Goal: Task Accomplishment & Management: Manage account settings

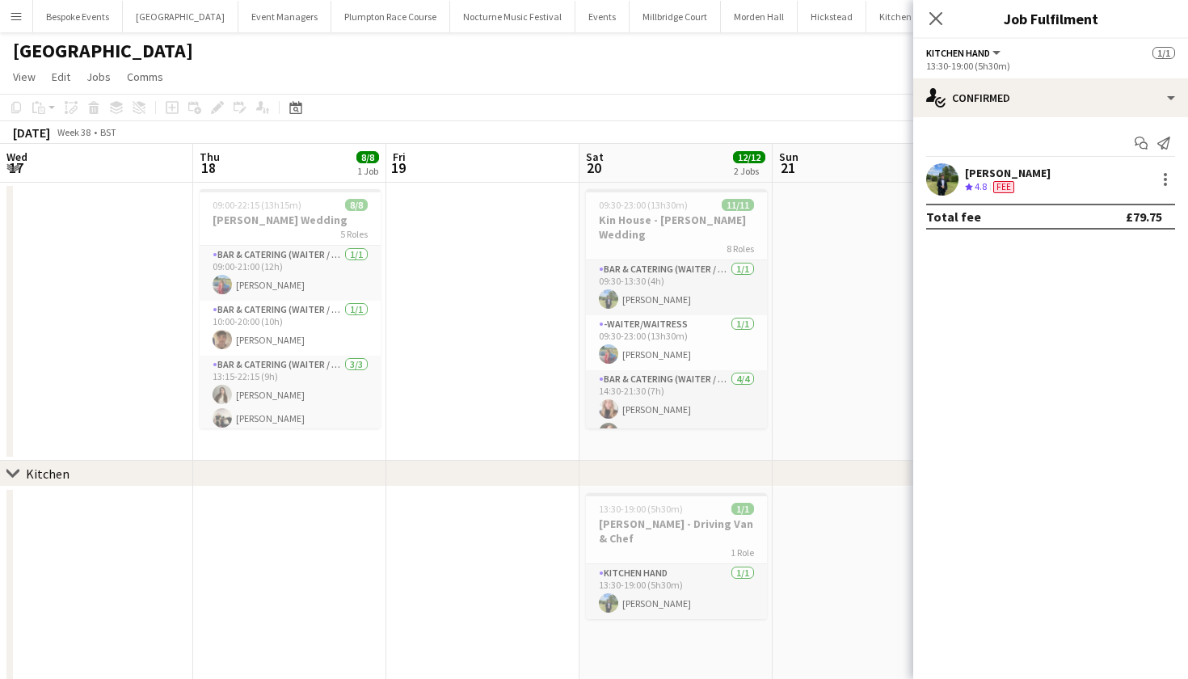
scroll to position [0, 335]
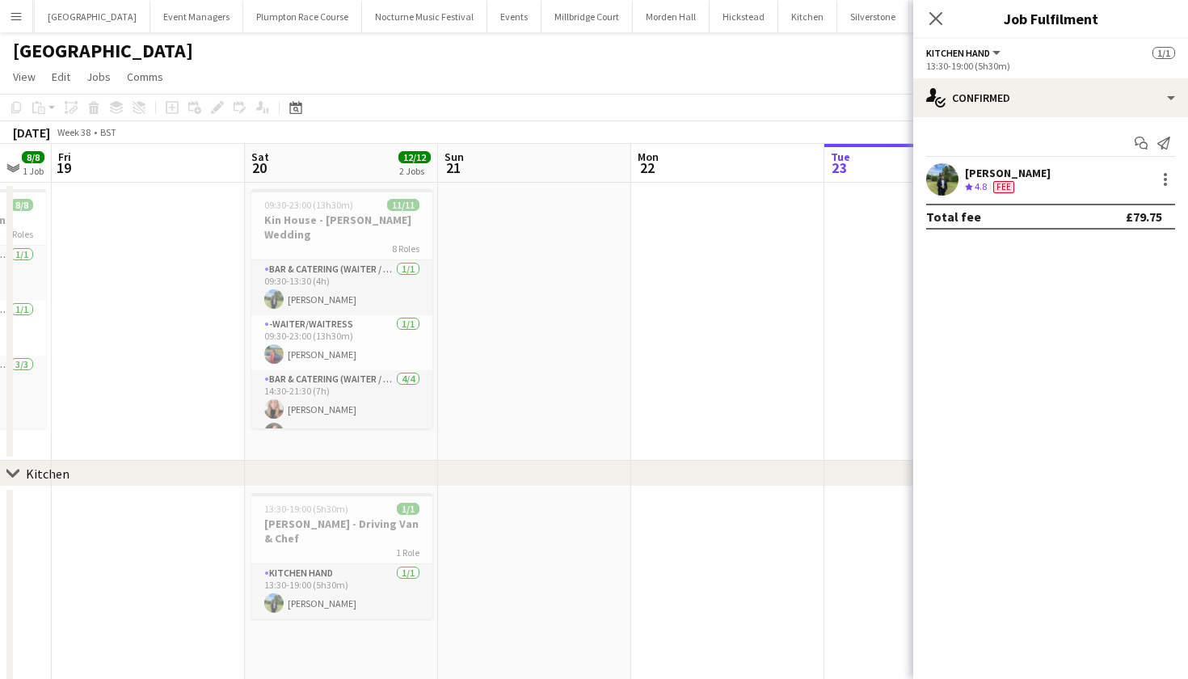
click at [707, 258] on app-date-cell at bounding box center [727, 322] width 193 height 278
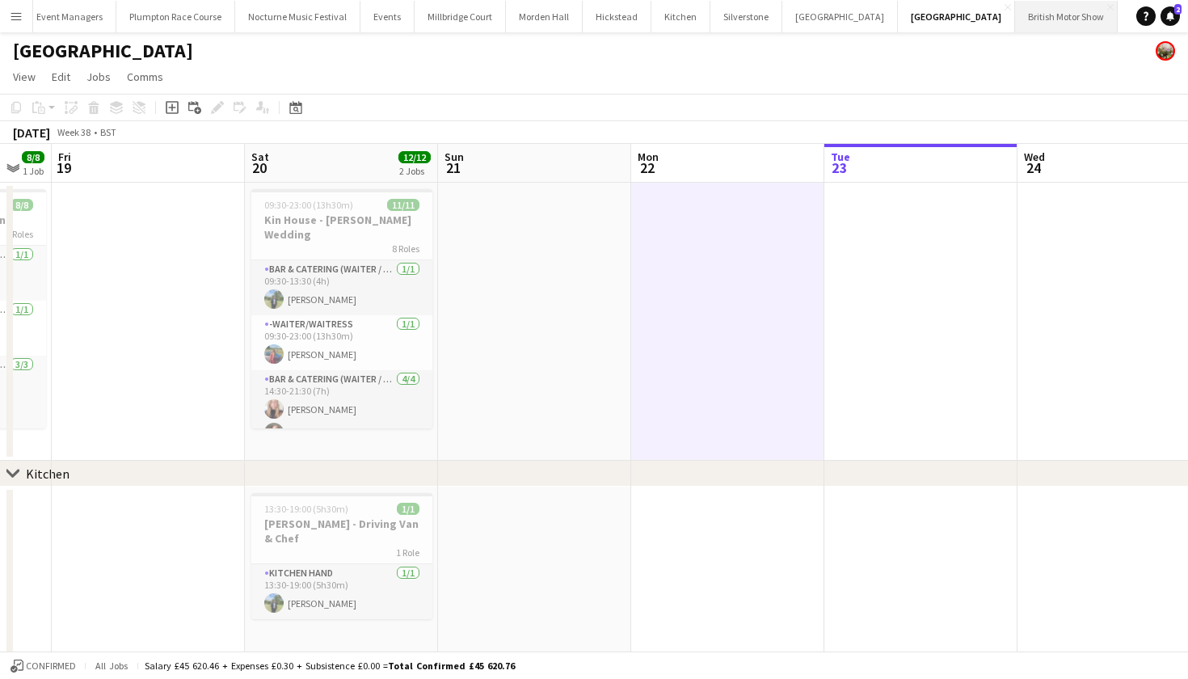
scroll to position [0, 214]
click at [1119, 20] on button "KKHQ Close" at bounding box center [1145, 17] width 52 height 32
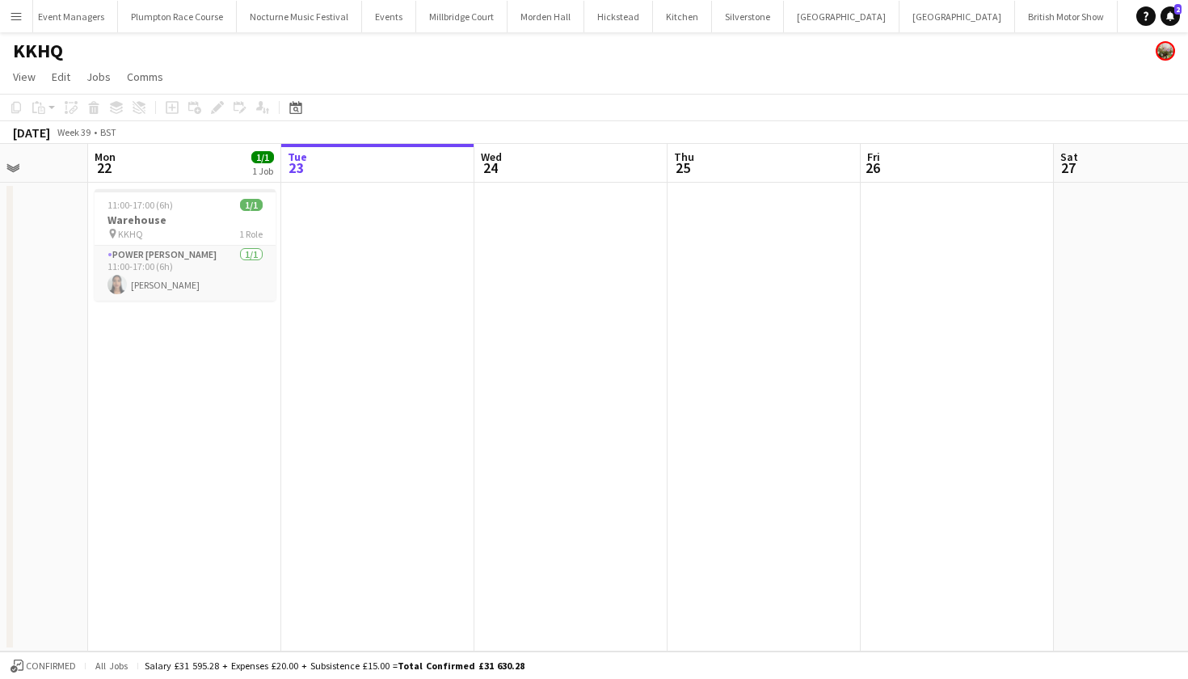
scroll to position [0, 483]
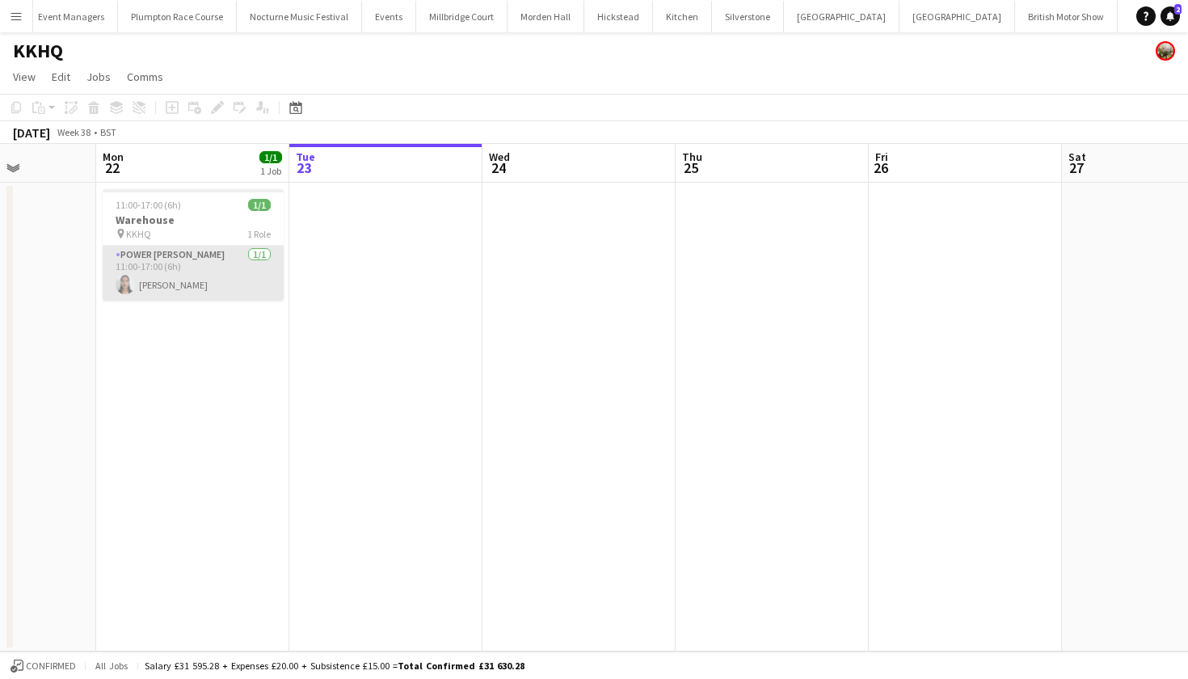
click at [175, 288] on app-card-role "Power Porter 1/1 11:00-17:00 (6h) Dhuwaraka Balamyuran" at bounding box center [193, 273] width 181 height 55
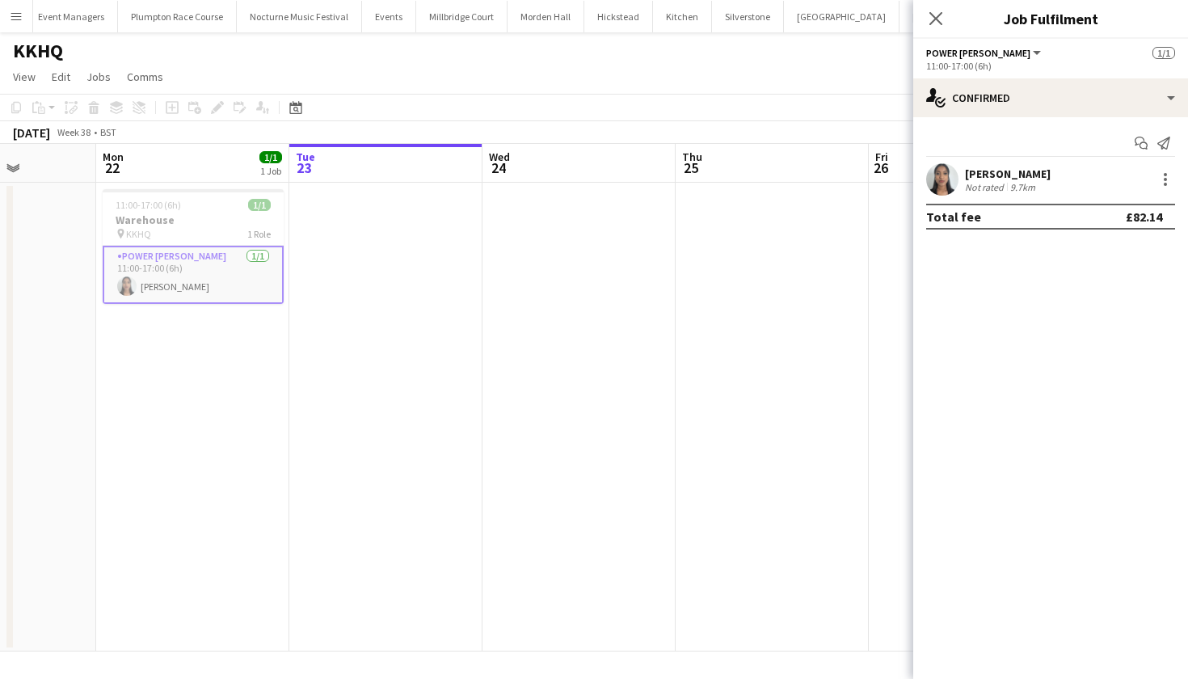
click at [948, 181] on app-user-avatar at bounding box center [942, 179] width 32 height 32
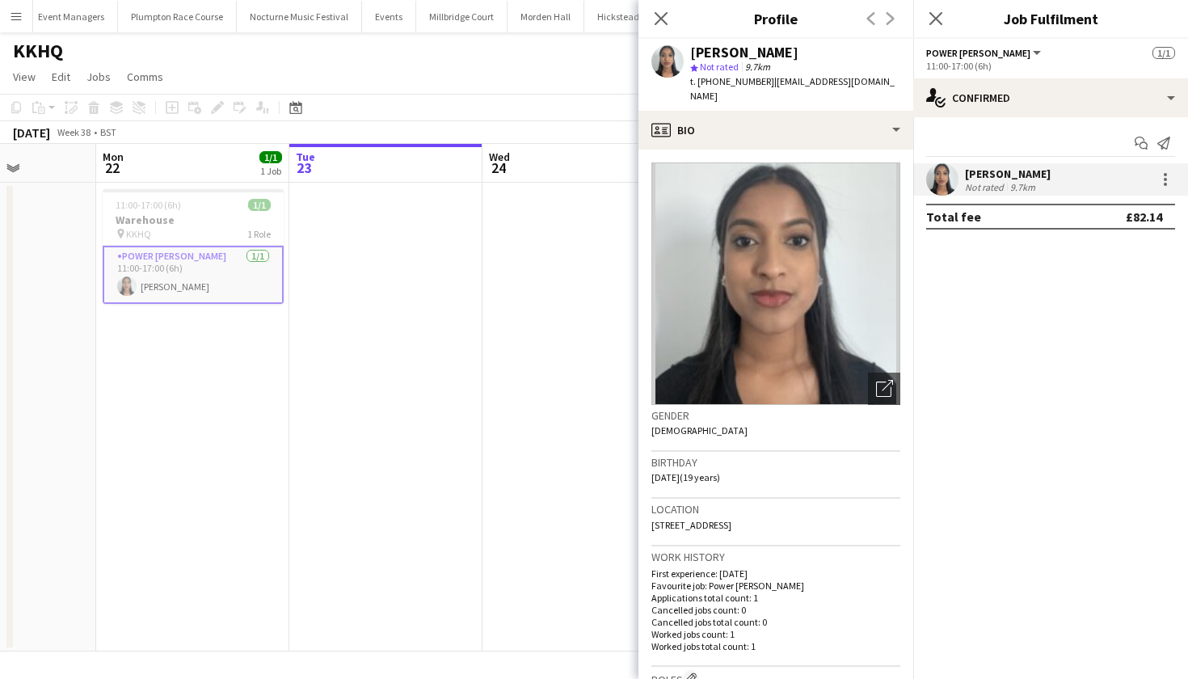
click at [345, 344] on app-date-cell at bounding box center [385, 417] width 193 height 469
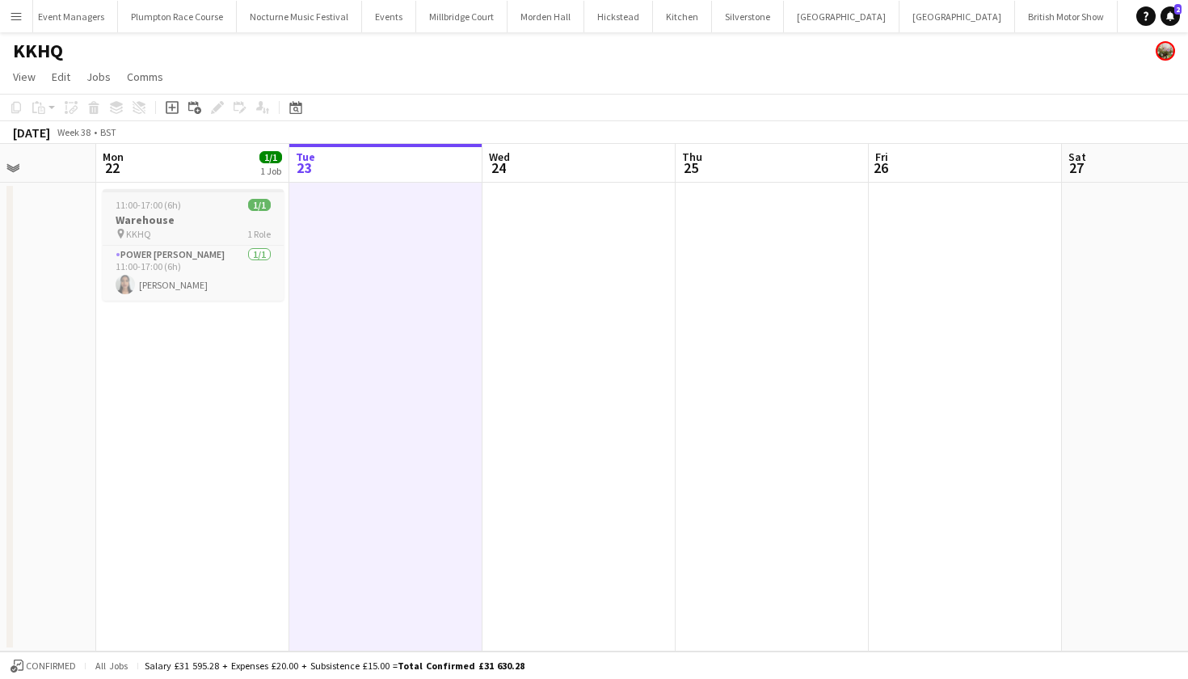
click at [258, 215] on h3 "Warehouse" at bounding box center [193, 220] width 181 height 15
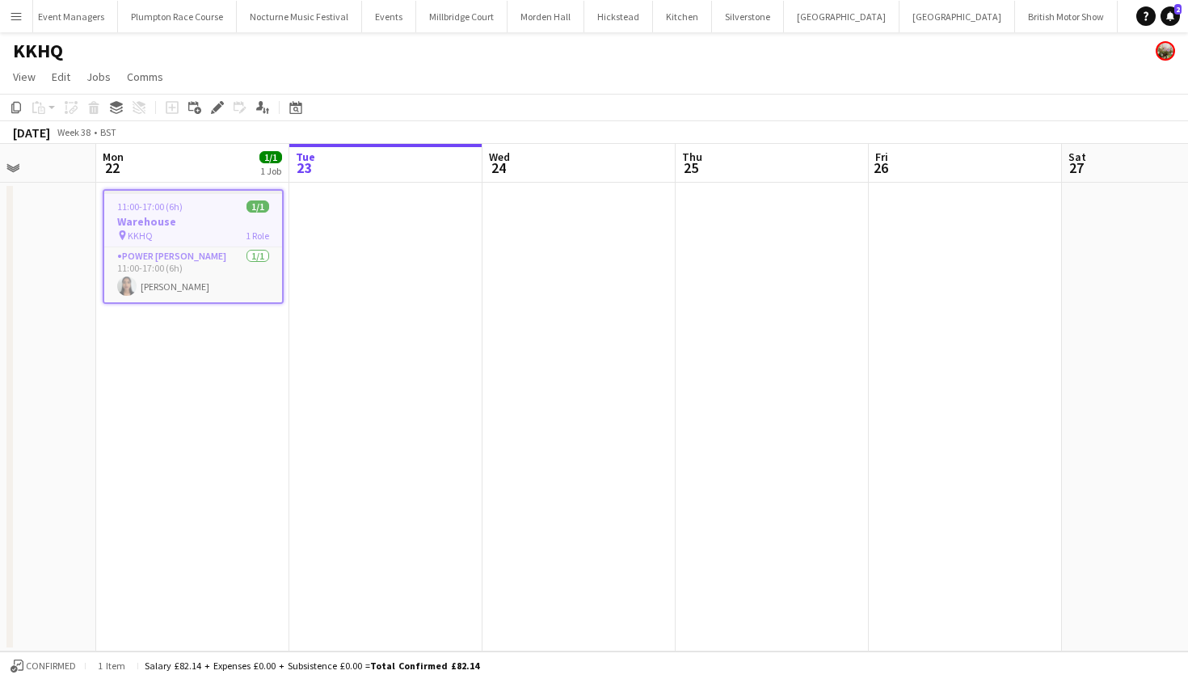
scroll to position [0, 483]
click at [408, 232] on app-date-cell at bounding box center [386, 417] width 193 height 469
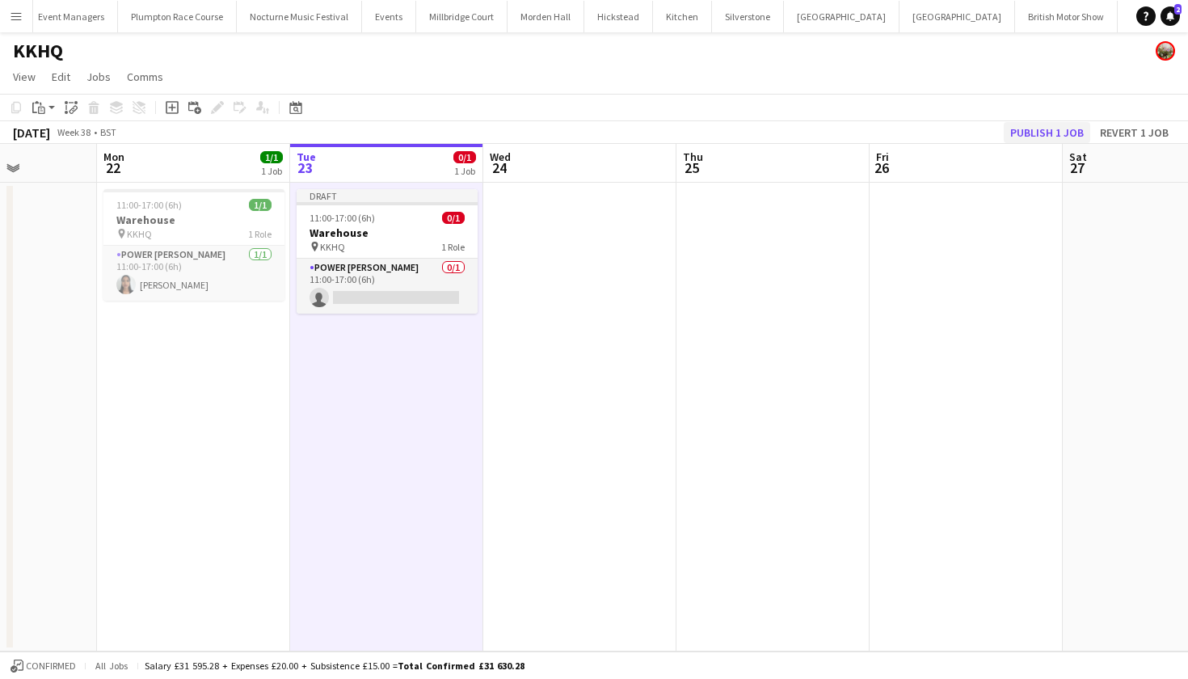
click at [1059, 135] on button "Publish 1 job" at bounding box center [1047, 132] width 86 height 21
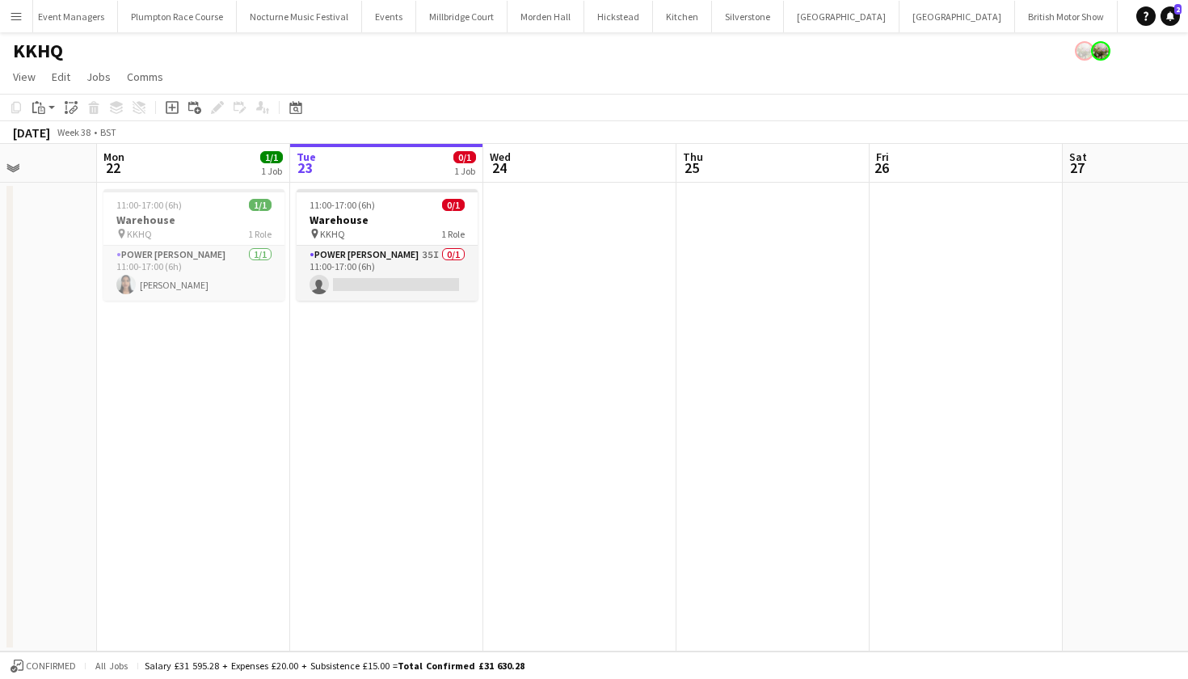
scroll to position [0, 44]
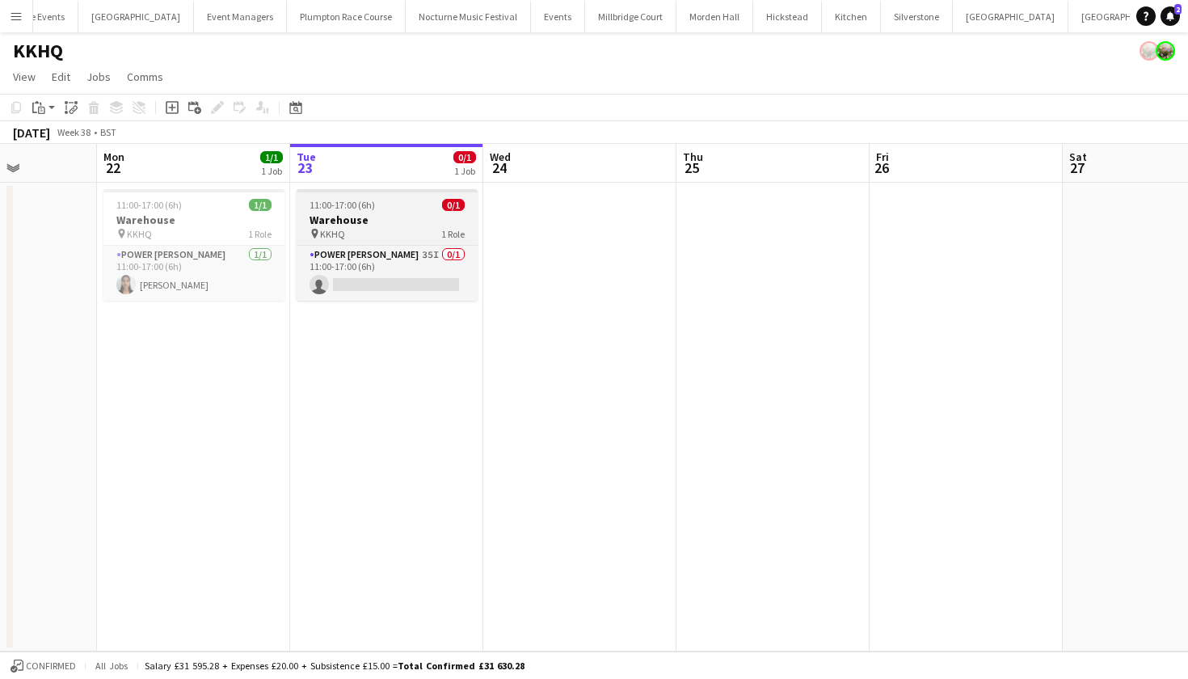
click at [394, 225] on h3 "Warehouse" at bounding box center [387, 220] width 181 height 15
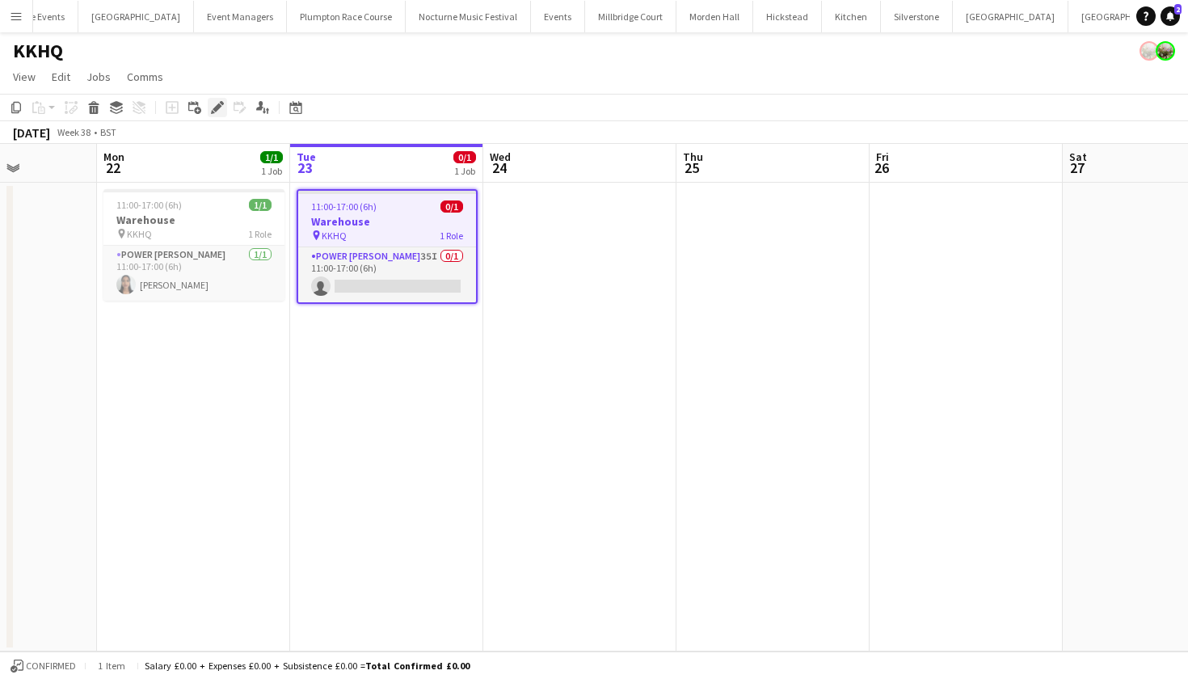
click at [217, 108] on icon at bounding box center [217, 107] width 9 height 9
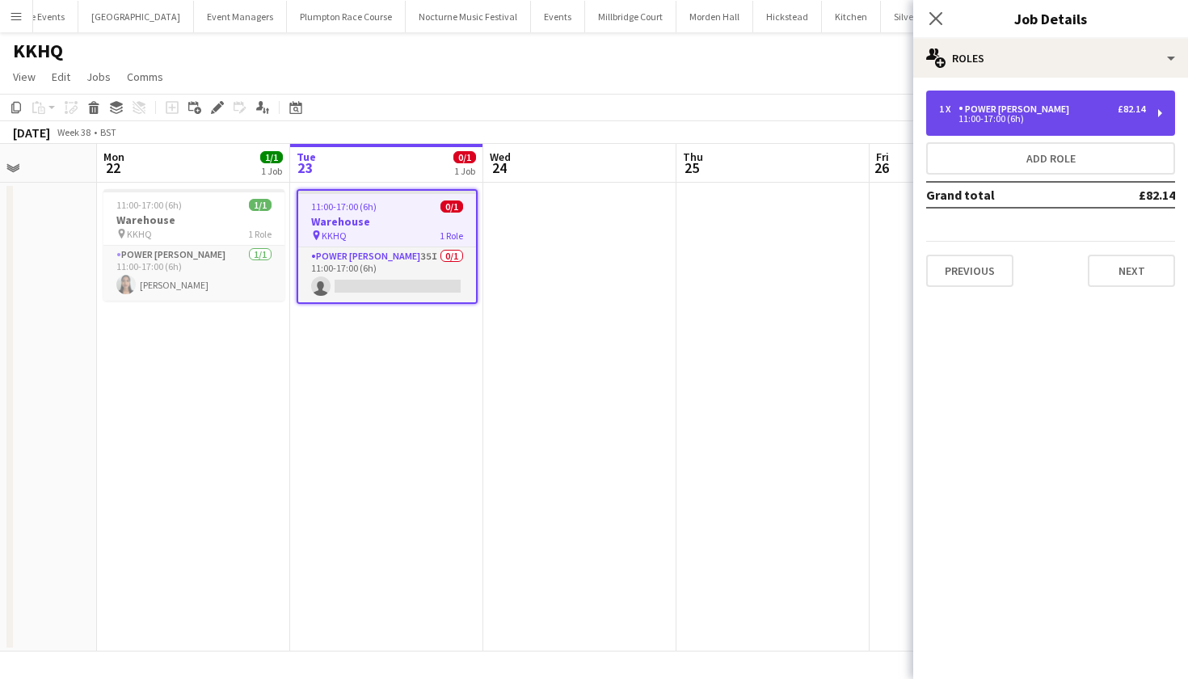
click at [1008, 95] on div "1 x Power Porter £82.14 11:00-17:00 (6h)" at bounding box center [1050, 113] width 249 height 45
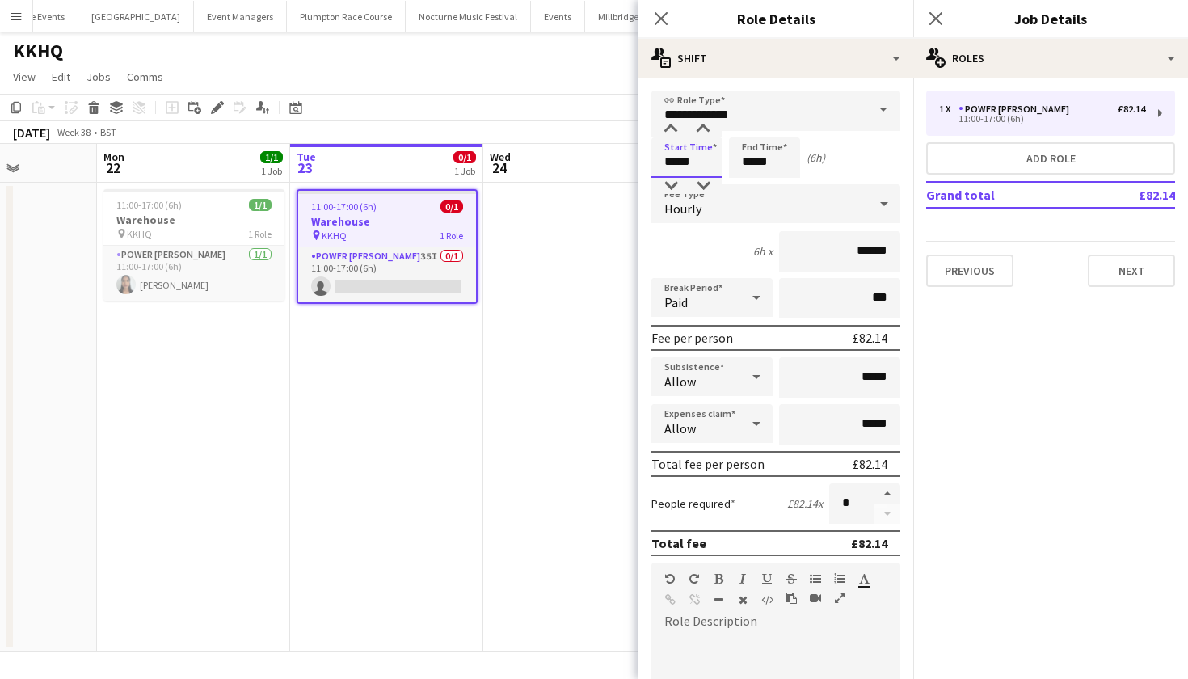
click at [677, 161] on input "*****" at bounding box center [686, 157] width 71 height 40
type input "*****"
click at [753, 162] on input "*****" at bounding box center [764, 157] width 71 height 40
type input "*****"
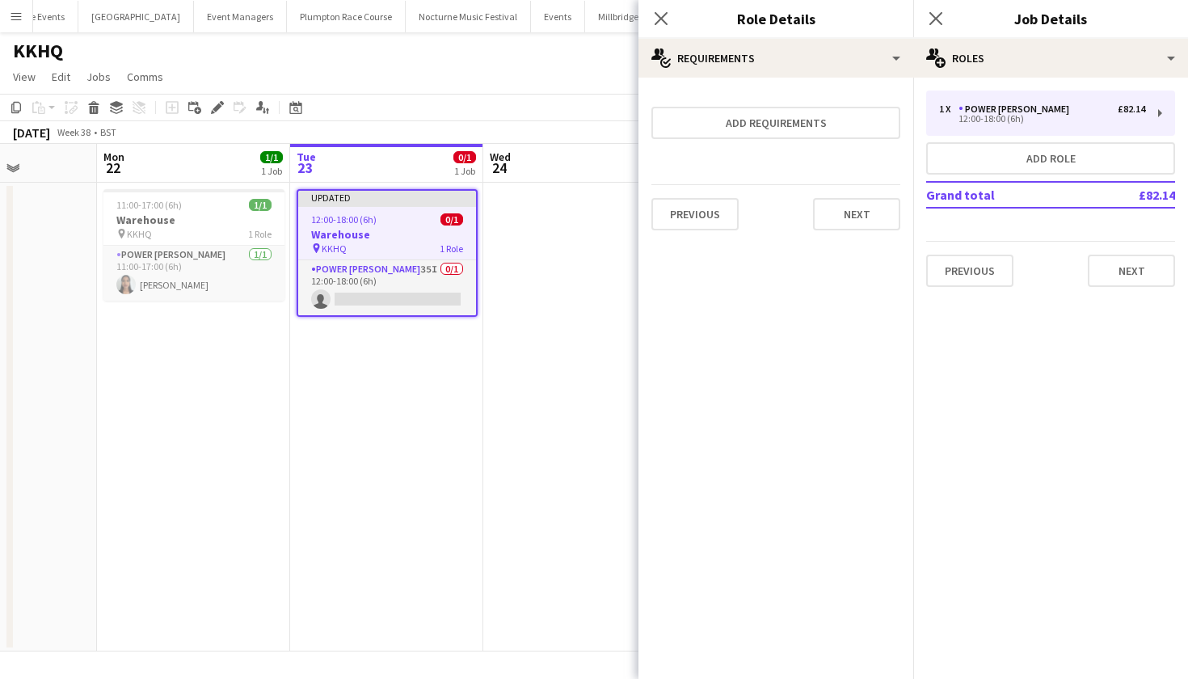
click at [526, 384] on app-date-cell at bounding box center [579, 417] width 193 height 469
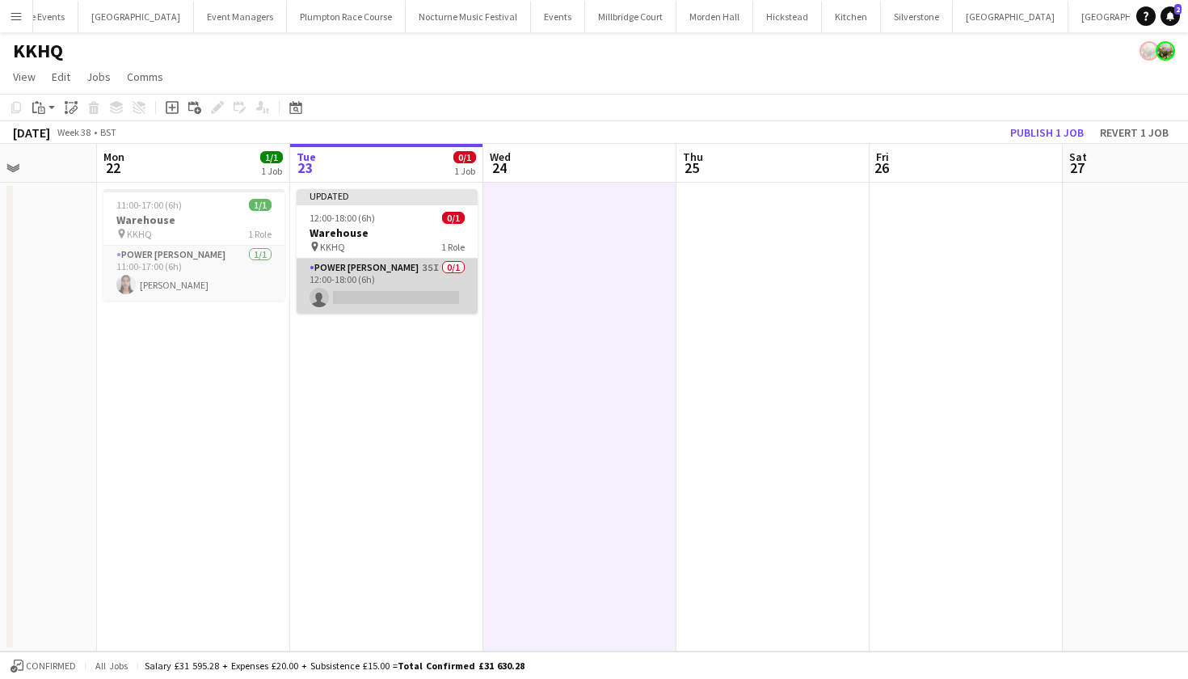
click at [416, 296] on app-card-role "Power Porter 35I 0/1 12:00-18:00 (6h) single-neutral-actions" at bounding box center [387, 286] width 181 height 55
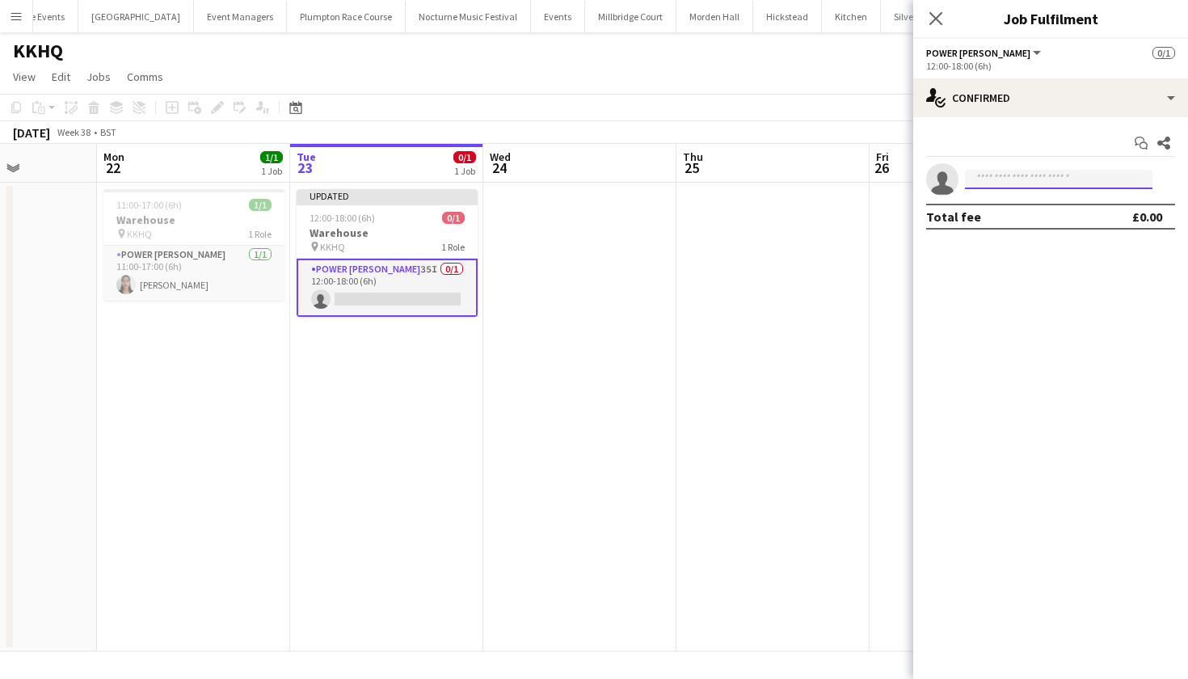
click at [983, 177] on input at bounding box center [1059, 179] width 188 height 19
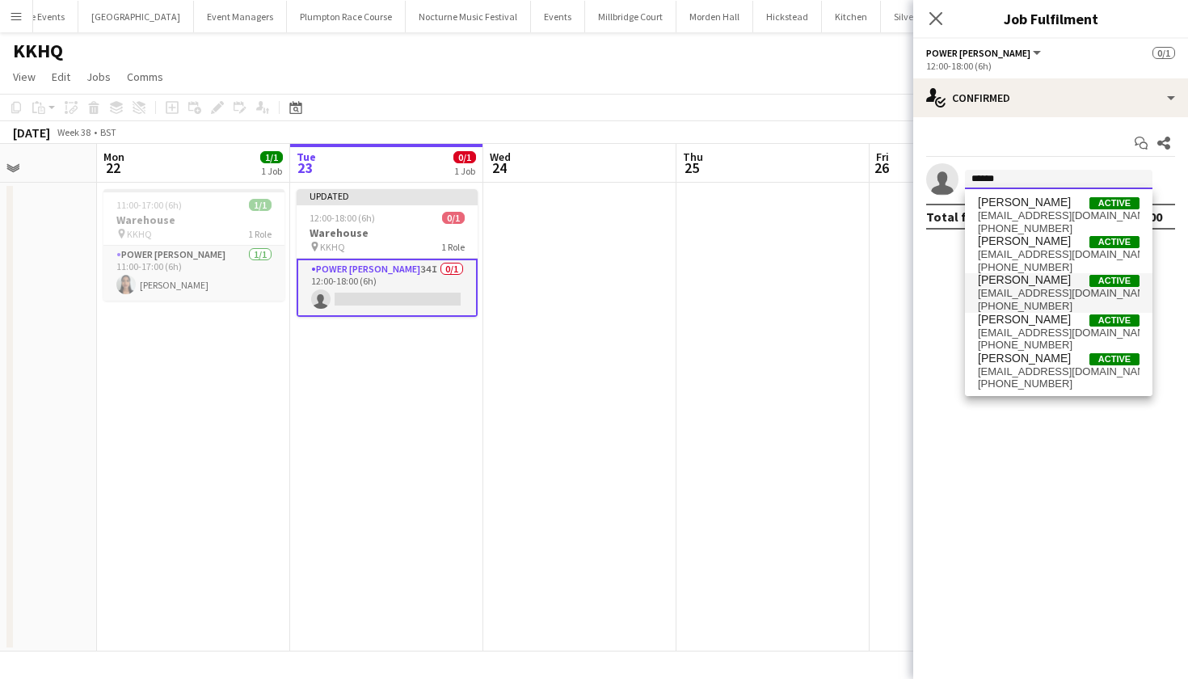
type input "*****"
click at [1017, 295] on span "freya_cowie@outlook.com" at bounding box center [1059, 293] width 162 height 13
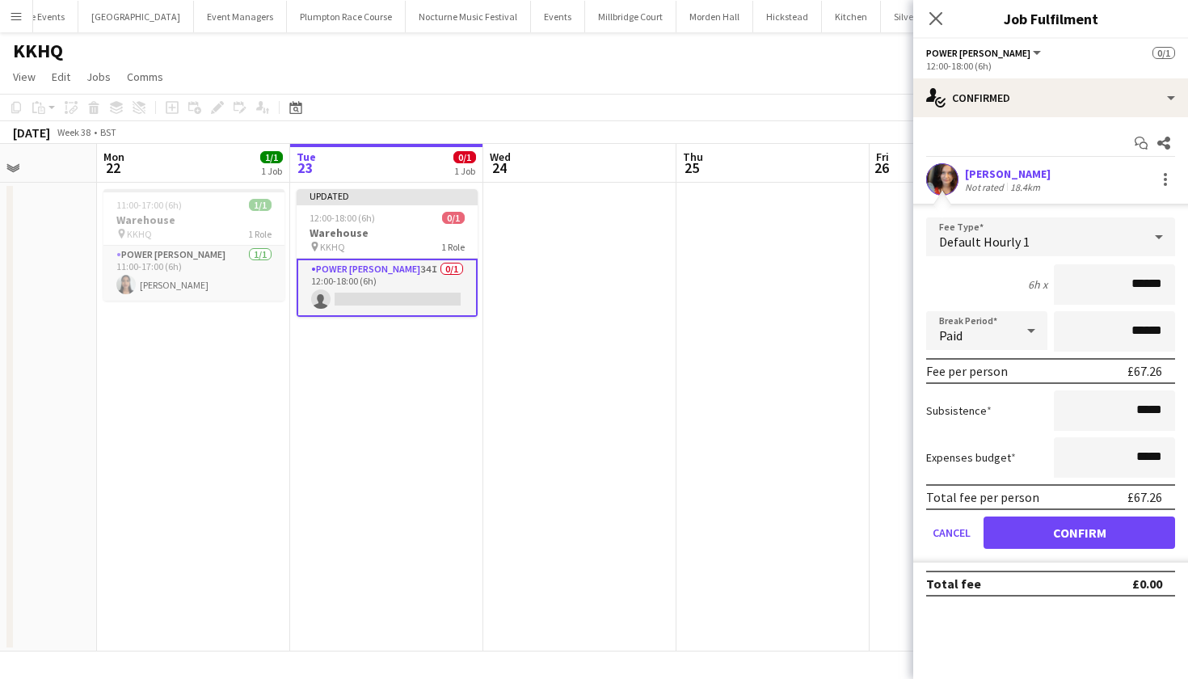
click at [1057, 537] on button "Confirm" at bounding box center [1080, 532] width 192 height 32
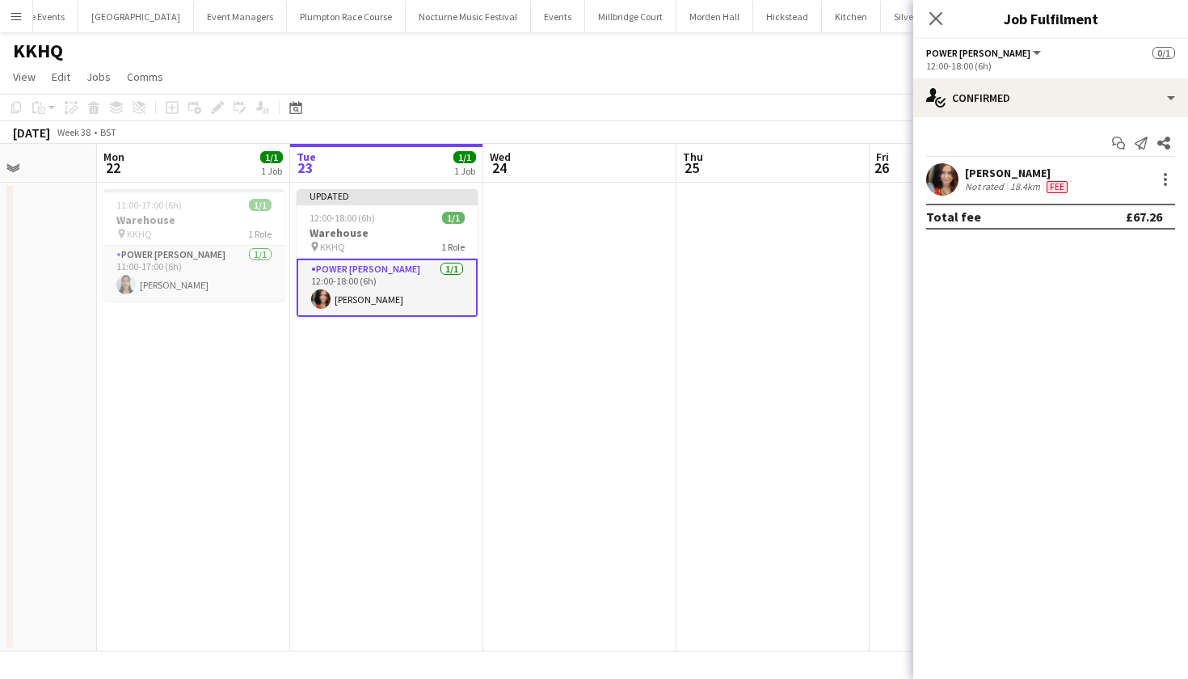
click at [679, 332] on app-date-cell at bounding box center [773, 417] width 193 height 469
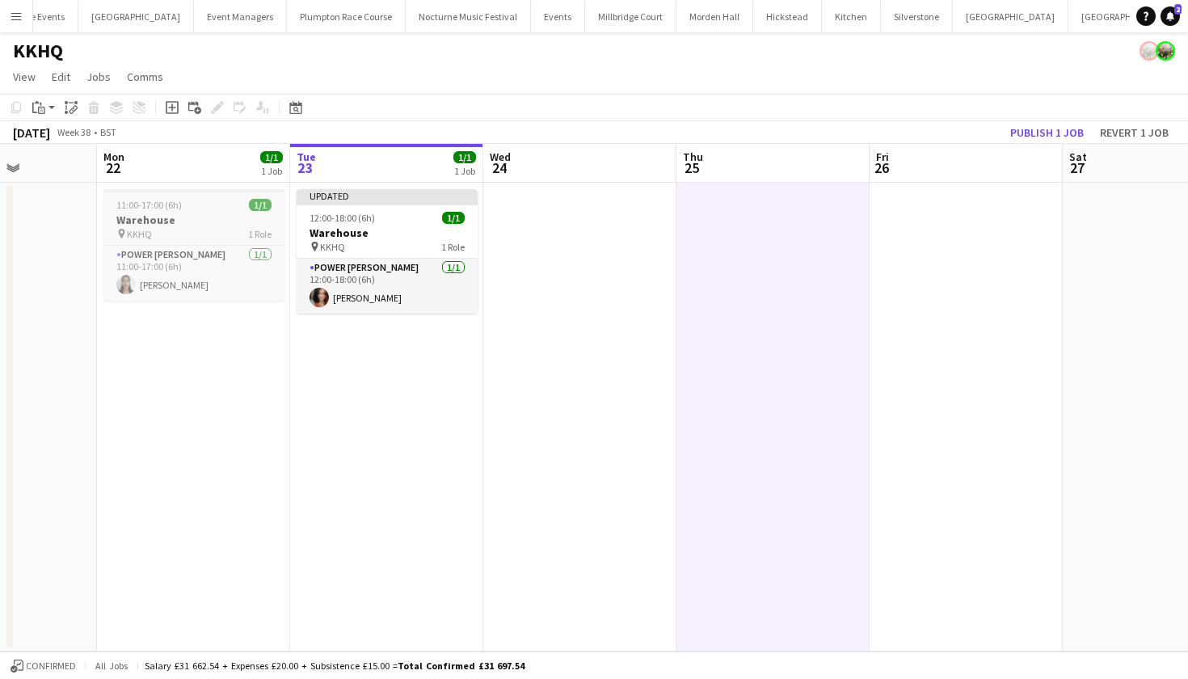
click at [180, 213] on h3 "Warehouse" at bounding box center [193, 220] width 181 height 15
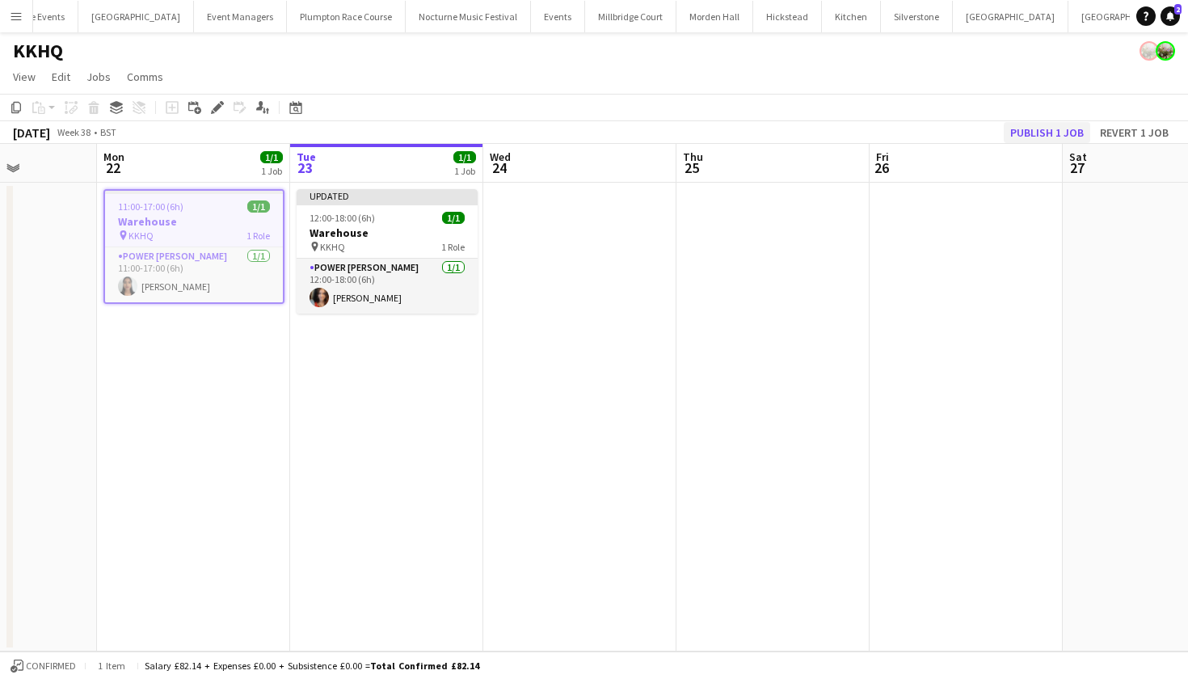
click at [1060, 136] on button "Publish 1 job" at bounding box center [1047, 132] width 86 height 21
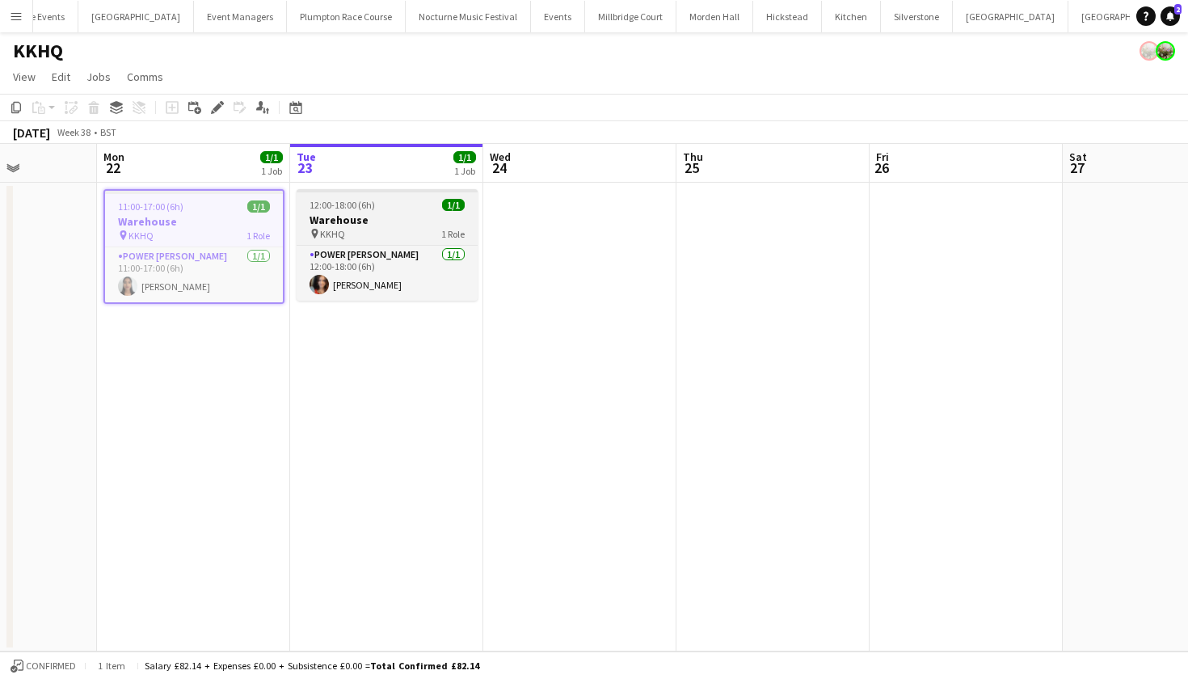
click at [376, 230] on div "pin KKHQ 1 Role" at bounding box center [387, 233] width 181 height 13
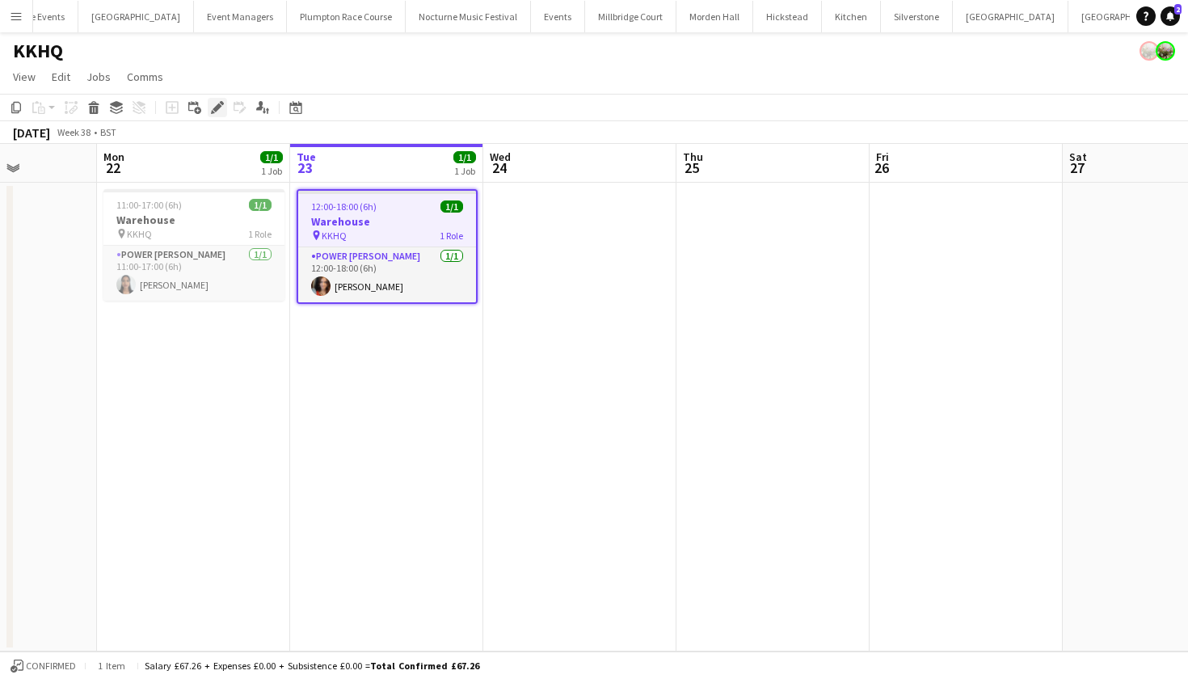
click at [217, 112] on icon "Edit" at bounding box center [217, 107] width 13 height 13
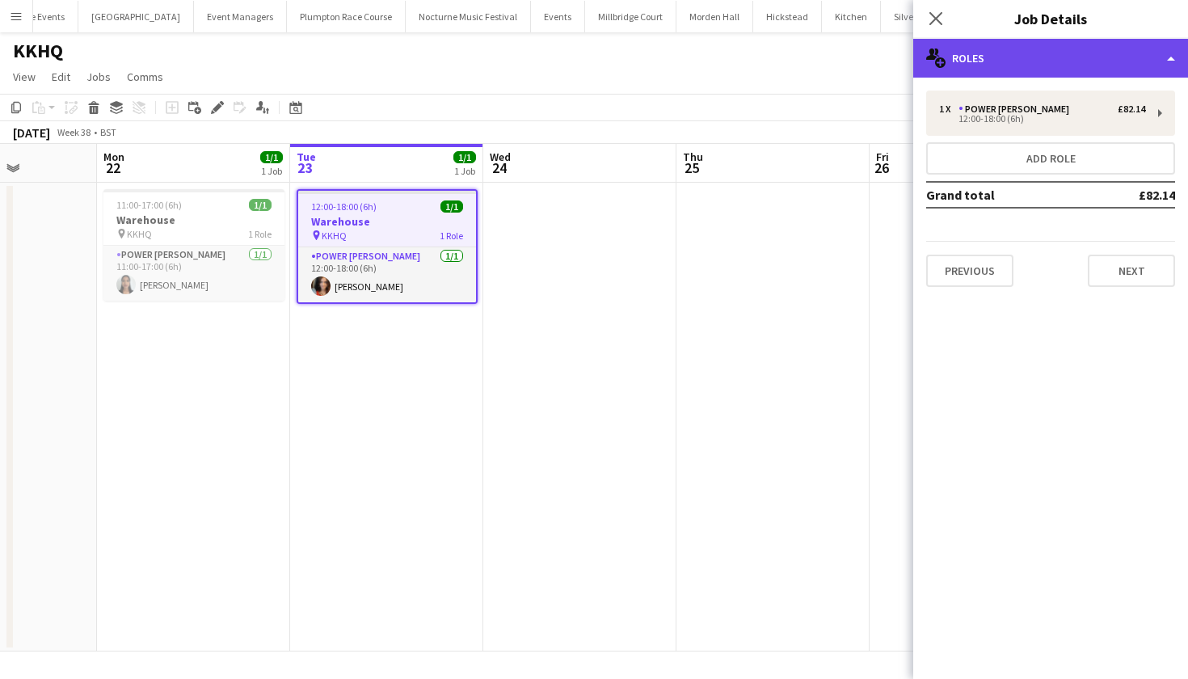
click at [1001, 58] on div "multiple-users-add Roles" at bounding box center [1050, 58] width 275 height 39
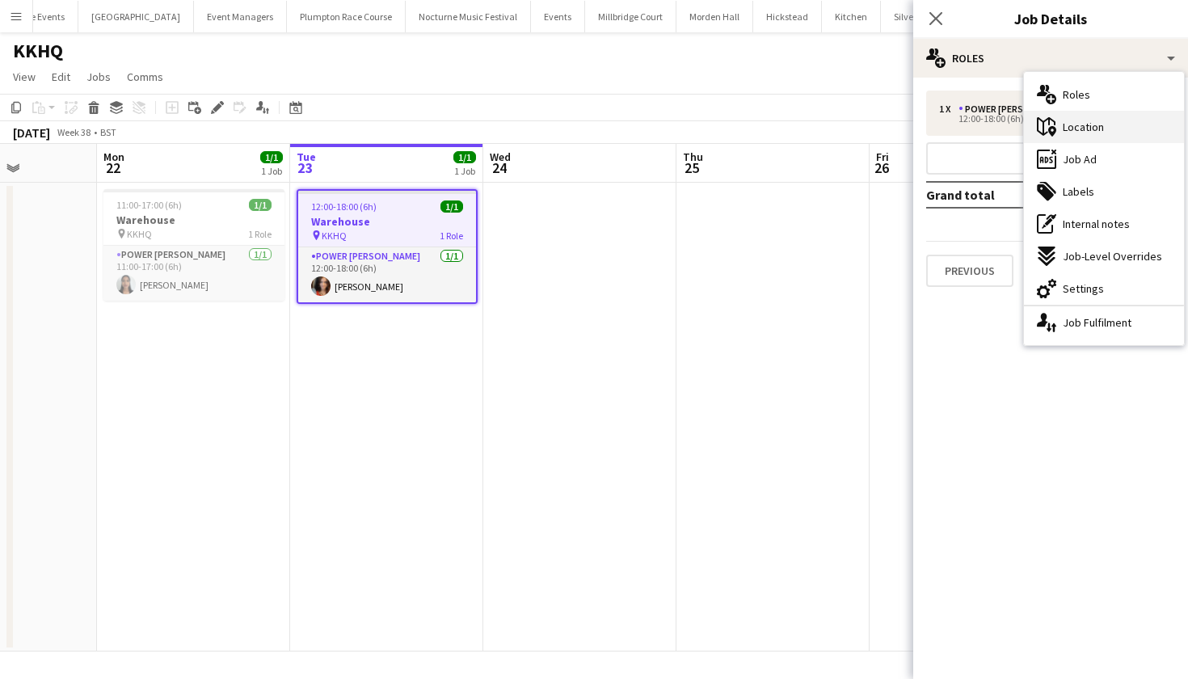
click at [1086, 123] on span "Location" at bounding box center [1083, 127] width 41 height 15
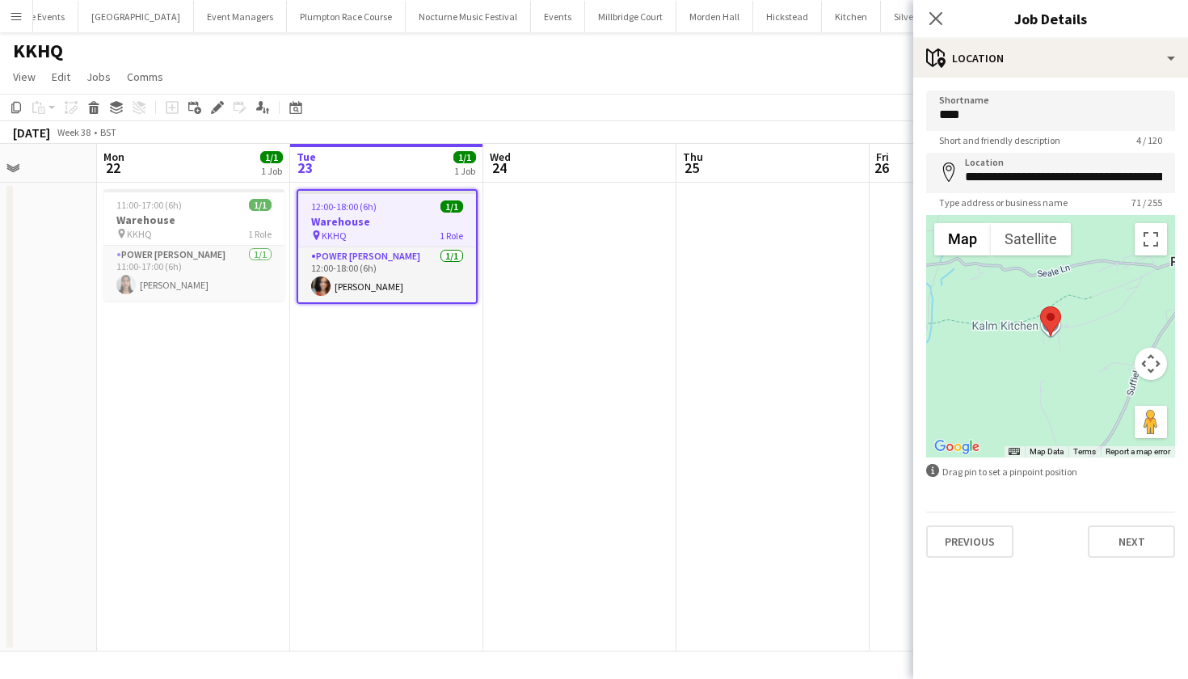
scroll to position [0, 0]
click at [1153, 551] on button "Next" at bounding box center [1131, 541] width 87 height 32
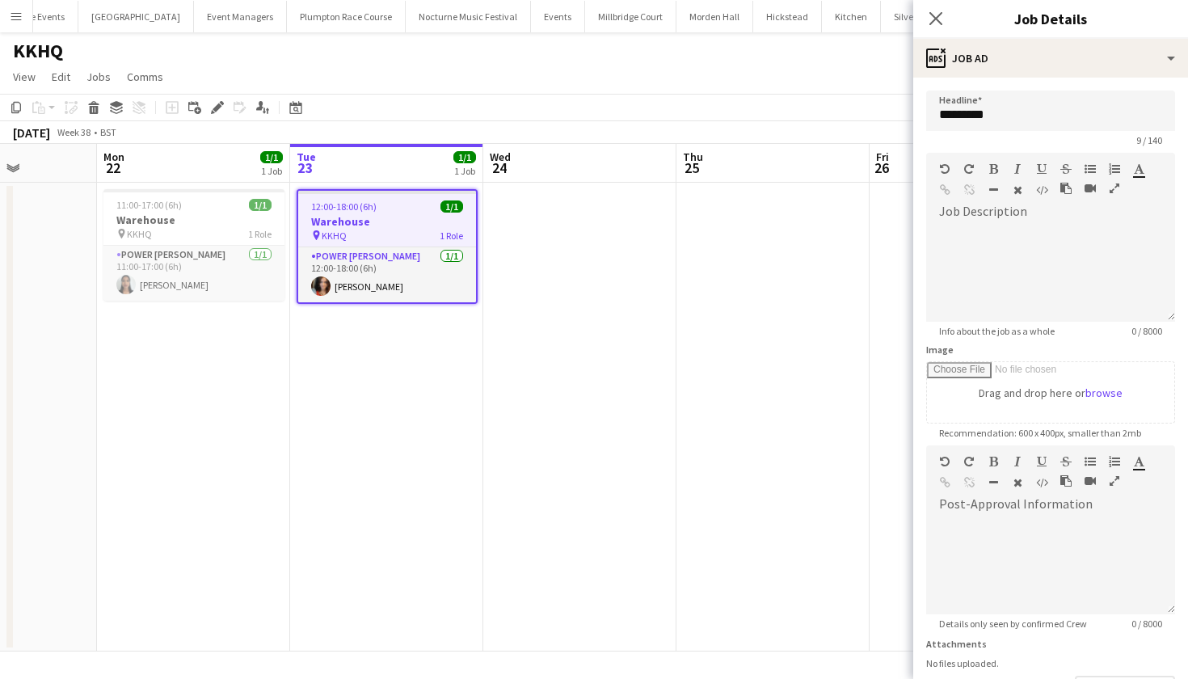
click at [754, 491] on app-date-cell at bounding box center [773, 417] width 193 height 469
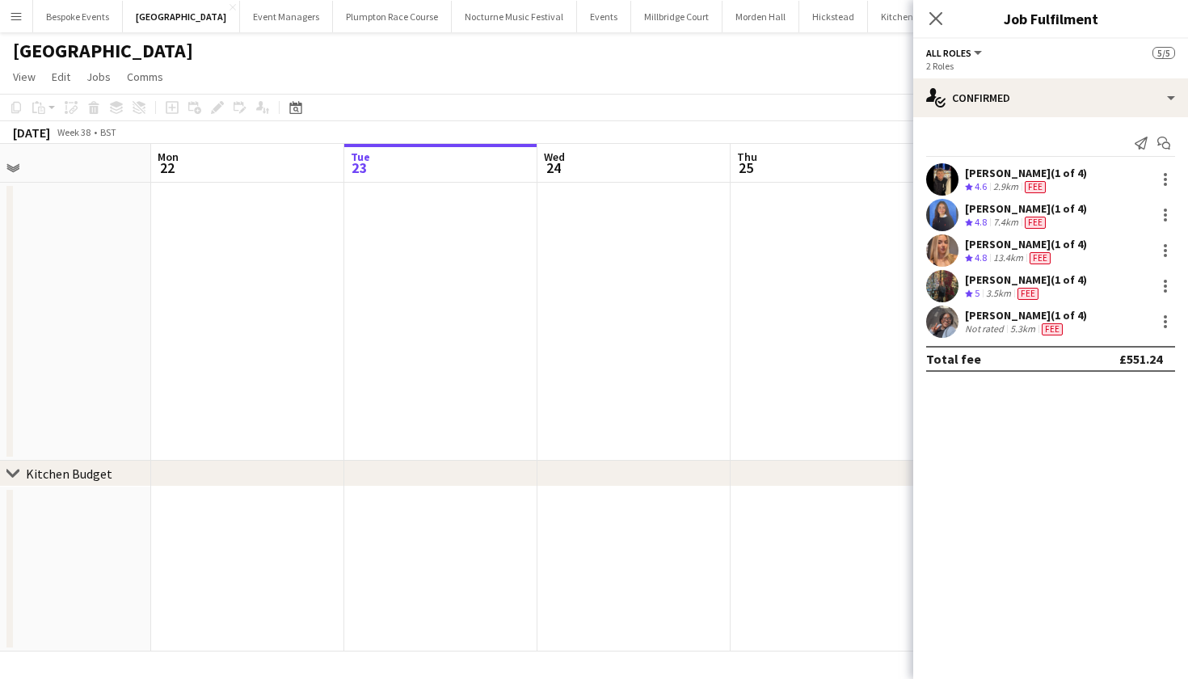
scroll to position [0, 428]
click at [934, 24] on icon "Close pop-in" at bounding box center [935, 18] width 15 height 15
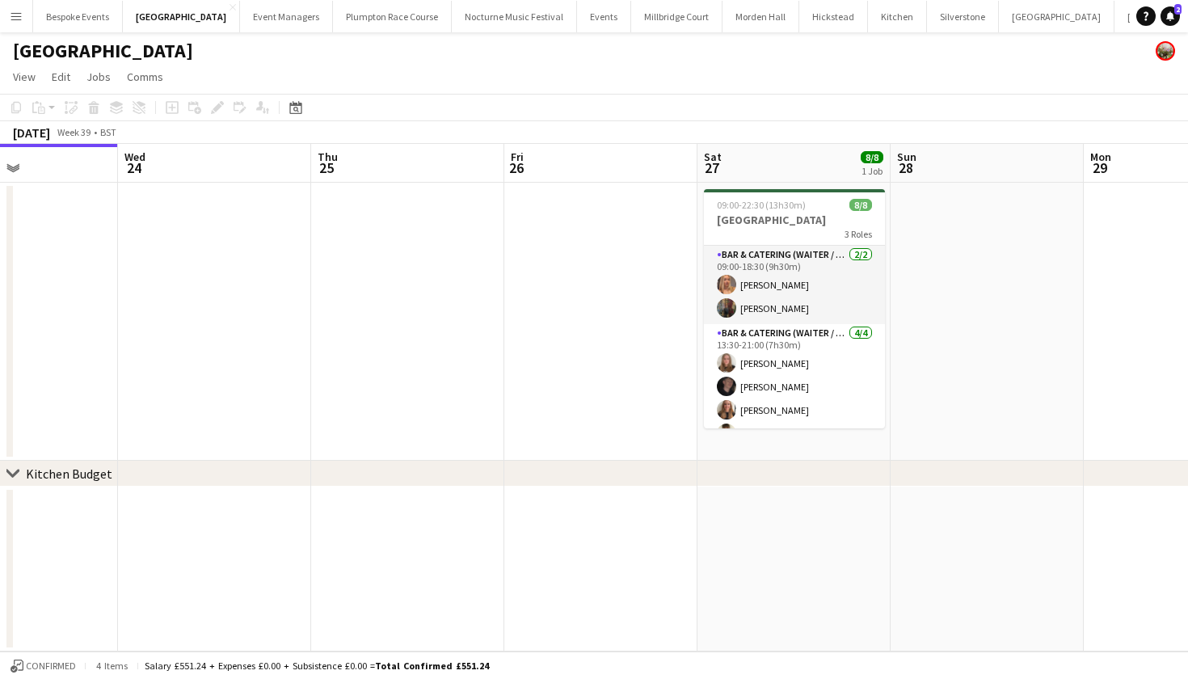
scroll to position [0, 581]
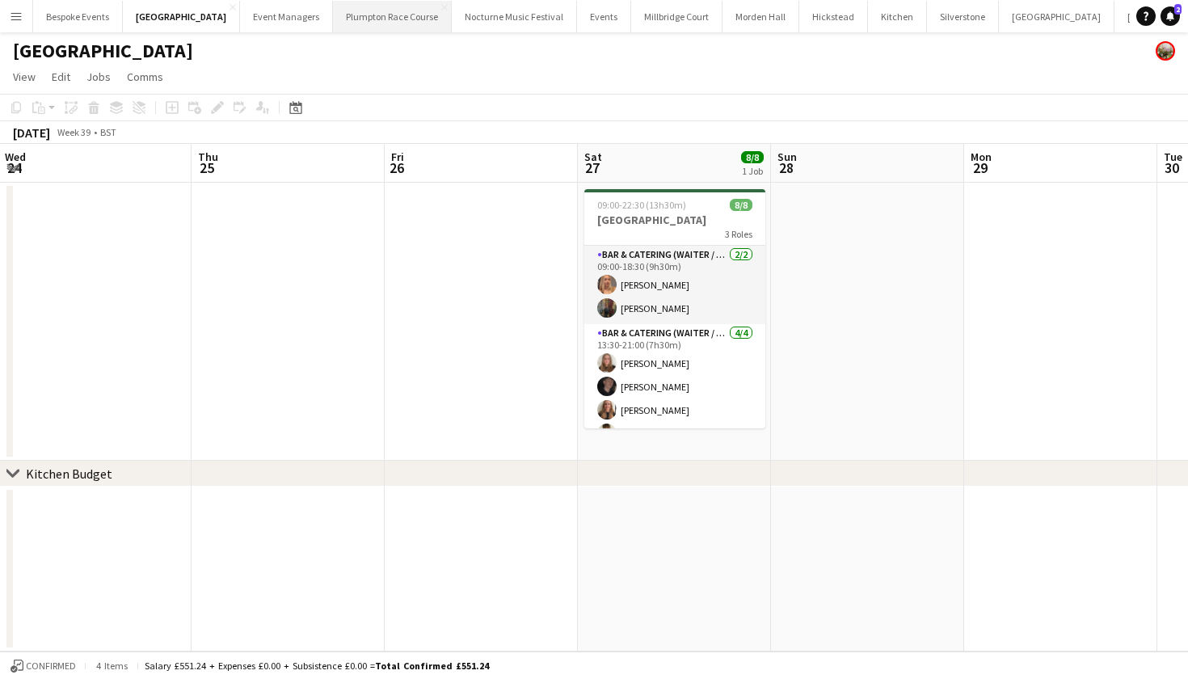
click at [372, 20] on button "Plumpton Race Course Close" at bounding box center [392, 17] width 119 height 32
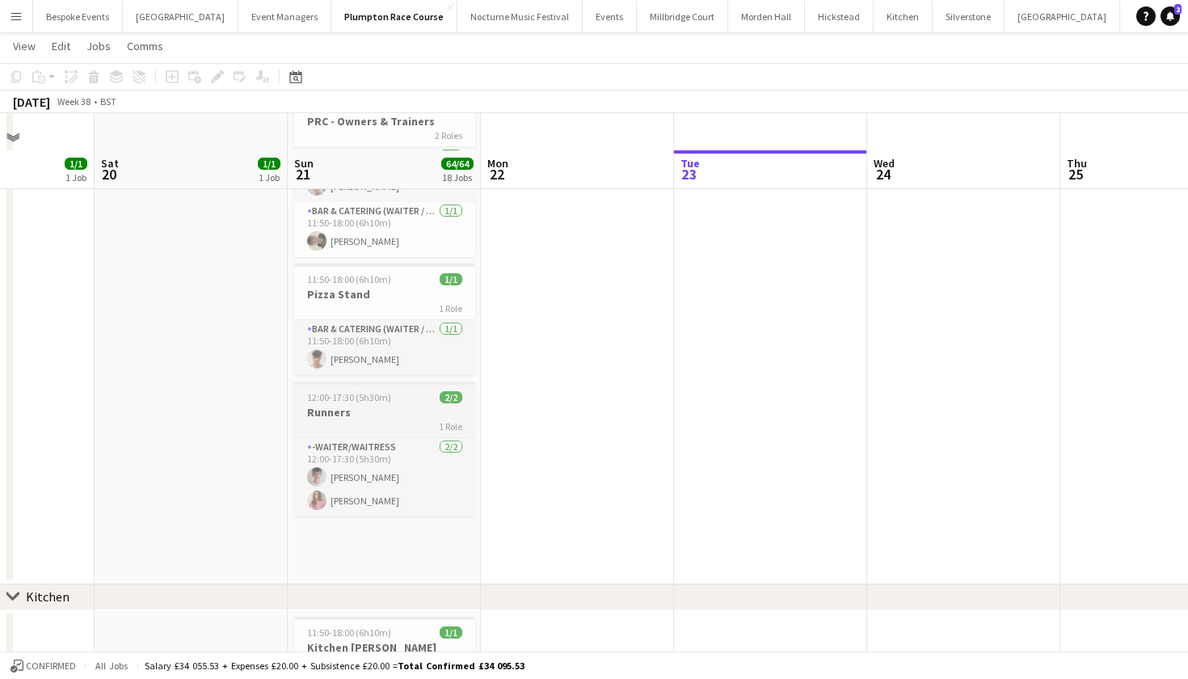
scroll to position [1466, 0]
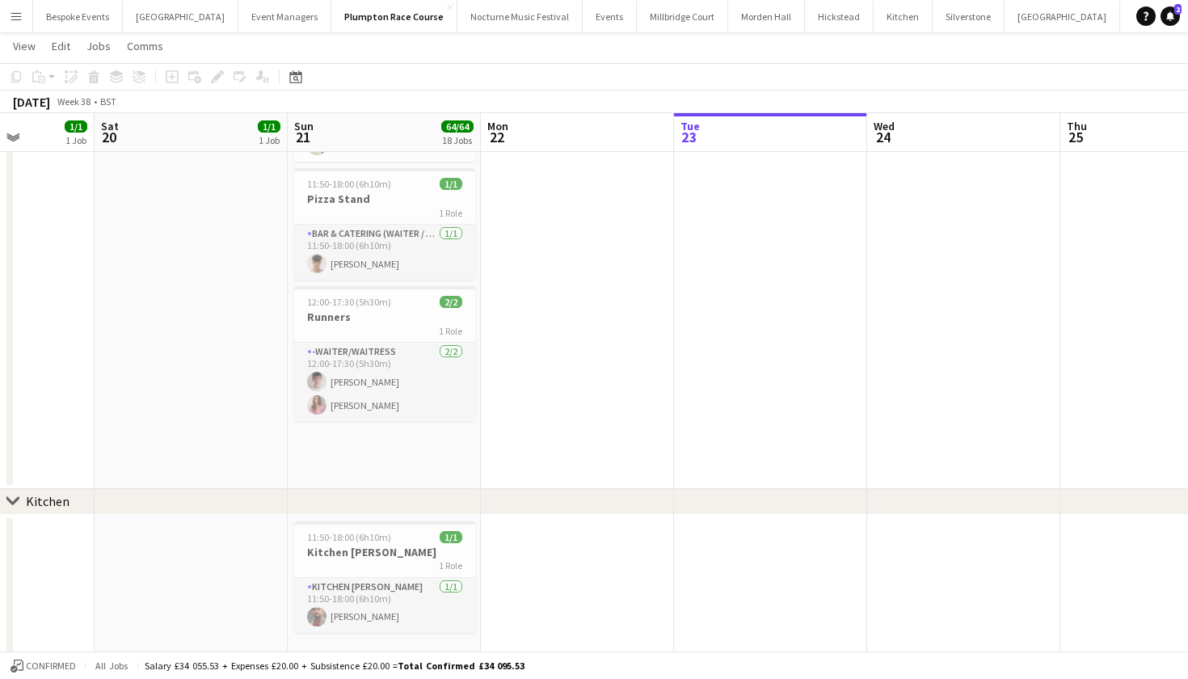
click at [382, 328] on div "1 Role" at bounding box center [384, 330] width 181 height 13
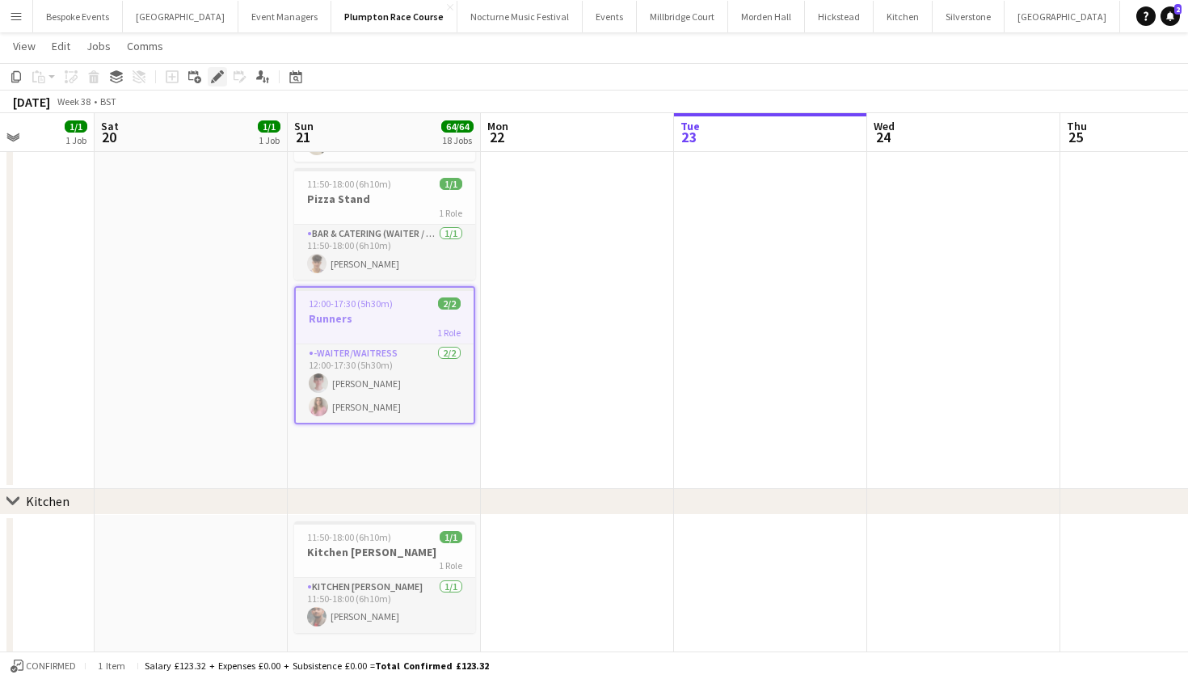
click at [219, 81] on icon "Edit" at bounding box center [217, 76] width 13 height 13
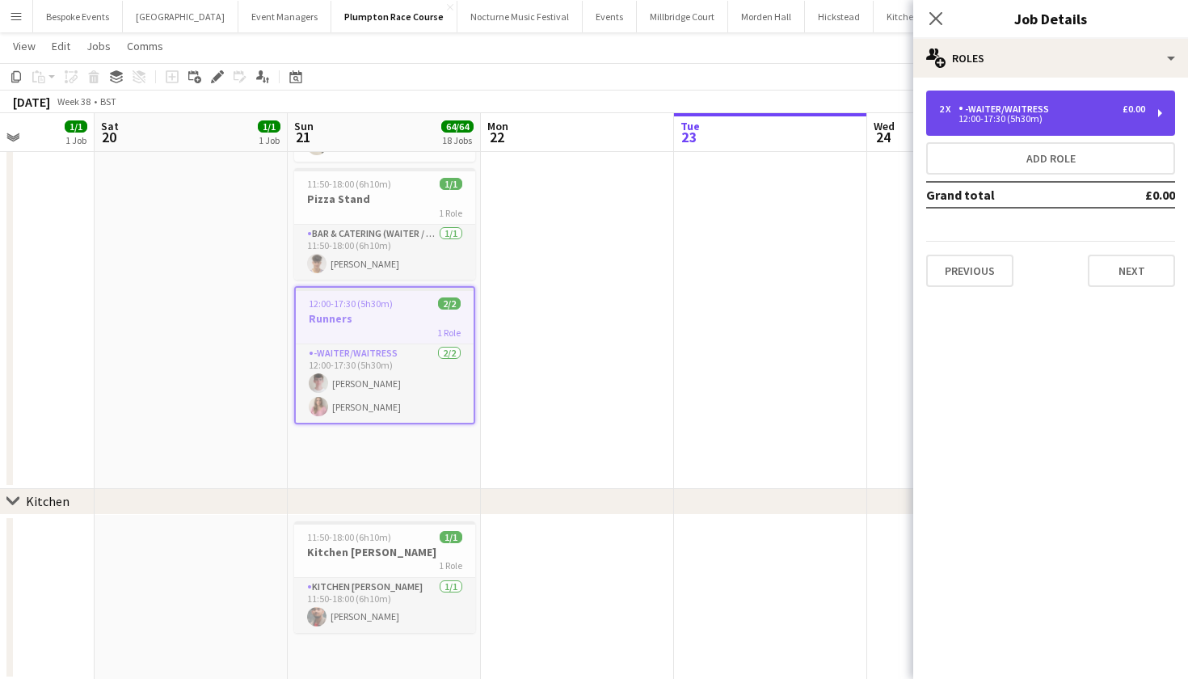
click at [972, 119] on div "12:00-17:30 (5h30m)" at bounding box center [1042, 119] width 206 height 8
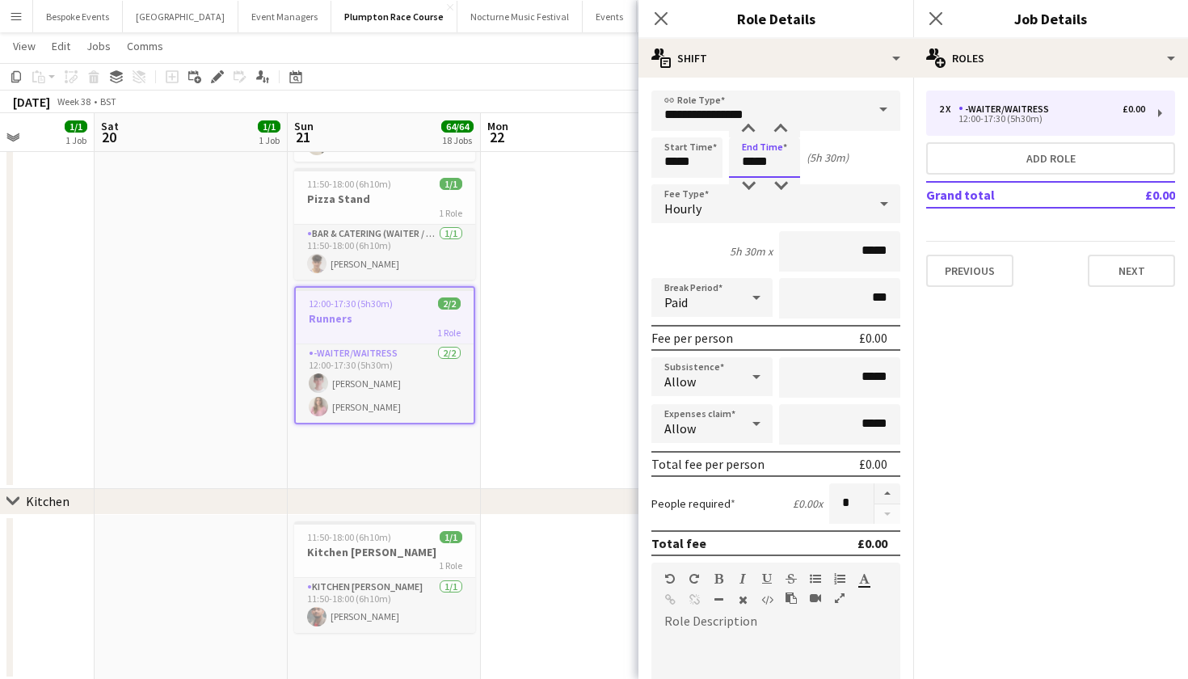
scroll to position [0, 0]
click at [790, 162] on body "Menu Boards Boards Boards All jobs Status Workforce Workforce My Workforce Recr…" at bounding box center [594, 425] width 1188 height 3783
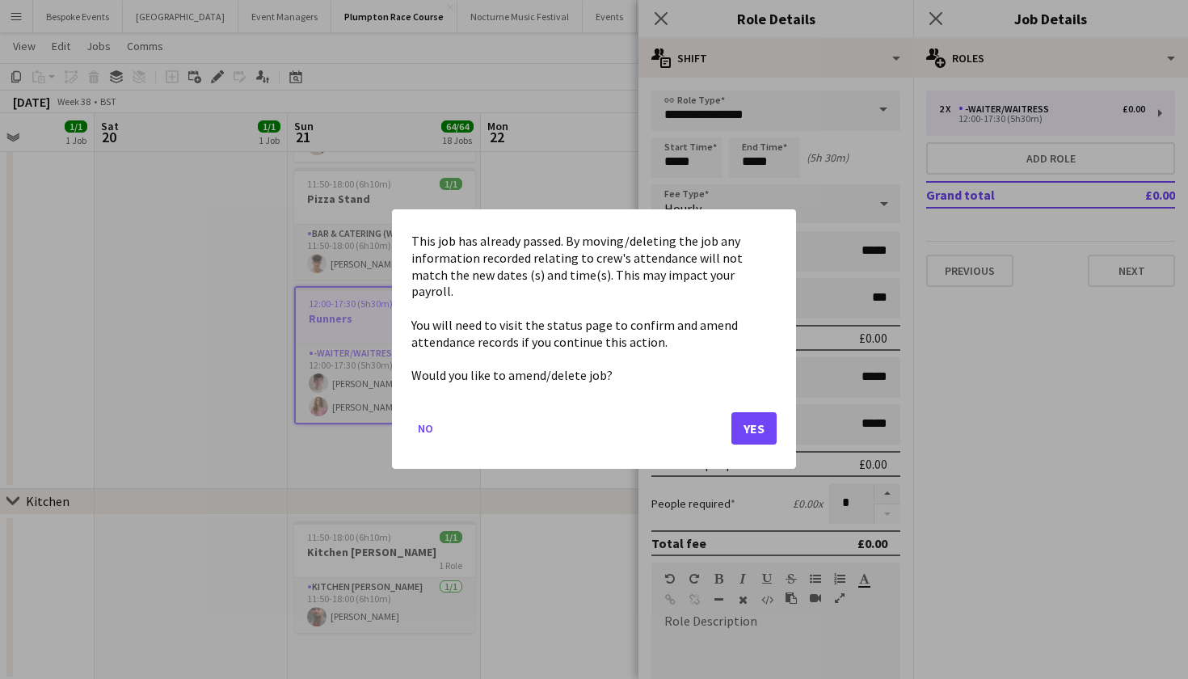
click at [741, 421] on button "Yes" at bounding box center [754, 429] width 45 height 32
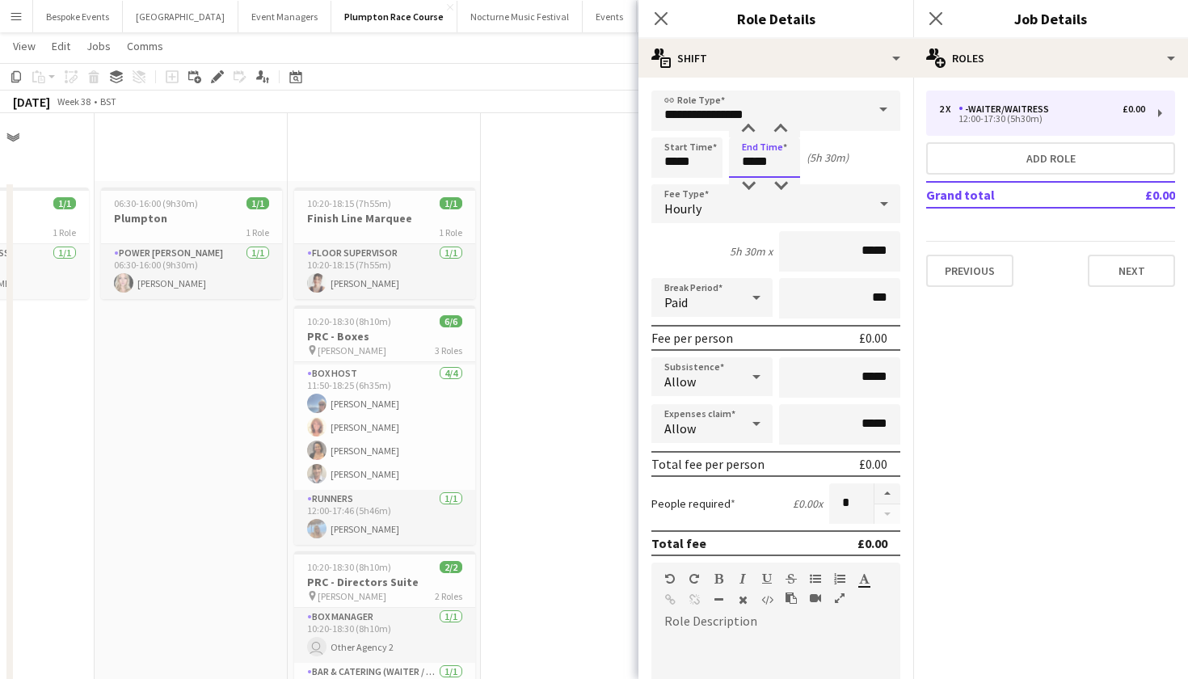
scroll to position [1466, 0]
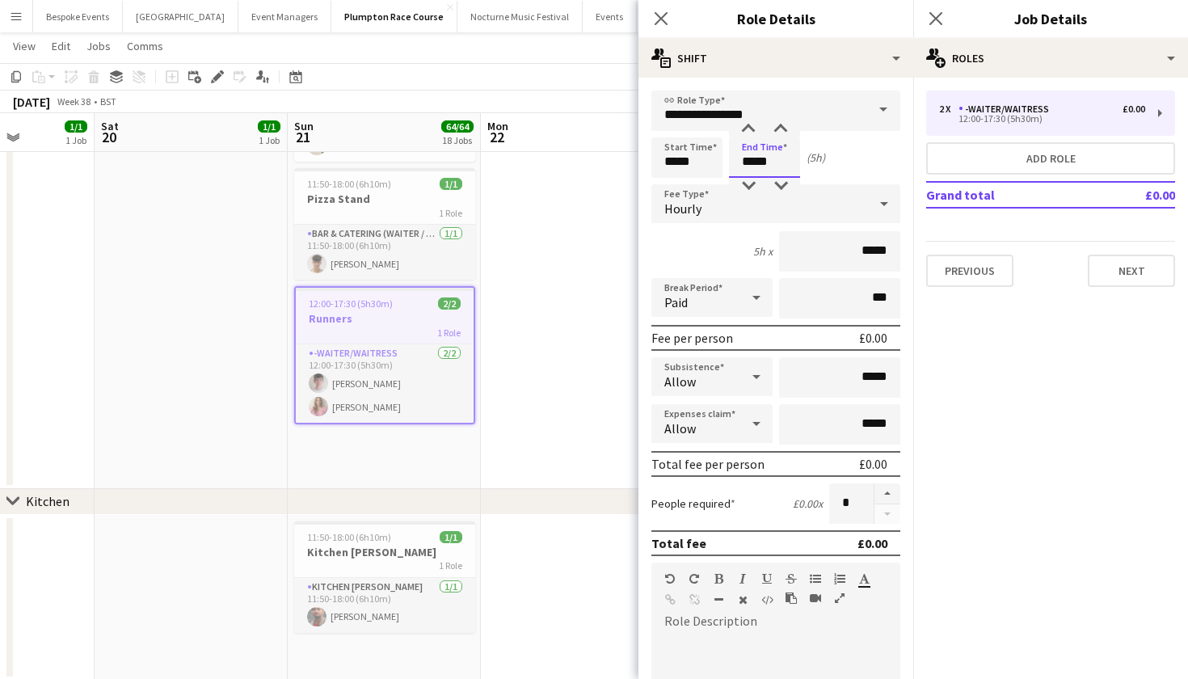
type input "*****"
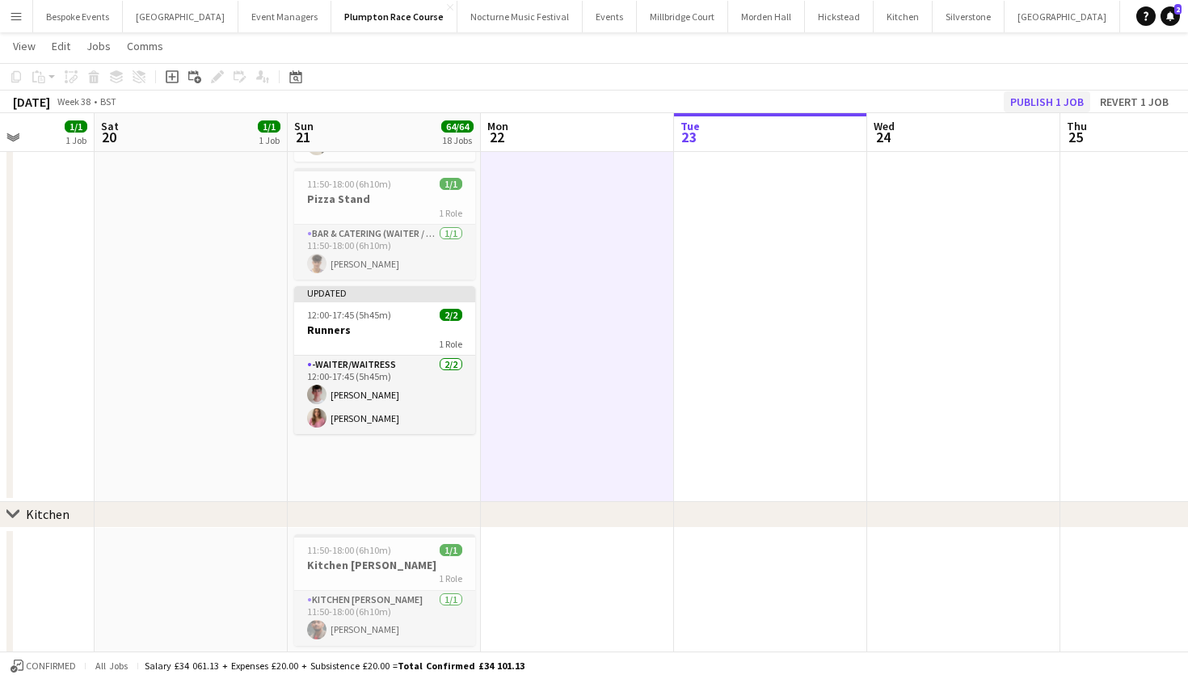
click at [1051, 105] on button "Publish 1 job" at bounding box center [1047, 101] width 86 height 21
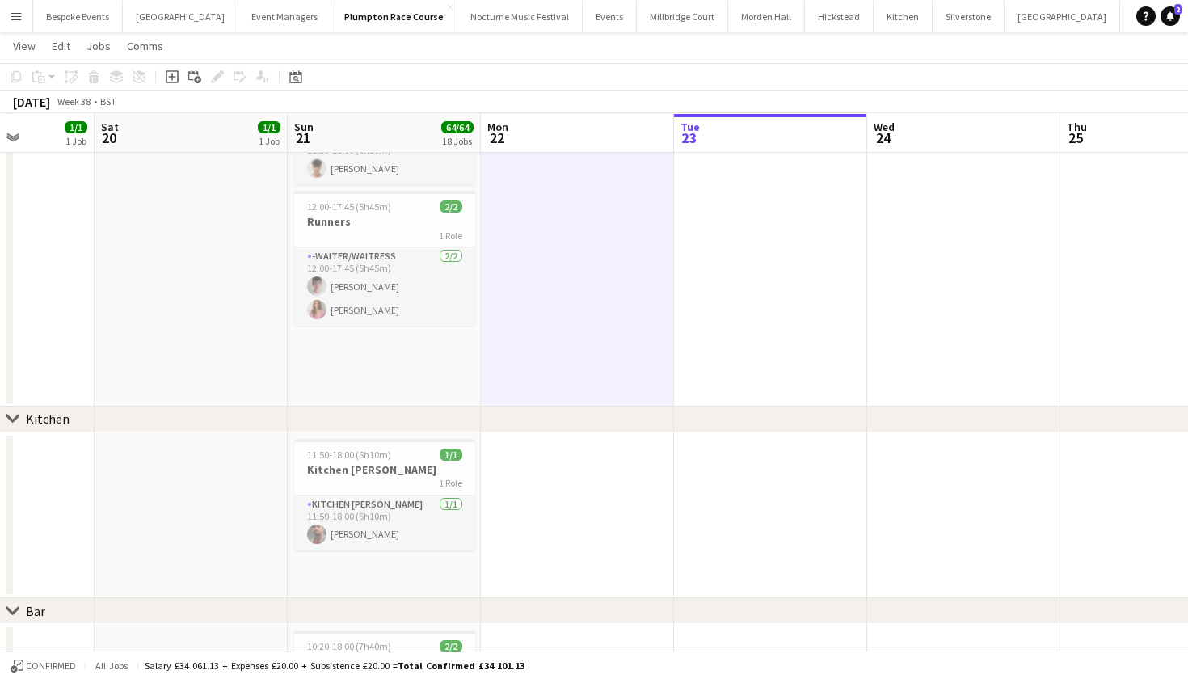
scroll to position [1562, 0]
click at [387, 488] on div "1 Role" at bounding box center [384, 482] width 181 height 13
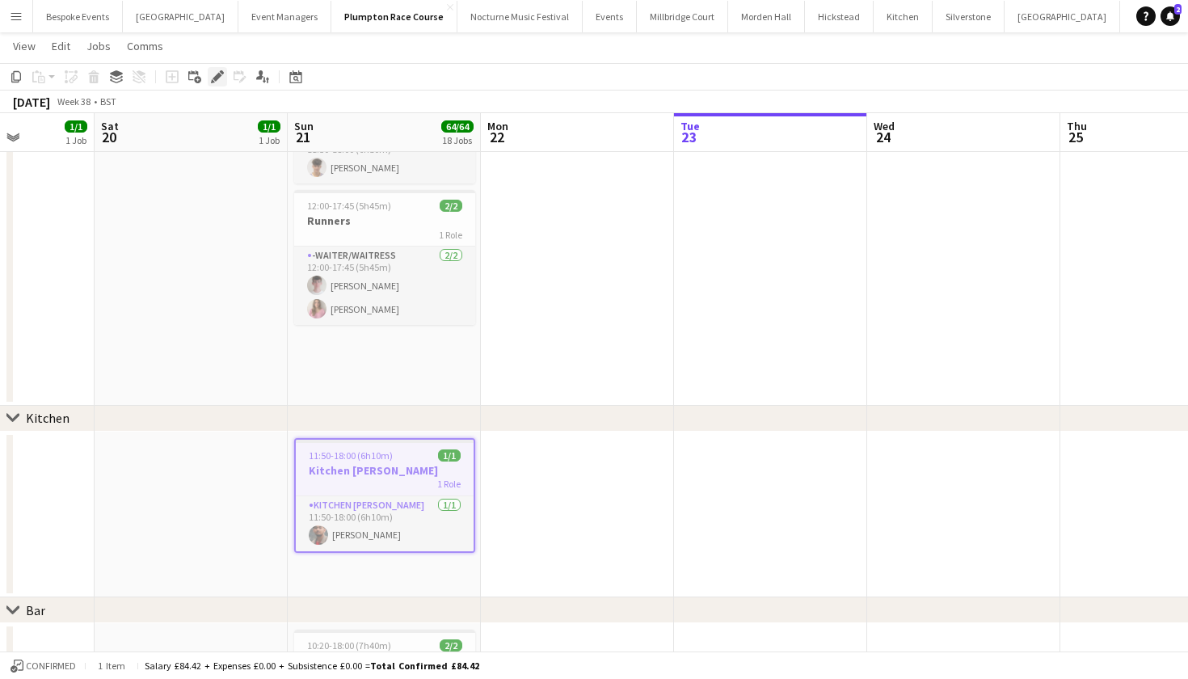
click at [218, 71] on icon "Edit" at bounding box center [217, 76] width 13 height 13
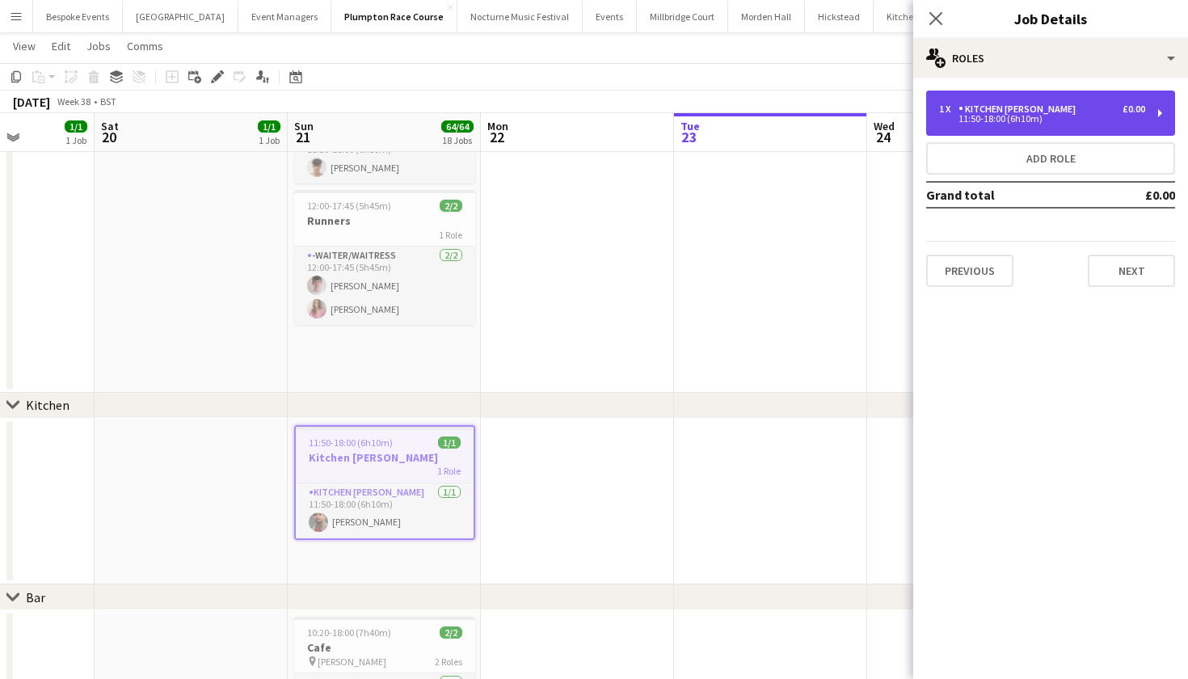
click at [1029, 121] on div "11:50-18:00 (6h10m)" at bounding box center [1042, 119] width 206 height 8
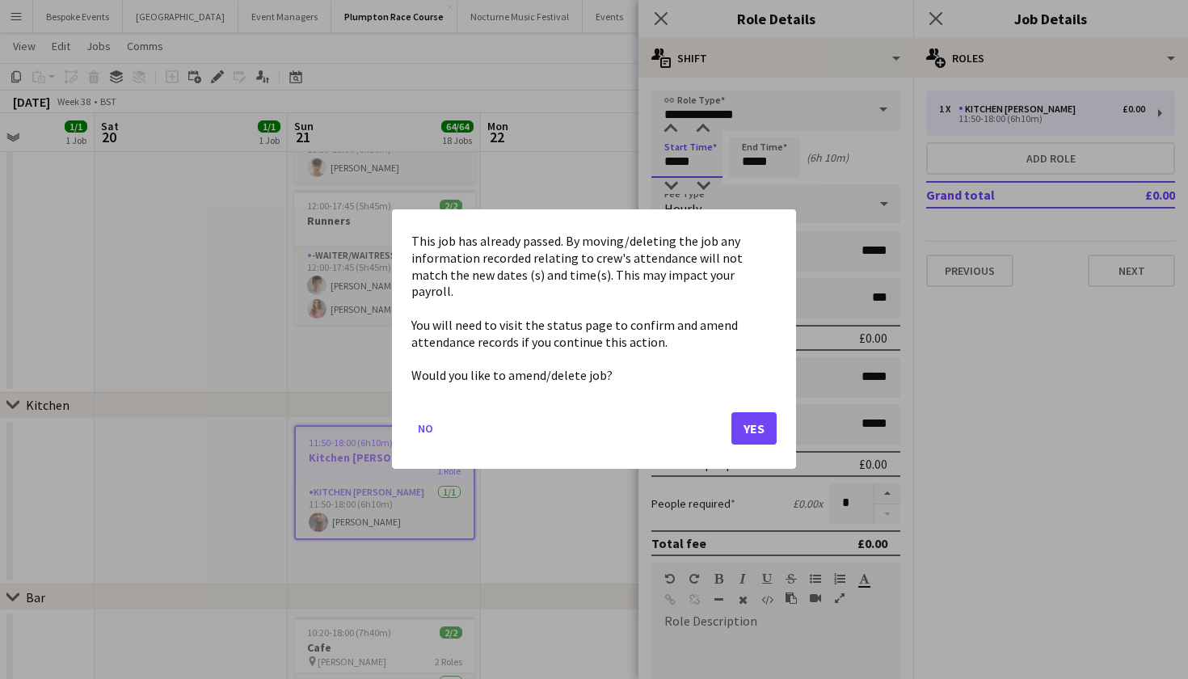
scroll to position [0, 0]
click at [676, 164] on body "Menu Boards Boards Boards All jobs Status Workforce Workforce My Workforce Recr…" at bounding box center [594, 329] width 1188 height 3783
click at [758, 414] on button "Yes" at bounding box center [754, 429] width 45 height 32
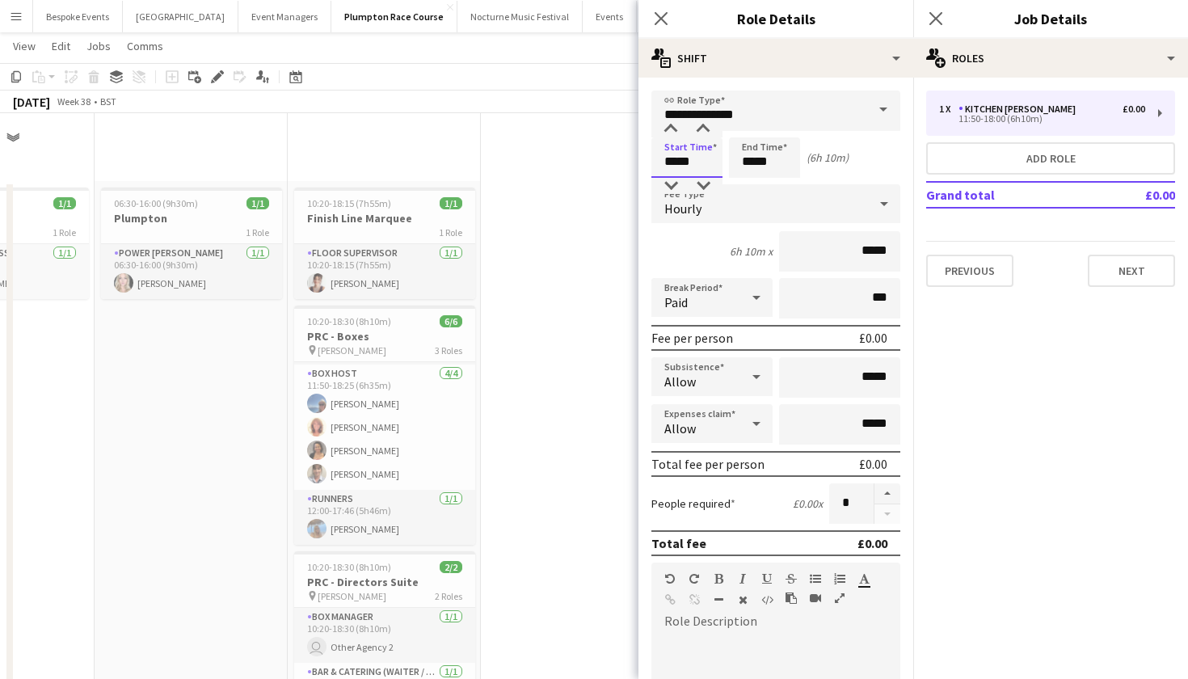
scroll to position [1562, 0]
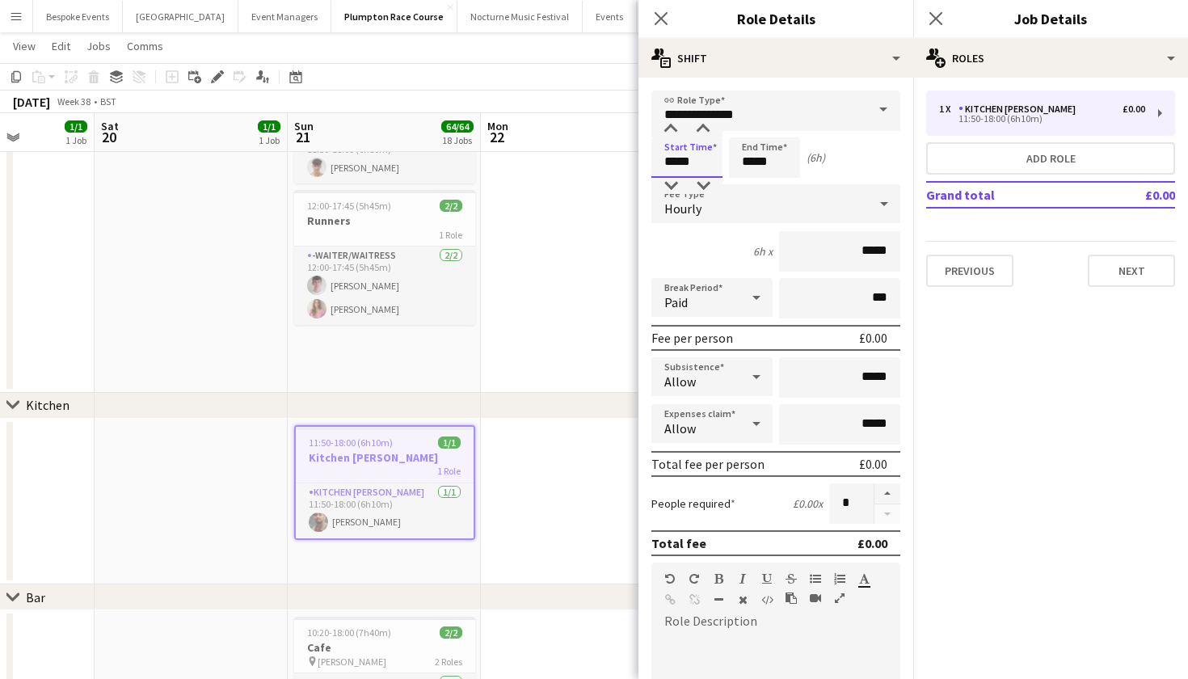
type input "*****"
click at [783, 158] on input "*****" at bounding box center [764, 157] width 71 height 40
type input "*****"
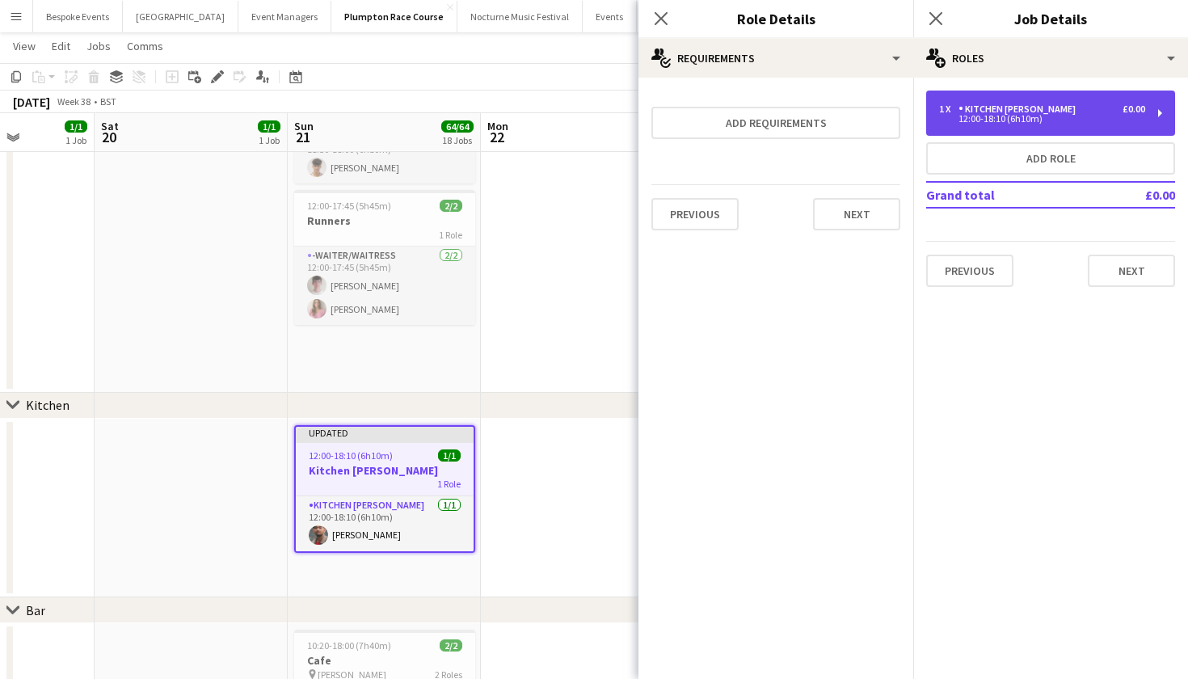
click at [974, 107] on div "Kitchen Porter" at bounding box center [1021, 108] width 124 height 11
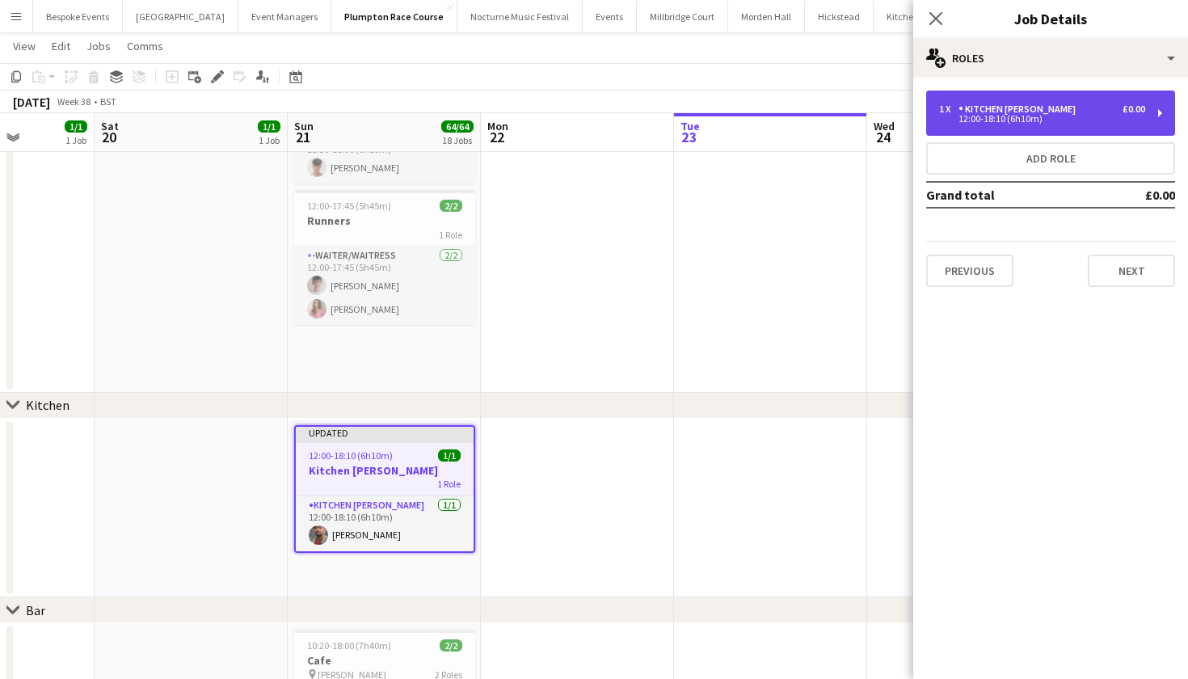
click at [977, 117] on div "12:00-18:10 (6h10m)" at bounding box center [1042, 119] width 206 height 8
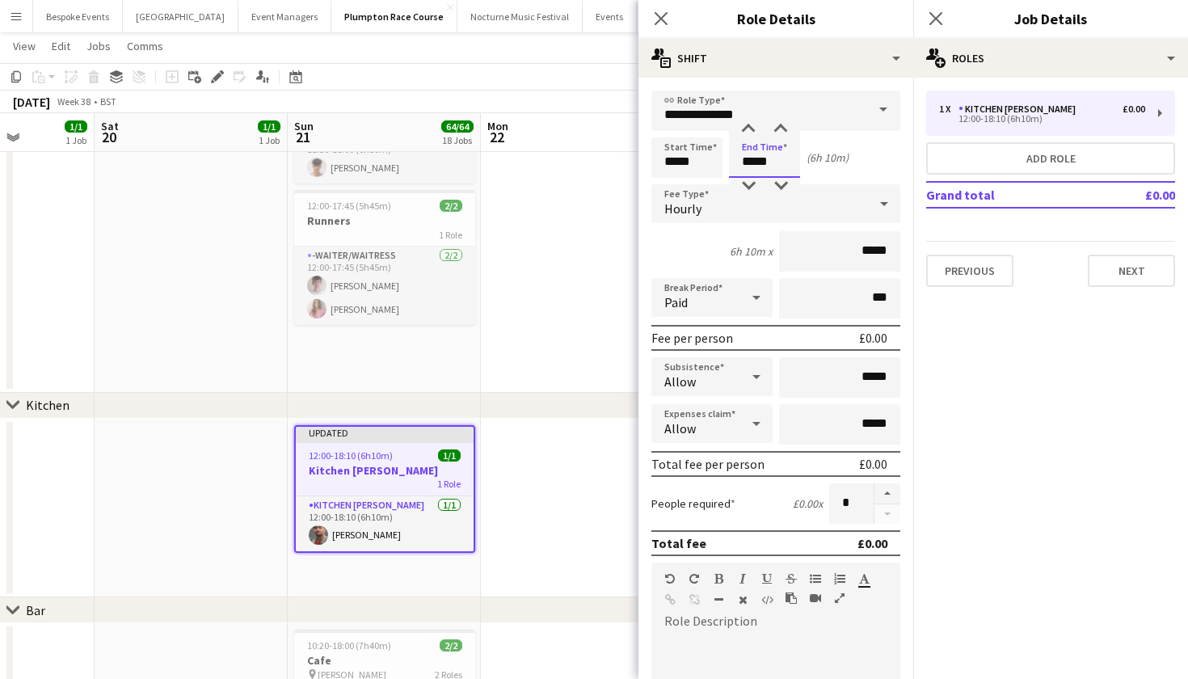
scroll to position [0, 0]
click at [787, 161] on body "Menu Boards Boards Boards All jobs Status Workforce Workforce My Workforce Recr…" at bounding box center [594, 336] width 1188 height 3796
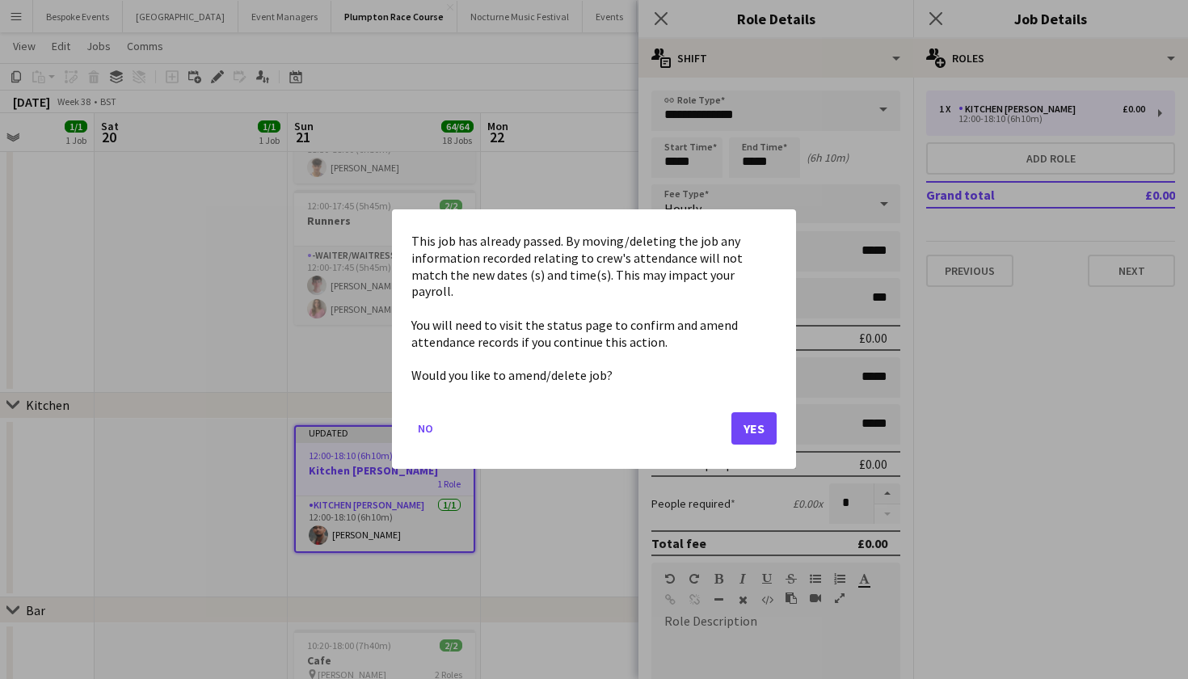
click at [751, 419] on button "Yes" at bounding box center [754, 429] width 45 height 32
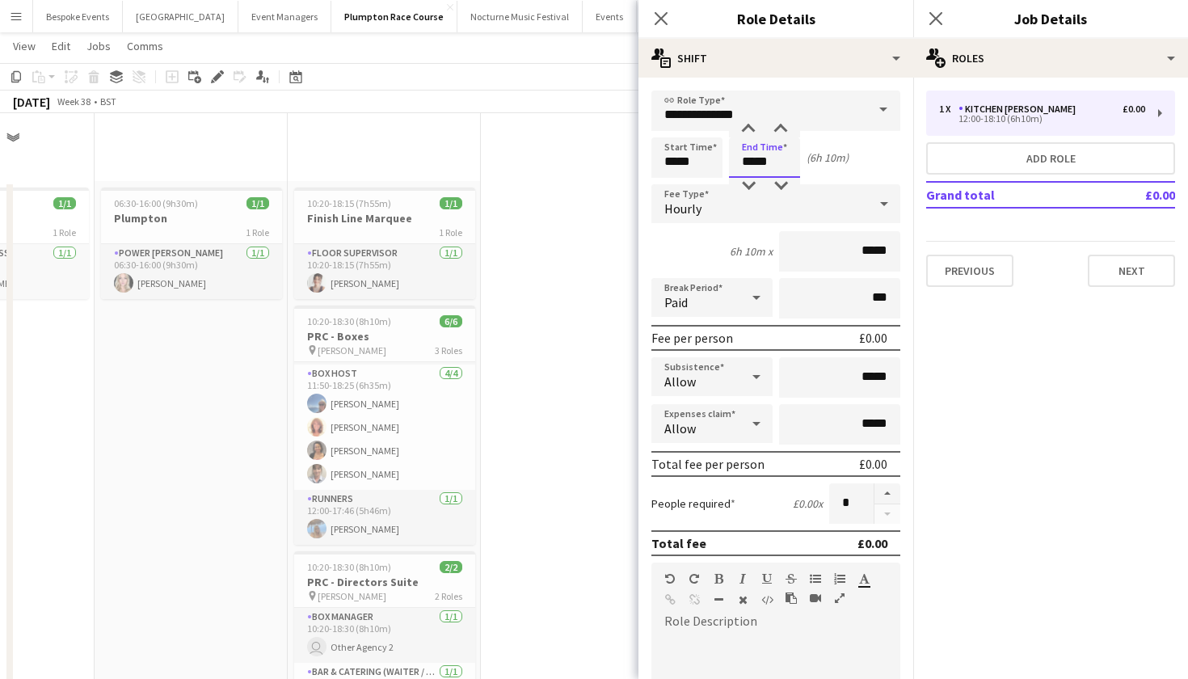
scroll to position [1562, 0]
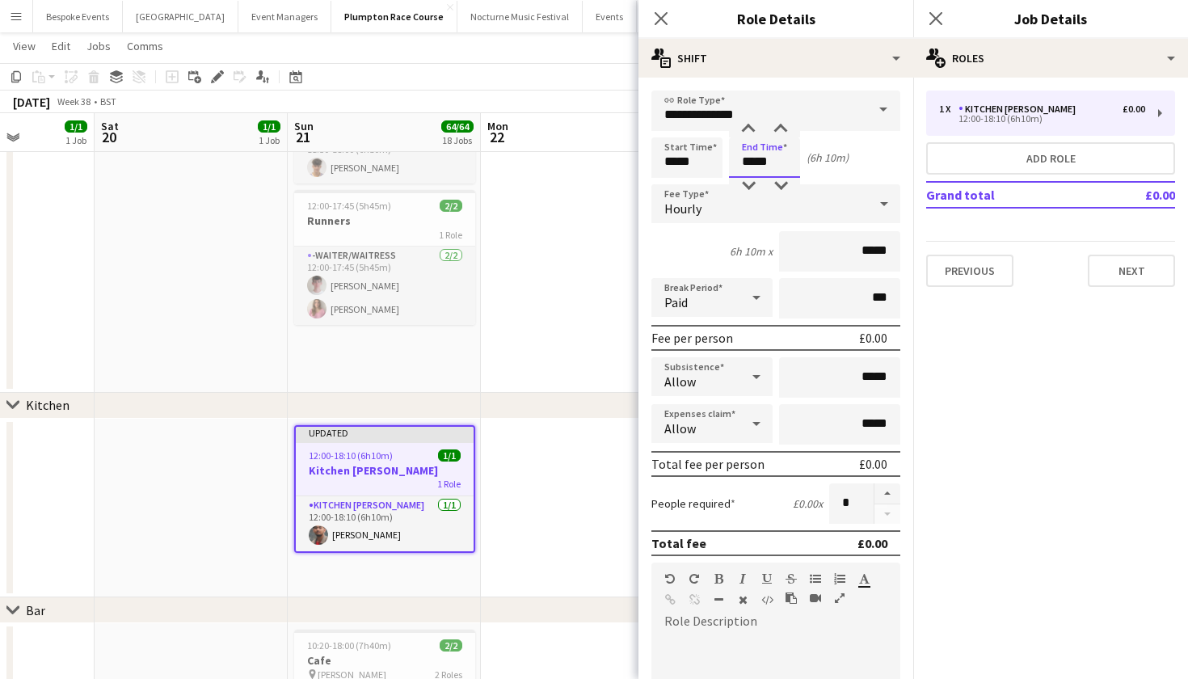
click at [775, 167] on input "*****" at bounding box center [764, 157] width 71 height 40
type input "*****"
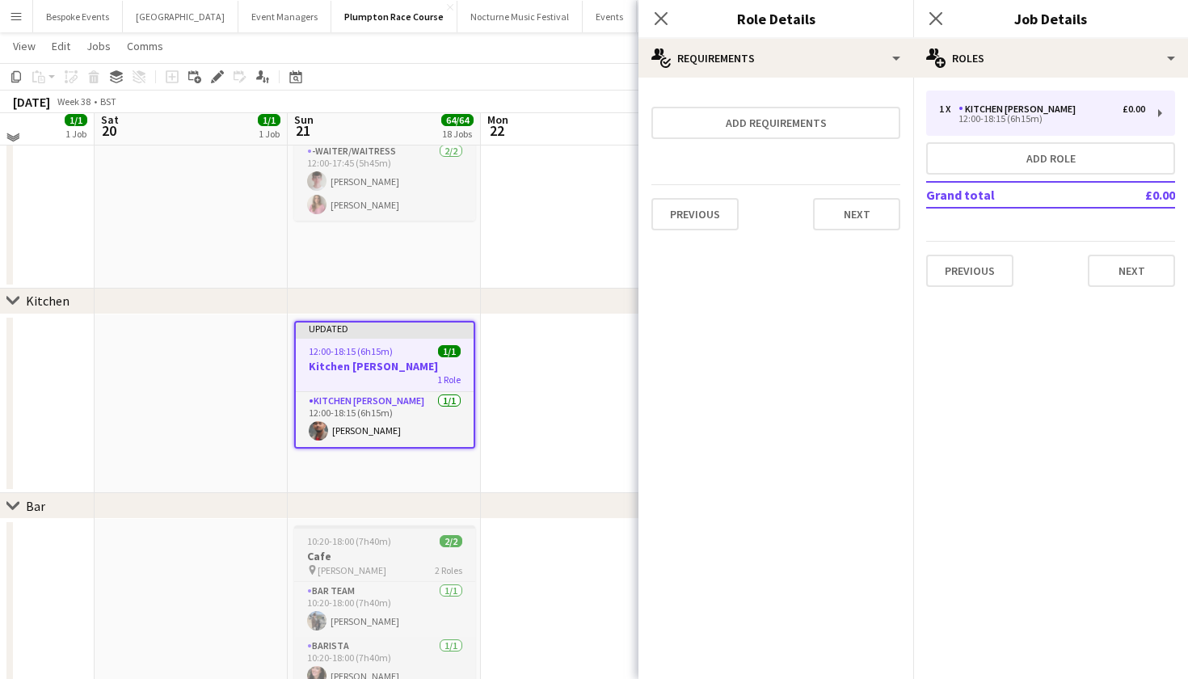
scroll to position [1664, 0]
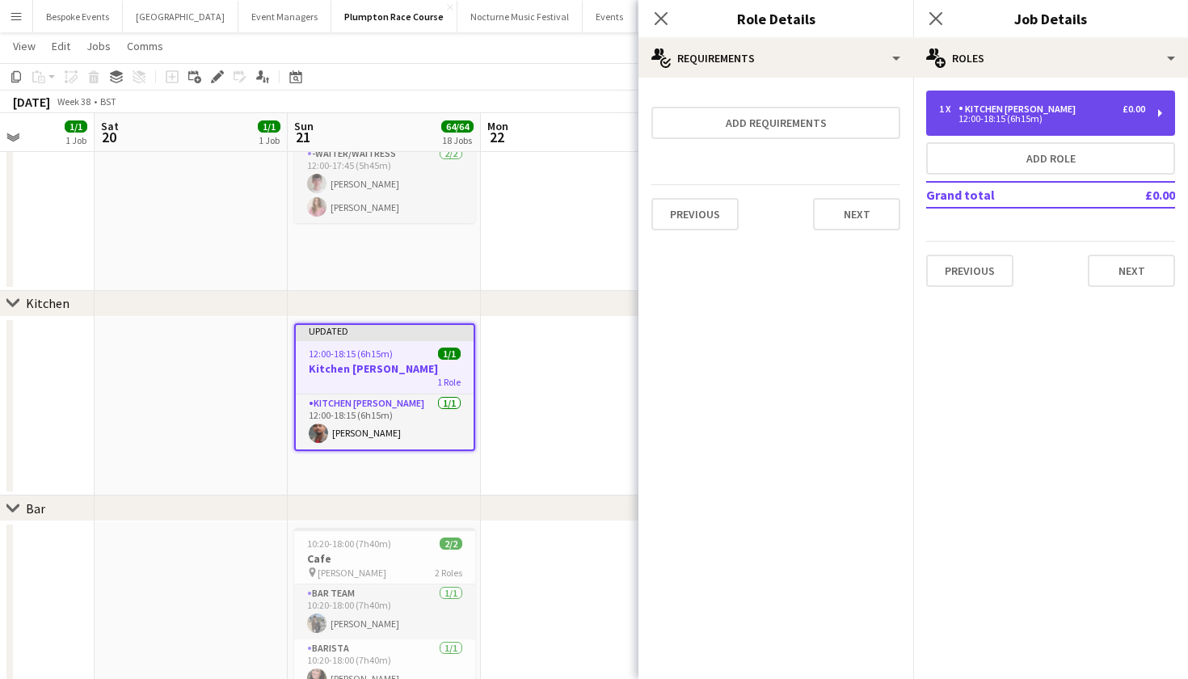
click at [1057, 124] on div "1 x Kitchen Porter £0.00 12:00-18:15 (6h15m)" at bounding box center [1050, 113] width 249 height 45
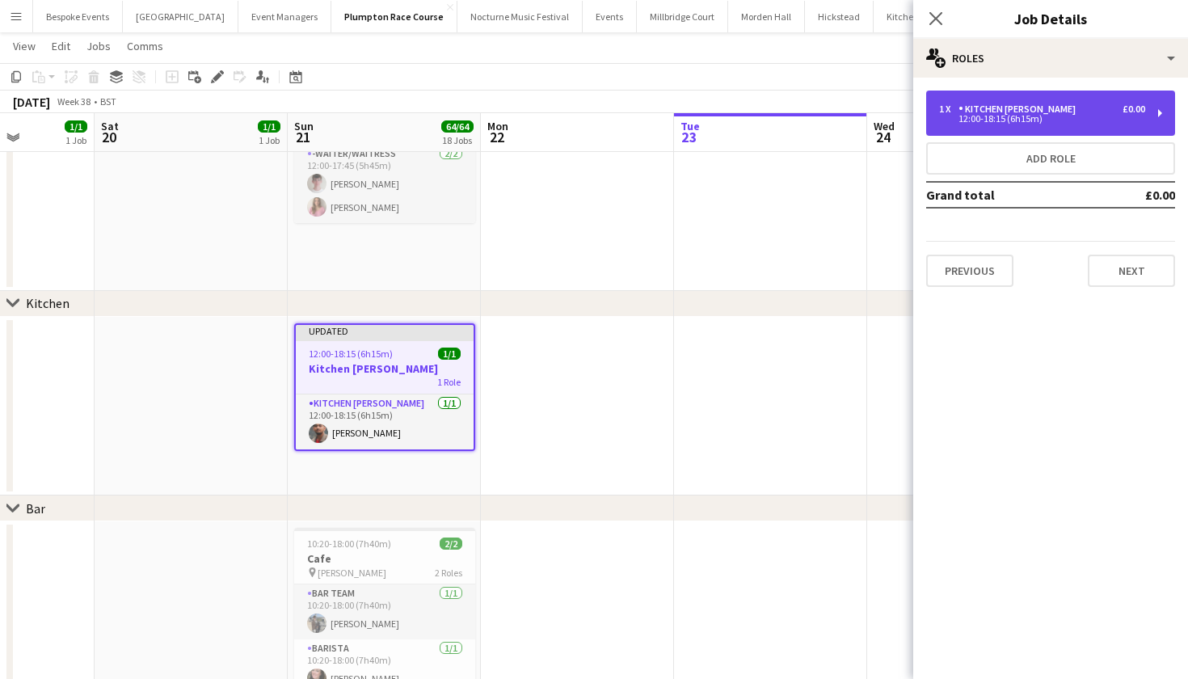
click at [991, 105] on div "Kitchen [PERSON_NAME]" at bounding box center [1021, 108] width 124 height 11
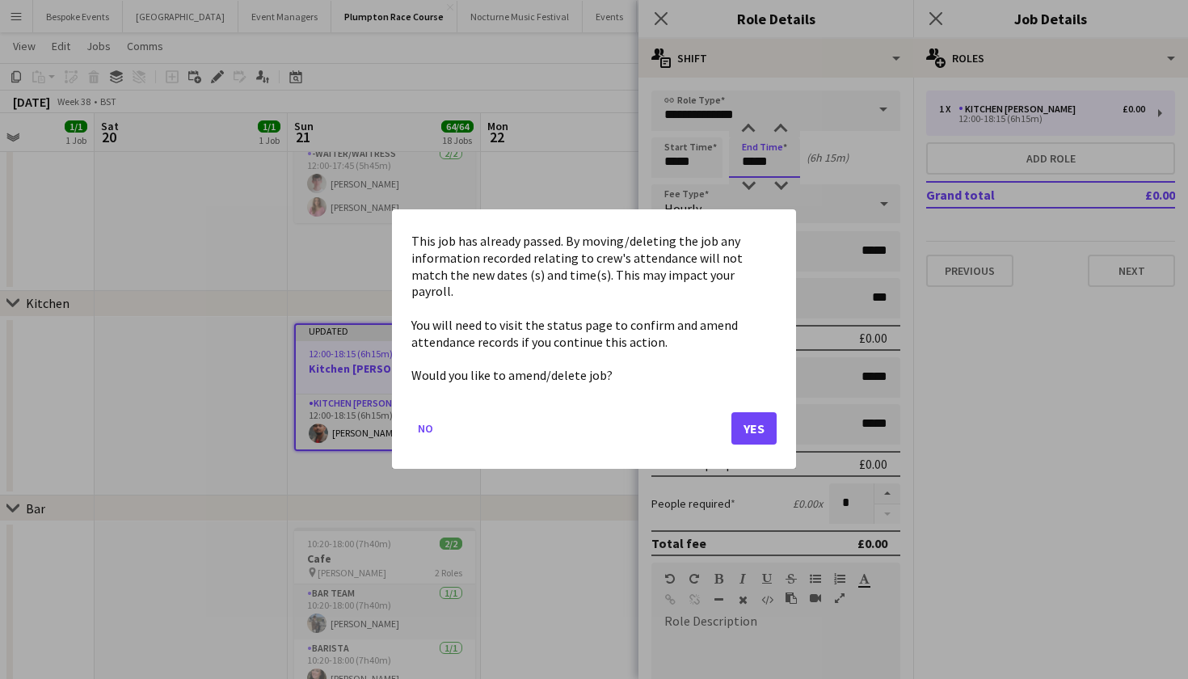
scroll to position [0, 0]
click at [754, 163] on body "Menu Boards Boards Boards All jobs Status Workforce Workforce My Workforce Recr…" at bounding box center [594, 234] width 1188 height 3796
click at [761, 415] on button "Yes" at bounding box center [754, 429] width 45 height 32
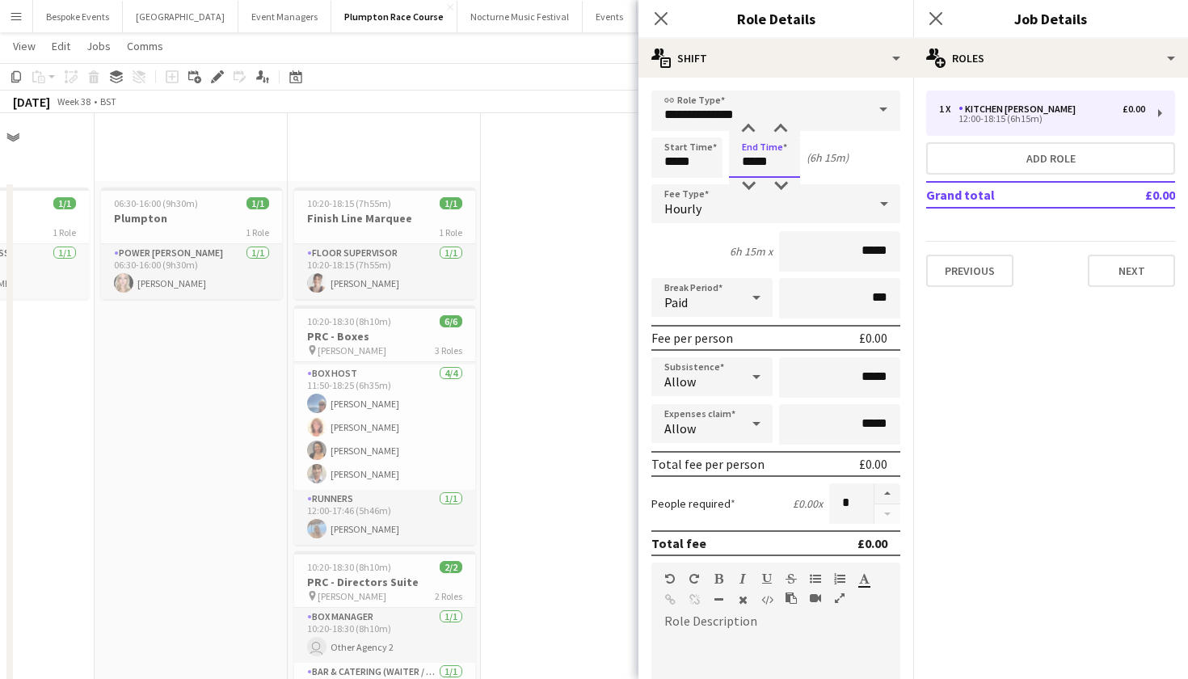
scroll to position [1664, 0]
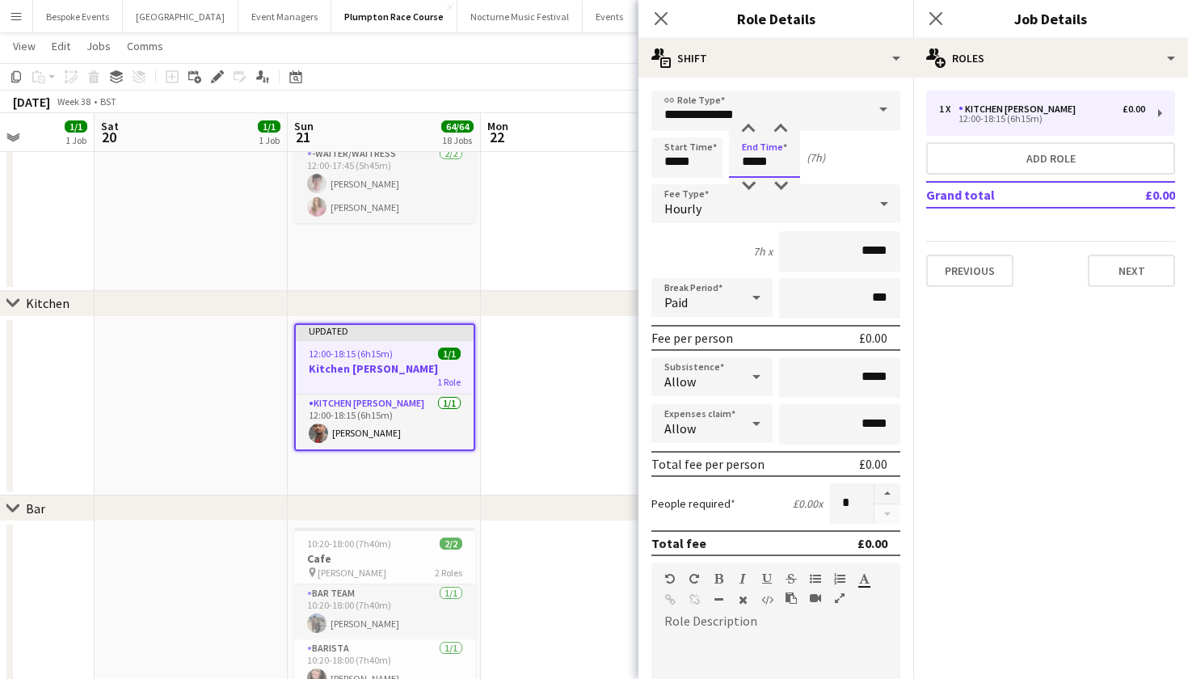
type input "*****"
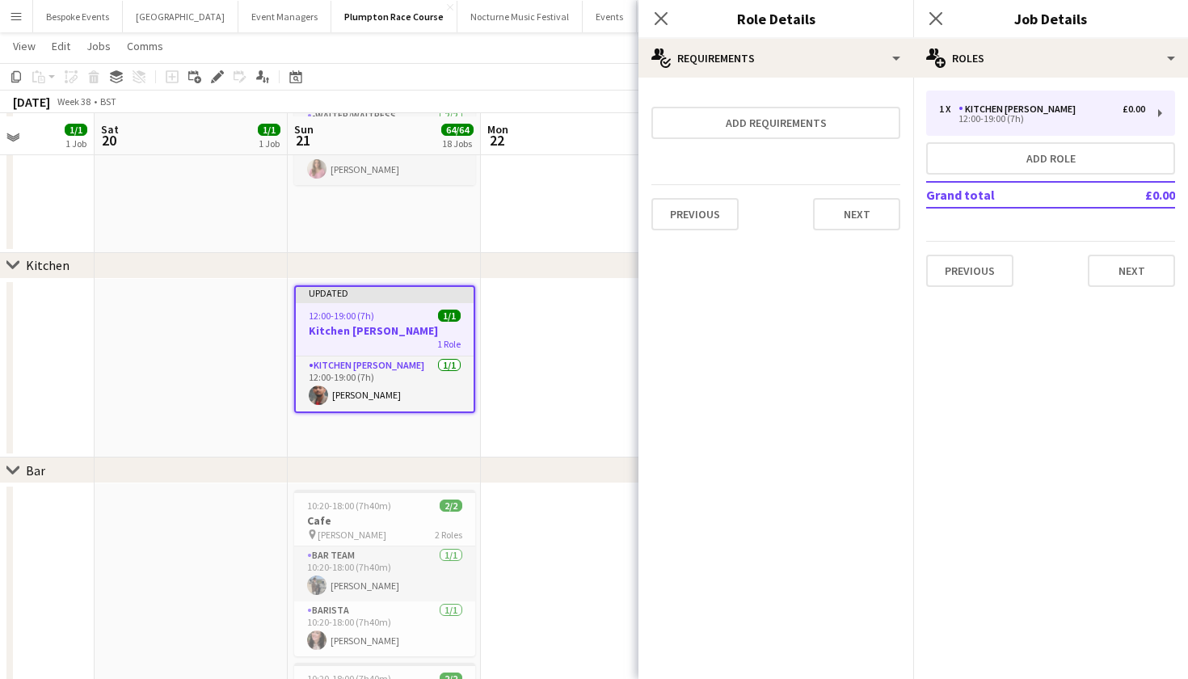
scroll to position [1705, 0]
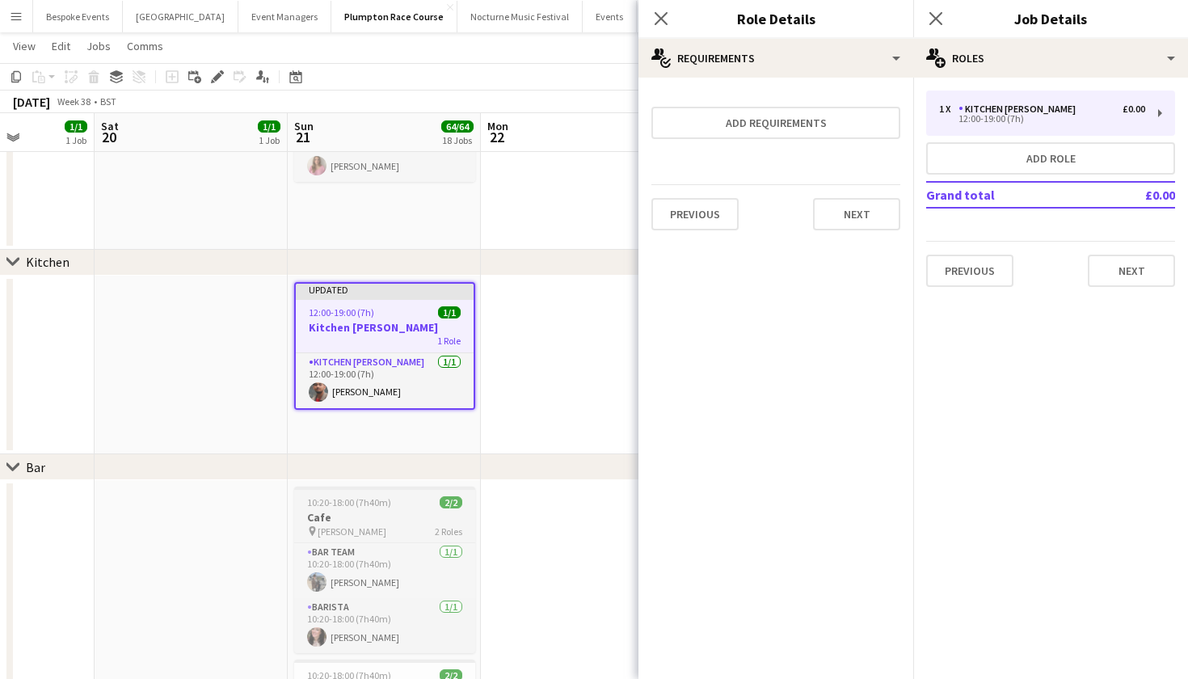
click at [370, 514] on h3 "Cafe" at bounding box center [384, 517] width 181 height 15
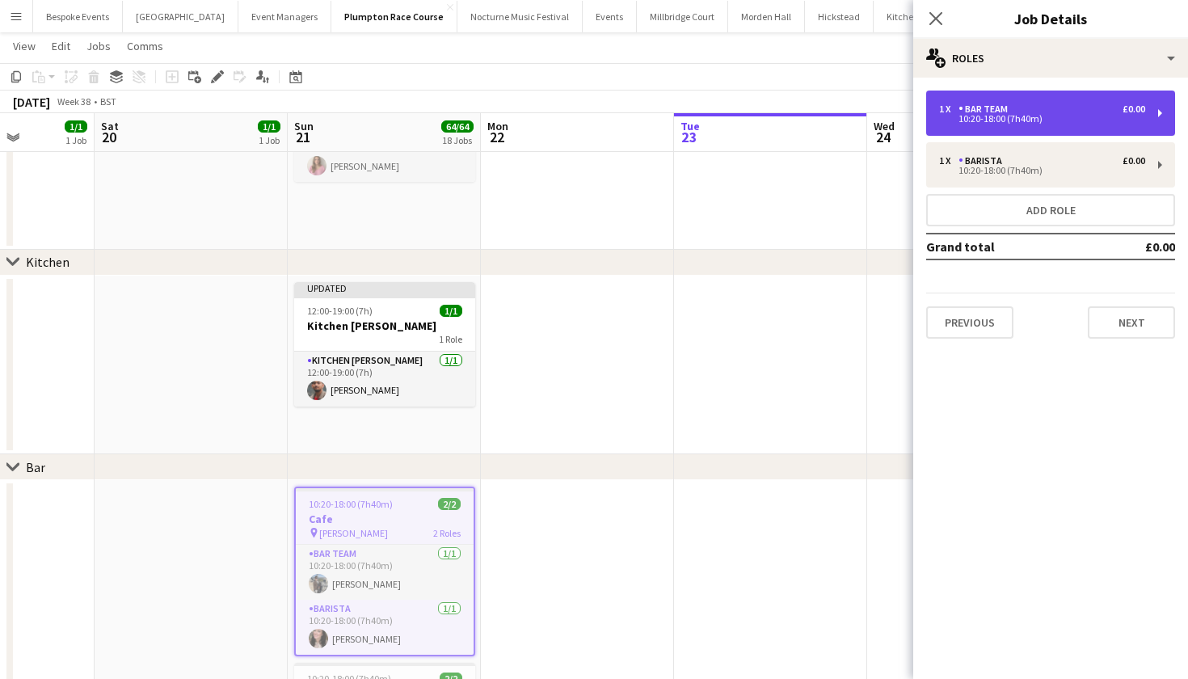
click at [971, 112] on div "Bar Team" at bounding box center [987, 108] width 56 height 11
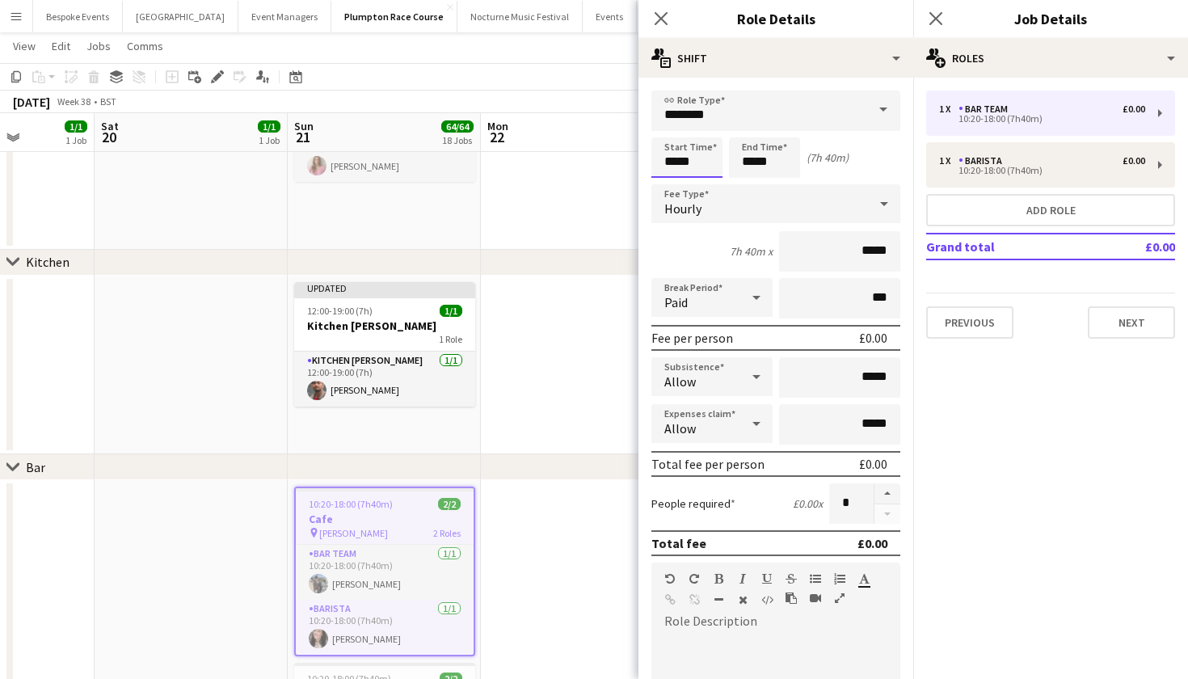
click at [702, 164] on body "Menu Boards Boards Boards All jobs Status Workforce Workforce My Workforce Recr…" at bounding box center [594, 193] width 1188 height 3796
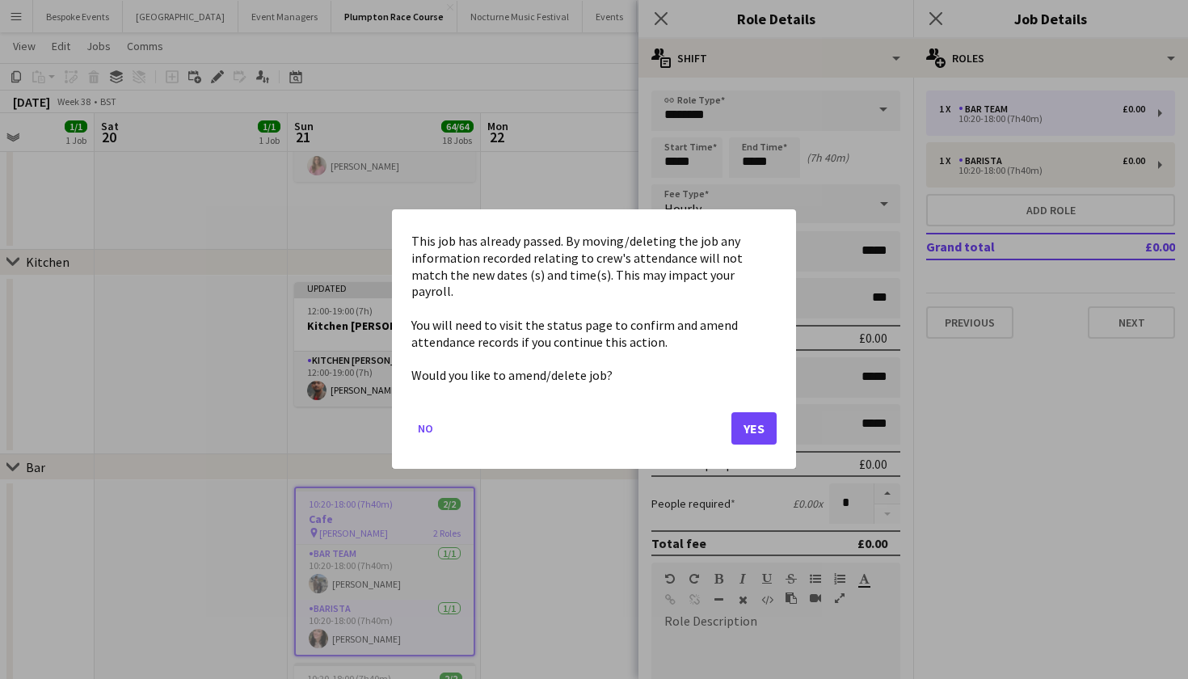
click at [762, 417] on button "Yes" at bounding box center [754, 429] width 45 height 32
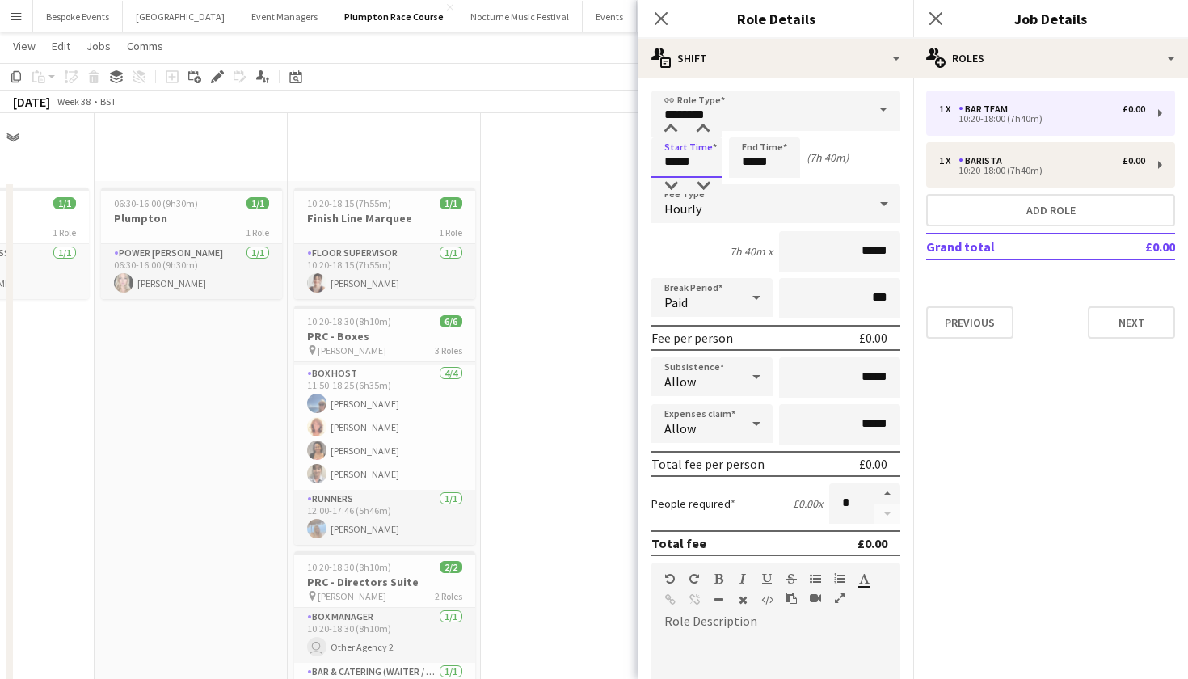
scroll to position [1705, 0]
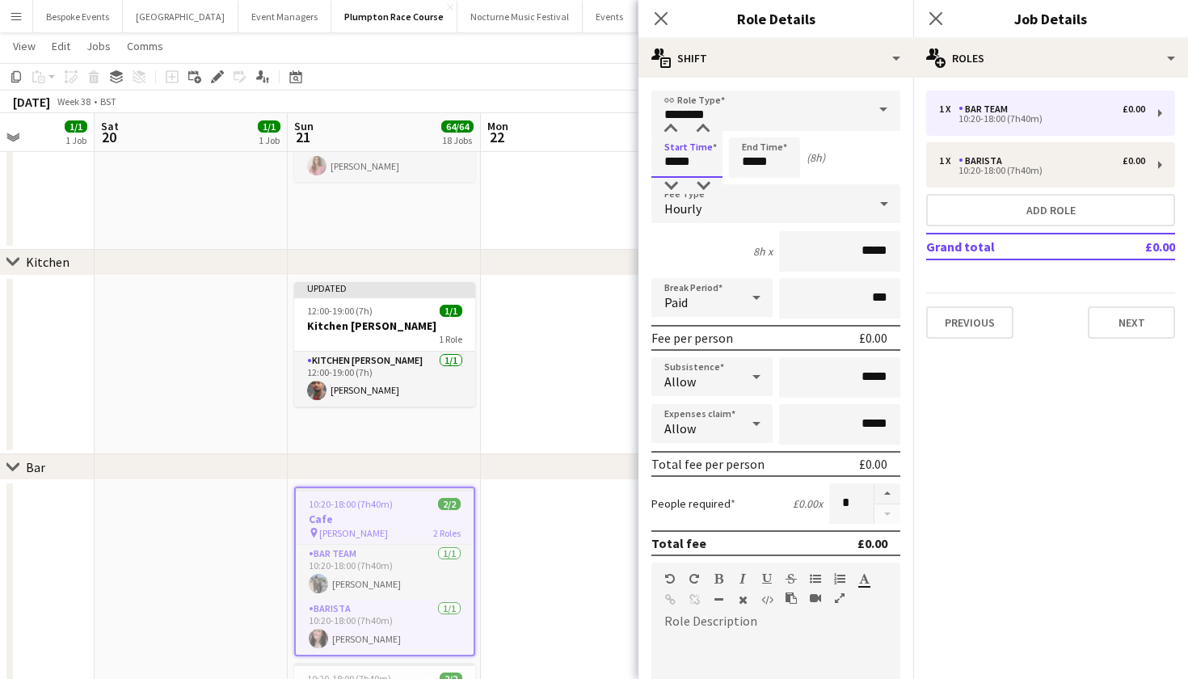
type input "*****"
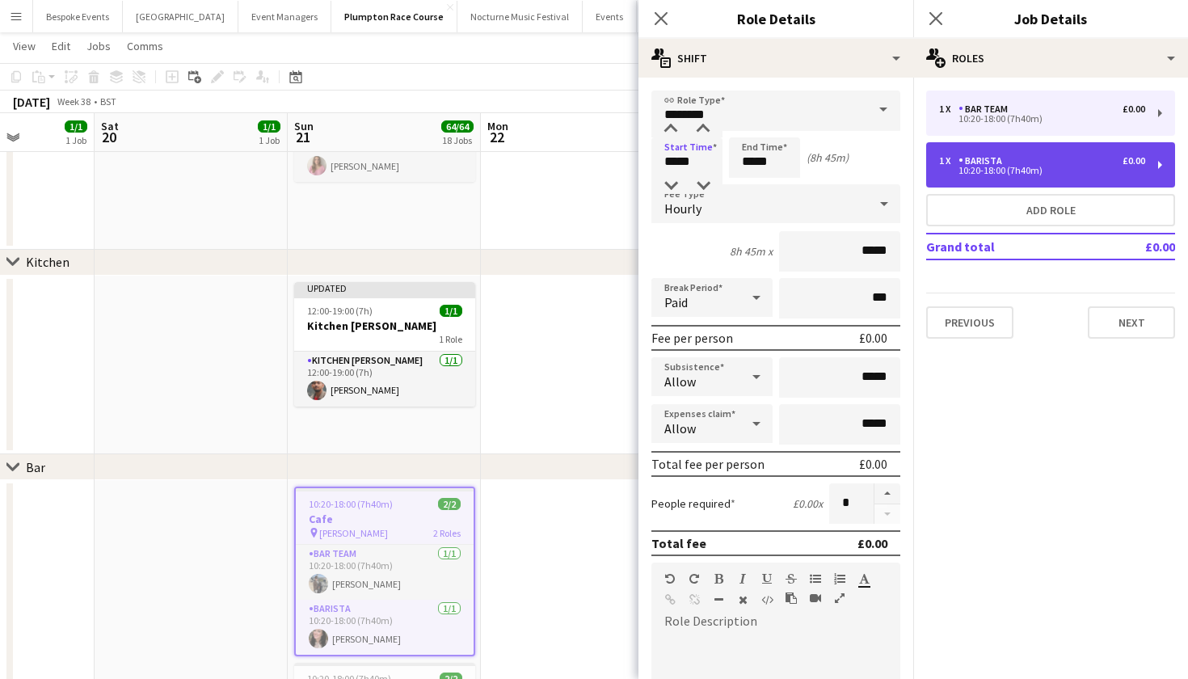
click at [965, 184] on div "1 x Barista £0.00 10:20-18:00 (7h40m)" at bounding box center [1050, 164] width 249 height 45
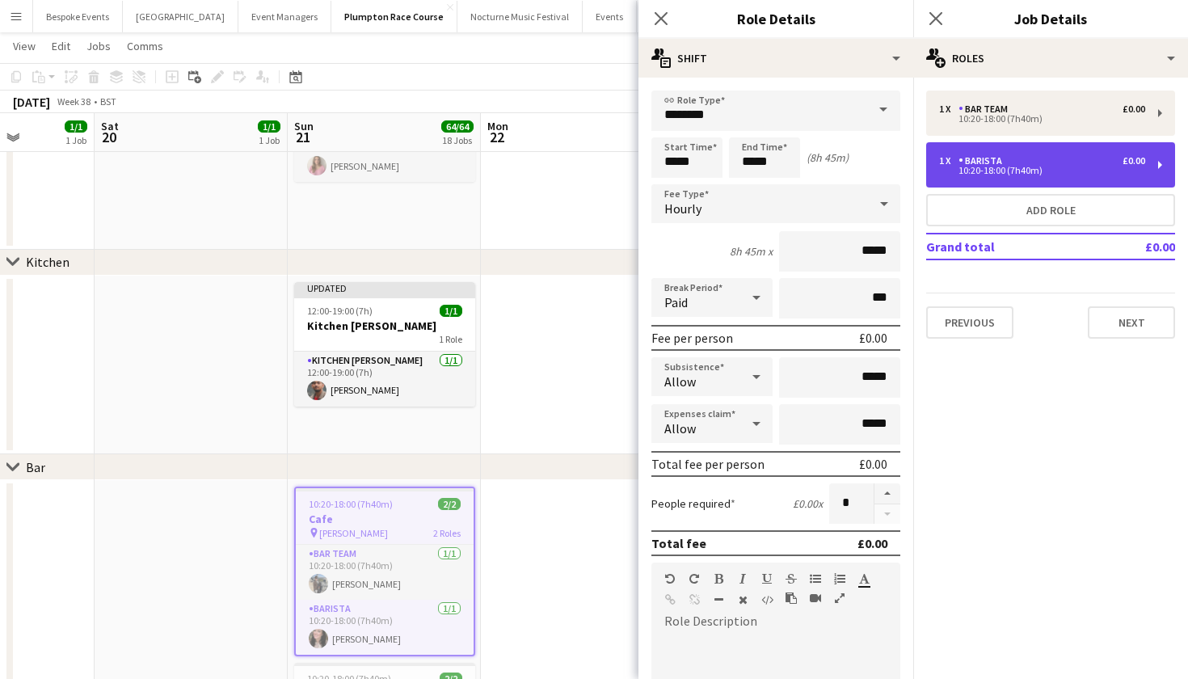
type input "*******"
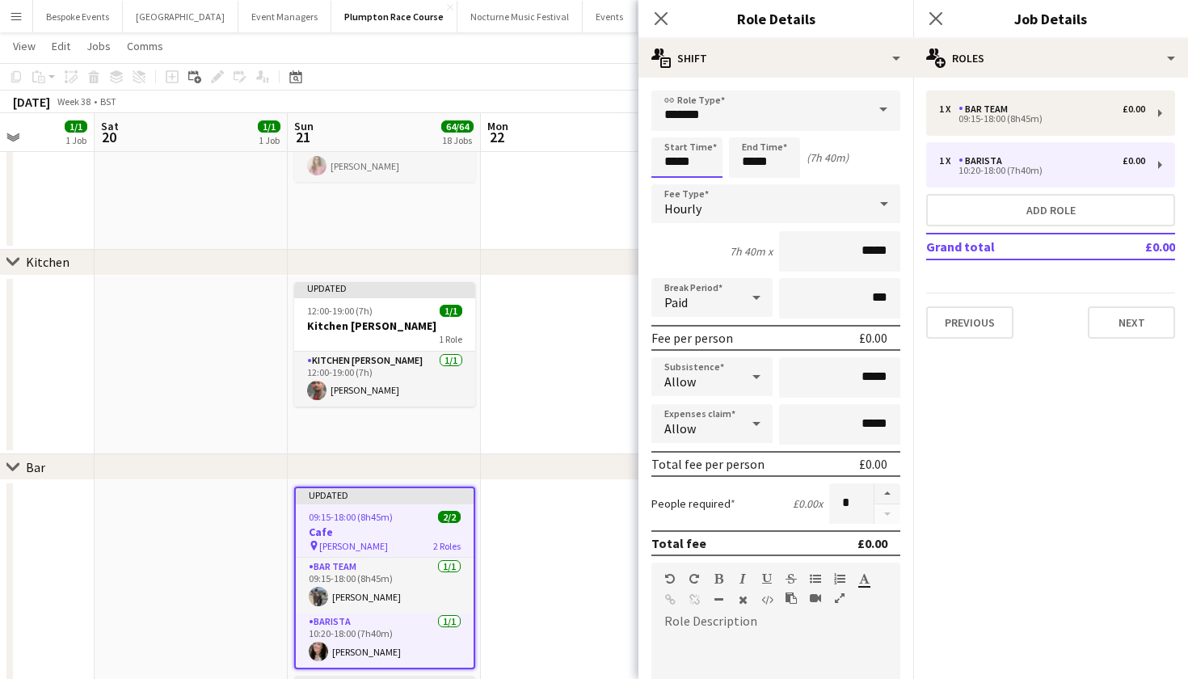
click at [696, 165] on input "*****" at bounding box center [686, 157] width 71 height 40
type input "*****"
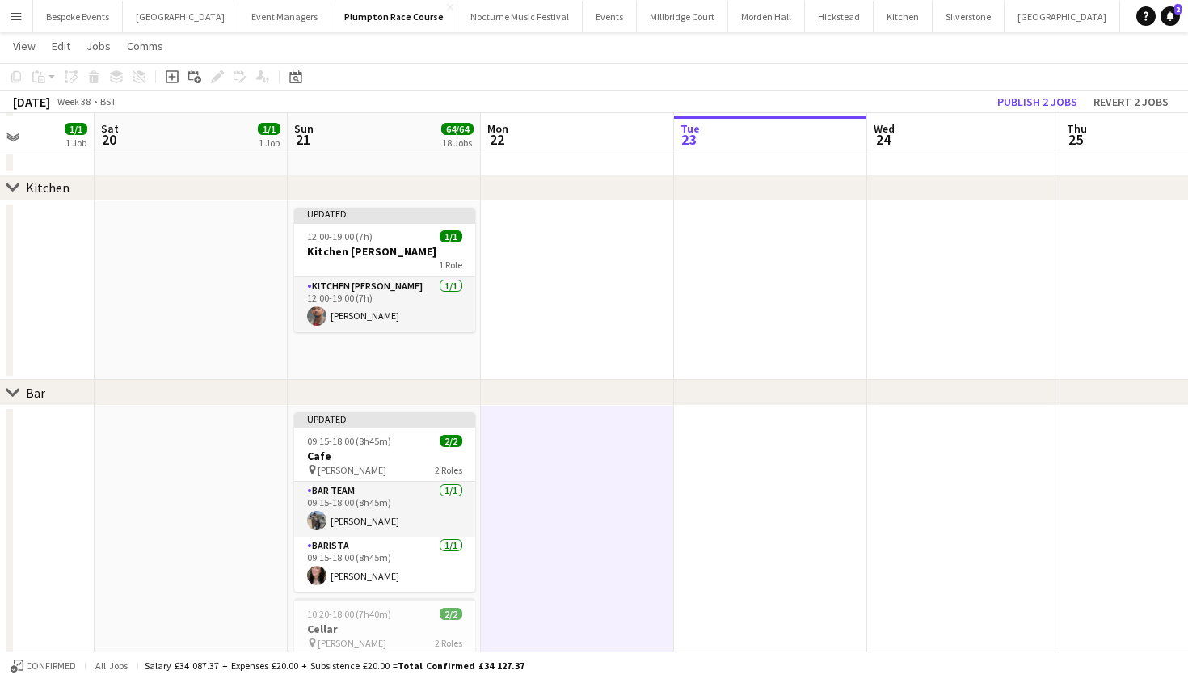
scroll to position [1782, 0]
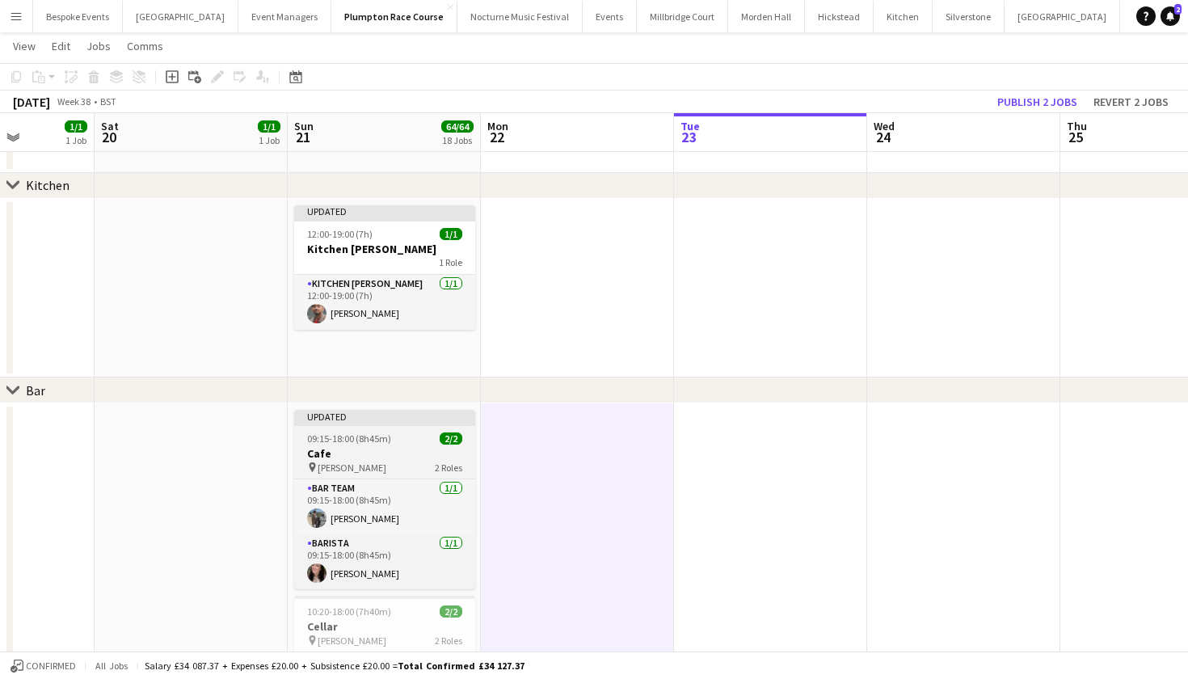
click at [383, 440] on span "09:15-18:00 (8h45m)" at bounding box center [349, 438] width 84 height 12
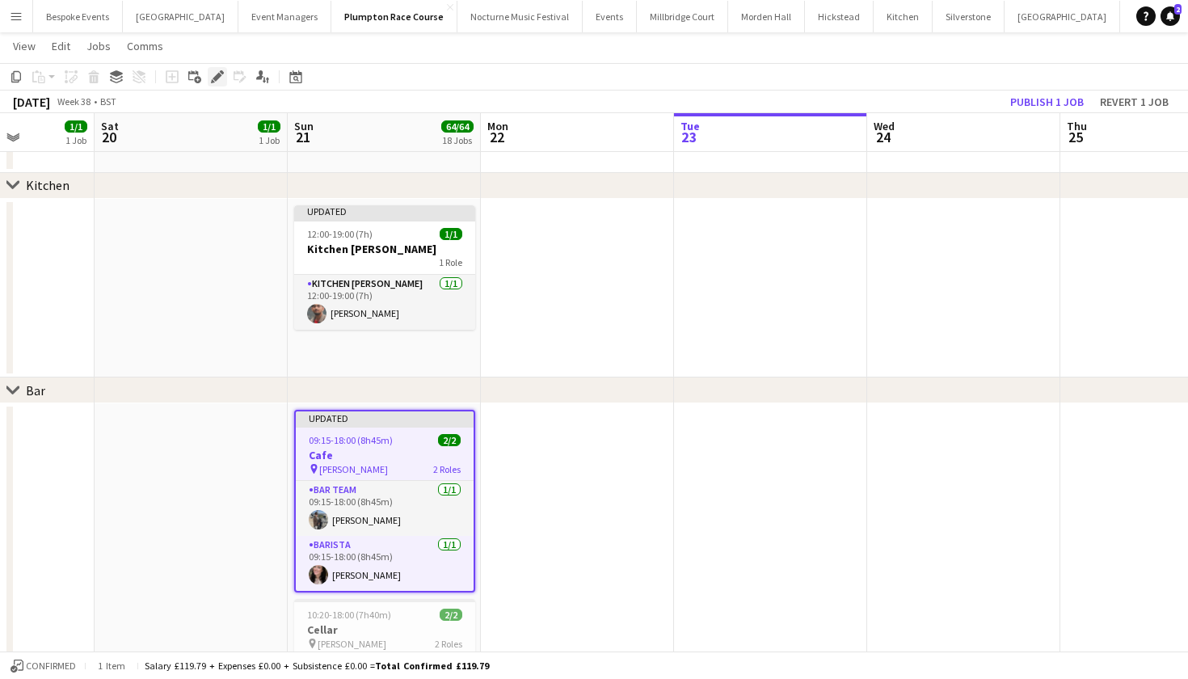
click at [216, 69] on div "Edit" at bounding box center [217, 76] width 19 height 19
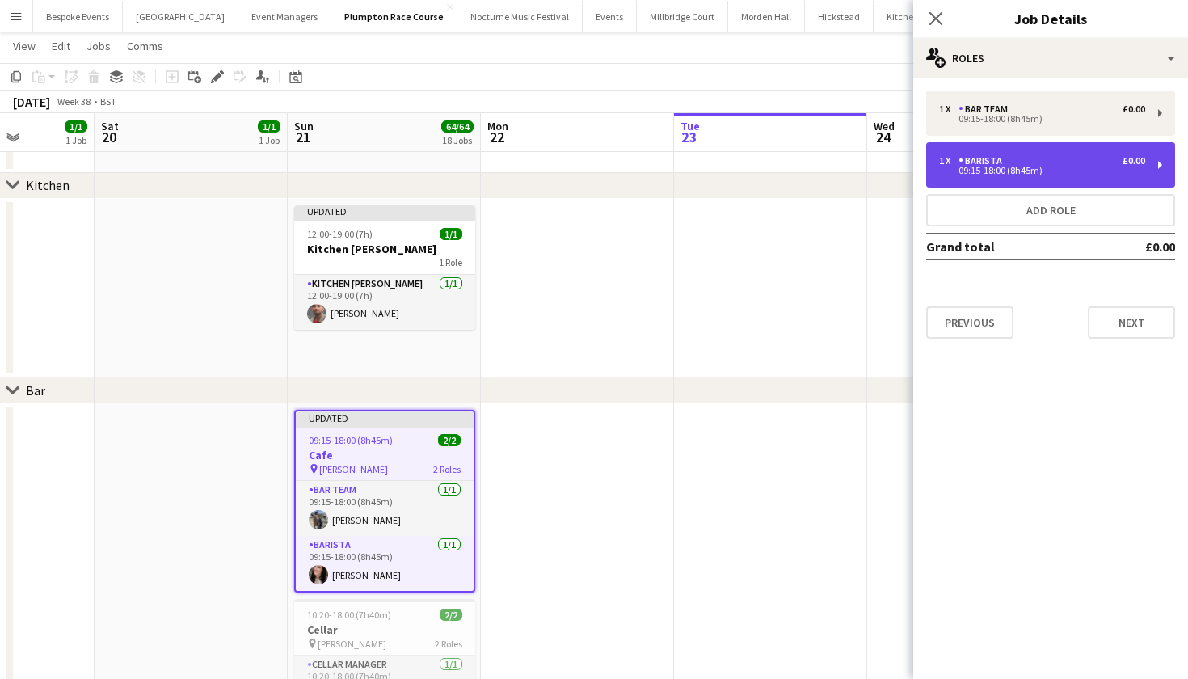
click at [1001, 169] on div "09:15-18:00 (8h45m)" at bounding box center [1042, 171] width 206 height 8
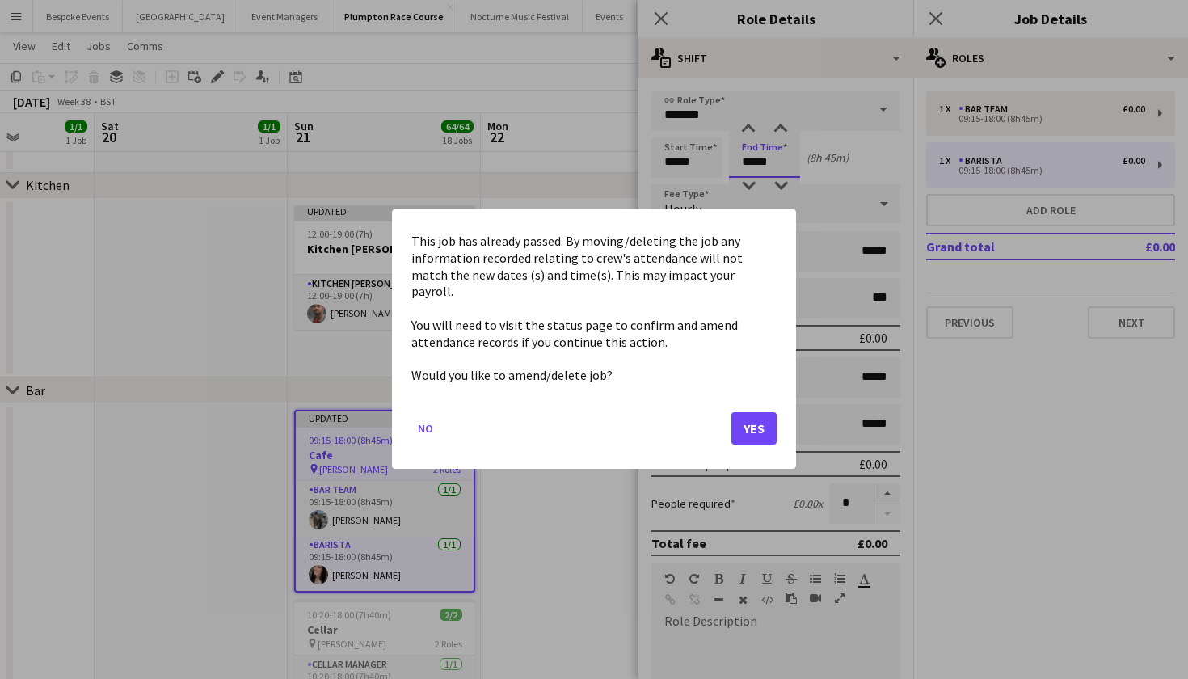
scroll to position [0, 0]
click at [783, 158] on body "Menu Boards Boards Boards All jobs Status Workforce Workforce My Workforce Recr…" at bounding box center [594, 122] width 1188 height 3809
click at [755, 413] on button "Yes" at bounding box center [754, 429] width 45 height 32
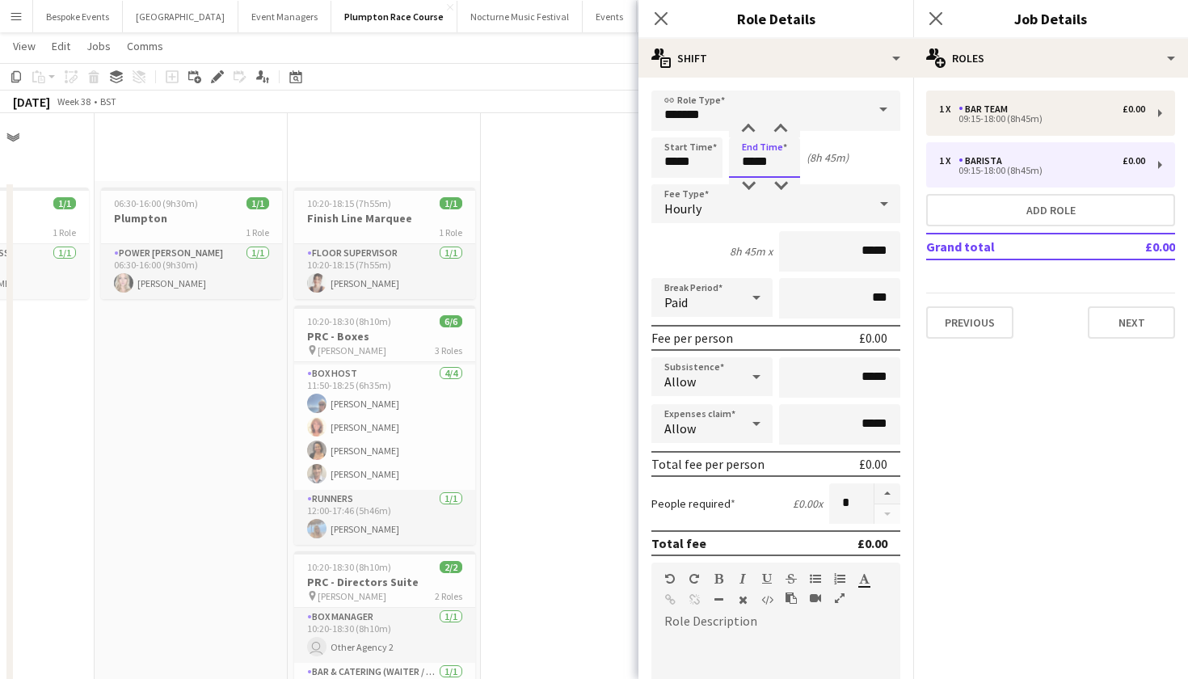
scroll to position [1782, 0]
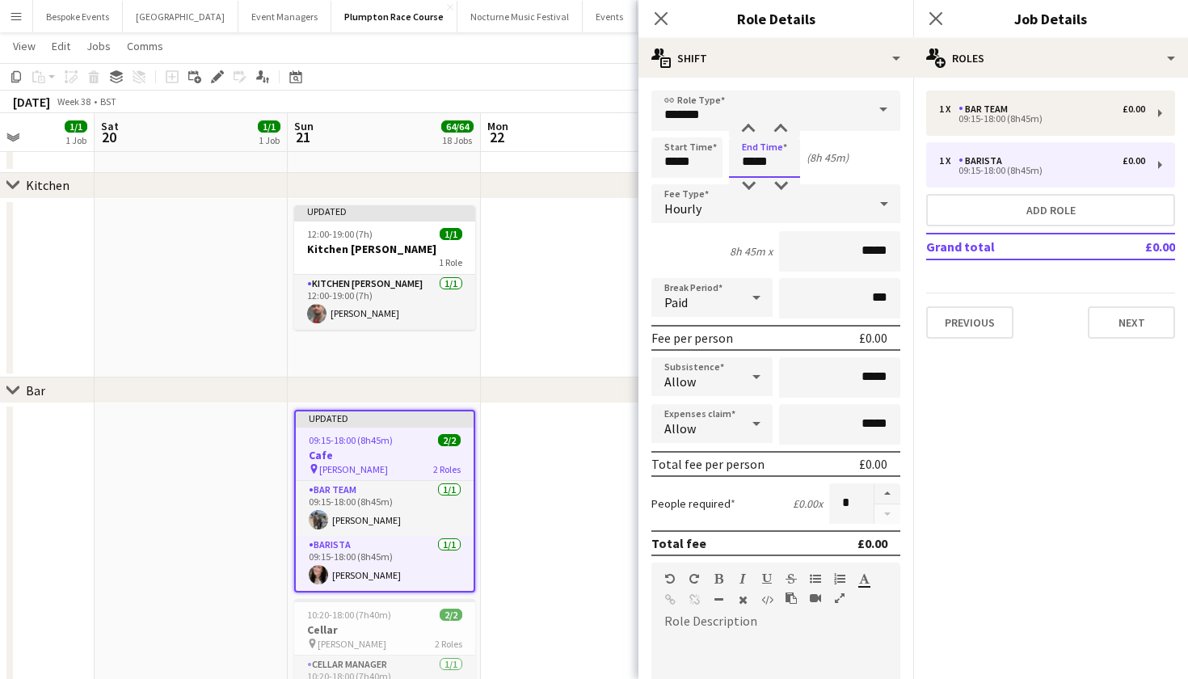
type input "*****"
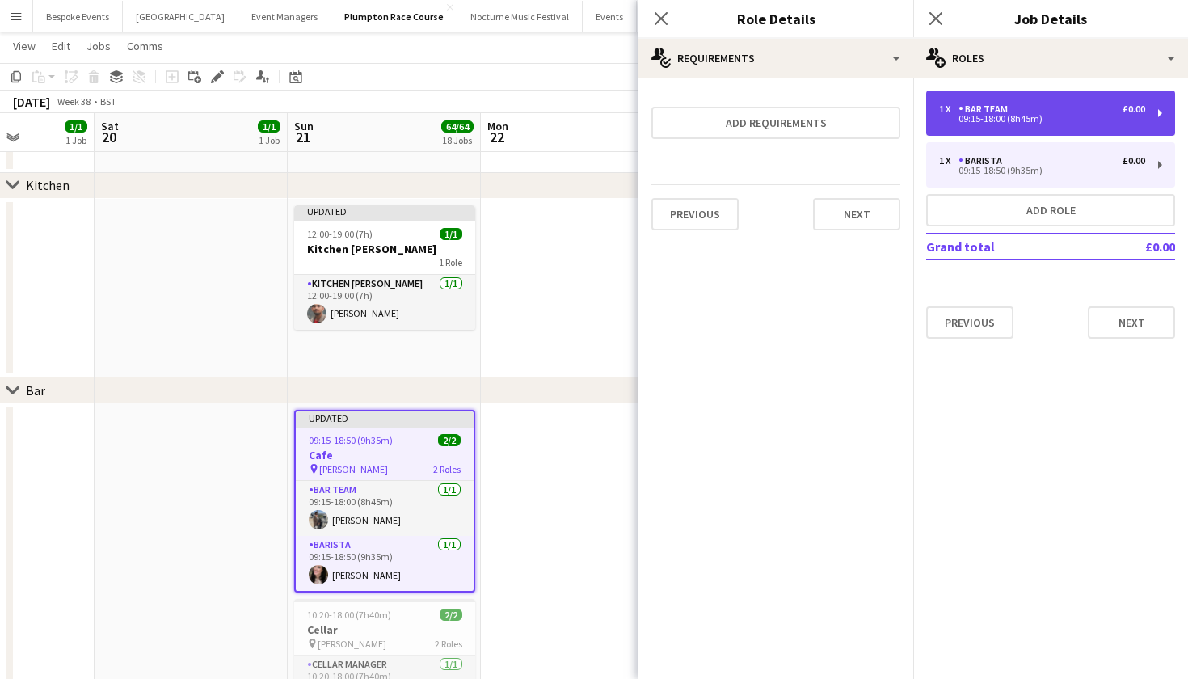
click at [1003, 128] on div "1 x Bar Team £0.00 09:15-18:00 (8h45m)" at bounding box center [1050, 113] width 249 height 45
type input "********"
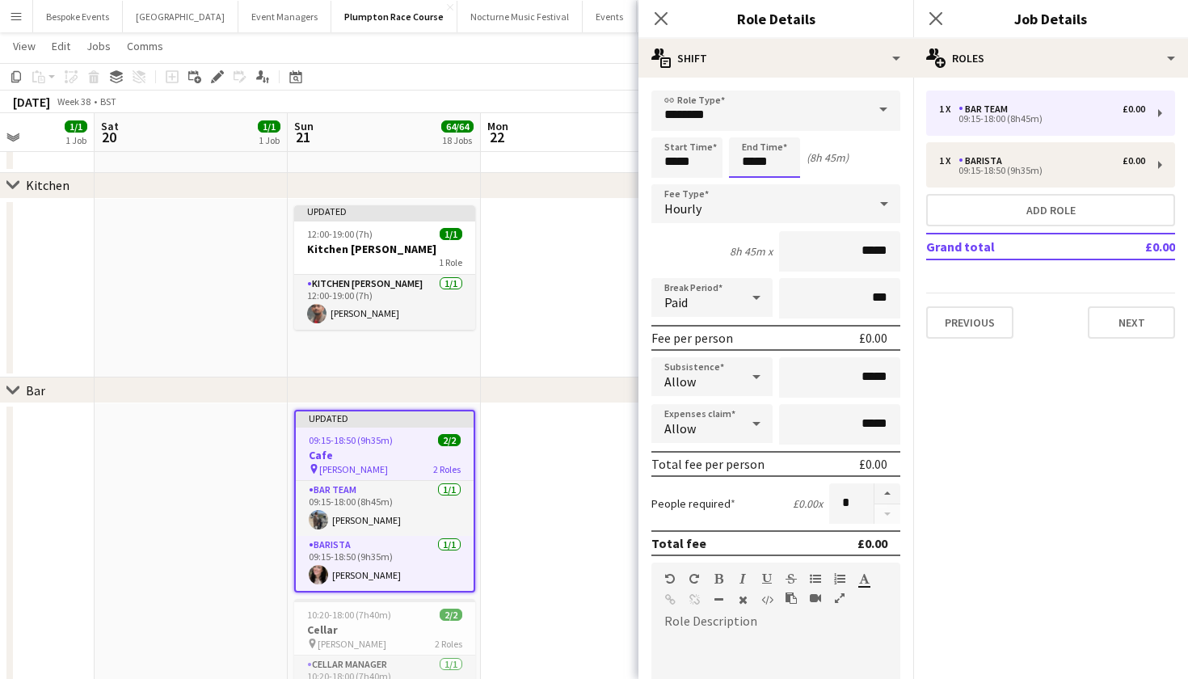
click at [795, 161] on input "*****" at bounding box center [764, 157] width 71 height 40
type input "*****"
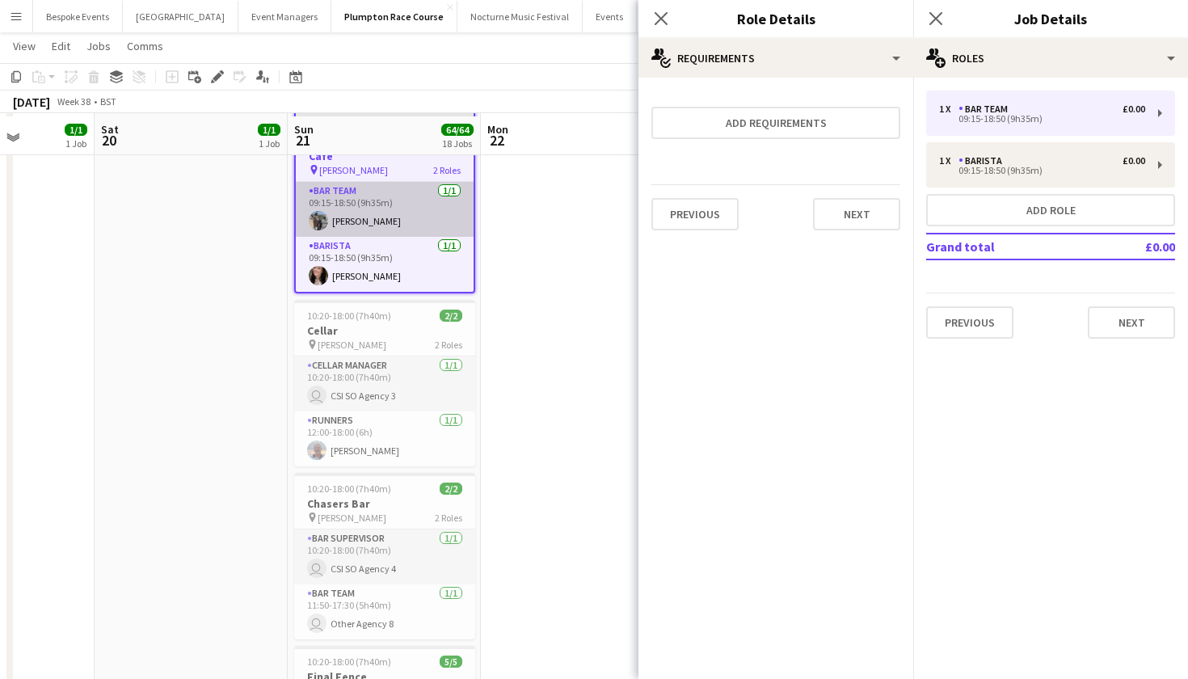
scroll to position [2092, 0]
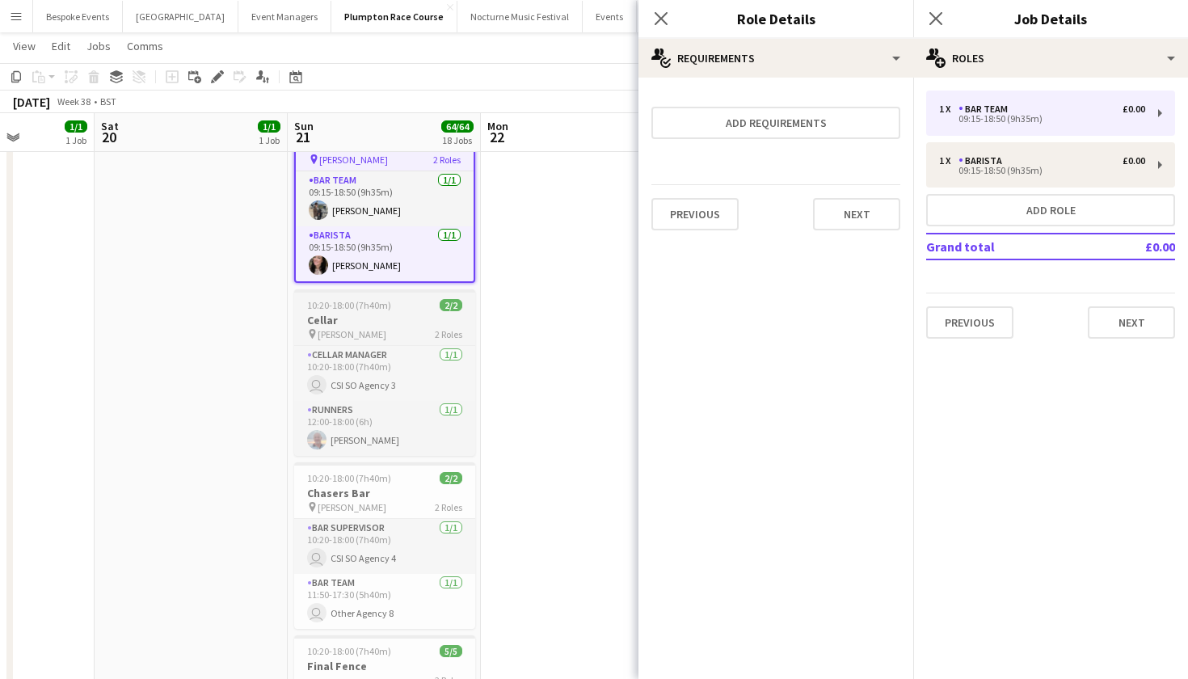
click at [394, 326] on h3 "Cellar" at bounding box center [384, 320] width 181 height 15
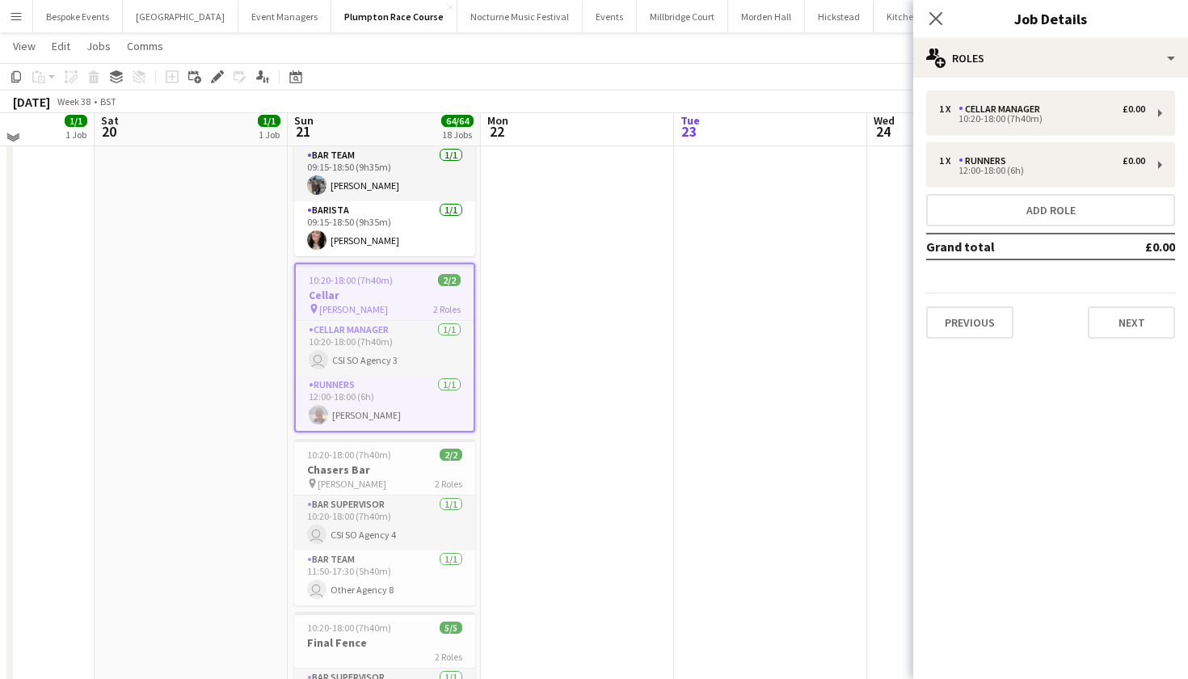
scroll to position [2117, 0]
click at [369, 292] on h3 "Cellar" at bounding box center [385, 293] width 178 height 15
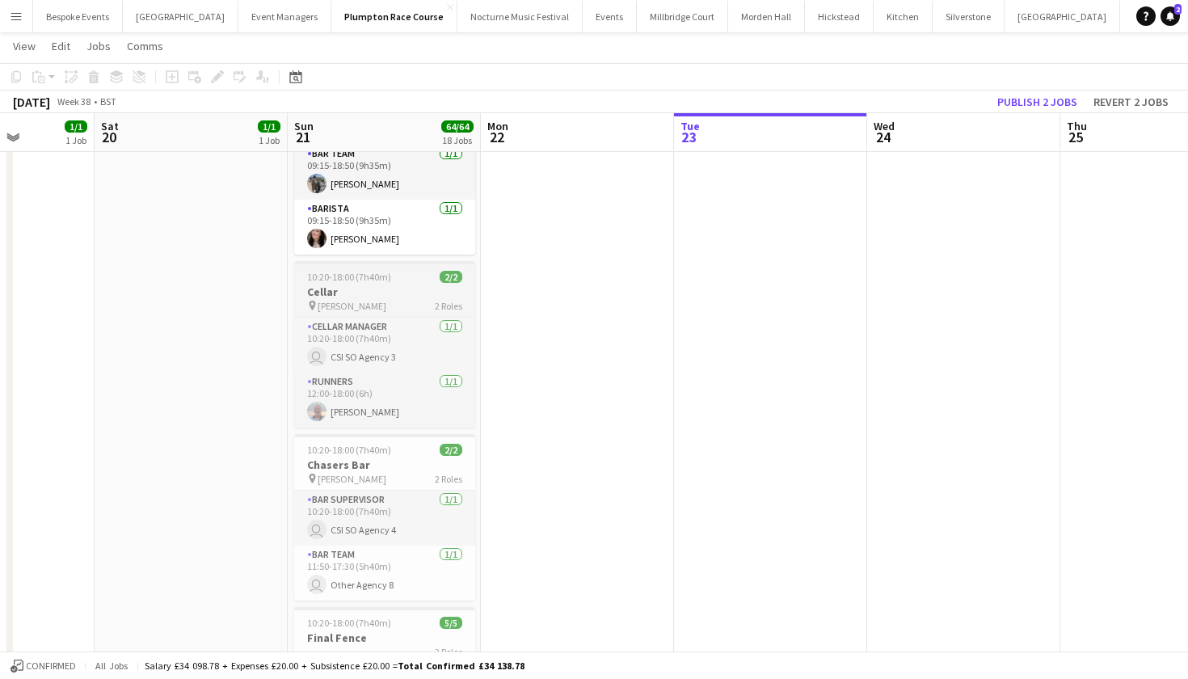
click at [369, 292] on h3 "Cellar" at bounding box center [384, 292] width 181 height 15
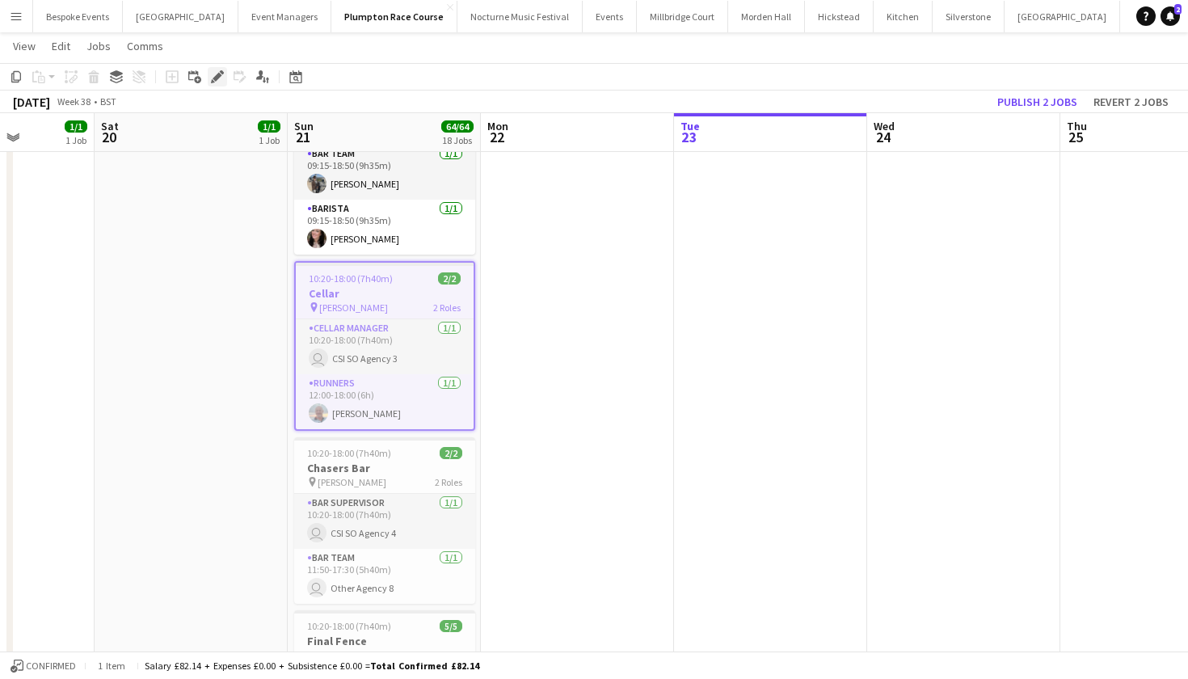
click at [211, 75] on icon "Edit" at bounding box center [217, 76] width 13 height 13
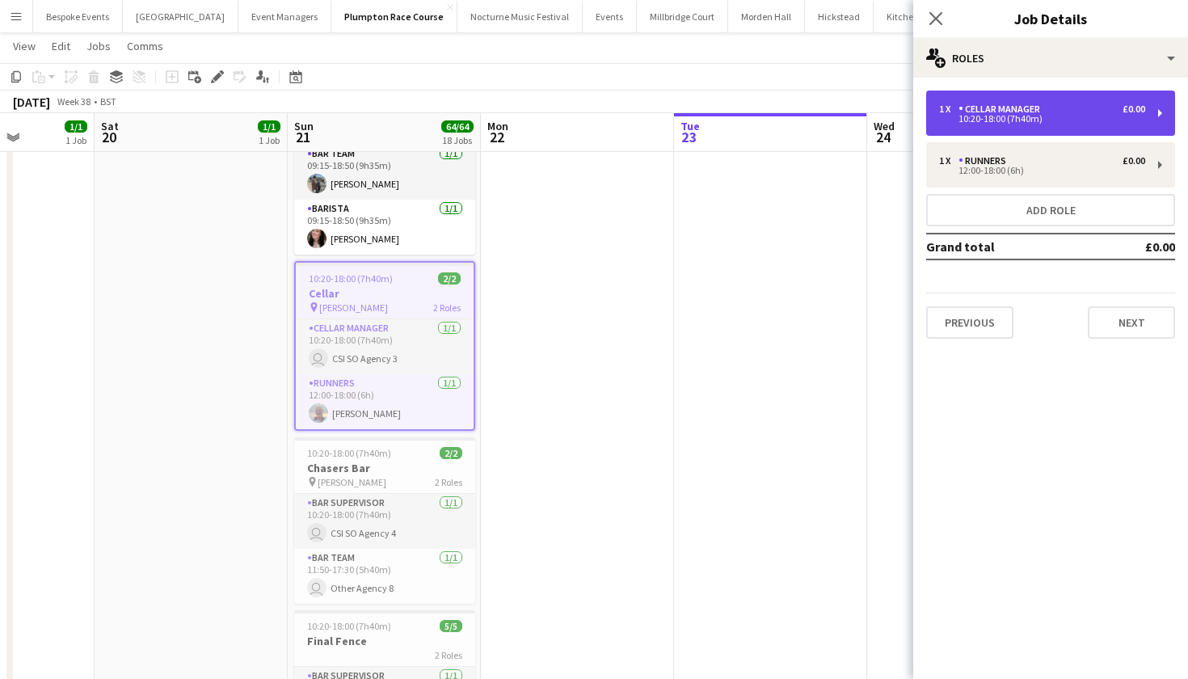
click at [989, 122] on div "10:20-18:00 (7h40m)" at bounding box center [1042, 119] width 206 height 8
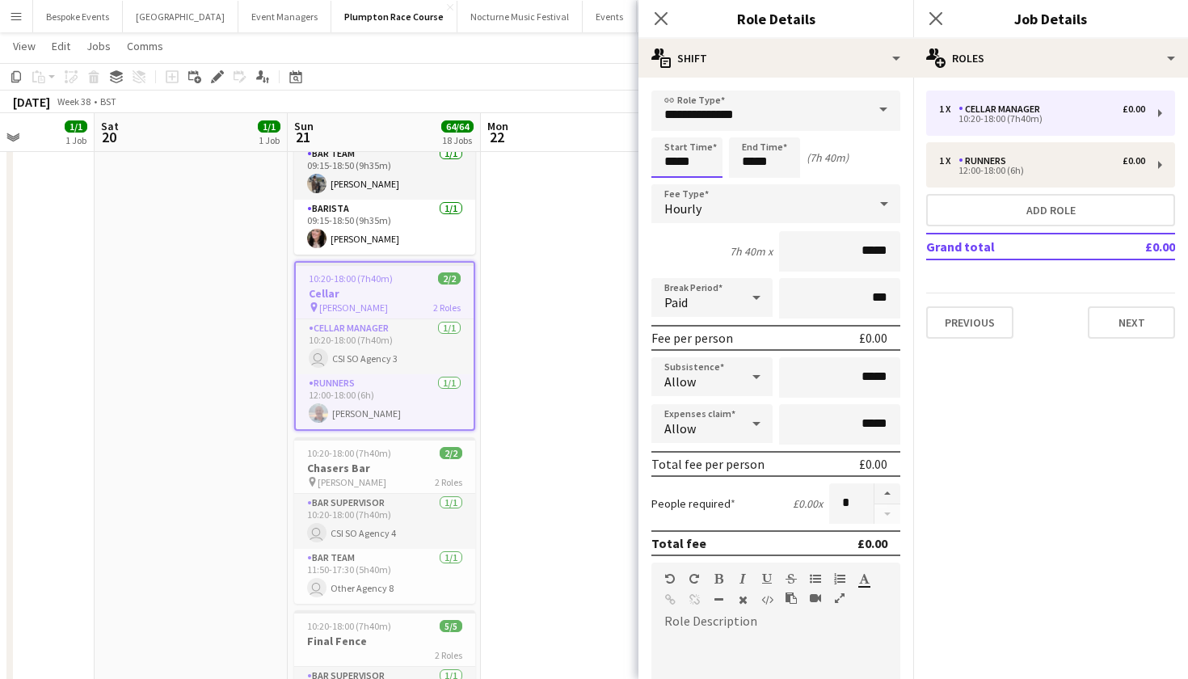
scroll to position [0, 0]
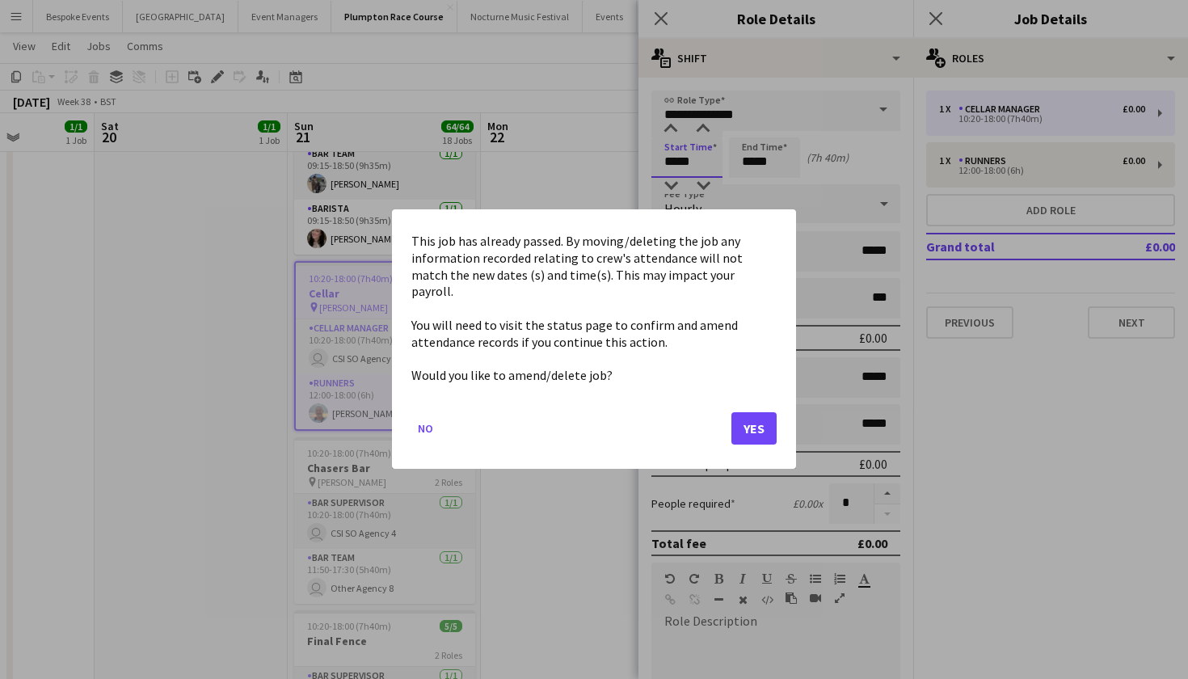
click at [753, 430] on button "Yes" at bounding box center [754, 429] width 45 height 32
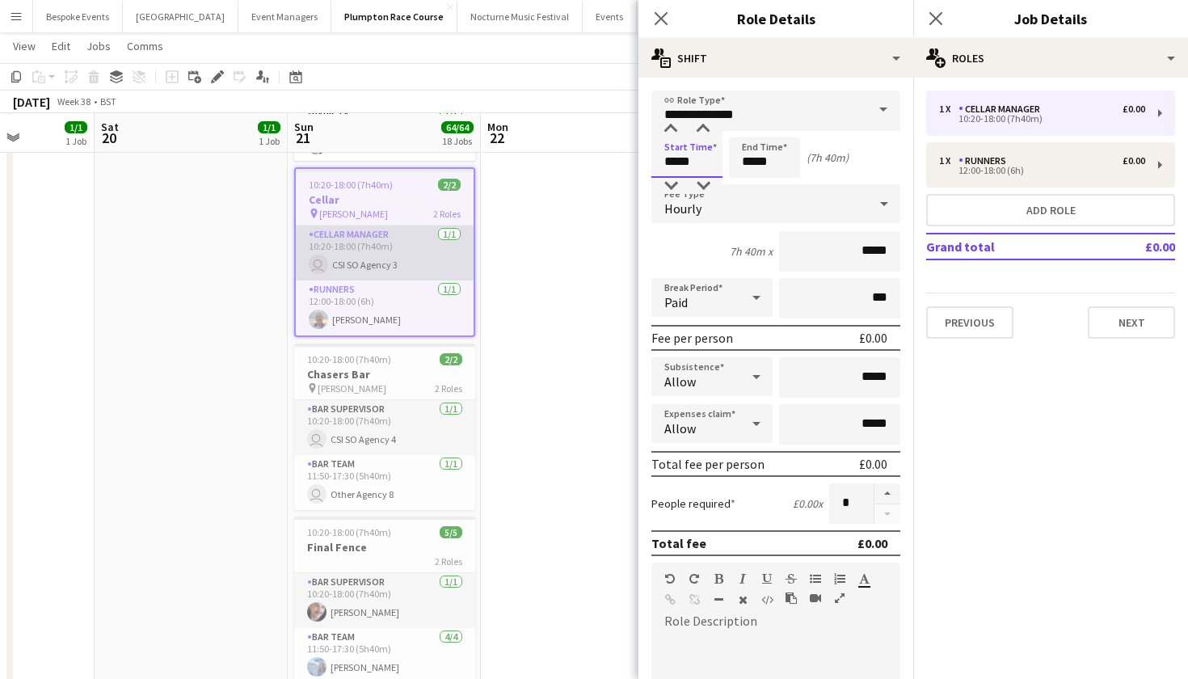
scroll to position [2214, 0]
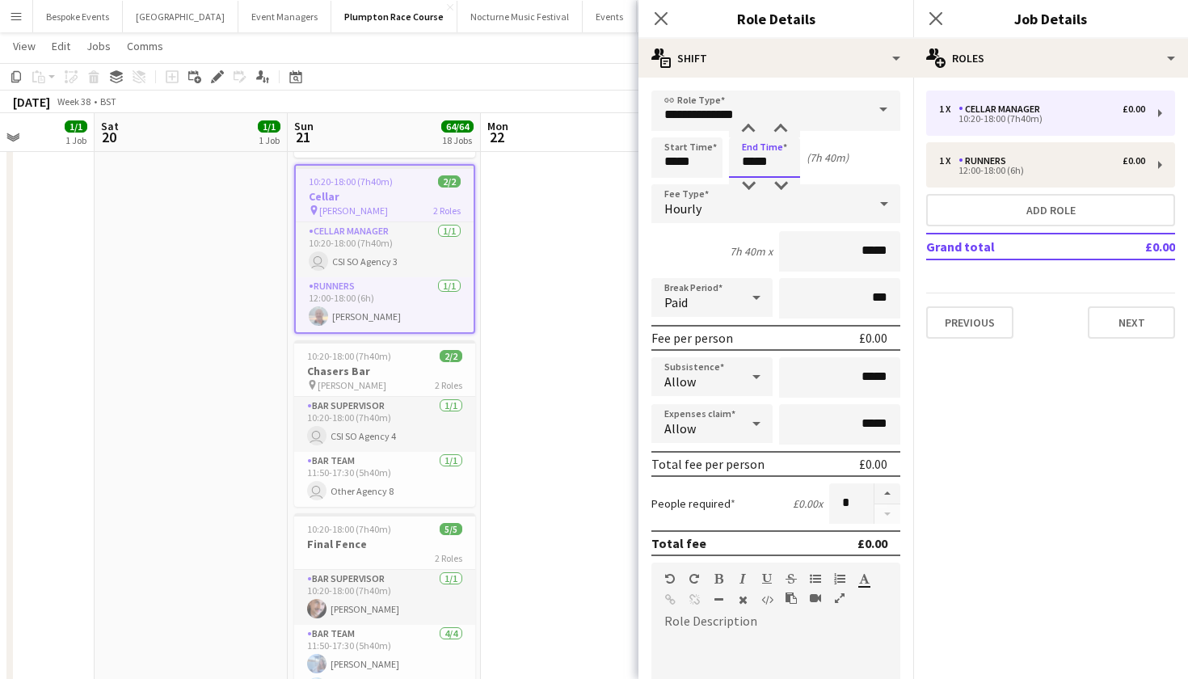
click at [783, 168] on input "*****" at bounding box center [764, 157] width 71 height 40
type input "*****"
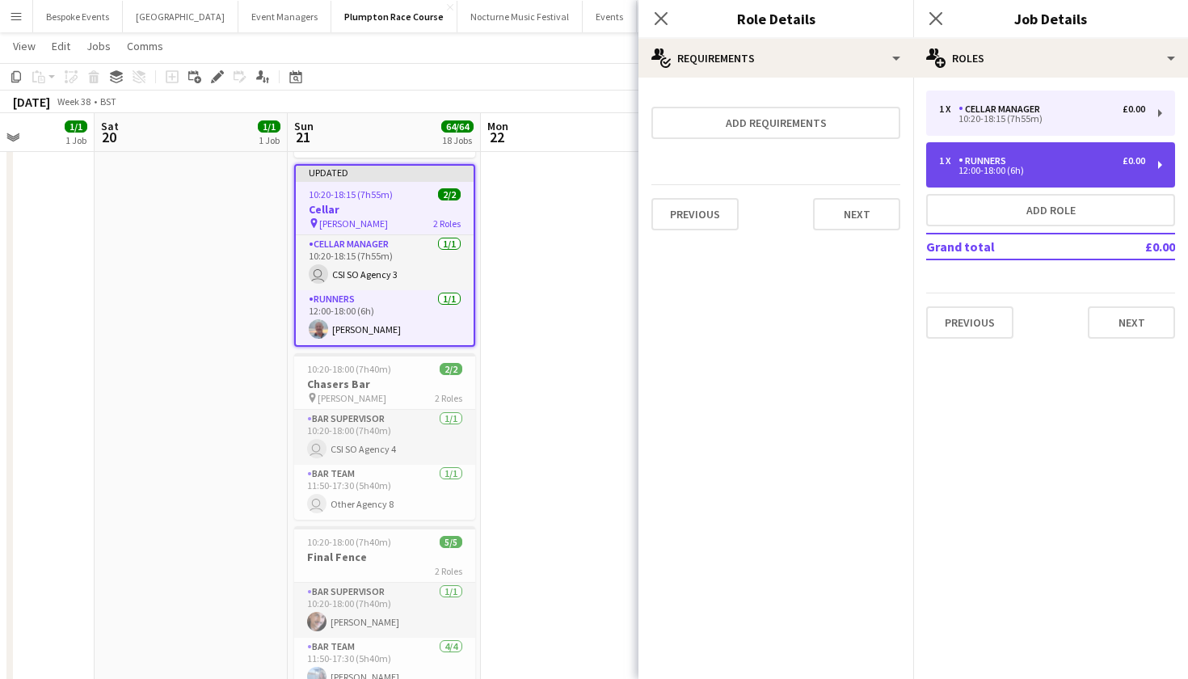
click at [998, 154] on div "1 x Runners £0.00 12:00-18:00 (6h)" at bounding box center [1050, 164] width 249 height 45
type input "*******"
type input "*****"
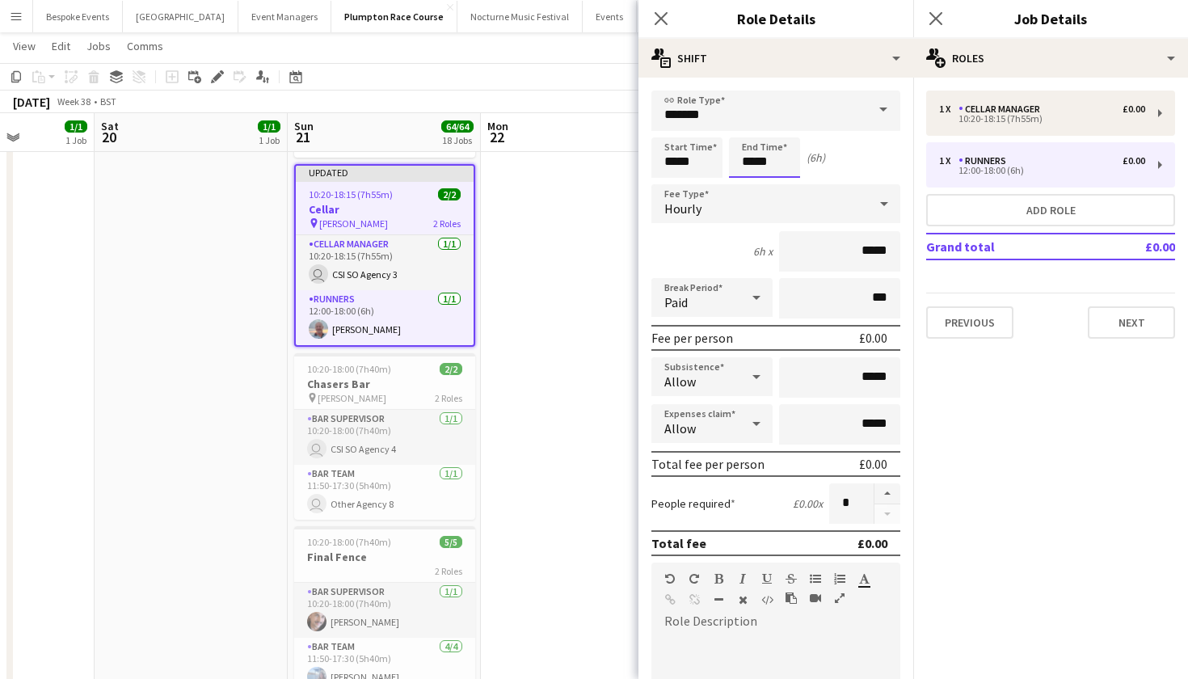
click at [773, 162] on input "*****" at bounding box center [764, 157] width 71 height 40
type input "*****"
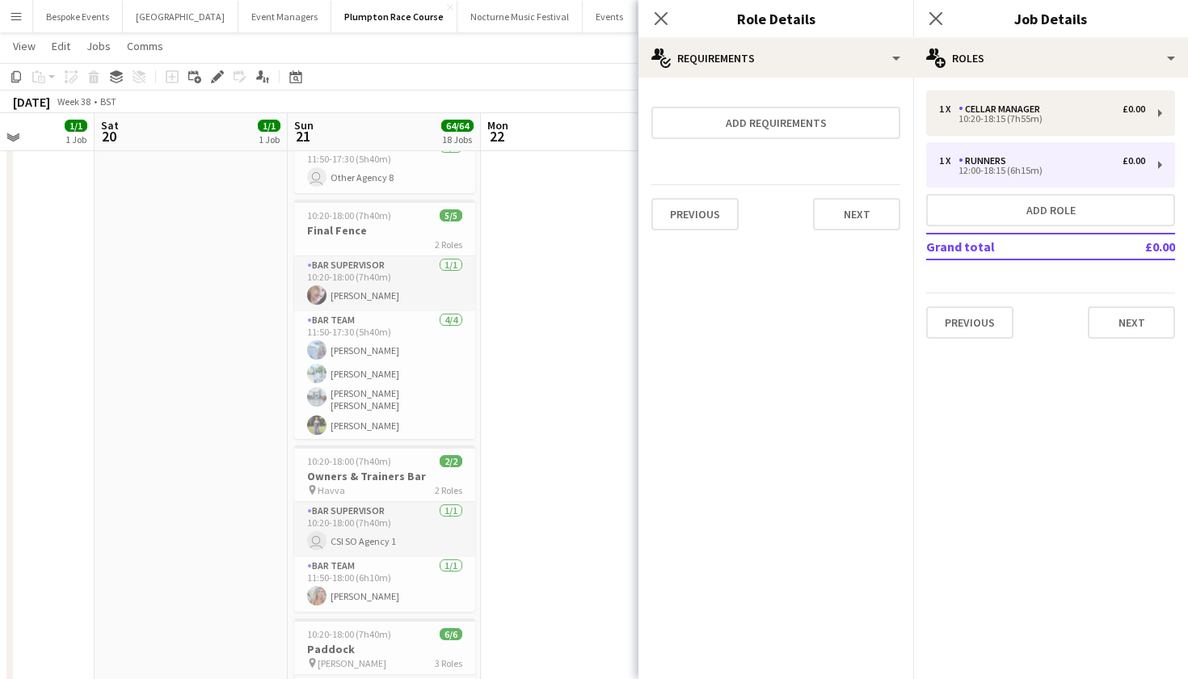
scroll to position [2541, 0]
click at [375, 223] on h3 "Final Fence" at bounding box center [384, 229] width 181 height 15
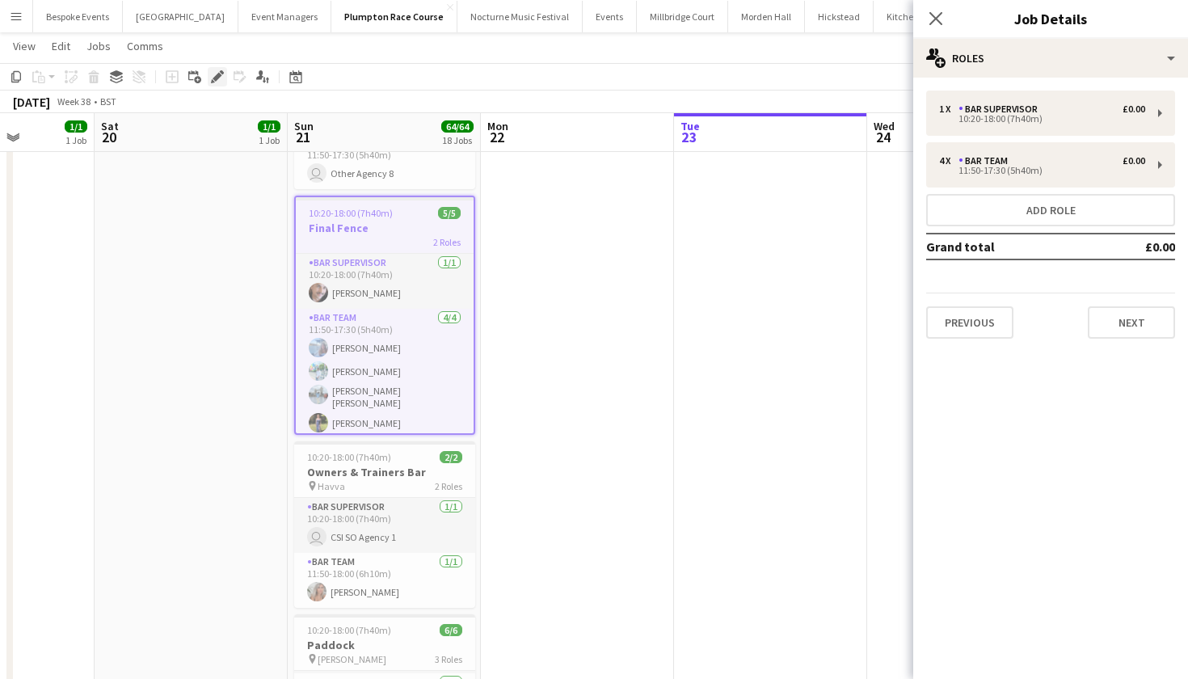
click at [221, 80] on icon "Edit" at bounding box center [217, 76] width 13 height 13
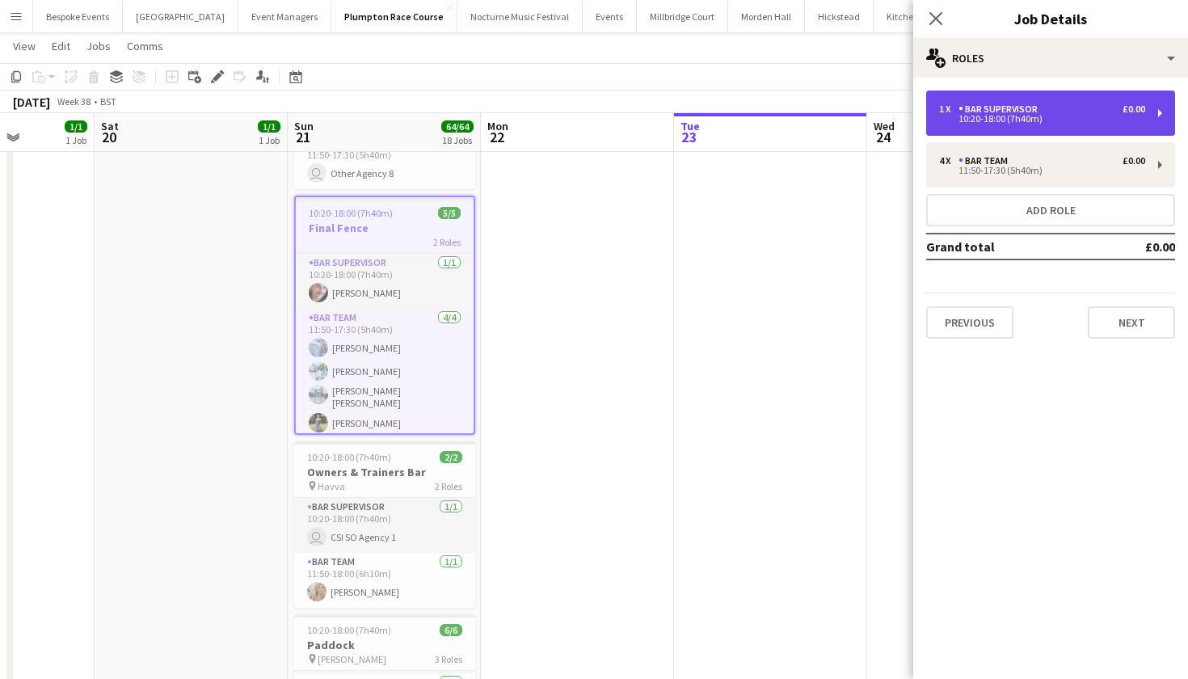
click at [959, 113] on div "Bar Supervisor" at bounding box center [1002, 108] width 86 height 11
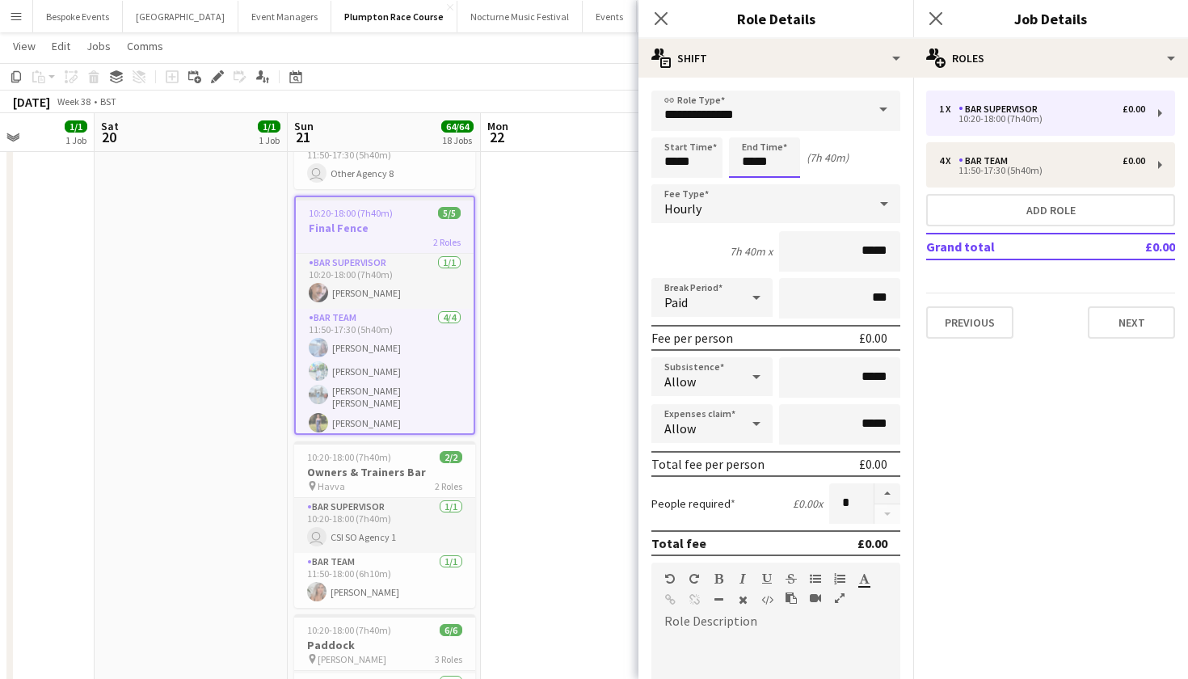
scroll to position [0, 0]
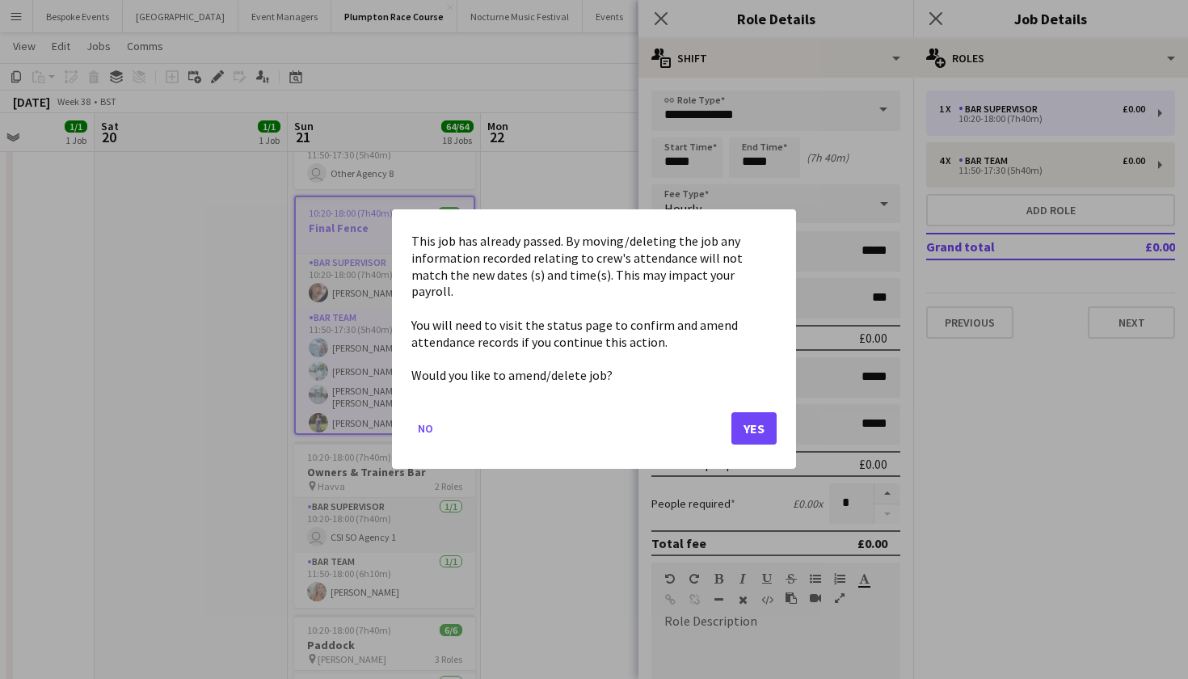
click at [763, 415] on button "Yes" at bounding box center [754, 429] width 45 height 32
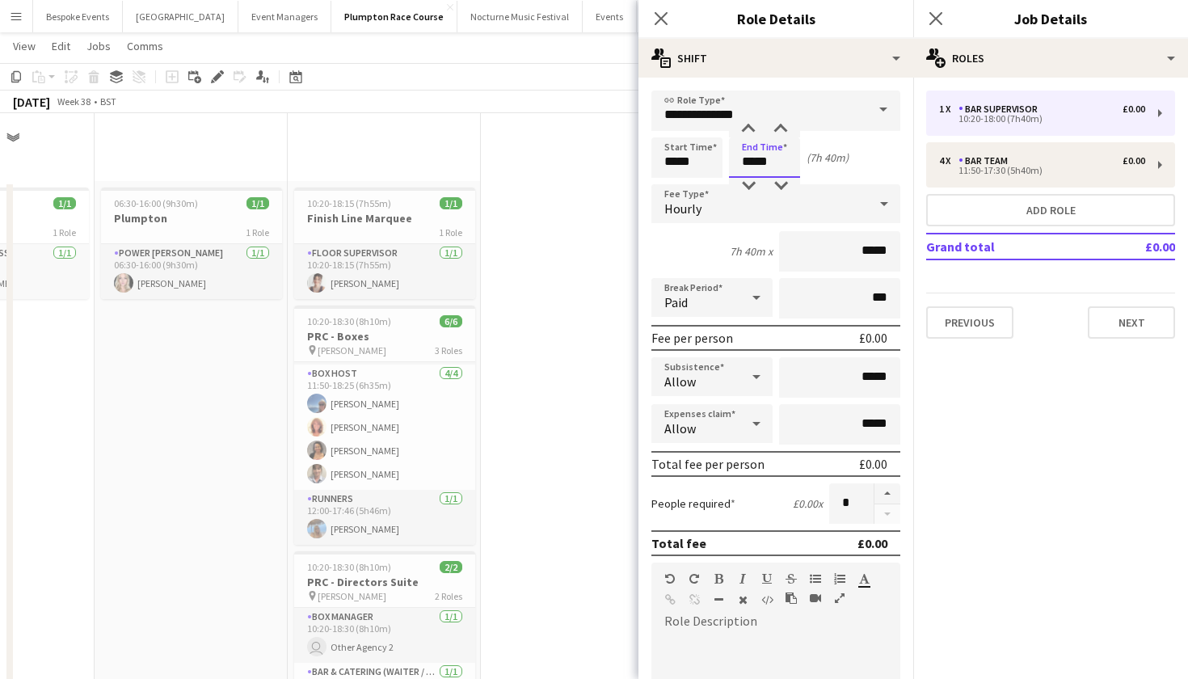
scroll to position [2541, 0]
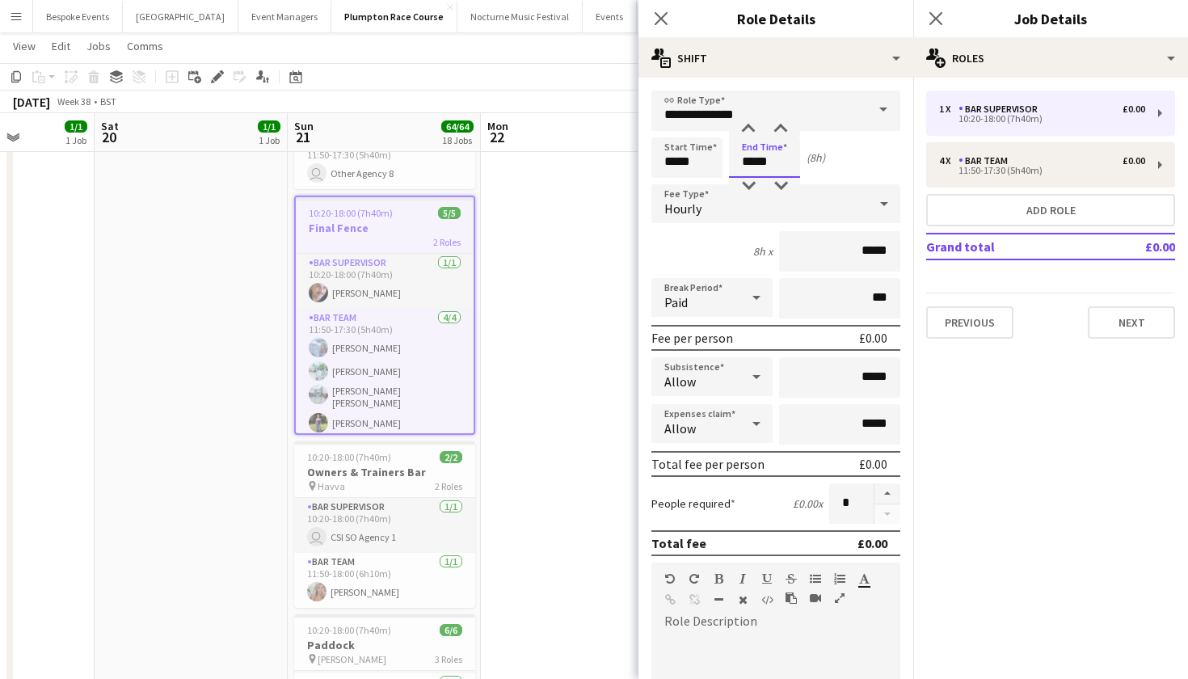
type input "*****"
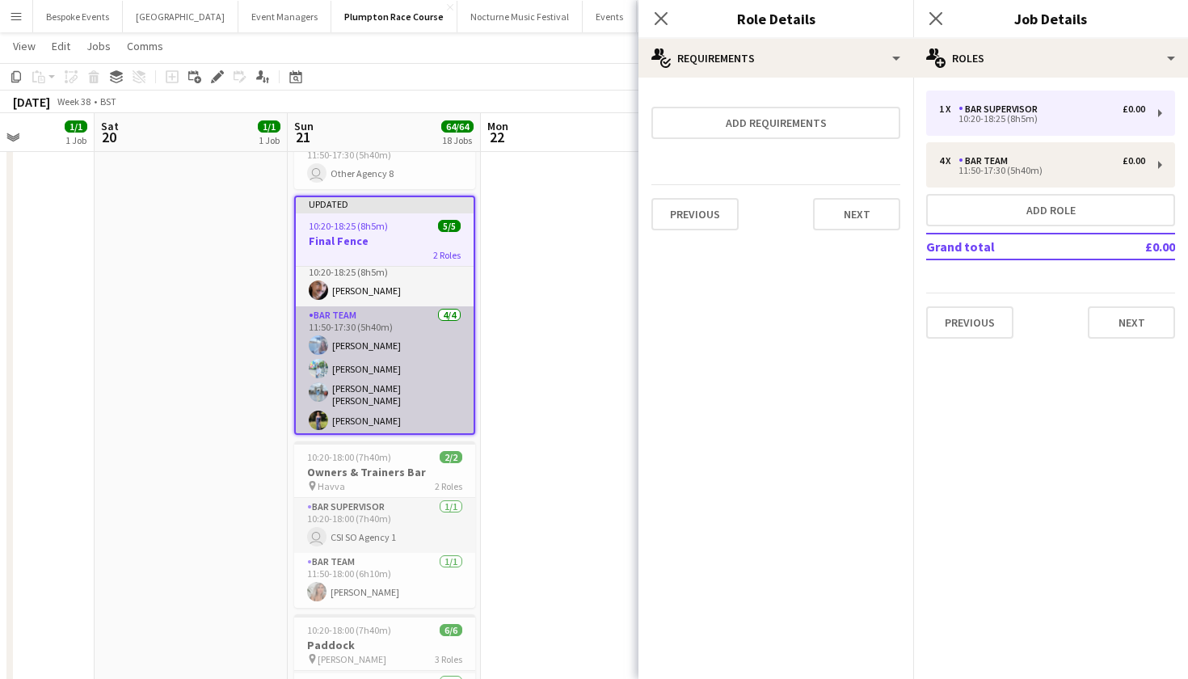
scroll to position [14, 0]
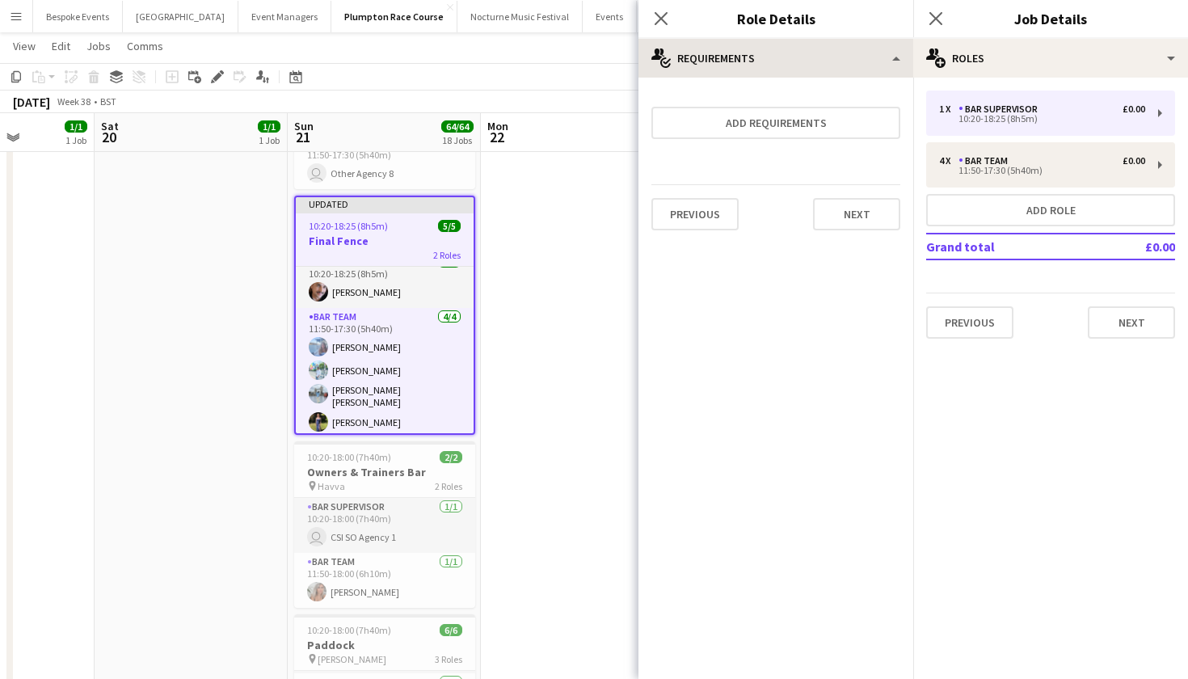
click at [587, 299] on app-date-cell at bounding box center [577, 448] width 193 height 1609
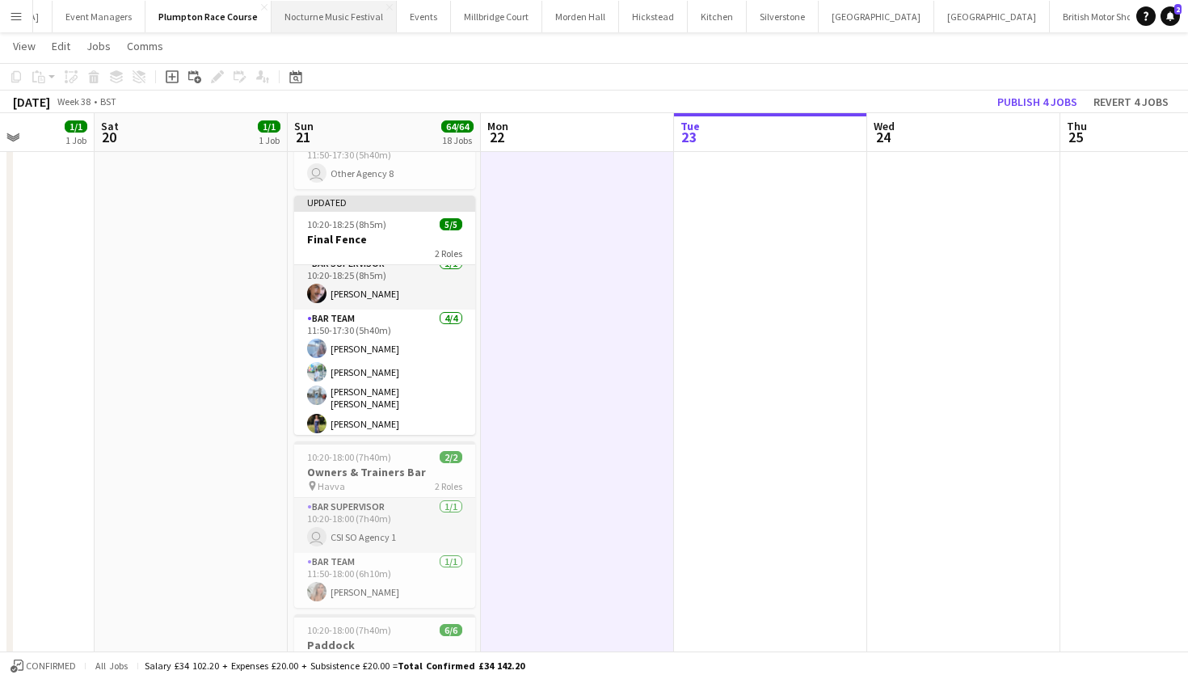
scroll to position [0, 189]
click at [931, 15] on button "Kin House Close" at bounding box center [989, 17] width 116 height 32
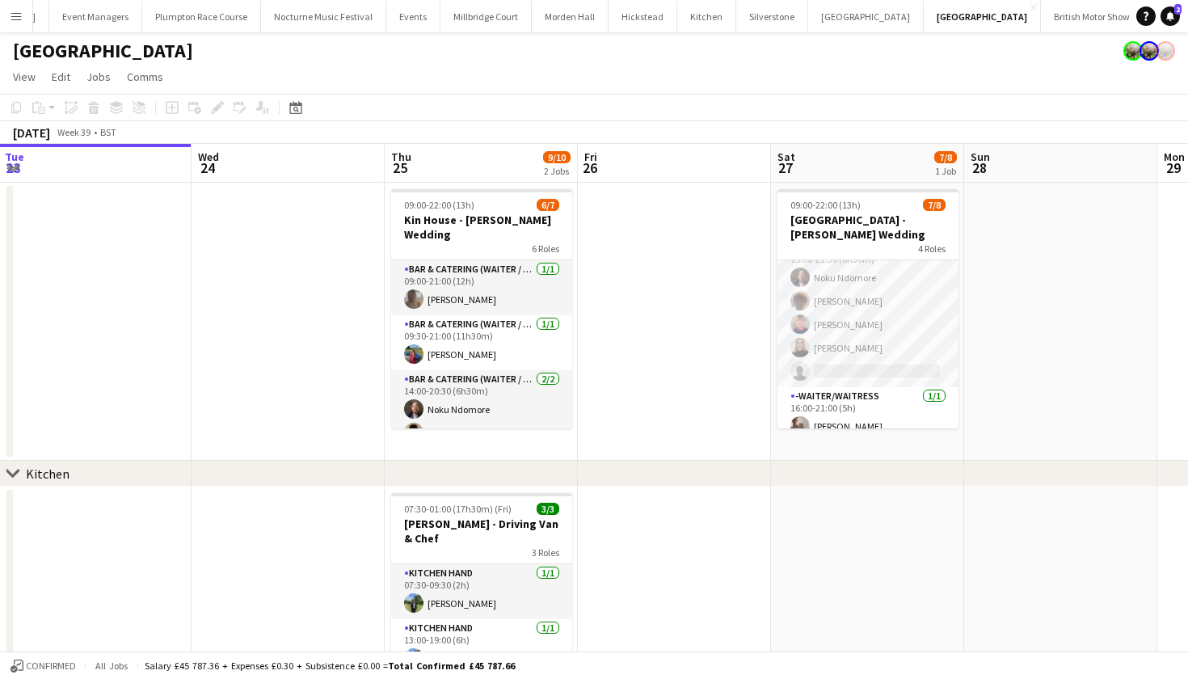
scroll to position [131, 0]
click at [879, 354] on app-card-role "Bar & Catering (Waiter / waitress) 2A 4/5 15:00-21:30 (6h30m) Noku Ndomore Scot…" at bounding box center [868, 313] width 181 height 149
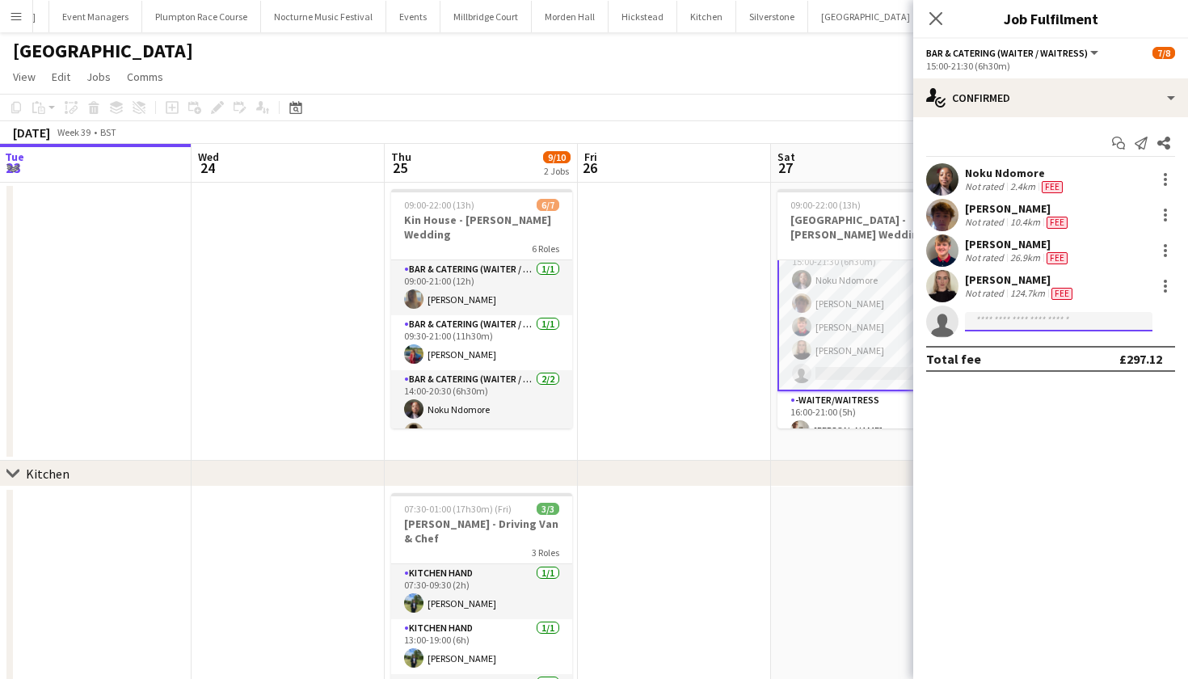
click at [1047, 323] on input at bounding box center [1059, 321] width 188 height 19
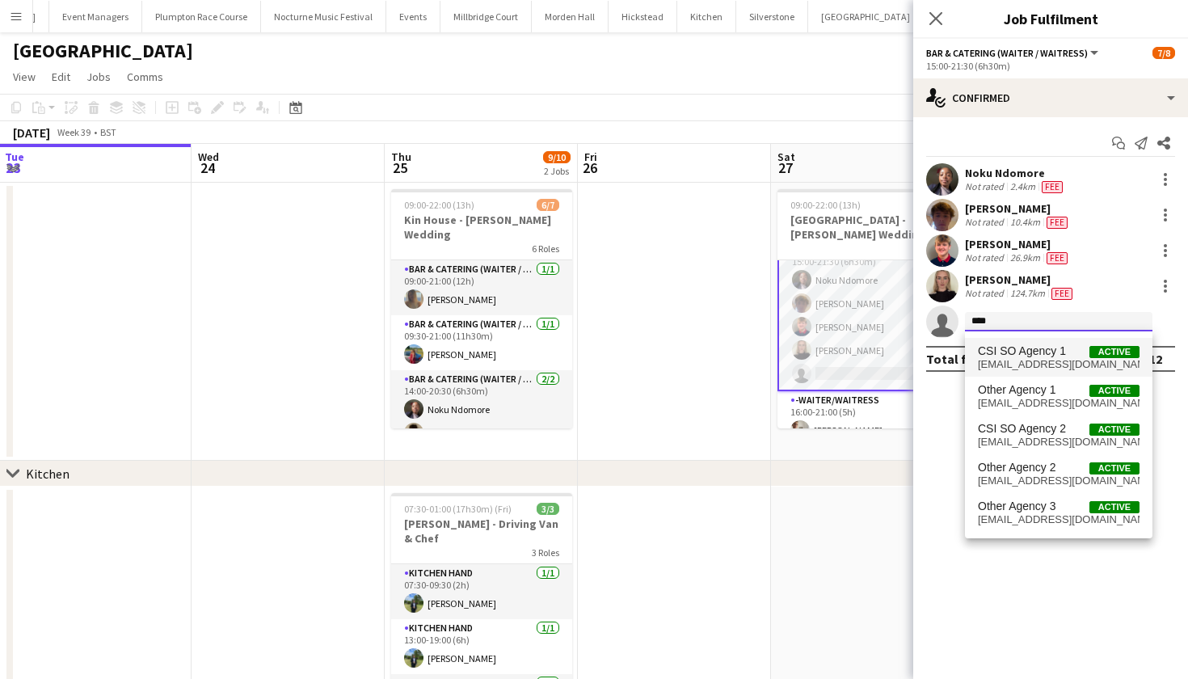
type input "****"
click at [1049, 364] on span "csi-so-01@kalmkitchen.co.uk" at bounding box center [1059, 364] width 162 height 13
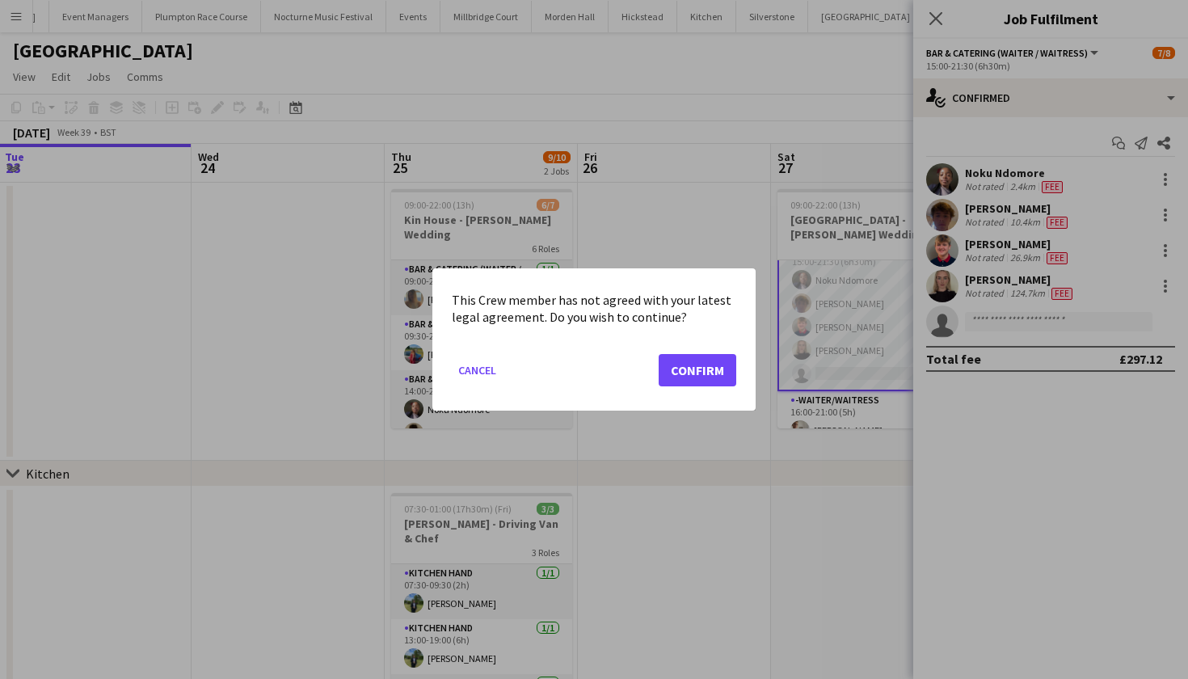
click at [702, 367] on button "Confirm" at bounding box center [698, 370] width 78 height 32
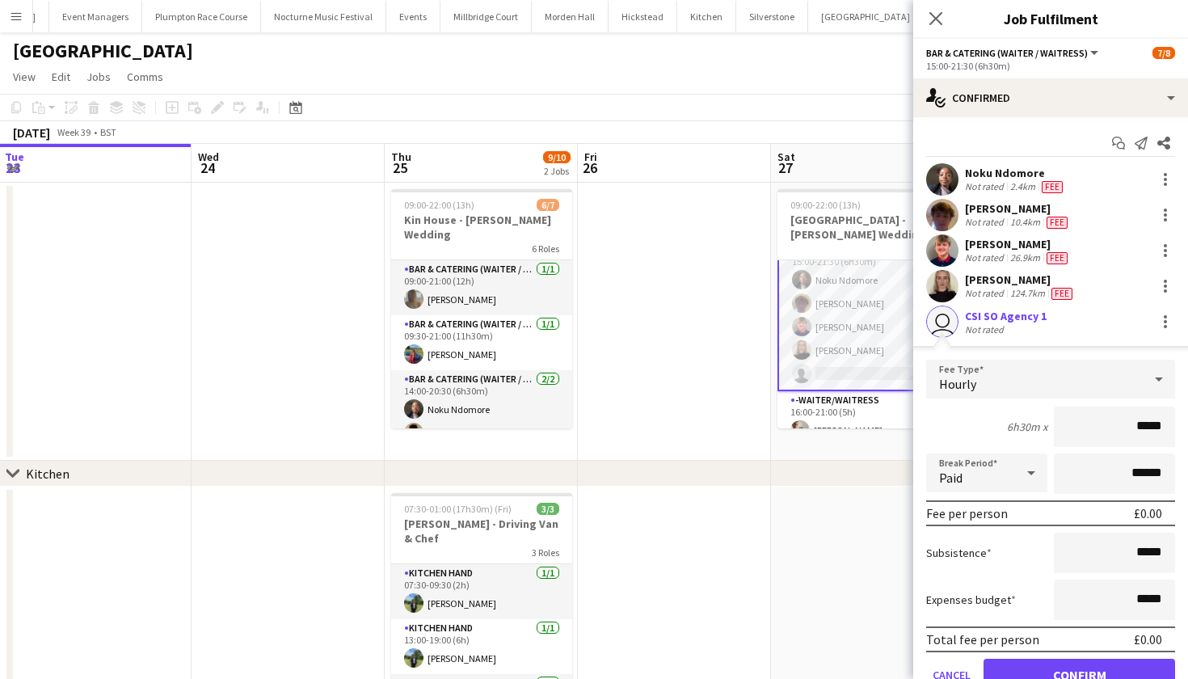
click at [1043, 676] on button "Confirm" at bounding box center [1080, 675] width 192 height 32
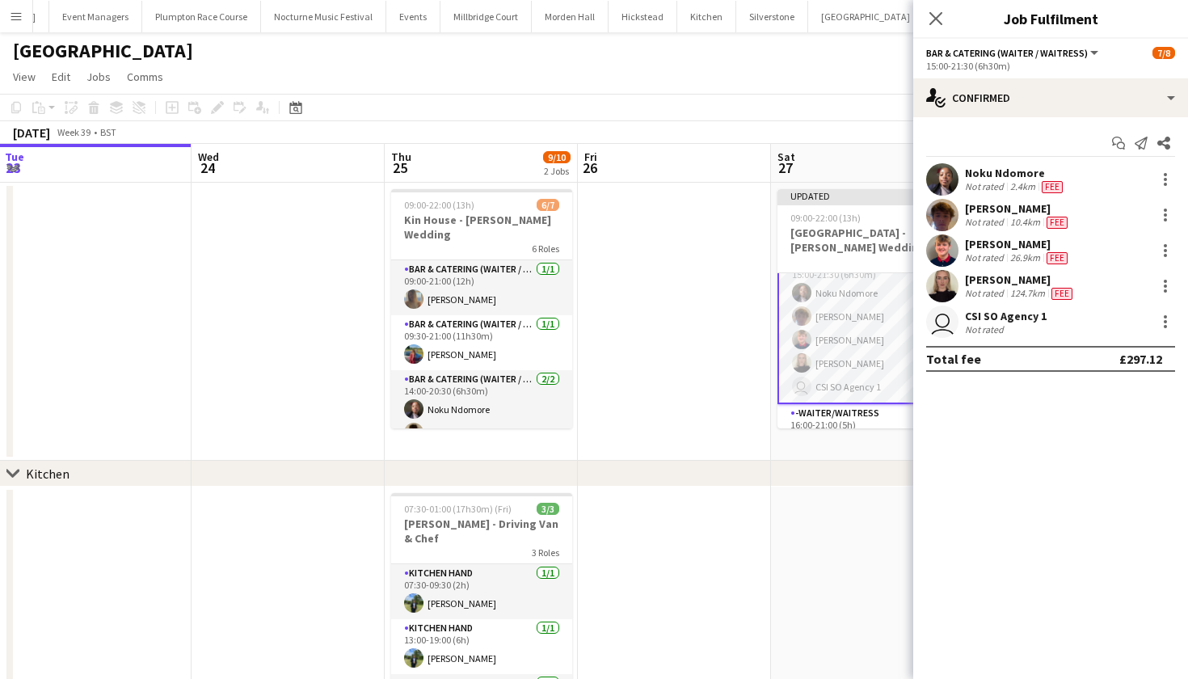
click at [689, 366] on app-date-cell at bounding box center [674, 322] width 193 height 278
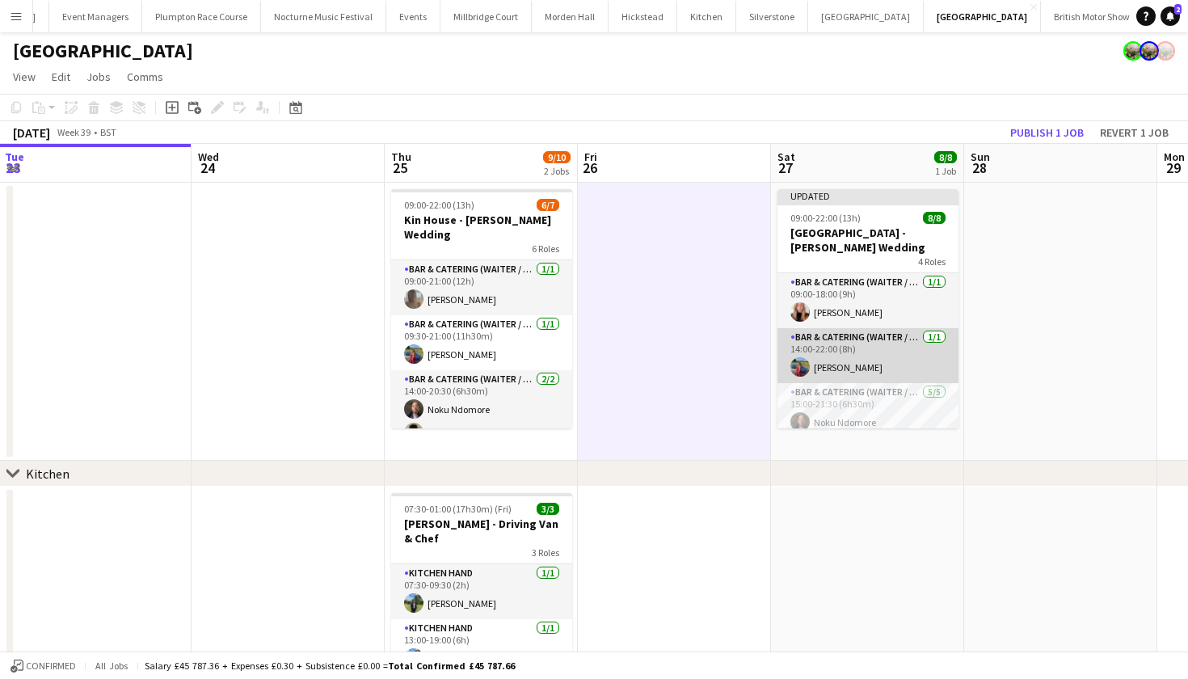
scroll to position [32, 0]
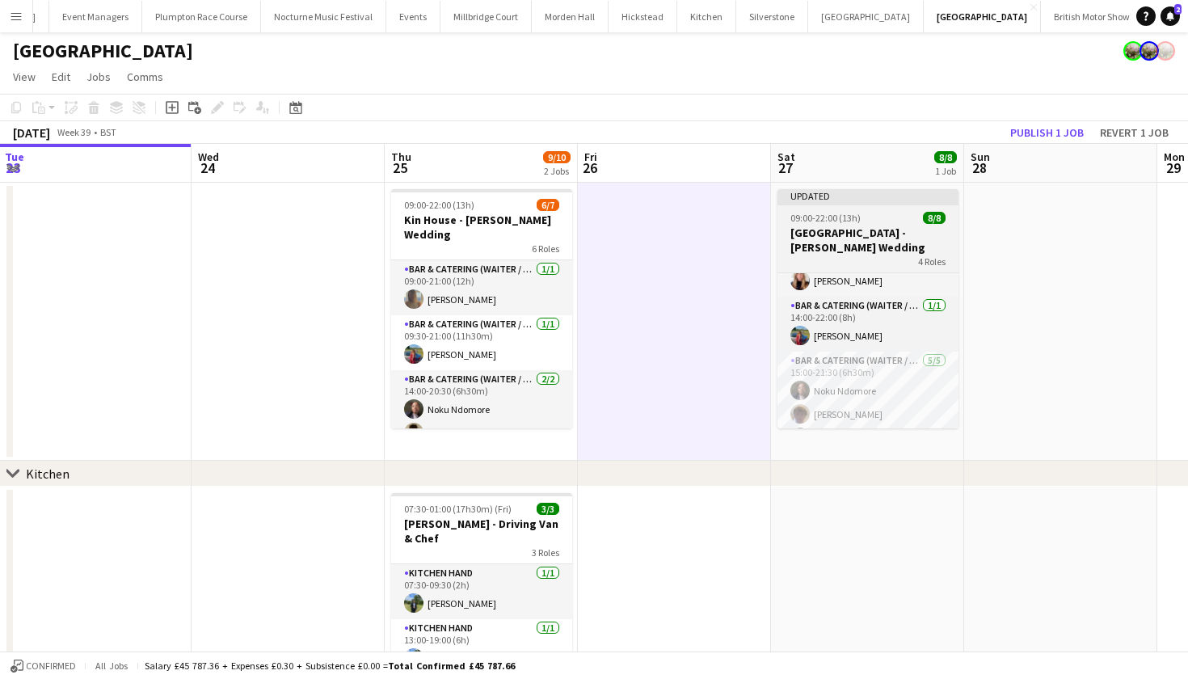
click at [833, 232] on h3 "Kin House - Pitchford Wedding" at bounding box center [868, 240] width 181 height 29
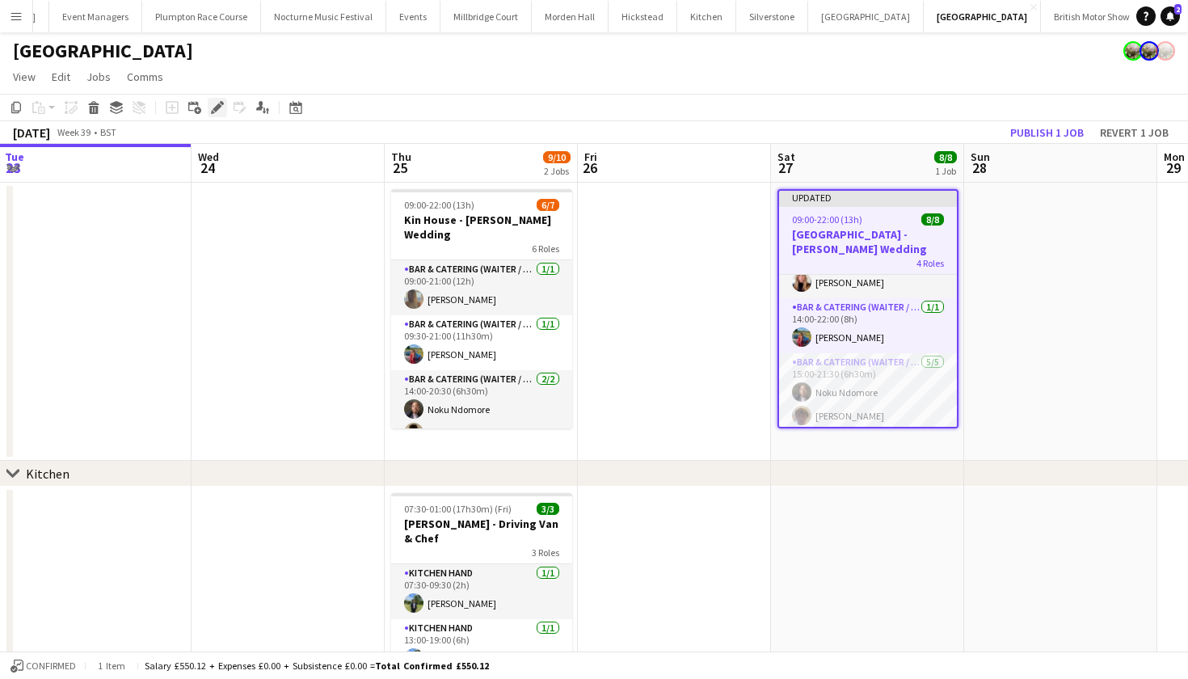
click at [221, 102] on icon at bounding box center [222, 103] width 4 height 4
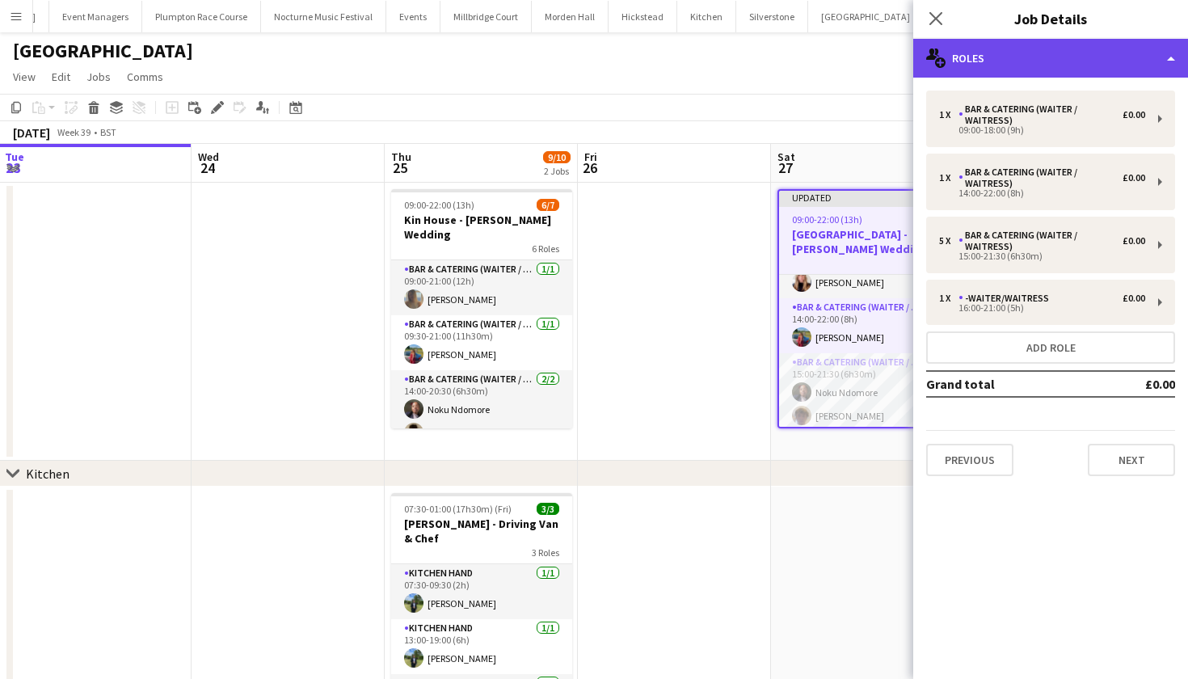
click at [993, 58] on div "multiple-users-add Roles" at bounding box center [1050, 58] width 275 height 39
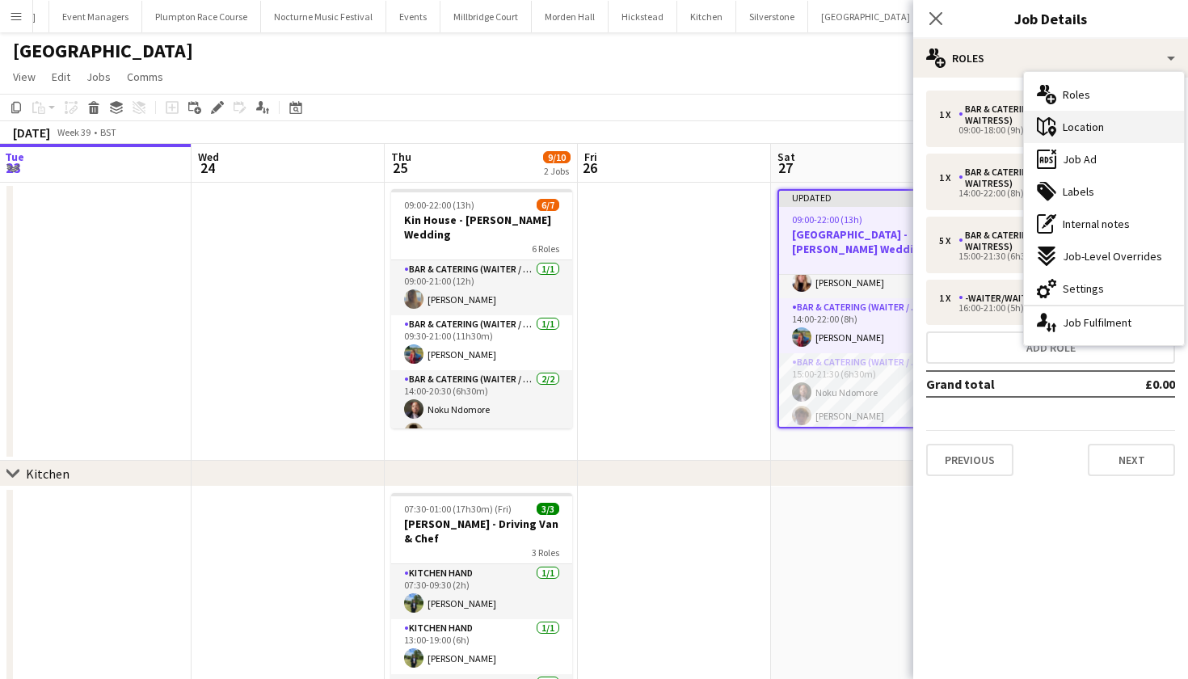
click at [1105, 134] on div "maps-pin-1 Location" at bounding box center [1104, 127] width 160 height 32
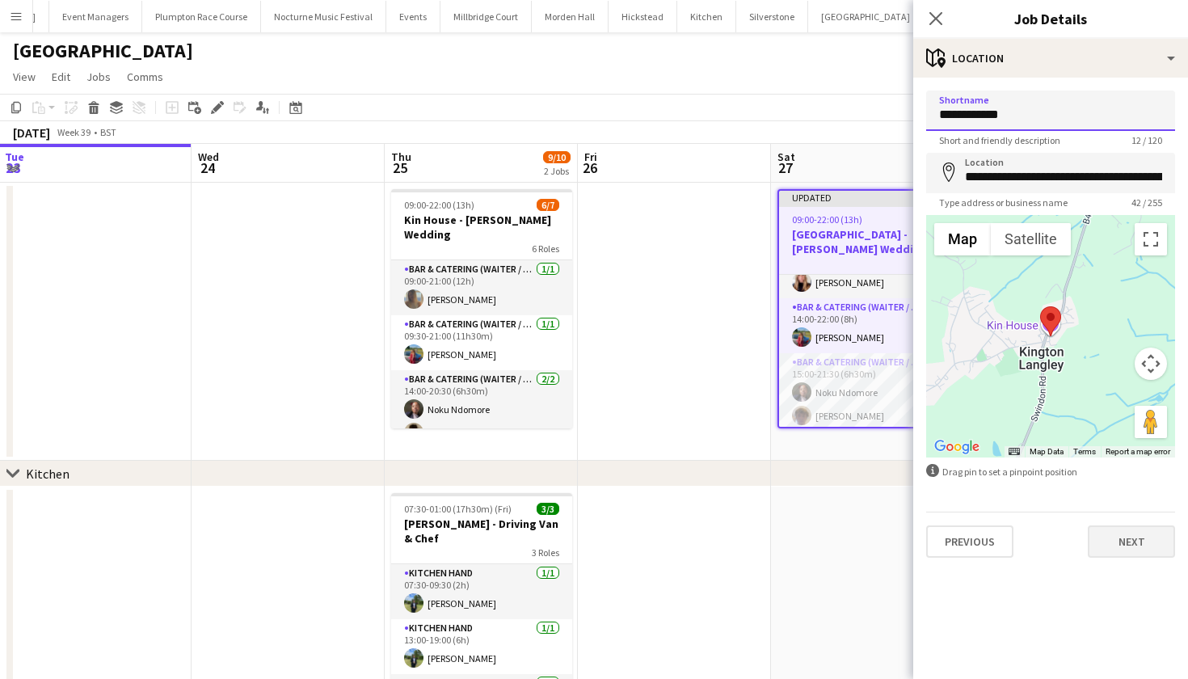
type input "**********"
click at [1110, 540] on button "Next" at bounding box center [1131, 541] width 87 height 32
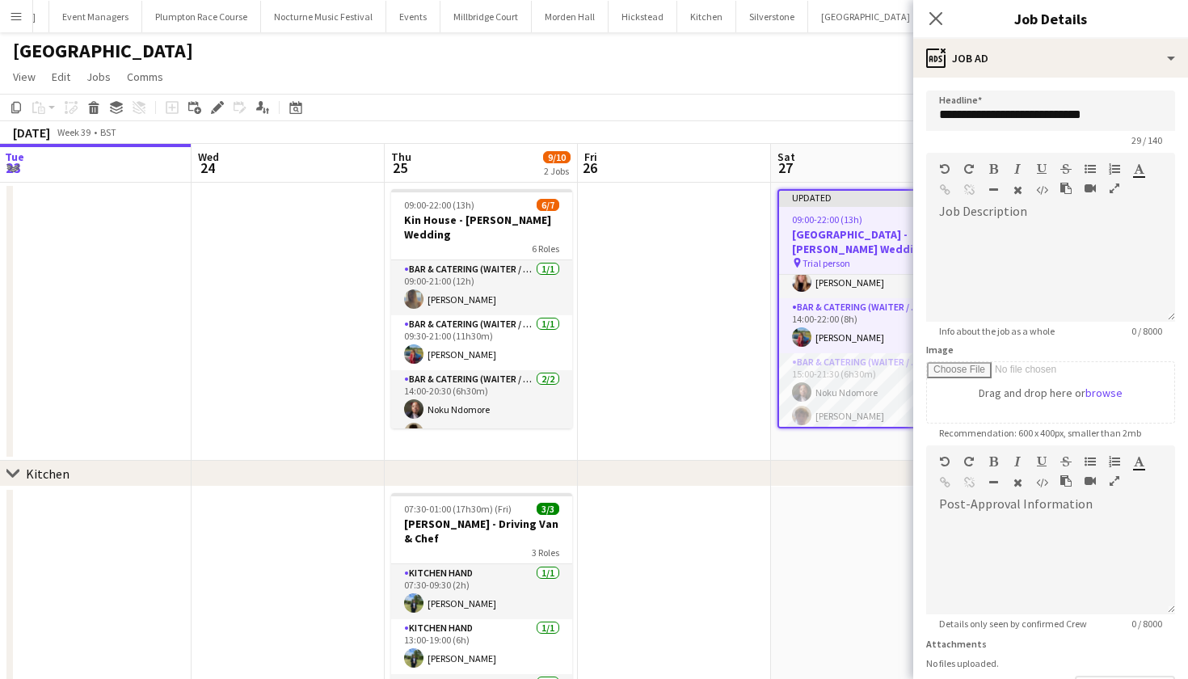
click at [679, 309] on app-date-cell at bounding box center [674, 322] width 193 height 278
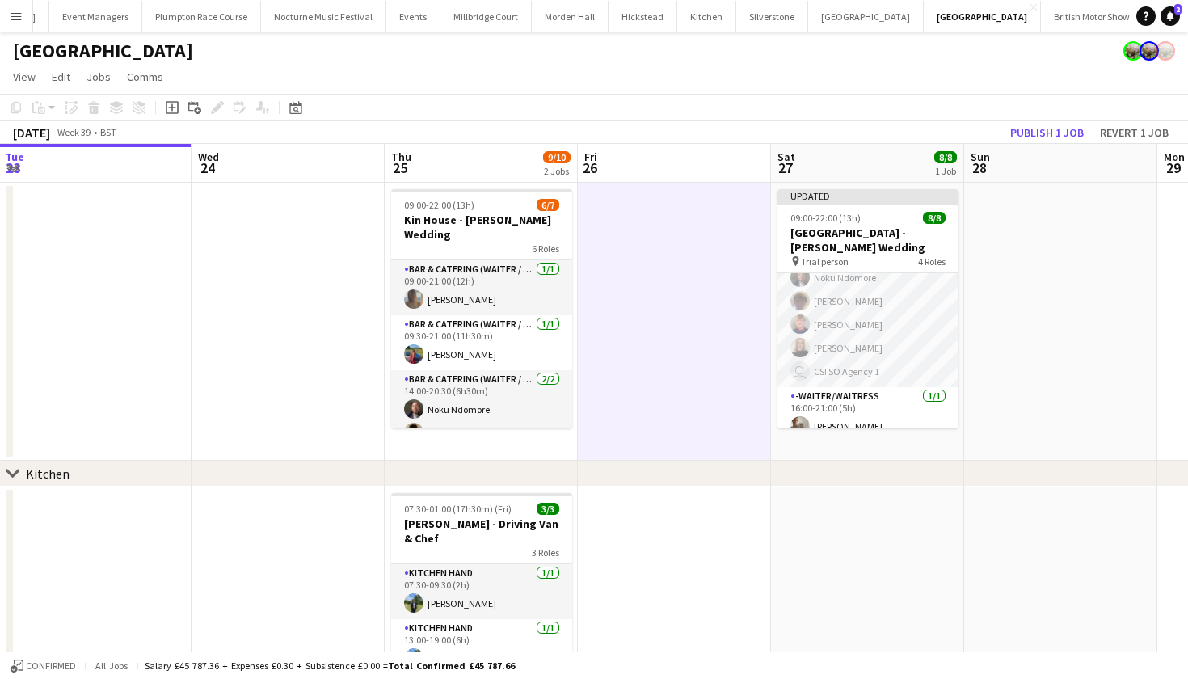
scroll to position [144, 0]
click at [1025, 132] on button "Publish 1 job" at bounding box center [1047, 132] width 86 height 21
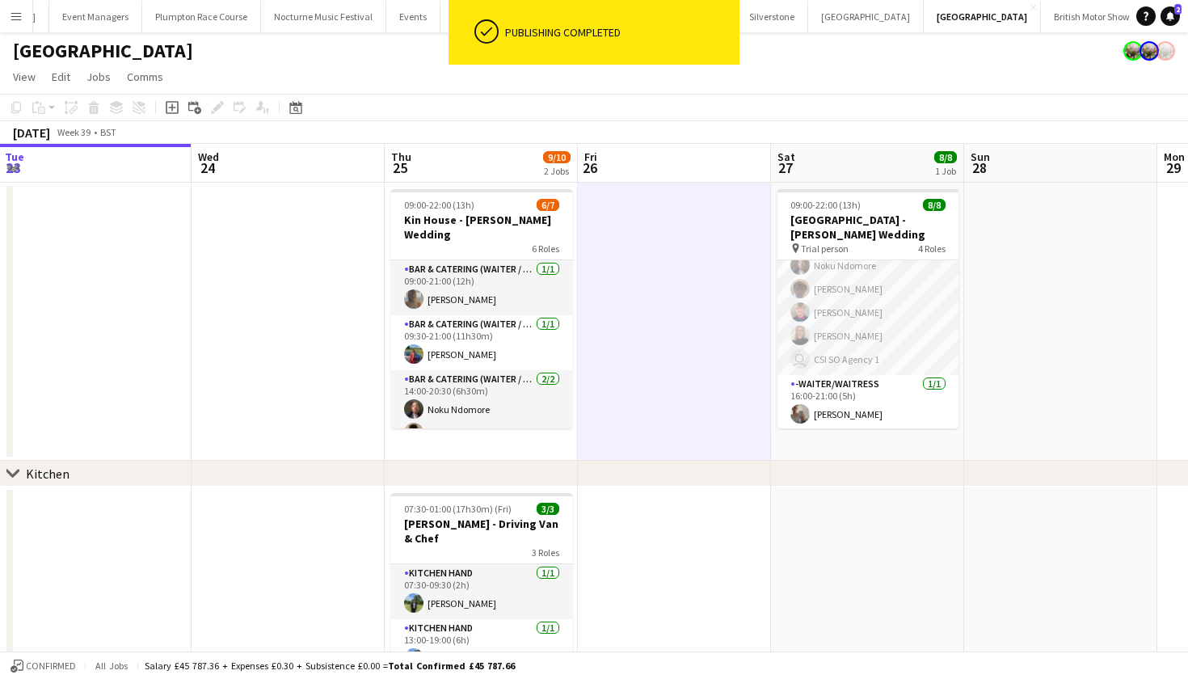
scroll to position [131, 0]
click at [712, 339] on app-date-cell at bounding box center [674, 322] width 193 height 278
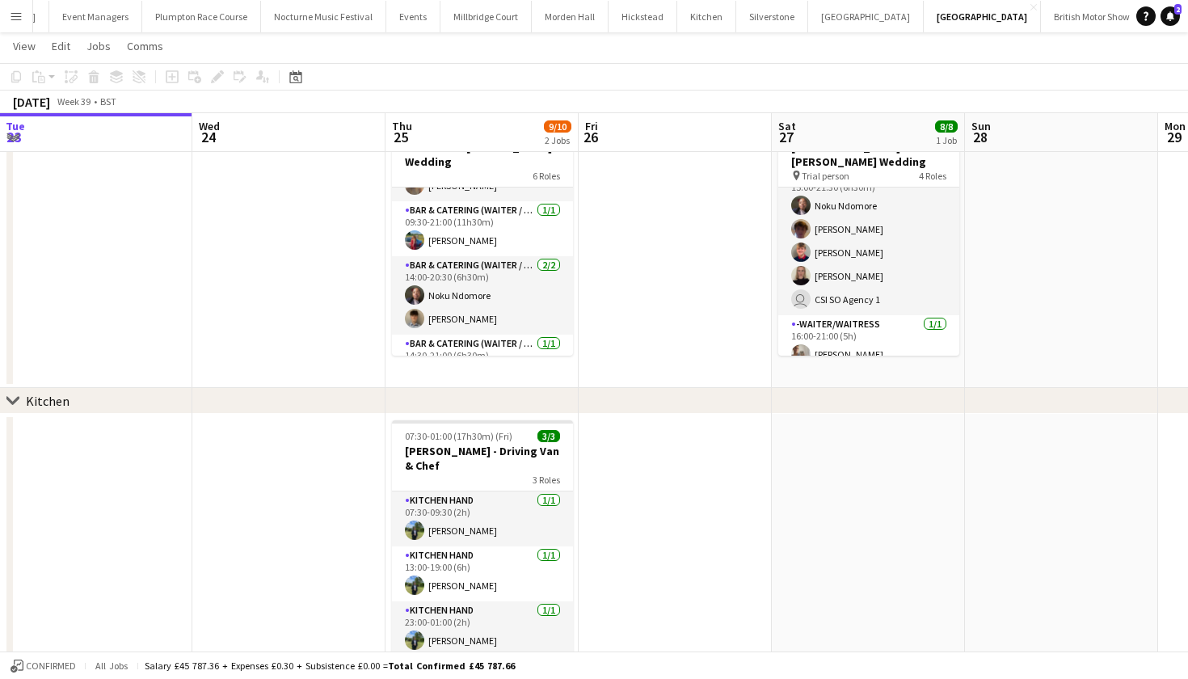
scroll to position [40, 0]
click at [173, 23] on button "Plumpton Race Course Close" at bounding box center [201, 17] width 119 height 32
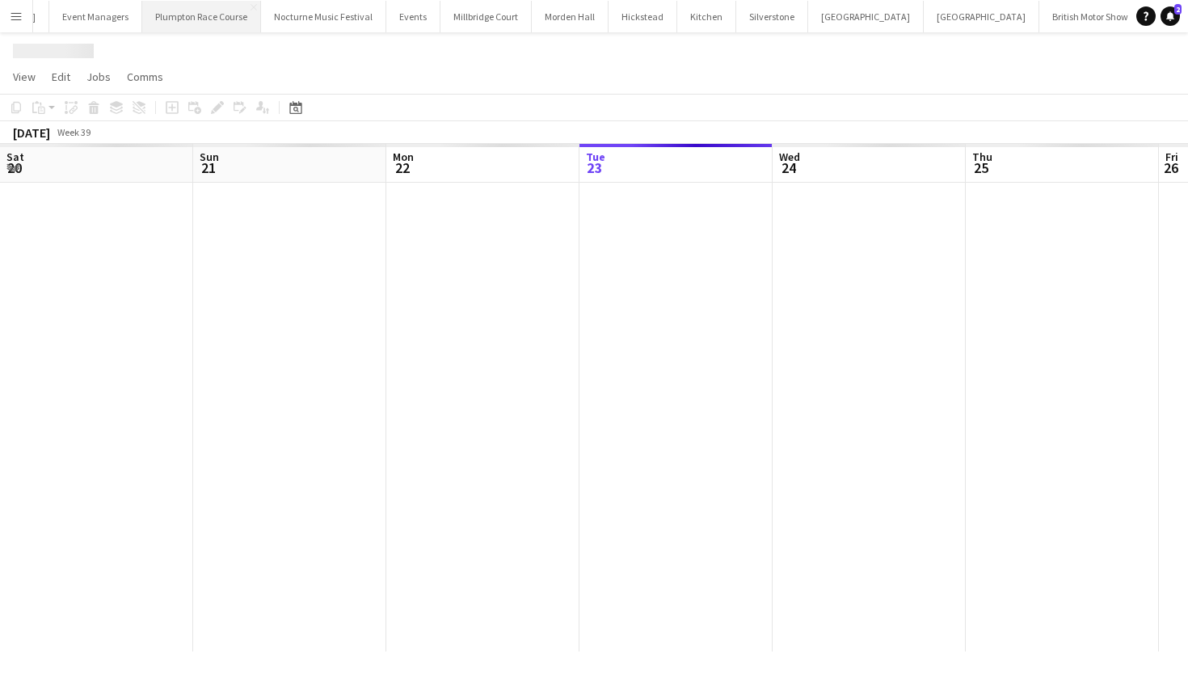
scroll to position [0, 386]
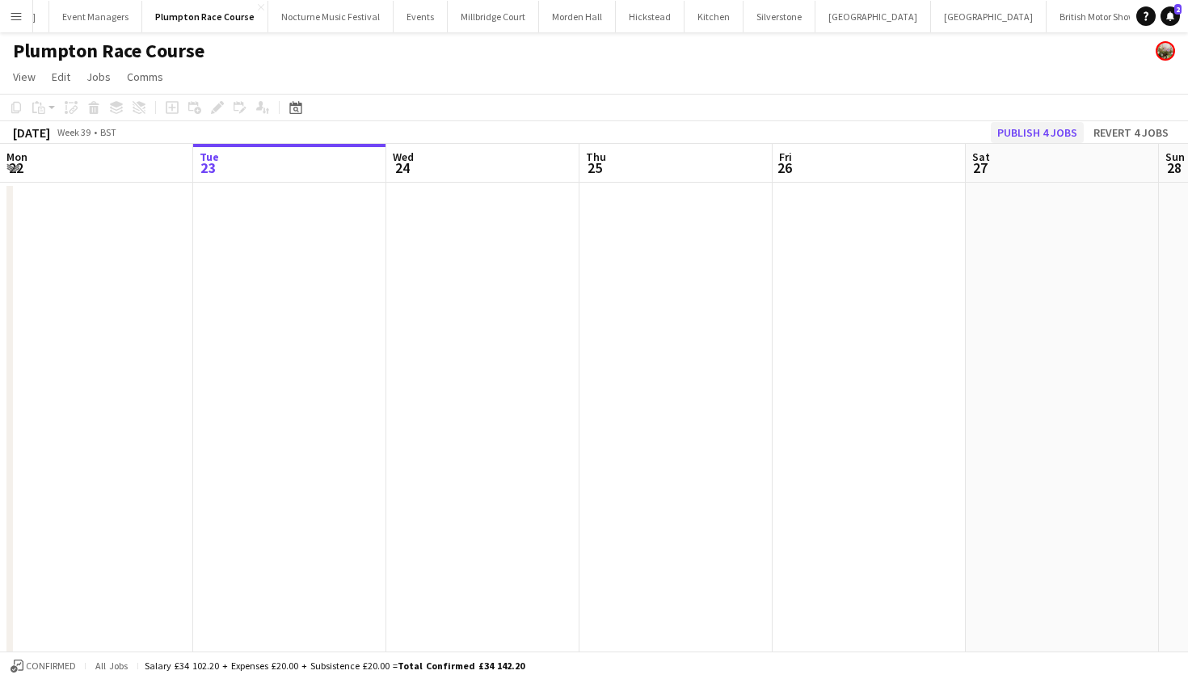
click at [1020, 133] on button "Publish 4 jobs" at bounding box center [1037, 132] width 93 height 21
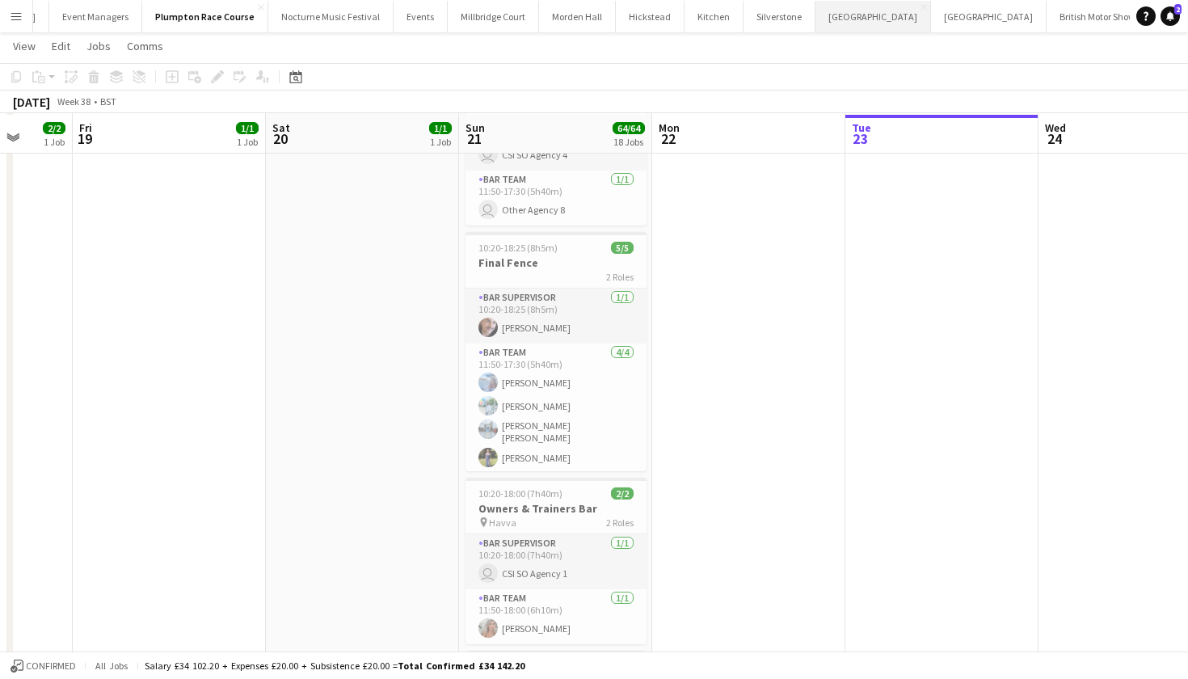
scroll to position [2469, 0]
click at [595, 253] on h3 "Final Fence" at bounding box center [556, 260] width 181 height 15
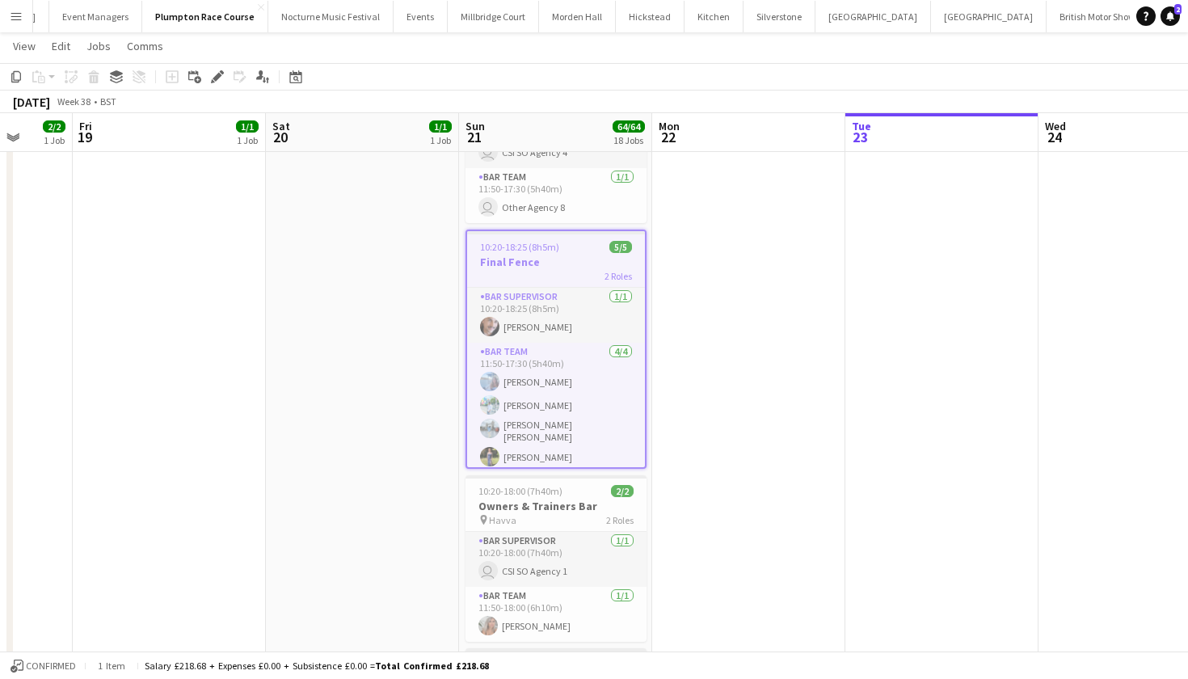
click at [595, 253] on app-job-card "10:20-18:25 (8h5m) 5/5 Final Fence 2 Roles Bar Supervisor 1/1 10:20-18:25 (8h5m…" at bounding box center [556, 349] width 181 height 239
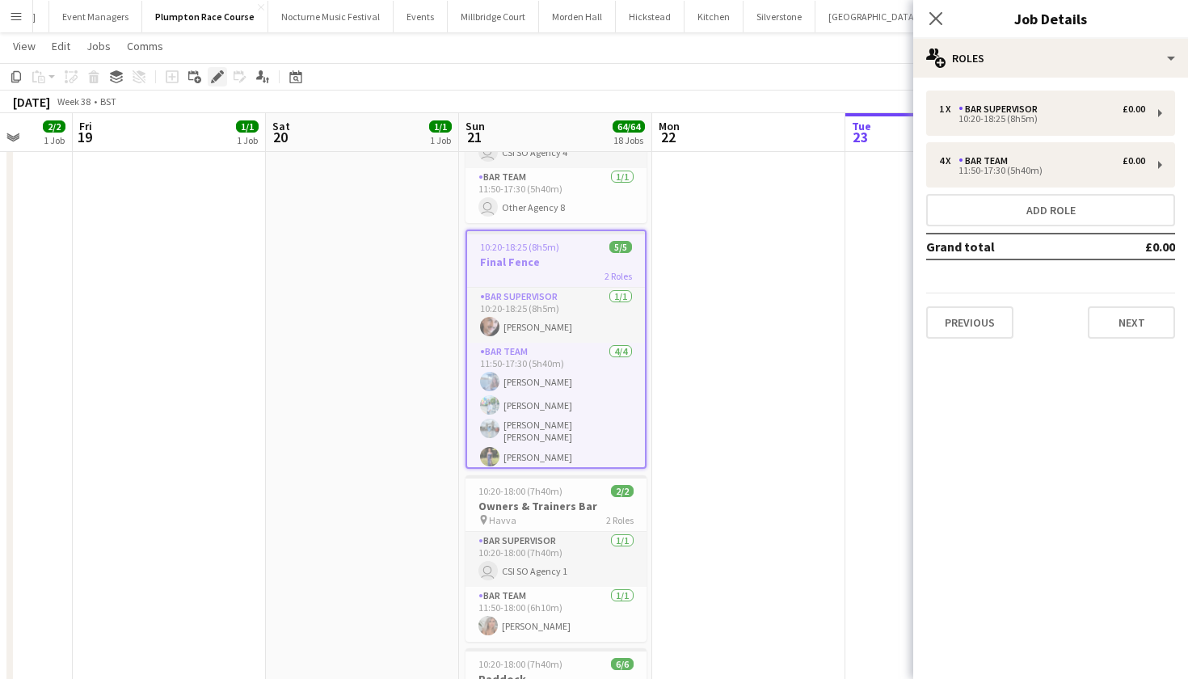
click at [217, 82] on icon "Edit" at bounding box center [217, 76] width 13 height 13
click at [1060, 214] on button "Add role" at bounding box center [1050, 210] width 249 height 32
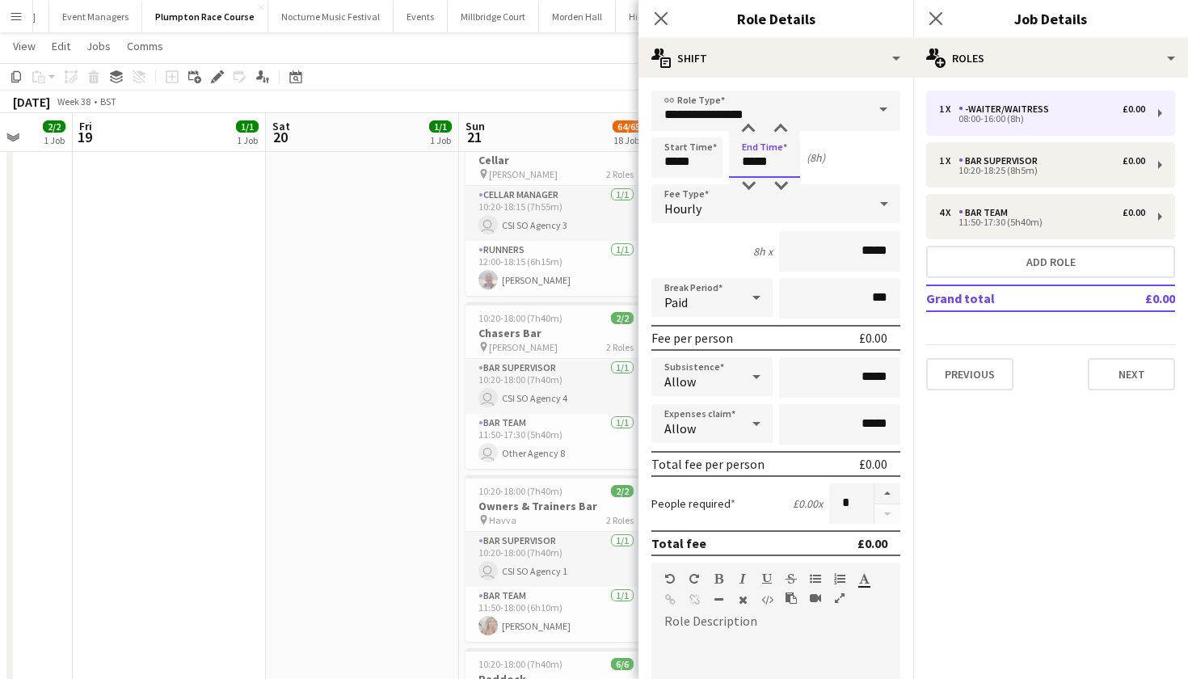
click at [751, 162] on input "*****" at bounding box center [764, 157] width 71 height 40
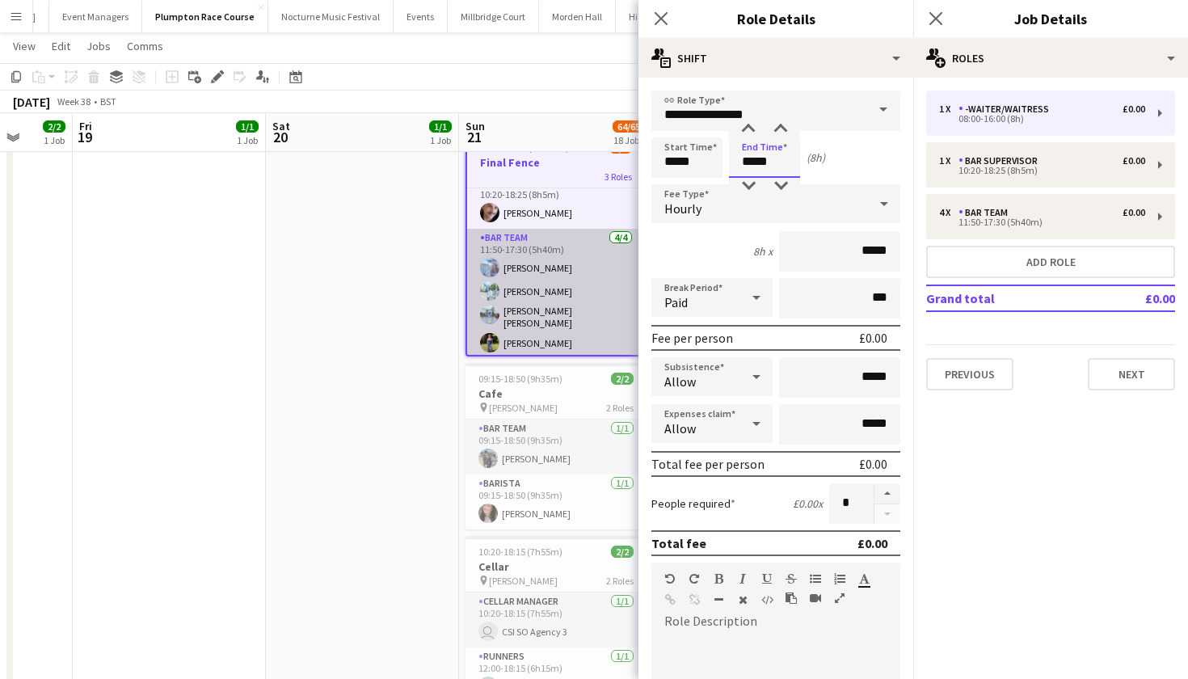
scroll to position [69, 0]
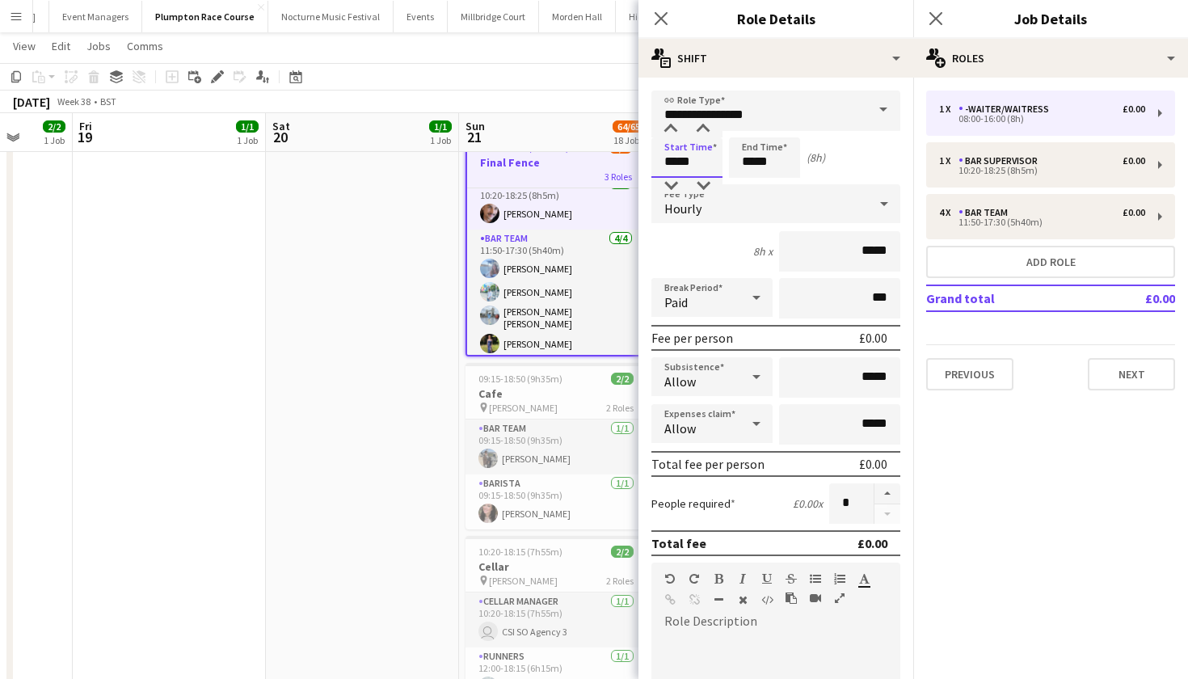
click at [678, 162] on input "*****" at bounding box center [686, 157] width 71 height 40
type input "*****"
click at [753, 162] on input "*****" at bounding box center [764, 157] width 71 height 40
type input "*****"
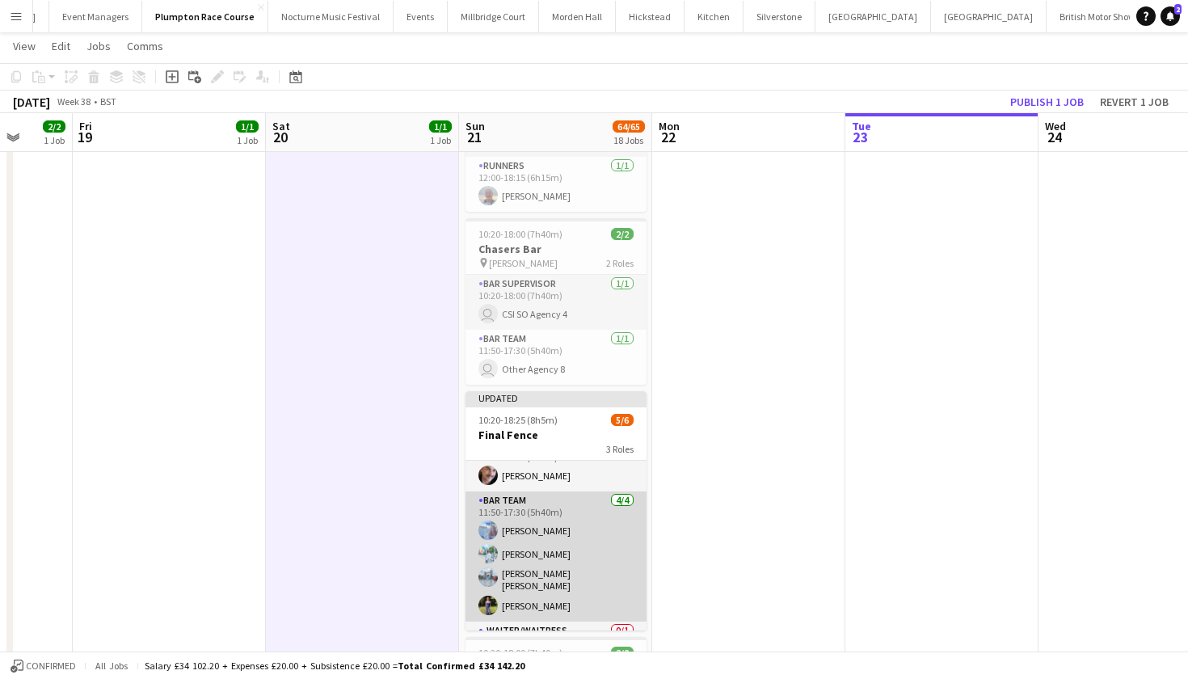
scroll to position [1, 0]
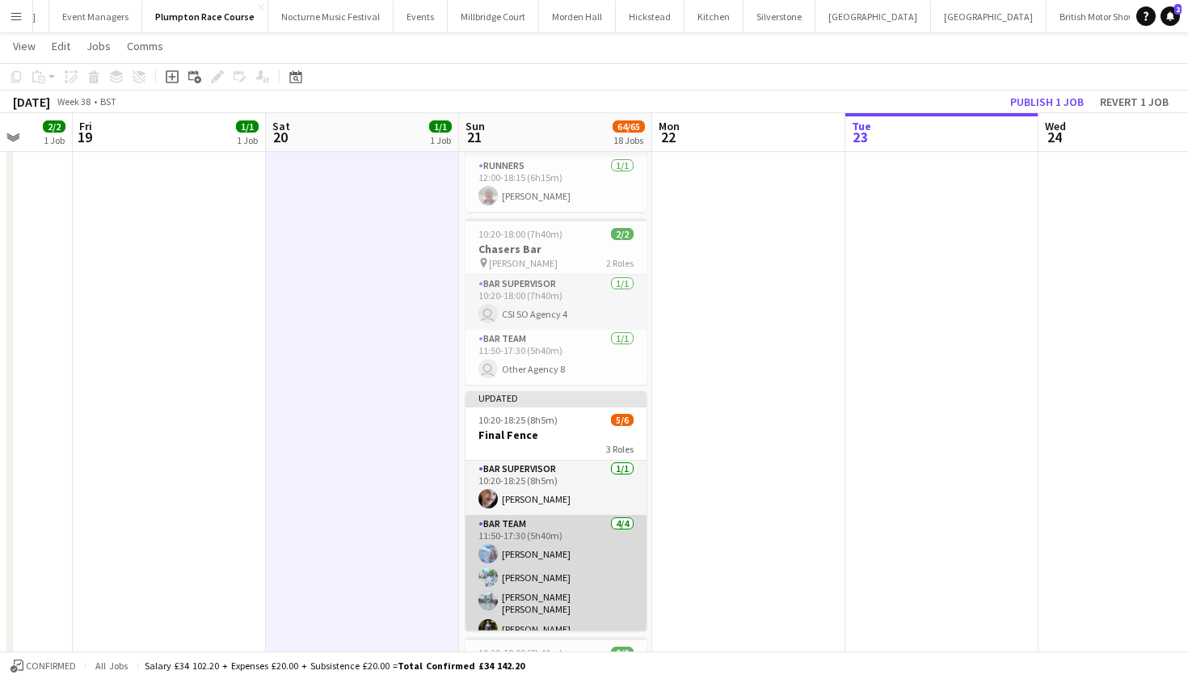
click at [541, 565] on app-card-role "Bar Team 4/4 11:50-17:30 (5h40m) Elena Thompson Steven Pandeti Pavan Raju Cheru…" at bounding box center [556, 580] width 181 height 130
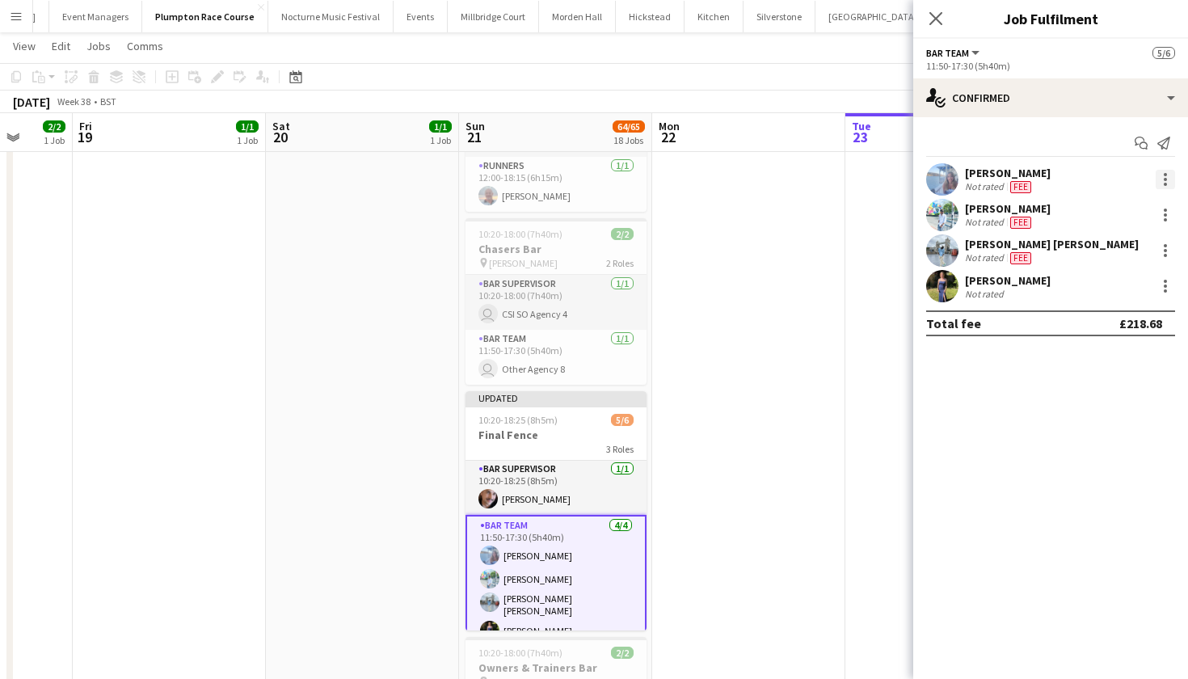
click at [1164, 184] on div at bounding box center [1165, 184] width 3 height 3
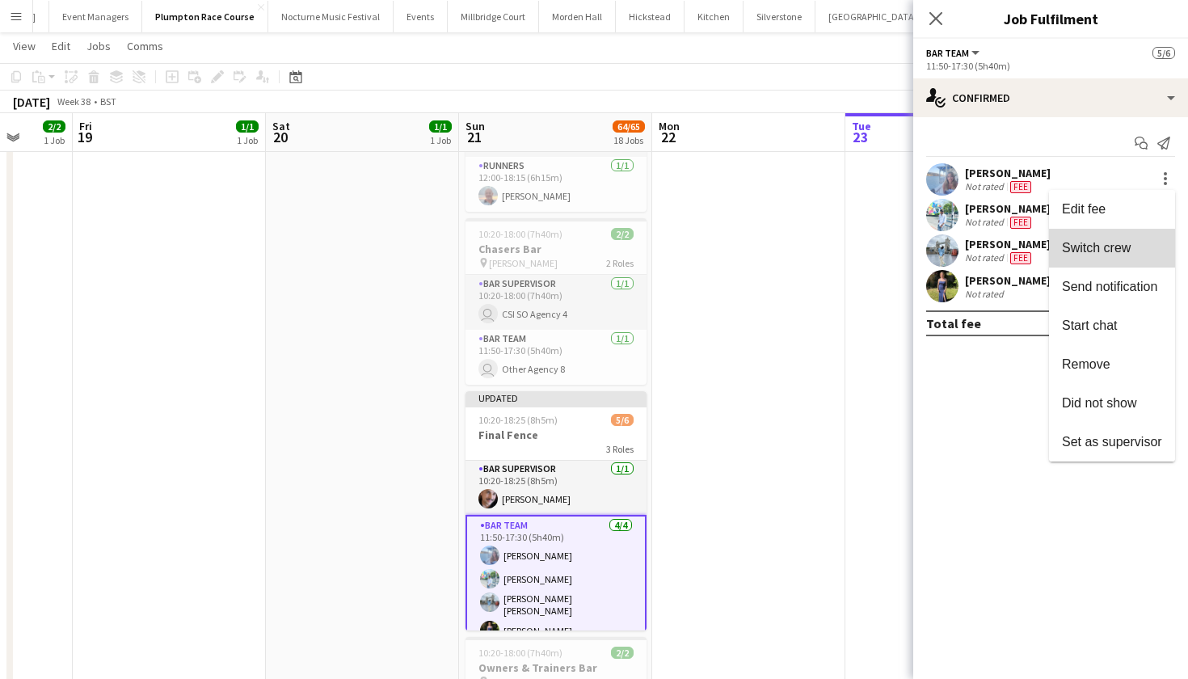
click at [1115, 240] on button "Switch crew" at bounding box center [1112, 248] width 126 height 39
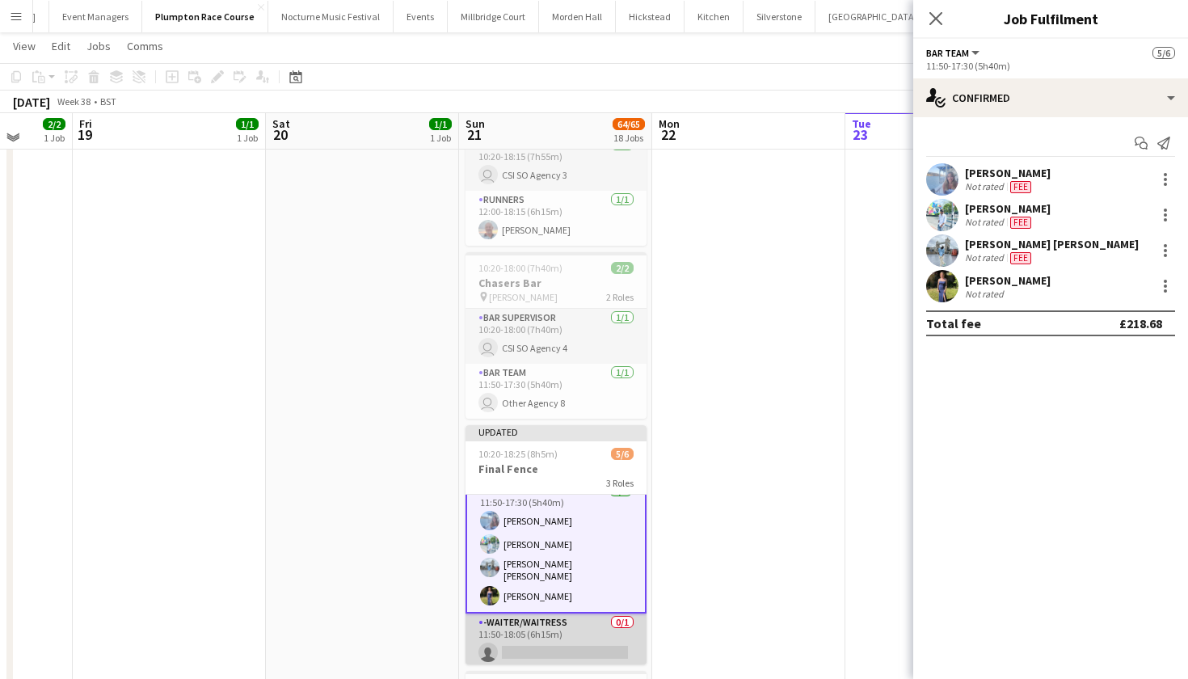
scroll to position [69, 0]
click at [548, 631] on app-card-role "-Waiter/Waitress 0/1 11:50-18:05 (6h15m) single-neutral-actions" at bounding box center [556, 641] width 181 height 55
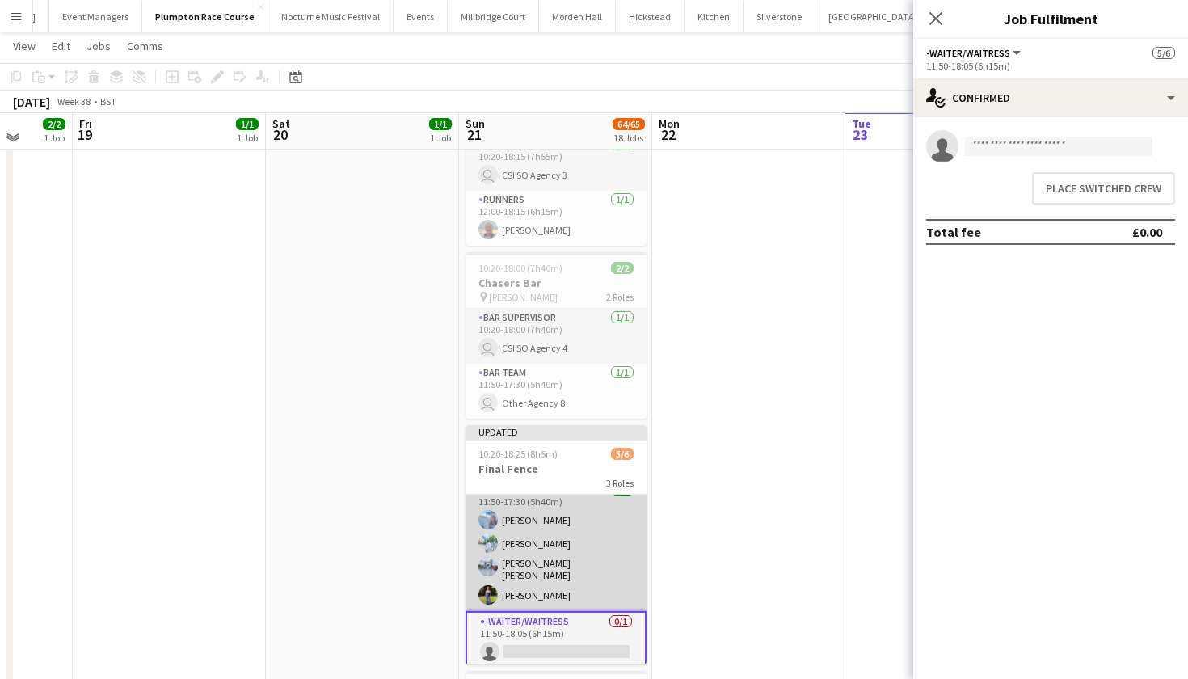
click at [571, 517] on app-card-role "Bar Team 4/4 11:50-17:30 (5h40m) Elena Thompson Steven Pandeti Pavan Raju Cheru…" at bounding box center [556, 546] width 181 height 130
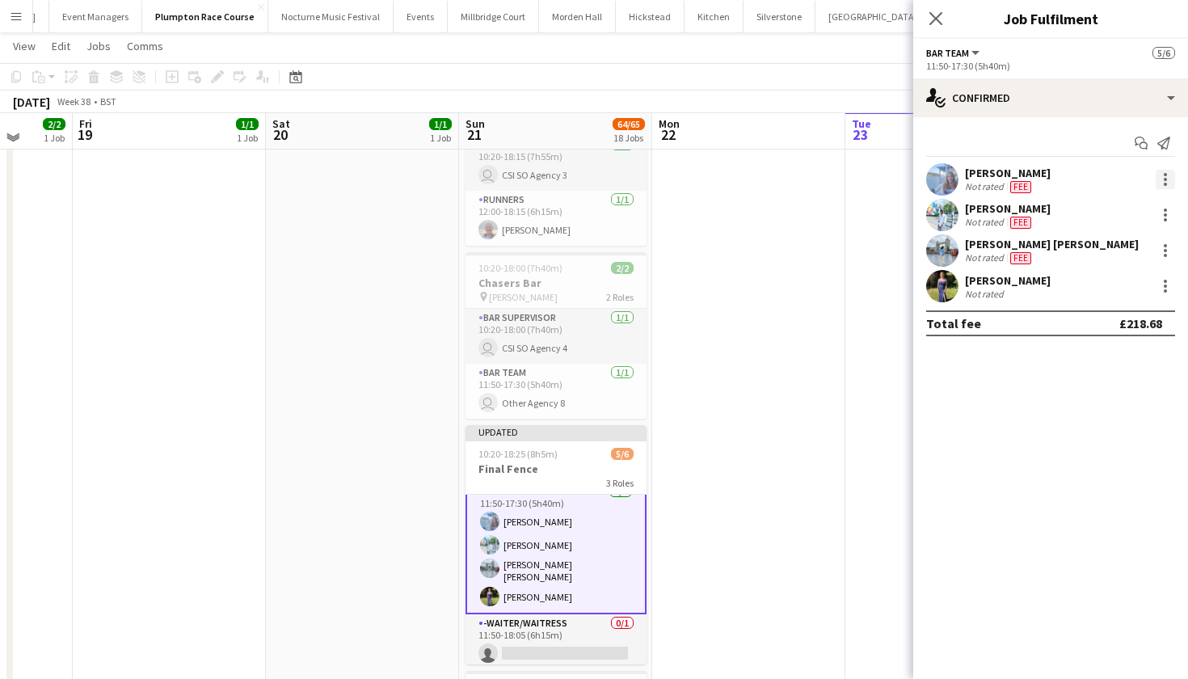
click at [1166, 183] on div at bounding box center [1165, 184] width 3 height 3
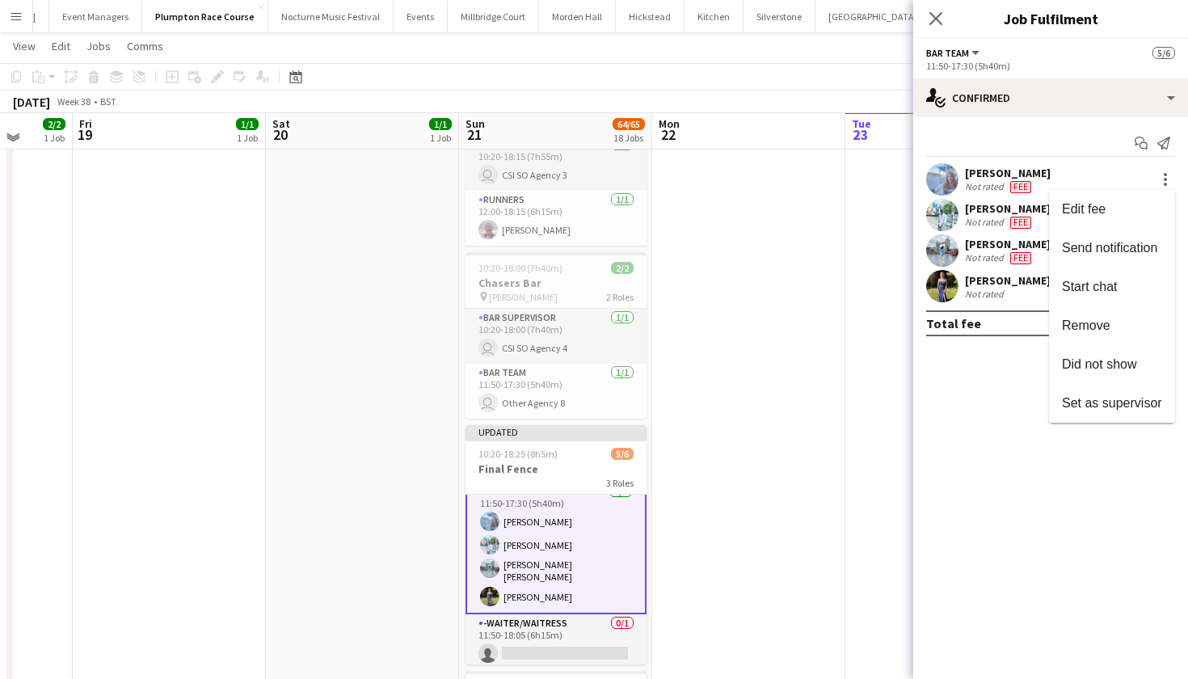
click at [567, 639] on div at bounding box center [594, 339] width 1188 height 679
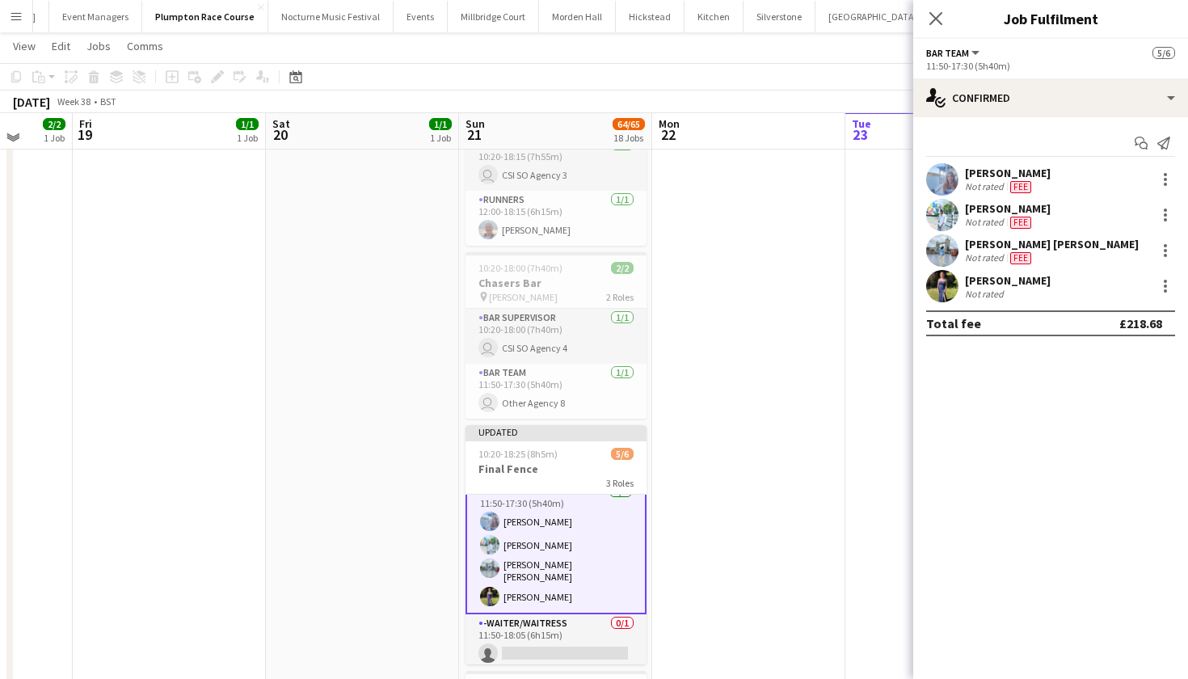
click at [567, 639] on app-card-role "-Waiter/Waitress 0/1 11:50-18:05 (6h15m) single-neutral-actions" at bounding box center [556, 641] width 181 height 55
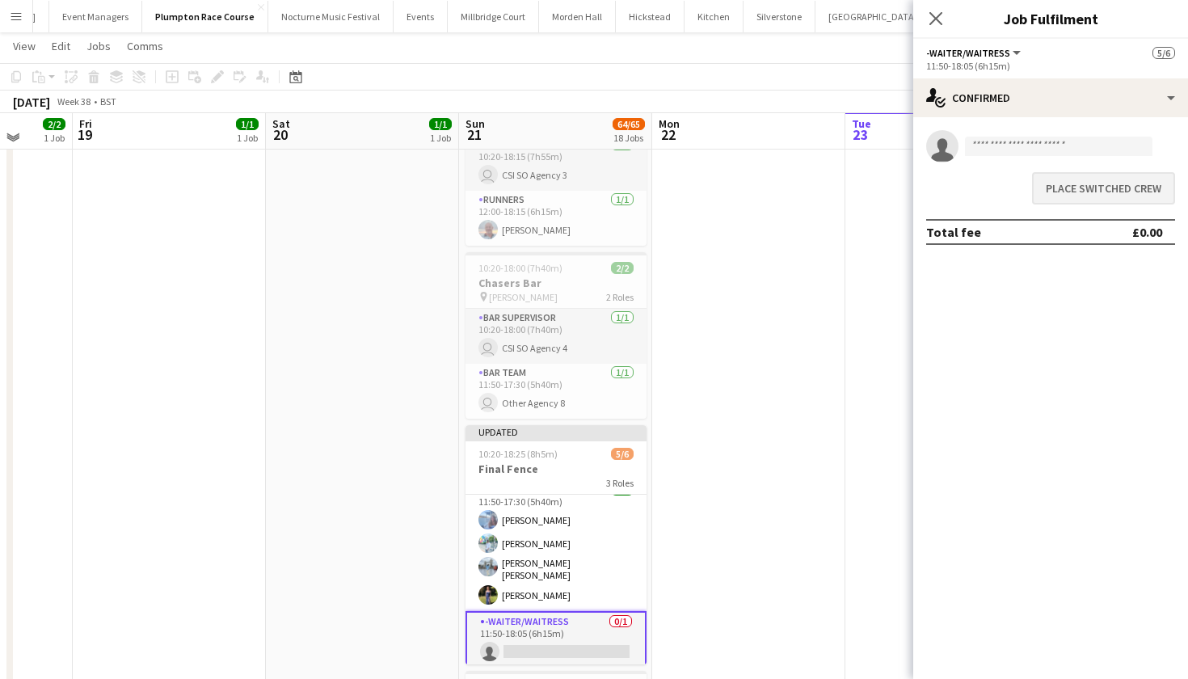
click at [1095, 185] on button "Place switched crew" at bounding box center [1103, 188] width 143 height 32
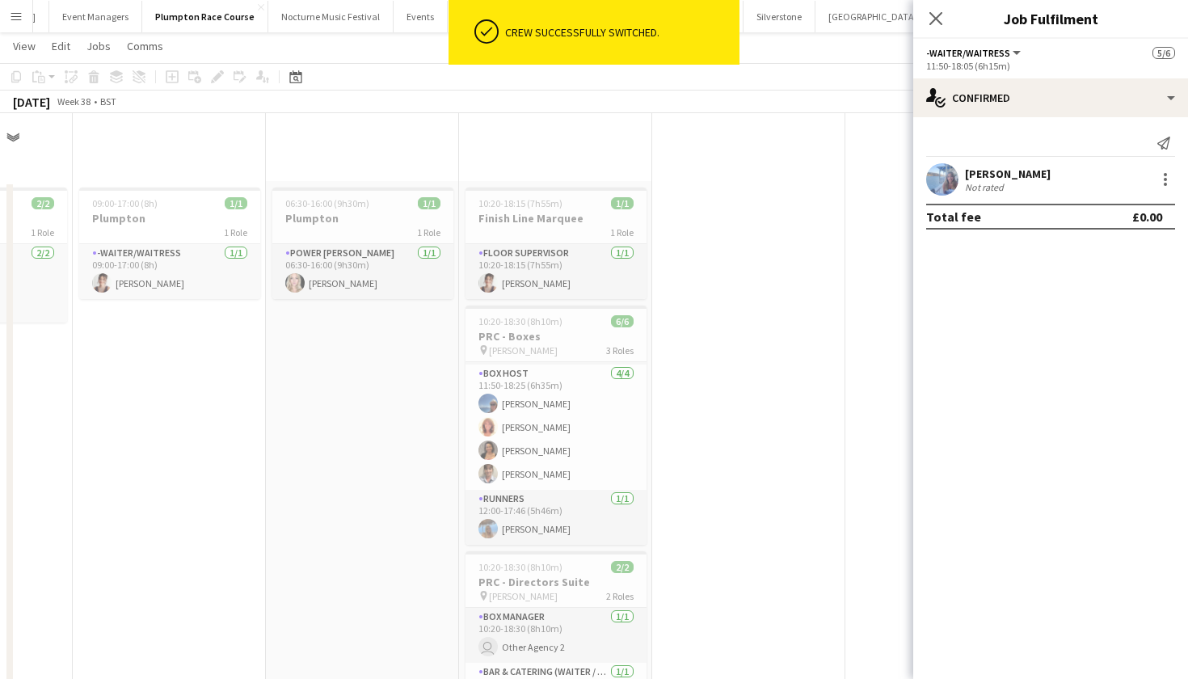
scroll to position [2307, 0]
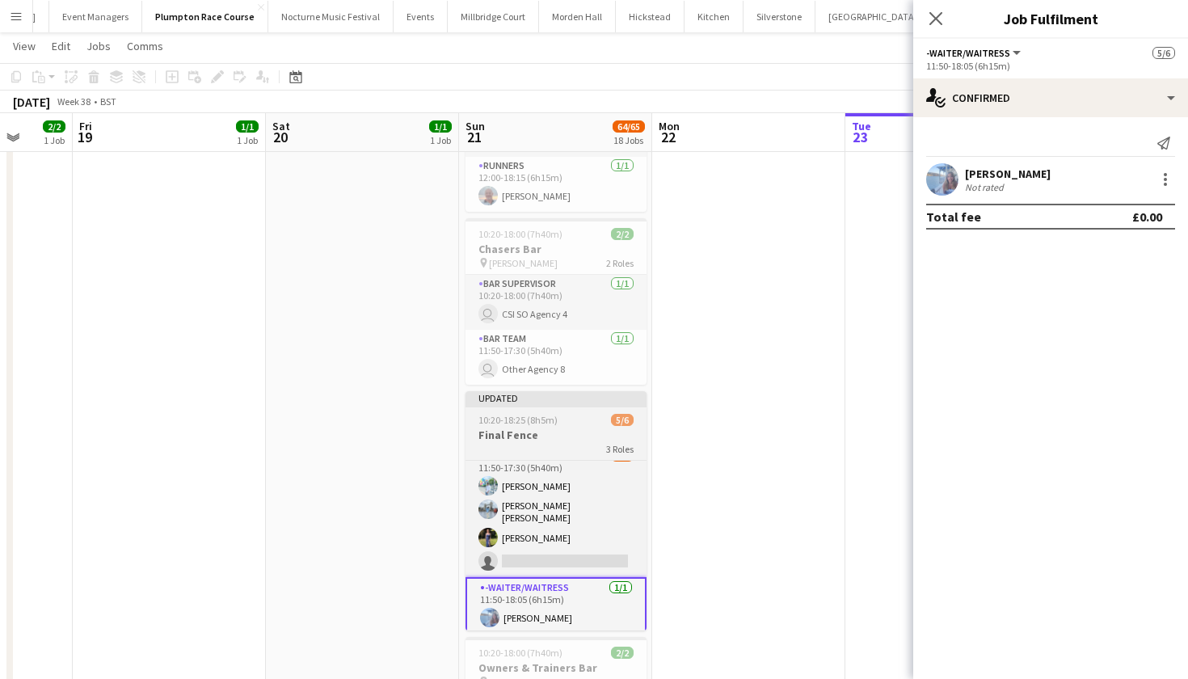
click at [548, 418] on span "10:20-18:25 (8h5m)" at bounding box center [518, 420] width 79 height 12
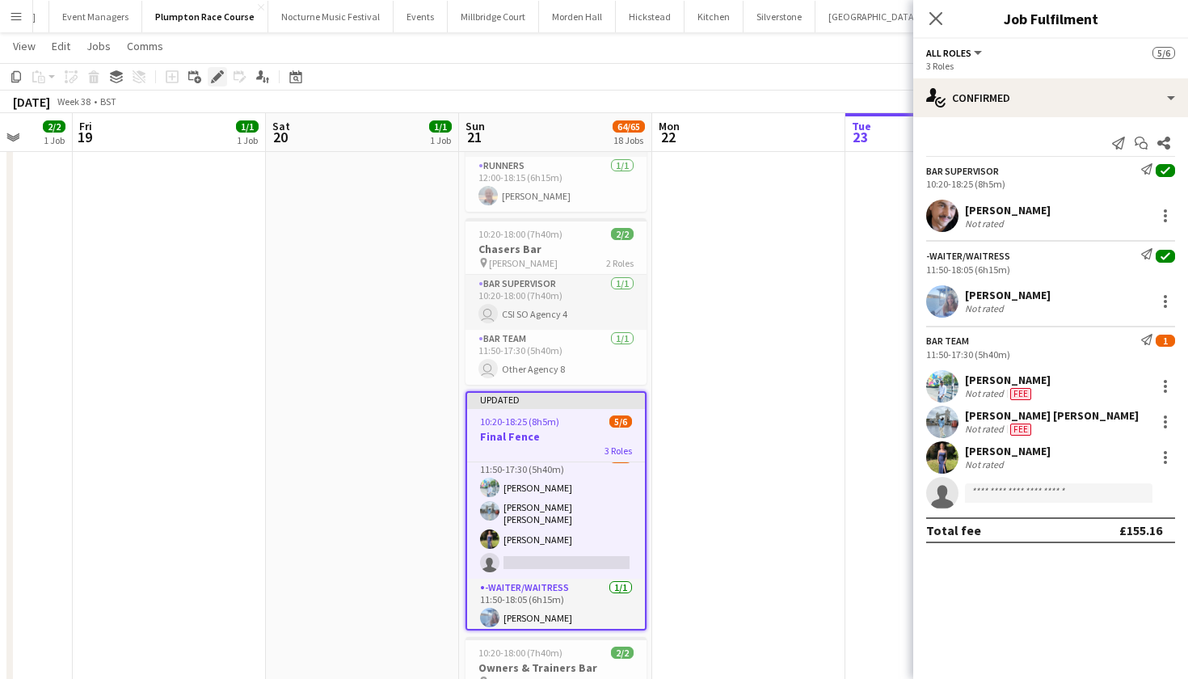
click at [226, 78] on div "Edit" at bounding box center [217, 76] width 19 height 19
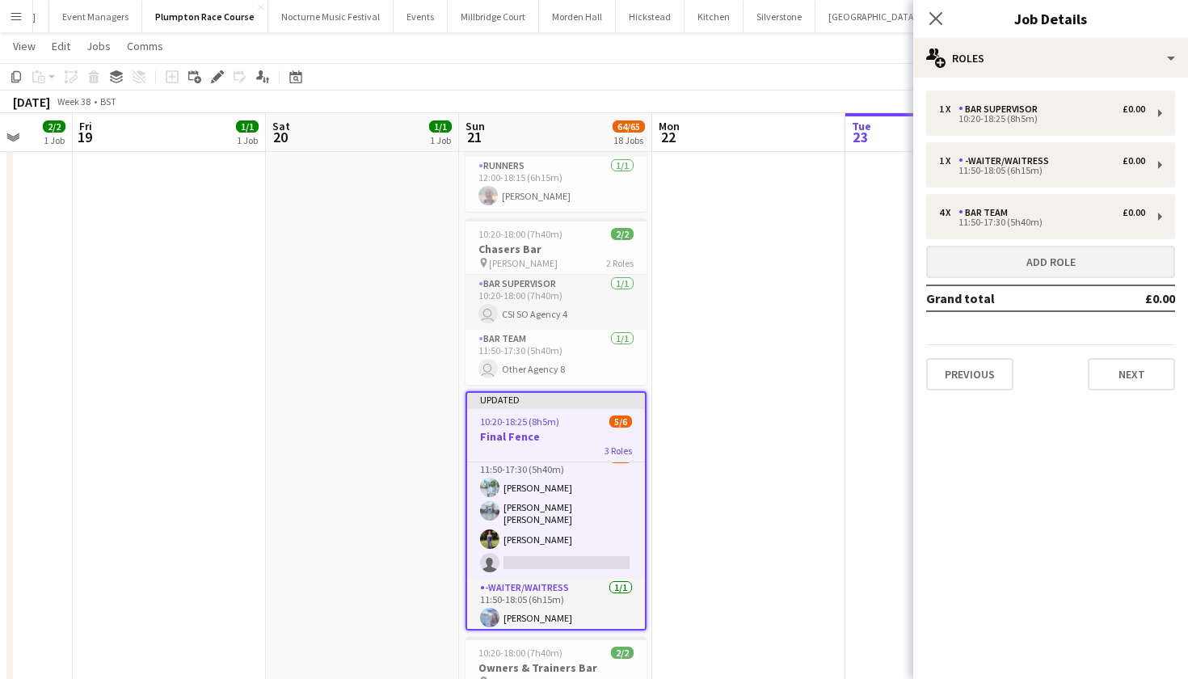
click at [972, 260] on button "Add role" at bounding box center [1050, 262] width 249 height 32
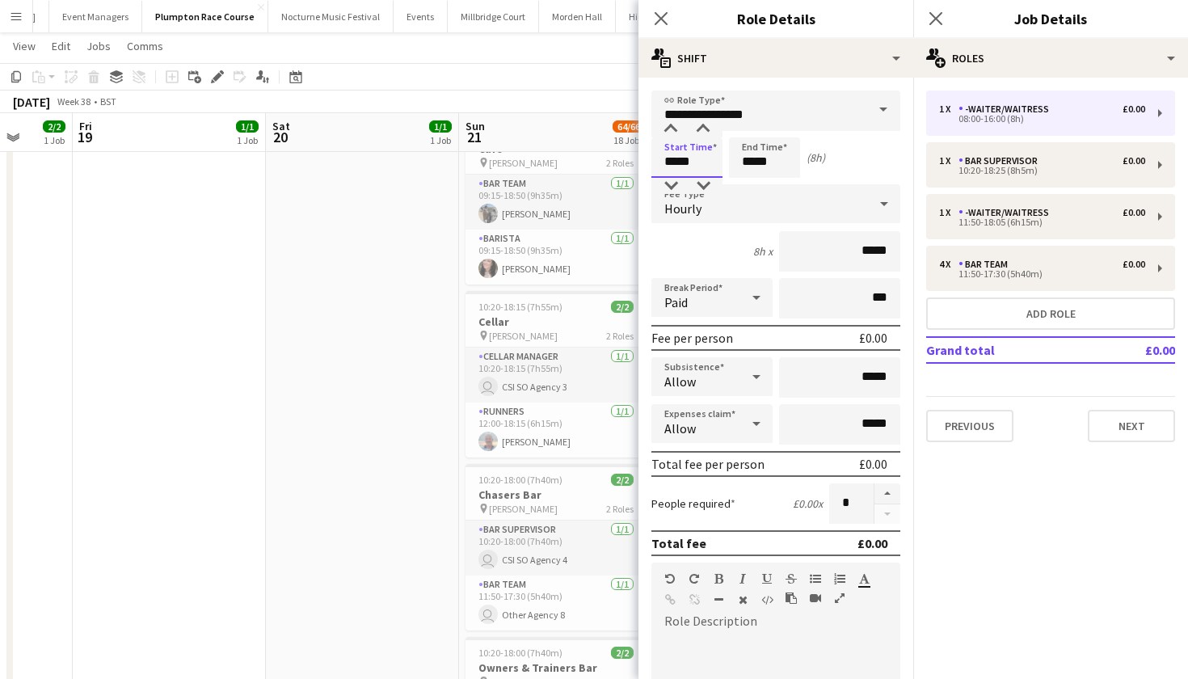
click at [674, 160] on input "*****" at bounding box center [686, 157] width 71 height 40
type input "*****"
click at [753, 164] on input "*****" at bounding box center [764, 157] width 71 height 40
type input "*****"
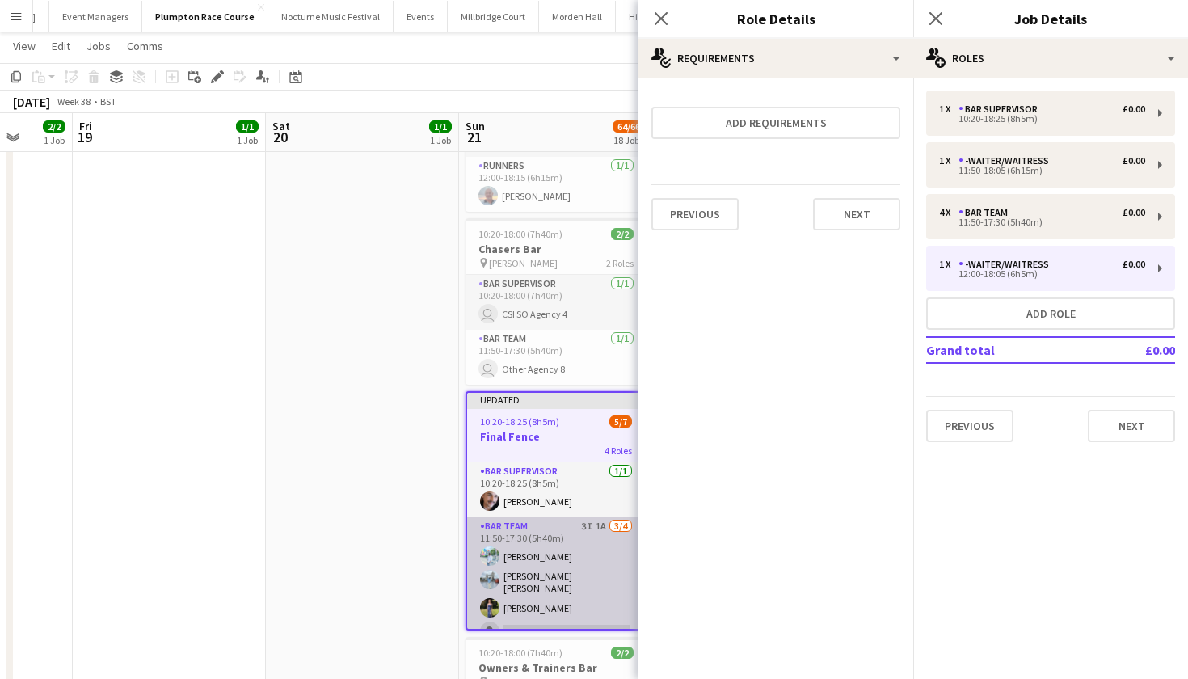
click at [526, 584] on app-card-role "Bar Team 3I 1A 3/4 11:50-17:30 (5h40m) Steven Pandeti Pavan Raju Cherukuri Holl…" at bounding box center [556, 582] width 178 height 130
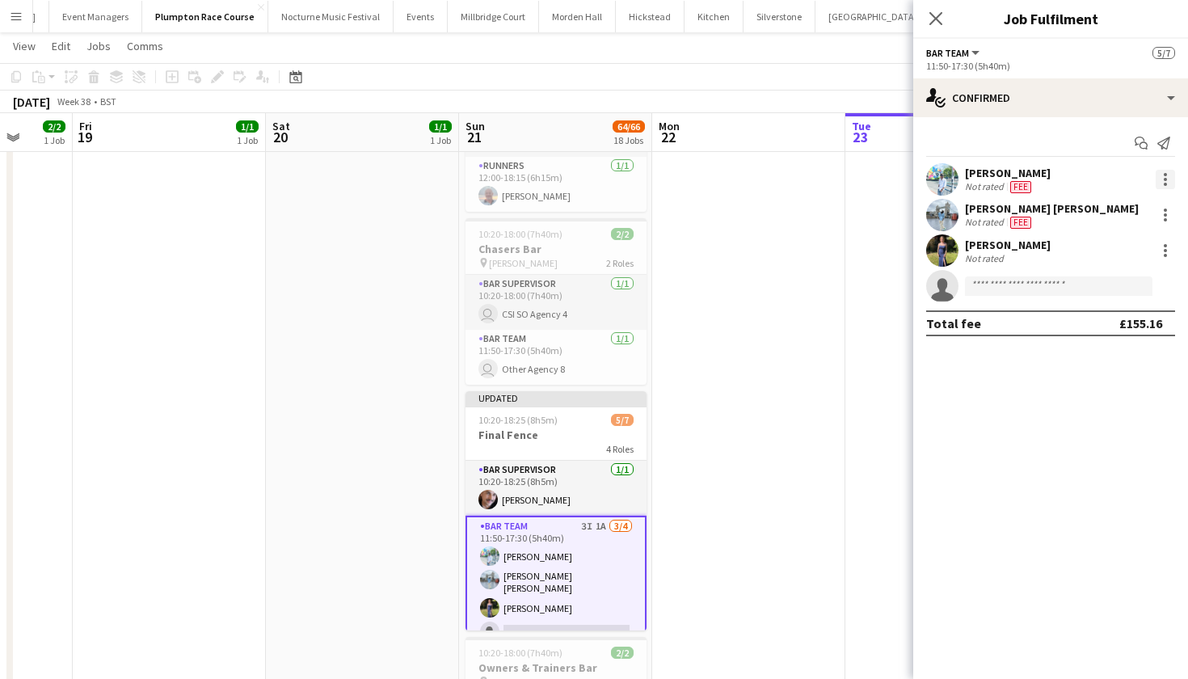
click at [1160, 175] on div at bounding box center [1165, 179] width 19 height 19
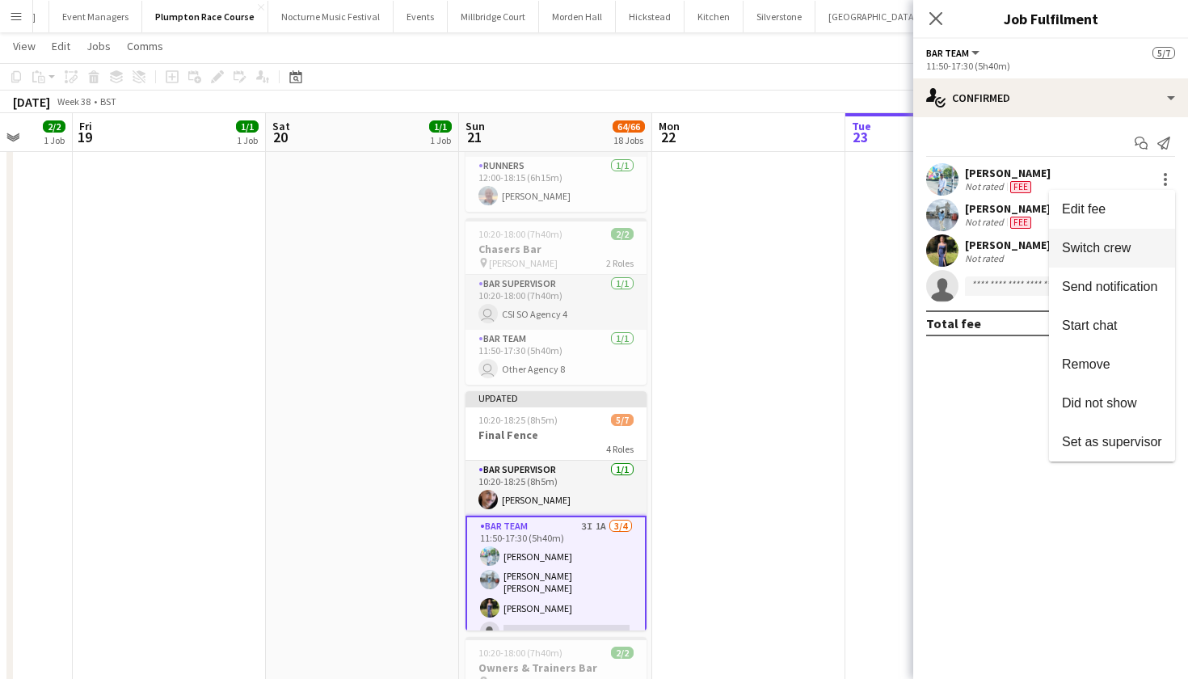
click at [1137, 247] on span "Switch crew" at bounding box center [1112, 248] width 100 height 15
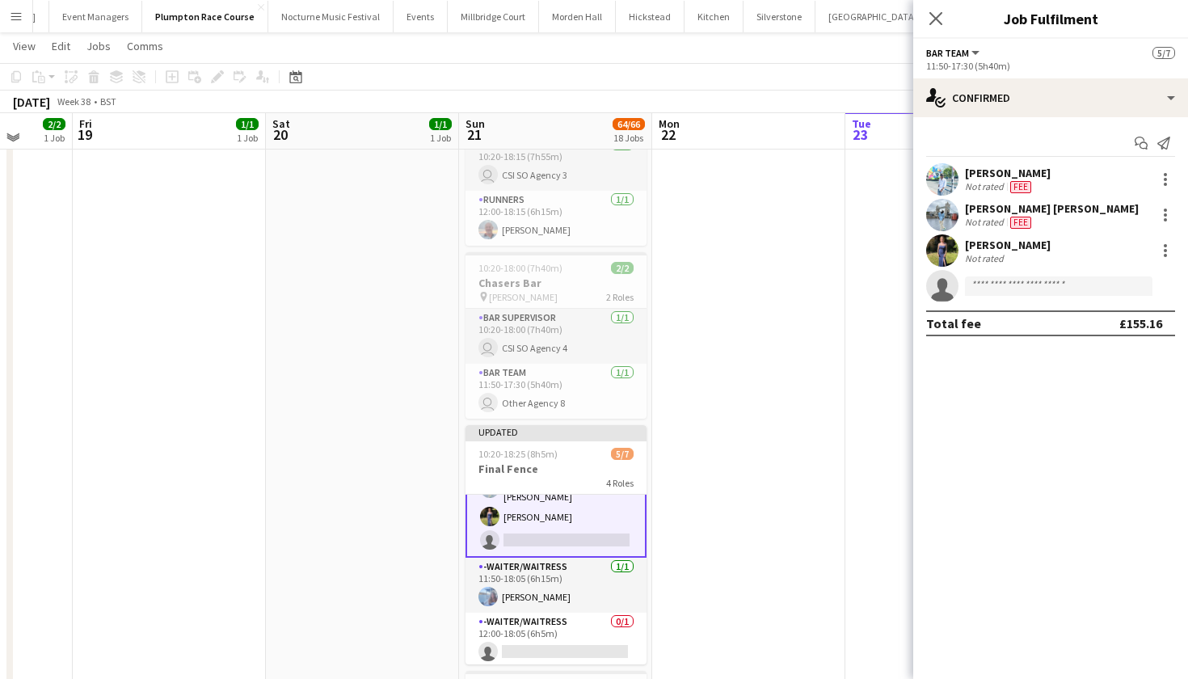
scroll to position [124, 0]
click at [570, 623] on app-card-role "-Waiter/Waitress 0/1 12:00-18:05 (6h5m) single-neutral-actions" at bounding box center [556, 641] width 181 height 55
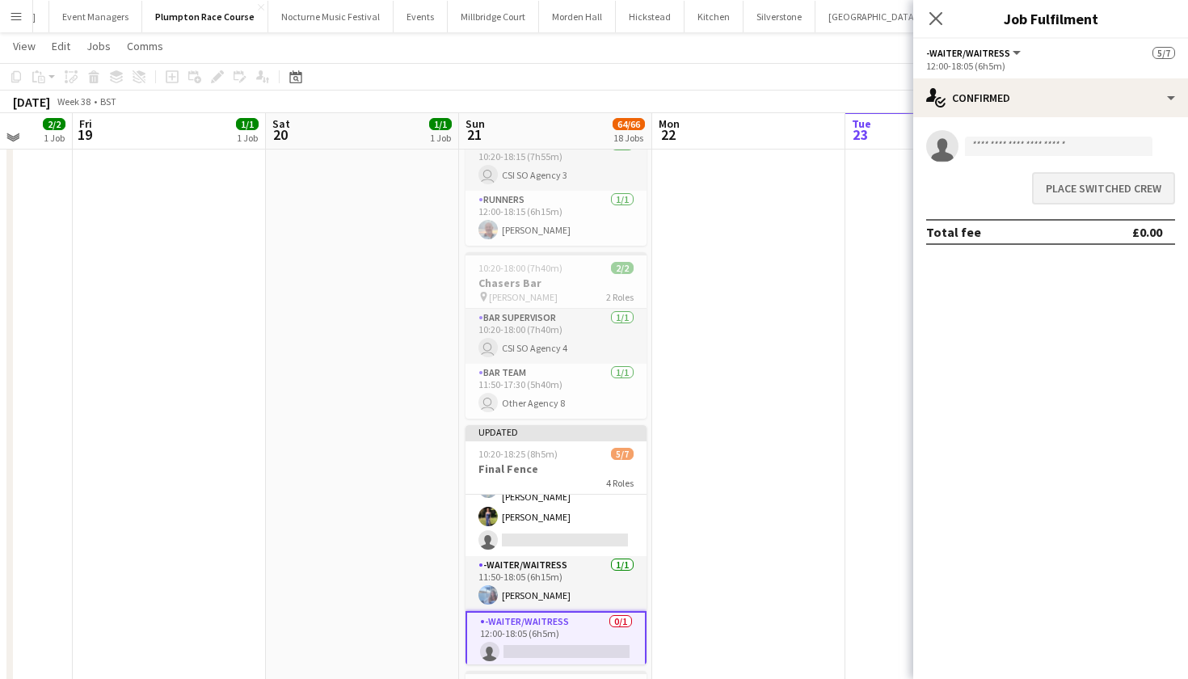
click at [1101, 192] on button "Place switched crew" at bounding box center [1103, 188] width 143 height 32
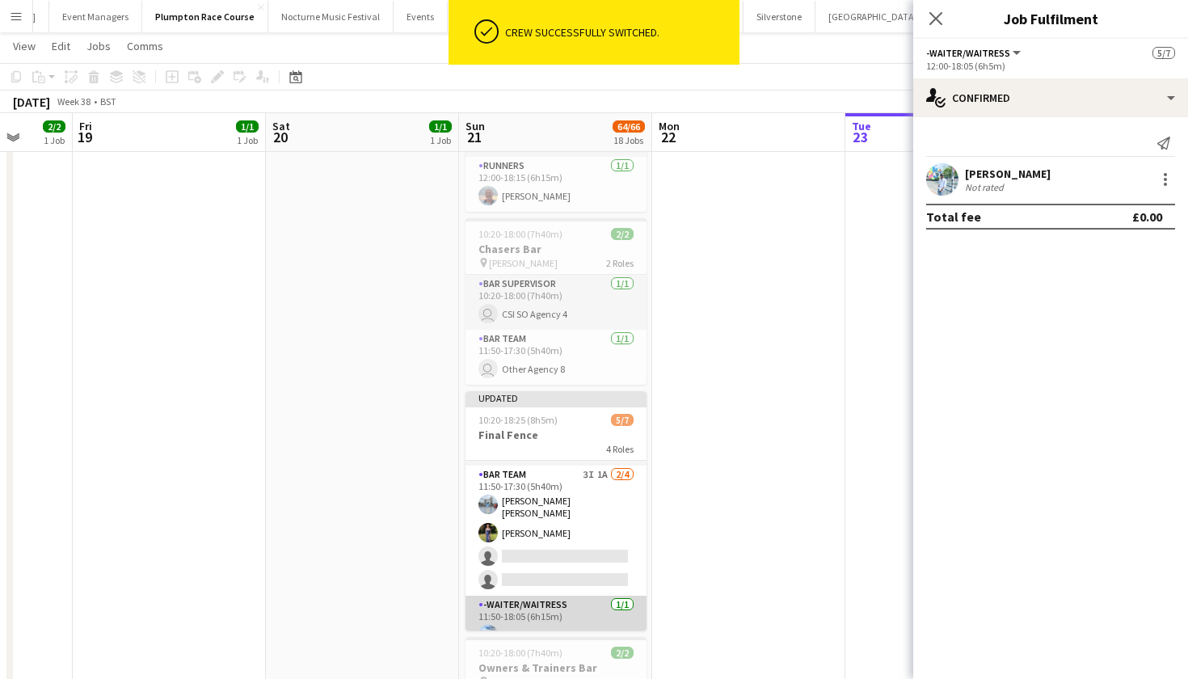
scroll to position [49, 0]
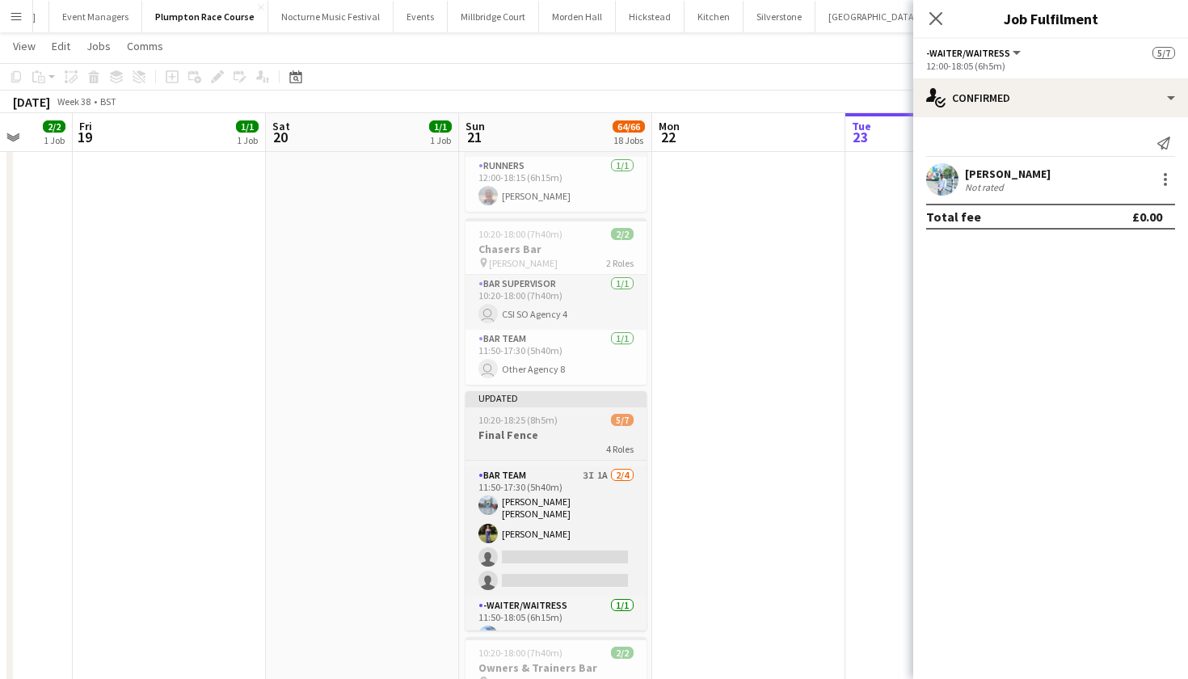
click at [539, 422] on span "10:20-18:25 (8h5m)" at bounding box center [518, 420] width 79 height 12
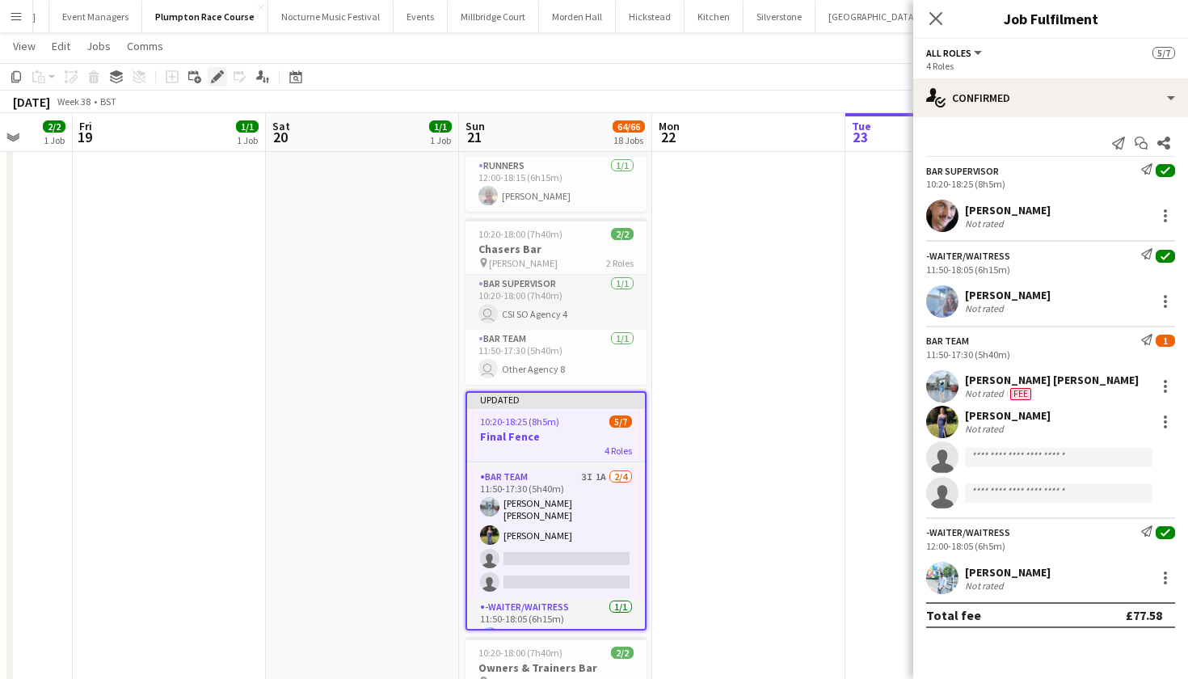
click at [217, 70] on icon "Edit" at bounding box center [217, 76] width 13 height 13
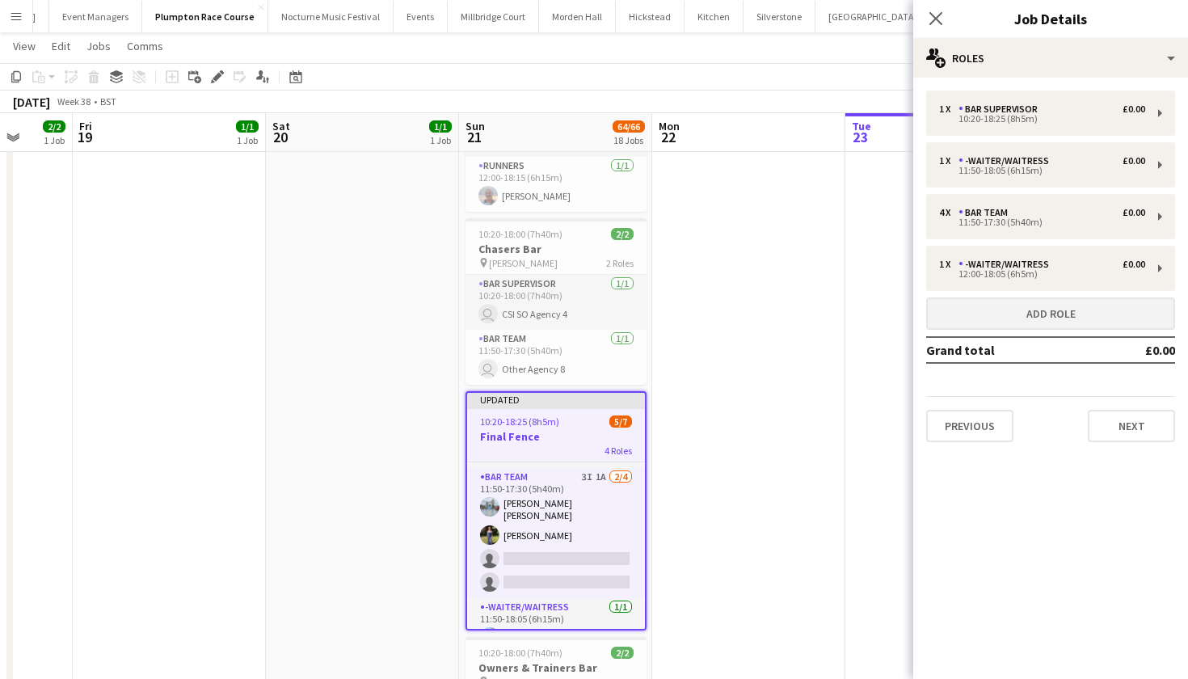
click at [985, 306] on button "Add role" at bounding box center [1050, 313] width 249 height 32
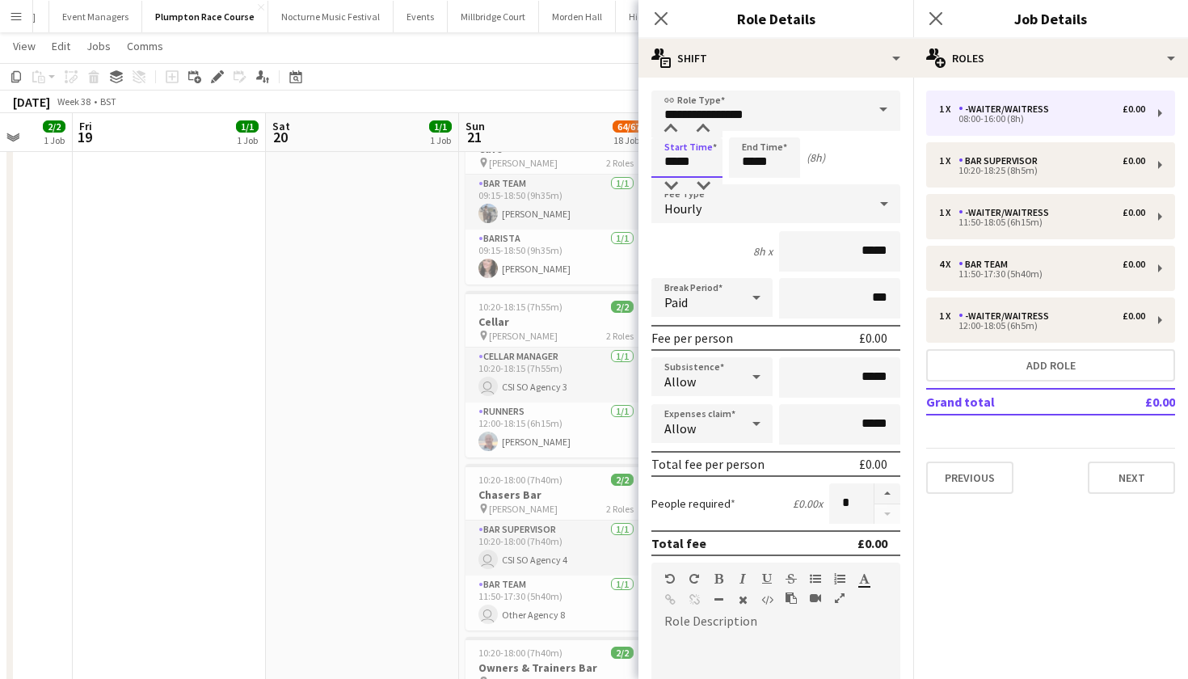
click at [677, 165] on input "*****" at bounding box center [686, 157] width 71 height 40
type input "*****"
click at [755, 162] on input "*****" at bounding box center [764, 157] width 71 height 40
type input "*****"
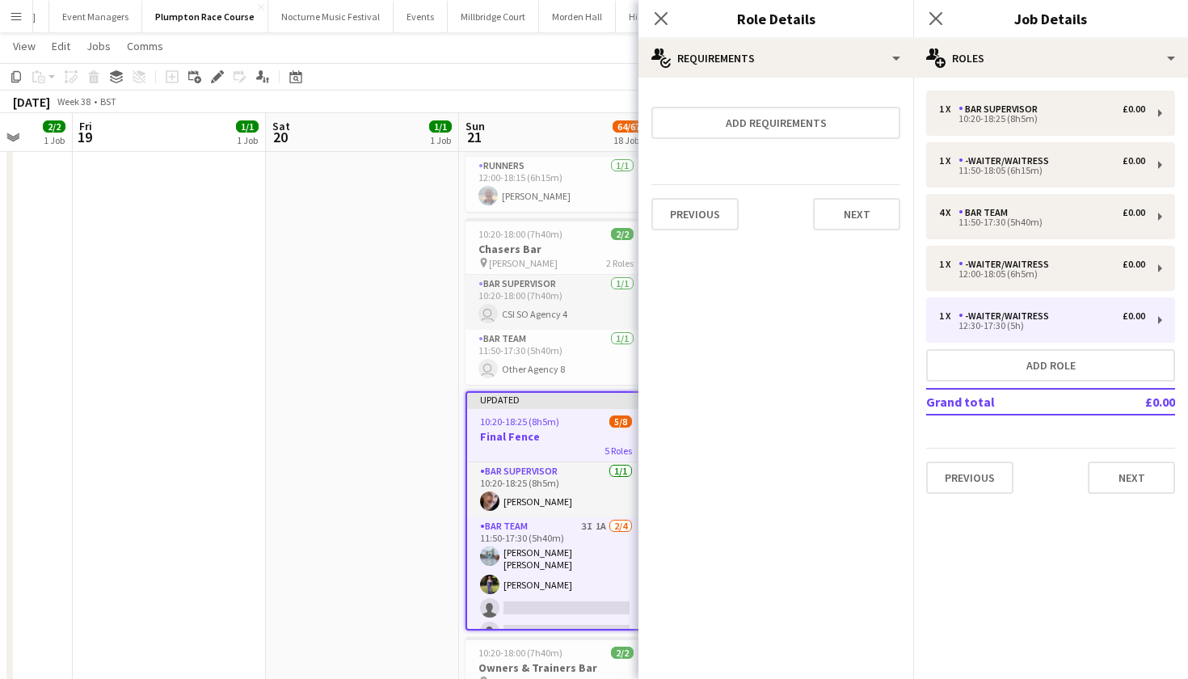
click at [442, 542] on app-date-cell at bounding box center [362, 657] width 193 height 1583
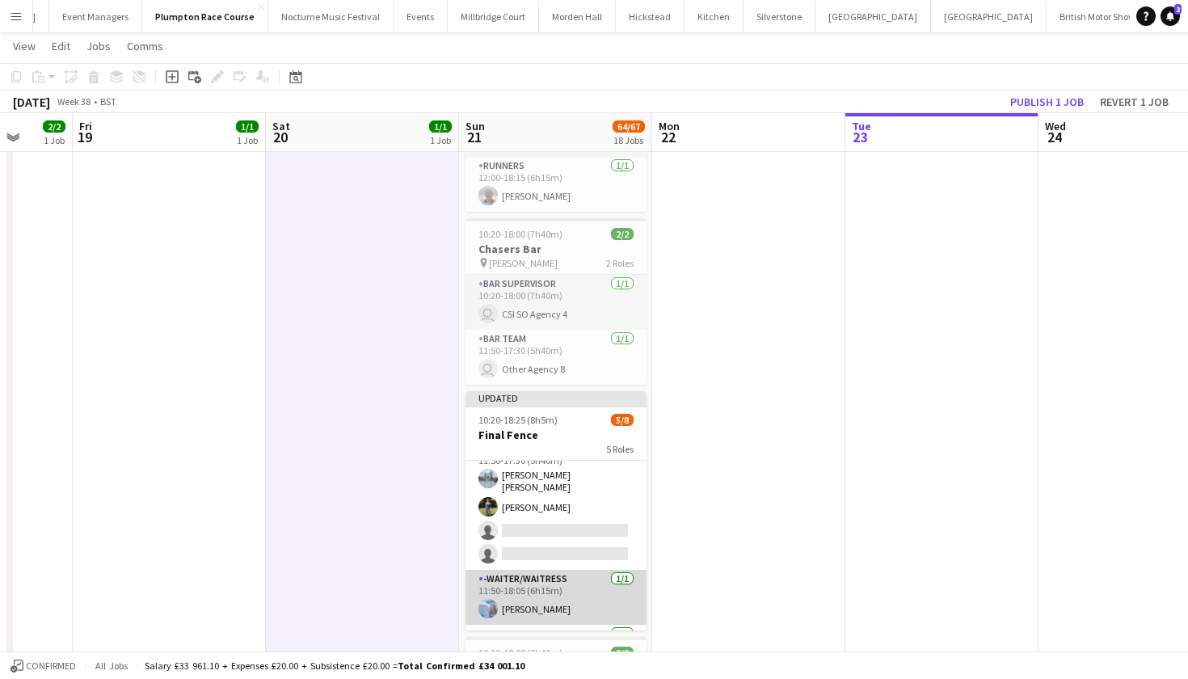
scroll to position [74, 0]
click at [530, 542] on app-card-role "Bar Team 3I 1A 2/4 11:50-17:30 (5h40m) Pavan Raju Cherukuri Holly Hunter single…" at bounding box center [556, 507] width 181 height 130
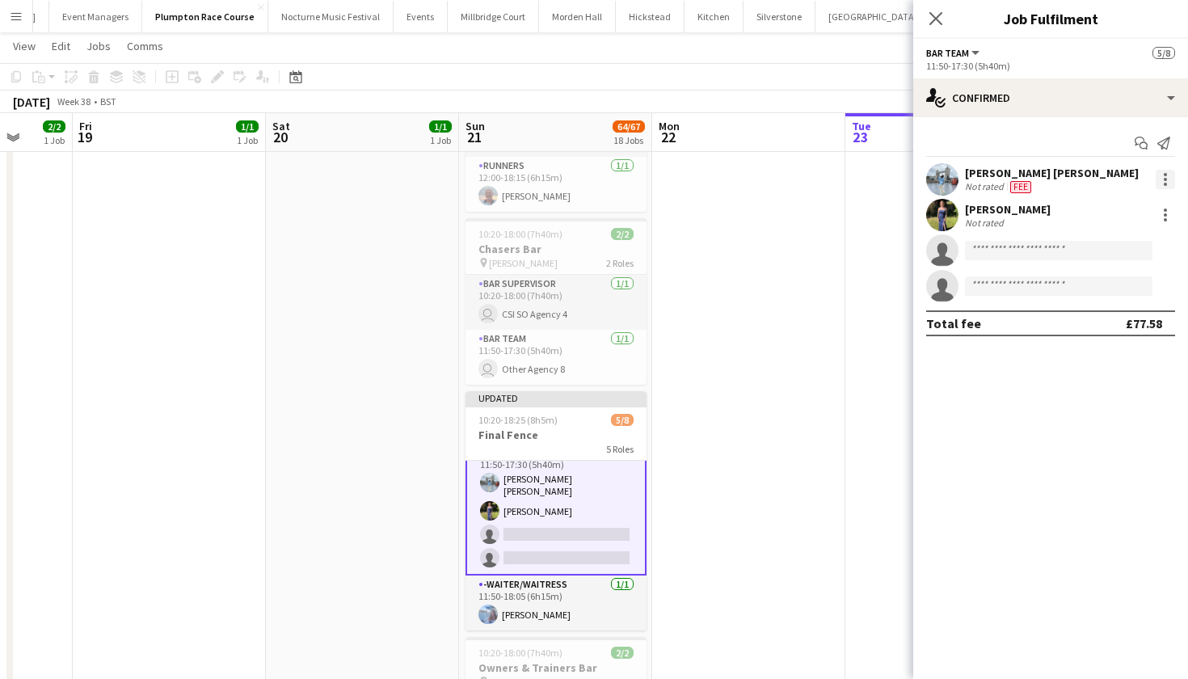
click at [1166, 182] on div at bounding box center [1165, 179] width 19 height 19
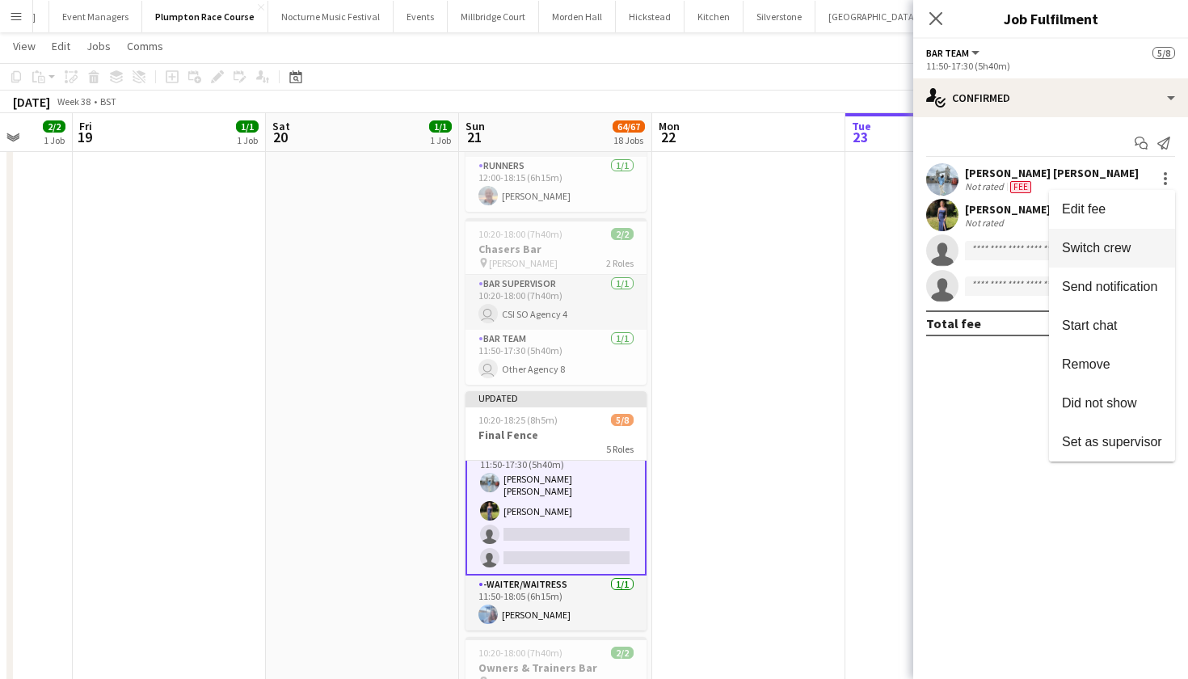
click at [1107, 252] on span "Switch crew" at bounding box center [1096, 248] width 69 height 14
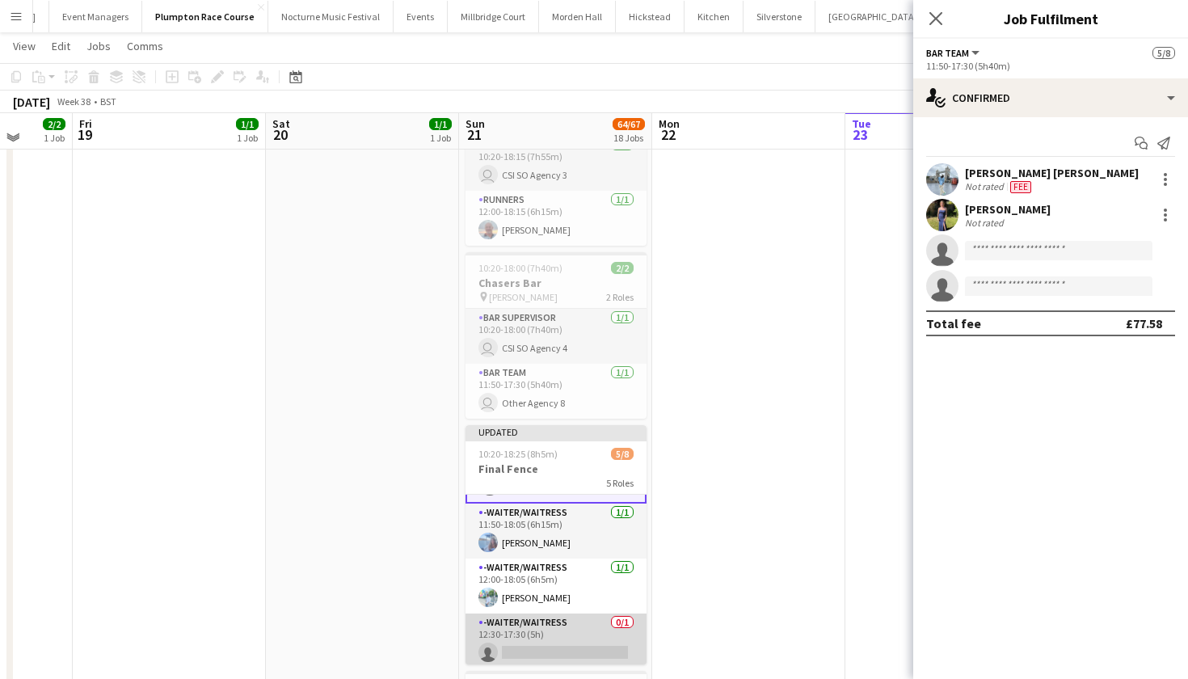
scroll to position [179, 0]
click at [536, 639] on app-card-role "-Waiter/Waitress 0/1 12:30-17:30 (5h) single-neutral-actions" at bounding box center [556, 641] width 181 height 55
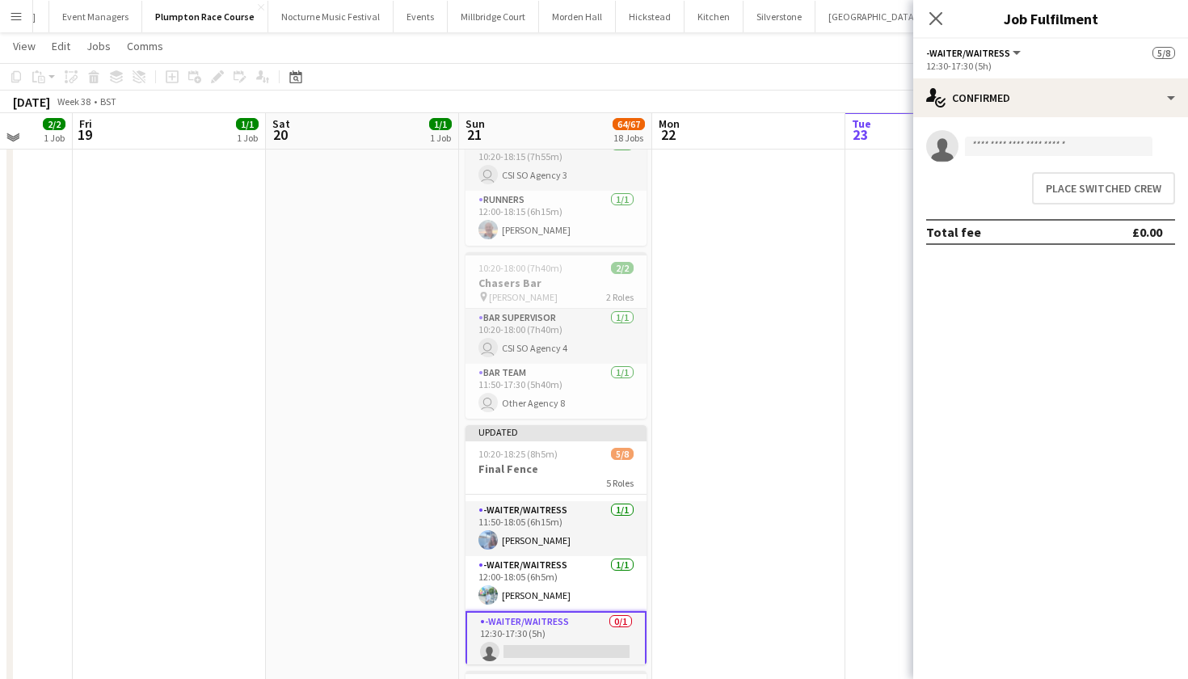
scroll to position [0, 506]
click at [1102, 192] on button "Place switched crew" at bounding box center [1103, 188] width 143 height 32
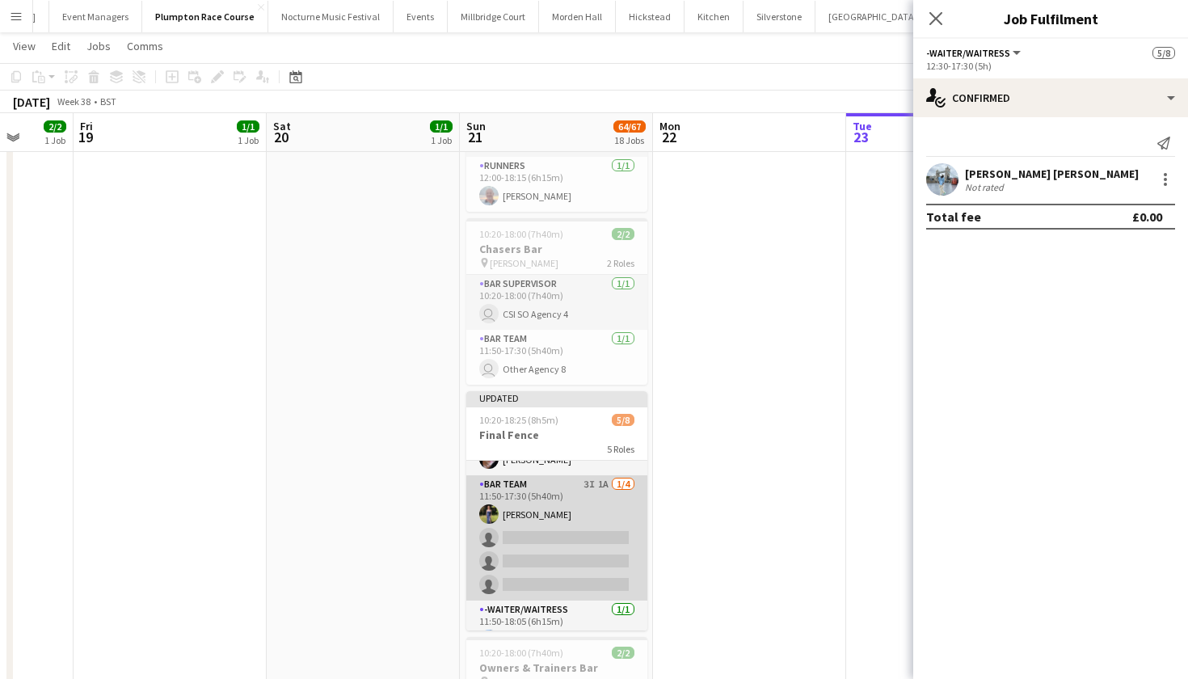
scroll to position [28, 0]
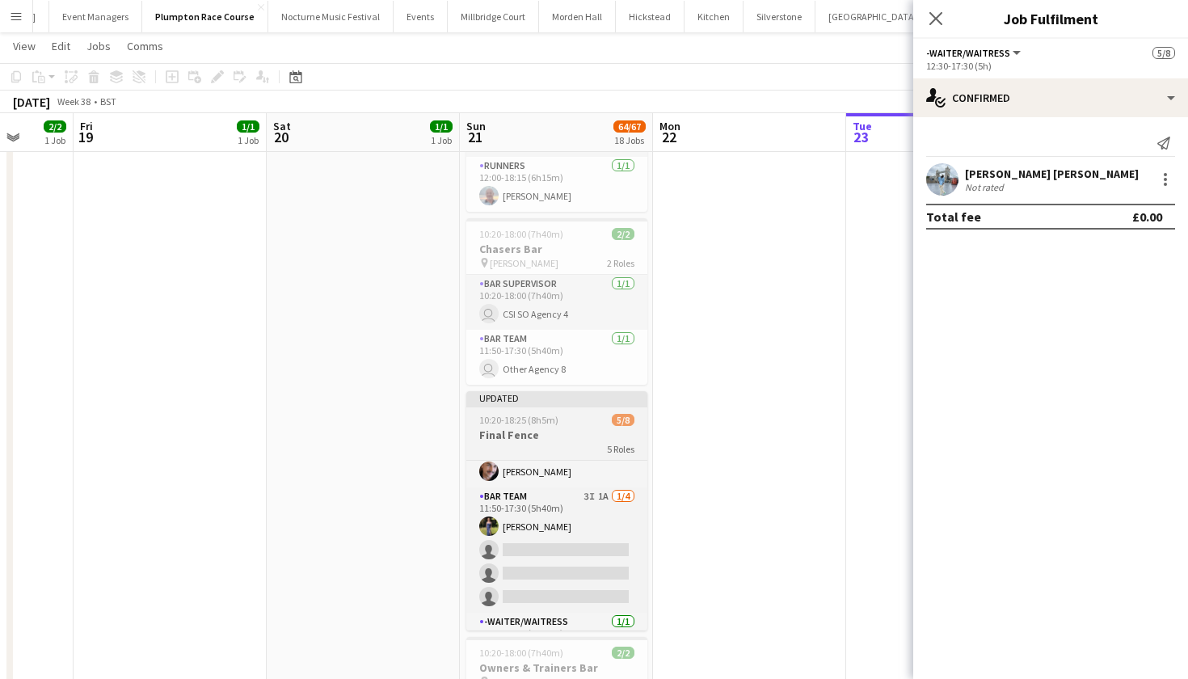
click at [531, 432] on h3 "Final Fence" at bounding box center [556, 435] width 181 height 15
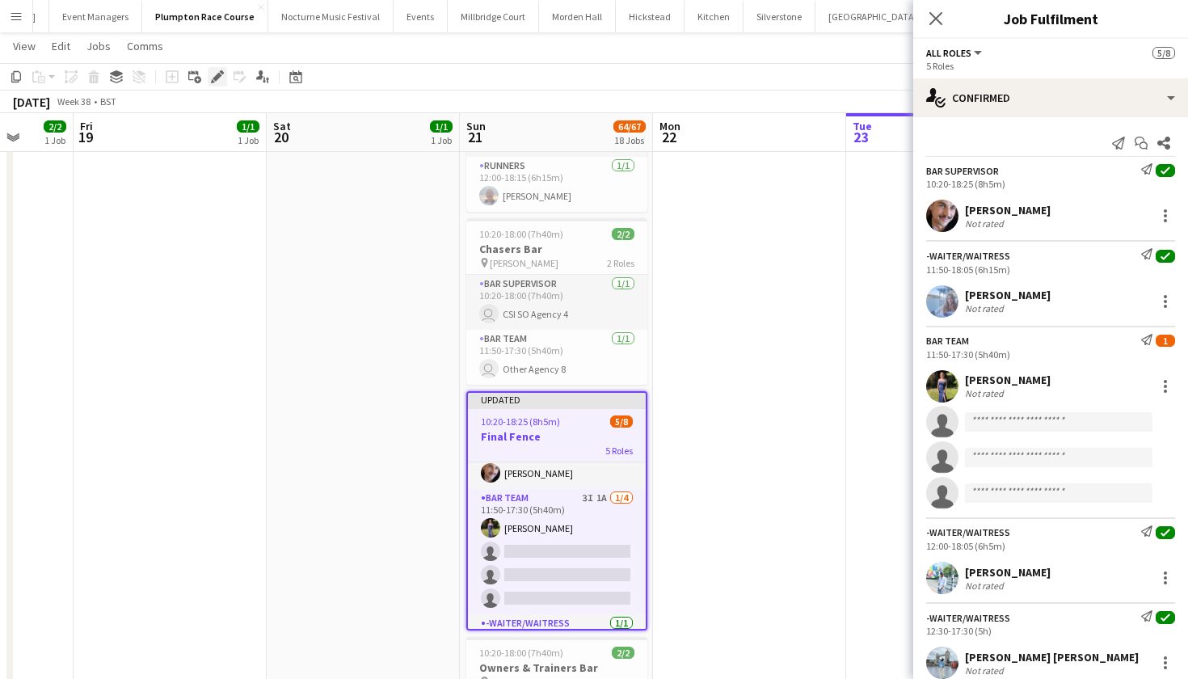
click at [214, 74] on icon "Edit" at bounding box center [217, 76] width 13 height 13
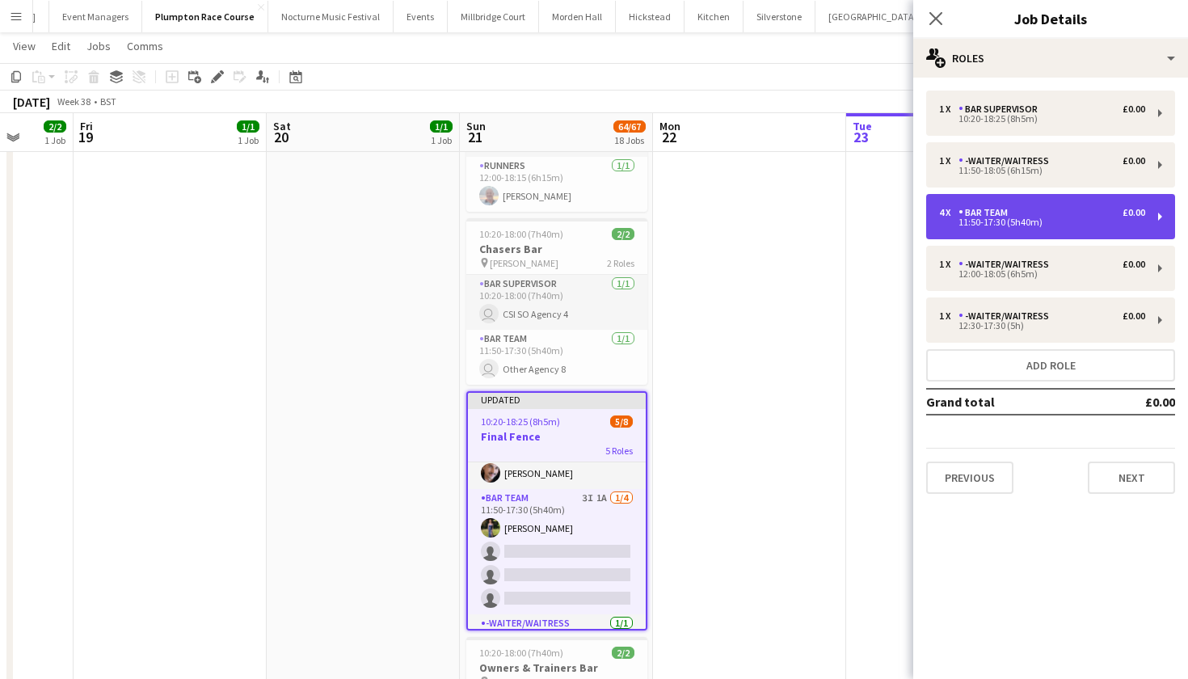
click at [1029, 210] on div "4 x Bar Team £0.00" at bounding box center [1042, 212] width 206 height 11
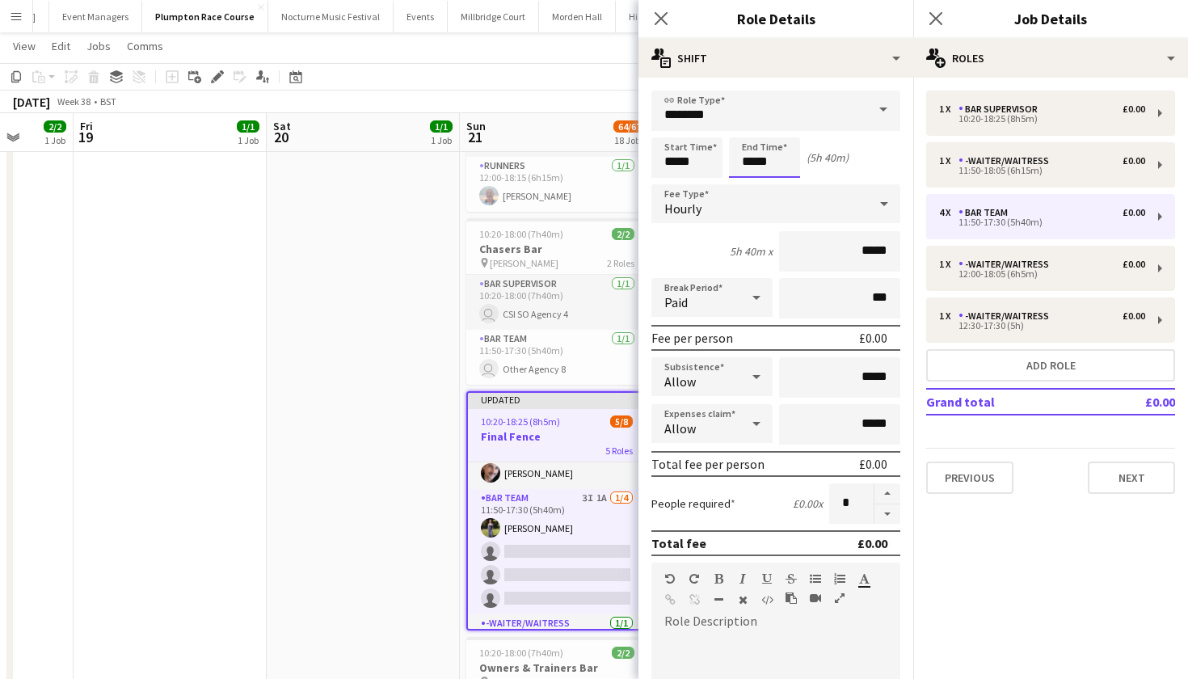
scroll to position [0, 0]
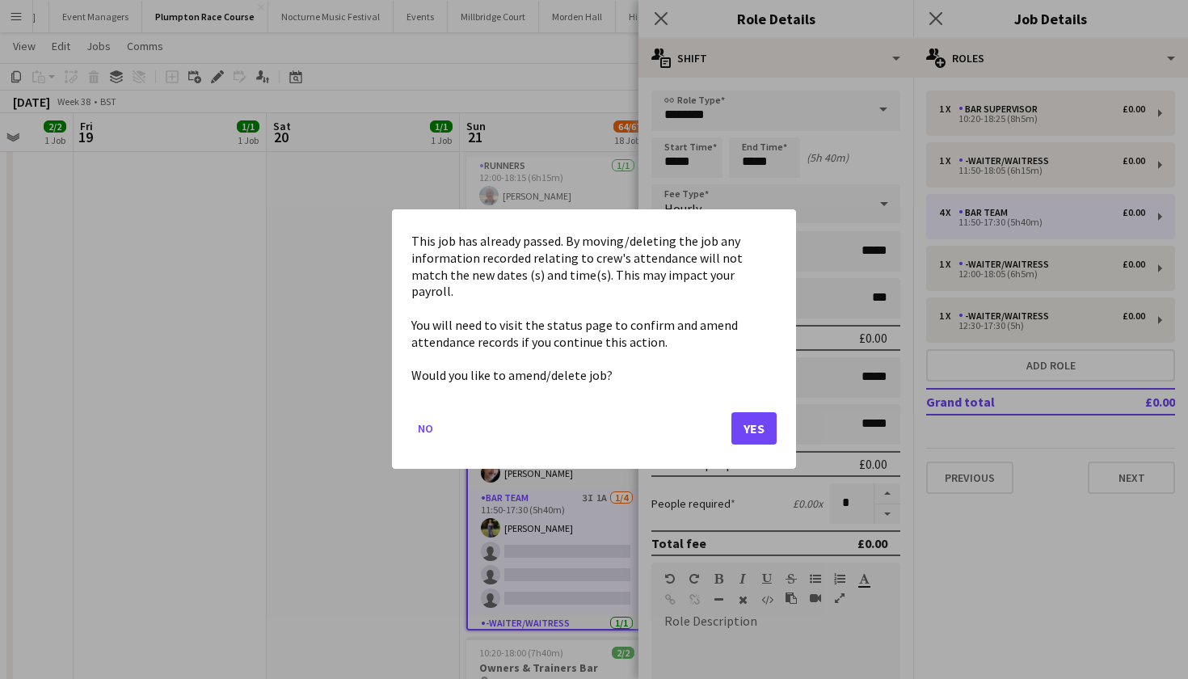
click at [753, 414] on button "Yes" at bounding box center [754, 429] width 45 height 32
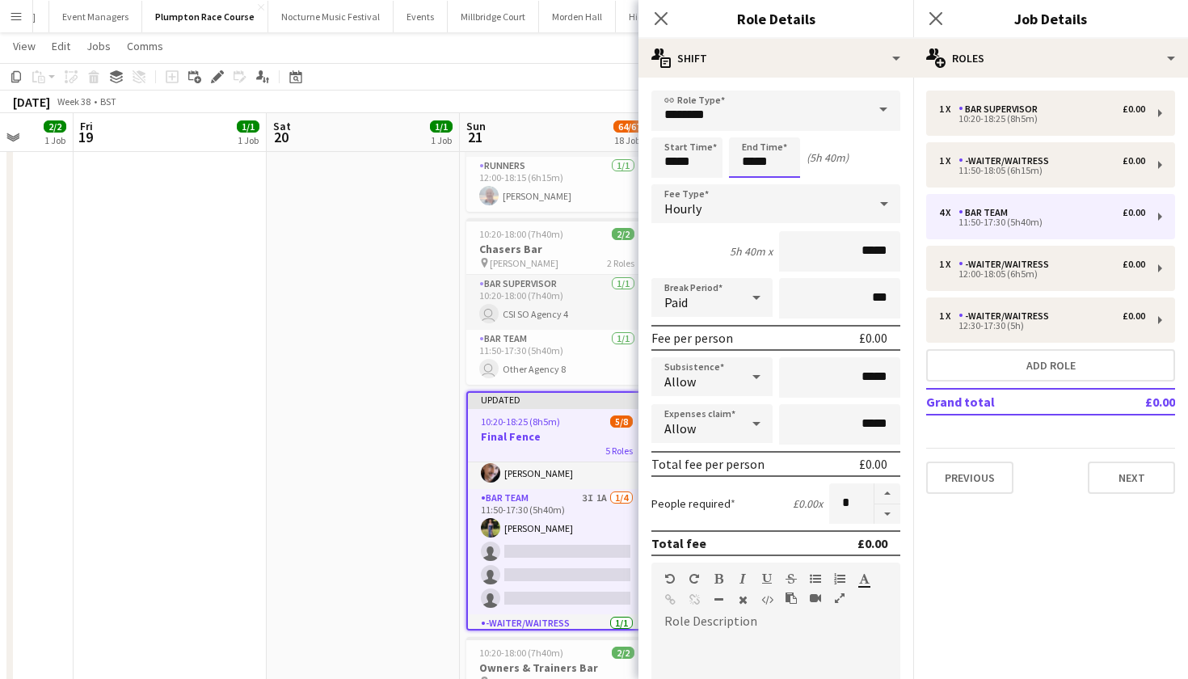
scroll to position [2307, 0]
click at [775, 167] on input "*****" at bounding box center [764, 157] width 71 height 40
type input "*****"
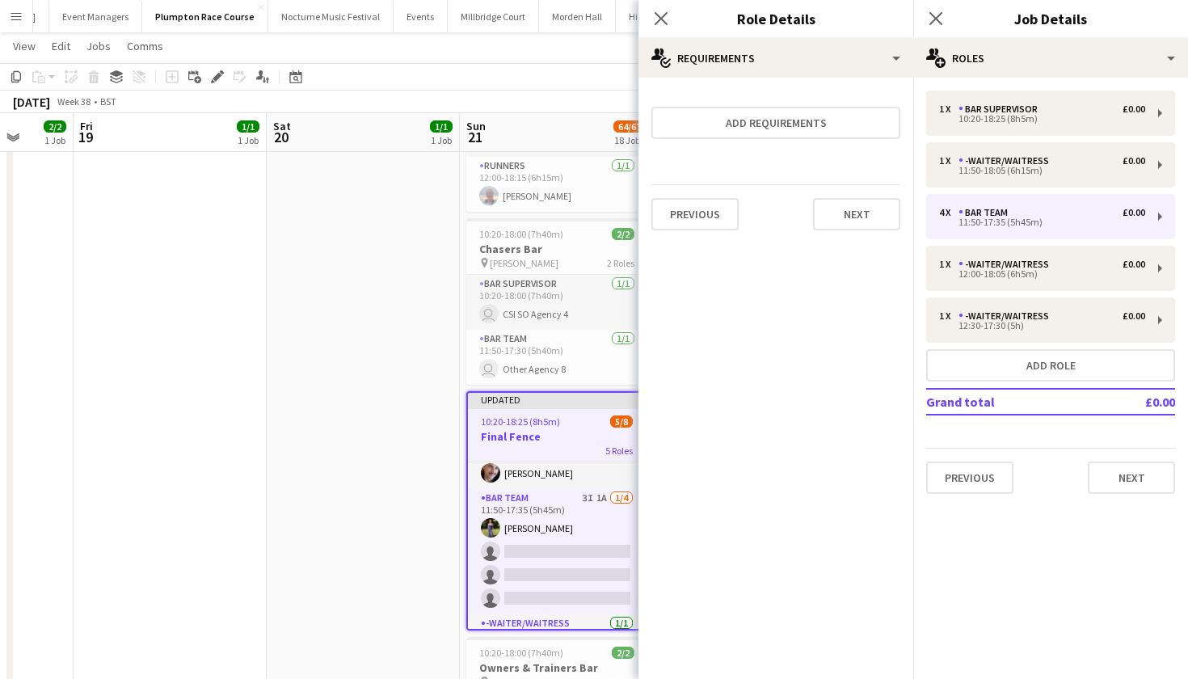
click at [387, 303] on app-date-cell at bounding box center [363, 657] width 193 height 1583
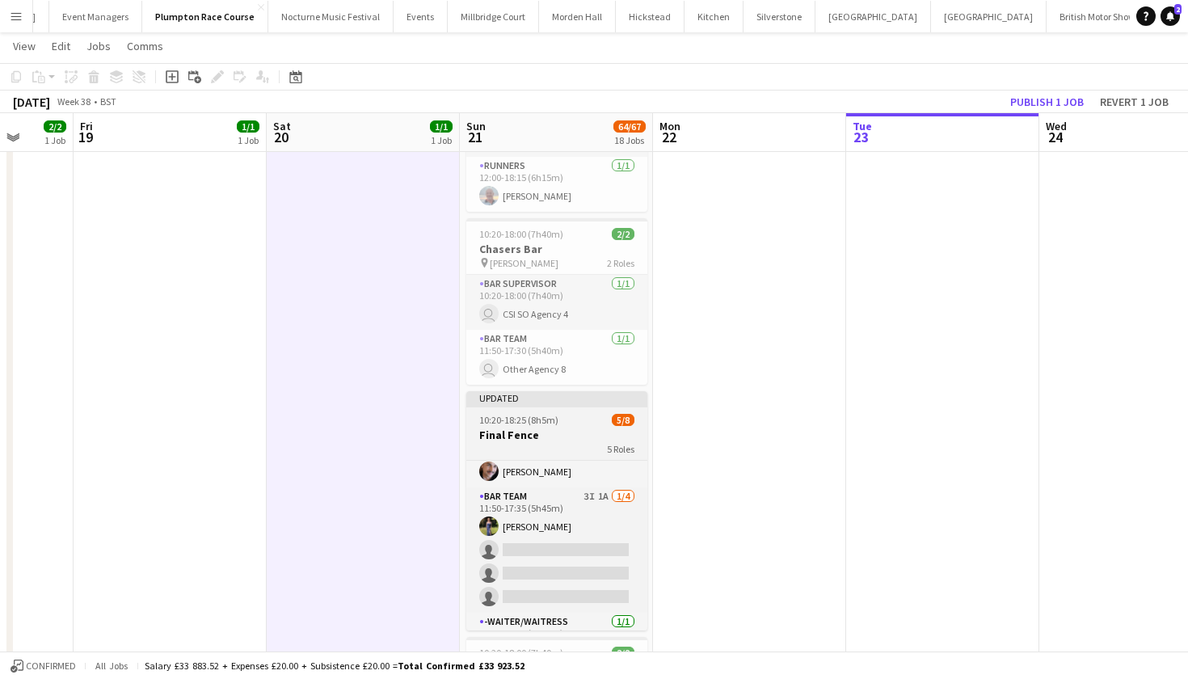
click at [542, 443] on div "5 Roles" at bounding box center [556, 448] width 181 height 13
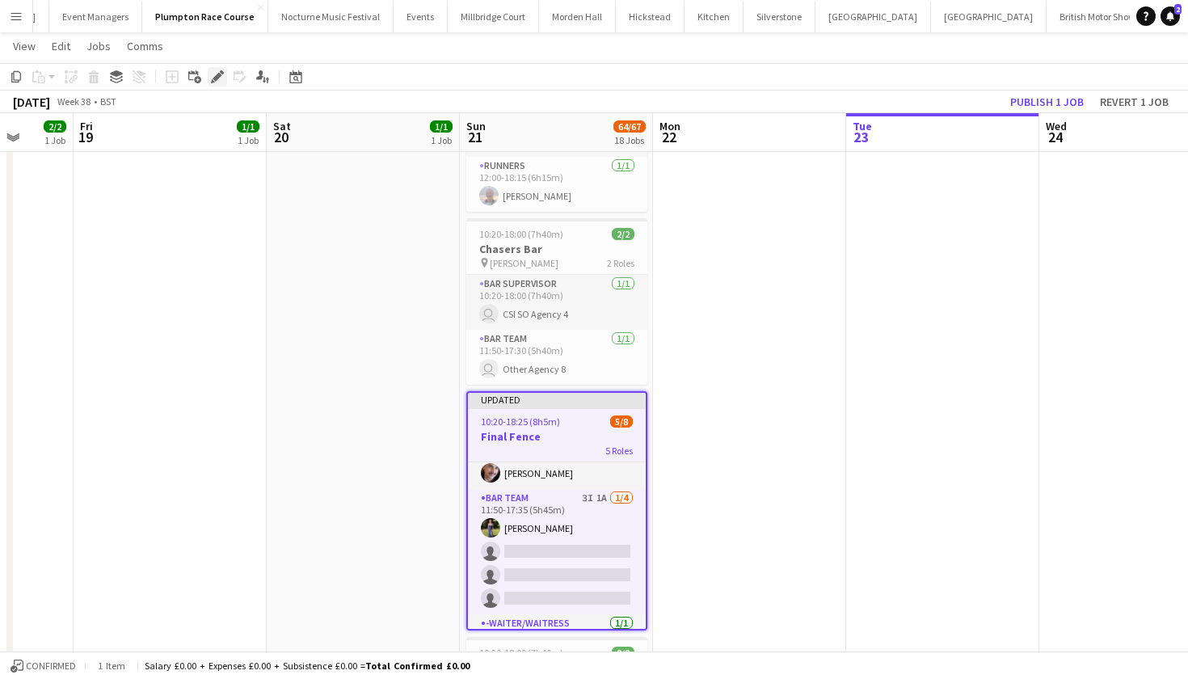
click at [224, 76] on div "Edit" at bounding box center [217, 76] width 19 height 19
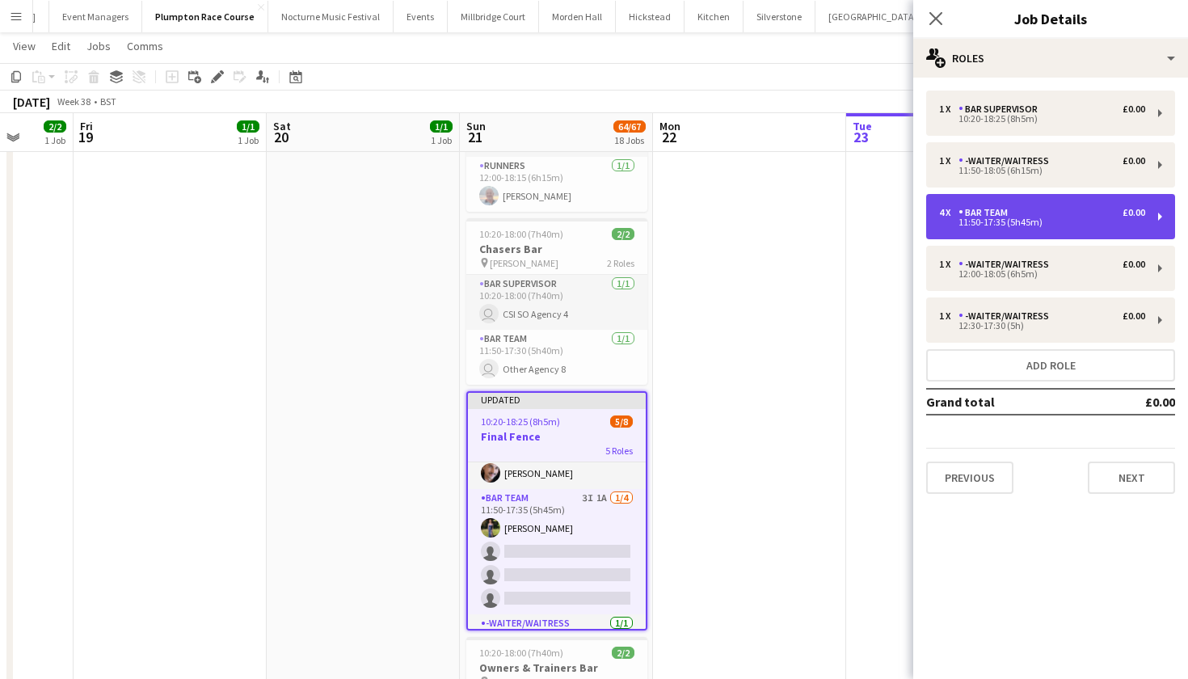
click at [964, 221] on div "11:50-17:35 (5h45m)" at bounding box center [1042, 222] width 206 height 8
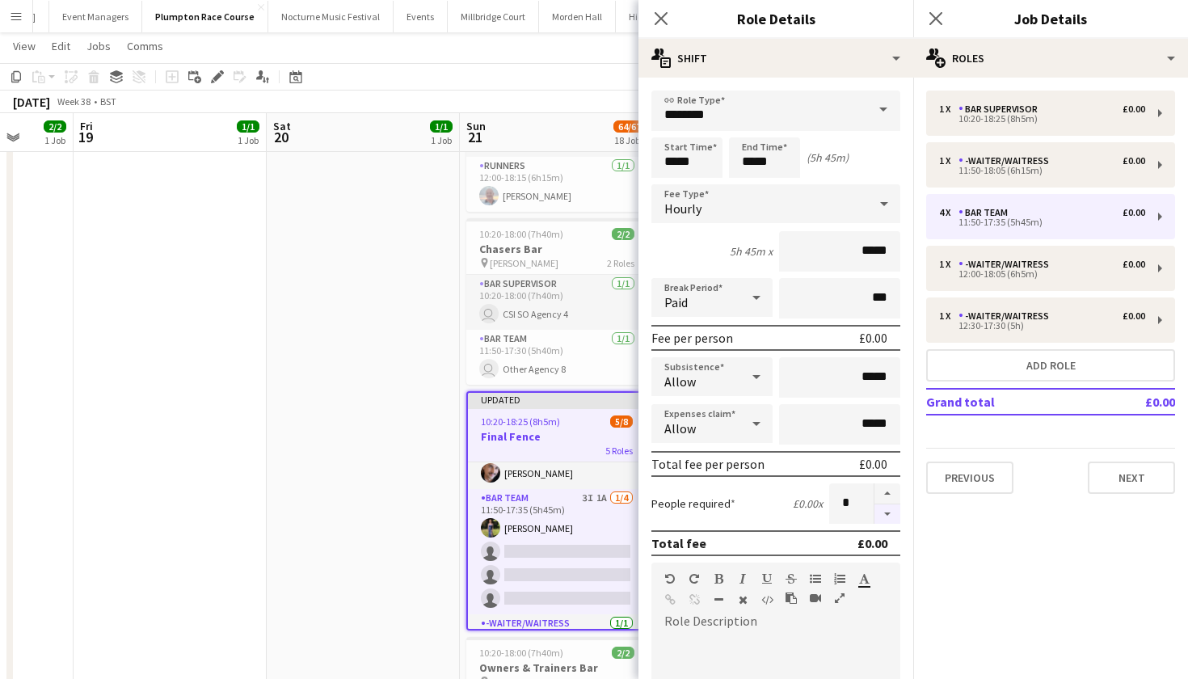
click at [885, 521] on button "button" at bounding box center [888, 514] width 26 height 20
type input "*"
click at [366, 480] on app-date-cell at bounding box center [363, 657] width 193 height 1583
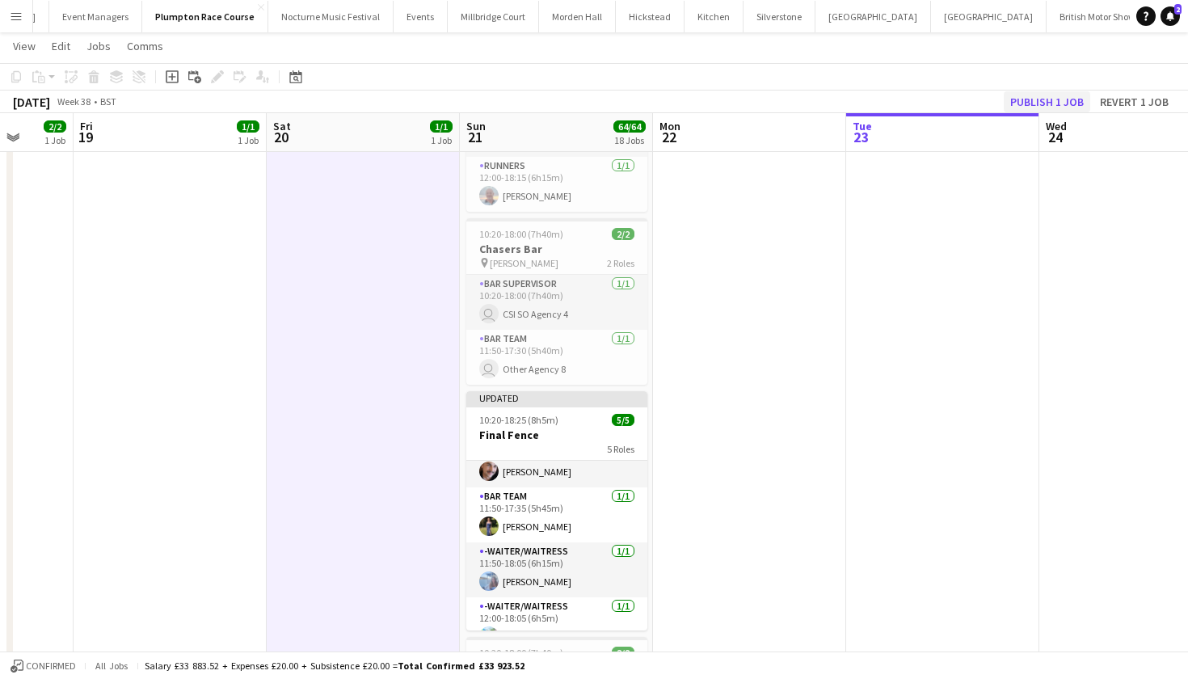
click at [1051, 95] on button "Publish 1 job" at bounding box center [1047, 101] width 86 height 21
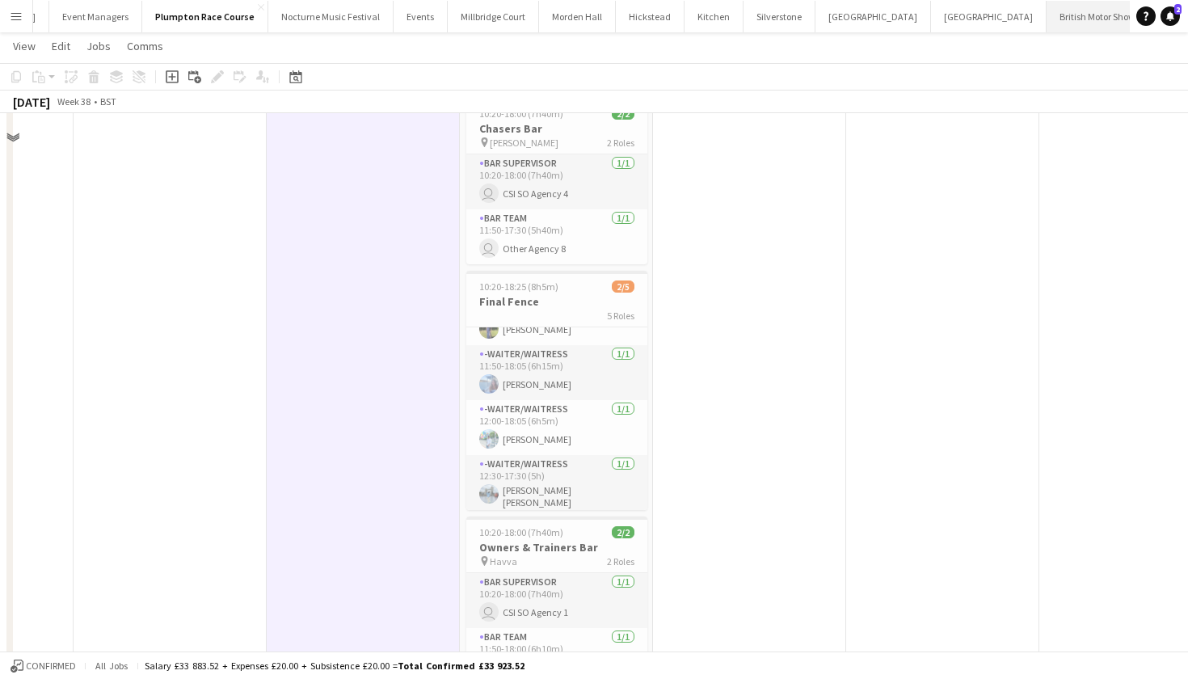
scroll to position [2428, 0]
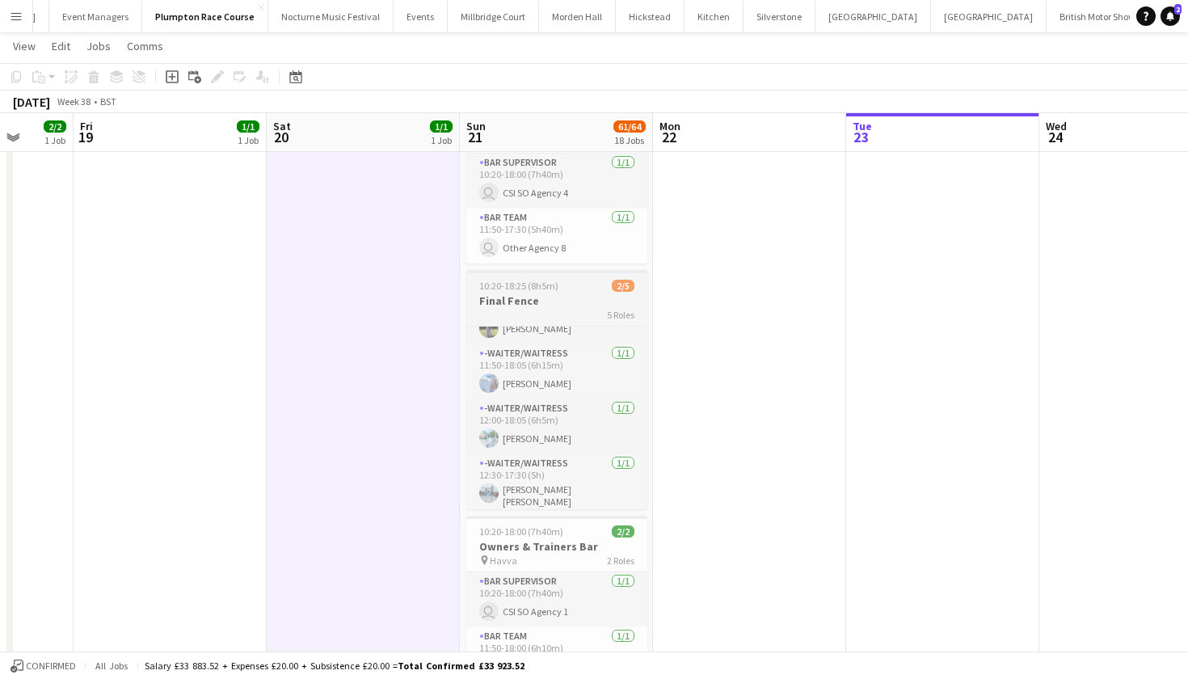
click at [571, 281] on div "10:20-18:25 (8h5m) 2/5" at bounding box center [556, 286] width 181 height 12
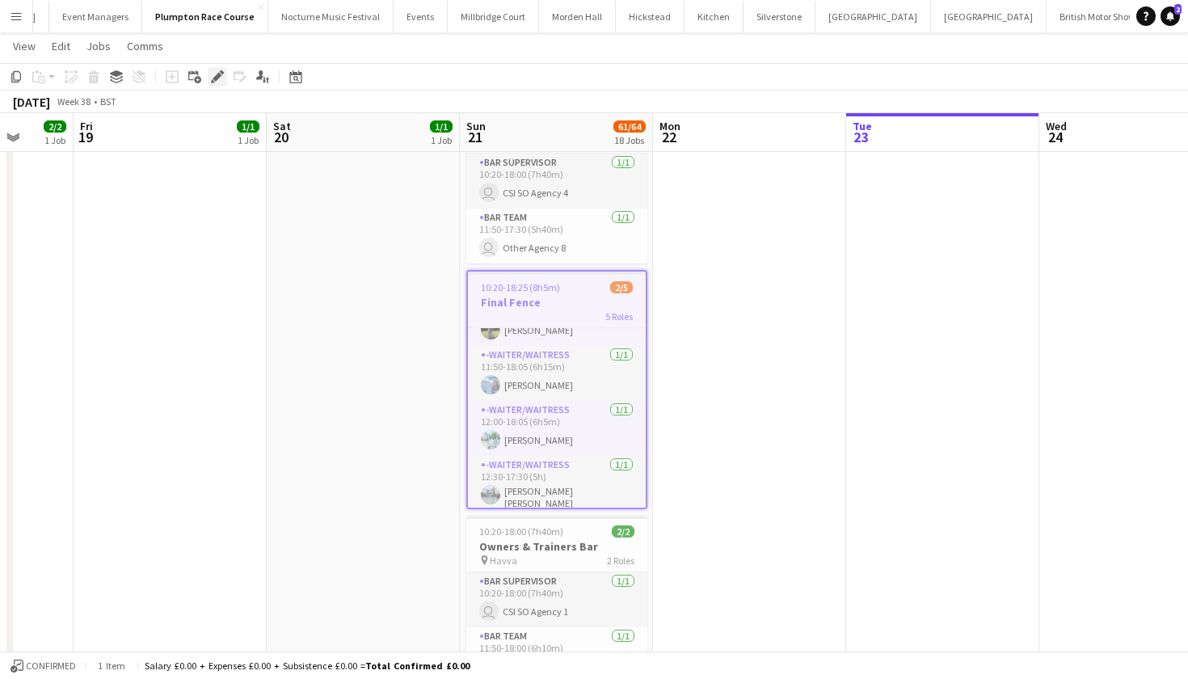
click at [211, 82] on icon "Edit" at bounding box center [217, 76] width 13 height 13
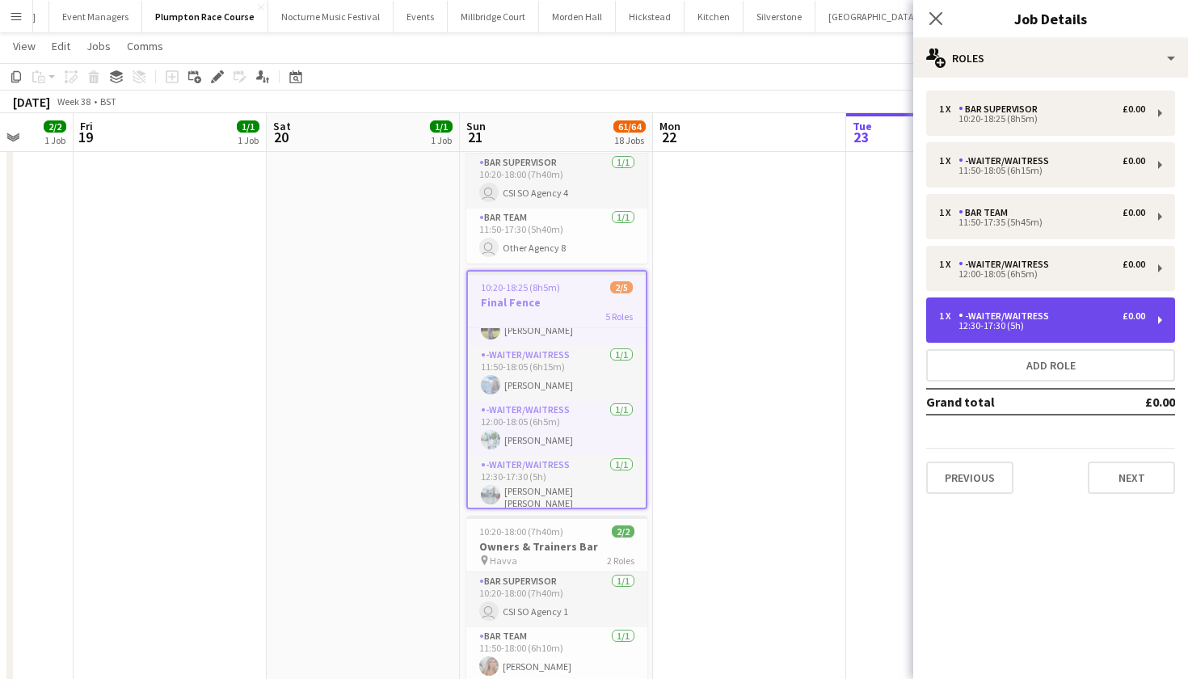
click at [981, 335] on div "1 x -Waiter/Waitress £0.00 12:30-17:30 (5h)" at bounding box center [1050, 319] width 249 height 45
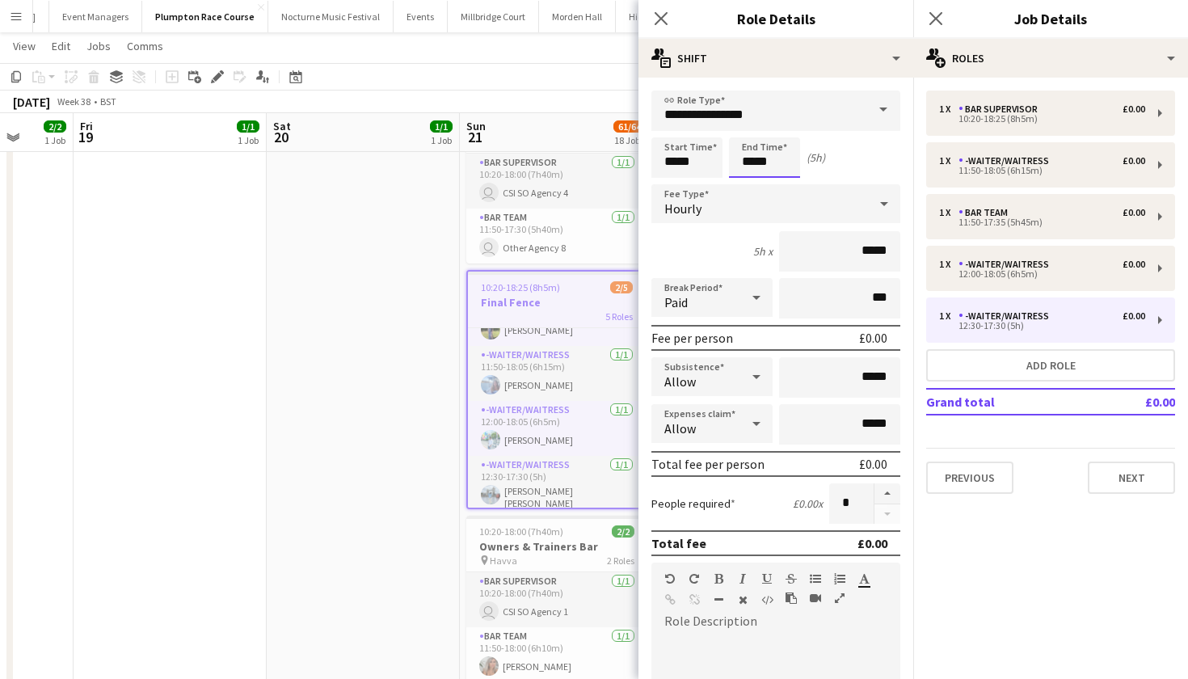
scroll to position [0, 0]
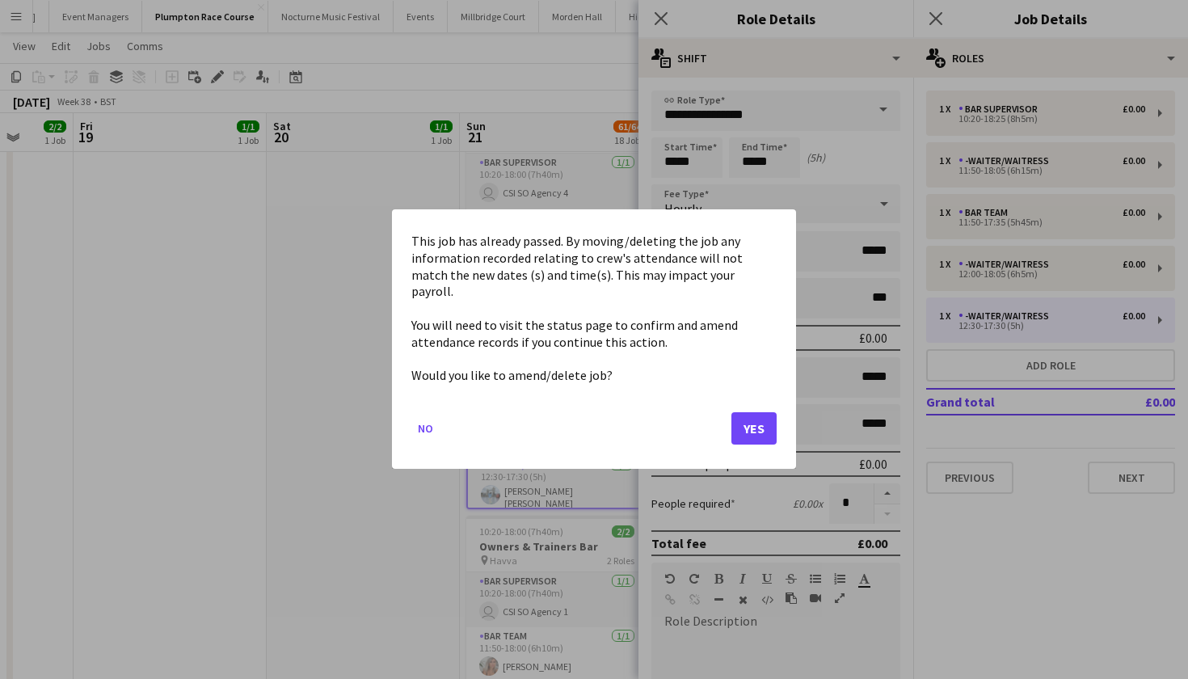
click at [756, 420] on button "Yes" at bounding box center [754, 429] width 45 height 32
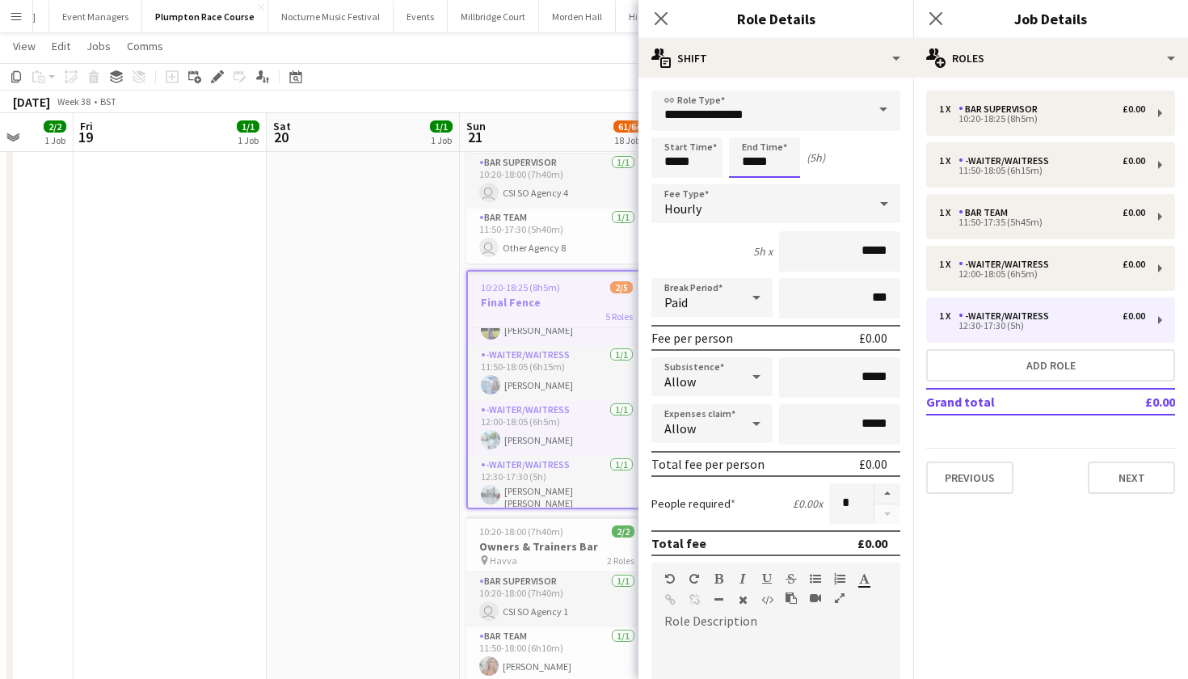
scroll to position [2428, 0]
click at [764, 160] on input "*****" at bounding box center [764, 157] width 71 height 40
type input "*****"
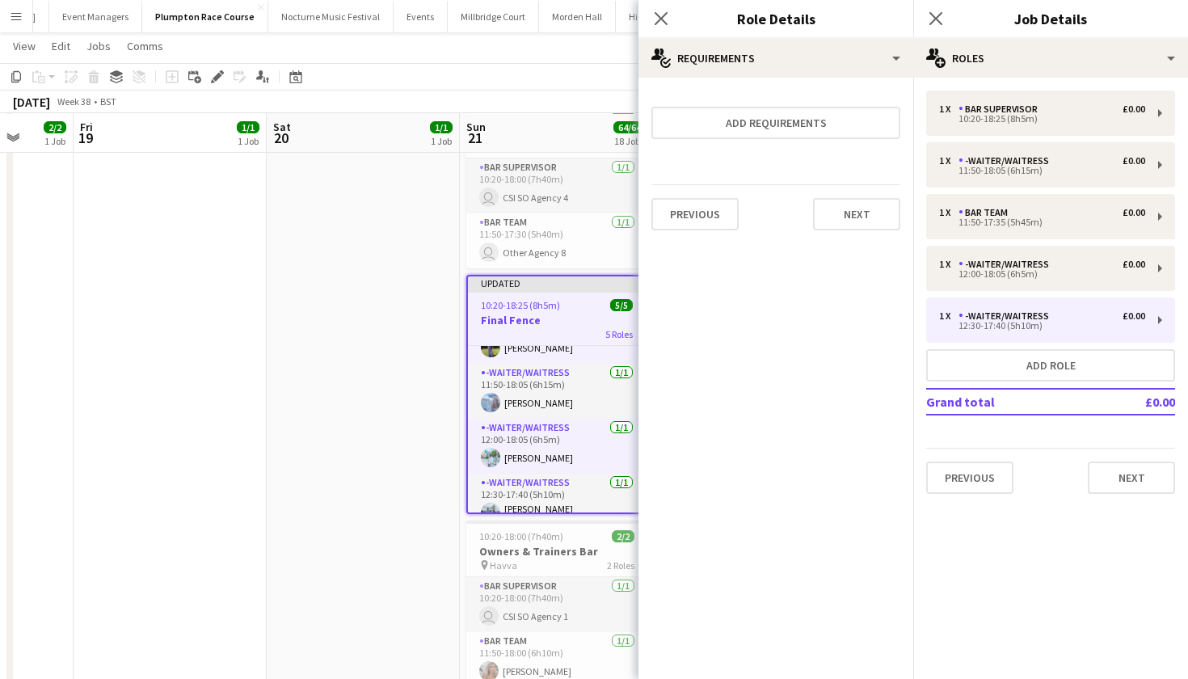
scroll to position [2426, 0]
click at [388, 338] on app-date-cell at bounding box center [363, 538] width 193 height 1583
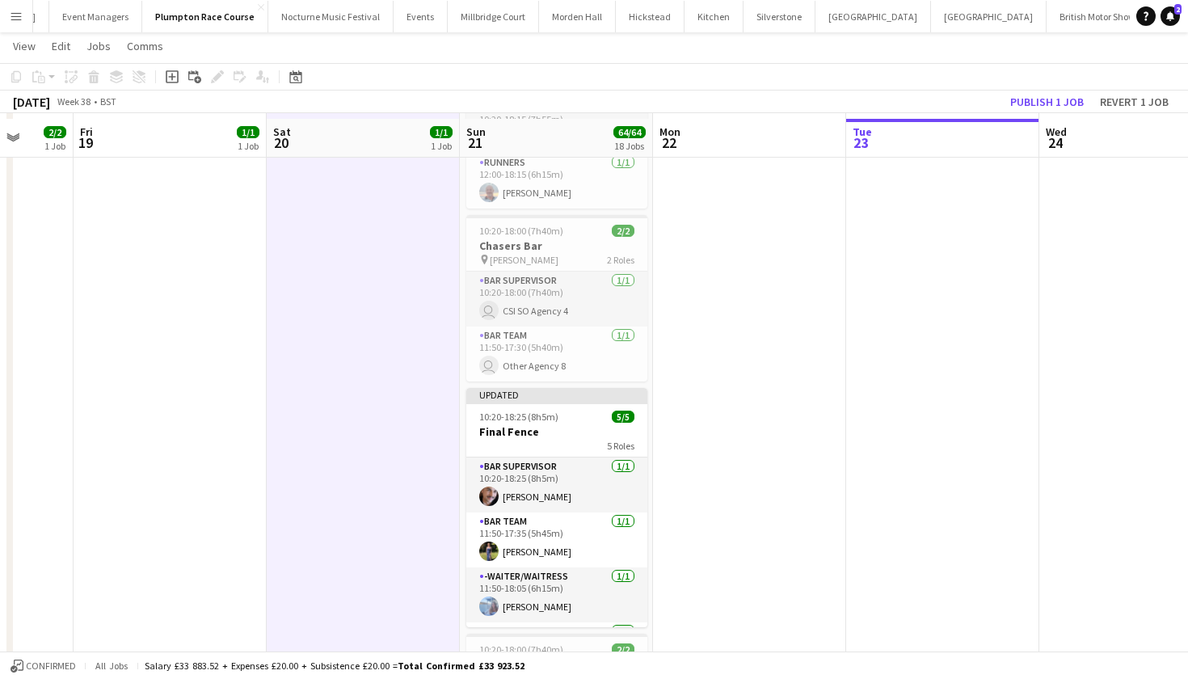
scroll to position [2317, 0]
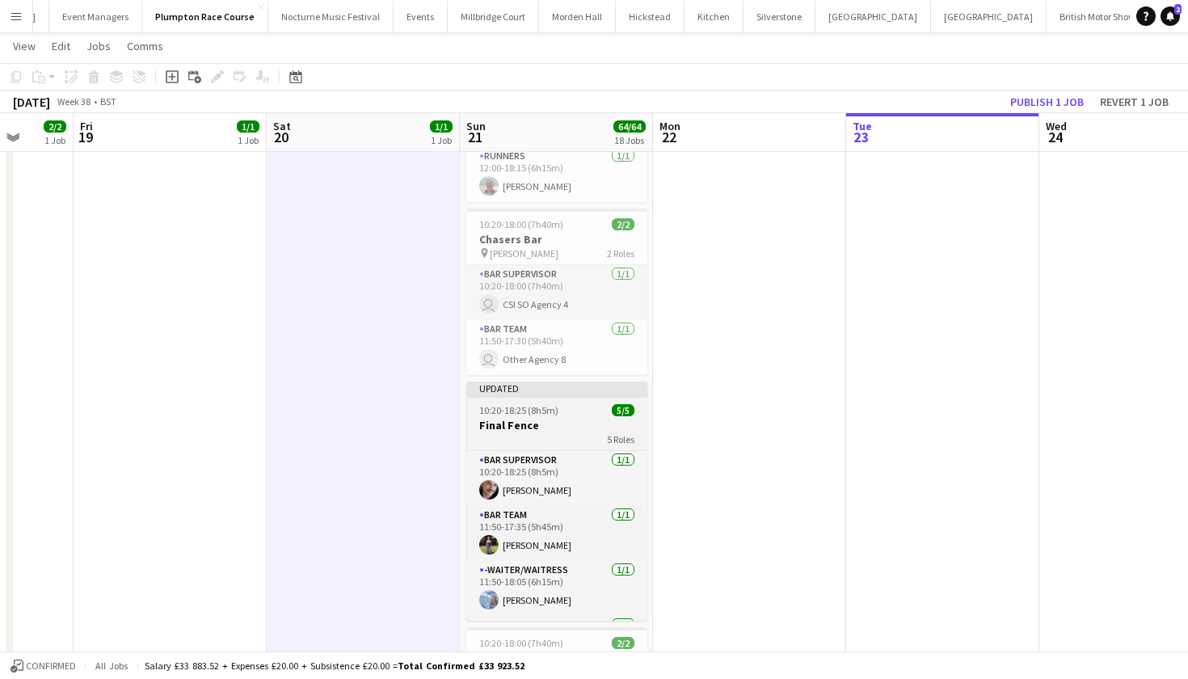
click at [556, 420] on h3 "Final Fence" at bounding box center [556, 425] width 181 height 15
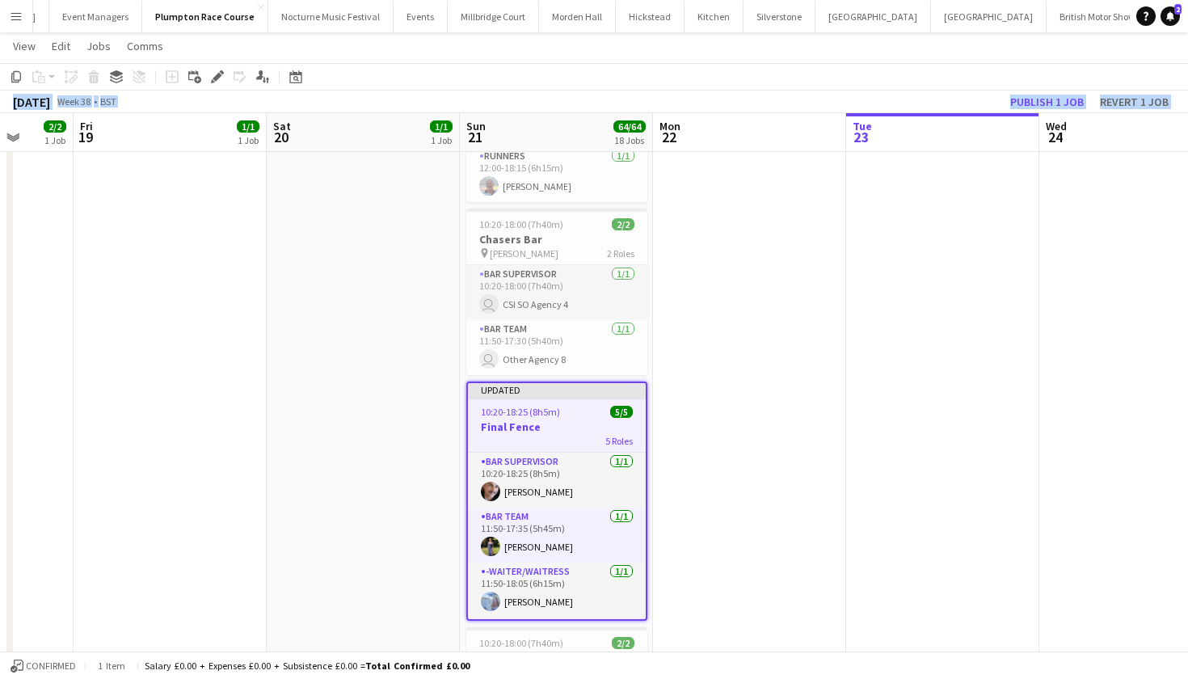
drag, startPoint x: 216, startPoint y: 77, endPoint x: 677, endPoint y: 183, distance: 472.9
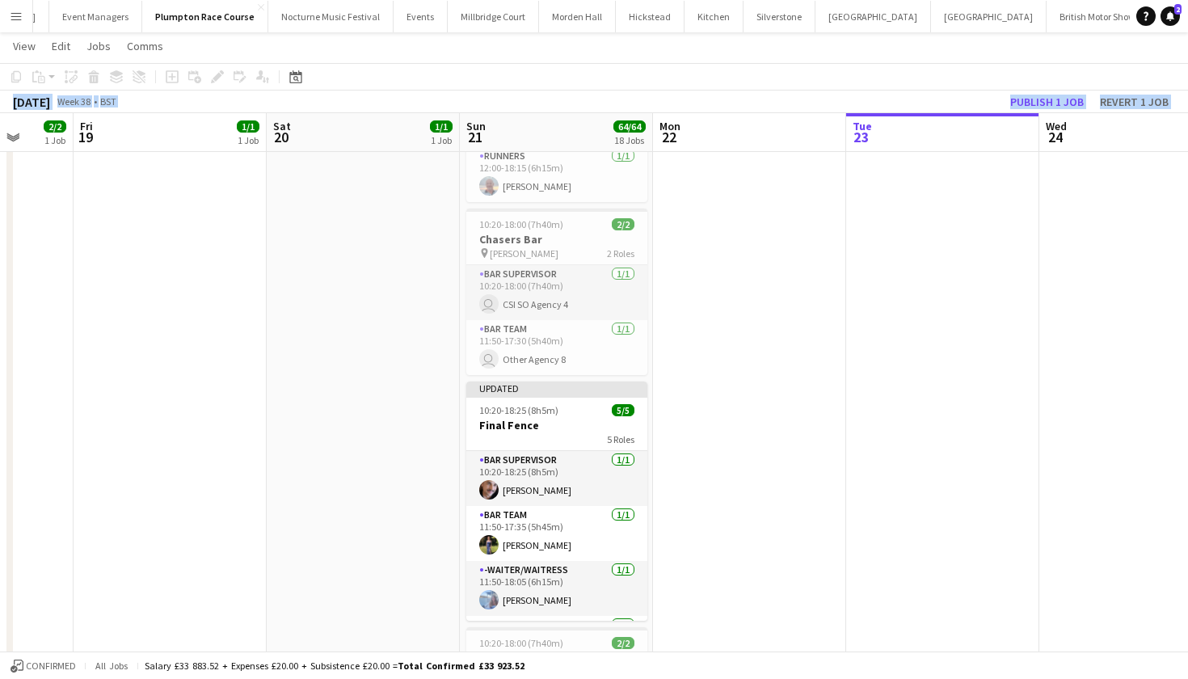
click at [677, 183] on app-date-cell at bounding box center [749, 647] width 193 height 1583
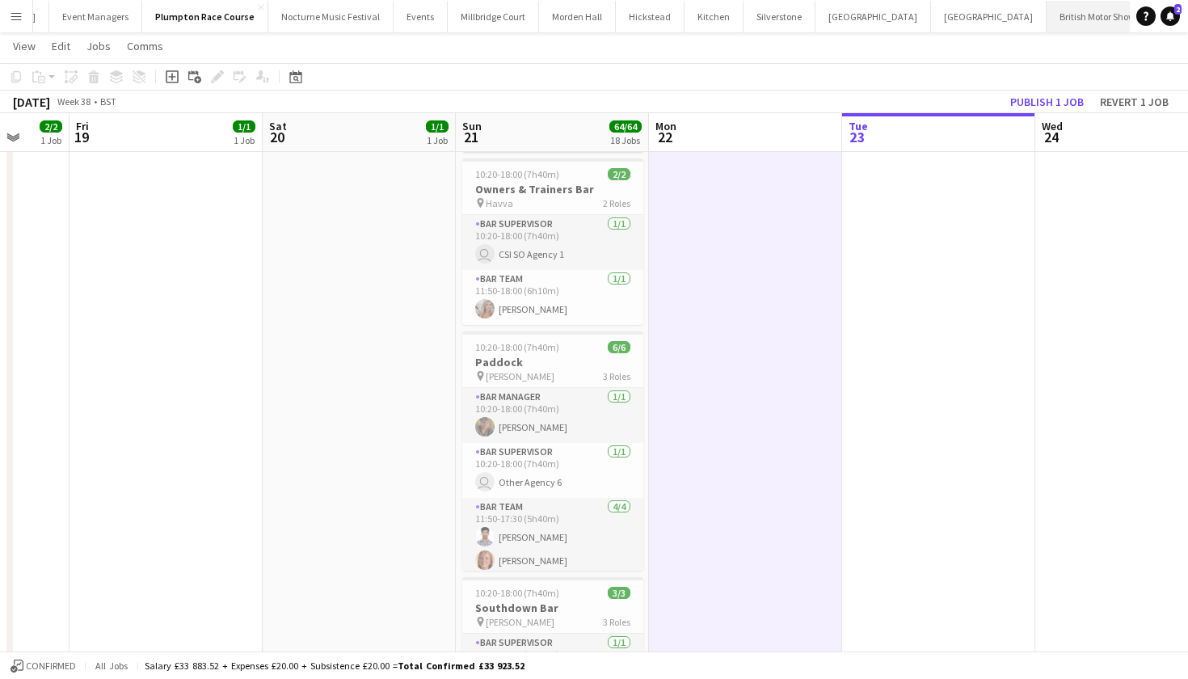
scroll to position [2785, 0]
click at [524, 335] on app-job-card "10:20-18:00 (7h40m) 6/6 Paddock pin Chloe- Tori 3 Roles Bar Manager 1/1 10:20-1…" at bounding box center [552, 450] width 181 height 239
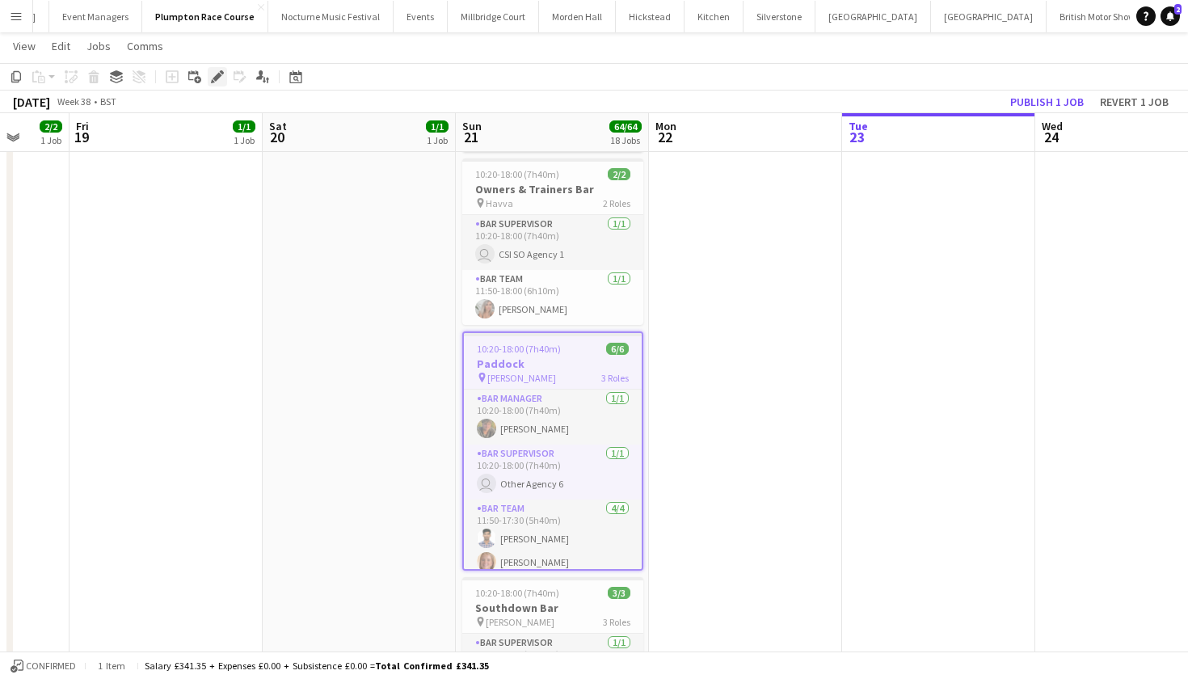
click at [222, 82] on icon "Edit" at bounding box center [217, 76] width 13 height 13
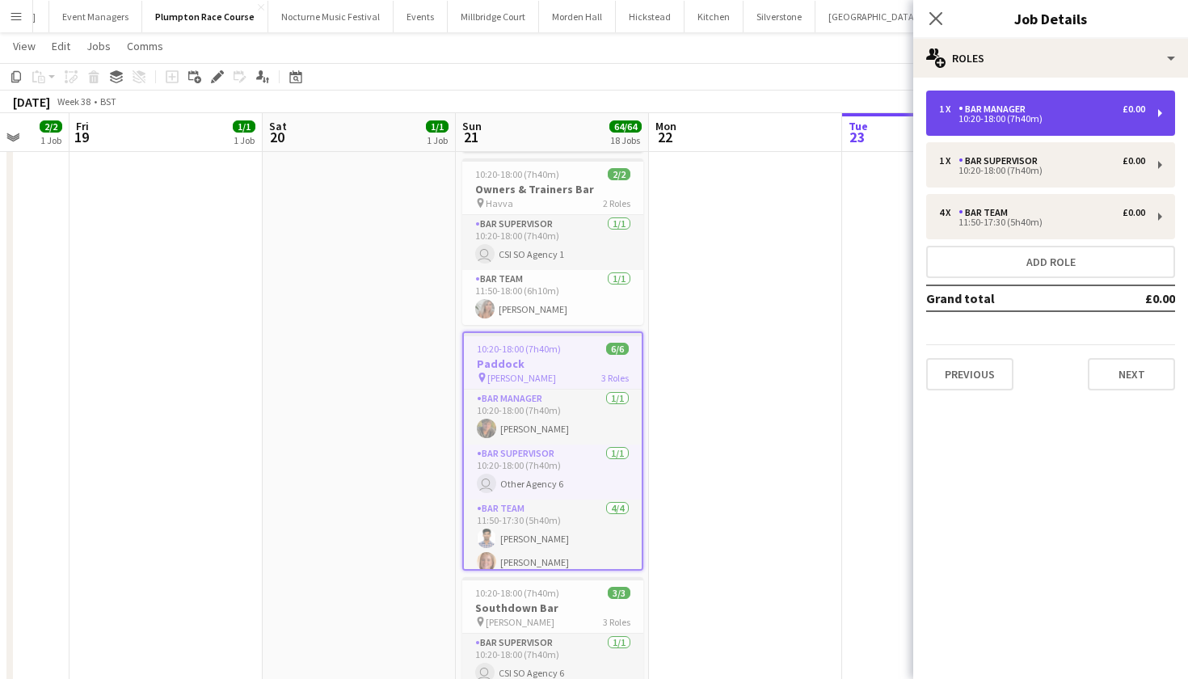
click at [1015, 105] on div "Bar Manager" at bounding box center [996, 108] width 74 height 11
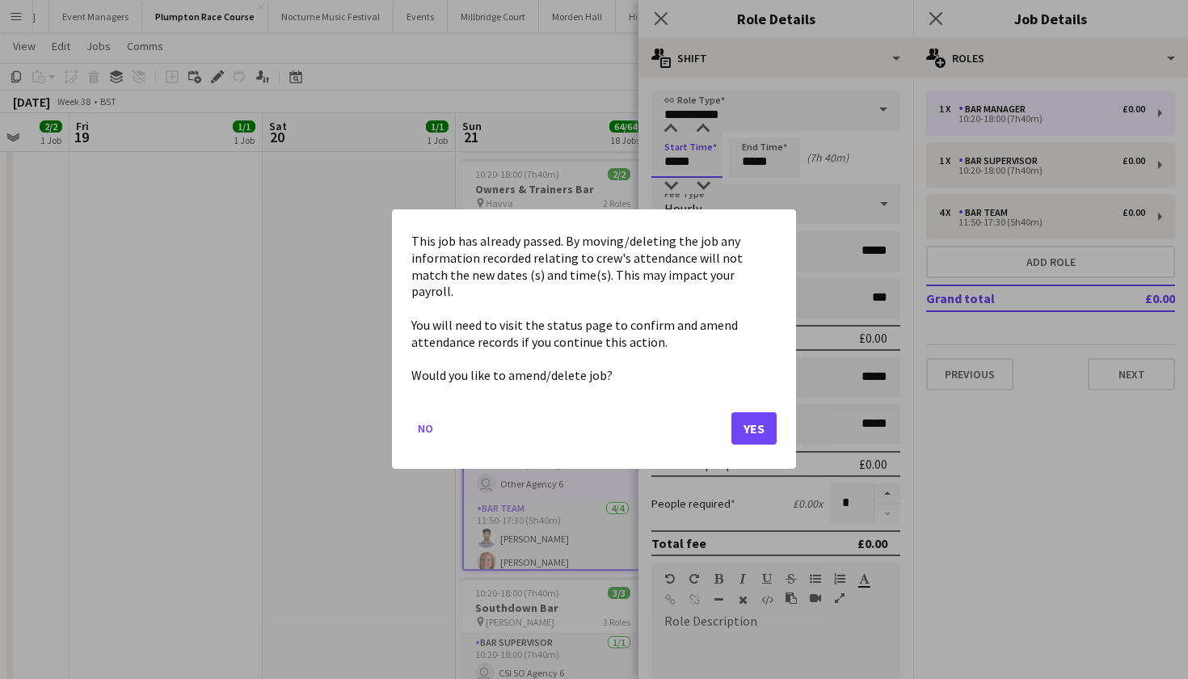
scroll to position [0, 0]
click at [763, 420] on button "Yes" at bounding box center [754, 429] width 45 height 32
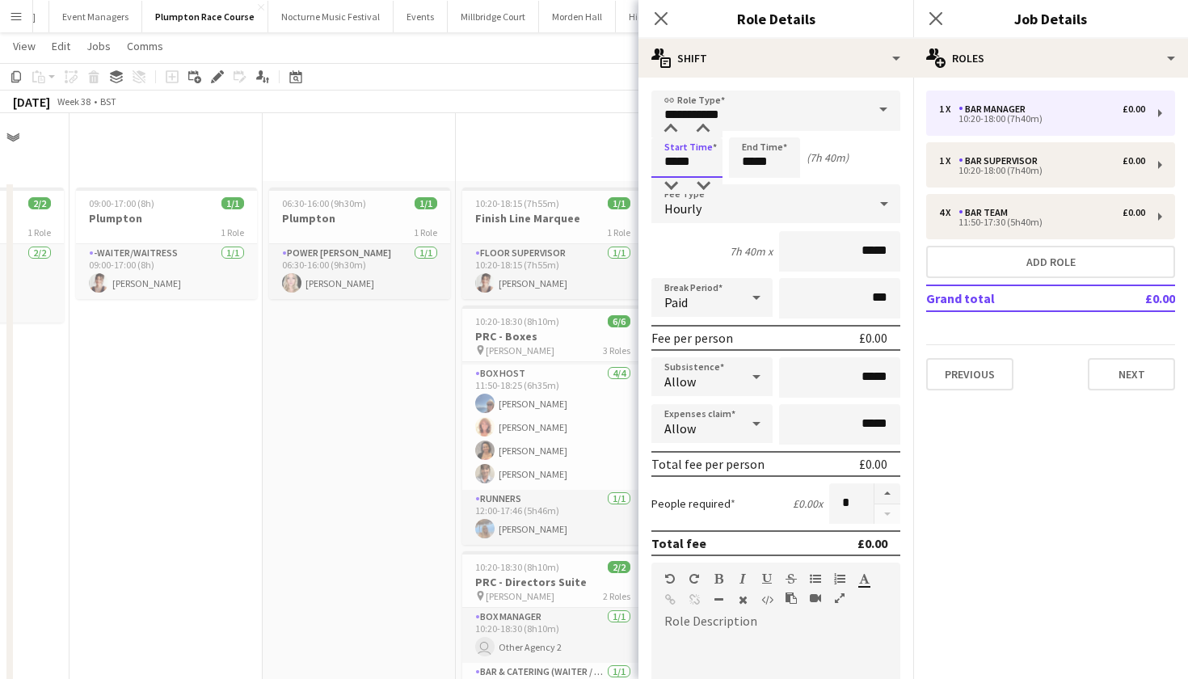
scroll to position [2785, 0]
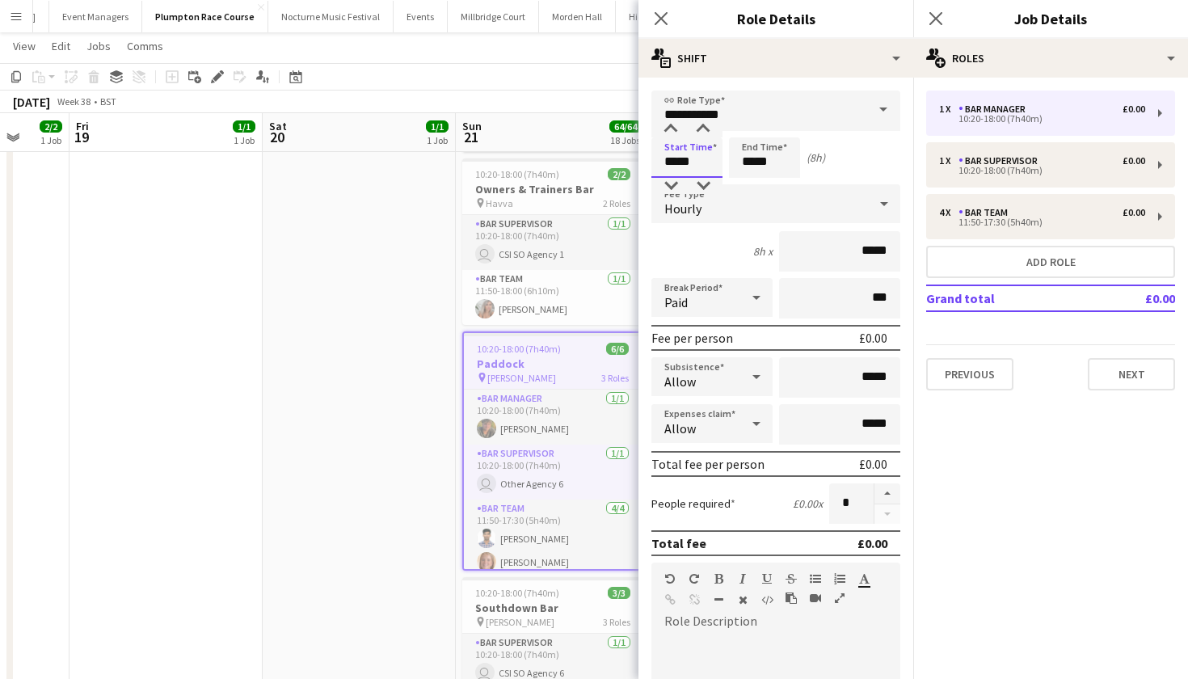
type input "*****"
click at [780, 160] on input "*****" at bounding box center [764, 157] width 71 height 40
type input "*****"
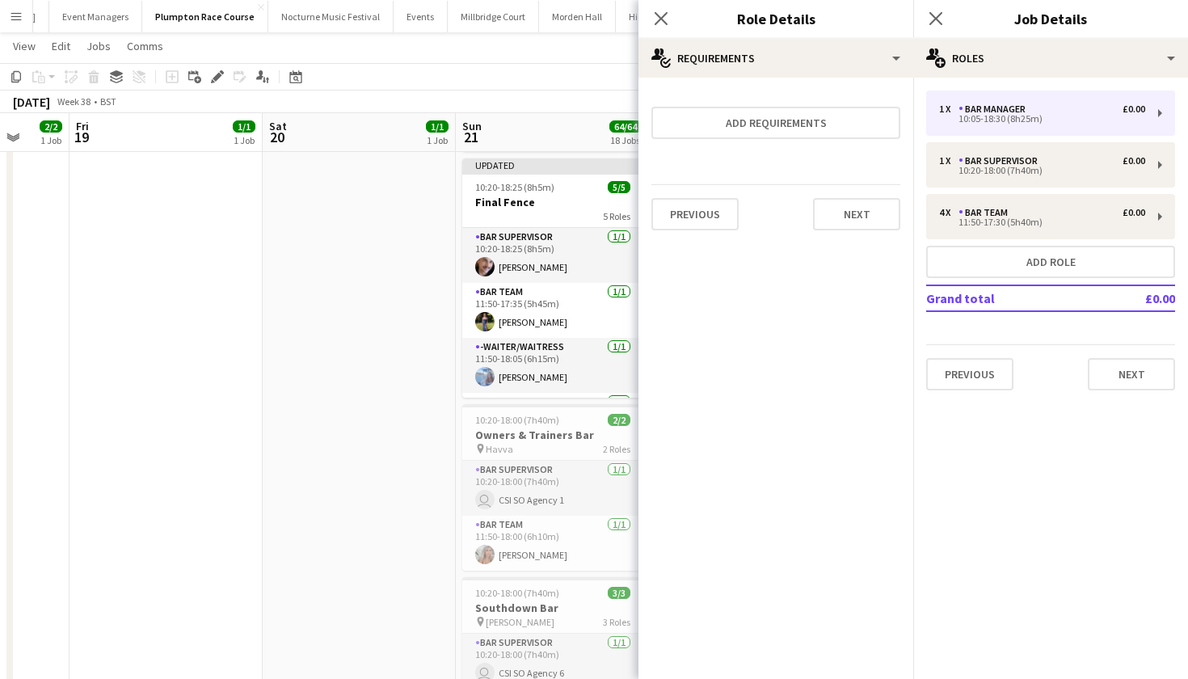
click at [282, 537] on app-date-cell at bounding box center [359, 178] width 193 height 1583
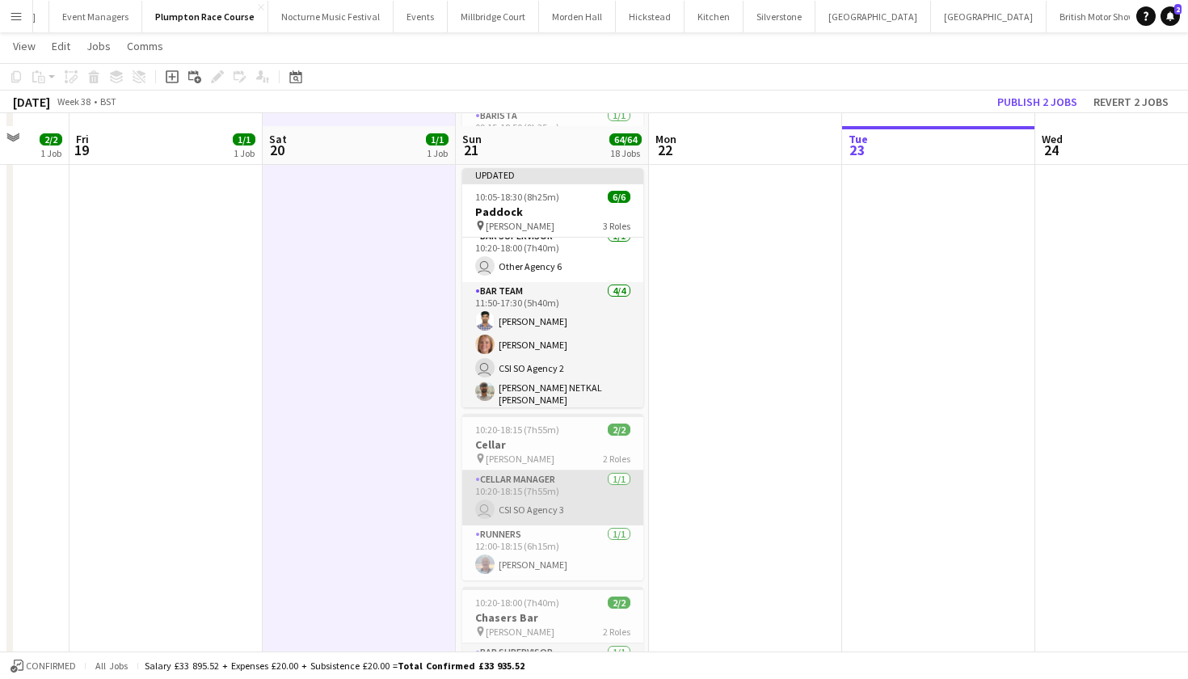
scroll to position [2167, 0]
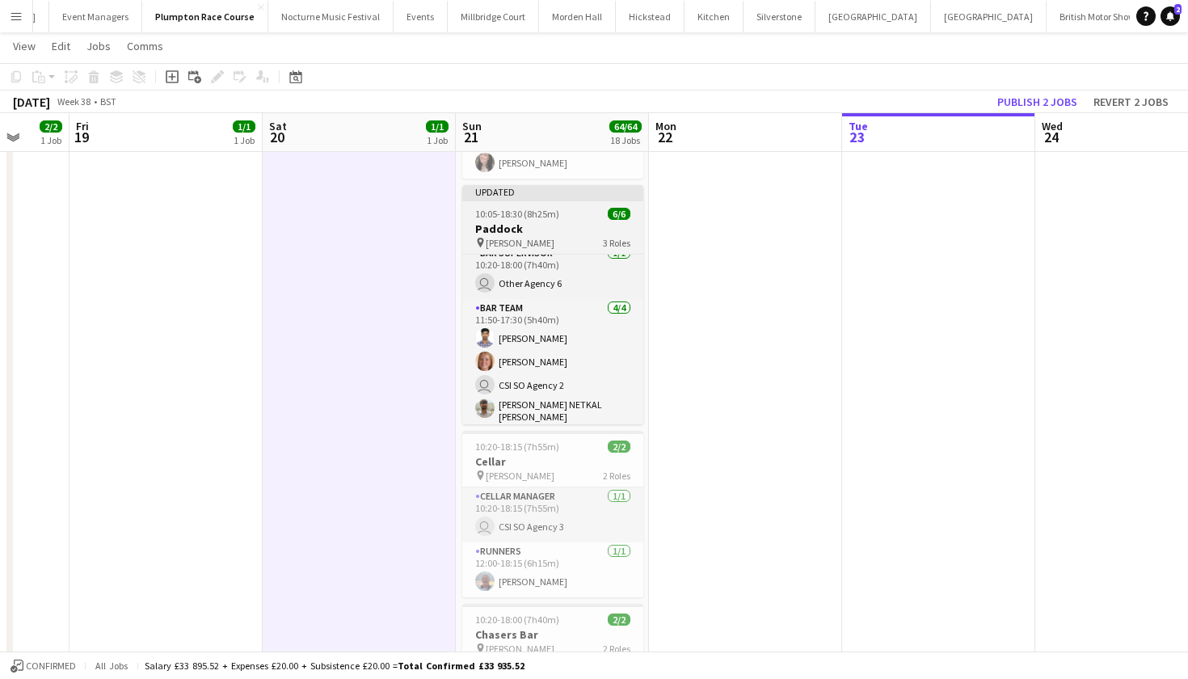
click at [528, 221] on h3 "Paddock" at bounding box center [552, 228] width 181 height 15
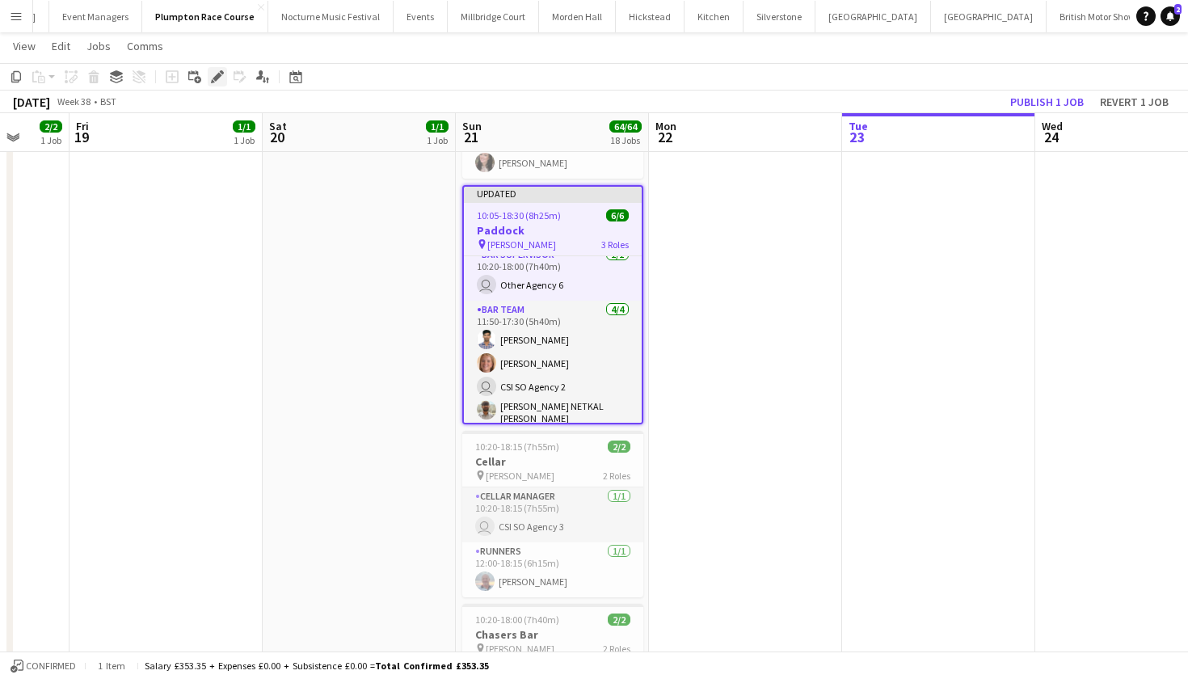
click at [219, 74] on icon at bounding box center [217, 77] width 9 height 9
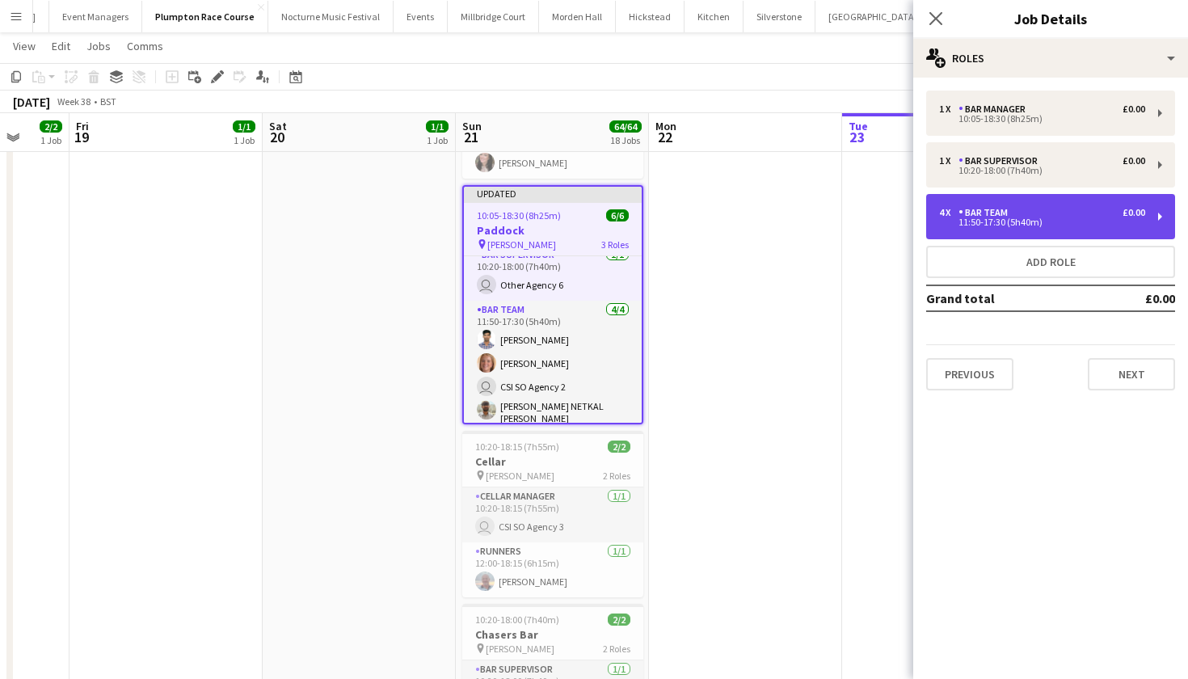
click at [1006, 235] on div "4 x Bar Team £0.00 11:50-17:30 (5h40m)" at bounding box center [1050, 216] width 249 height 45
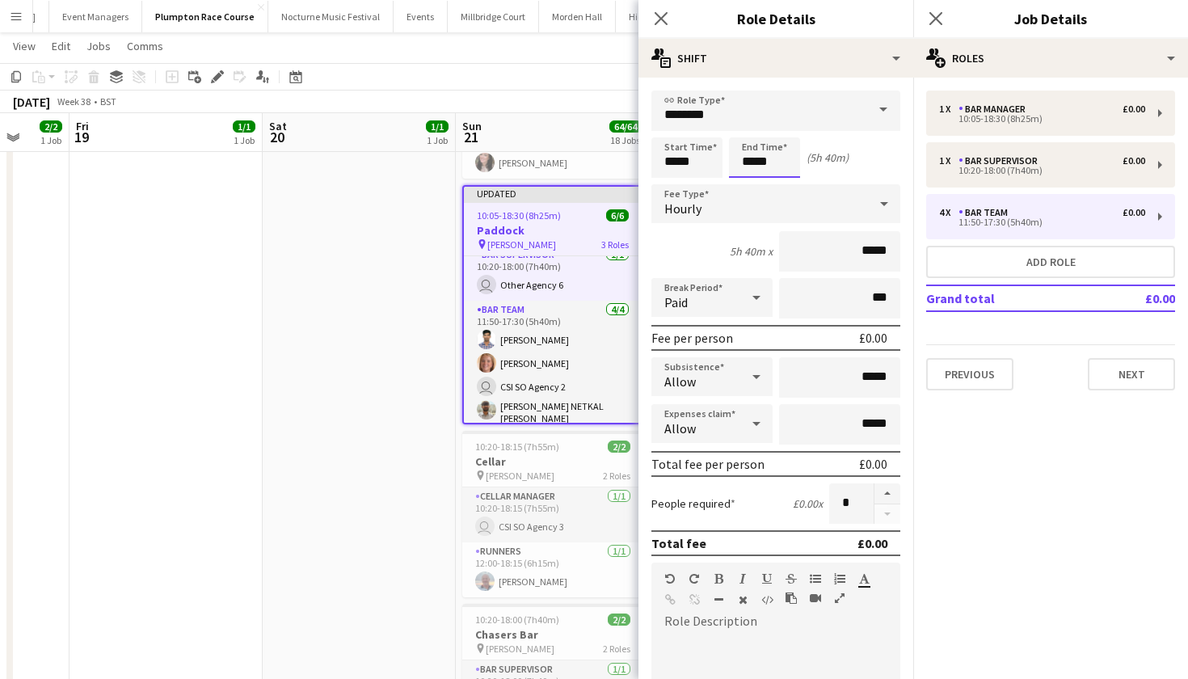
scroll to position [0, 0]
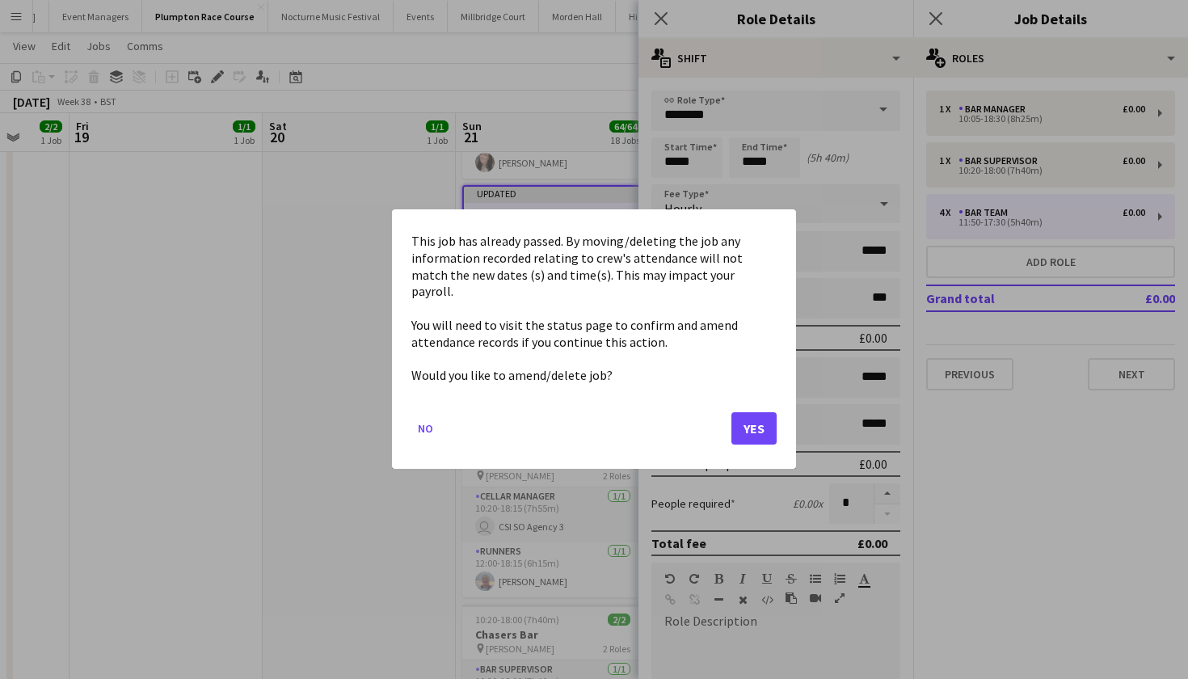
click at [765, 416] on button "Yes" at bounding box center [754, 429] width 45 height 32
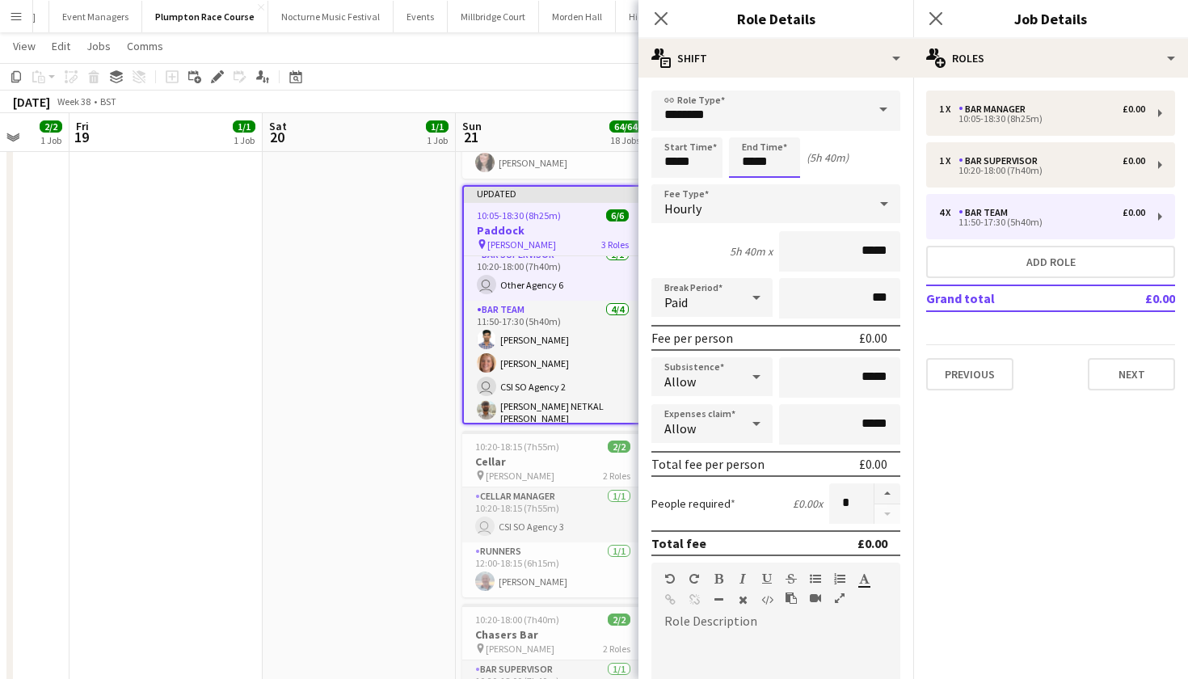
scroll to position [2167, 0]
type input "*****"
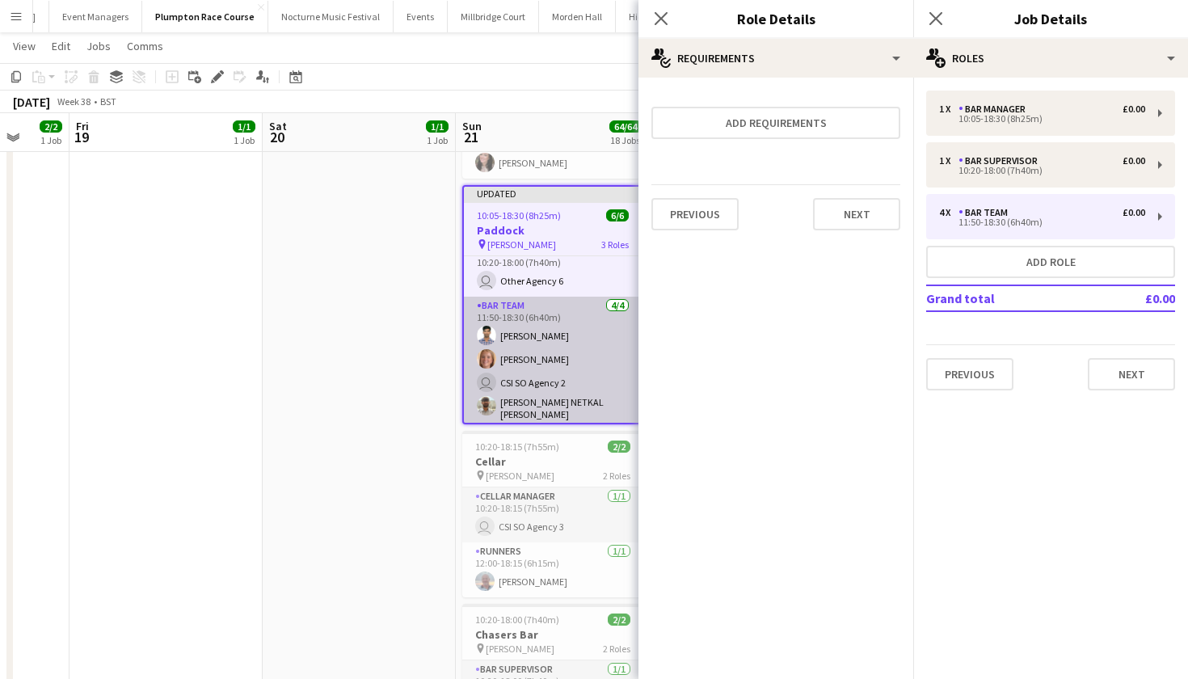
scroll to position [69, 0]
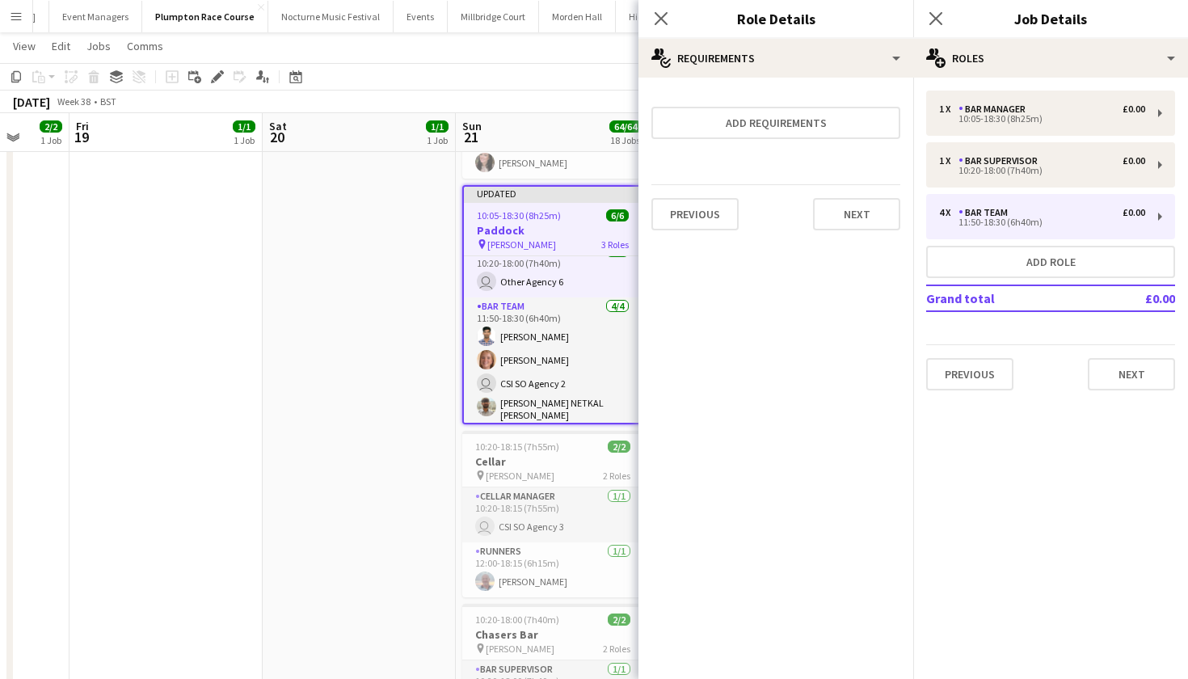
click at [556, 222] on app-job-card "Updated 10:05-18:30 (8h25m) 6/6 Paddock pin Chloe- Tori 3 Roles Bar Manager 1/1…" at bounding box center [552, 304] width 181 height 239
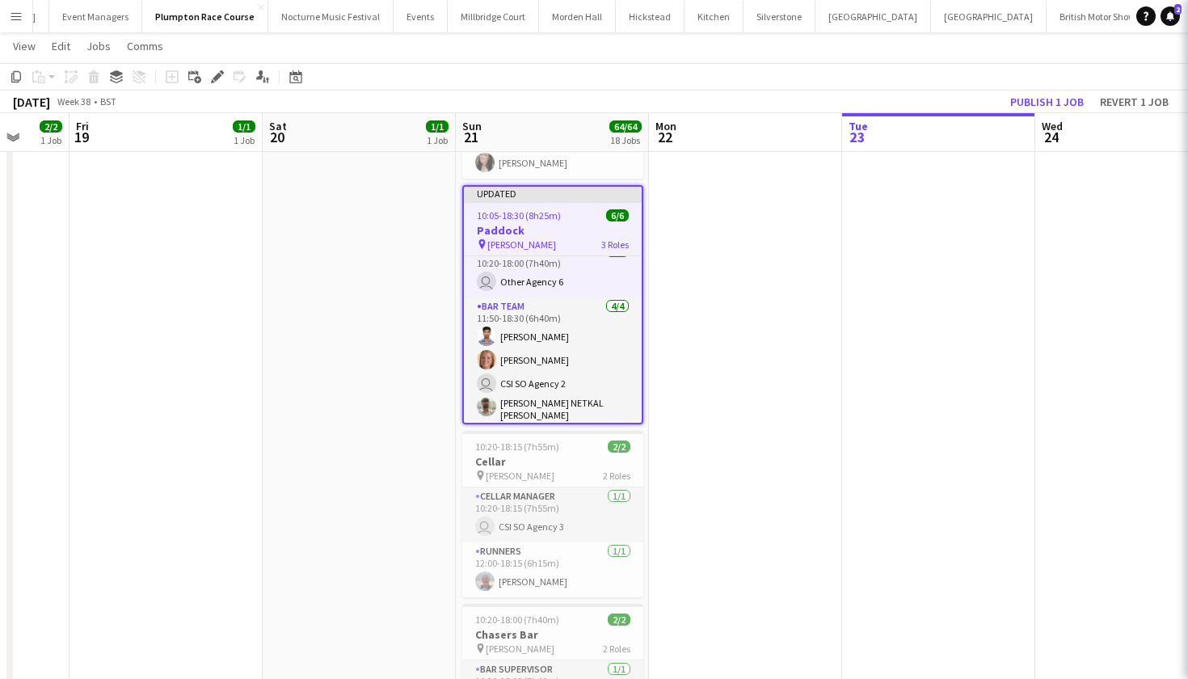
scroll to position [65, 0]
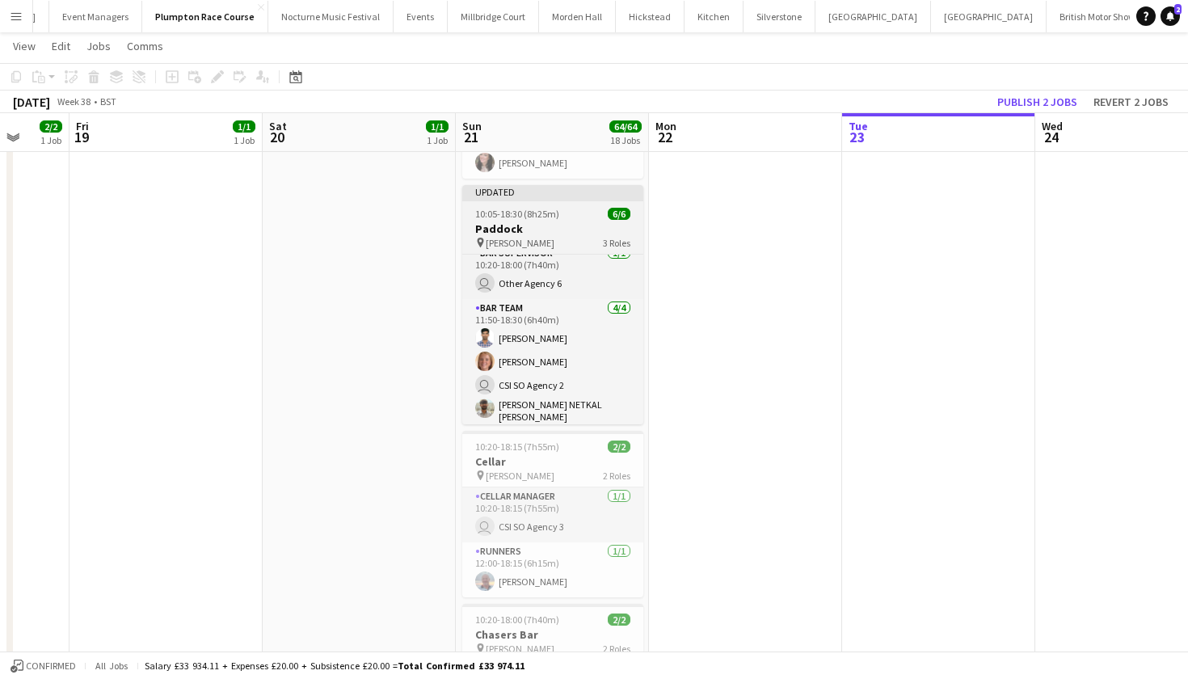
click at [556, 222] on h3 "Paddock" at bounding box center [552, 228] width 181 height 15
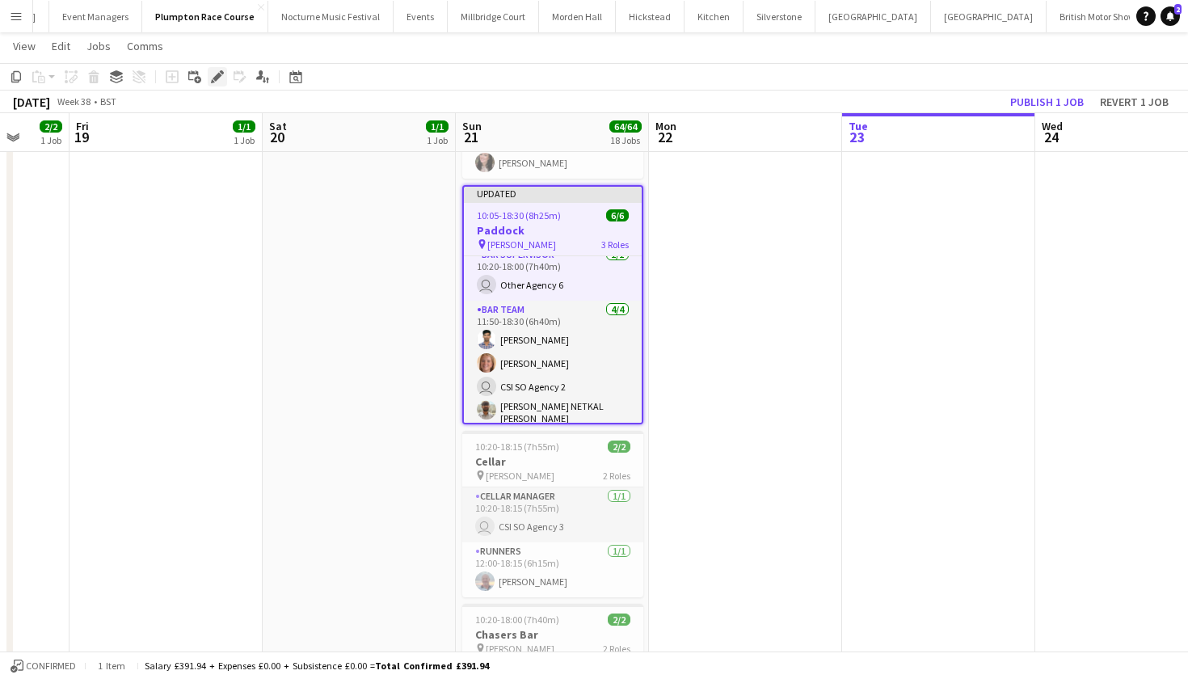
click at [210, 81] on div "Edit" at bounding box center [217, 76] width 19 height 19
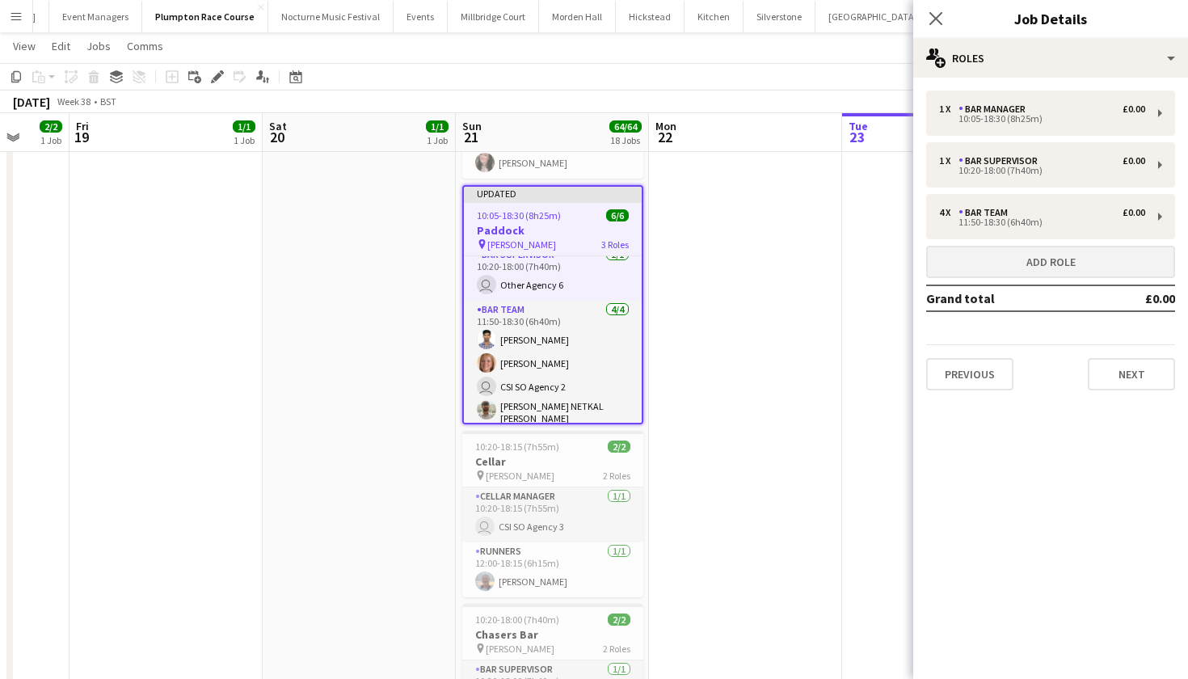
click at [999, 262] on button "Add role" at bounding box center [1050, 262] width 249 height 32
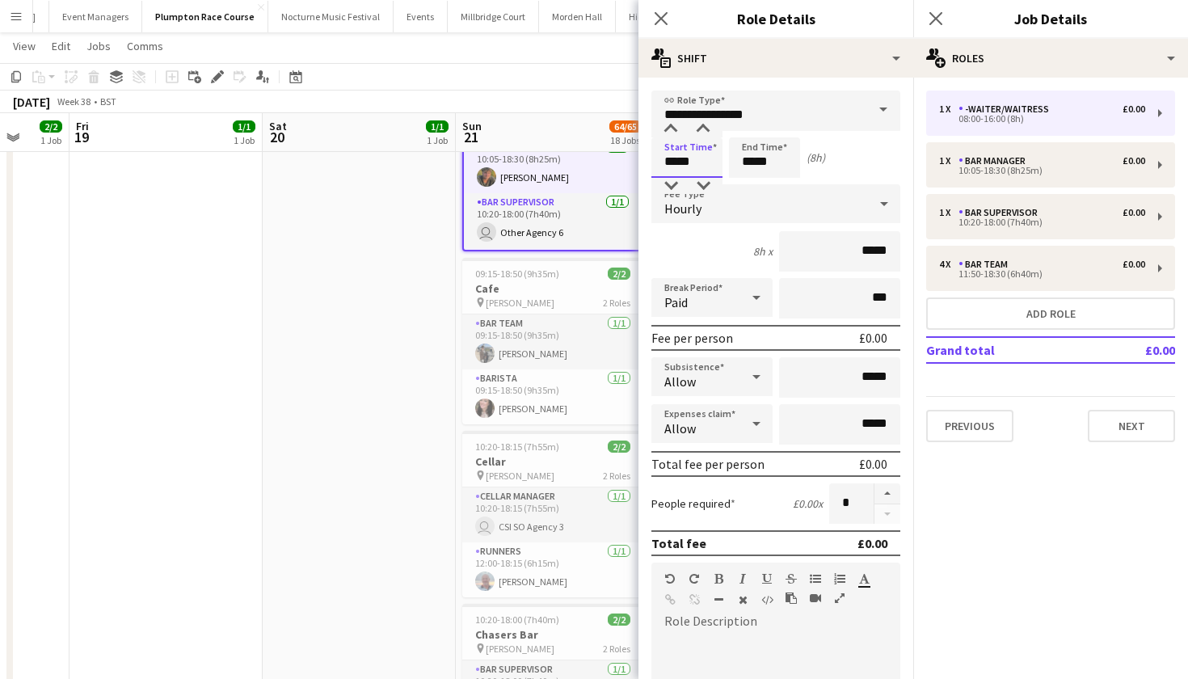
click at [678, 158] on input "*****" at bounding box center [686, 157] width 71 height 40
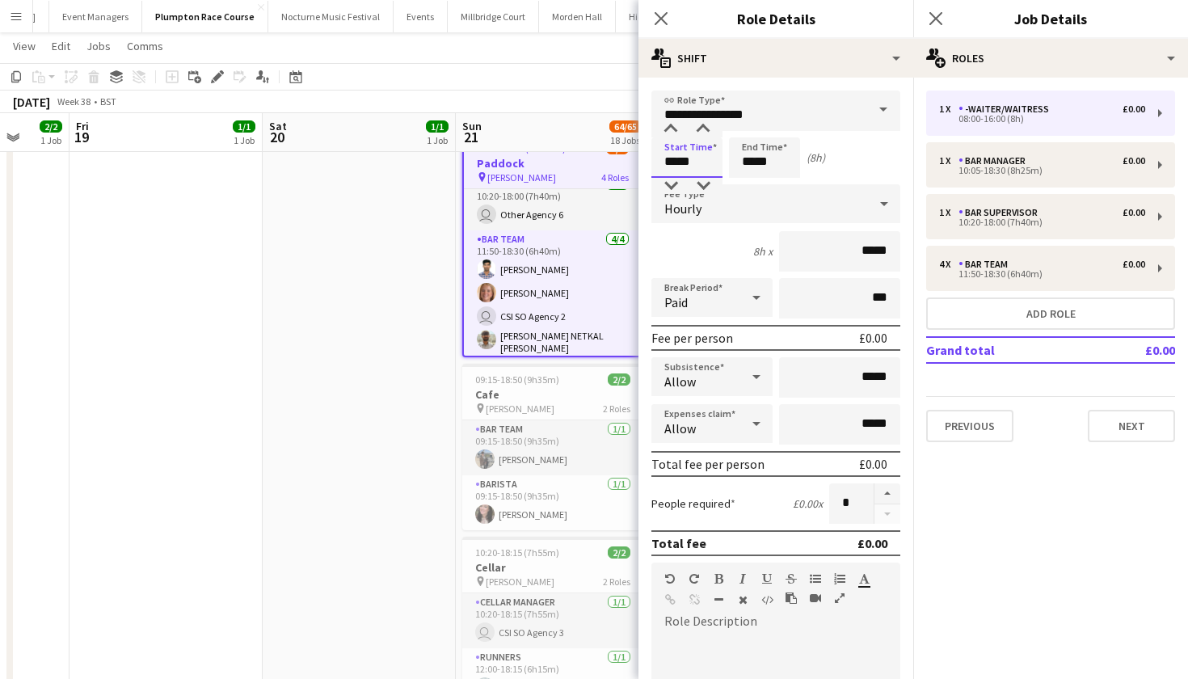
scroll to position [2061, 0]
type input "*****"
click at [754, 158] on input "*****" at bounding box center [764, 157] width 71 height 40
type input "*****"
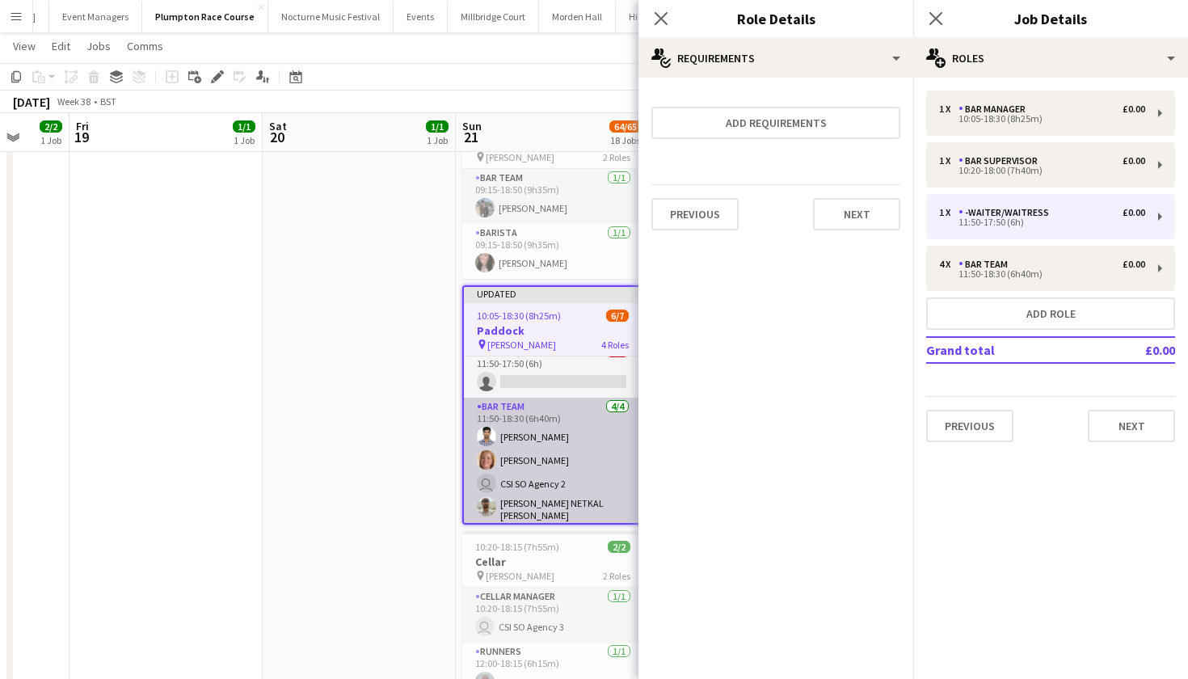
scroll to position [108, 0]
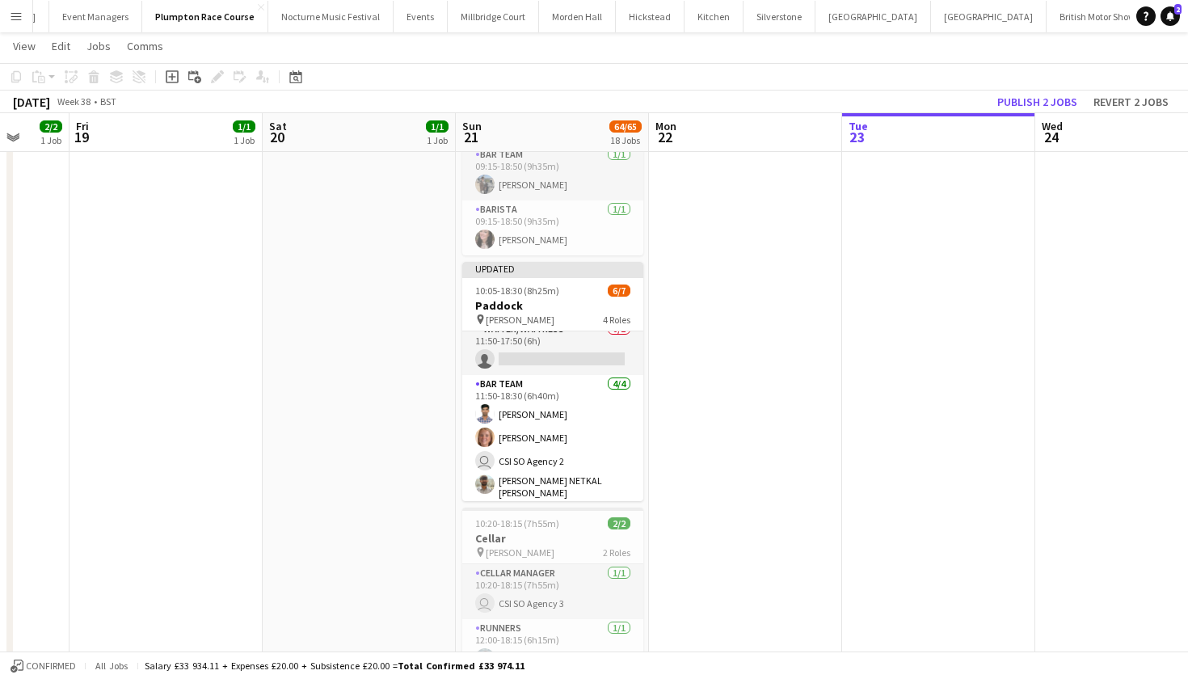
scroll to position [120, 0]
click at [549, 438] on app-card-role "Bar Team 4/4 11:50-18:30 (6h40m) Amit Singh Maddy Franklin user CSI SO Agency 2…" at bounding box center [552, 441] width 181 height 130
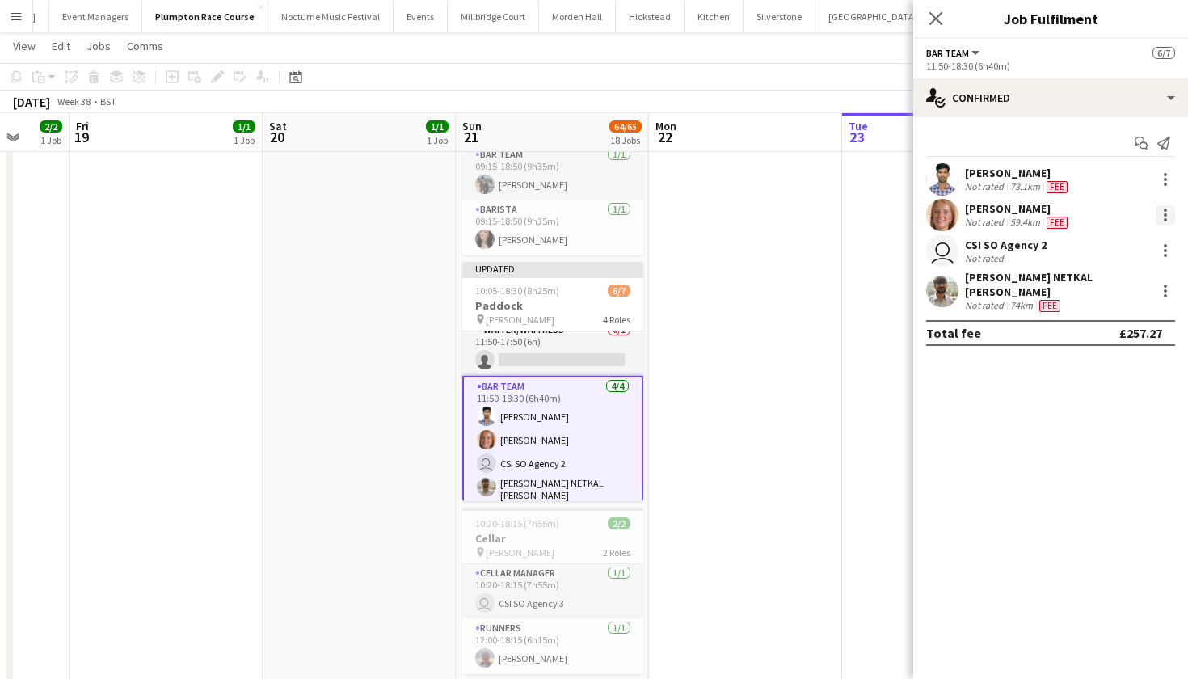
click at [1162, 213] on div at bounding box center [1165, 214] width 19 height 19
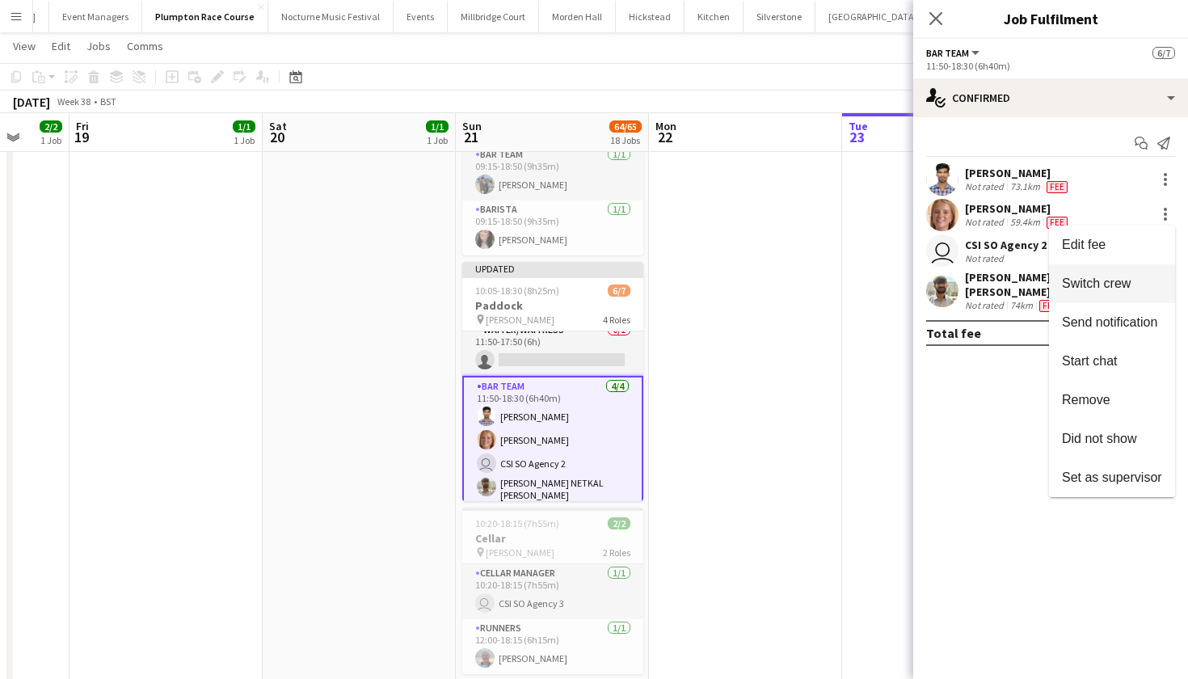
click at [1099, 288] on span "Switch crew" at bounding box center [1096, 283] width 69 height 14
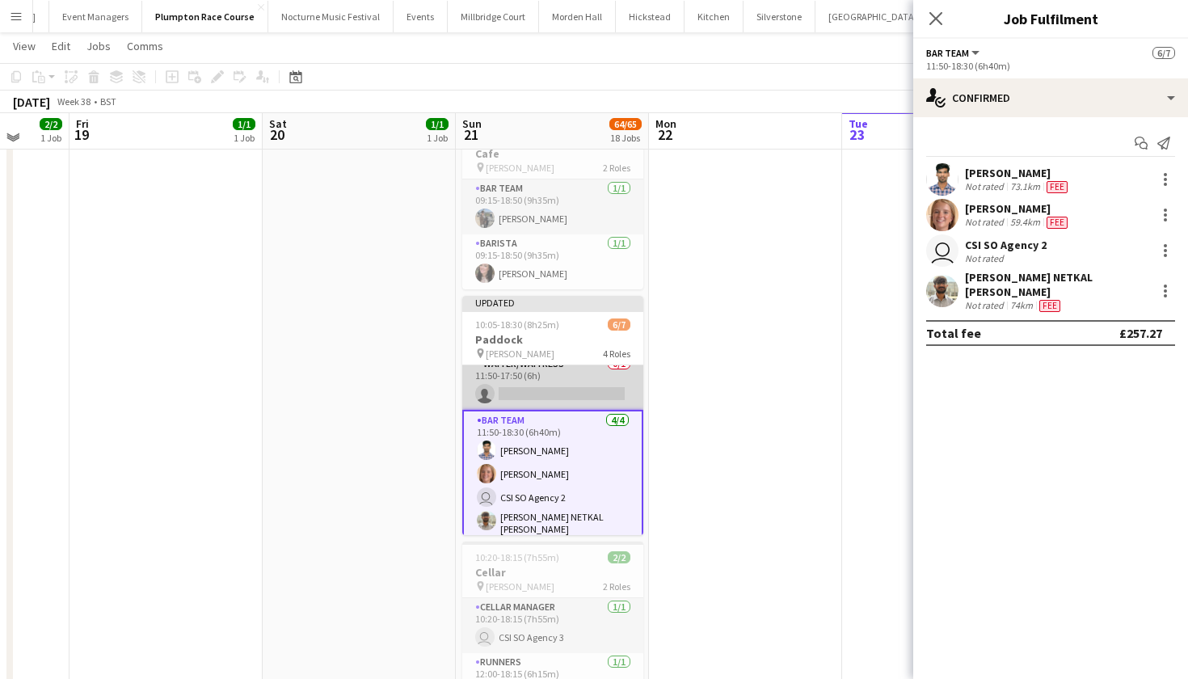
click at [612, 386] on app-card-role "-Waiter/Waitress 0/1 11:50-17:50 (6h) single-neutral-actions" at bounding box center [552, 382] width 181 height 55
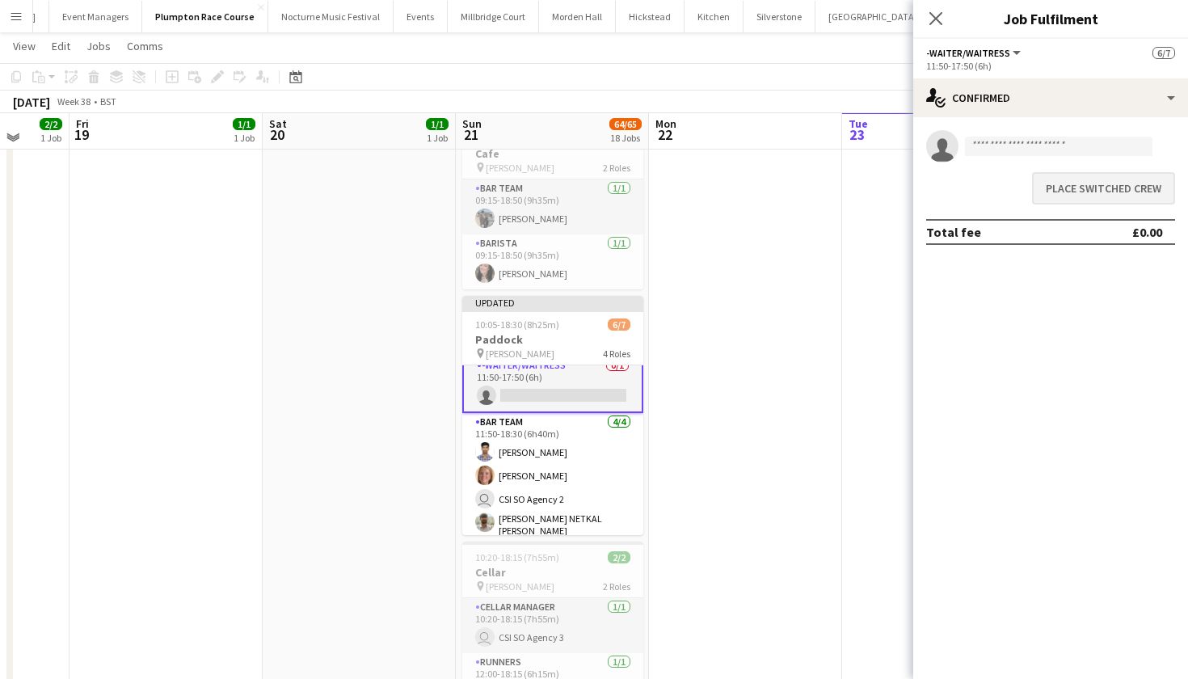
click at [1129, 192] on button "Place switched crew" at bounding box center [1103, 188] width 143 height 32
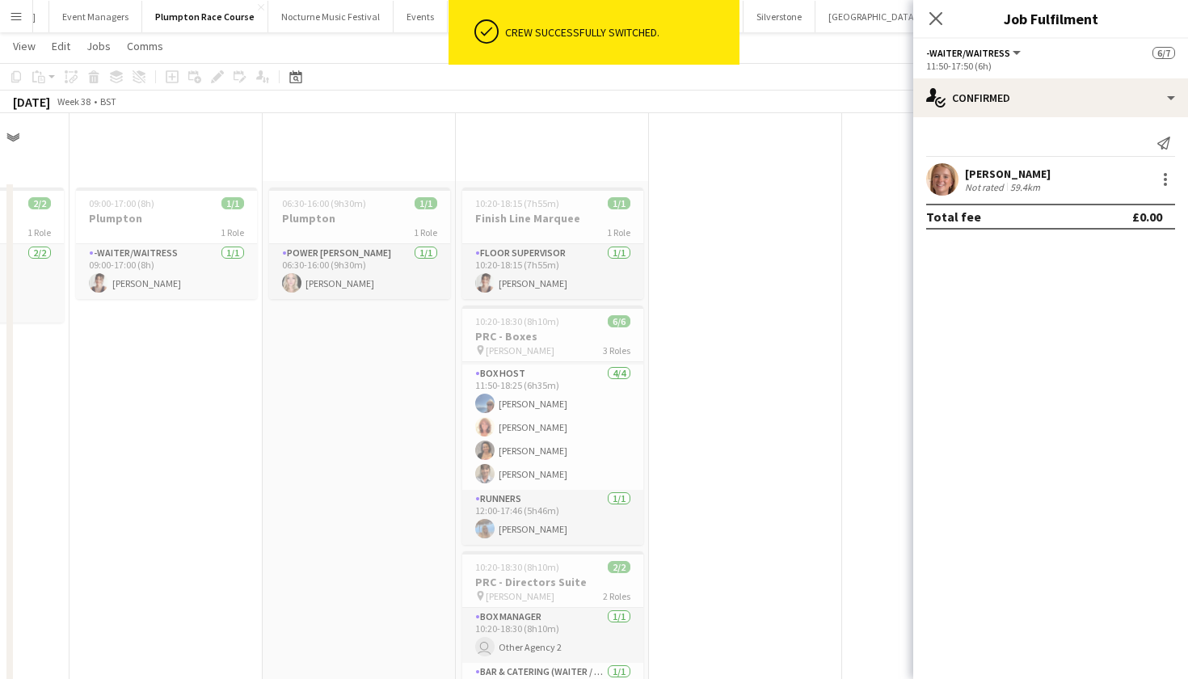
scroll to position [2090, 0]
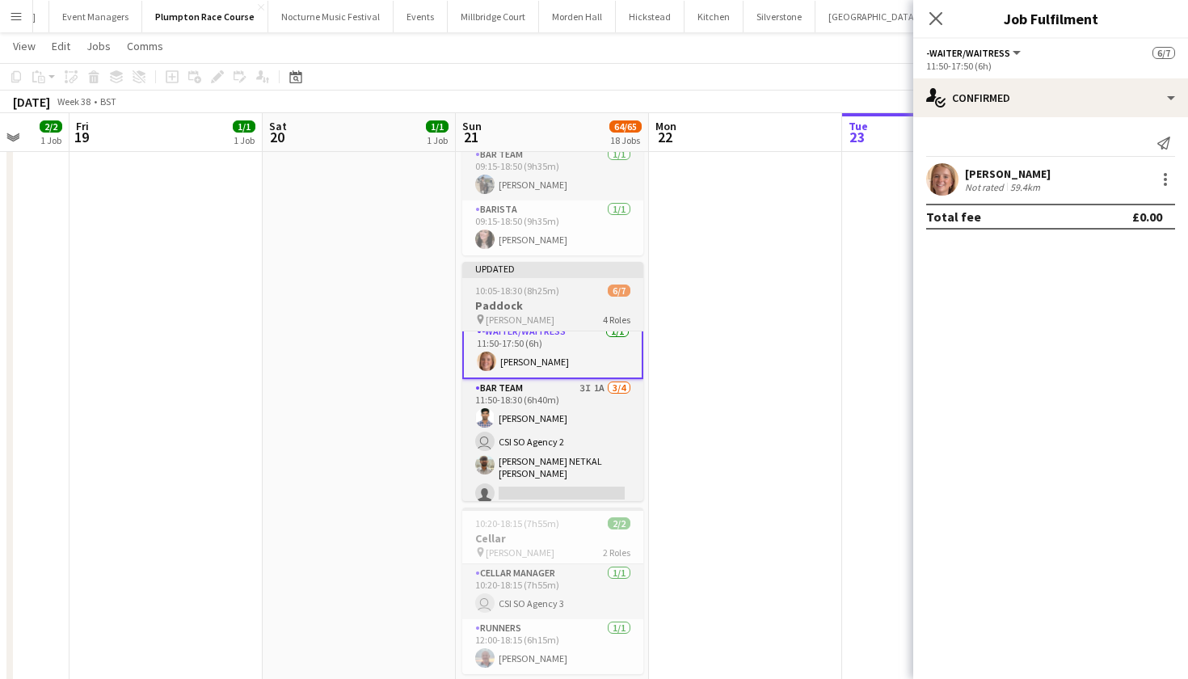
click at [529, 304] on h3 "Paddock" at bounding box center [552, 305] width 181 height 15
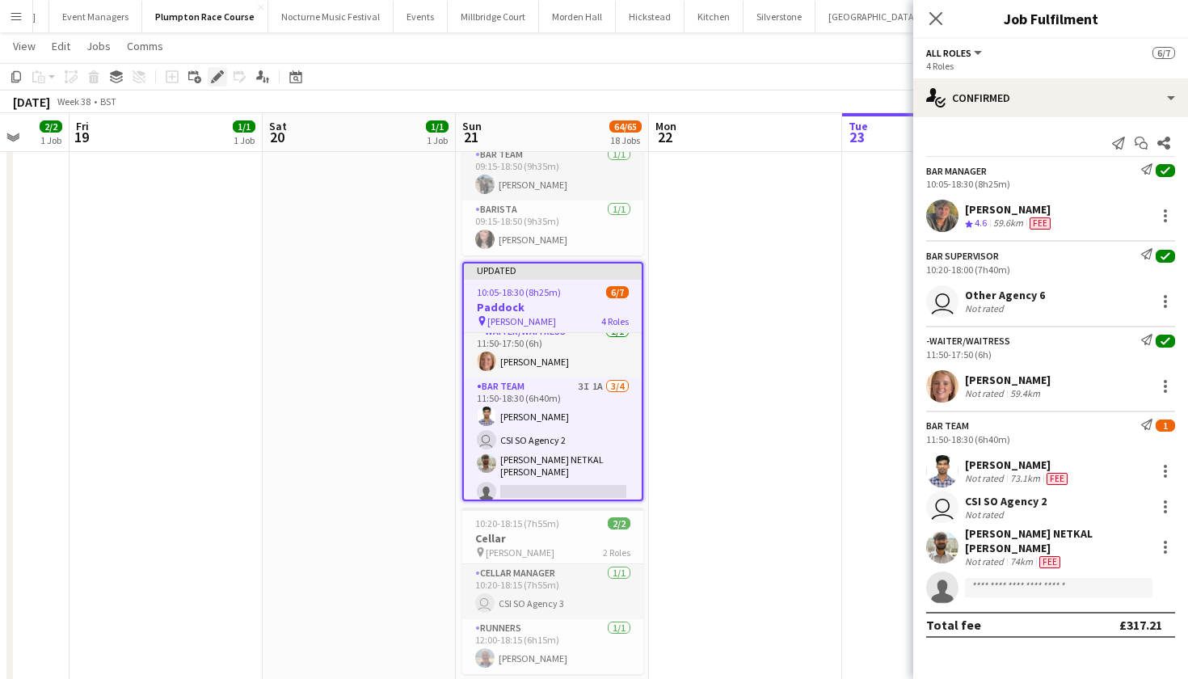
click at [217, 78] on icon at bounding box center [217, 77] width 9 height 9
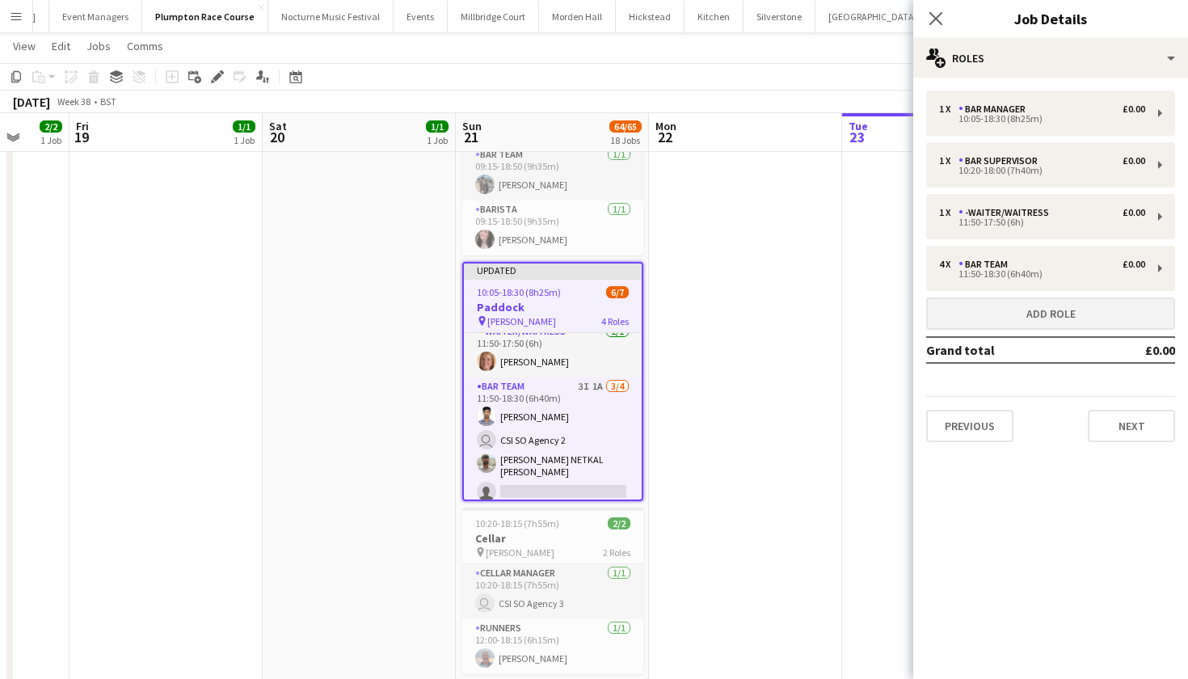
click at [1004, 306] on button "Add role" at bounding box center [1050, 313] width 249 height 32
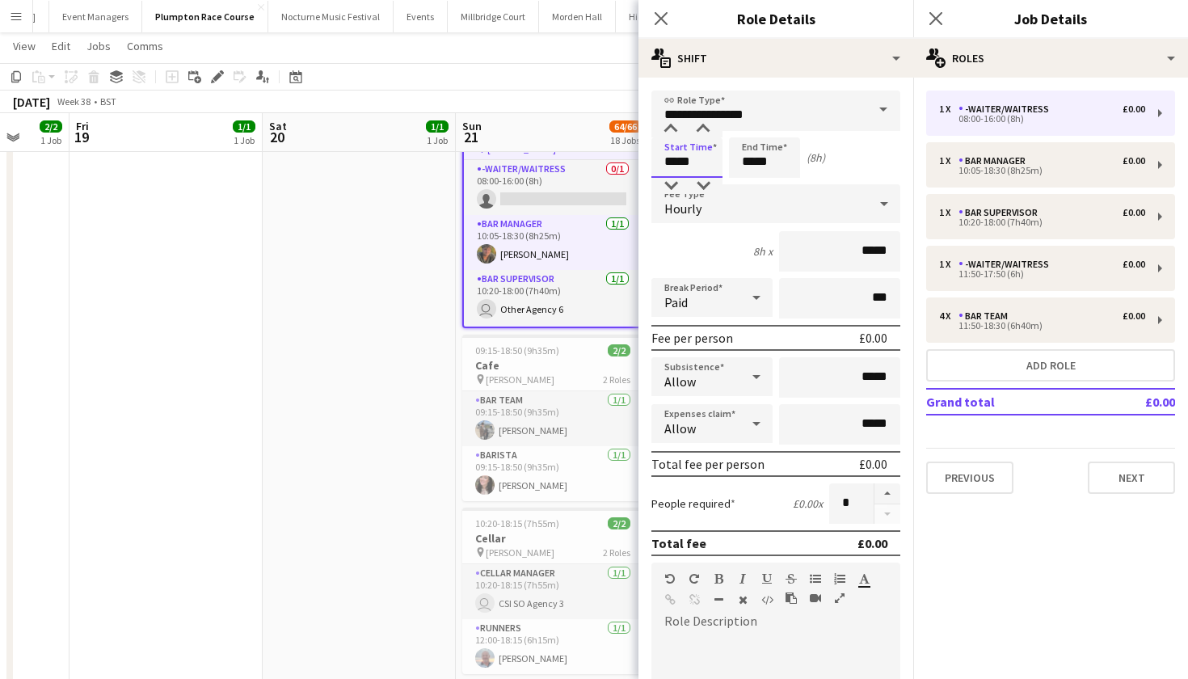
click at [677, 163] on input "*****" at bounding box center [686, 157] width 71 height 40
type input "*****"
click at [753, 162] on input "*****" at bounding box center [764, 157] width 71 height 40
type input "*****"
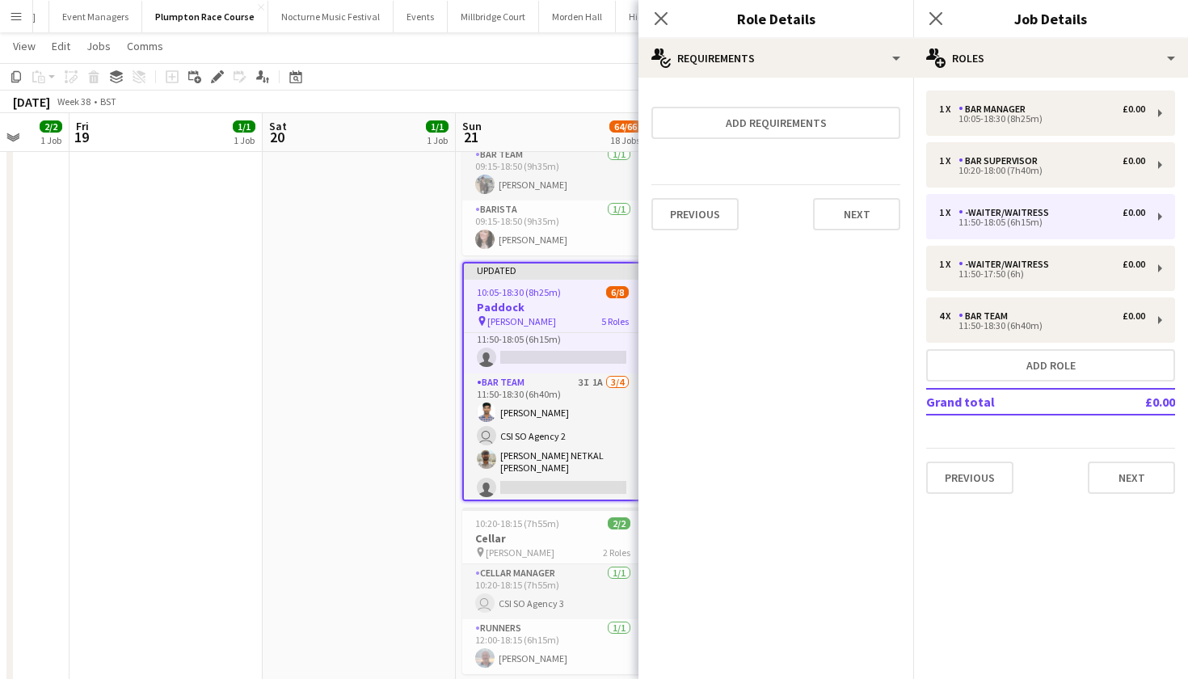
scroll to position [179, 0]
click at [583, 419] on app-card-role "Bar Team 3I 1A 3/4 11:50-18:30 (6h40m) Amit Singh user CSI SO Agency 2 PRAJWAL …" at bounding box center [553, 439] width 178 height 130
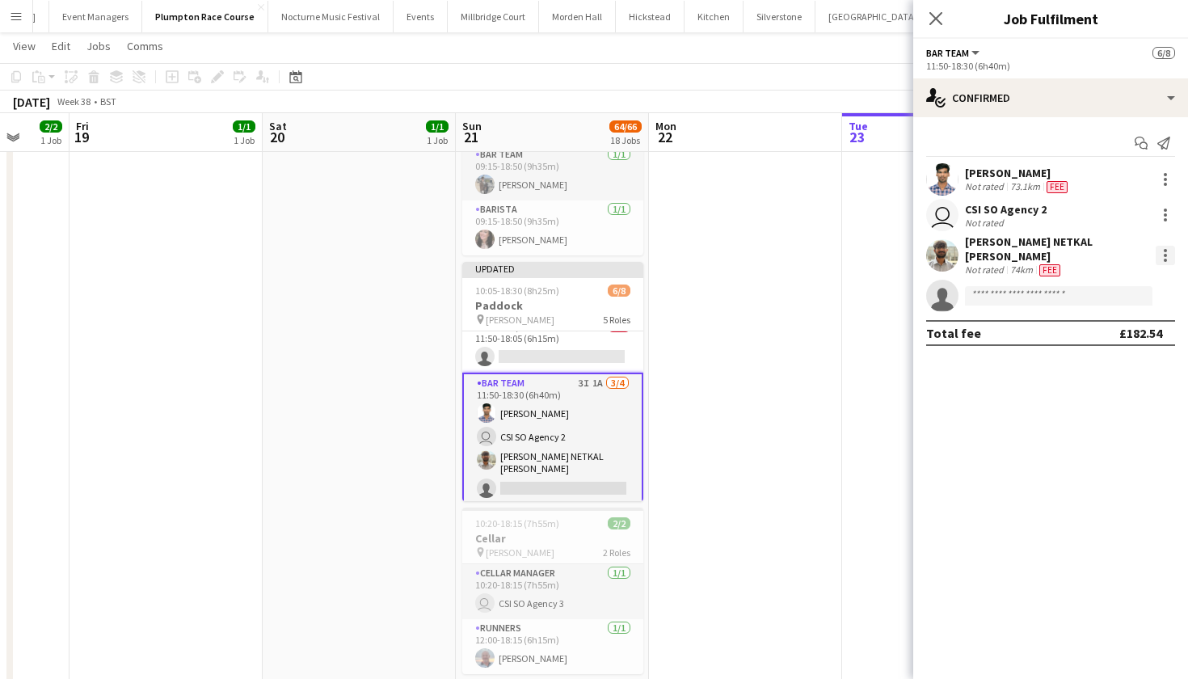
click at [1167, 248] on div at bounding box center [1165, 255] width 19 height 19
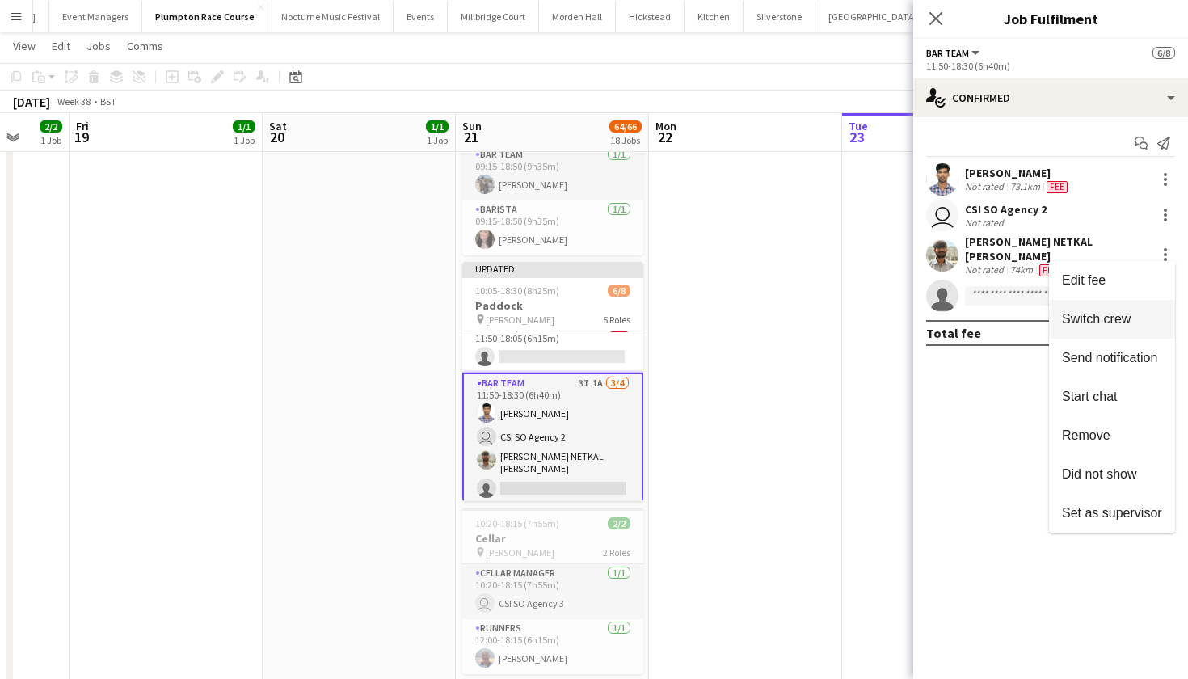
click at [1092, 330] on button "Switch crew" at bounding box center [1112, 319] width 126 height 39
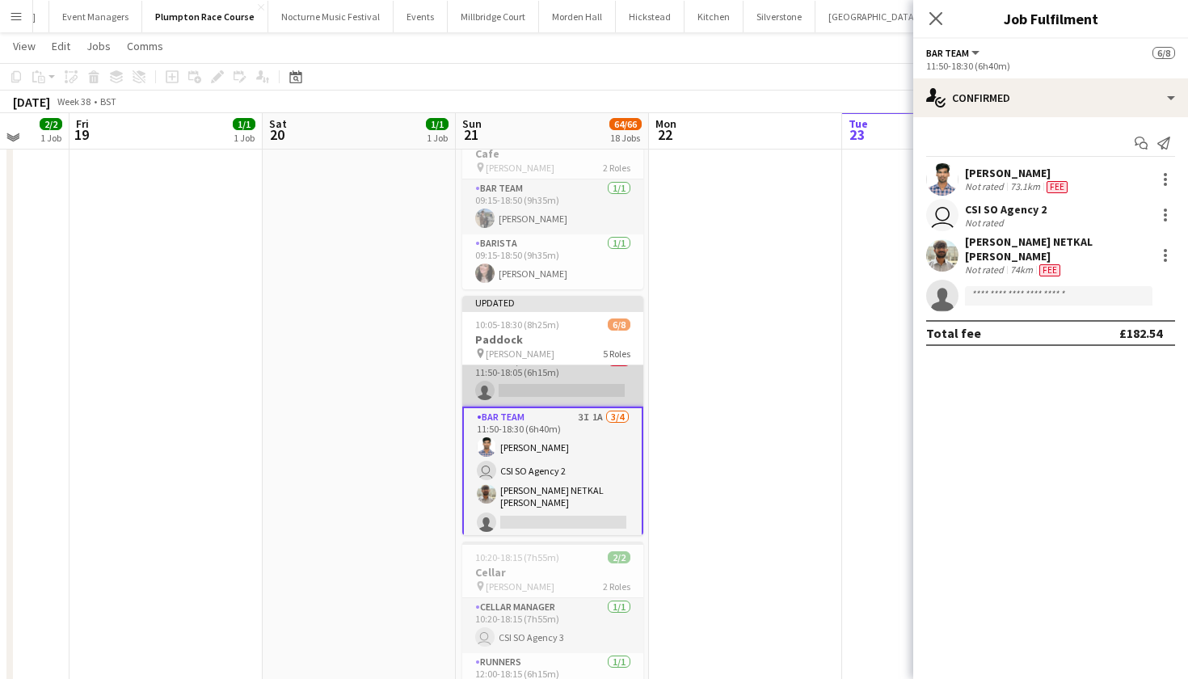
click at [525, 371] on app-card-role "-Waiter/Waitress 0/1 11:50-18:05 (6h15m) single-neutral-actions" at bounding box center [552, 379] width 181 height 55
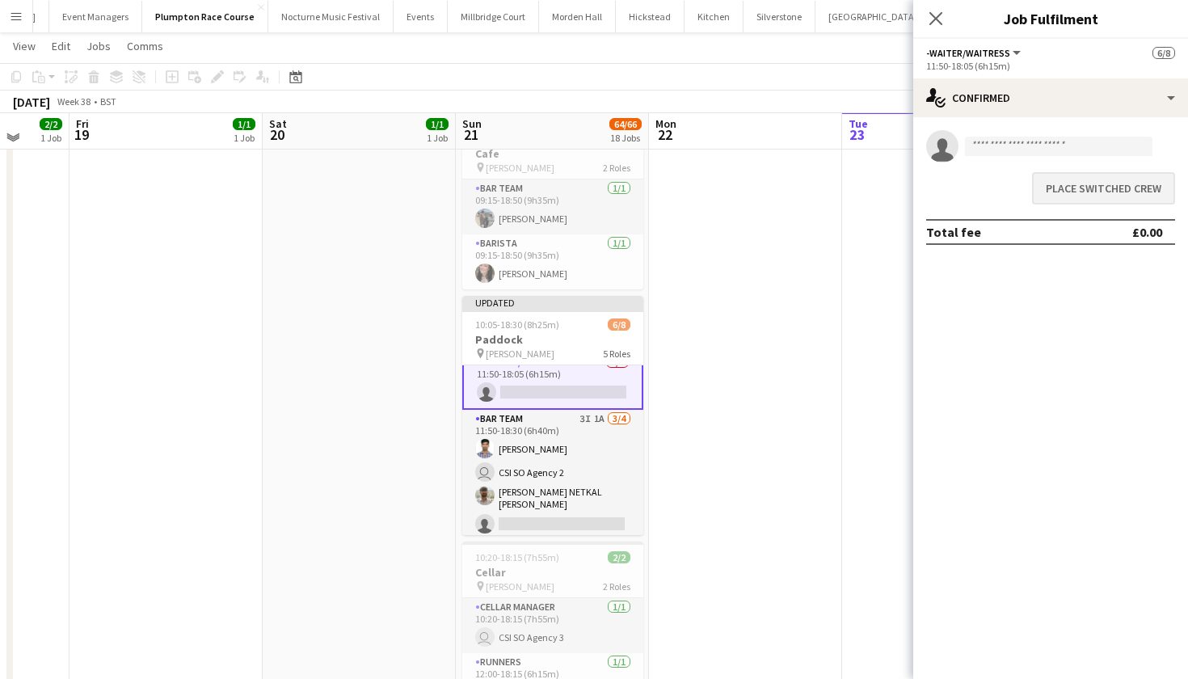
click at [1133, 195] on button "Place switched crew" at bounding box center [1103, 188] width 143 height 32
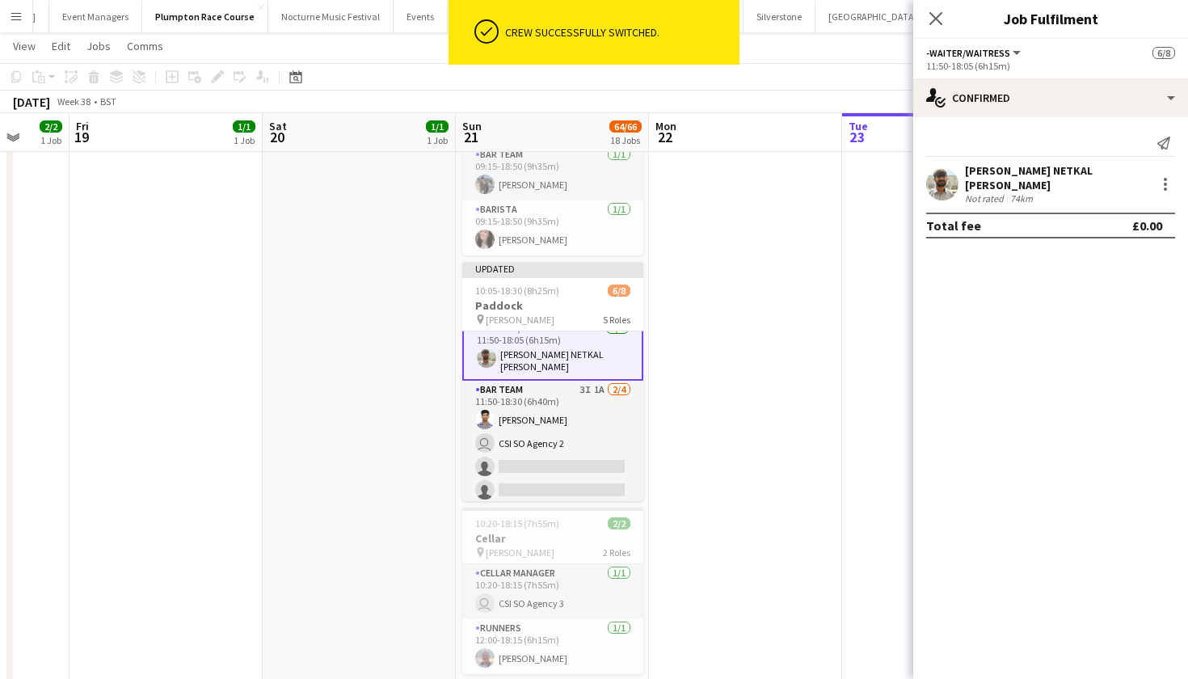
scroll to position [2090, 0]
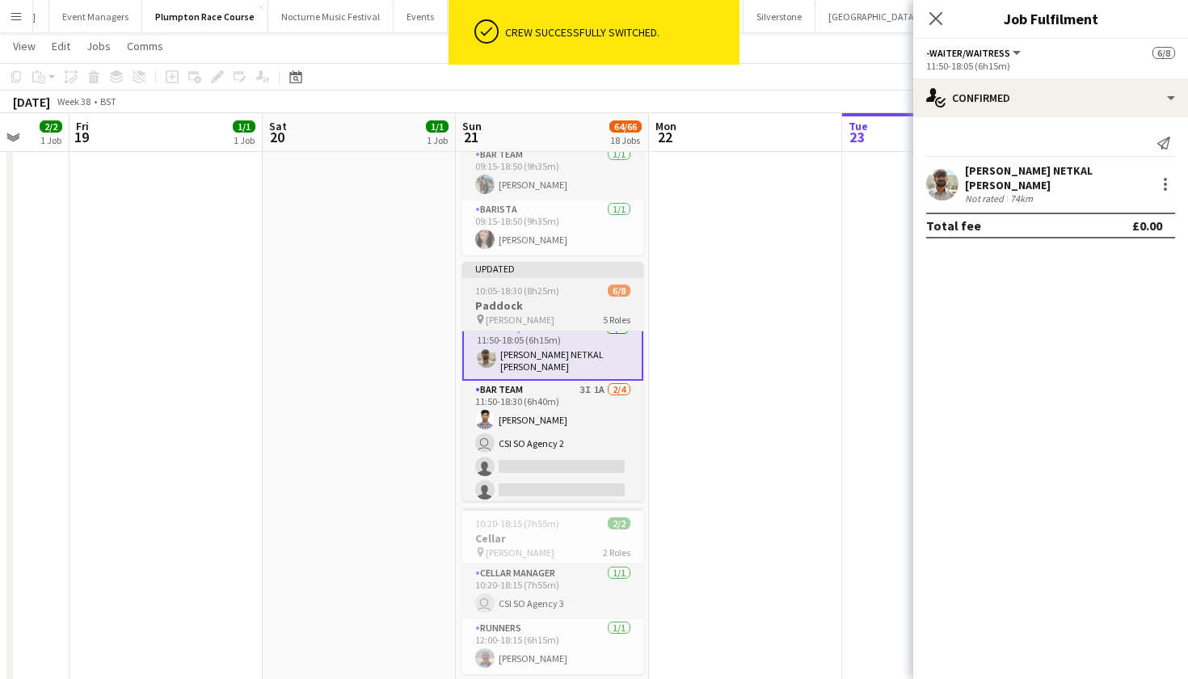
click at [555, 298] on app-job-card "Updated 10:05-18:30 (8h25m) 6/8 Paddock pin Chloe- Tori 5 Roles Bar Manager 1/1…" at bounding box center [552, 381] width 181 height 239
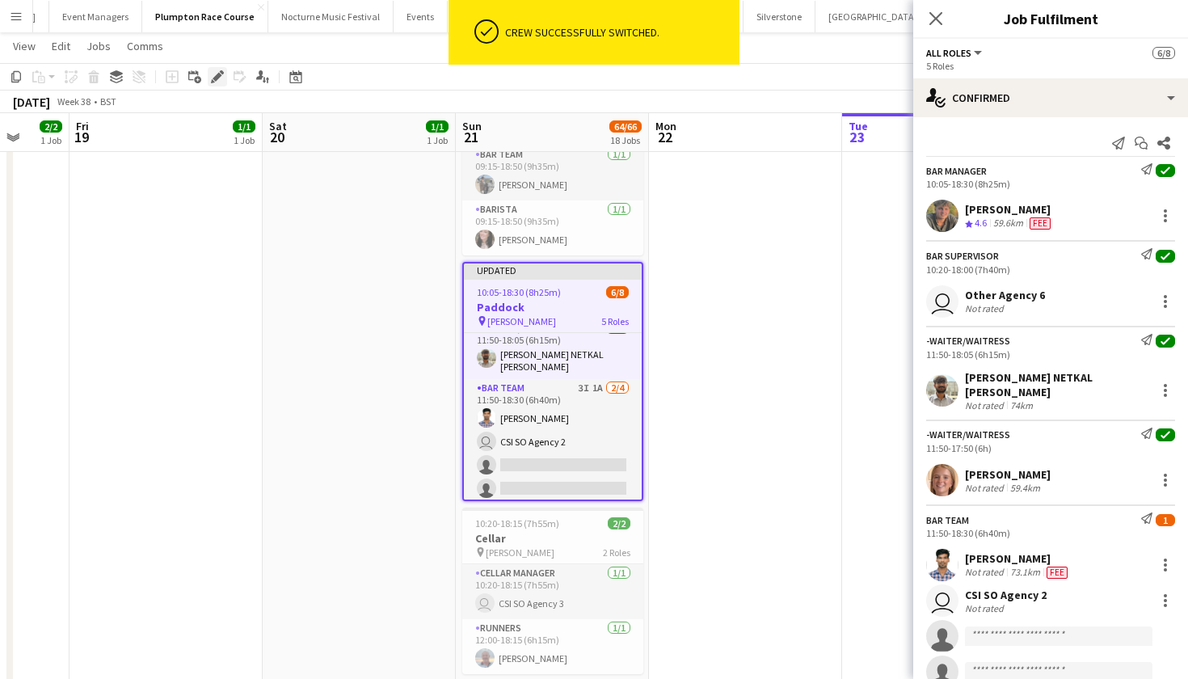
click at [221, 76] on icon at bounding box center [217, 77] width 9 height 9
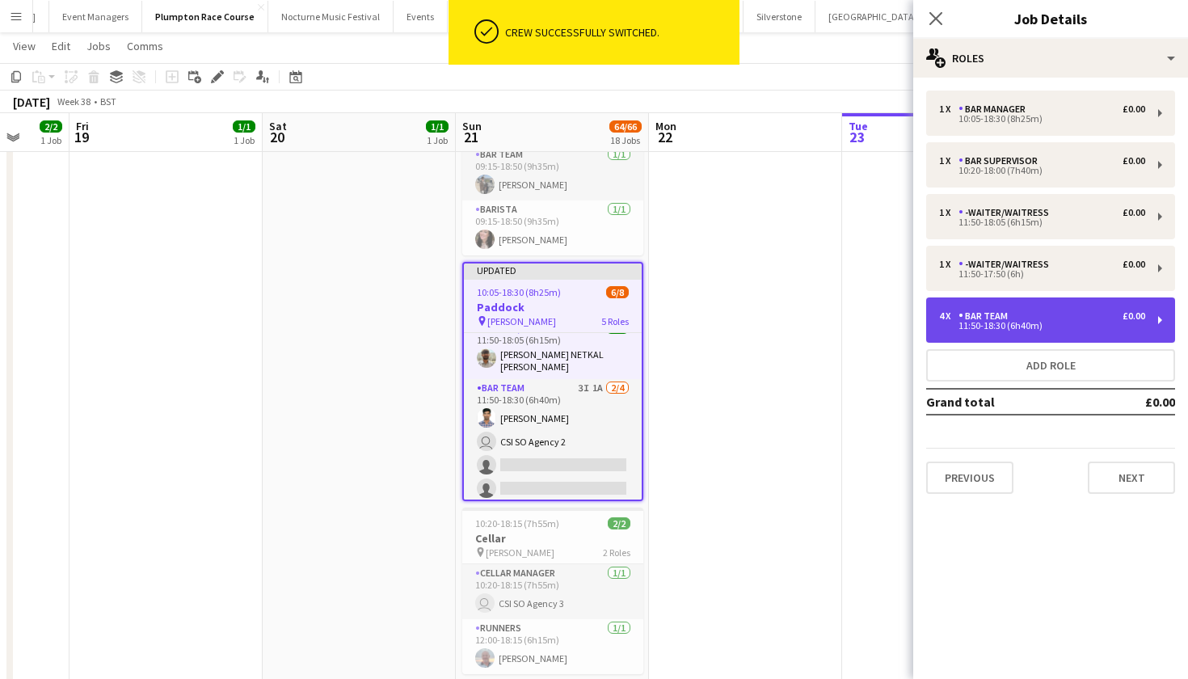
click at [1018, 322] on div "11:50-18:30 (6h40m)" at bounding box center [1042, 326] width 206 height 8
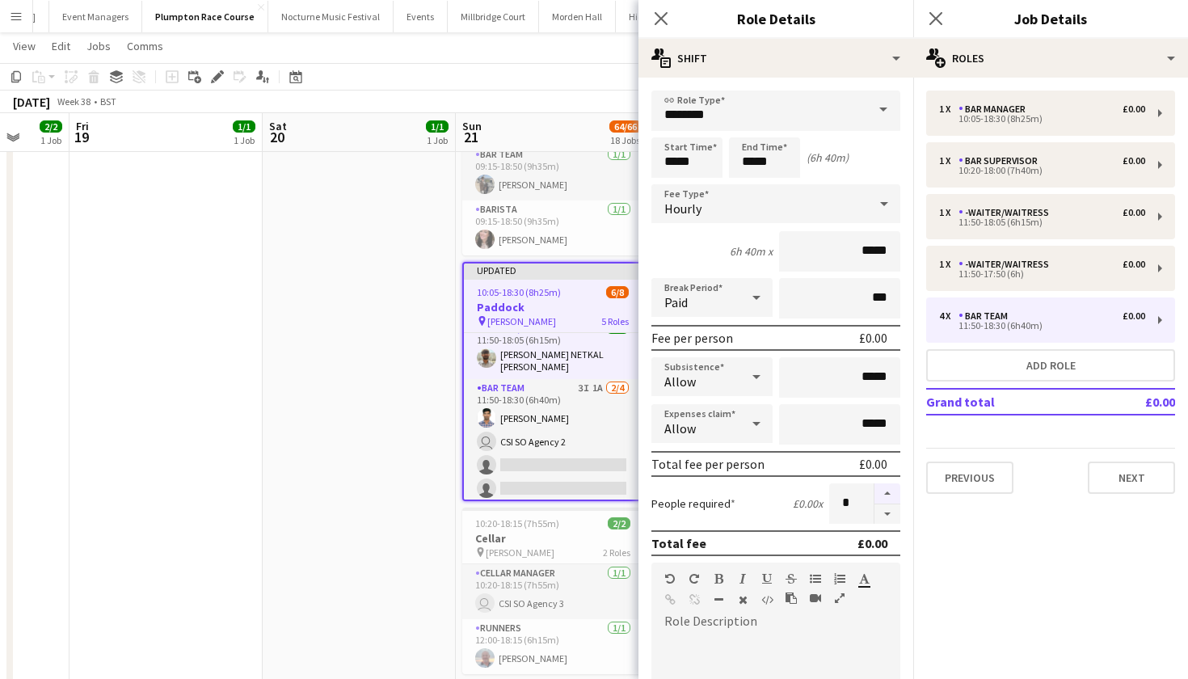
click at [883, 500] on button "button" at bounding box center [888, 493] width 26 height 21
click at [886, 508] on button "button" at bounding box center [888, 514] width 26 height 20
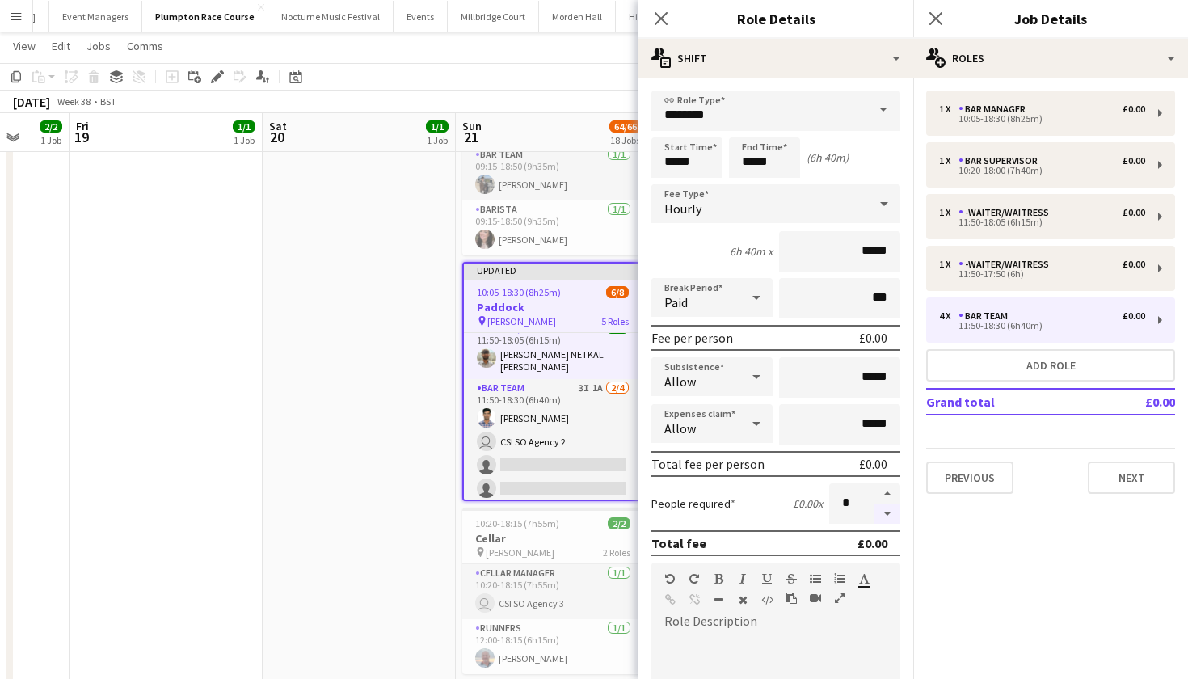
click at [886, 508] on button "button" at bounding box center [888, 514] width 26 height 20
type input "*"
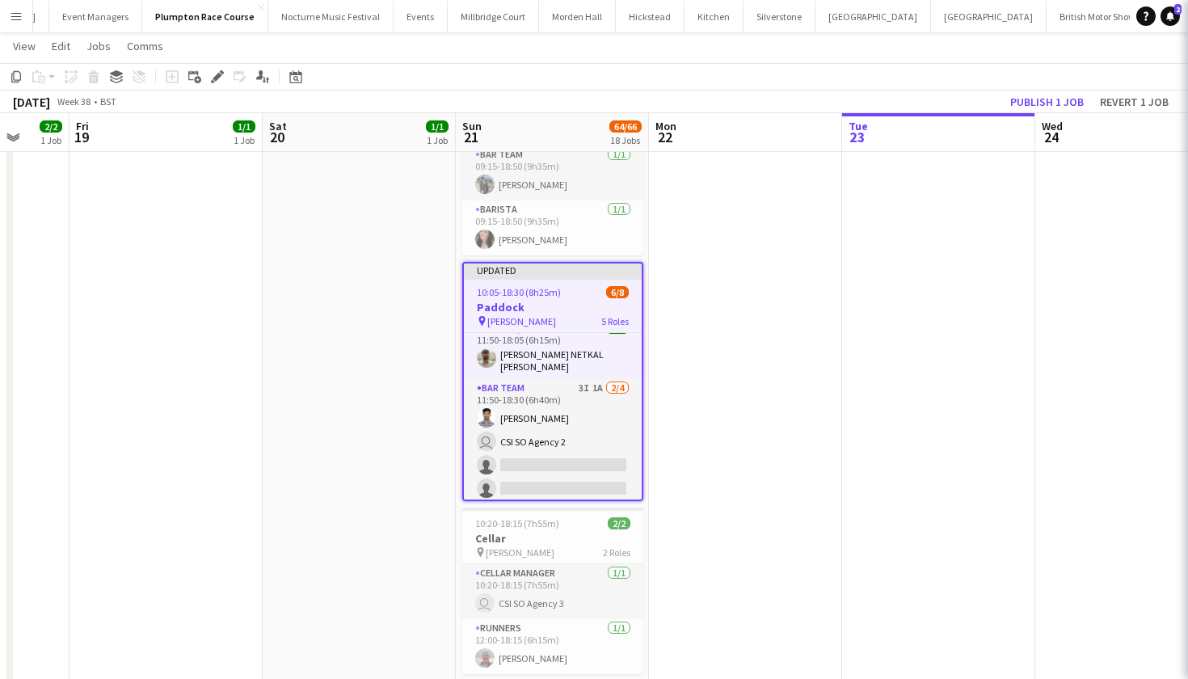
scroll to position [129, 0]
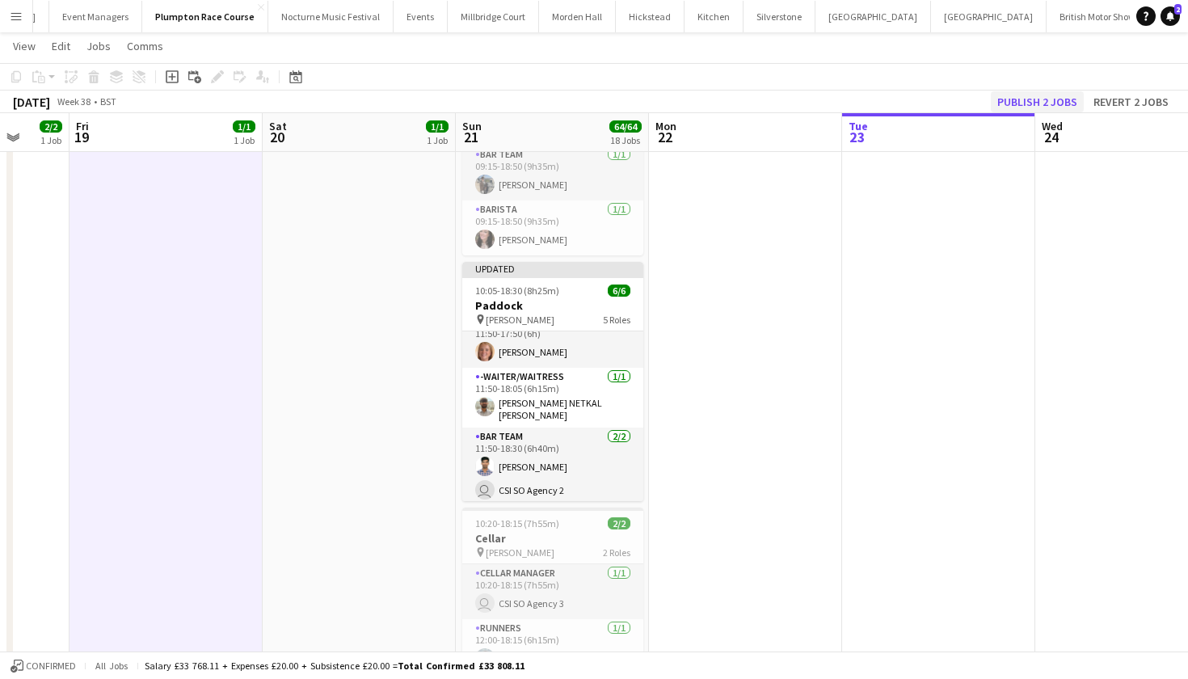
click at [1058, 107] on button "Publish 2 jobs" at bounding box center [1037, 101] width 93 height 21
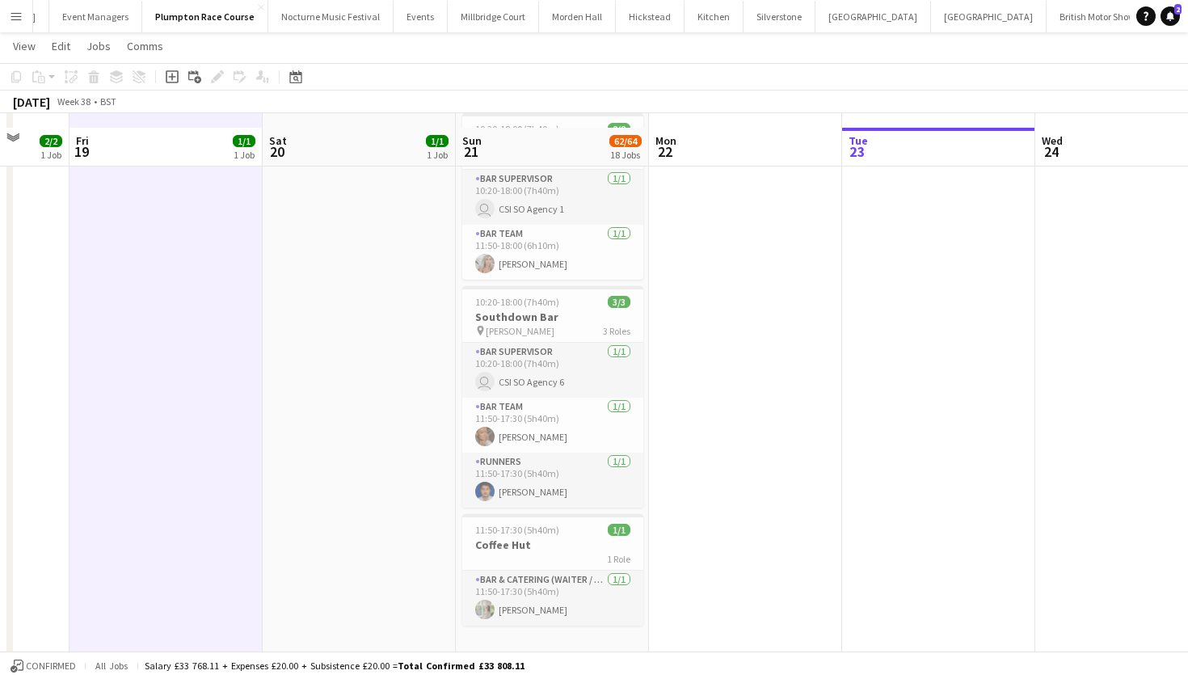
scroll to position [3097, 0]
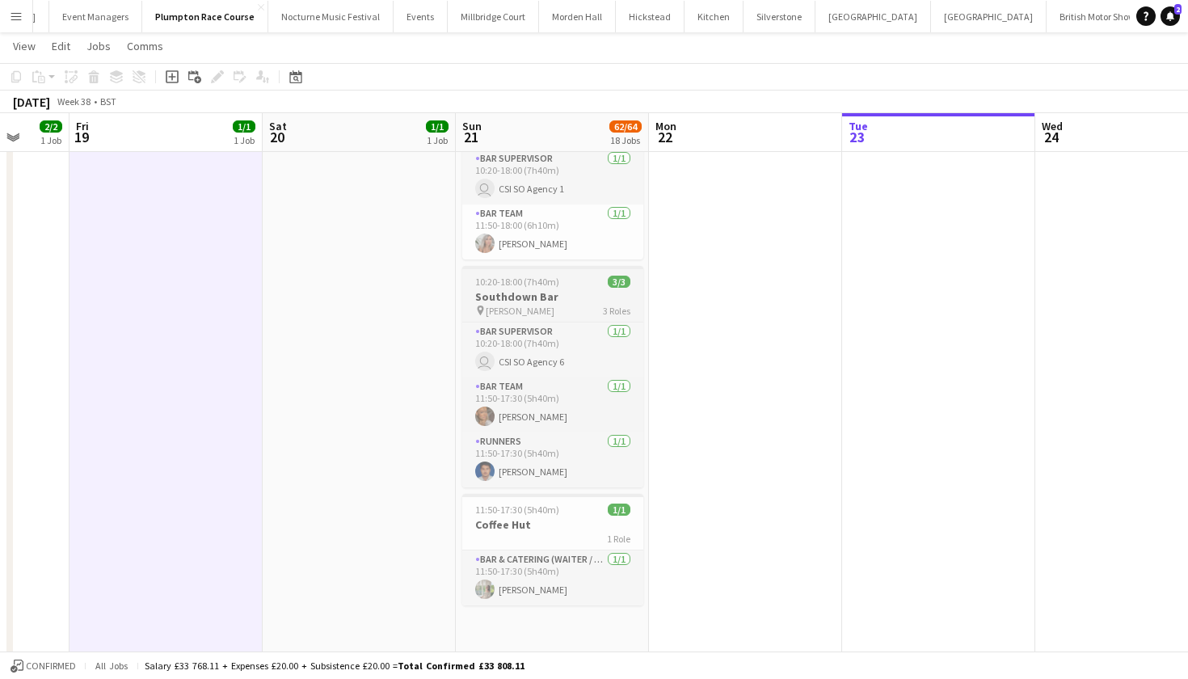
click at [521, 289] on h3 "Southdown Bar" at bounding box center [552, 296] width 181 height 15
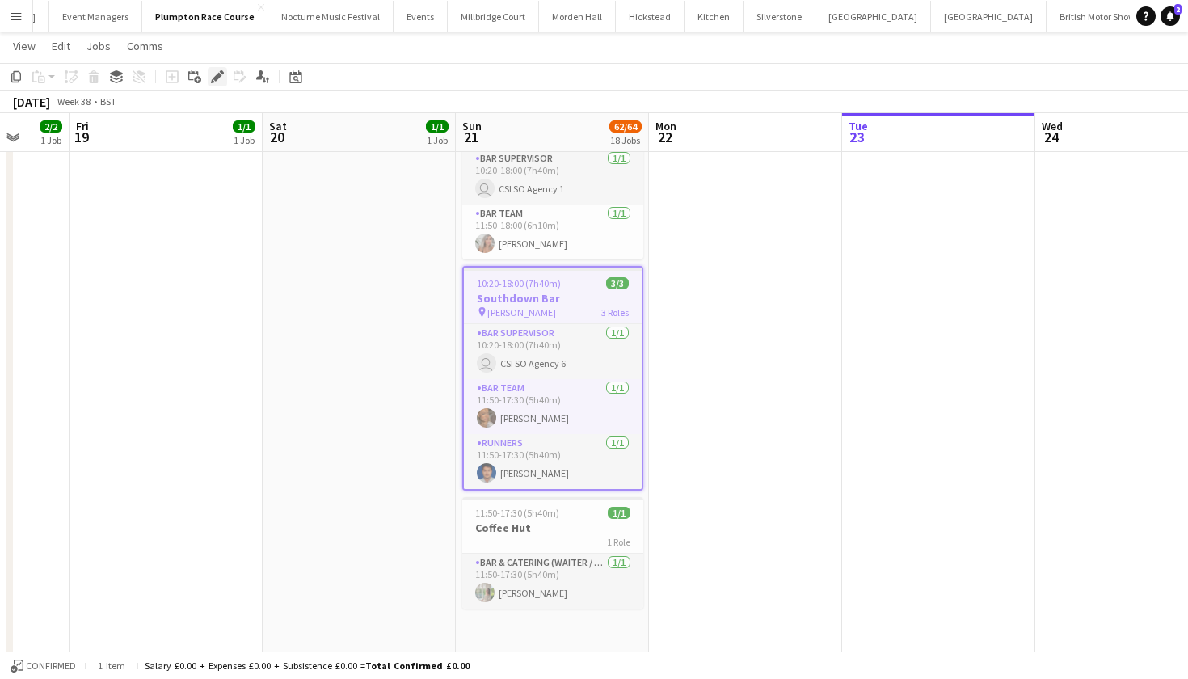
click at [217, 74] on icon "Edit" at bounding box center [217, 76] width 13 height 13
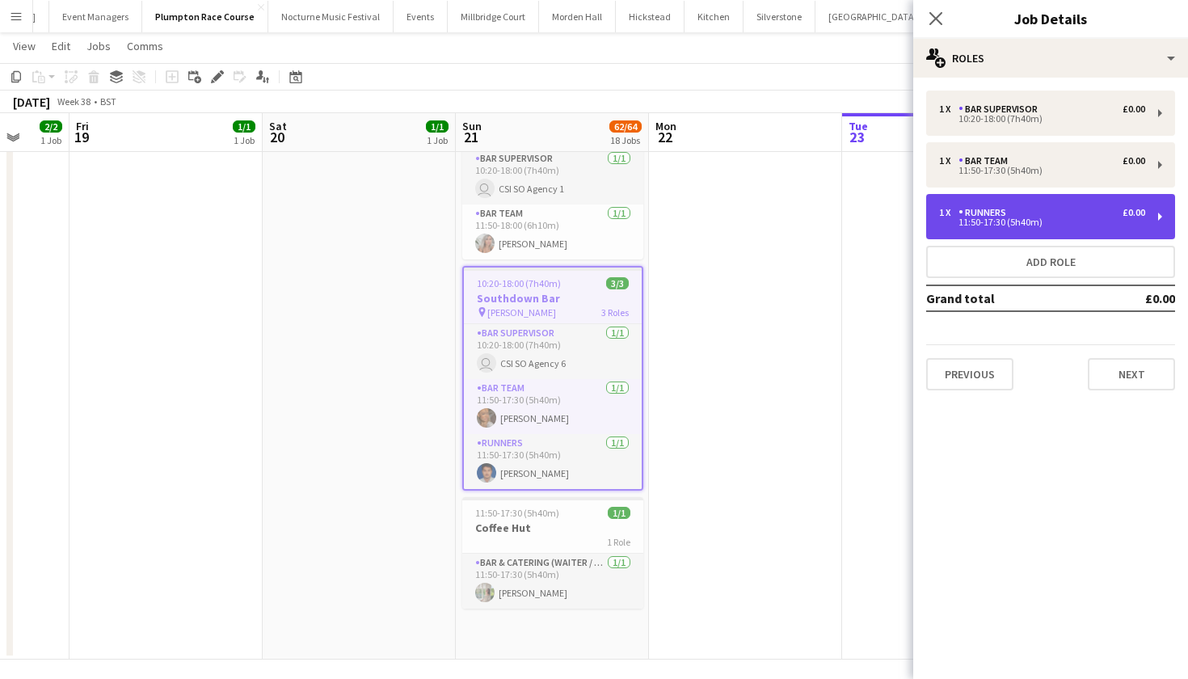
click at [1008, 230] on div "1 x Runners £0.00 11:50-17:30 (5h40m)" at bounding box center [1050, 216] width 249 height 45
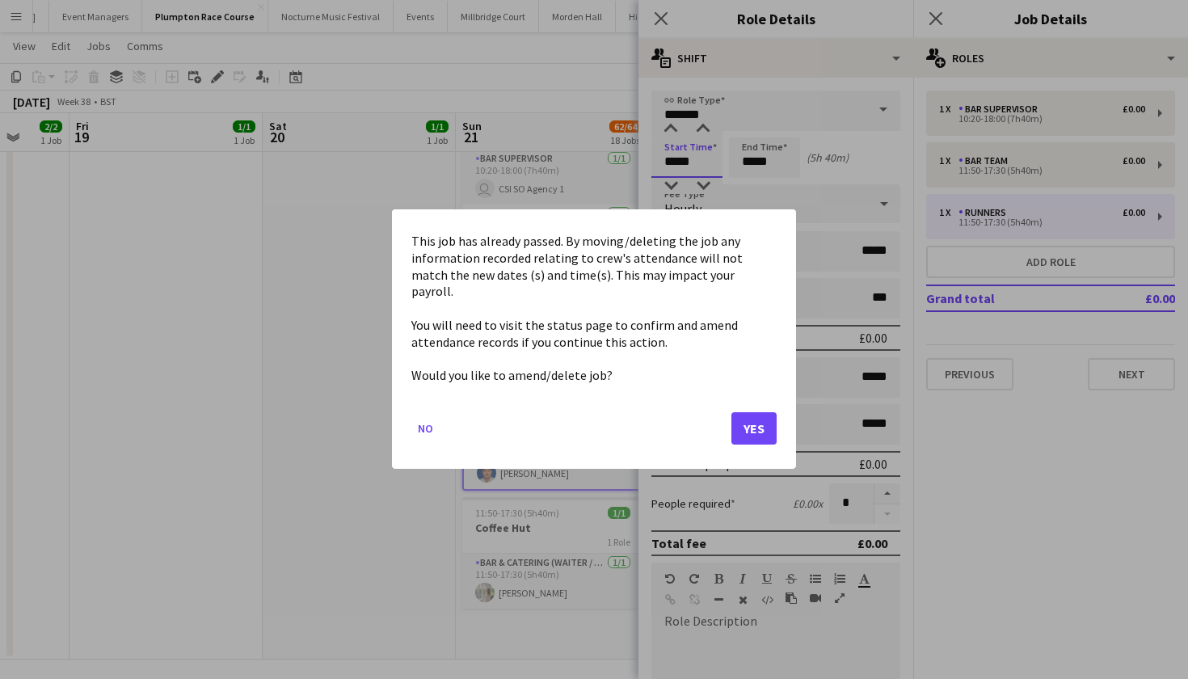
scroll to position [0, 0]
click at [749, 417] on button "Yes" at bounding box center [754, 429] width 45 height 32
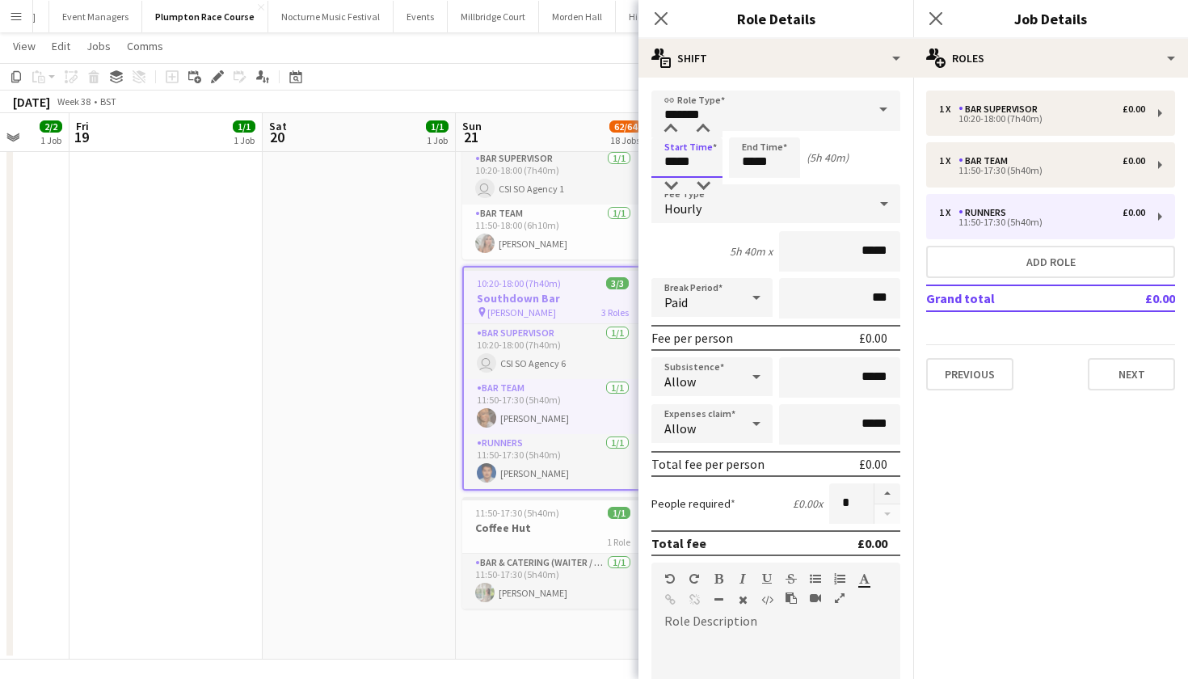
click at [705, 156] on input "*****" at bounding box center [686, 157] width 71 height 40
type input "*****"
click at [780, 154] on input "*****" at bounding box center [764, 157] width 71 height 40
type input "*****"
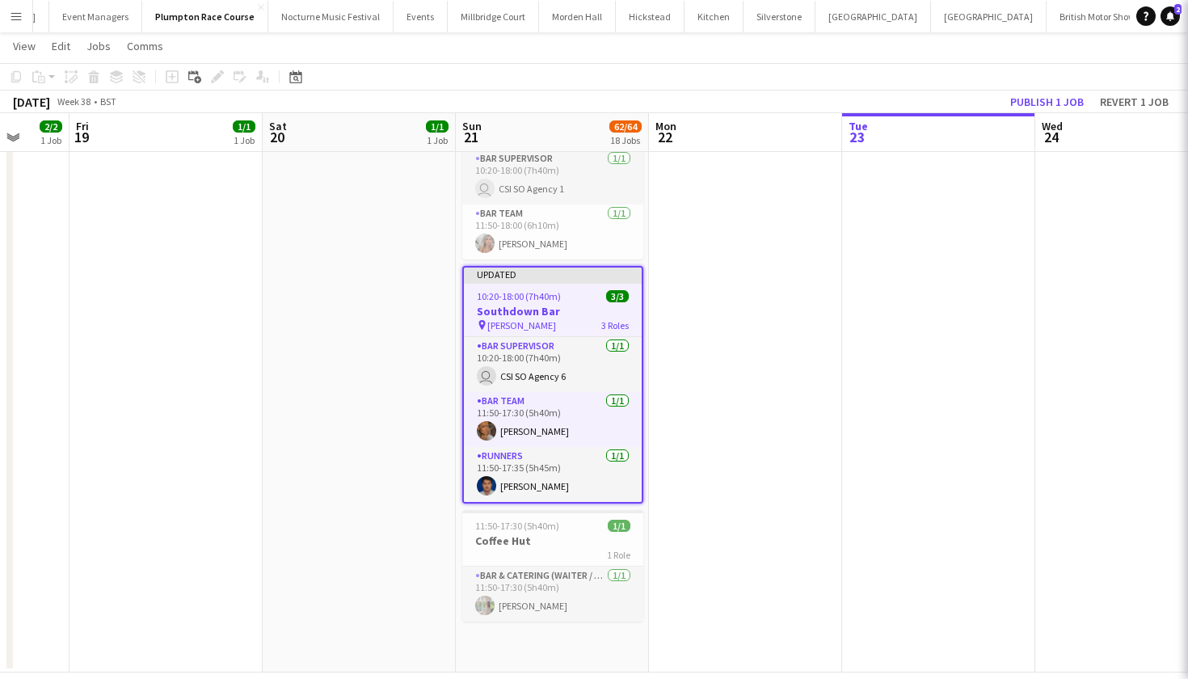
scroll to position [0, 509]
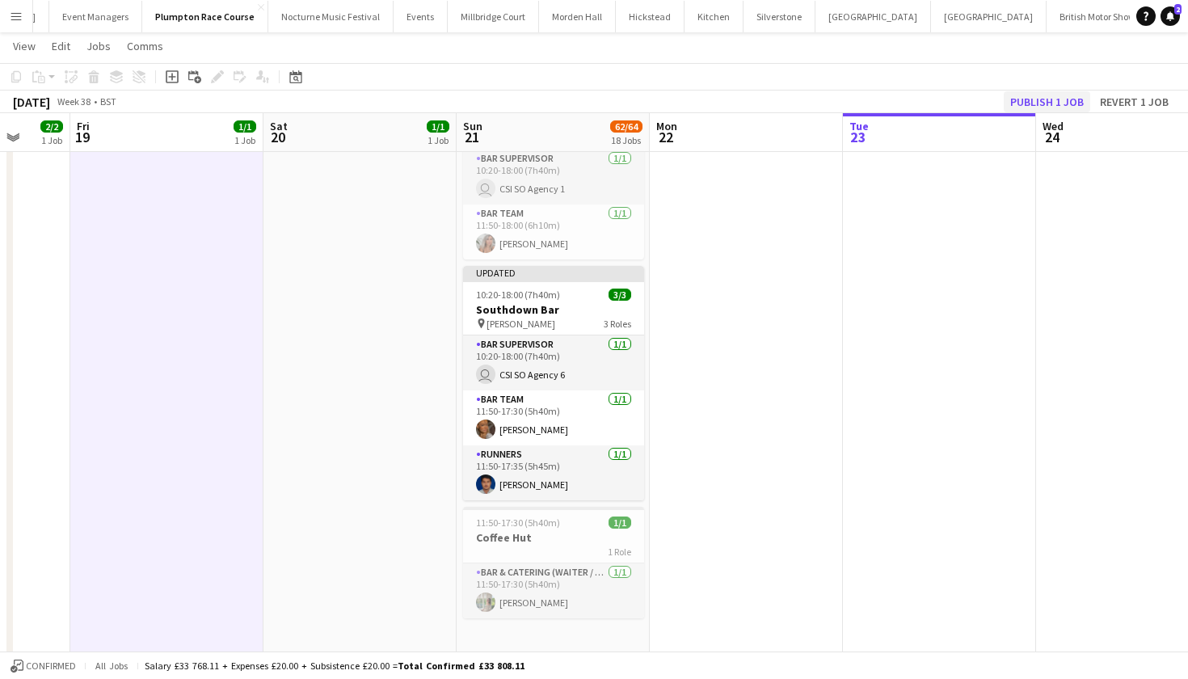
click at [1044, 99] on button "Publish 1 job" at bounding box center [1047, 101] width 86 height 21
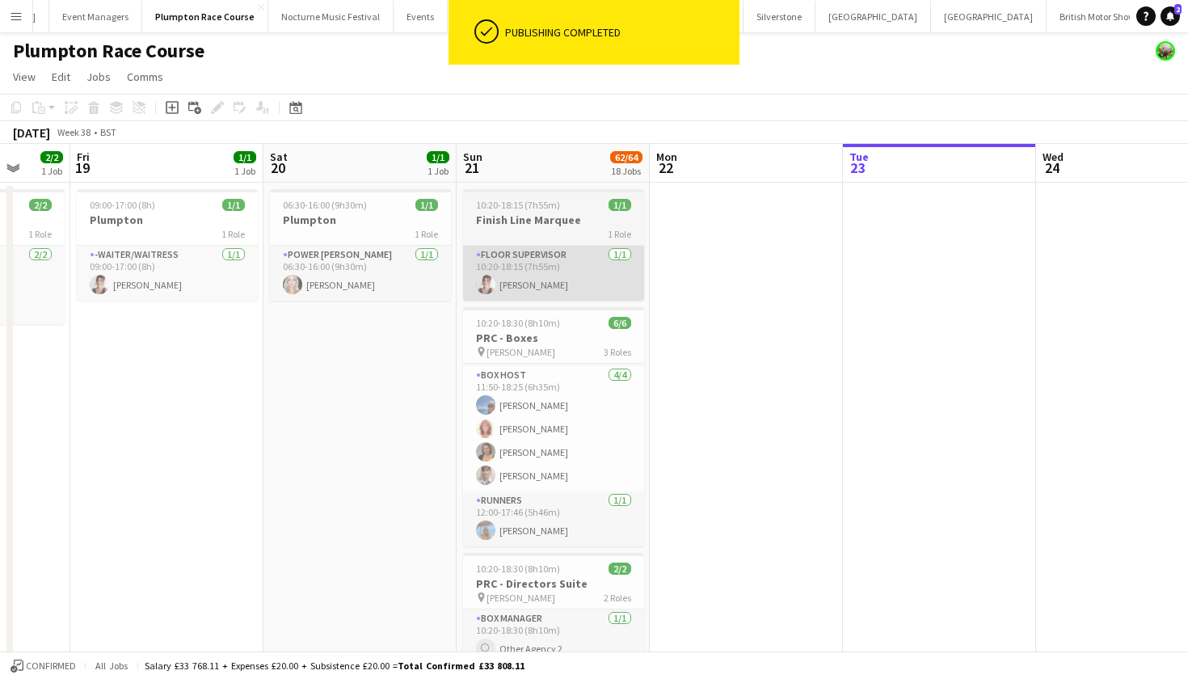
scroll to position [0, 0]
click at [549, 265] on app-card-role "Floor Supervisor 1/1 10:20-18:15 (7h55m) Sadie Bicknell" at bounding box center [553, 273] width 181 height 55
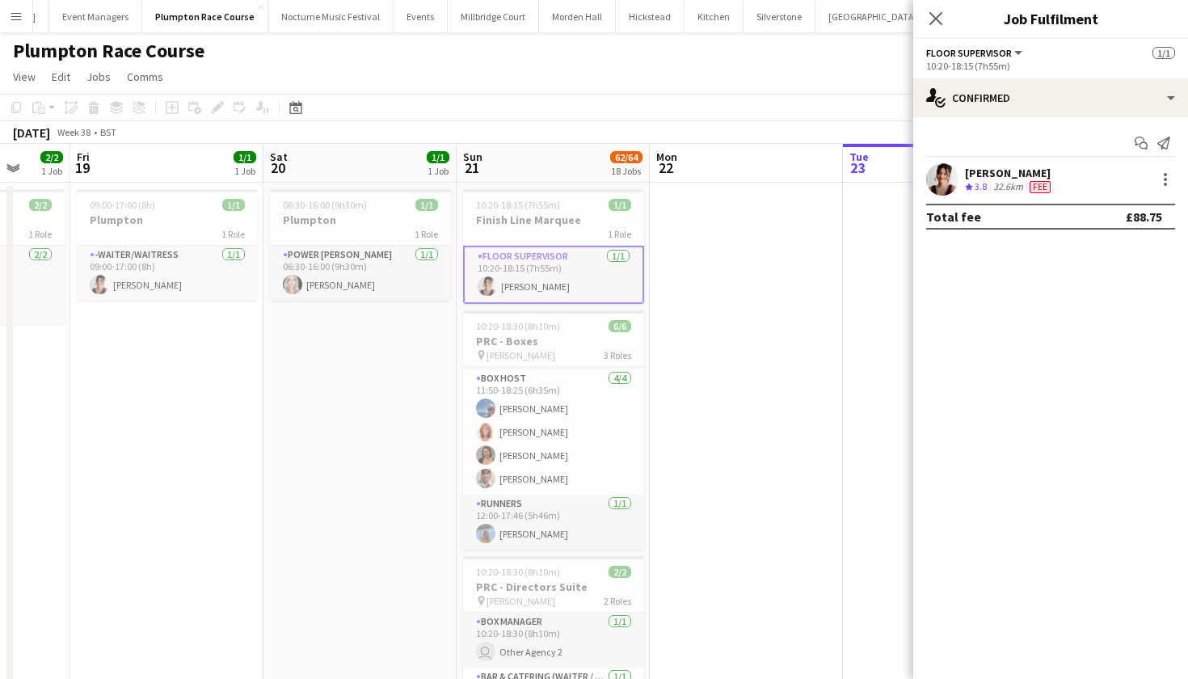
click at [1169, 168] on div "Sadie Bicknell Crew rating 3.8 32.6km Fee" at bounding box center [1050, 179] width 275 height 32
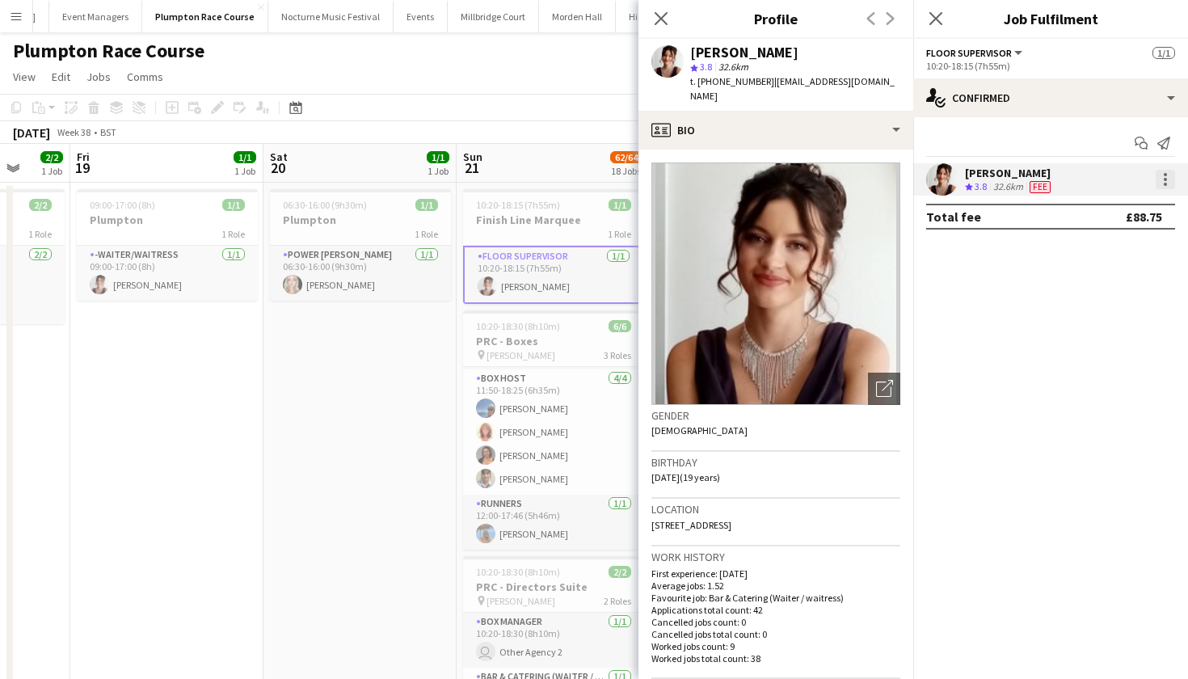
click at [1174, 172] on div at bounding box center [1165, 179] width 19 height 19
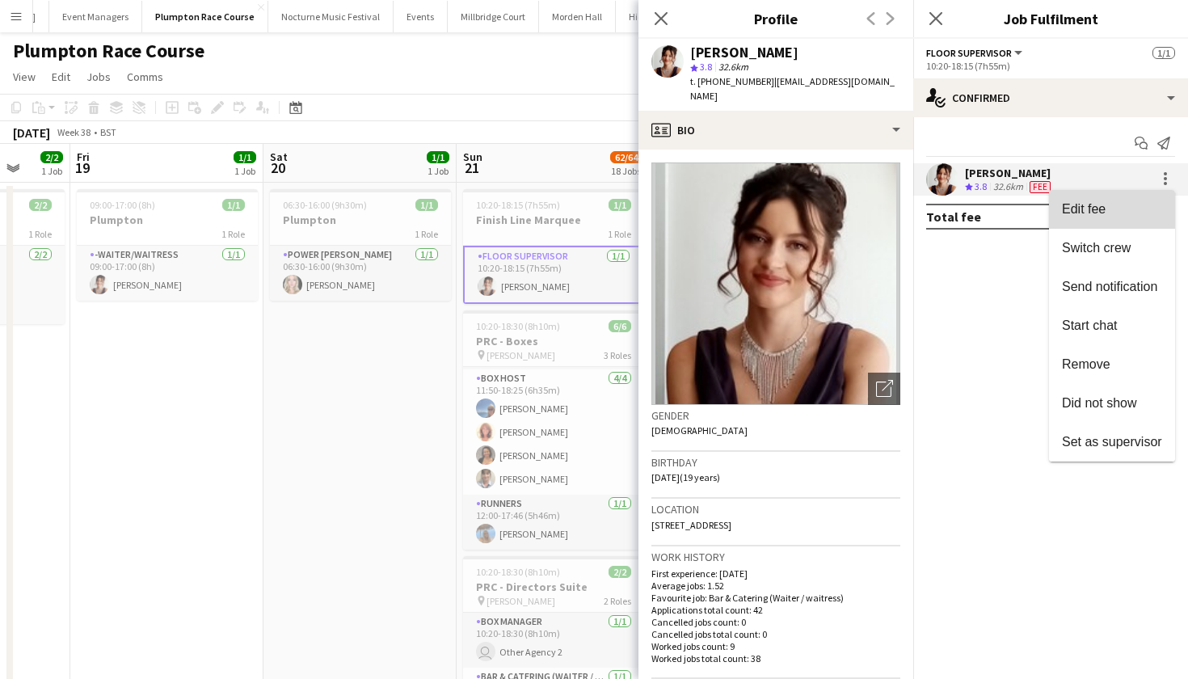
click at [1147, 203] on span "Edit fee" at bounding box center [1112, 209] width 100 height 15
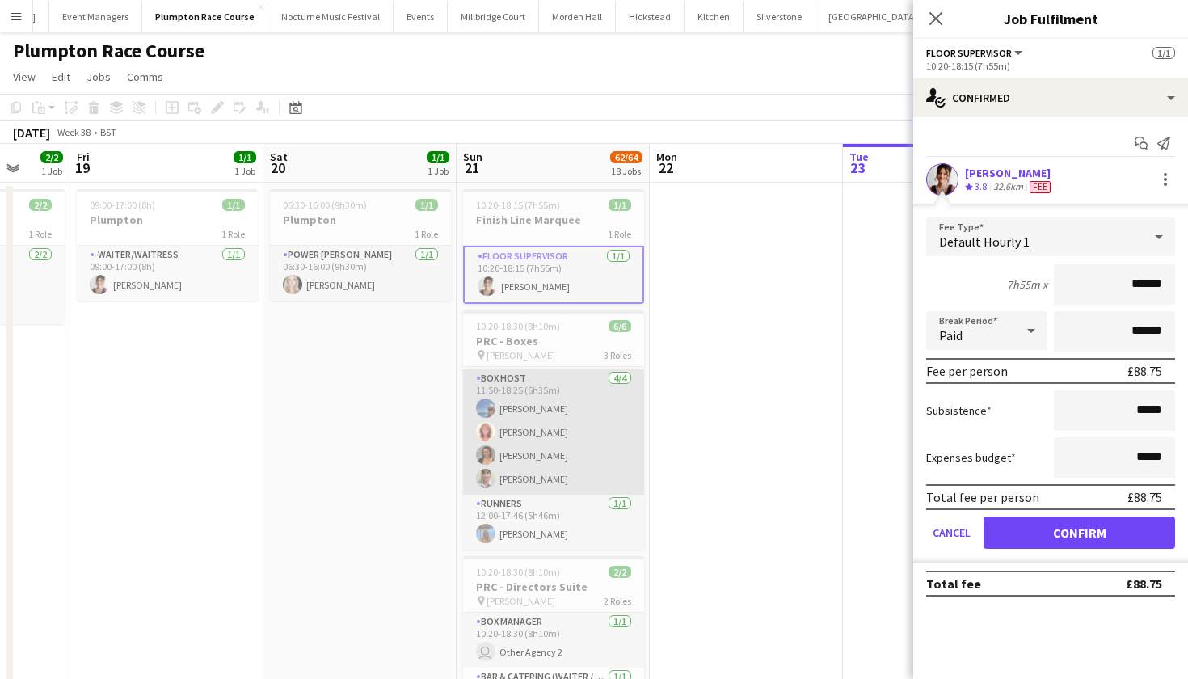
click at [542, 423] on app-card-role "Box Host 4/4 11:50-18:25 (6h35m) Erika Cummings Annette Woolman Camilla Nchindo…" at bounding box center [553, 431] width 181 height 125
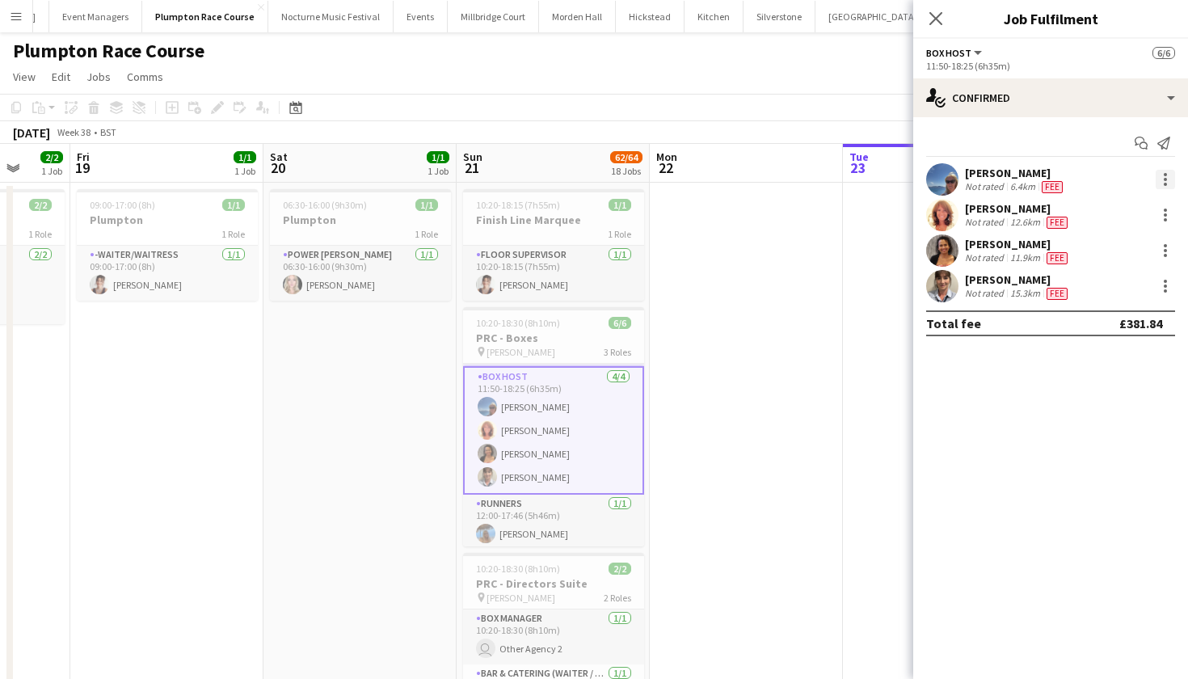
click at [1169, 176] on div at bounding box center [1165, 179] width 19 height 19
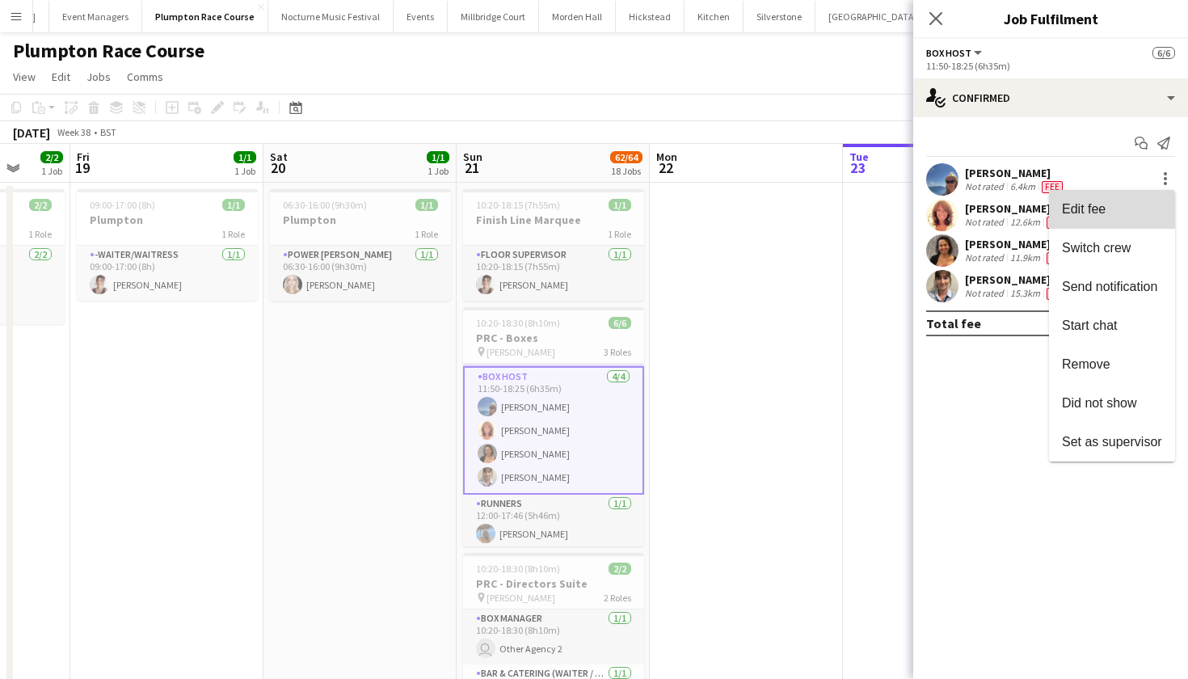
click at [1139, 208] on span "Edit fee" at bounding box center [1112, 209] width 100 height 15
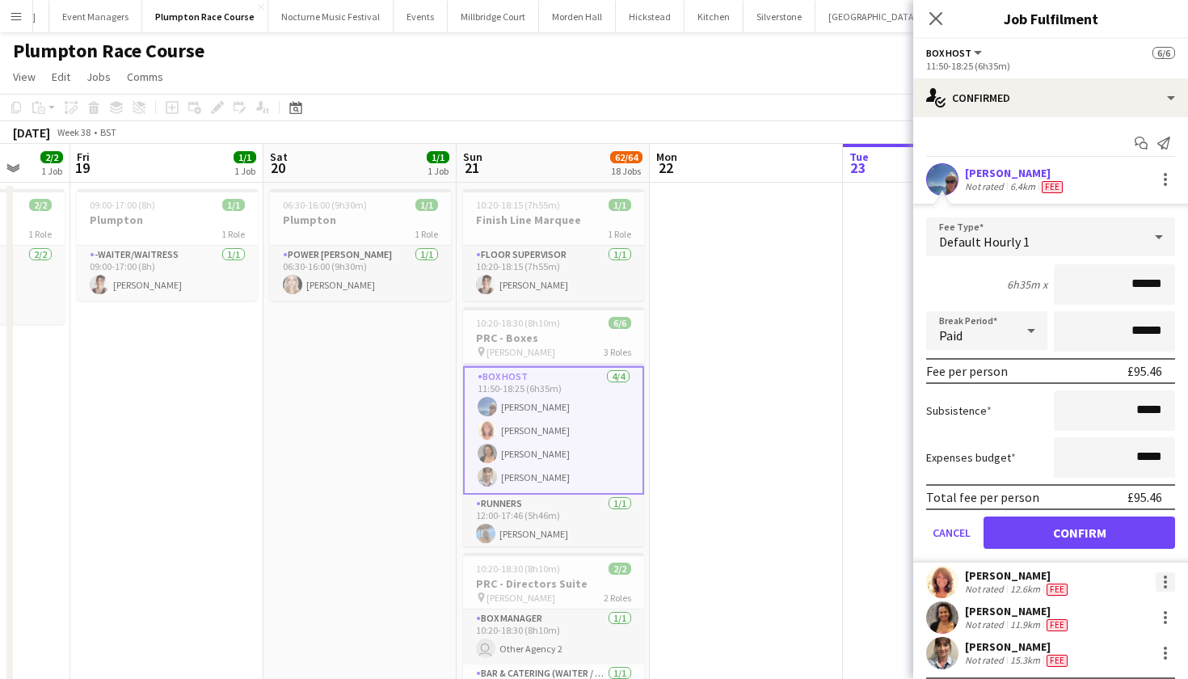
click at [1161, 579] on div at bounding box center [1165, 581] width 19 height 19
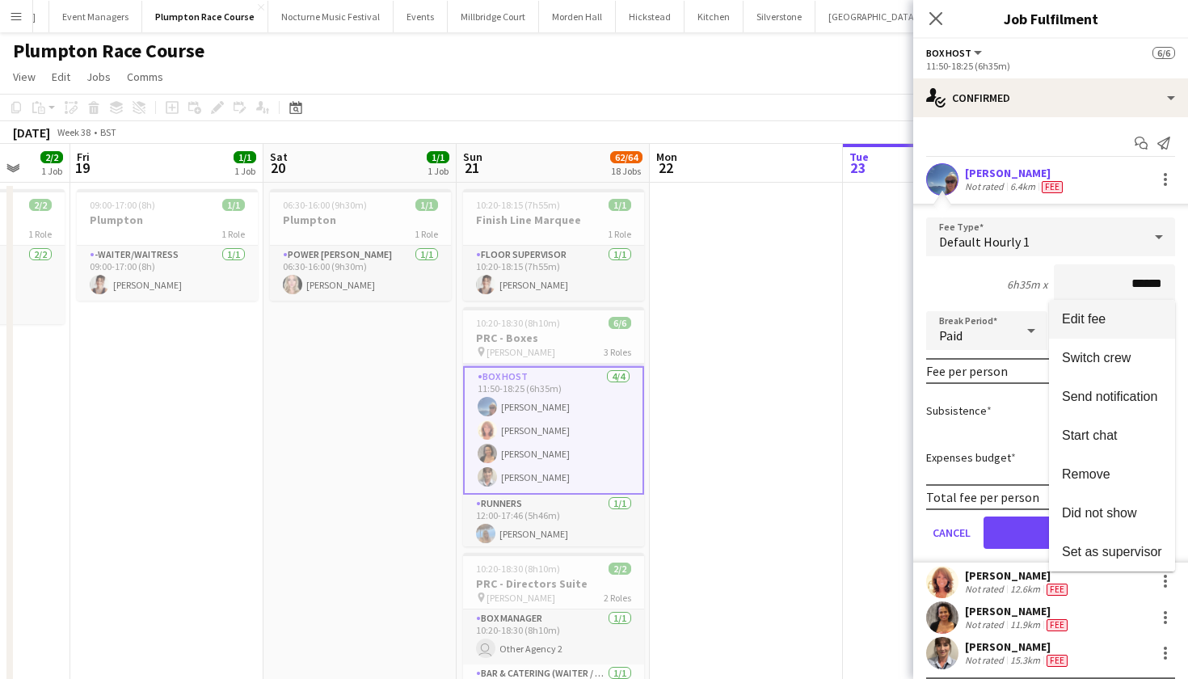
click at [1103, 341] on button "Switch crew" at bounding box center [1112, 358] width 126 height 39
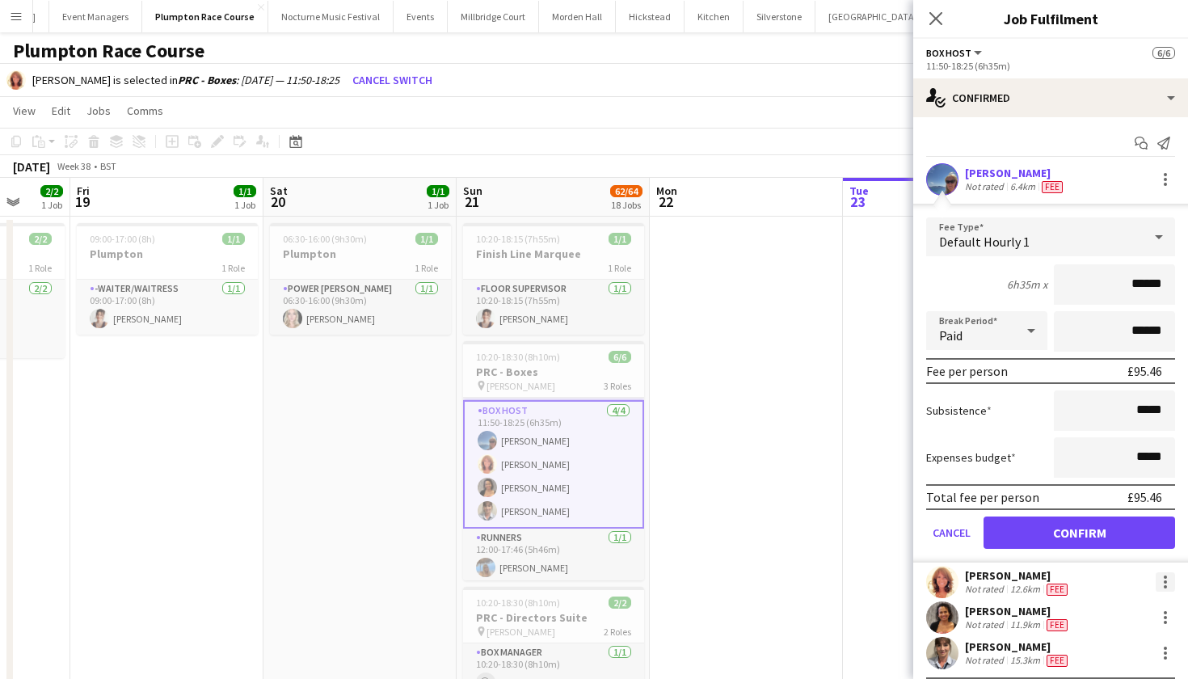
click at [1167, 590] on div at bounding box center [1165, 581] width 19 height 19
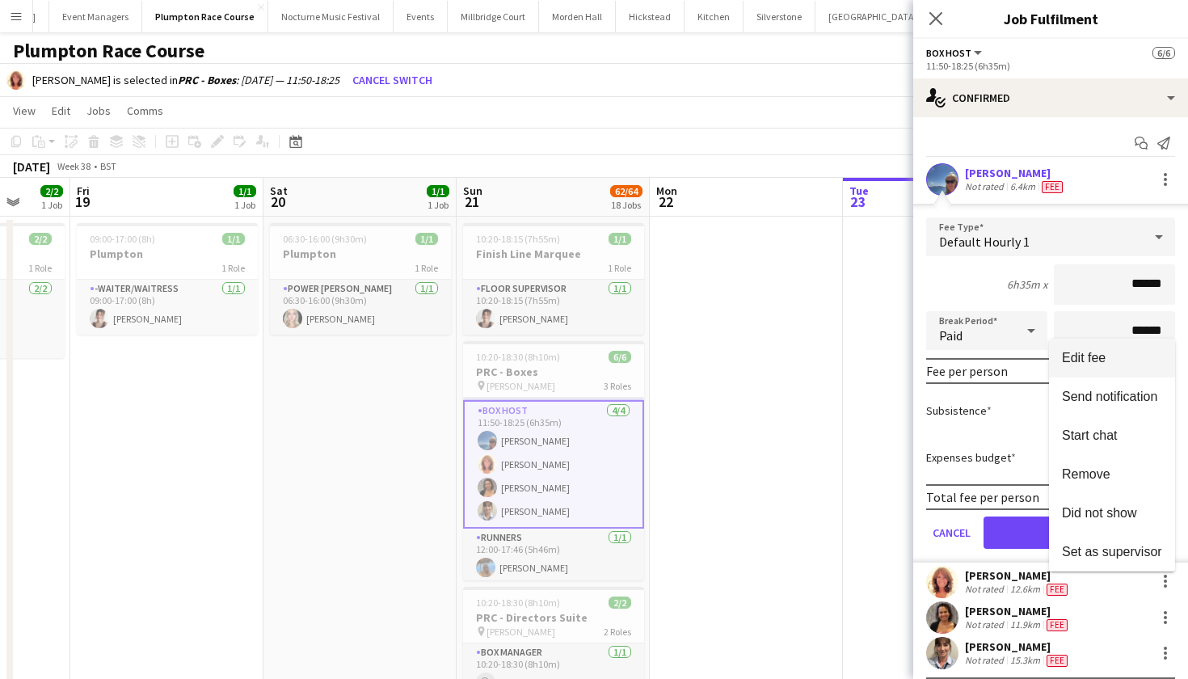
click at [1100, 365] on span "Edit fee" at bounding box center [1084, 358] width 44 height 14
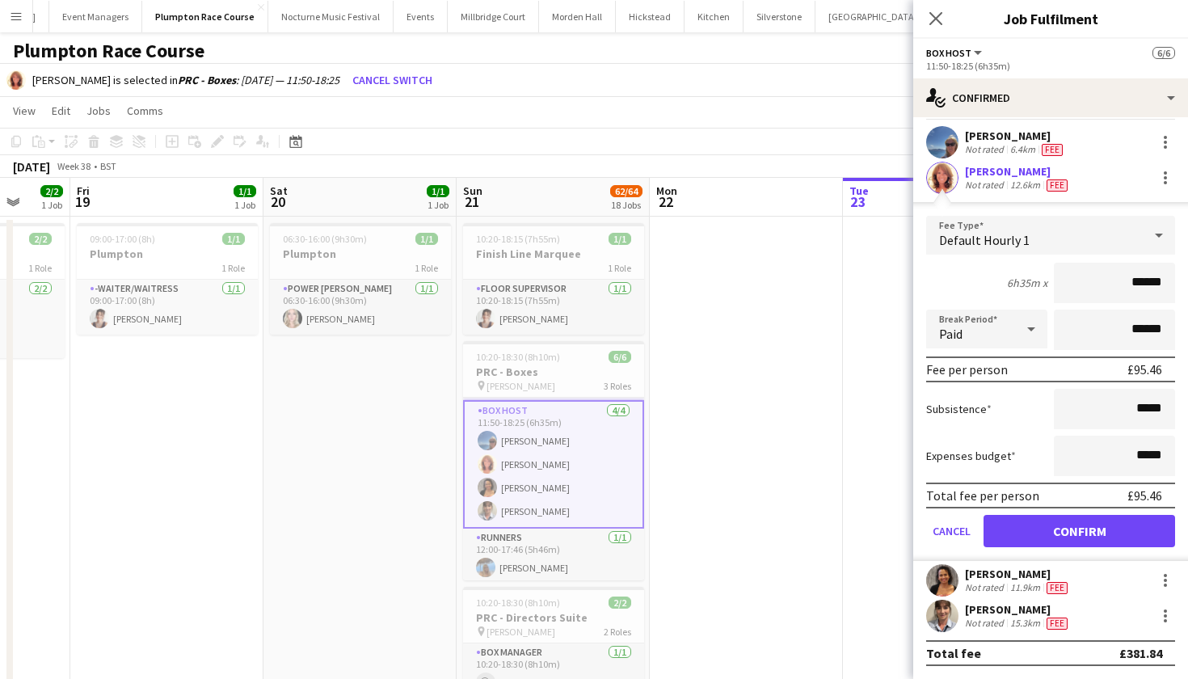
scroll to position [37, 0]
click at [1172, 571] on div at bounding box center [1165, 580] width 19 height 19
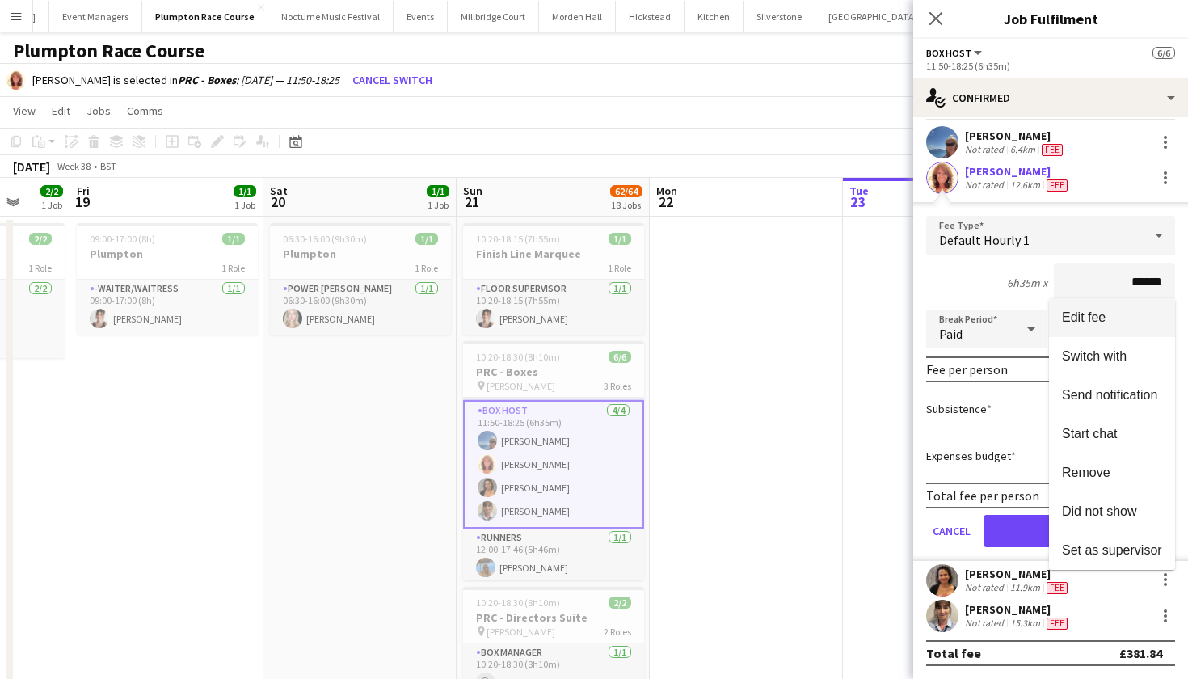
click at [1100, 315] on span "Edit fee" at bounding box center [1084, 317] width 44 height 14
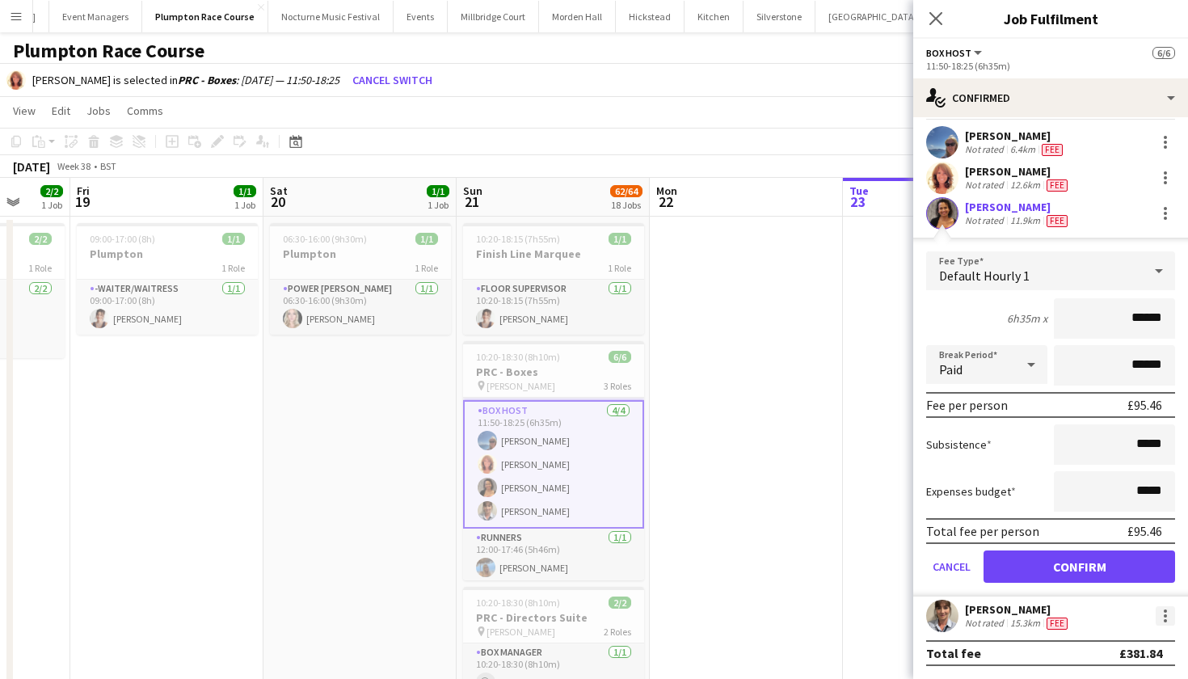
click at [1164, 618] on div at bounding box center [1165, 615] width 19 height 19
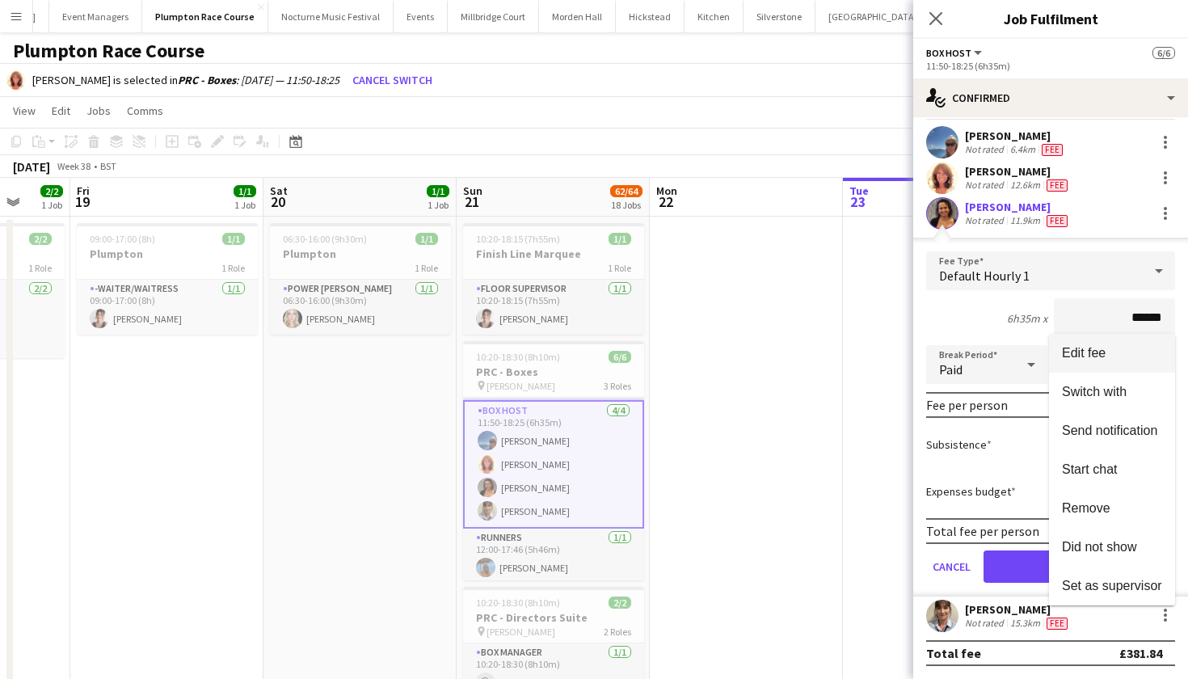
click at [1086, 351] on span "Edit fee" at bounding box center [1084, 353] width 44 height 14
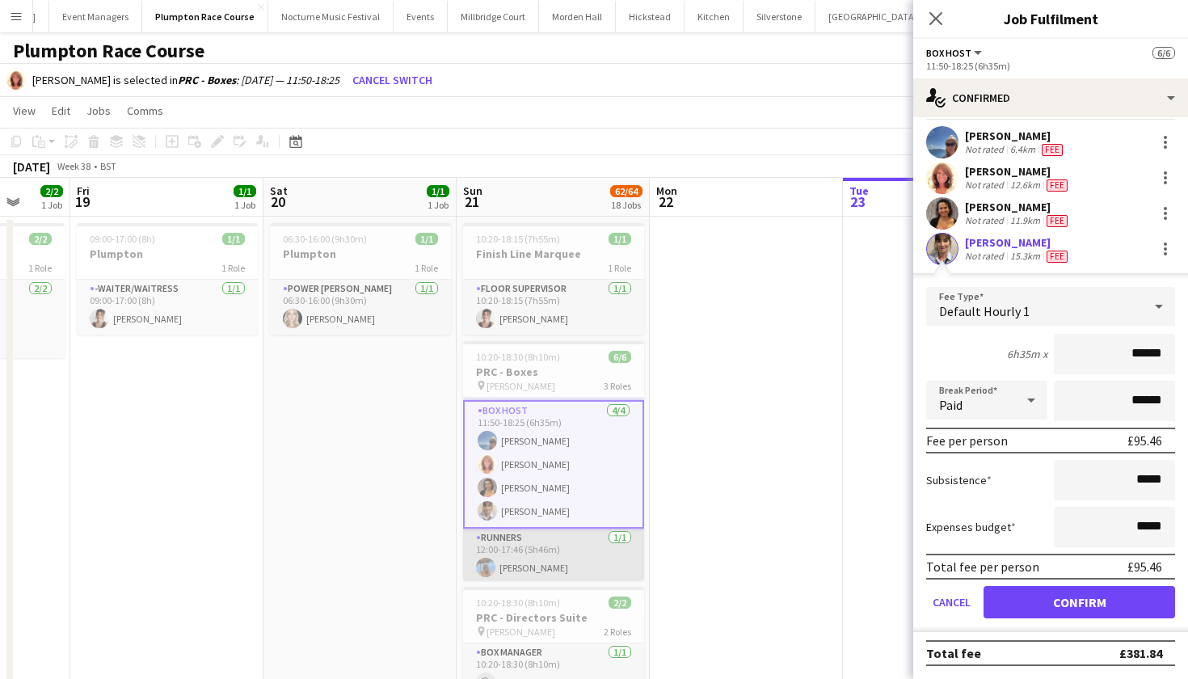
click at [566, 550] on app-card-role "Runners 1/1 12:00-17:46 (5h46m) Lily-Anne Lambert" at bounding box center [553, 556] width 181 height 55
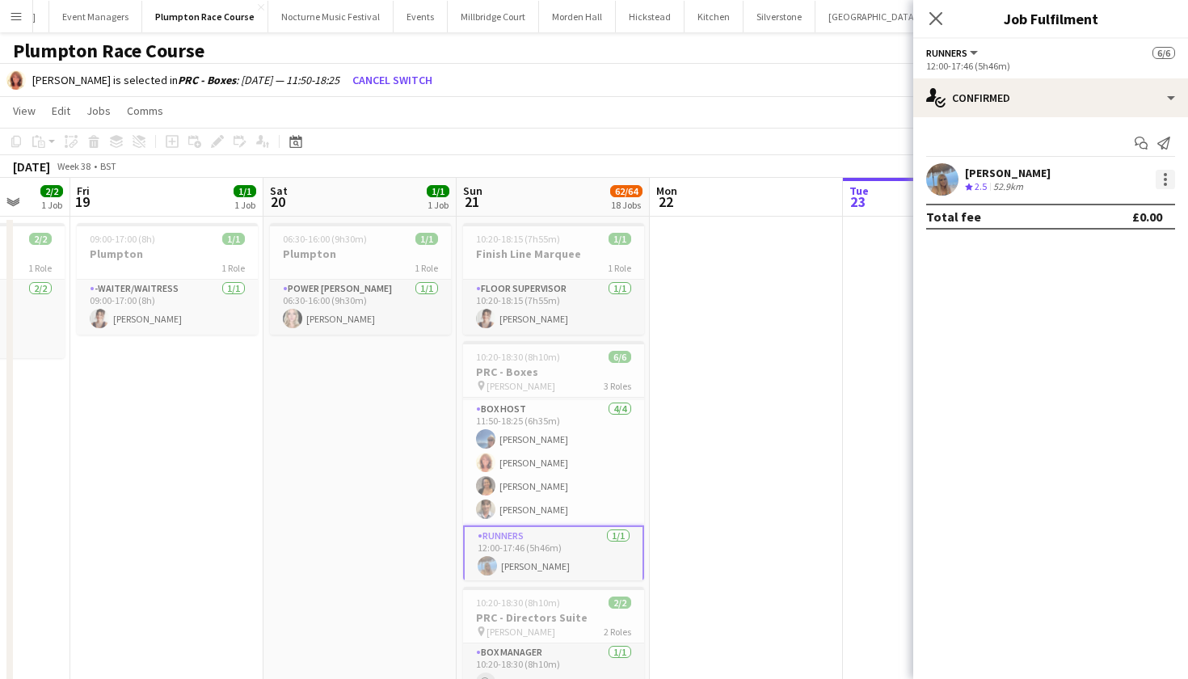
click at [1163, 187] on div at bounding box center [1165, 179] width 19 height 19
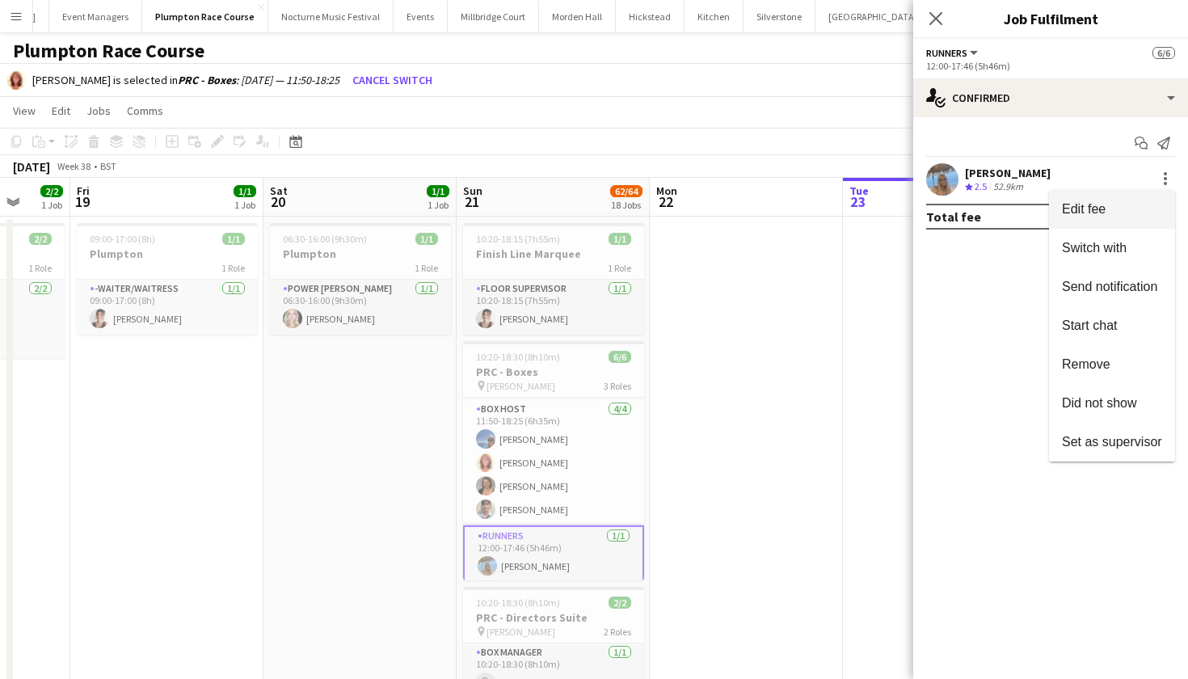
click at [1132, 216] on span "Edit fee" at bounding box center [1112, 209] width 100 height 15
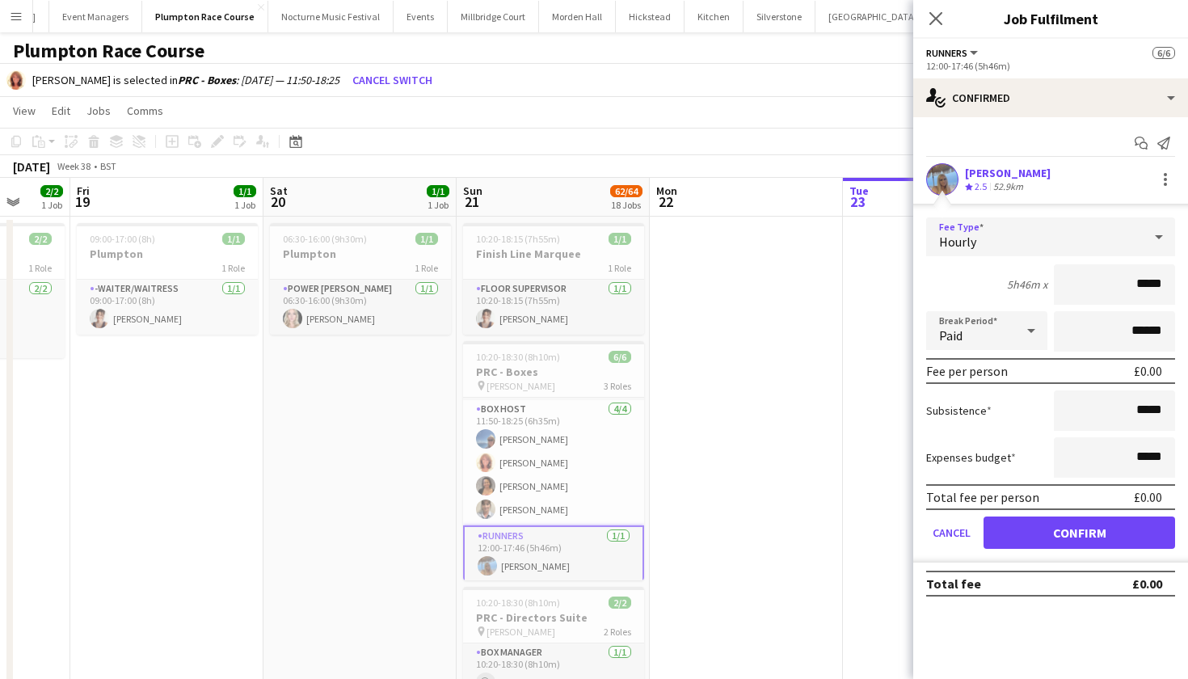
click at [1131, 237] on div "Hourly" at bounding box center [1034, 236] width 217 height 39
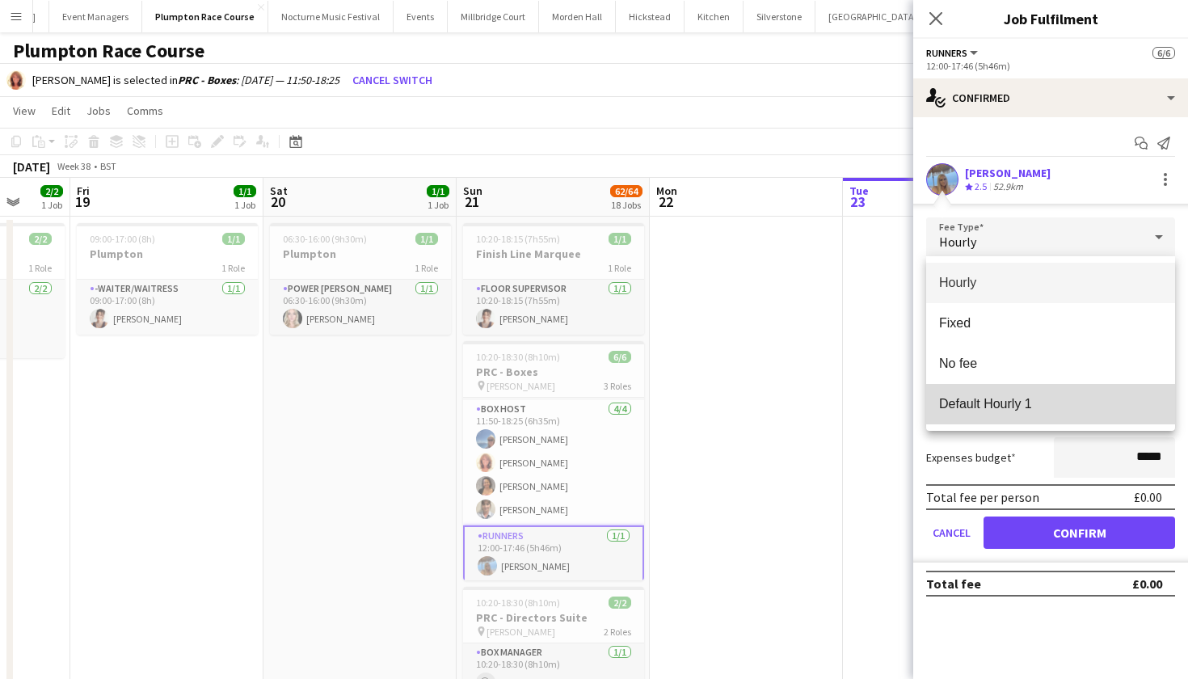
click at [1055, 400] on span "Default Hourly 1" at bounding box center [1050, 403] width 223 height 15
type input "******"
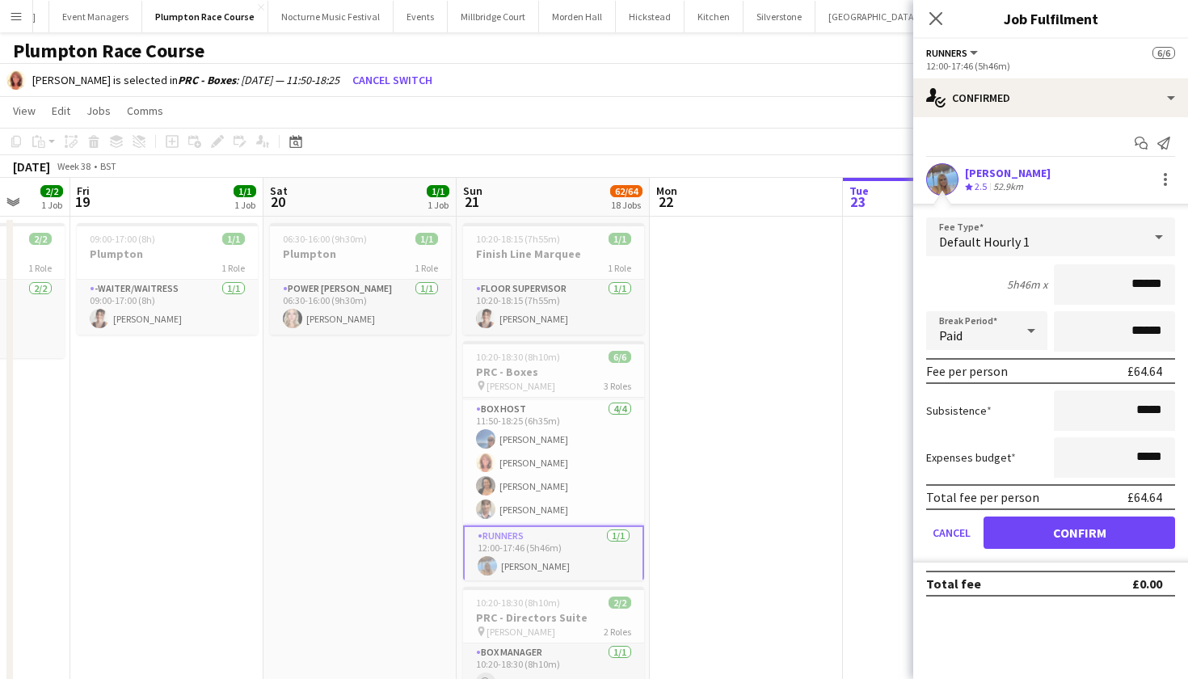
click at [1063, 538] on button "Confirm" at bounding box center [1080, 532] width 192 height 32
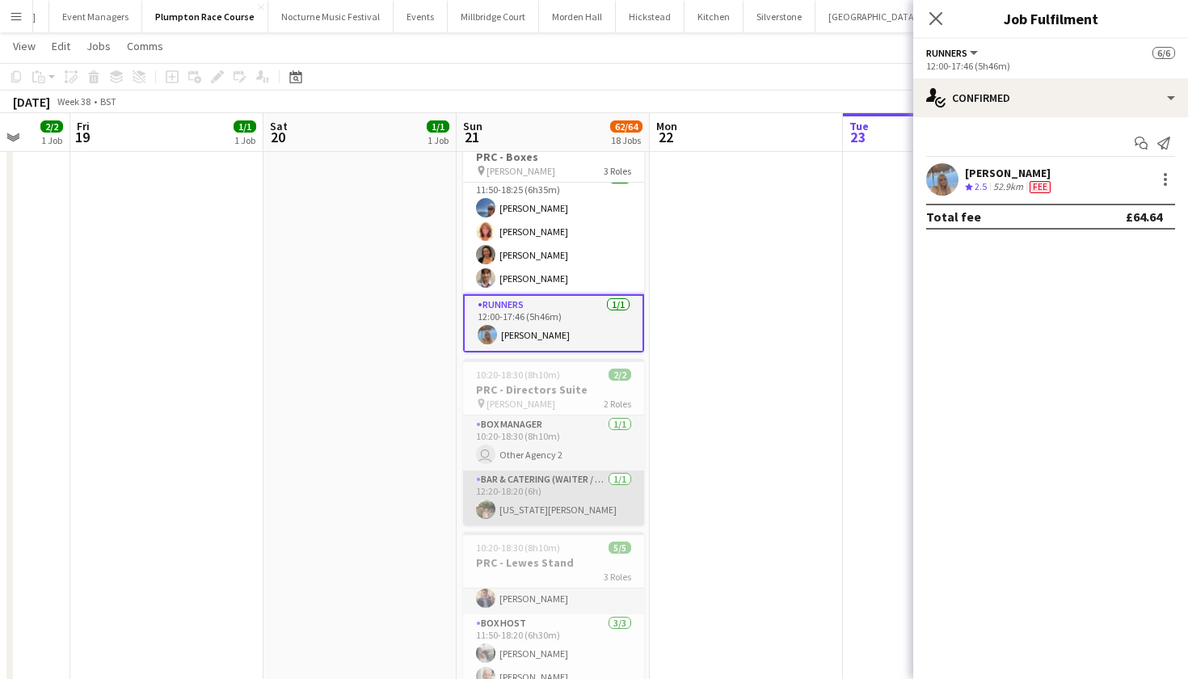
scroll to position [229, 0]
click at [576, 509] on app-card-role "Bar & Catering (Waiter / waitress) 1/1 12:20-18:20 (6h) Georgia Ek" at bounding box center [553, 495] width 181 height 55
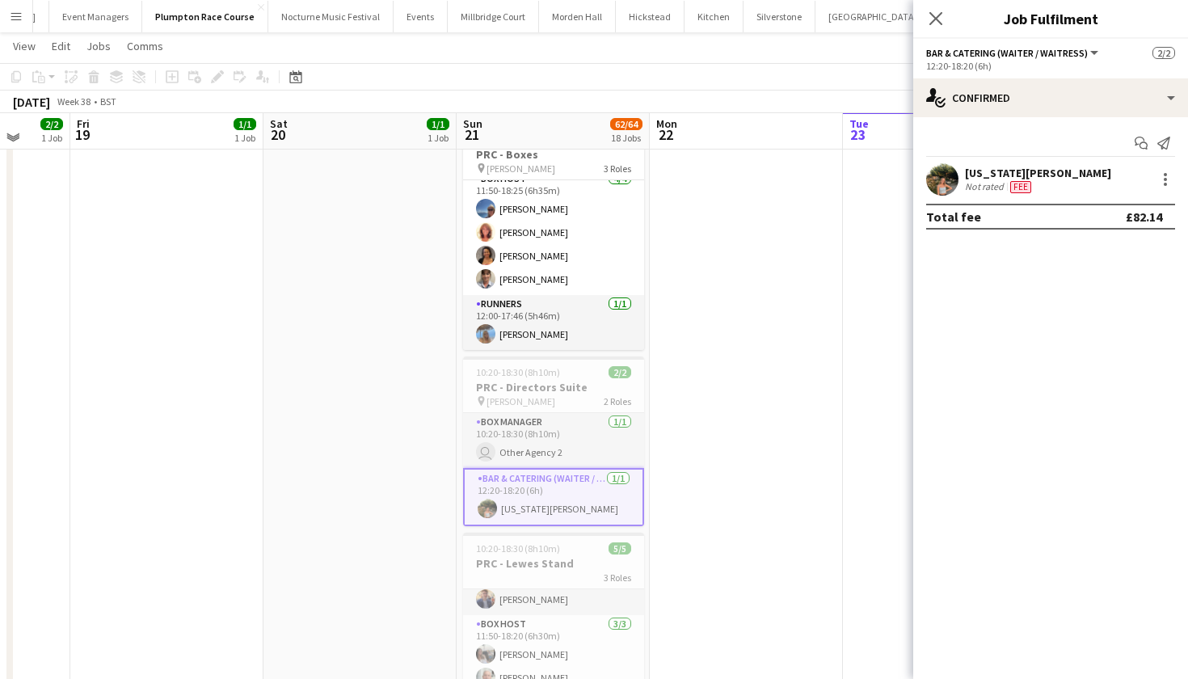
scroll to position [65, 0]
click at [1167, 183] on div at bounding box center [1165, 179] width 19 height 19
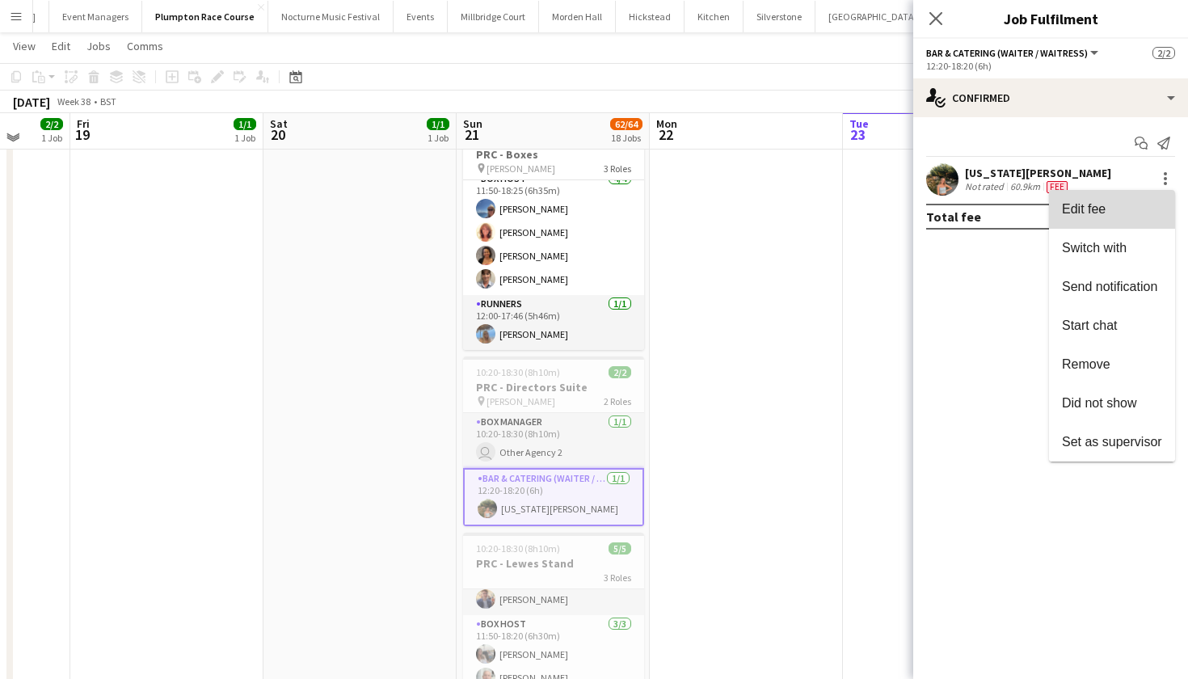
click at [1143, 207] on span "Edit fee" at bounding box center [1112, 209] width 100 height 15
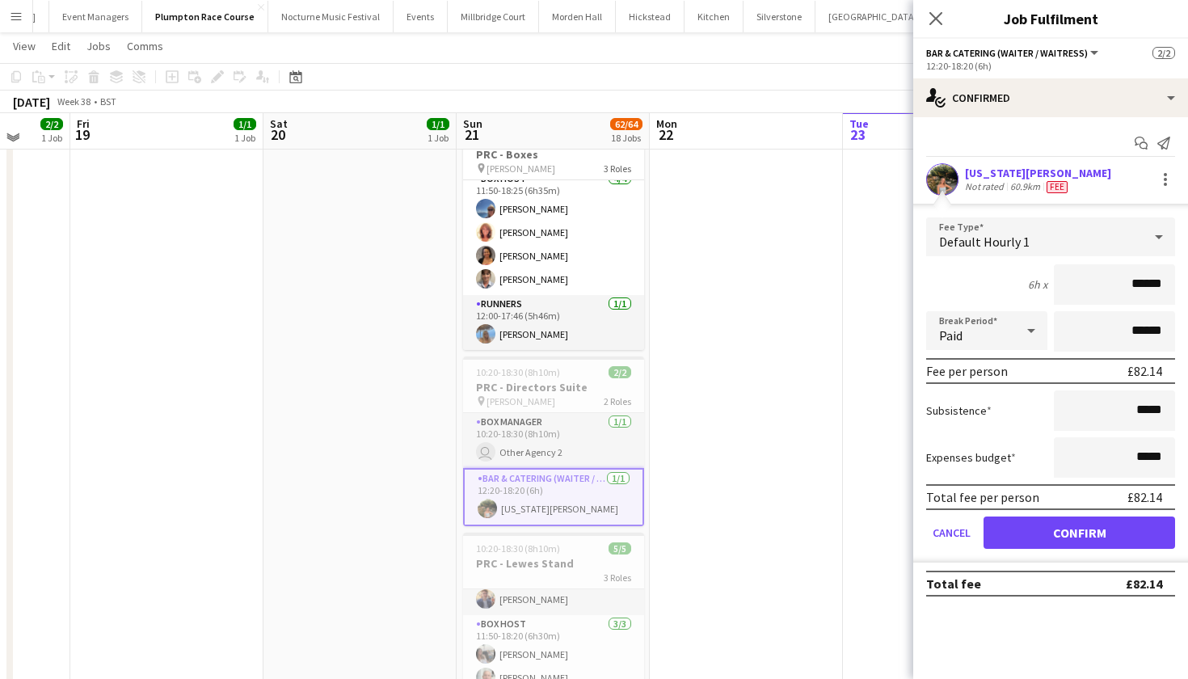
click at [1096, 534] on button "Confirm" at bounding box center [1080, 532] width 192 height 32
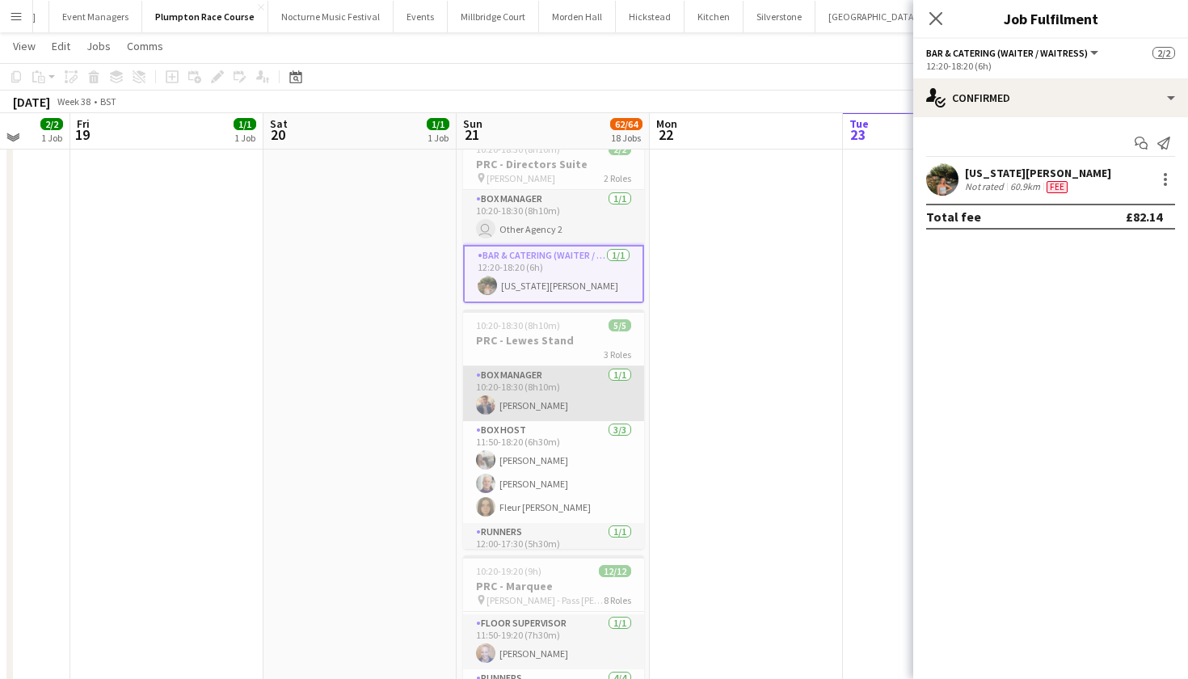
scroll to position [0, 0]
click at [535, 381] on app-card-role "Box Manager 1/1 10:20-18:30 (8h10m) Alistair Cocks" at bounding box center [553, 393] width 181 height 55
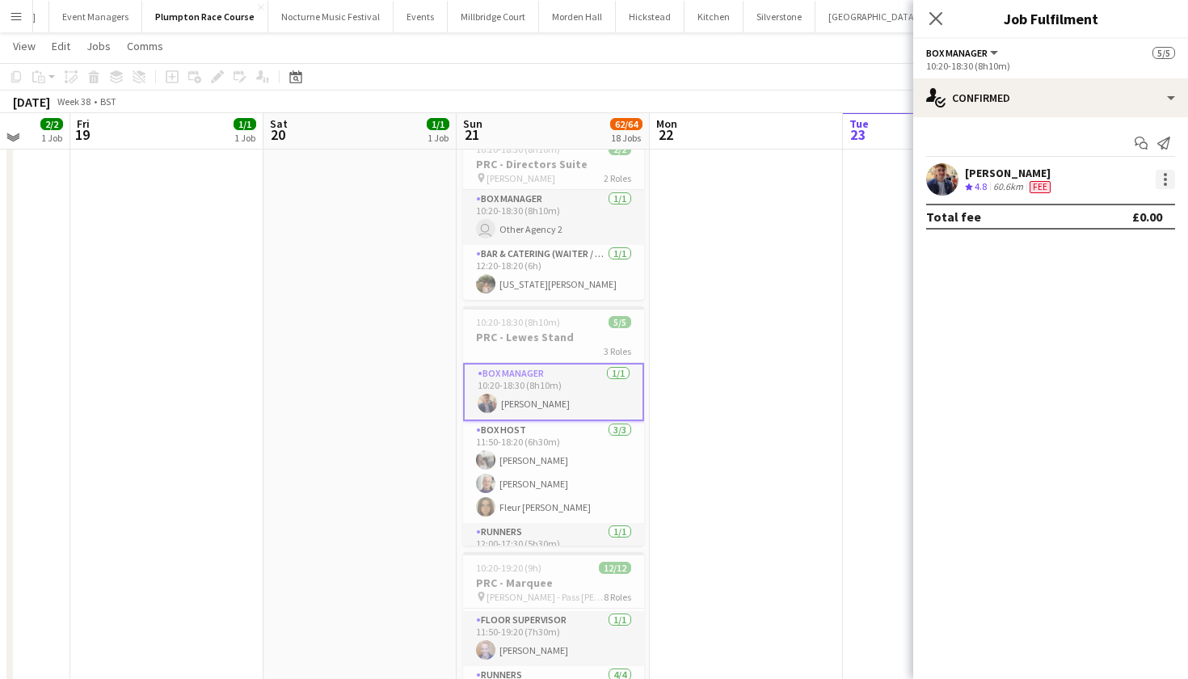
click at [1162, 183] on div at bounding box center [1165, 179] width 19 height 19
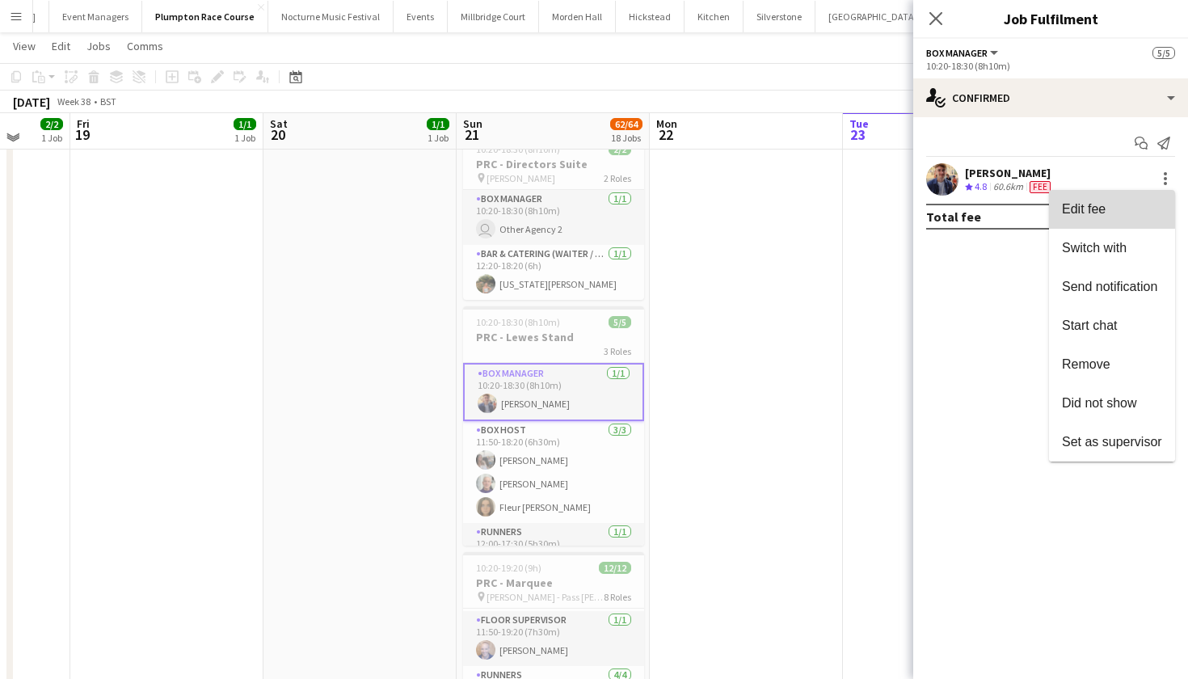
click at [1095, 200] on button "Edit fee" at bounding box center [1112, 209] width 126 height 39
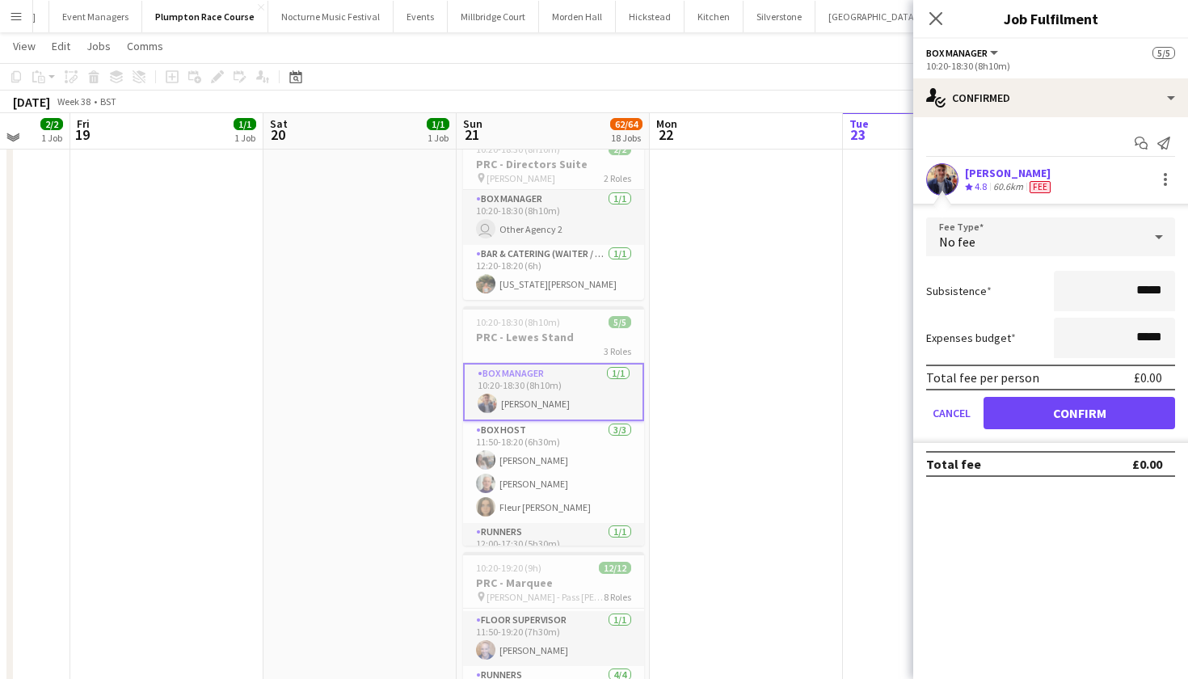
click at [1068, 235] on div "No fee" at bounding box center [1034, 236] width 217 height 39
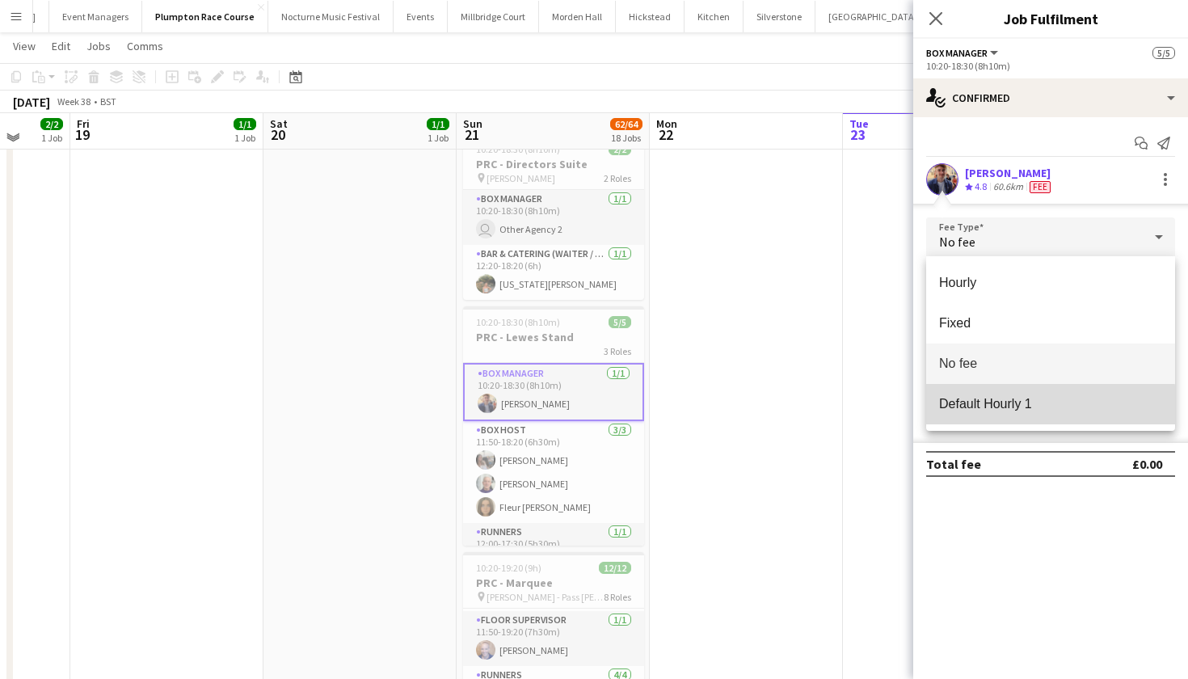
click at [1010, 409] on span "Default Hourly 1" at bounding box center [1050, 403] width 223 height 15
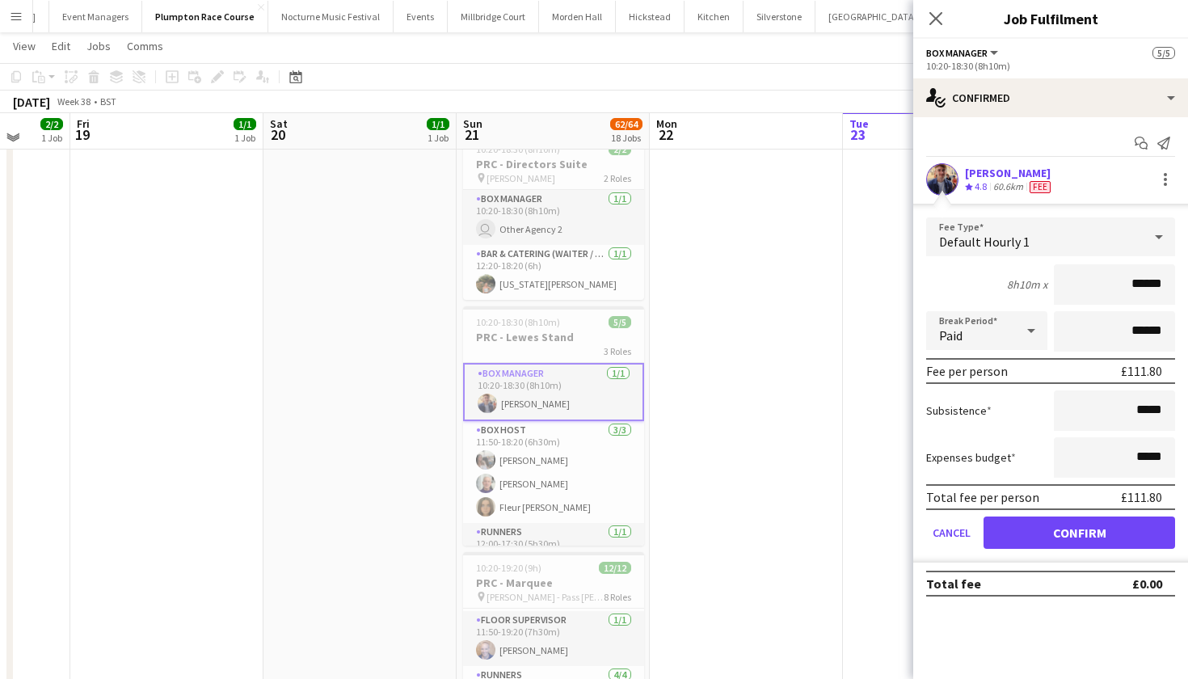
click at [1049, 531] on button "Confirm" at bounding box center [1080, 532] width 192 height 32
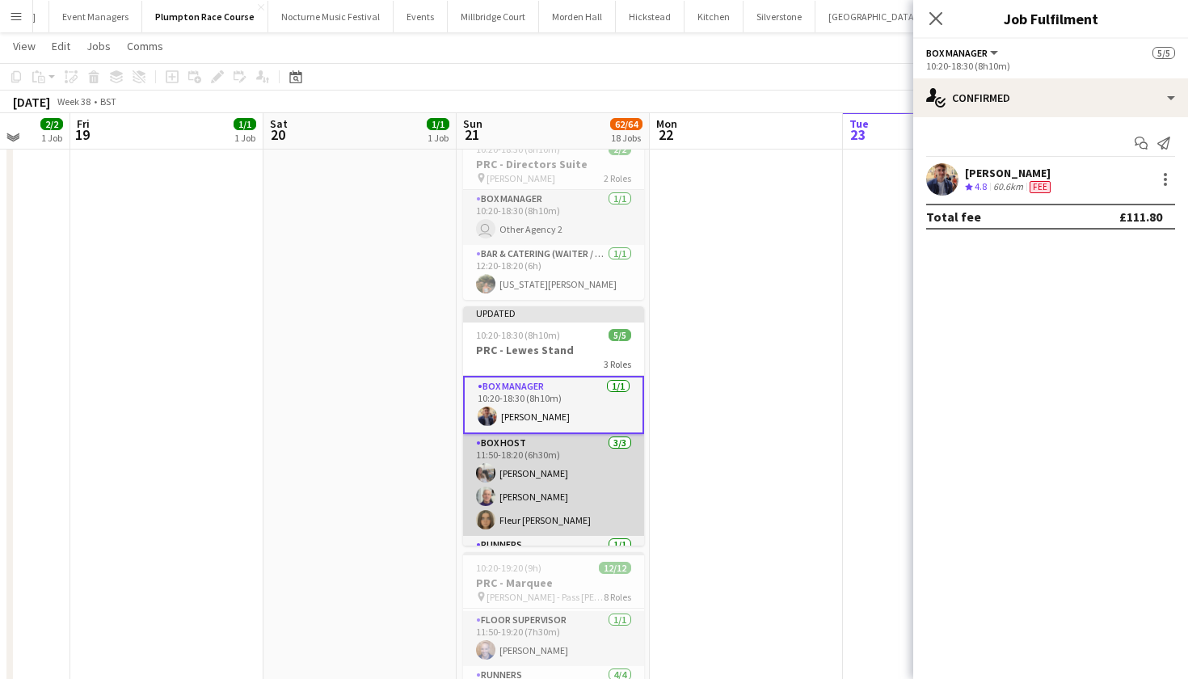
click at [512, 465] on app-card-role "Box Host 3/3 11:50-18:20 (6h30m) Elodie Noble Peter Gretton Fleur Connolly" at bounding box center [553, 485] width 181 height 102
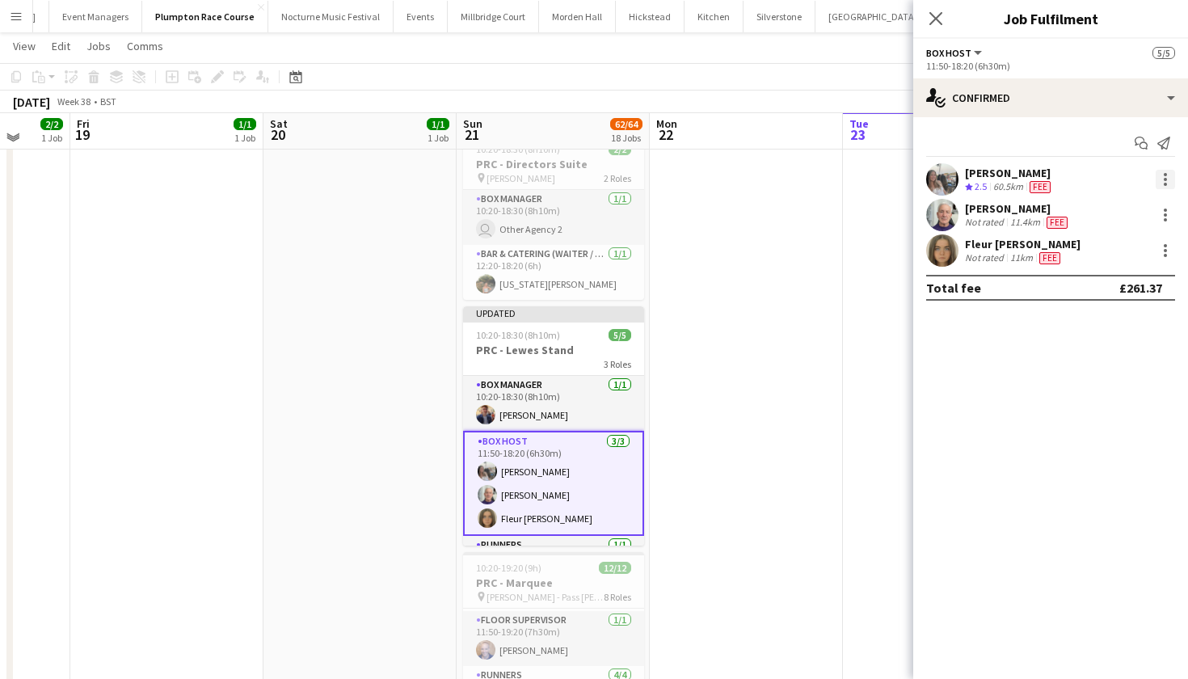
click at [1168, 181] on div at bounding box center [1165, 179] width 19 height 19
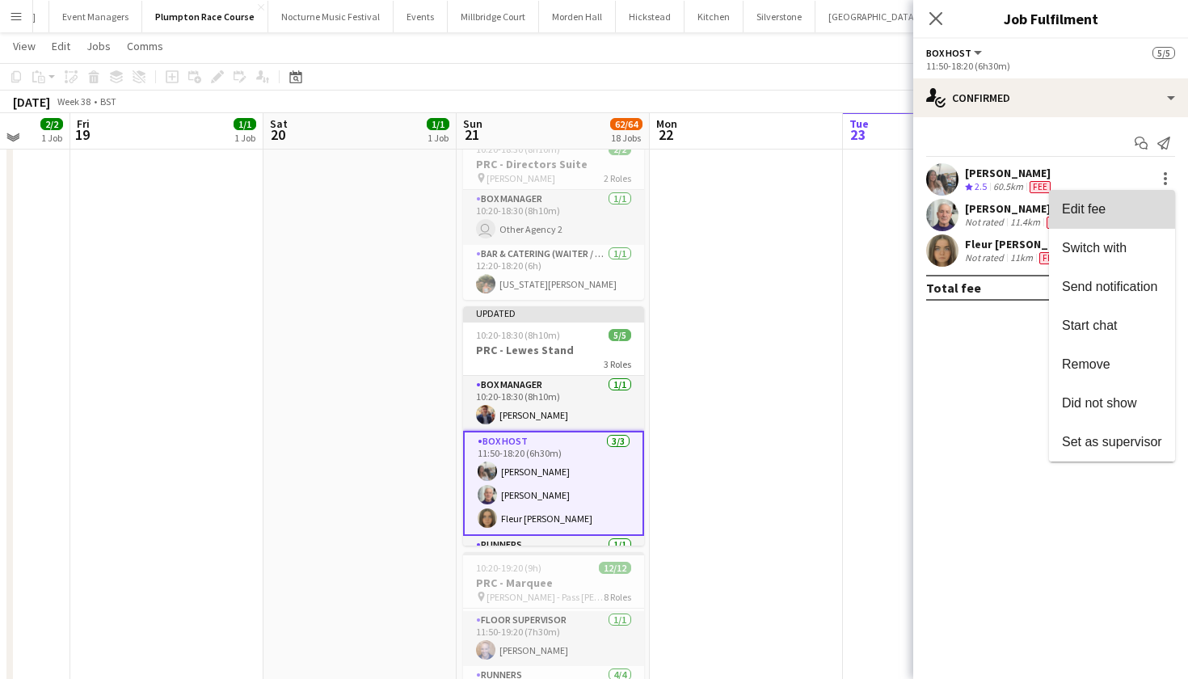
click at [1128, 207] on span "Edit fee" at bounding box center [1112, 209] width 100 height 15
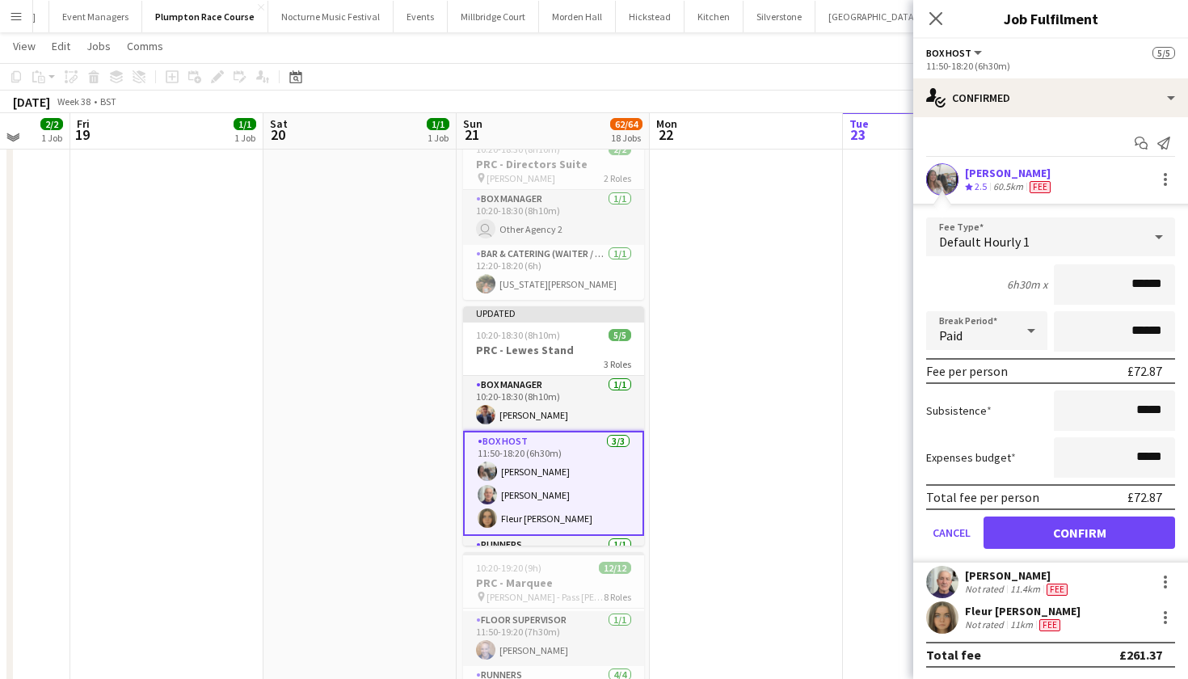
click at [1098, 534] on button "Confirm" at bounding box center [1080, 532] width 192 height 32
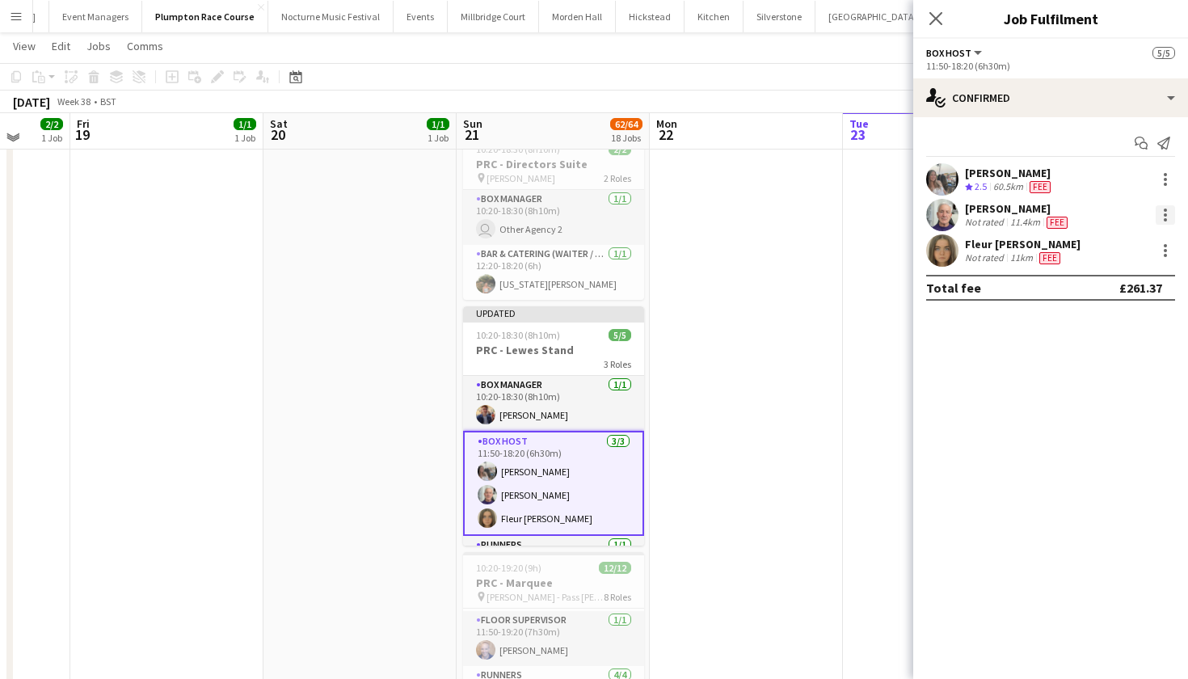
click at [1164, 212] on div at bounding box center [1165, 214] width 19 height 19
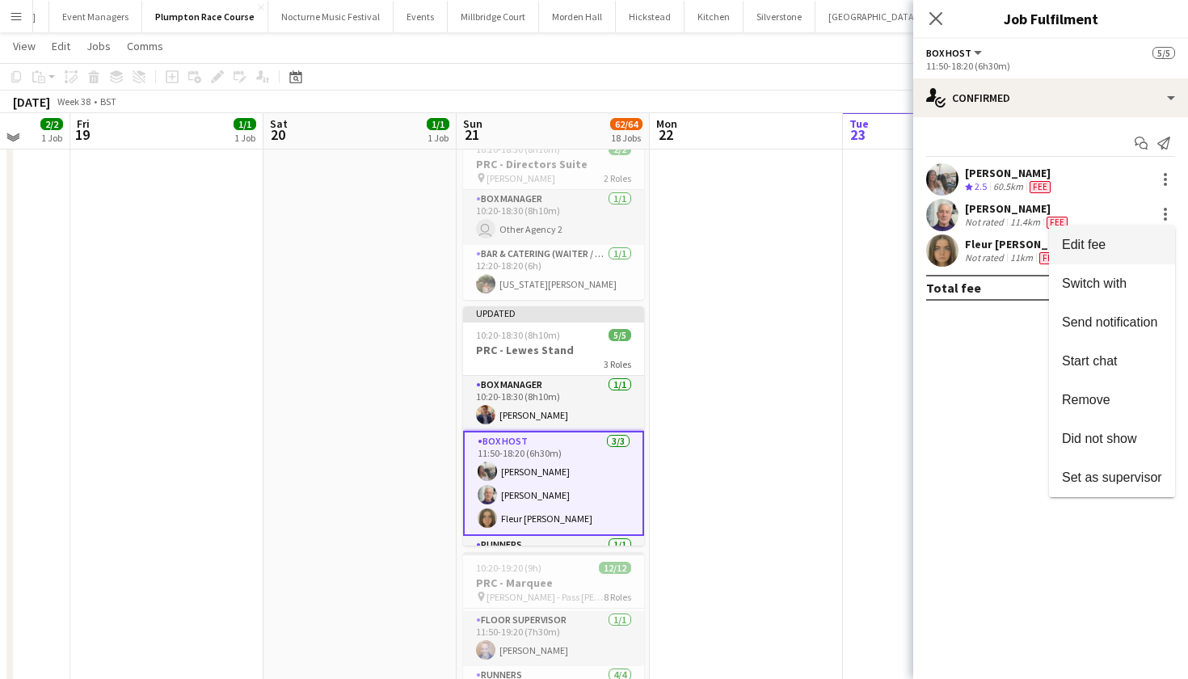
click at [1122, 248] on span "Edit fee" at bounding box center [1112, 245] width 100 height 15
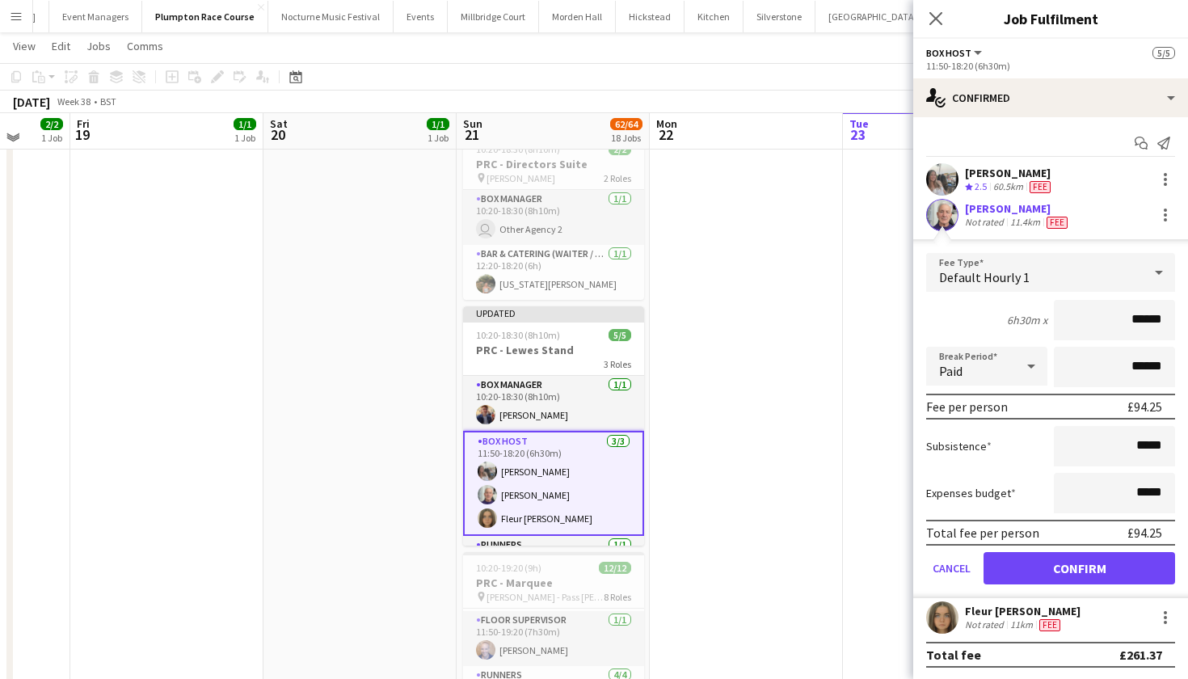
click at [1060, 563] on button "Confirm" at bounding box center [1080, 568] width 192 height 32
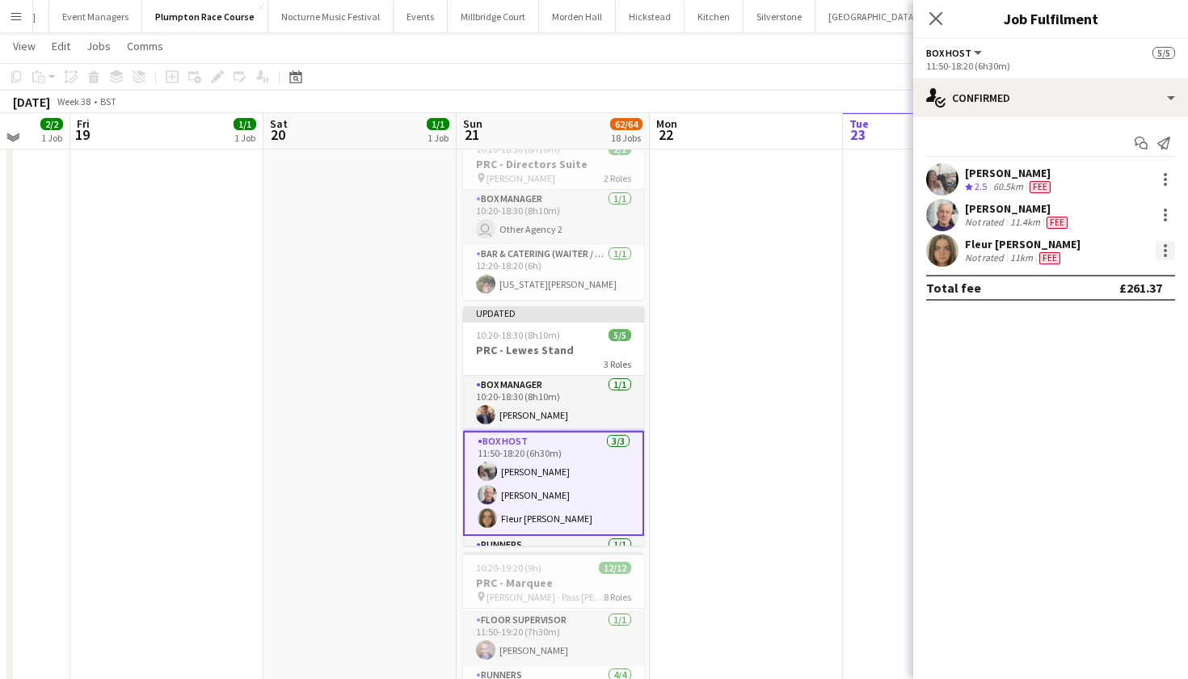
click at [1165, 252] on div at bounding box center [1165, 250] width 19 height 19
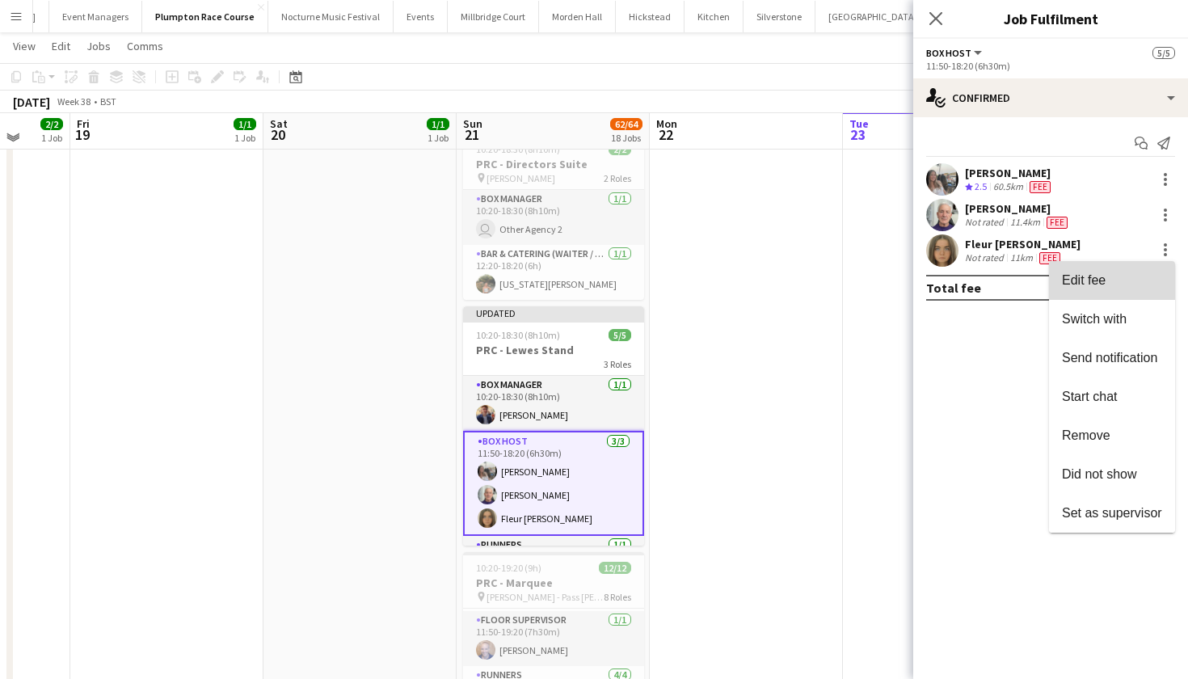
click at [1148, 276] on span "Edit fee" at bounding box center [1112, 280] width 100 height 15
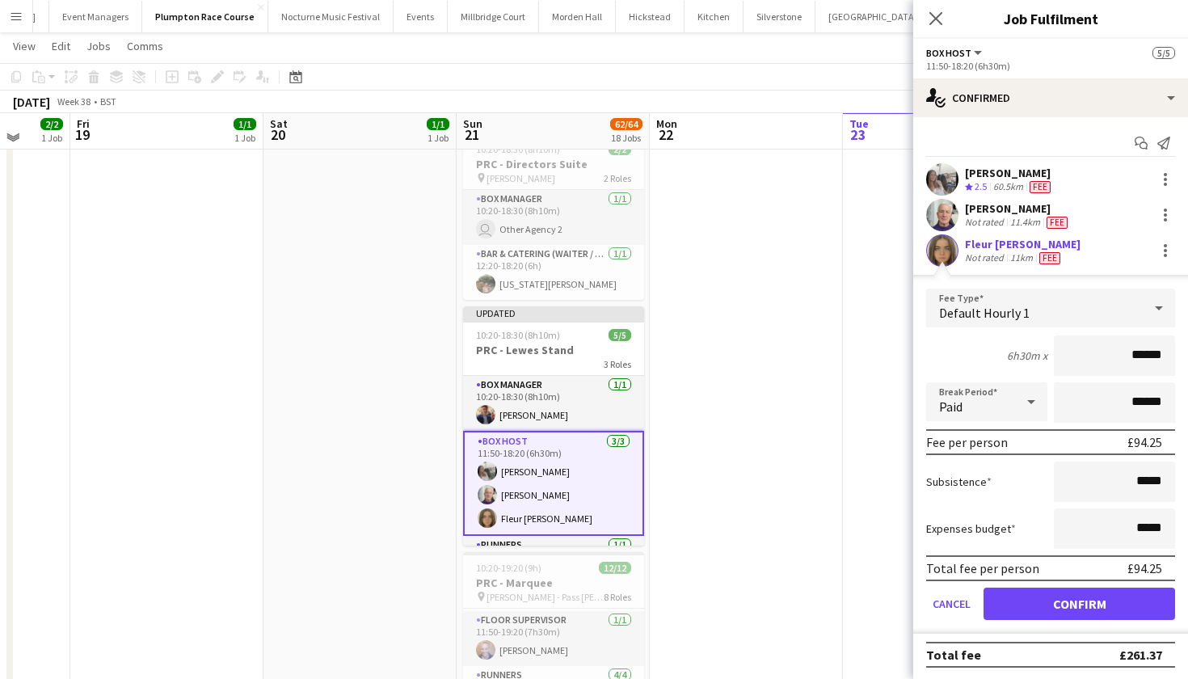
click at [1039, 604] on button "Confirm" at bounding box center [1080, 604] width 192 height 32
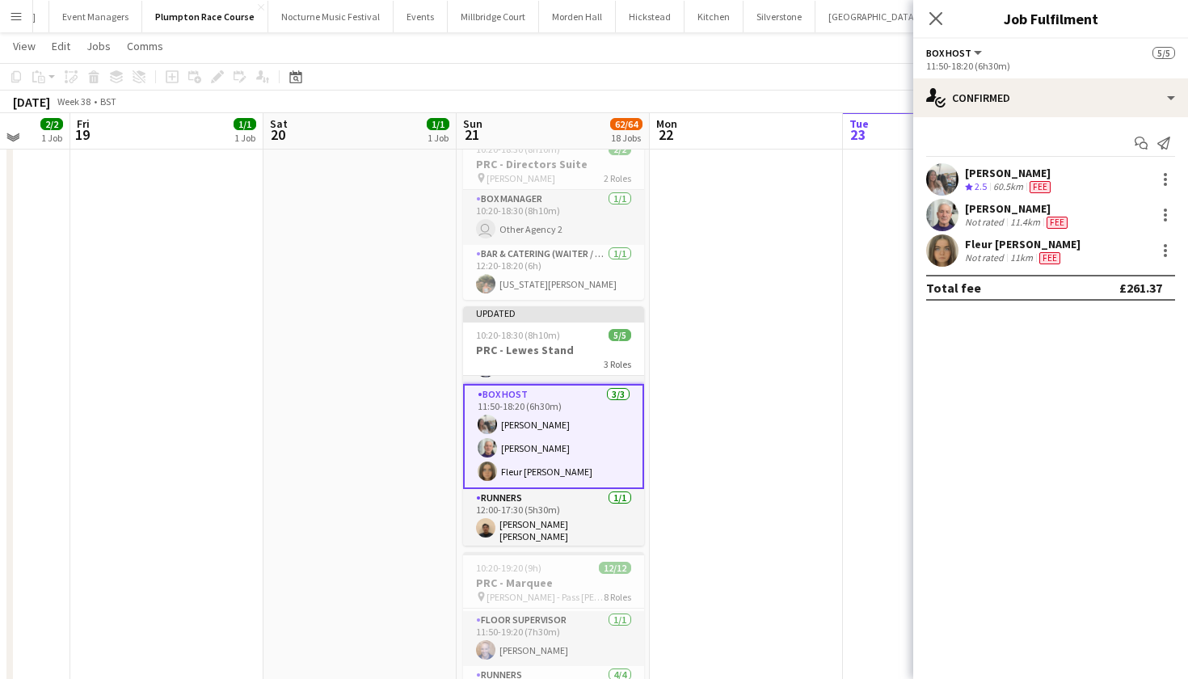
scroll to position [45, 0]
click at [1166, 255] on div at bounding box center [1165, 255] width 3 height 3
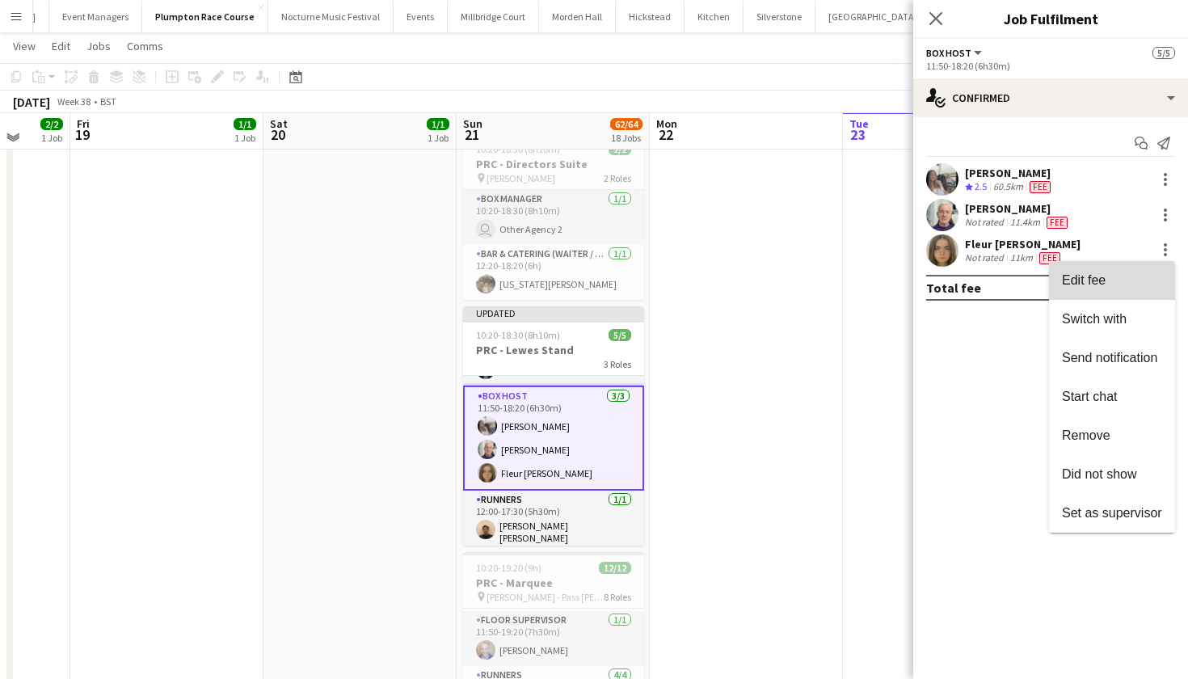
click at [1130, 288] on button "Edit fee" at bounding box center [1112, 280] width 126 height 39
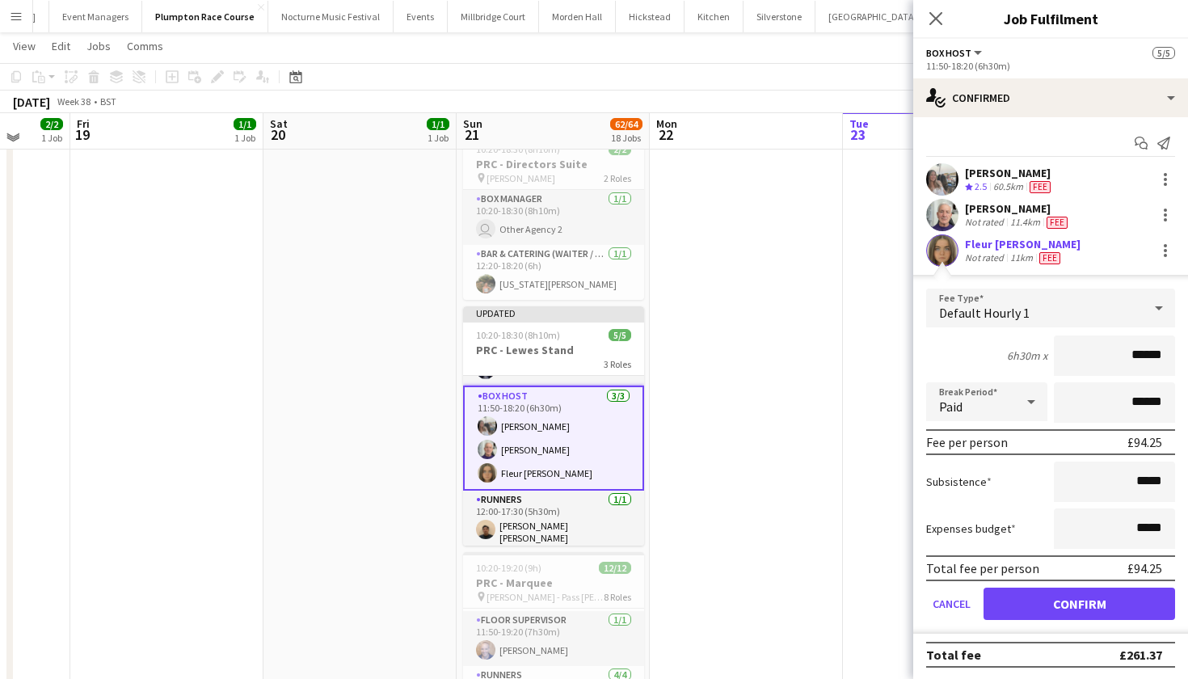
click at [1035, 605] on button "Confirm" at bounding box center [1080, 604] width 192 height 32
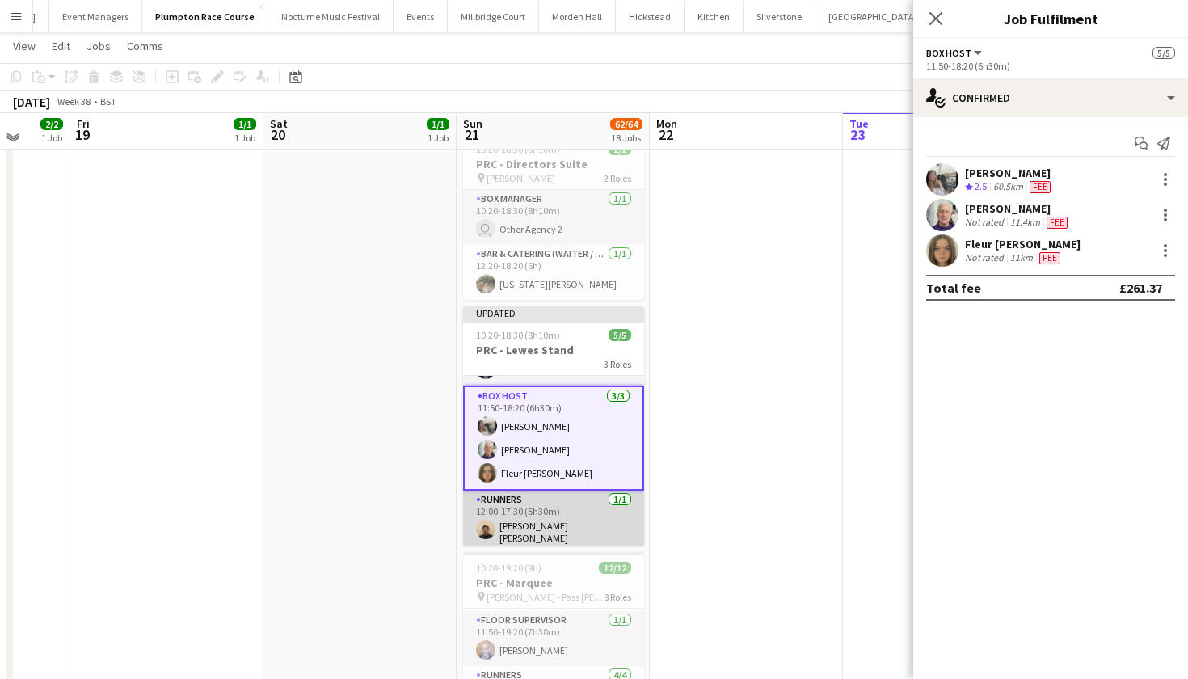
click at [501, 510] on app-card-role "Runners 1/1 12:00-17:30 (5h30m) Dipak Kumar Bomjan" at bounding box center [553, 521] width 181 height 60
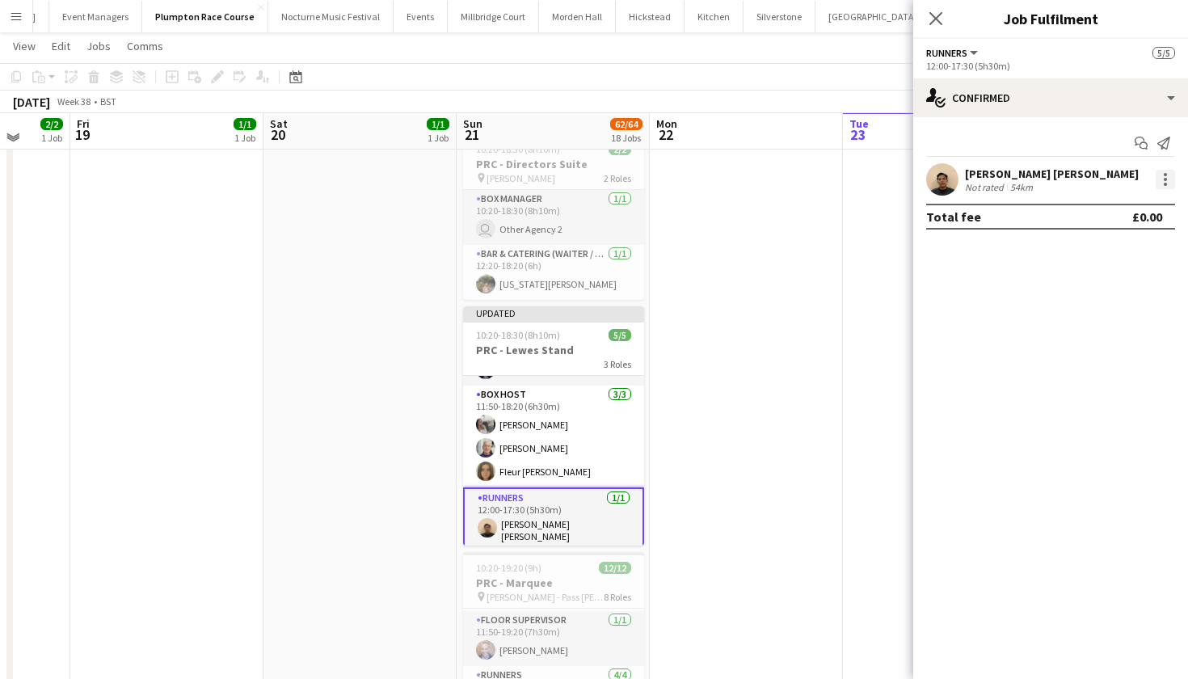
click at [1162, 177] on div at bounding box center [1165, 179] width 19 height 19
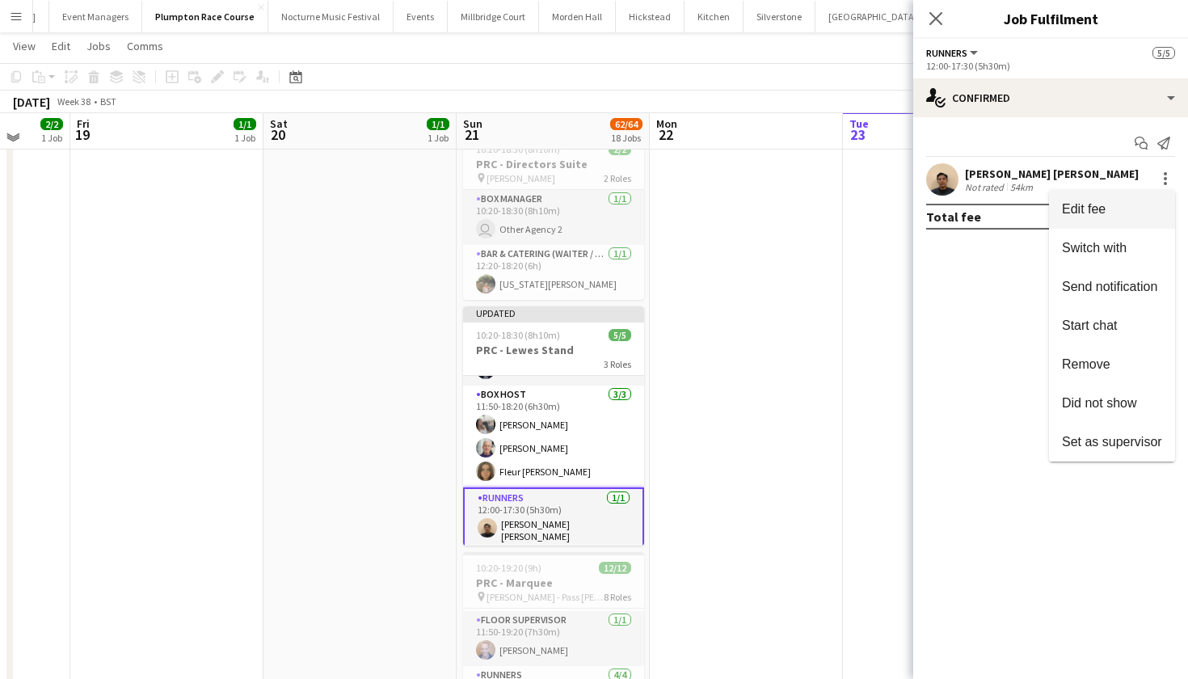
click at [1128, 209] on span "Edit fee" at bounding box center [1112, 209] width 100 height 15
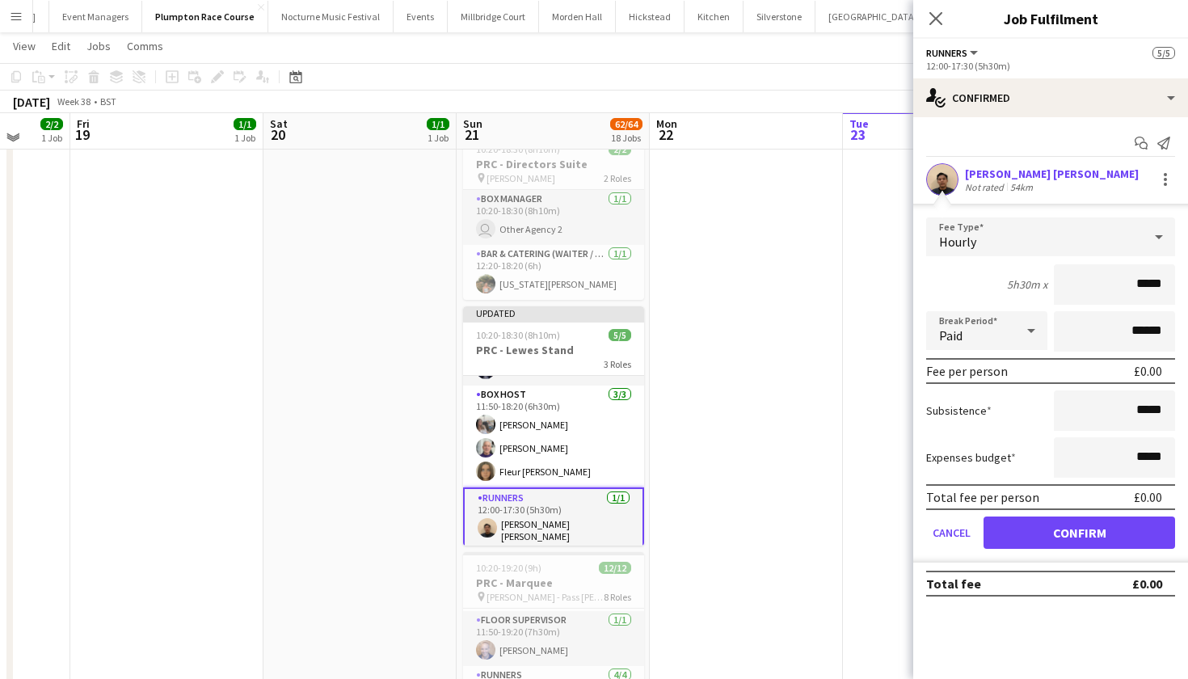
click at [1091, 236] on div "Hourly" at bounding box center [1034, 236] width 217 height 39
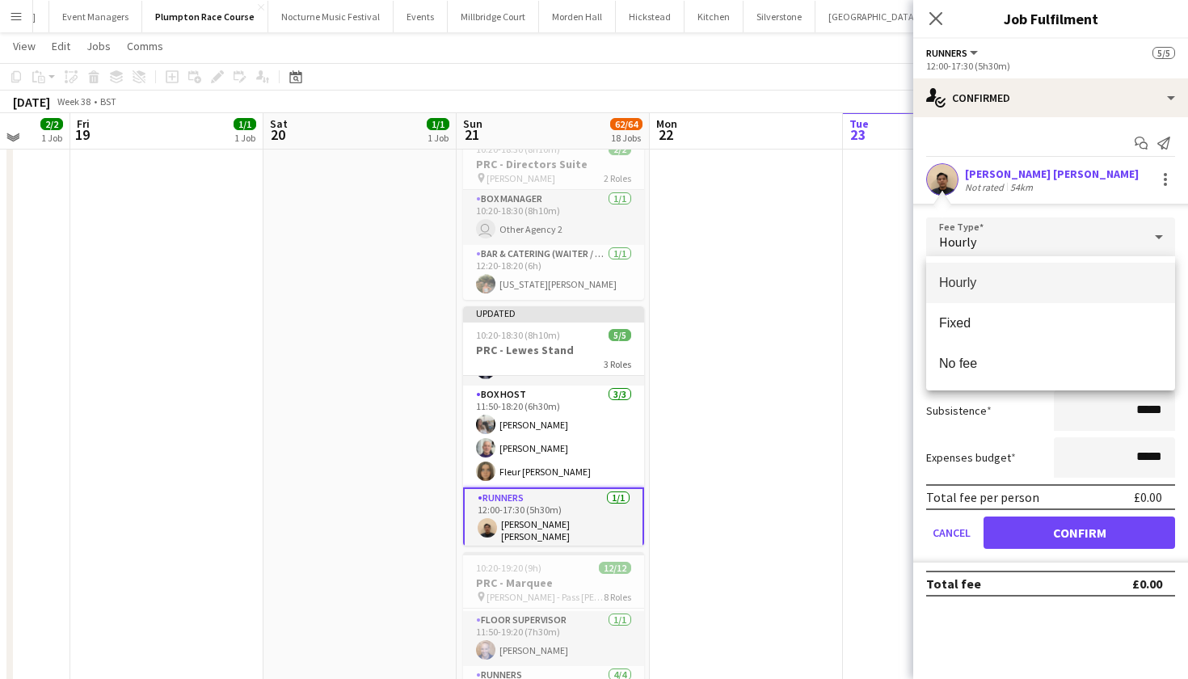
click at [532, 525] on div at bounding box center [594, 339] width 1188 height 679
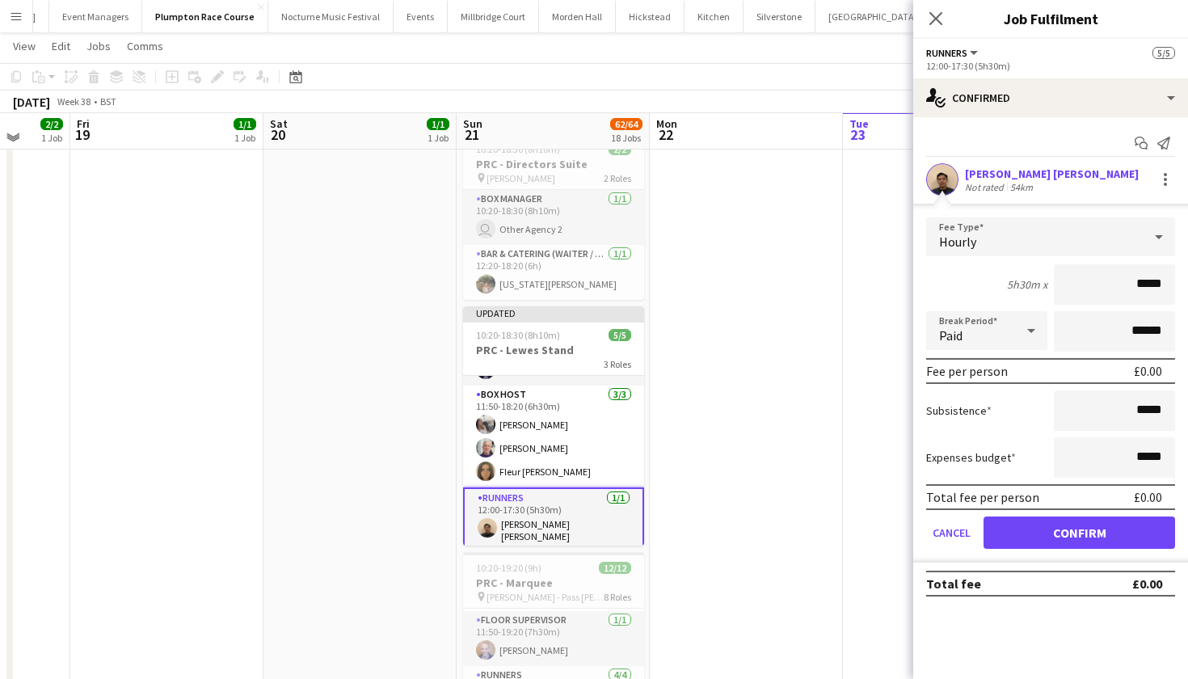
click at [531, 526] on app-card-role "Runners 1/1 12:00-17:30 (5h30m) Dipak Kumar Bomjan" at bounding box center [553, 518] width 181 height 63
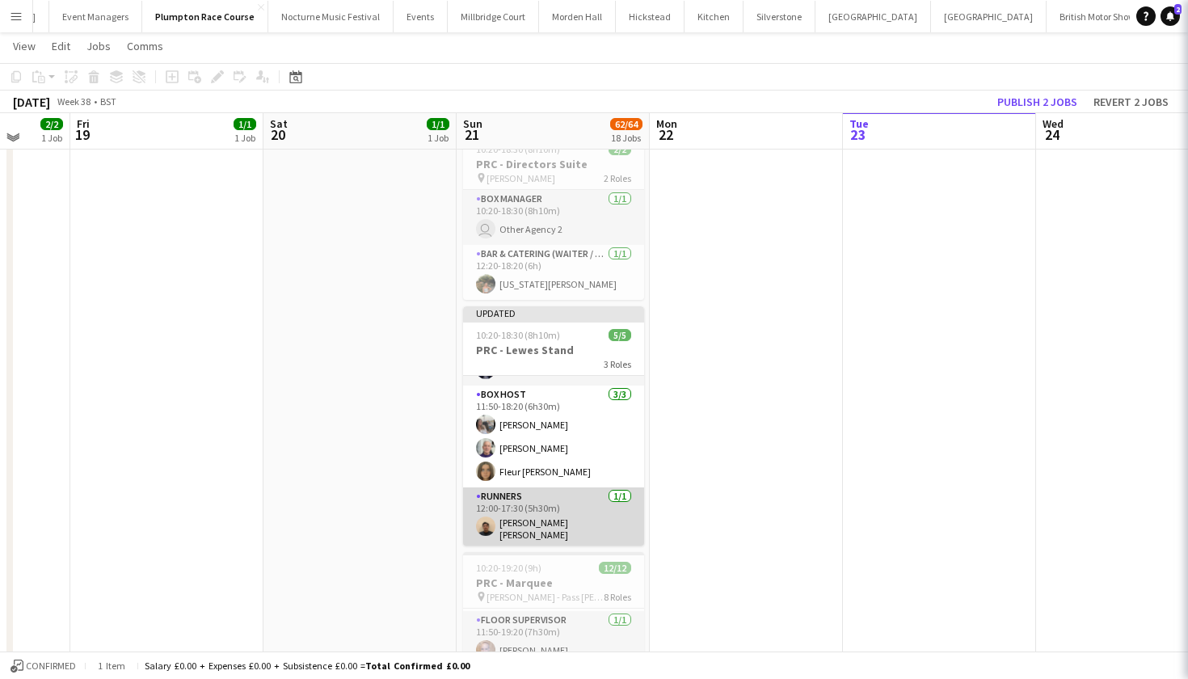
scroll to position [42, 0]
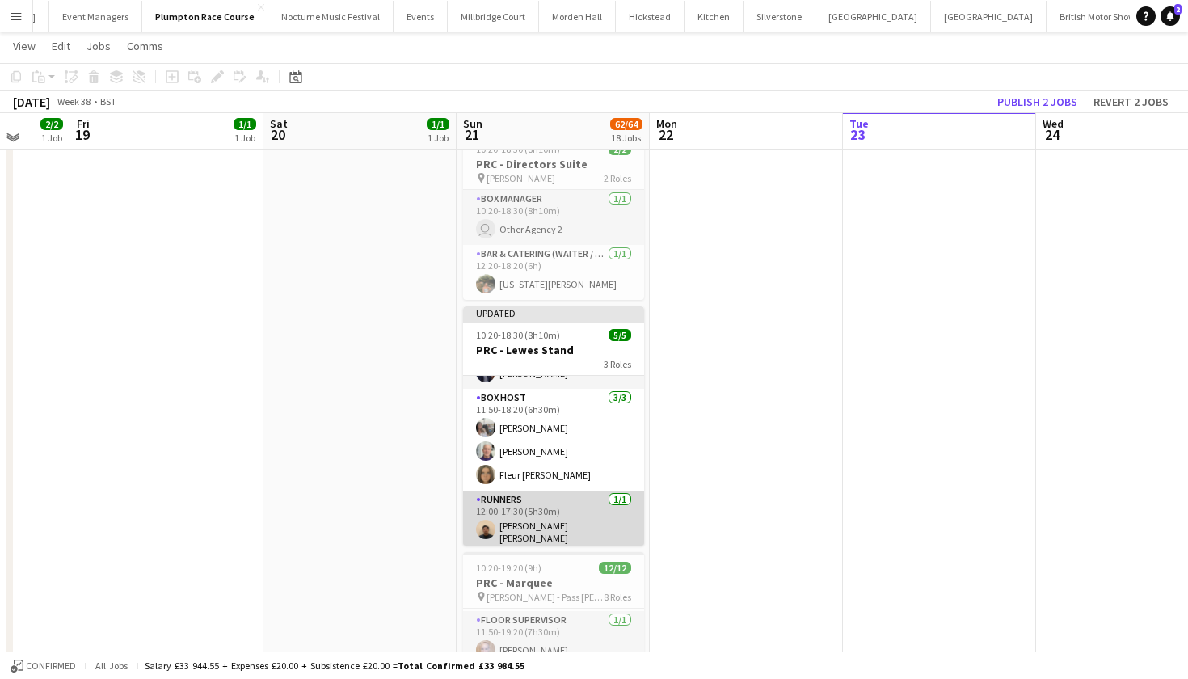
click at [531, 526] on app-card-role "Runners 1/1 12:00-17:30 (5h30m) Dipak Kumar Bomjan" at bounding box center [553, 521] width 181 height 60
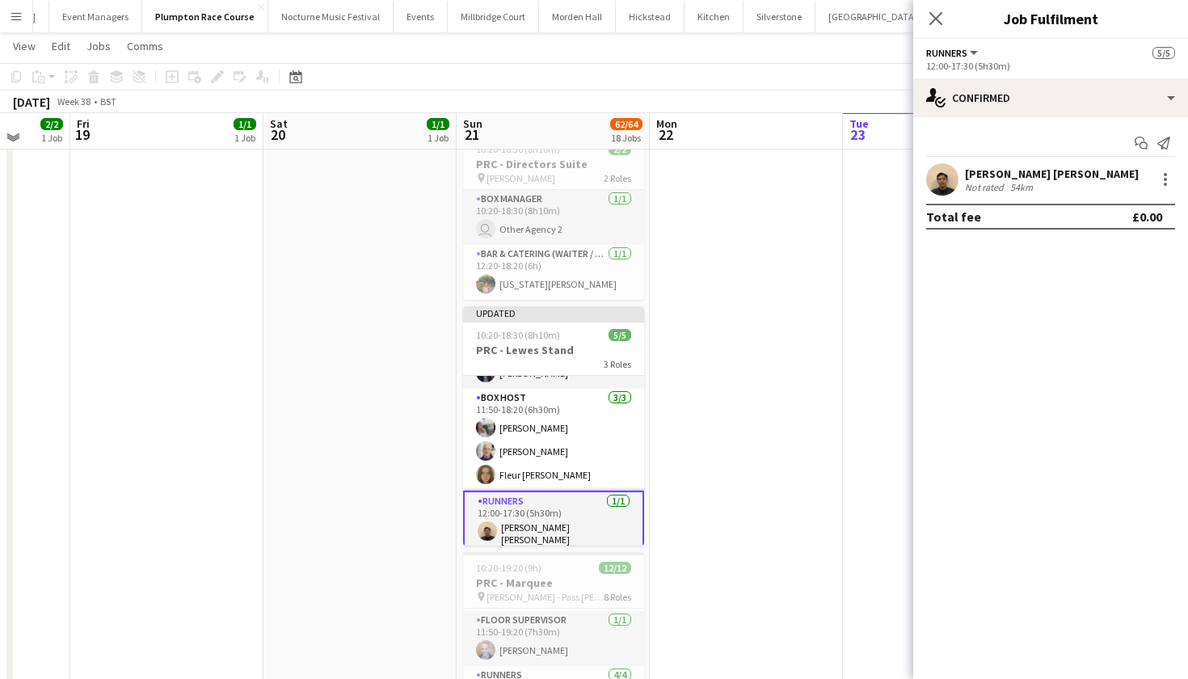
click at [939, 182] on app-user-avatar at bounding box center [942, 179] width 32 height 32
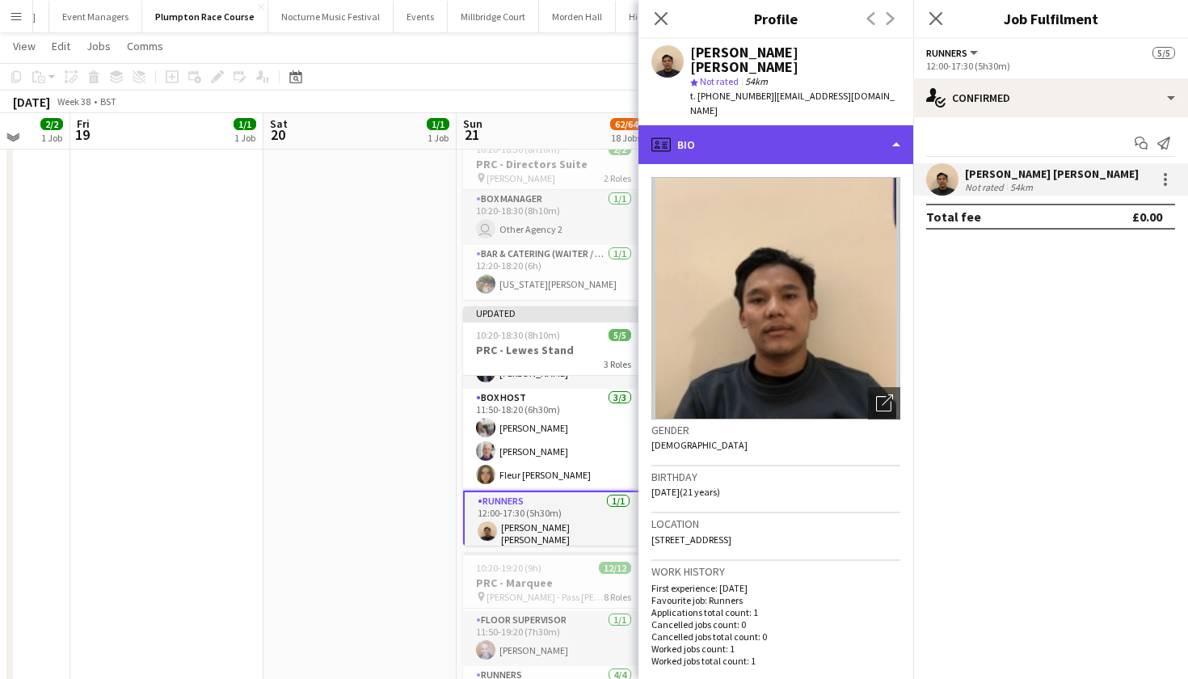
click at [807, 125] on div "profile Bio" at bounding box center [776, 144] width 275 height 39
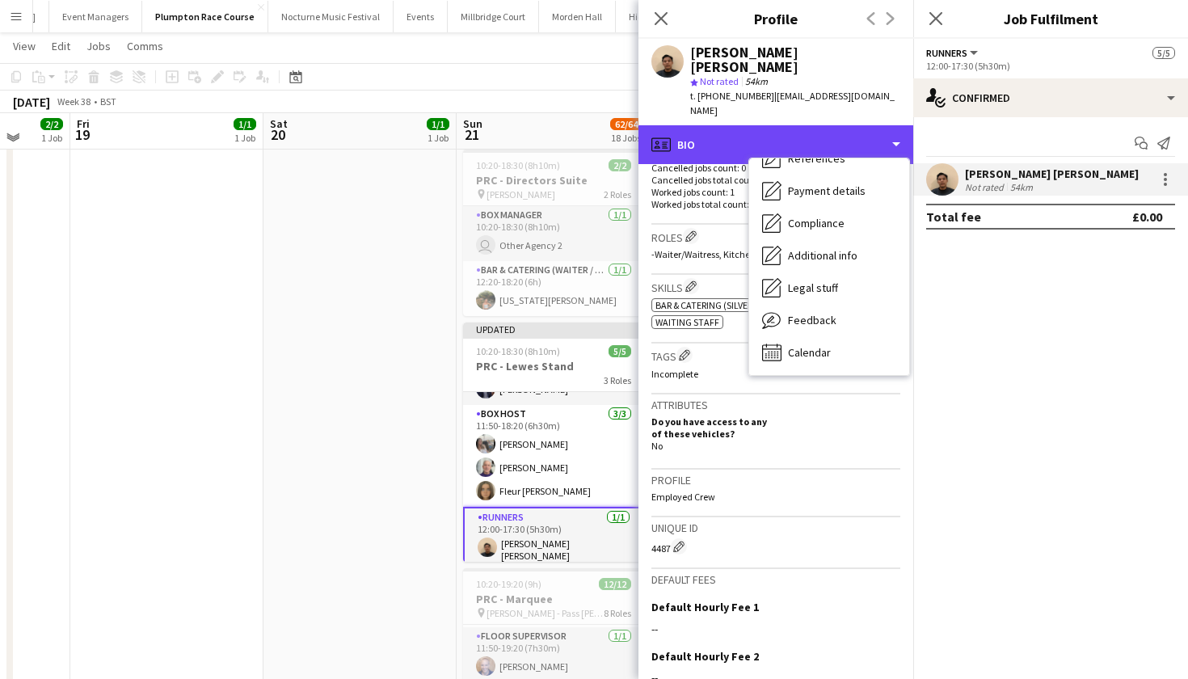
scroll to position [481, 0]
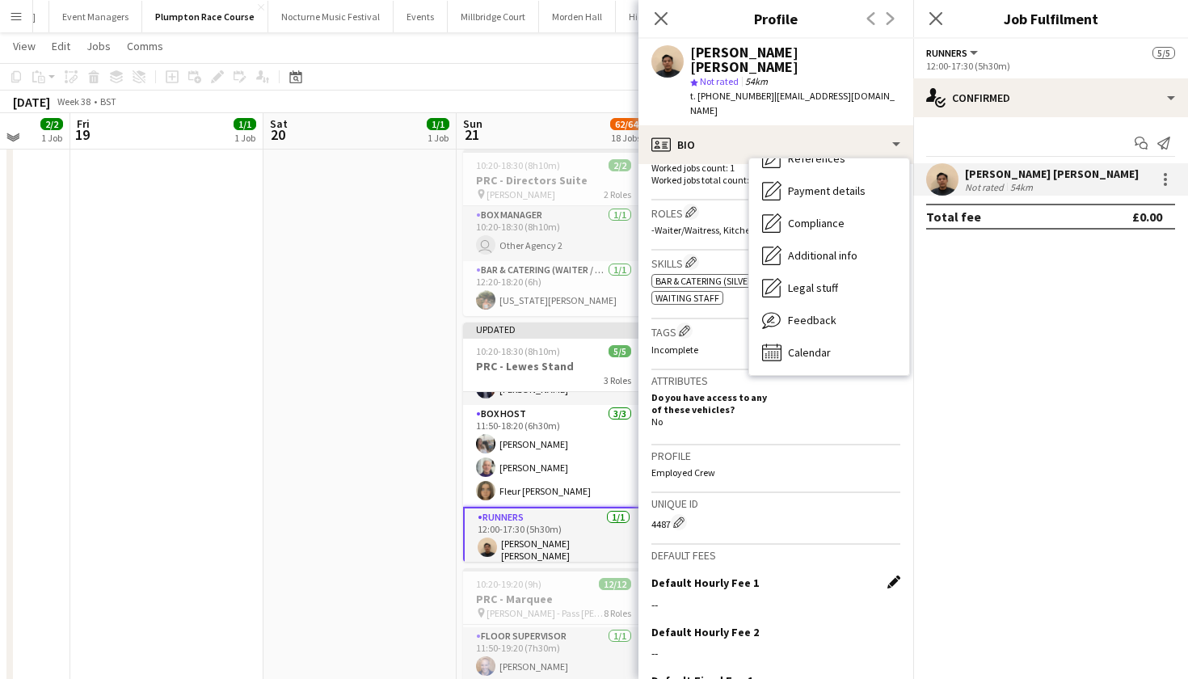
click at [890, 576] on app-icon "Edit this field" at bounding box center [893, 582] width 13 height 13
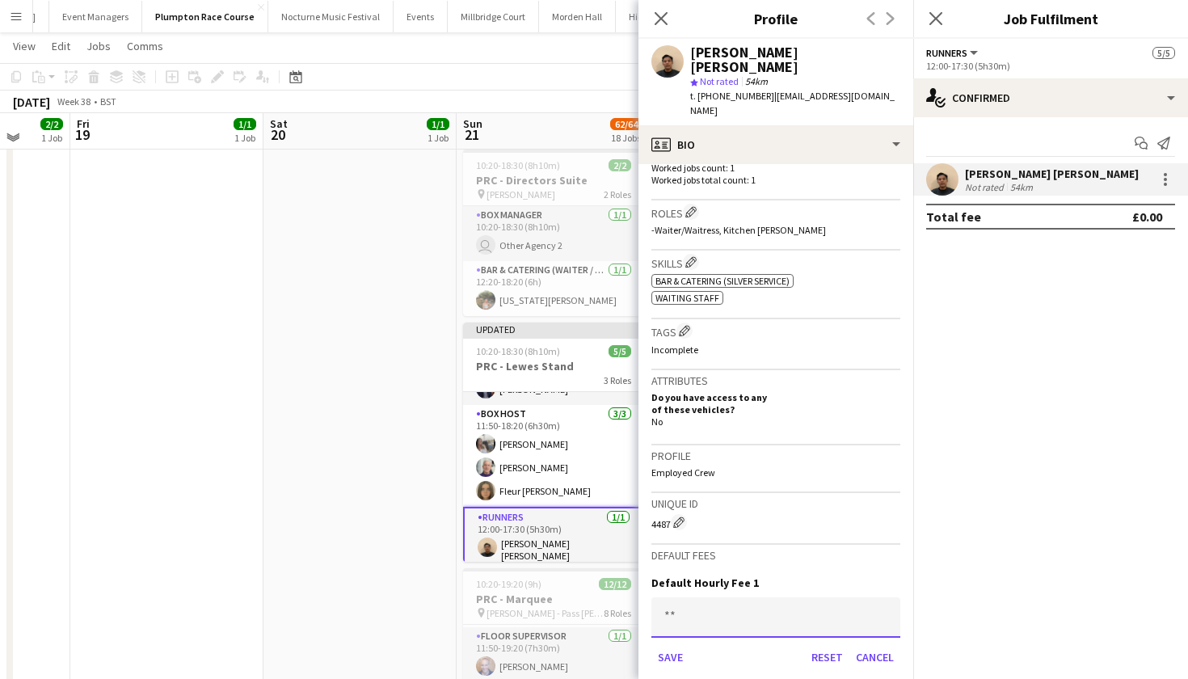
click at [740, 597] on input at bounding box center [775, 617] width 249 height 40
type input "******"
click at [670, 644] on button "Save" at bounding box center [670, 657] width 38 height 26
click at [331, 565] on app-date-cell "06:30-16:00 (9h30m) 1/1 Plumpton 1 Role Power Porter 1/1 06:30-16:00 (9h30m) Da…" at bounding box center [360, 666] width 193 height 1774
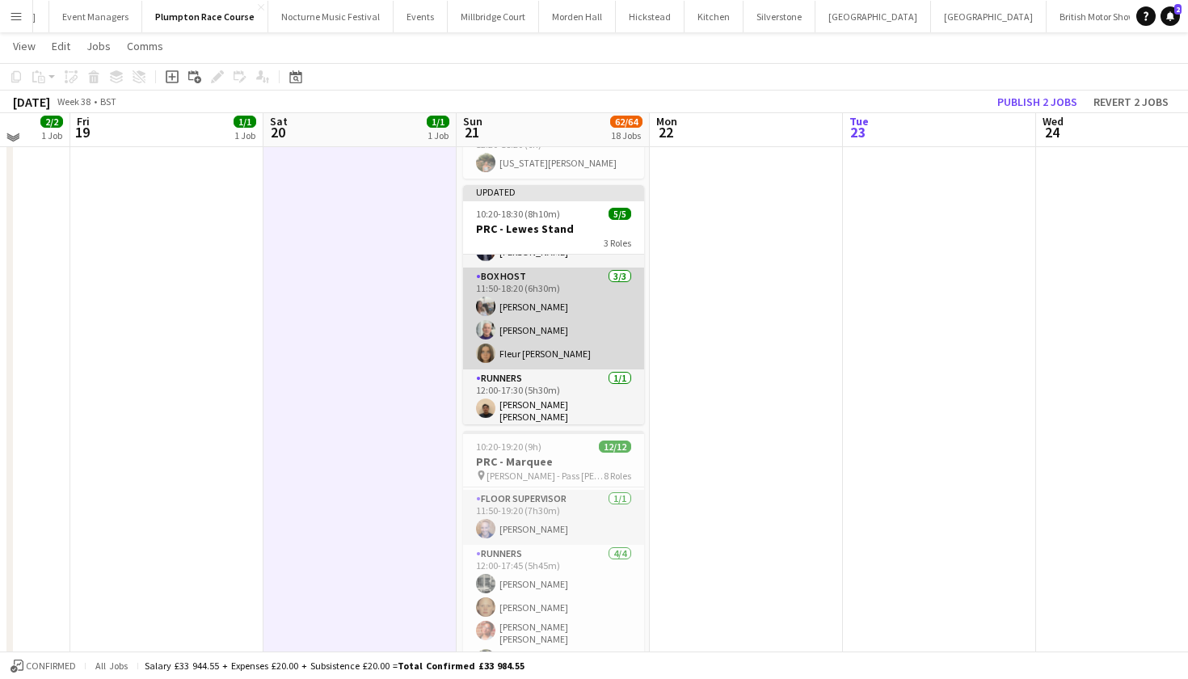
scroll to position [585, 0]
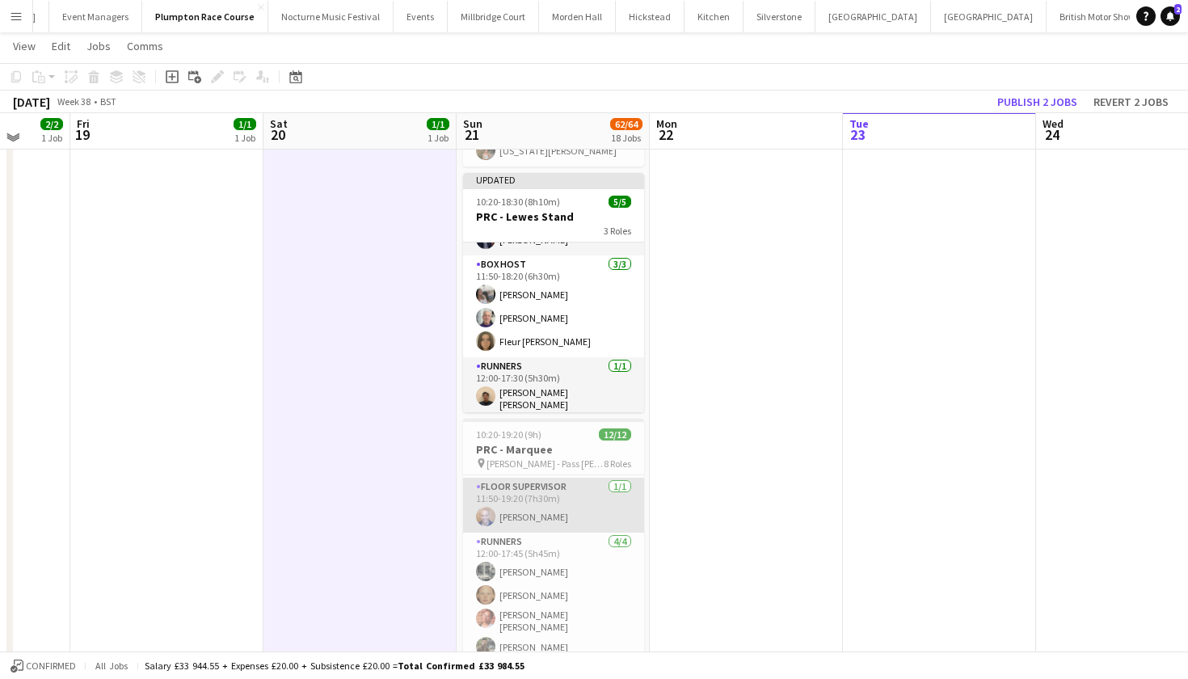
click at [533, 500] on app-card-role "Floor Supervisor 1/1 11:50-19:20 (7h30m) Hannah Bellasis" at bounding box center [553, 505] width 181 height 55
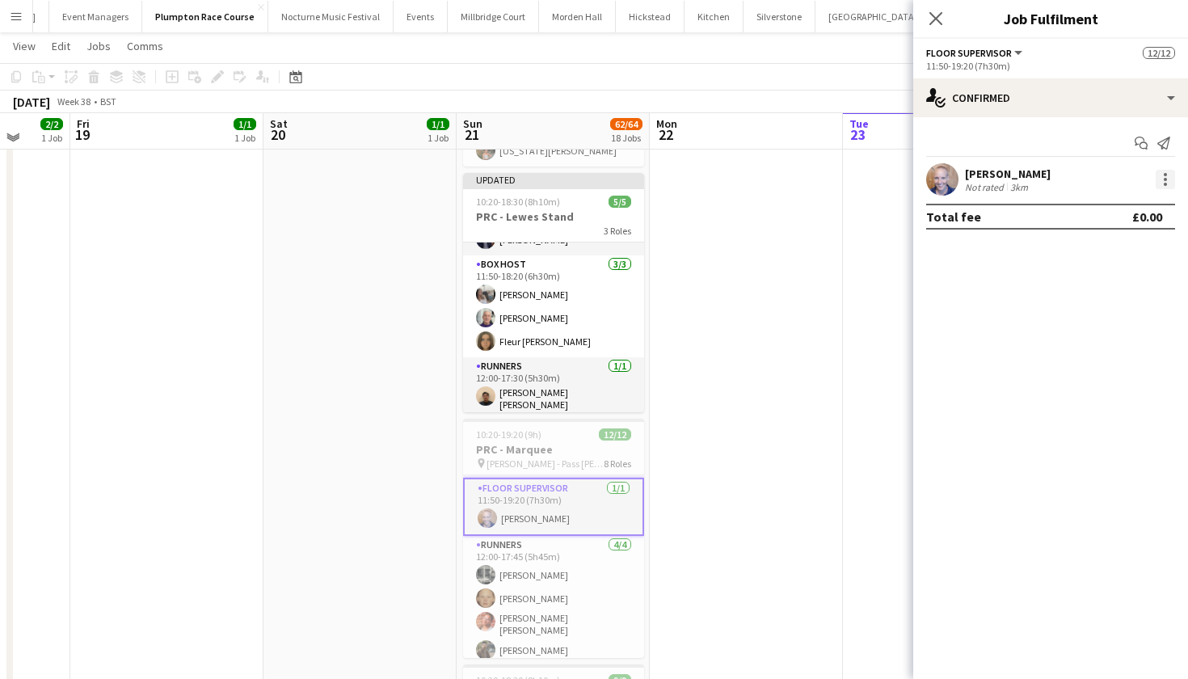
click at [1172, 181] on div at bounding box center [1165, 179] width 19 height 19
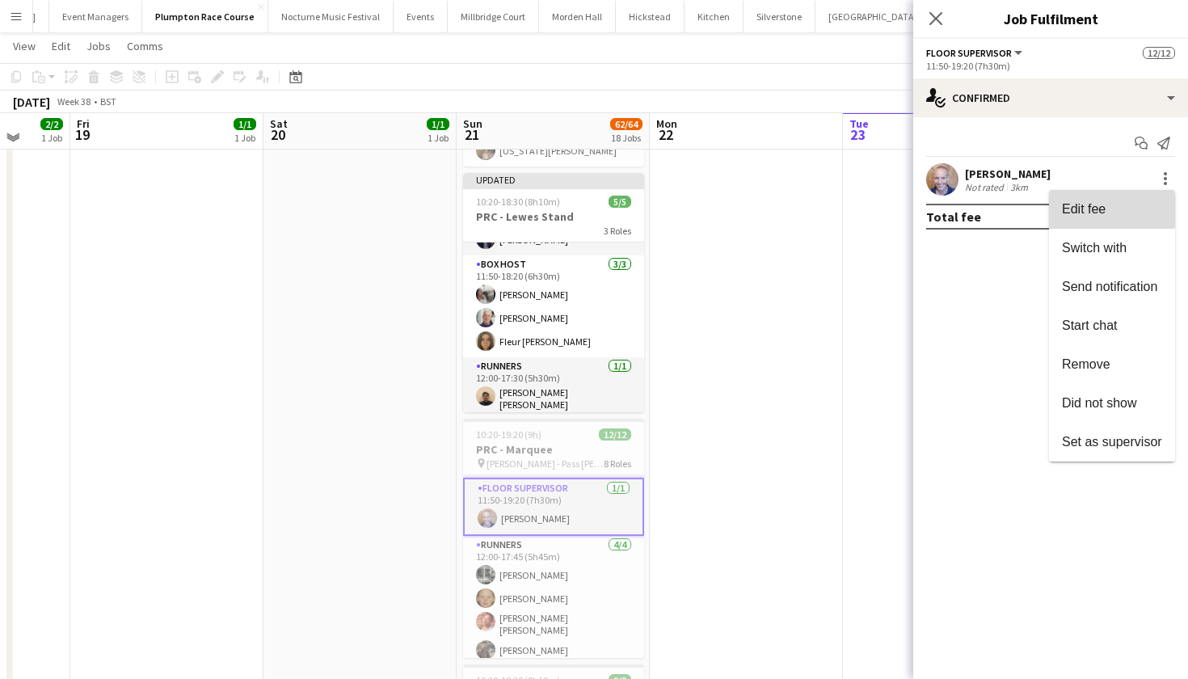
click at [1064, 206] on span "Edit fee" at bounding box center [1084, 209] width 44 height 14
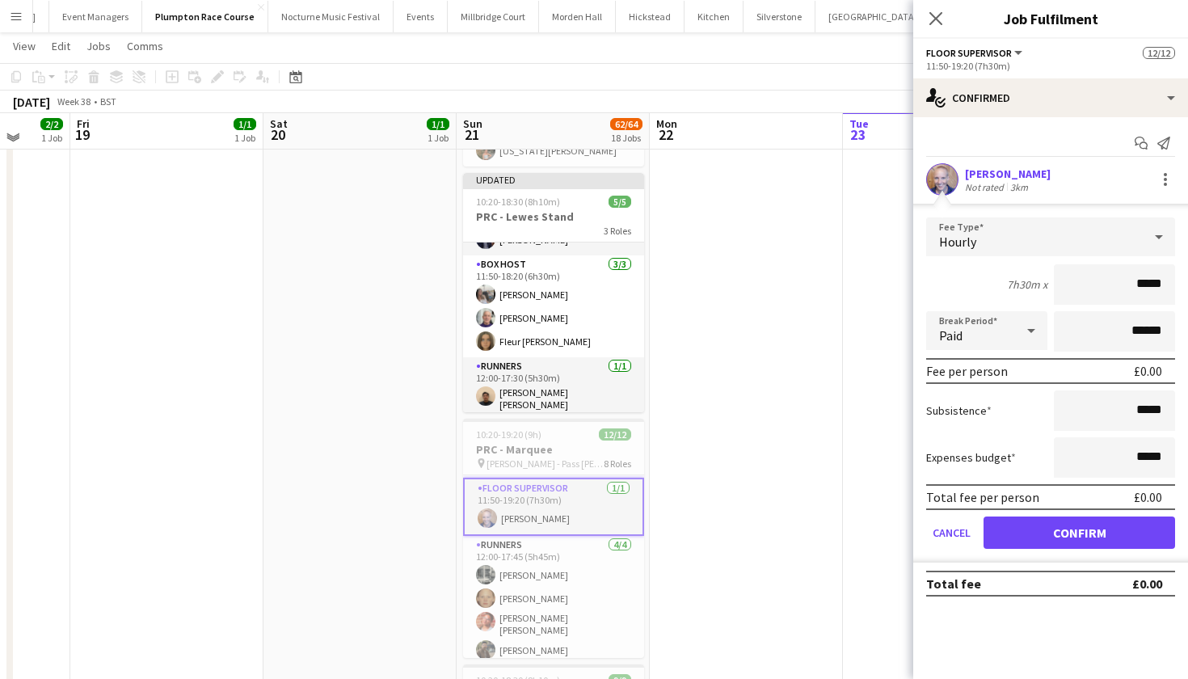
click at [1031, 236] on div "Hourly" at bounding box center [1034, 236] width 217 height 39
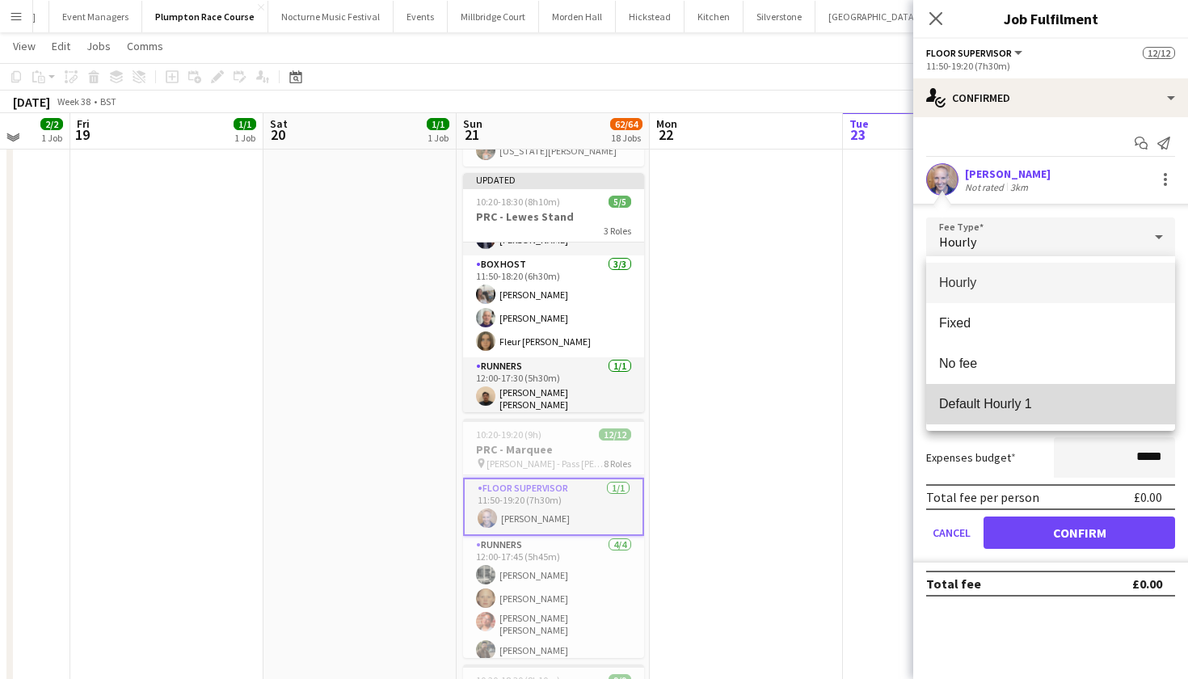
click at [1052, 402] on span "Default Hourly 1" at bounding box center [1050, 403] width 223 height 15
type input "******"
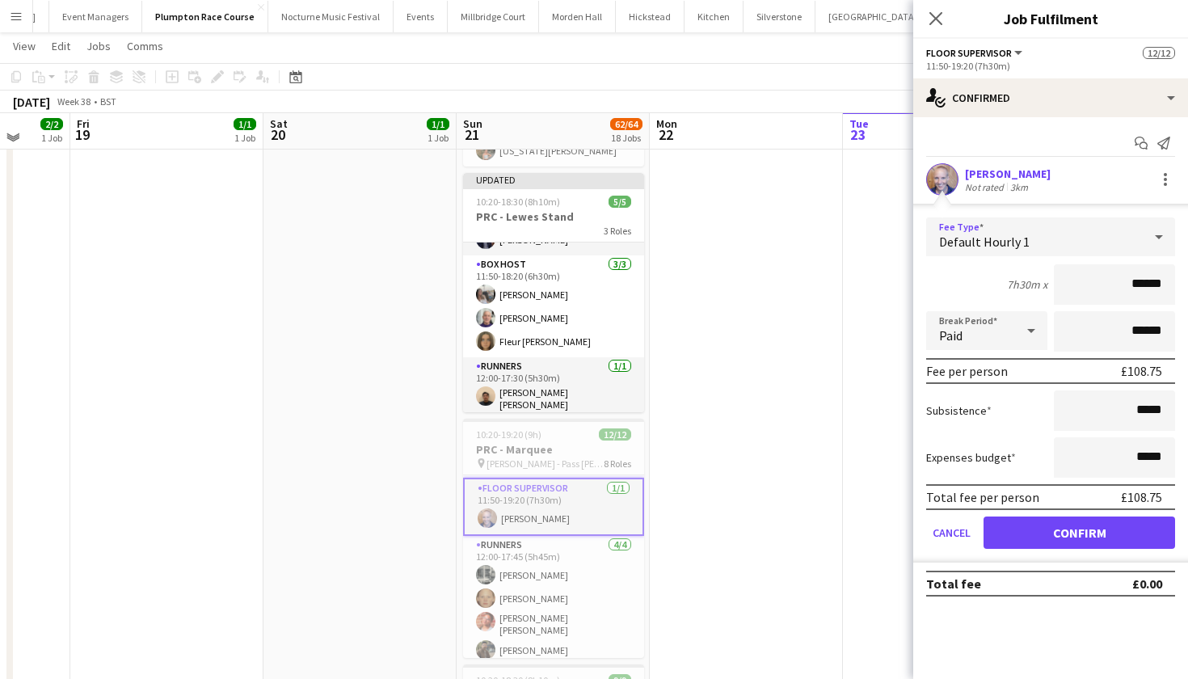
click at [1058, 535] on button "Confirm" at bounding box center [1080, 532] width 192 height 32
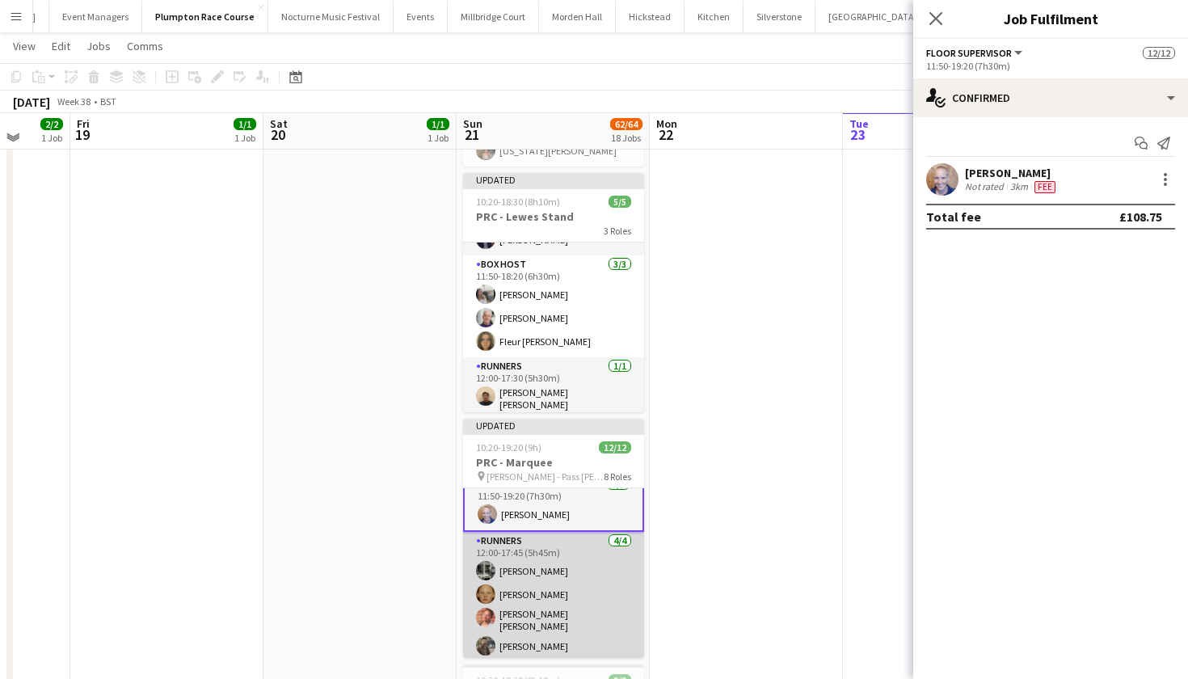
scroll to position [367, 0]
click at [585, 563] on app-card-role "Runners 4/4 12:00-17:45 (5h45m) Molly Middlehurst Genevieve Whiteley Isabella C…" at bounding box center [553, 598] width 181 height 130
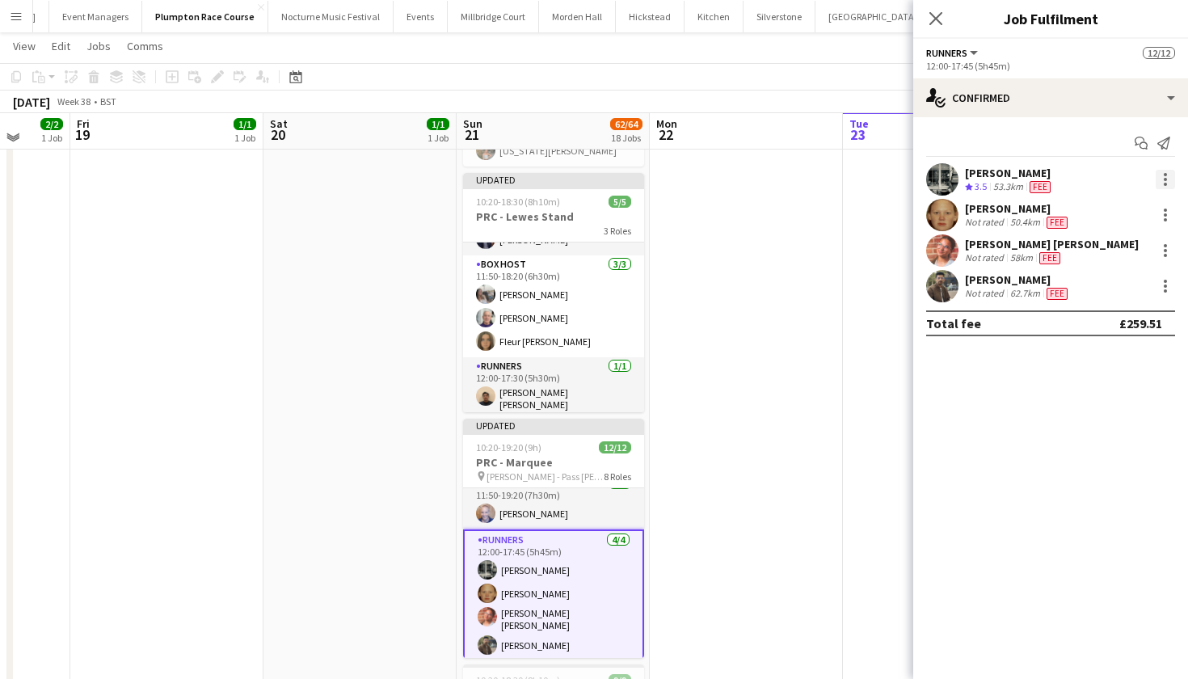
click at [1174, 174] on div at bounding box center [1165, 179] width 19 height 19
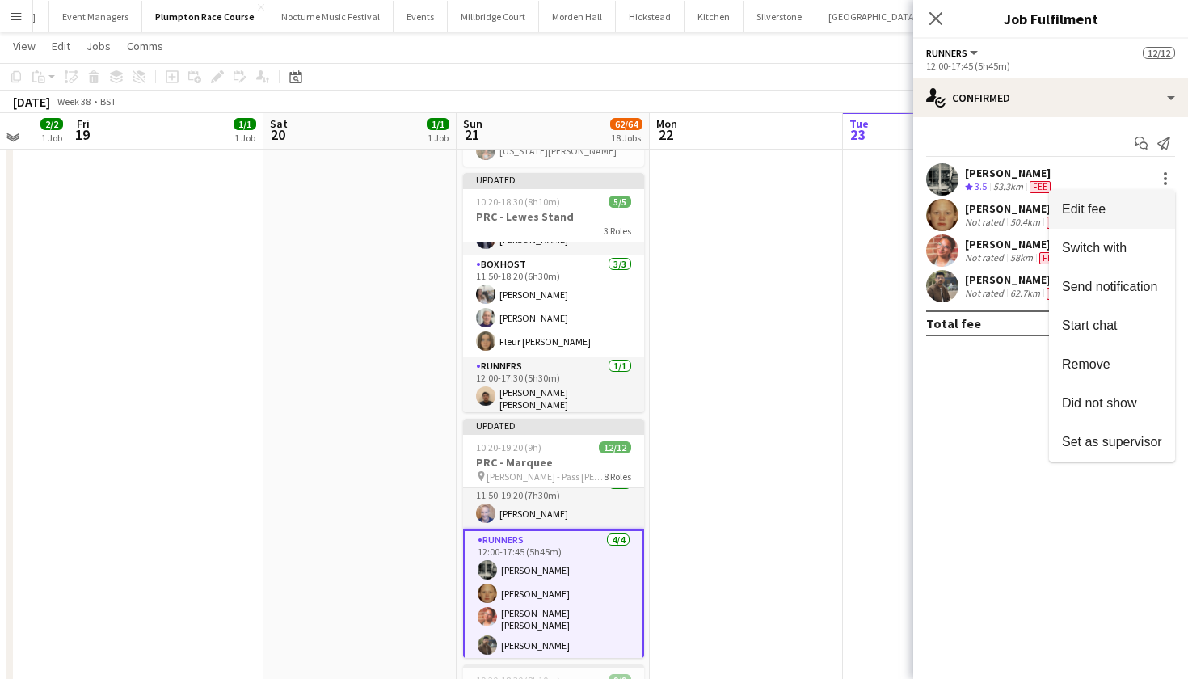
click at [1101, 209] on span "Edit fee" at bounding box center [1084, 209] width 44 height 14
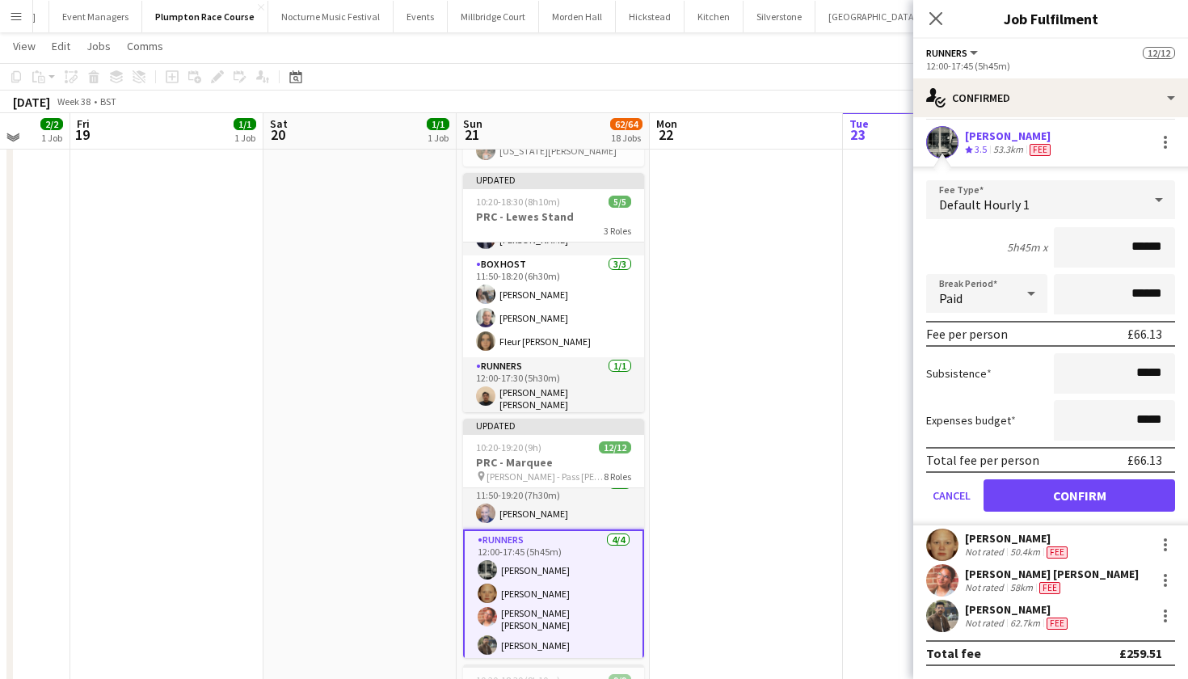
scroll to position [37, 0]
click at [1162, 550] on div at bounding box center [1165, 544] width 19 height 19
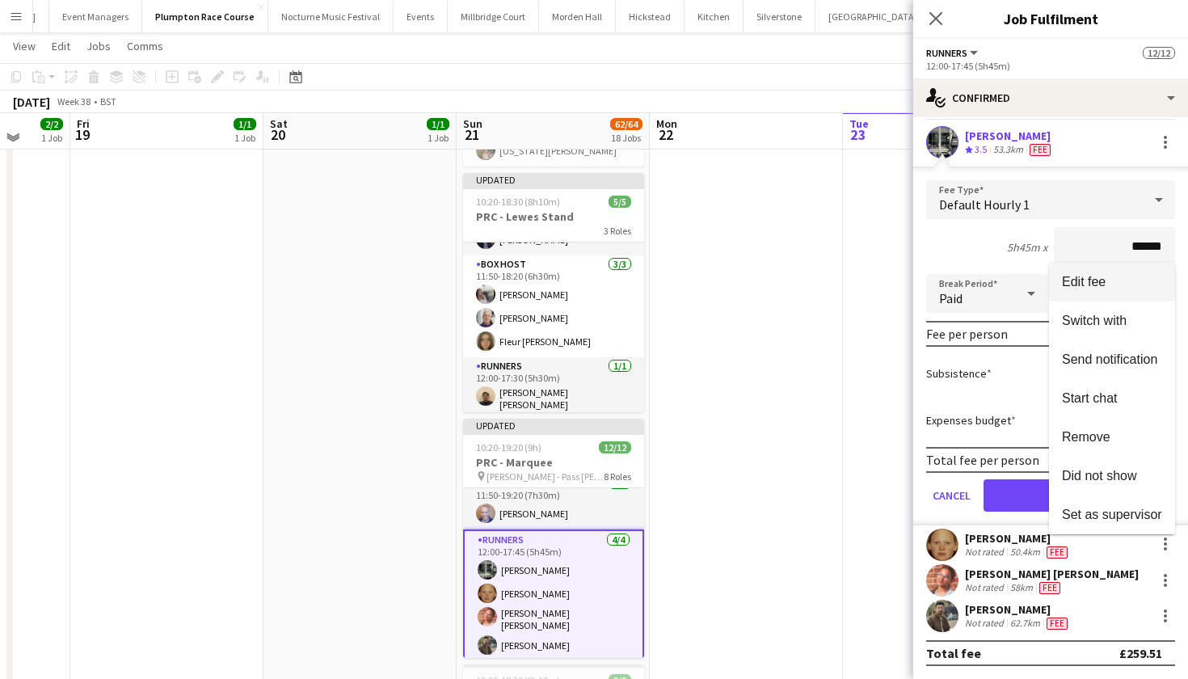
click at [1098, 276] on span "Edit fee" at bounding box center [1084, 282] width 44 height 14
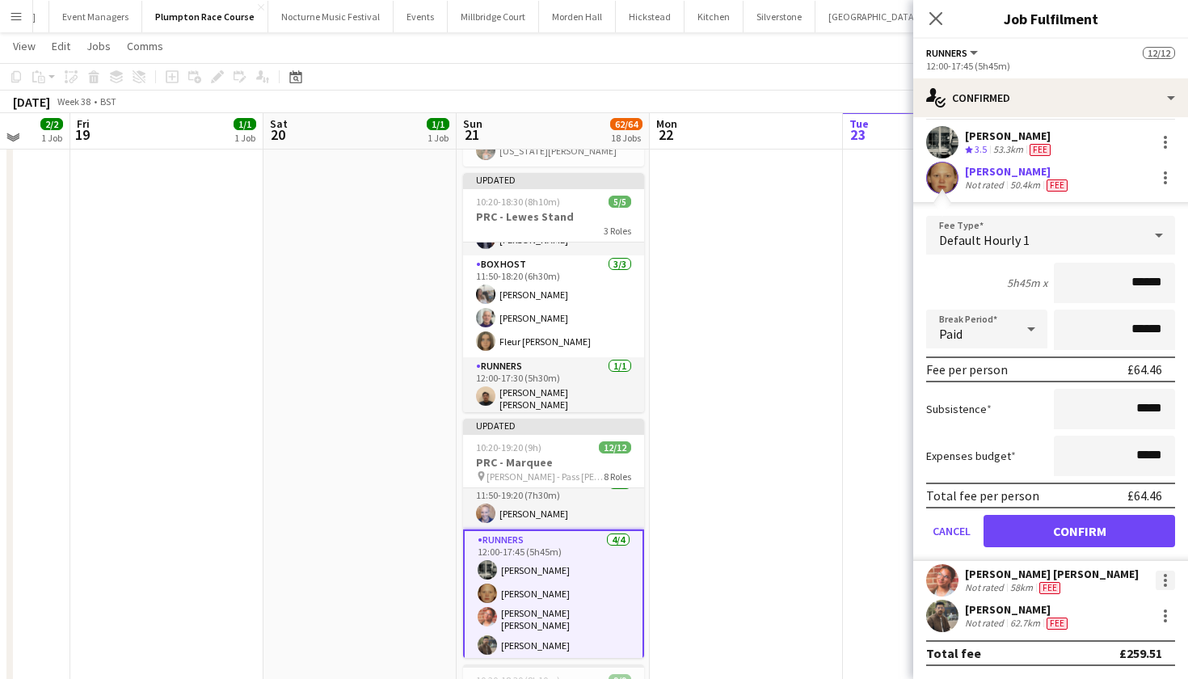
click at [1168, 582] on div at bounding box center [1165, 580] width 19 height 19
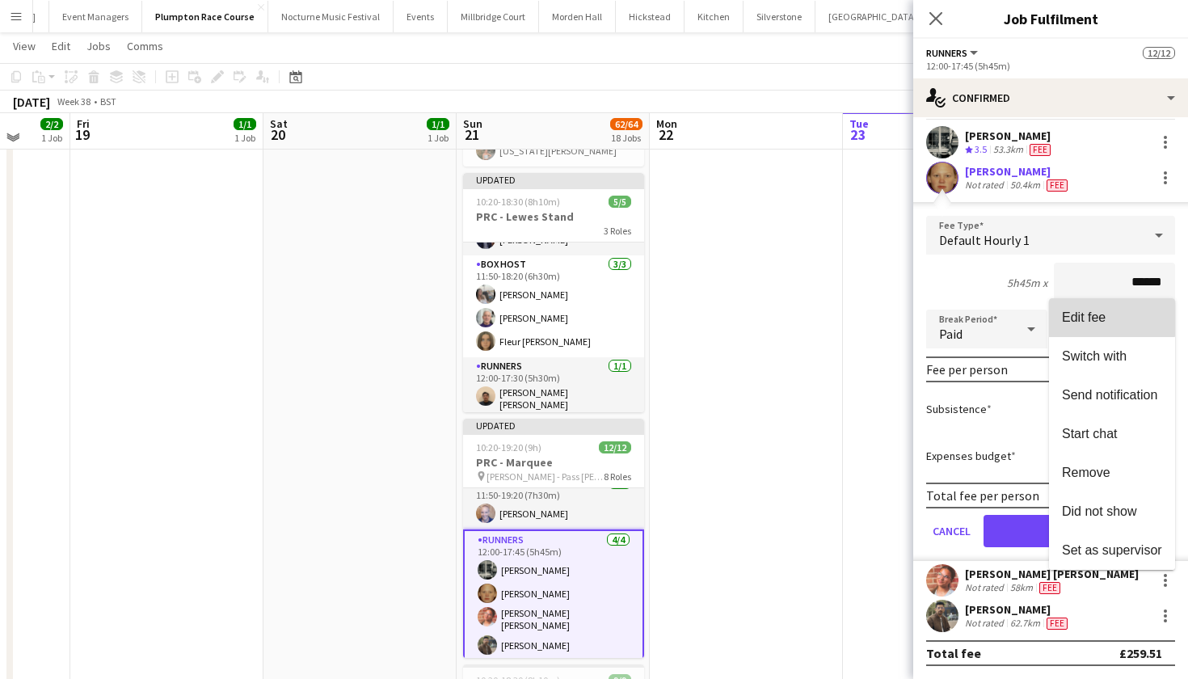
click at [1103, 310] on button "Edit fee" at bounding box center [1112, 317] width 126 height 39
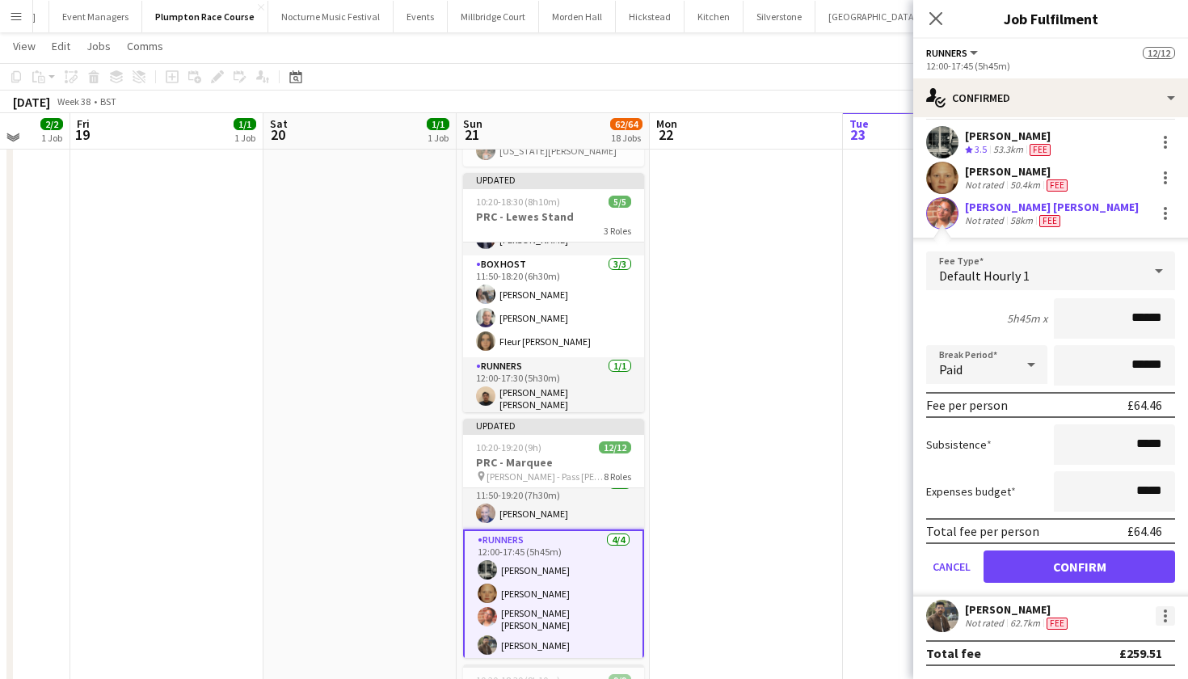
click at [1166, 616] on div at bounding box center [1165, 615] width 3 height 3
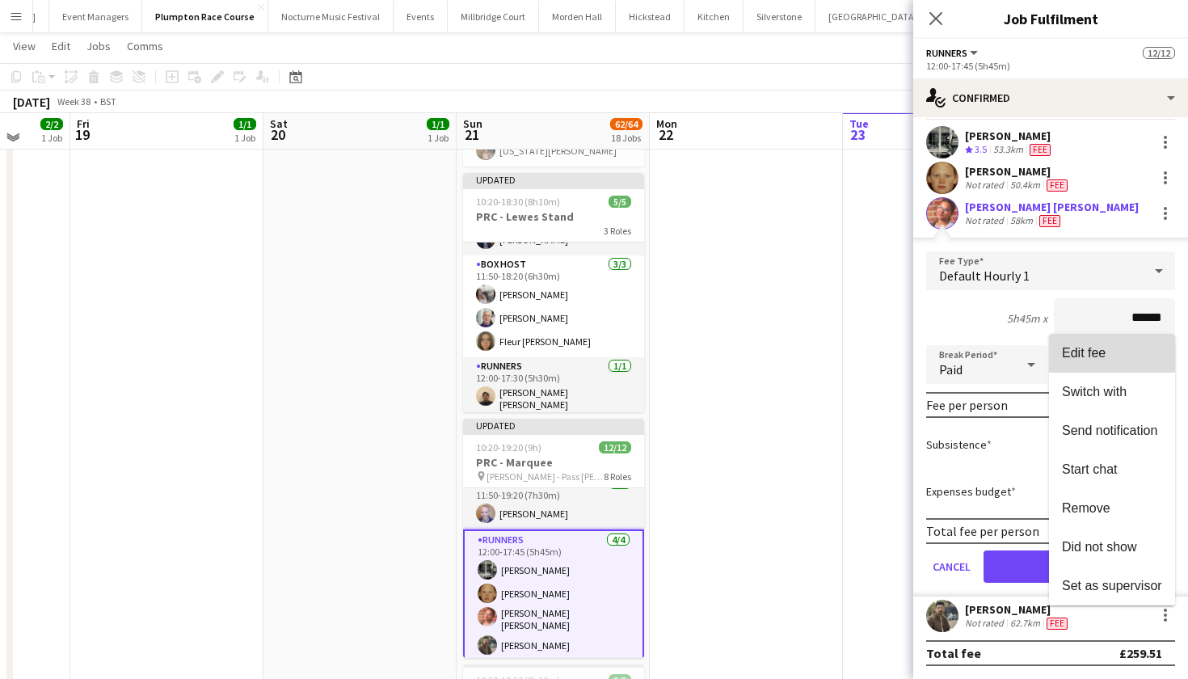
click at [1094, 356] on span "Edit fee" at bounding box center [1084, 353] width 44 height 14
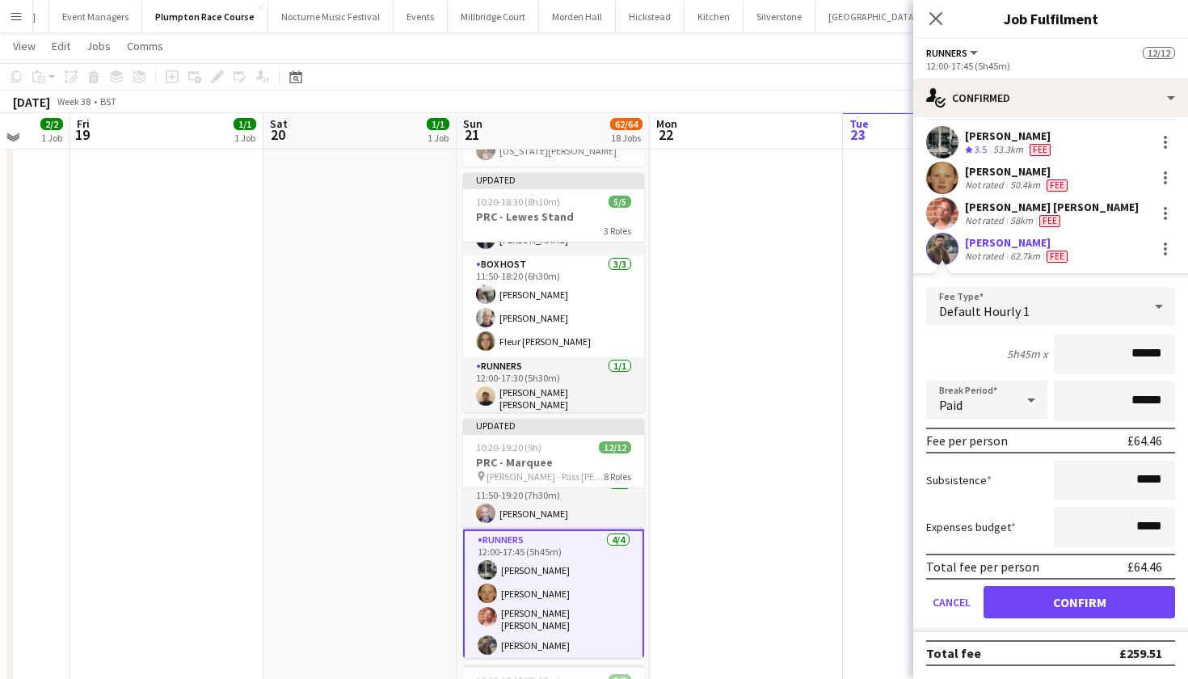
click at [1056, 609] on button "Confirm" at bounding box center [1080, 602] width 192 height 32
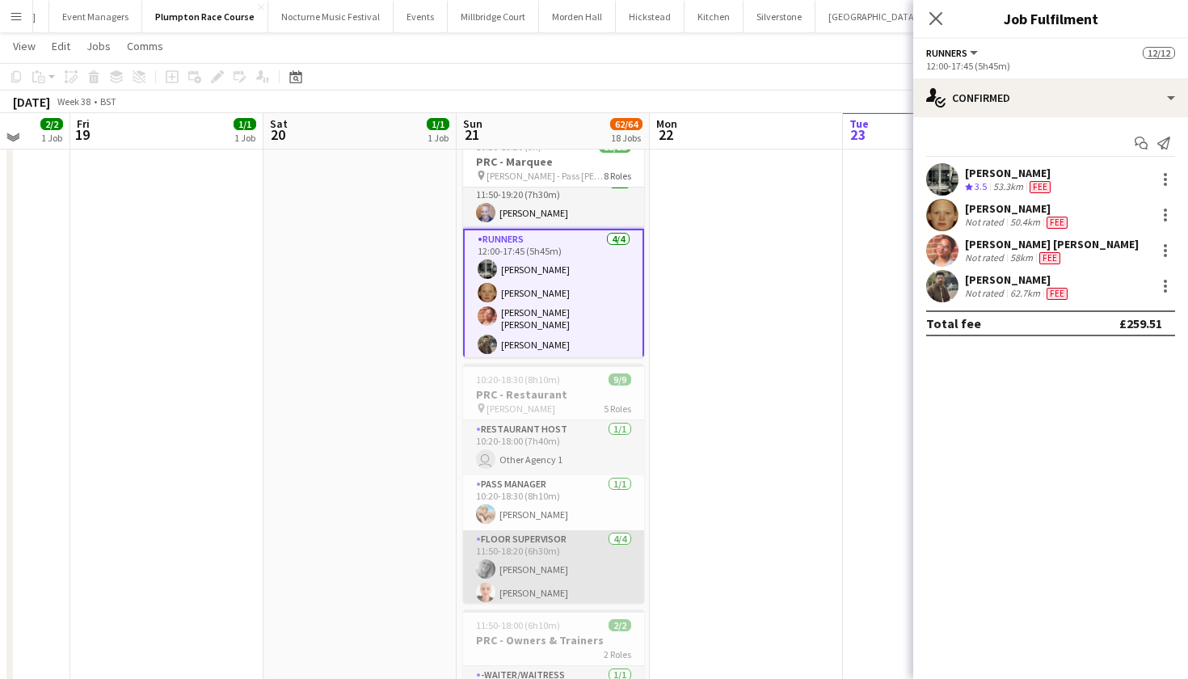
scroll to position [0, 0]
click at [557, 453] on app-card-role "Restaurant Host 1/1 10:20-18:00 (7h40m) user Other Agency 1" at bounding box center [553, 447] width 181 height 55
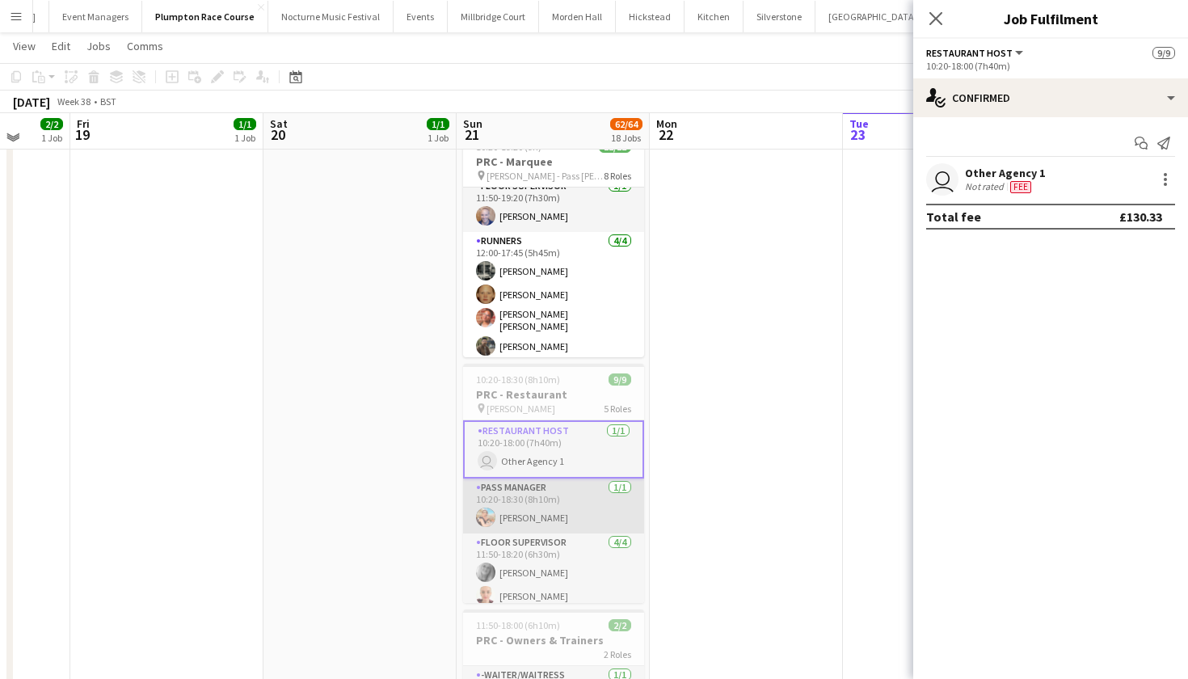
click at [567, 496] on app-card-role "Pass Manager 1/1 10:20-18:30 (8h10m) Magdalena Lorenc" at bounding box center [553, 506] width 181 height 55
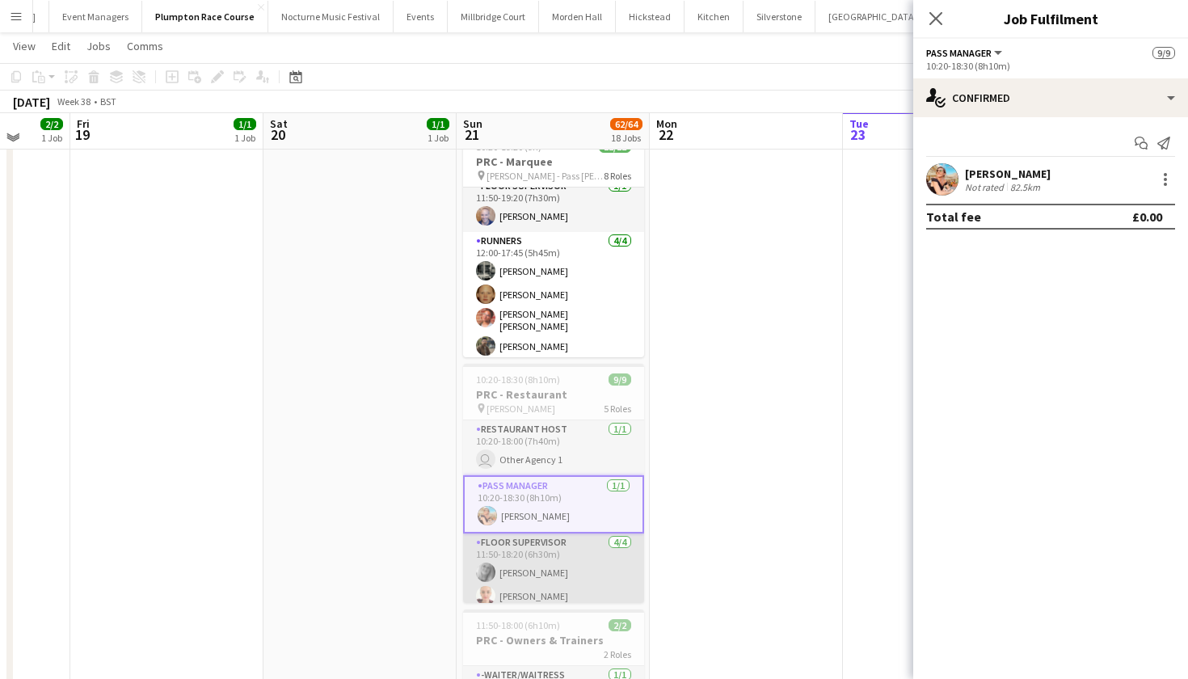
click at [569, 567] on app-card-role "Floor Supervisor 4/4 11:50-18:20 (6h30m) kay woolnough Franceska T Imre Tegan C…" at bounding box center [553, 595] width 181 height 125
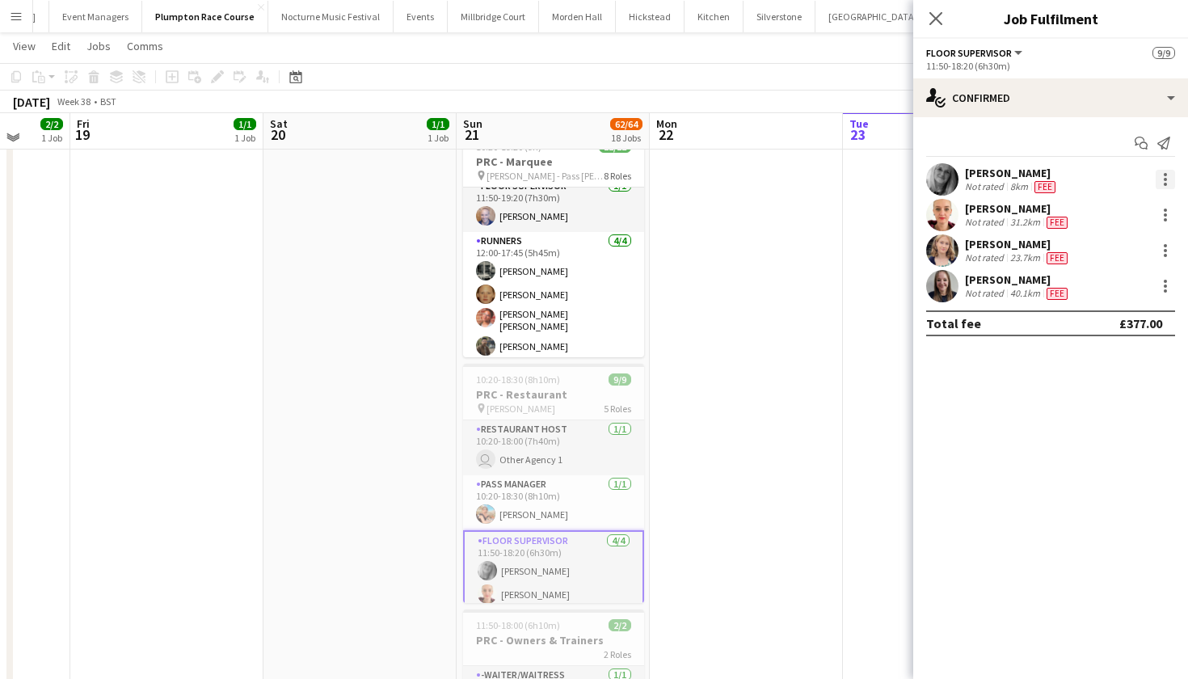
click at [1167, 176] on div at bounding box center [1165, 179] width 19 height 19
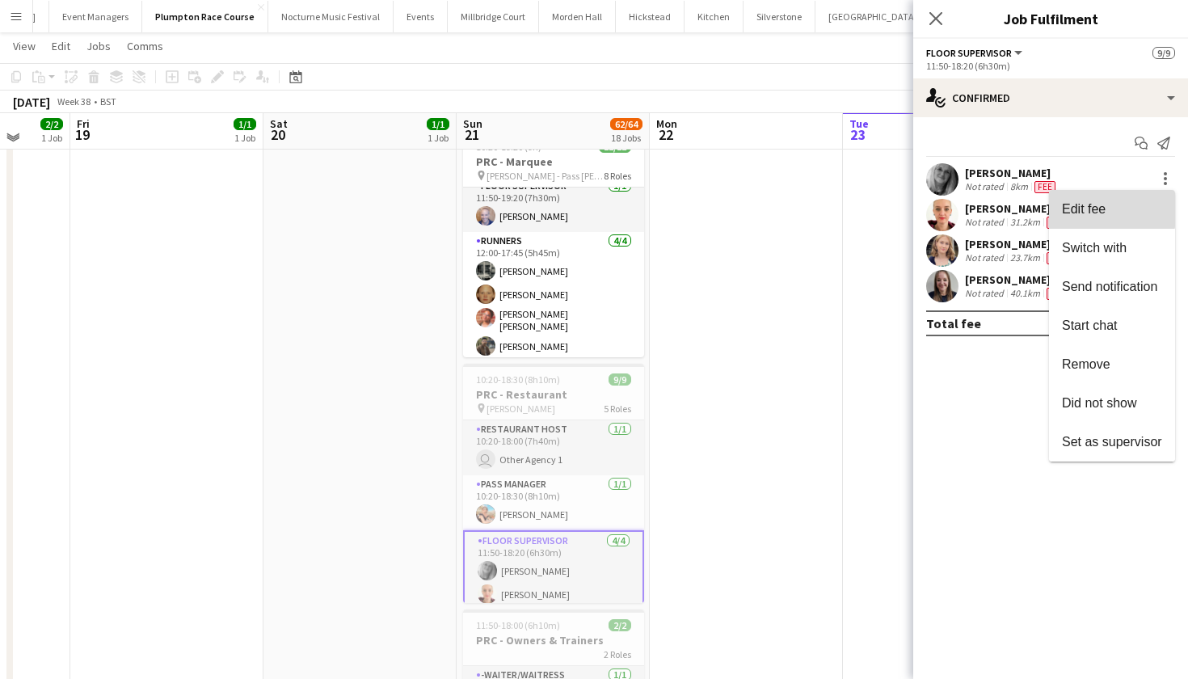
click at [1102, 208] on span "Edit fee" at bounding box center [1084, 209] width 44 height 14
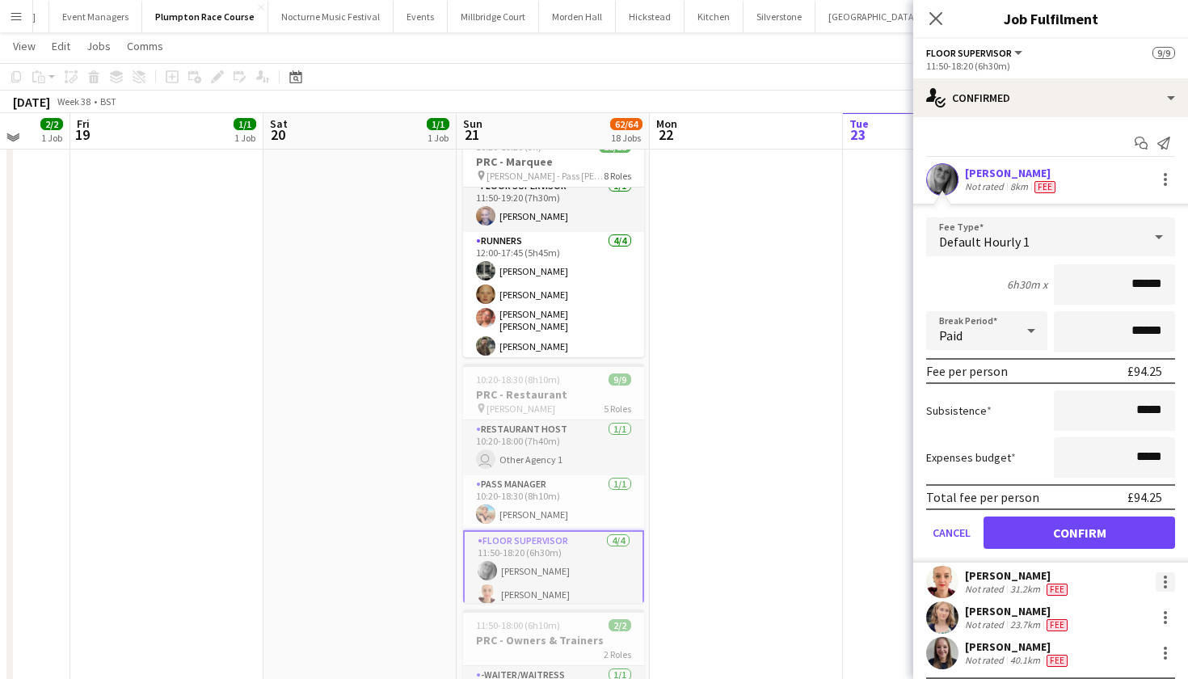
click at [1166, 578] on div at bounding box center [1165, 577] width 3 height 3
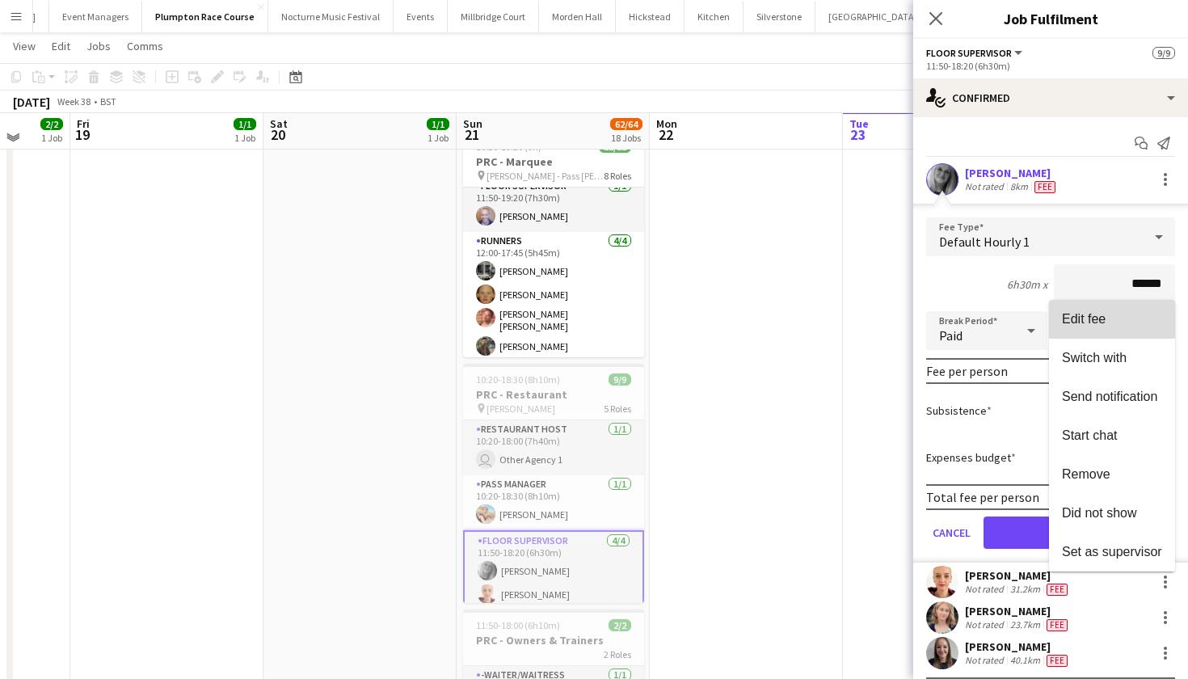
click at [1106, 316] on span "Edit fee" at bounding box center [1084, 319] width 44 height 14
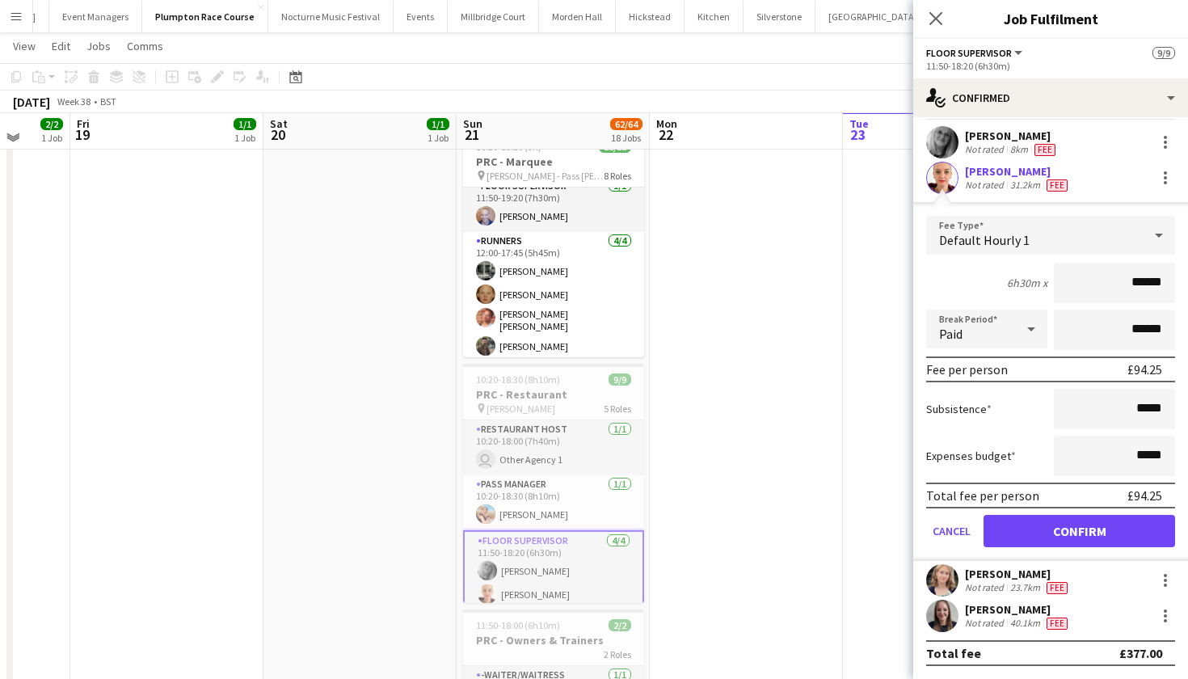
scroll to position [37, 0]
click at [1163, 584] on div at bounding box center [1165, 580] width 19 height 19
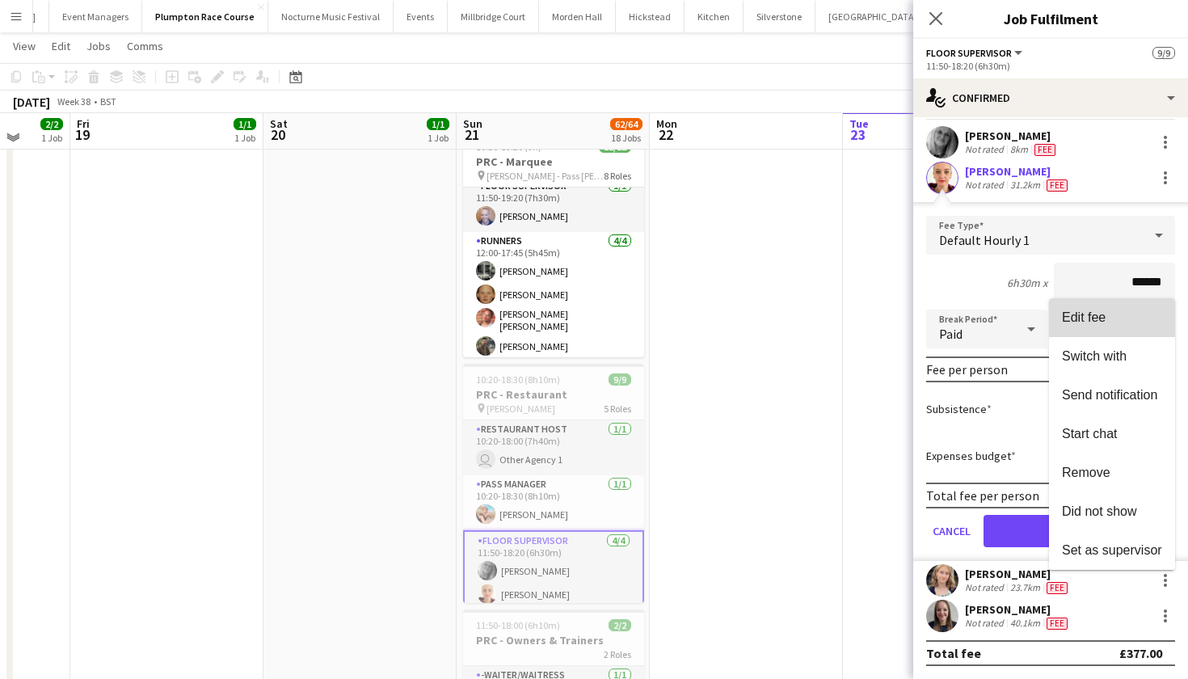
click at [1104, 330] on button "Edit fee" at bounding box center [1112, 317] width 126 height 39
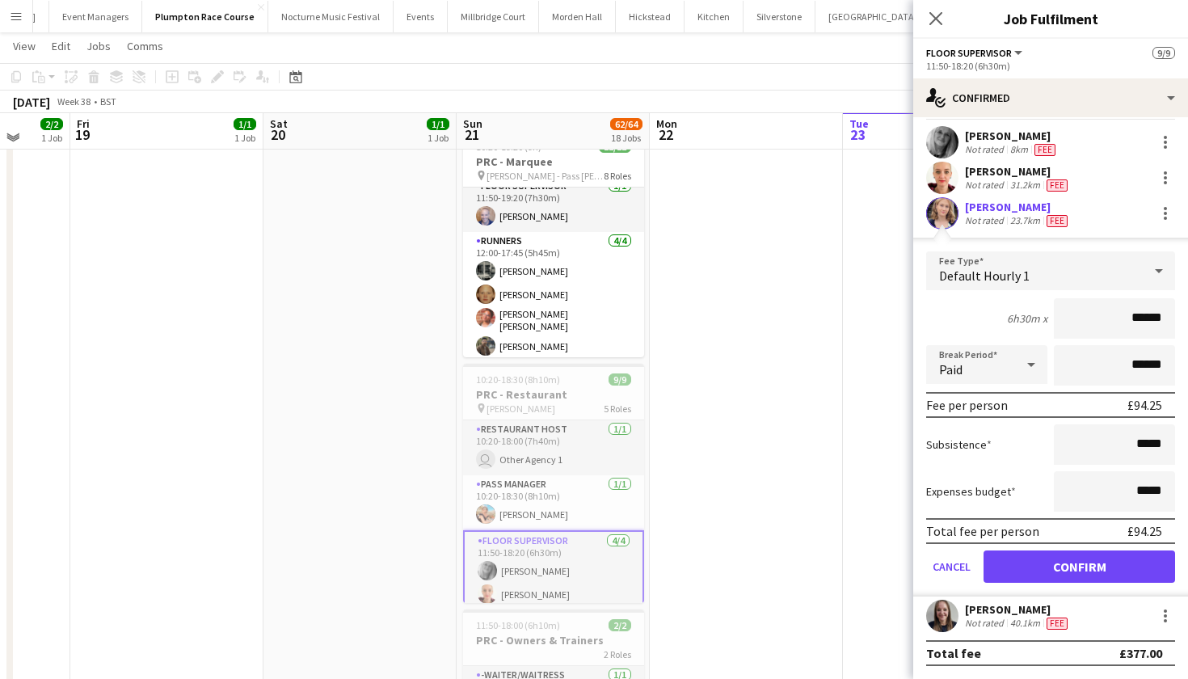
click at [1077, 569] on button "Confirm" at bounding box center [1080, 566] width 192 height 32
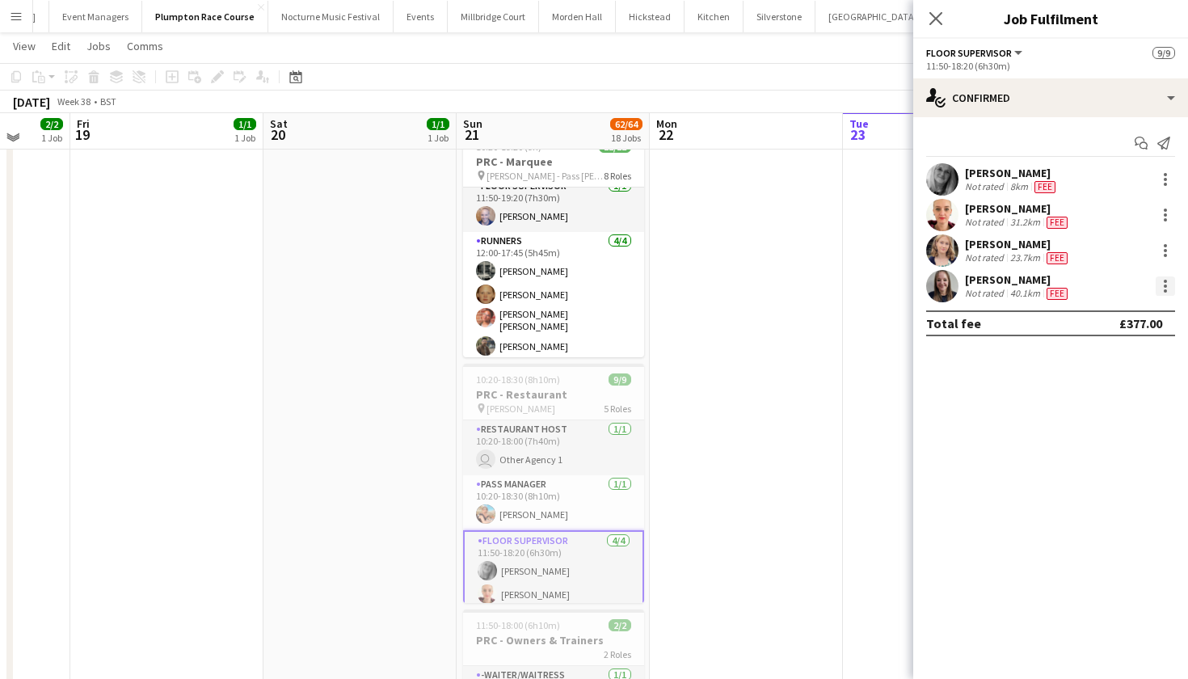
click at [1169, 291] on div at bounding box center [1165, 285] width 19 height 19
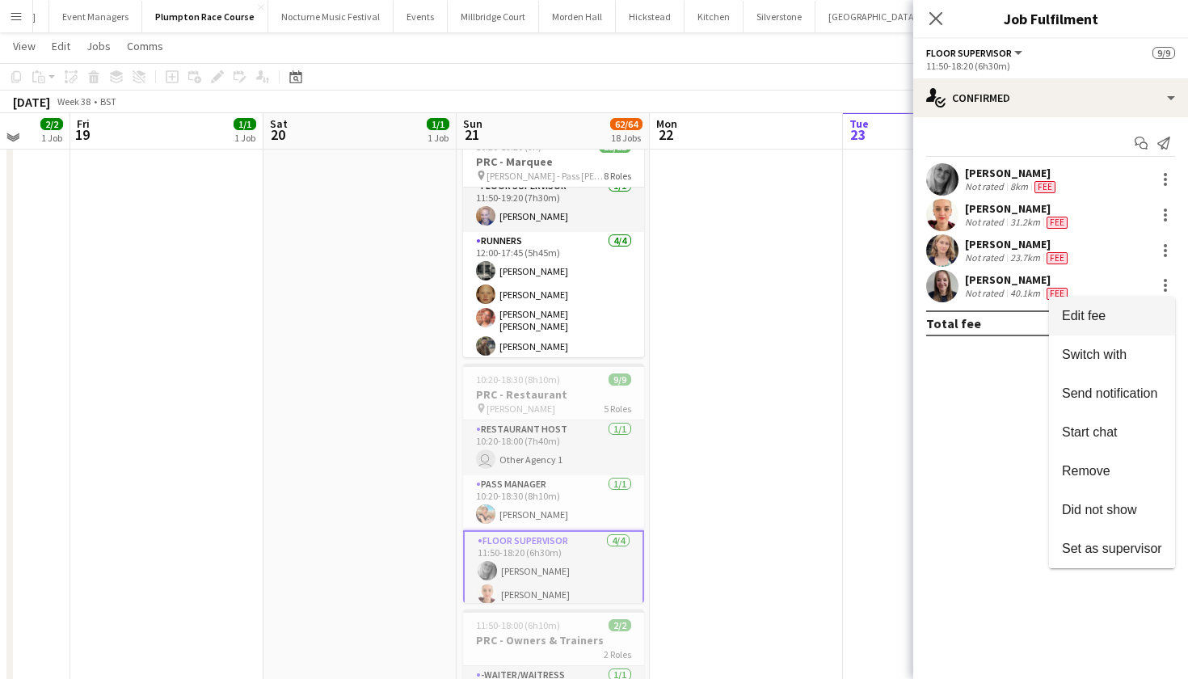
click at [1126, 314] on span "Edit fee" at bounding box center [1112, 316] width 100 height 15
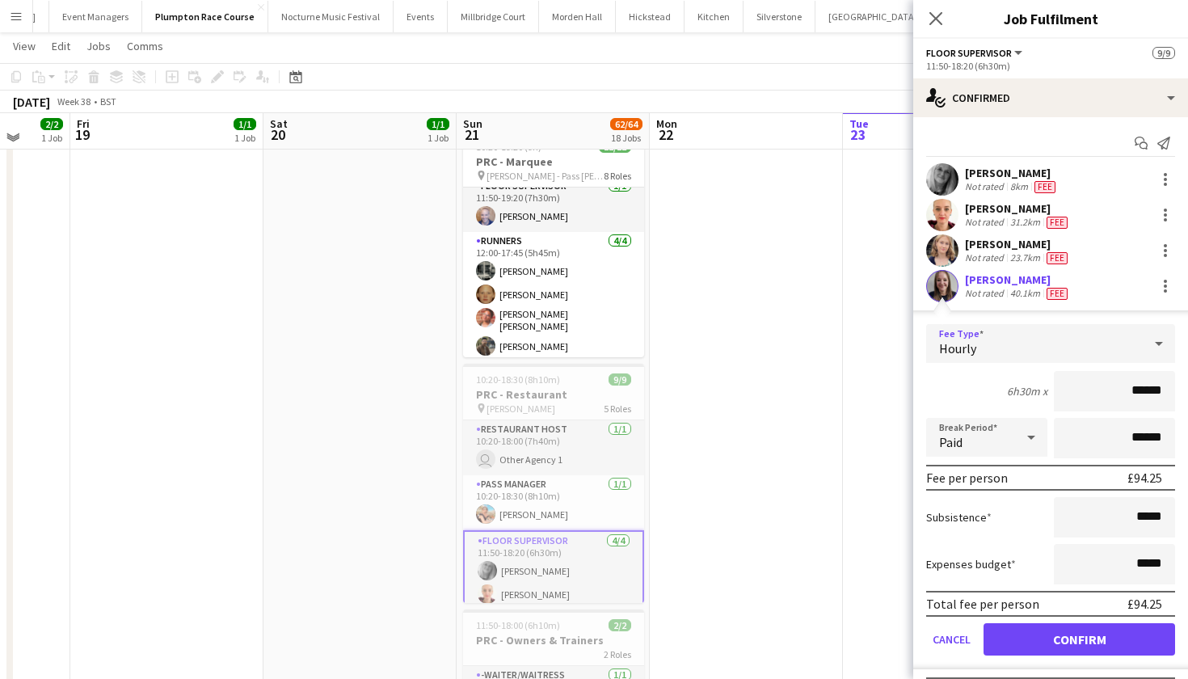
click at [1050, 352] on div "Hourly" at bounding box center [1034, 343] width 217 height 39
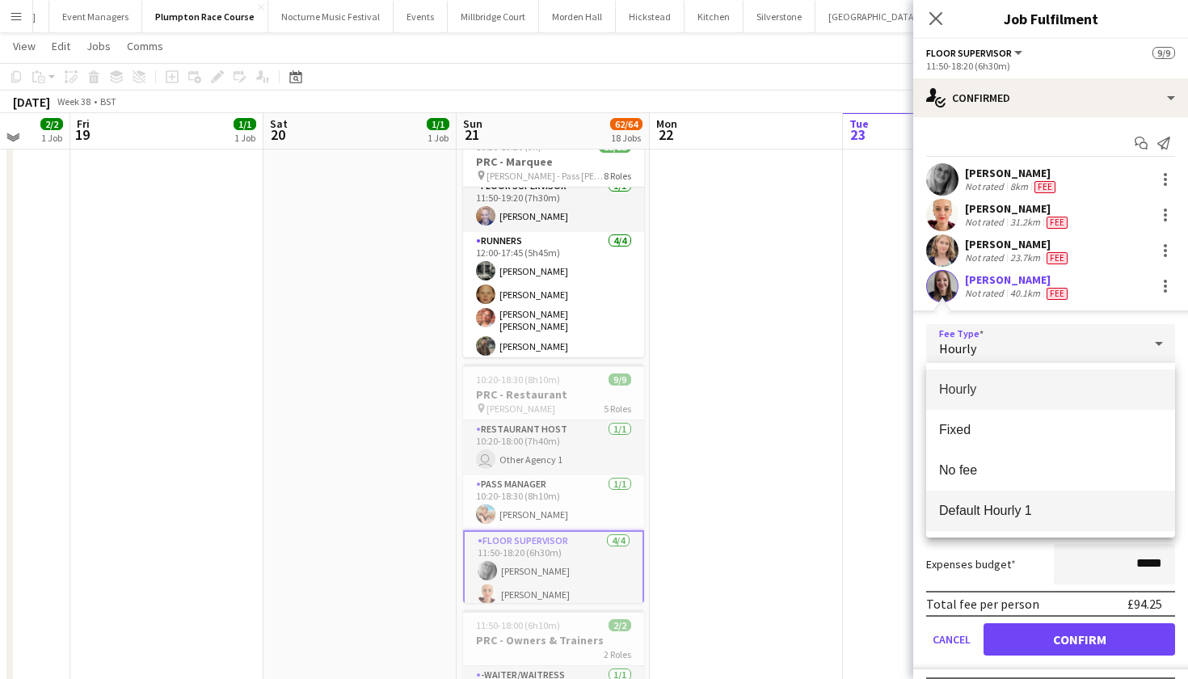
click at [1018, 506] on span "Default Hourly 1" at bounding box center [1050, 510] width 223 height 15
type input "******"
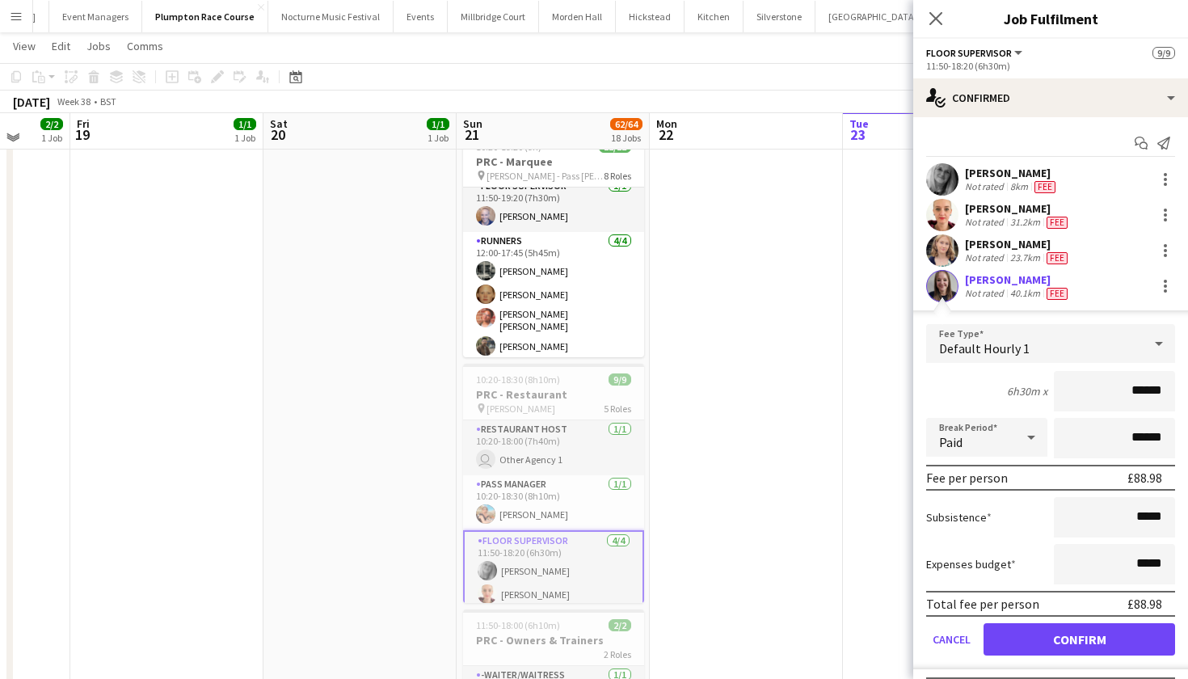
click at [1038, 648] on button "Confirm" at bounding box center [1080, 639] width 192 height 32
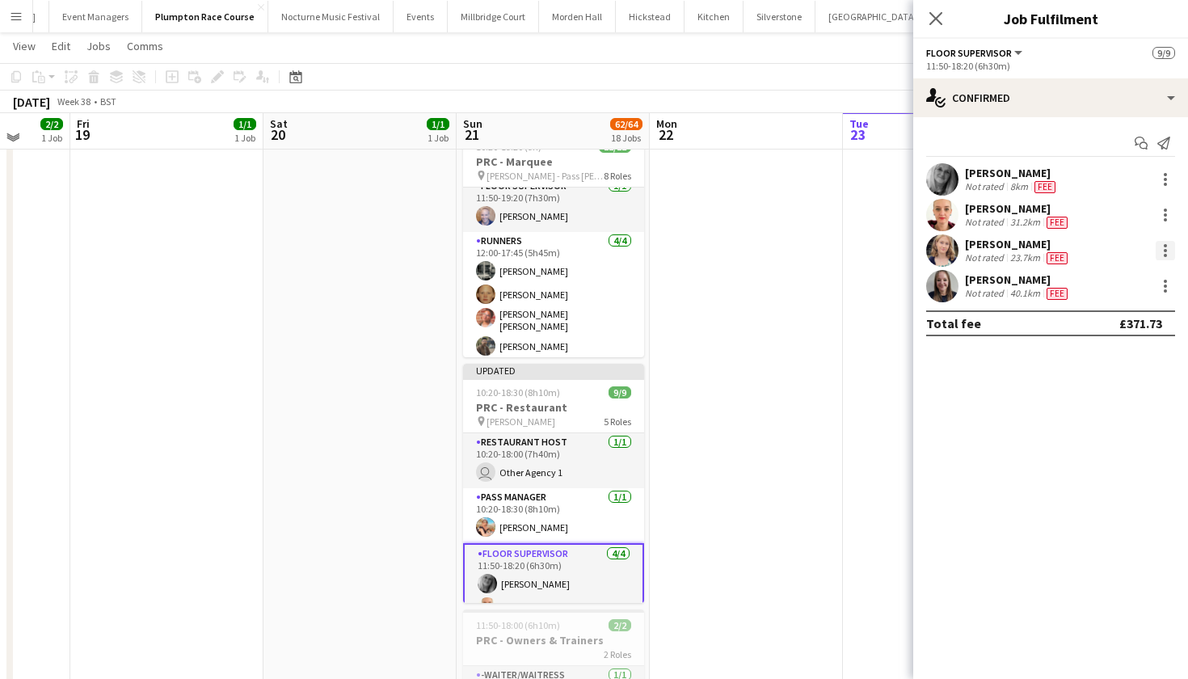
click at [1159, 250] on div at bounding box center [1165, 250] width 19 height 19
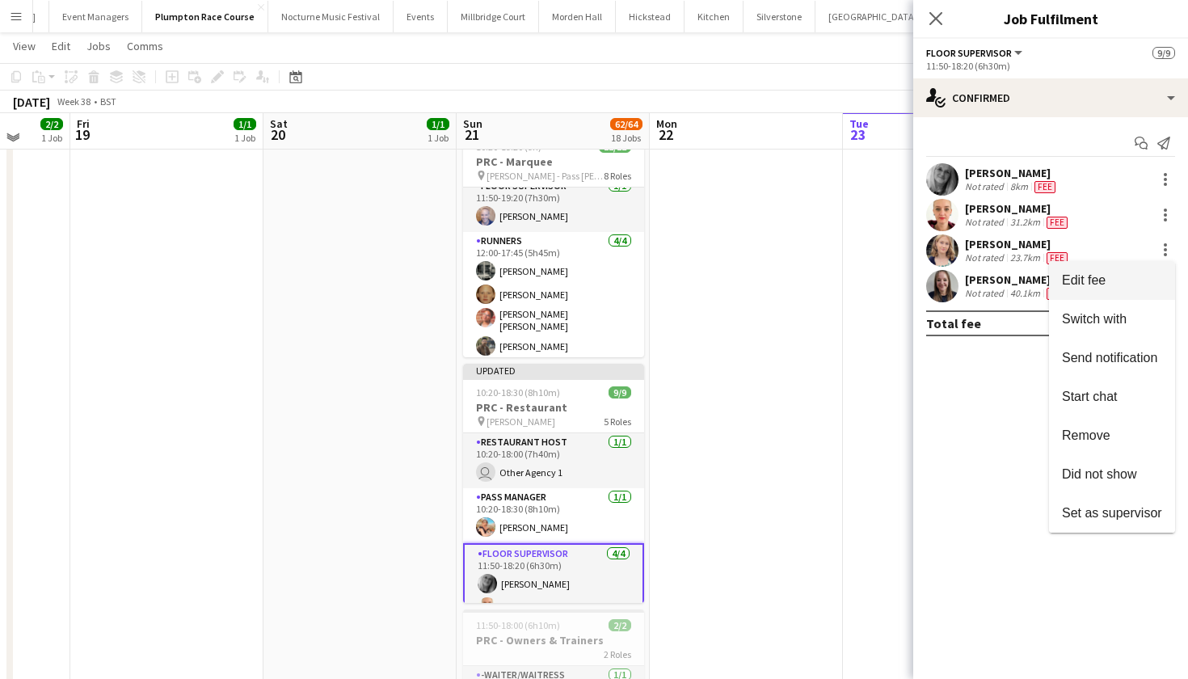
click at [1136, 272] on button "Edit fee" at bounding box center [1112, 280] width 126 height 39
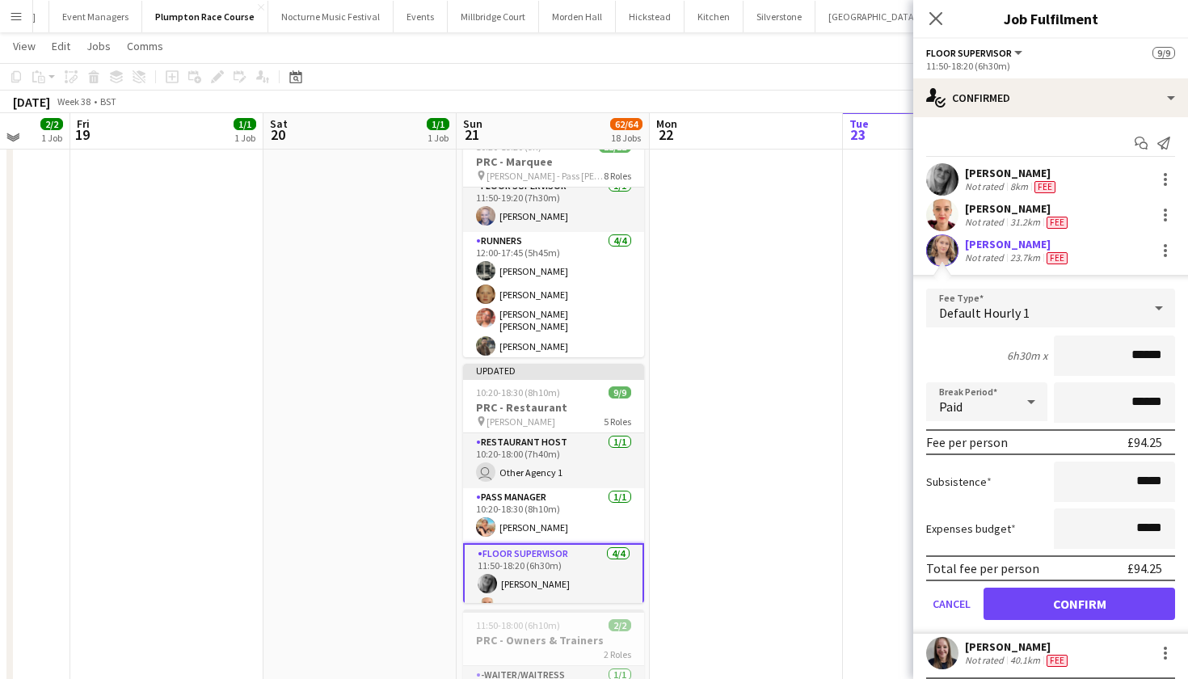
click at [1086, 598] on button "Confirm" at bounding box center [1080, 604] width 192 height 32
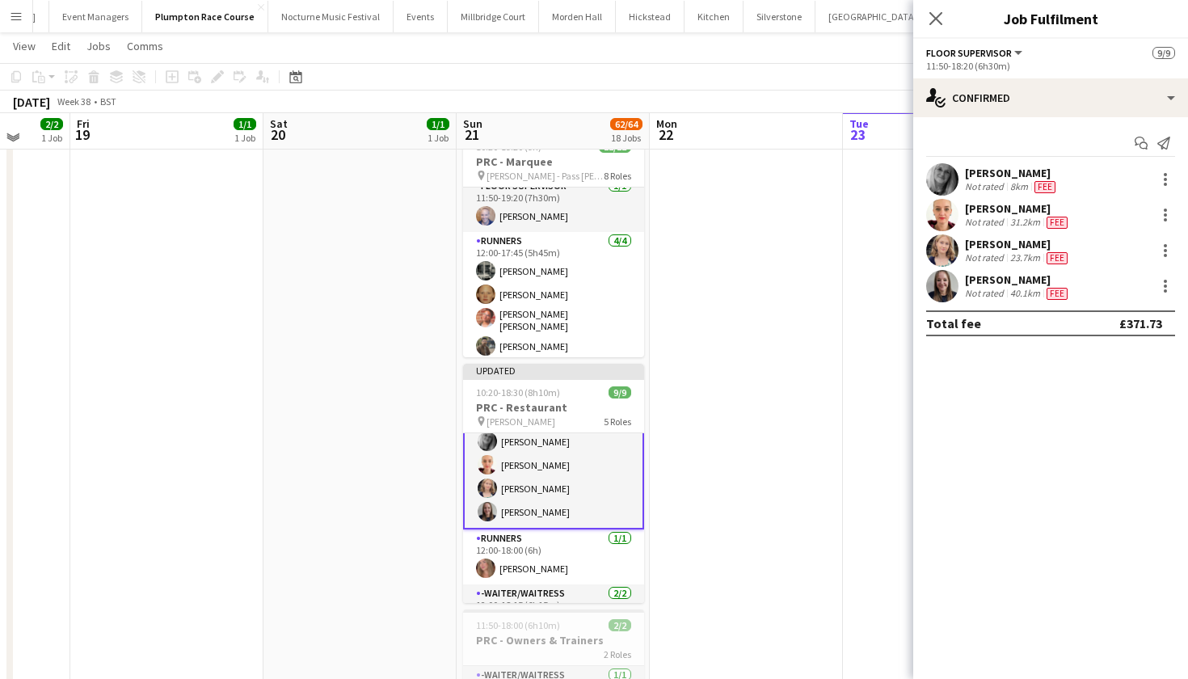
scroll to position [165, 0]
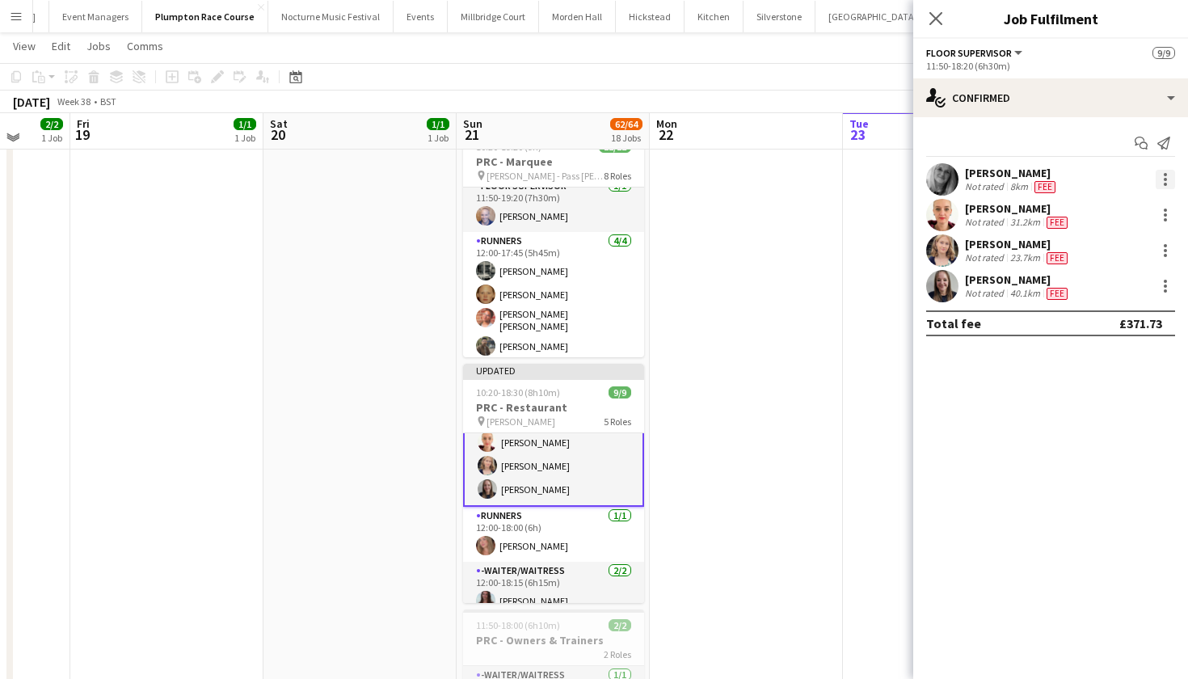
click at [1173, 182] on div at bounding box center [1165, 179] width 19 height 19
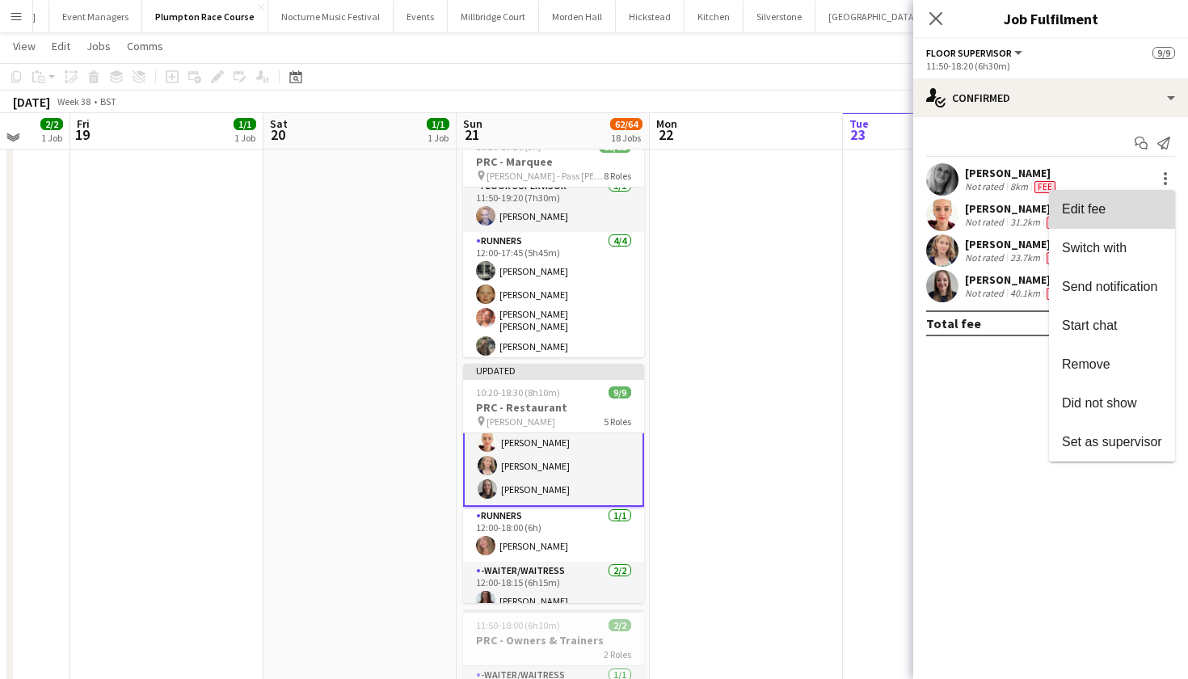
click at [1152, 209] on span "Edit fee" at bounding box center [1112, 209] width 100 height 15
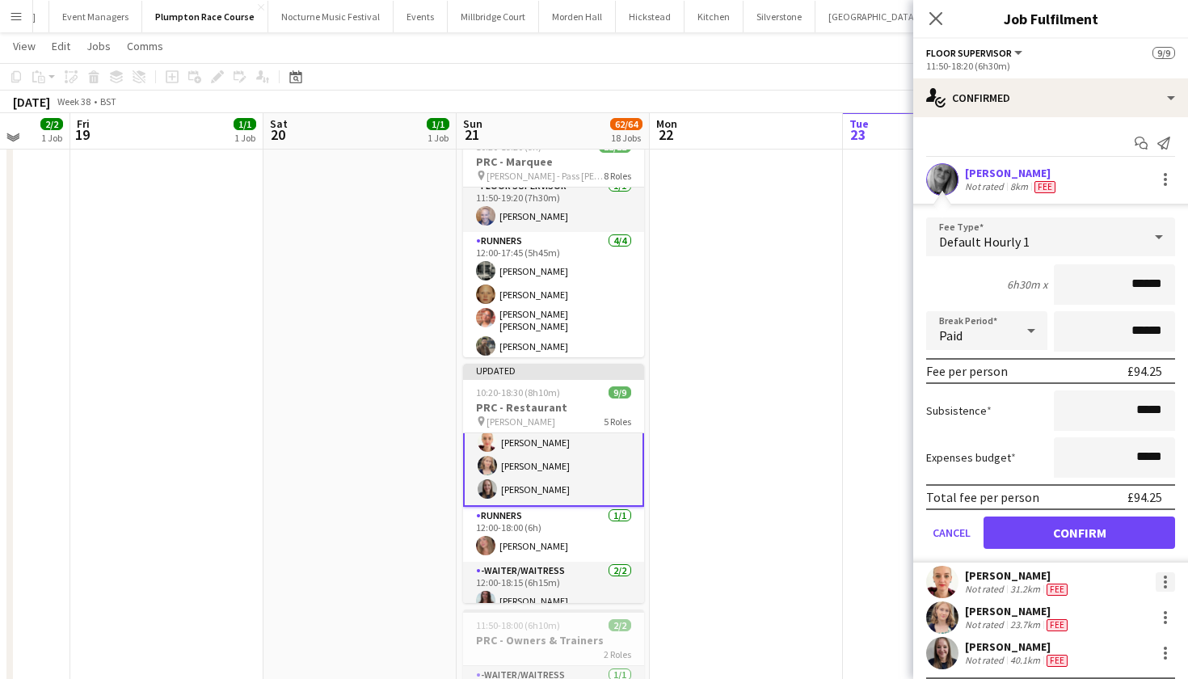
click at [1164, 579] on div at bounding box center [1165, 581] width 19 height 19
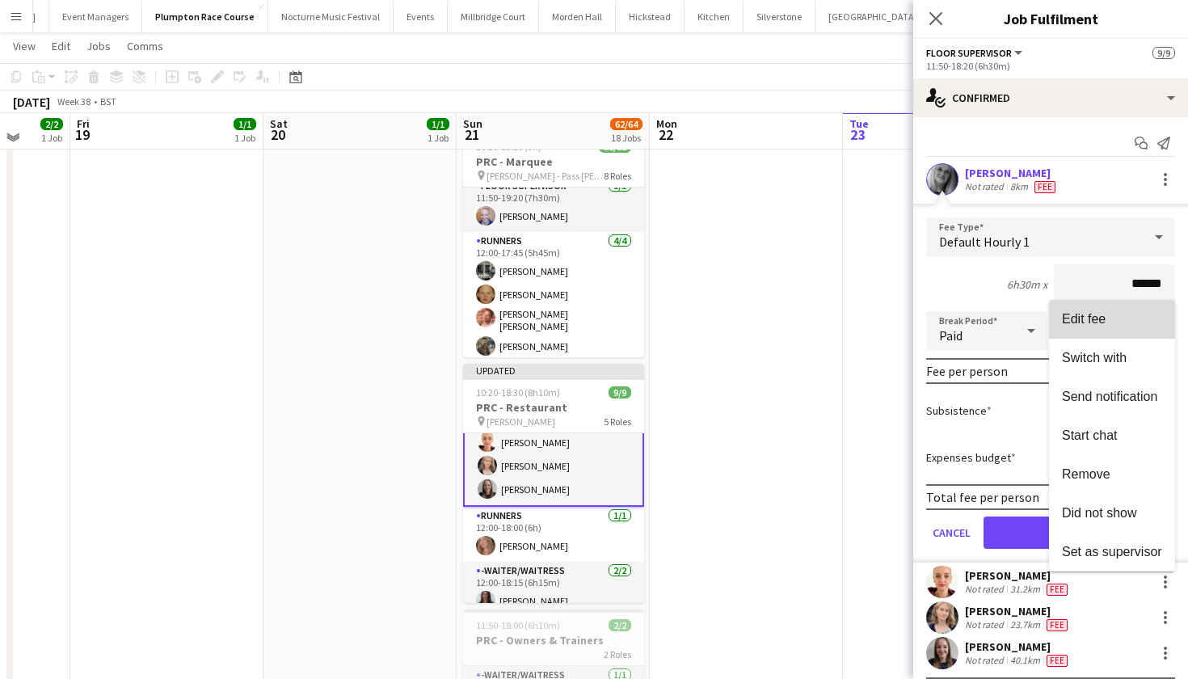
click at [1109, 323] on span "Edit fee" at bounding box center [1112, 319] width 100 height 15
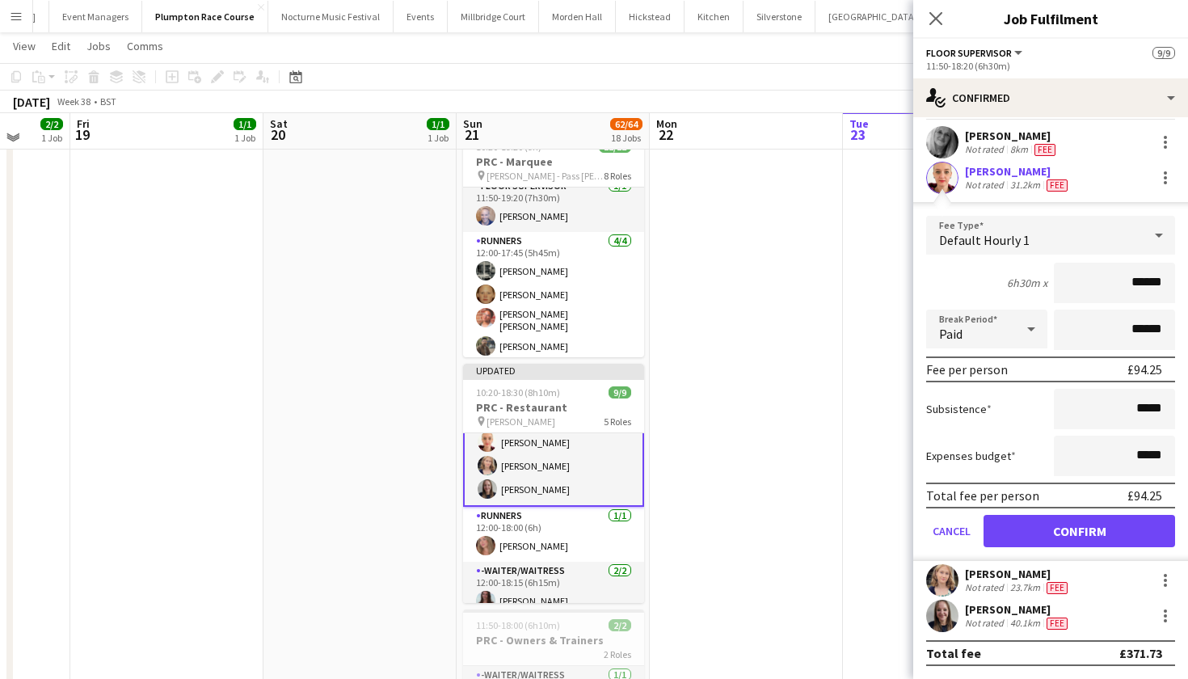
scroll to position [37, 0]
click at [1167, 582] on div at bounding box center [1165, 580] width 19 height 19
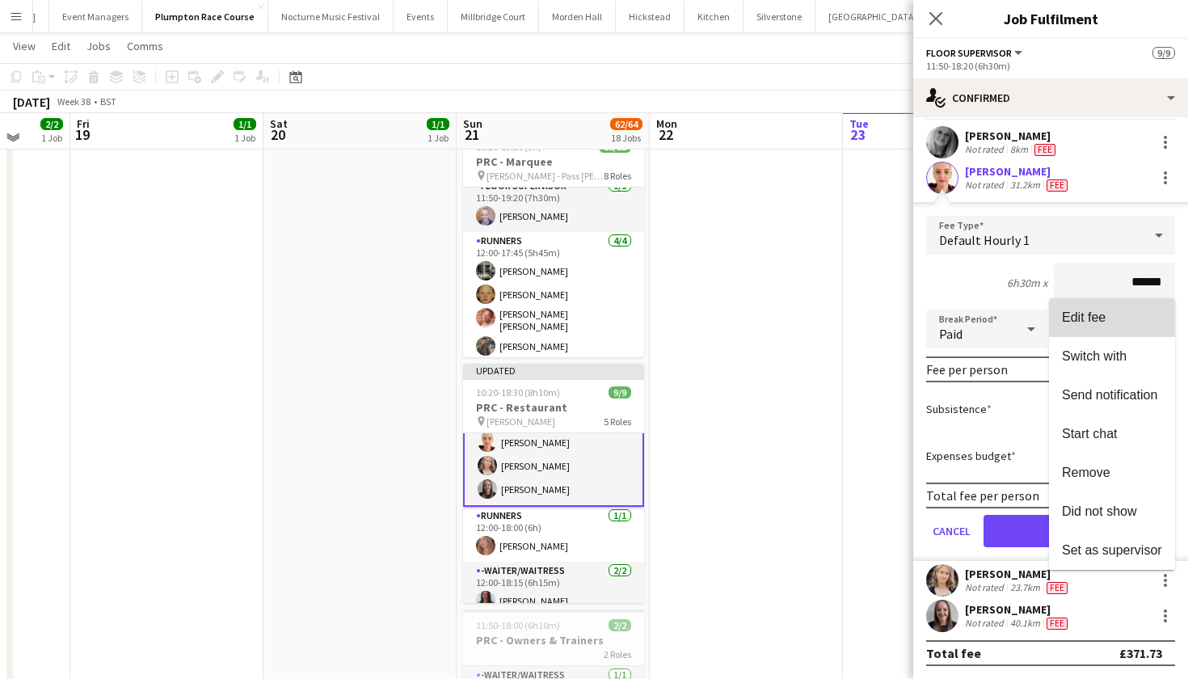
click at [1111, 318] on span "Edit fee" at bounding box center [1112, 317] width 100 height 15
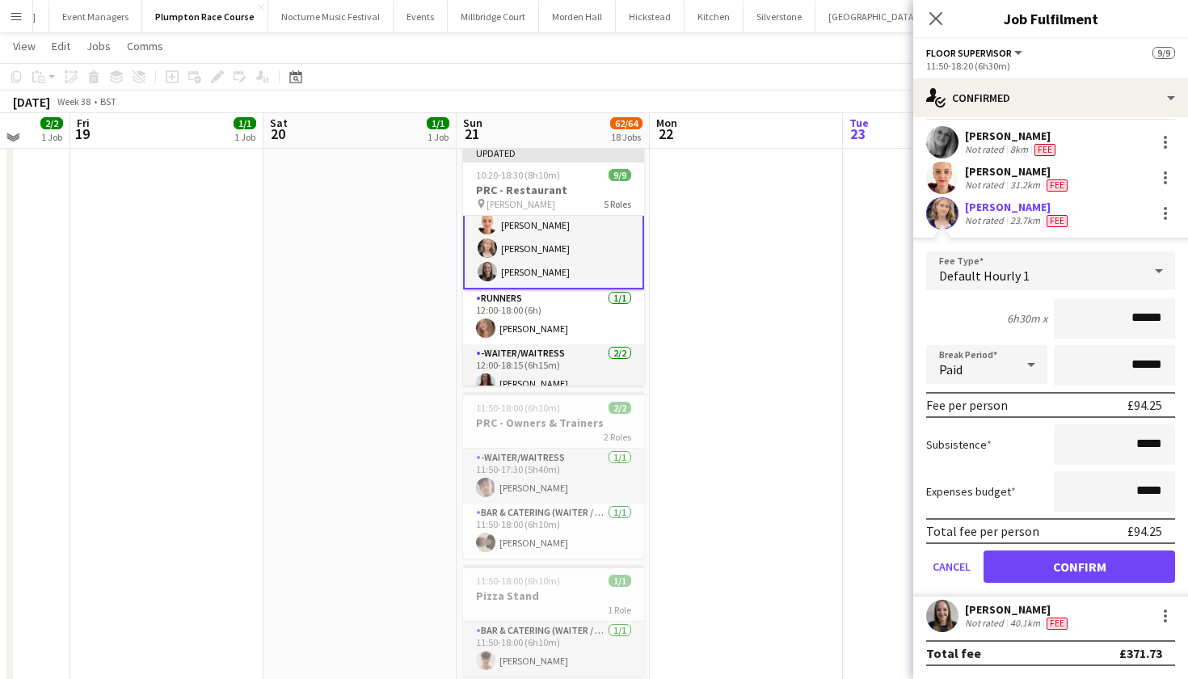
scroll to position [1104, 0]
click at [1158, 619] on div at bounding box center [1165, 615] width 19 height 19
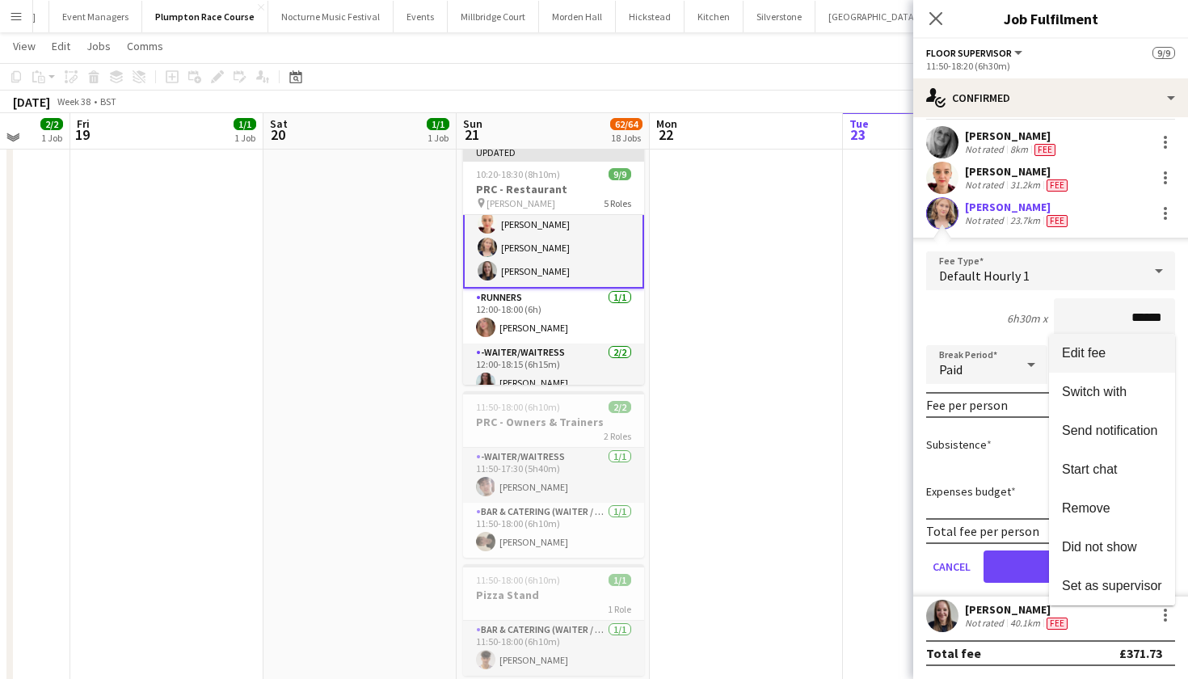
click at [1096, 346] on span "Edit fee" at bounding box center [1084, 353] width 44 height 14
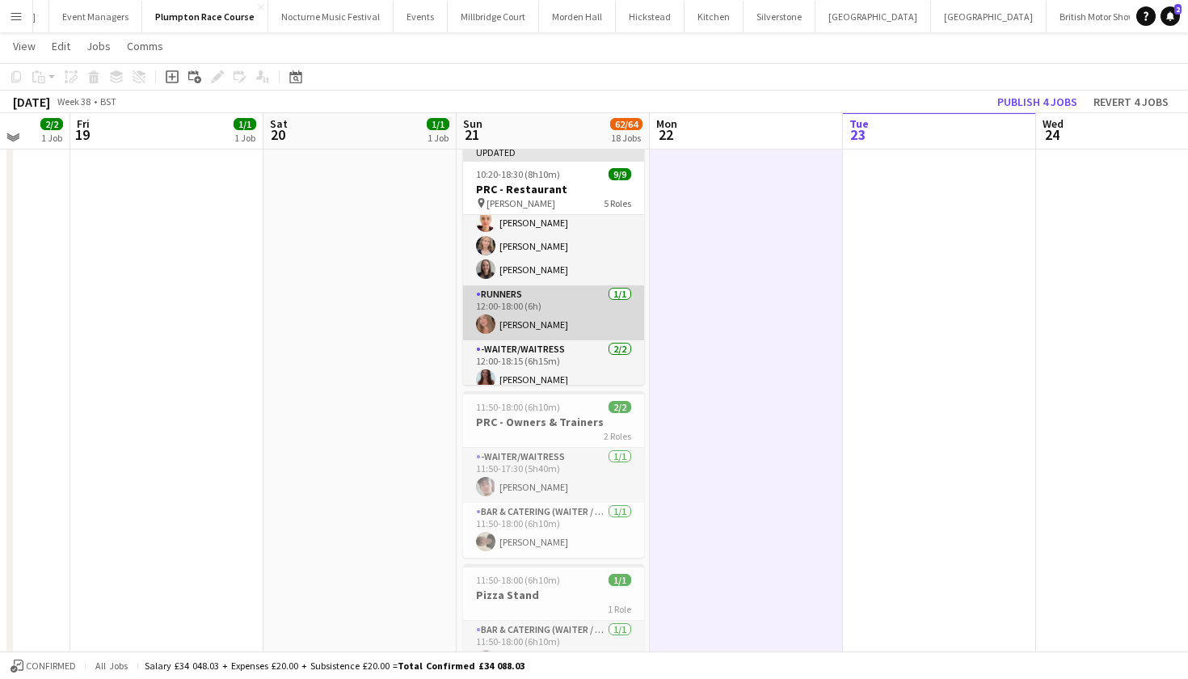
click at [615, 315] on app-card-role "Runners 1/1 12:00-18:00 (6h) Lily Daniels" at bounding box center [553, 312] width 181 height 55
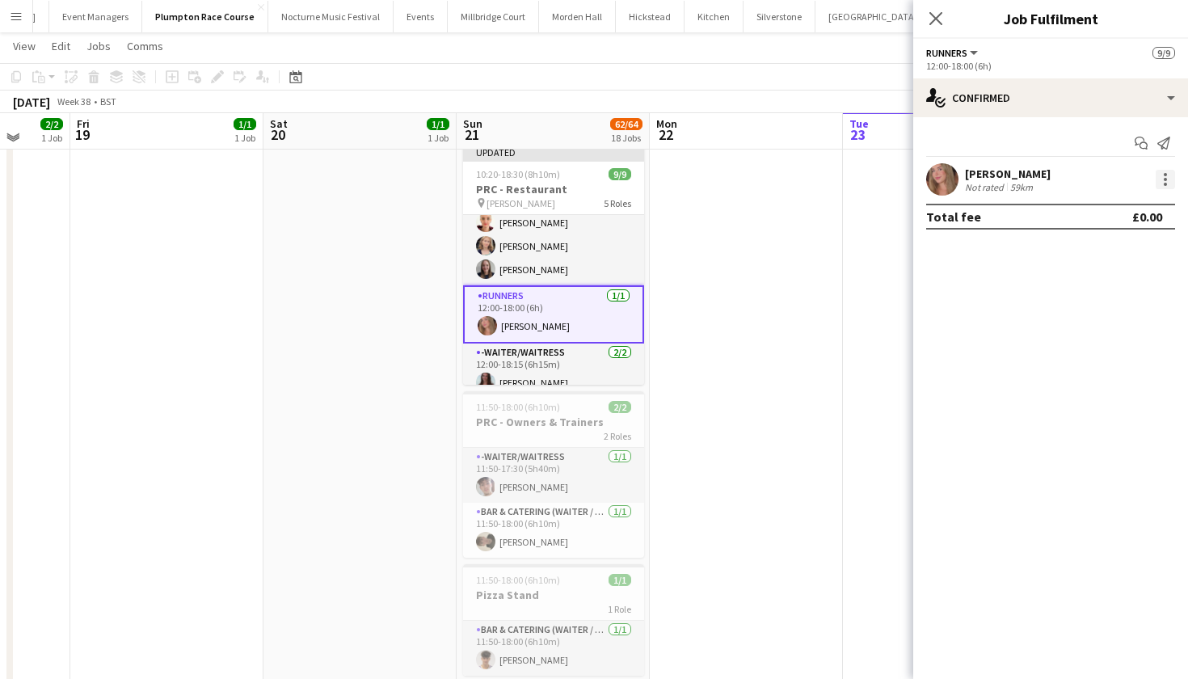
click at [1168, 182] on div at bounding box center [1165, 179] width 19 height 19
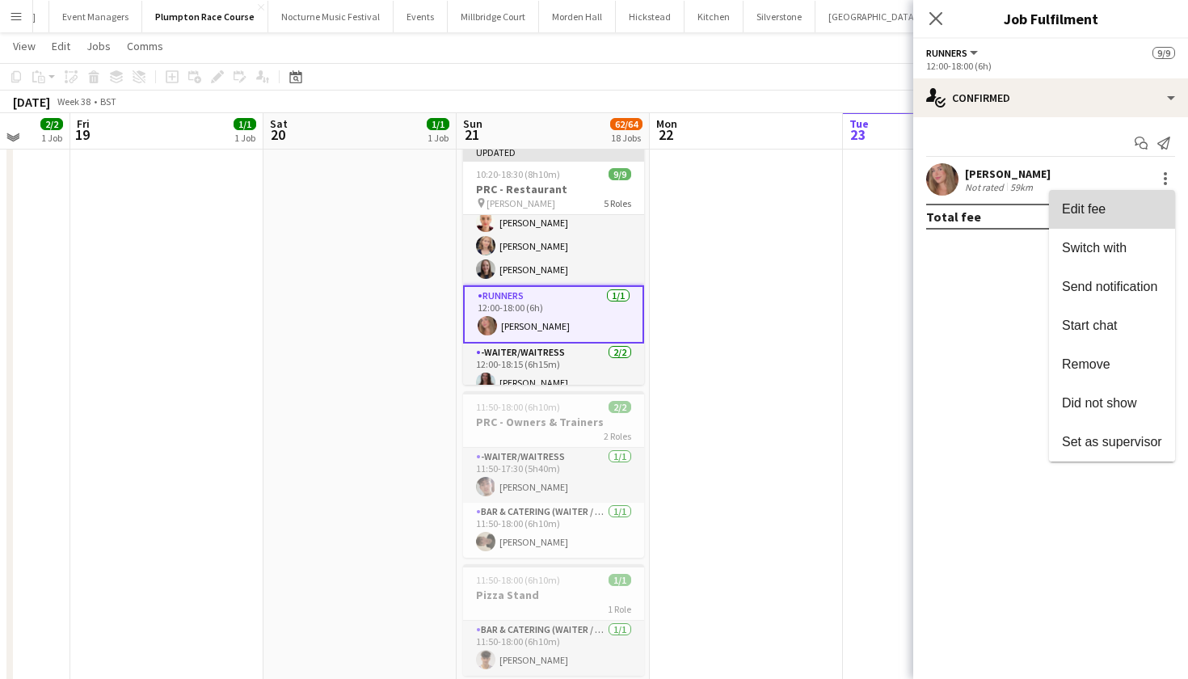
click at [1139, 200] on button "Edit fee" at bounding box center [1112, 209] width 126 height 39
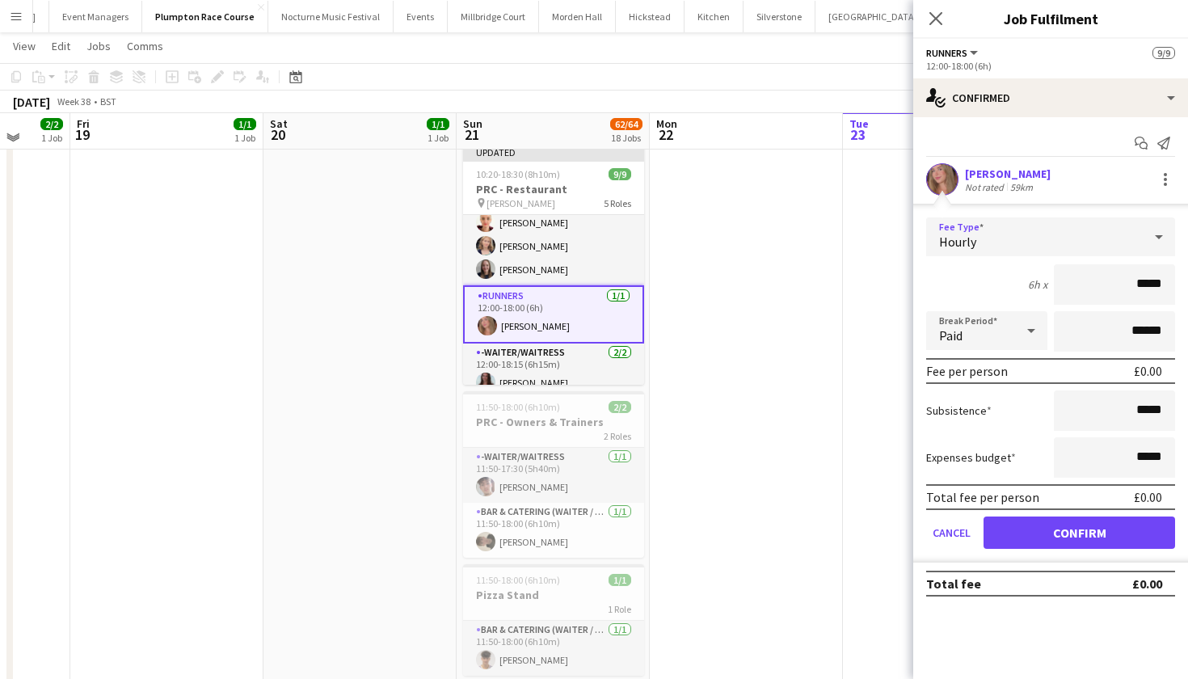
click at [1122, 228] on div "Hourly" at bounding box center [1034, 236] width 217 height 39
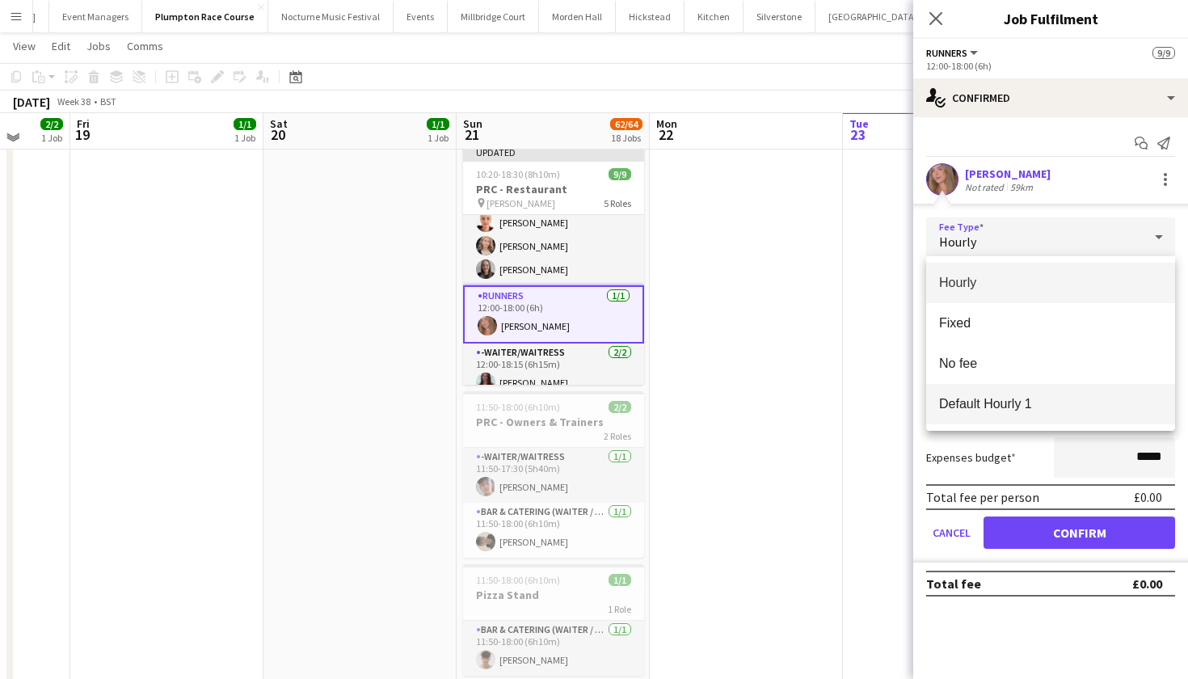
click at [1086, 407] on span "Default Hourly 1" at bounding box center [1050, 403] width 223 height 15
type input "******"
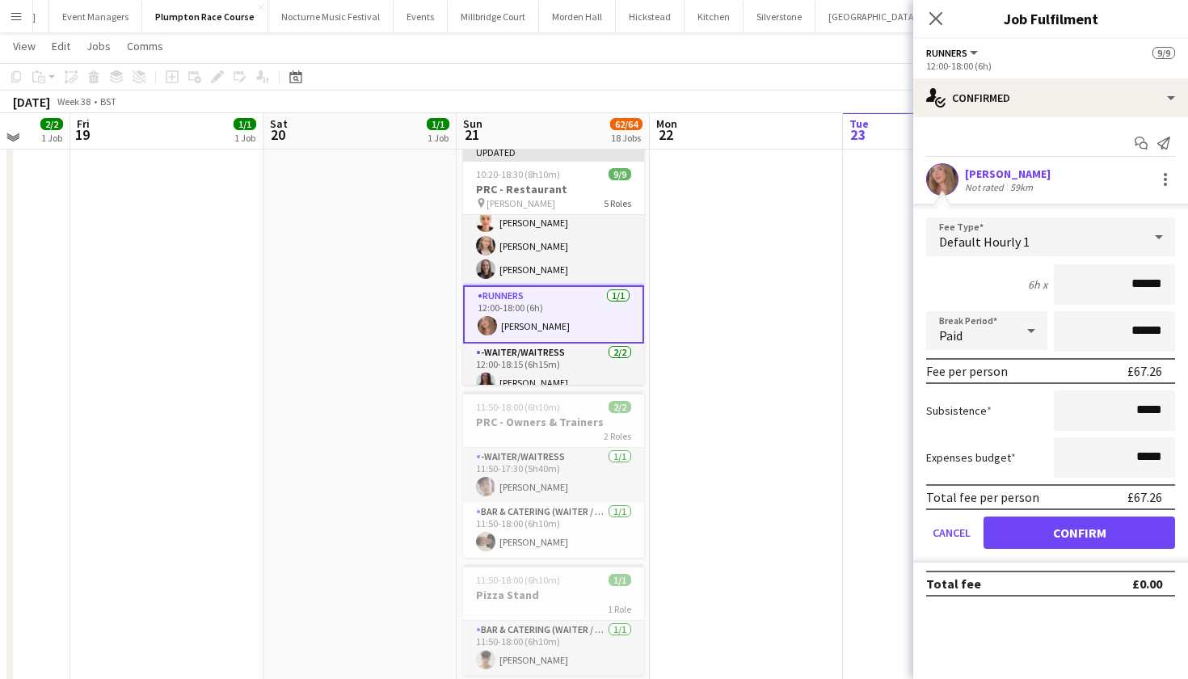
click at [1068, 533] on button "Confirm" at bounding box center [1080, 532] width 192 height 32
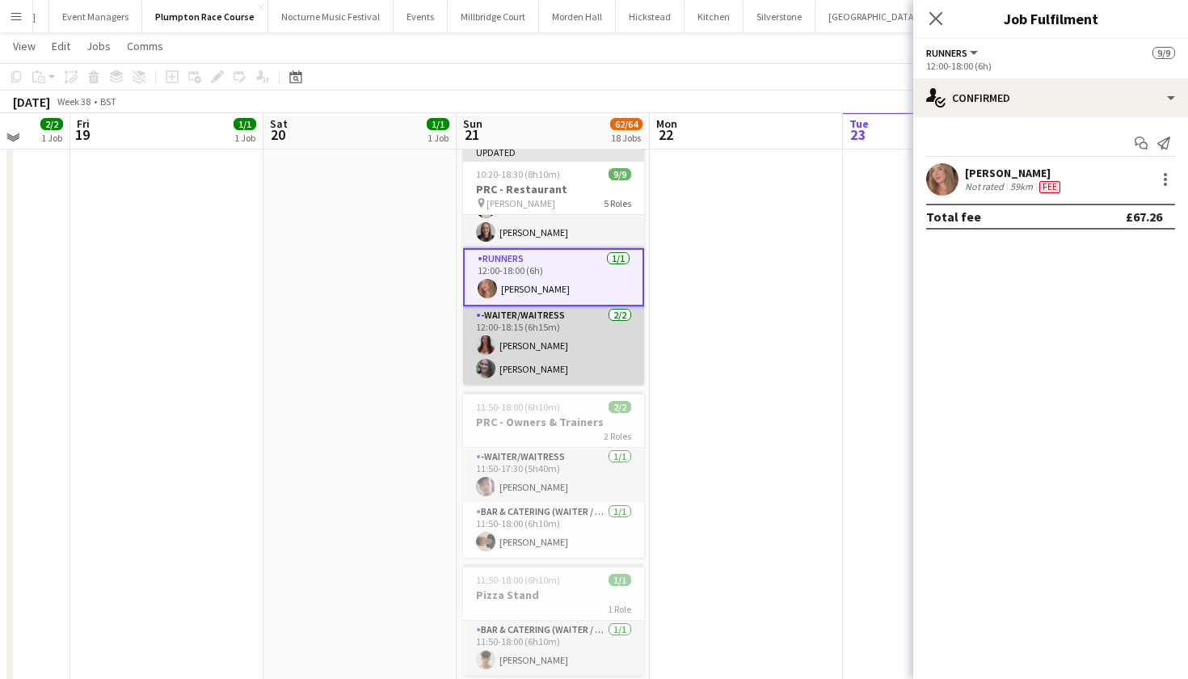
scroll to position [202, 0]
click at [513, 348] on app-card-role "-Waiter/Waitress 2/2 12:00-18:15 (6h15m) Beatrice Norris Natalia Brzezicka" at bounding box center [553, 345] width 181 height 78
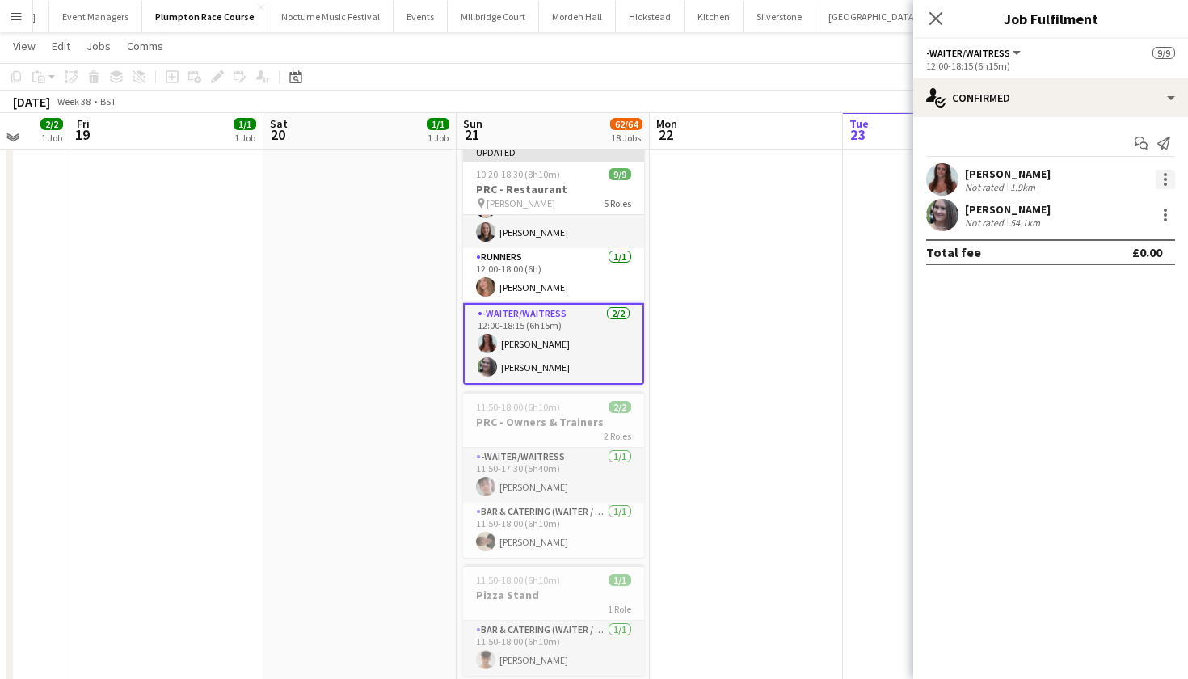
click at [1166, 177] on div at bounding box center [1165, 179] width 19 height 19
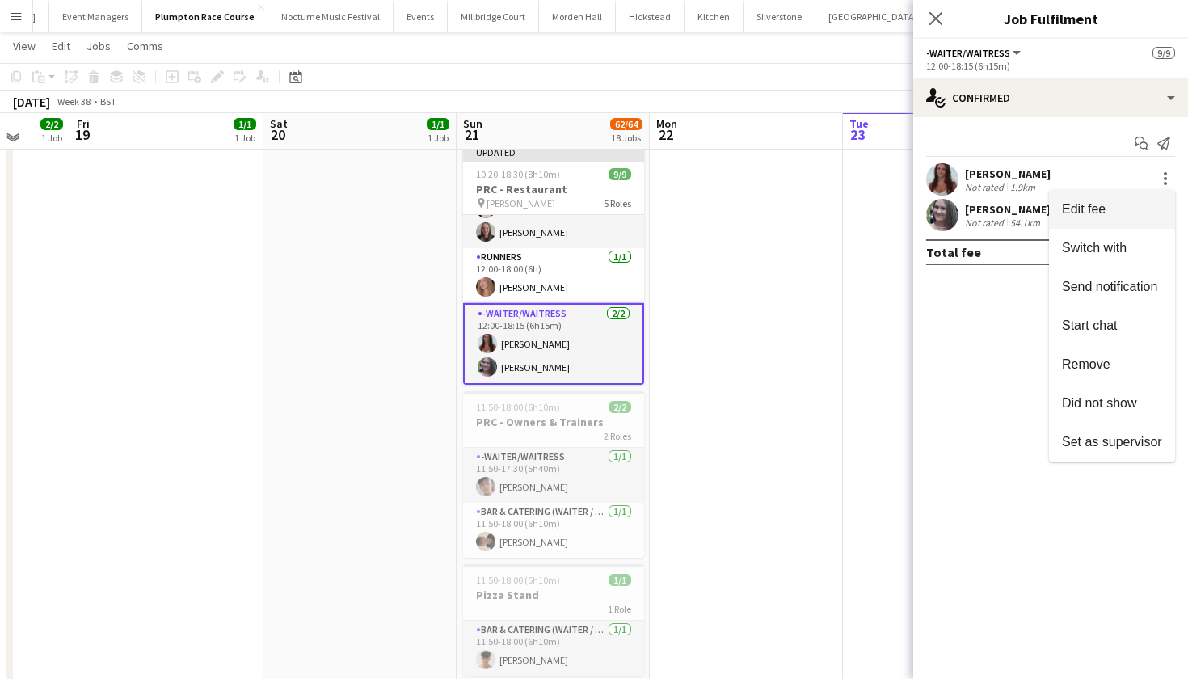
click at [1134, 205] on span "Edit fee" at bounding box center [1112, 209] width 100 height 15
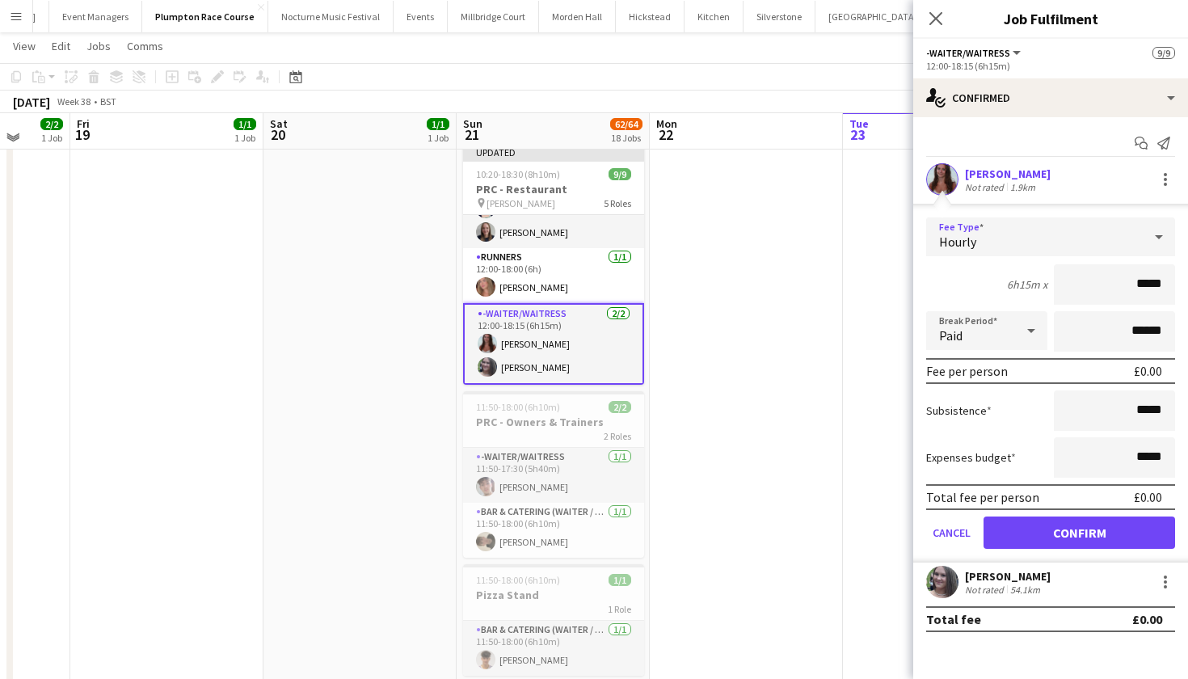
click at [1140, 229] on div "Hourly" at bounding box center [1034, 236] width 217 height 39
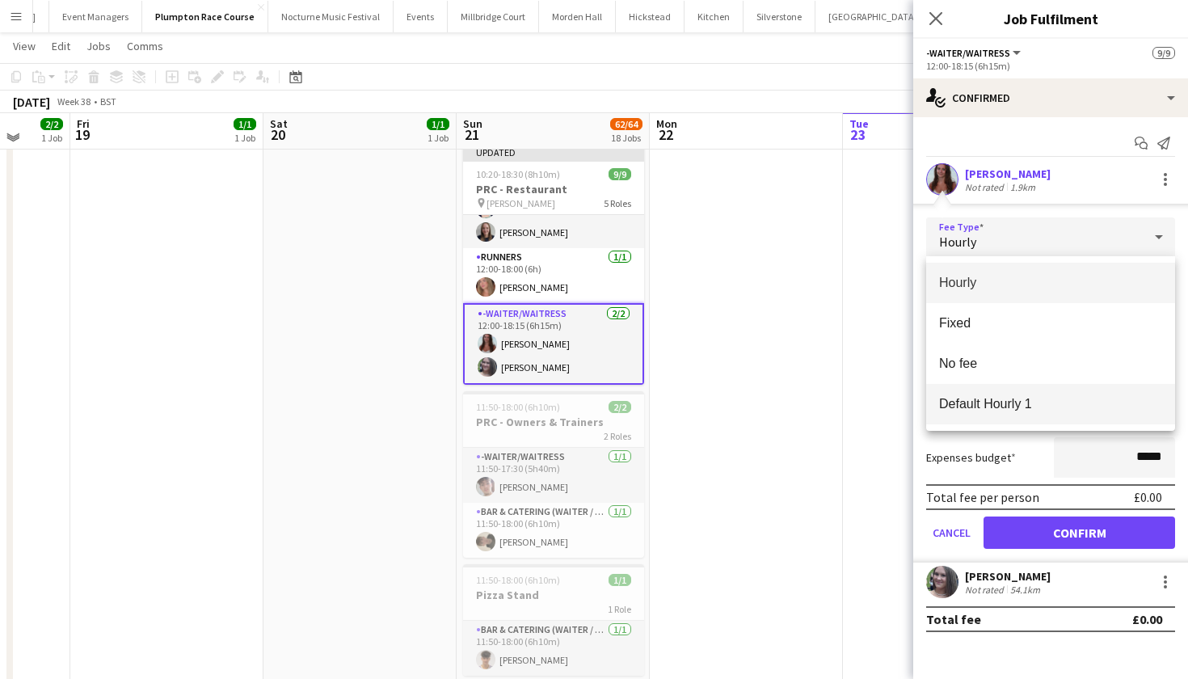
click at [1088, 405] on span "Default Hourly 1" at bounding box center [1050, 403] width 223 height 15
type input "******"
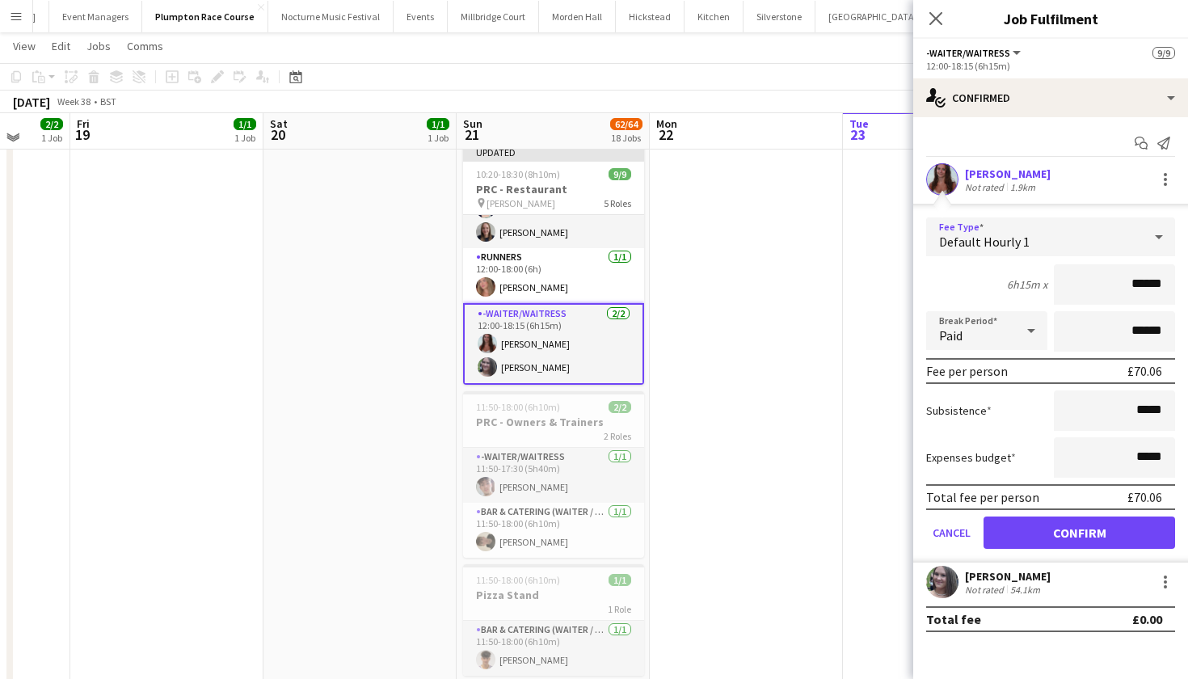
click at [1095, 530] on button "Confirm" at bounding box center [1080, 532] width 192 height 32
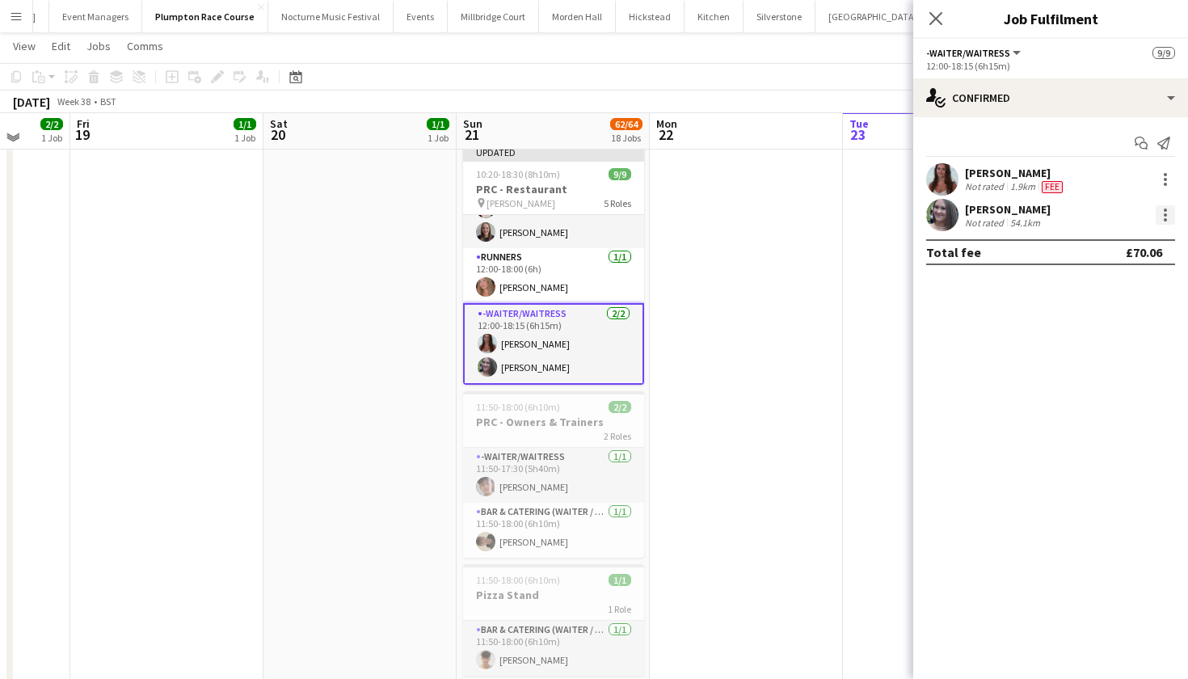
click at [1163, 213] on div at bounding box center [1165, 214] width 19 height 19
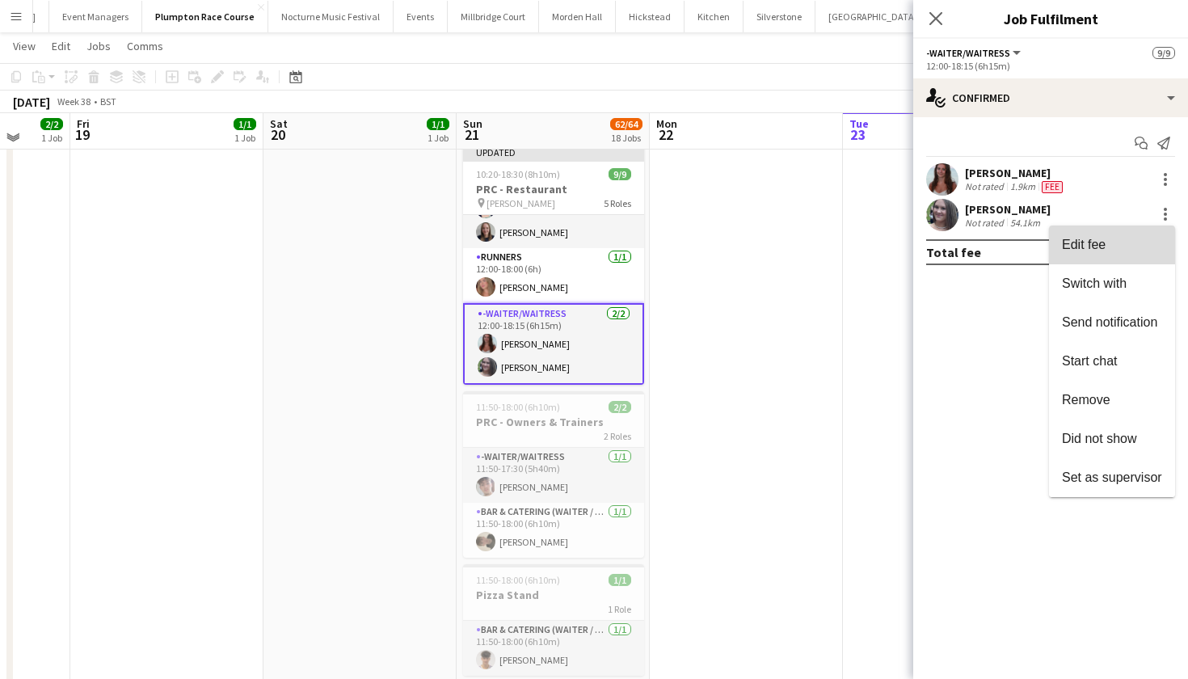
click at [1132, 246] on span "Edit fee" at bounding box center [1112, 245] width 100 height 15
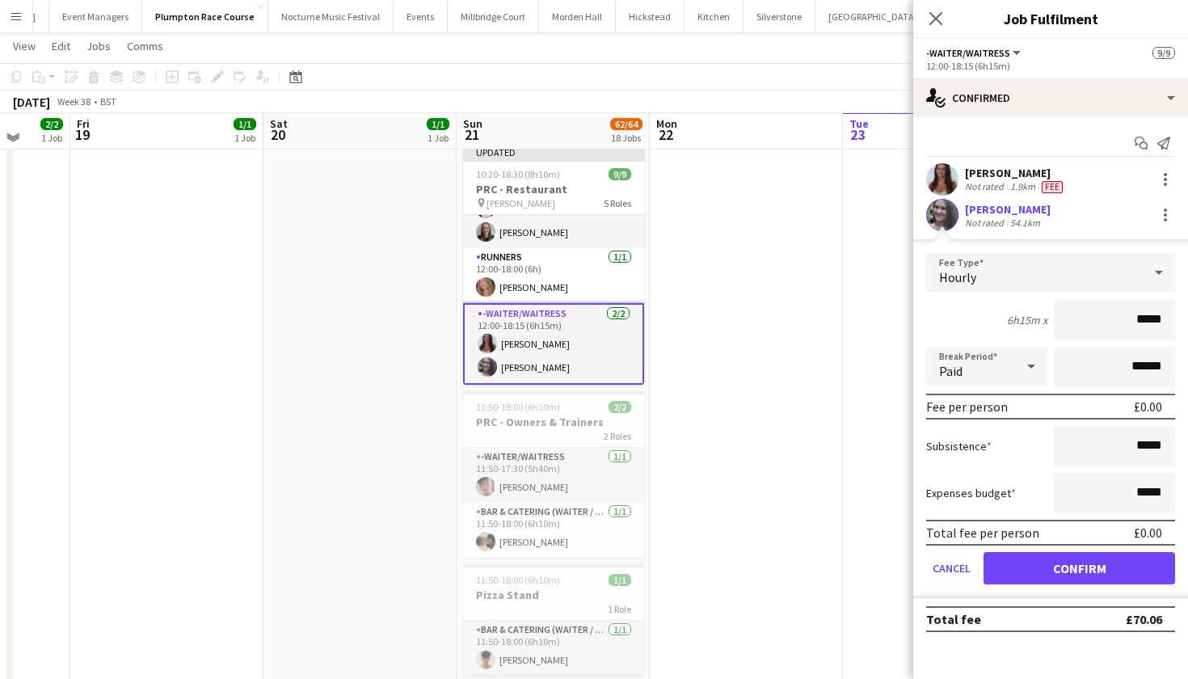
click at [1129, 272] on div "Hourly" at bounding box center [1034, 272] width 217 height 39
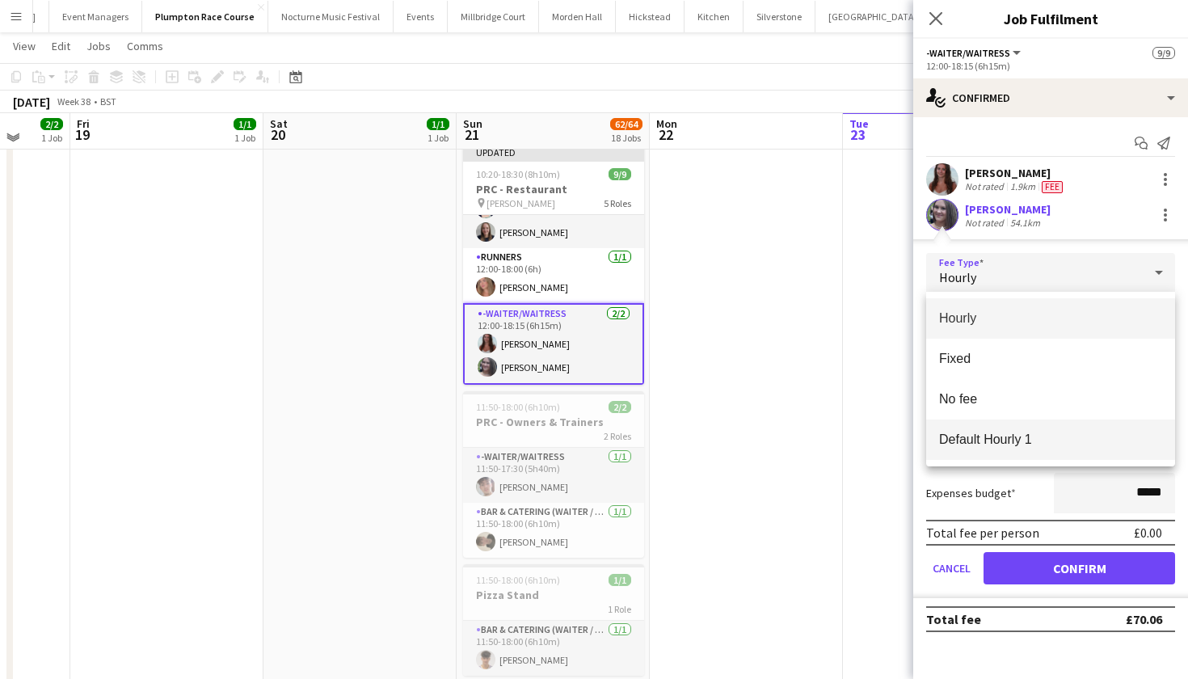
click at [1101, 435] on span "Default Hourly 1" at bounding box center [1050, 439] width 223 height 15
type input "******"
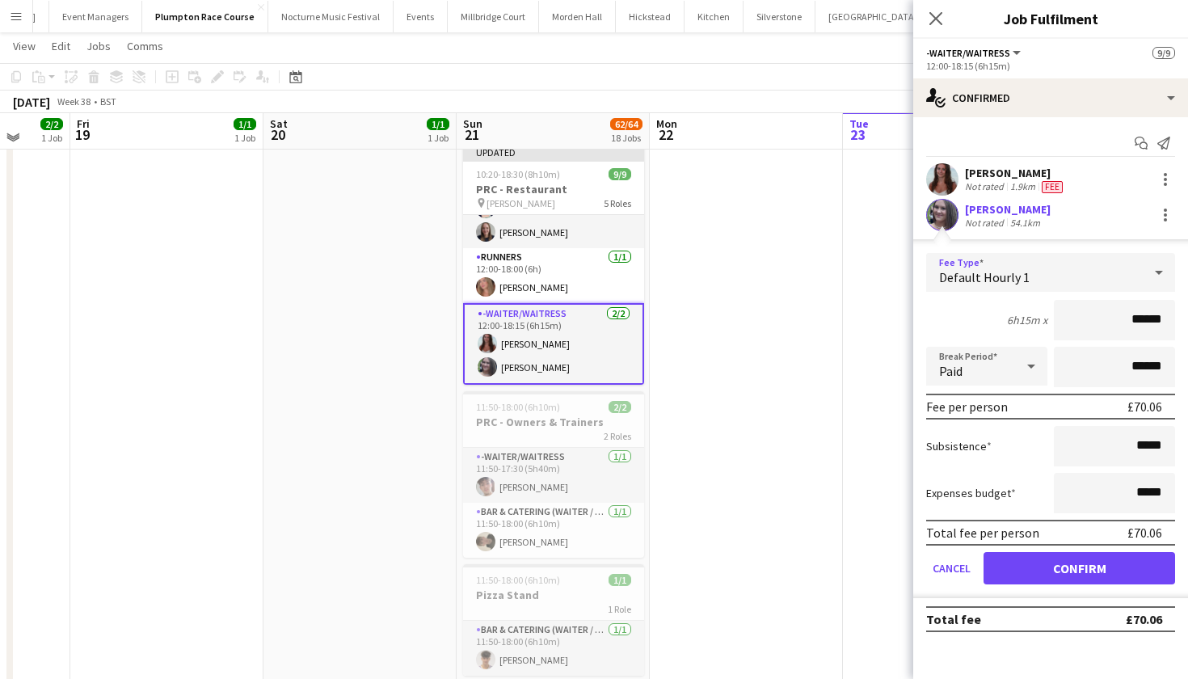
click at [1094, 561] on button "Confirm" at bounding box center [1080, 568] width 192 height 32
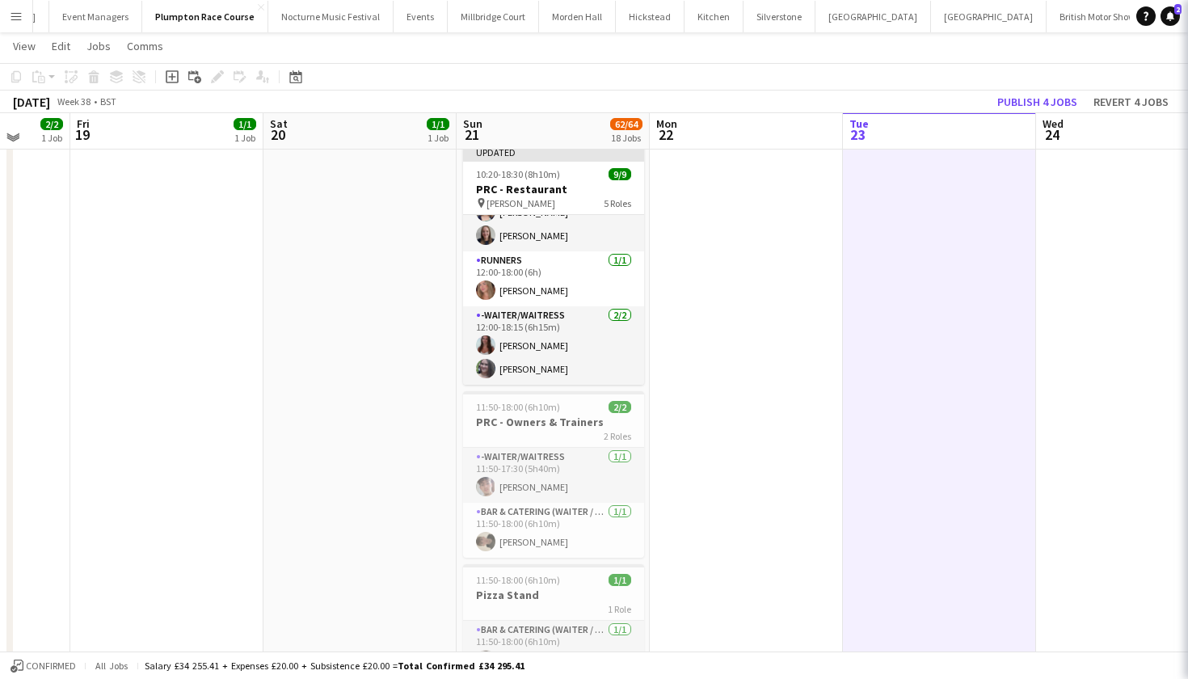
scroll to position [199, 0]
click at [1039, 106] on button "Publish 4 jobs" at bounding box center [1037, 101] width 93 height 21
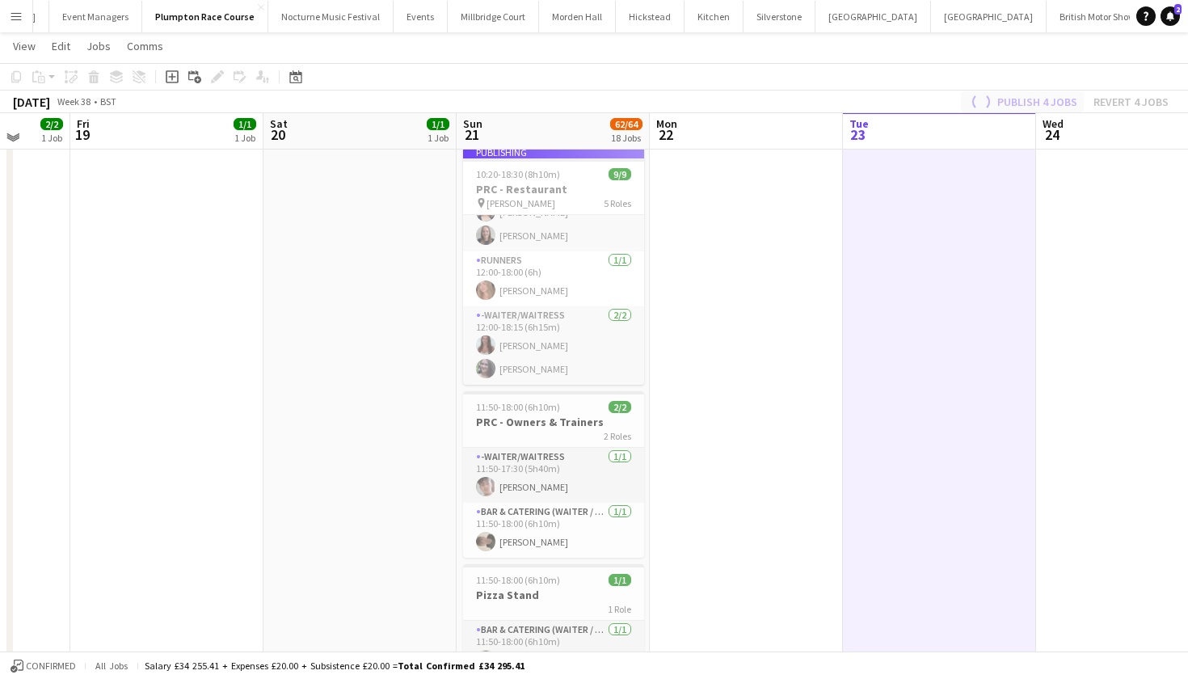
scroll to position [29, 0]
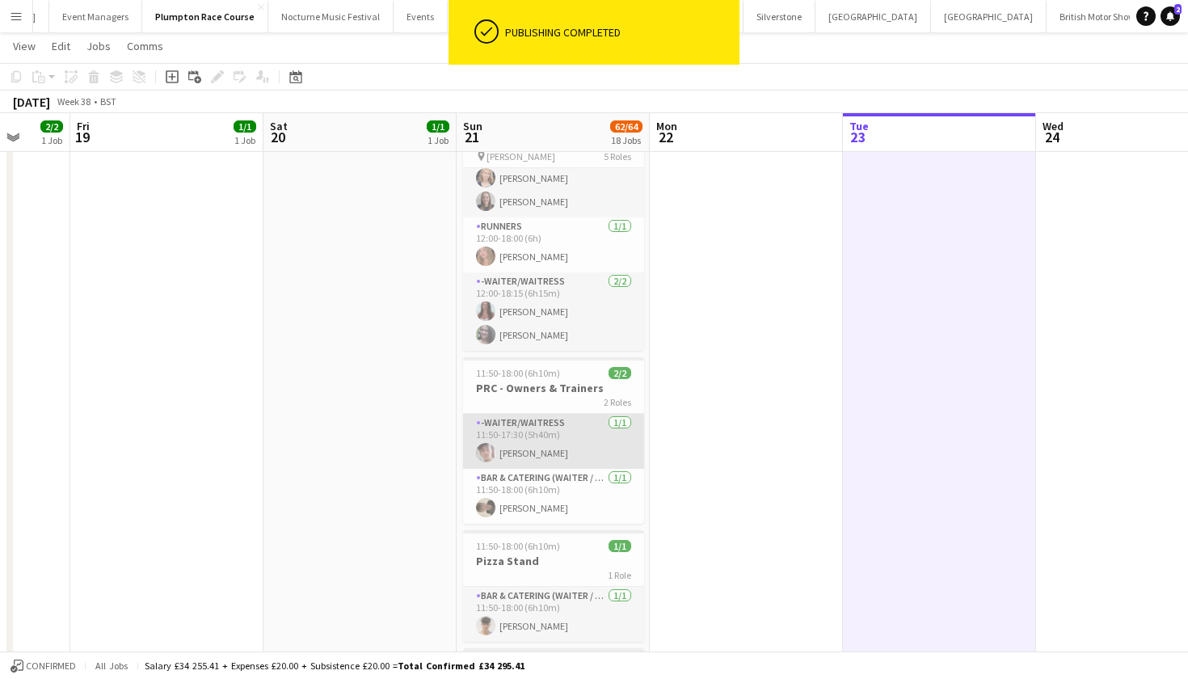
click at [573, 429] on app-card-role "-Waiter/Waitress 1/1 11:50-17:30 (5h40m) Sebastian Menin" at bounding box center [553, 441] width 181 height 55
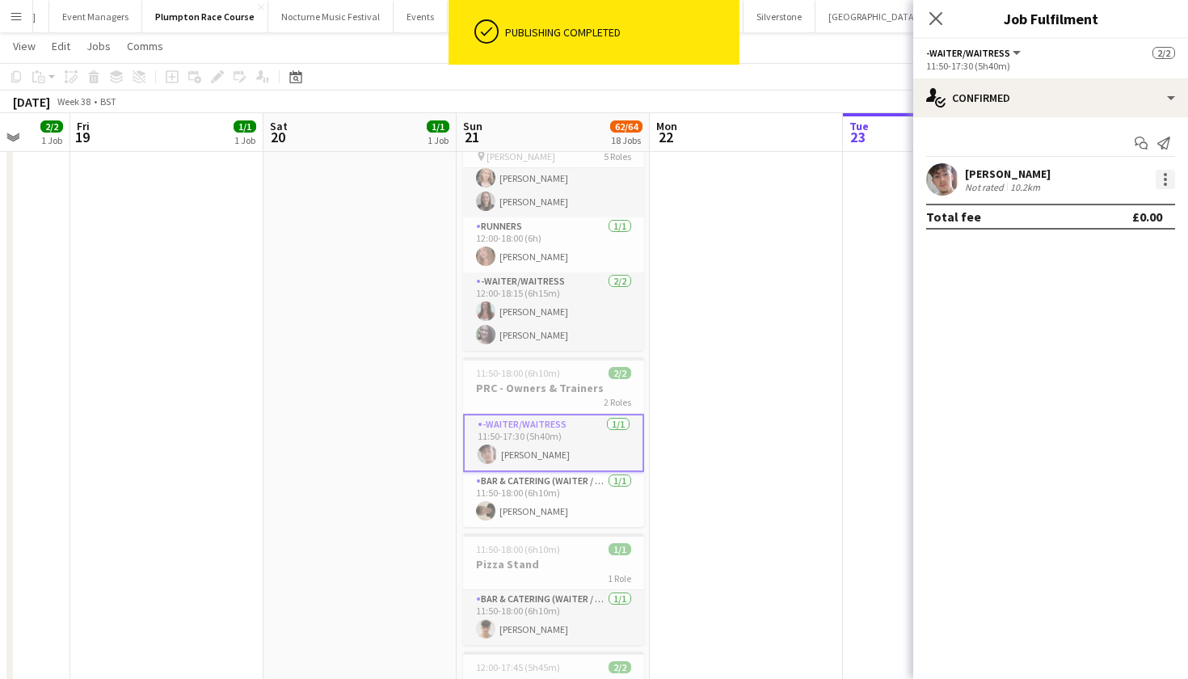
click at [1170, 182] on div at bounding box center [1165, 179] width 19 height 19
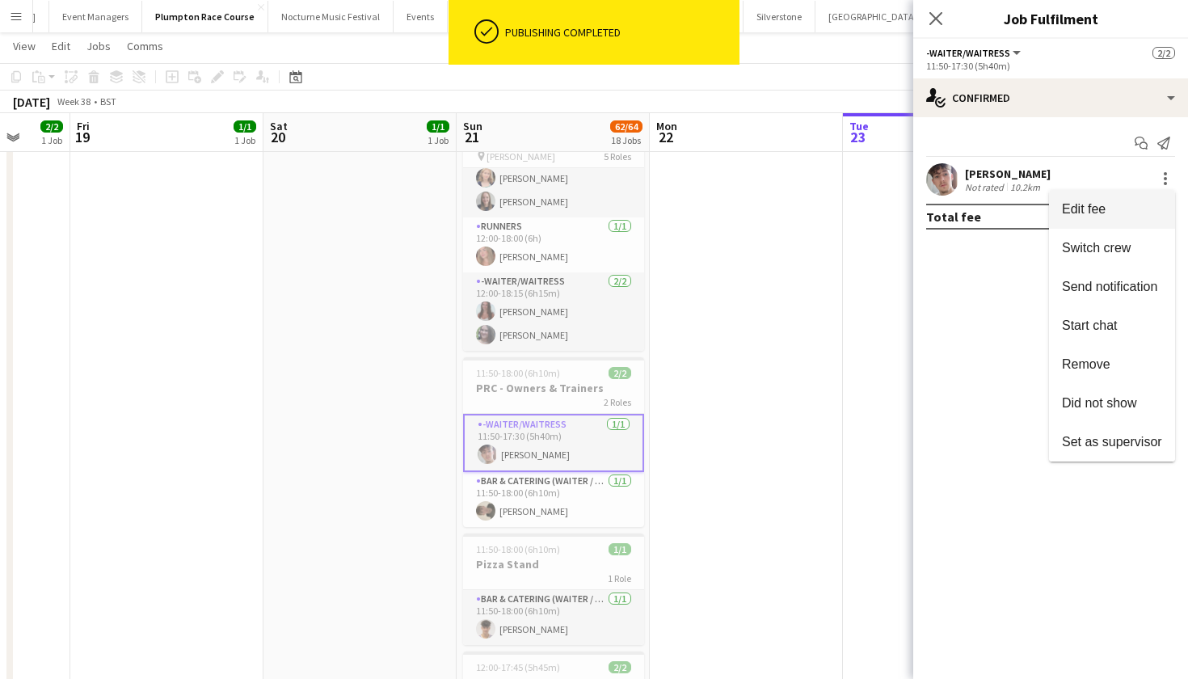
click at [1129, 201] on button "Edit fee" at bounding box center [1112, 209] width 126 height 39
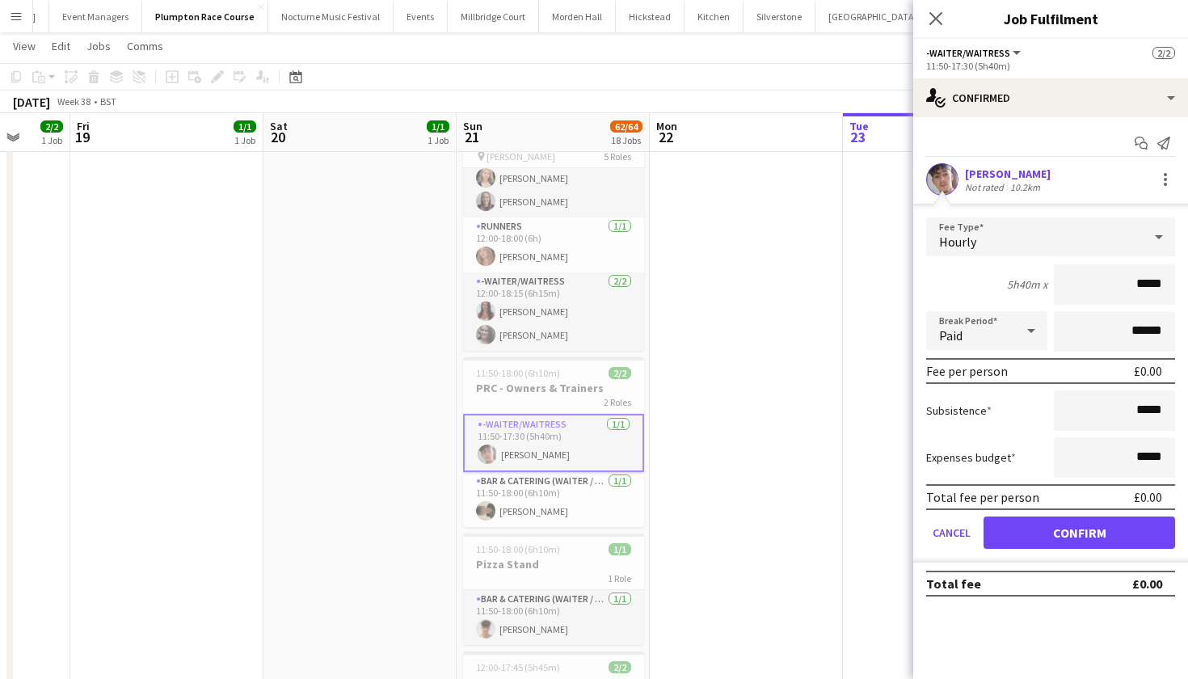
click at [1106, 239] on div "Hourly" at bounding box center [1034, 236] width 217 height 39
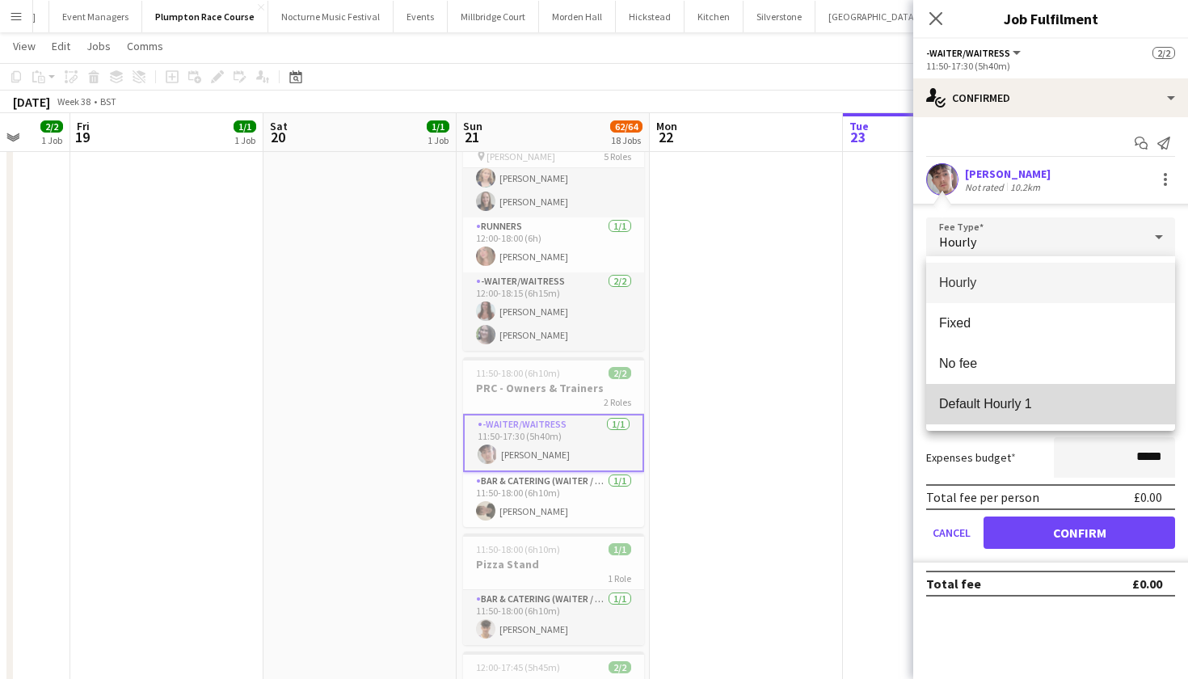
click at [1065, 399] on span "Default Hourly 1" at bounding box center [1050, 403] width 223 height 15
type input "******"
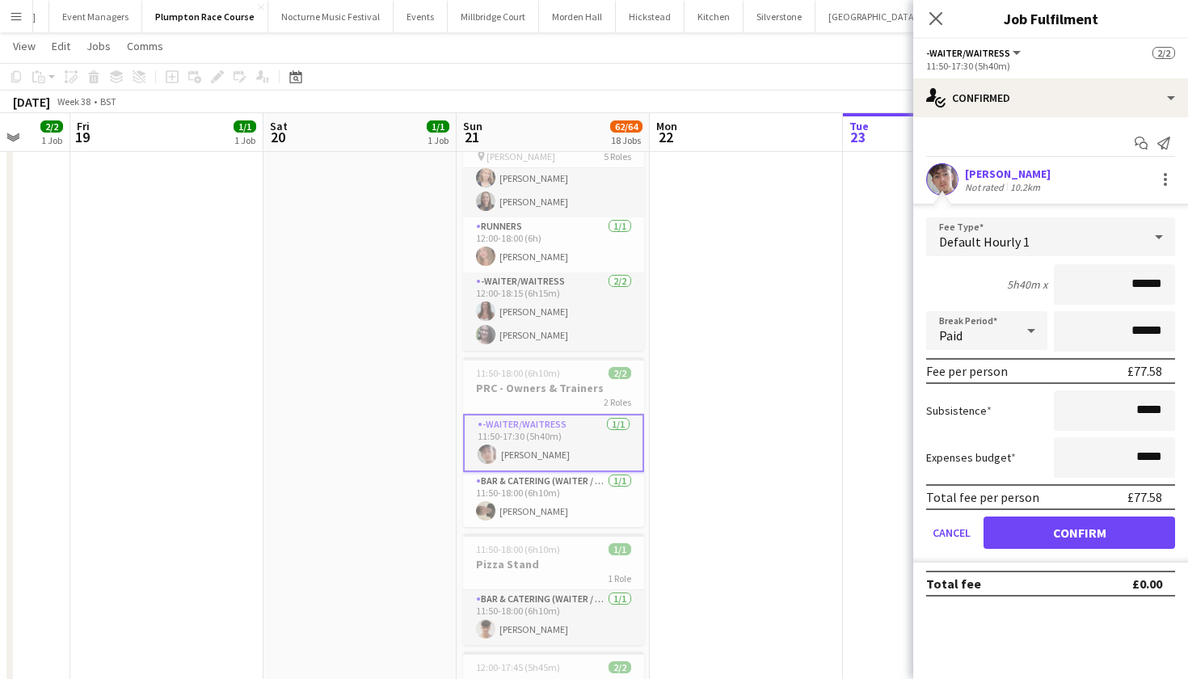
click at [1057, 542] on button "Confirm" at bounding box center [1080, 532] width 192 height 32
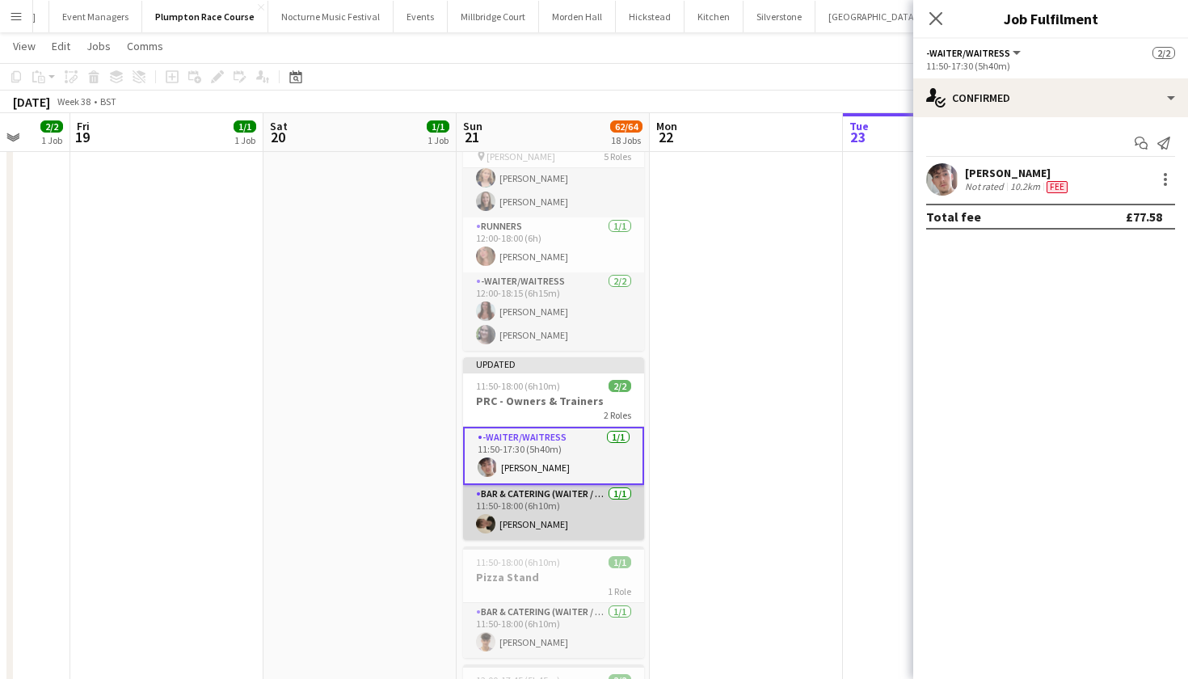
click at [626, 511] on app-card-role "Bar & Catering (Waiter / waitress) 1/1 11:50-18:00 (6h10m) Charles Laughton" at bounding box center [553, 512] width 181 height 55
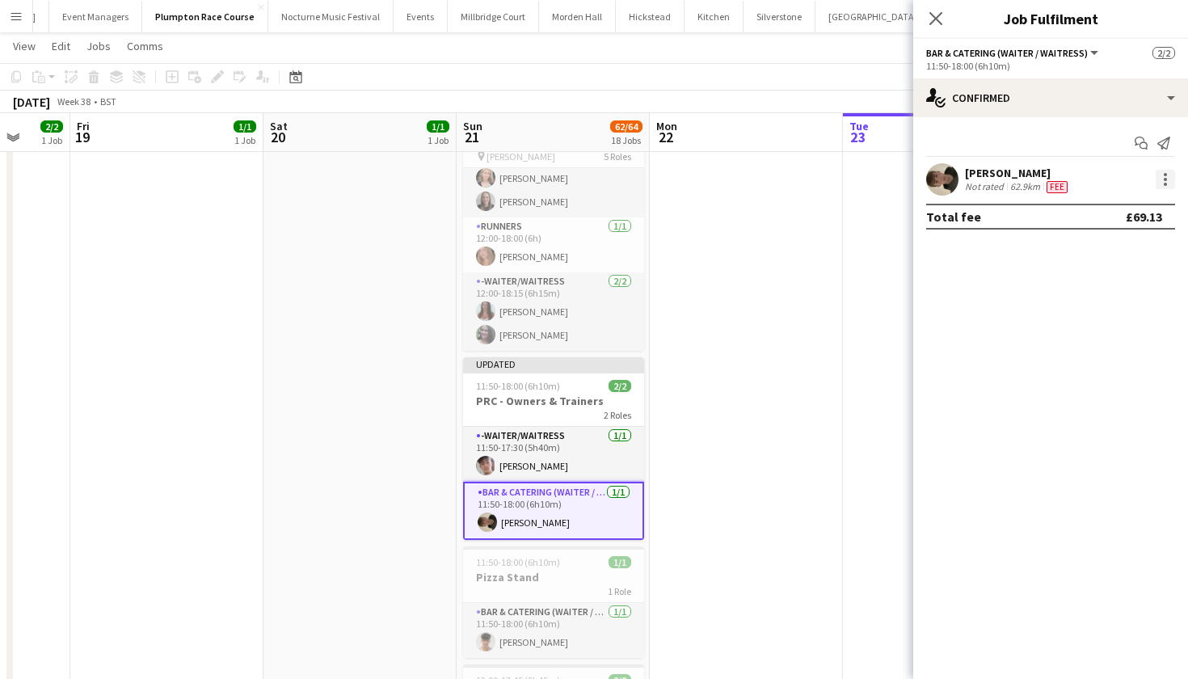
click at [1159, 177] on div at bounding box center [1165, 179] width 19 height 19
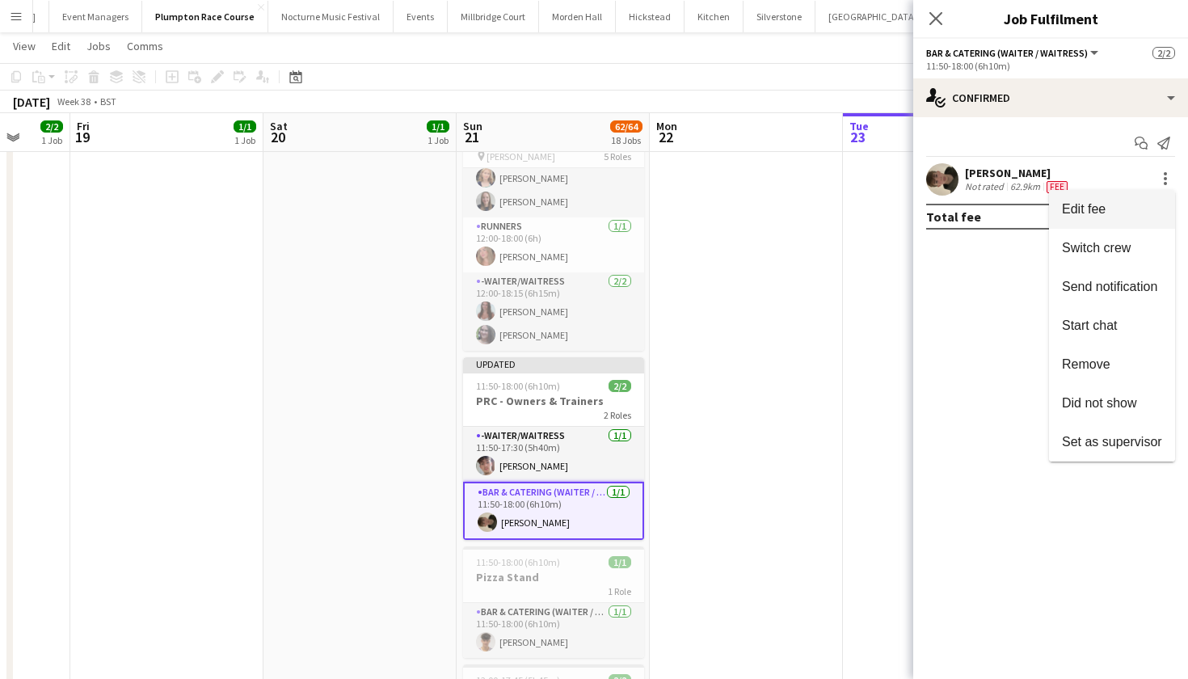
click at [1111, 221] on button "Edit fee" at bounding box center [1112, 209] width 126 height 39
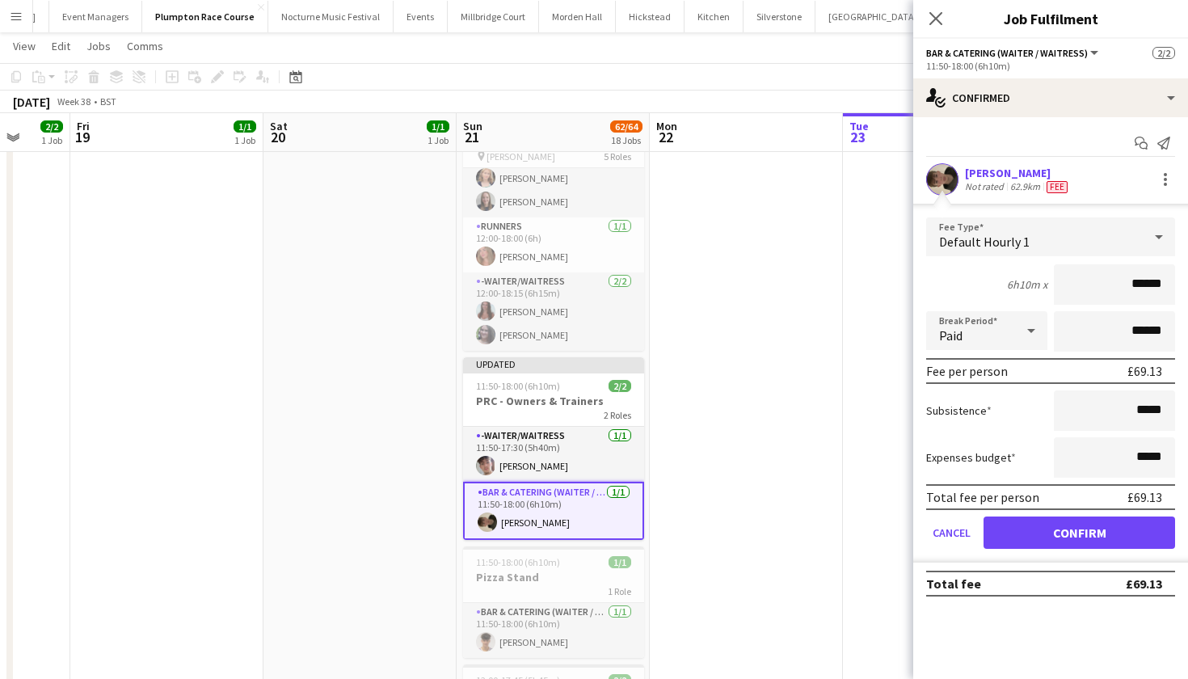
click at [1022, 540] on button "Confirm" at bounding box center [1080, 532] width 192 height 32
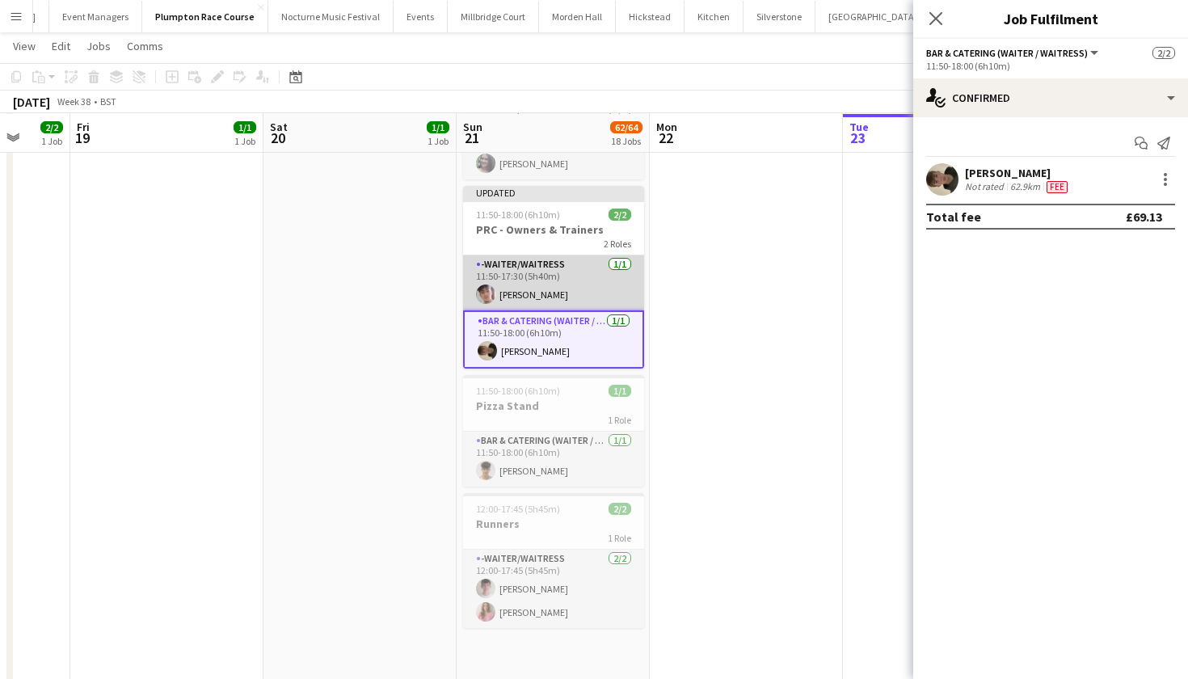
scroll to position [1276, 0]
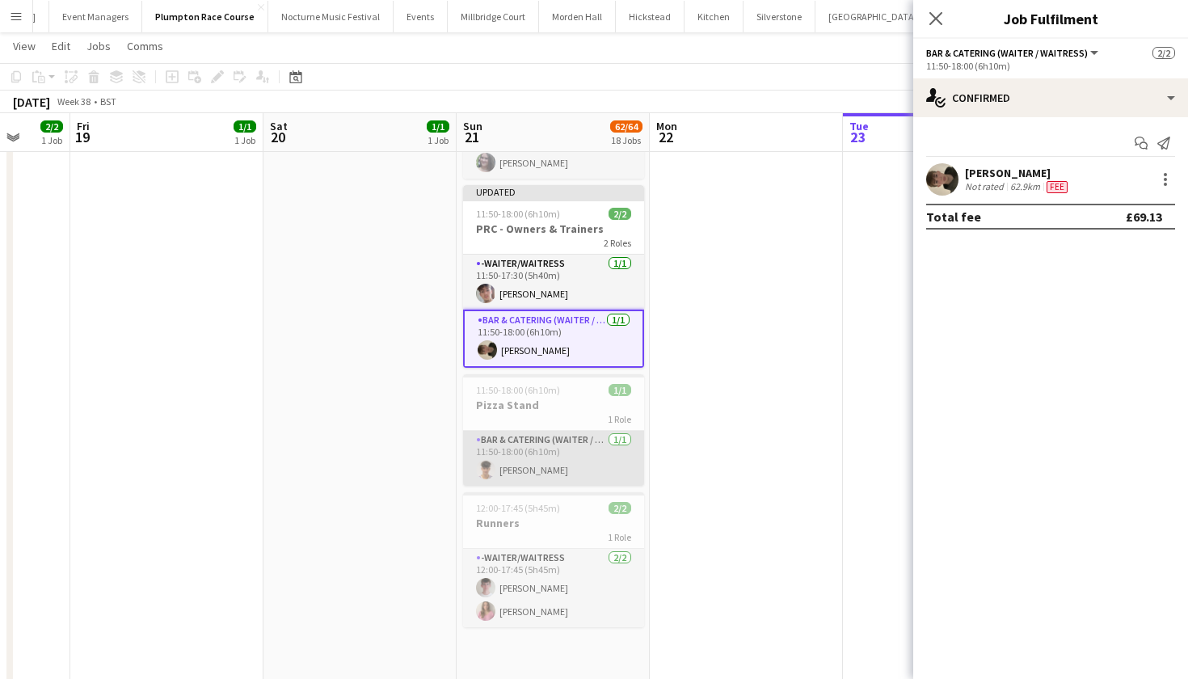
click at [613, 476] on app-card-role "Bar & Catering (Waiter / waitress) 1/1 11:50-18:00 (6h10m) Bobby Lamb" at bounding box center [553, 458] width 181 height 55
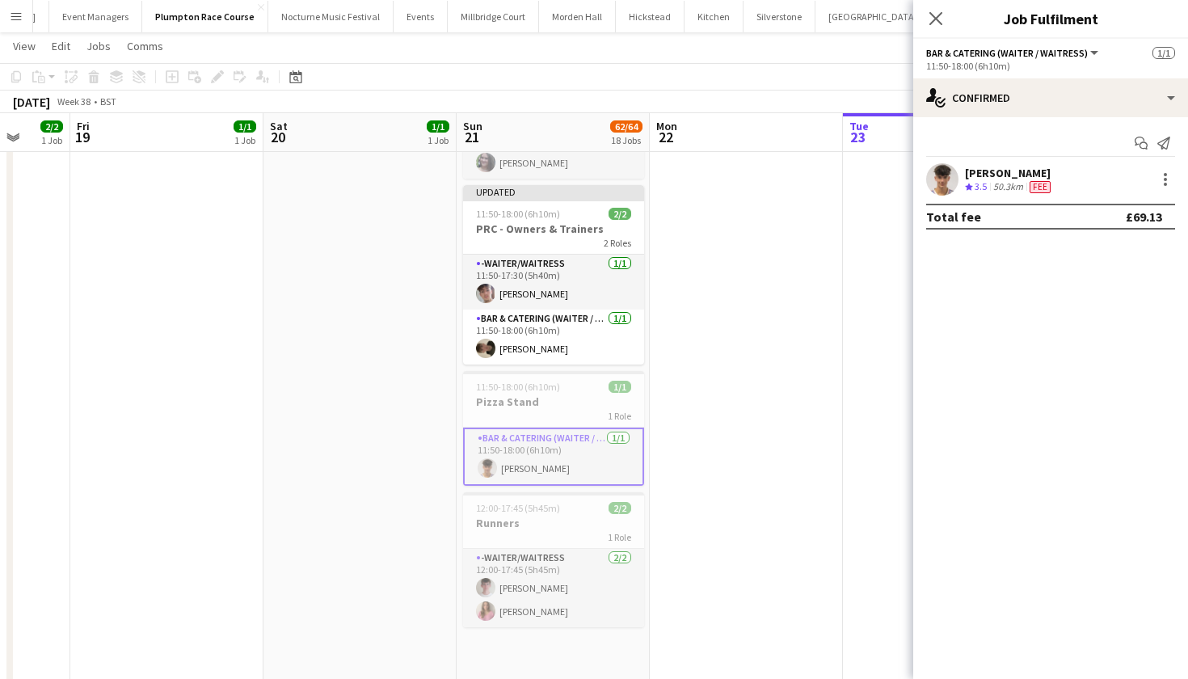
click at [1165, 189] on div "Bobby Lamb Crew rating 3.5 50.3km Fee" at bounding box center [1050, 179] width 275 height 32
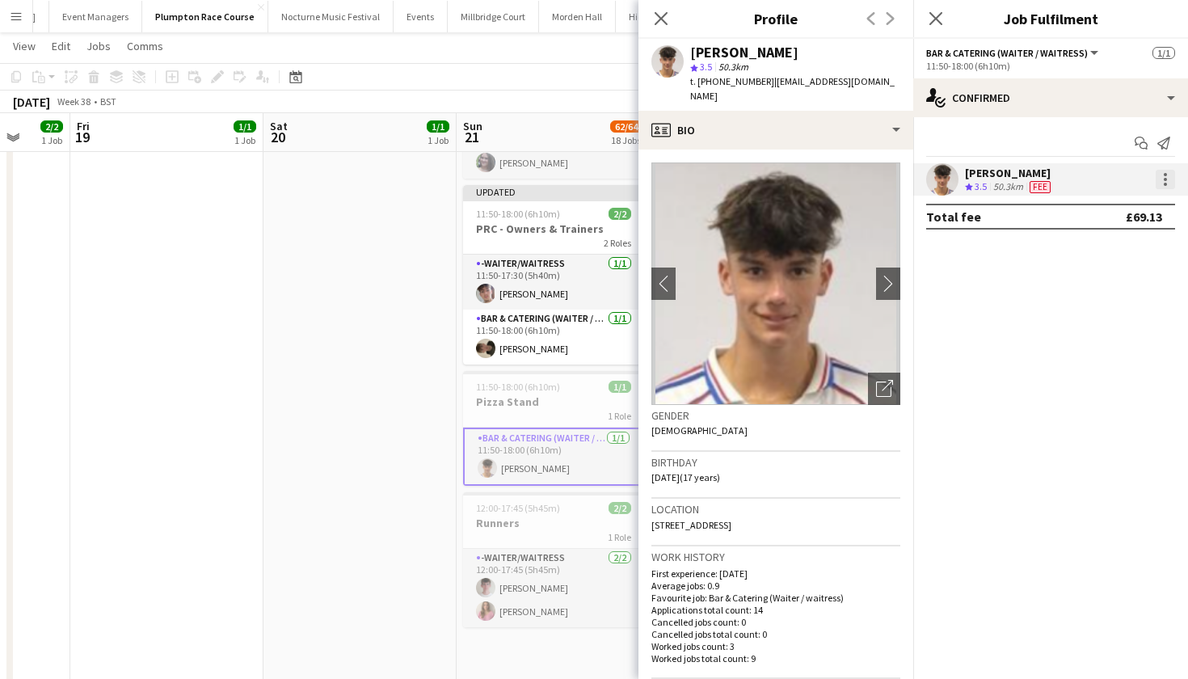
click at [1159, 176] on div at bounding box center [1165, 179] width 19 height 19
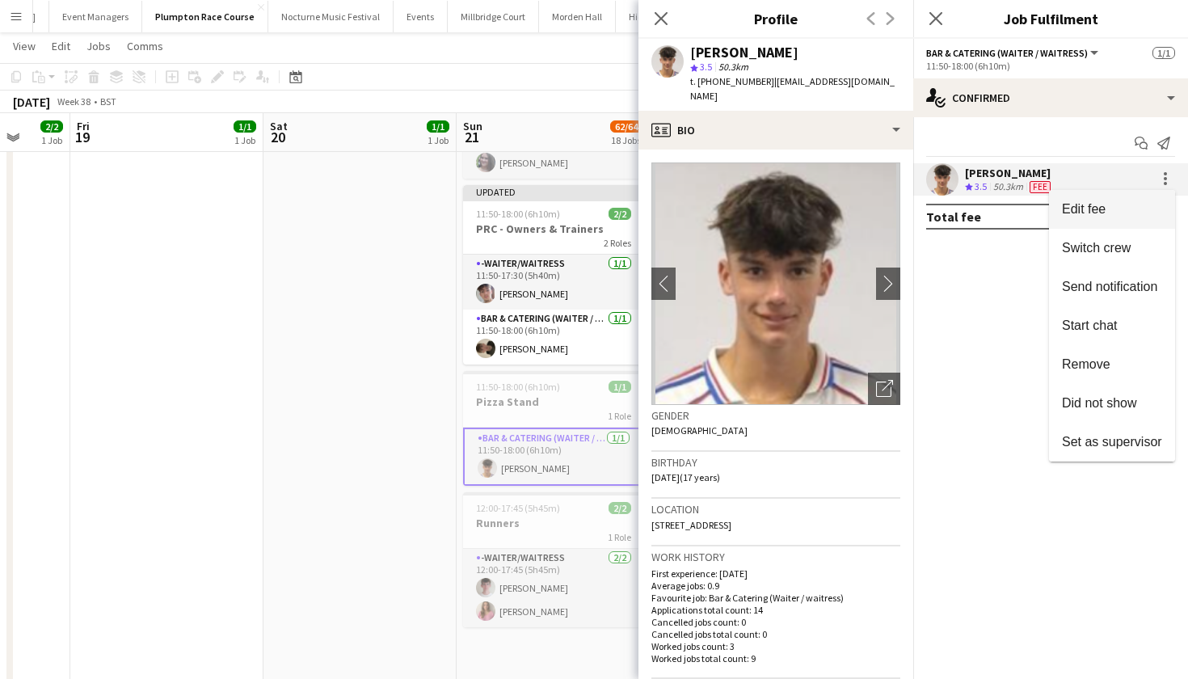
click at [1144, 204] on span "Edit fee" at bounding box center [1112, 209] width 100 height 15
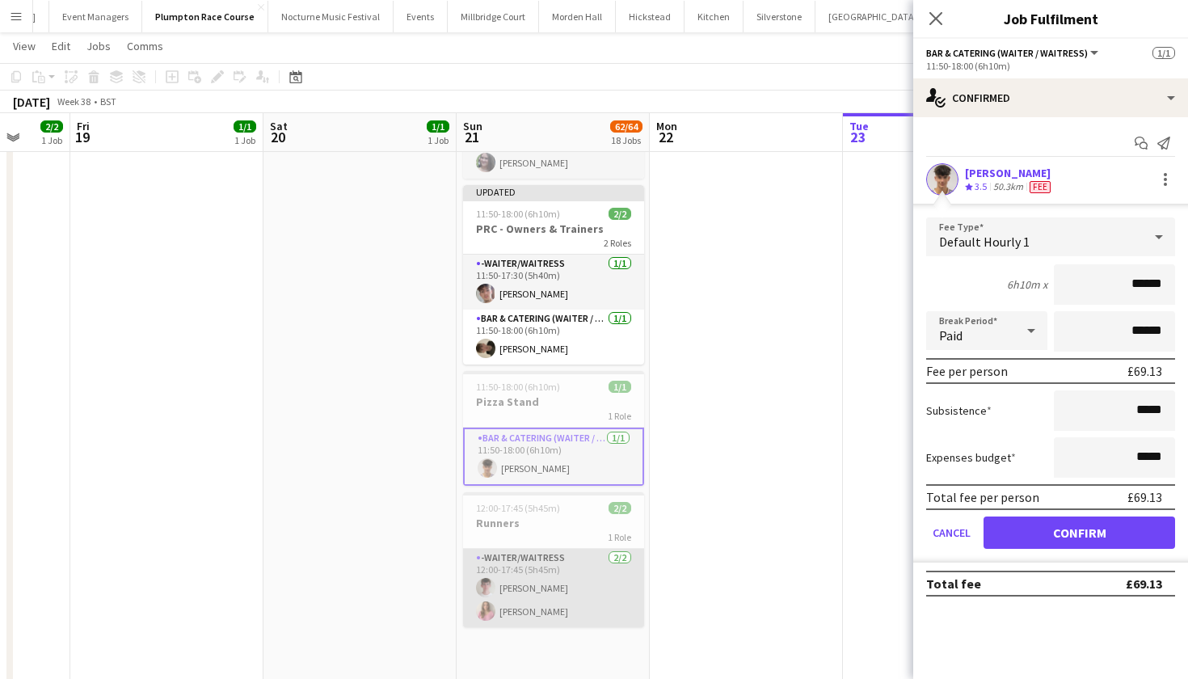
click at [588, 580] on app-card-role "-Waiter/Waitress 2/2 12:00-17:45 (5h45m) Henry Smith Matilda Odell" at bounding box center [553, 588] width 181 height 78
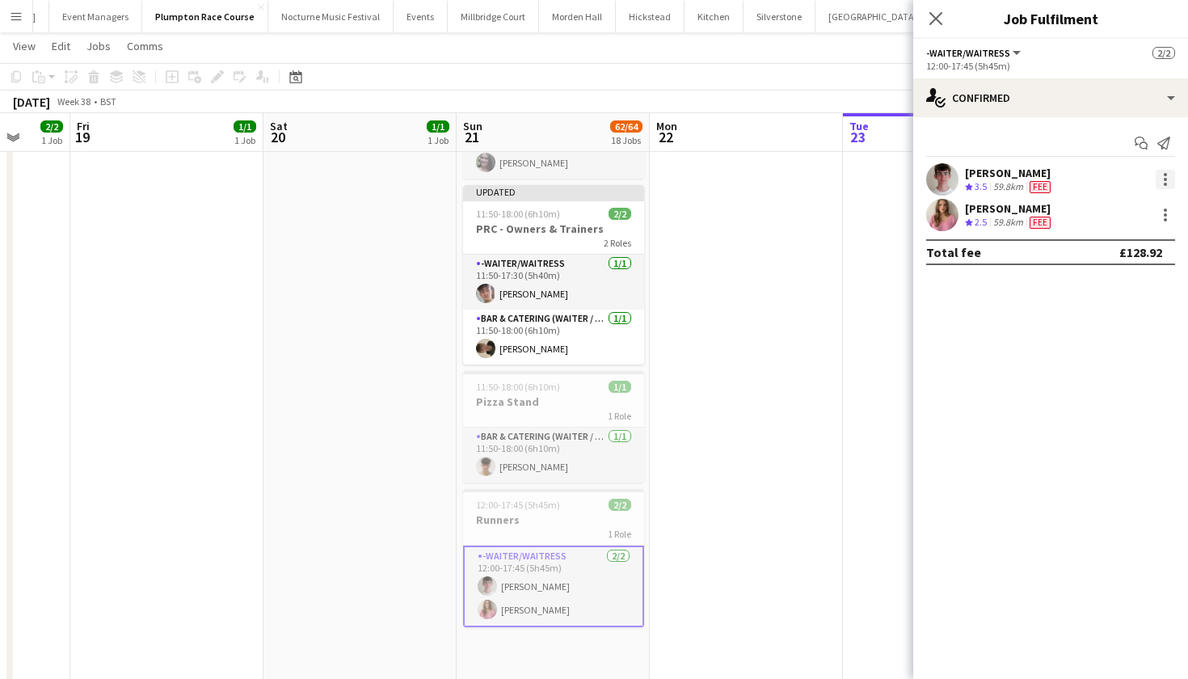
click at [1166, 179] on div at bounding box center [1165, 179] width 3 height 3
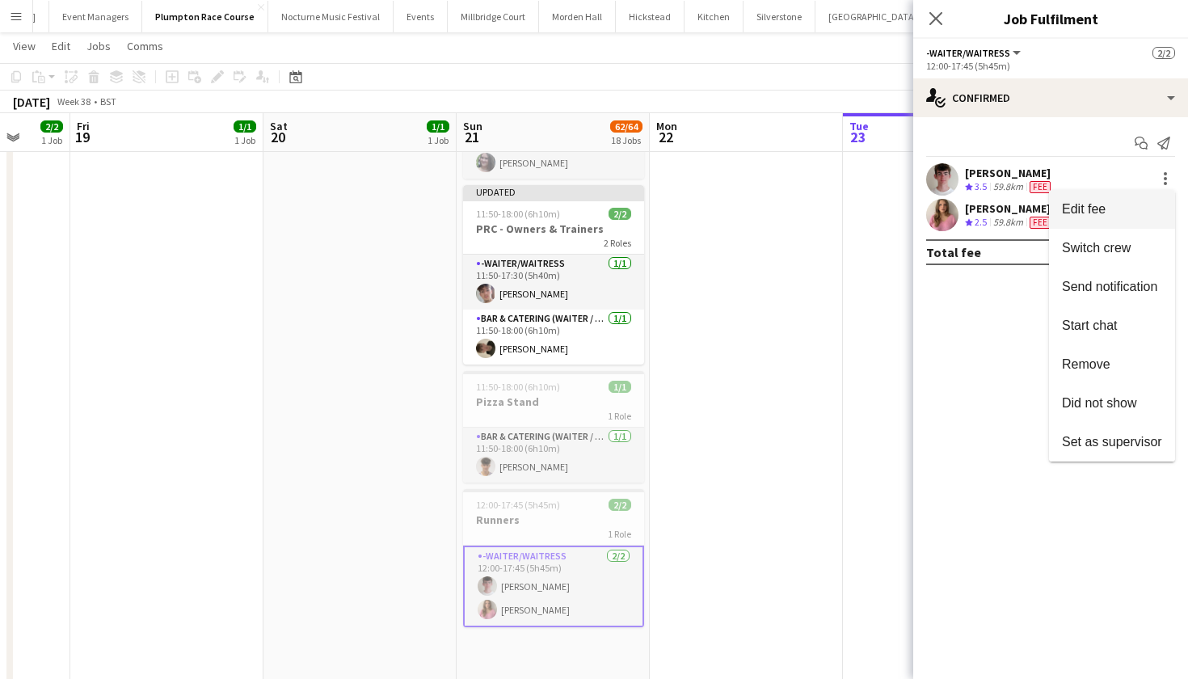
click at [1136, 196] on button "Edit fee" at bounding box center [1112, 209] width 126 height 39
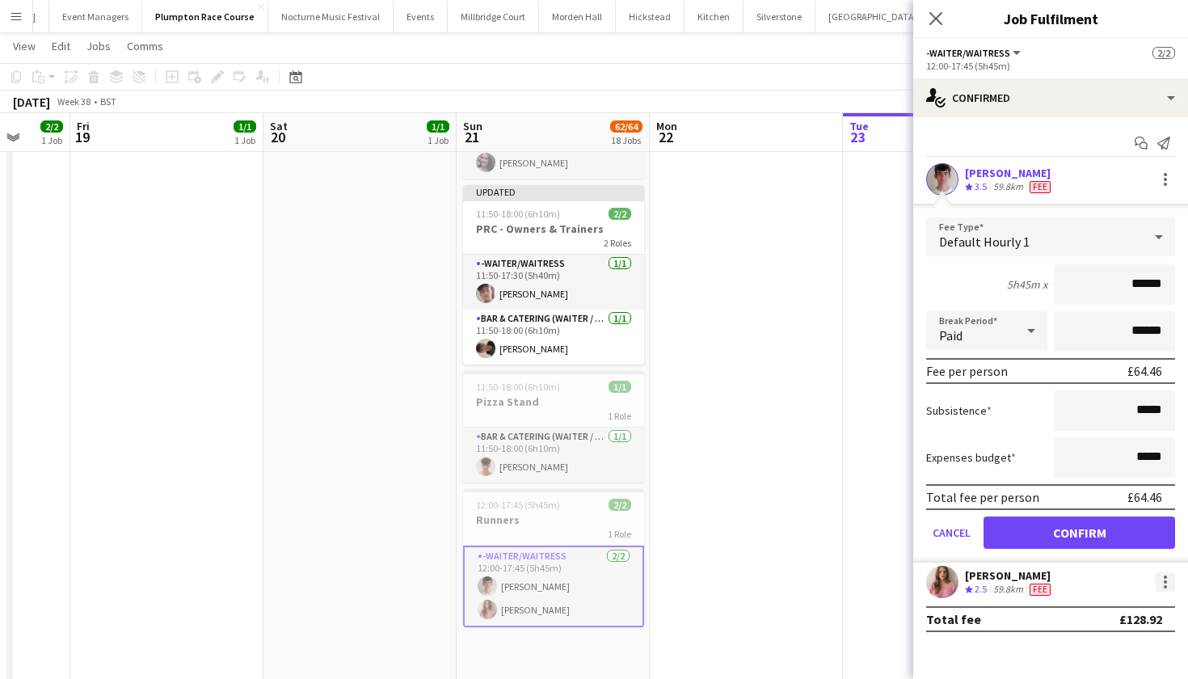
click at [1166, 586] on div at bounding box center [1165, 586] width 3 height 3
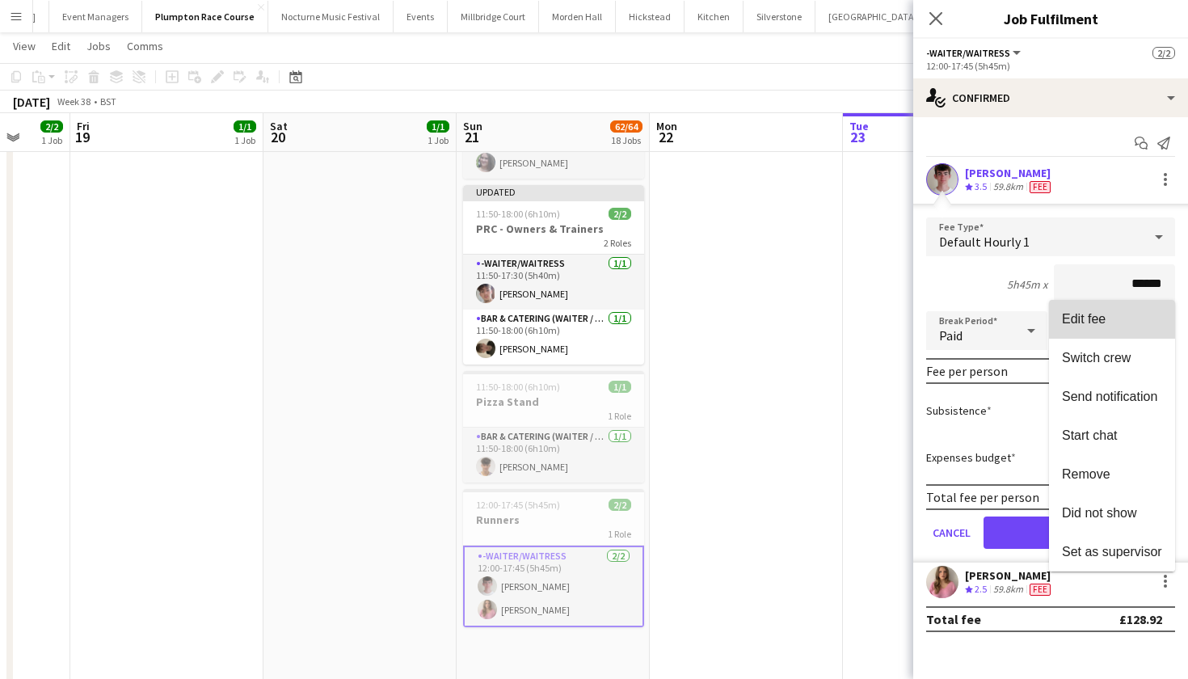
click at [1108, 322] on span "Edit fee" at bounding box center [1112, 319] width 100 height 15
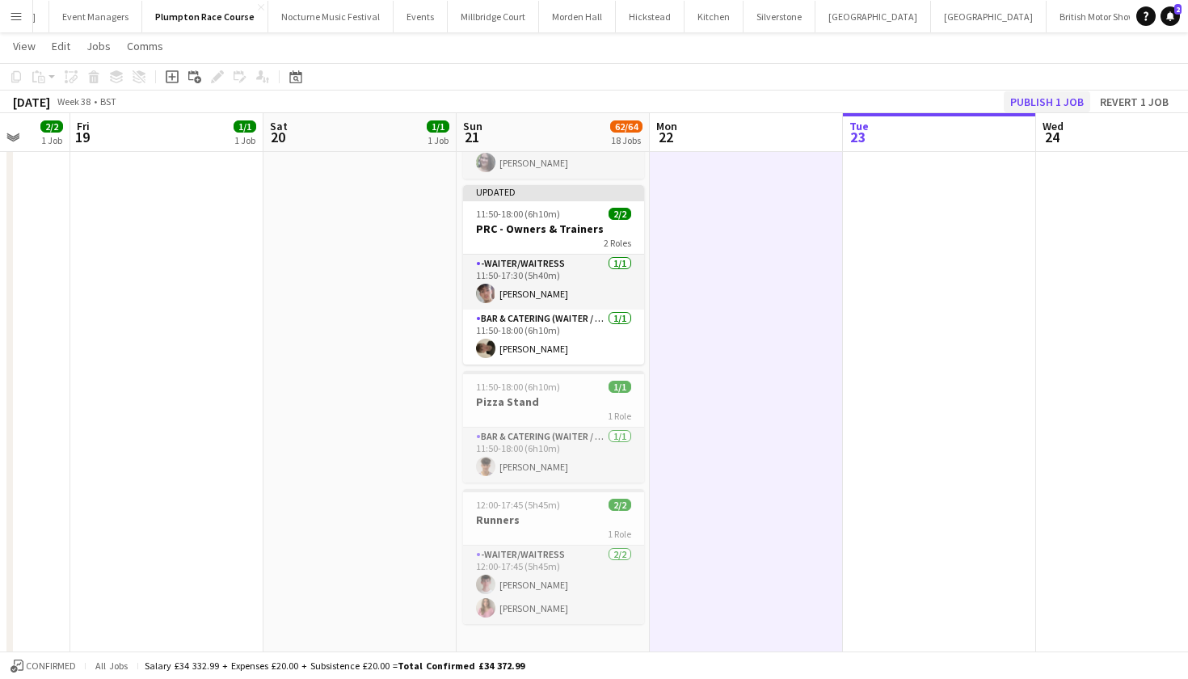
click at [1055, 97] on button "Publish 1 job" at bounding box center [1047, 101] width 86 height 21
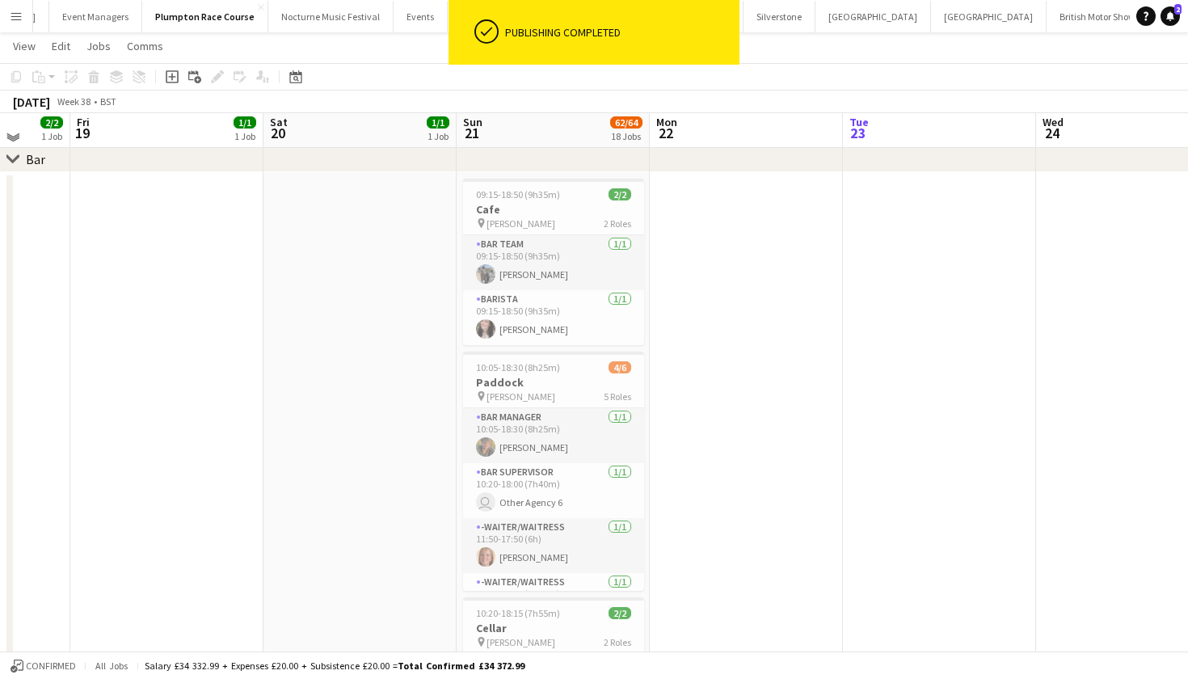
scroll to position [2009, 0]
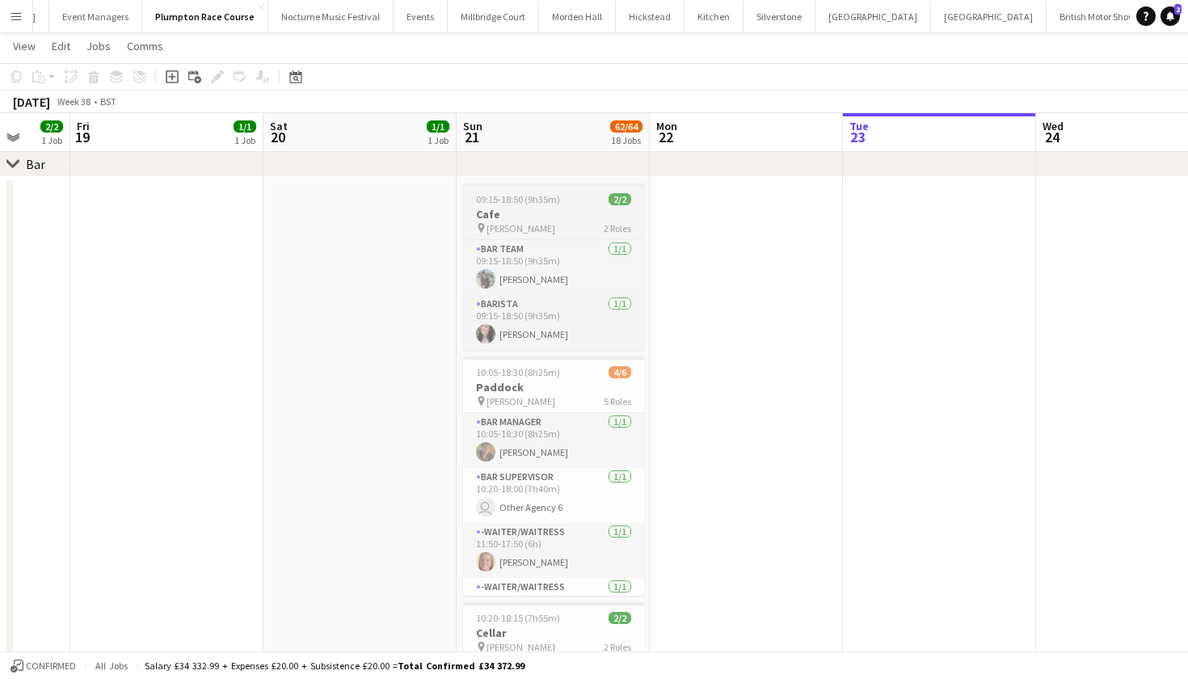
click at [540, 221] on h3 "Cafe" at bounding box center [553, 214] width 181 height 15
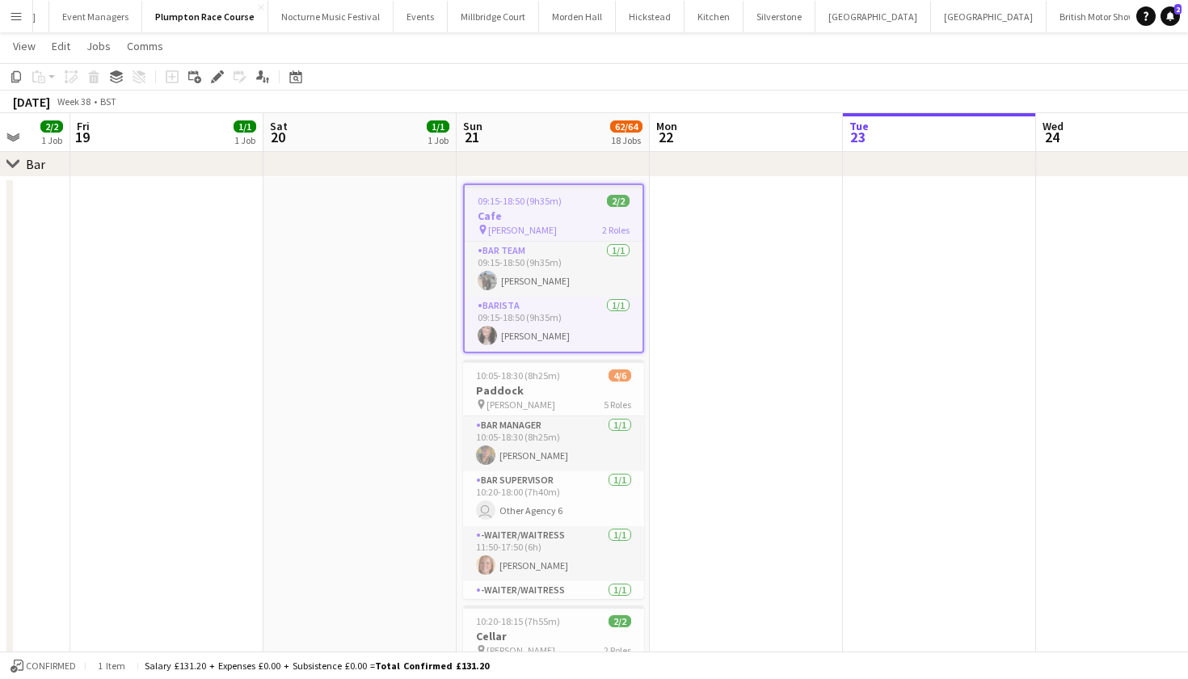
click at [542, 196] on span "09:15-18:50 (9h35m)" at bounding box center [520, 201] width 84 height 12
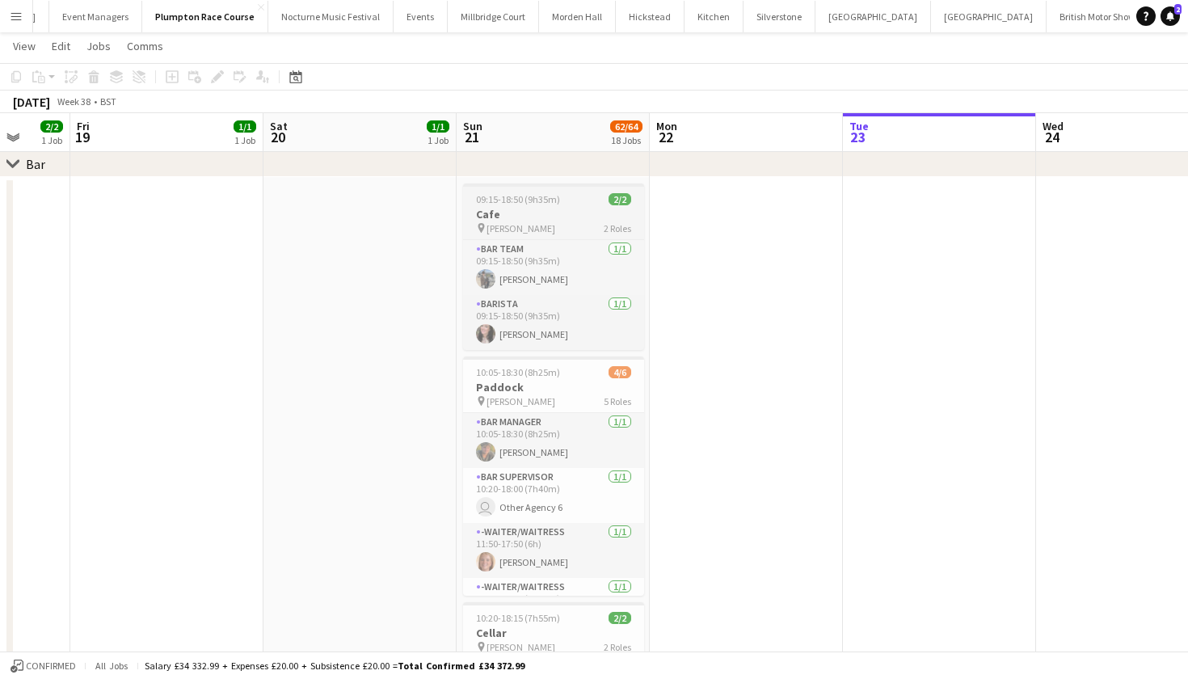
click at [542, 196] on span "09:15-18:50 (9h35m)" at bounding box center [518, 199] width 84 height 12
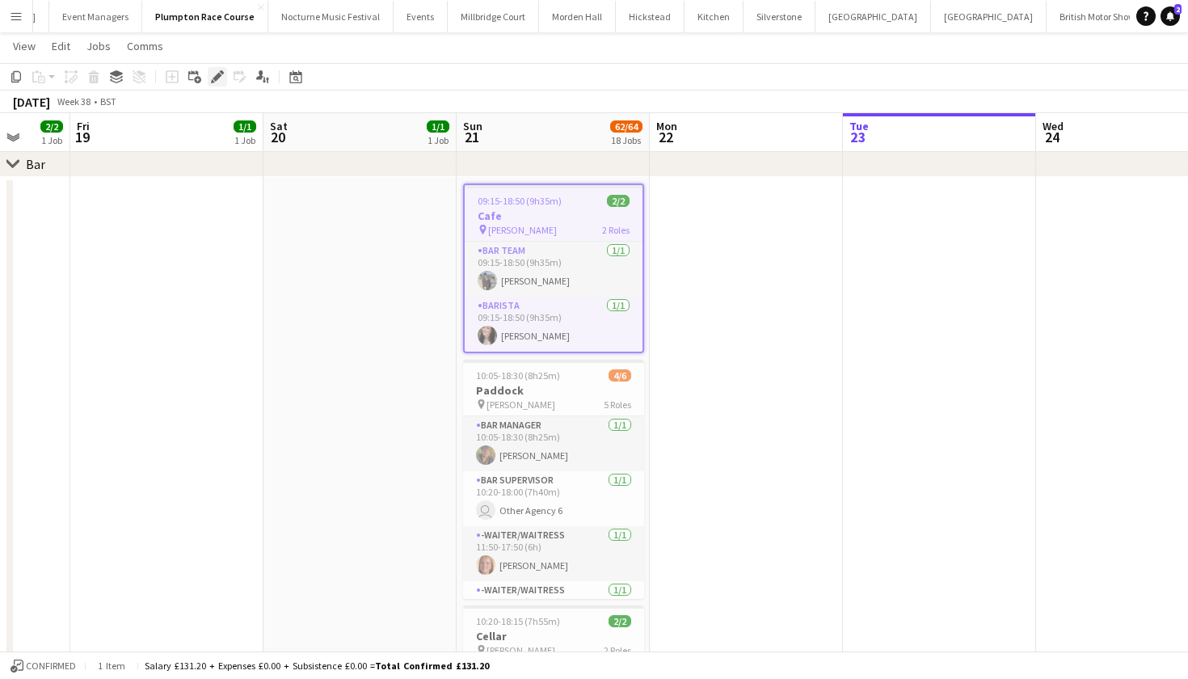
click at [217, 83] on div "Edit" at bounding box center [217, 76] width 19 height 19
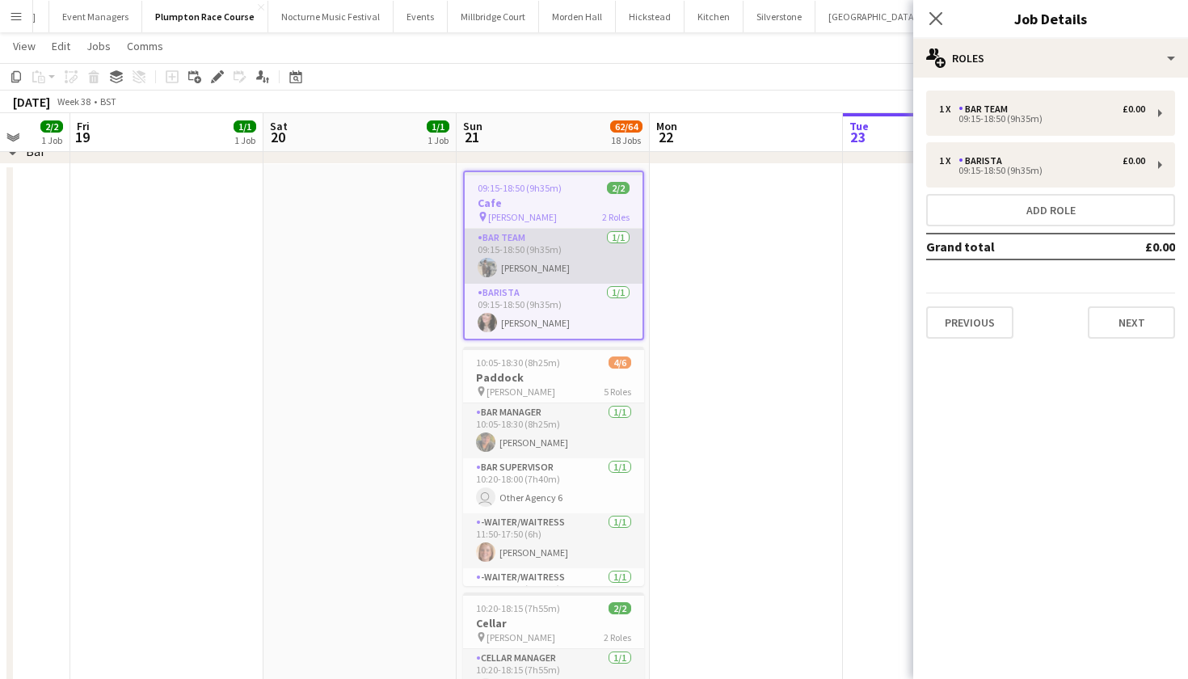
click at [584, 260] on app-card-role "Bar Team 1/1 09:15-18:50 (9h35m) Linda Sanchez" at bounding box center [554, 256] width 178 height 55
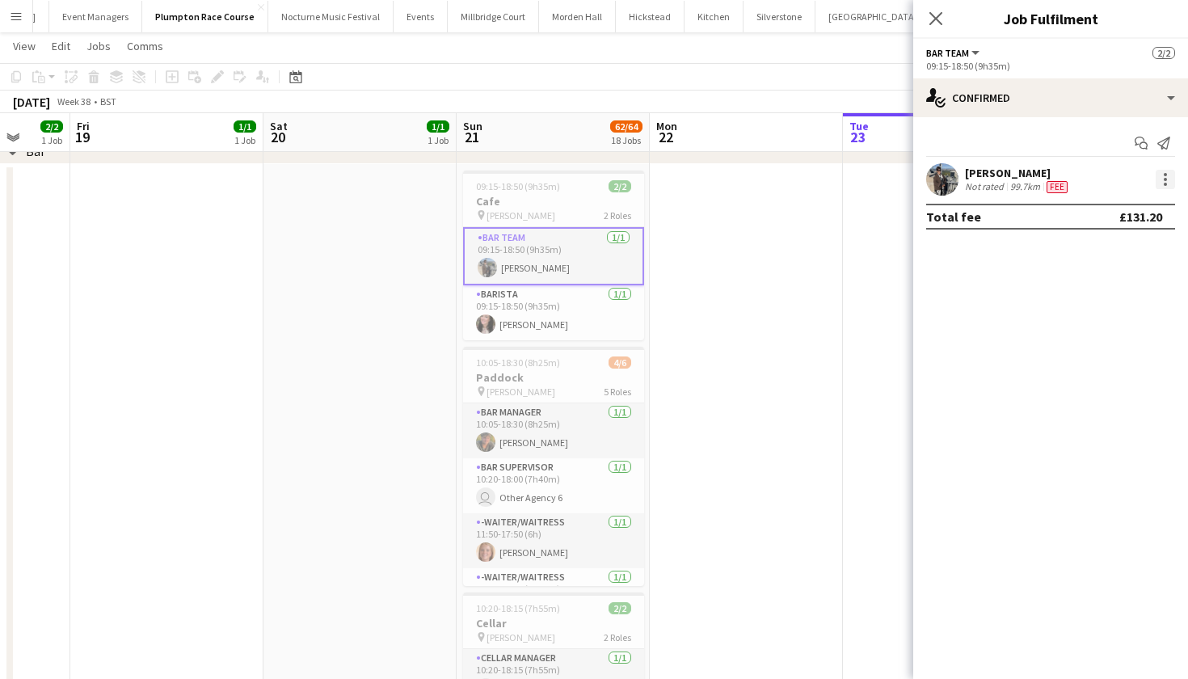
click at [1162, 179] on div at bounding box center [1165, 179] width 19 height 19
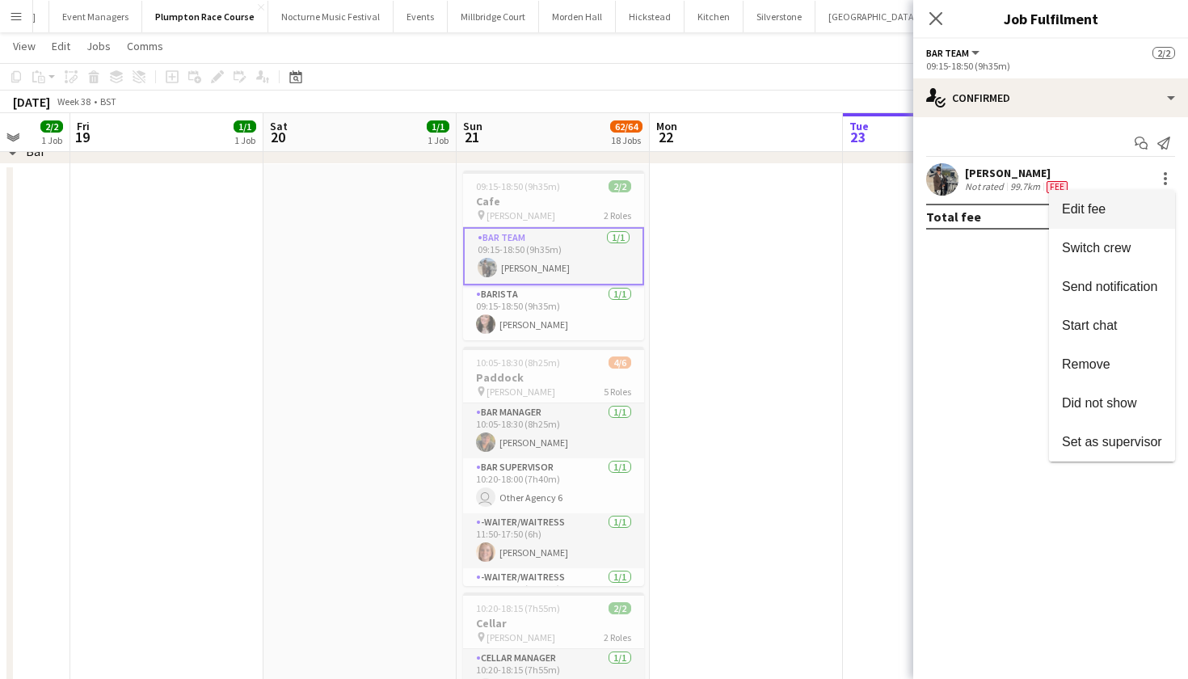
click at [1124, 213] on span "Edit fee" at bounding box center [1112, 209] width 100 height 15
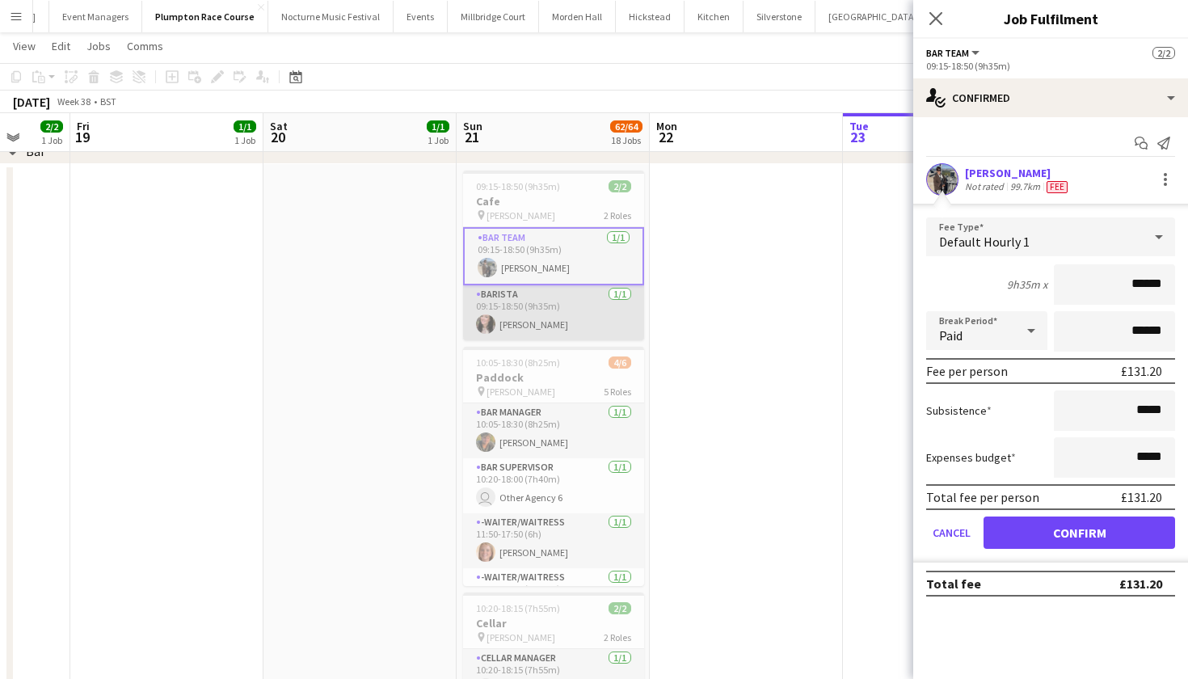
click at [592, 326] on app-card-role "Barista 1/1 09:15-18:50 (9h35m) Becky Chasey" at bounding box center [553, 312] width 181 height 55
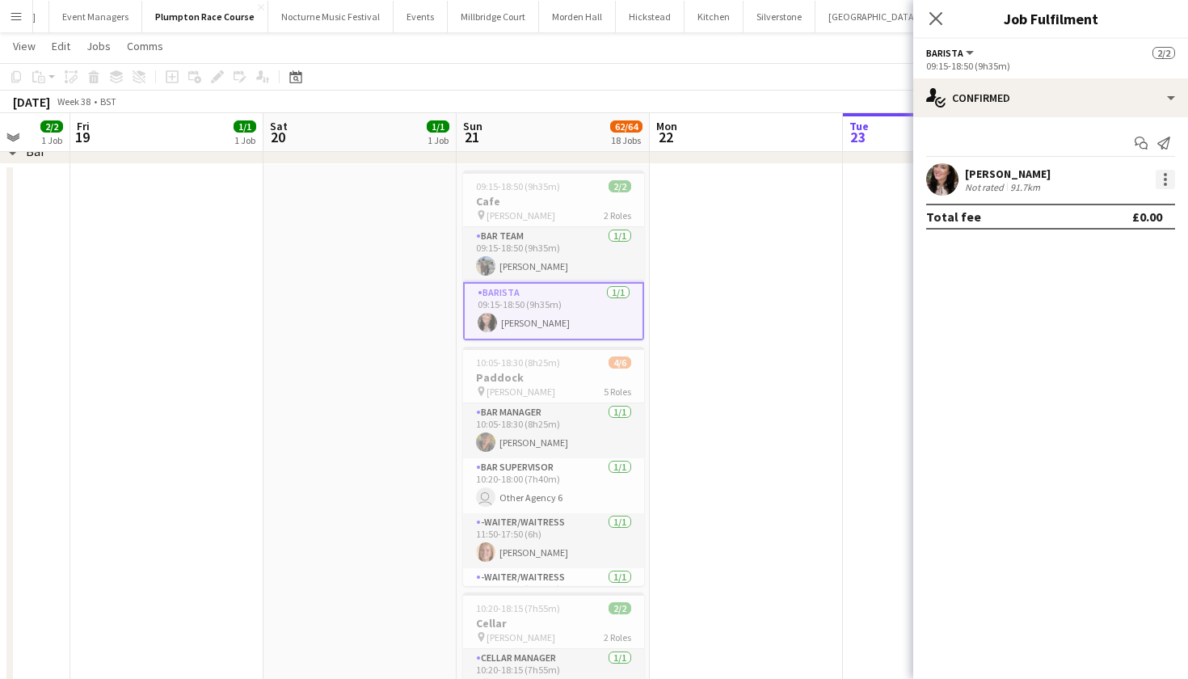
click at [1166, 174] on div at bounding box center [1165, 174] width 3 height 3
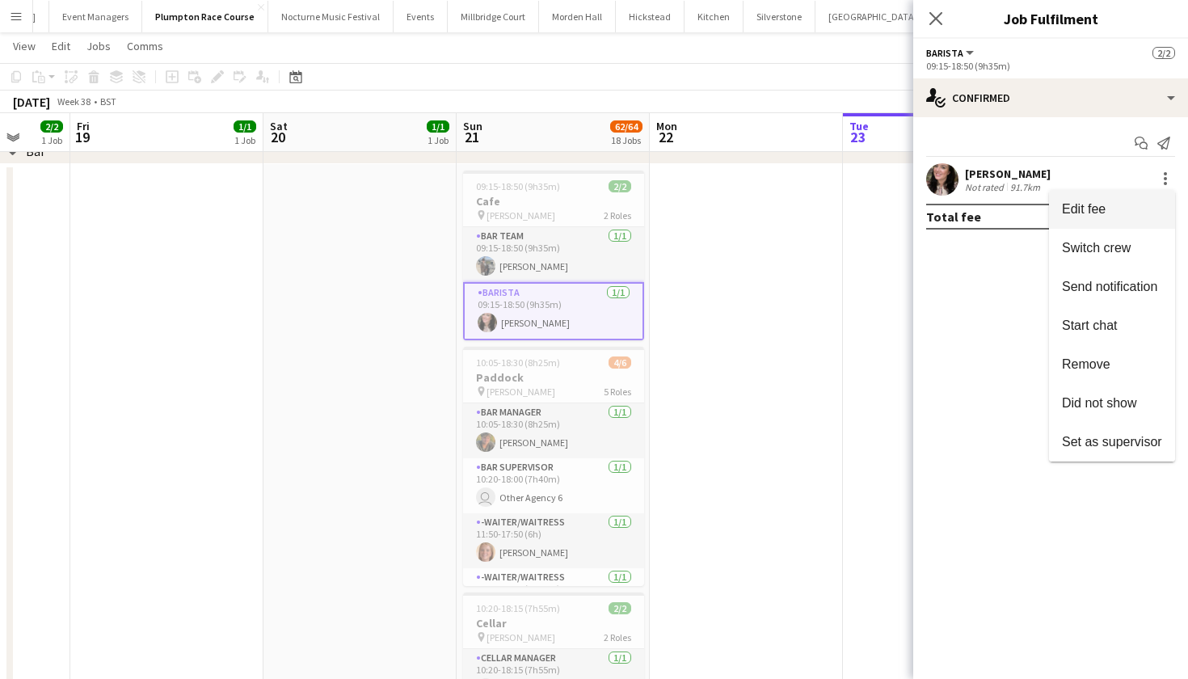
click at [1144, 207] on span "Edit fee" at bounding box center [1112, 209] width 100 height 15
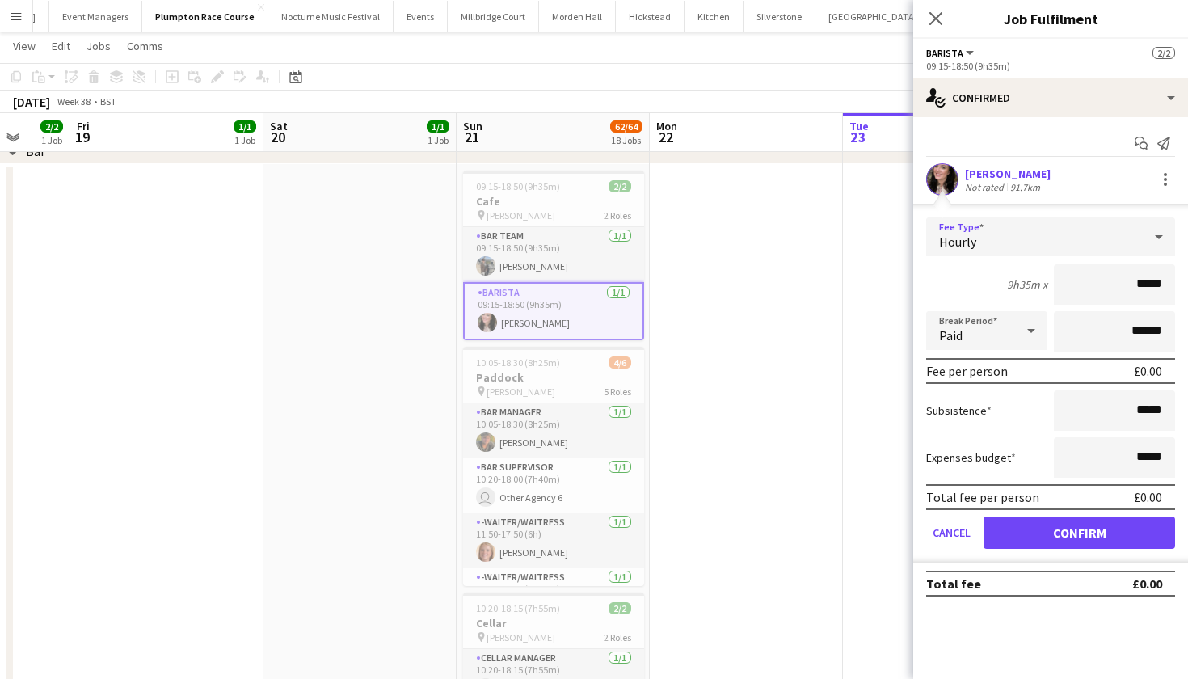
click at [1137, 241] on div "Hourly" at bounding box center [1034, 236] width 217 height 39
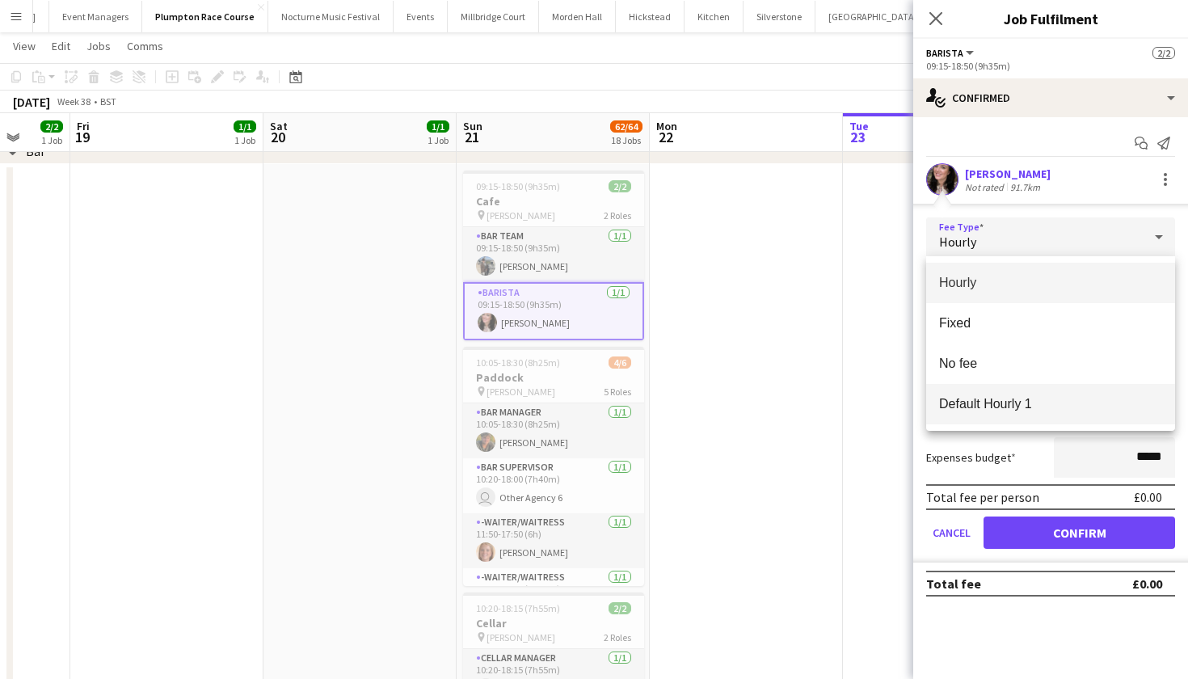
click at [1058, 415] on mat-option "Default Hourly 1" at bounding box center [1050, 404] width 249 height 40
type input "******"
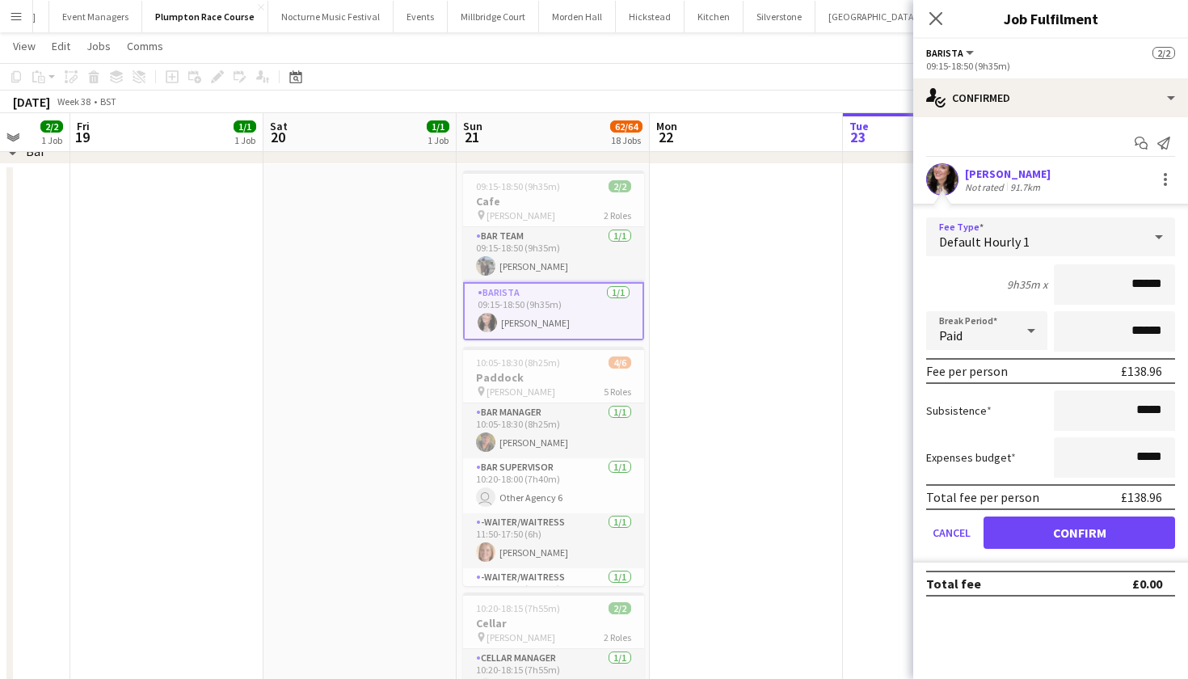
click at [1060, 529] on button "Confirm" at bounding box center [1080, 532] width 192 height 32
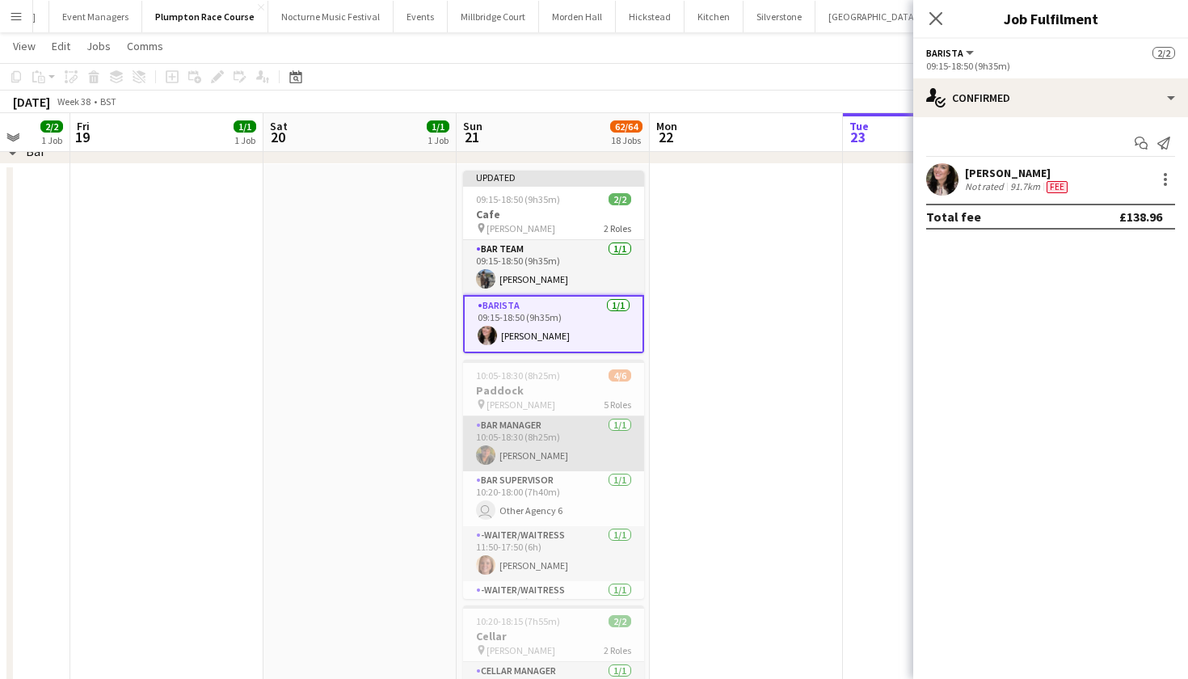
click at [597, 452] on app-card-role "Bar Manager 1/1 10:05-18:30 (8h25m) sam hibberd" at bounding box center [553, 443] width 181 height 55
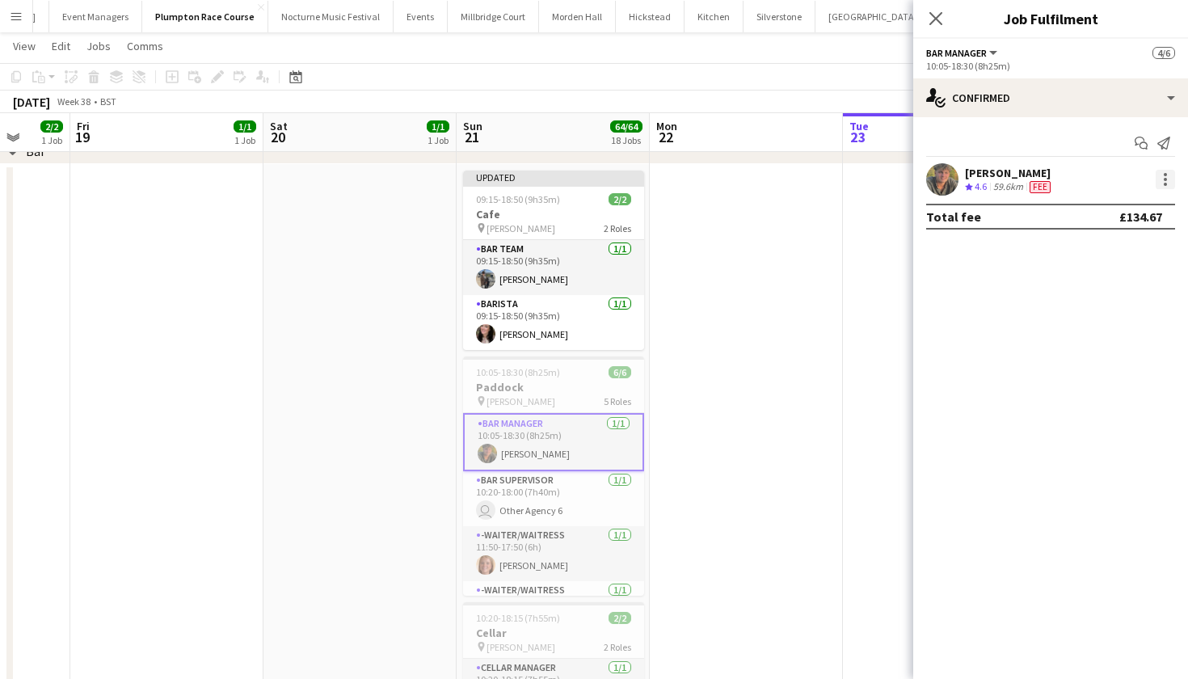
click at [1166, 173] on div at bounding box center [1165, 174] width 3 height 3
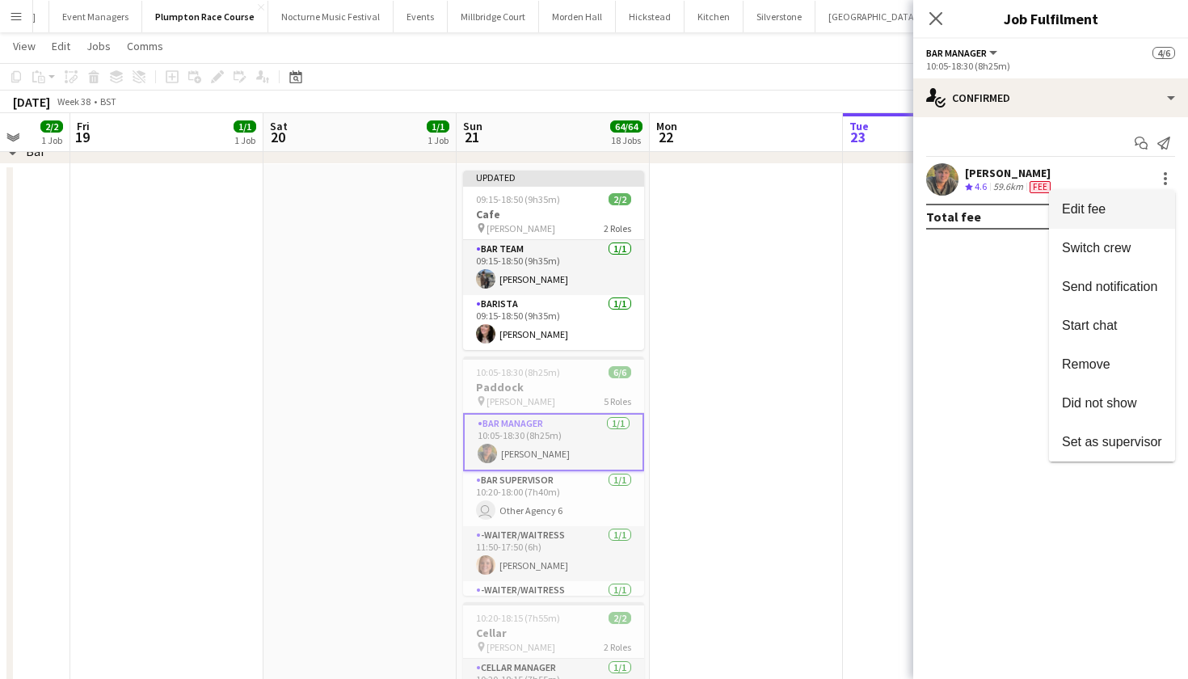
click at [1140, 199] on button "Edit fee" at bounding box center [1112, 209] width 126 height 39
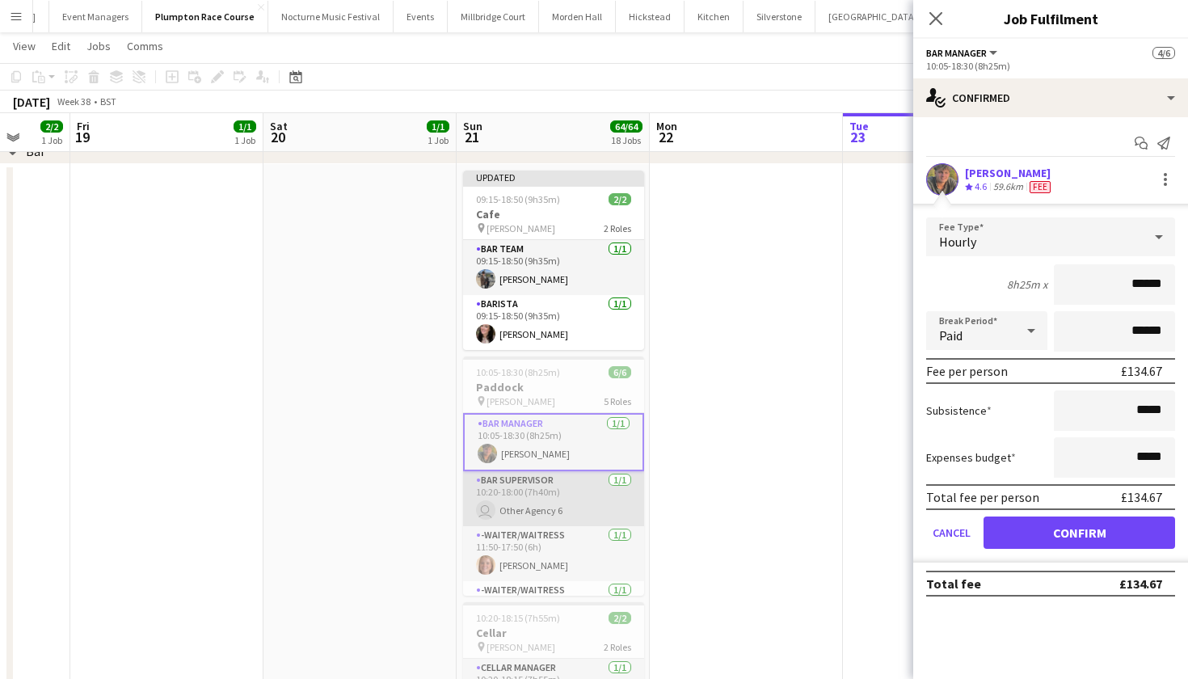
click at [578, 507] on app-card-role "Bar Supervisor 1/1 10:20-18:00 (7h40m) user Other Agency 6" at bounding box center [553, 498] width 181 height 55
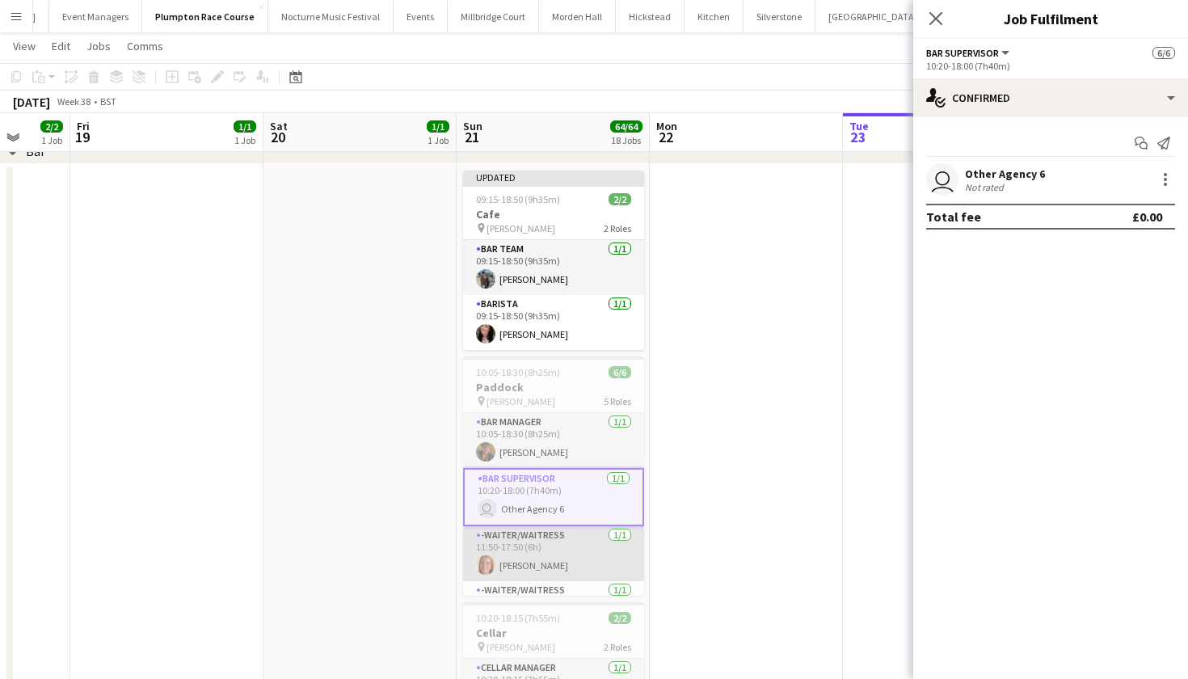
scroll to position [0, 508]
click at [517, 558] on app-card-role "-Waiter/Waitress 1/1 11:50-17:50 (6h) Maddy Franklin" at bounding box center [554, 553] width 181 height 55
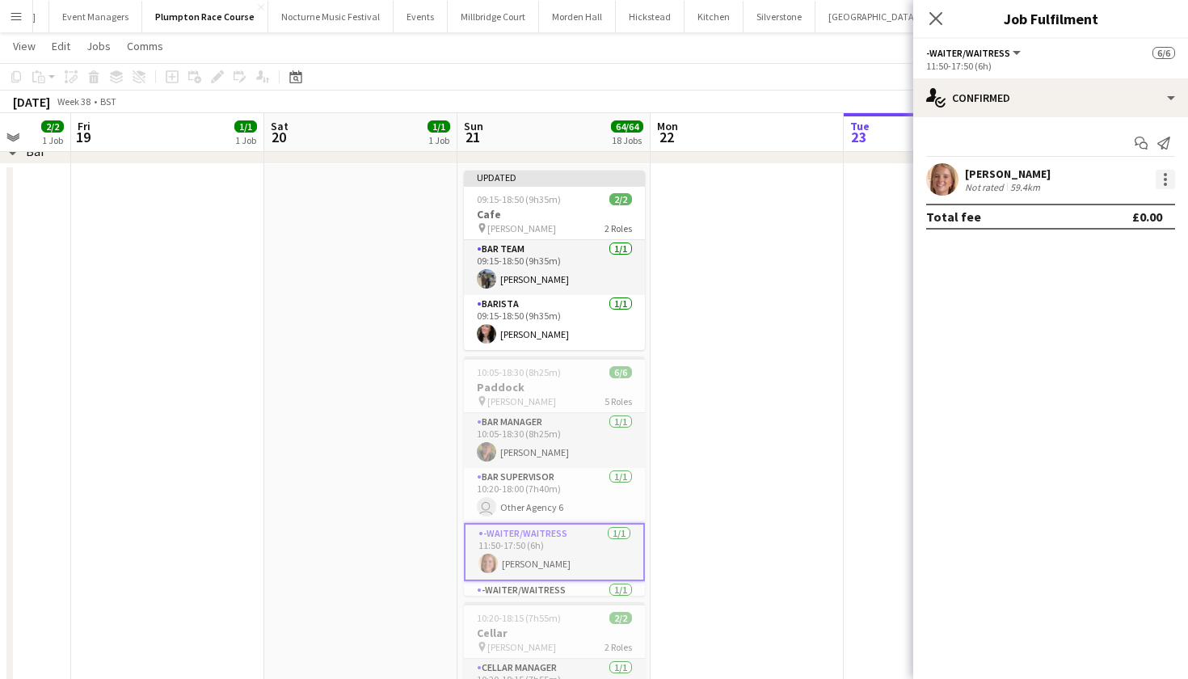
click at [1160, 179] on div at bounding box center [1165, 179] width 19 height 19
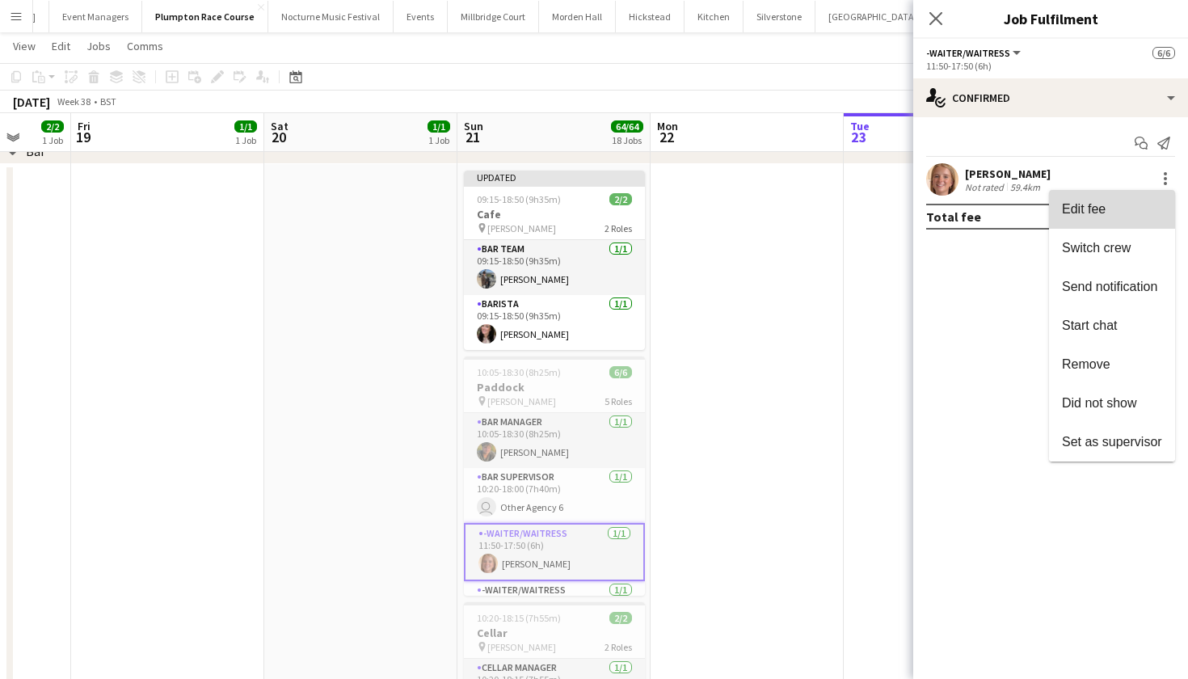
click at [1121, 209] on span "Edit fee" at bounding box center [1112, 209] width 100 height 15
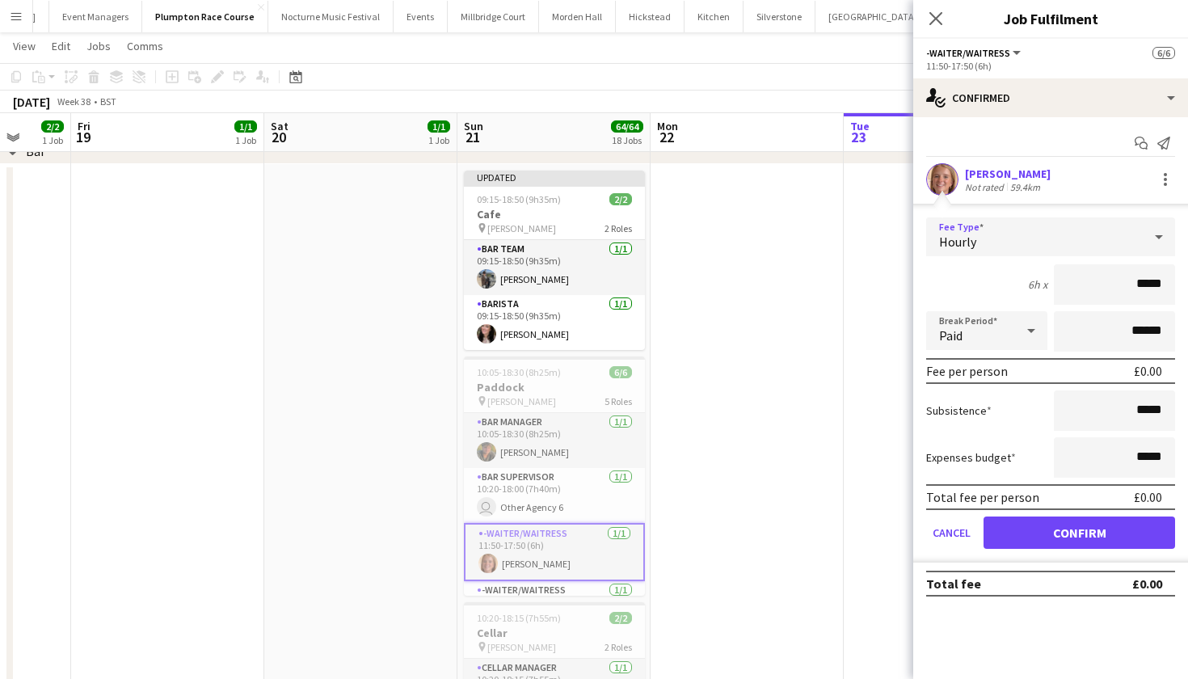
click at [1111, 235] on div "Hourly" at bounding box center [1034, 236] width 217 height 39
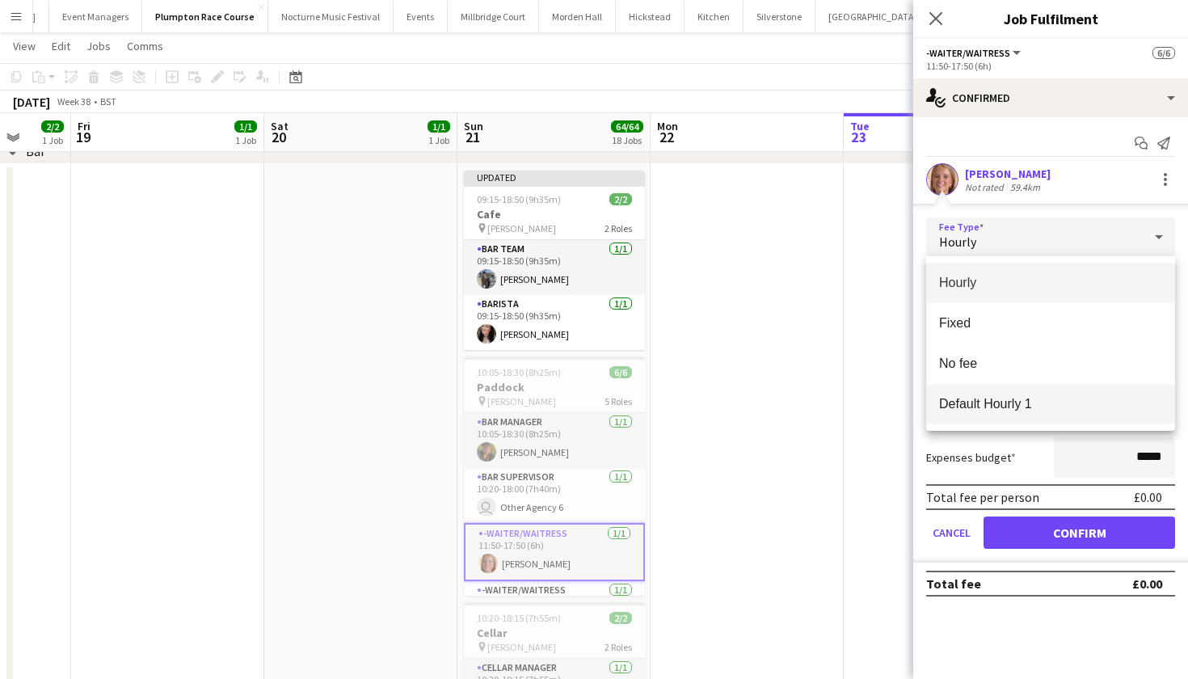
click at [1090, 395] on mat-option "Default Hourly 1" at bounding box center [1050, 404] width 249 height 40
type input "******"
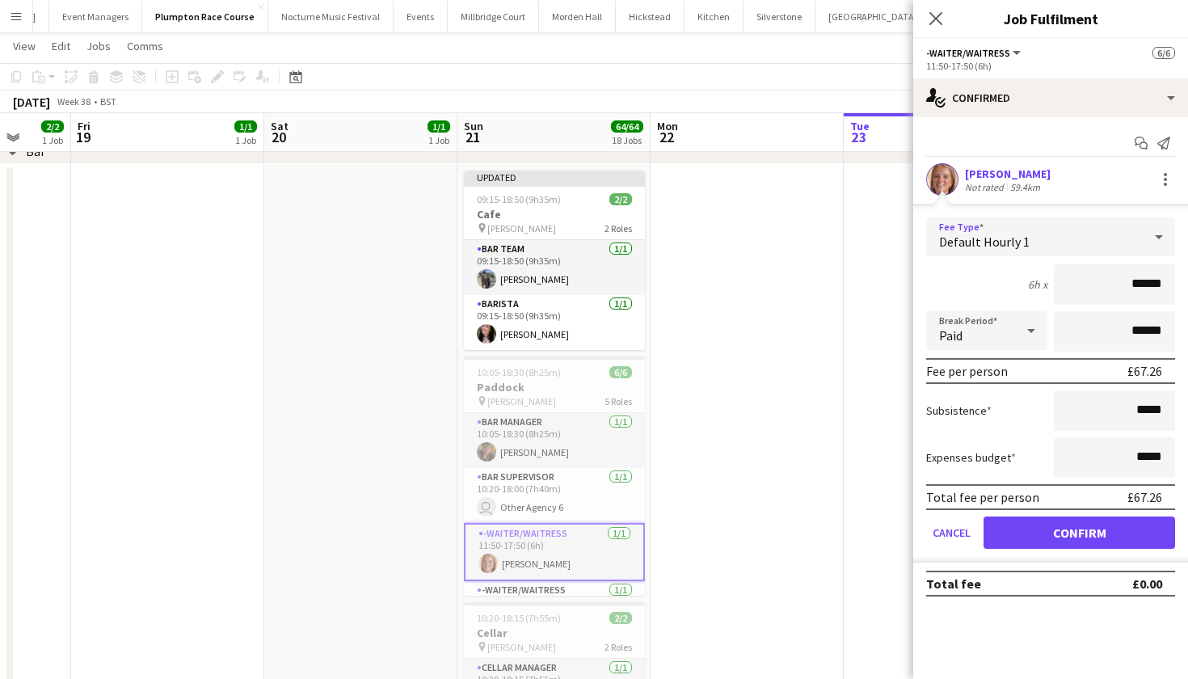
click at [1073, 529] on button "Confirm" at bounding box center [1080, 532] width 192 height 32
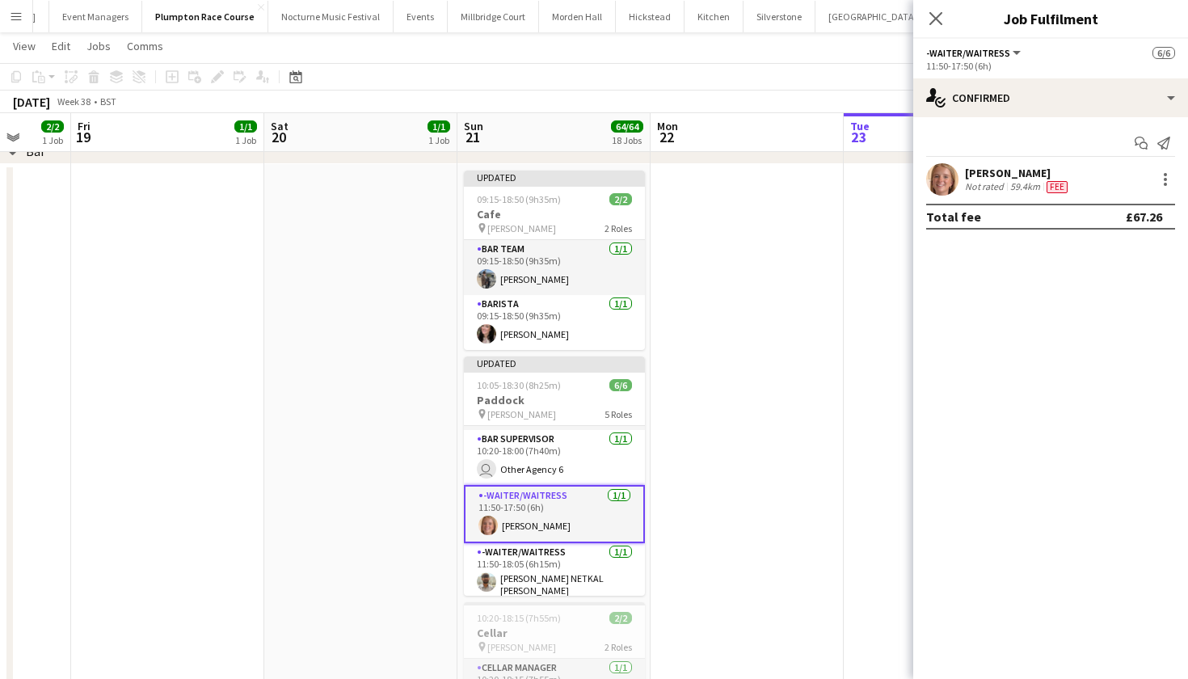
scroll to position [132, 0]
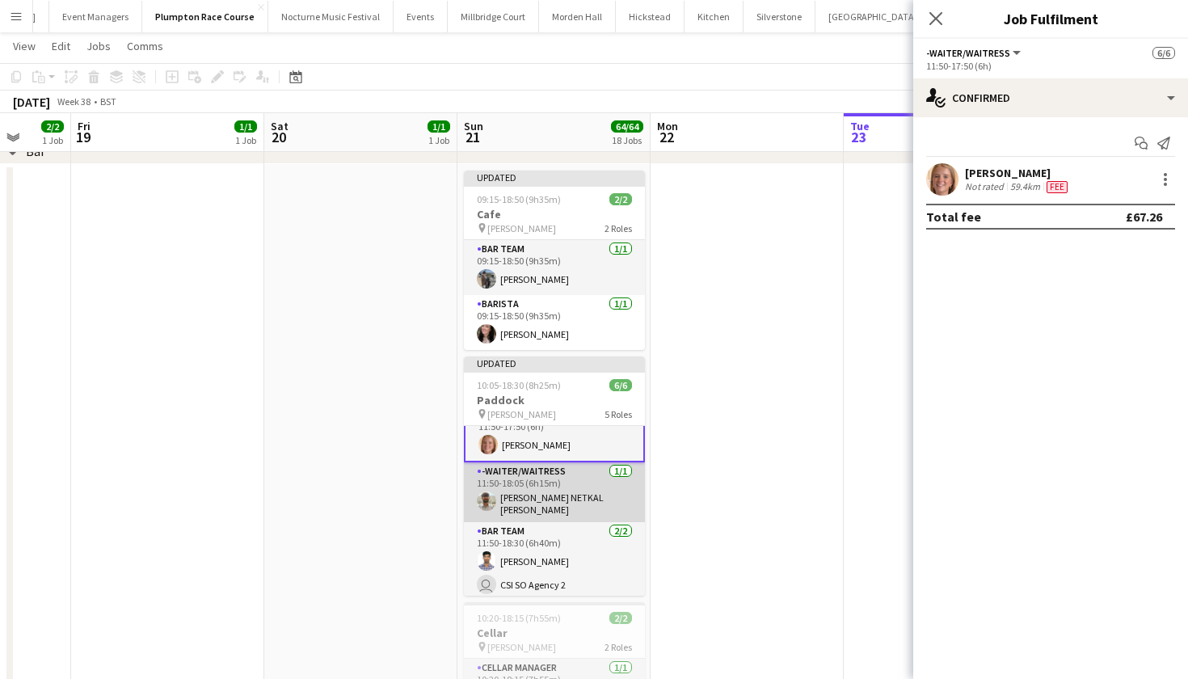
click at [580, 500] on app-card-role "-Waiter/Waitress 1/1 11:50-18:05 (6h15m) PRAJWAL NETKAL SATHISH" at bounding box center [554, 492] width 181 height 60
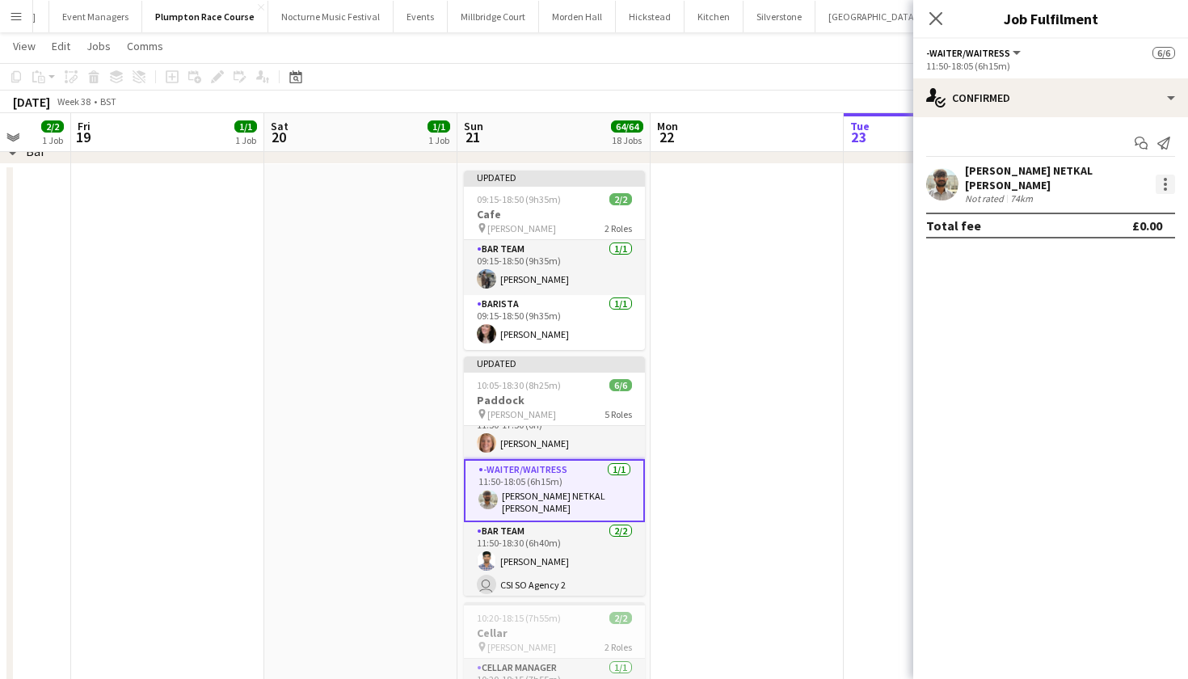
click at [1167, 182] on div at bounding box center [1165, 184] width 19 height 19
click at [1136, 204] on span "Edit fee" at bounding box center [1112, 209] width 100 height 15
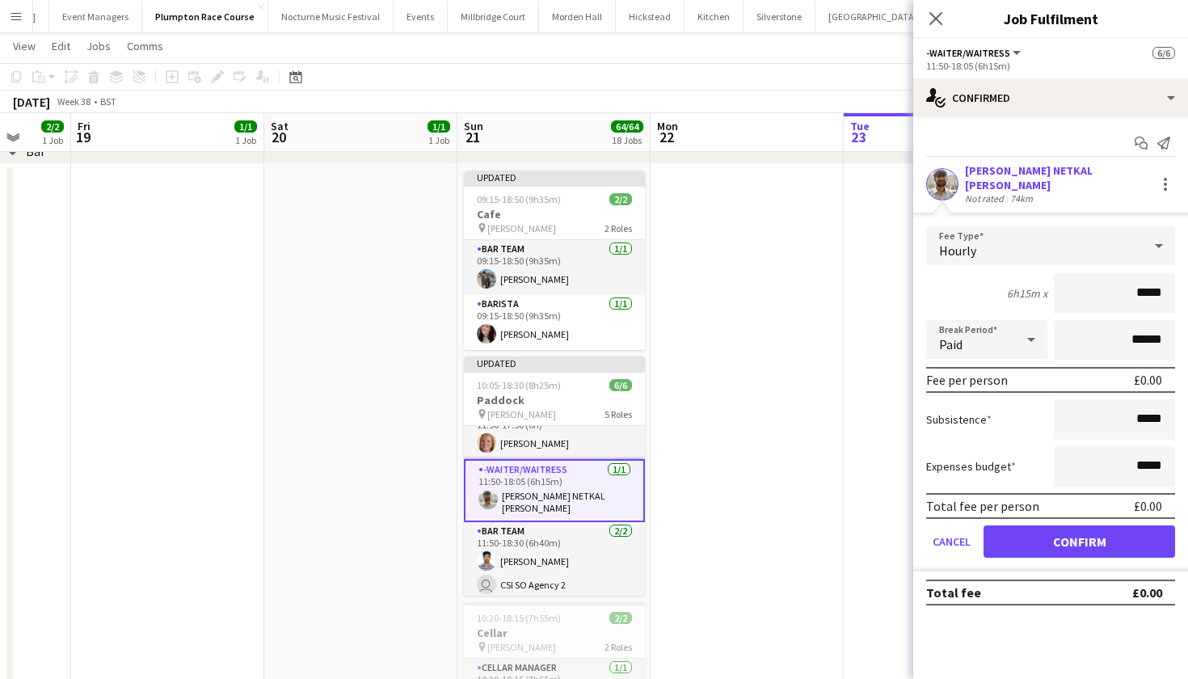
click at [1132, 241] on div "Hourly" at bounding box center [1034, 245] width 217 height 39
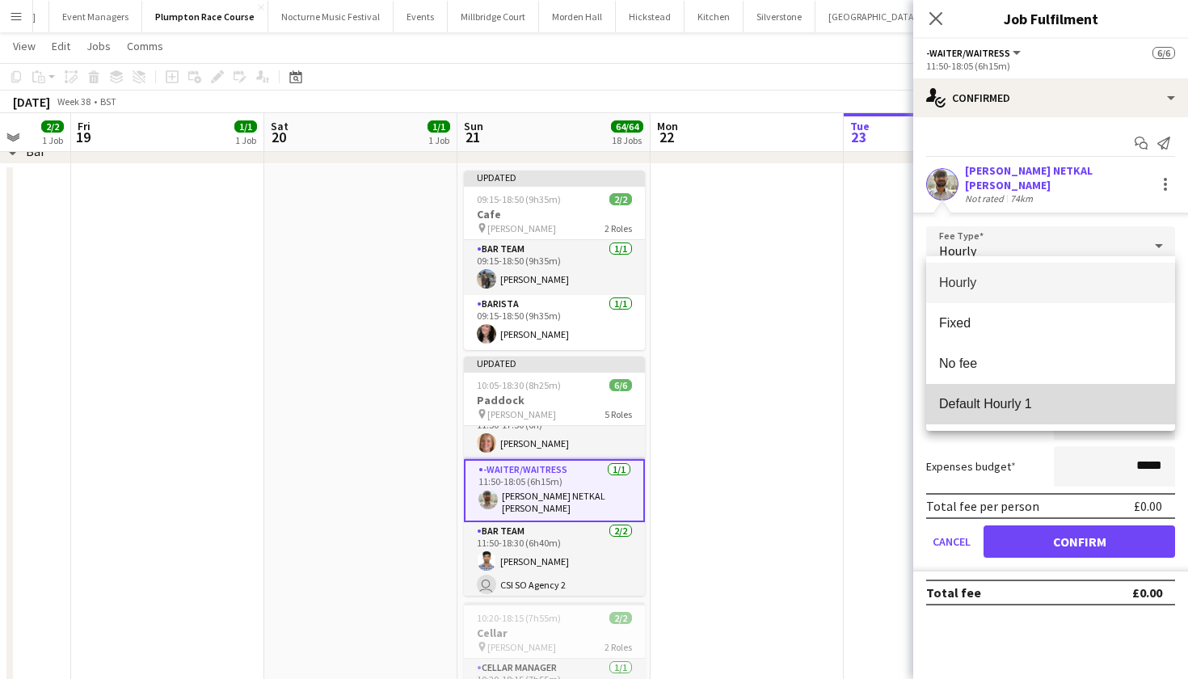
click at [1098, 405] on span "Default Hourly 1" at bounding box center [1050, 403] width 223 height 15
type input "******"
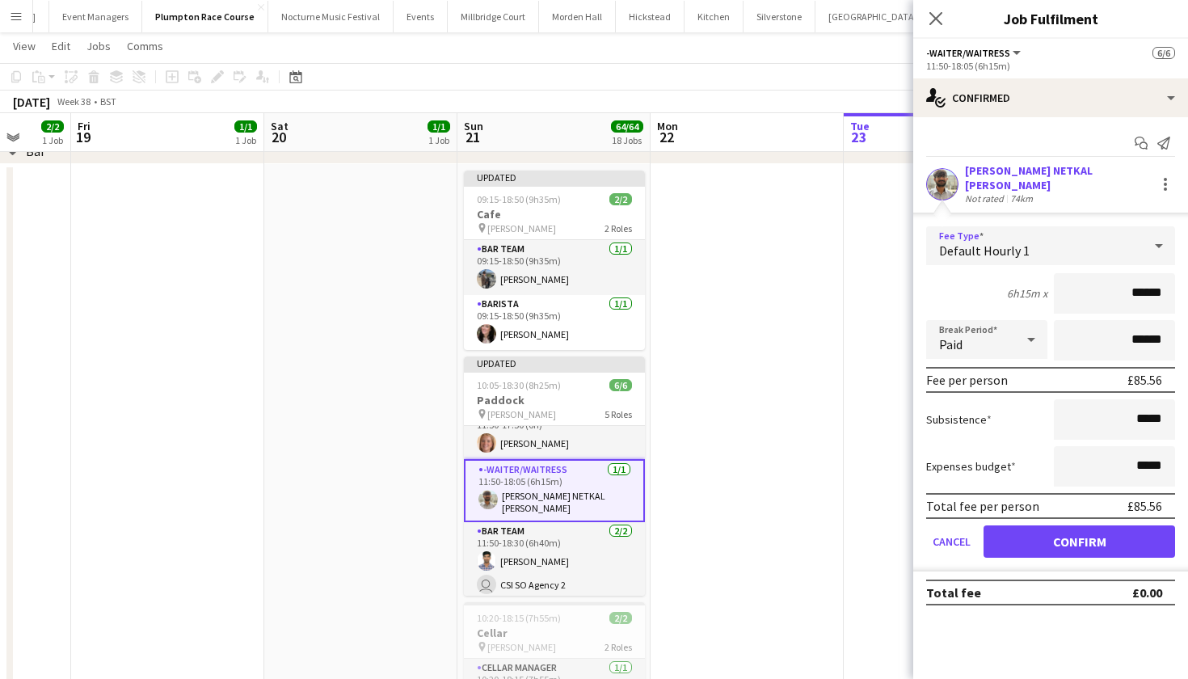
click at [1097, 529] on button "Confirm" at bounding box center [1080, 541] width 192 height 32
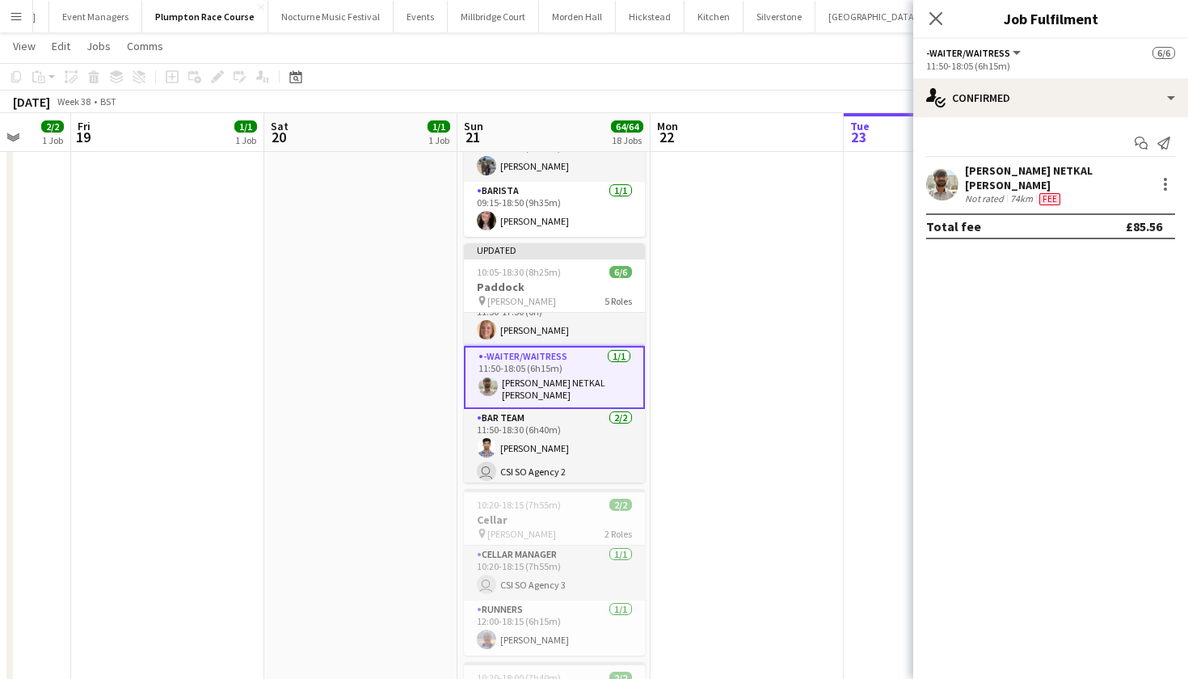
scroll to position [2129, 0]
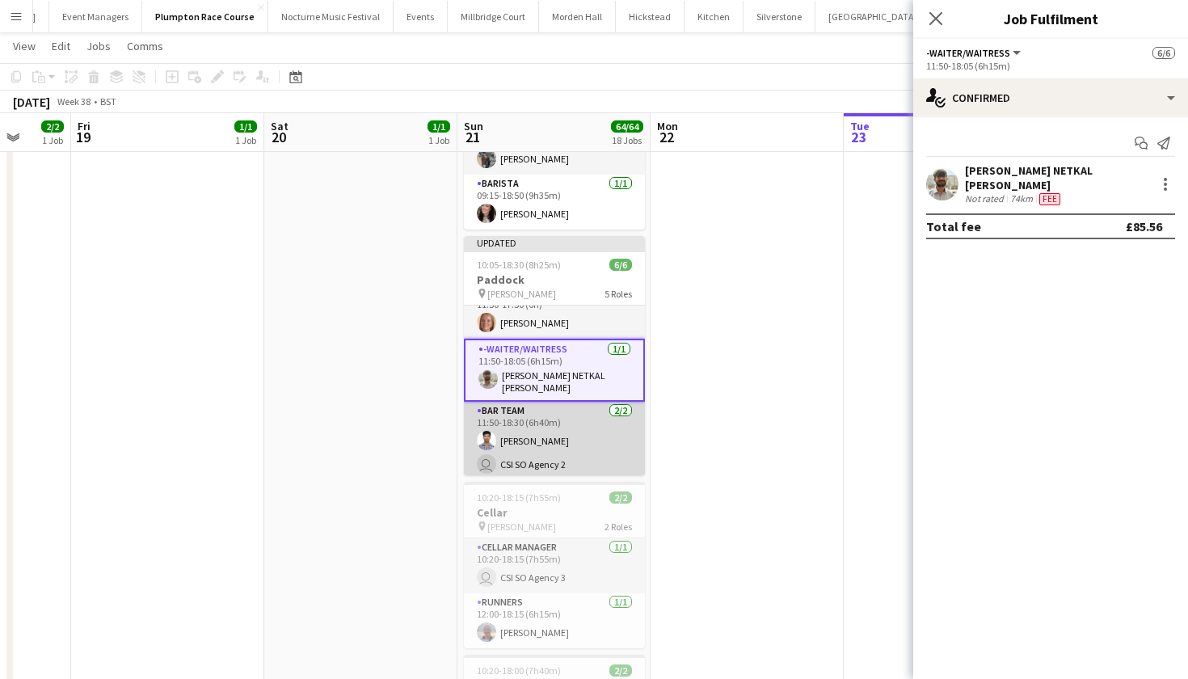
click at [580, 448] on app-card-role "Bar Team 2/2 11:50-18:30 (6h40m) Amit Singh user CSI SO Agency 2" at bounding box center [554, 441] width 181 height 78
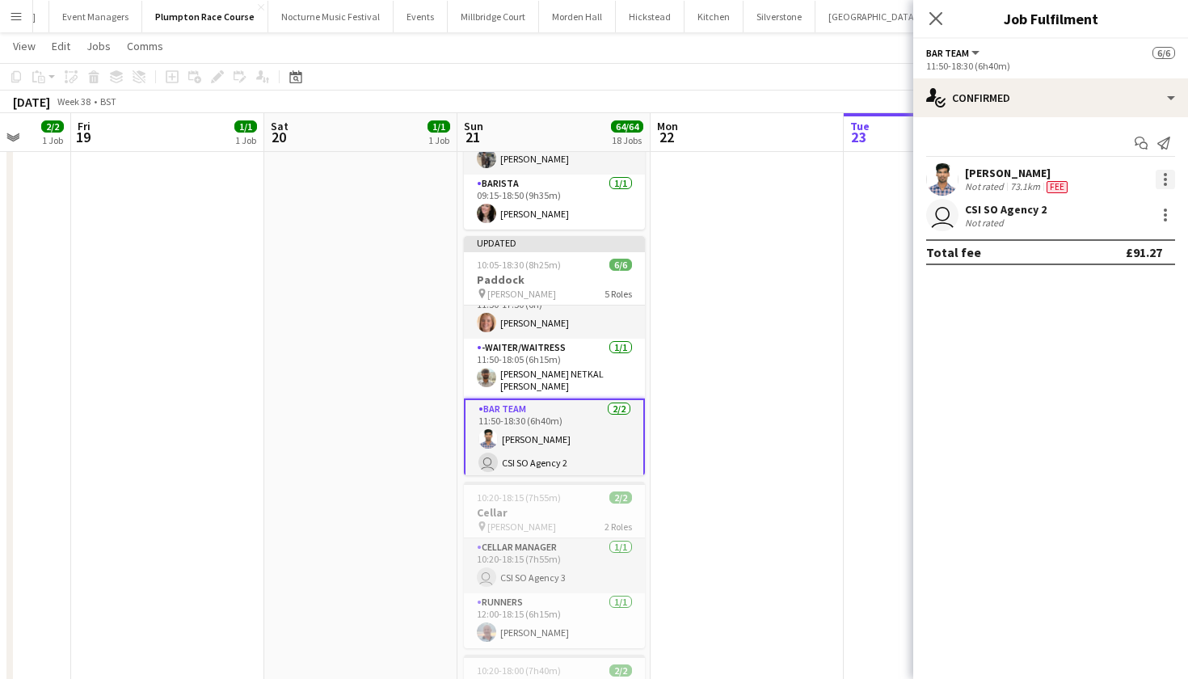
click at [1169, 179] on div at bounding box center [1165, 179] width 19 height 19
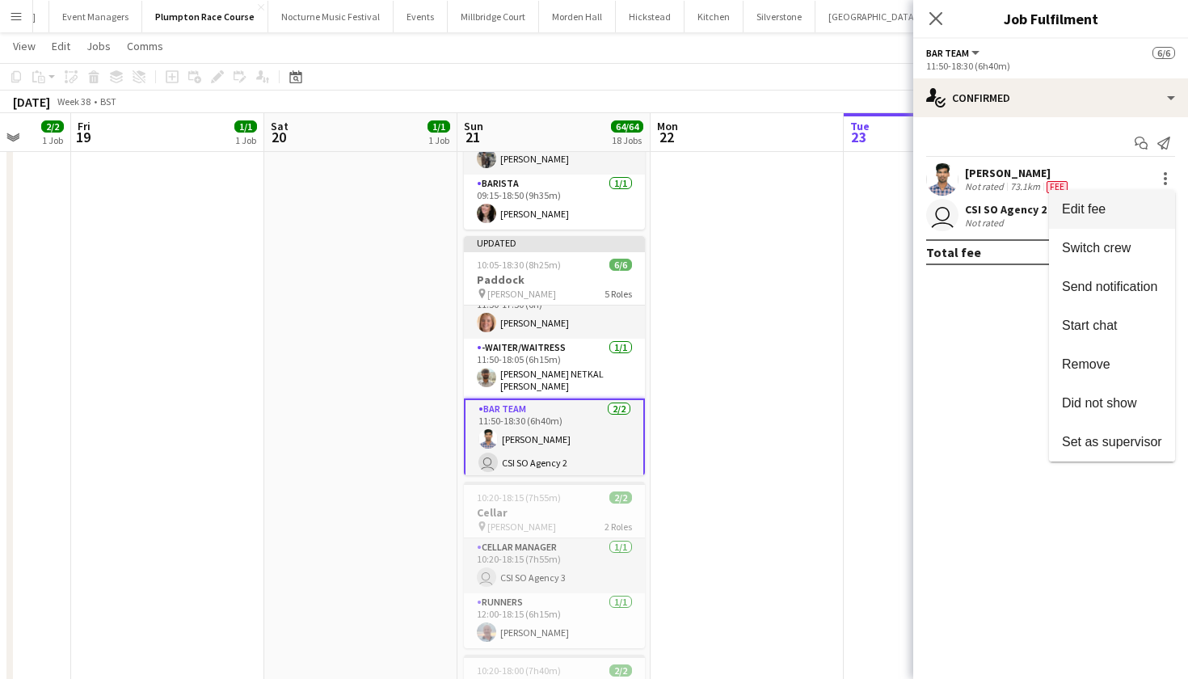
click at [1128, 206] on span "Edit fee" at bounding box center [1112, 209] width 100 height 15
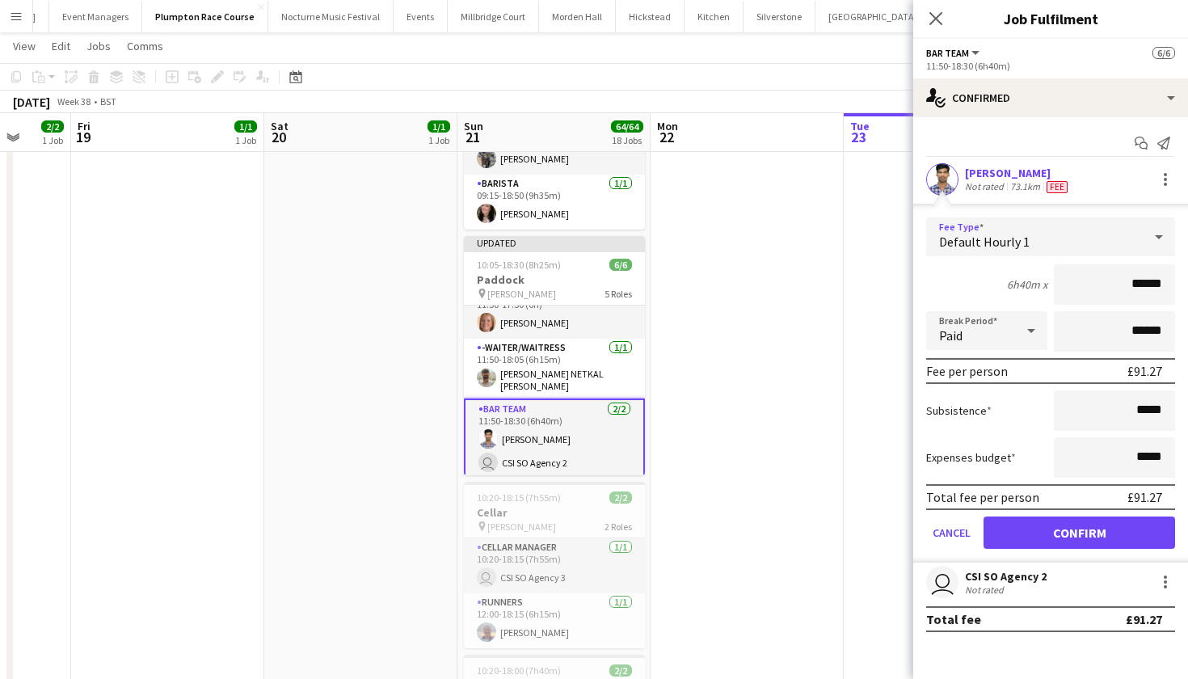
click at [1117, 242] on div "Default Hourly 1" at bounding box center [1034, 236] width 217 height 39
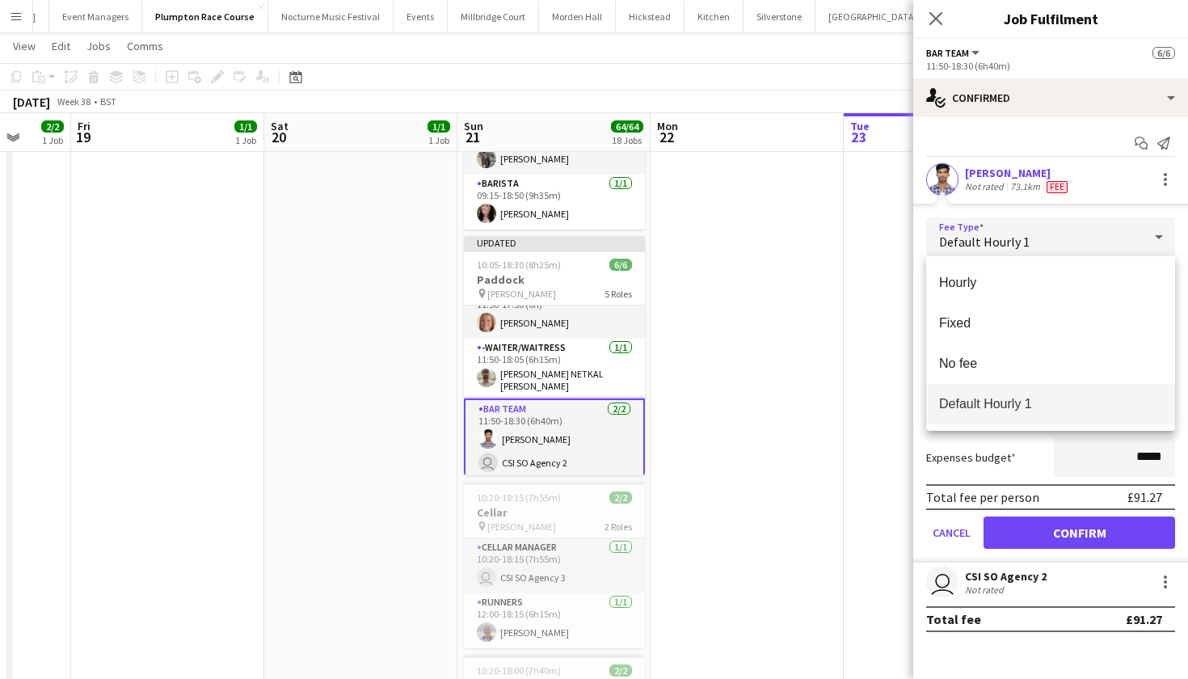
click at [1022, 409] on span "Default Hourly 1" at bounding box center [1050, 403] width 223 height 15
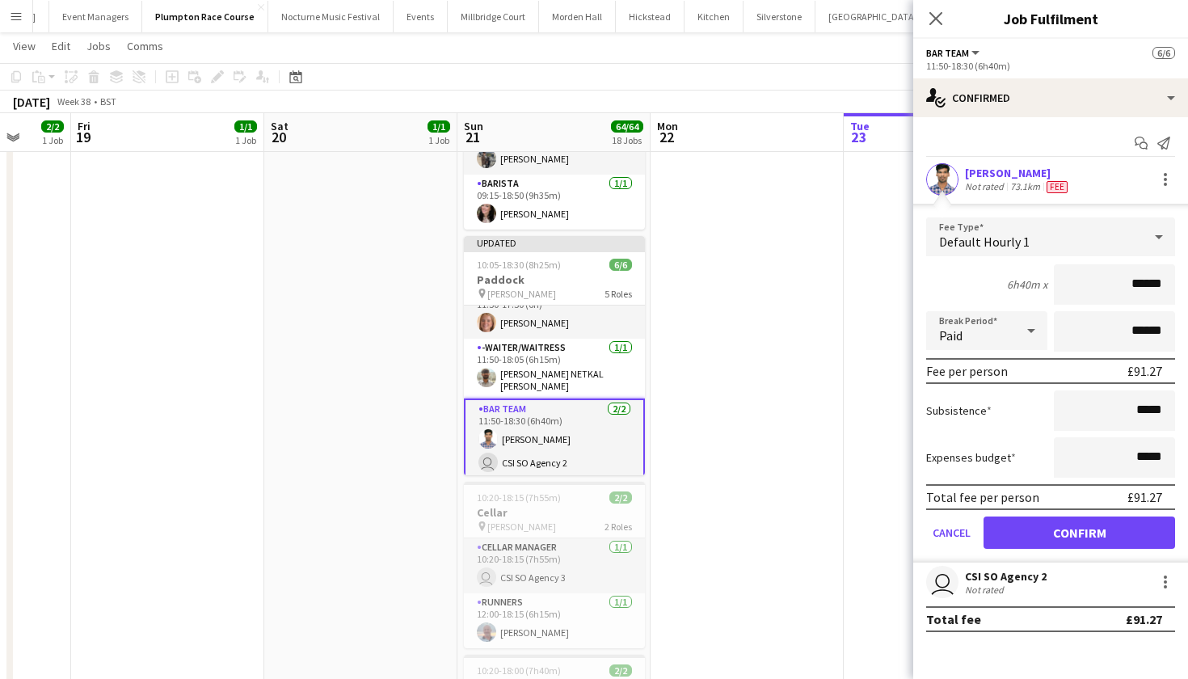
click at [1062, 526] on button "Confirm" at bounding box center [1080, 532] width 192 height 32
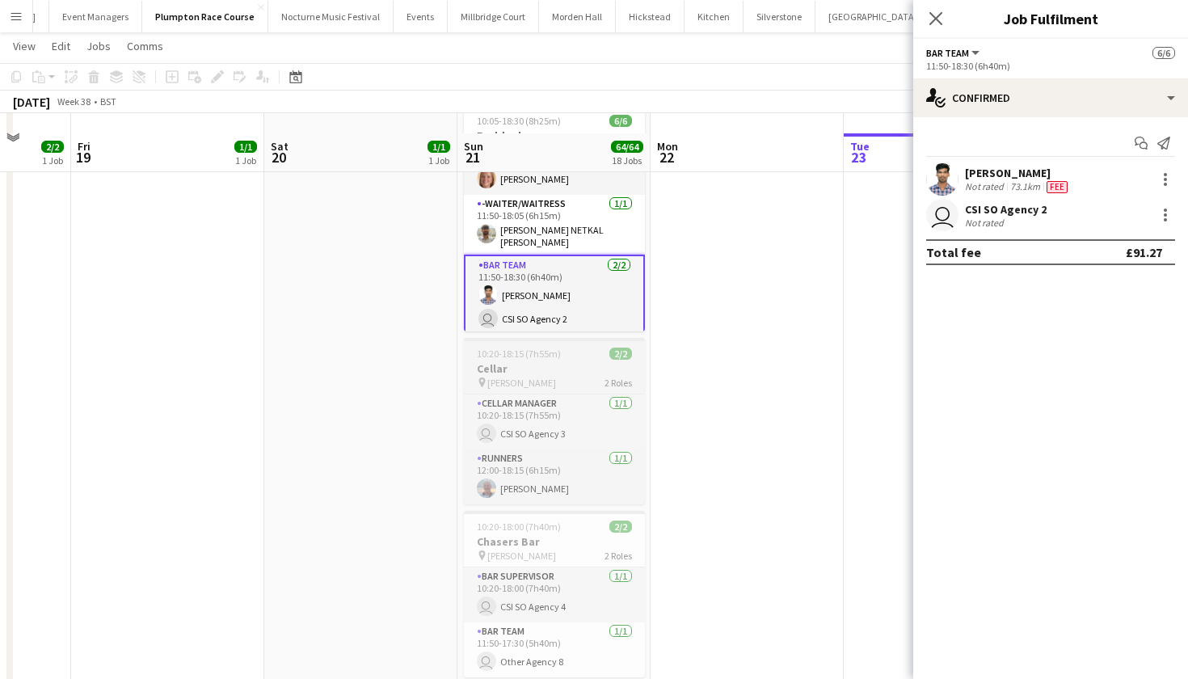
scroll to position [2301, 0]
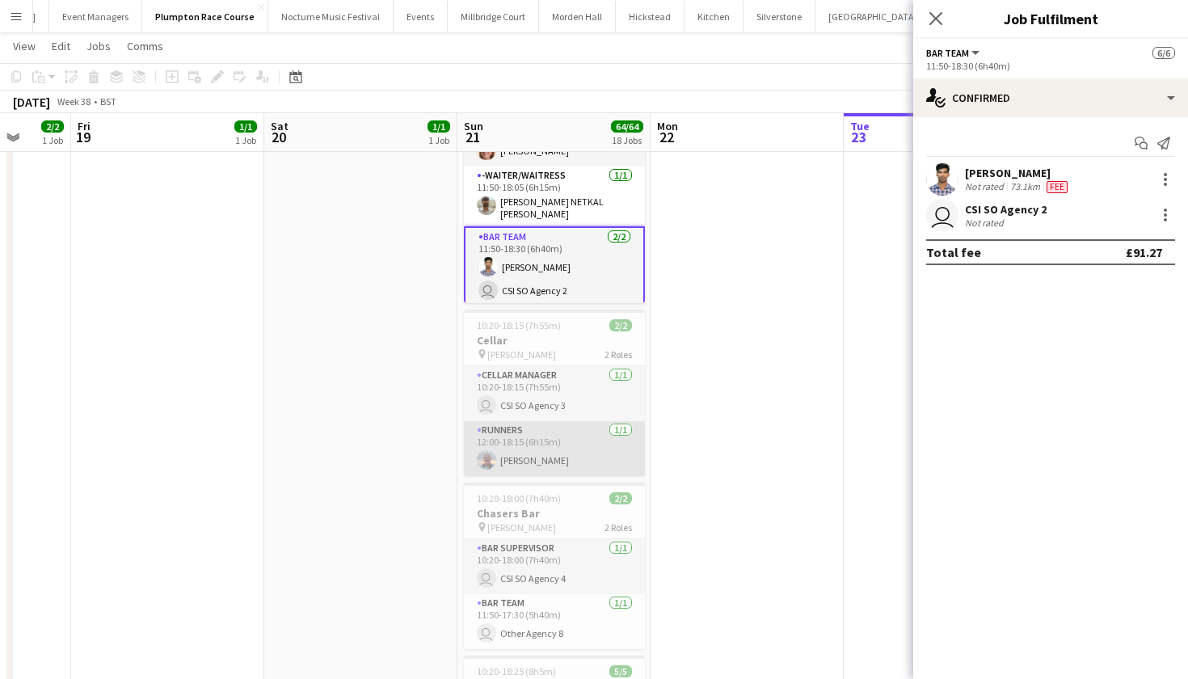
click at [506, 453] on app-card-role "Runners 1/1 12:00-18:15 (6h15m) Andrew Parker" at bounding box center [554, 448] width 181 height 55
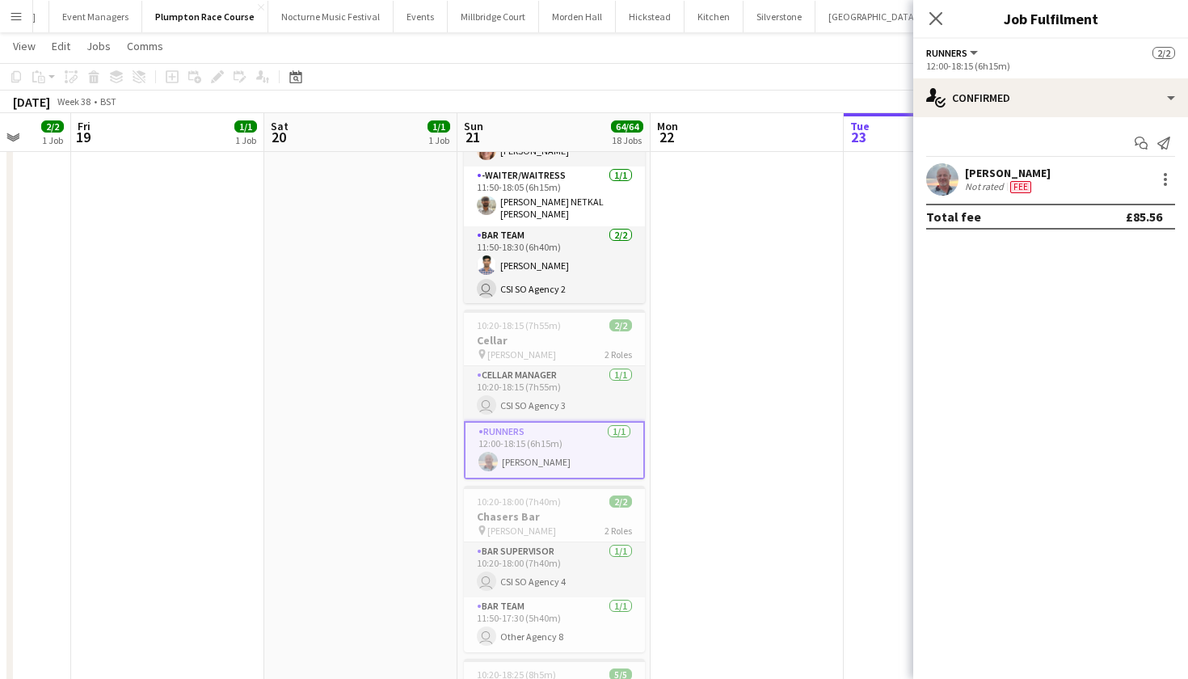
scroll to position [129, 0]
click at [1168, 176] on div at bounding box center [1165, 179] width 19 height 19
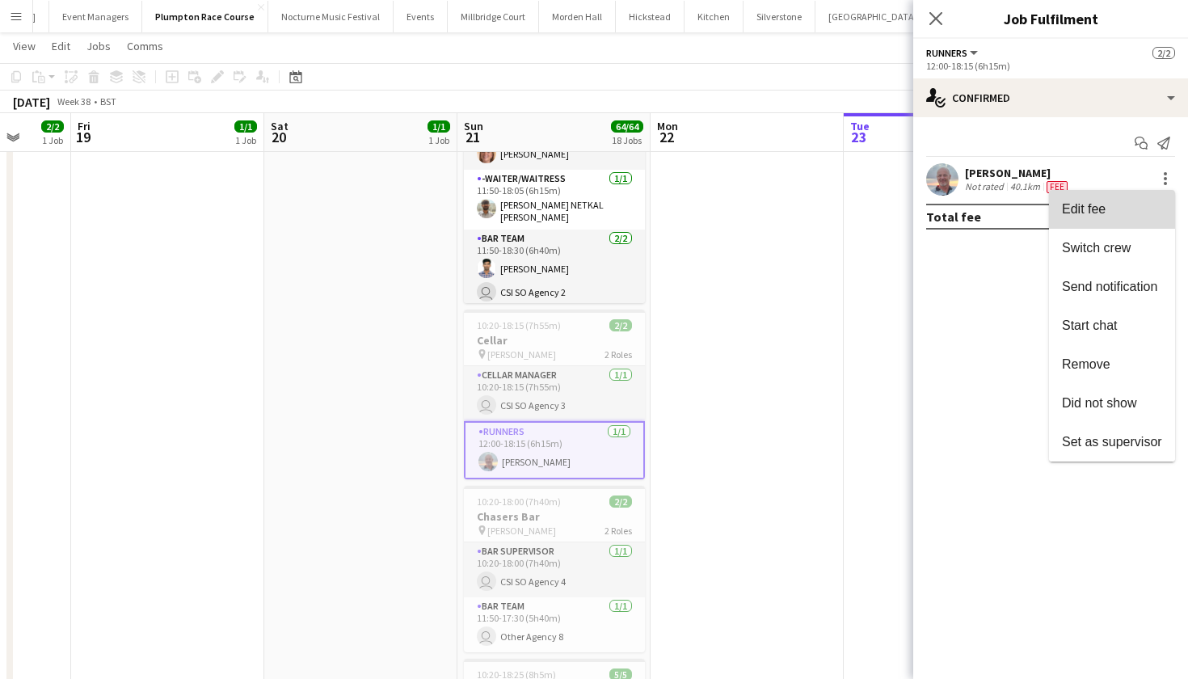
click at [1136, 197] on button "Edit fee" at bounding box center [1112, 209] width 126 height 39
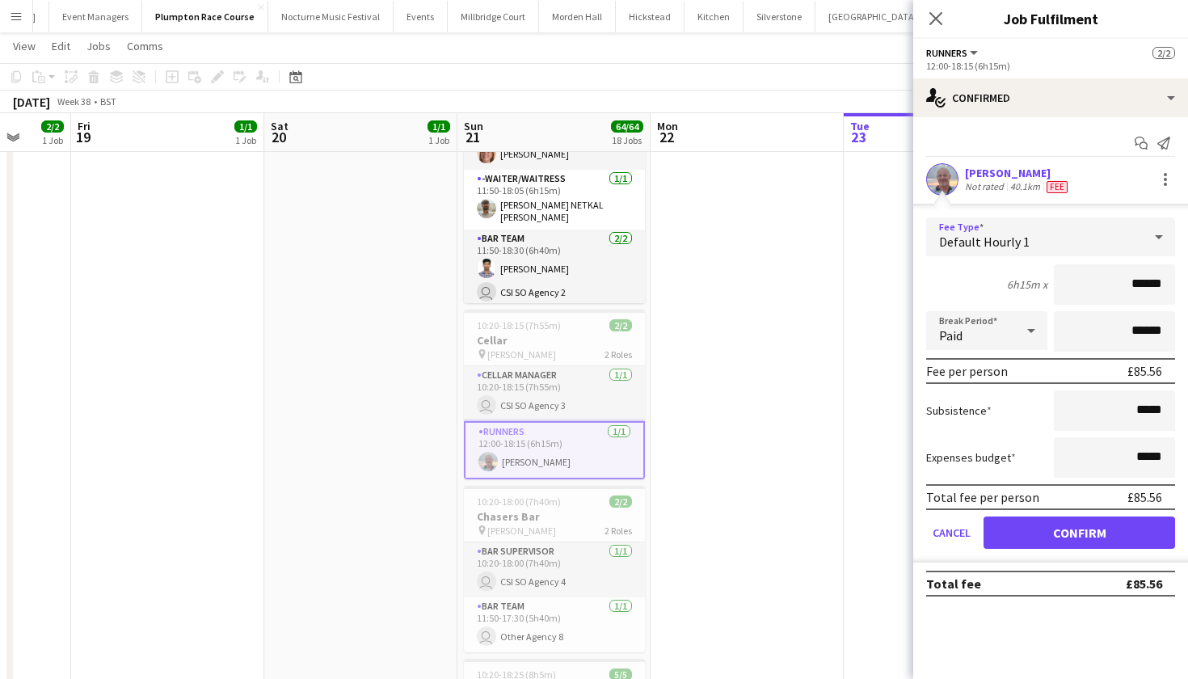
click at [1125, 238] on div "Default Hourly 1" at bounding box center [1034, 236] width 217 height 39
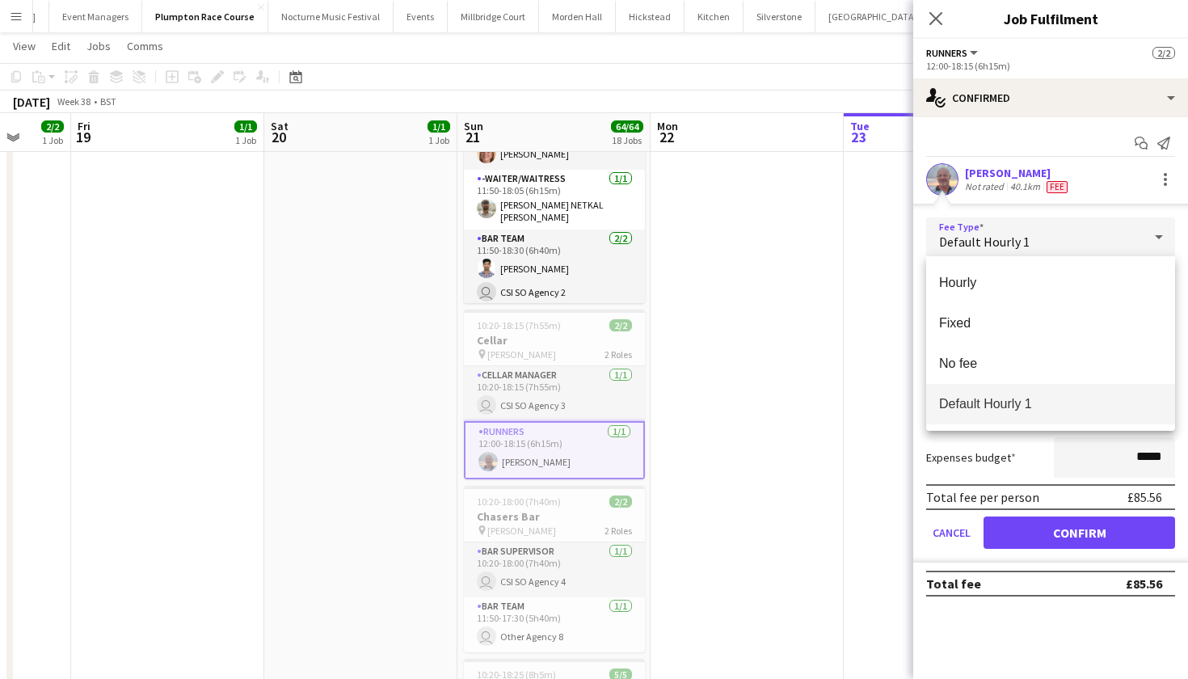
click at [1075, 410] on span "Default Hourly 1" at bounding box center [1050, 403] width 223 height 15
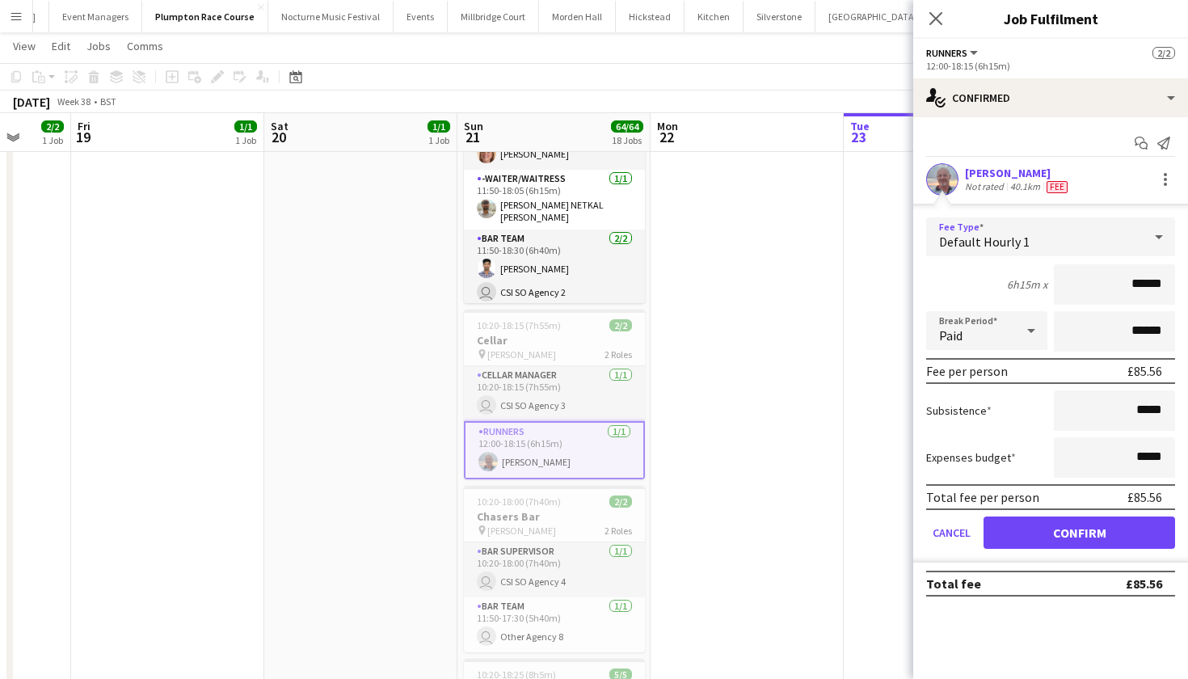
click at [1061, 536] on button "Confirm" at bounding box center [1080, 532] width 192 height 32
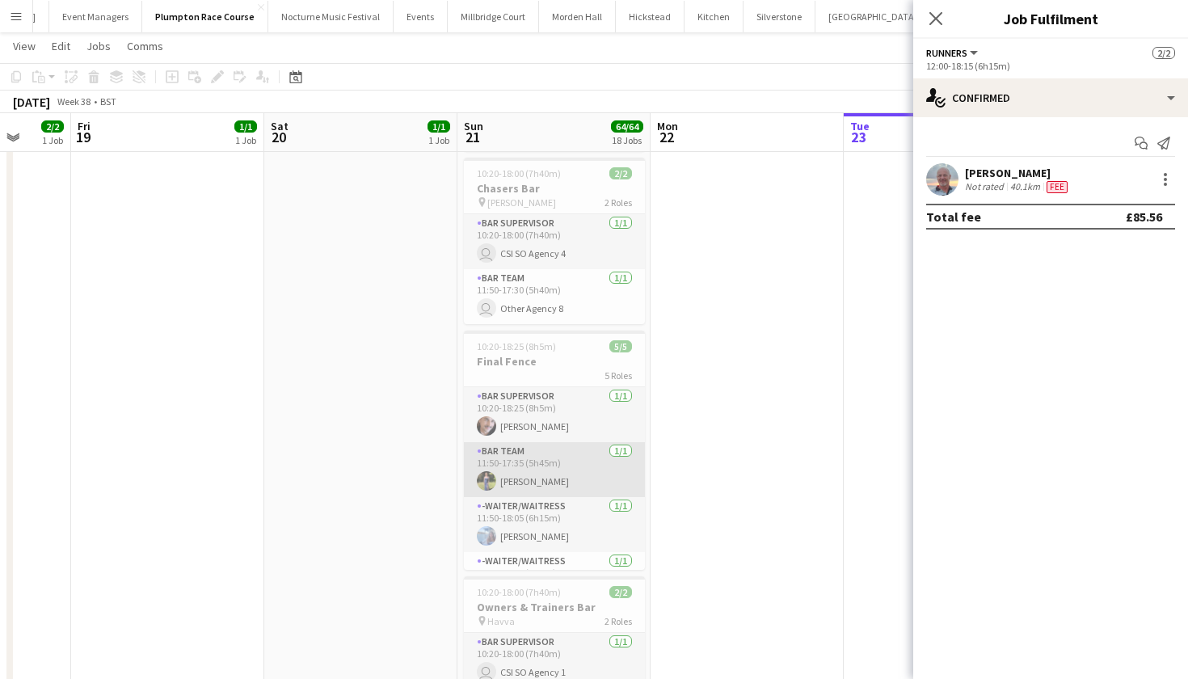
scroll to position [0, 0]
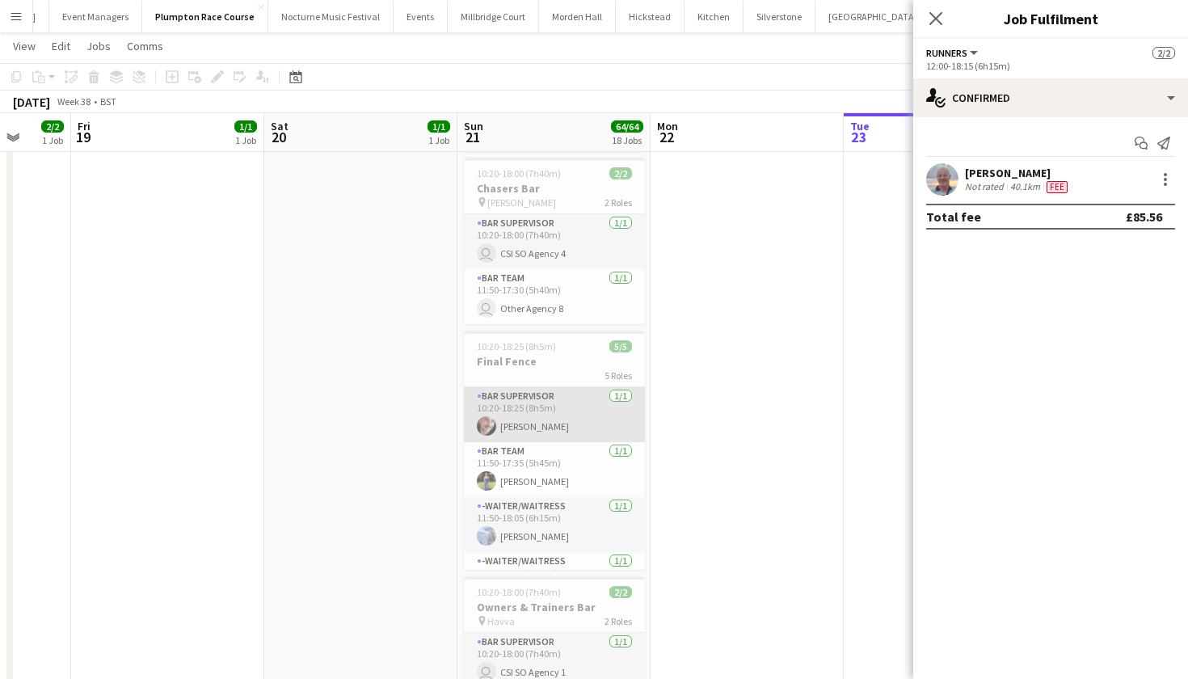
click at [561, 418] on app-card-role "Bar Supervisor 1/1 10:20-18:25 (8h5m) Adrian Cairns" at bounding box center [554, 414] width 181 height 55
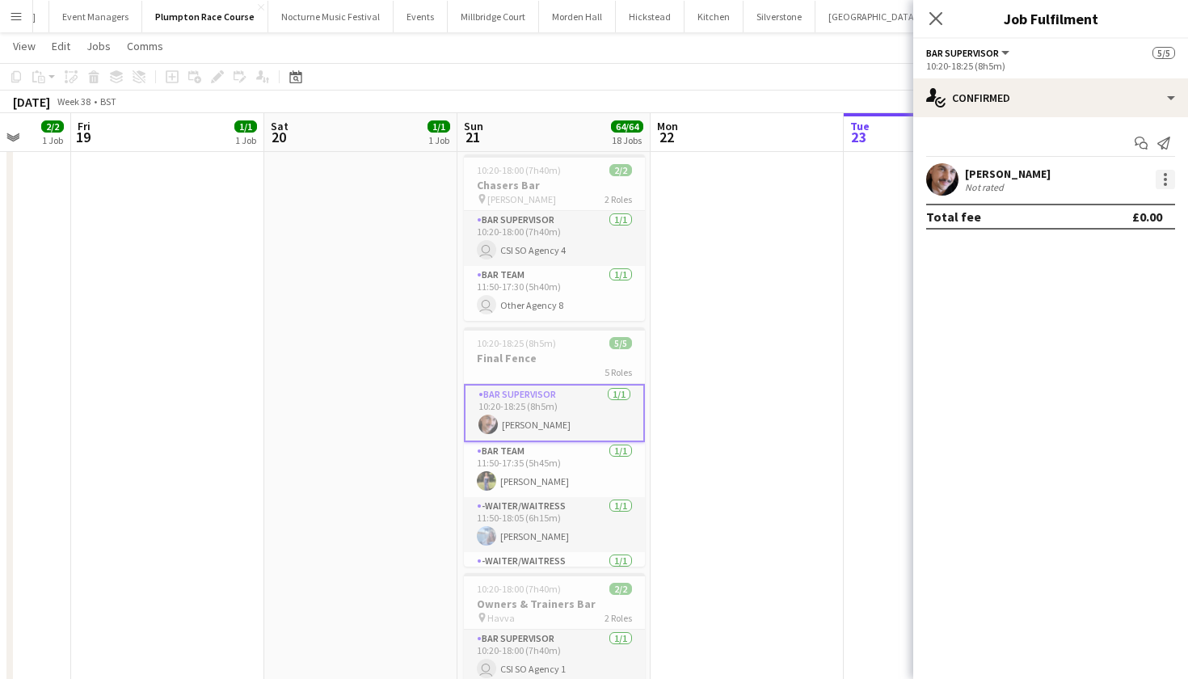
click at [1167, 180] on div at bounding box center [1165, 179] width 19 height 19
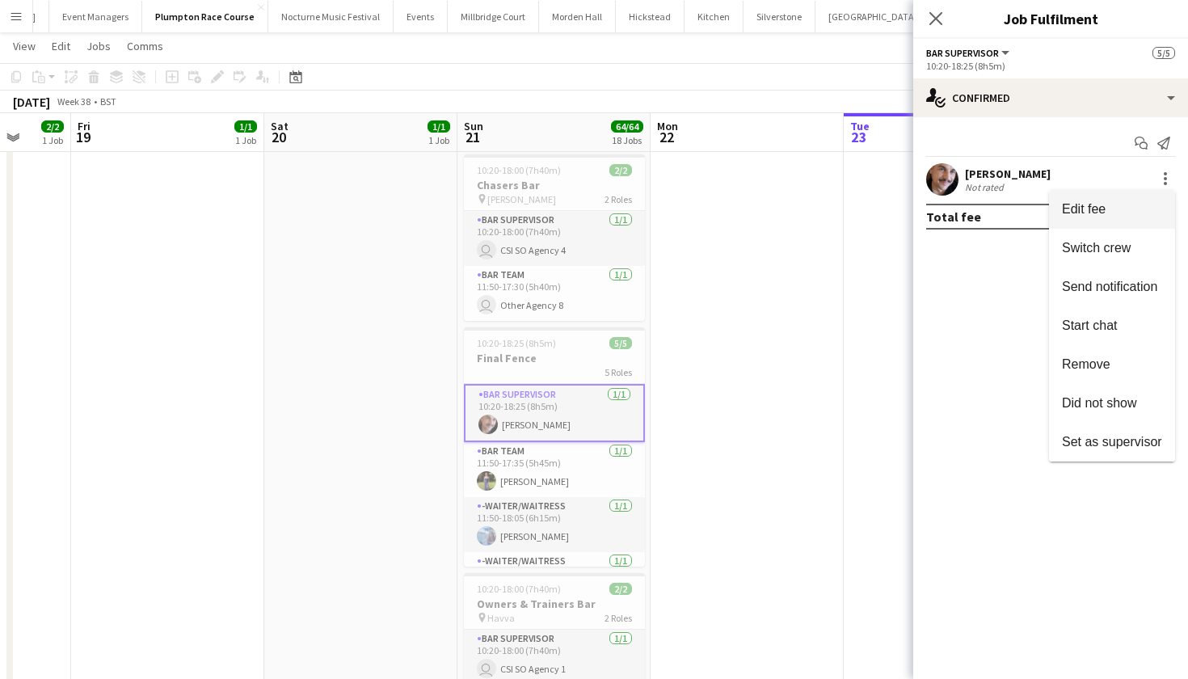
click at [1122, 225] on button "Edit fee" at bounding box center [1112, 209] width 126 height 39
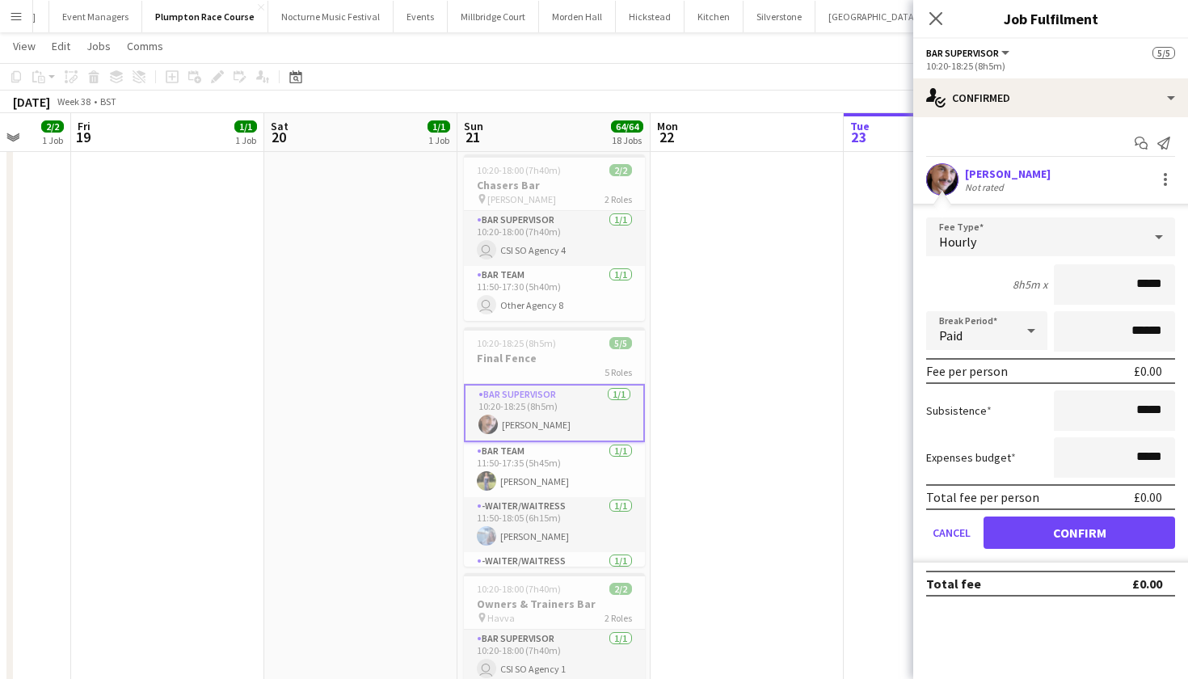
click at [1107, 238] on div "Hourly" at bounding box center [1034, 236] width 217 height 39
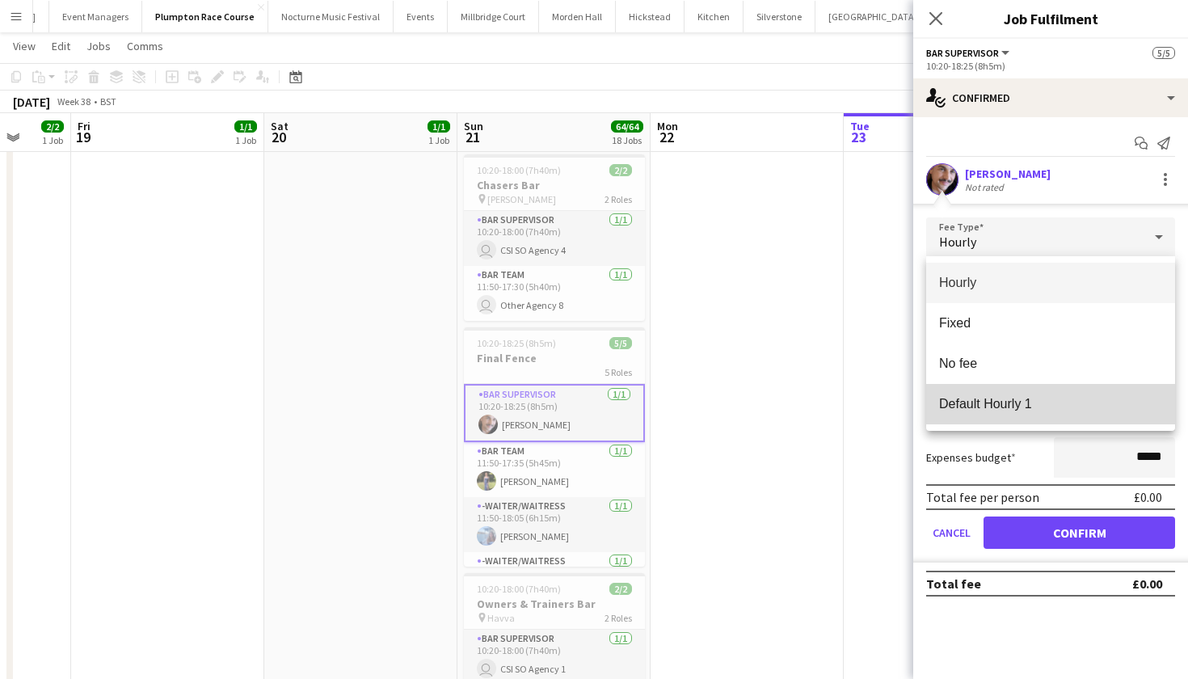
click at [1078, 410] on span "Default Hourly 1" at bounding box center [1050, 403] width 223 height 15
type input "******"
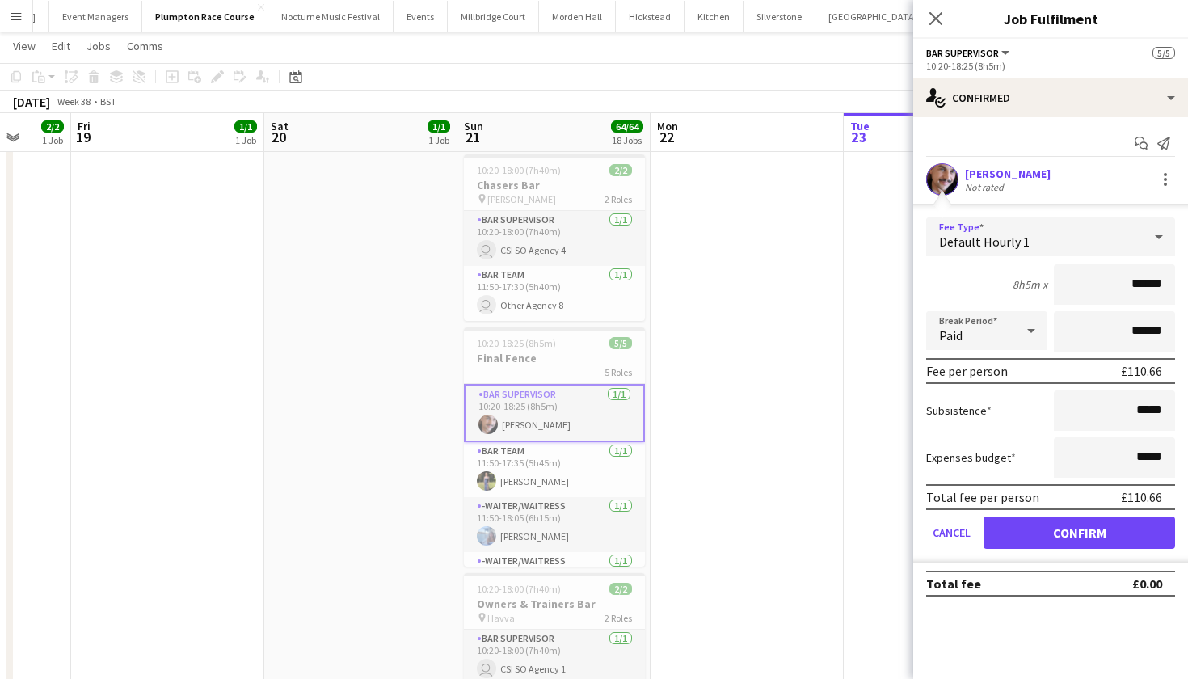
click at [1072, 538] on button "Confirm" at bounding box center [1080, 532] width 192 height 32
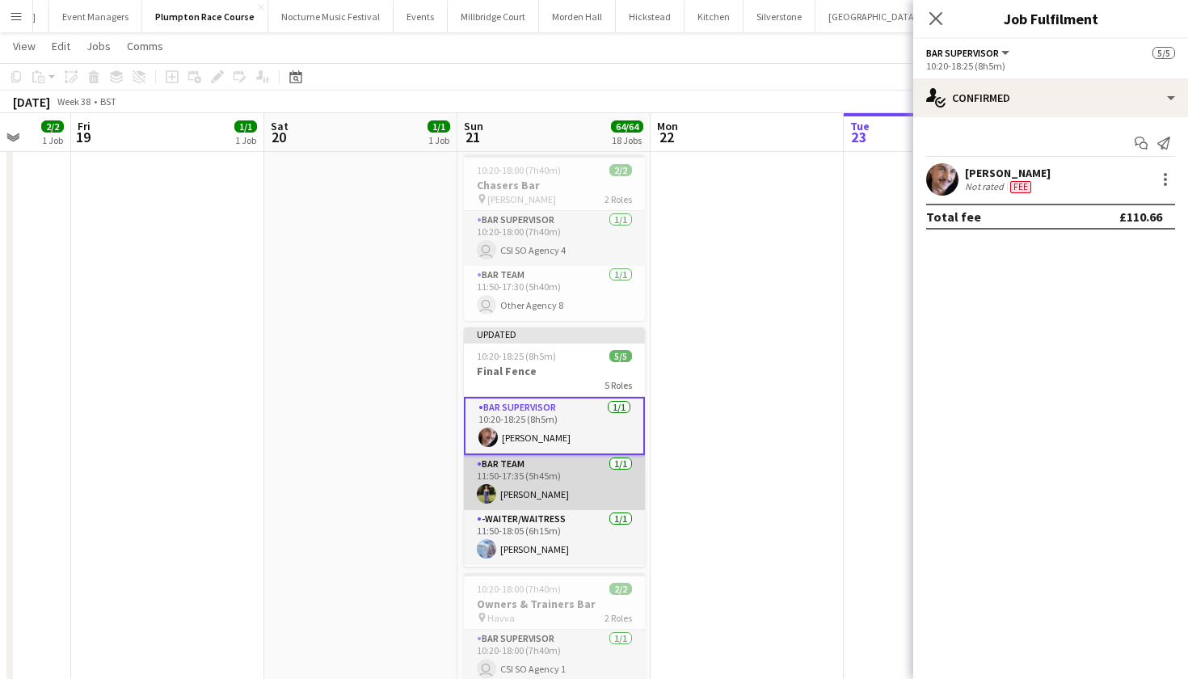
click at [627, 492] on app-card-role "Bar Team 1/1 11:50-17:35 (5h45m) Holly Hunter" at bounding box center [554, 482] width 181 height 55
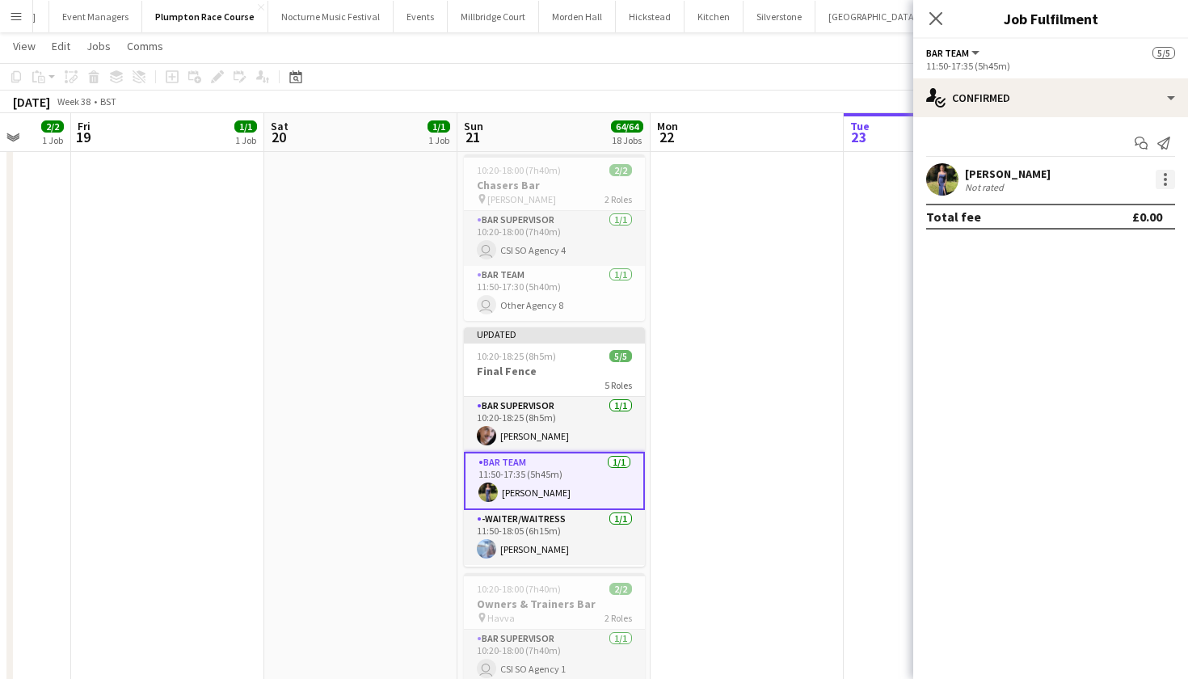
click at [1169, 177] on div at bounding box center [1165, 179] width 19 height 19
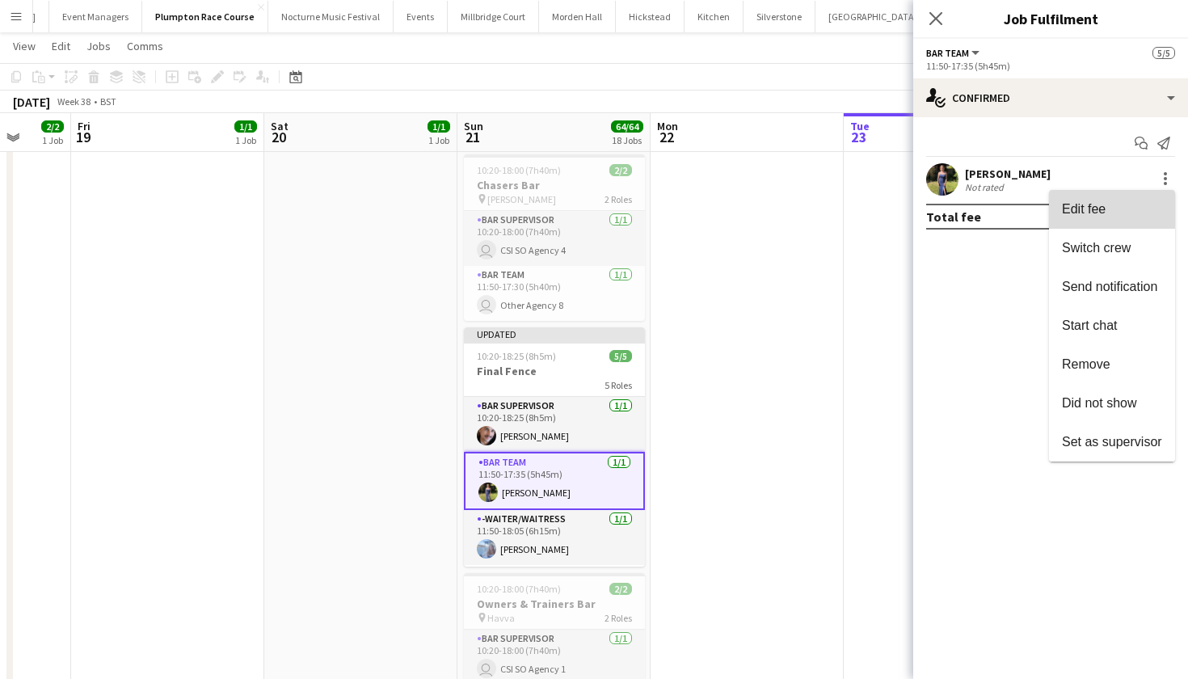
click at [1131, 219] on button "Edit fee" at bounding box center [1112, 209] width 126 height 39
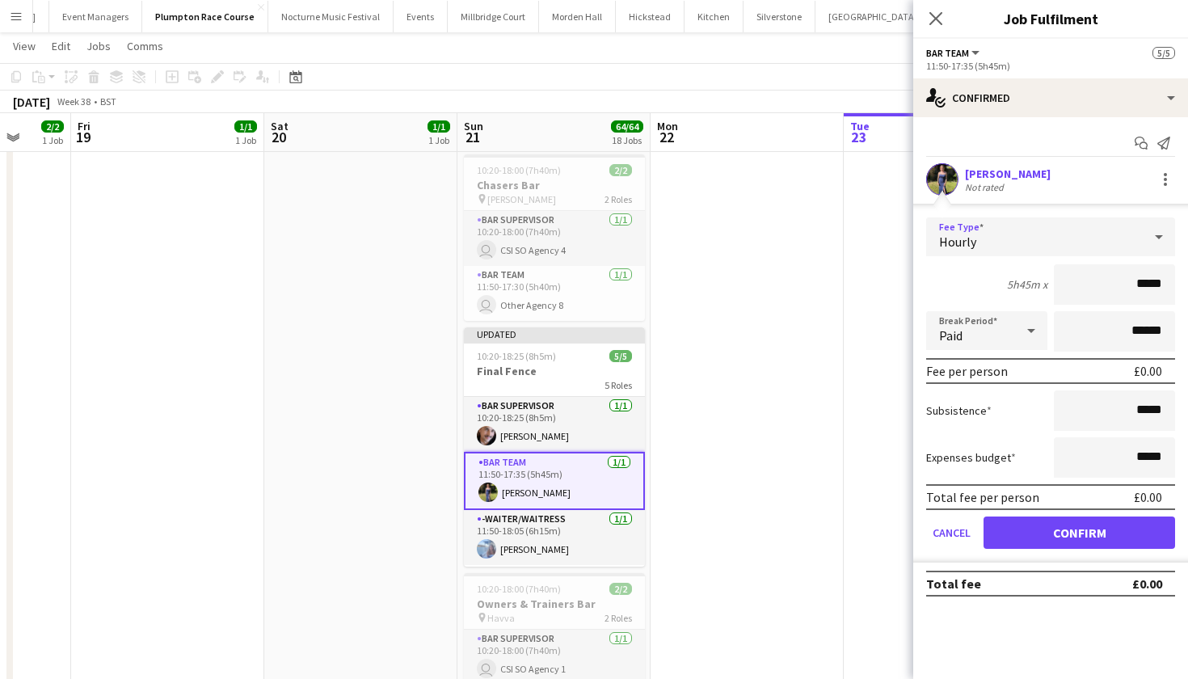
click at [1116, 247] on div "Hourly" at bounding box center [1034, 236] width 217 height 39
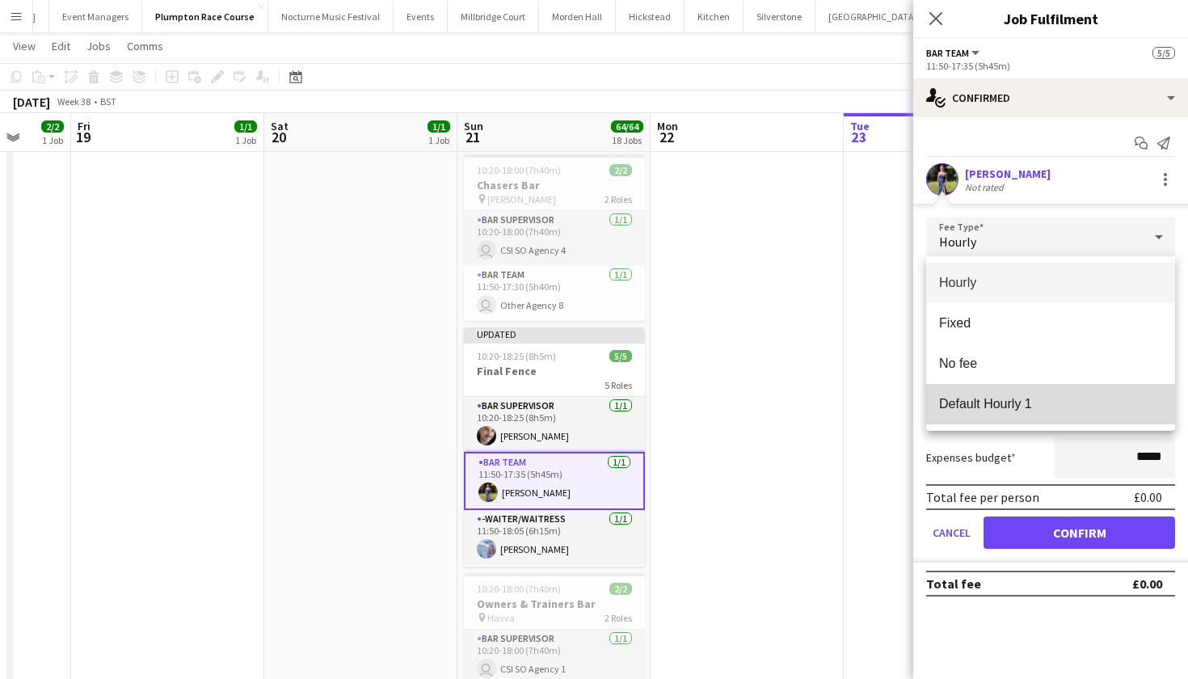
click at [1069, 407] on span "Default Hourly 1" at bounding box center [1050, 403] width 223 height 15
type input "******"
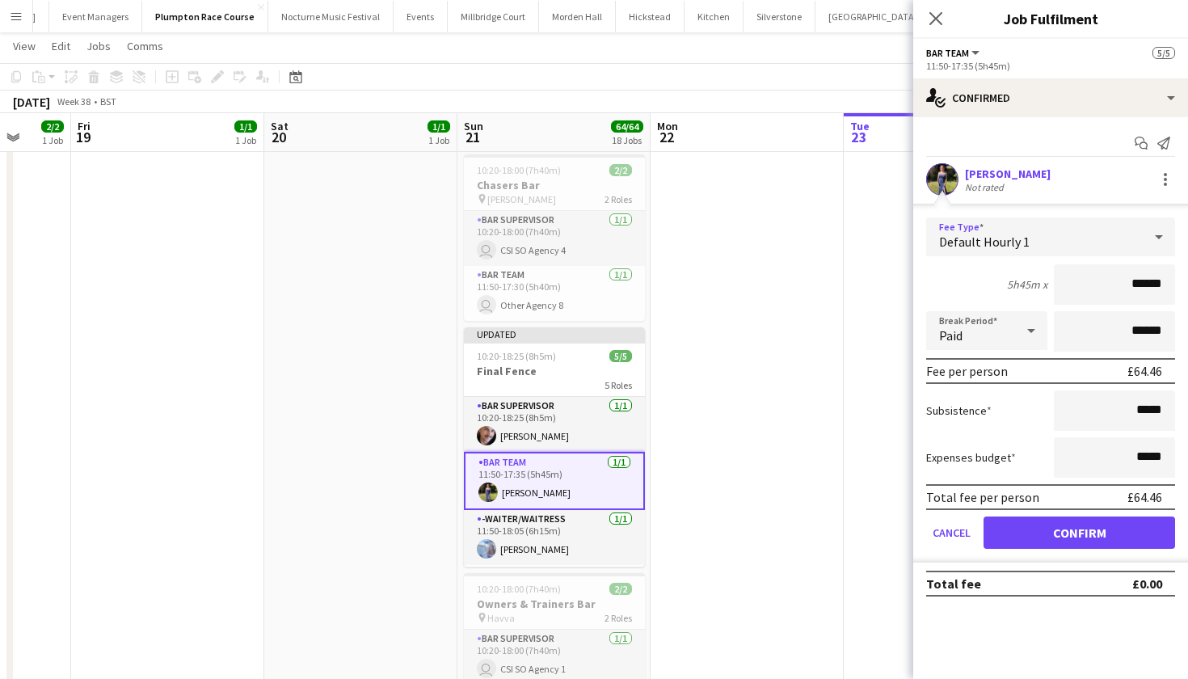
click at [1047, 534] on button "Confirm" at bounding box center [1080, 532] width 192 height 32
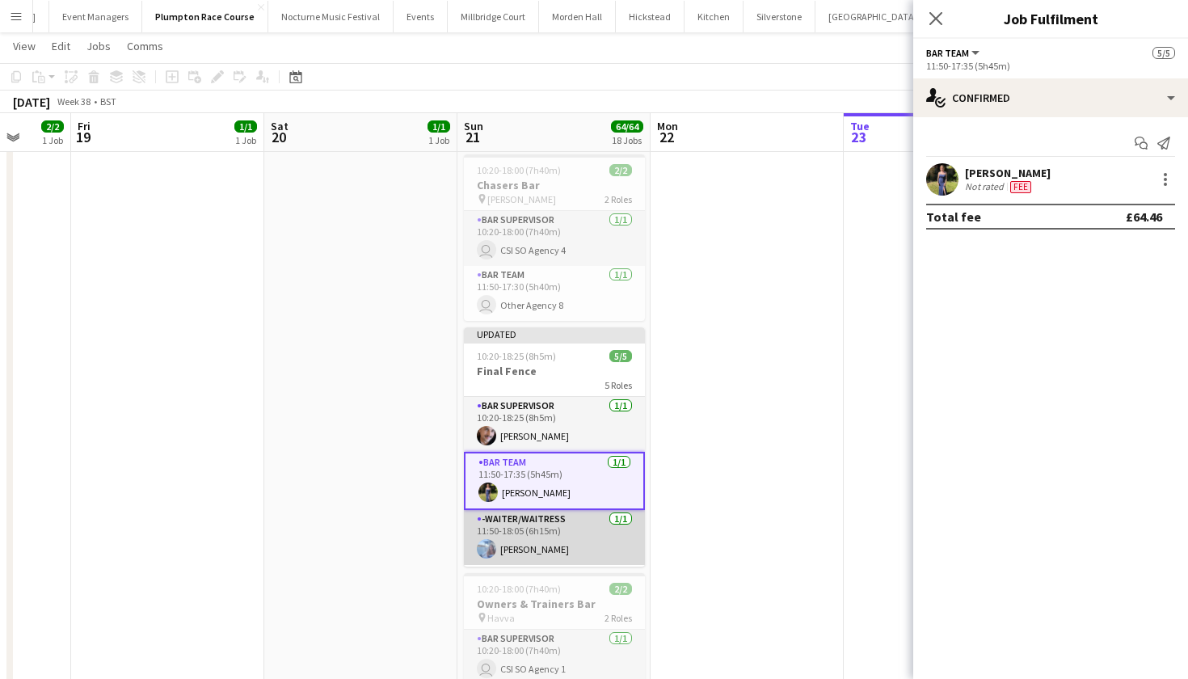
click at [577, 550] on app-card-role "-Waiter/Waitress 1/1 11:50-18:05 (6h15m) Elena Thompson" at bounding box center [554, 537] width 181 height 55
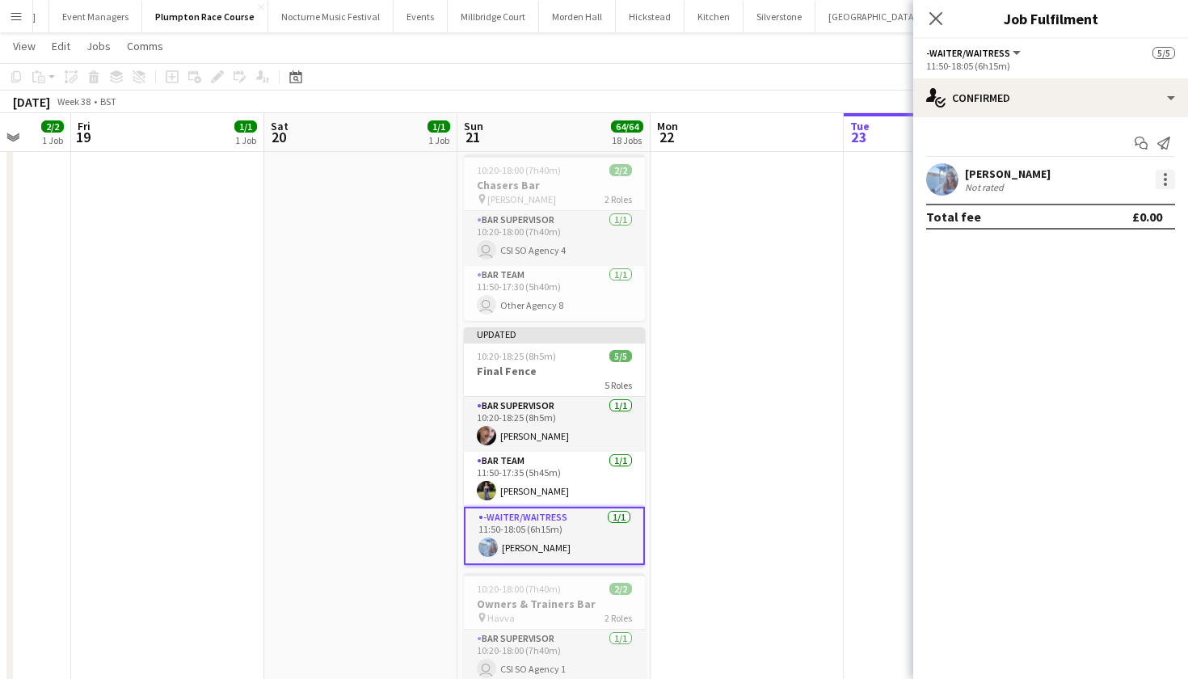
click at [1167, 186] on div at bounding box center [1165, 179] width 19 height 19
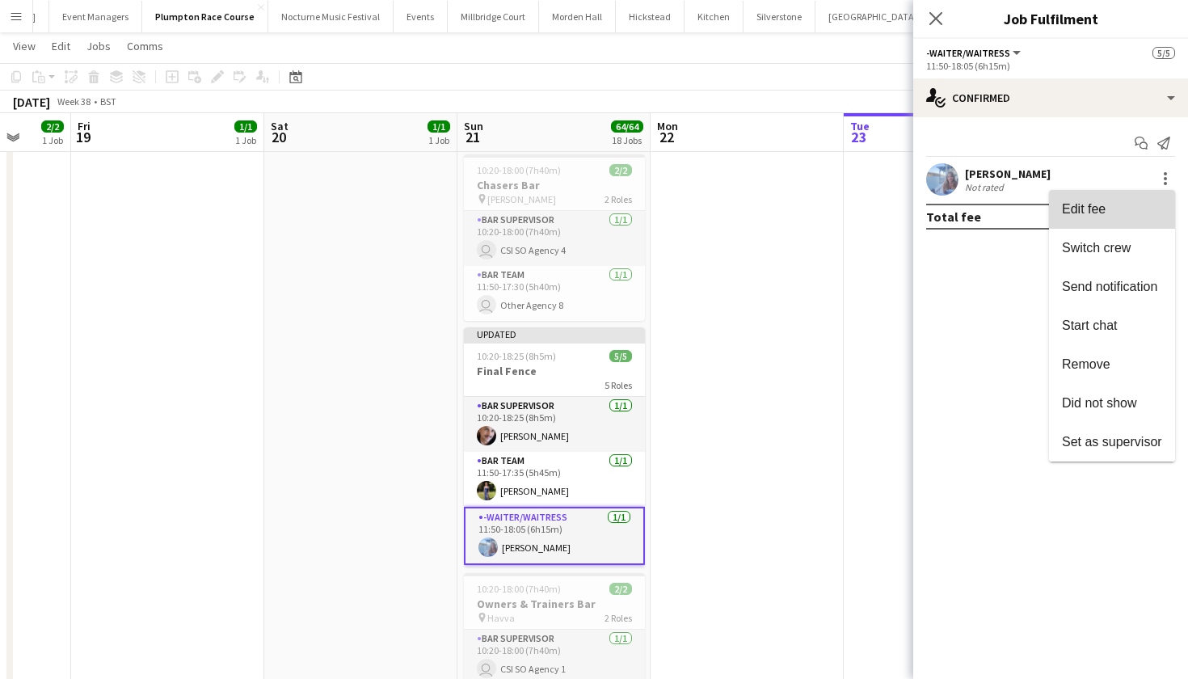
click at [1136, 204] on span "Edit fee" at bounding box center [1112, 209] width 100 height 15
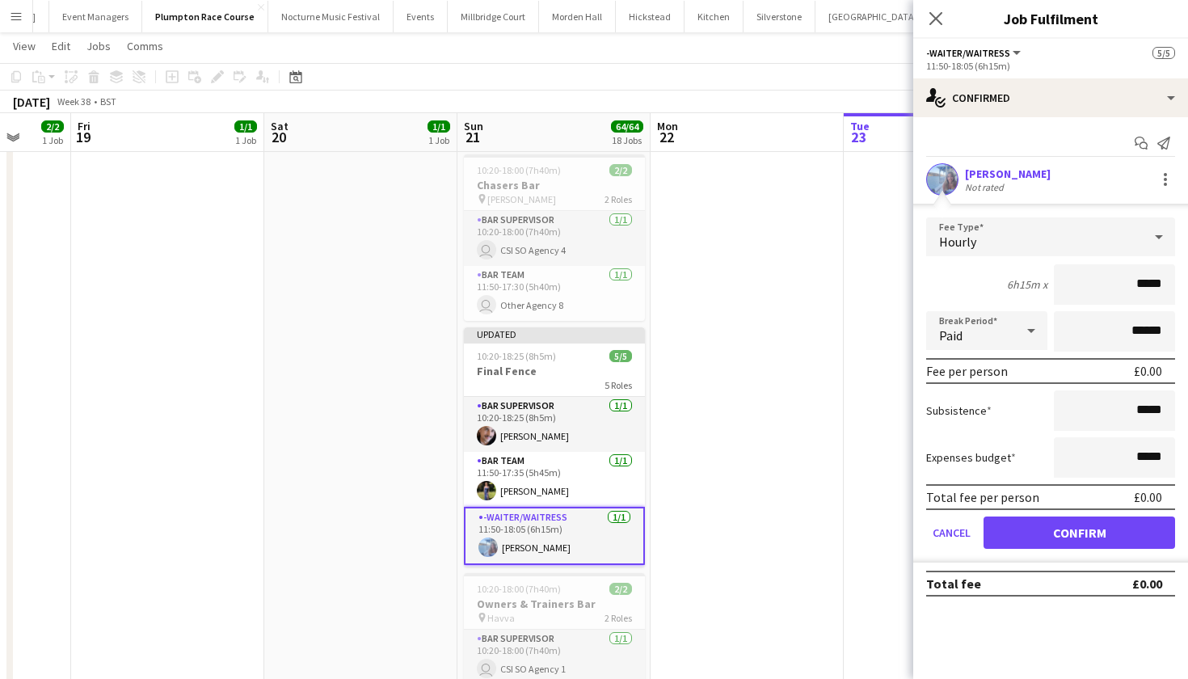
click at [1126, 239] on div "Hourly" at bounding box center [1034, 236] width 217 height 39
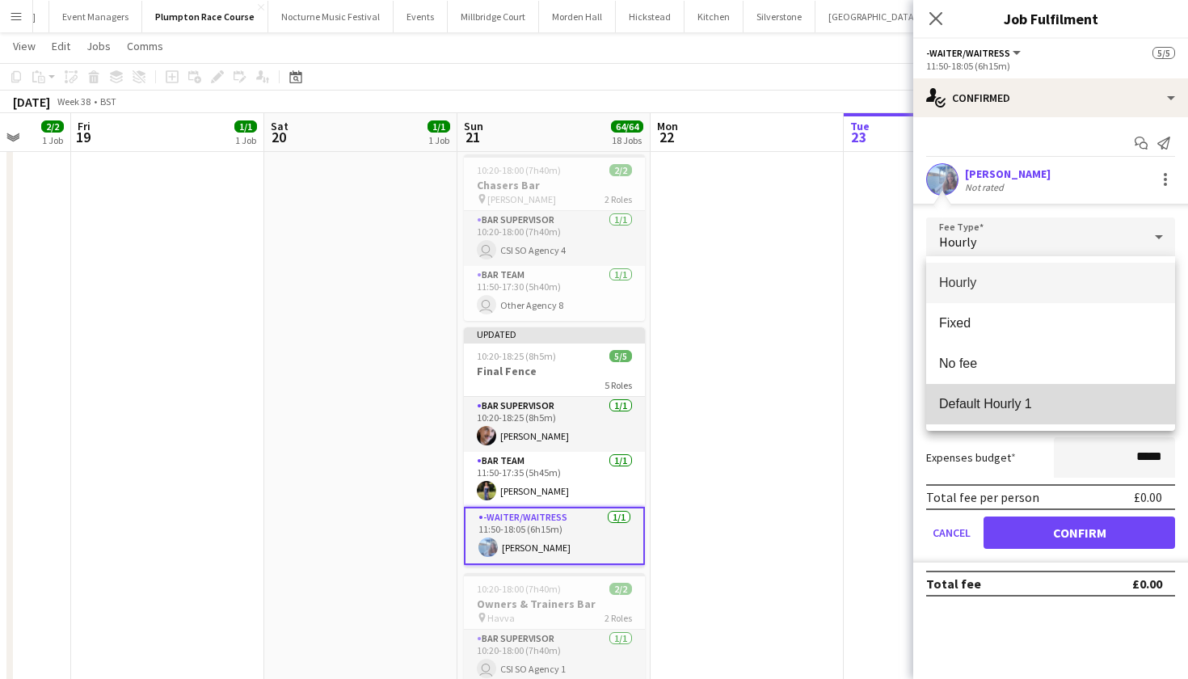
click at [1069, 415] on mat-option "Default Hourly 1" at bounding box center [1050, 404] width 249 height 40
type input "******"
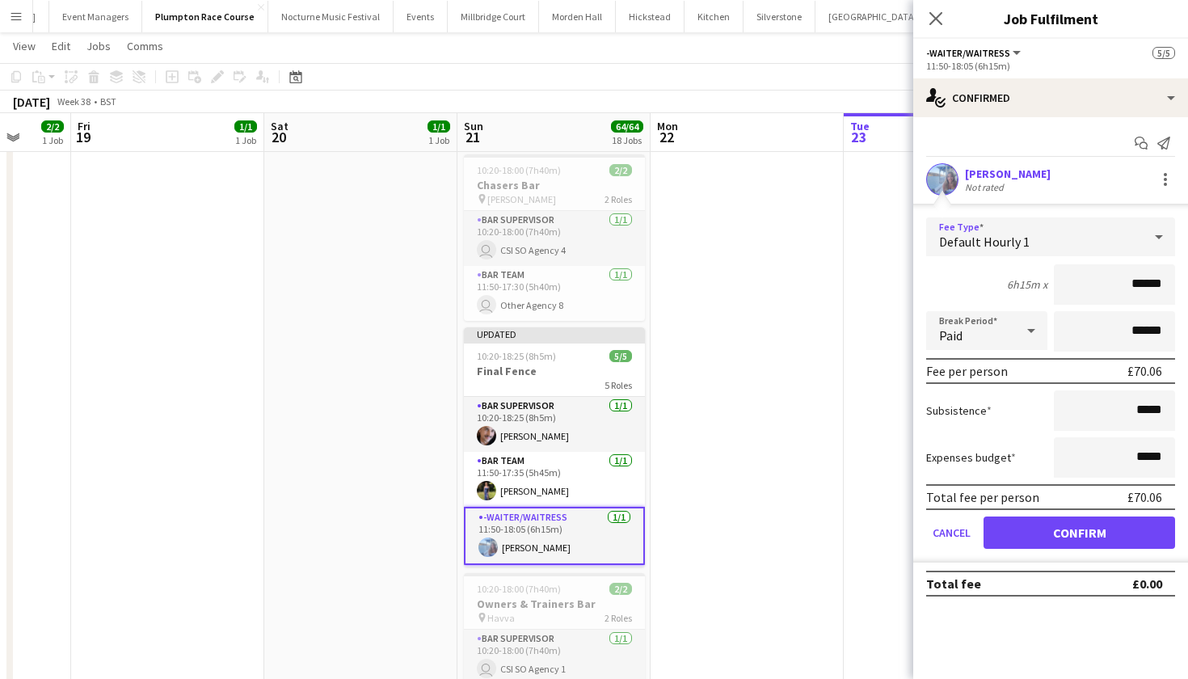
click at [1063, 529] on button "Confirm" at bounding box center [1080, 532] width 192 height 32
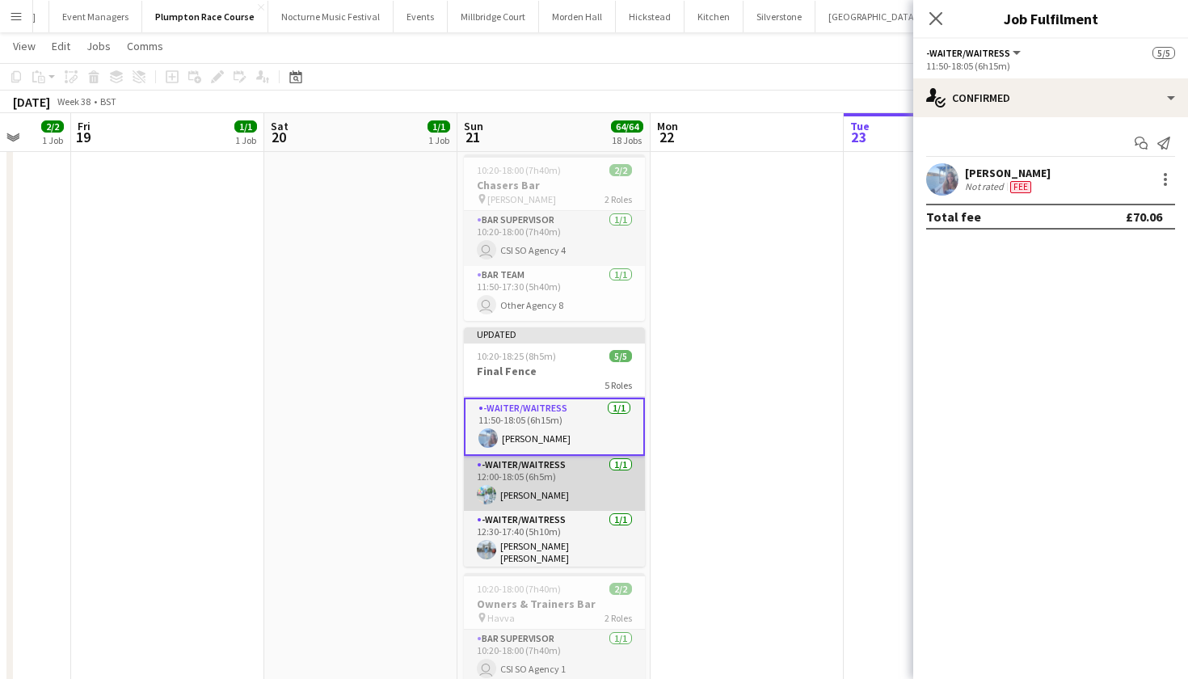
scroll to position [108, 0]
click at [525, 485] on app-card-role "-Waiter/Waitress 1/1 12:00-18:05 (6h5m) Steven Pandeti" at bounding box center [554, 484] width 181 height 55
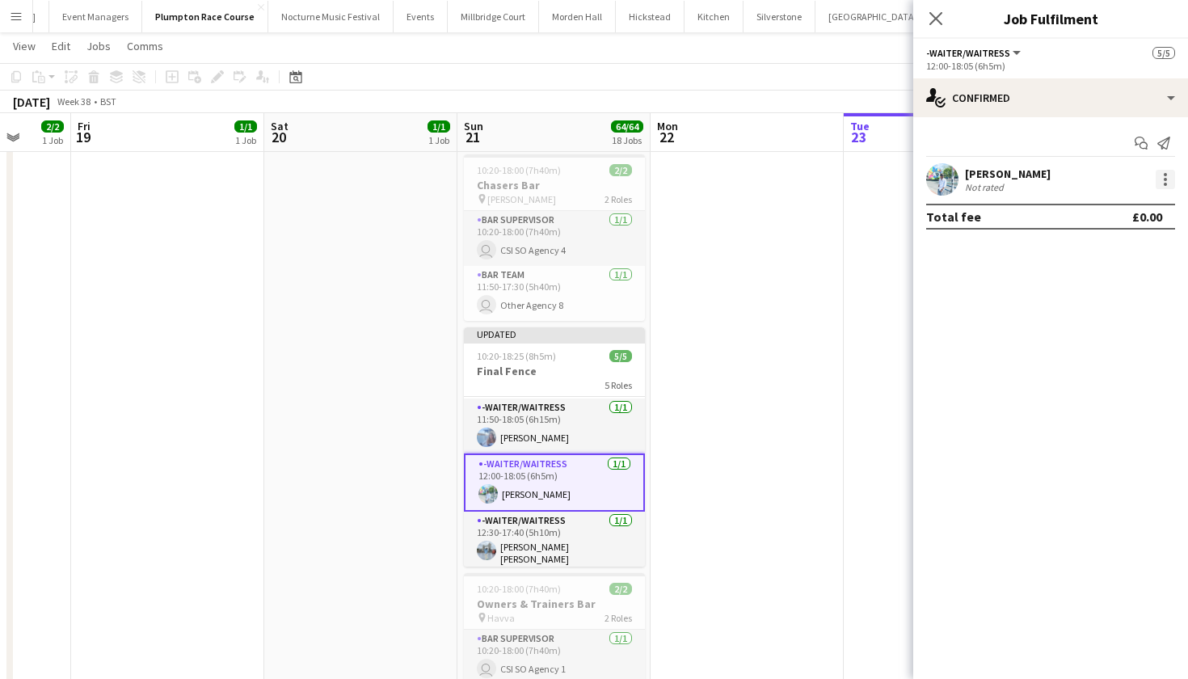
click at [1162, 181] on div at bounding box center [1165, 179] width 19 height 19
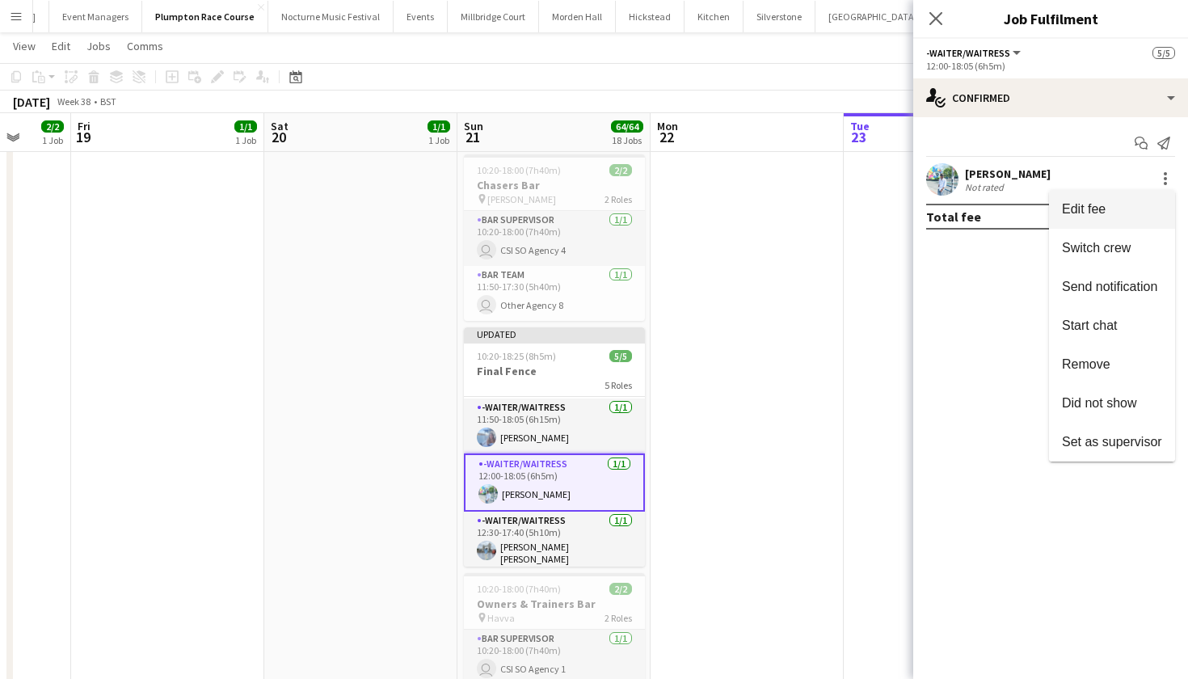
click at [1140, 205] on span "Edit fee" at bounding box center [1112, 209] width 100 height 15
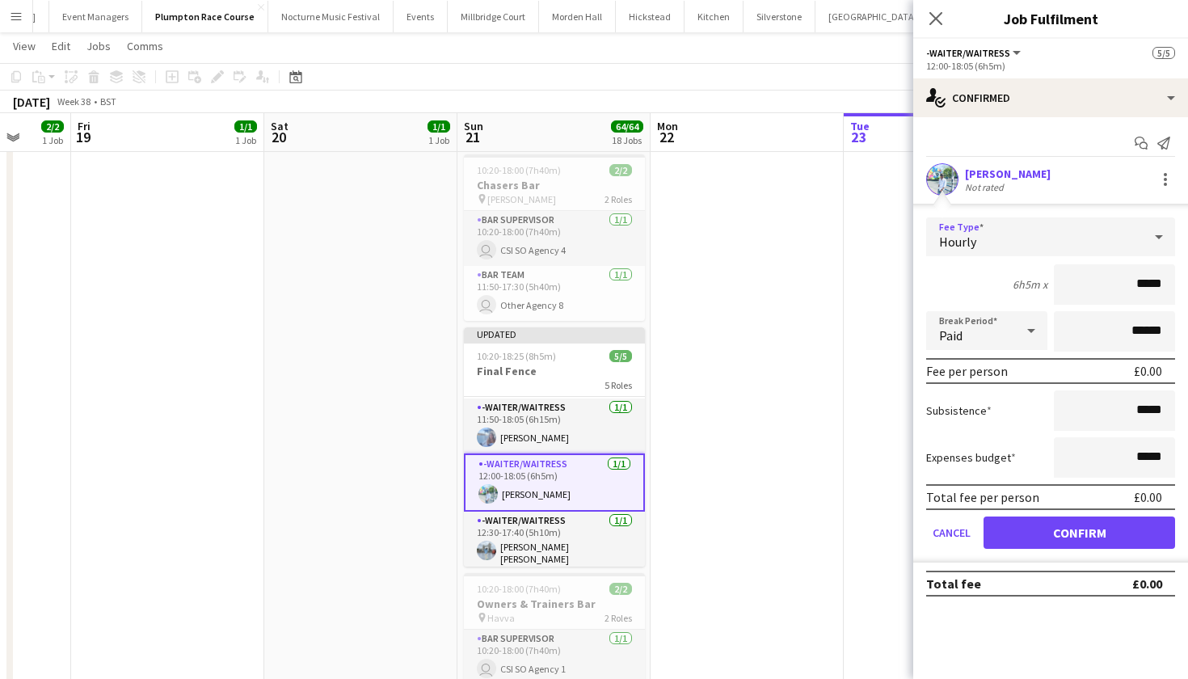
click at [1133, 237] on div "Hourly" at bounding box center [1034, 236] width 217 height 39
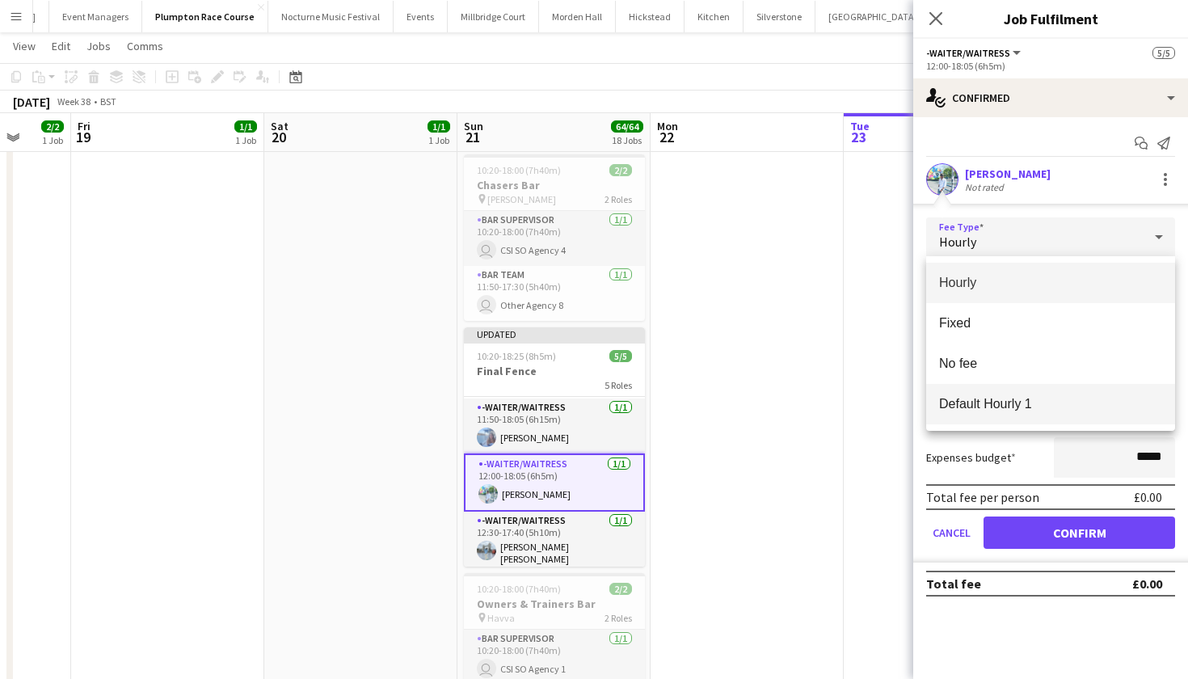
click at [1079, 406] on span "Default Hourly 1" at bounding box center [1050, 403] width 223 height 15
type input "******"
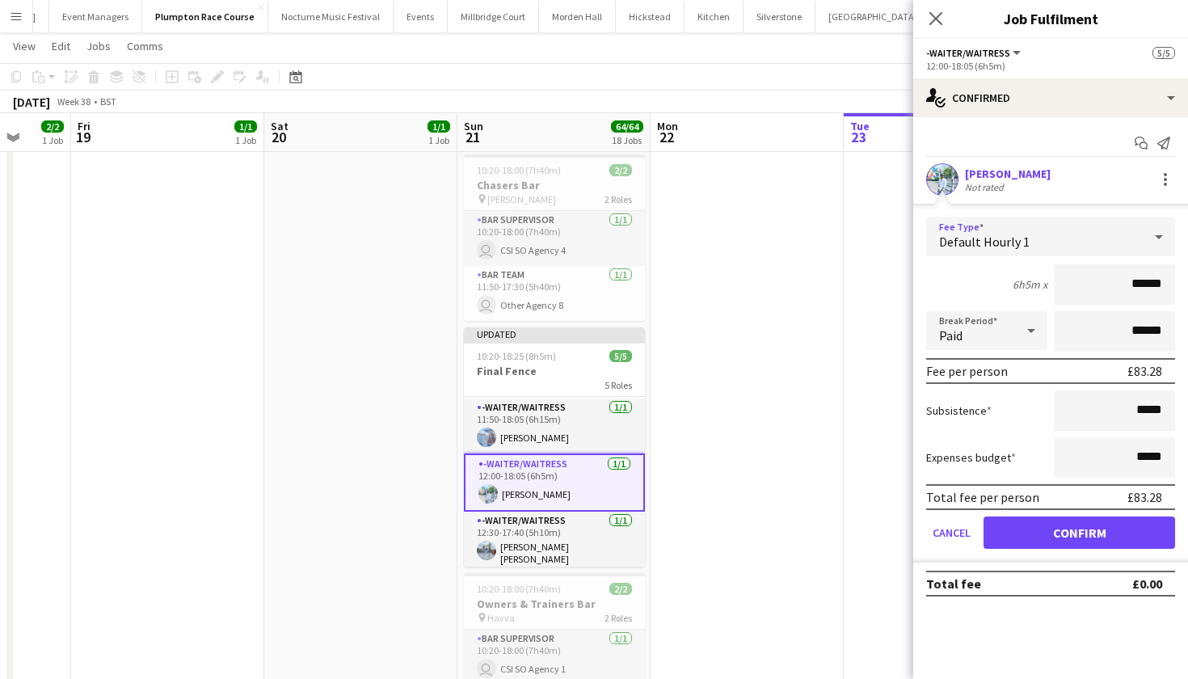
click at [1060, 526] on button "Confirm" at bounding box center [1080, 532] width 192 height 32
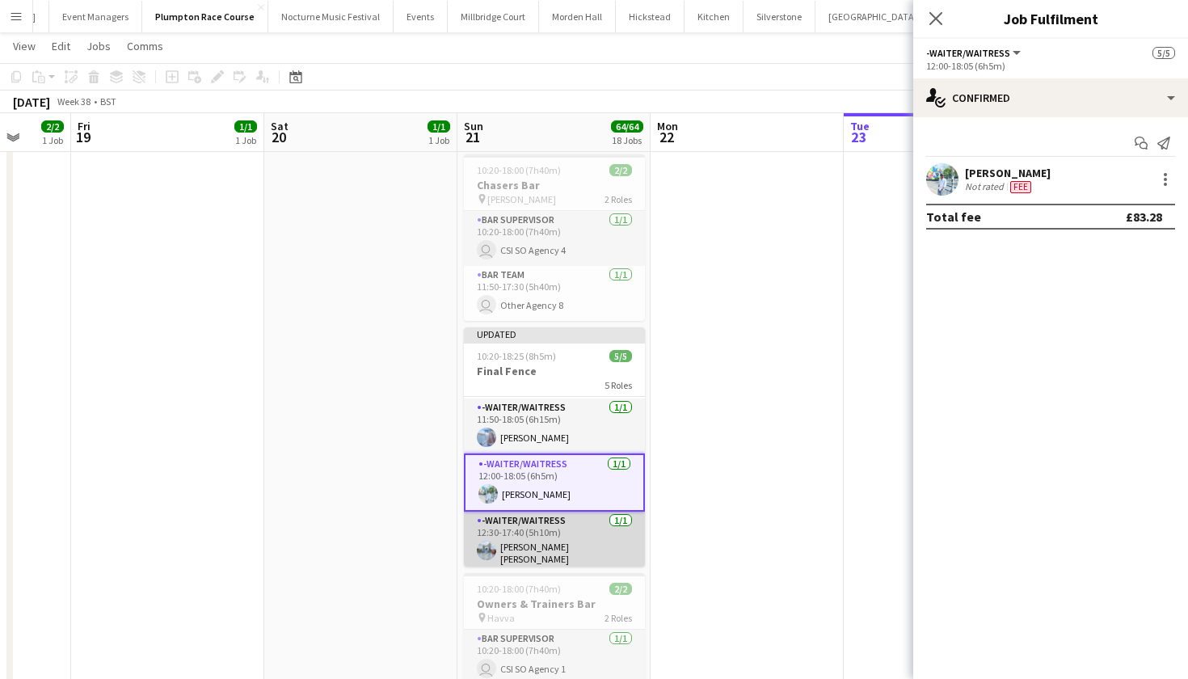
click at [585, 545] on app-card-role "-Waiter/Waitress 1/1 12:30-17:40 (5h10m) Pavan Raju Cherukuri" at bounding box center [554, 542] width 181 height 60
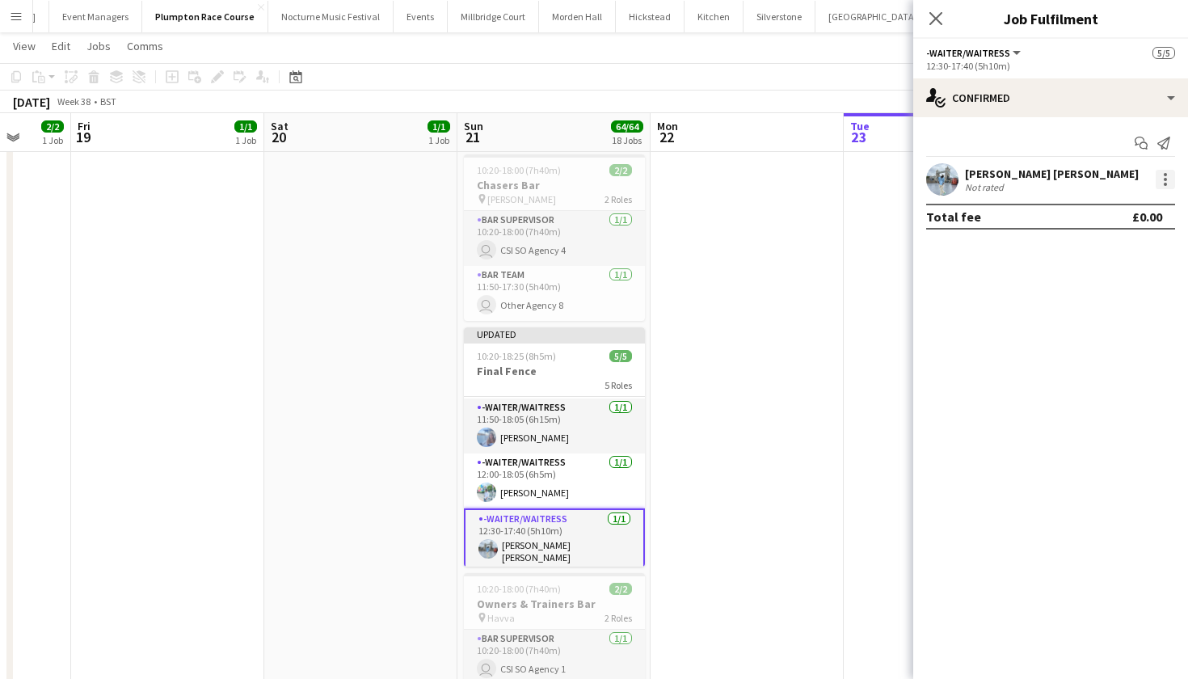
click at [1169, 178] on div at bounding box center [1165, 179] width 19 height 19
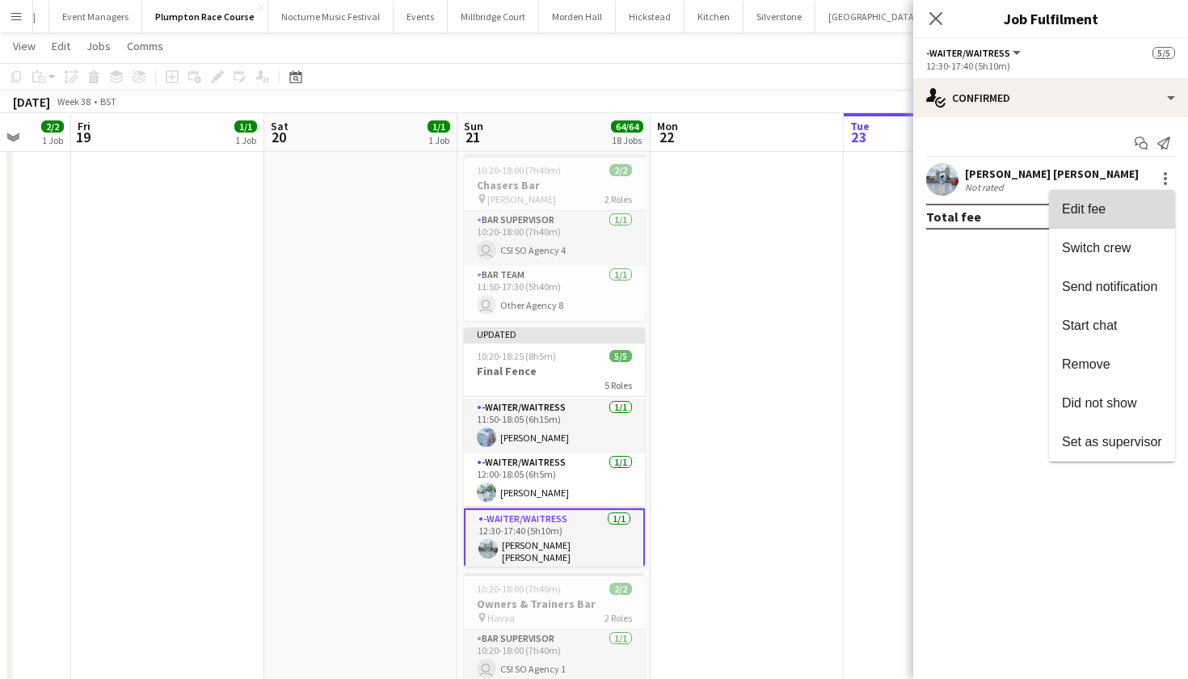
click at [1124, 204] on span "Edit fee" at bounding box center [1112, 209] width 100 height 15
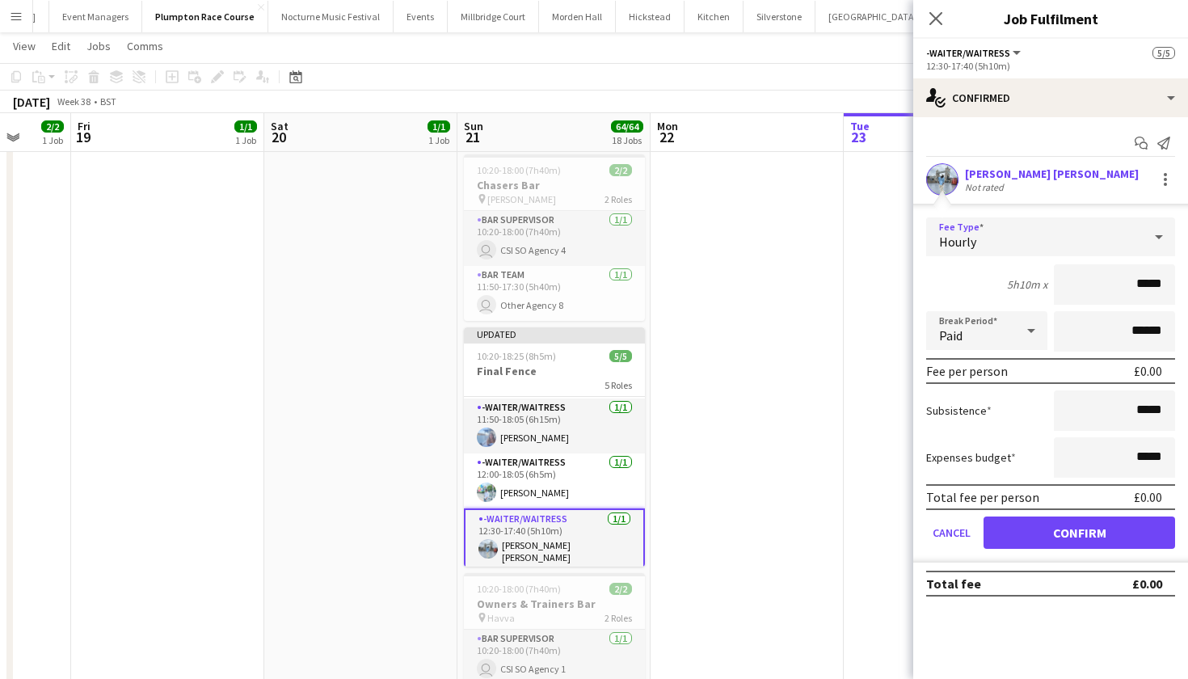
click at [1119, 231] on div "Hourly" at bounding box center [1034, 236] width 217 height 39
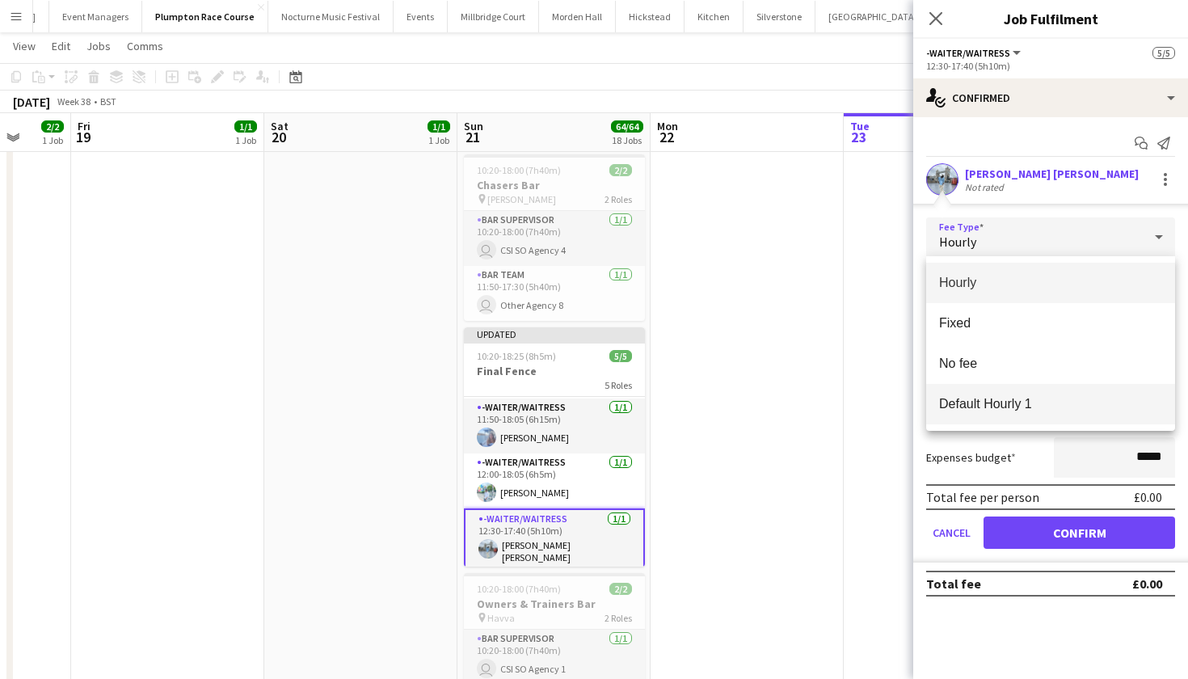
click at [1077, 397] on span "Default Hourly 1" at bounding box center [1050, 403] width 223 height 15
type input "******"
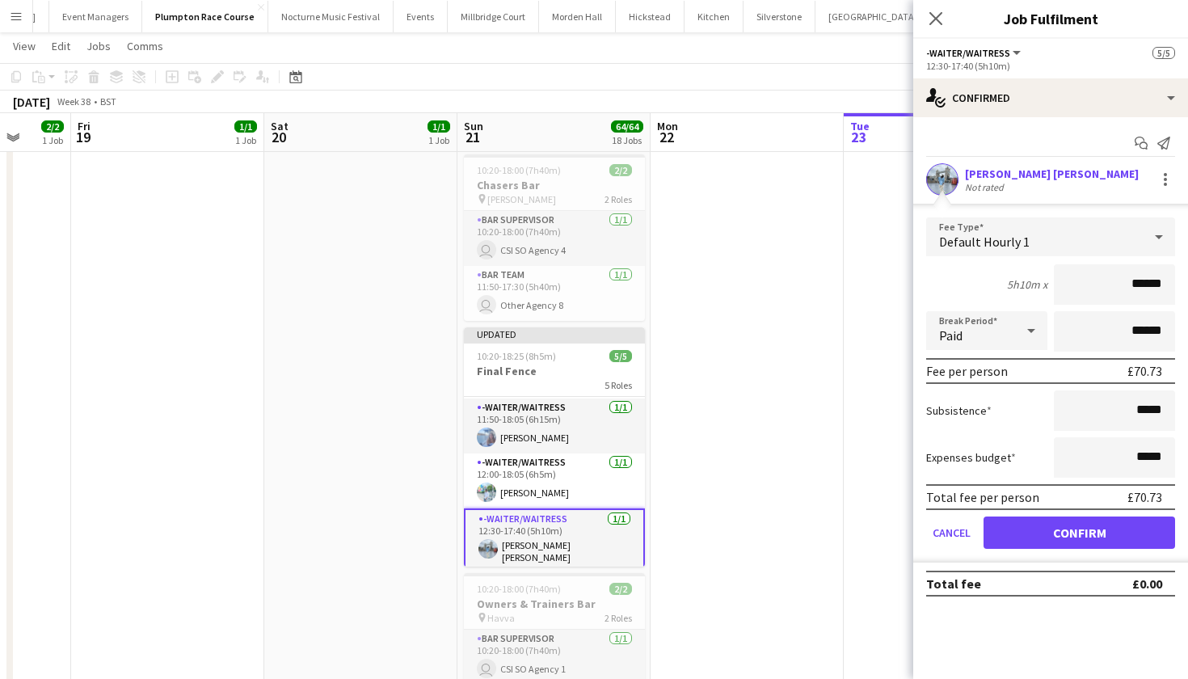
click at [1065, 536] on button "Confirm" at bounding box center [1080, 532] width 192 height 32
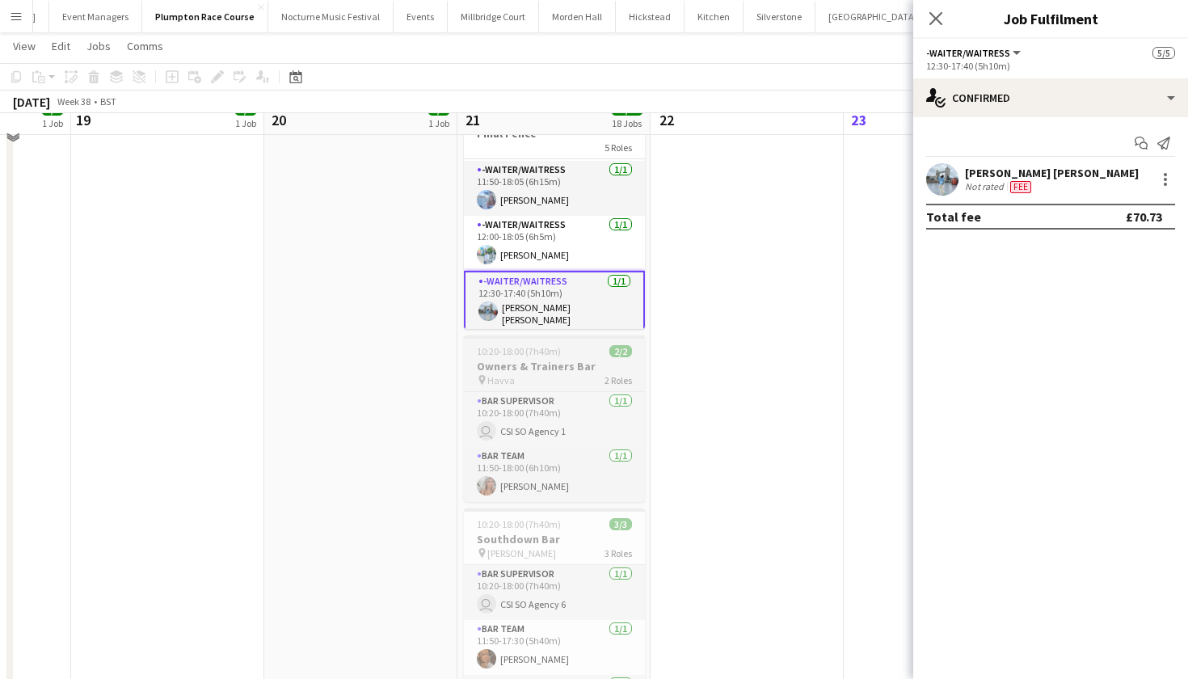
scroll to position [2878, 0]
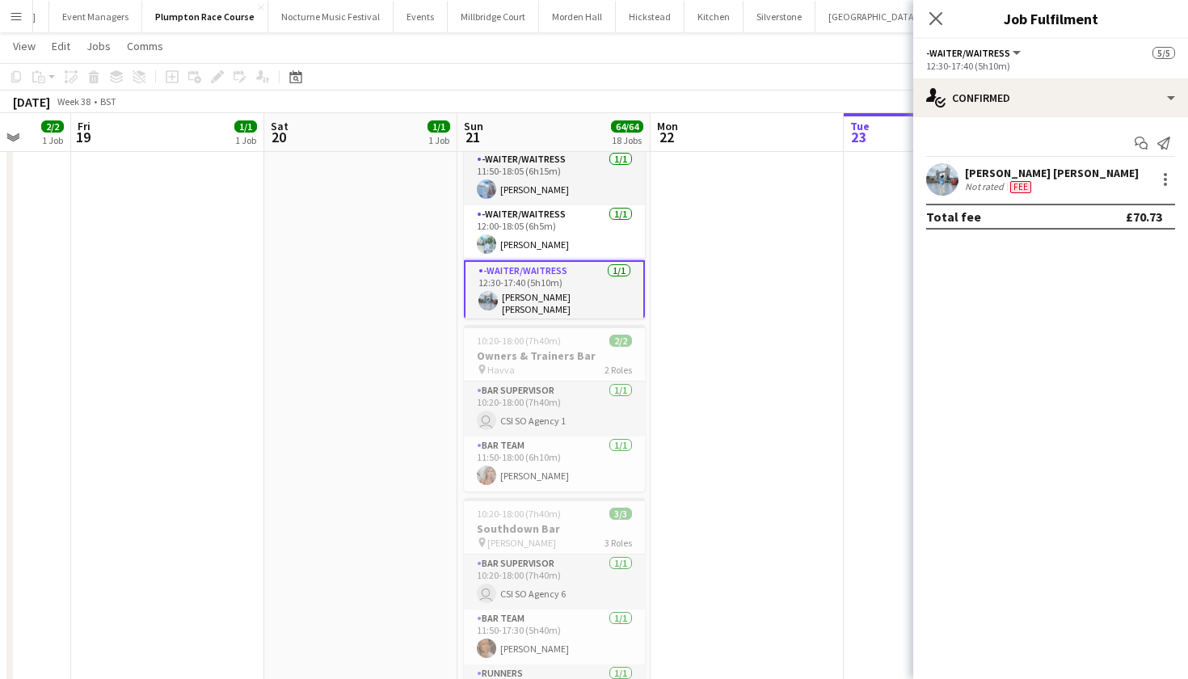
click at [576, 495] on app-date-cell "Updated 09:15-18:50 (9h35m) 2/2 Cafe pin Becky 2 Roles Bar Team 1/1 09:15-18:50…" at bounding box center [553, 93] width 193 height 1596
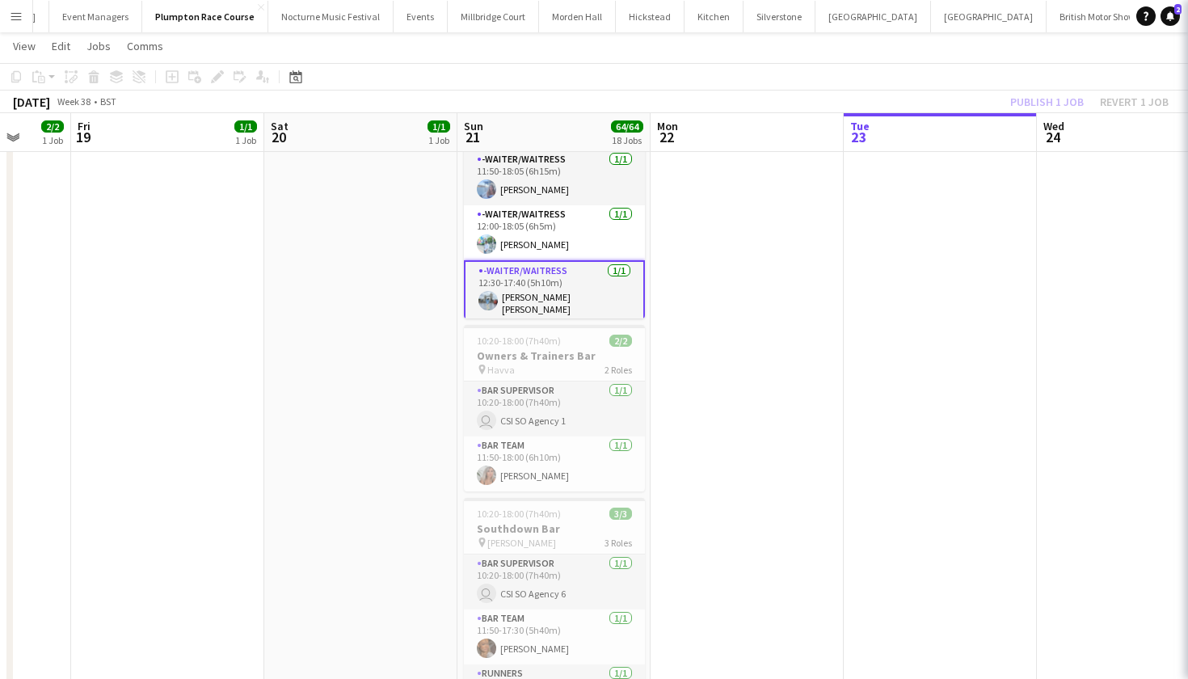
scroll to position [105, 0]
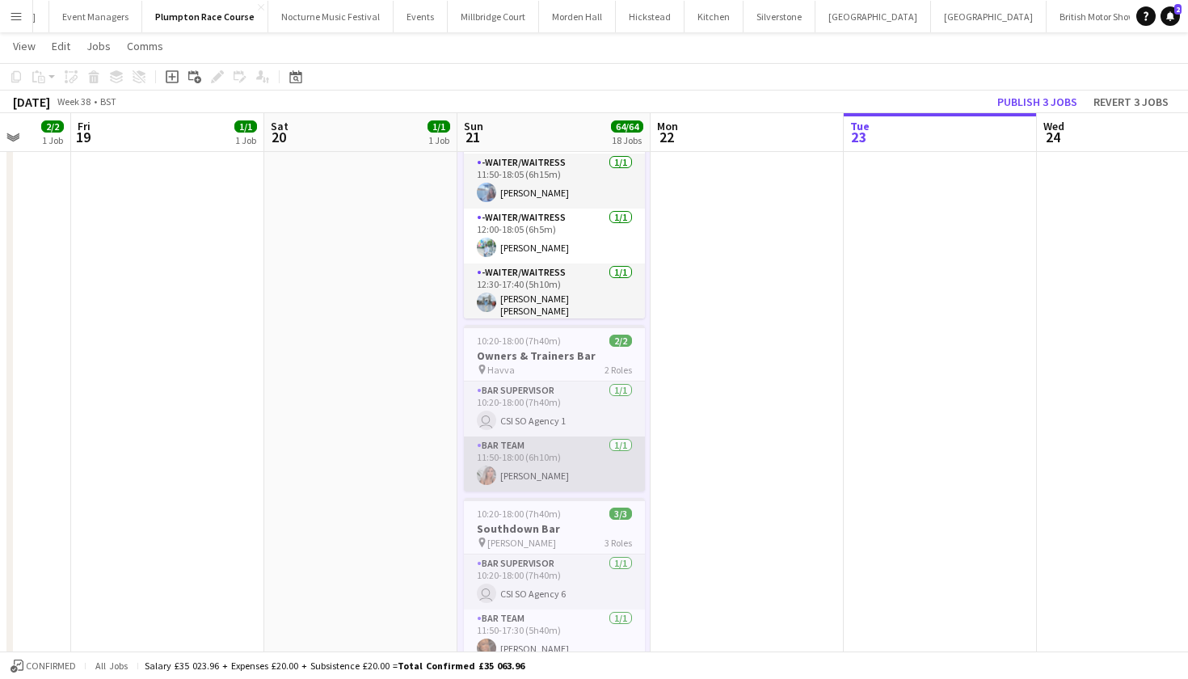
click at [576, 483] on app-card-role "Bar Team 1/1 11:50-18:00 (6h10m) Saskia Moss" at bounding box center [554, 463] width 181 height 55
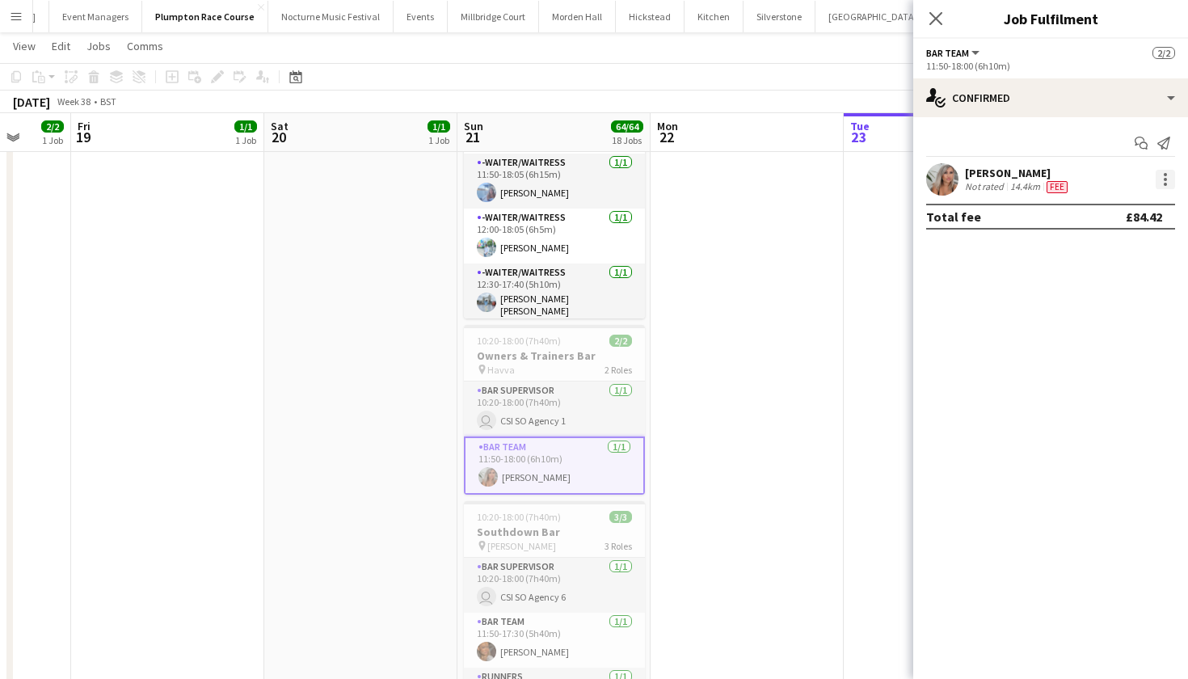
click at [1171, 176] on div at bounding box center [1165, 179] width 19 height 19
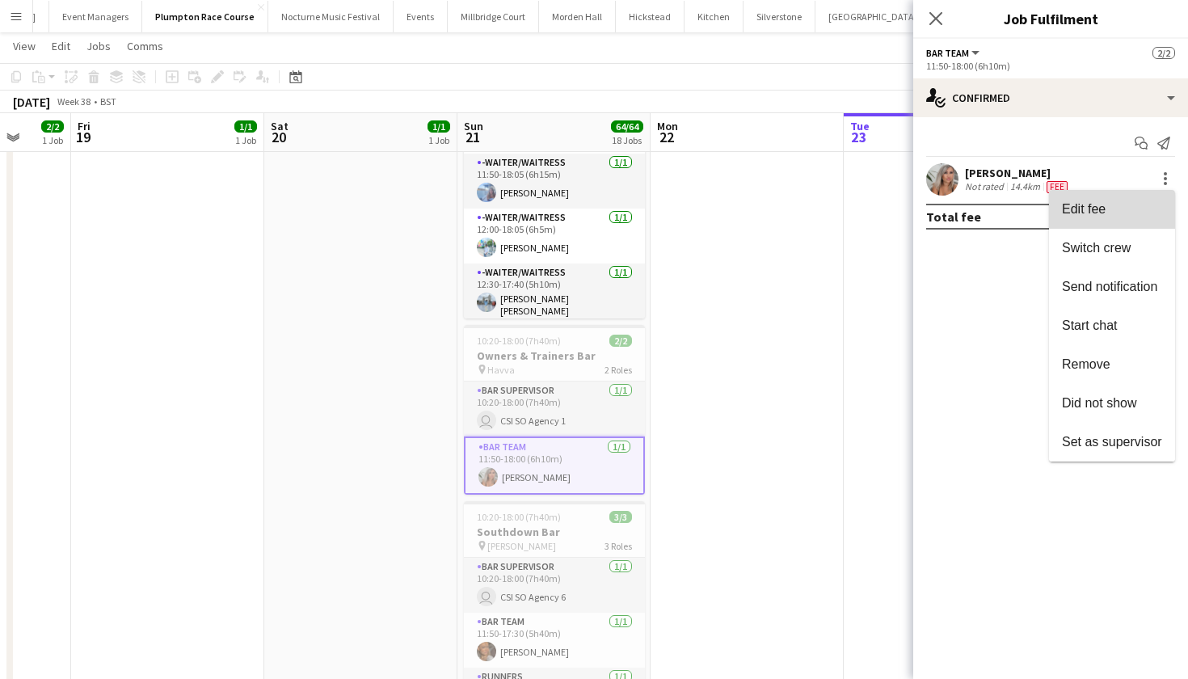
click at [1087, 217] on button "Edit fee" at bounding box center [1112, 209] width 126 height 39
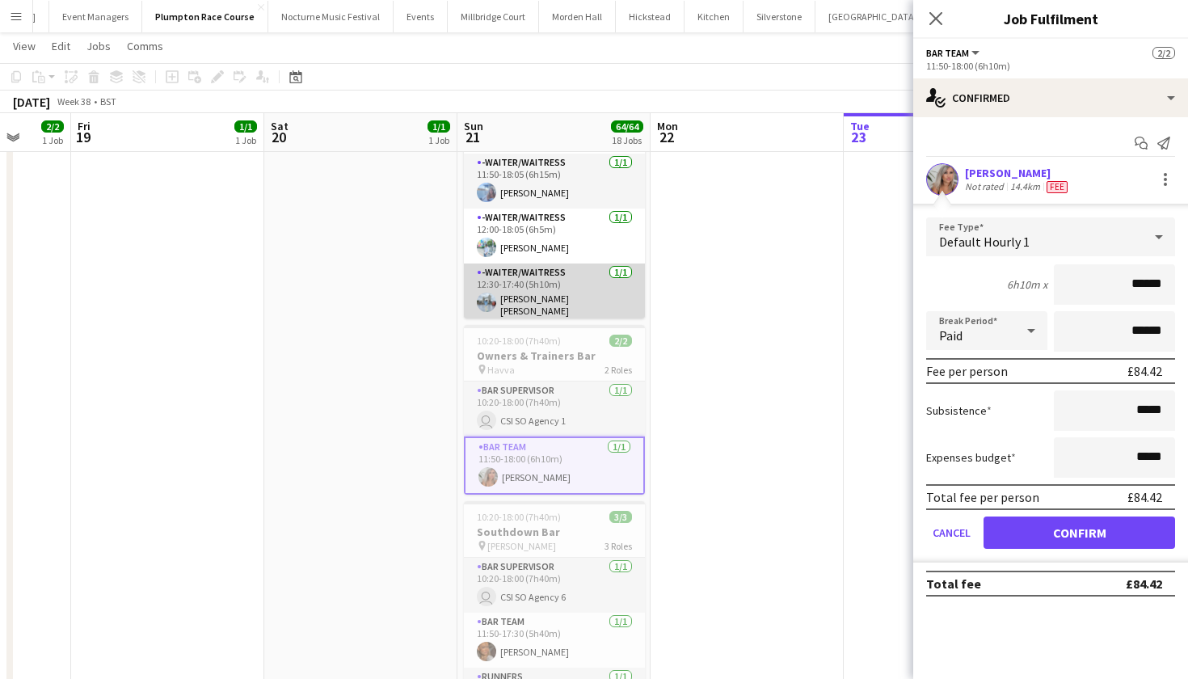
click at [584, 296] on app-card-role "-Waiter/Waitress 1/1 12:30-17:40 (5h10m) Pavan Raju Cherukuri" at bounding box center [554, 294] width 181 height 60
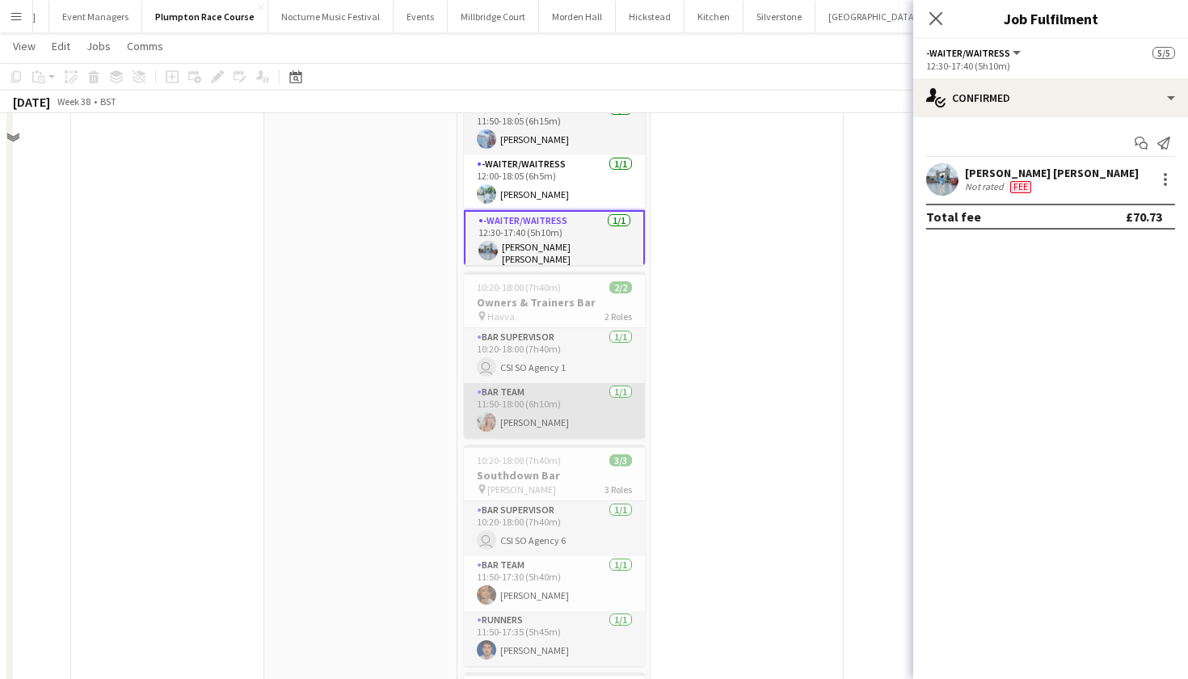
scroll to position [2936, 0]
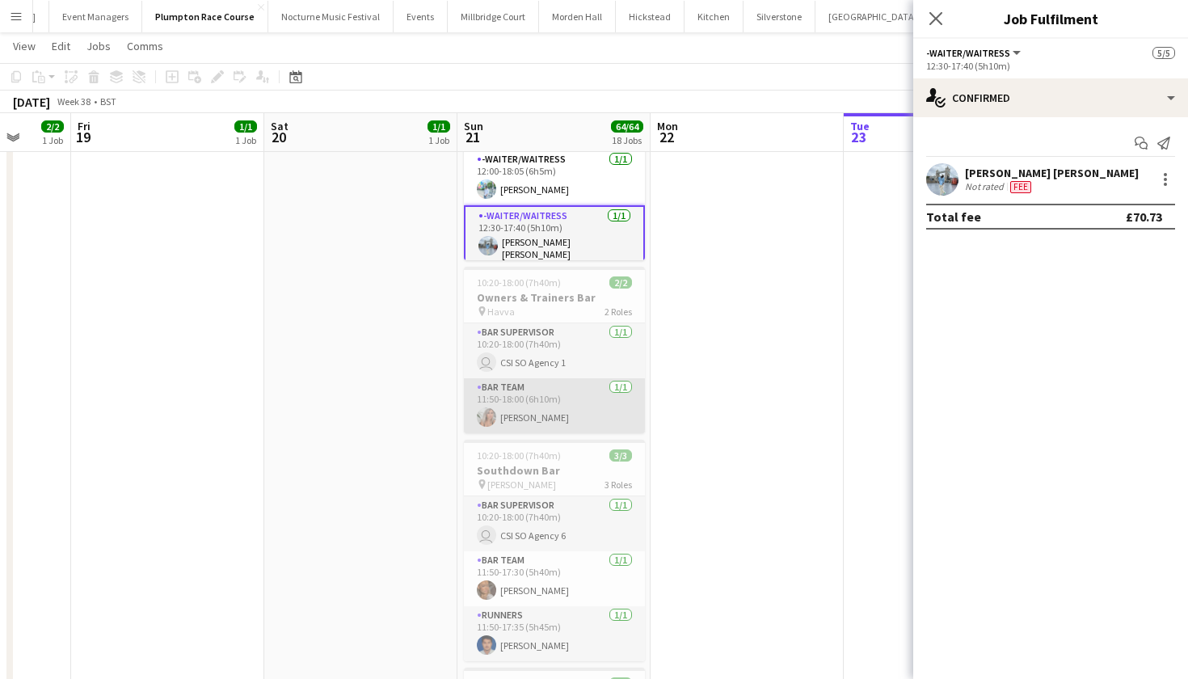
click at [549, 398] on app-card-role "Bar Team 1/1 11:50-18:00 (6h10m) Saskia Moss" at bounding box center [554, 405] width 181 height 55
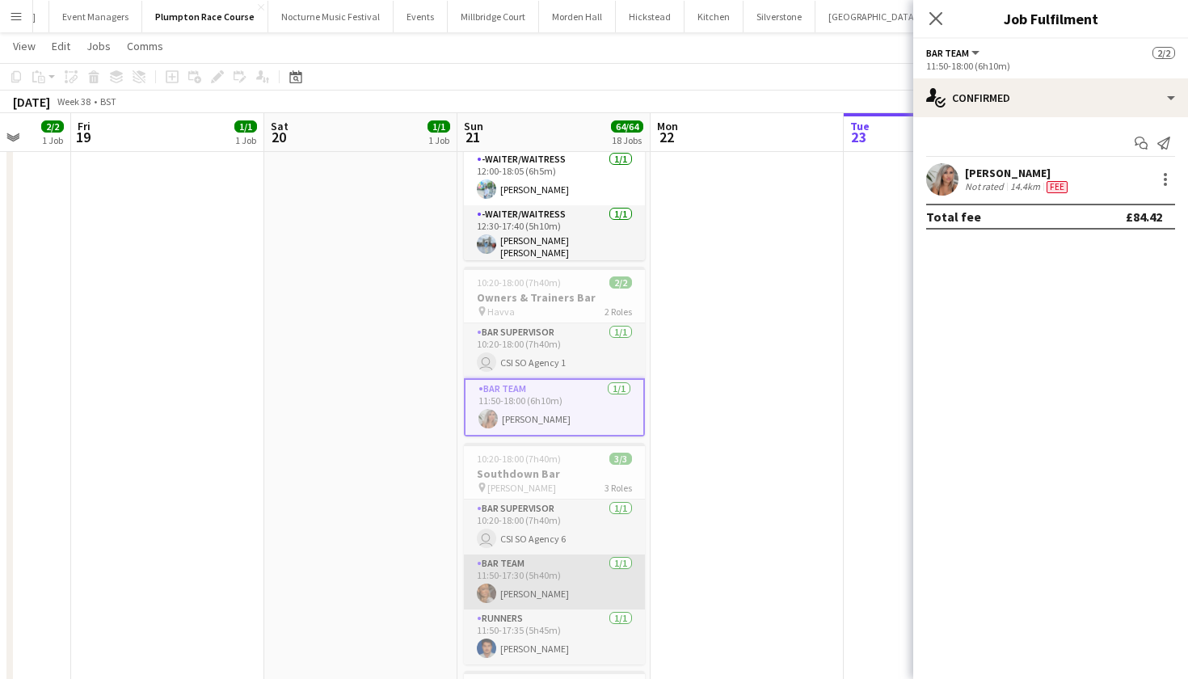
click at [554, 584] on app-card-role "Bar Team 1/1 11:50-17:30 (5h40m) Jessica Platt" at bounding box center [554, 581] width 181 height 55
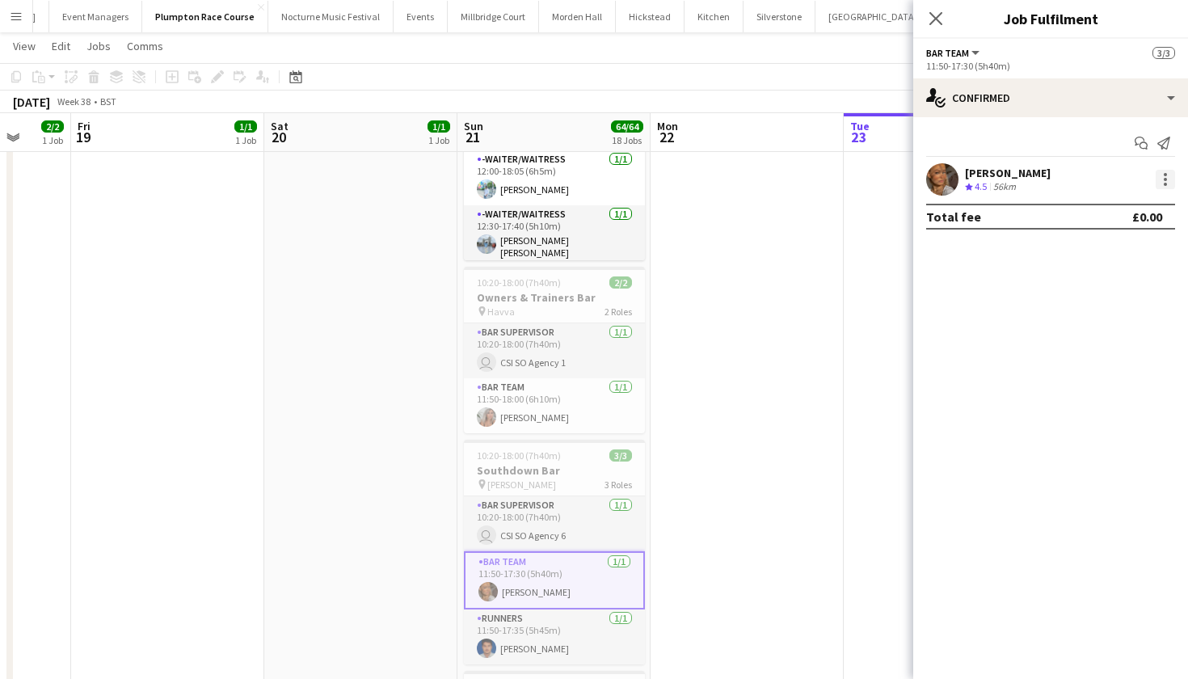
click at [1166, 185] on div at bounding box center [1165, 184] width 3 height 3
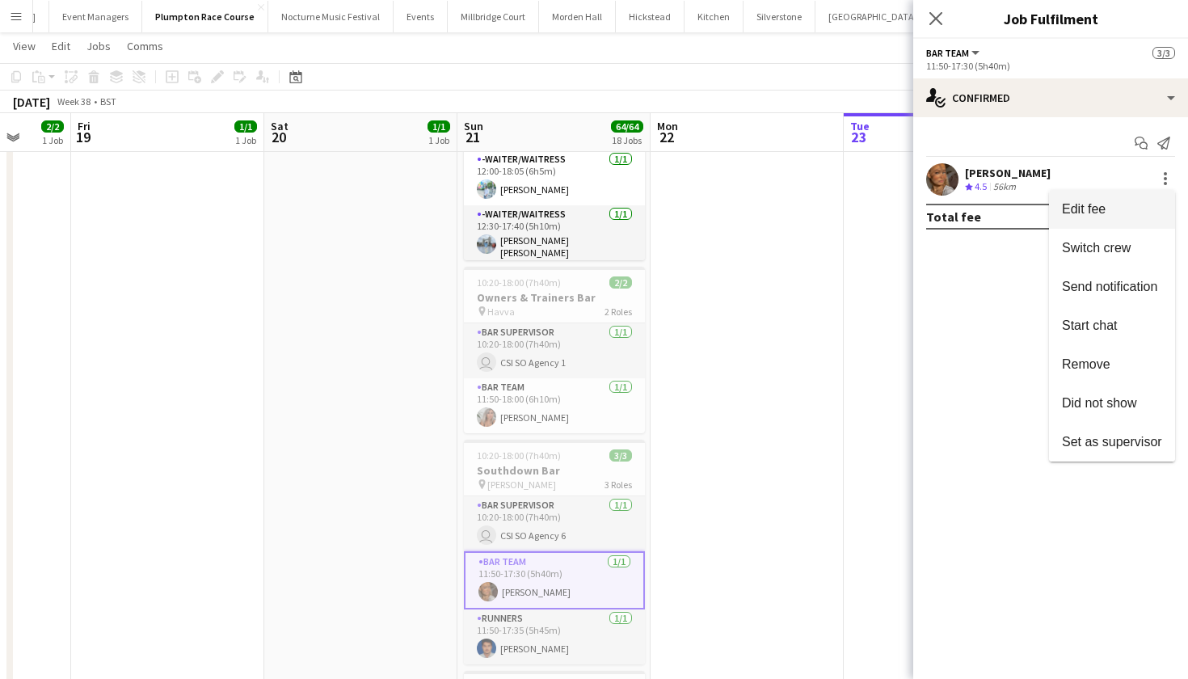
click at [1135, 209] on span "Edit fee" at bounding box center [1112, 209] width 100 height 15
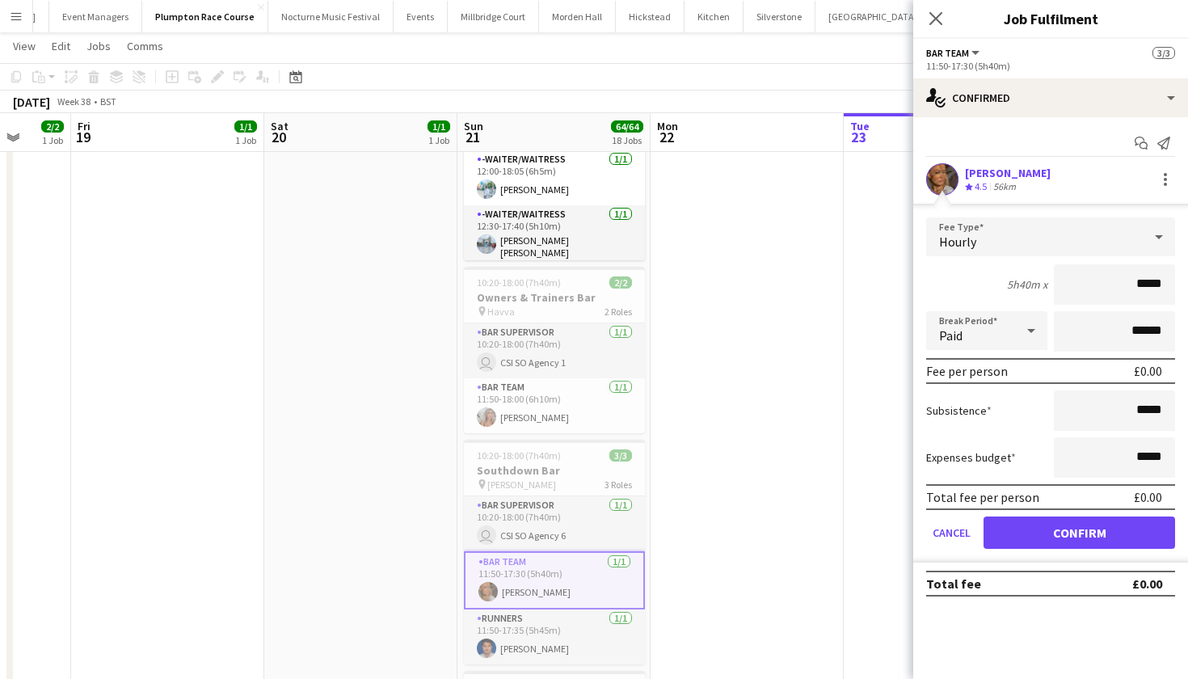
click at [1070, 229] on div "Hourly" at bounding box center [1034, 236] width 217 height 39
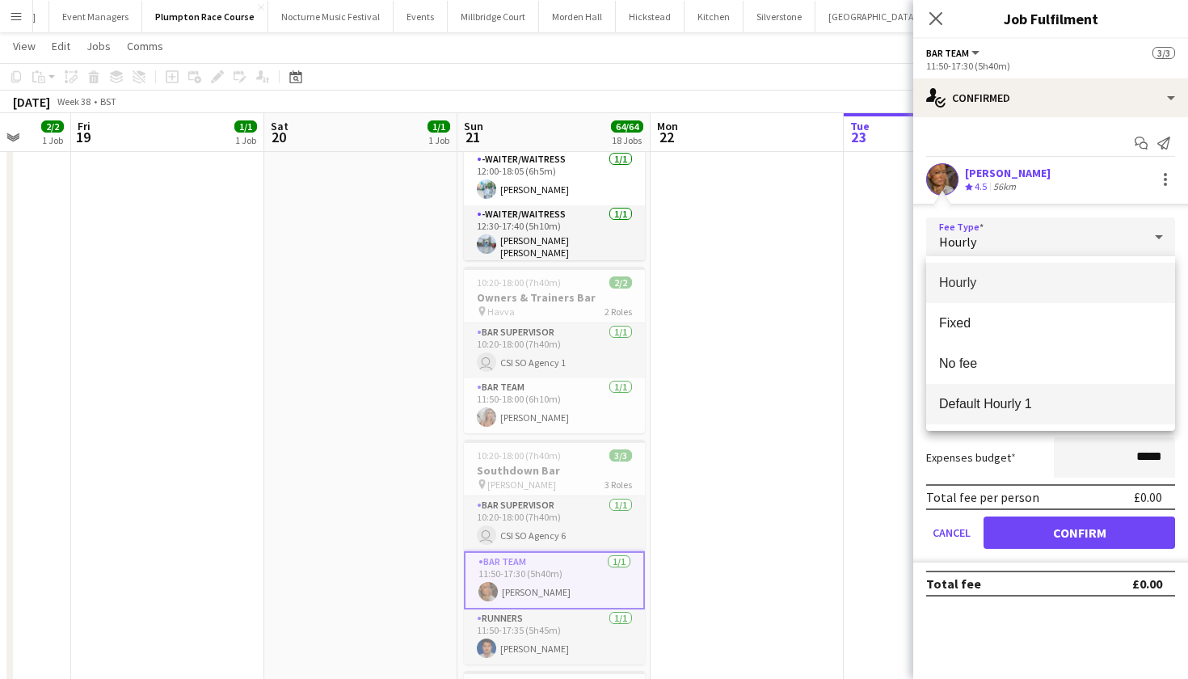
click at [1051, 398] on span "Default Hourly 1" at bounding box center [1050, 403] width 223 height 15
type input "******"
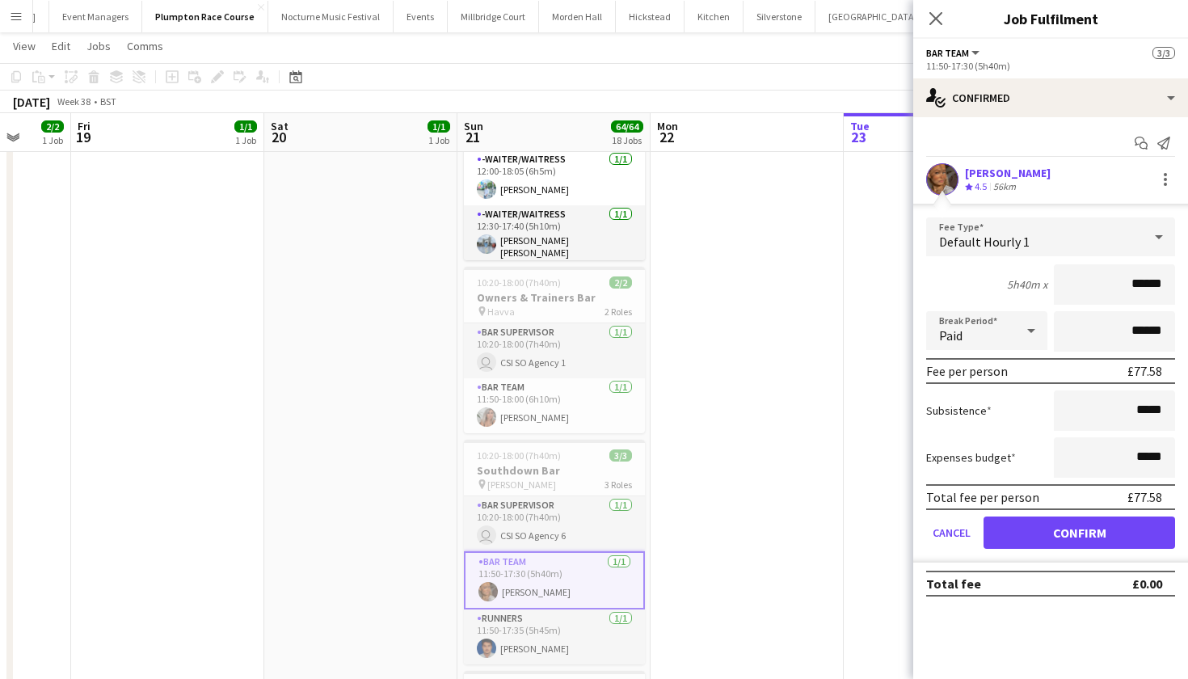
click at [1041, 536] on button "Confirm" at bounding box center [1080, 532] width 192 height 32
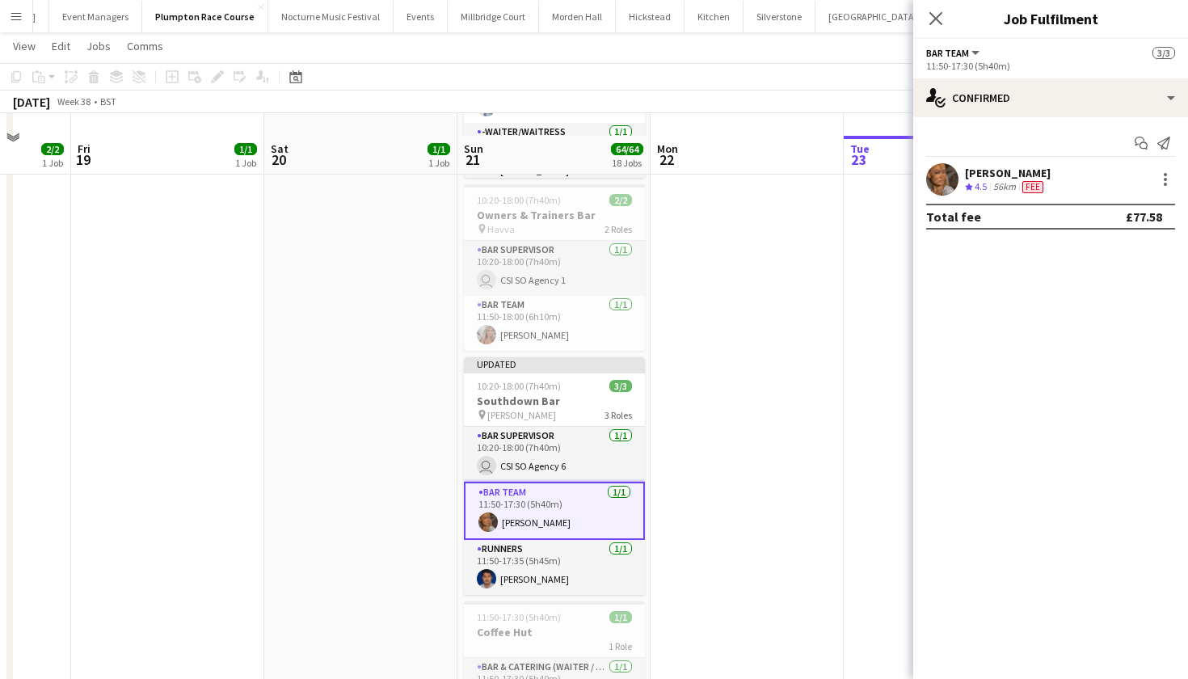
scroll to position [3046, 0]
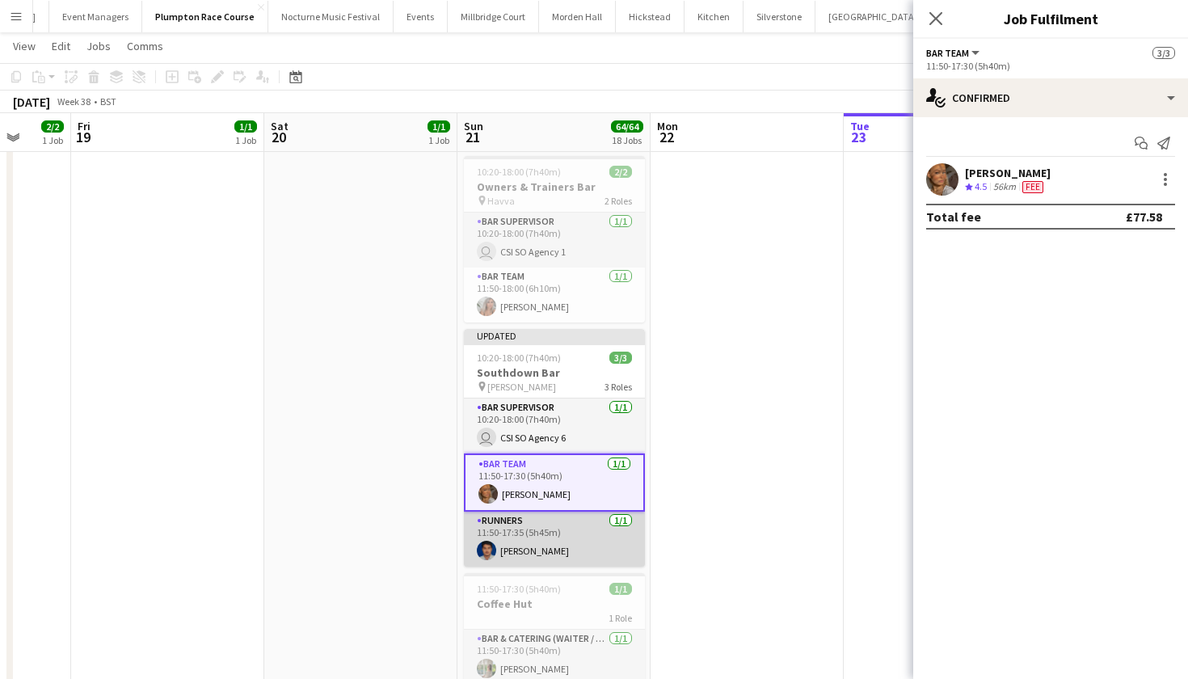
click at [579, 542] on app-card-role "Runners 1/1 11:50-17:35 (5h45m) Yogesh Bhatt" at bounding box center [554, 539] width 181 height 55
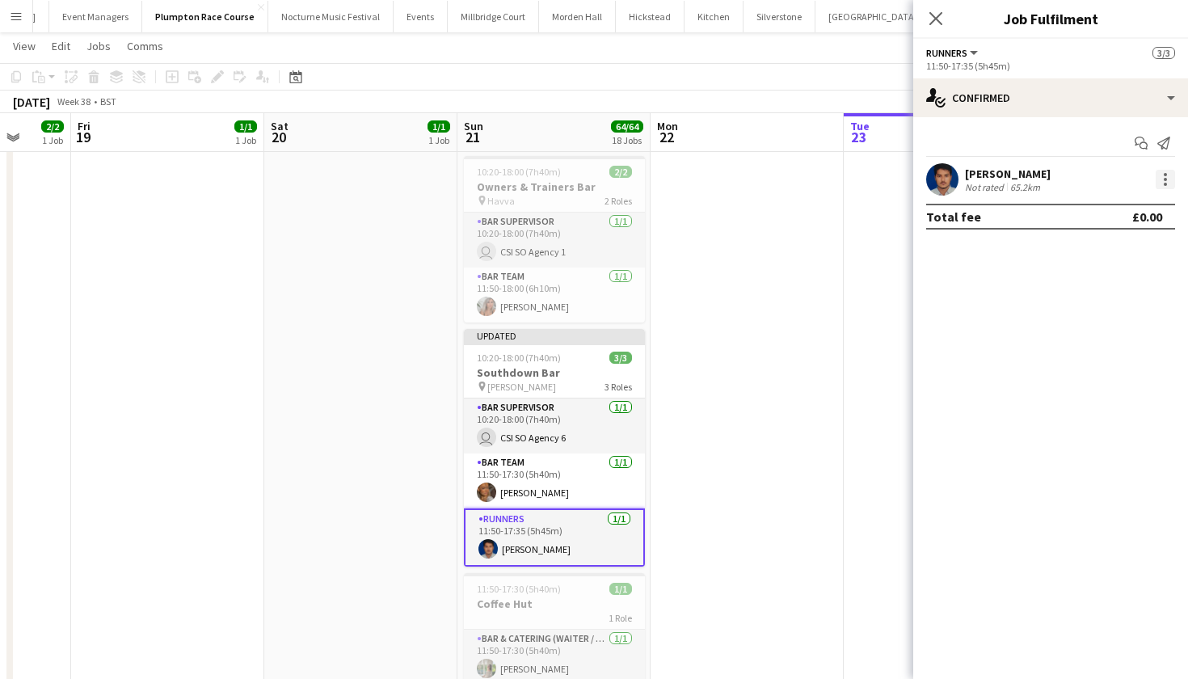
click at [1167, 176] on div at bounding box center [1165, 179] width 19 height 19
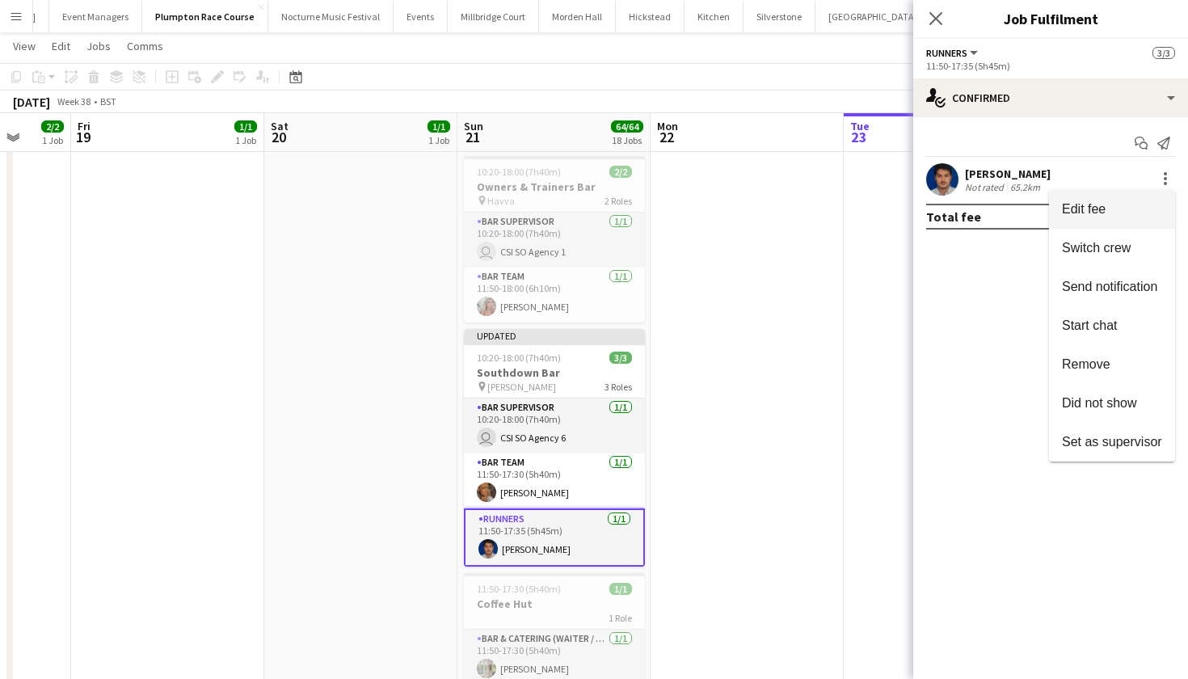
drag, startPoint x: 1167, startPoint y: 176, endPoint x: 1134, endPoint y: 200, distance: 40.6
click at [1134, 200] on button "Edit fee" at bounding box center [1112, 209] width 126 height 39
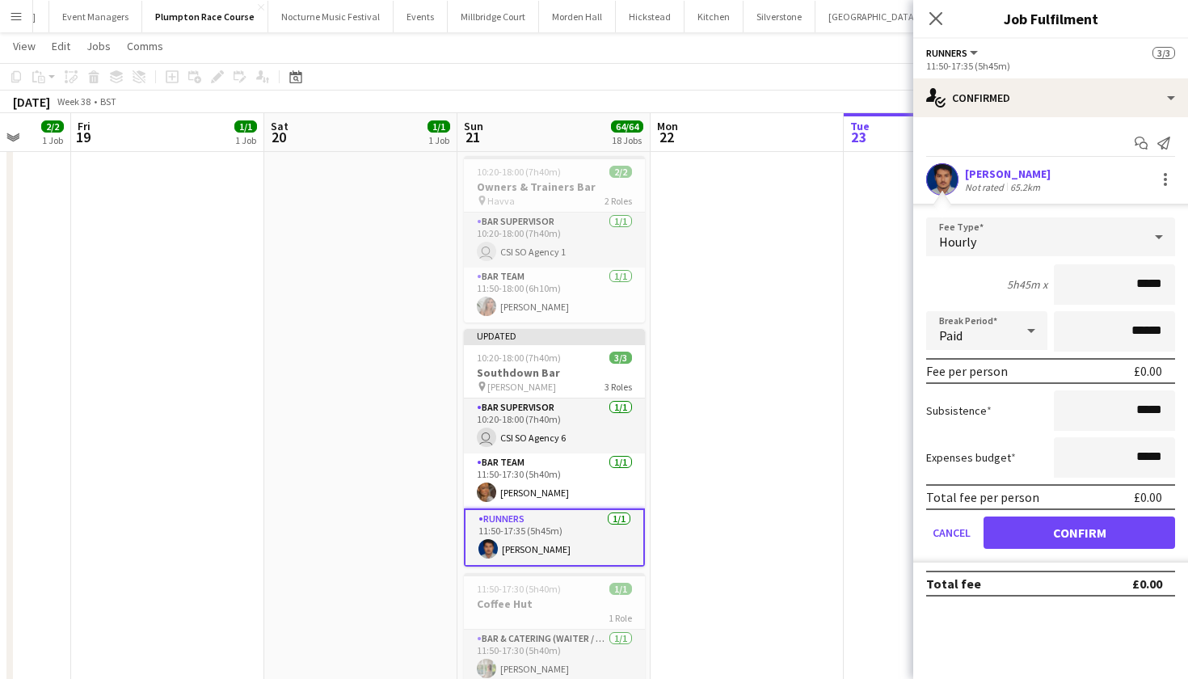
click at [1128, 226] on div "Hourly" at bounding box center [1034, 236] width 217 height 39
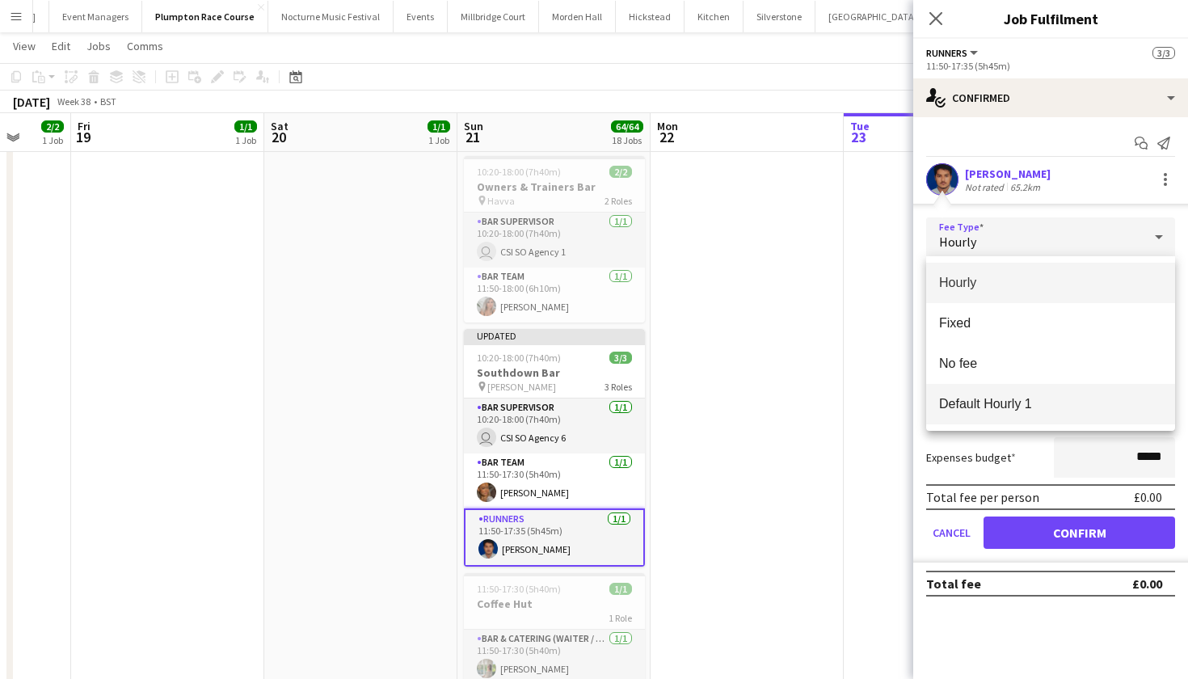
click at [1077, 408] on span "Default Hourly 1" at bounding box center [1050, 403] width 223 height 15
type input "******"
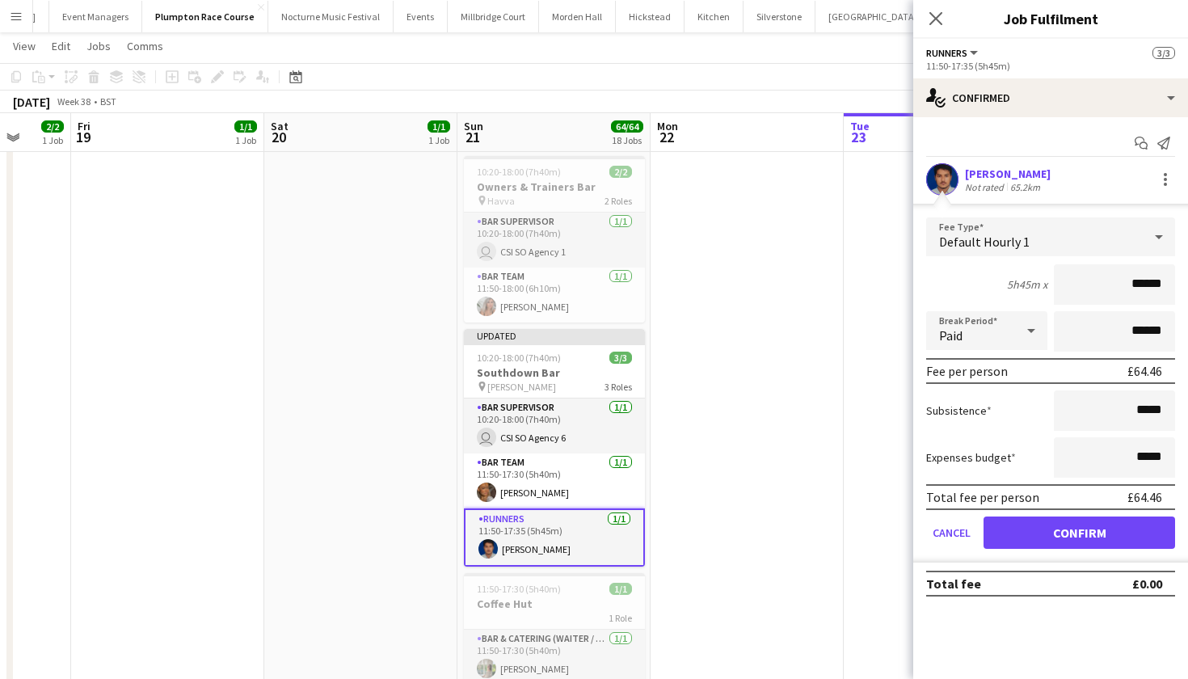
click at [1067, 537] on button "Confirm" at bounding box center [1080, 532] width 192 height 32
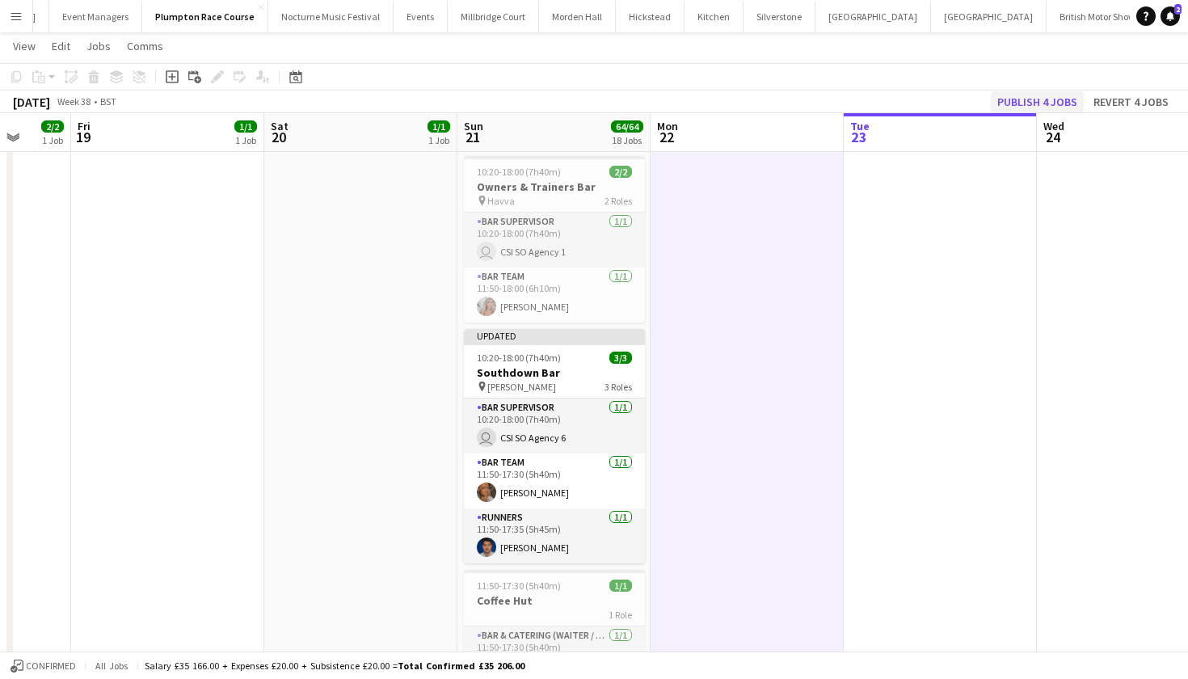
click at [1048, 96] on button "Publish 4 jobs" at bounding box center [1037, 101] width 93 height 21
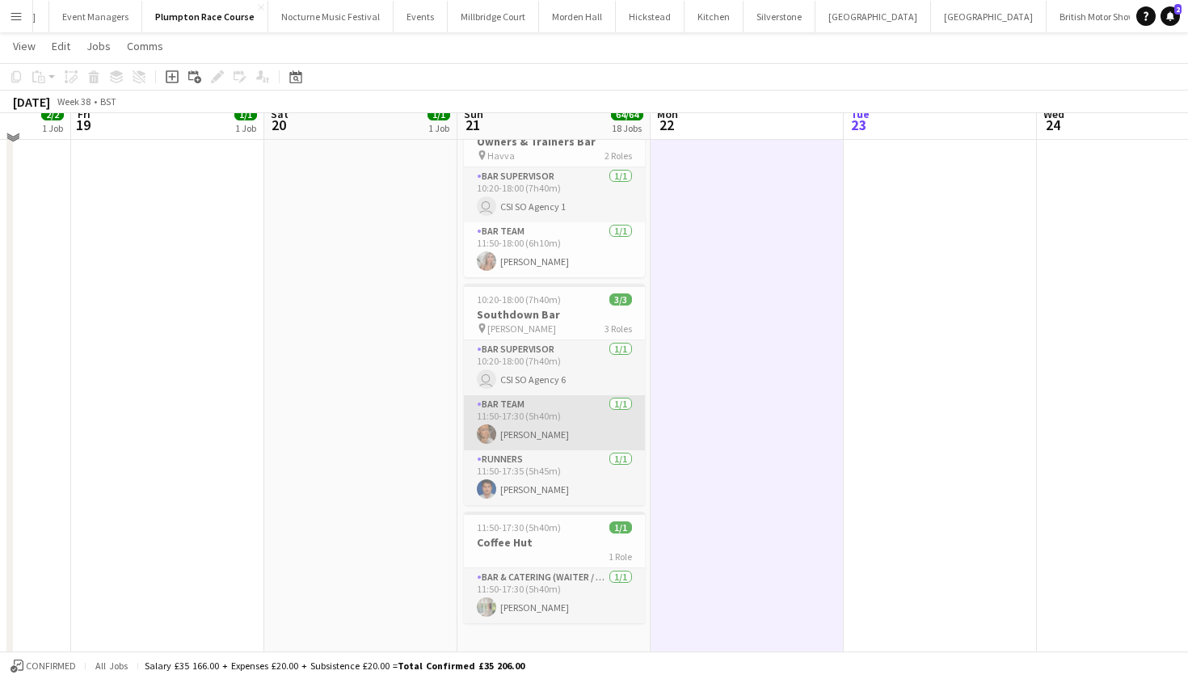
scroll to position [3082, 0]
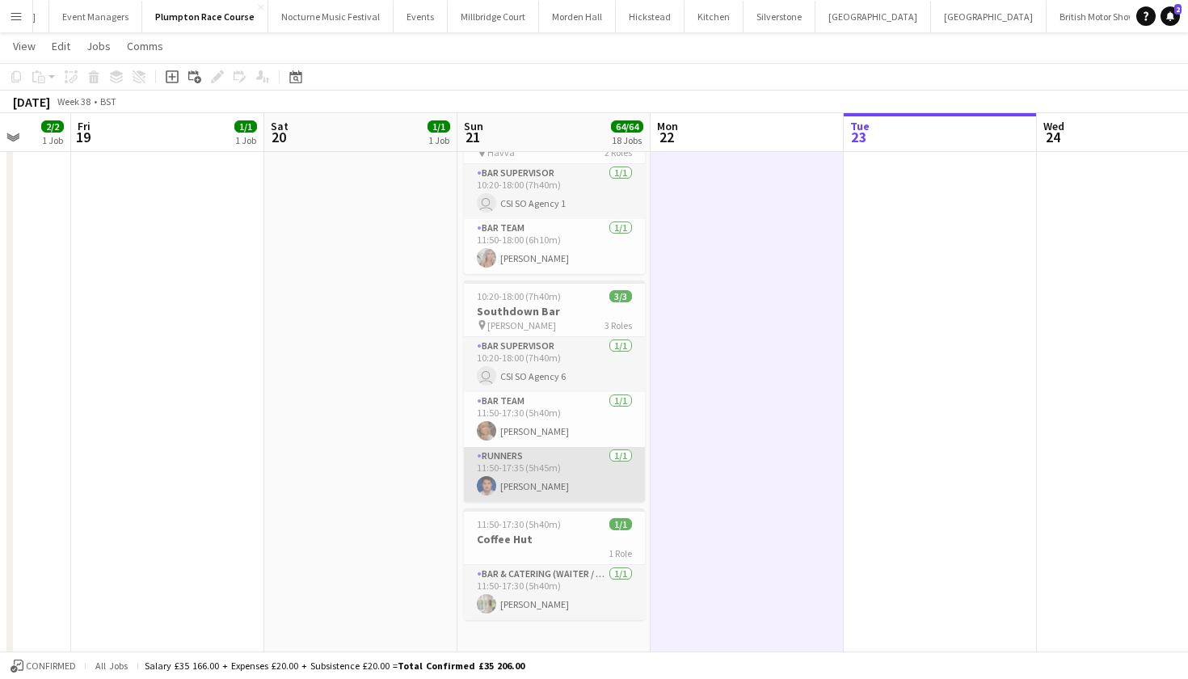
click at [557, 466] on app-card-role "Runners 1/1 11:50-17:35 (5h45m) Yogesh Bhatt" at bounding box center [554, 474] width 181 height 55
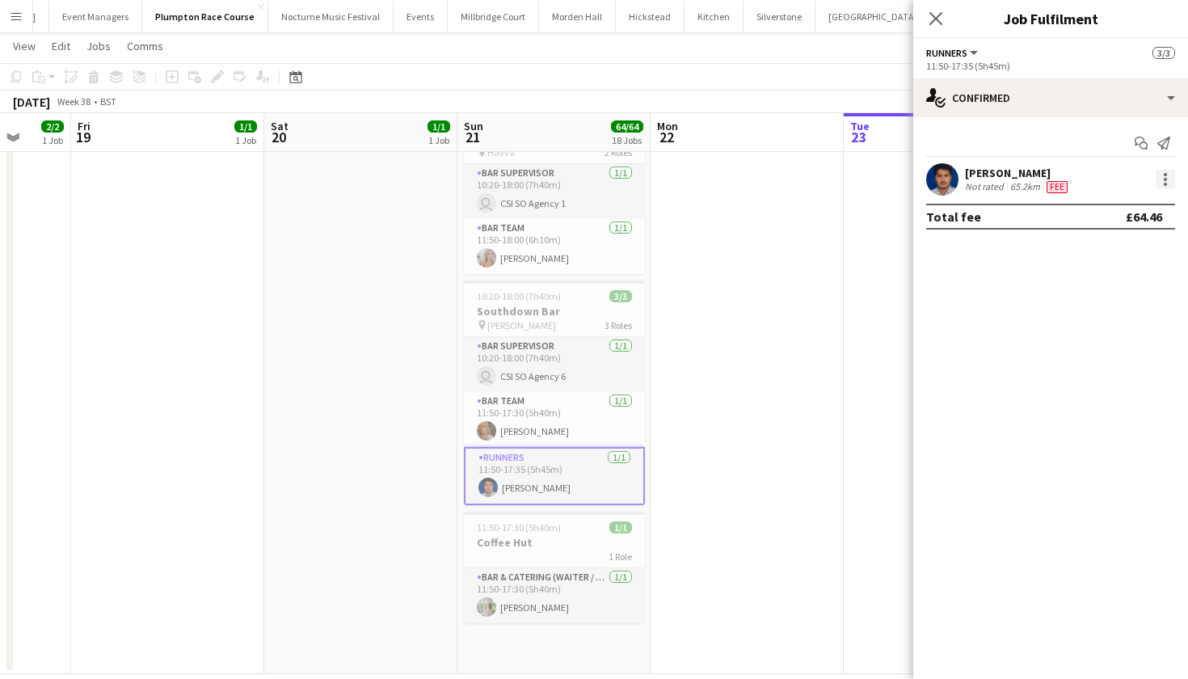
click at [1162, 184] on div at bounding box center [1165, 179] width 19 height 19
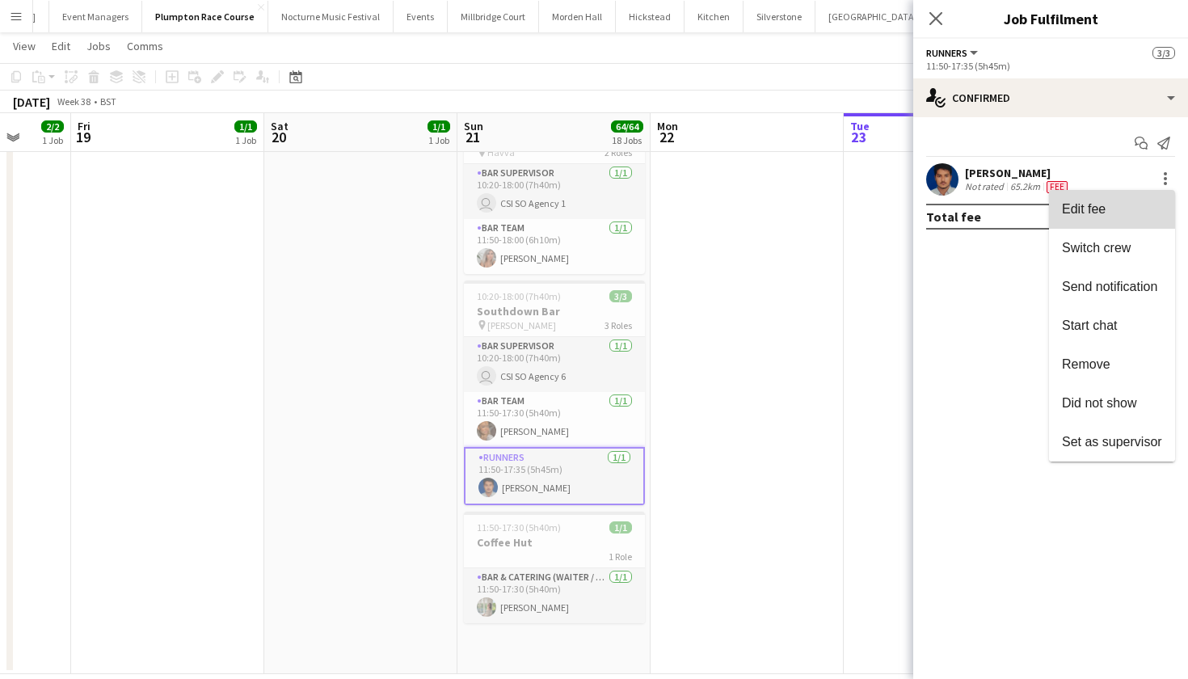
click at [1130, 214] on span "Edit fee" at bounding box center [1112, 209] width 100 height 15
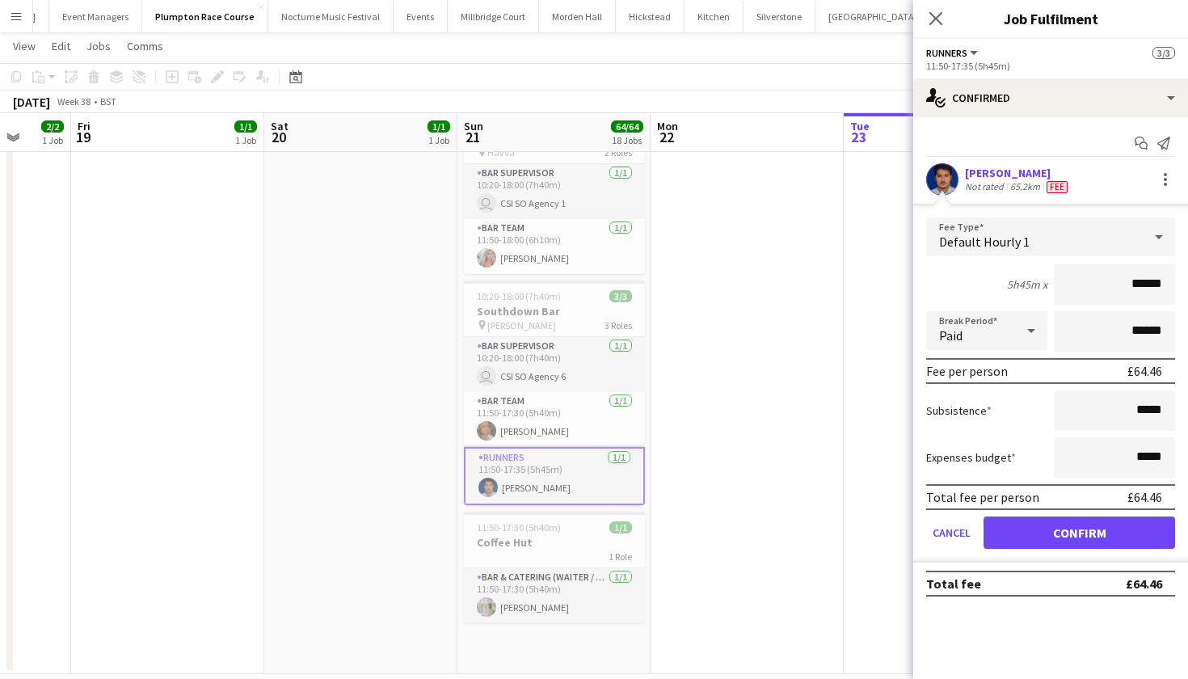
click at [1077, 526] on button "Confirm" at bounding box center [1080, 532] width 192 height 32
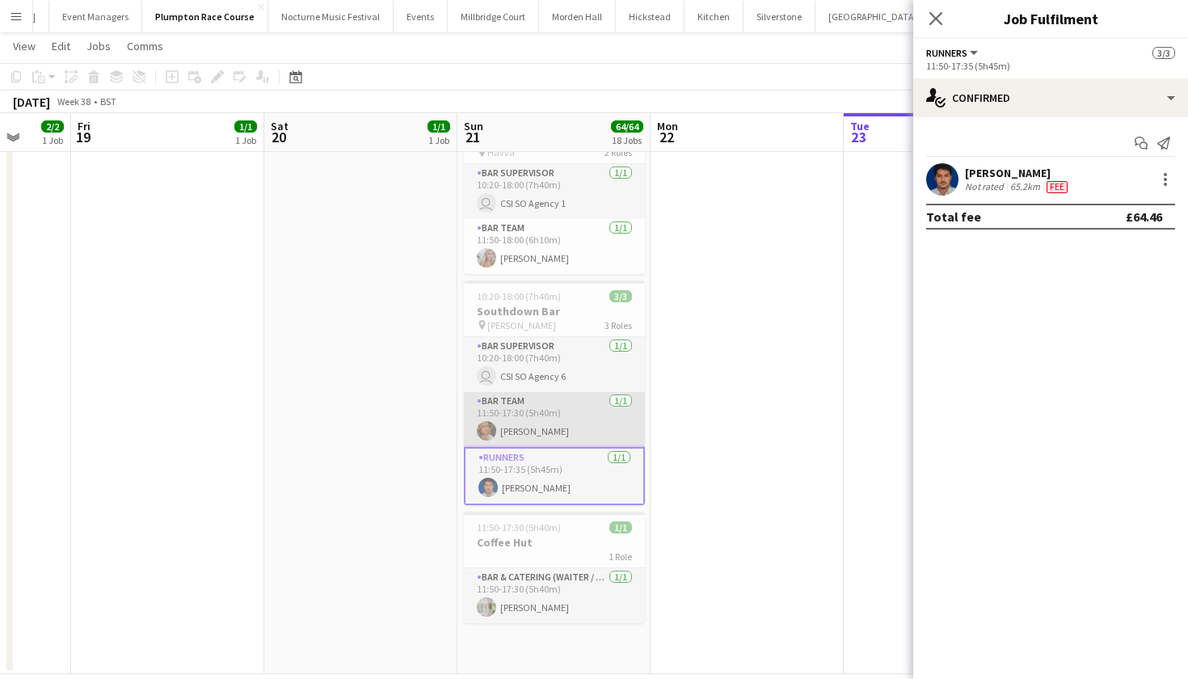
click at [580, 432] on app-card-role "Bar Team 1/1 11:50-17:30 (5h40m) Jessica Platt" at bounding box center [554, 419] width 181 height 55
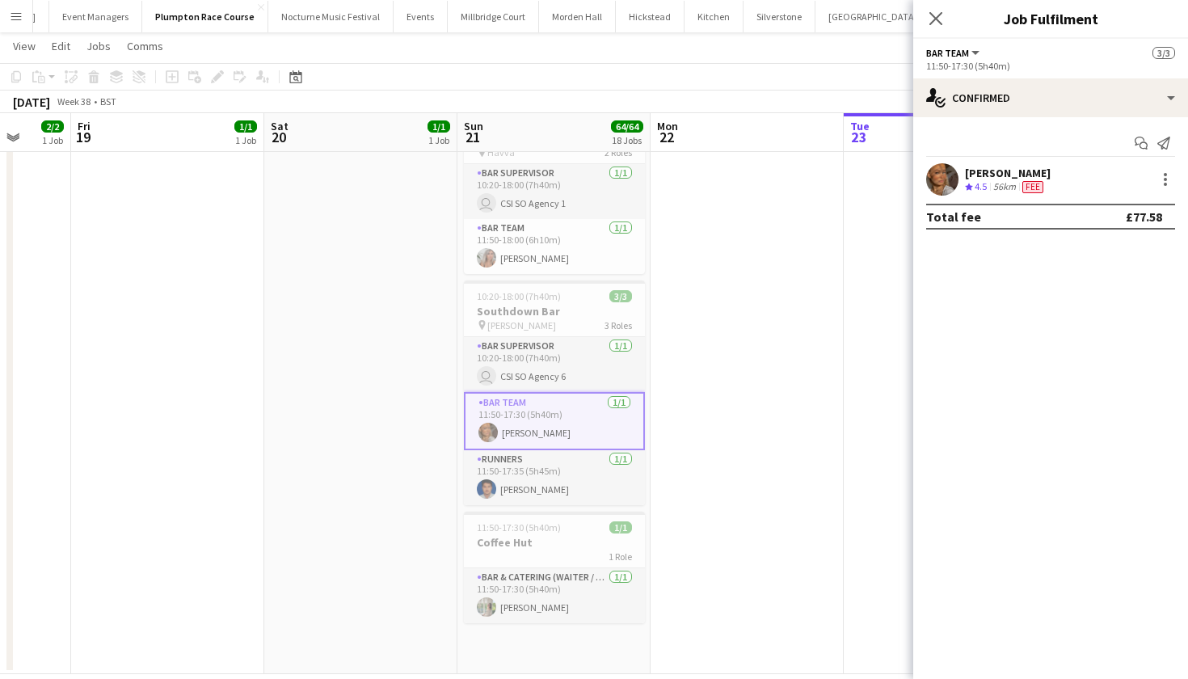
click at [1161, 167] on div "Jessica Platt Crew rating 4.5 56km Fee" at bounding box center [1050, 179] width 275 height 32
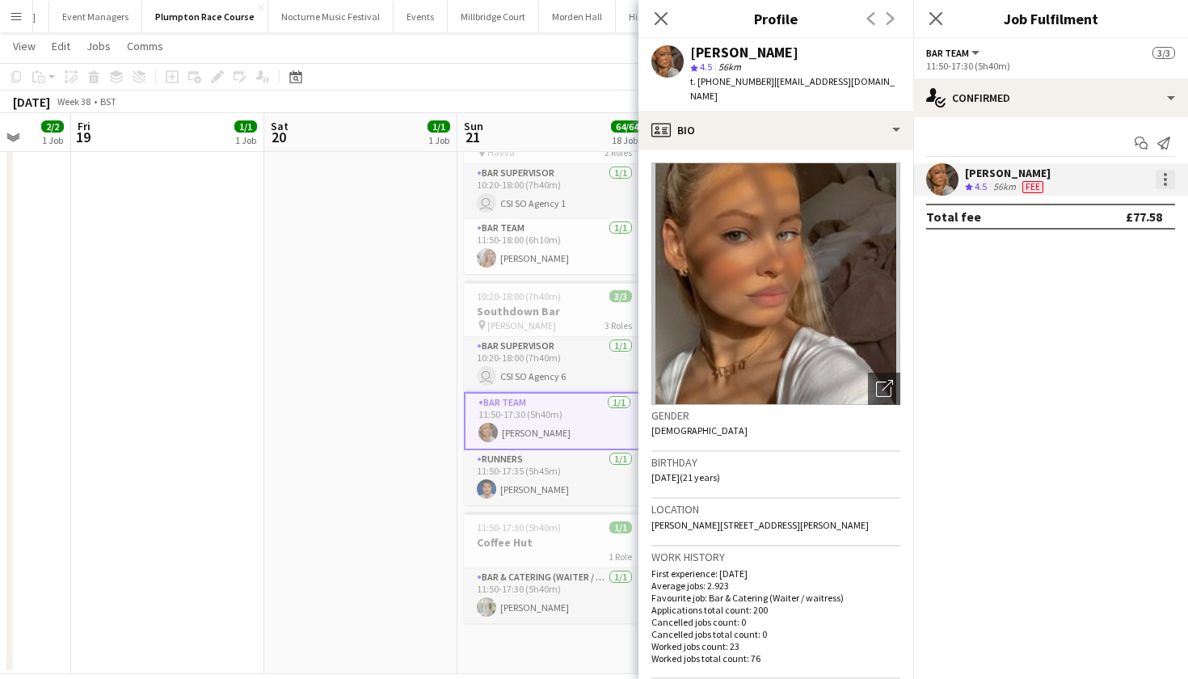
click at [1162, 171] on div at bounding box center [1165, 179] width 19 height 19
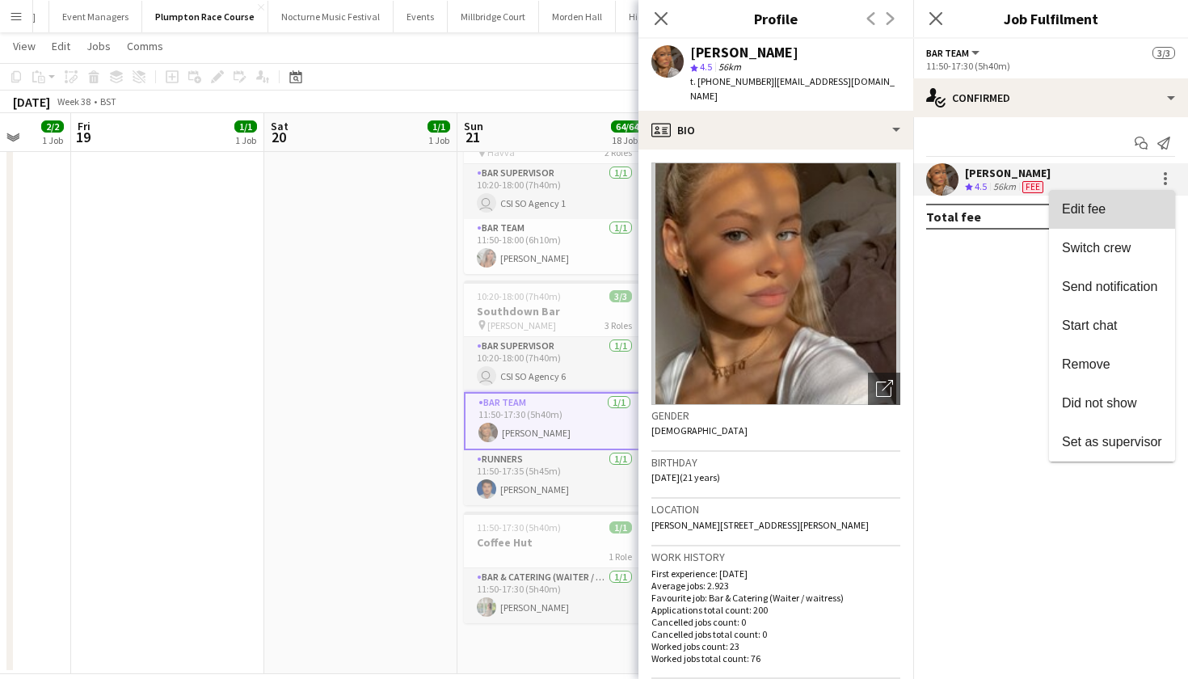
click at [1136, 221] on button "Edit fee" at bounding box center [1112, 209] width 126 height 39
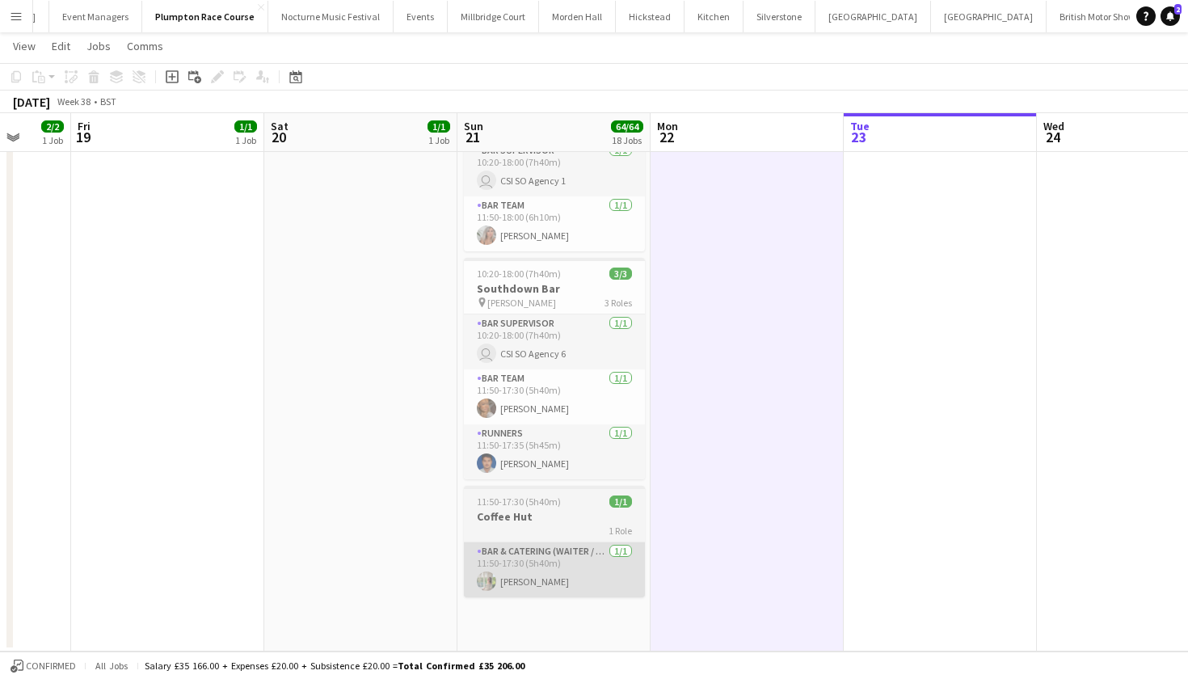
scroll to position [3105, 0]
click at [559, 558] on app-card-role "Bar & Catering (Waiter / waitress) 1/1 11:50-17:30 (5h40m) Lexi Burgoyne" at bounding box center [554, 569] width 181 height 55
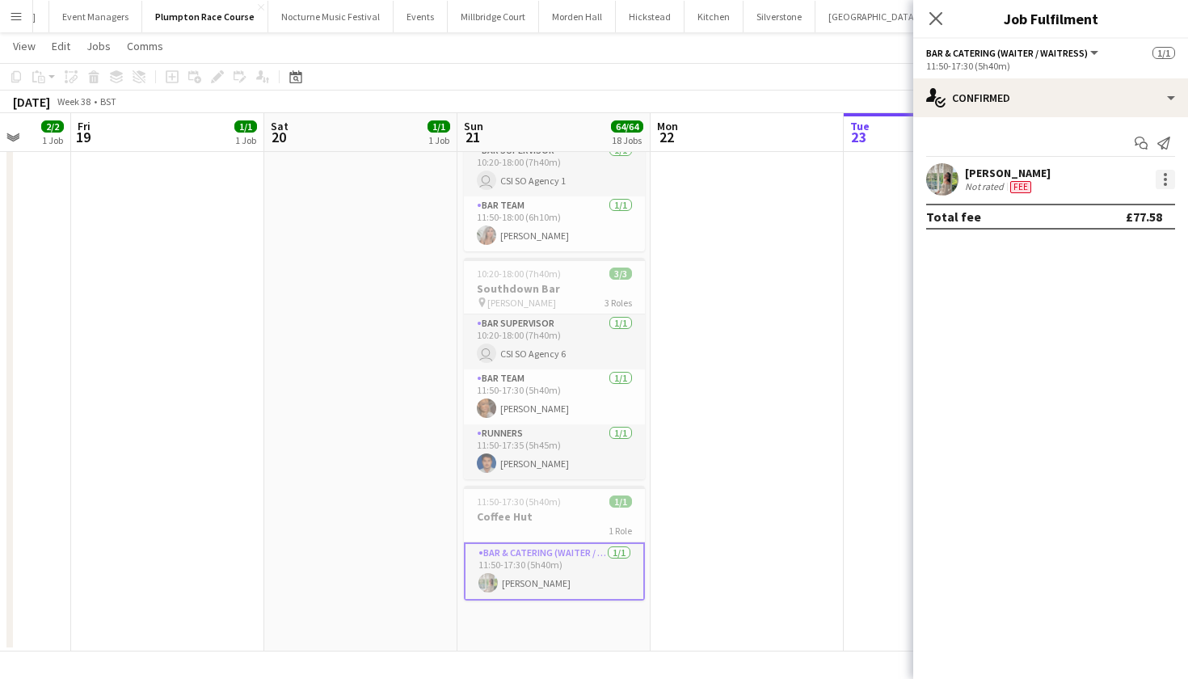
click at [1166, 184] on div at bounding box center [1165, 184] width 3 height 3
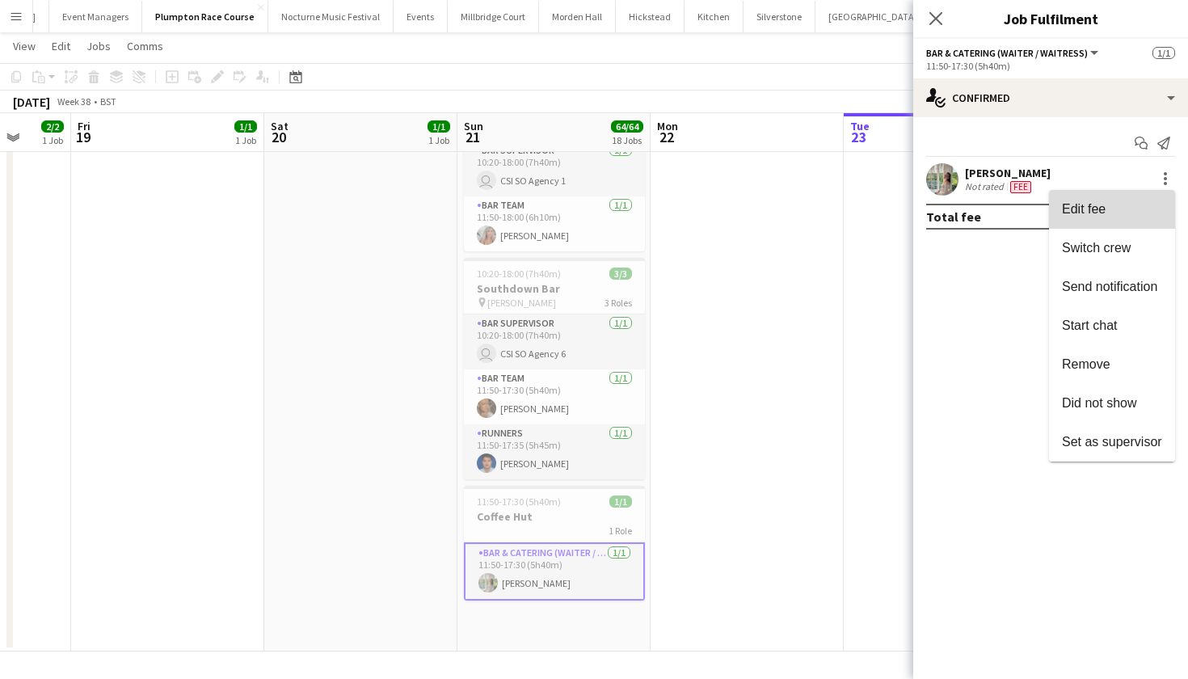
click at [1131, 204] on span "Edit fee" at bounding box center [1112, 209] width 100 height 15
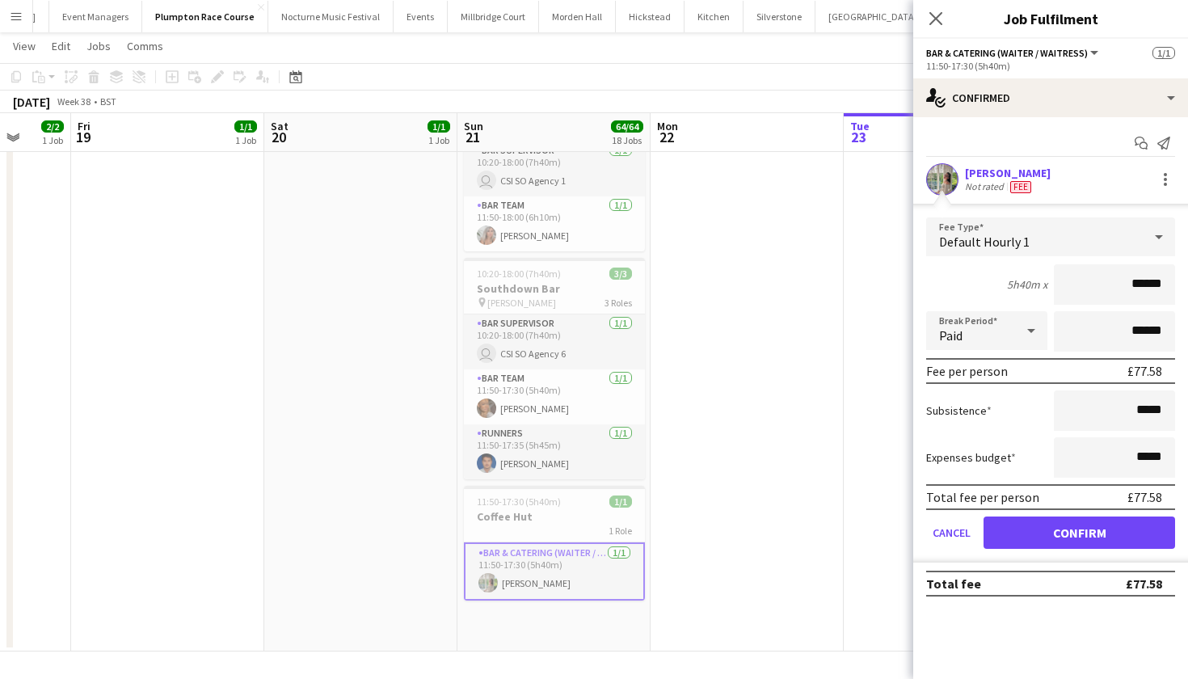
click at [1065, 528] on button "Confirm" at bounding box center [1080, 532] width 192 height 32
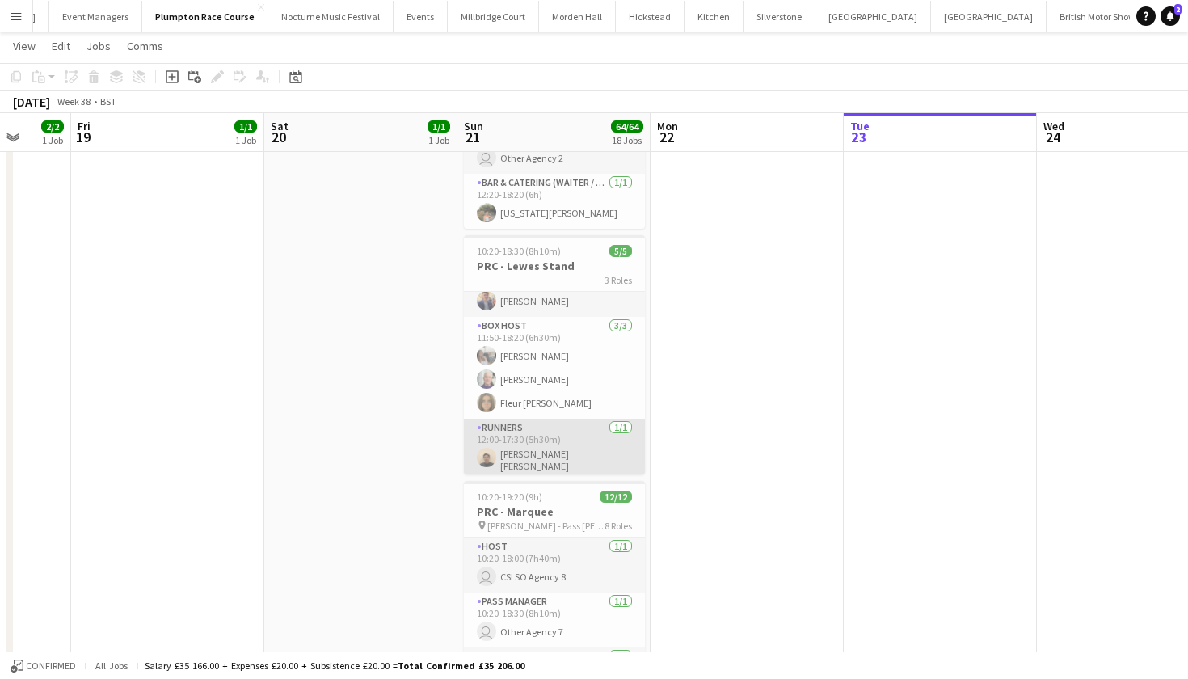
scroll to position [29, 0]
click at [514, 462] on app-card-role "Runners 1/1 12:00-17:30 (5h30m) Dipak Kumar Bomjan" at bounding box center [554, 450] width 181 height 60
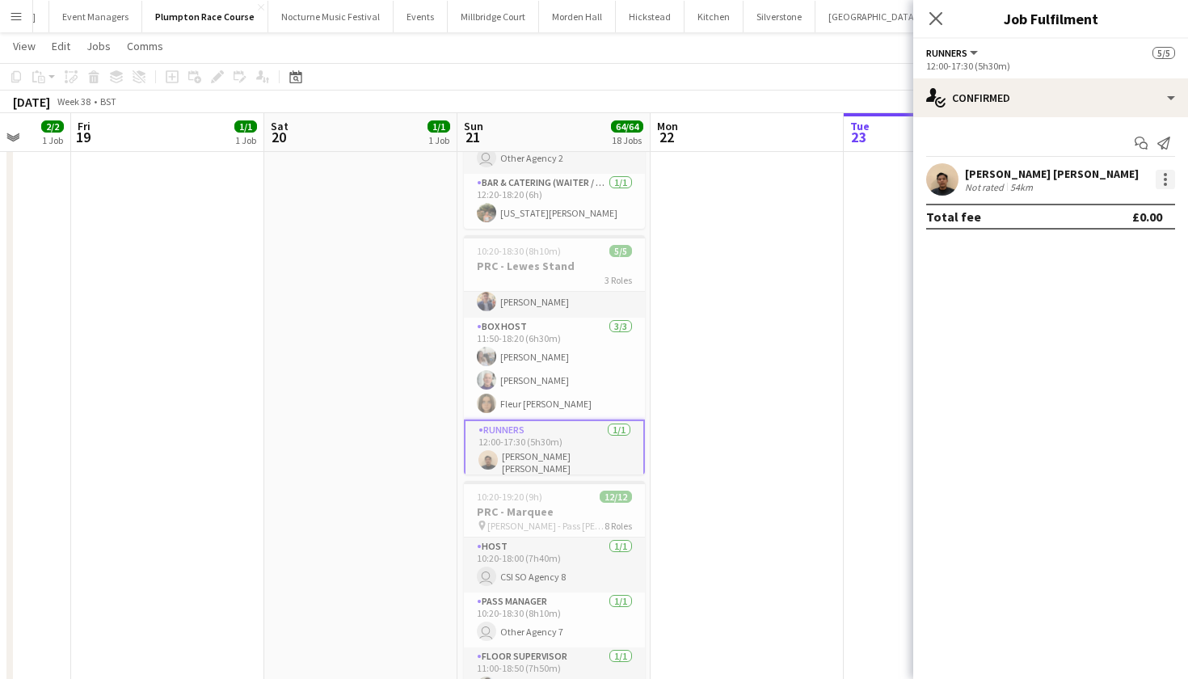
click at [1164, 178] on div at bounding box center [1165, 179] width 3 height 3
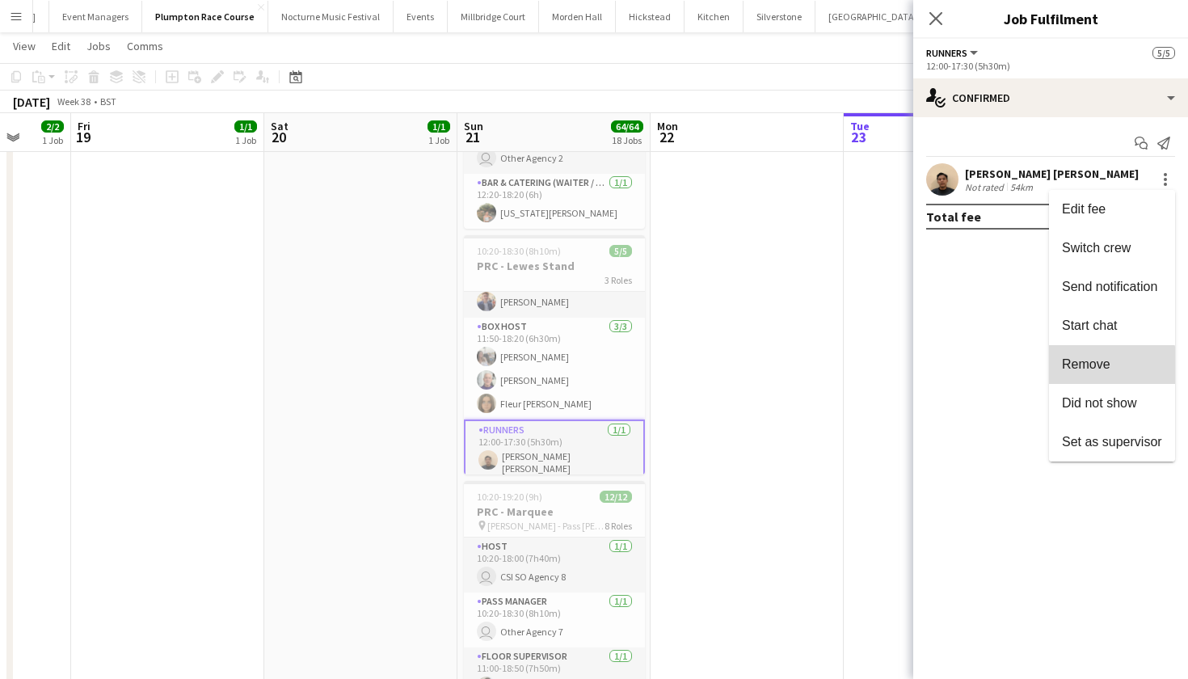
click at [1105, 373] on button "Remove" at bounding box center [1112, 364] width 126 height 39
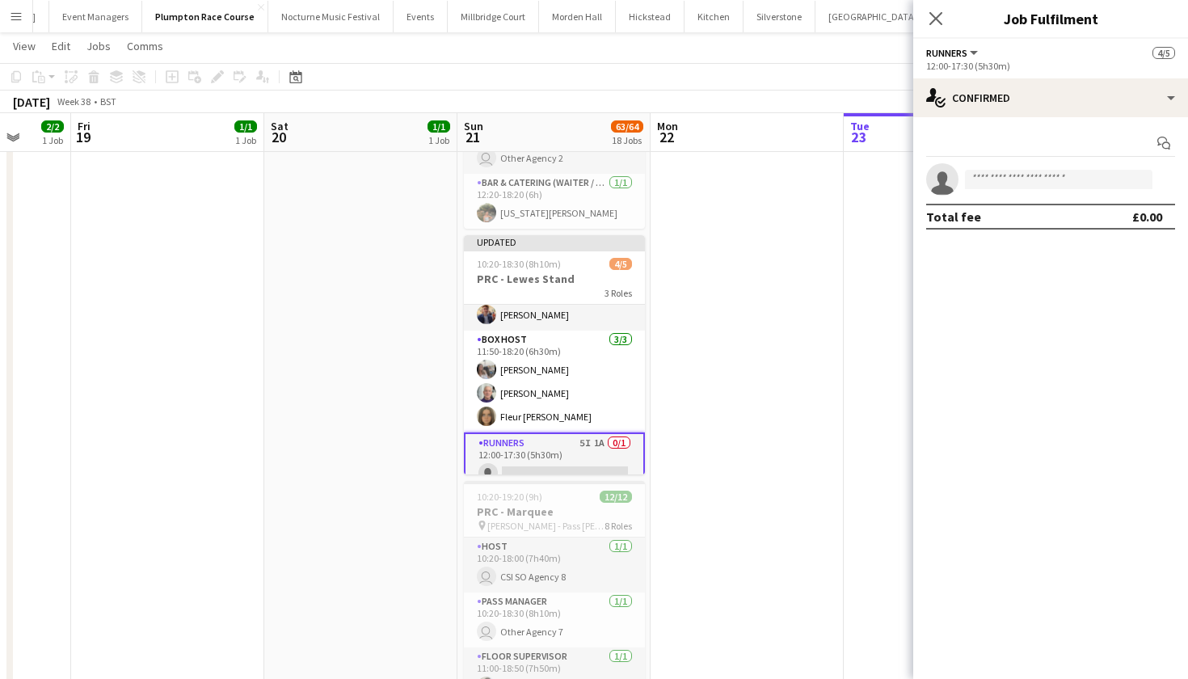
click at [523, 451] on app-card-role "Runners 5I 1A 0/1 12:00-17:30 (5h30m) single-neutral-actions" at bounding box center [554, 461] width 181 height 58
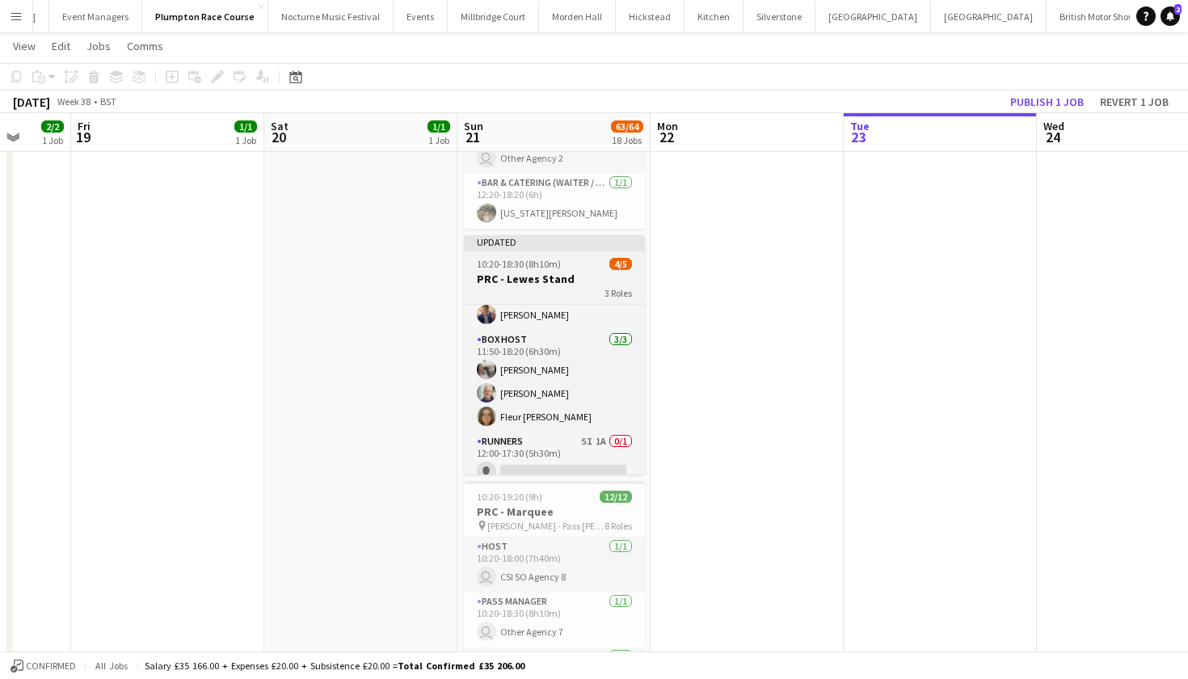
click at [524, 249] on div at bounding box center [554, 249] width 181 height 3
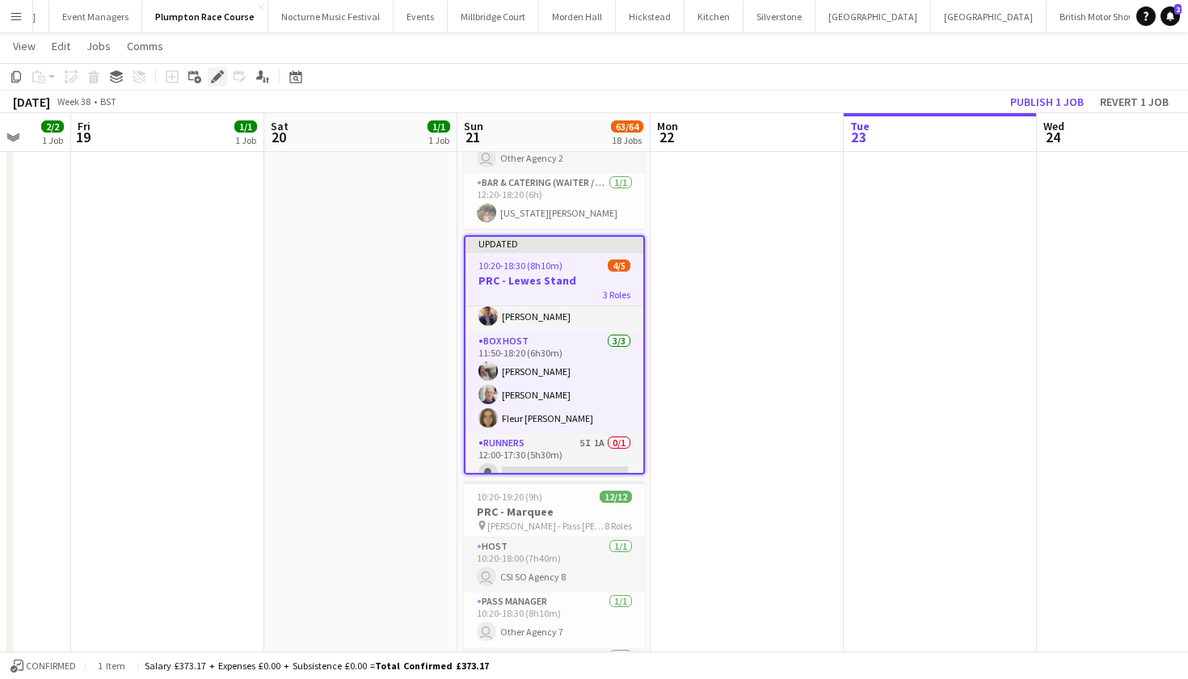
click at [217, 76] on icon at bounding box center [217, 77] width 9 height 9
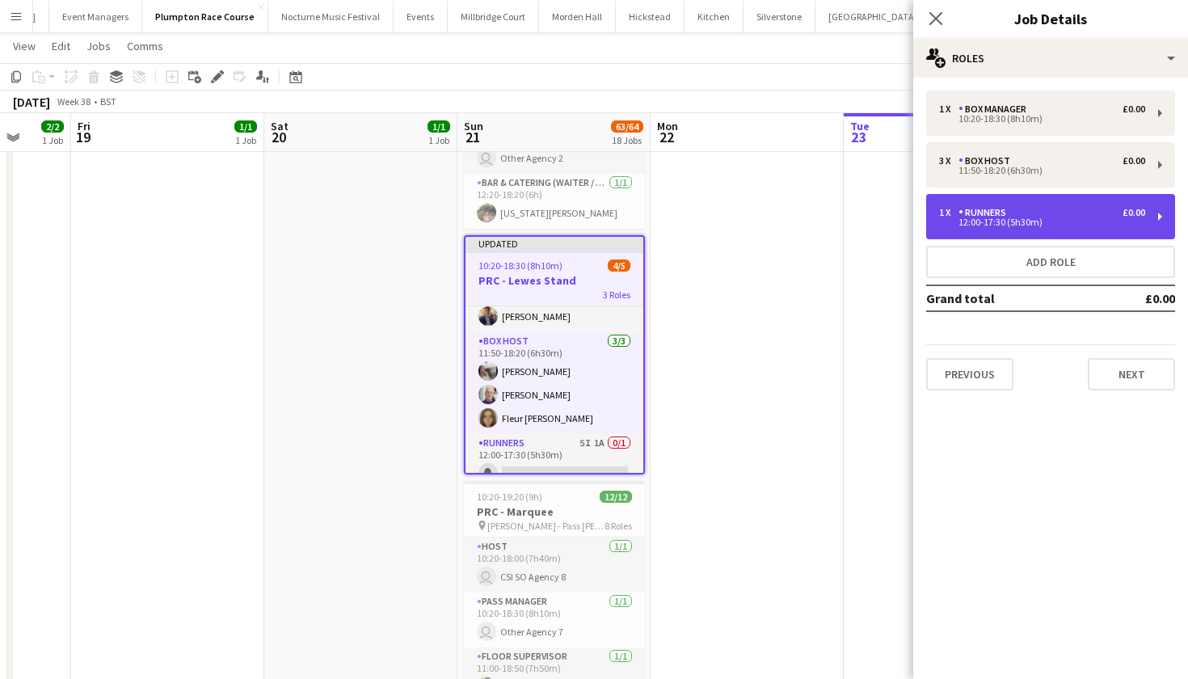
click at [1006, 214] on div "Runners" at bounding box center [986, 212] width 54 height 11
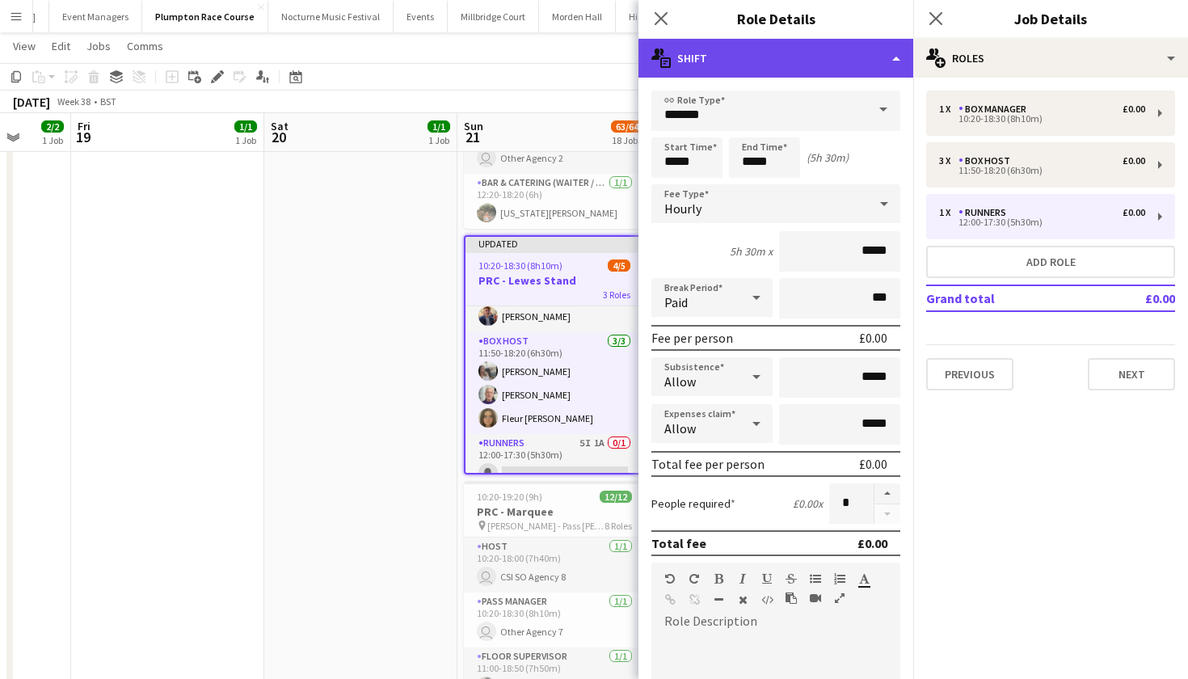
click at [876, 61] on div "multiple-actions-text Shift" at bounding box center [776, 58] width 275 height 39
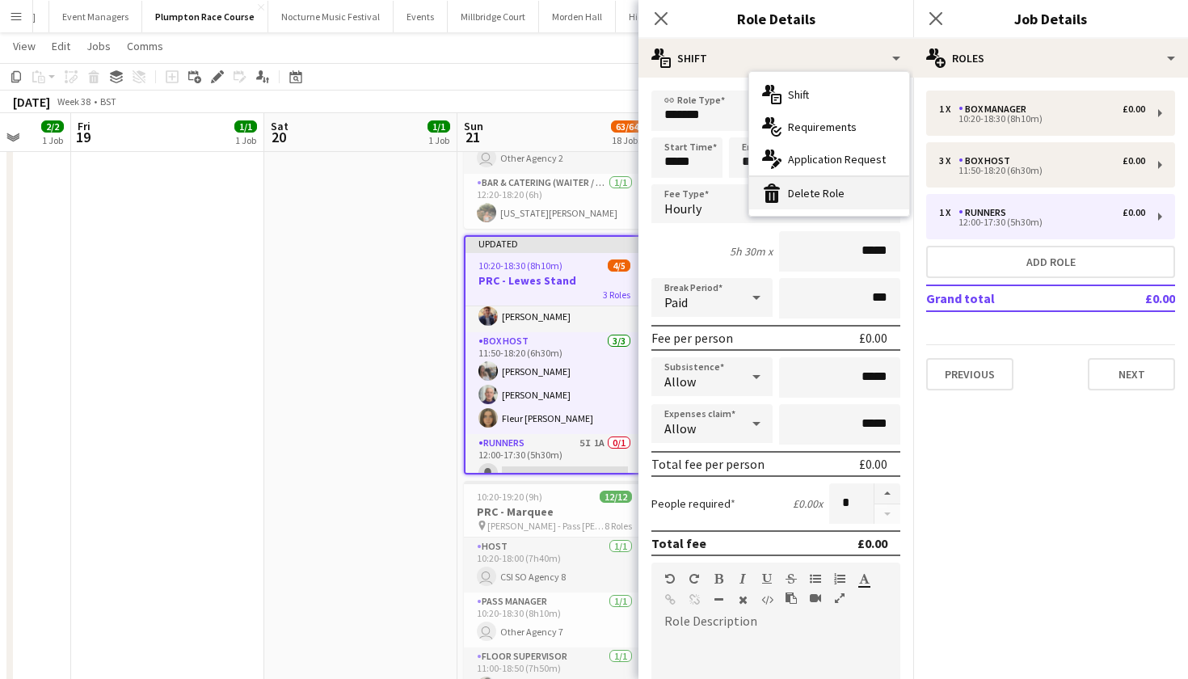
click at [856, 188] on div "bin-2 Delete Role" at bounding box center [829, 193] width 160 height 32
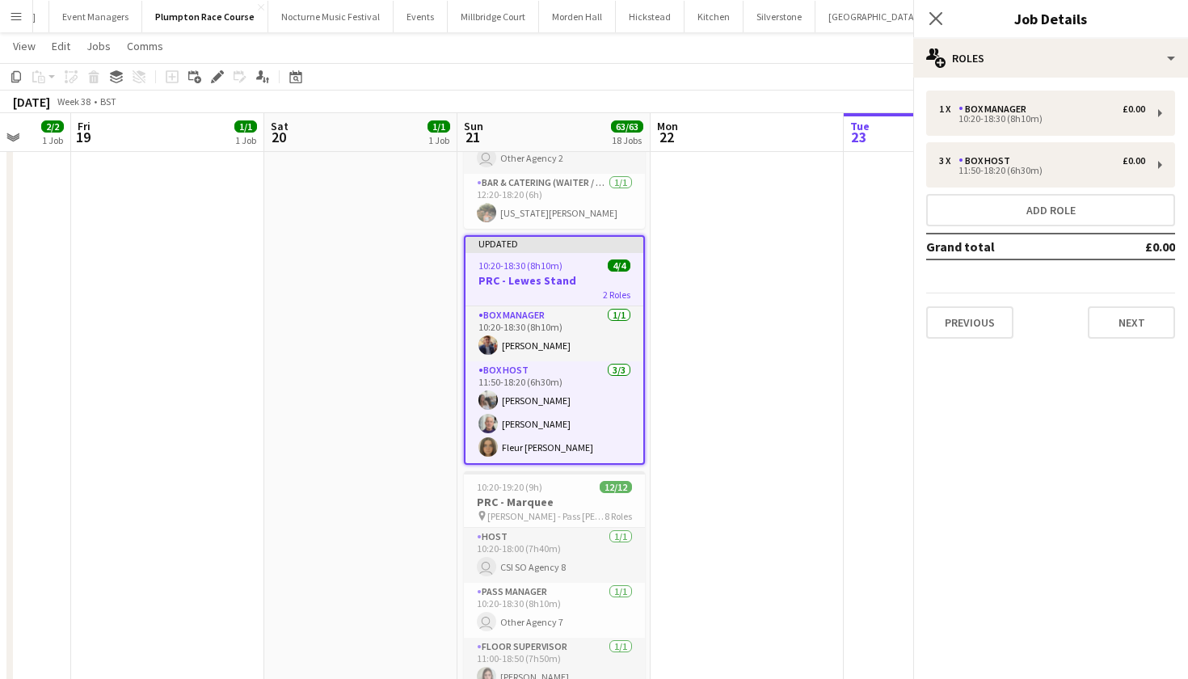
scroll to position [0, 0]
click at [247, 441] on app-date-cell "09:00-17:00 (8h) 1/1 Plumpton 1 Role -Waiter/Waitress 1/1 09:00-17:00 (8h) Sadi…" at bounding box center [167, 573] width 193 height 1762
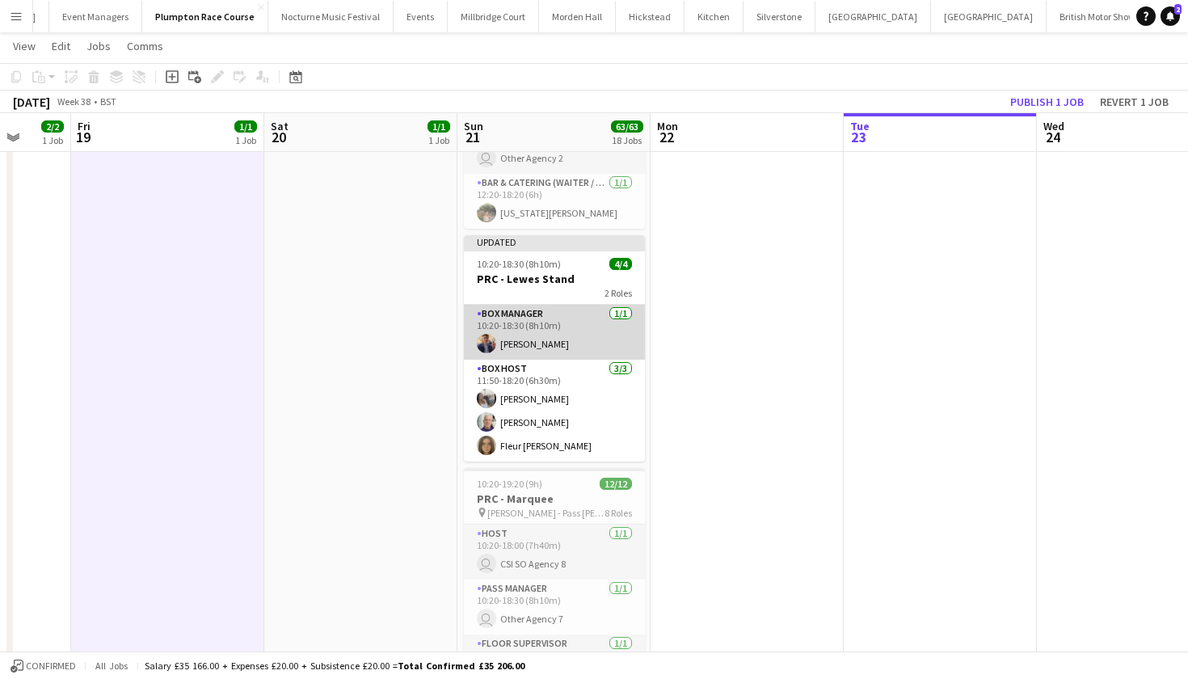
click at [576, 342] on app-card-role "Box Manager 1/1 10:20-18:30 (8h10m) Alistair Cocks" at bounding box center [554, 332] width 181 height 55
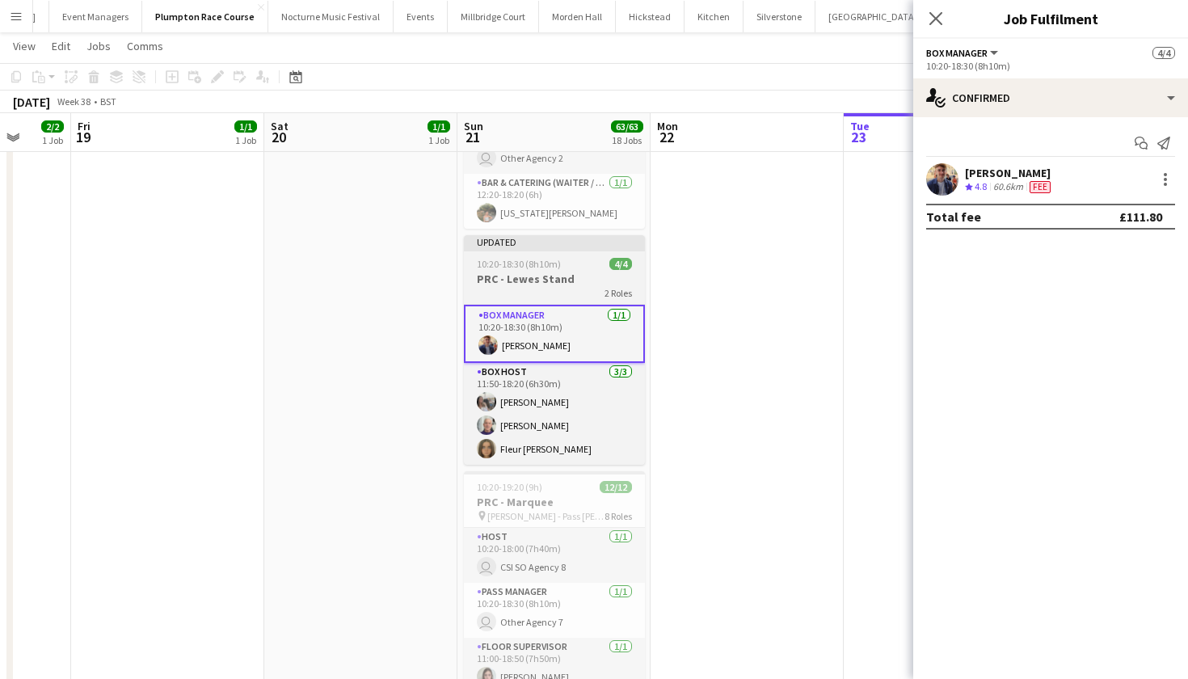
click at [552, 269] on span "10:20-18:30 (8h10m)" at bounding box center [519, 264] width 84 height 12
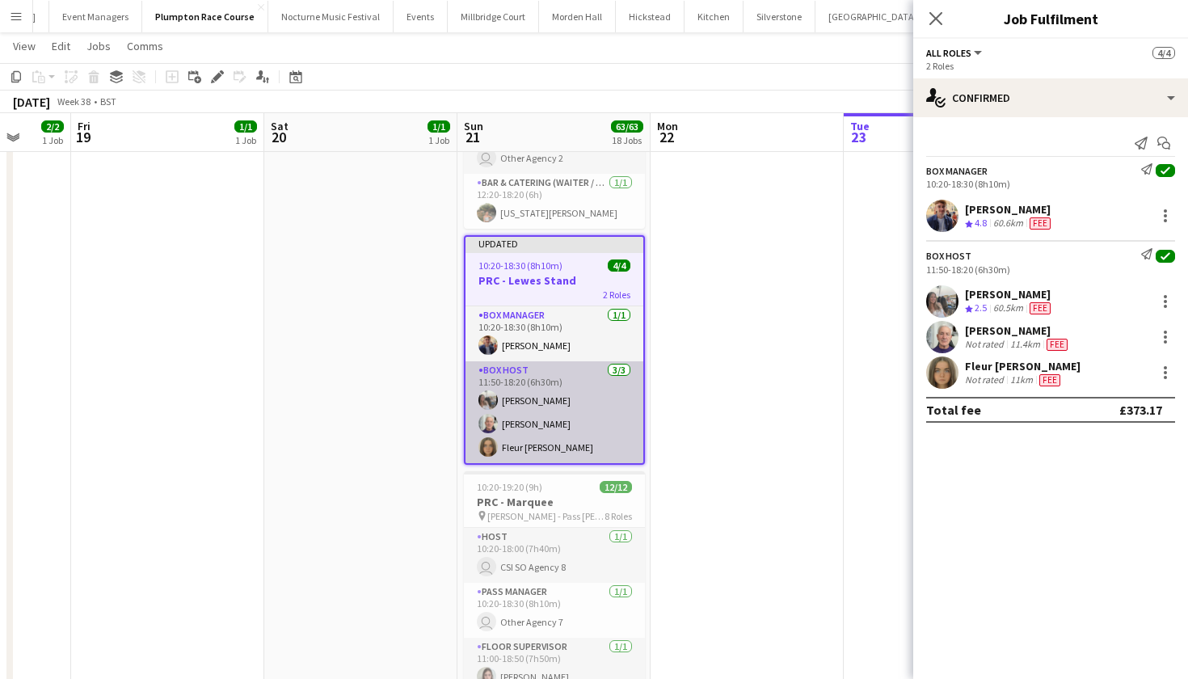
click at [571, 397] on app-card-role "Box Host 3/3 11:50-18:20 (6h30m) Elodie Noble Peter Gretton Fleur Connolly" at bounding box center [555, 412] width 178 height 102
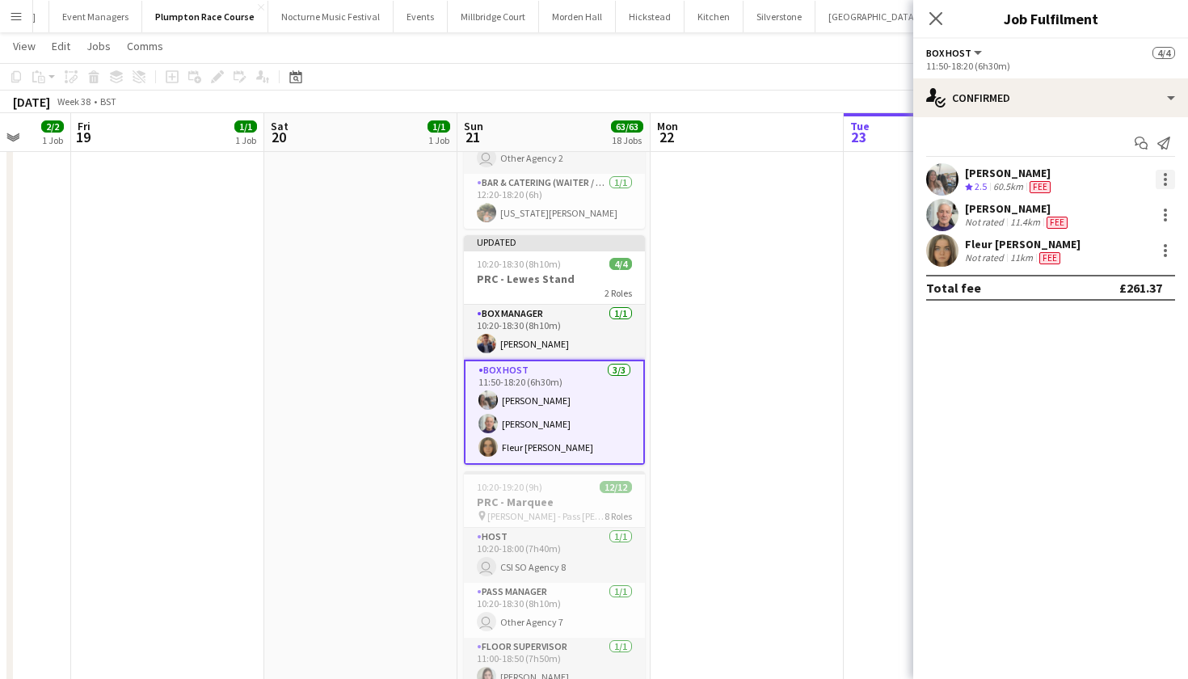
click at [1163, 181] on div at bounding box center [1165, 179] width 19 height 19
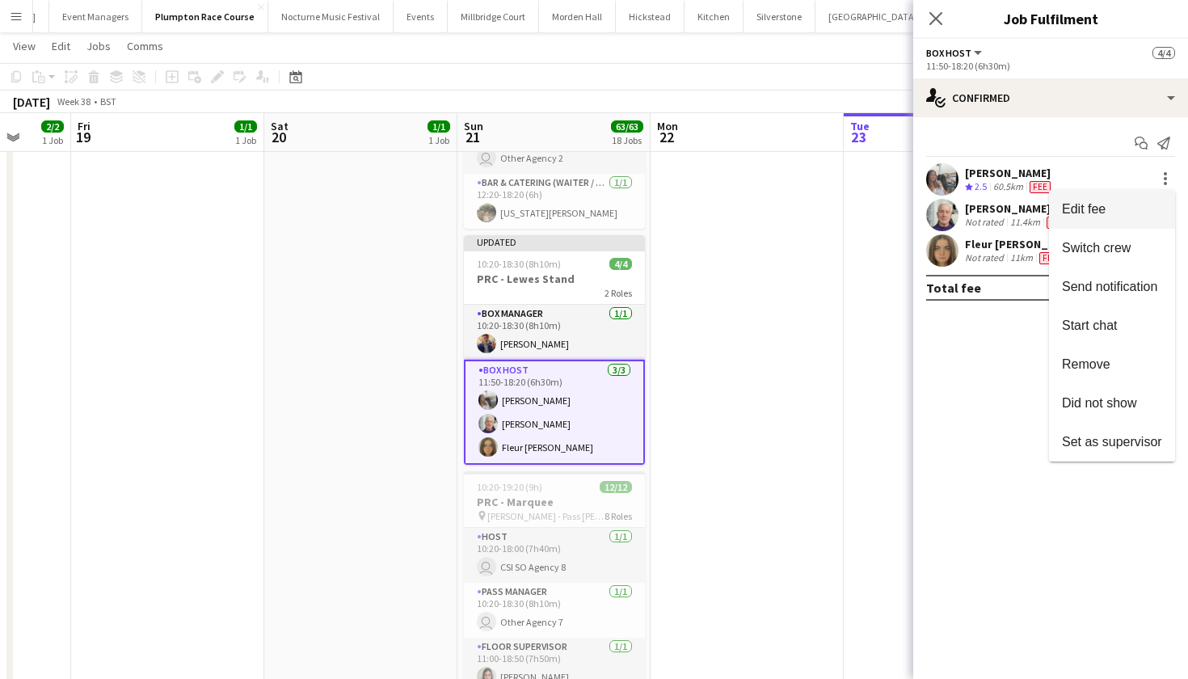
click at [1153, 212] on span "Edit fee" at bounding box center [1112, 209] width 100 height 15
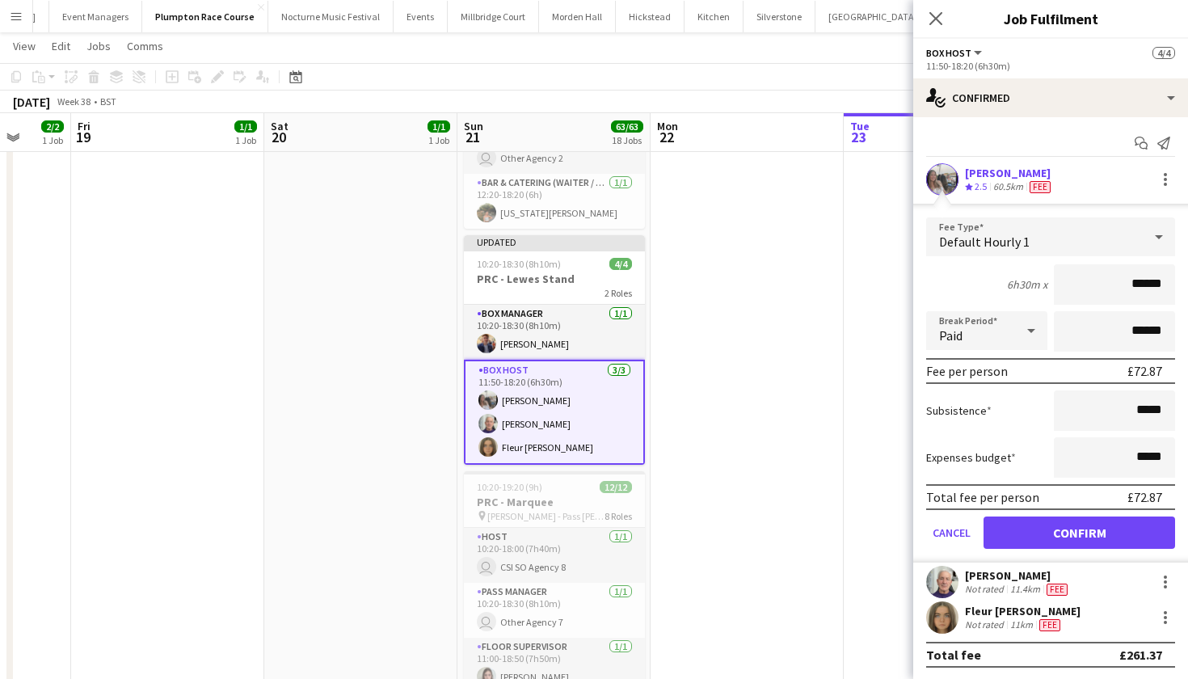
click at [745, 399] on app-date-cell at bounding box center [747, 573] width 193 height 1762
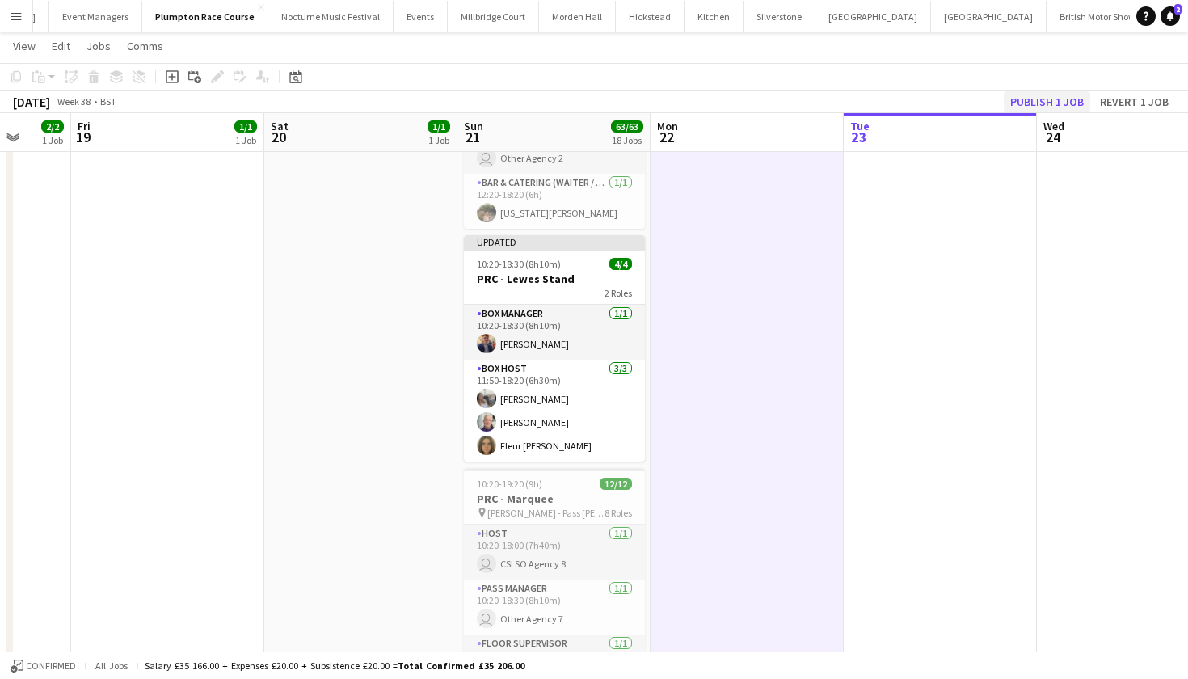
click at [1046, 95] on button "Publish 1 job" at bounding box center [1047, 101] width 86 height 21
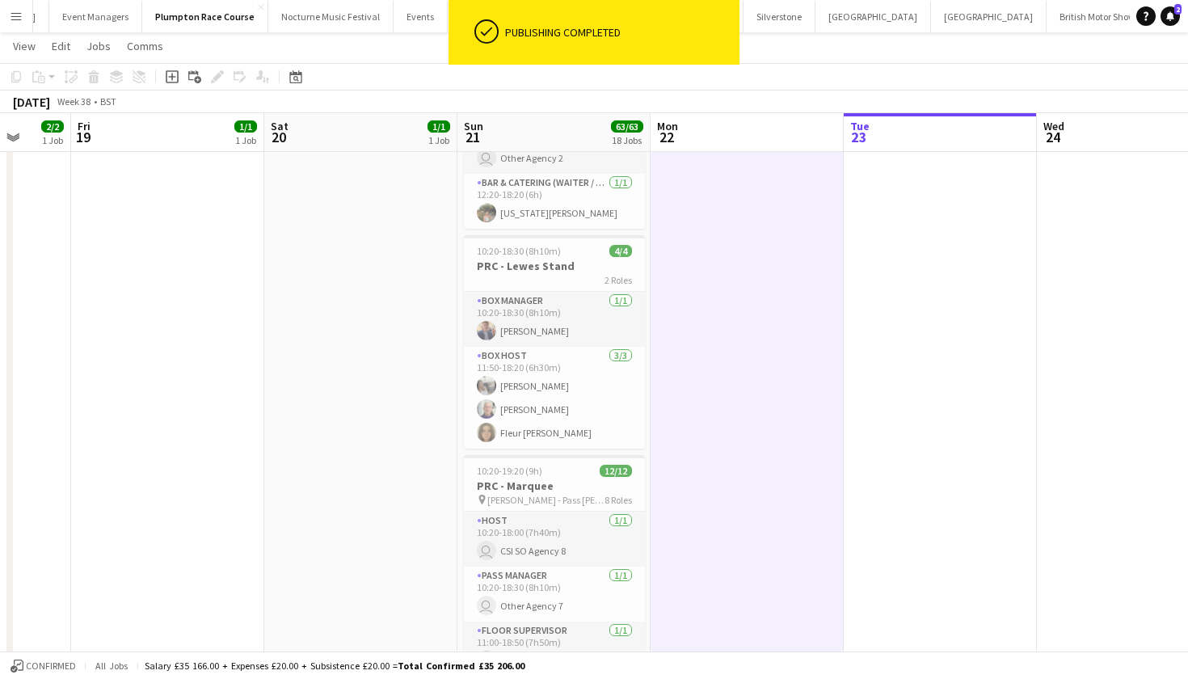
click at [18, 14] on app-icon "Menu" at bounding box center [16, 16] width 13 height 13
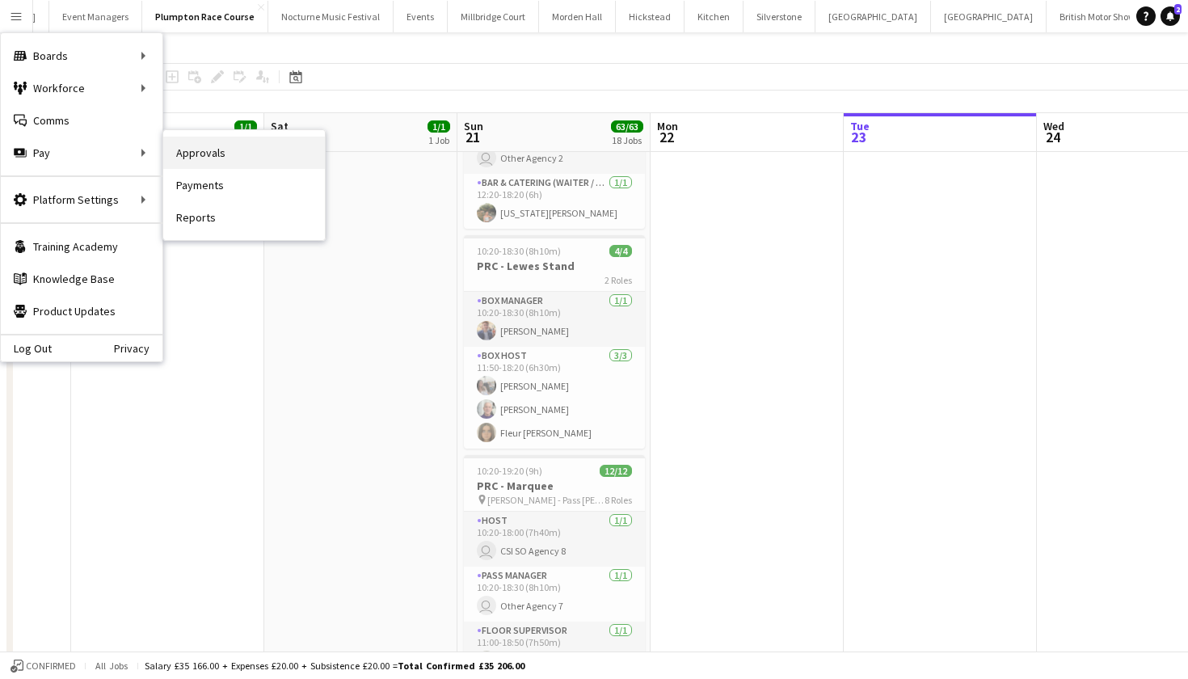
click at [193, 159] on link "Approvals" at bounding box center [244, 153] width 162 height 32
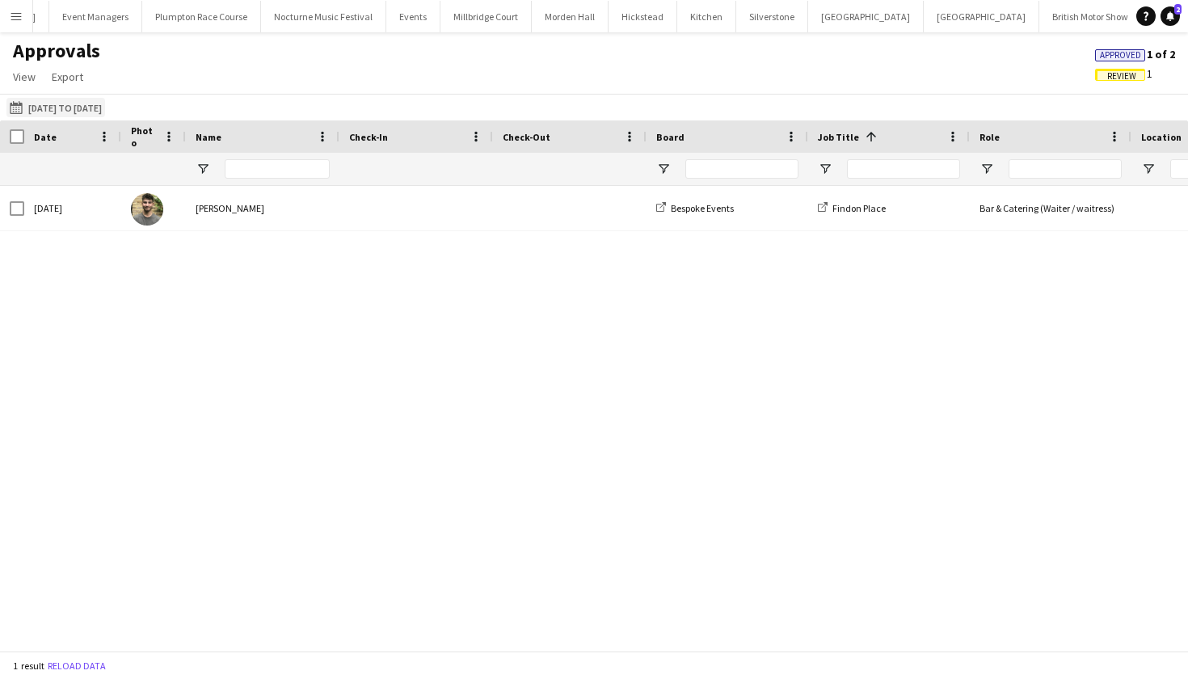
click at [29, 111] on button "18-08-2025 to 31-08-2025 18-08-2025 to 31-08-2025" at bounding box center [55, 107] width 99 height 19
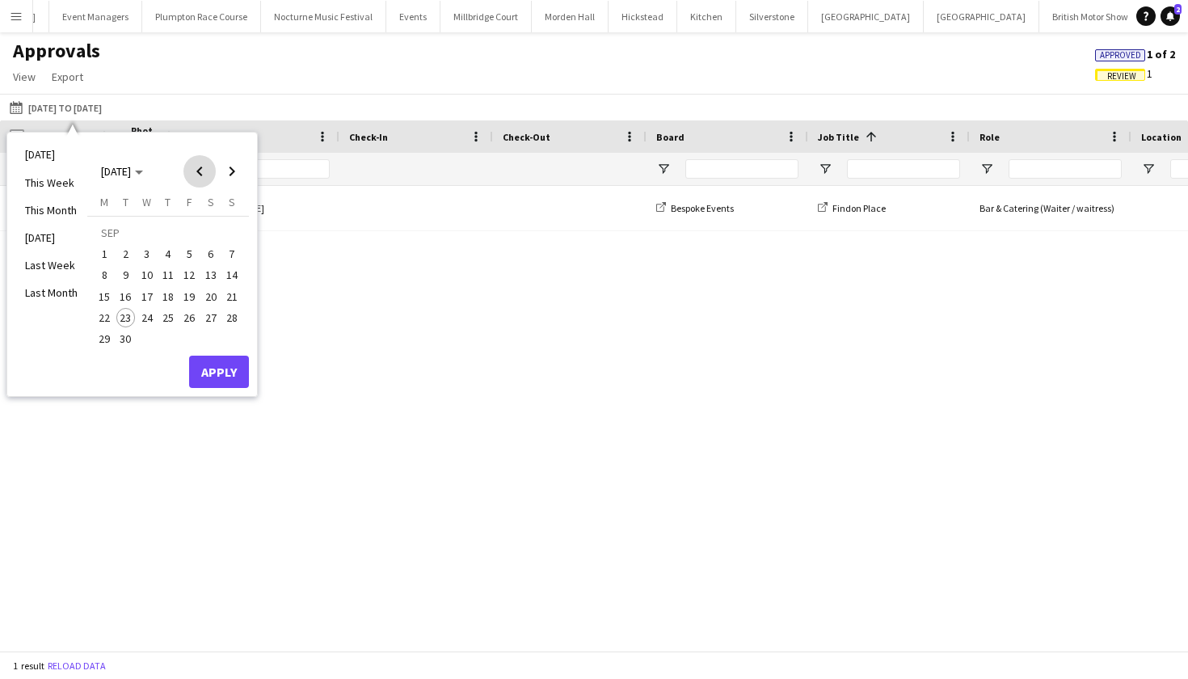
click at [206, 175] on span "Previous month" at bounding box center [199, 171] width 32 height 32
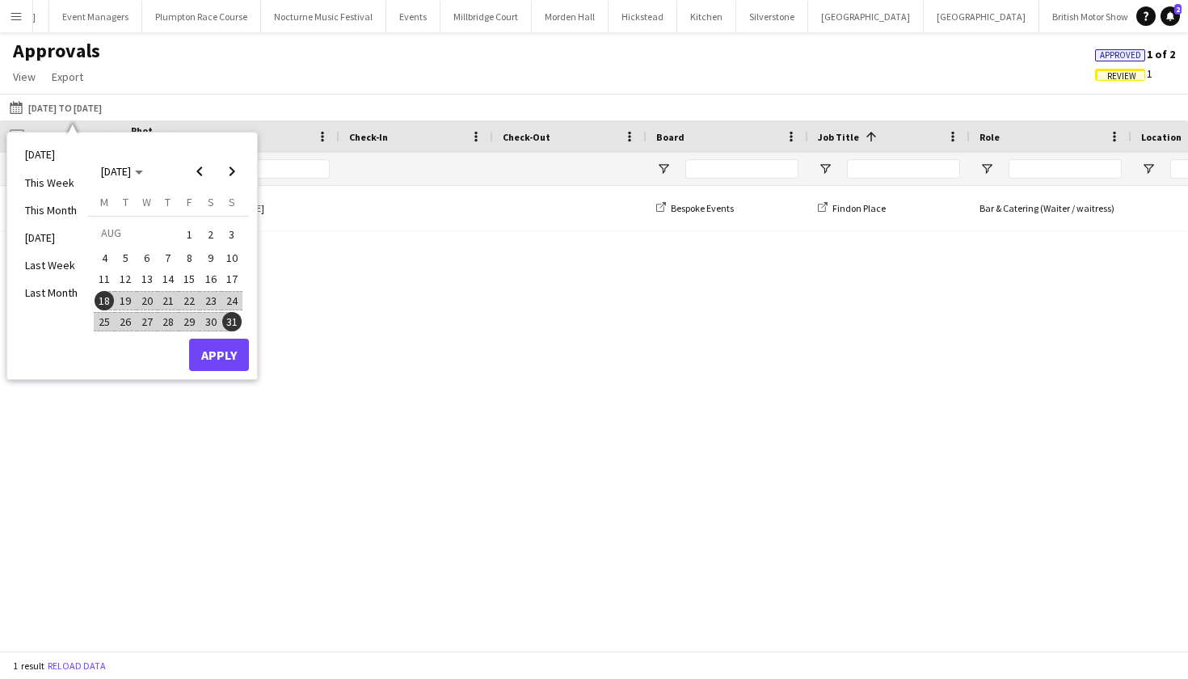
click at [102, 302] on span "18" at bounding box center [104, 300] width 19 height 19
click at [236, 175] on span "Next month" at bounding box center [232, 171] width 32 height 32
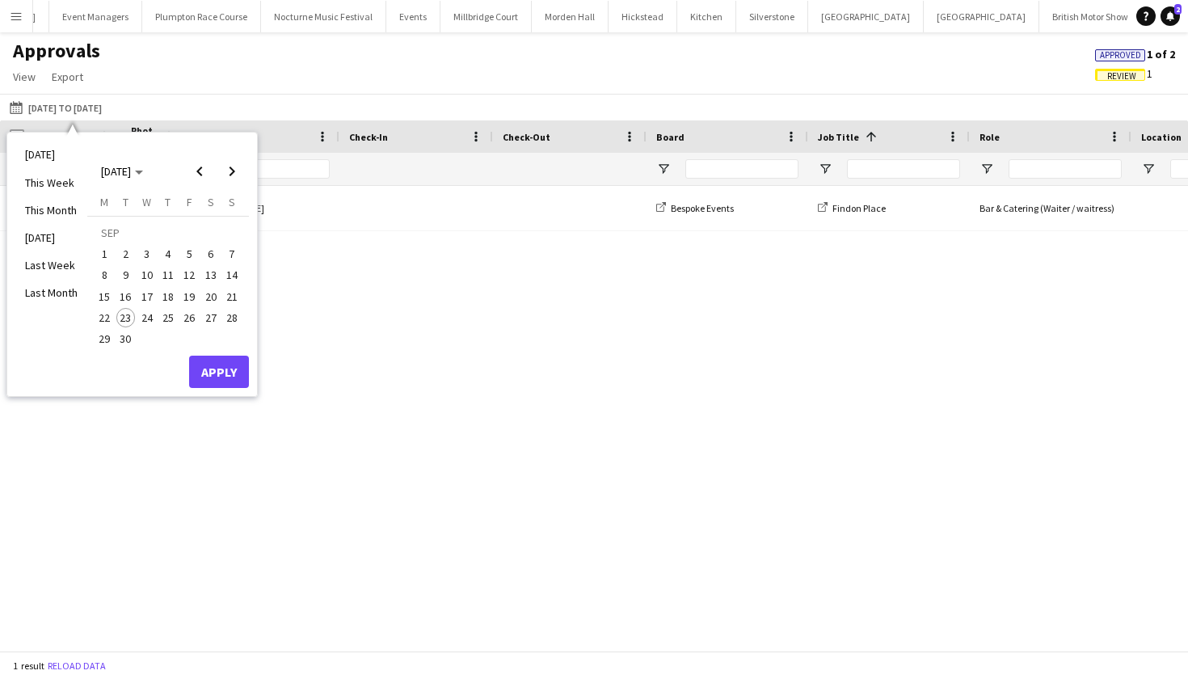
click at [232, 300] on span "21" at bounding box center [231, 296] width 19 height 19
click at [217, 379] on button "Apply" at bounding box center [219, 372] width 60 height 32
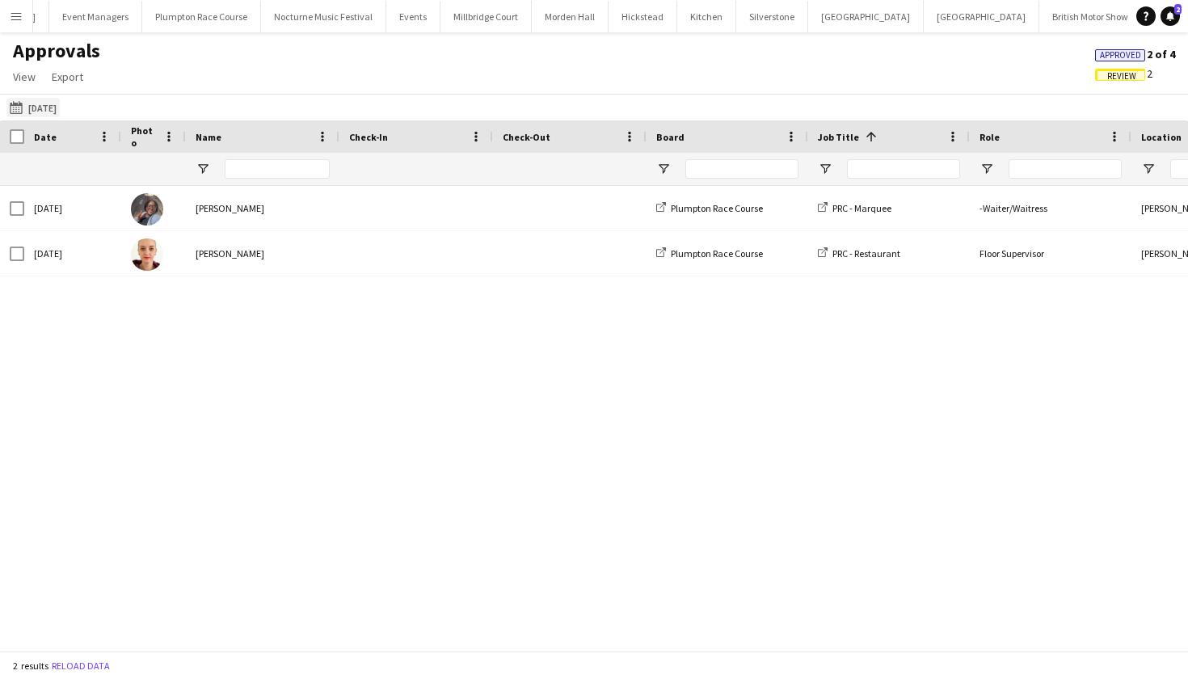
click at [60, 110] on button "18-08-2025 to 31-08-2025 21-09-2025" at bounding box center [32, 107] width 53 height 19
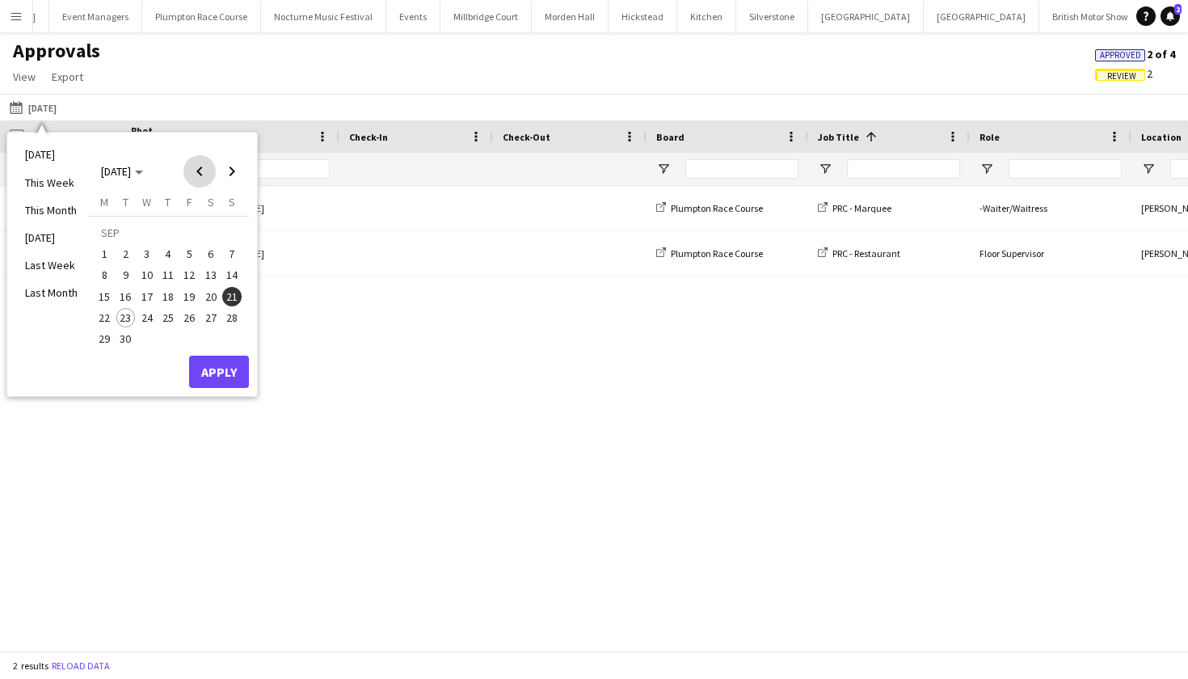
click at [197, 171] on span "Previous month" at bounding box center [199, 171] width 32 height 32
click at [112, 293] on span "18" at bounding box center [104, 300] width 19 height 19
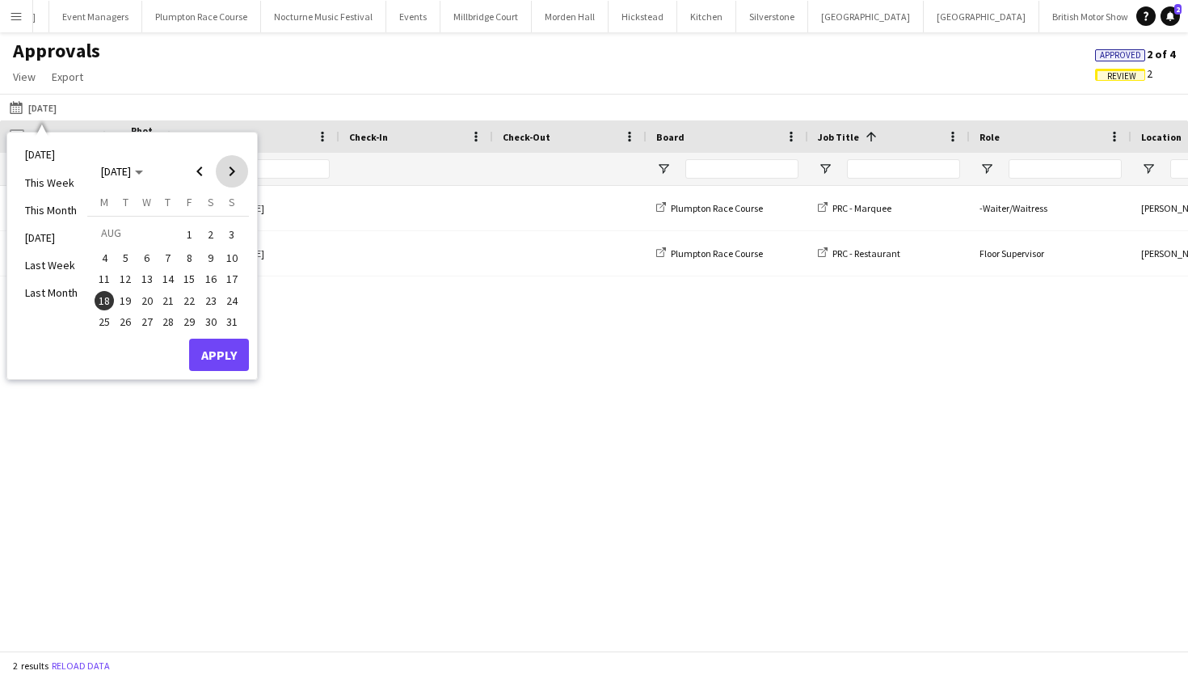
click at [230, 175] on span "Next month" at bounding box center [232, 171] width 32 height 32
click at [238, 299] on span "21" at bounding box center [231, 296] width 19 height 19
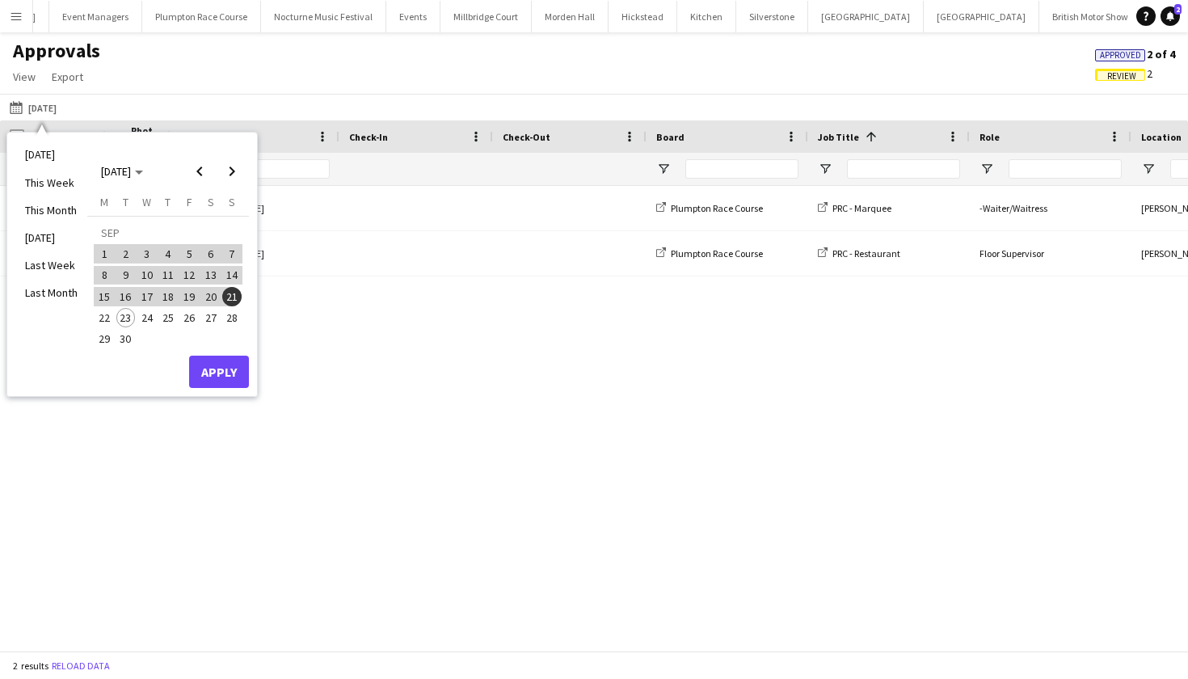
click at [214, 372] on button "Apply" at bounding box center [219, 372] width 60 height 32
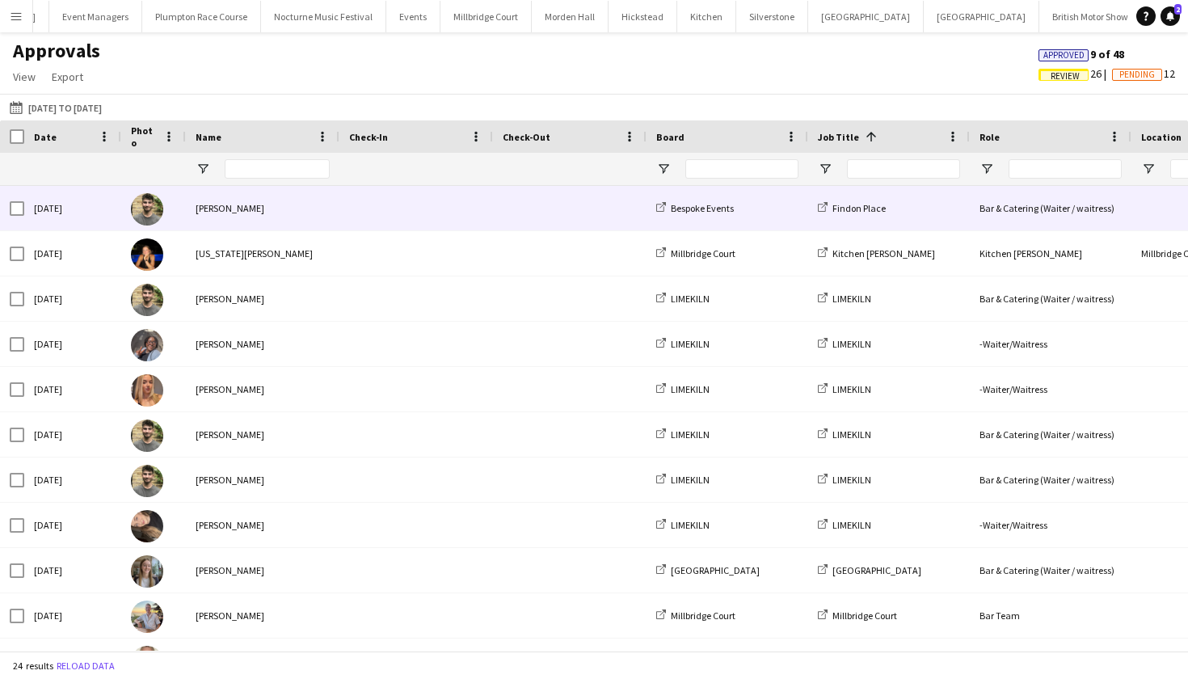
click at [276, 214] on div "Jacques Pressley" at bounding box center [263, 208] width 154 height 44
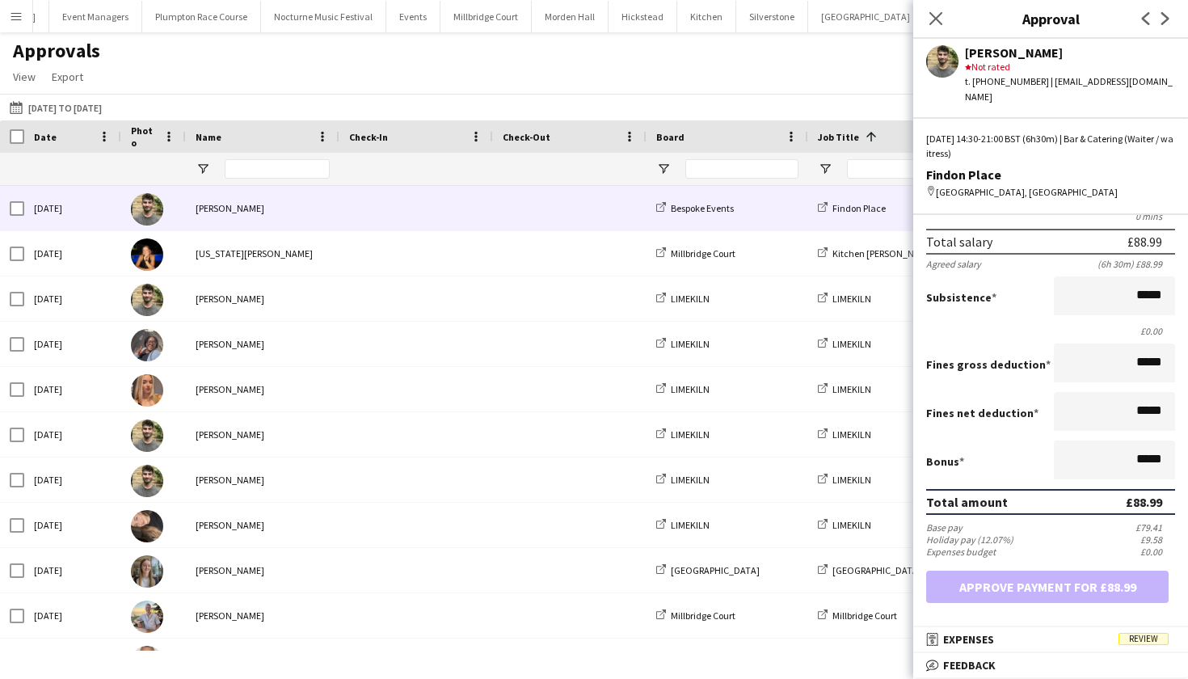
scroll to position [183, 0]
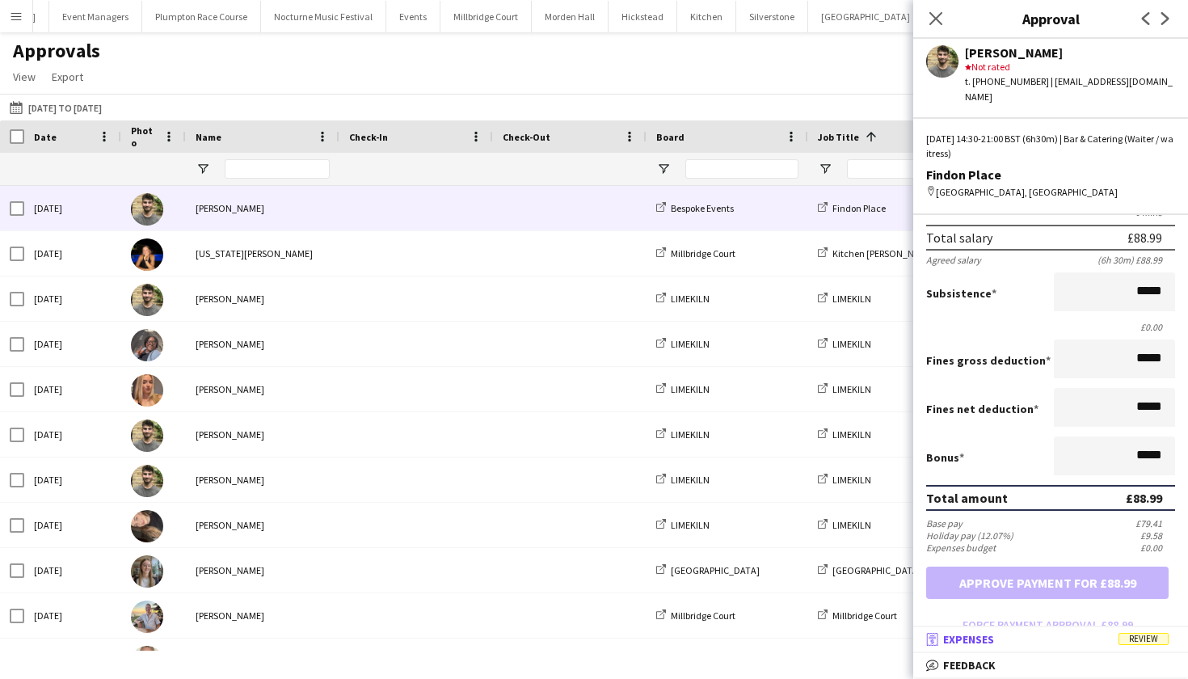
click at [1056, 641] on mat-panel-title "receipt Expenses Review" at bounding box center [1047, 639] width 268 height 15
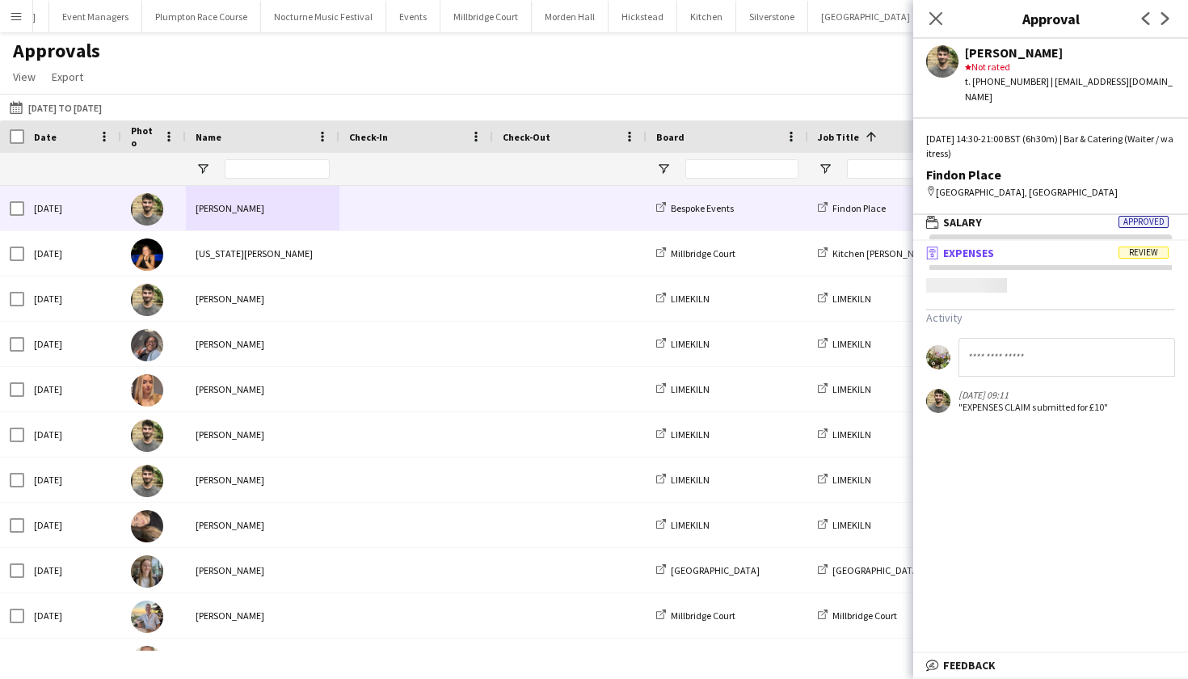
scroll to position [5, 0]
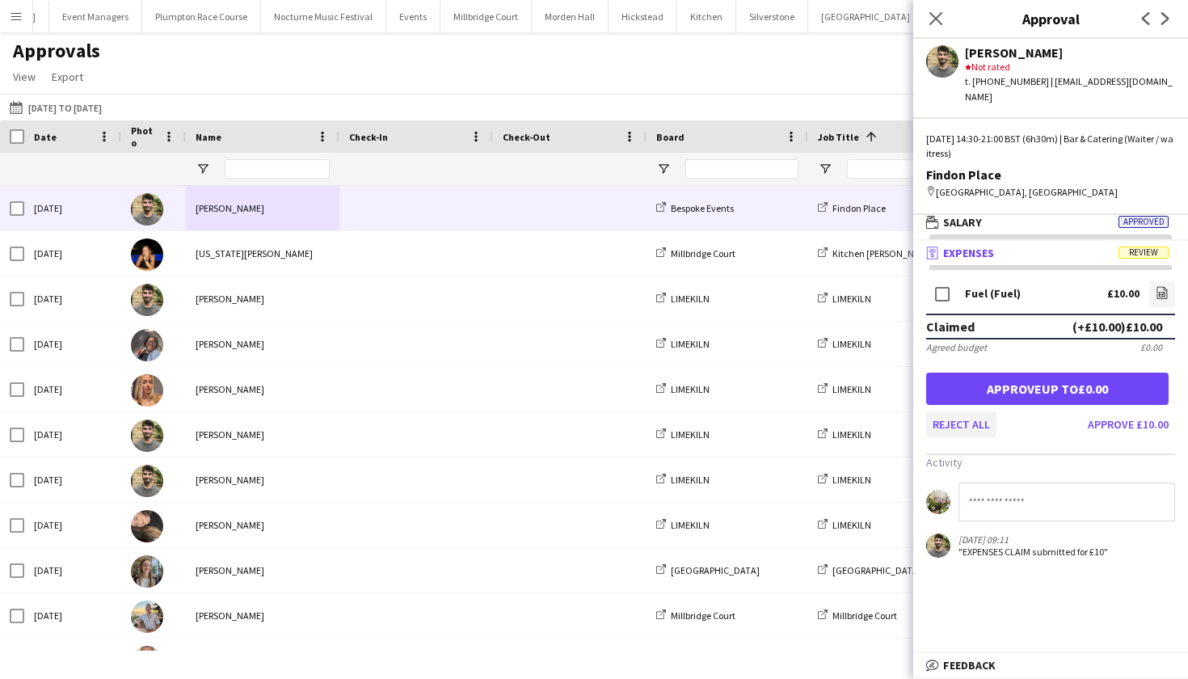
click at [972, 411] on button "Reject all" at bounding box center [961, 424] width 70 height 26
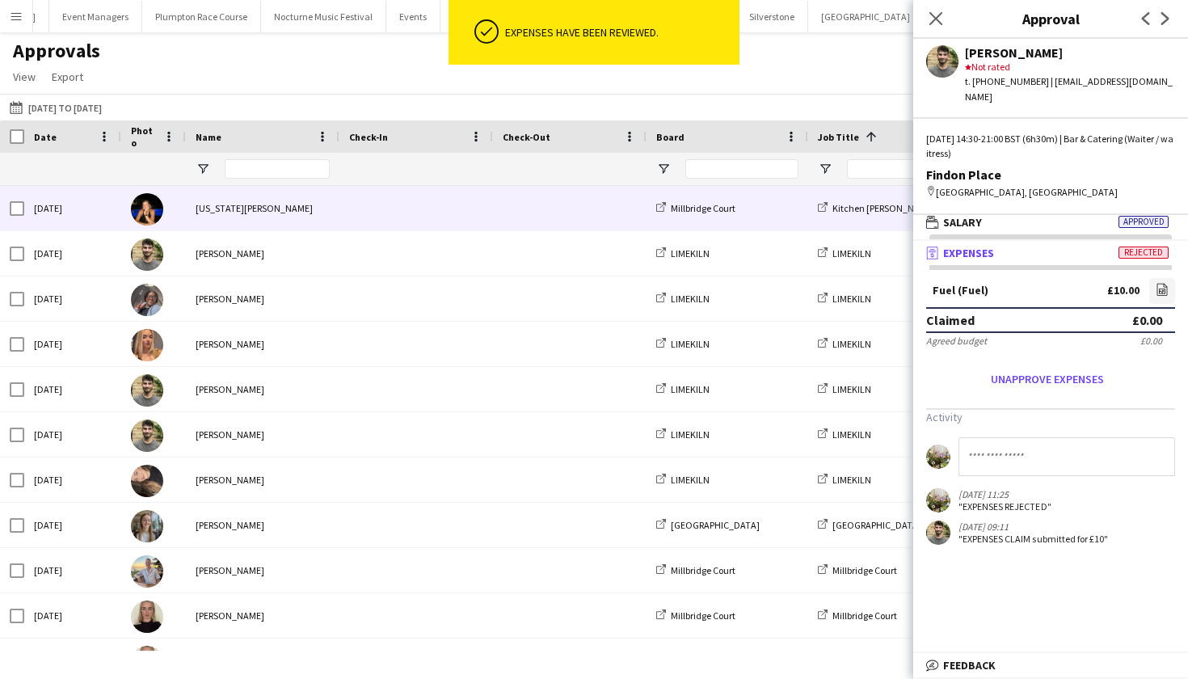
click at [261, 223] on div "Georgia Strode" at bounding box center [263, 208] width 154 height 44
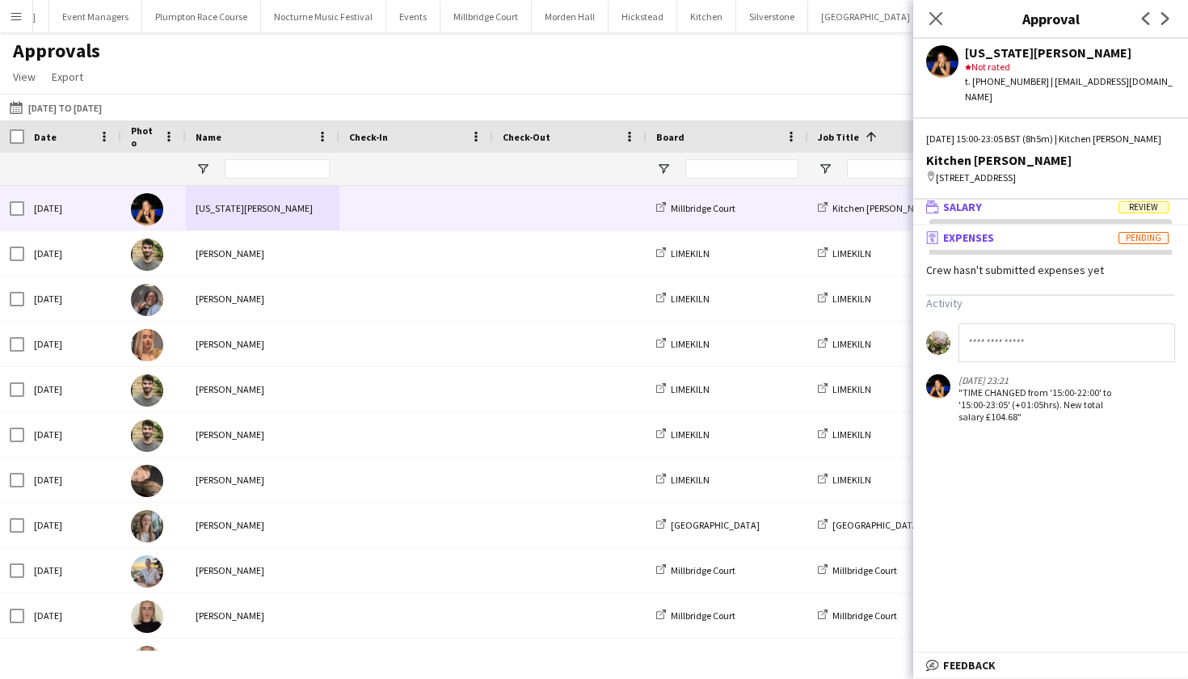
click at [1105, 215] on mat-expansion-panel-header "wallet Salary Review" at bounding box center [1050, 207] width 275 height 24
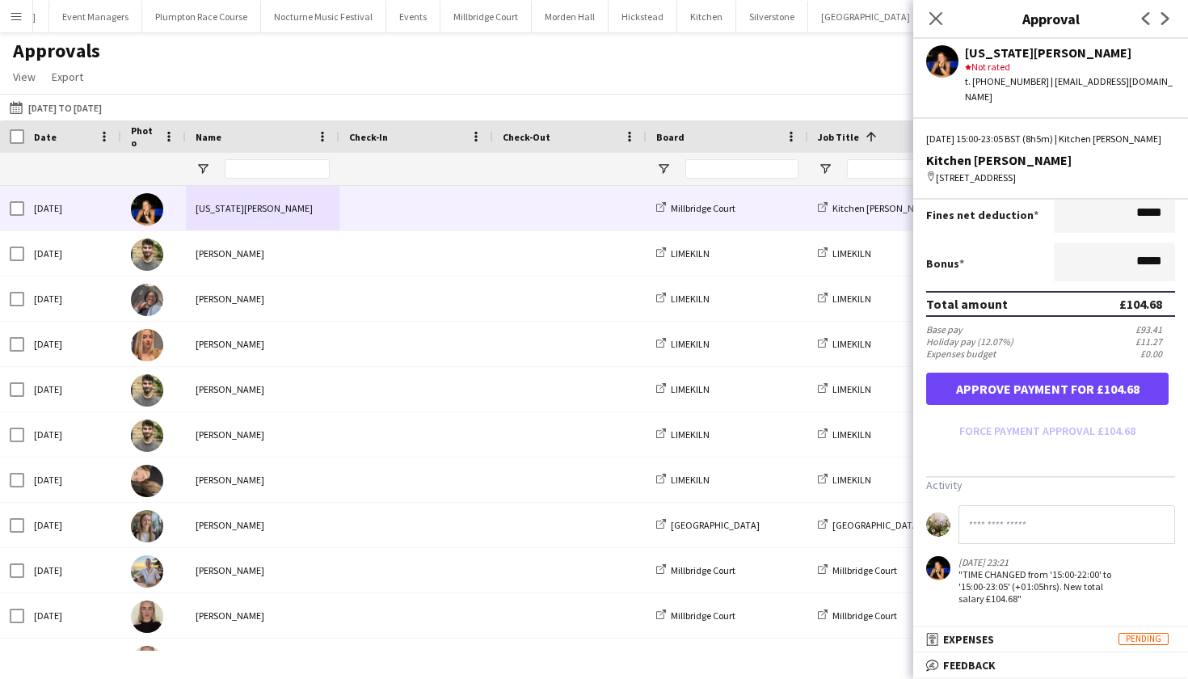
scroll to position [369, 0]
click at [1084, 387] on button "Approve payment for £104.68" at bounding box center [1047, 389] width 242 height 32
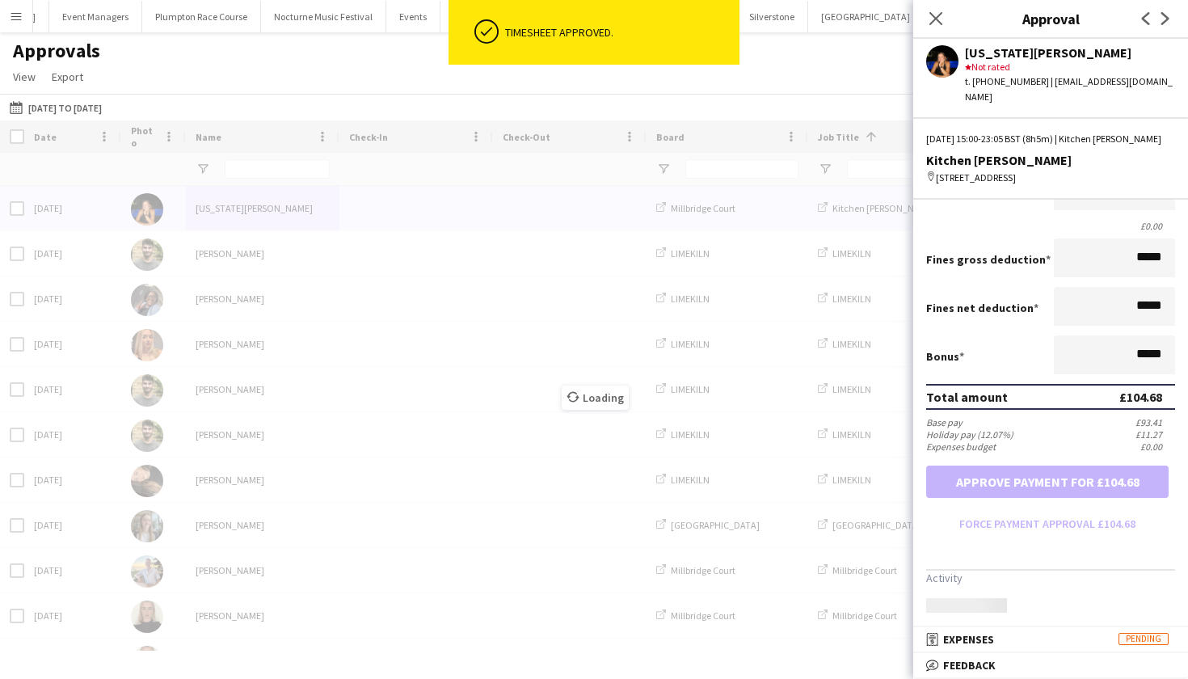
scroll to position [276, 0]
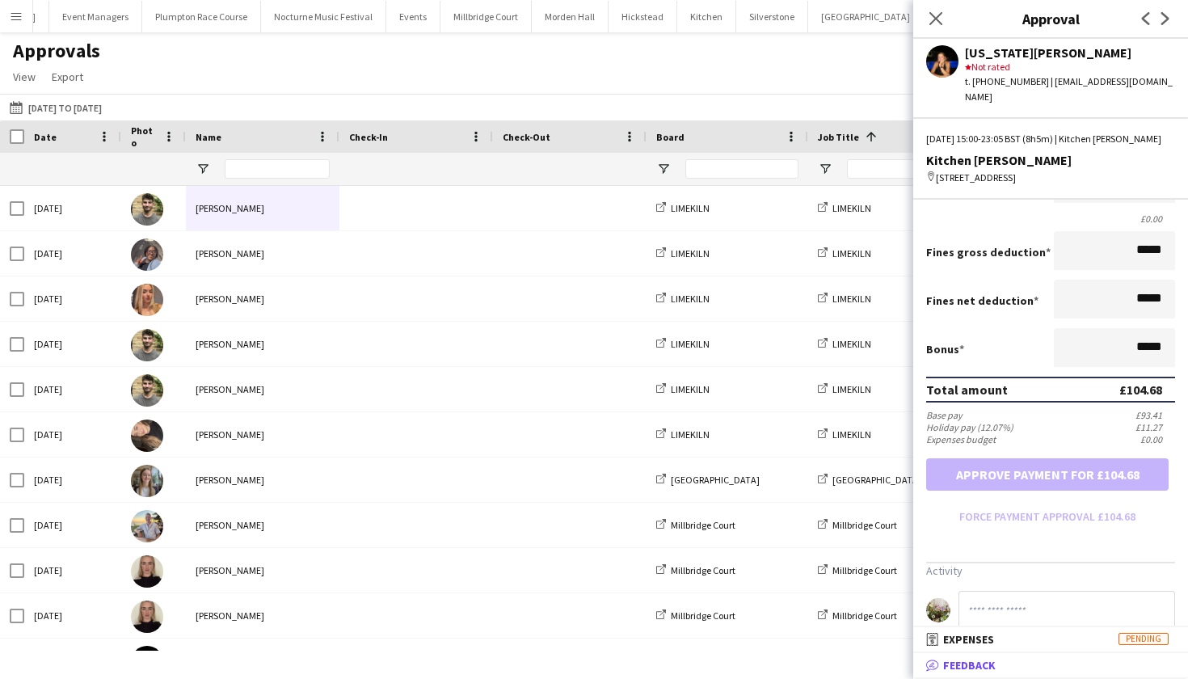
click at [1000, 661] on mat-panel-title "bubble-pencil Feedback" at bounding box center [1047, 665] width 268 height 15
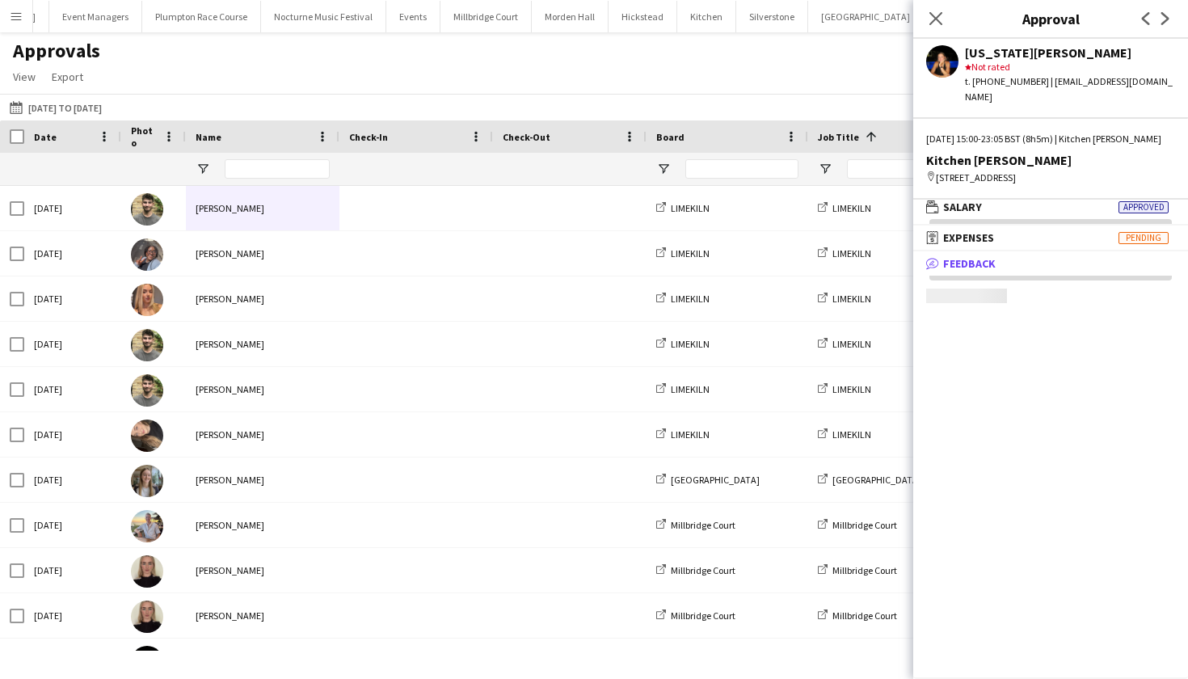
scroll to position [5, 0]
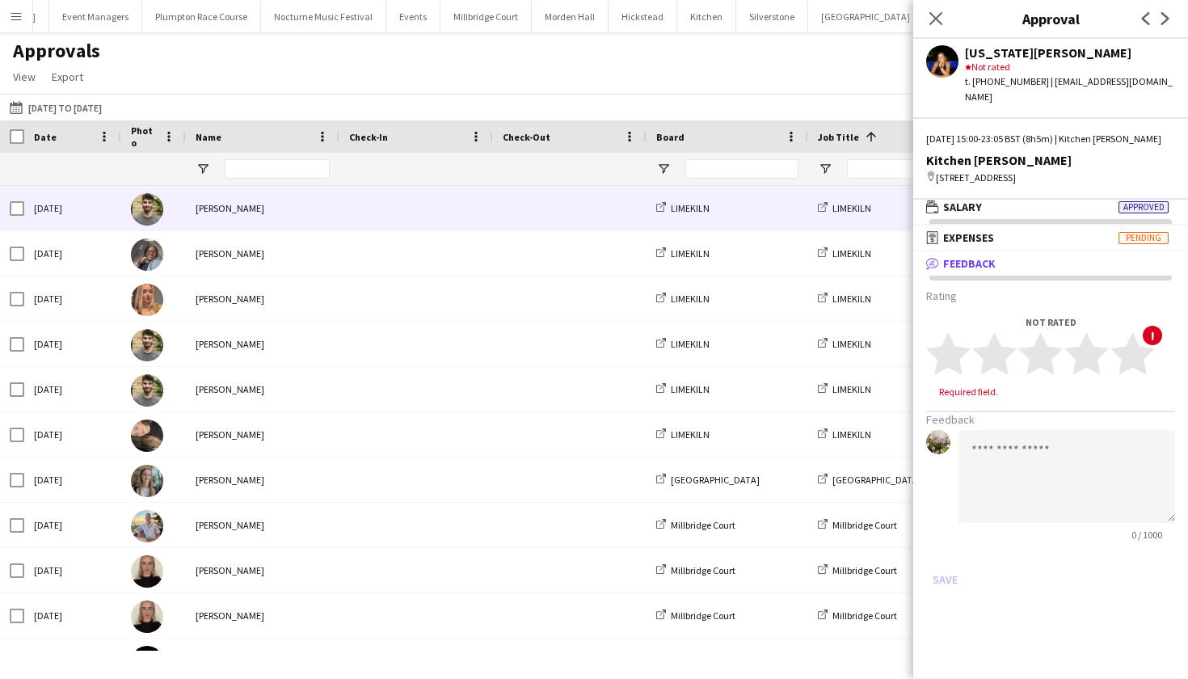
click at [553, 217] on span at bounding box center [570, 208] width 134 height 44
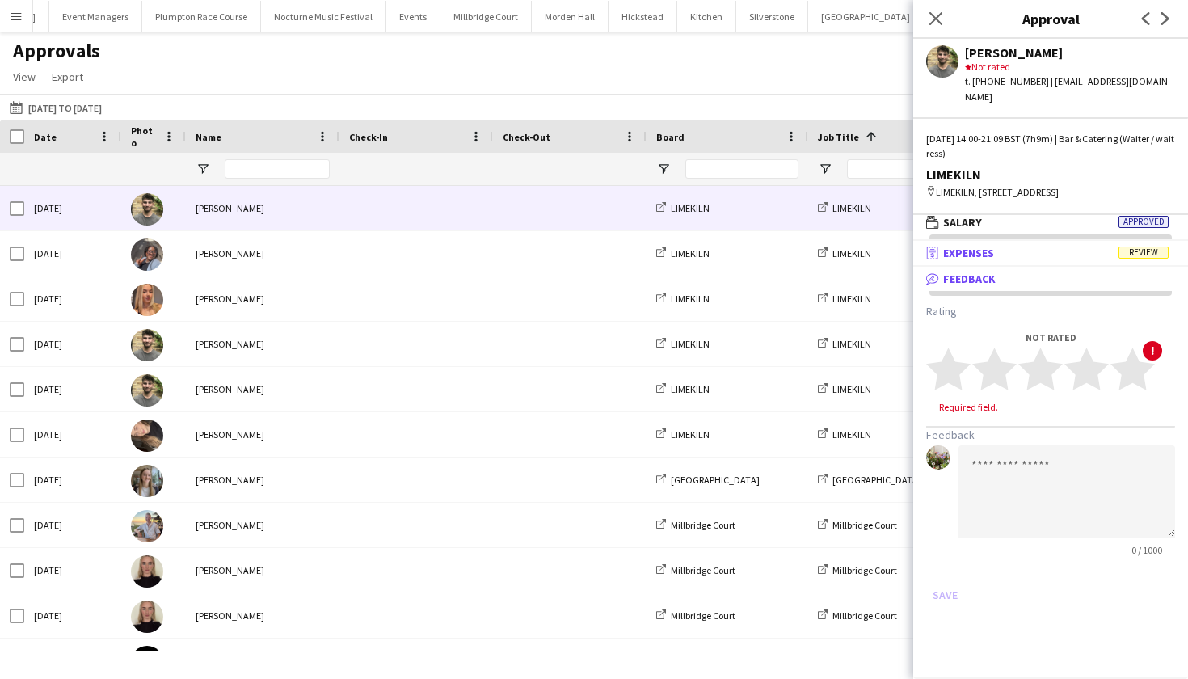
click at [1130, 247] on span "Review" at bounding box center [1144, 253] width 50 height 12
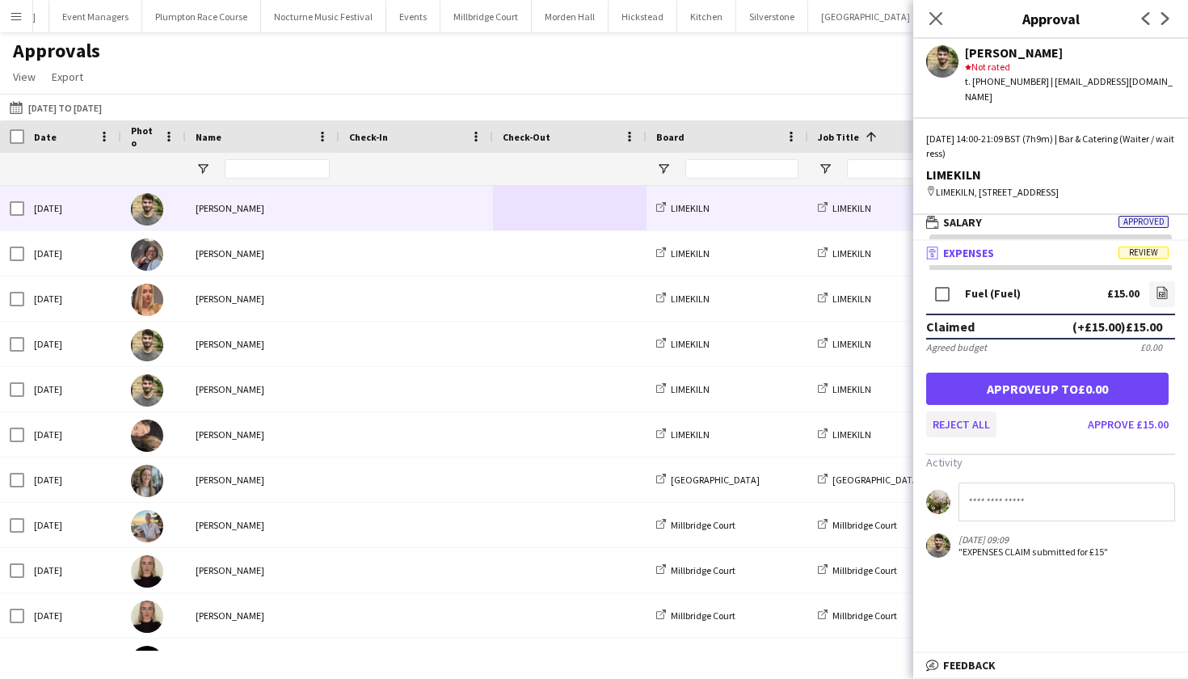
click at [952, 411] on button "Reject all" at bounding box center [961, 424] width 70 height 26
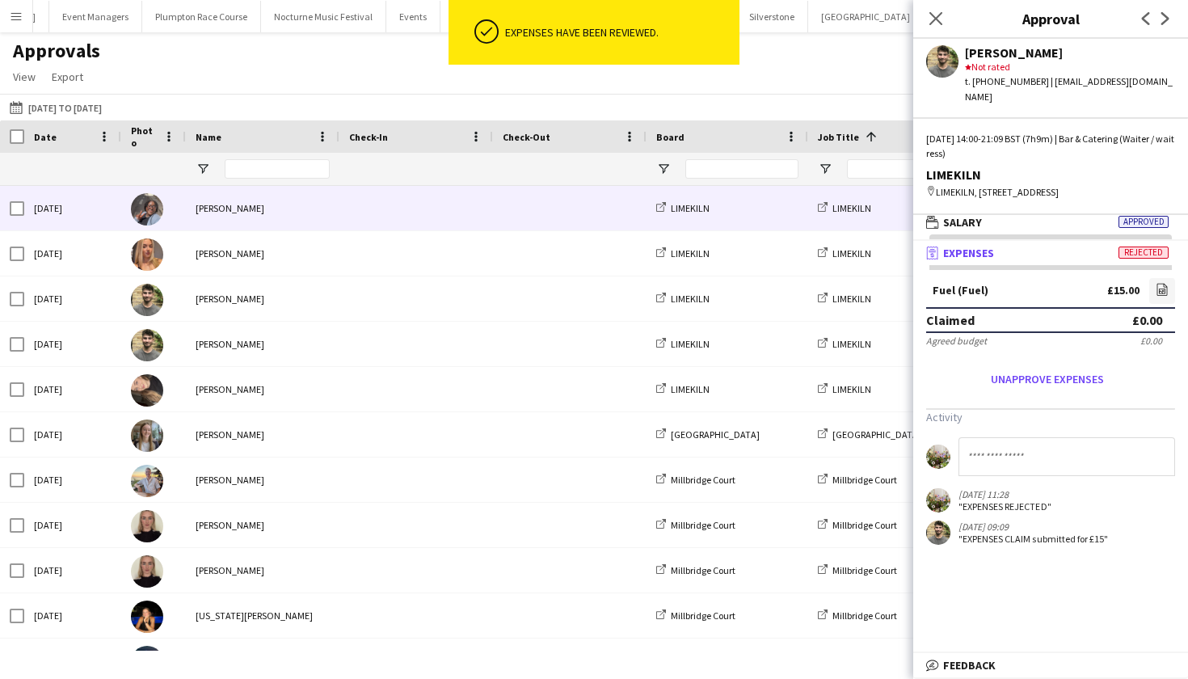
click at [462, 199] on span at bounding box center [416, 208] width 134 height 44
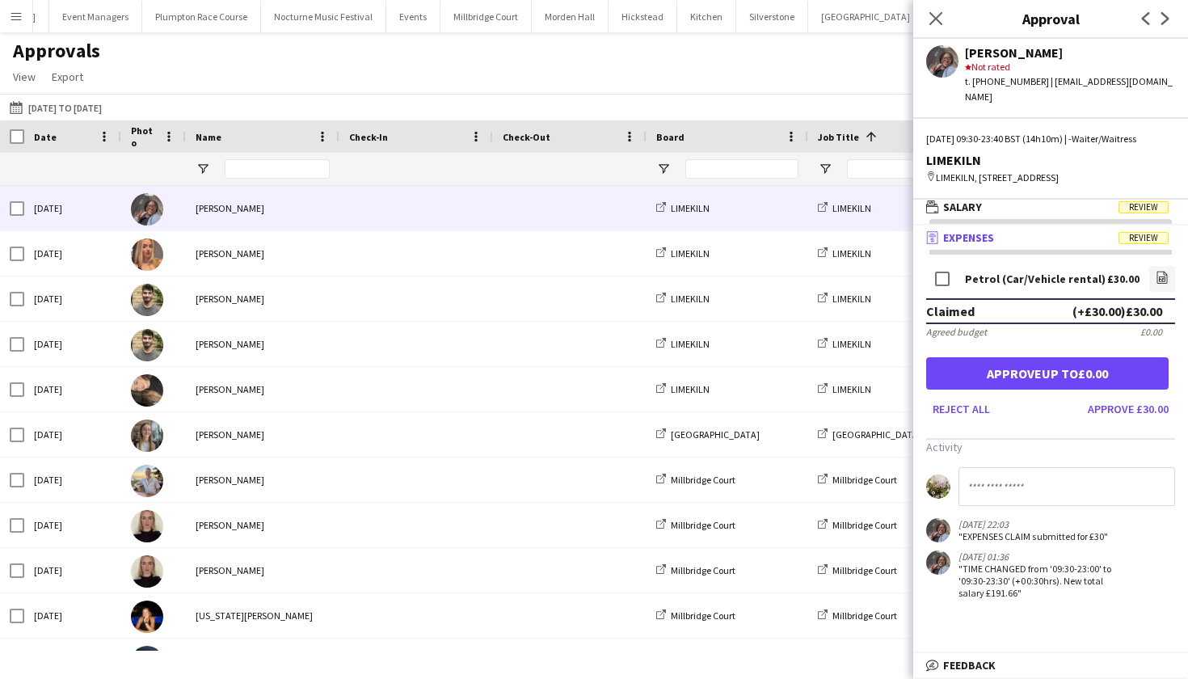
click at [1016, 235] on mat-panel-title "receipt Expenses Review" at bounding box center [1047, 237] width 268 height 15
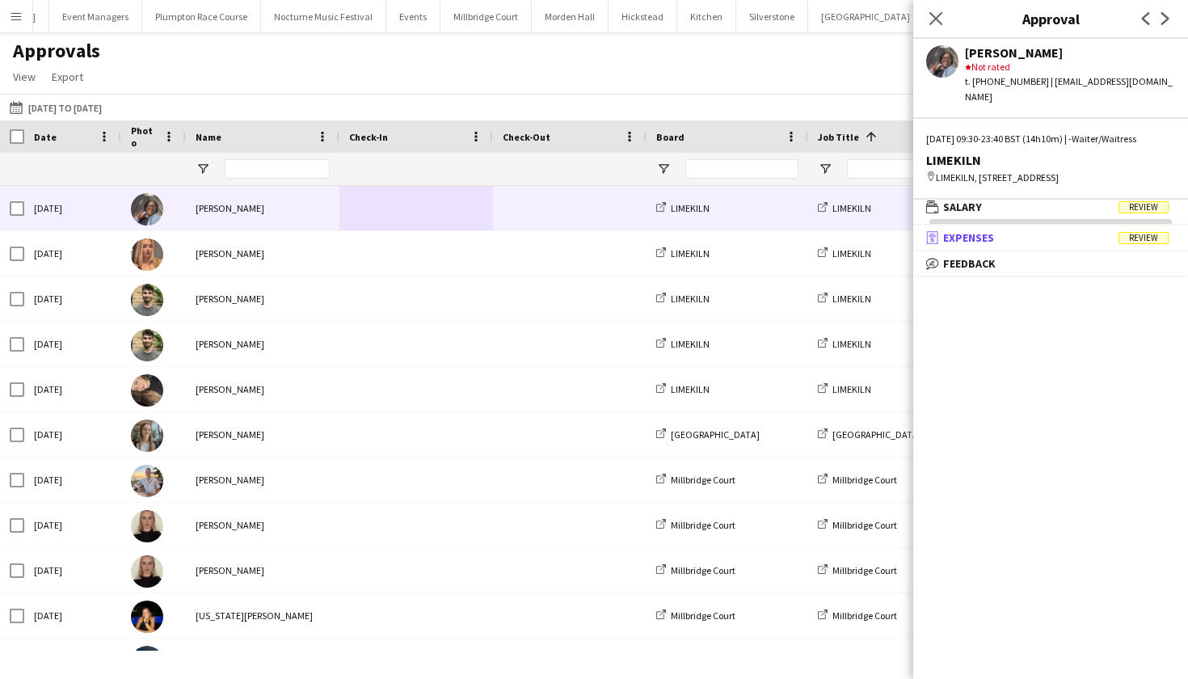
click at [1016, 235] on mat-panel-title "receipt Expenses Review" at bounding box center [1047, 237] width 268 height 15
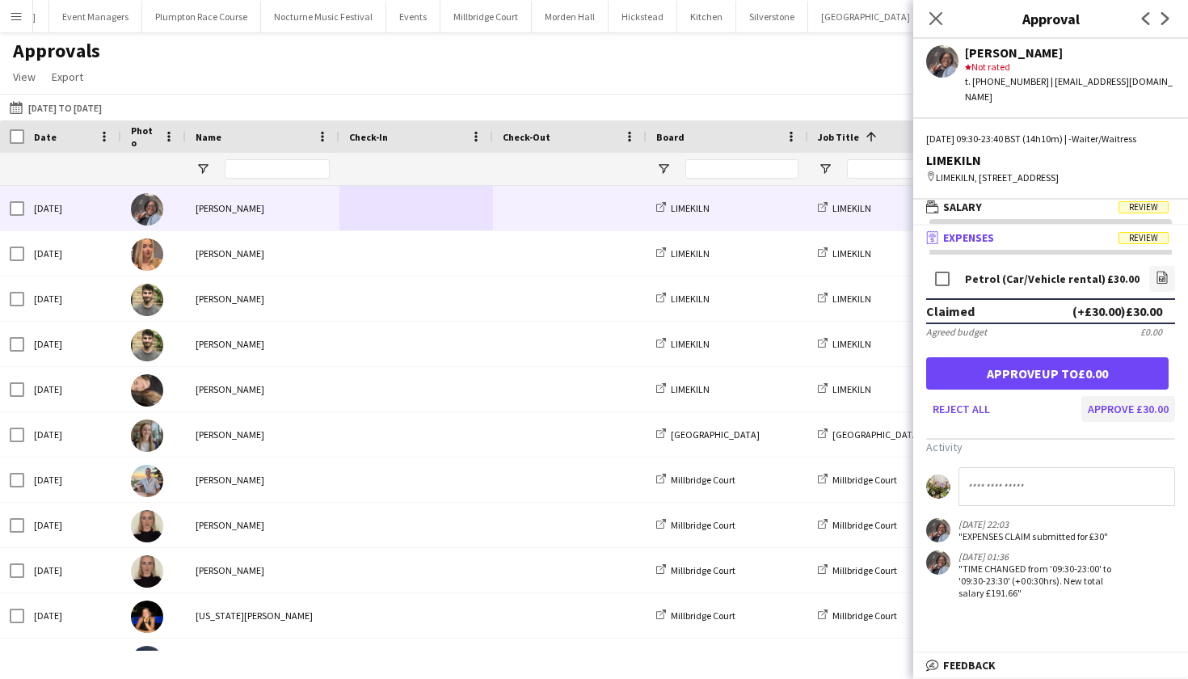
click at [1113, 407] on button "Approve £30.00" at bounding box center [1128, 409] width 94 height 26
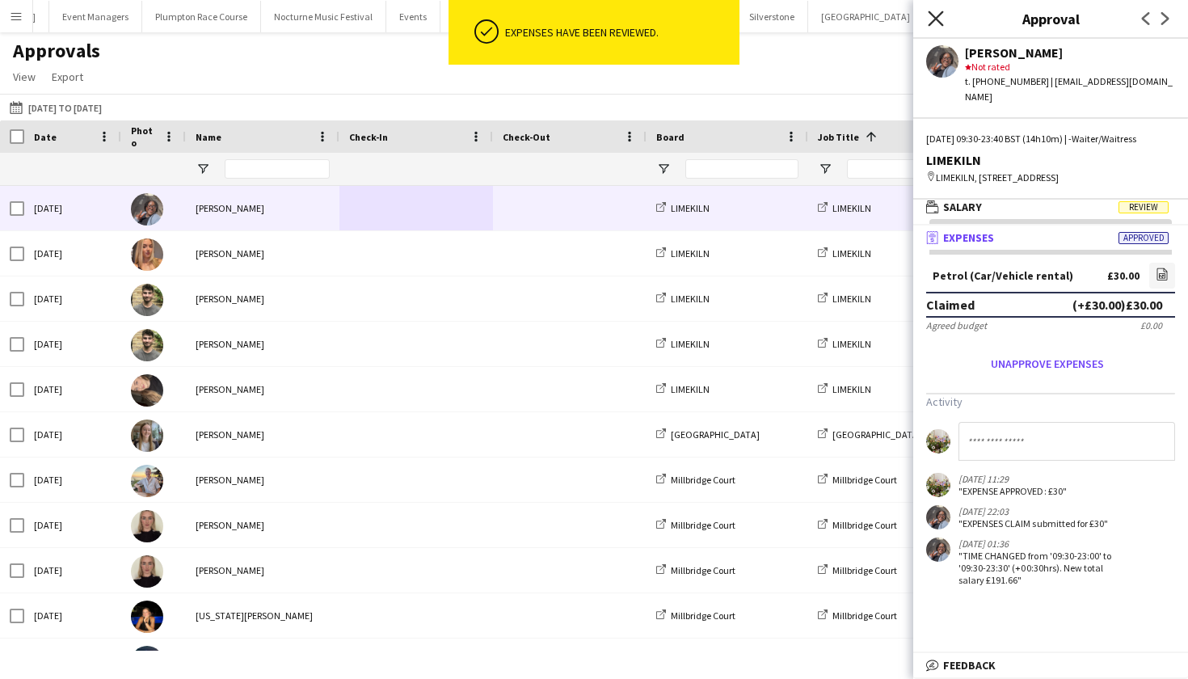
click at [938, 19] on icon "Close pop-in" at bounding box center [935, 18] width 15 height 15
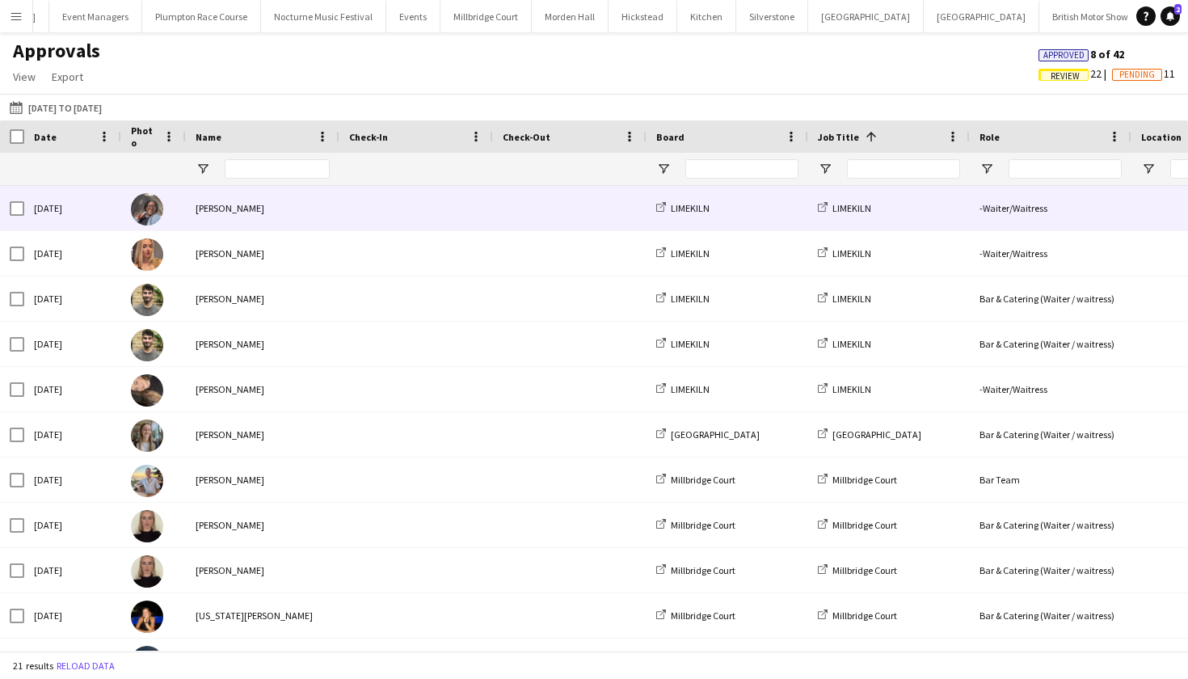
click at [501, 217] on div at bounding box center [570, 208] width 154 height 44
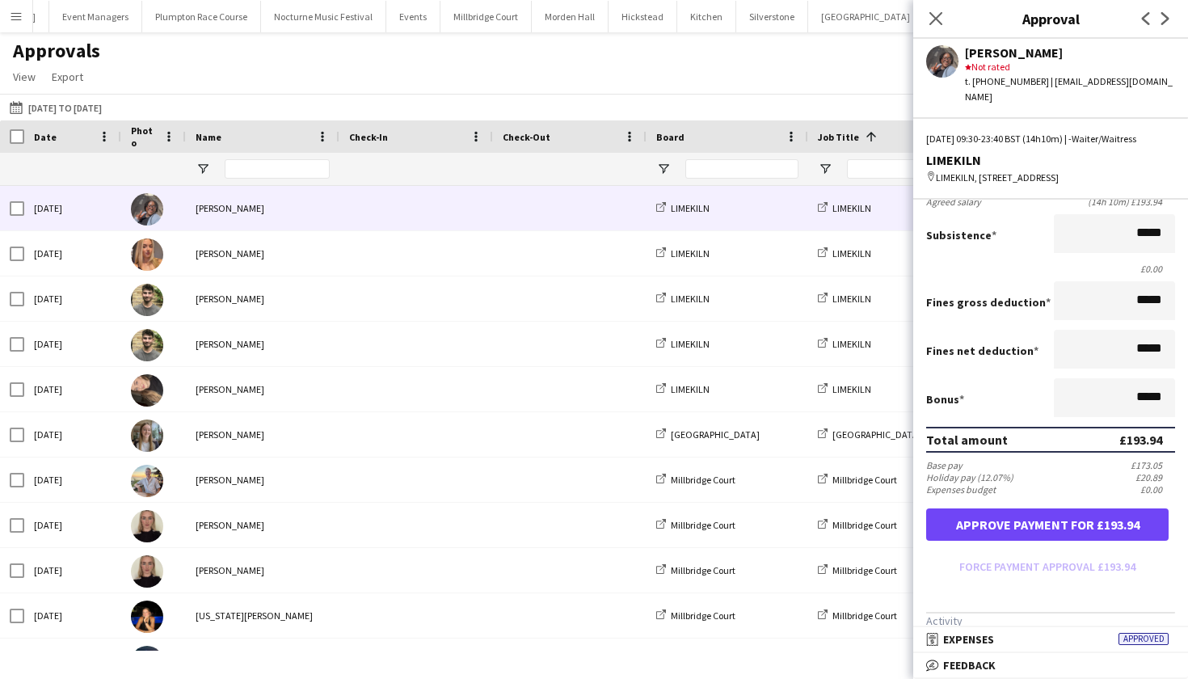
scroll to position [259, 0]
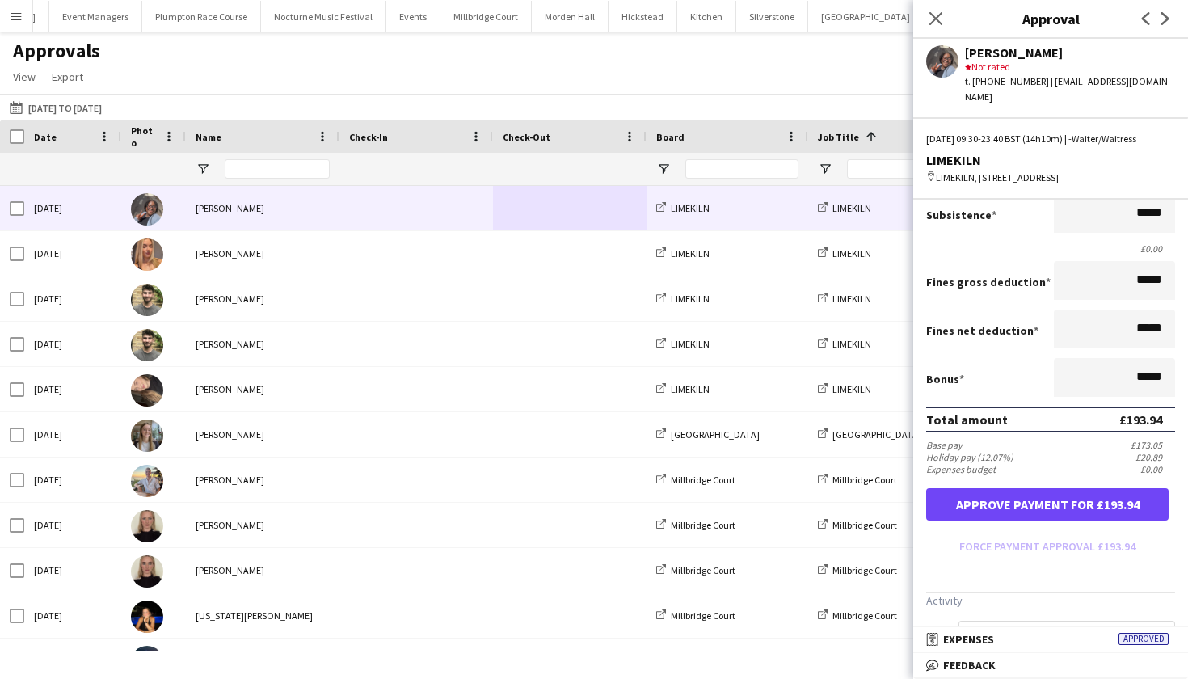
click at [1027, 498] on button "Approve payment for £193.94" at bounding box center [1047, 504] width 242 height 32
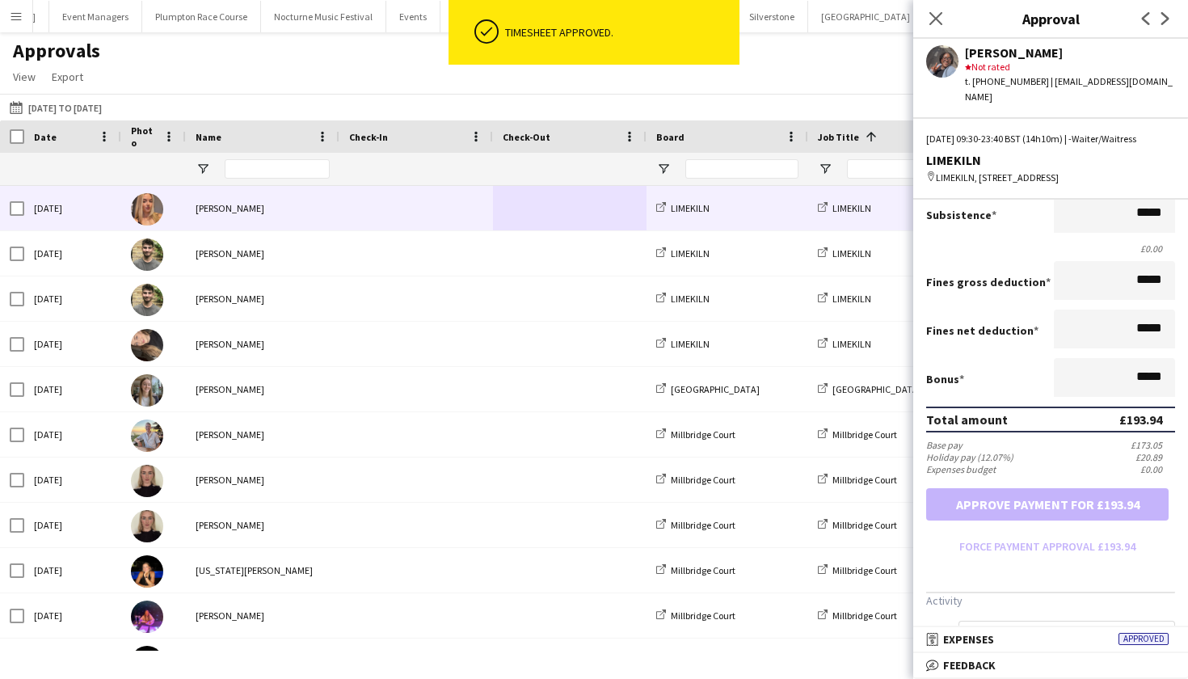
click at [348, 220] on div at bounding box center [416, 208] width 154 height 44
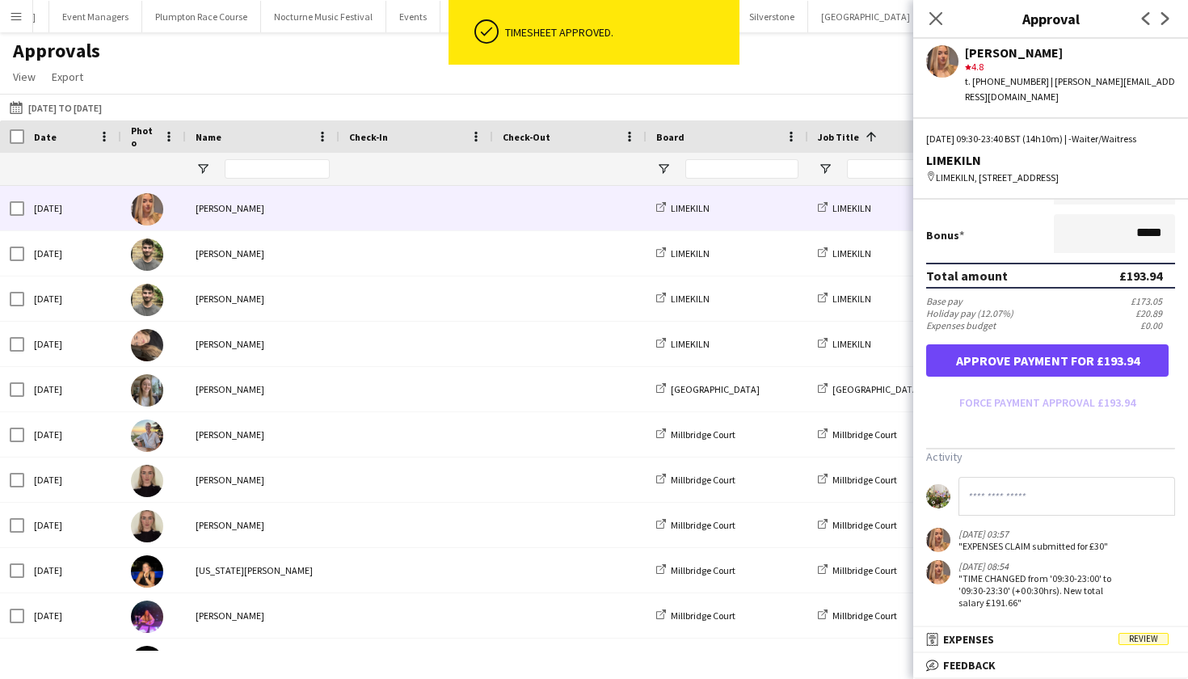
scroll to position [402, 0]
click at [1136, 638] on span "Review" at bounding box center [1144, 639] width 50 height 12
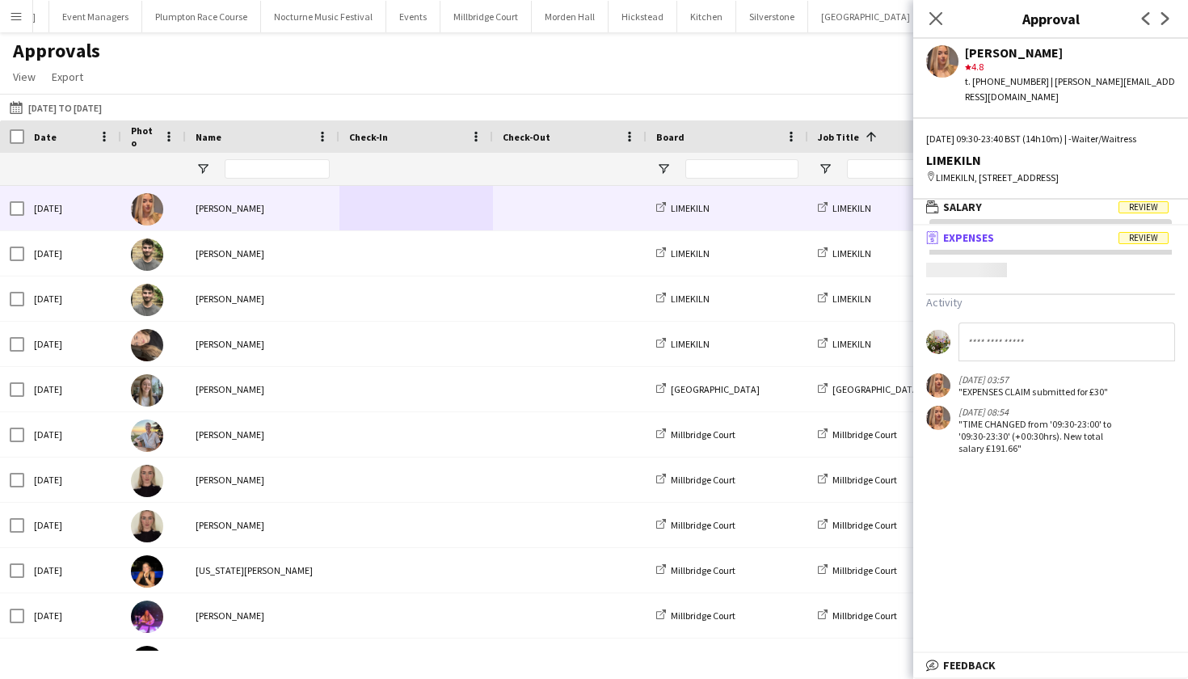
scroll to position [5, 0]
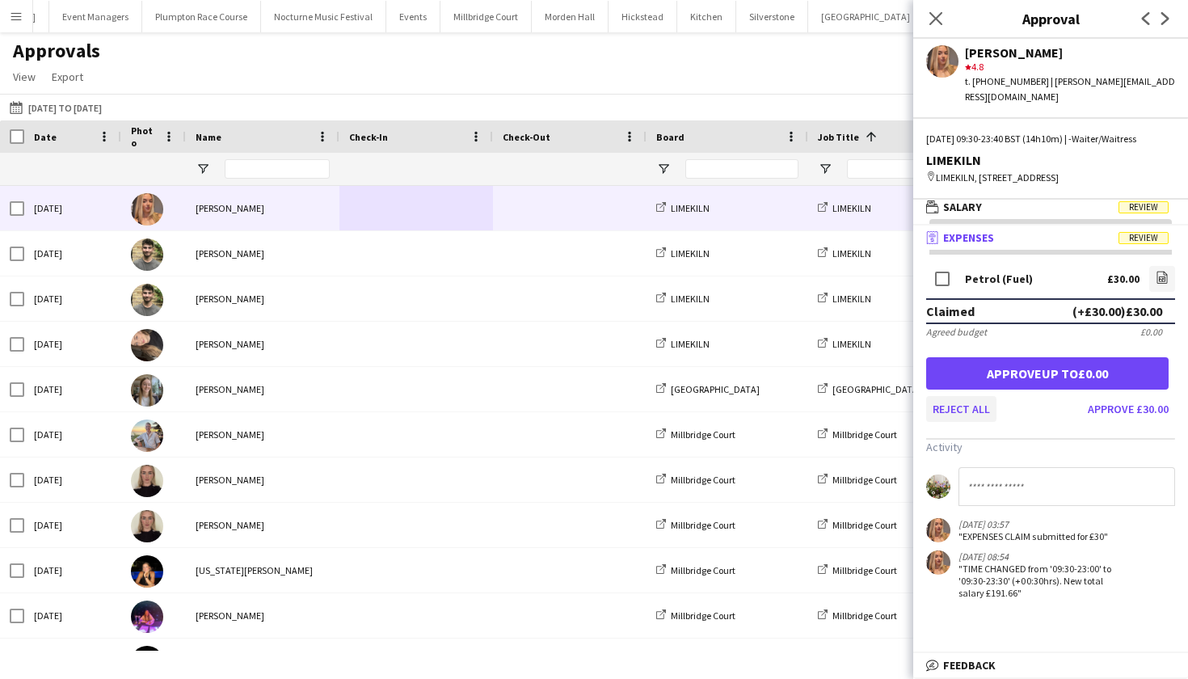
click at [980, 405] on button "Reject all" at bounding box center [961, 409] width 70 height 26
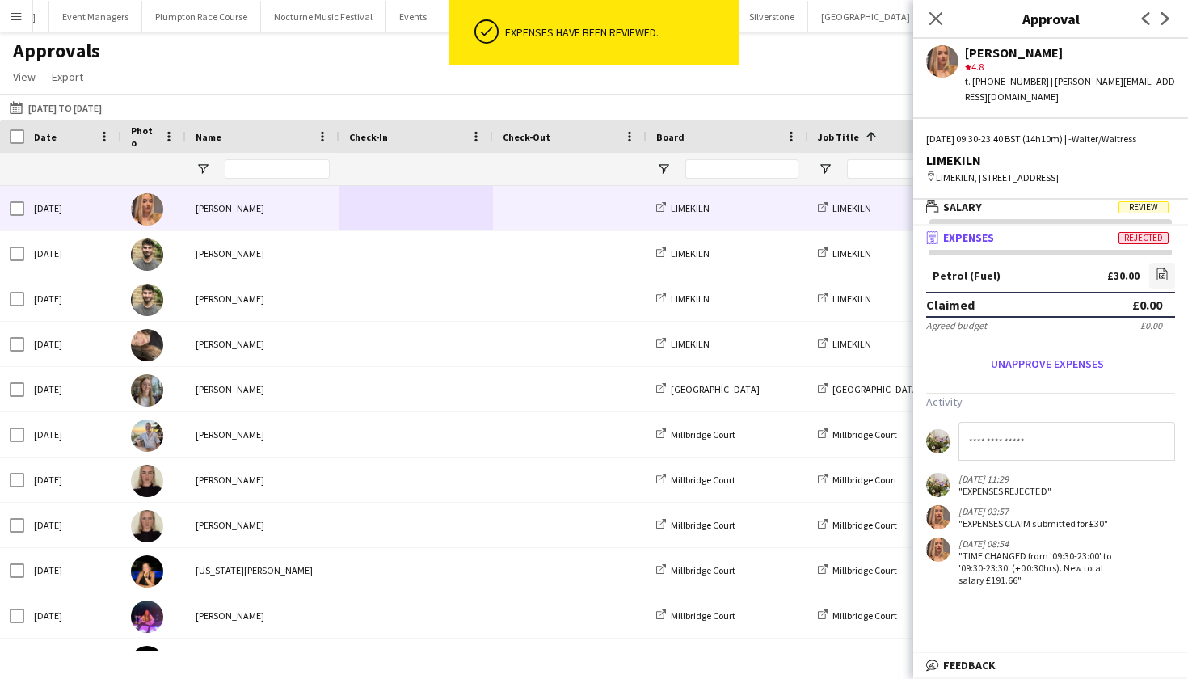
scroll to position [0, 0]
click at [985, 201] on mat-panel-title "wallet Salary Review" at bounding box center [1047, 207] width 268 height 15
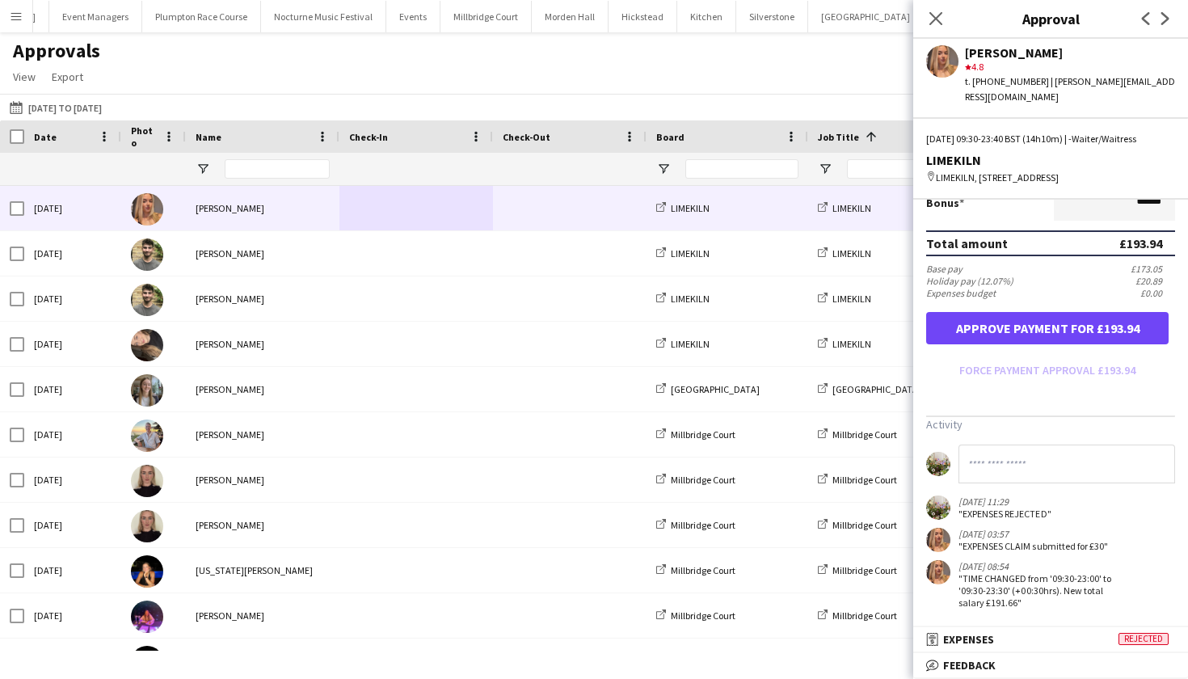
scroll to position [434, 0]
click at [989, 643] on span "Expenses" at bounding box center [968, 639] width 51 height 15
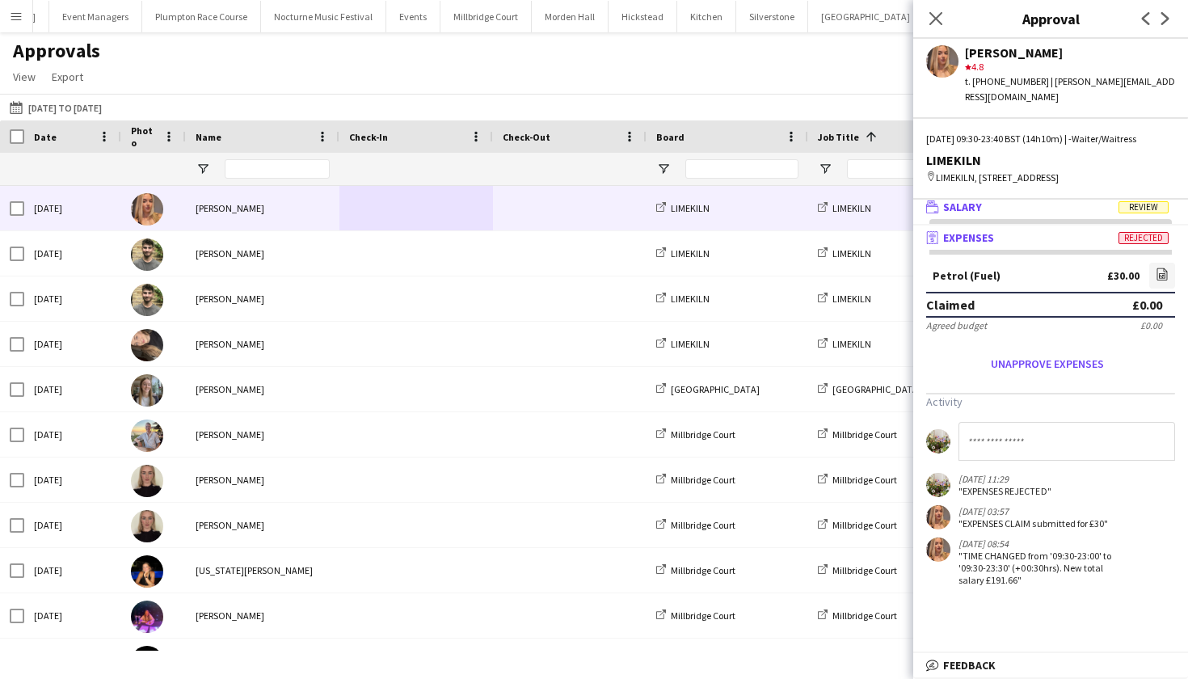
click at [1052, 206] on mat-panel-title "wallet Salary Review" at bounding box center [1047, 207] width 268 height 15
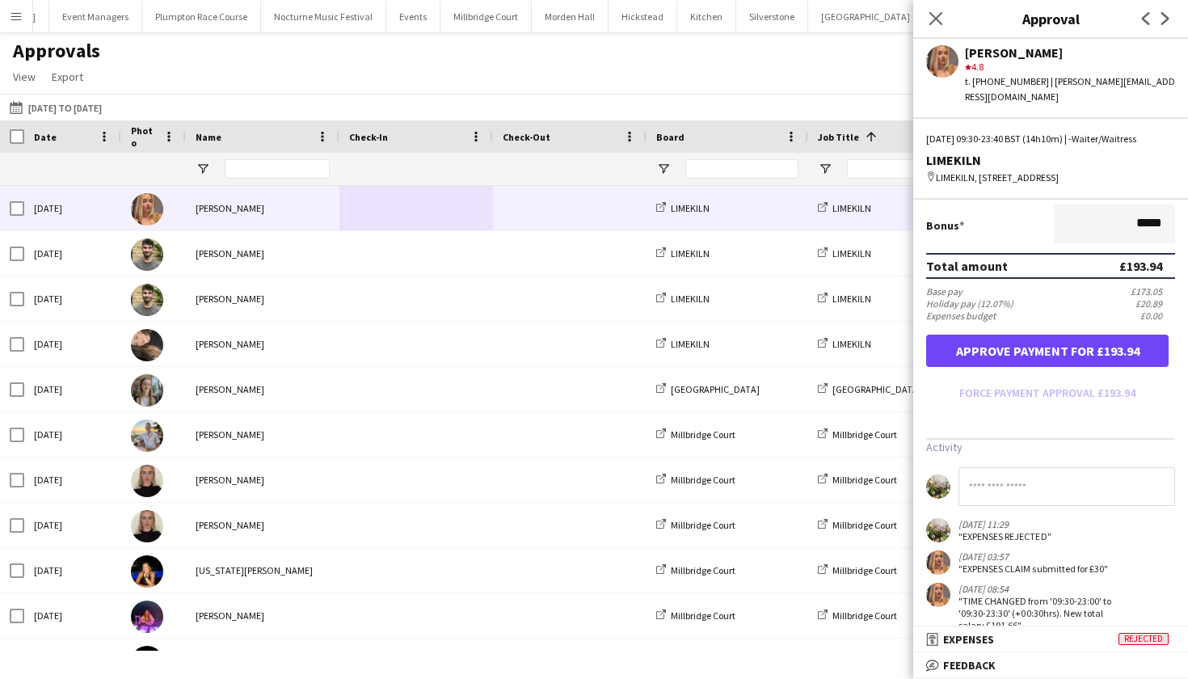
scroll to position [421, 0]
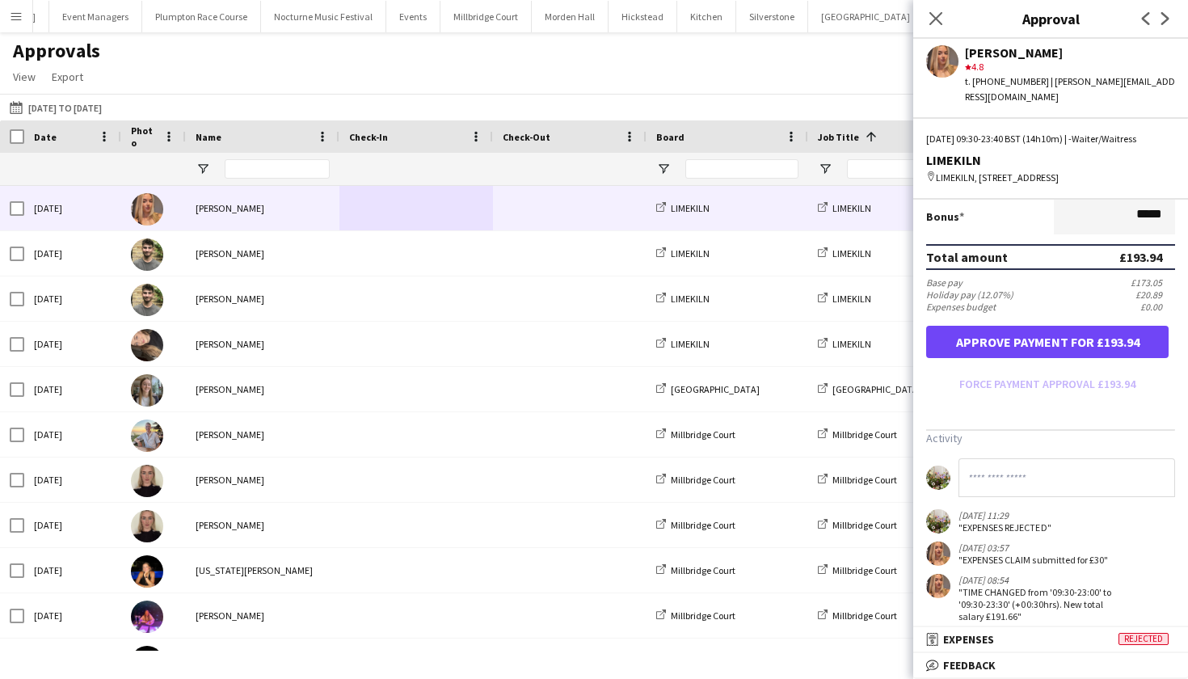
click at [1065, 335] on button "Approve payment for £193.94" at bounding box center [1047, 342] width 242 height 32
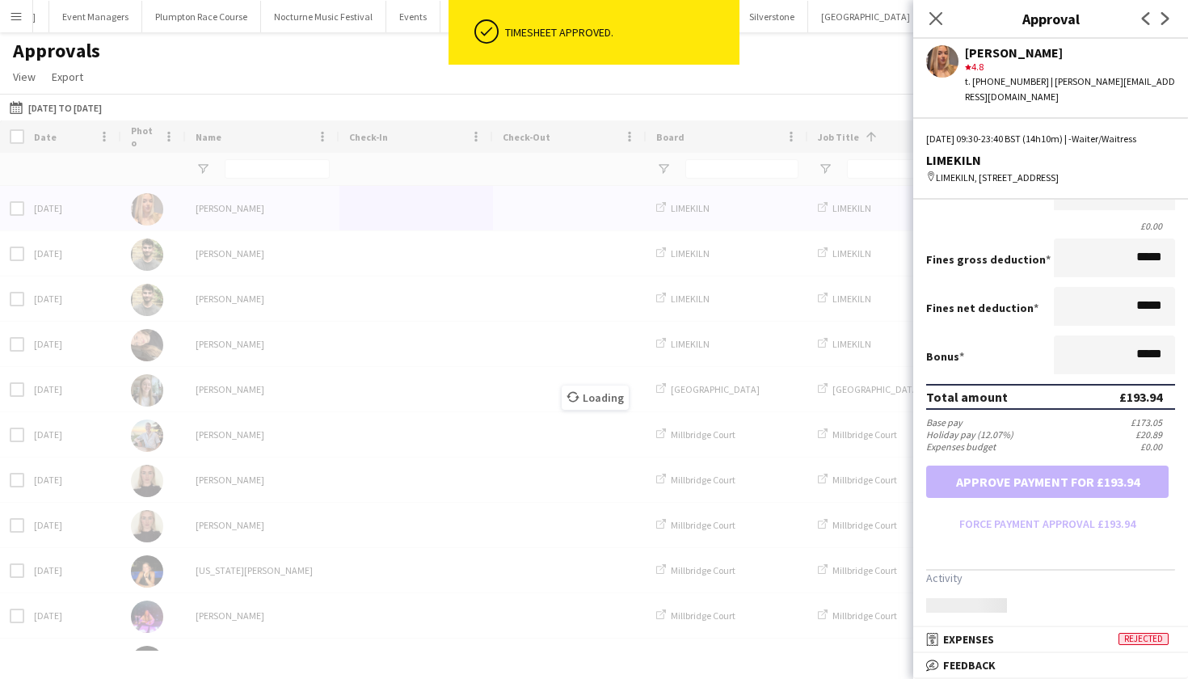
scroll to position [276, 0]
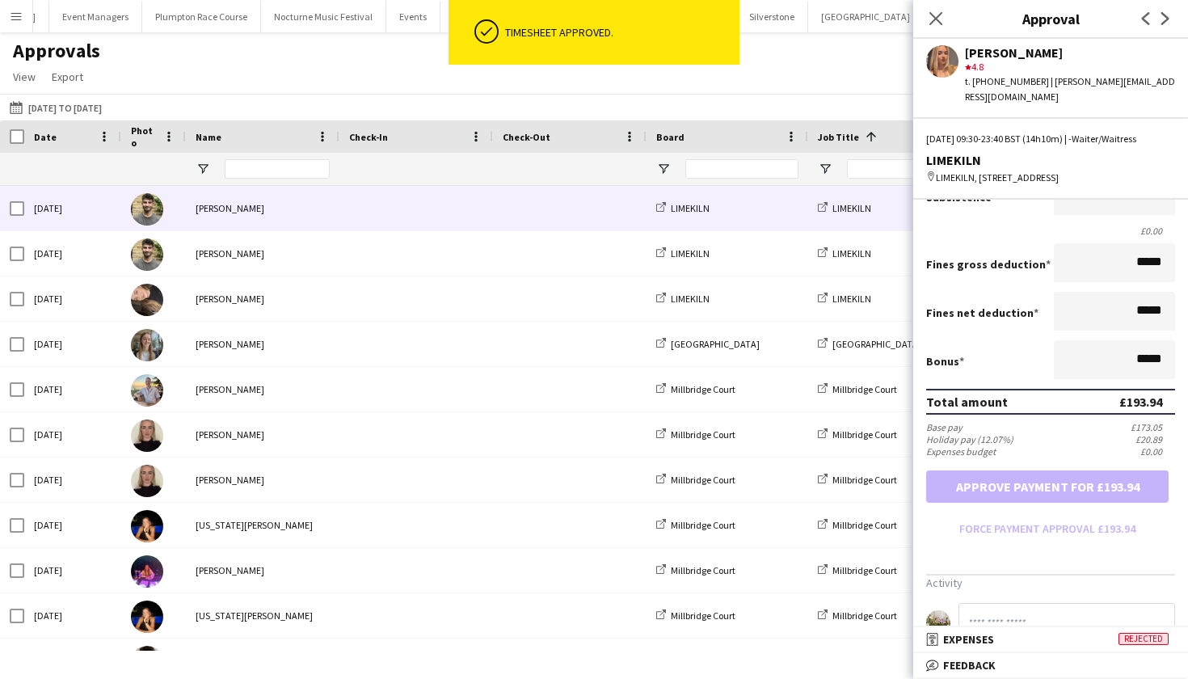
click at [449, 217] on span at bounding box center [416, 208] width 134 height 44
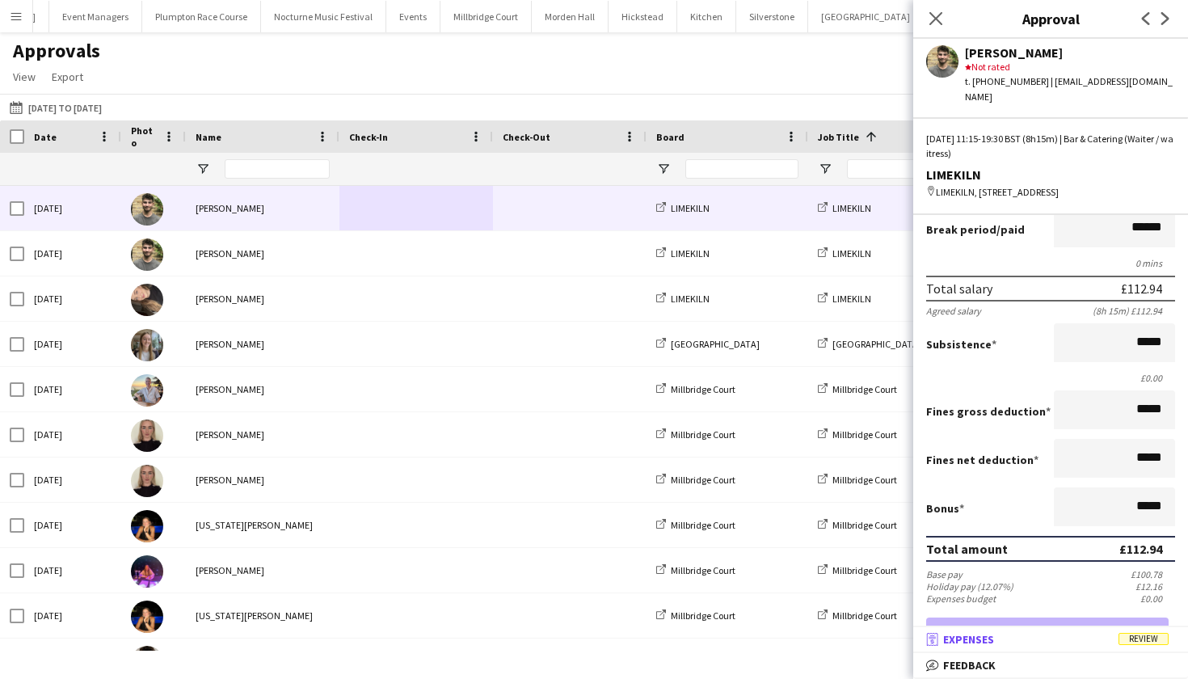
click at [1001, 648] on mat-expansion-panel-header "receipt Expenses Review" at bounding box center [1050, 639] width 275 height 24
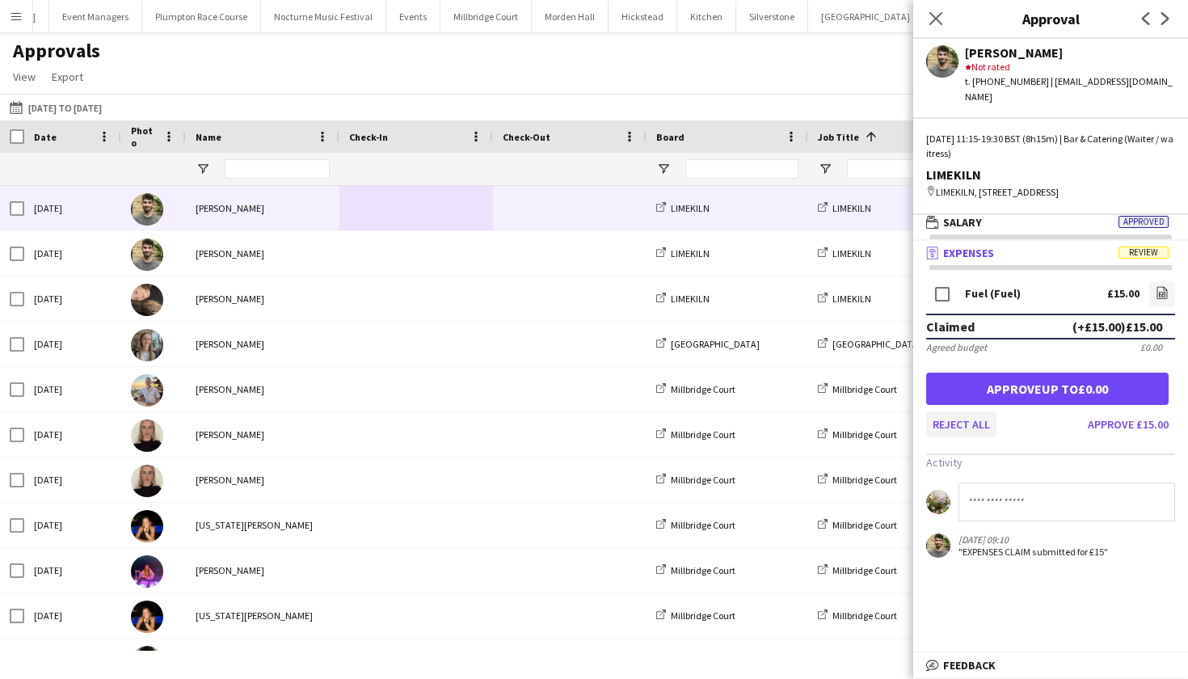
click at [948, 411] on button "Reject all" at bounding box center [961, 424] width 70 height 26
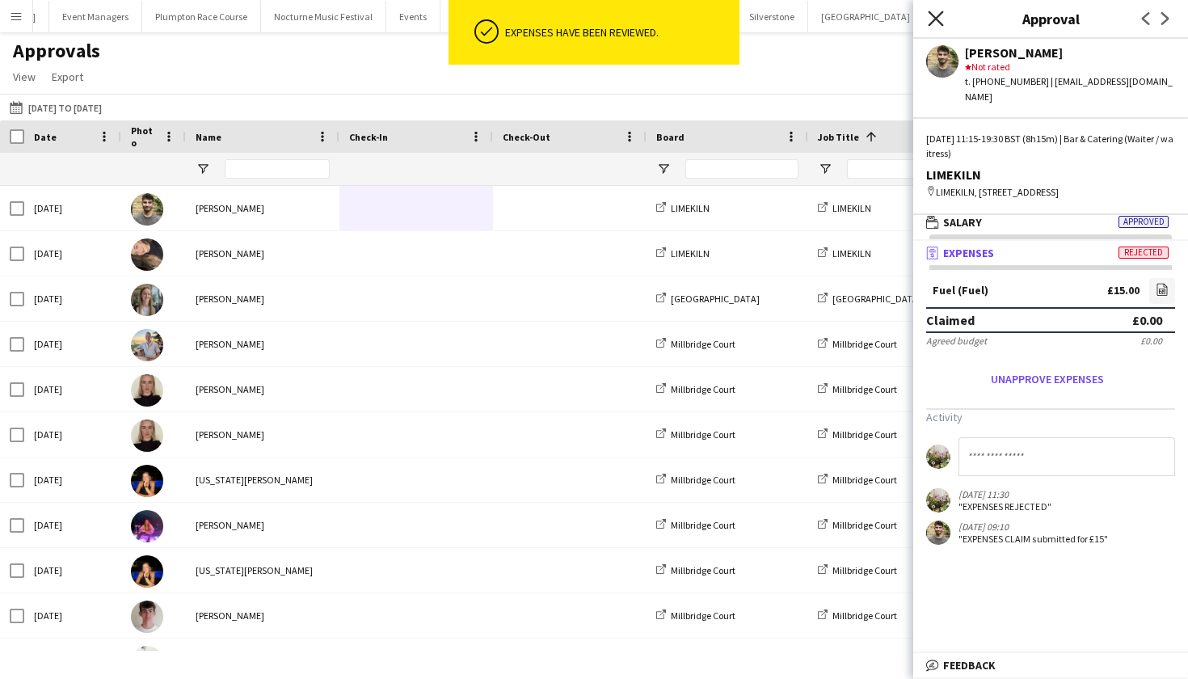
click at [938, 19] on icon "Close pop-in" at bounding box center [935, 18] width 15 height 15
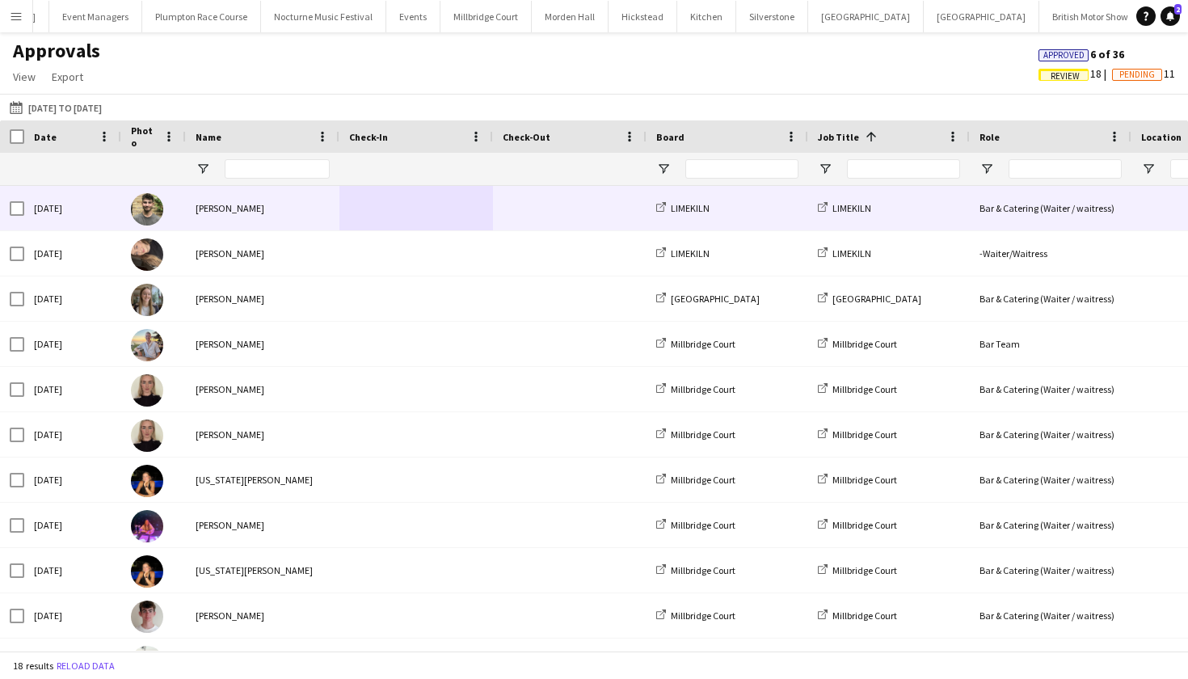
click at [550, 203] on span at bounding box center [570, 208] width 134 height 44
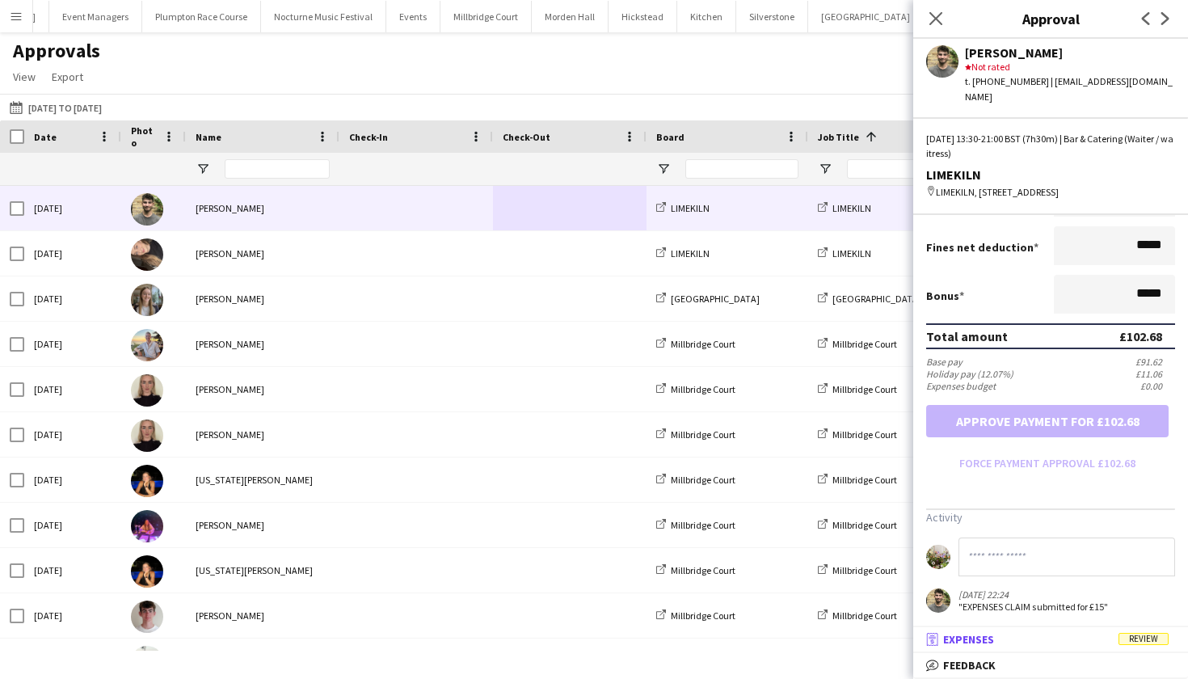
click at [1013, 646] on mat-panel-title "receipt Expenses Review" at bounding box center [1047, 639] width 268 height 15
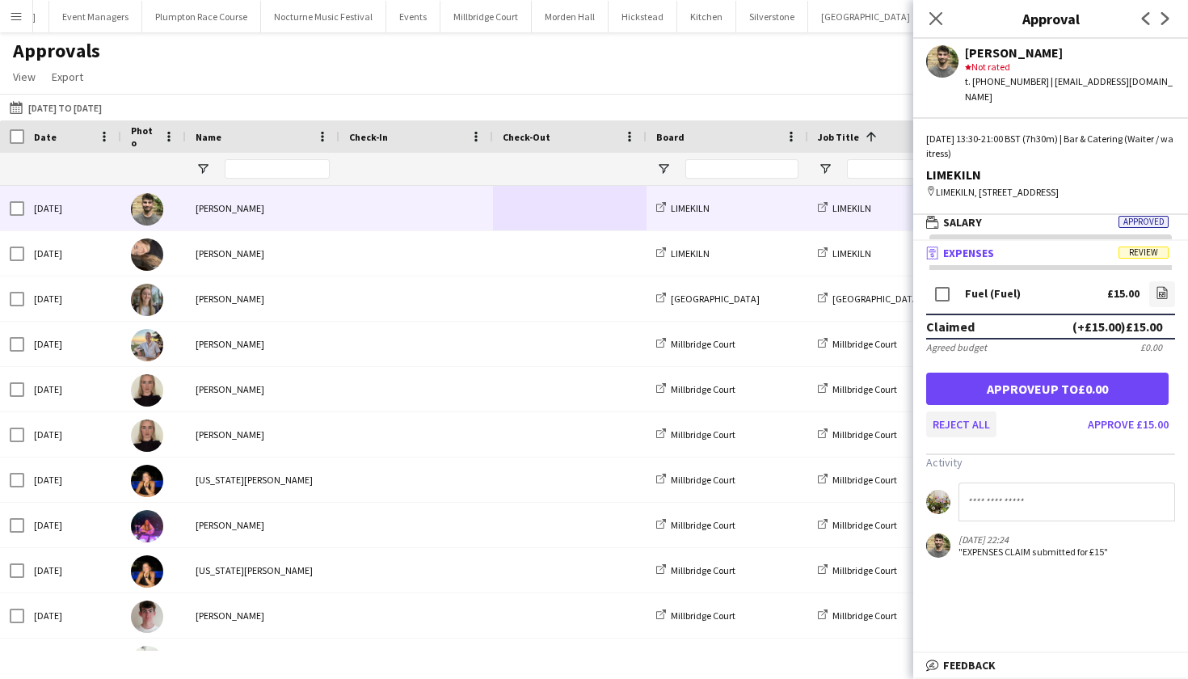
click at [964, 411] on button "Reject all" at bounding box center [961, 424] width 70 height 26
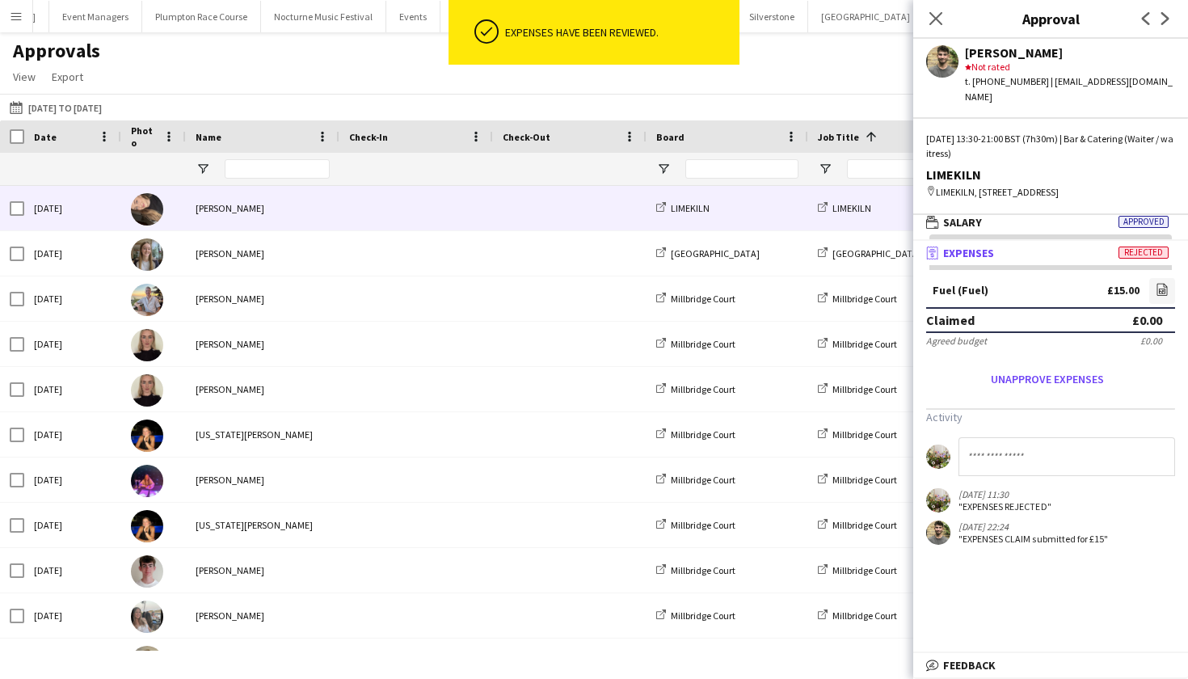
click at [377, 200] on span at bounding box center [416, 208] width 134 height 44
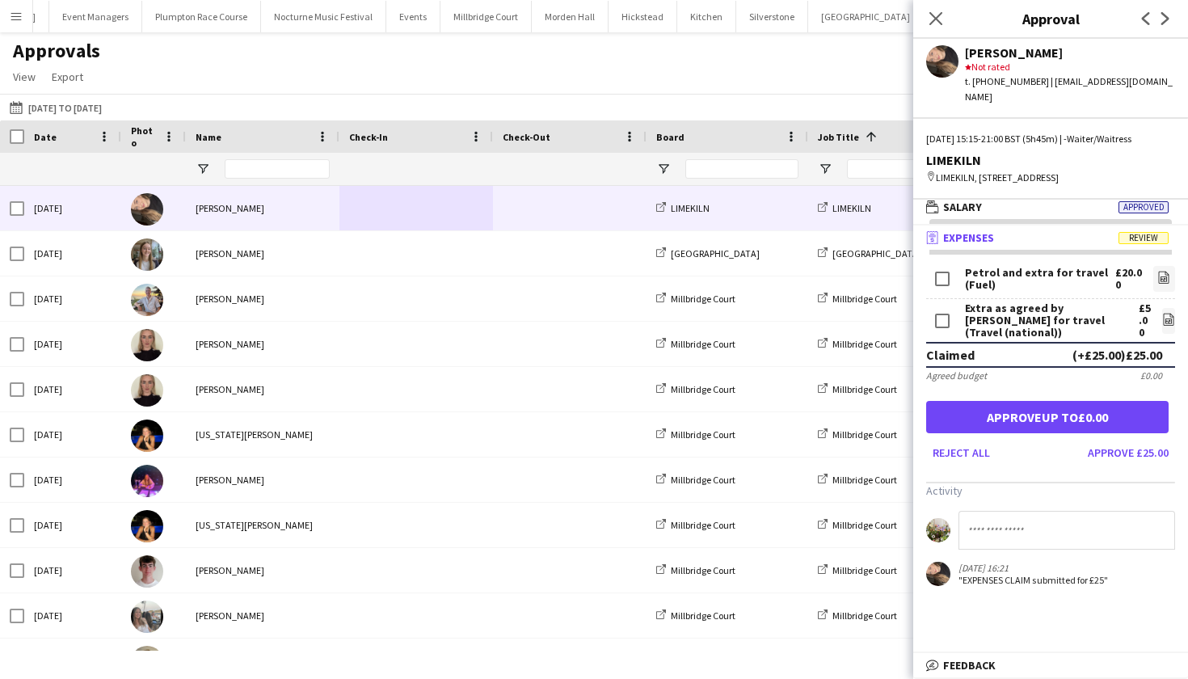
click at [1045, 230] on mat-panel-title "receipt Expenses Review" at bounding box center [1047, 237] width 268 height 15
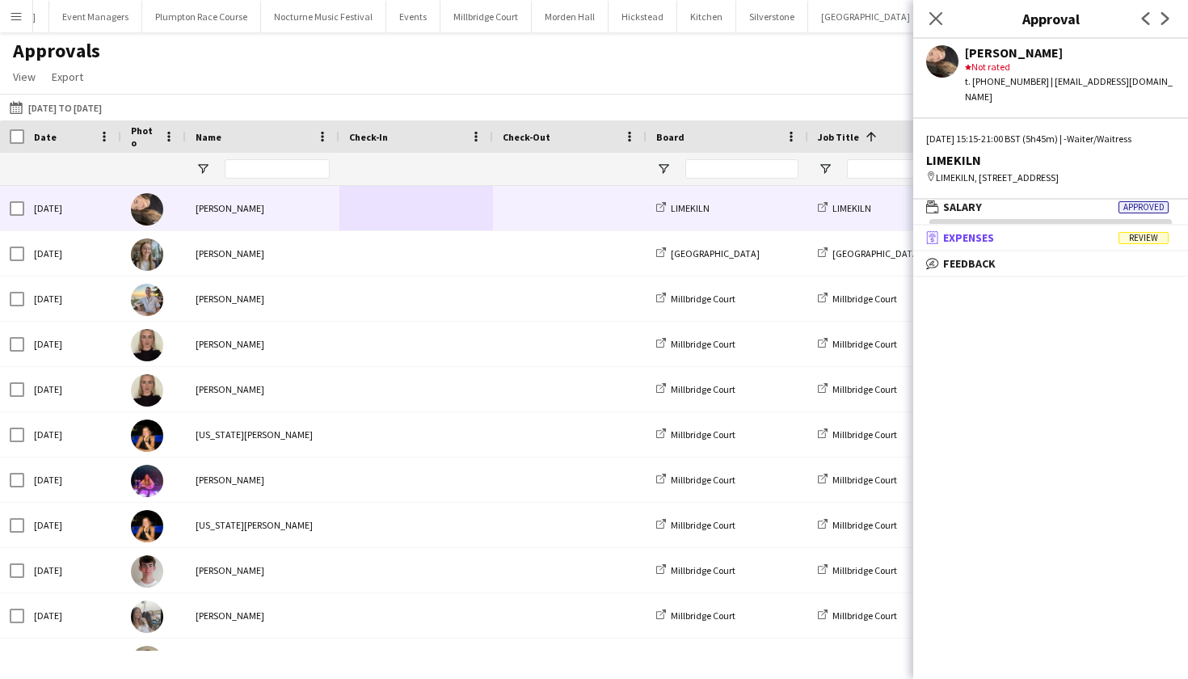
click at [1045, 230] on mat-panel-title "receipt Expenses Review" at bounding box center [1047, 237] width 268 height 15
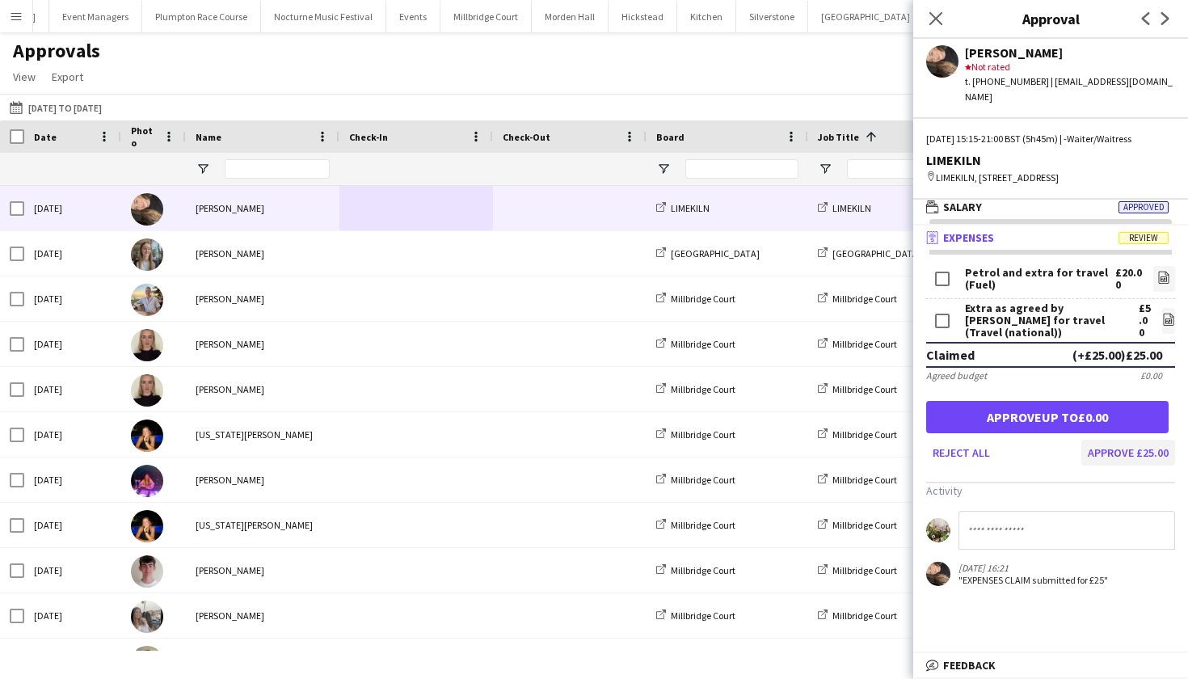
click at [1104, 440] on button "Approve £25.00" at bounding box center [1128, 453] width 94 height 26
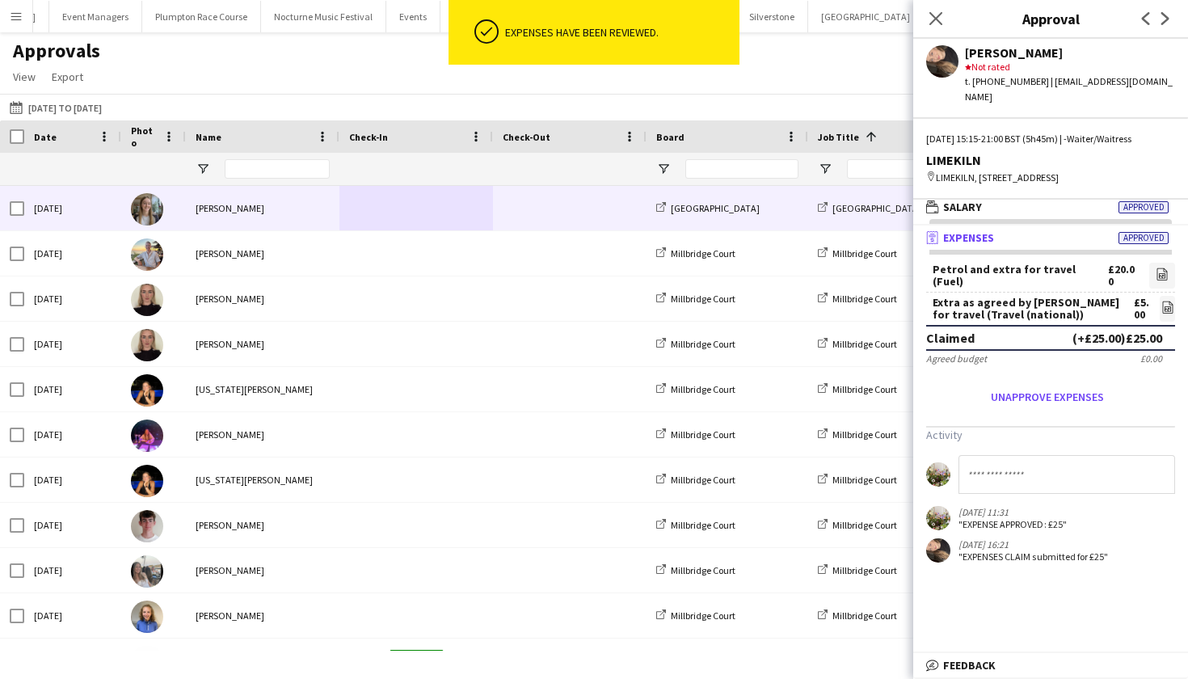
click at [574, 206] on span at bounding box center [570, 208] width 134 height 44
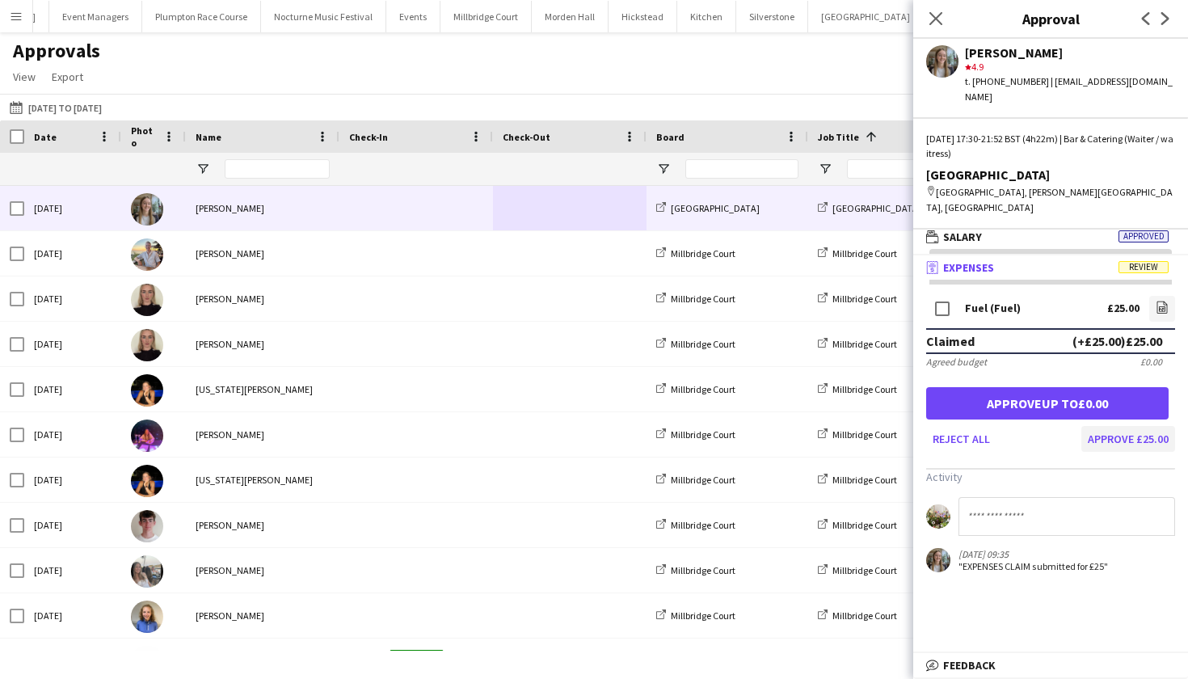
click at [1148, 426] on button "Approve £25.00" at bounding box center [1128, 439] width 94 height 26
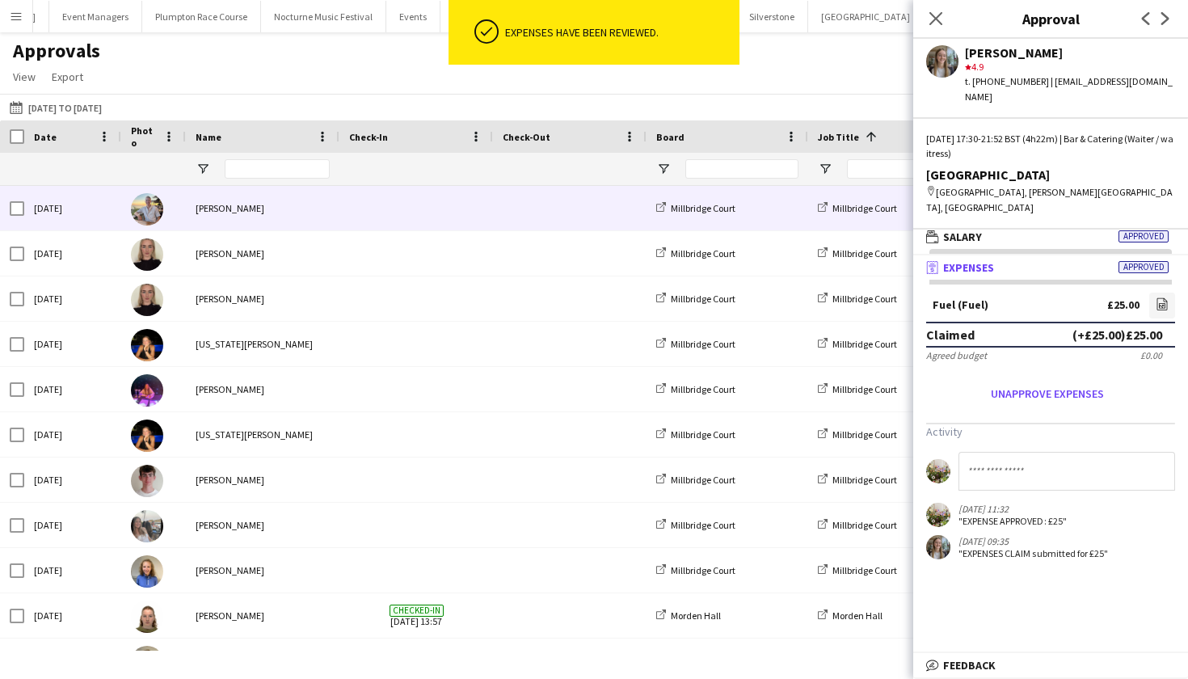
click at [463, 209] on span at bounding box center [416, 208] width 134 height 44
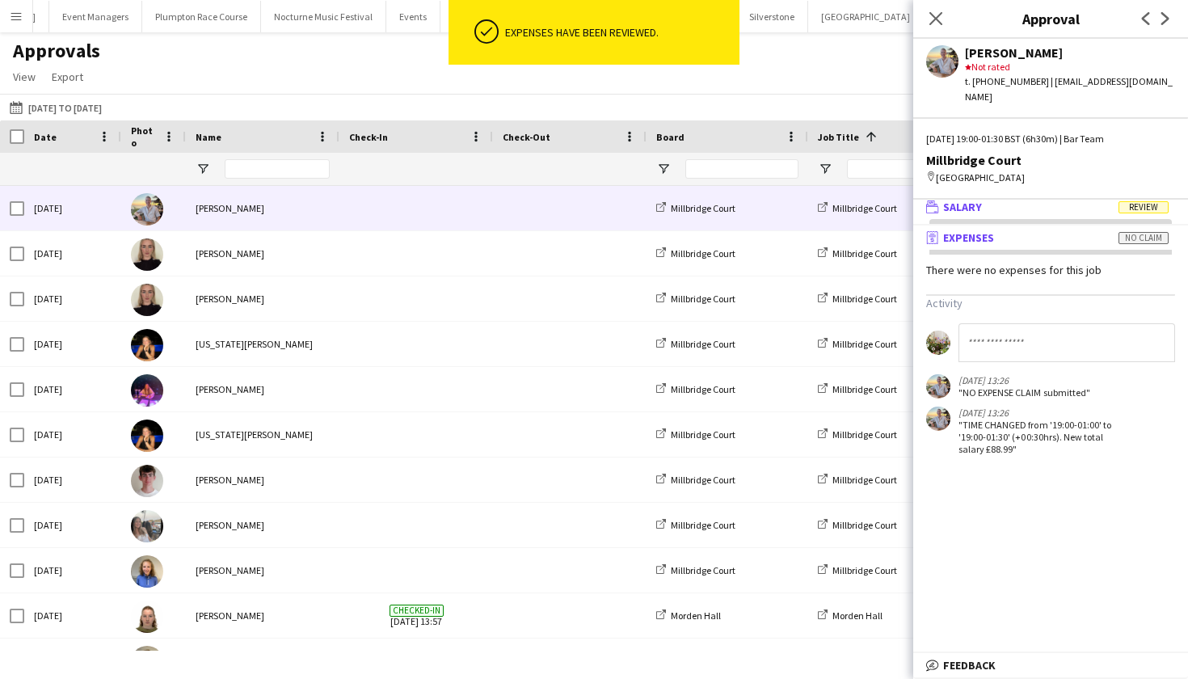
click at [1049, 200] on mat-panel-title "wallet Salary Review" at bounding box center [1047, 207] width 268 height 15
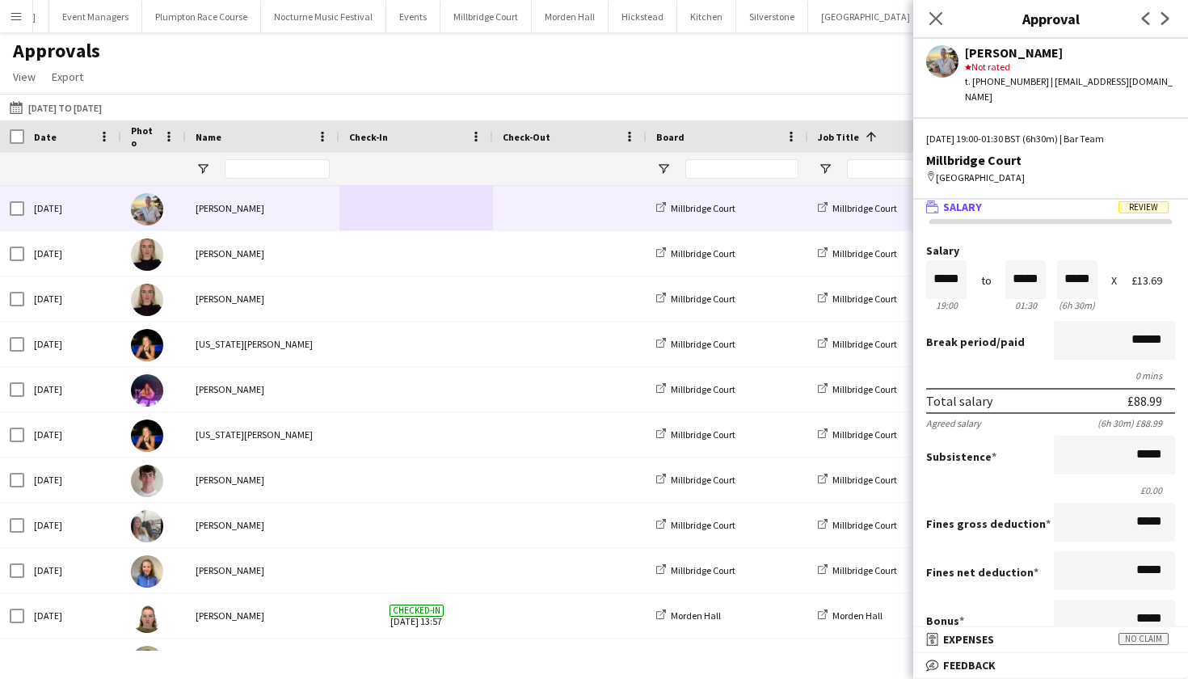
scroll to position [0, 0]
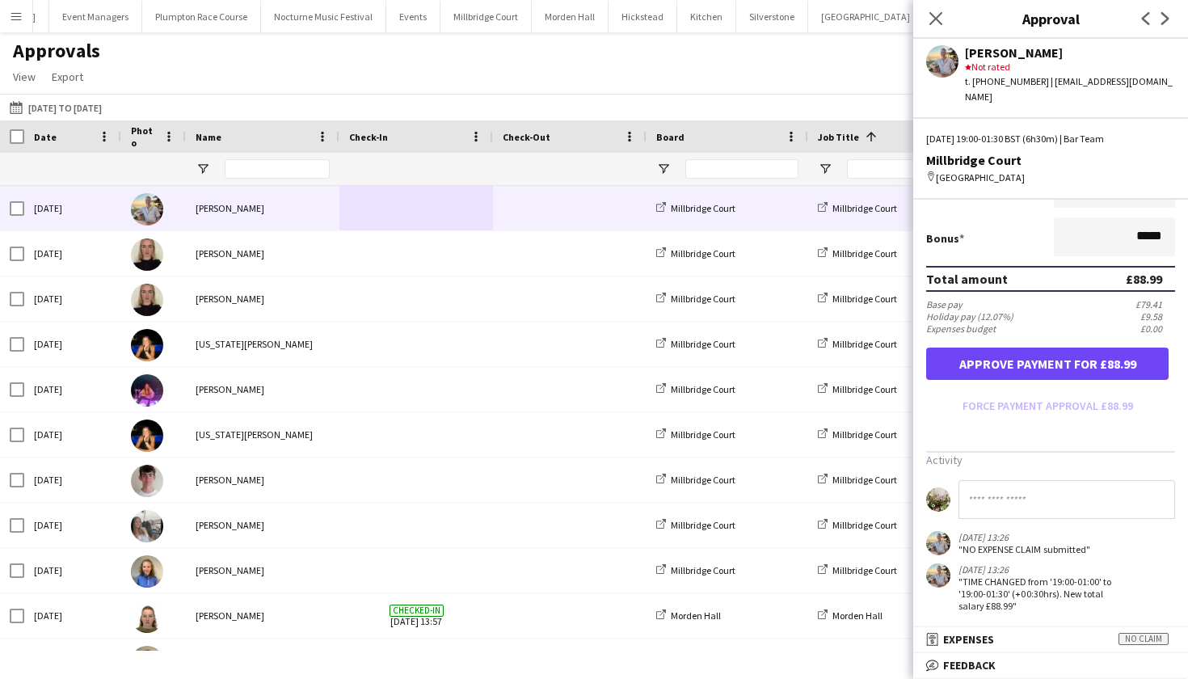
click at [1085, 354] on button "Approve payment for £88.99" at bounding box center [1047, 364] width 242 height 32
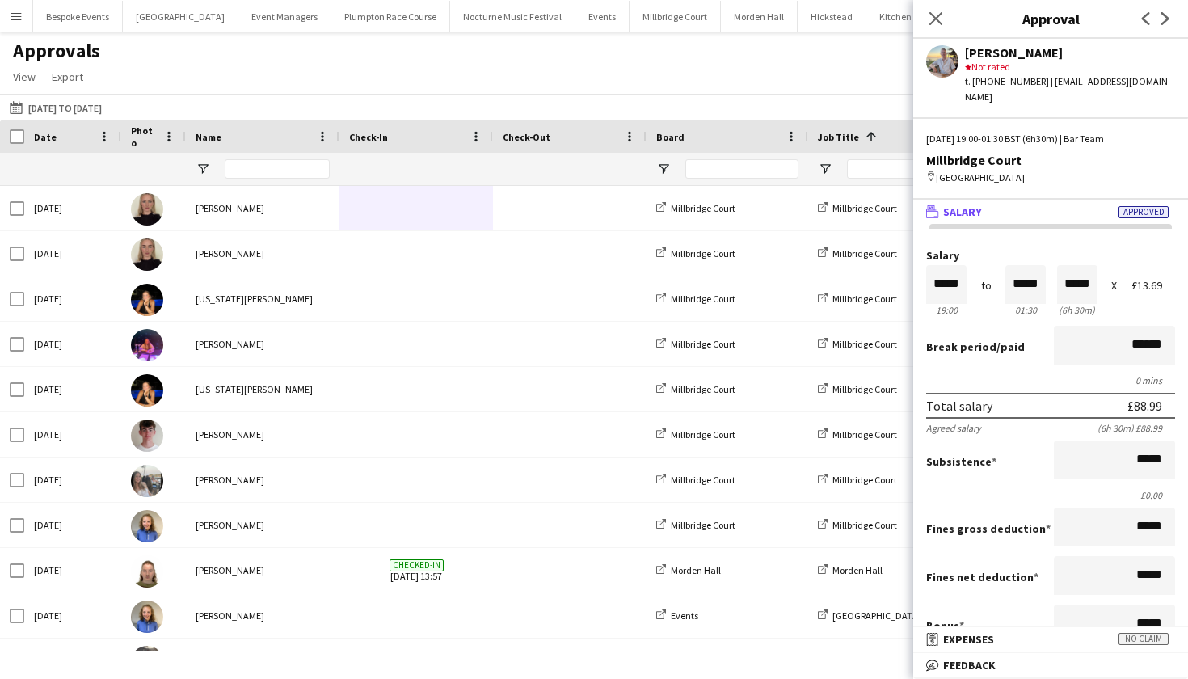
scroll to position [262, 0]
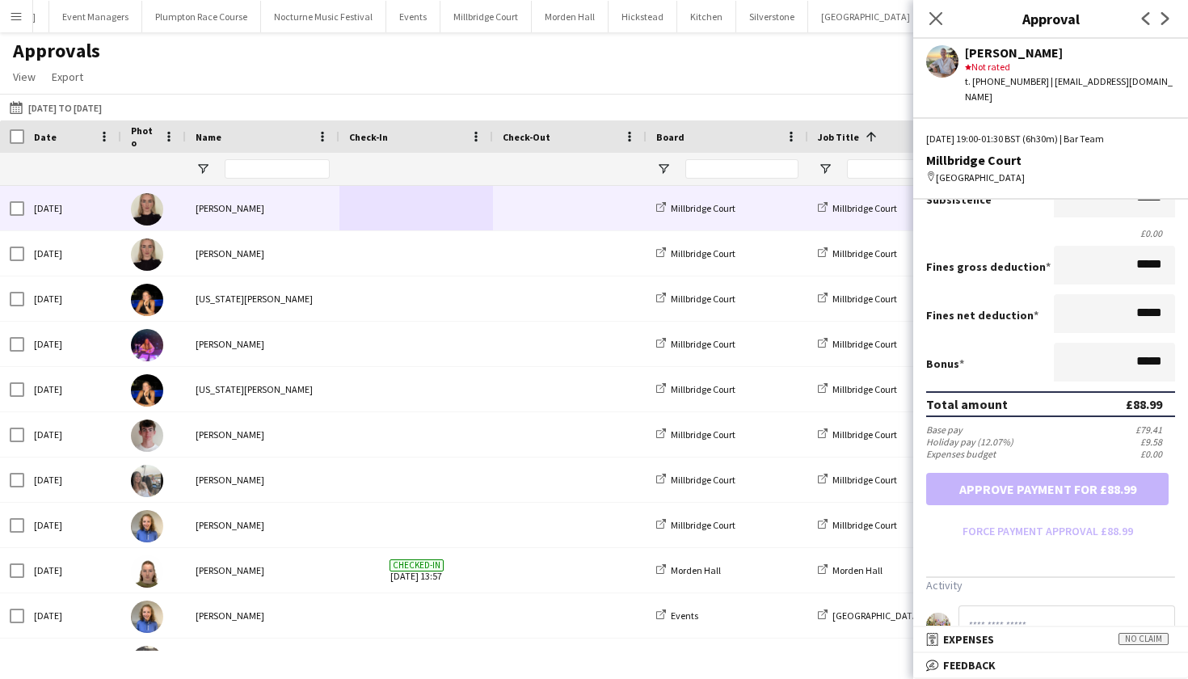
click at [616, 203] on span at bounding box center [570, 208] width 134 height 44
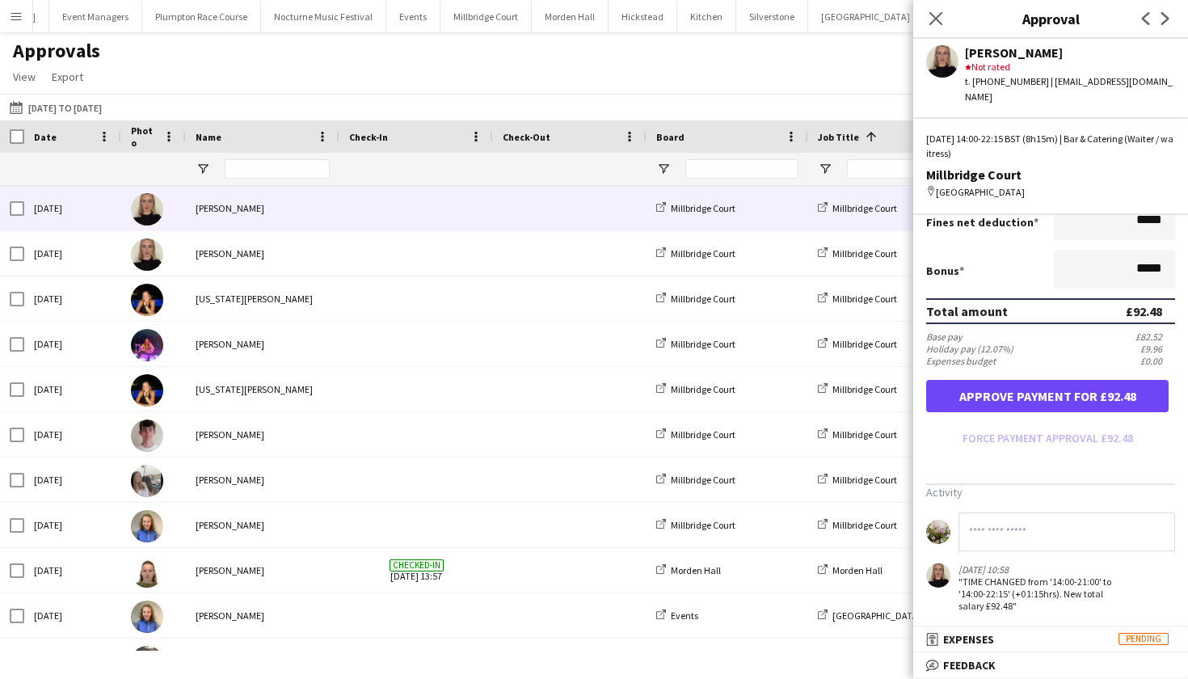
scroll to position [369, 0]
click at [1122, 402] on button "Approve payment for £92.48" at bounding box center [1047, 397] width 242 height 32
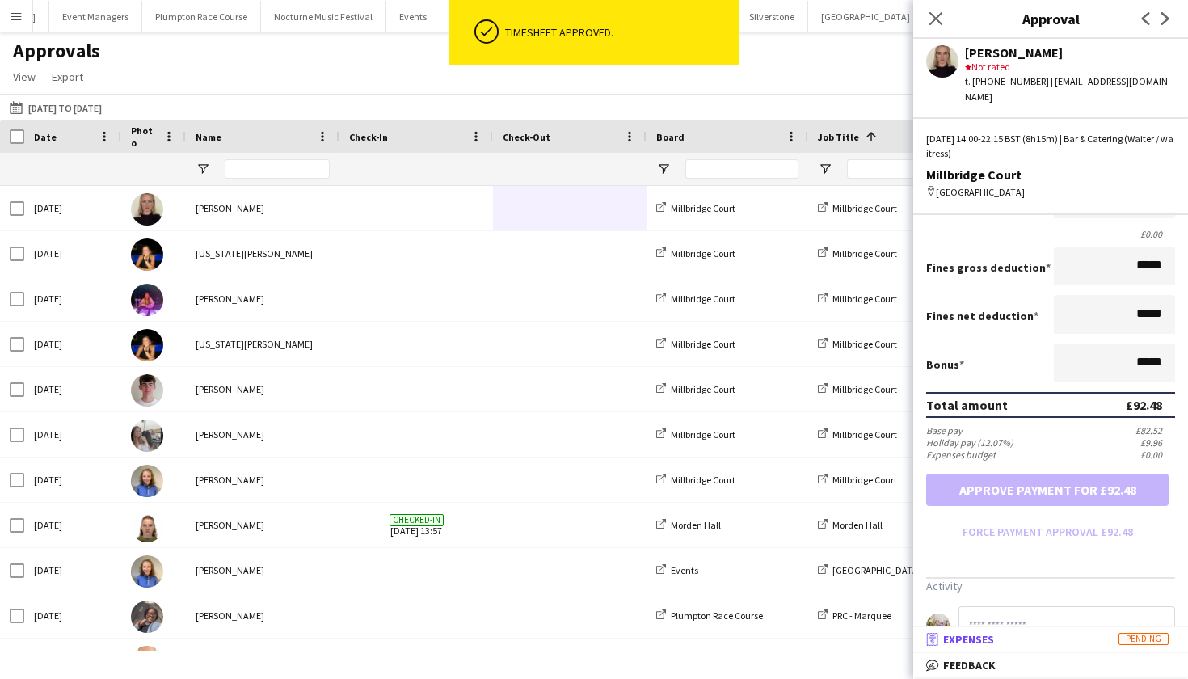
click at [1079, 643] on mat-panel-title "receipt Expenses Pending" at bounding box center [1047, 639] width 268 height 15
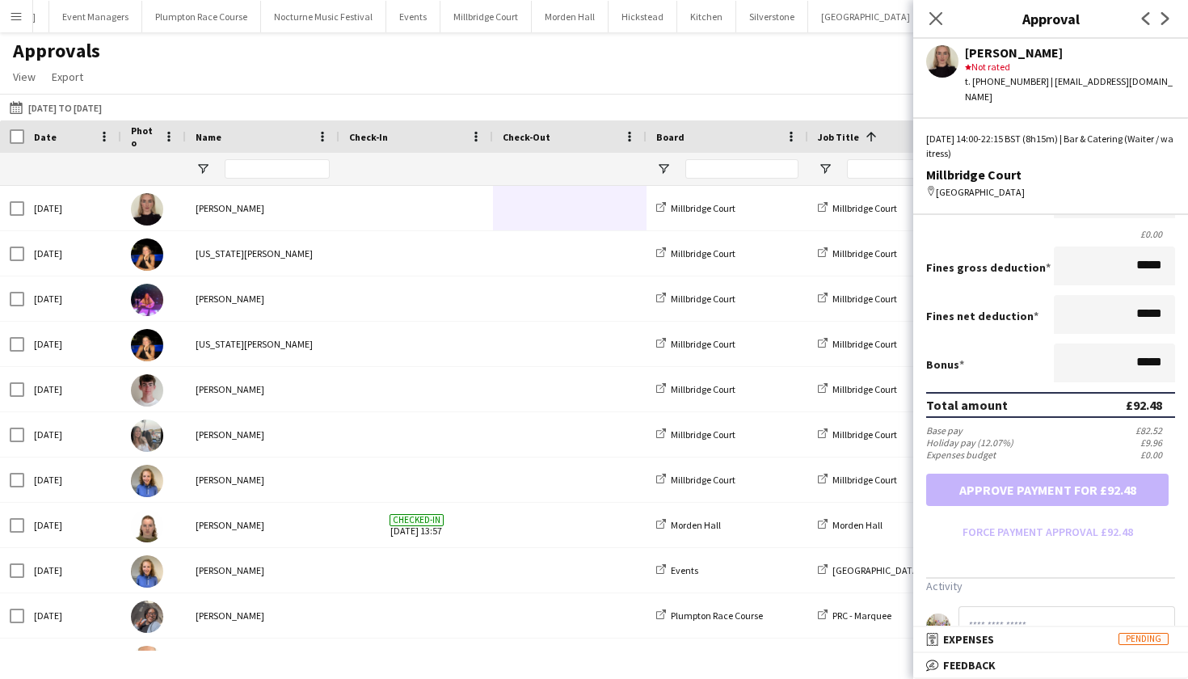
scroll to position [5, 0]
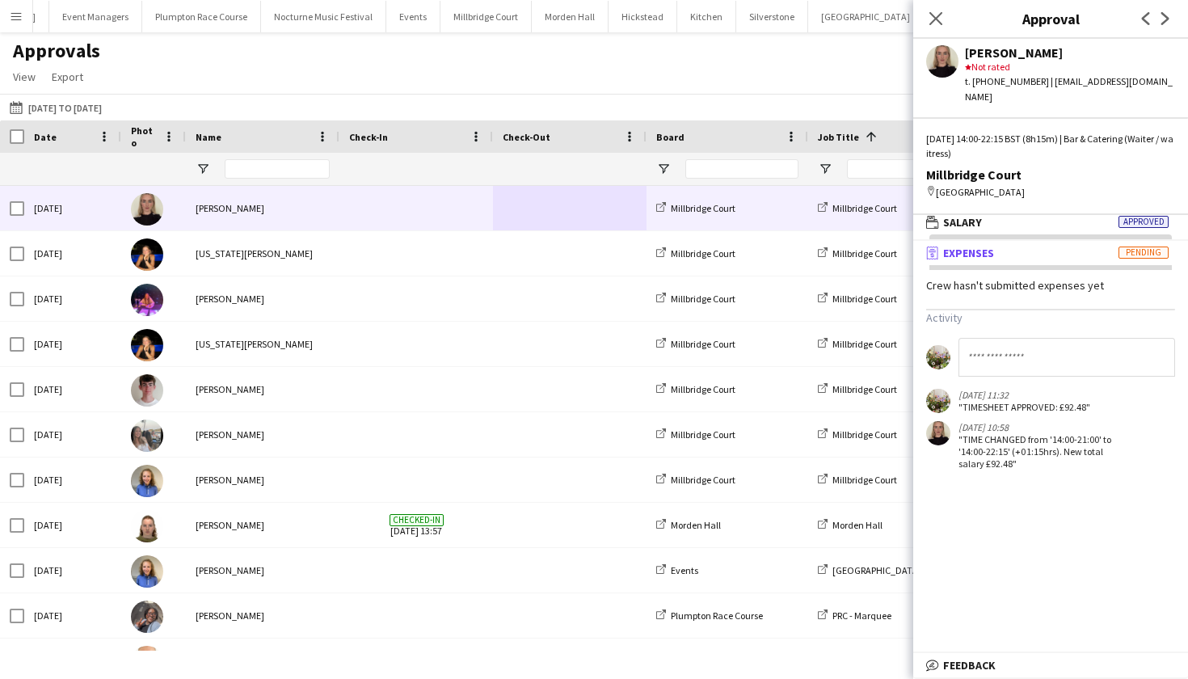
click at [421, 211] on span at bounding box center [416, 208] width 134 height 44
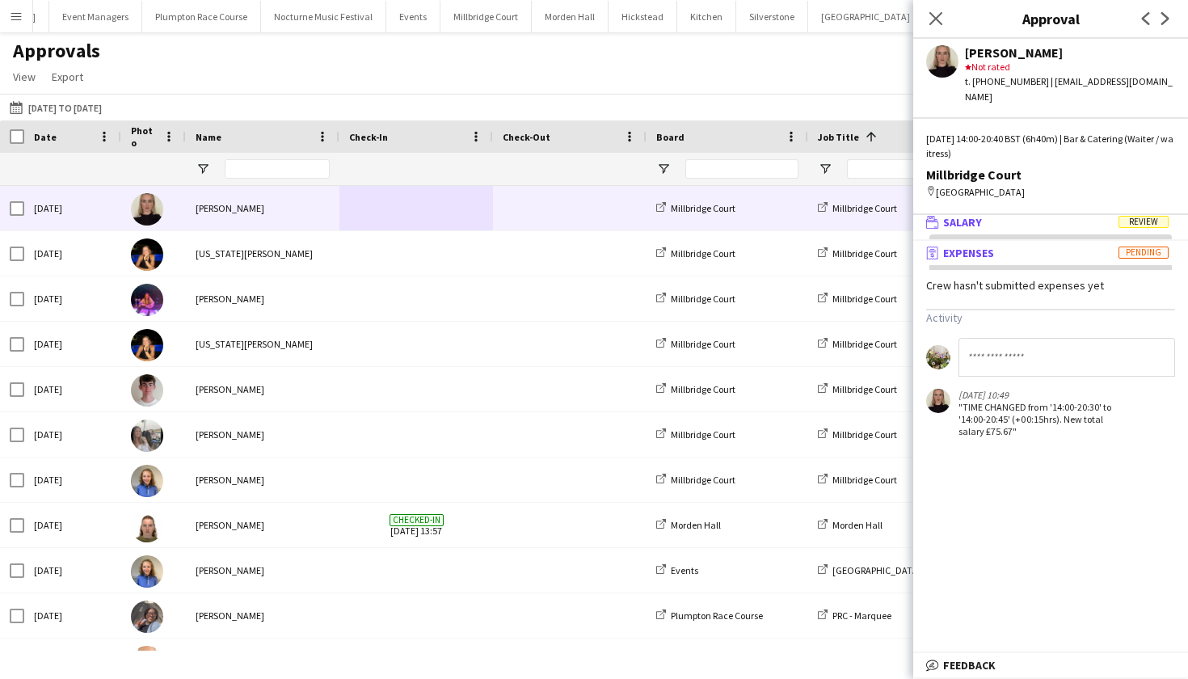
click at [1123, 216] on span "Review" at bounding box center [1144, 222] width 50 height 12
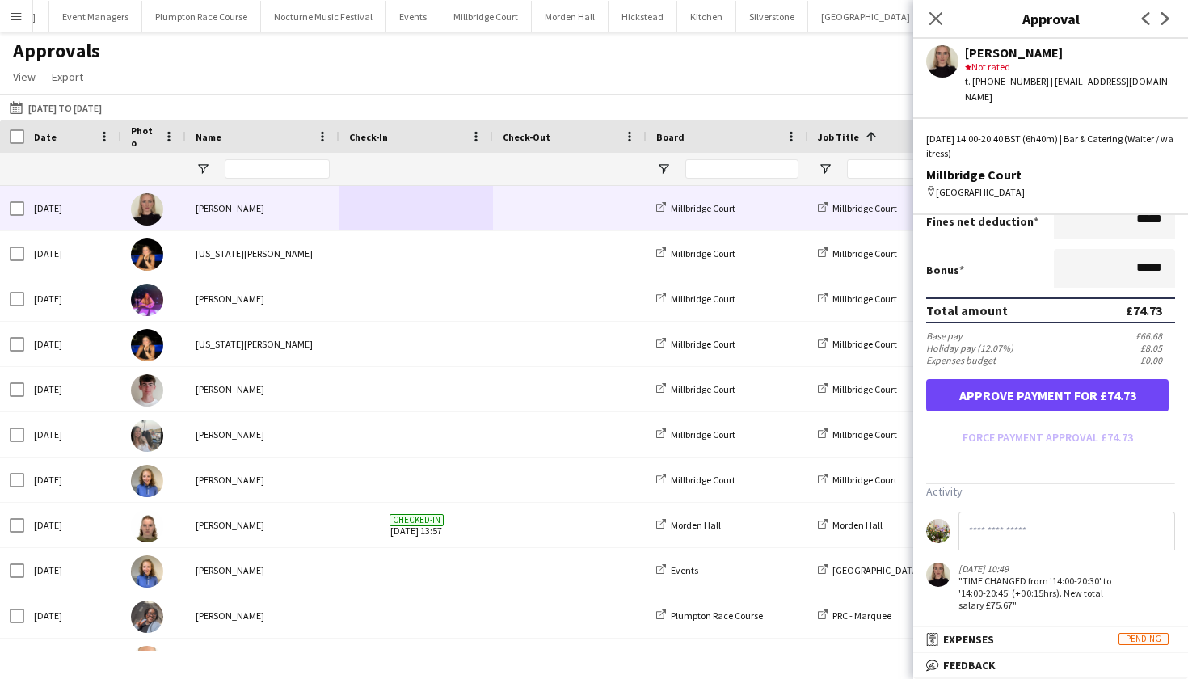
scroll to position [369, 0]
click at [1094, 389] on button "Approve payment for £74.73" at bounding box center [1047, 397] width 242 height 32
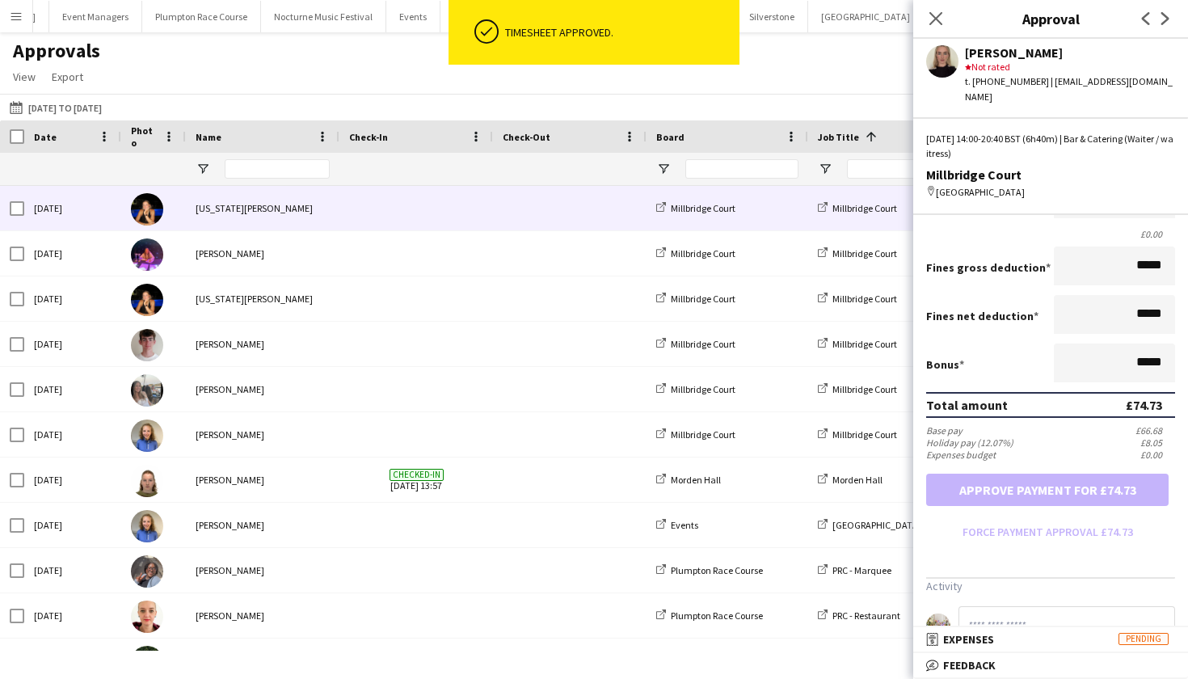
click at [495, 214] on div at bounding box center [570, 208] width 154 height 44
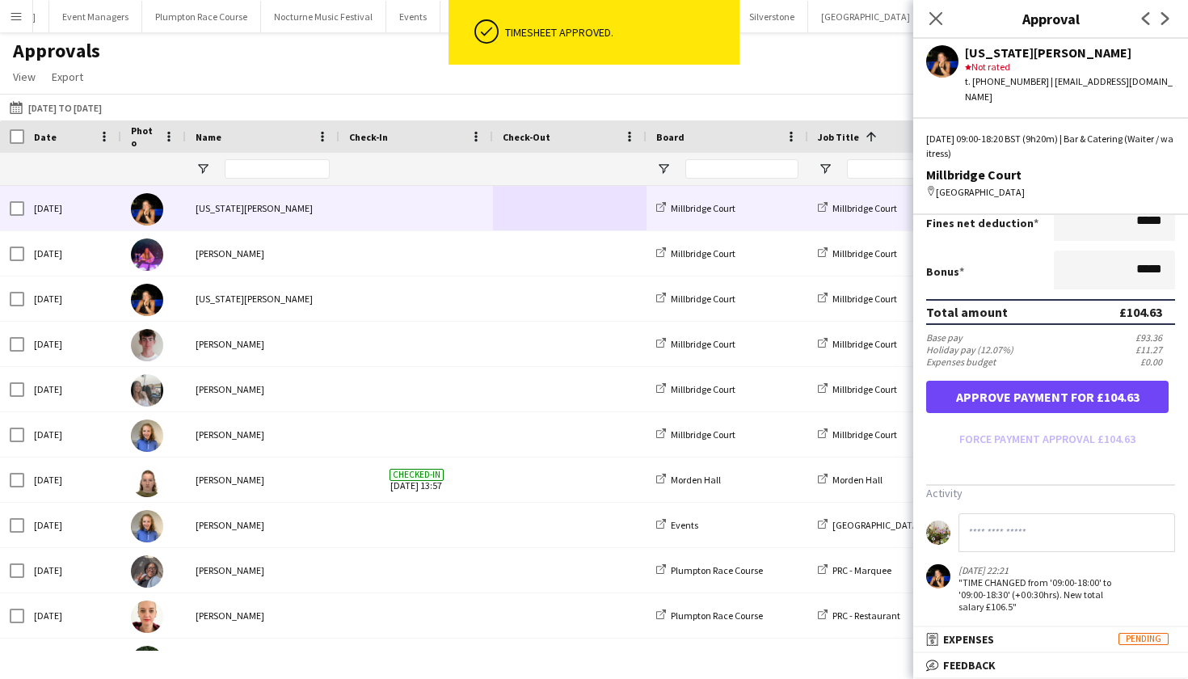
click at [1093, 387] on button "Approve payment for £104.63" at bounding box center [1047, 397] width 242 height 32
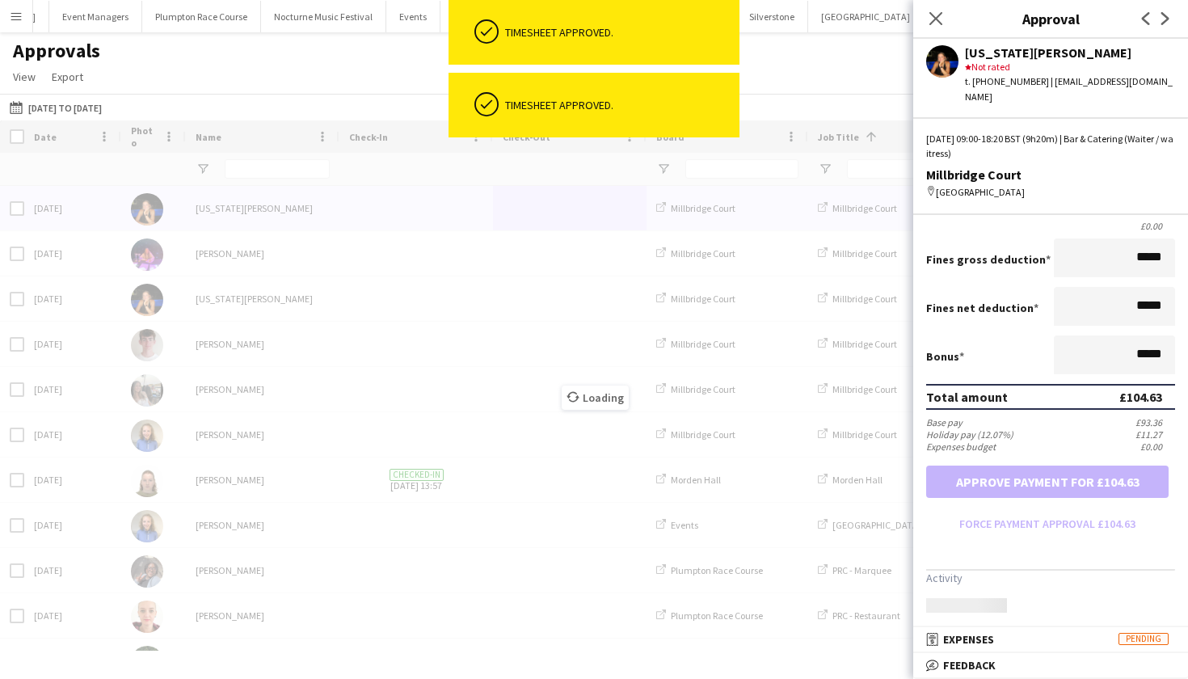
scroll to position [276, 0]
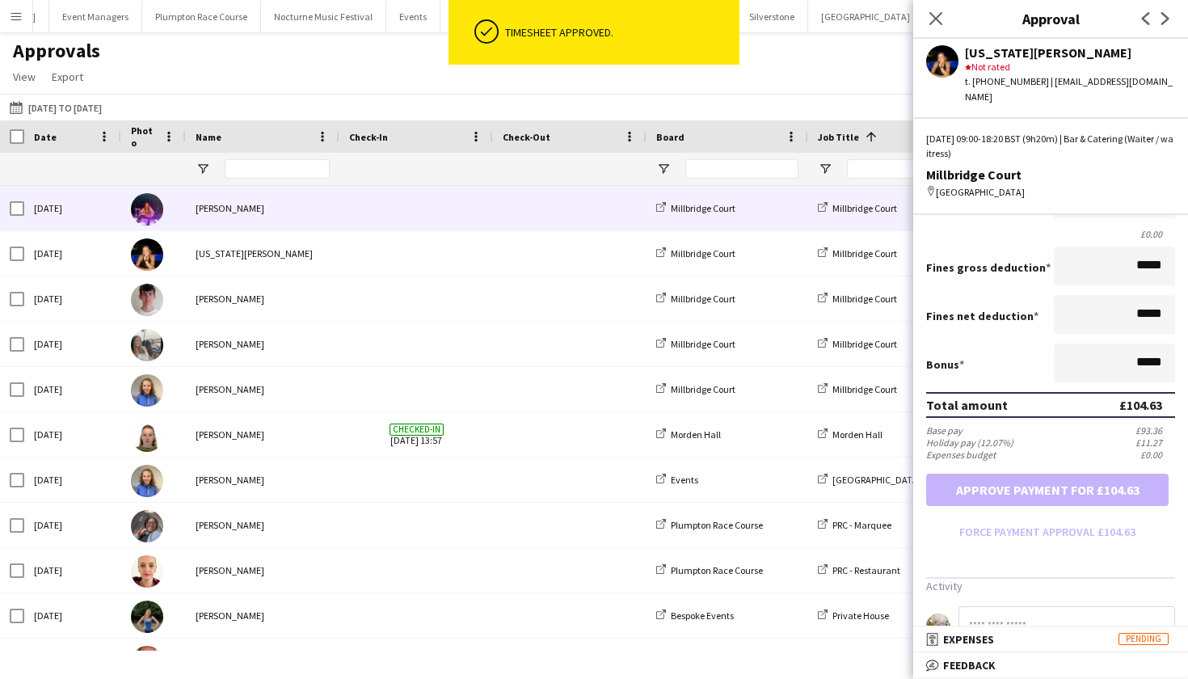
click at [368, 200] on span at bounding box center [416, 208] width 134 height 44
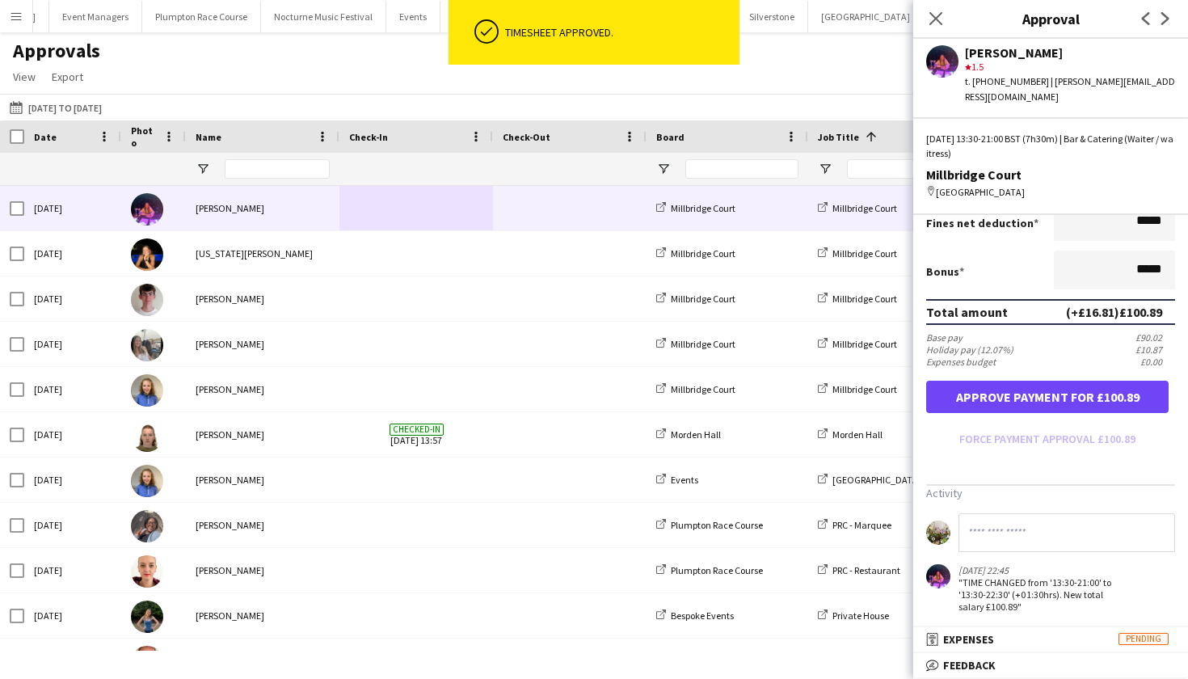
click at [1087, 381] on button "Approve payment for £100.89" at bounding box center [1047, 397] width 242 height 32
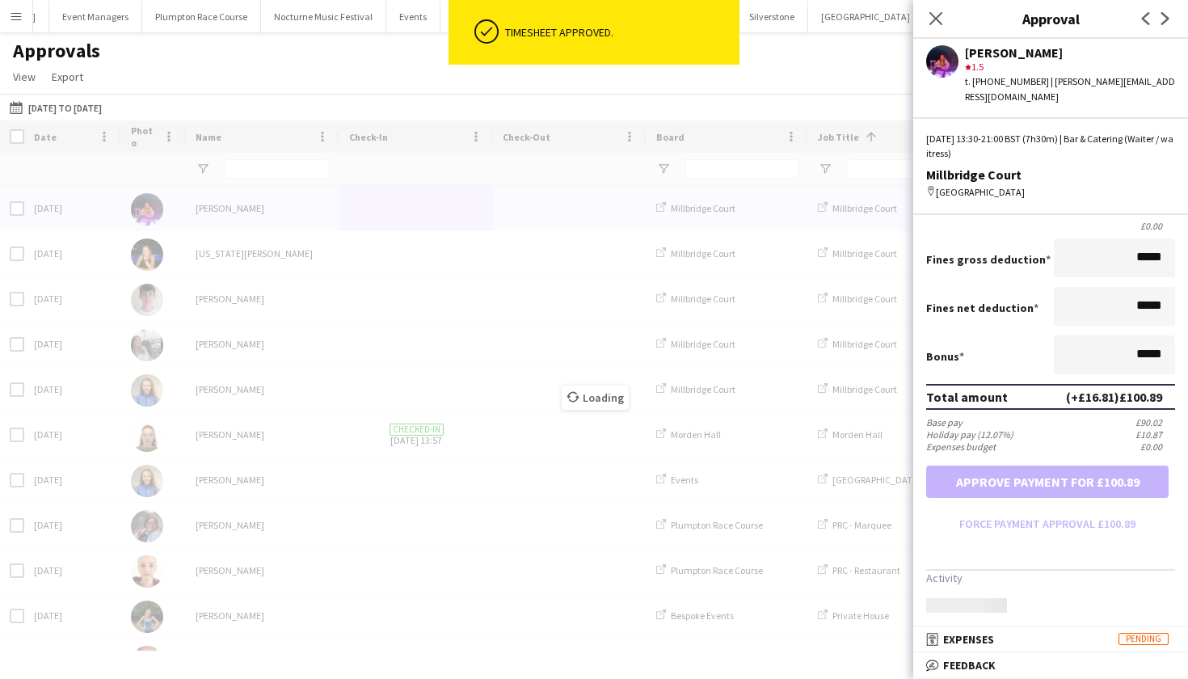
scroll to position [276, 0]
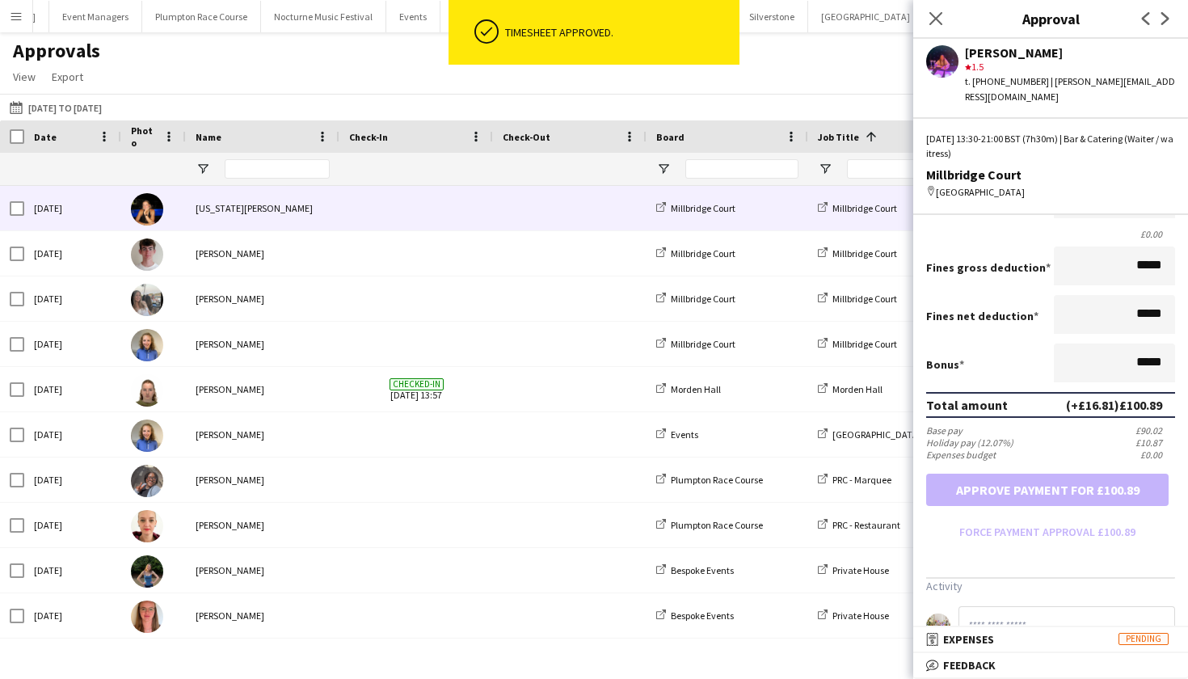
click at [510, 220] on span at bounding box center [570, 208] width 134 height 44
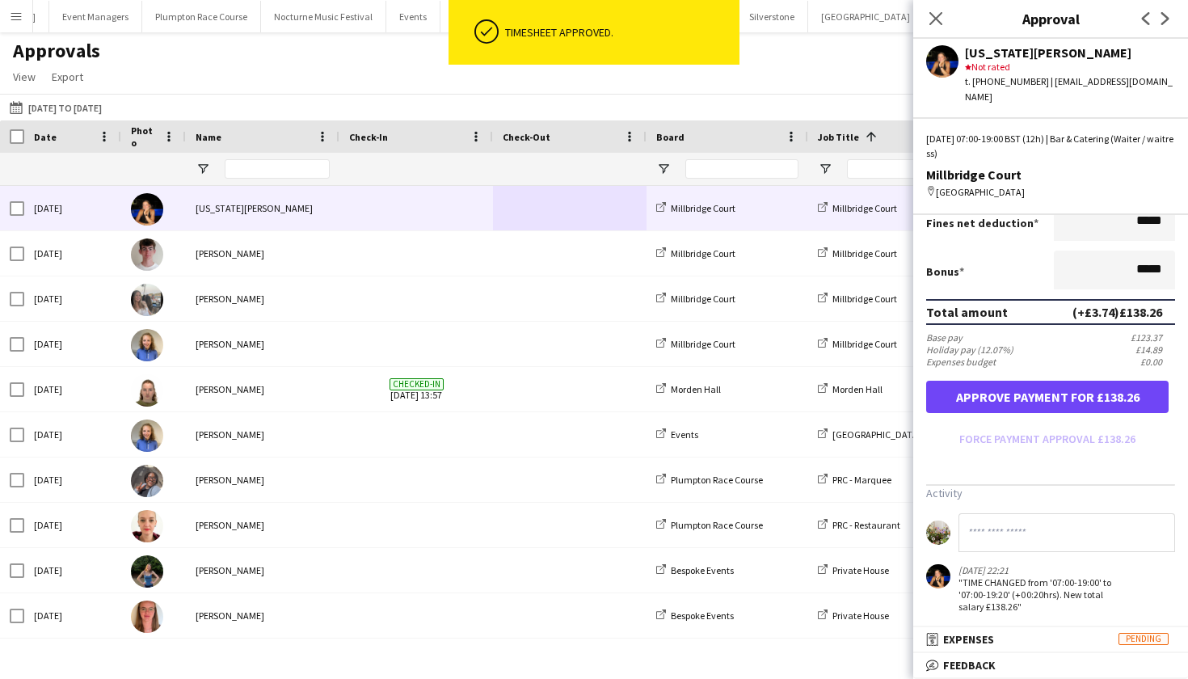
click at [1054, 381] on button "Approve payment for £138.26" at bounding box center [1047, 397] width 242 height 32
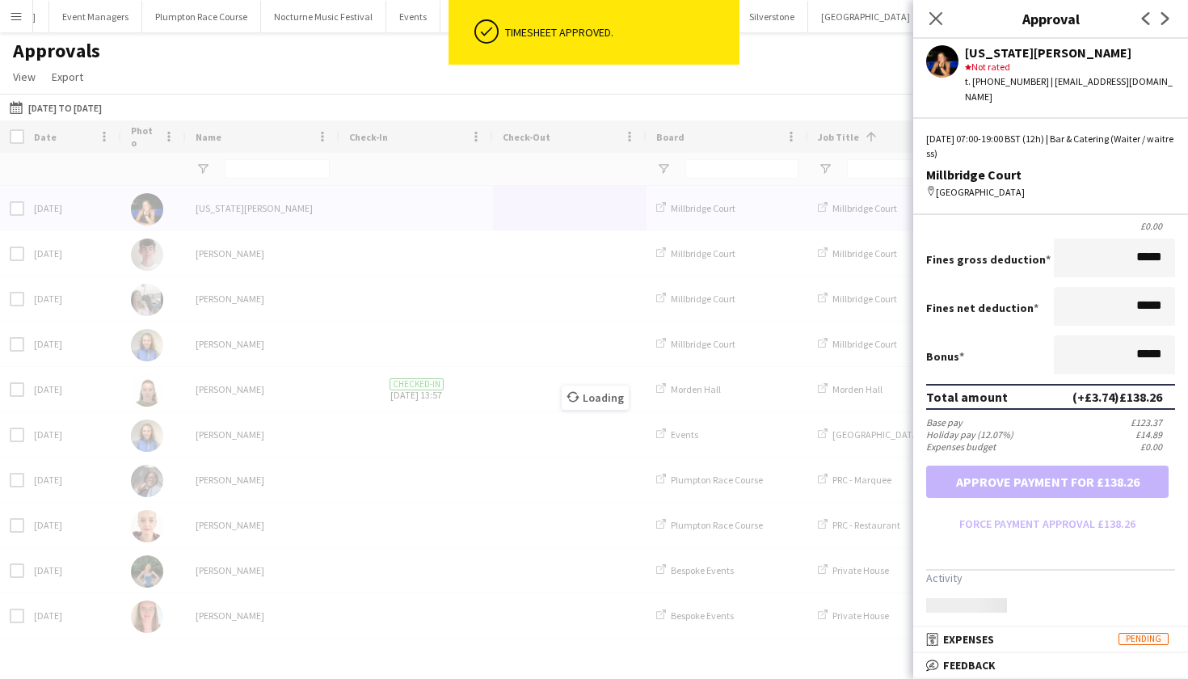
scroll to position [276, 0]
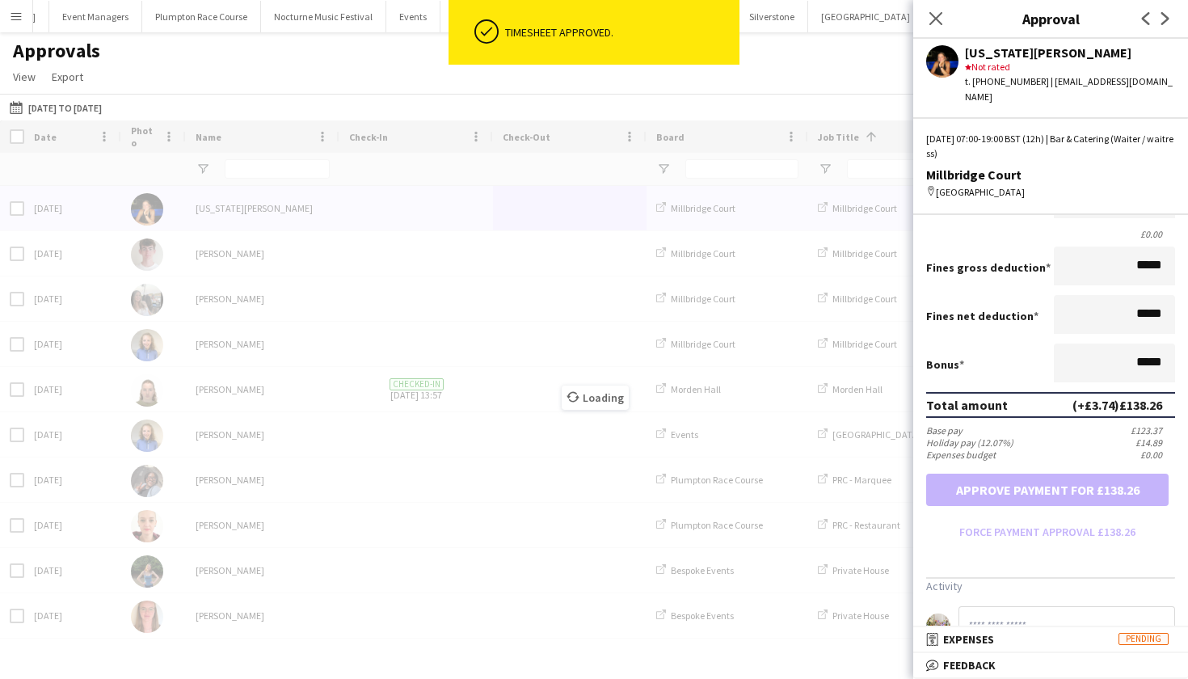
click at [402, 215] on div "Loading" at bounding box center [594, 385] width 1188 height 530
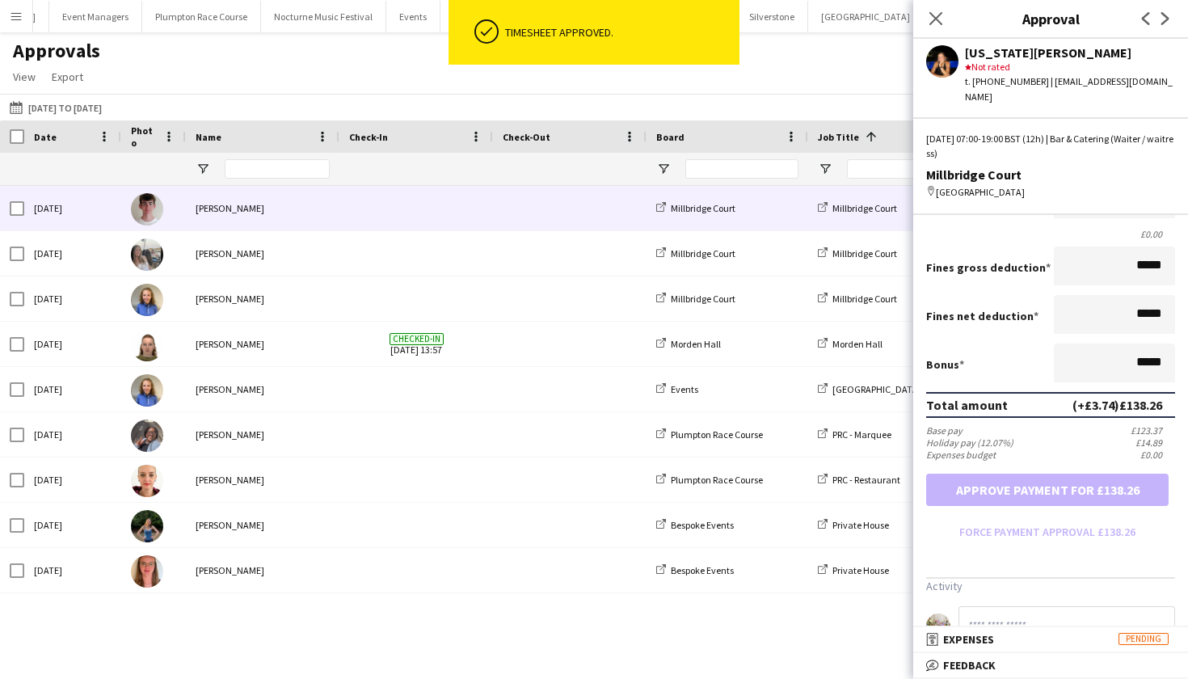
click at [402, 215] on span at bounding box center [416, 208] width 134 height 44
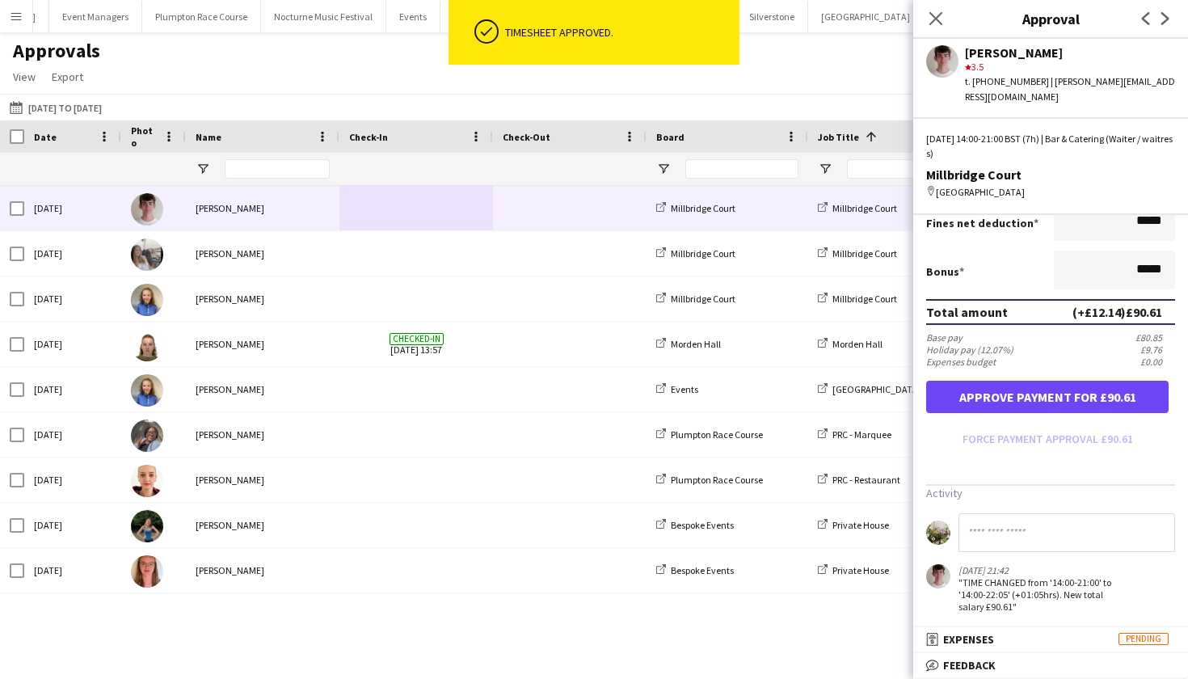
click at [1094, 381] on button "Approve payment for £90.61" at bounding box center [1047, 397] width 242 height 32
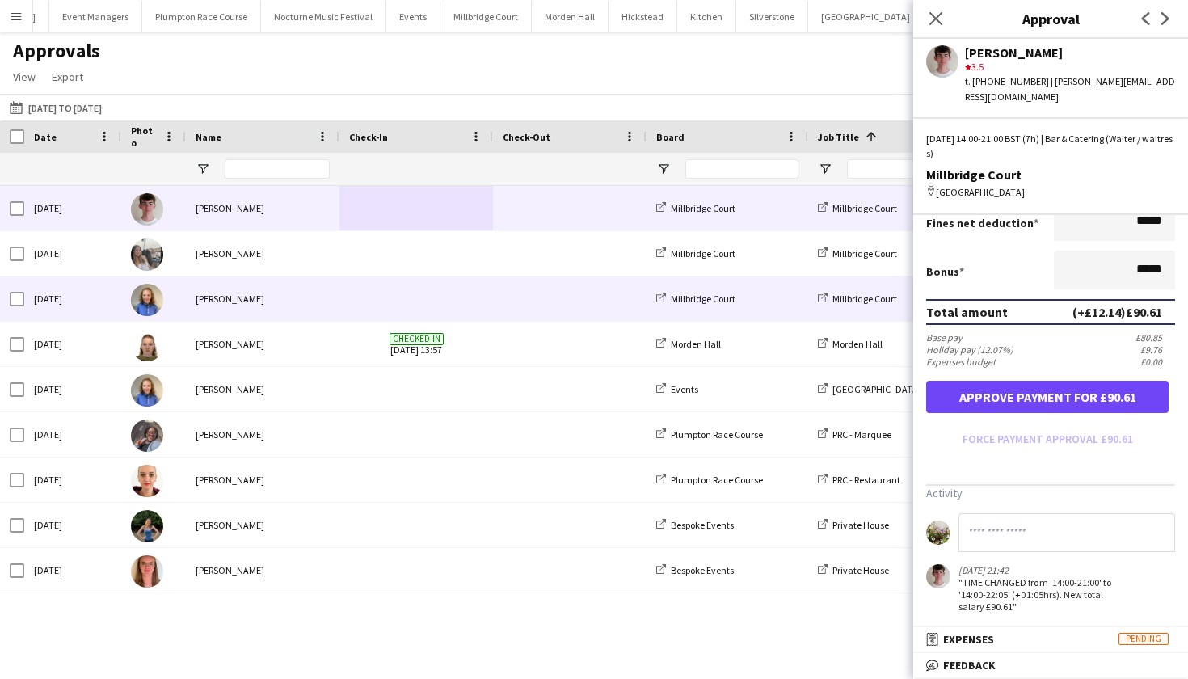
scroll to position [276, 0]
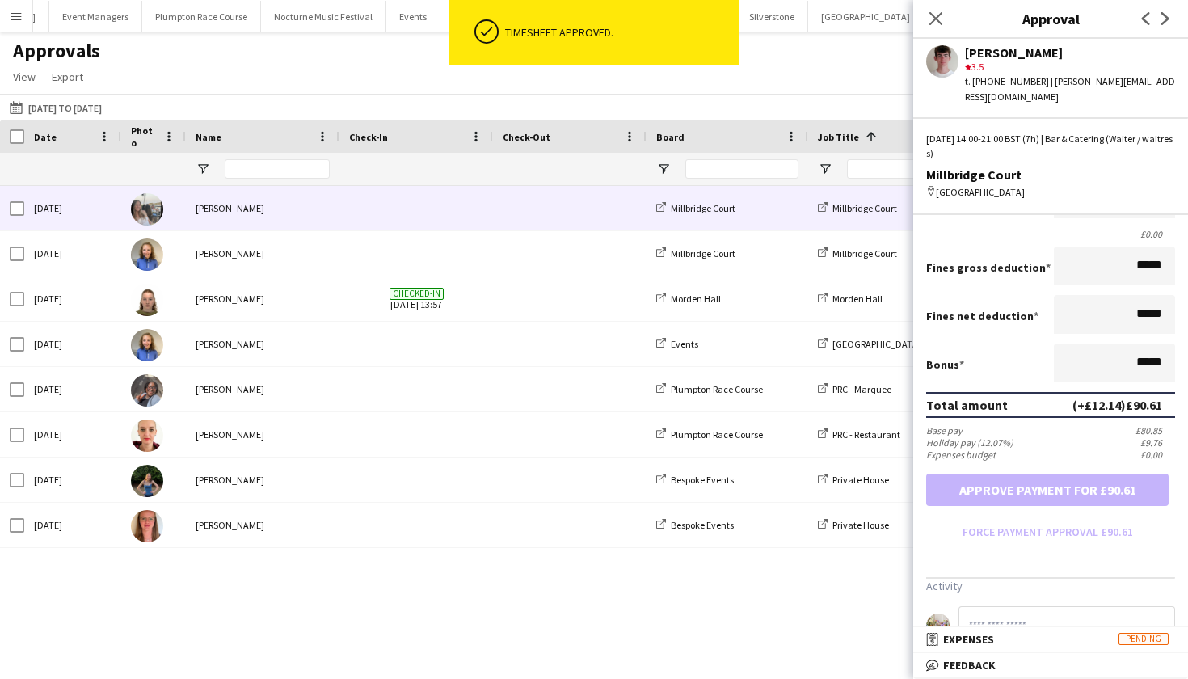
click at [259, 200] on div "[PERSON_NAME]" at bounding box center [263, 208] width 154 height 44
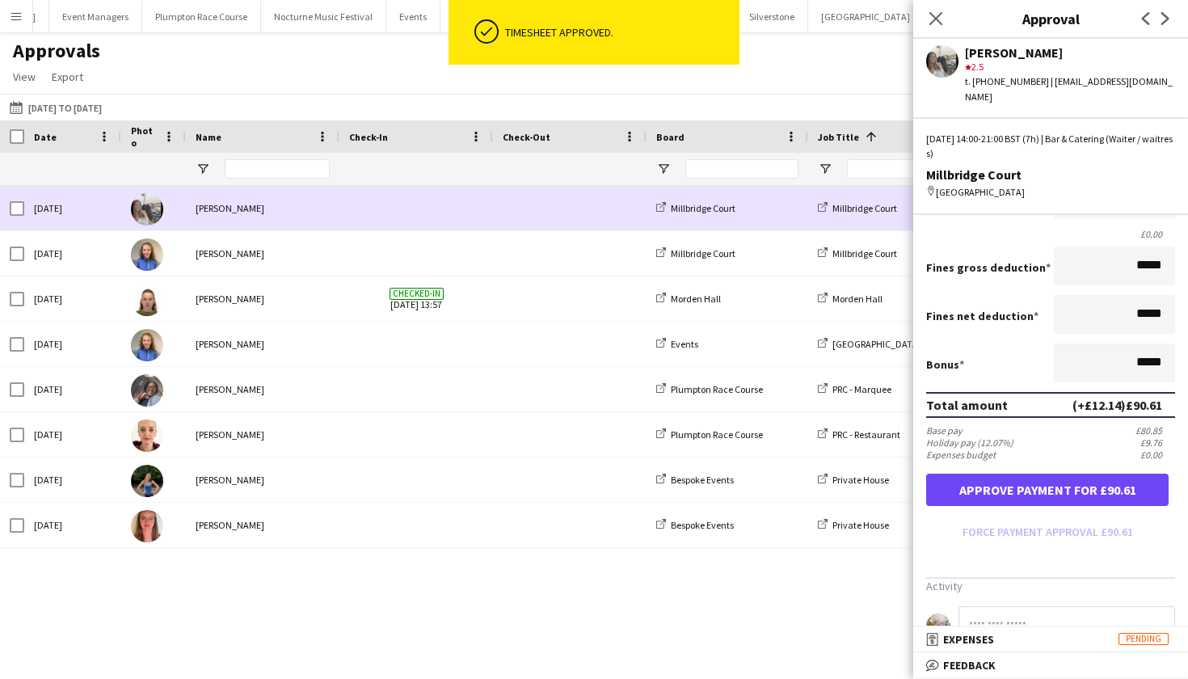
scroll to position [0, 0]
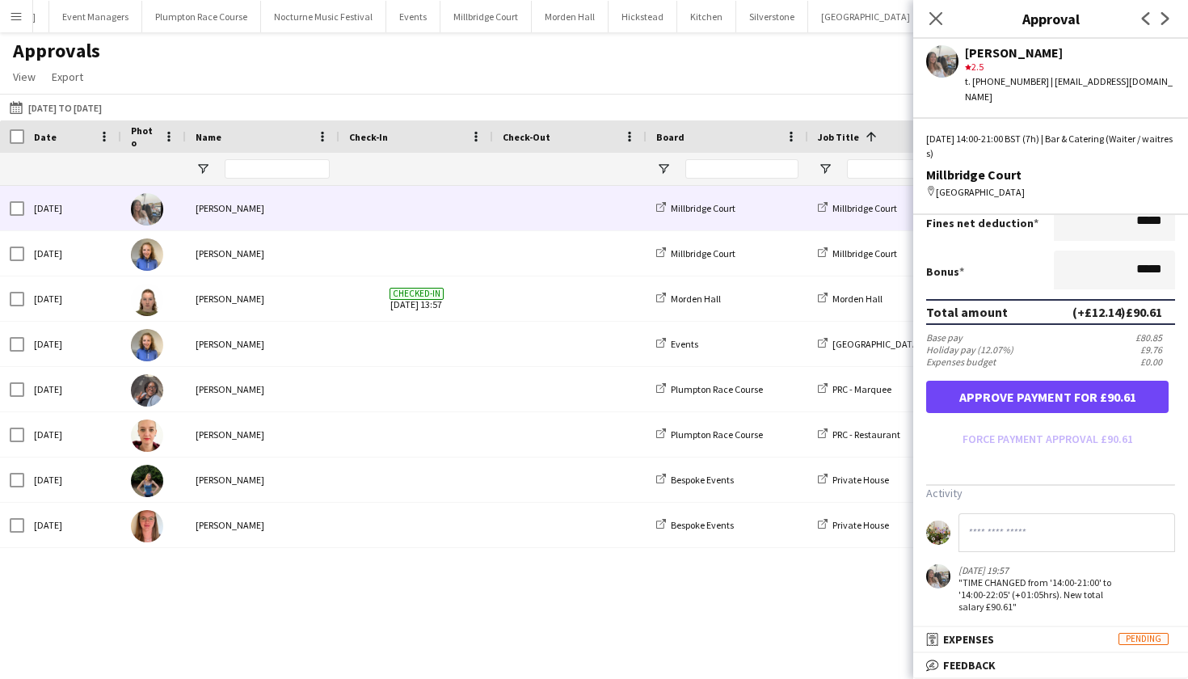
click at [1090, 382] on button "Approve payment for £90.61" at bounding box center [1047, 397] width 242 height 32
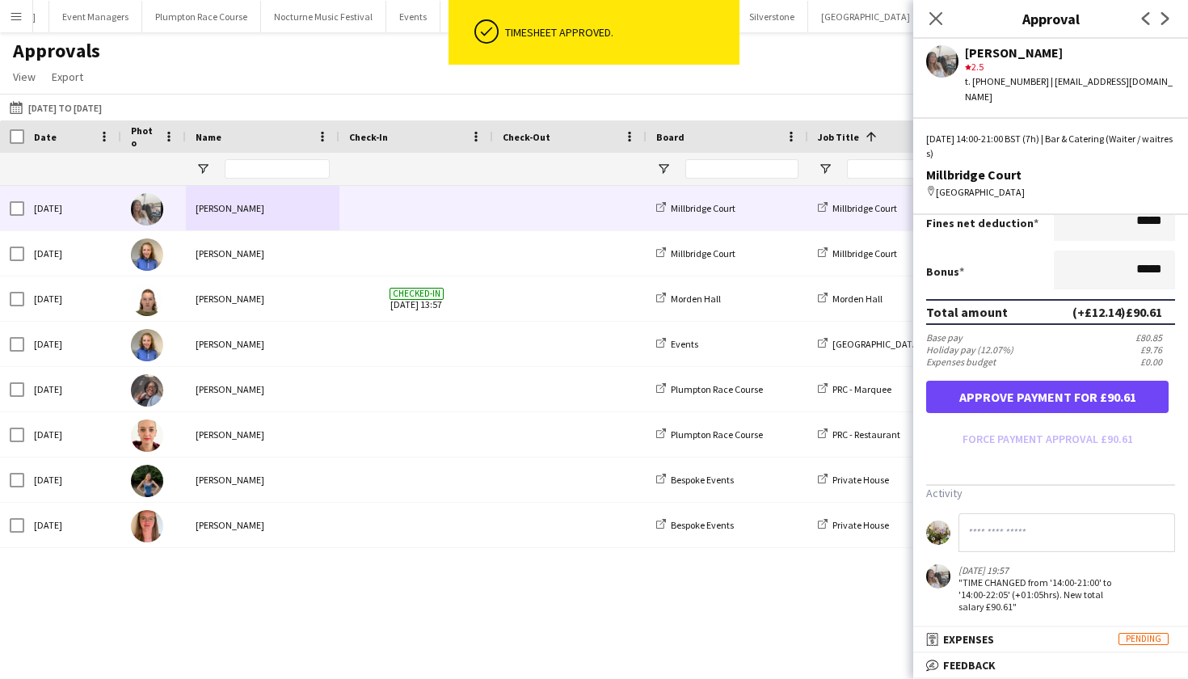
scroll to position [276, 0]
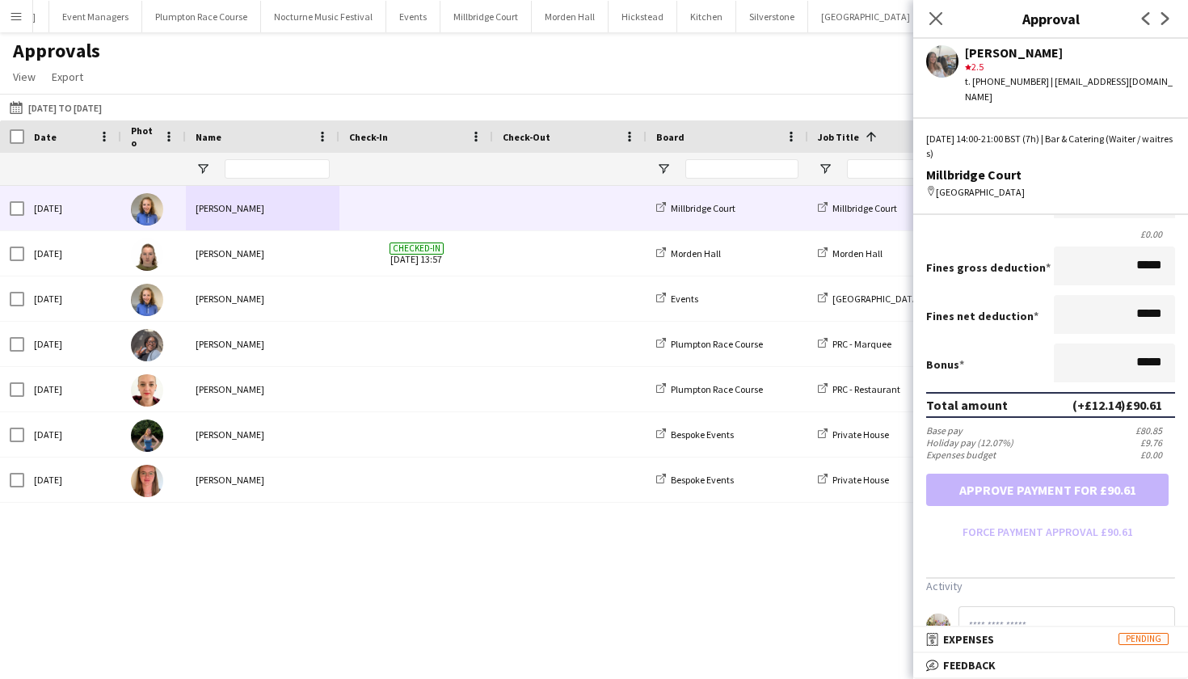
click at [235, 206] on div "[PERSON_NAME]" at bounding box center [263, 208] width 154 height 44
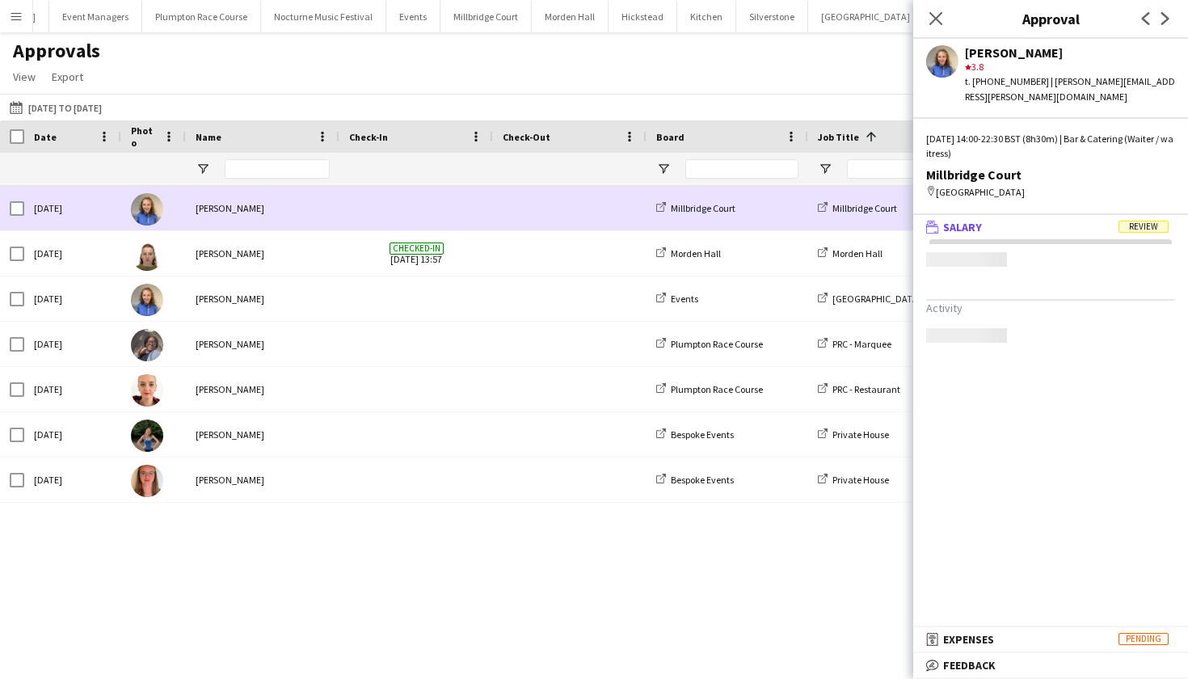
scroll to position [0, 0]
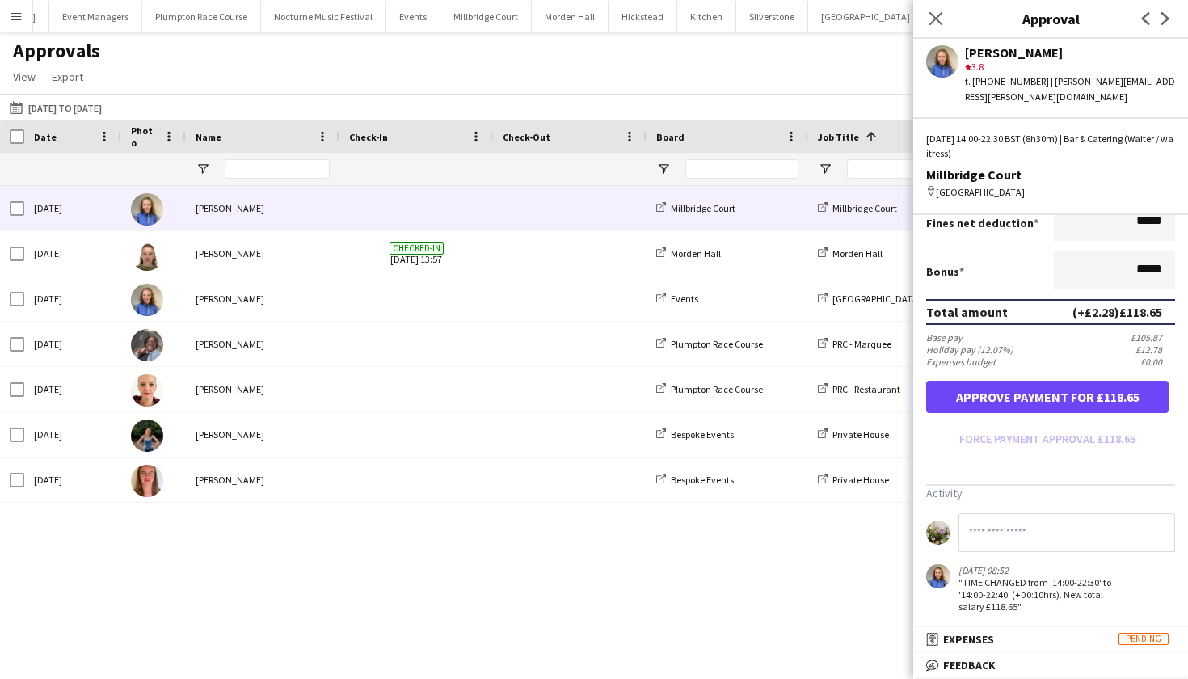
click at [1100, 394] on button "Approve payment for £118.65" at bounding box center [1047, 397] width 242 height 32
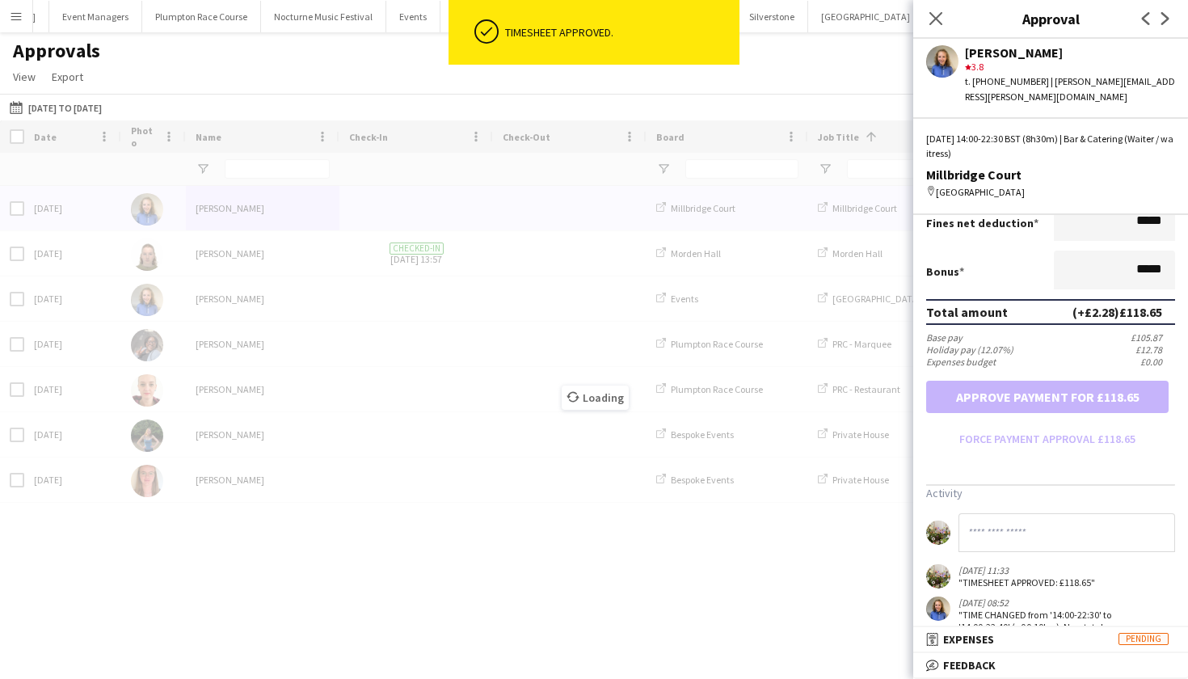
scroll to position [276, 0]
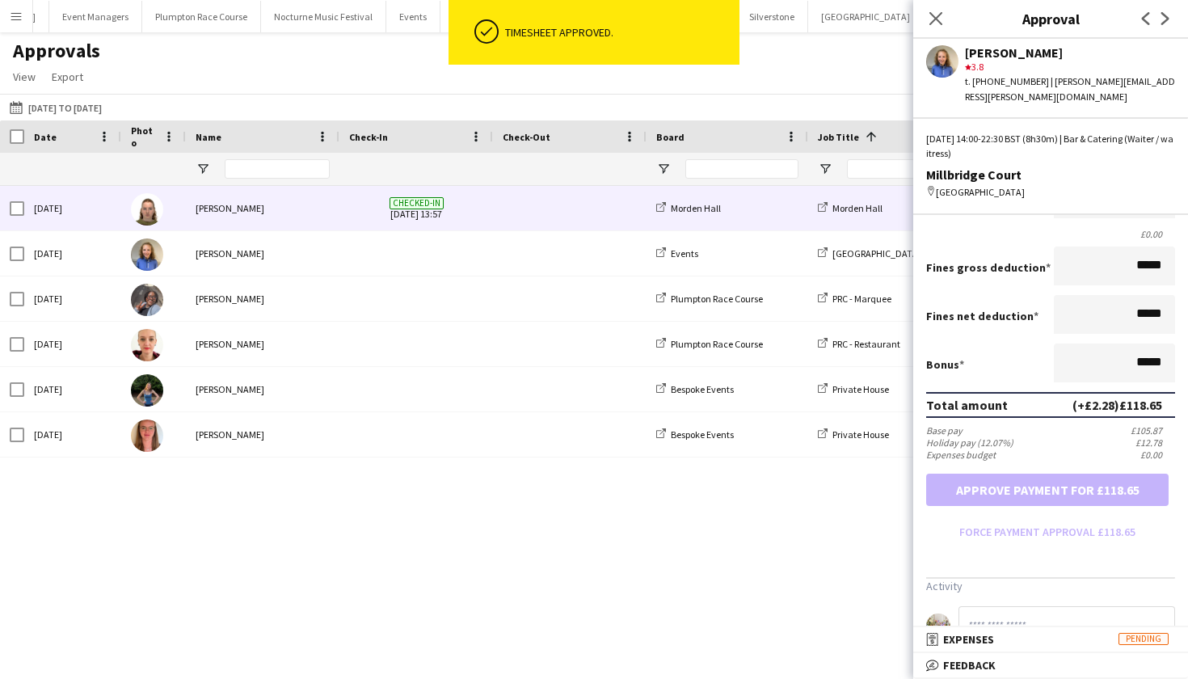
click at [224, 224] on div "[PERSON_NAME]" at bounding box center [263, 208] width 154 height 44
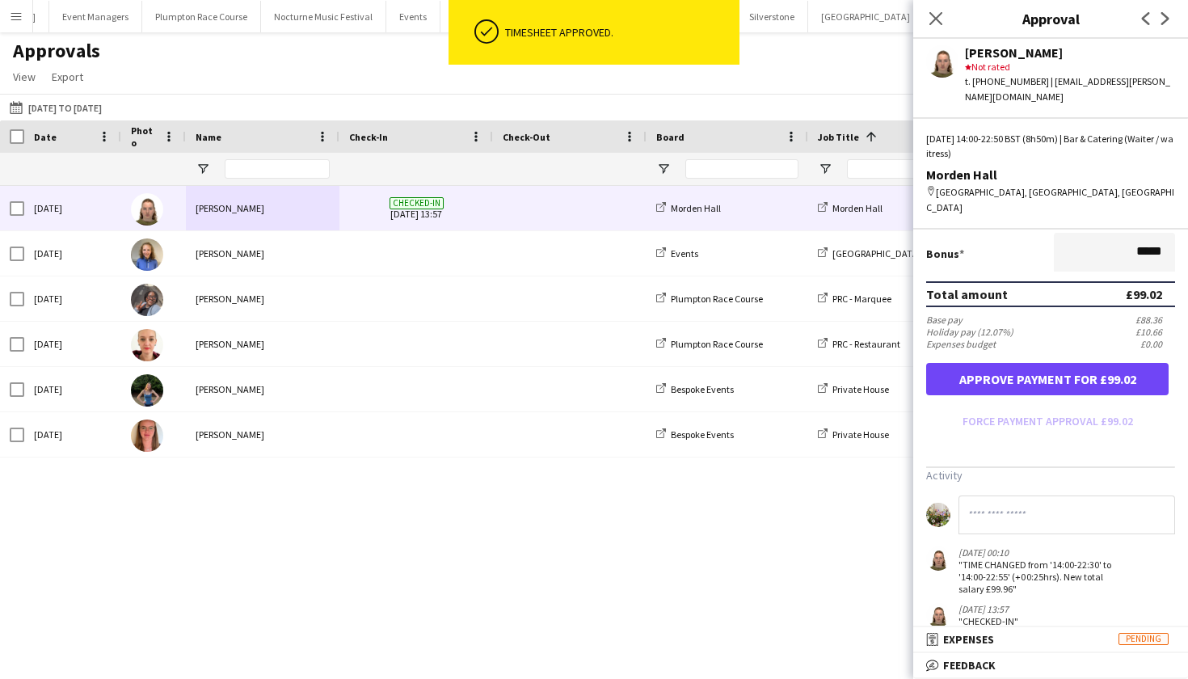
click at [1094, 366] on button "Approve payment for £99.02" at bounding box center [1047, 379] width 242 height 32
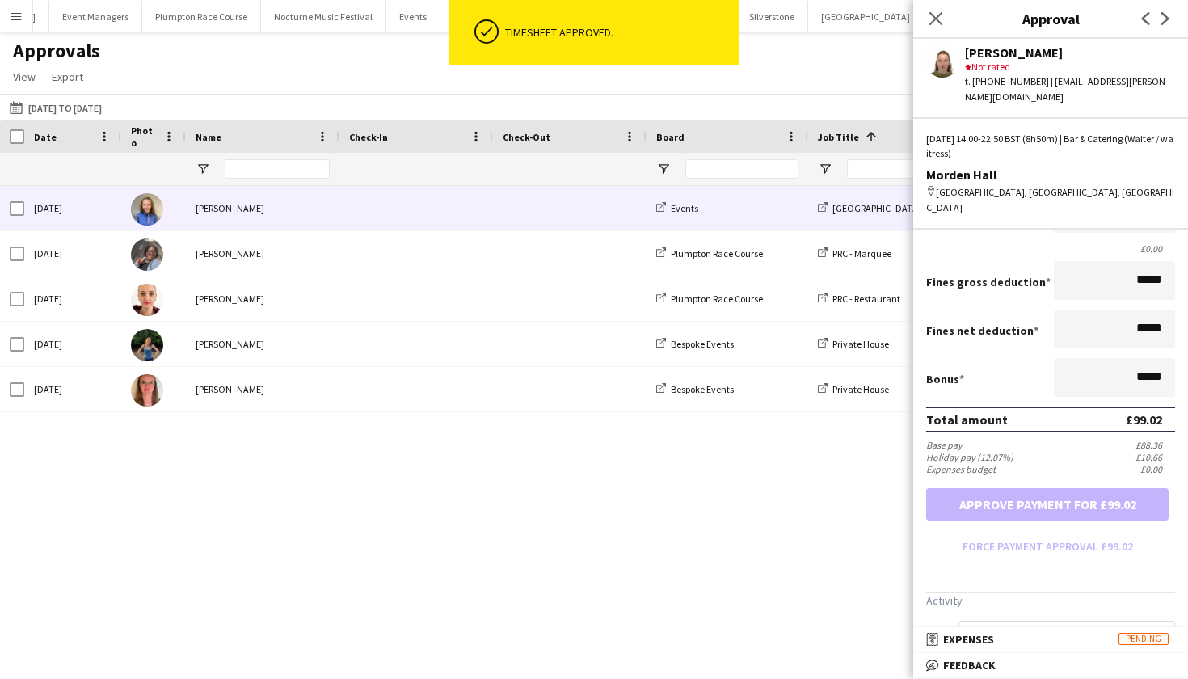
click at [221, 221] on div "[PERSON_NAME]" at bounding box center [263, 208] width 154 height 44
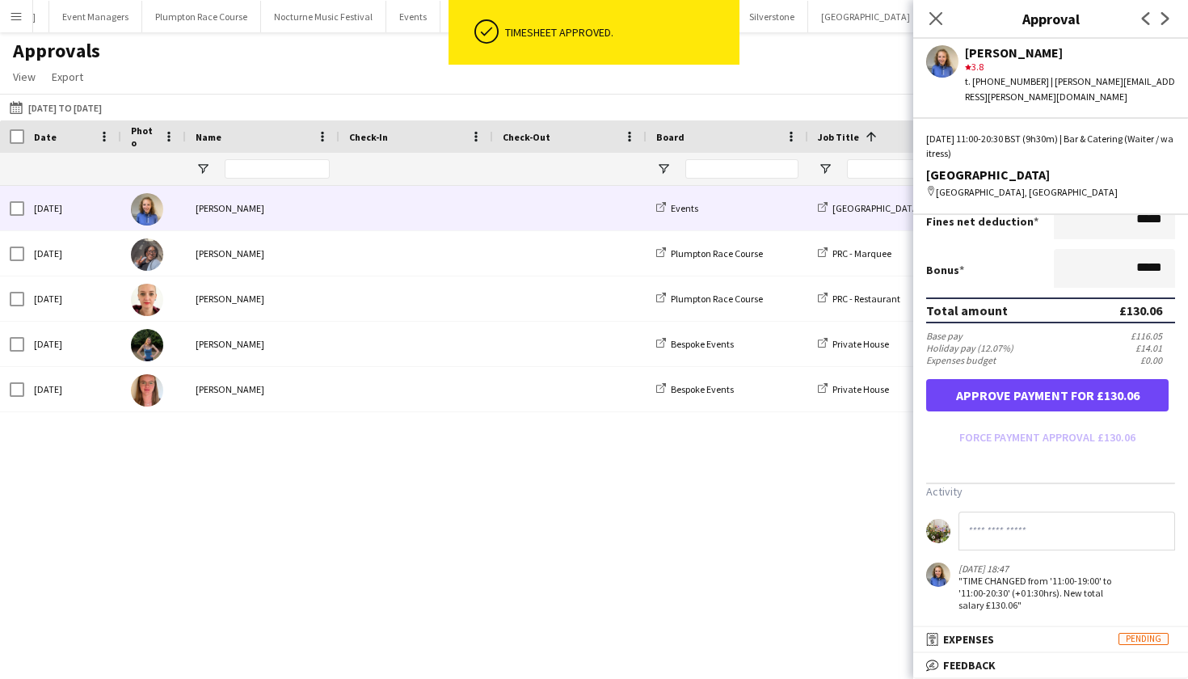
scroll to position [369, 0]
click at [1028, 406] on form "Salary ***** 11:00 to ***** 20:30 ***** (9h 30m) X £13.69 Break period /paid **…" at bounding box center [1050, 174] width 275 height 556
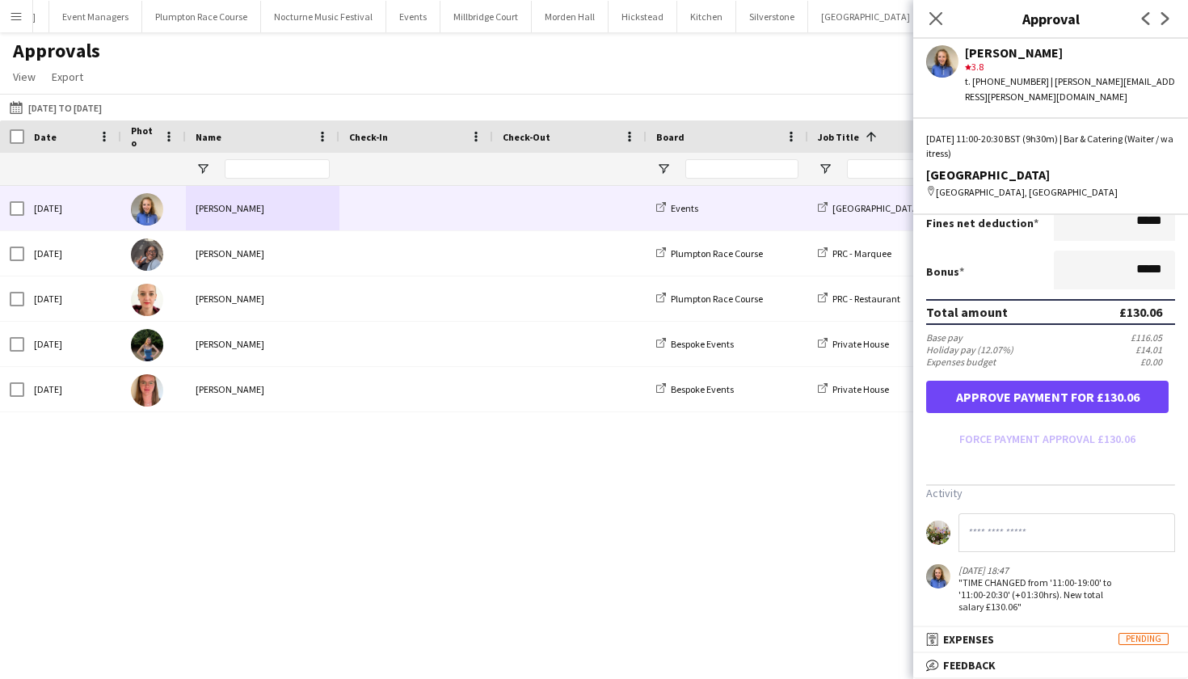
click at [1023, 390] on button "Approve payment for £130.06" at bounding box center [1047, 397] width 242 height 32
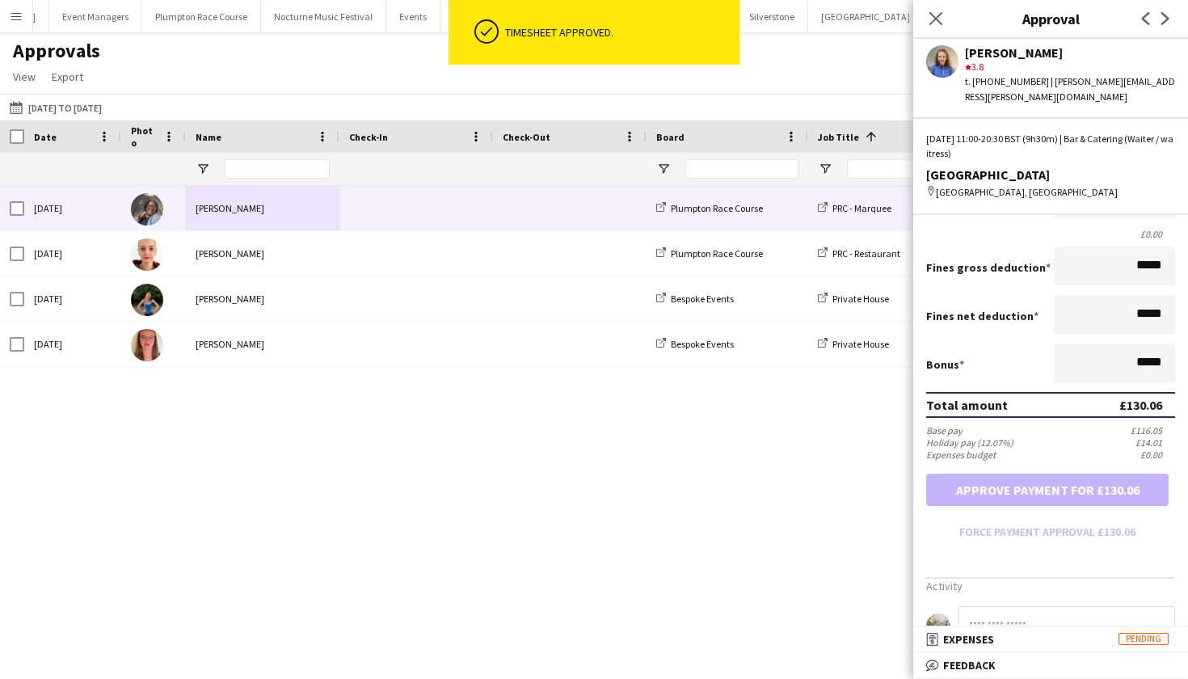
click at [217, 211] on div "[PERSON_NAME]" at bounding box center [263, 208] width 154 height 44
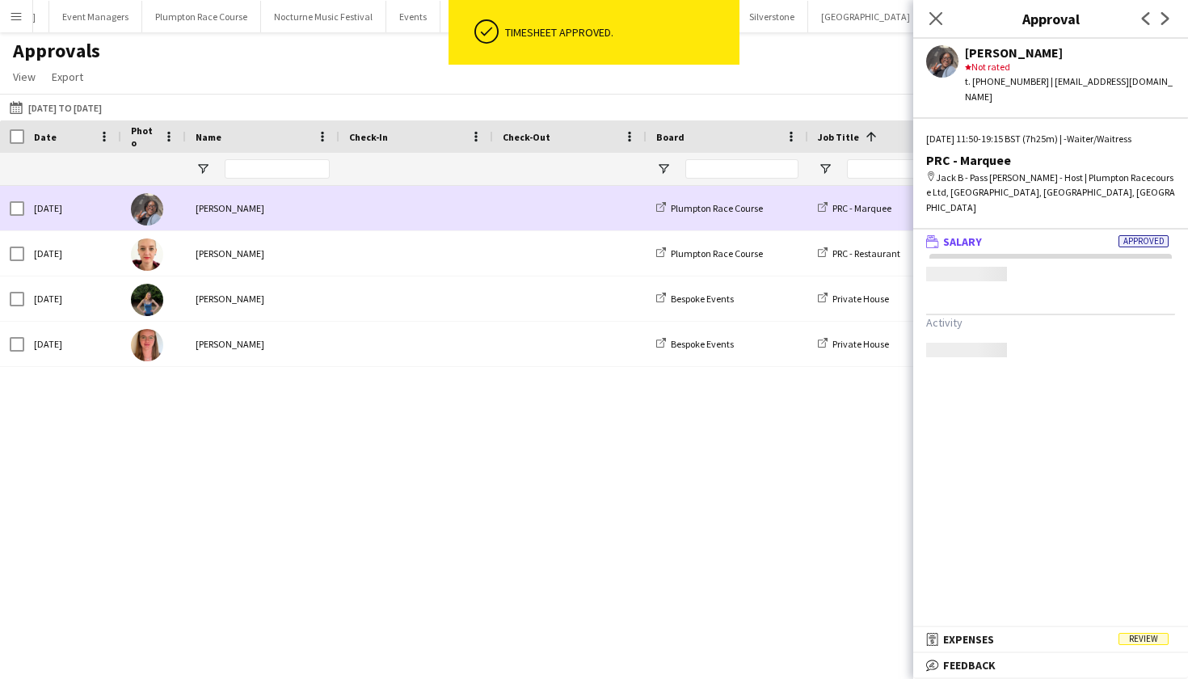
scroll to position [0, 0]
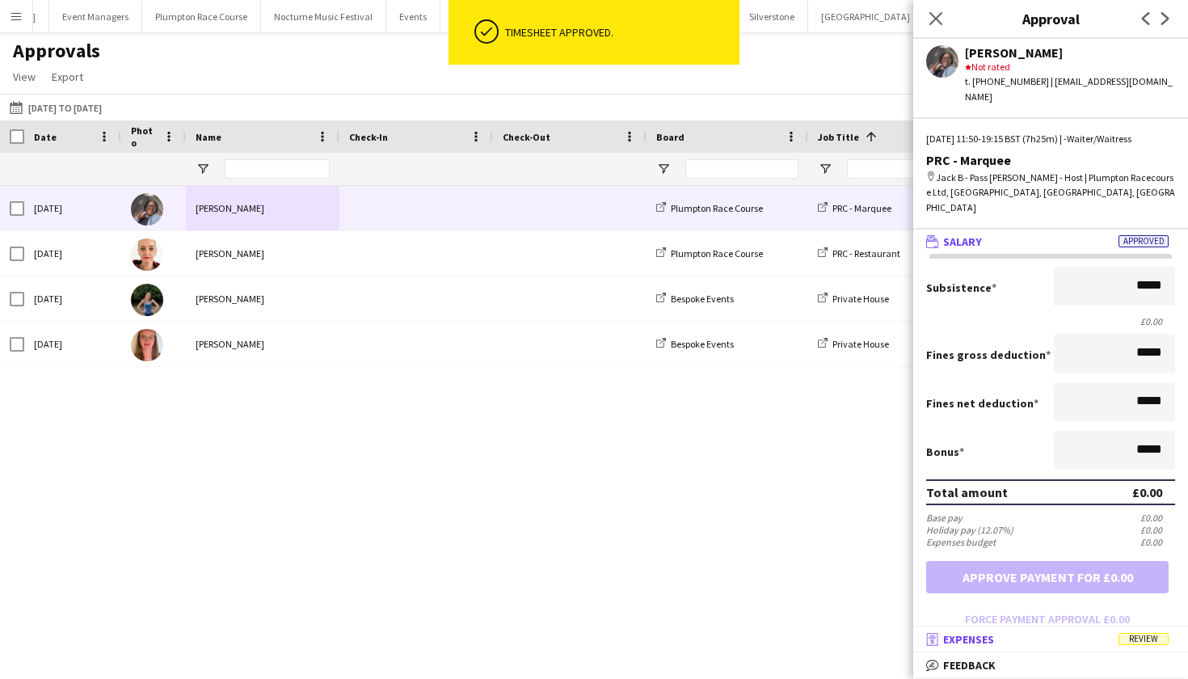
click at [1113, 637] on mat-panel-title "receipt Expenses Review" at bounding box center [1047, 639] width 268 height 15
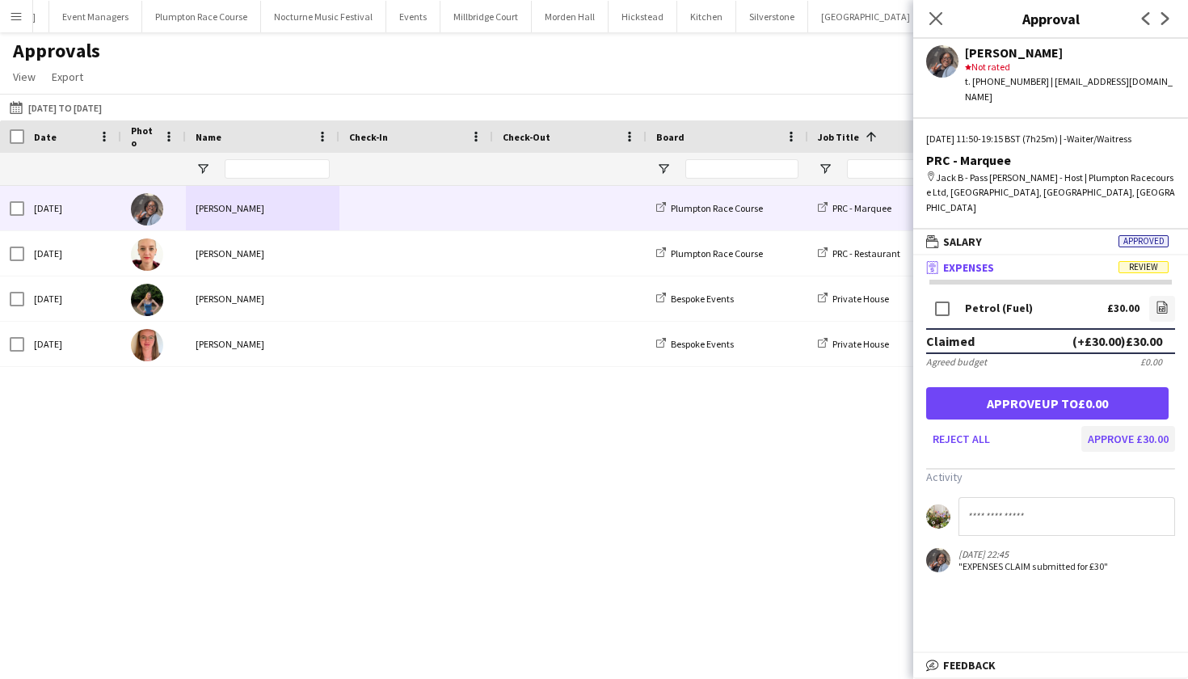
click at [1116, 426] on button "Approve £30.00" at bounding box center [1128, 439] width 94 height 26
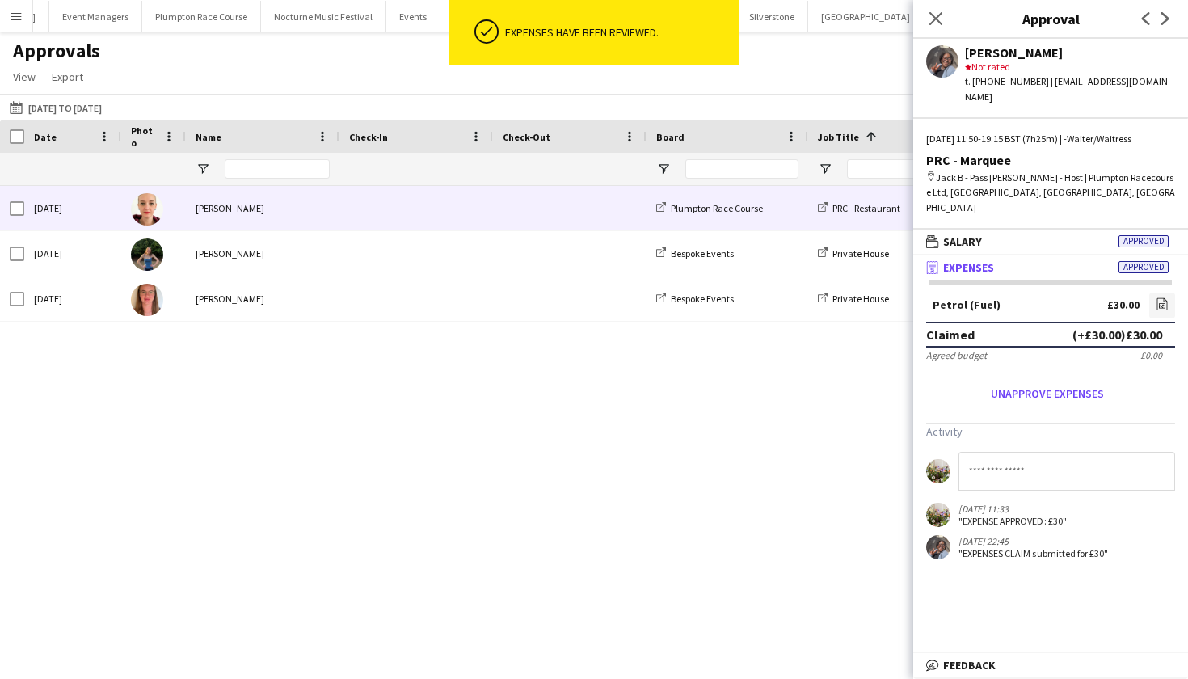
click at [257, 202] on div "Franceska T Imre" at bounding box center [263, 208] width 154 height 44
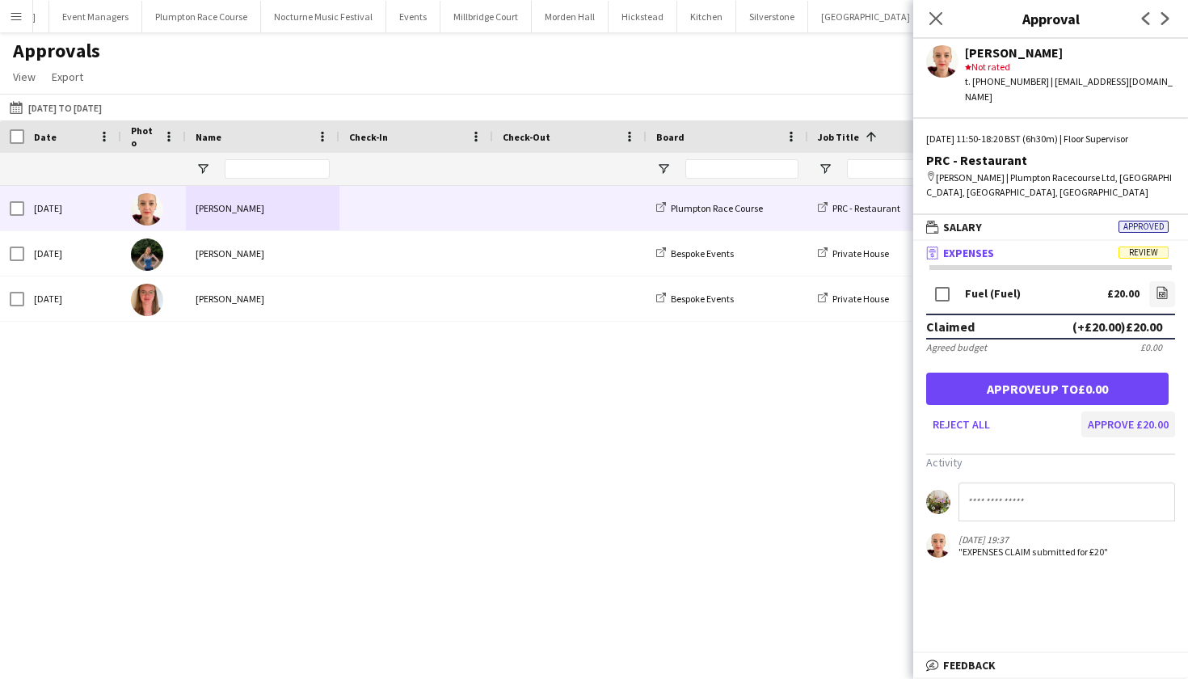
click at [1134, 411] on button "Approve £20.00" at bounding box center [1128, 424] width 94 height 26
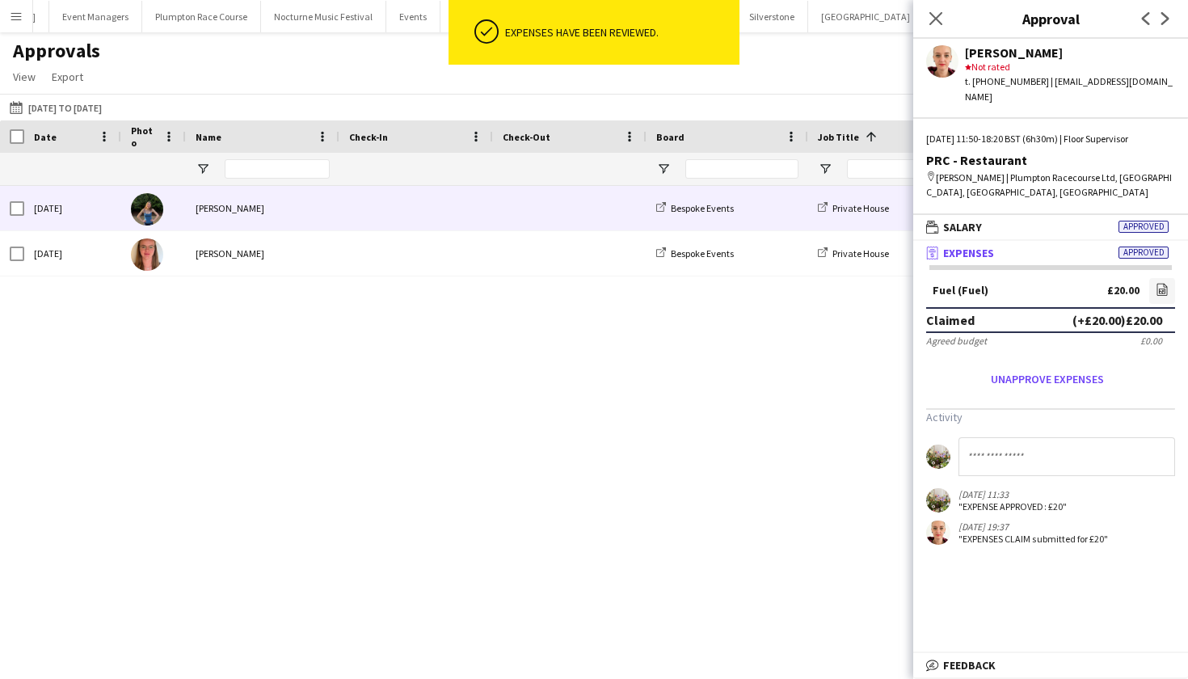
click at [248, 210] on div "Violet Beaumont" at bounding box center [263, 208] width 154 height 44
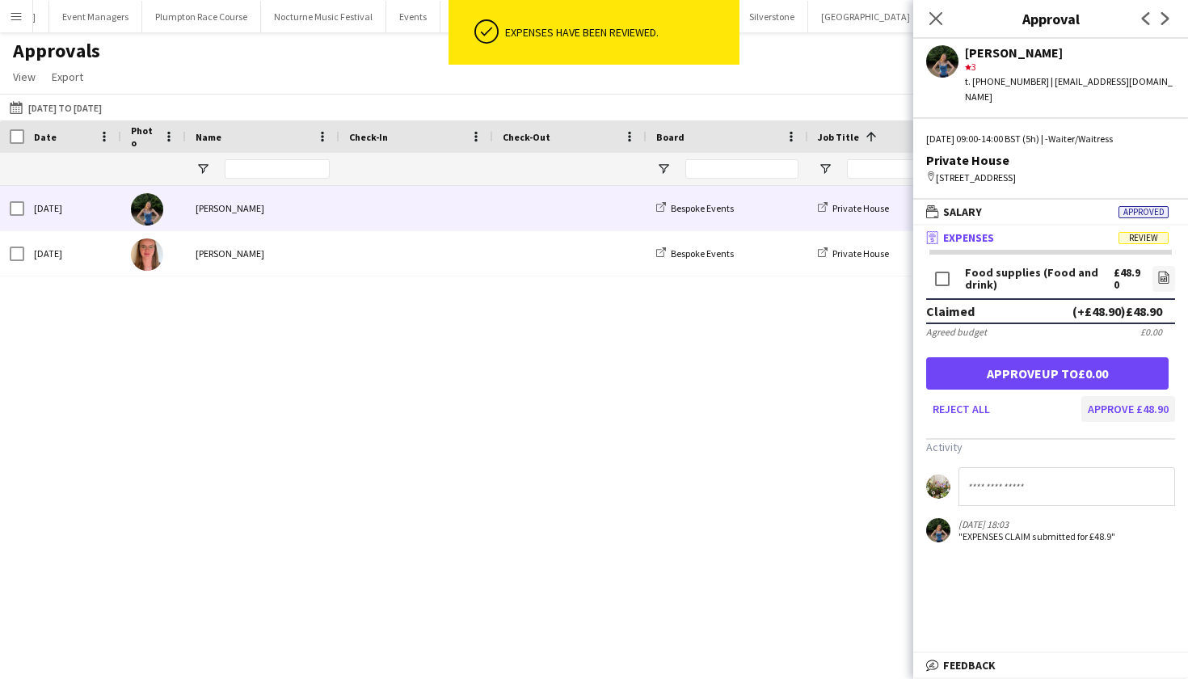
click at [1100, 396] on button "Approve £48.90" at bounding box center [1128, 409] width 94 height 26
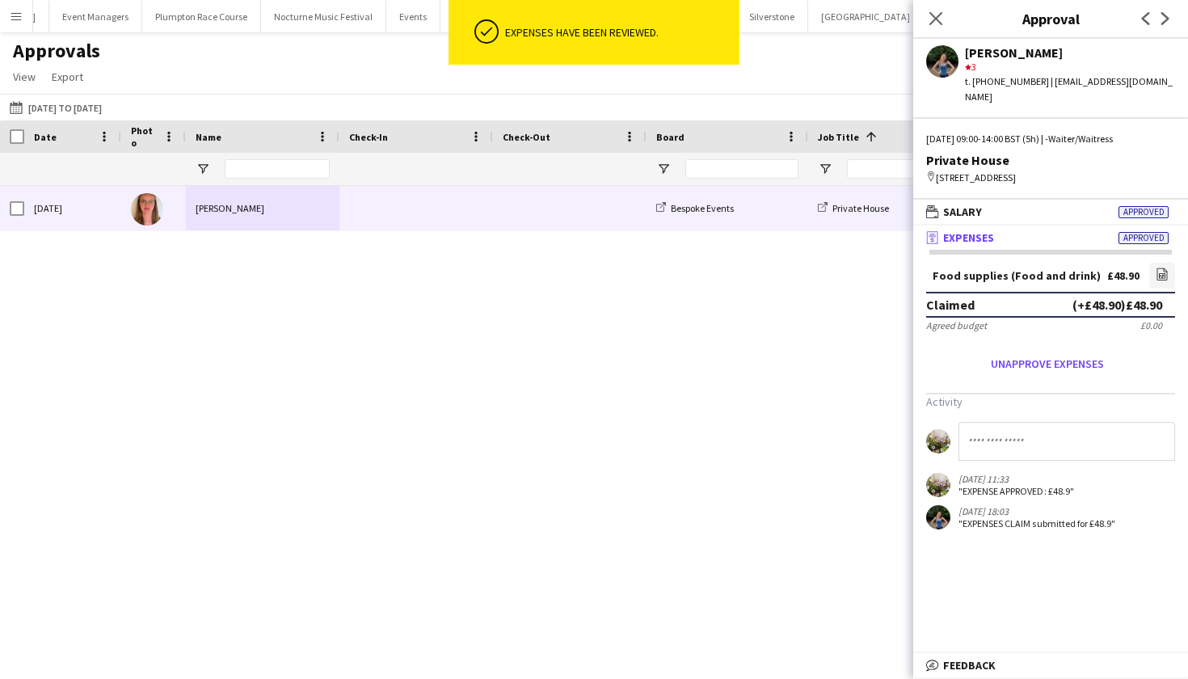
click at [214, 215] on div "Freya Hanmer" at bounding box center [263, 208] width 154 height 44
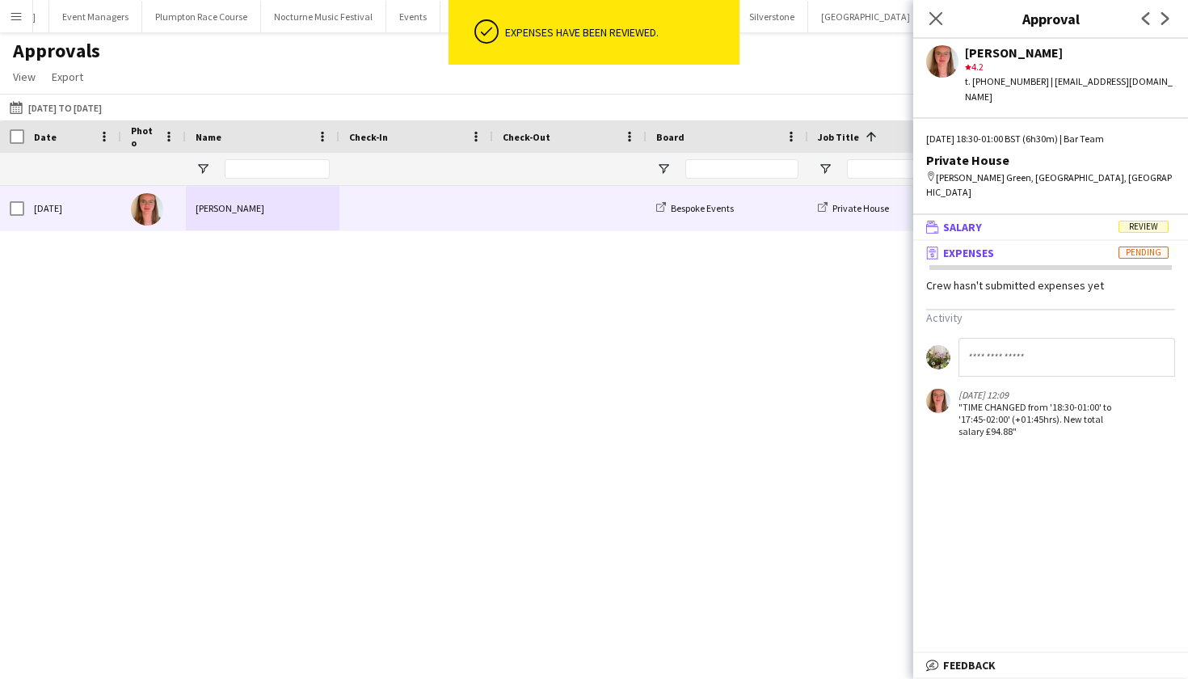
click at [1113, 220] on mat-panel-title "wallet Salary Review" at bounding box center [1047, 227] width 268 height 15
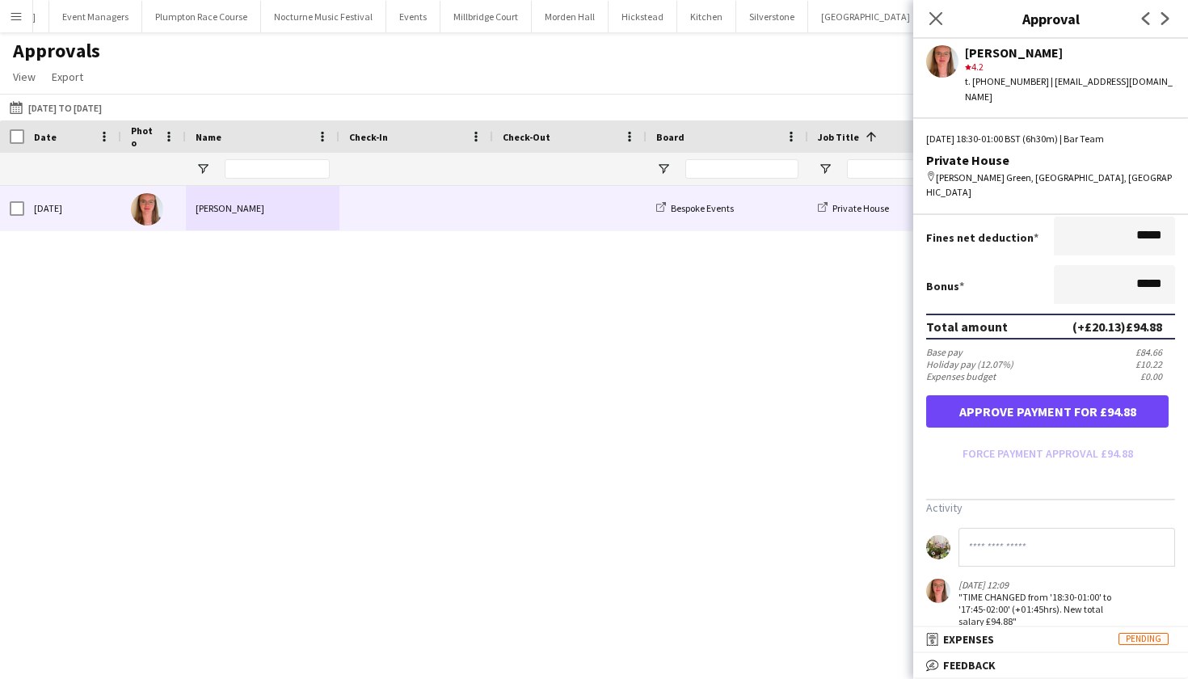
click at [1094, 397] on button "Approve payment for £94.88" at bounding box center [1047, 411] width 242 height 32
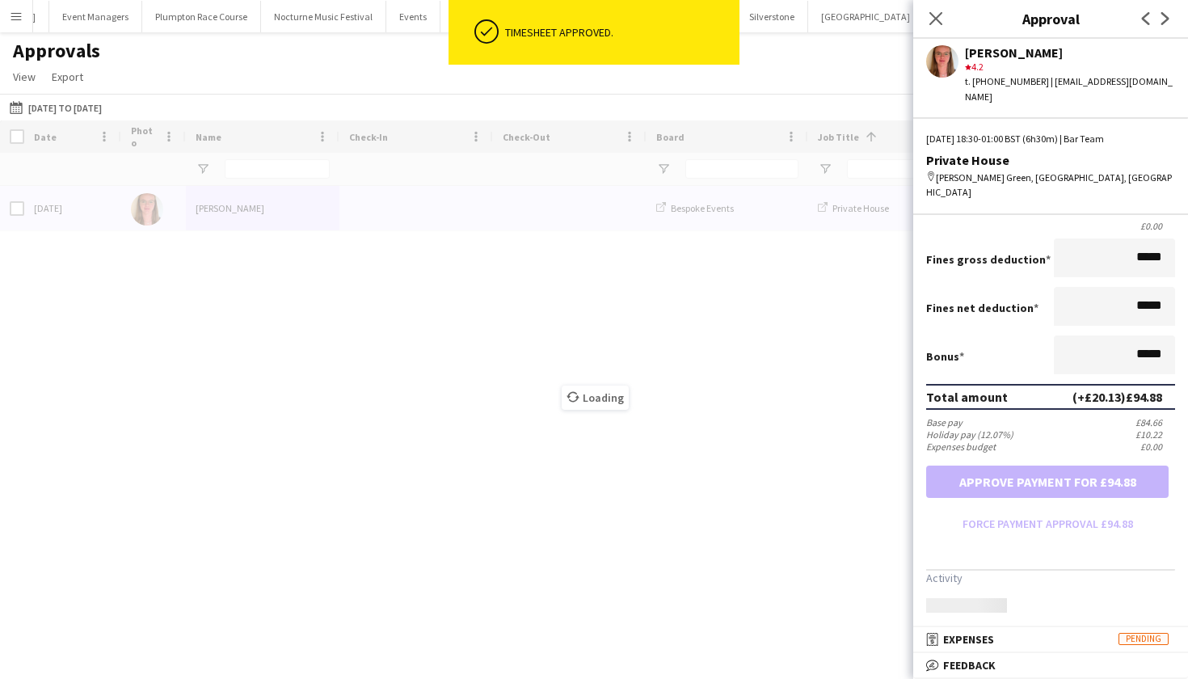
scroll to position [262, 0]
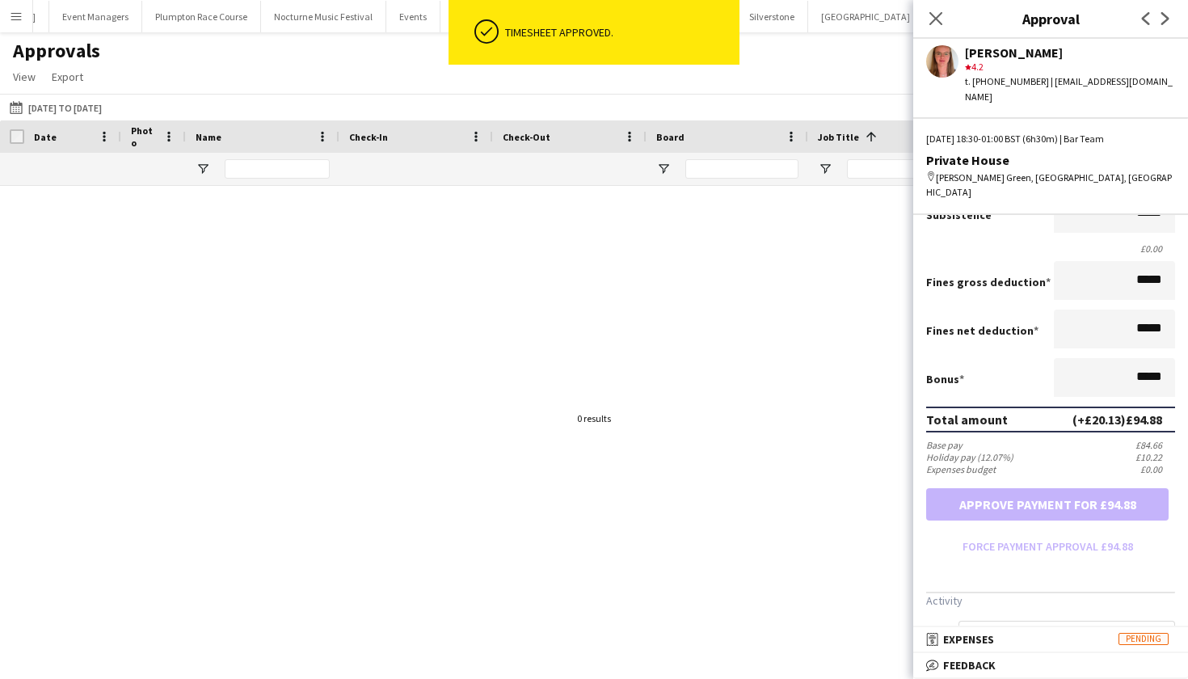
click at [763, 344] on div at bounding box center [594, 418] width 1188 height 465
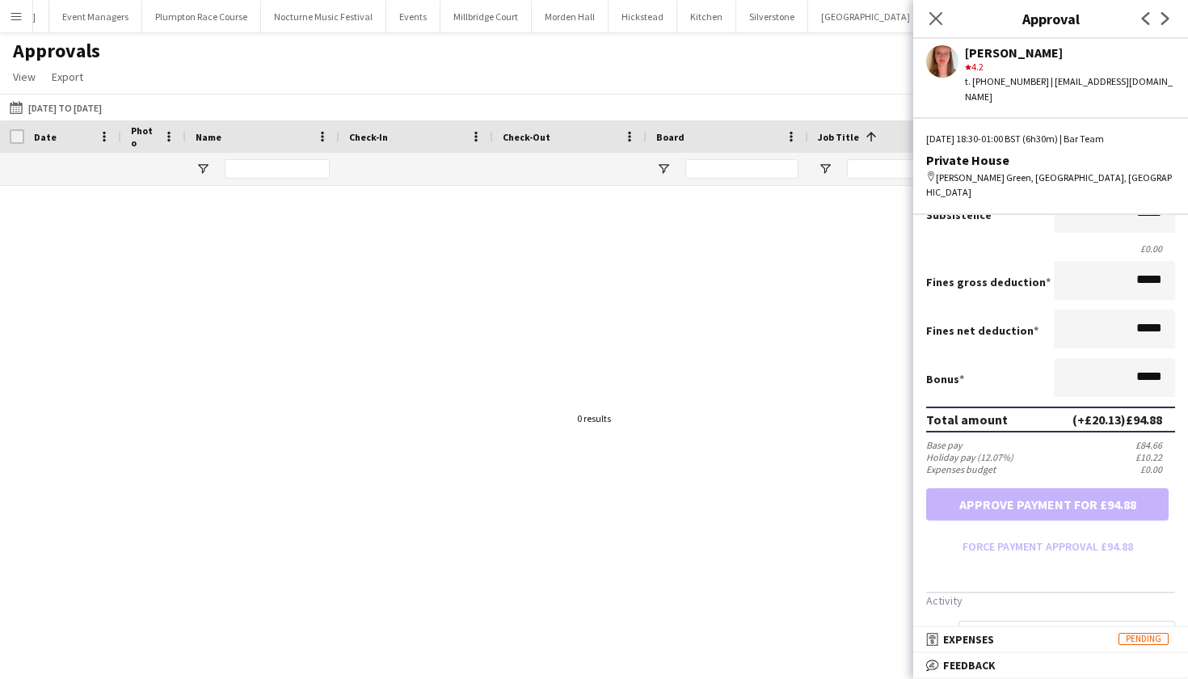
click at [586, 70] on div "Approvals View Customise view Customise filters Reset Filters Reset View Reset …" at bounding box center [594, 66] width 1188 height 55
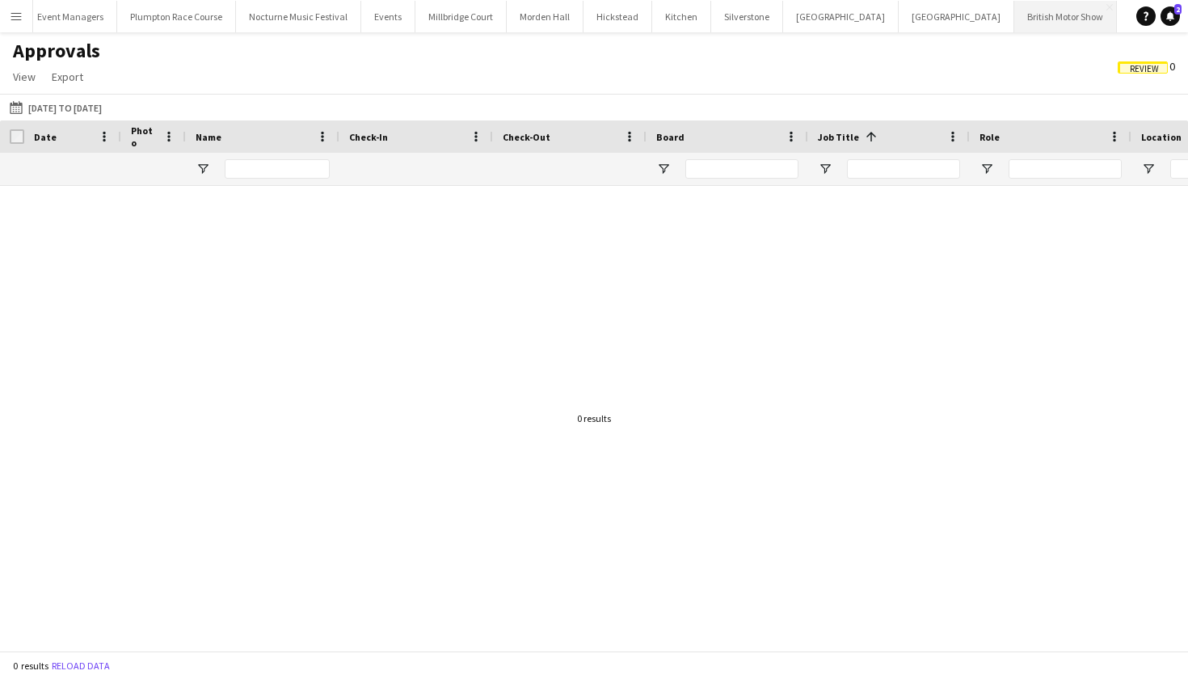
scroll to position [0, 213]
click at [1118, 19] on button "KKHQ Close" at bounding box center [1144, 17] width 52 height 32
click at [900, 24] on button "Kin House Close" at bounding box center [958, 17] width 116 height 32
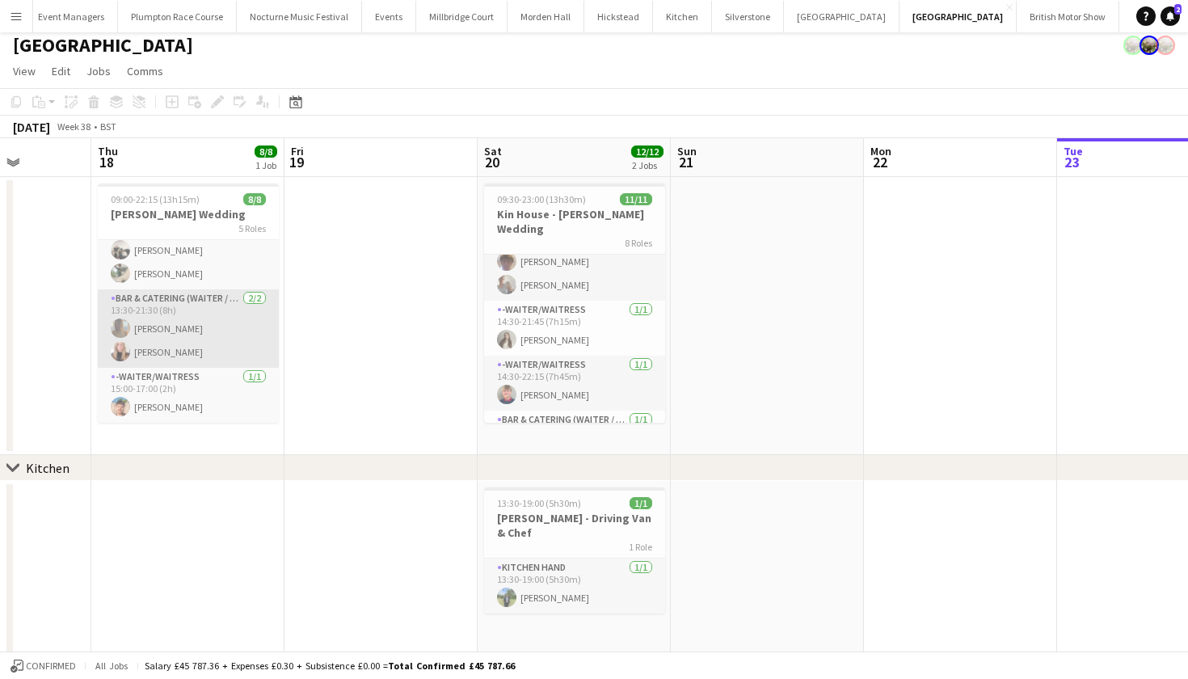
scroll to position [7, 0]
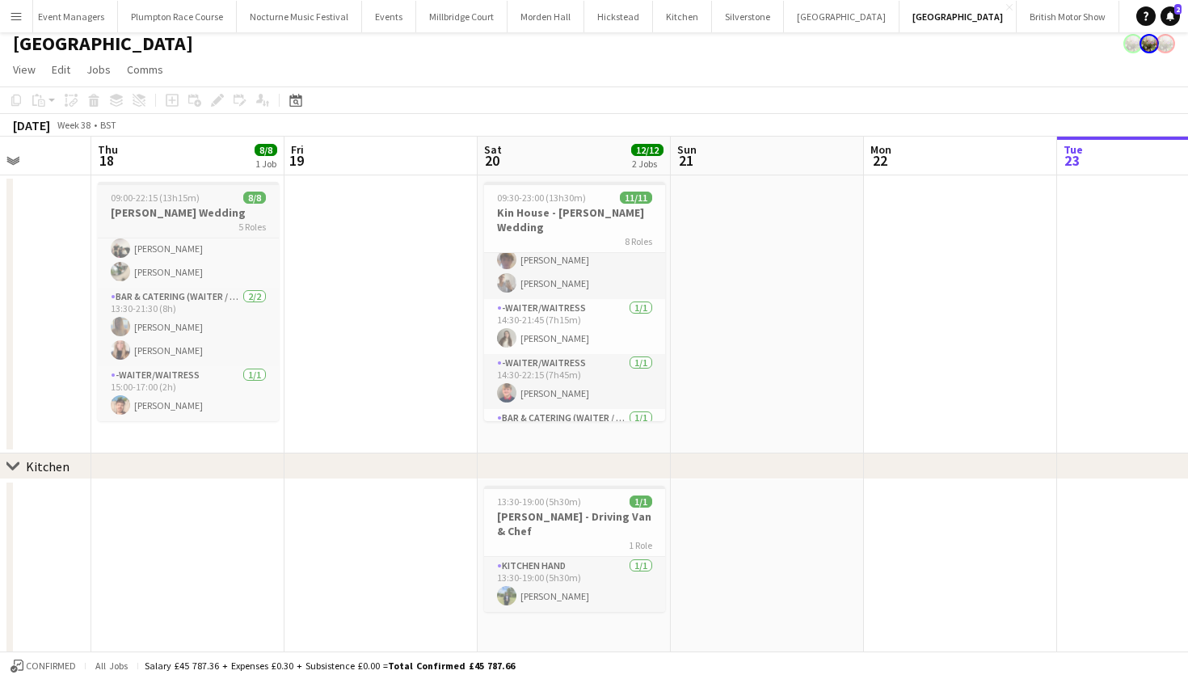
click at [154, 192] on span "09:00-22:15 (13h15m)" at bounding box center [155, 198] width 89 height 12
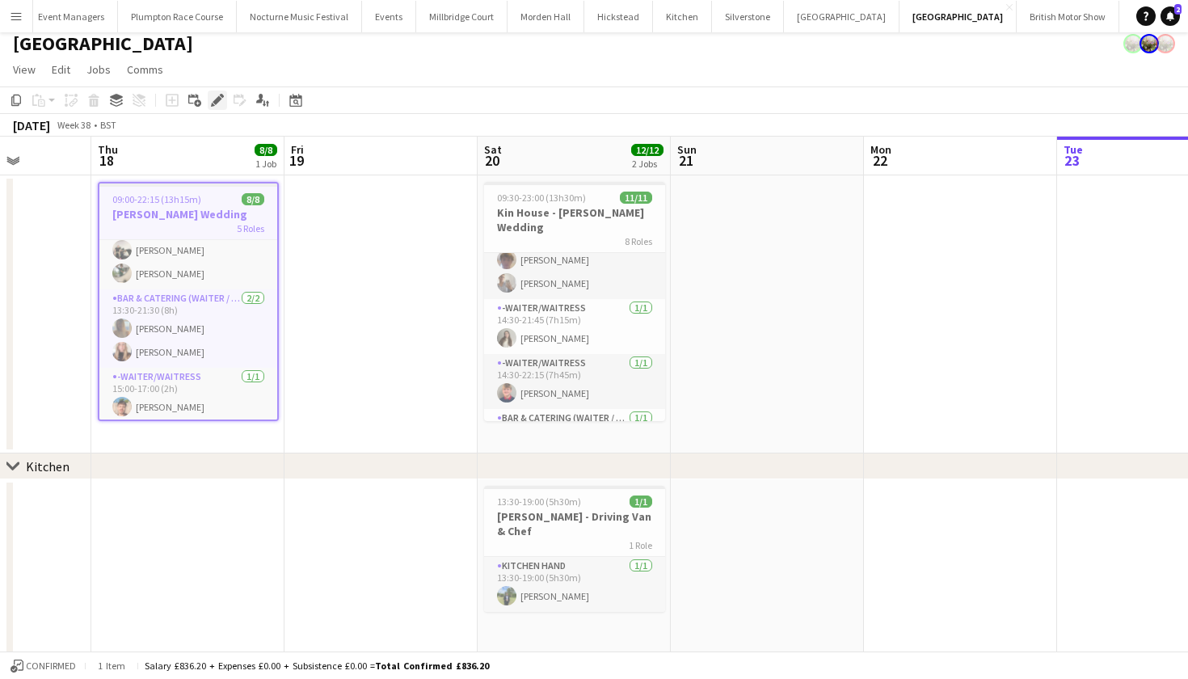
click at [224, 102] on div "Edit" at bounding box center [217, 100] width 19 height 19
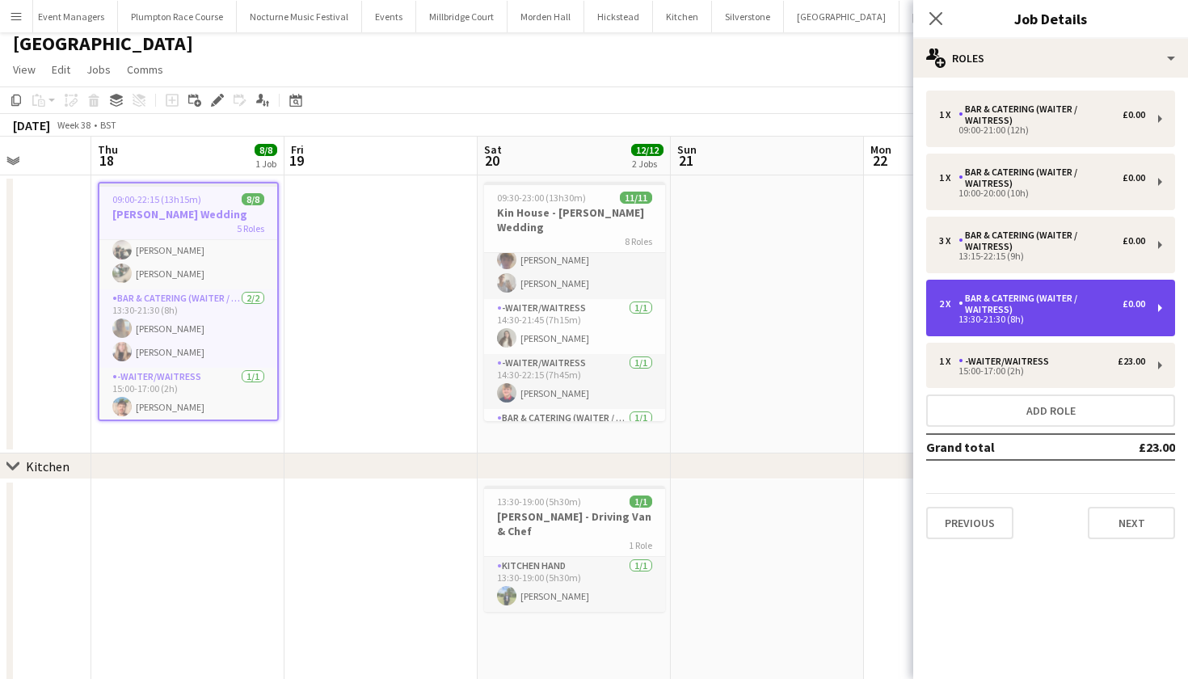
click at [992, 325] on div "2 x Bar & Catering (Waiter / waitress) £0.00 13:30-21:30 (8h)" at bounding box center [1050, 308] width 249 height 57
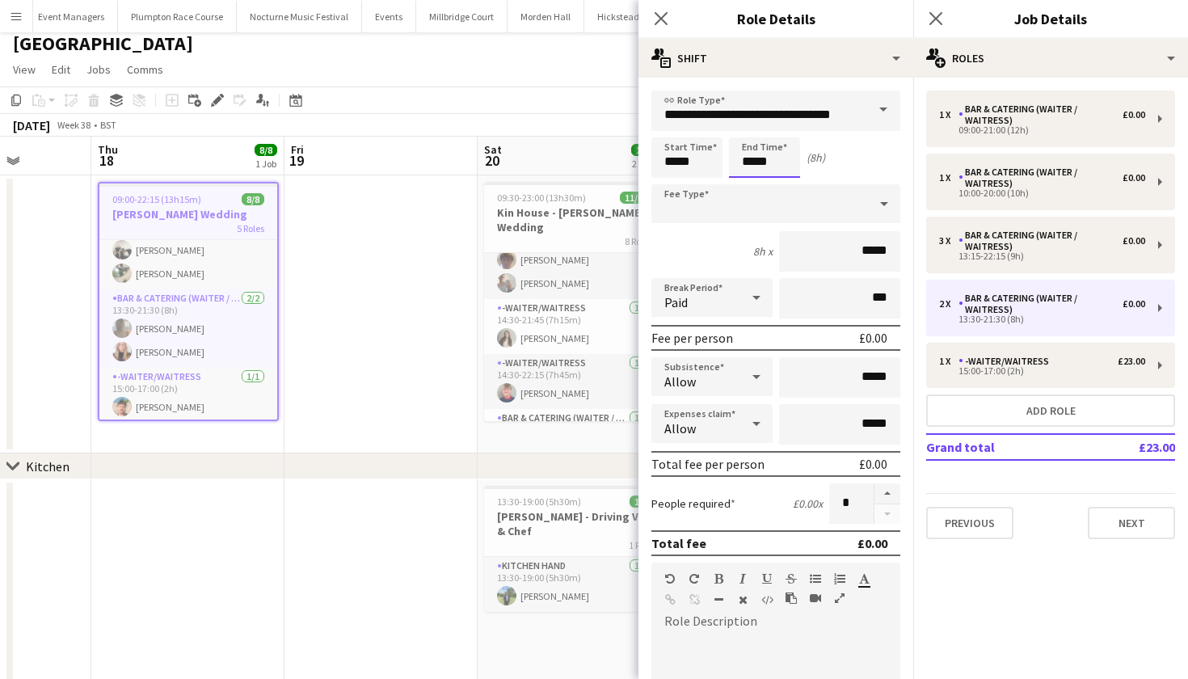
click at [776, 162] on body "Menu Boards Boards Boards All jobs Status Workforce Workforce My Workforce Recr…" at bounding box center [594, 425] width 1188 height 865
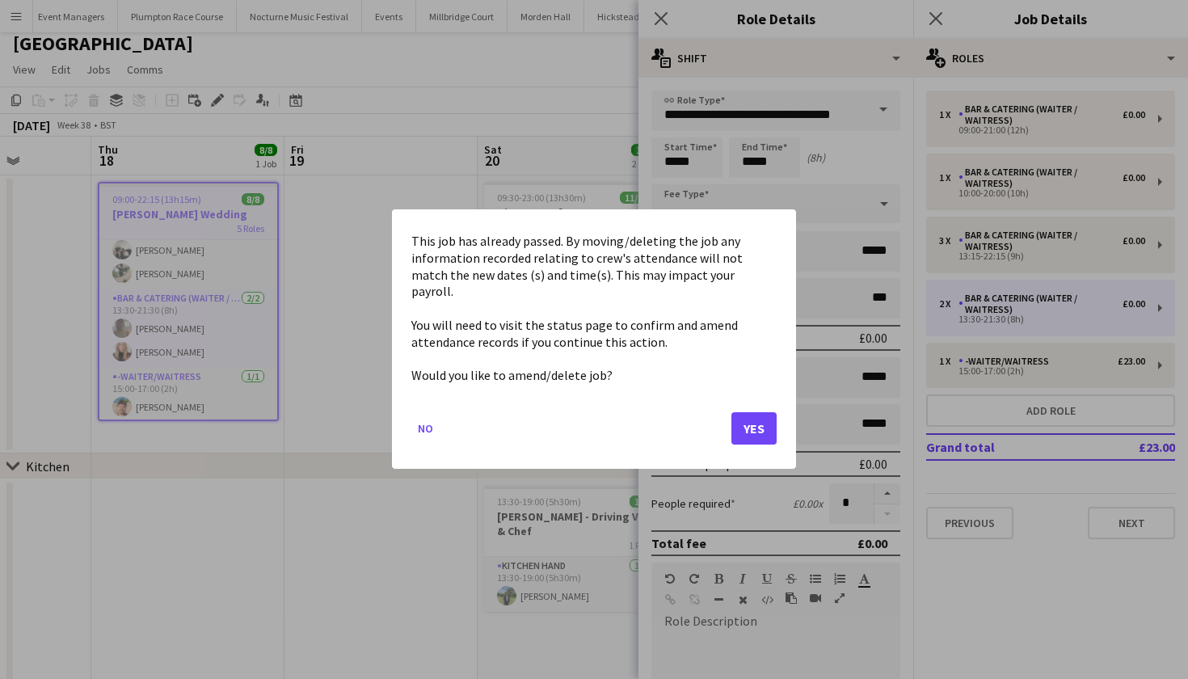
click at [761, 418] on button "Yes" at bounding box center [754, 429] width 45 height 32
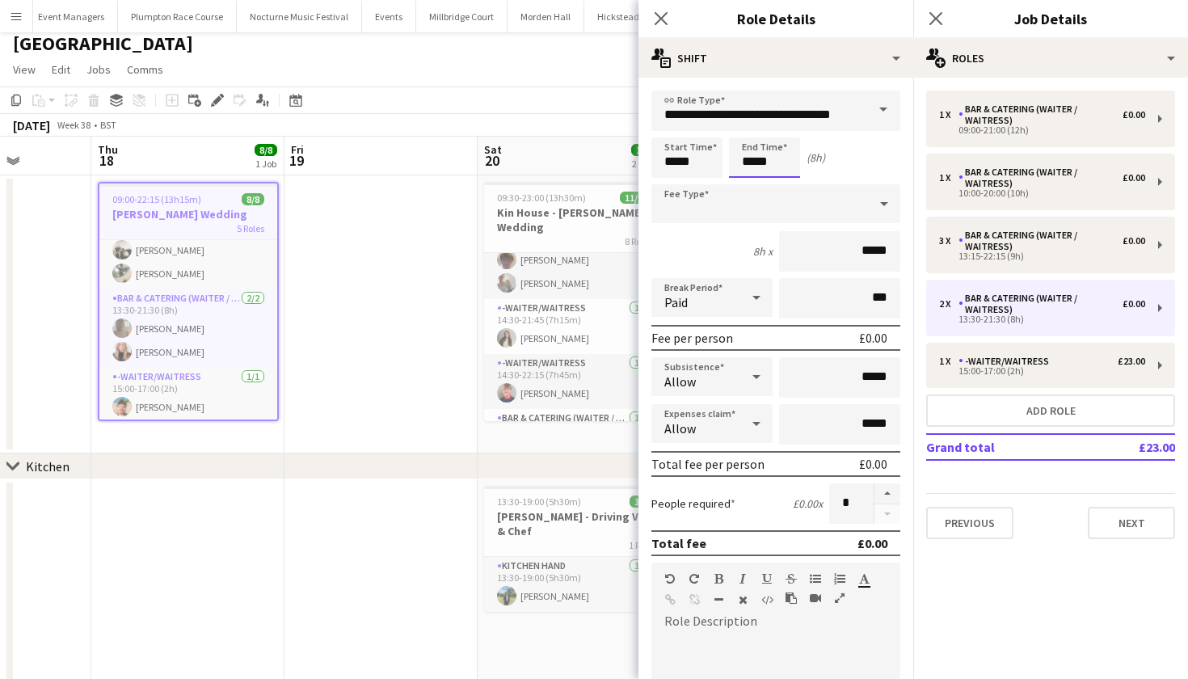
scroll to position [7, 0]
type input "*****"
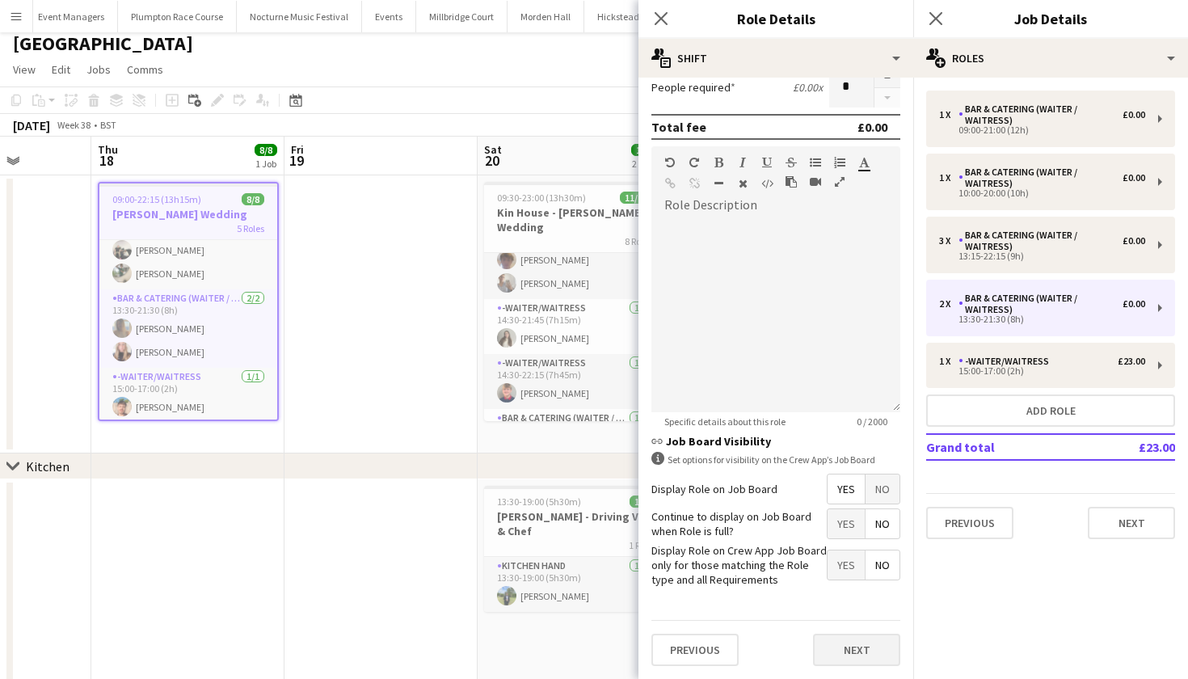
scroll to position [415, 0]
click at [833, 640] on button "Next" at bounding box center [856, 651] width 87 height 32
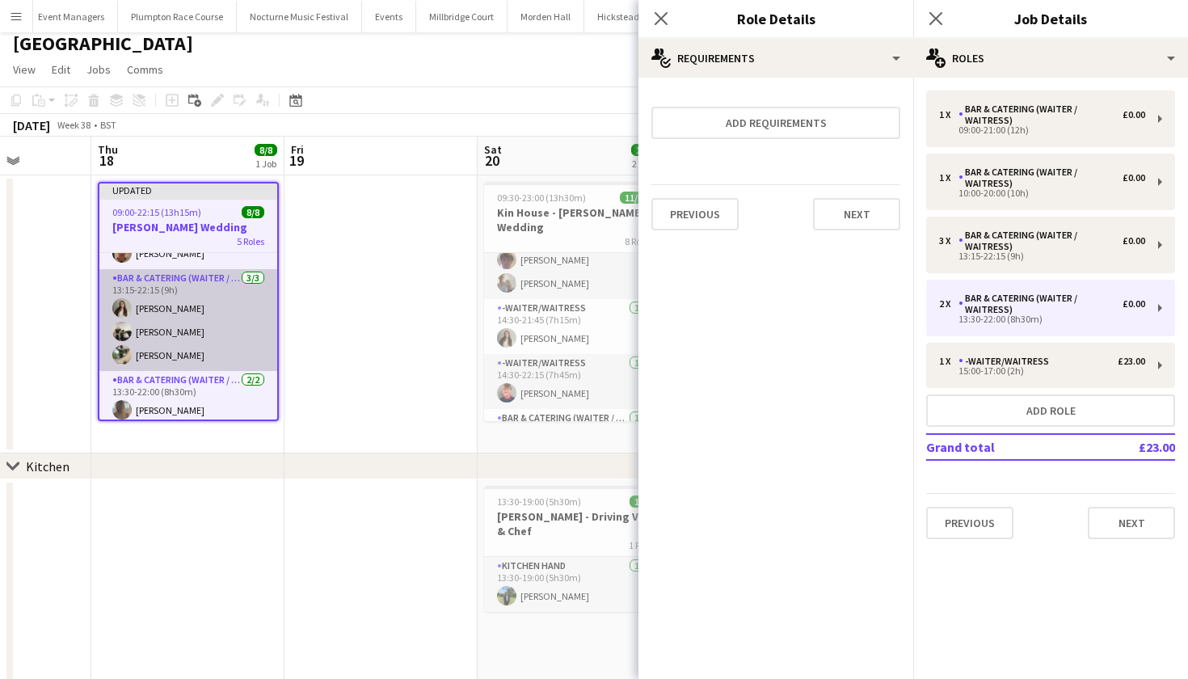
scroll to position [88, 0]
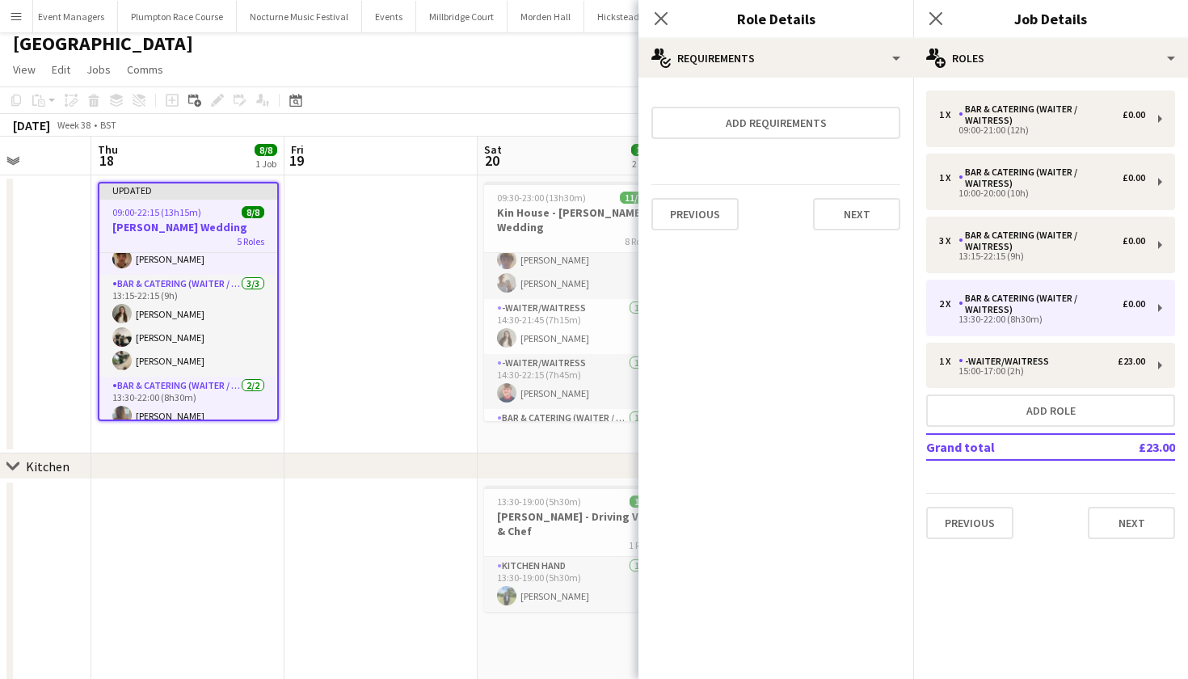
click at [152, 233] on h3 "Kin- Baines Wedding" at bounding box center [188, 227] width 178 height 15
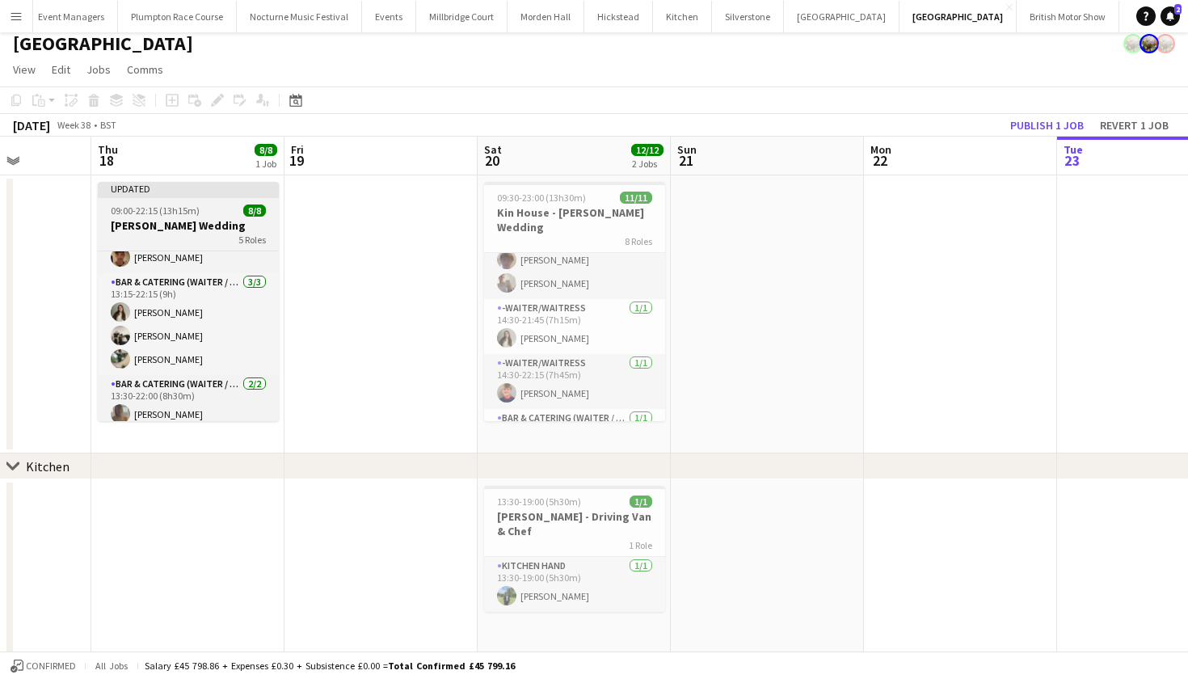
click at [154, 234] on div "5 Roles" at bounding box center [188, 239] width 181 height 13
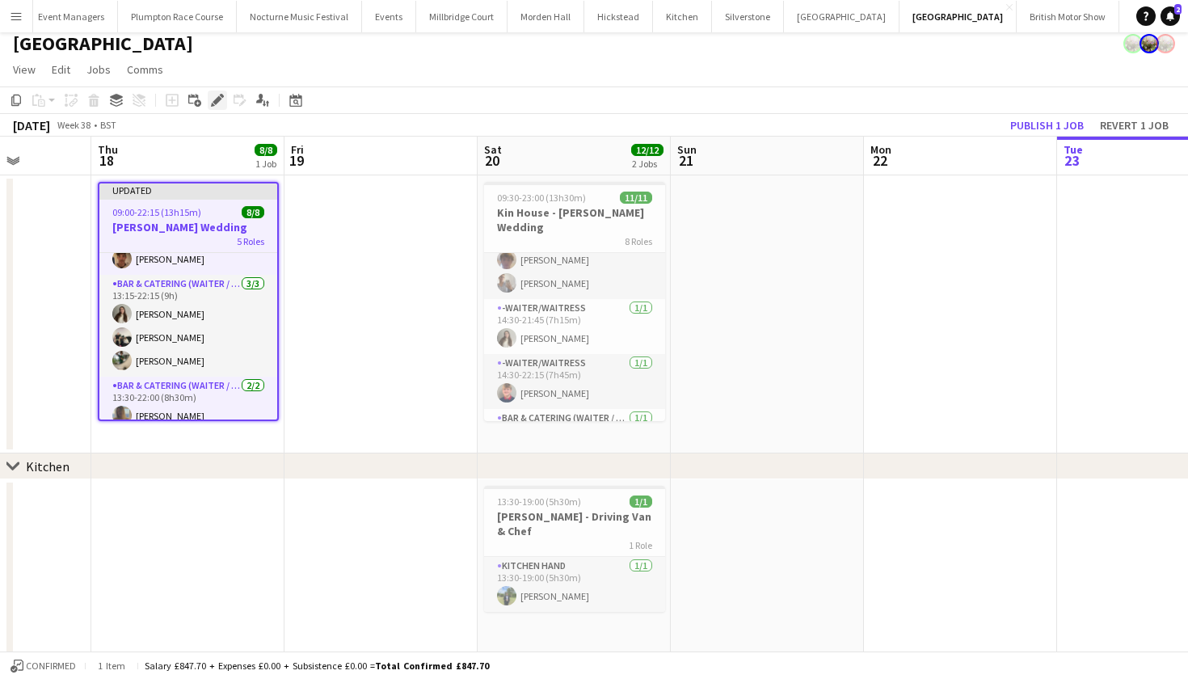
click at [220, 101] on icon "Edit" at bounding box center [217, 100] width 13 height 13
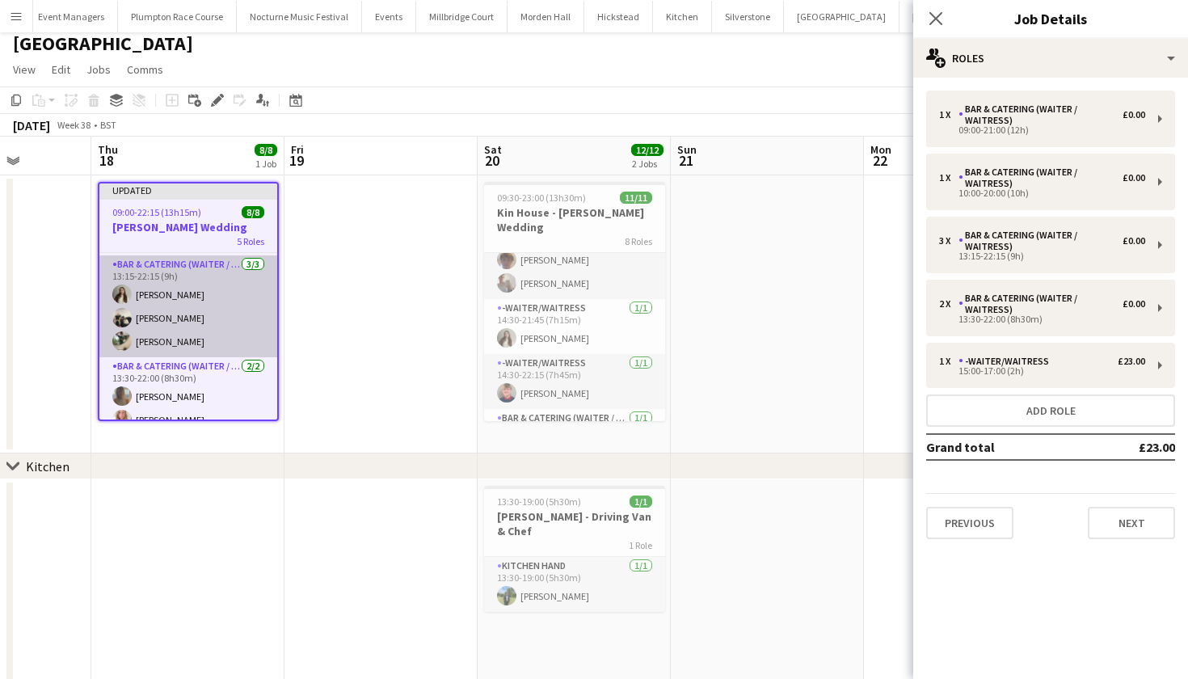
scroll to position [110, 0]
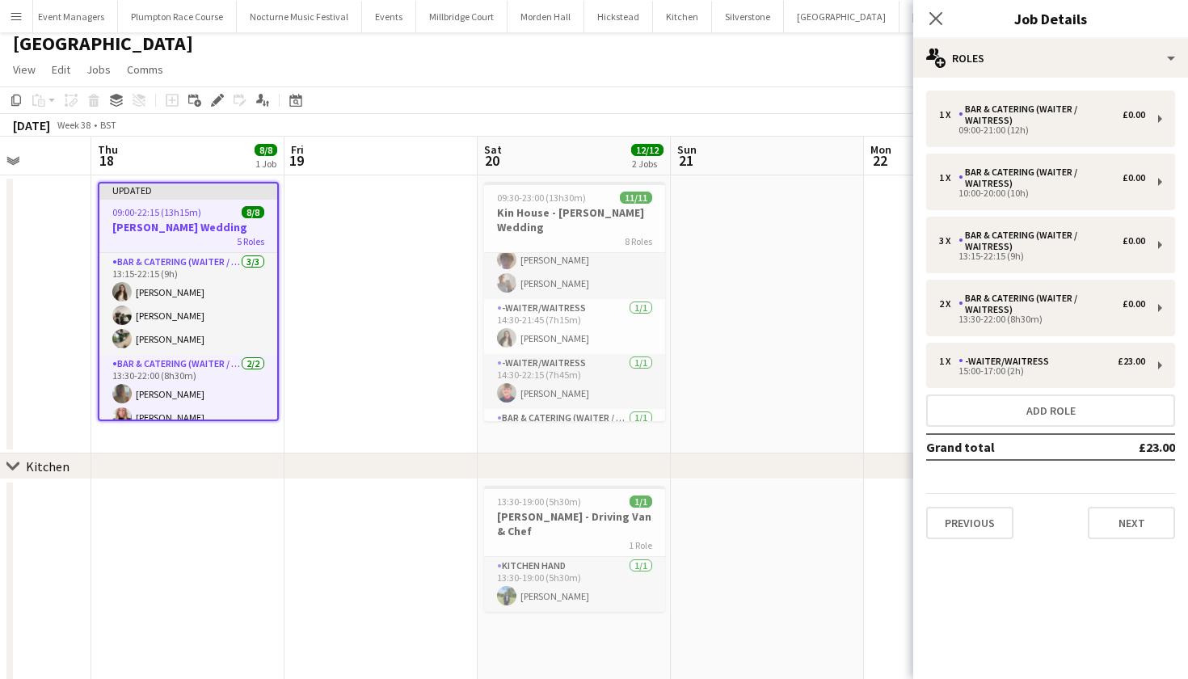
click at [183, 212] on span "09:00-22:15 (13h15m)" at bounding box center [156, 212] width 89 height 12
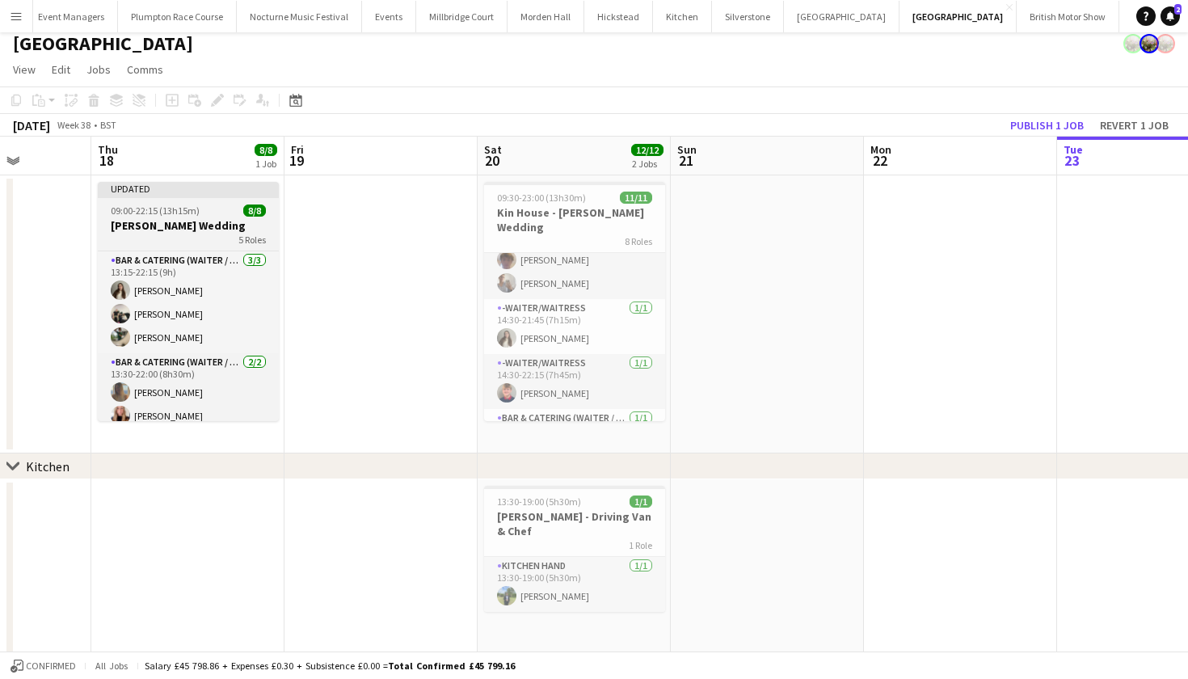
click at [188, 211] on span "09:00-22:15 (13h15m)" at bounding box center [155, 210] width 89 height 12
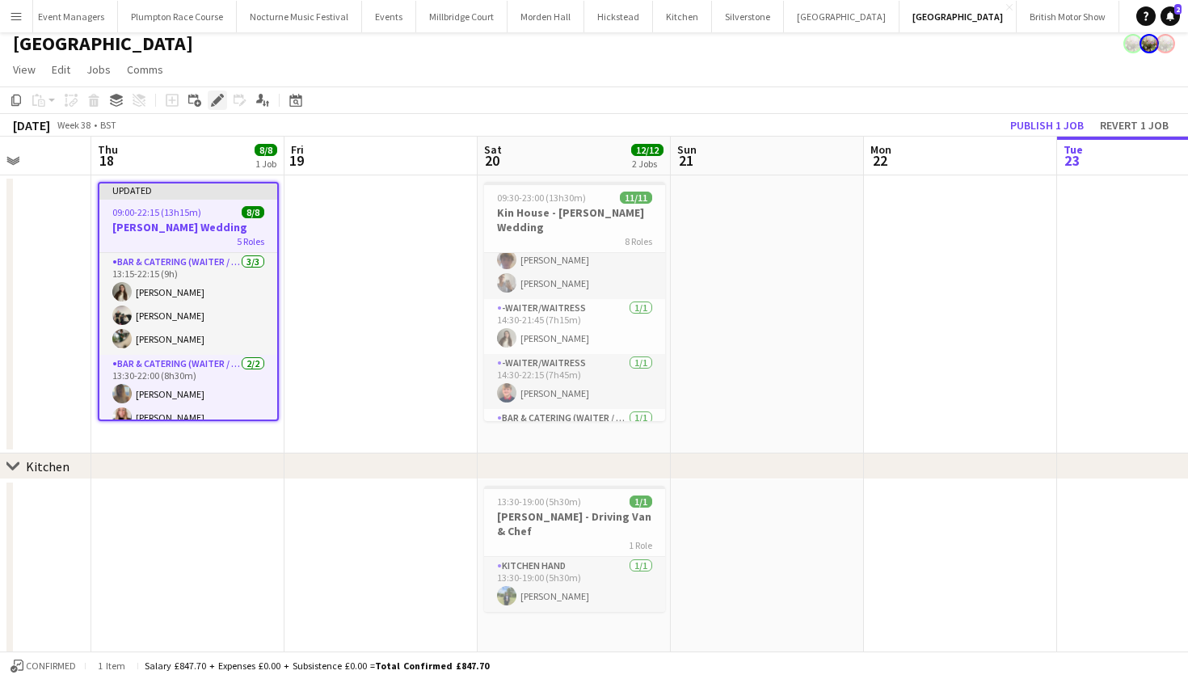
click at [218, 99] on icon at bounding box center [217, 100] width 9 height 9
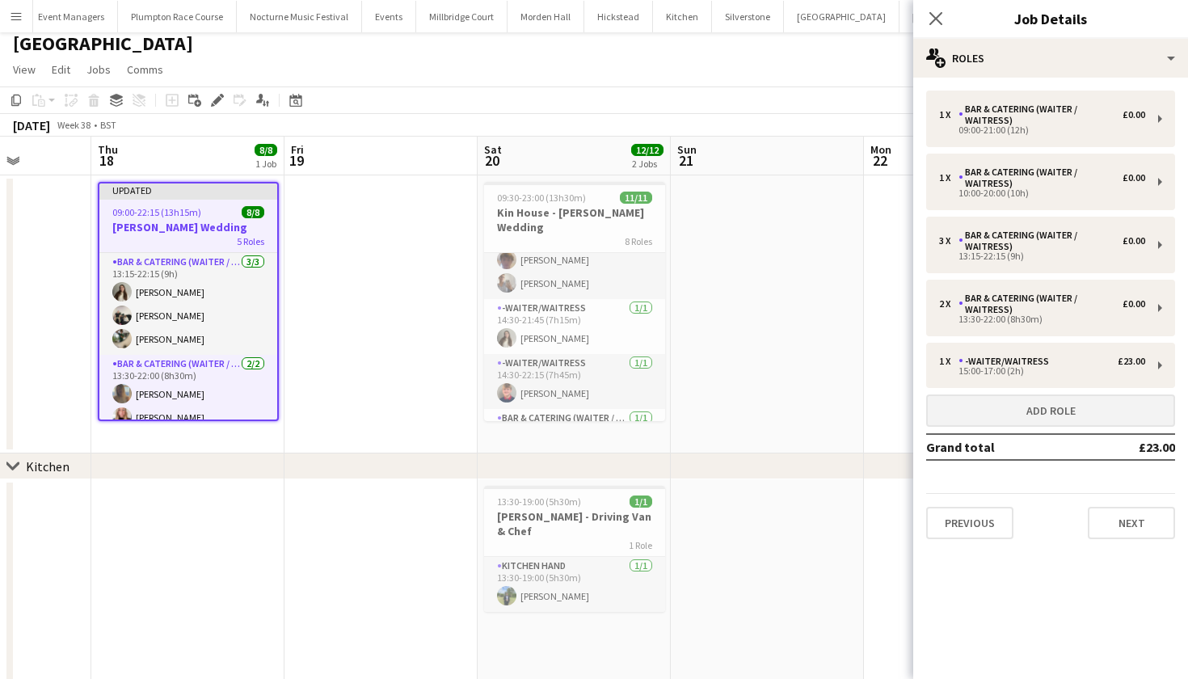
click at [972, 417] on button "Add role" at bounding box center [1050, 410] width 249 height 32
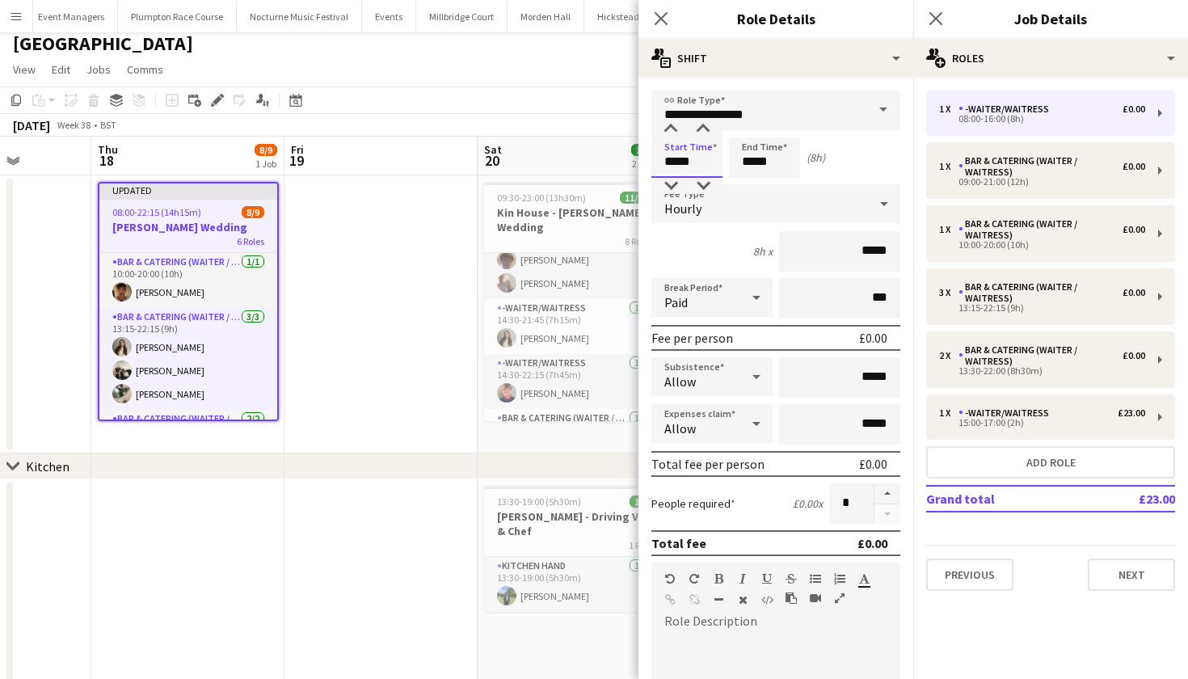
click at [676, 161] on input "*****" at bounding box center [686, 157] width 71 height 40
type input "*****"
click at [754, 162] on input "*****" at bounding box center [764, 157] width 71 height 40
type input "*****"
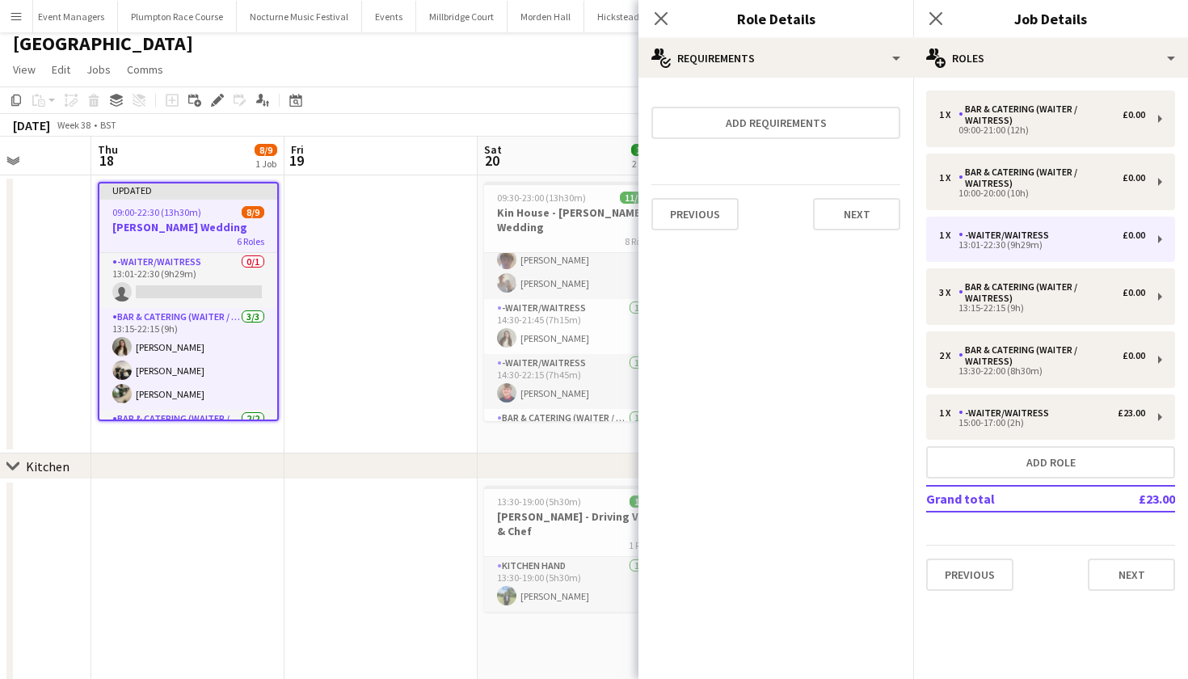
click at [204, 226] on h3 "Kin- Baines Wedding" at bounding box center [188, 227] width 178 height 15
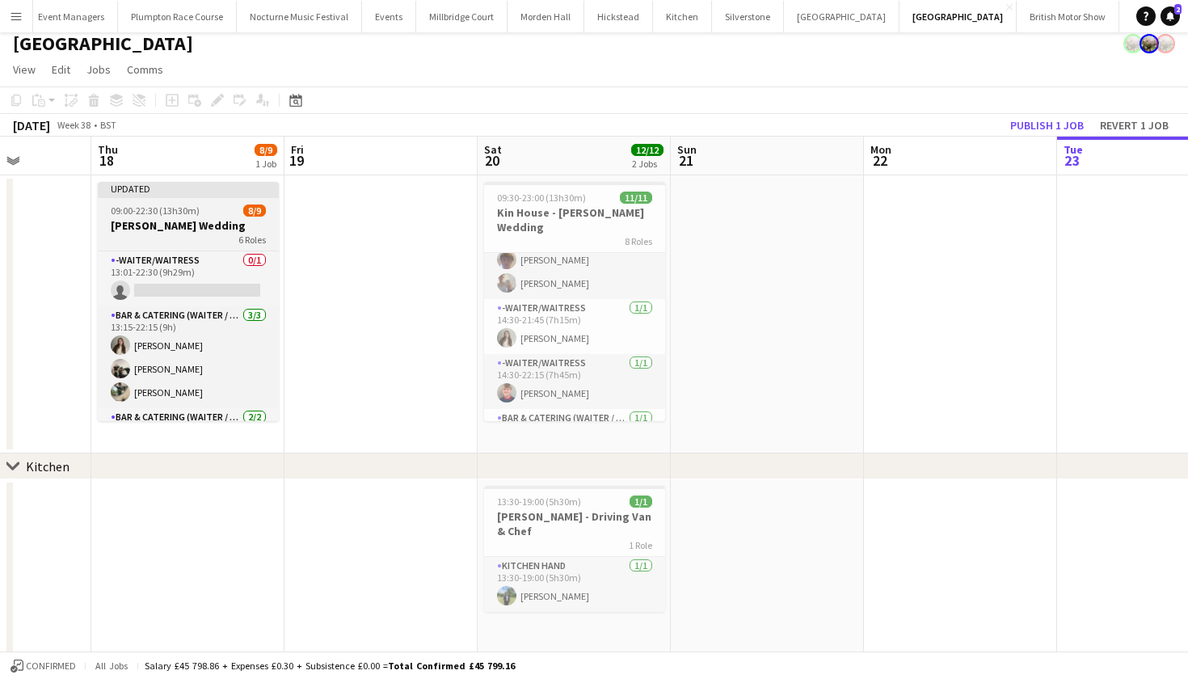
click at [204, 226] on h3 "Kin- Baines Wedding" at bounding box center [188, 225] width 181 height 15
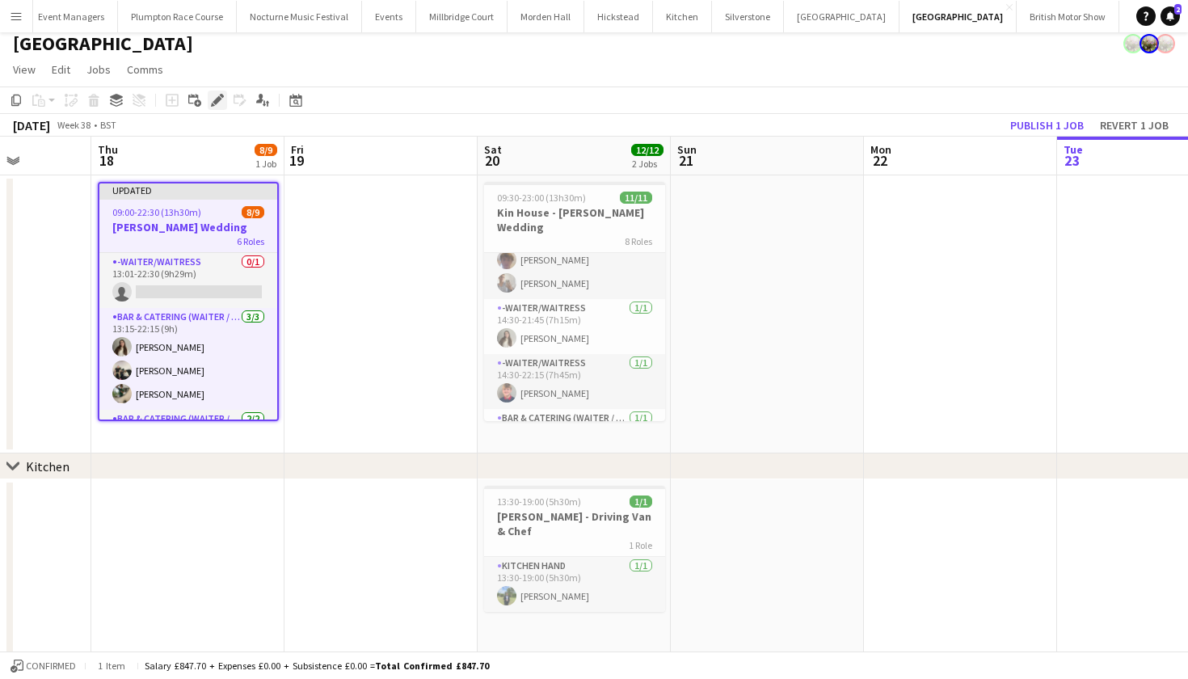
click at [221, 101] on icon "Edit" at bounding box center [217, 100] width 13 height 13
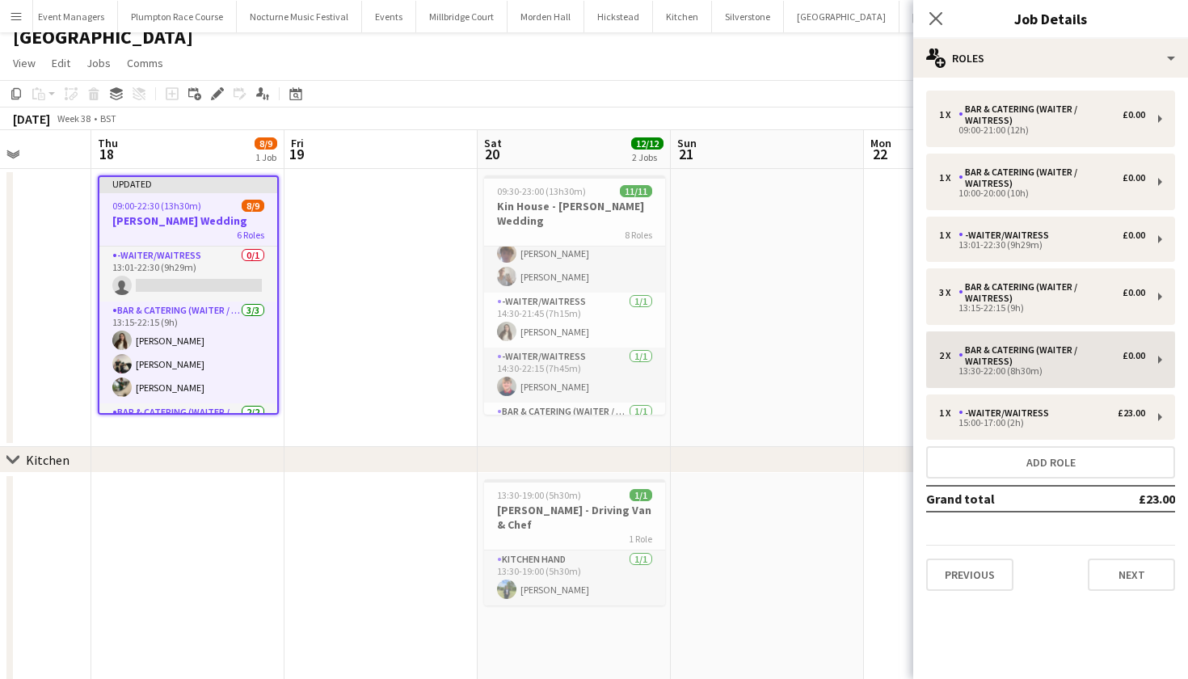
scroll to position [15, 0]
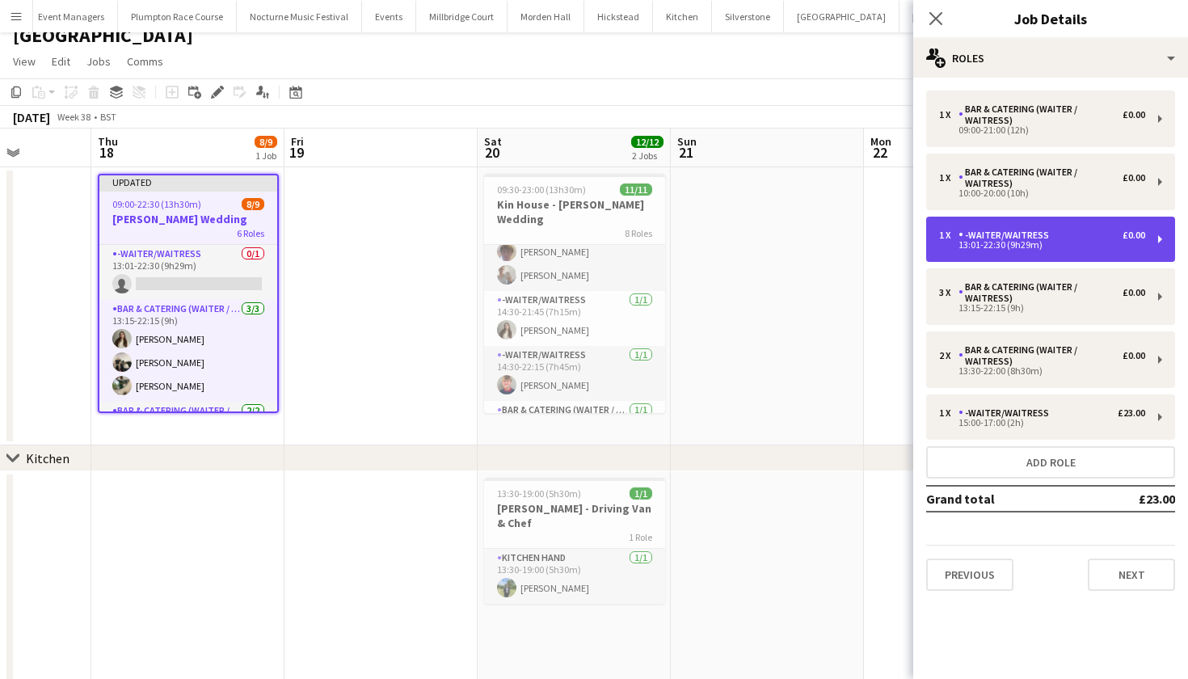
click at [988, 242] on div "13:01-22:30 (9h29m)" at bounding box center [1042, 245] width 206 height 8
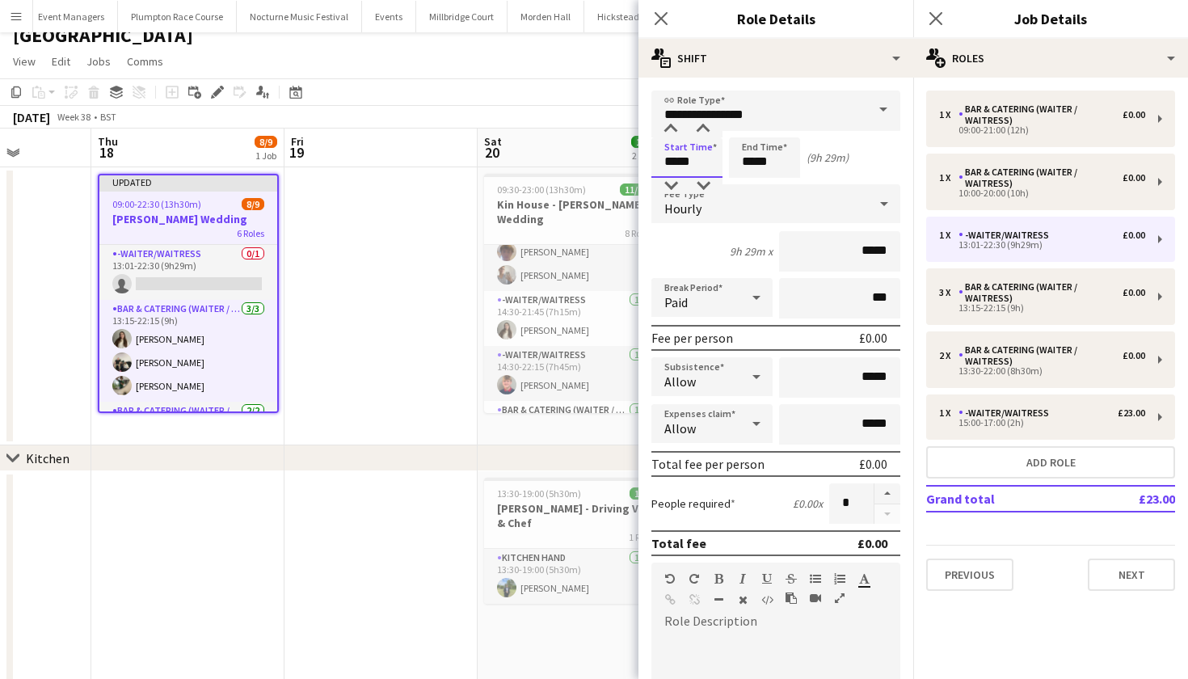
click at [707, 162] on input "*****" at bounding box center [686, 157] width 71 height 40
type input "*****"
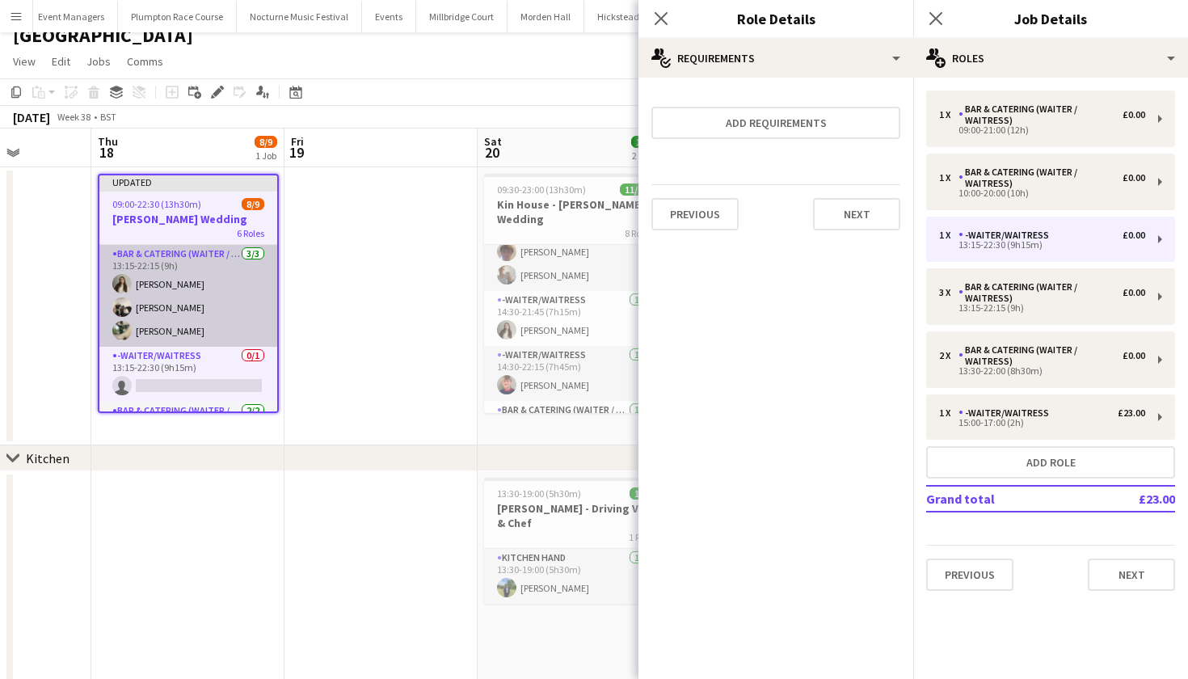
click at [230, 284] on app-card-role "Bar & Catering (Waiter / waitress) 3/3 13:15-22:15 (9h) Emily Brown Arnie Thomp…" at bounding box center [188, 296] width 178 height 102
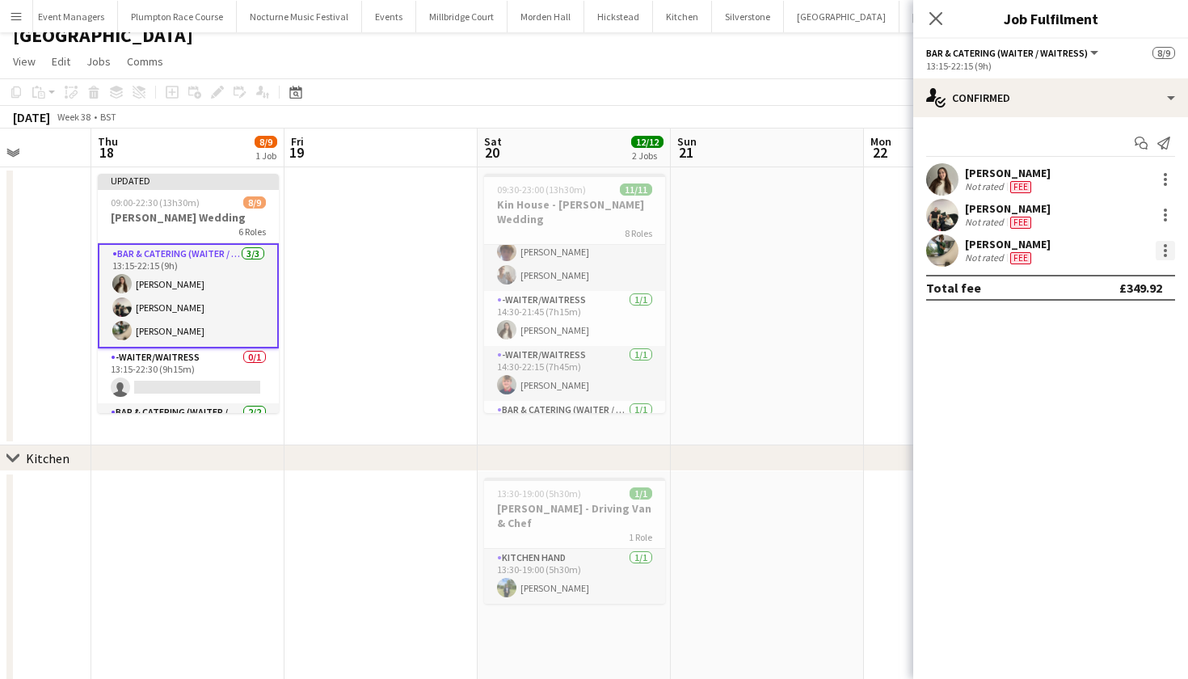
click at [1174, 251] on div at bounding box center [1165, 250] width 19 height 19
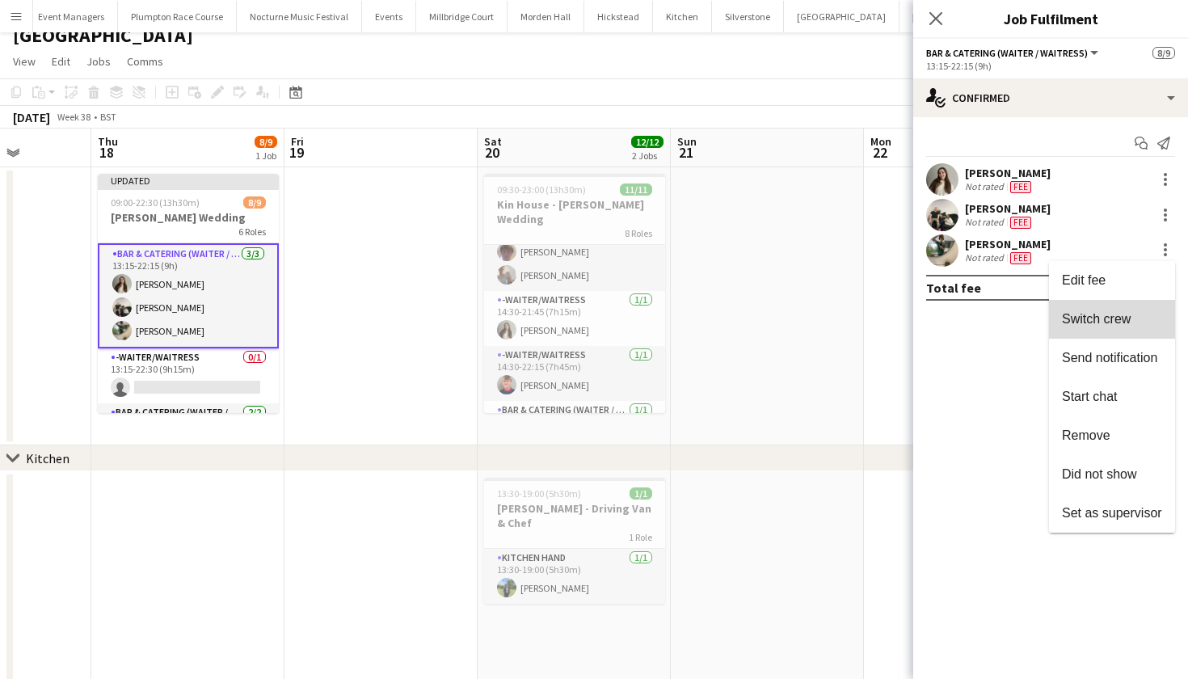
click at [1131, 318] on span "Switch crew" at bounding box center [1096, 319] width 69 height 14
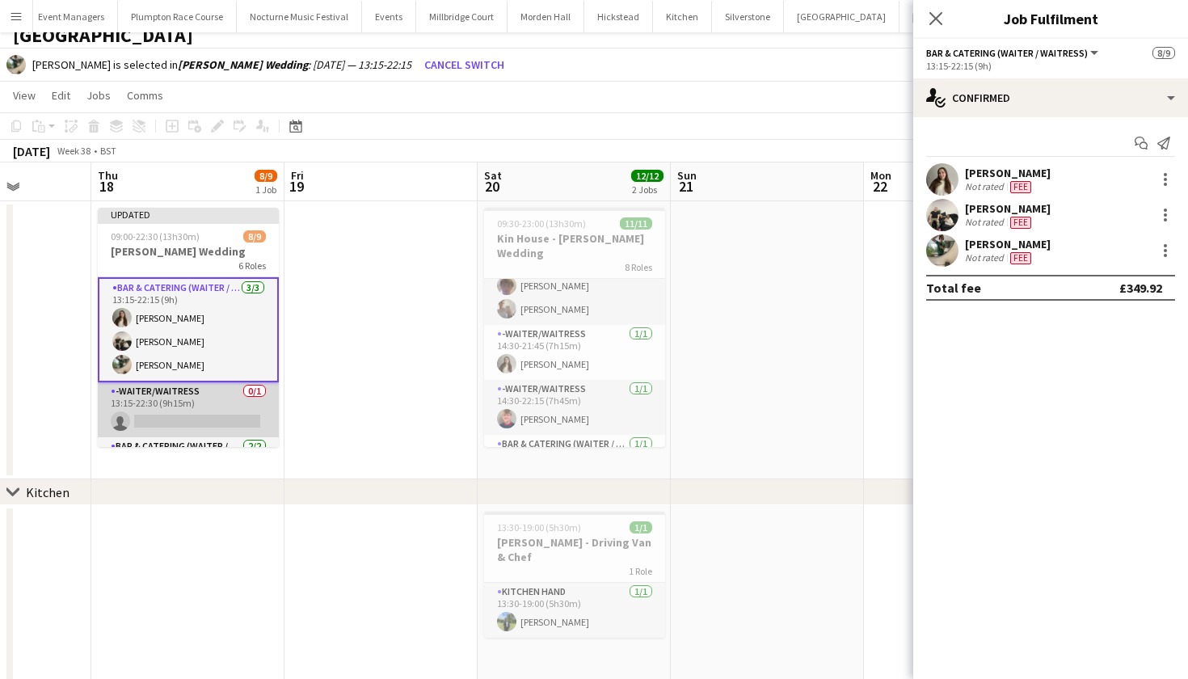
click at [182, 403] on app-card-role "-Waiter/Waitress 0/1 13:15-22:30 (9h15m) single-neutral-actions" at bounding box center [188, 409] width 181 height 55
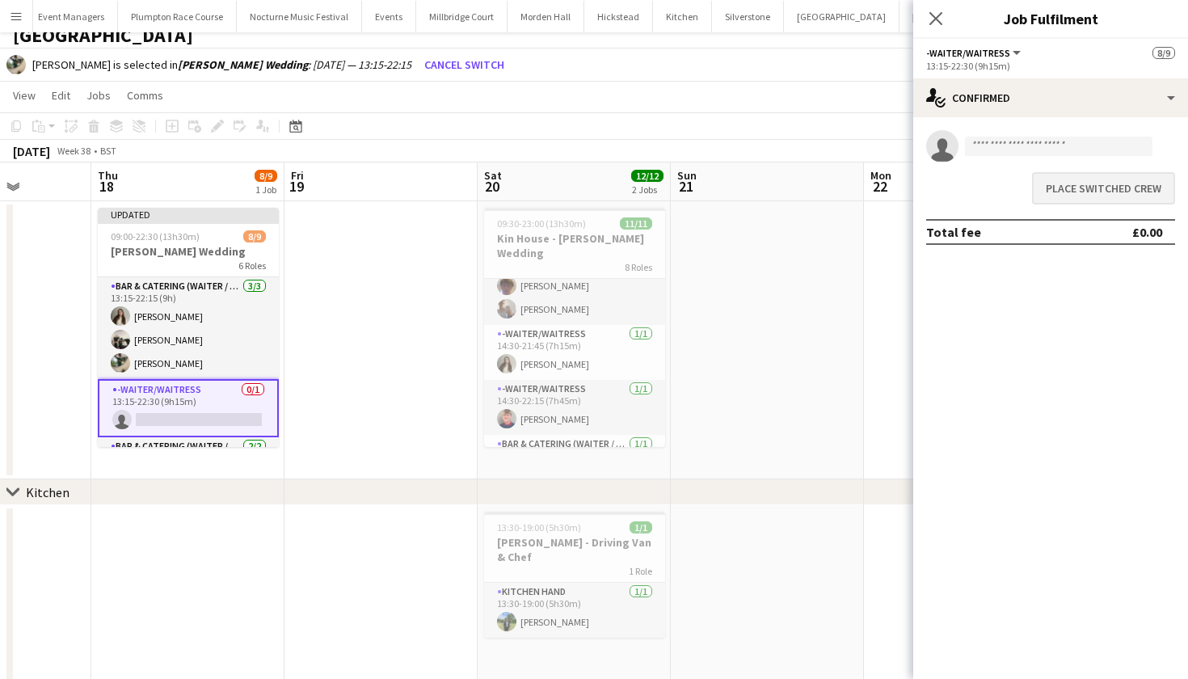
click at [1114, 188] on button "Place switched crew" at bounding box center [1103, 188] width 143 height 32
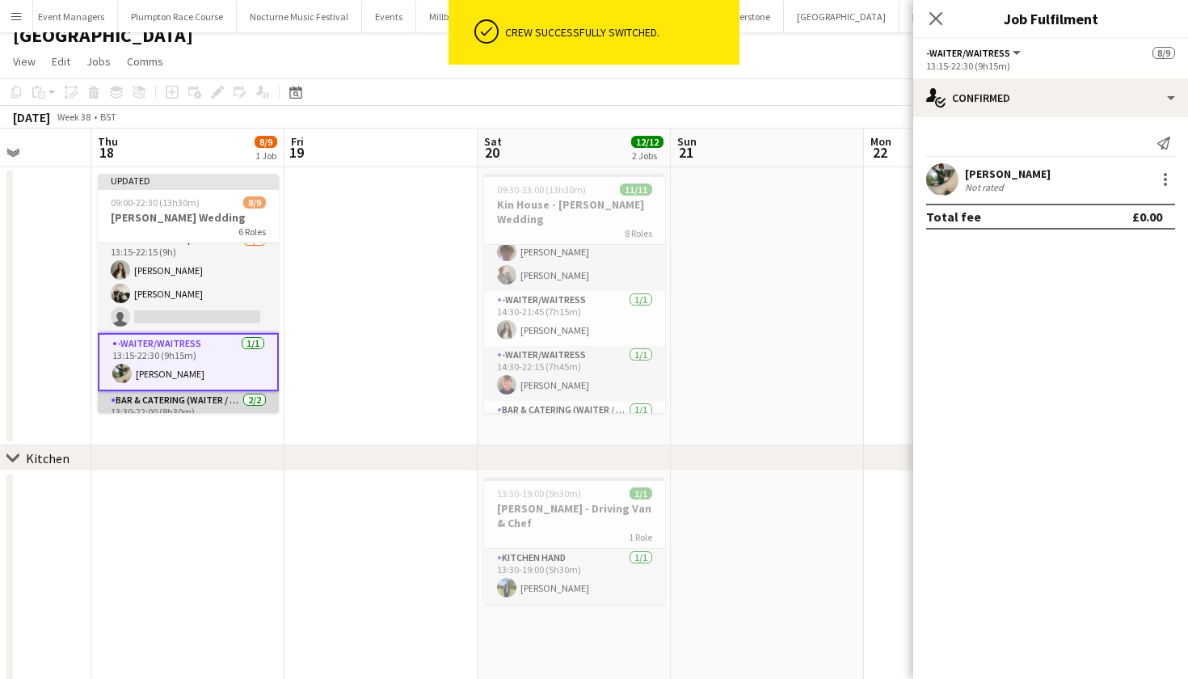
scroll to position [103, 0]
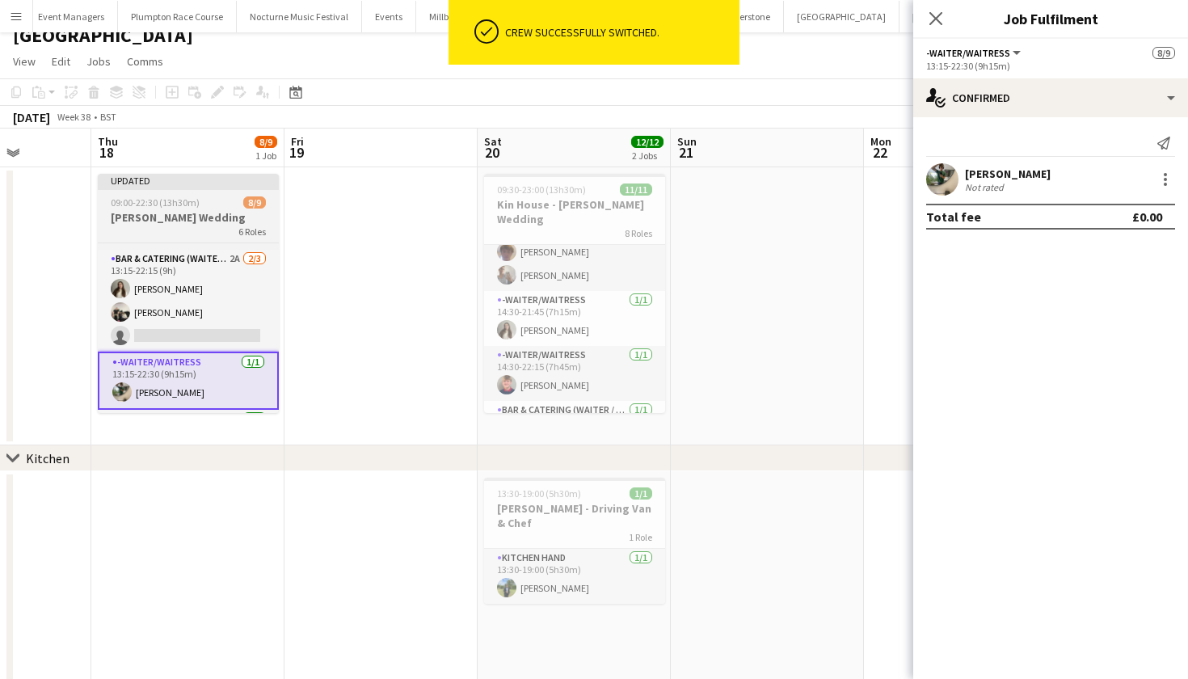
click at [171, 215] on h3 "Kin- Baines Wedding" at bounding box center [188, 217] width 181 height 15
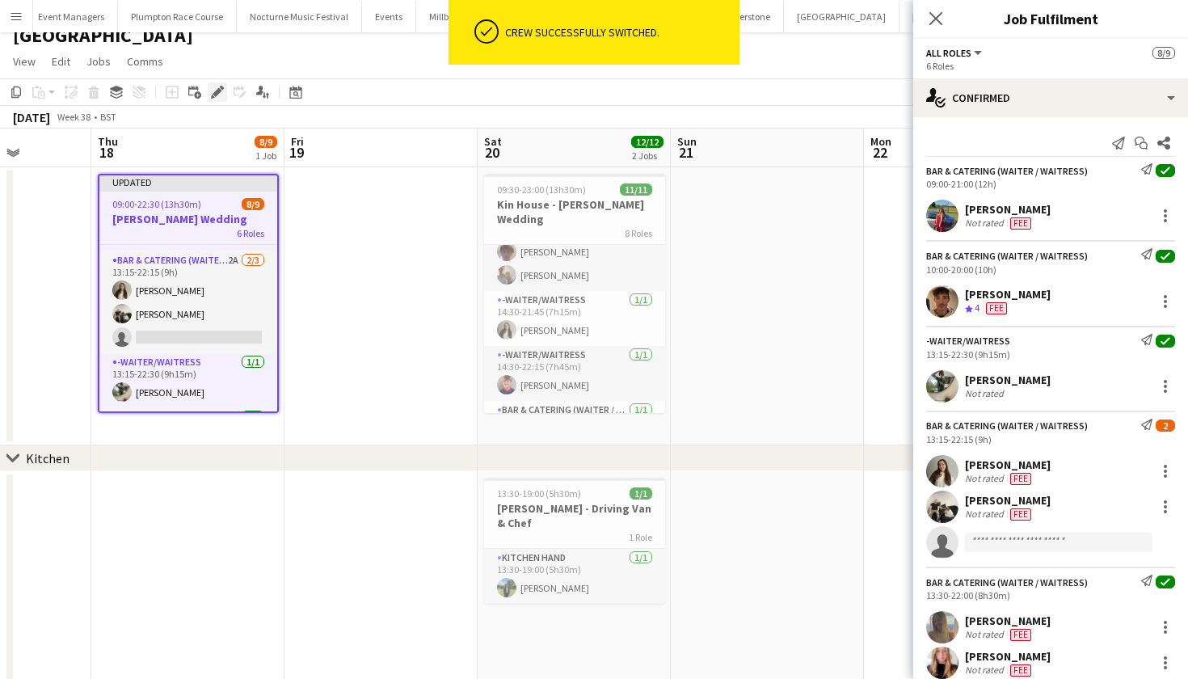
click at [217, 88] on icon "Edit" at bounding box center [217, 92] width 13 height 13
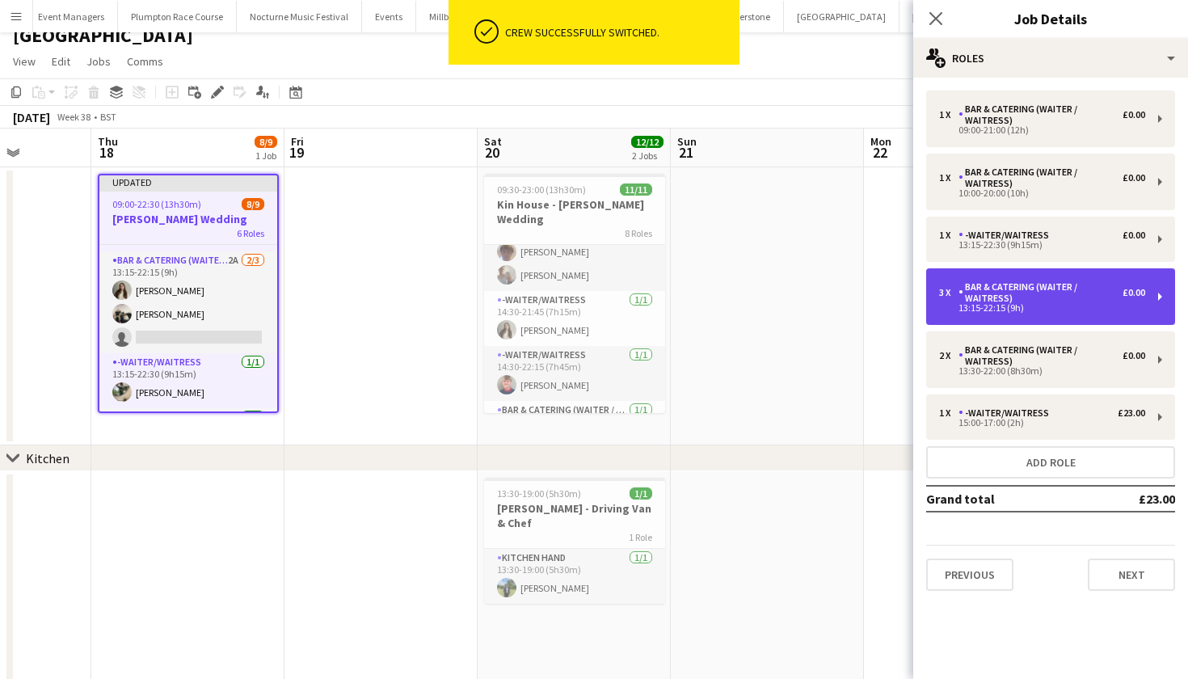
click at [1059, 306] on div "13:15-22:15 (9h)" at bounding box center [1042, 308] width 206 height 8
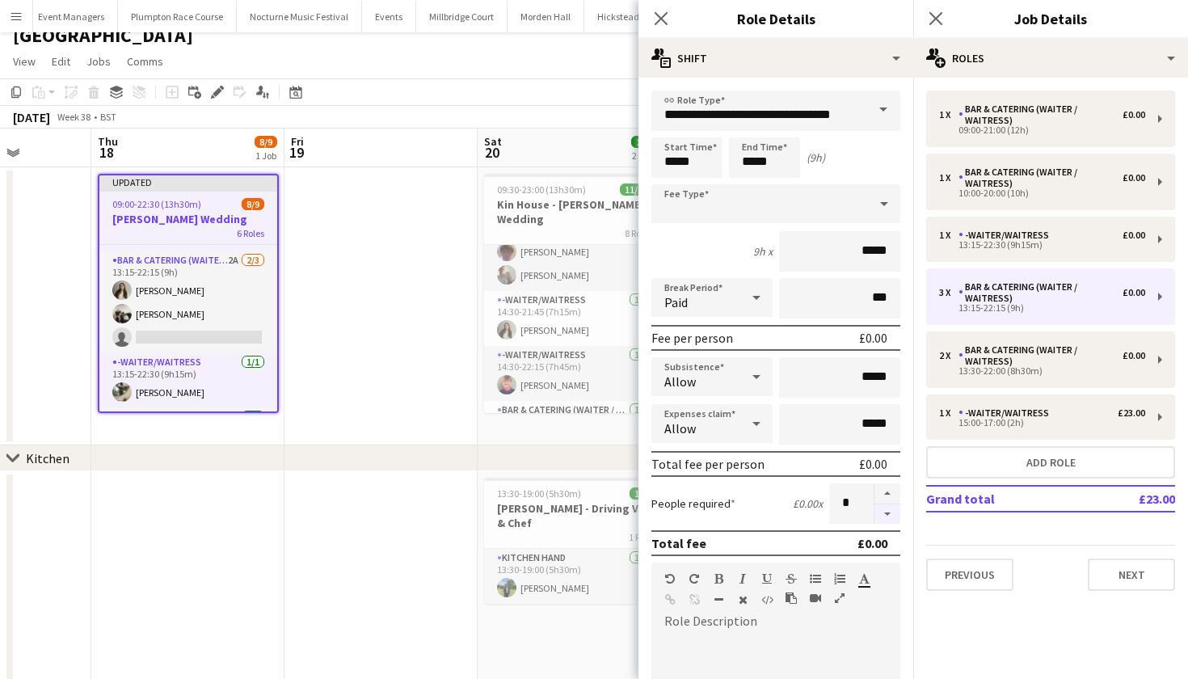
click at [888, 517] on button "button" at bounding box center [888, 514] width 26 height 20
type input "*"
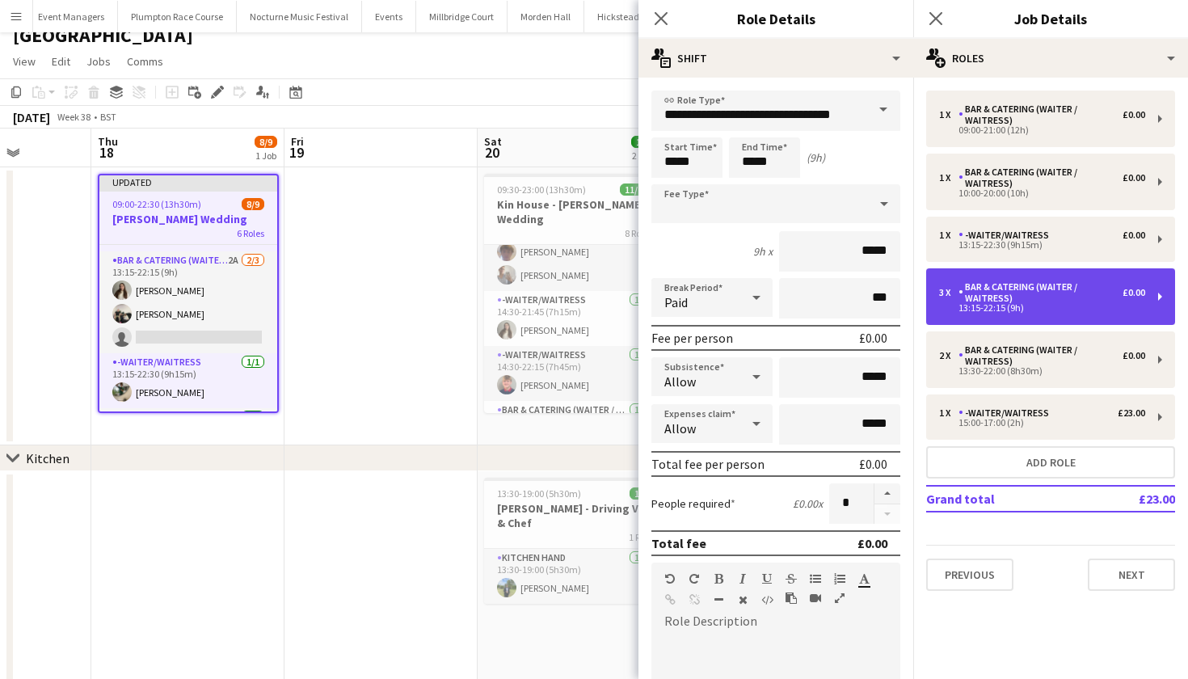
click at [994, 293] on div "Bar & Catering (Waiter / waitress)" at bounding box center [1041, 292] width 164 height 23
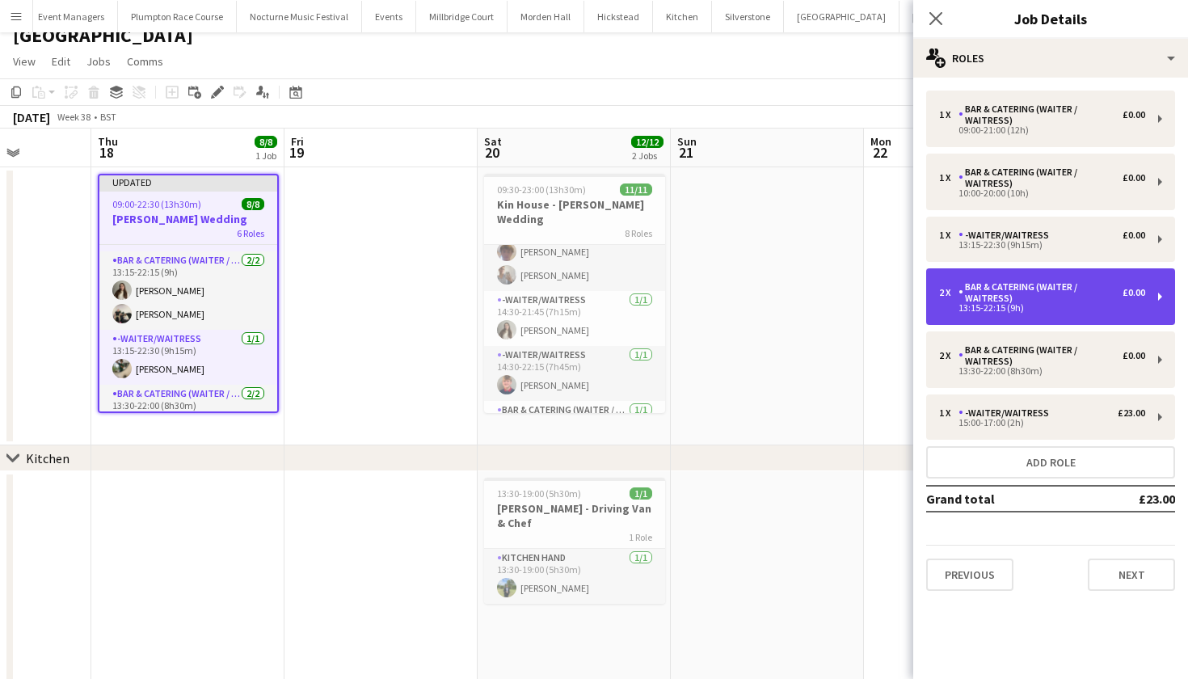
click at [994, 293] on div "Bar & Catering (Waiter / waitress)" at bounding box center [1041, 292] width 164 height 23
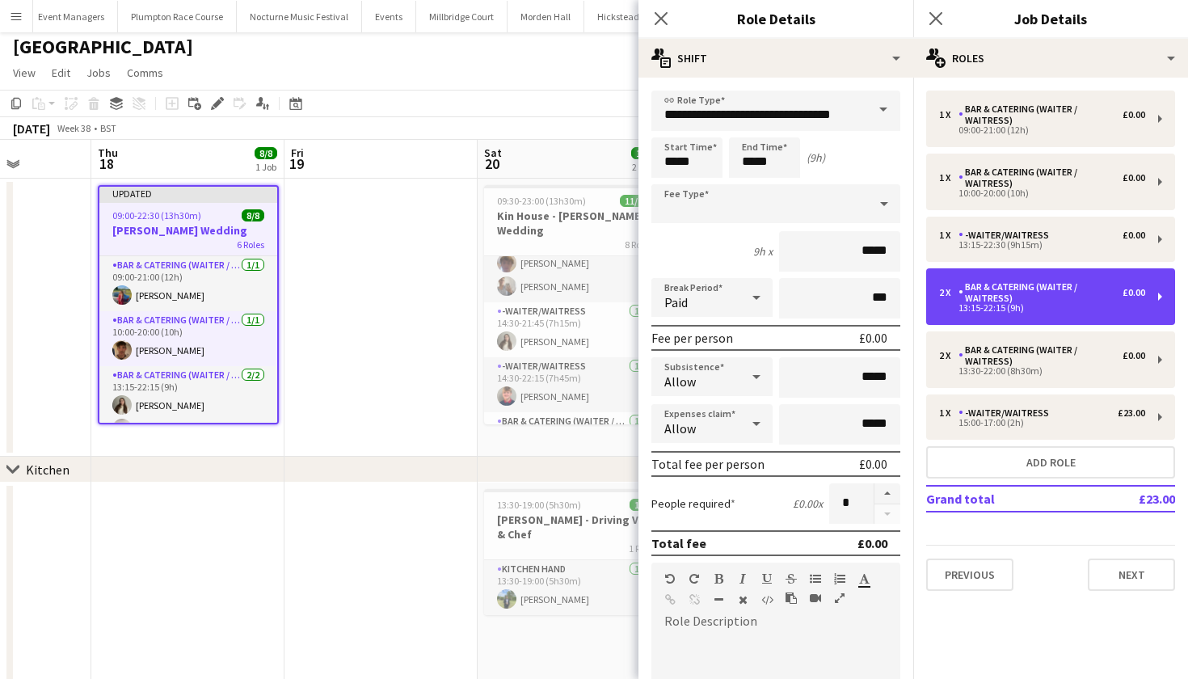
scroll to position [0, 0]
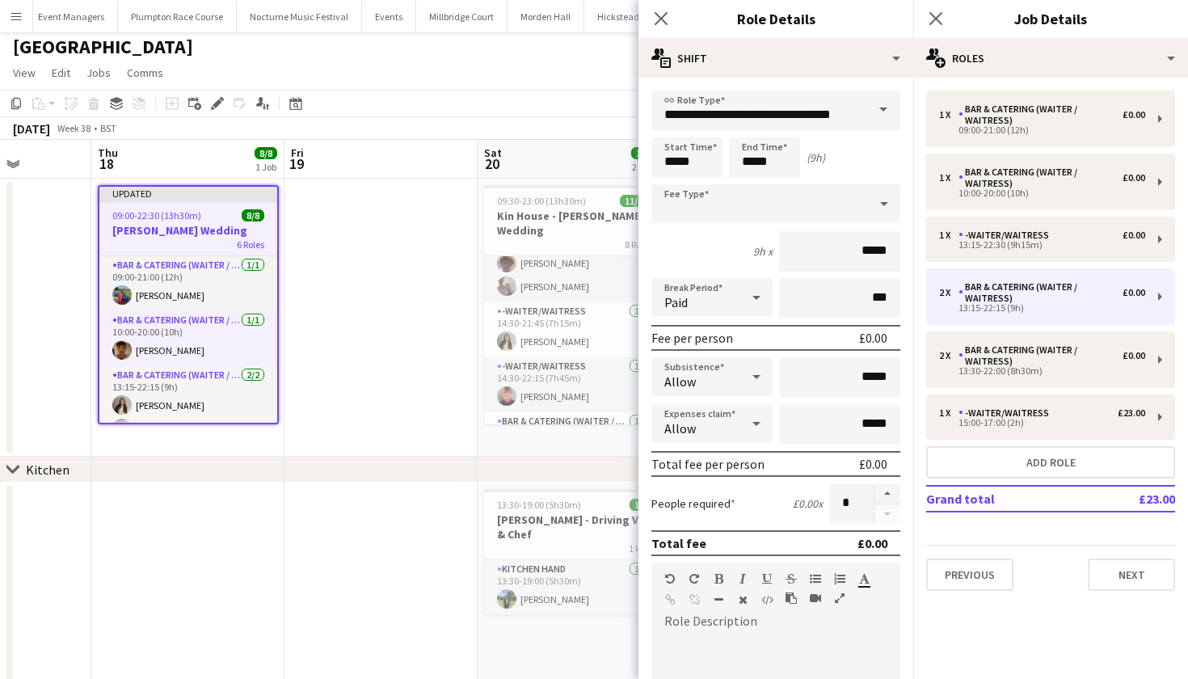
click at [159, 232] on h3 "Kin- Baines Wedding" at bounding box center [188, 230] width 178 height 15
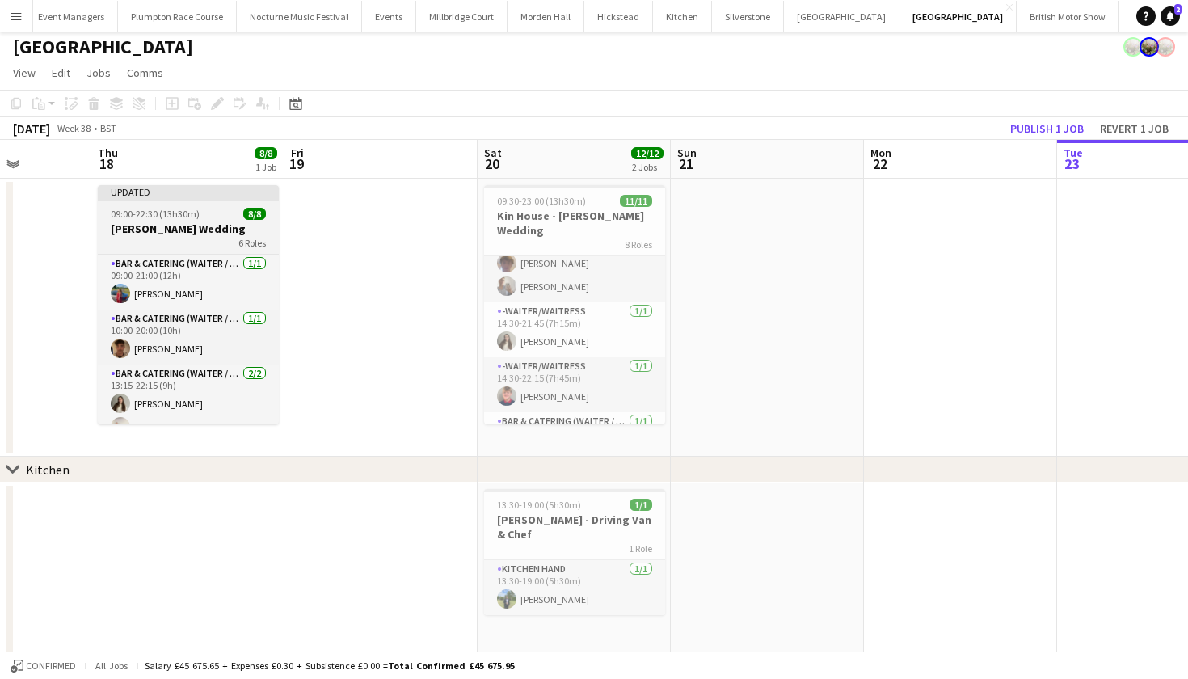
click at [185, 228] on h3 "Kin- Baines Wedding" at bounding box center [188, 228] width 181 height 15
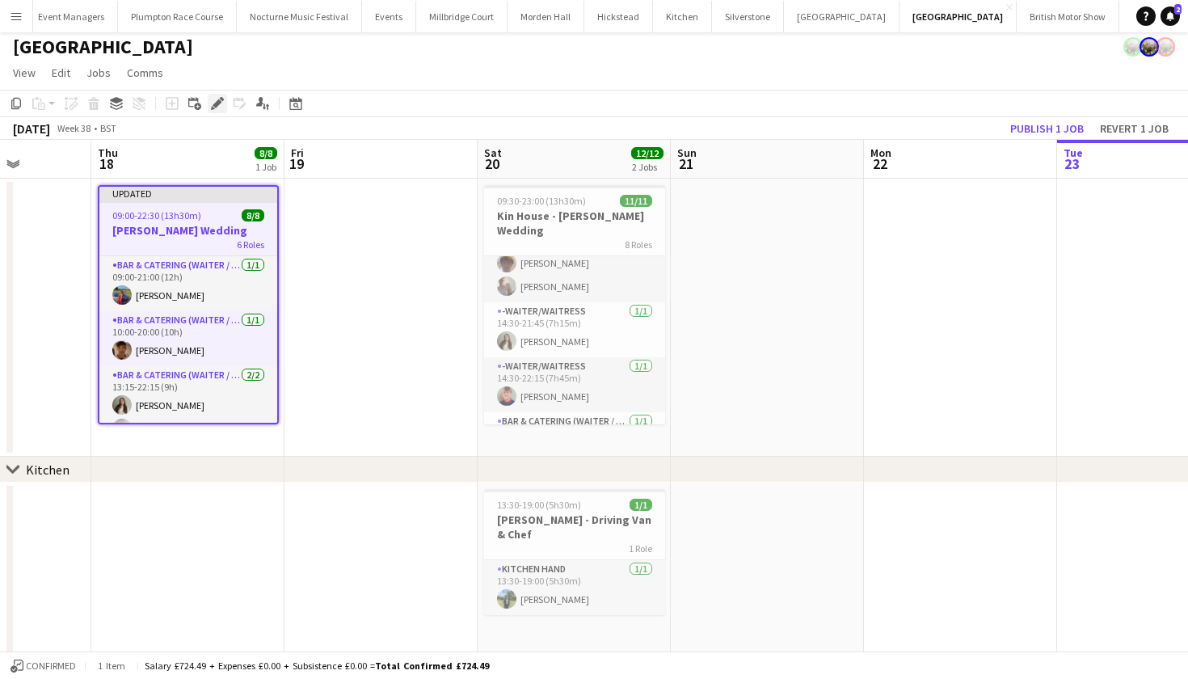
click at [215, 103] on icon at bounding box center [217, 103] width 9 height 9
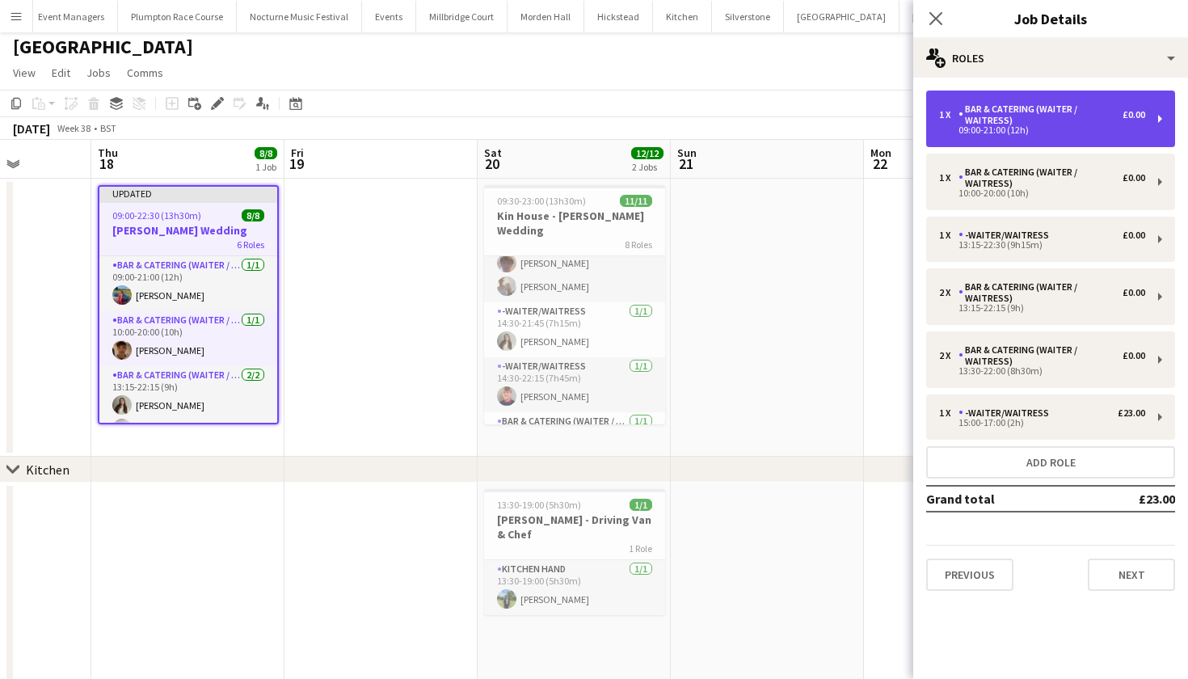
click at [975, 133] on div "09:00-21:00 (12h)" at bounding box center [1042, 130] width 206 height 8
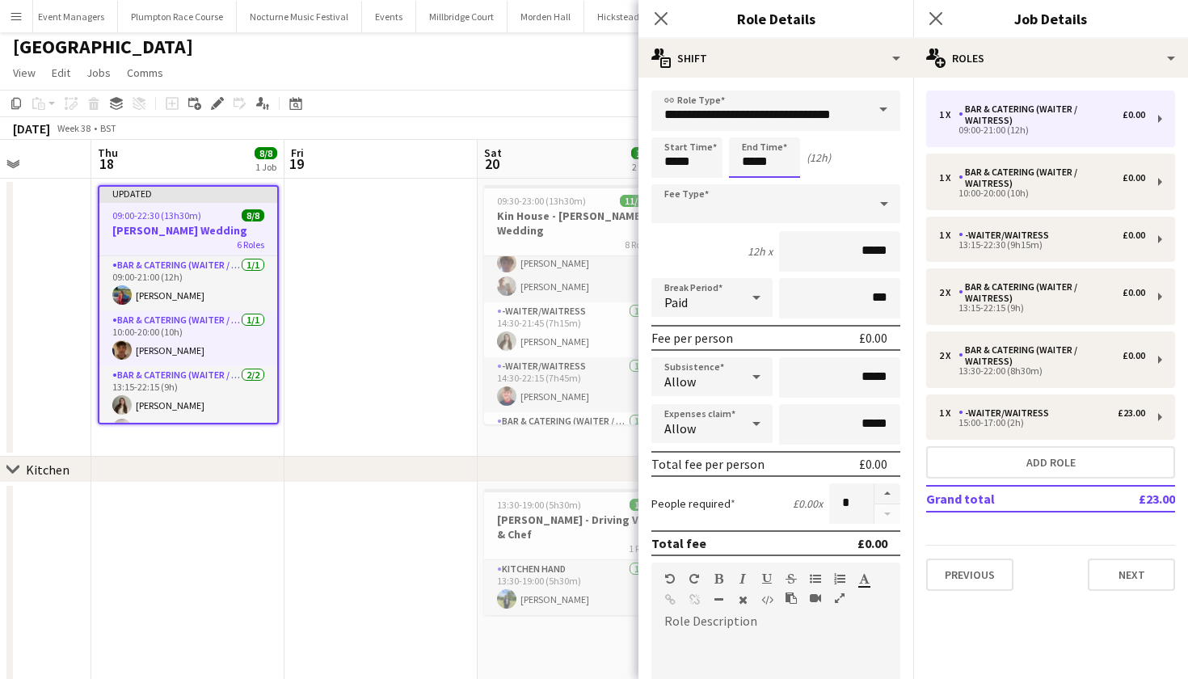
click at [753, 157] on body "Menu Boards Boards Boards All jobs Status Workforce Workforce My Workforce Recr…" at bounding box center [594, 428] width 1188 height 865
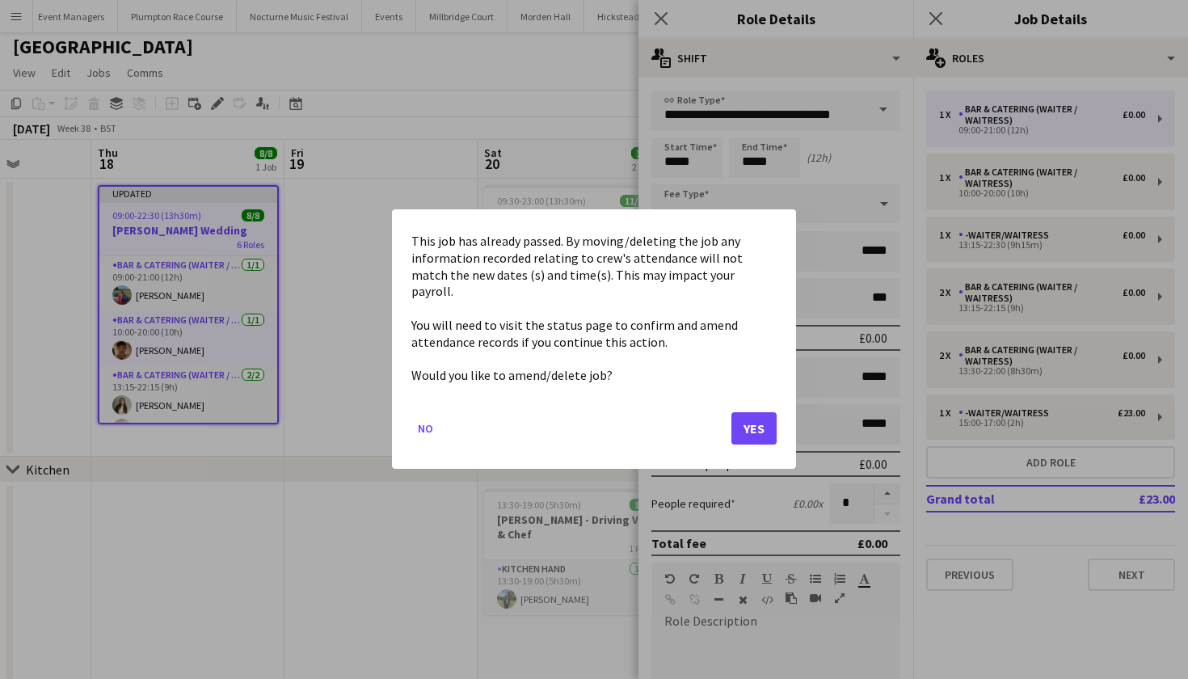
click at [763, 427] on button "Yes" at bounding box center [754, 429] width 45 height 32
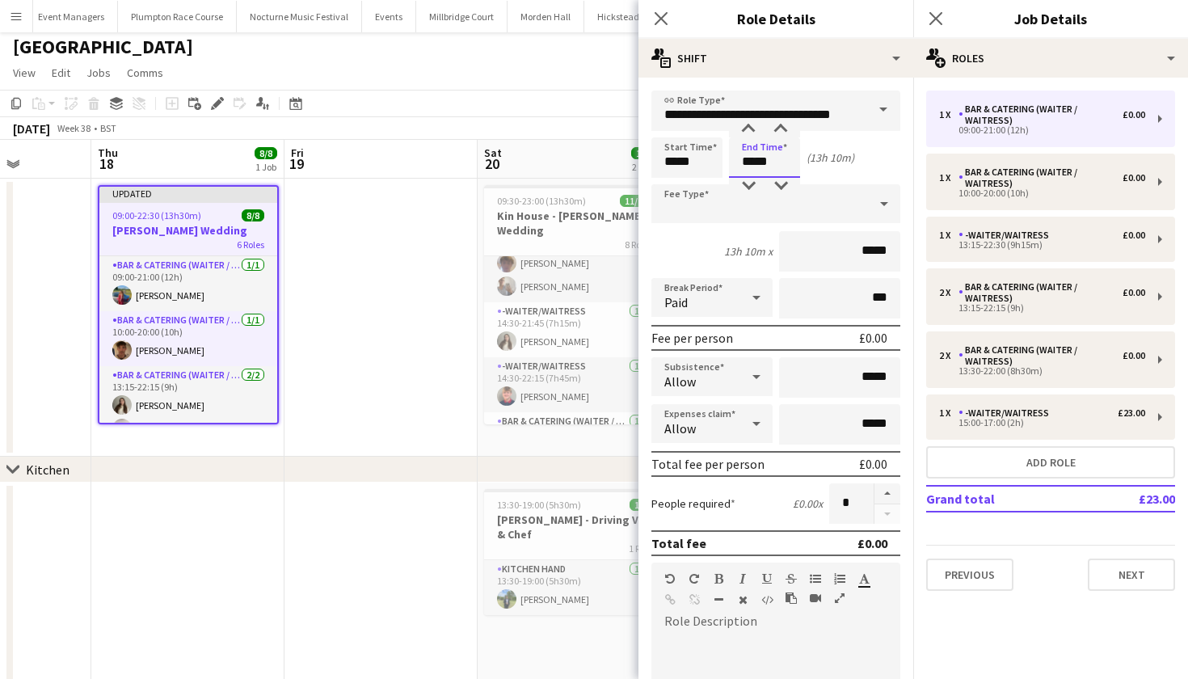
type input "*****"
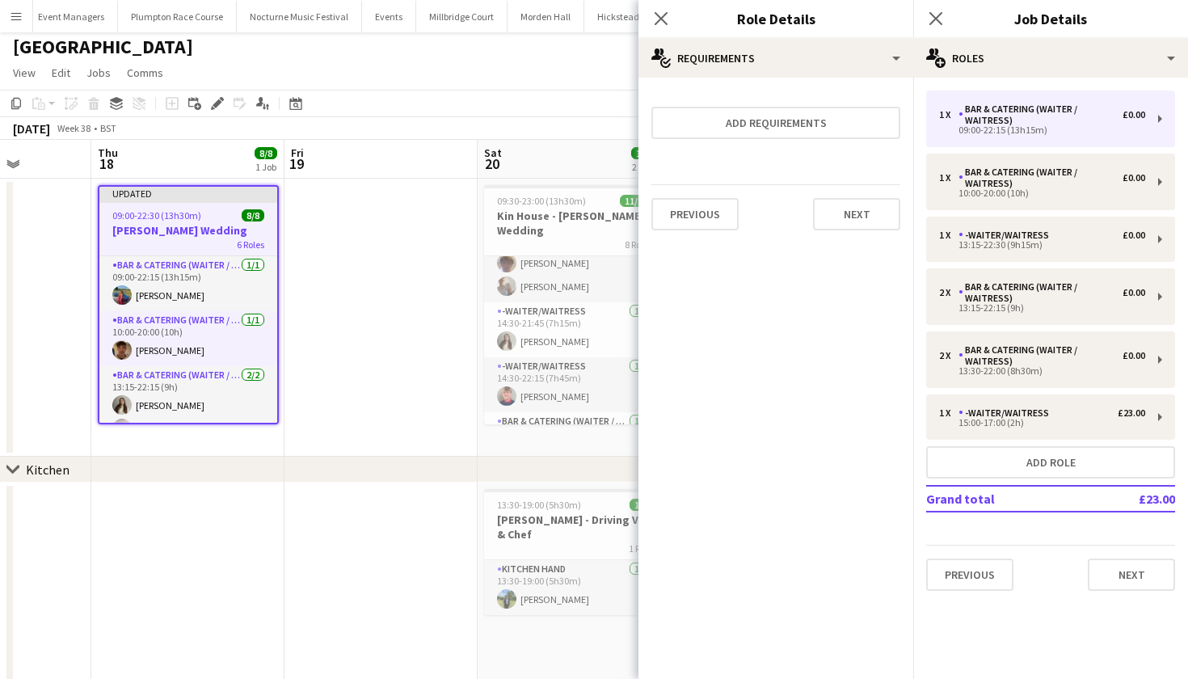
click at [403, 336] on app-date-cell at bounding box center [381, 318] width 193 height 278
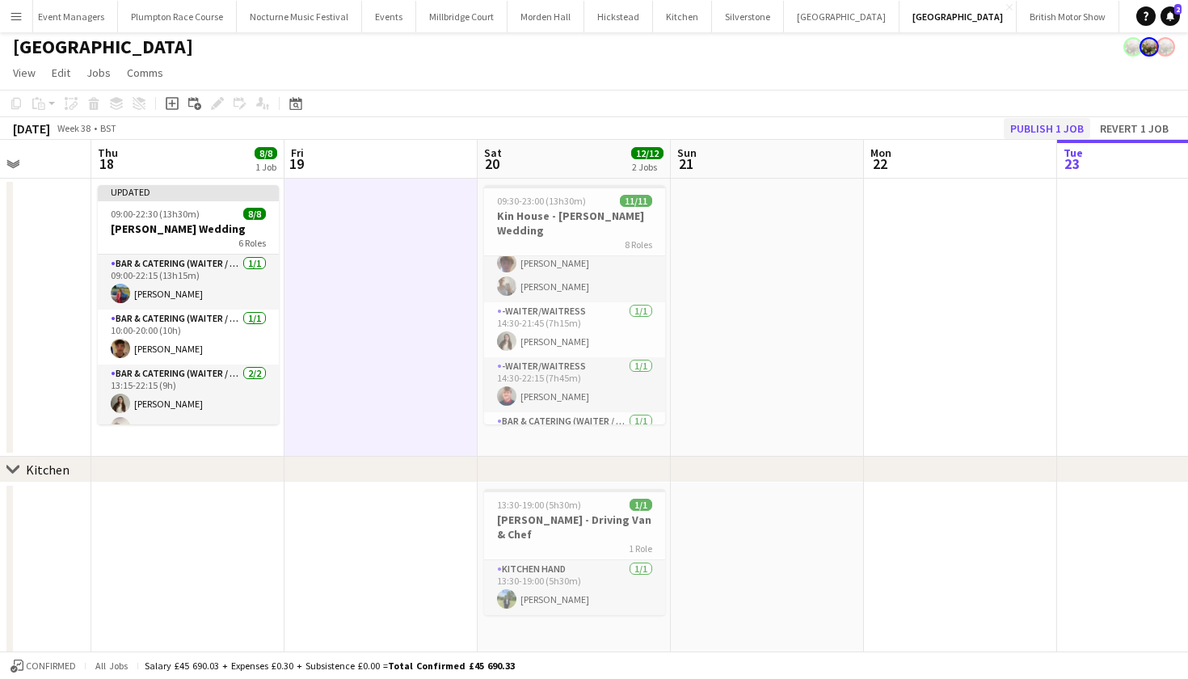
click at [1021, 129] on button "Publish 1 job" at bounding box center [1047, 128] width 86 height 21
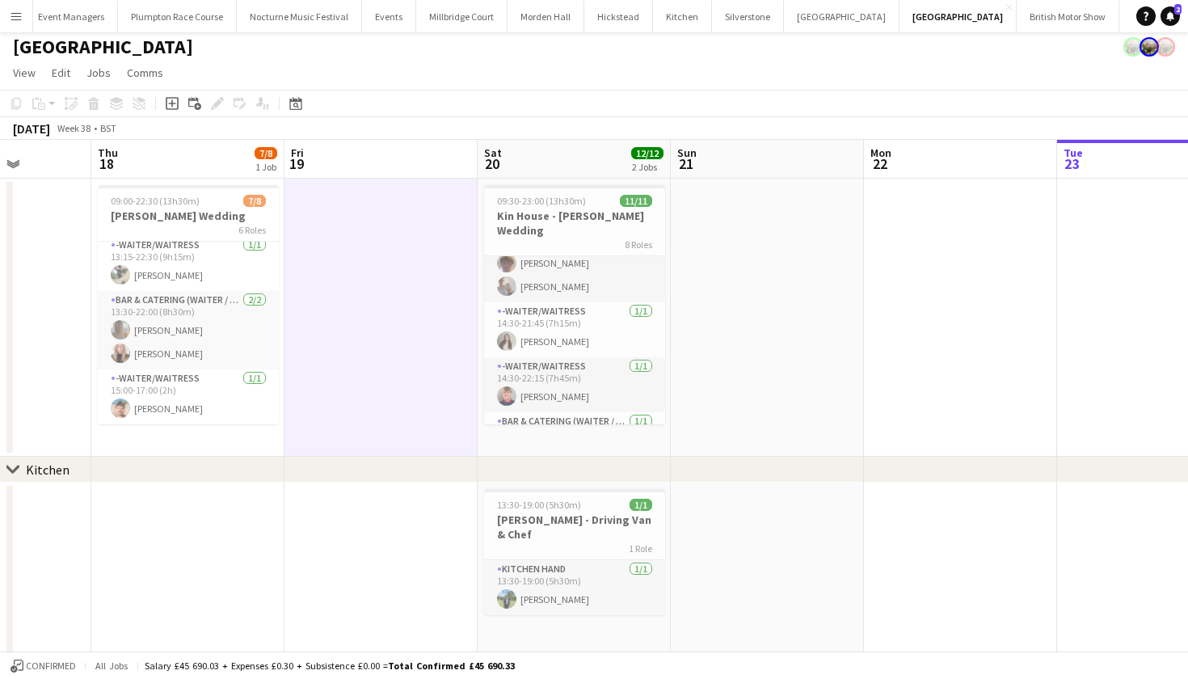
scroll to position [194, 0]
click at [359, 339] on app-date-cell at bounding box center [381, 318] width 193 height 278
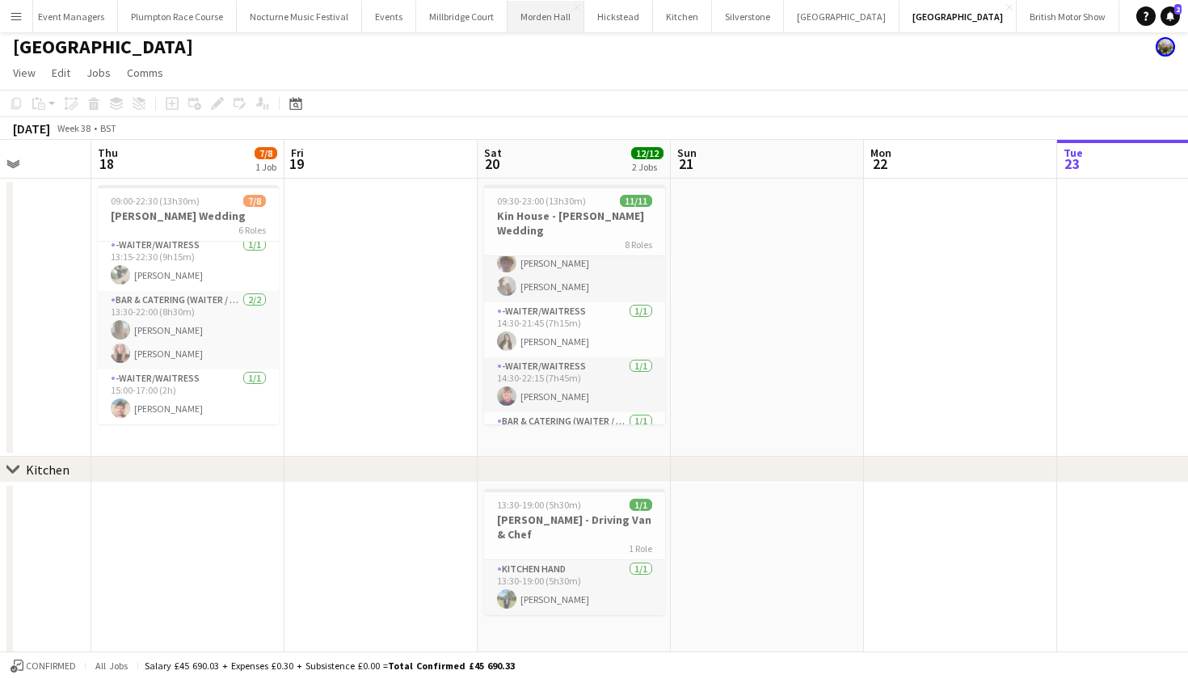
click at [515, 20] on button "Morden Hall Close" at bounding box center [546, 17] width 77 height 32
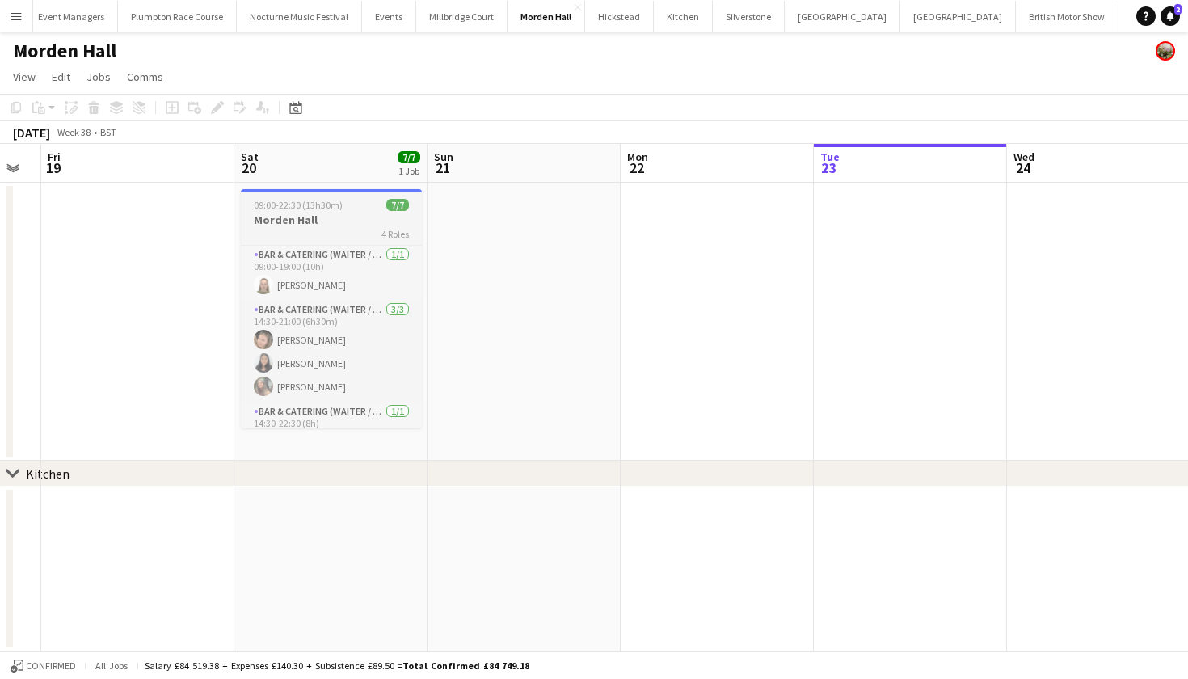
click at [297, 230] on div "4 Roles" at bounding box center [331, 233] width 181 height 13
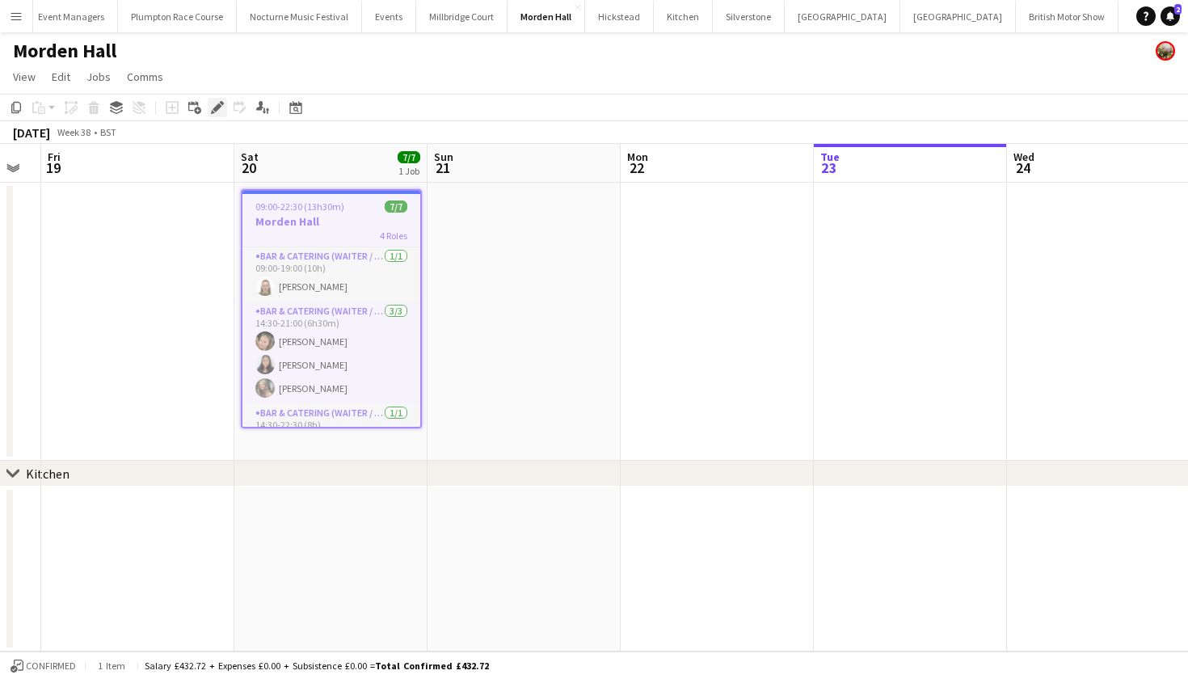
click at [221, 101] on icon "Edit" at bounding box center [217, 107] width 13 height 13
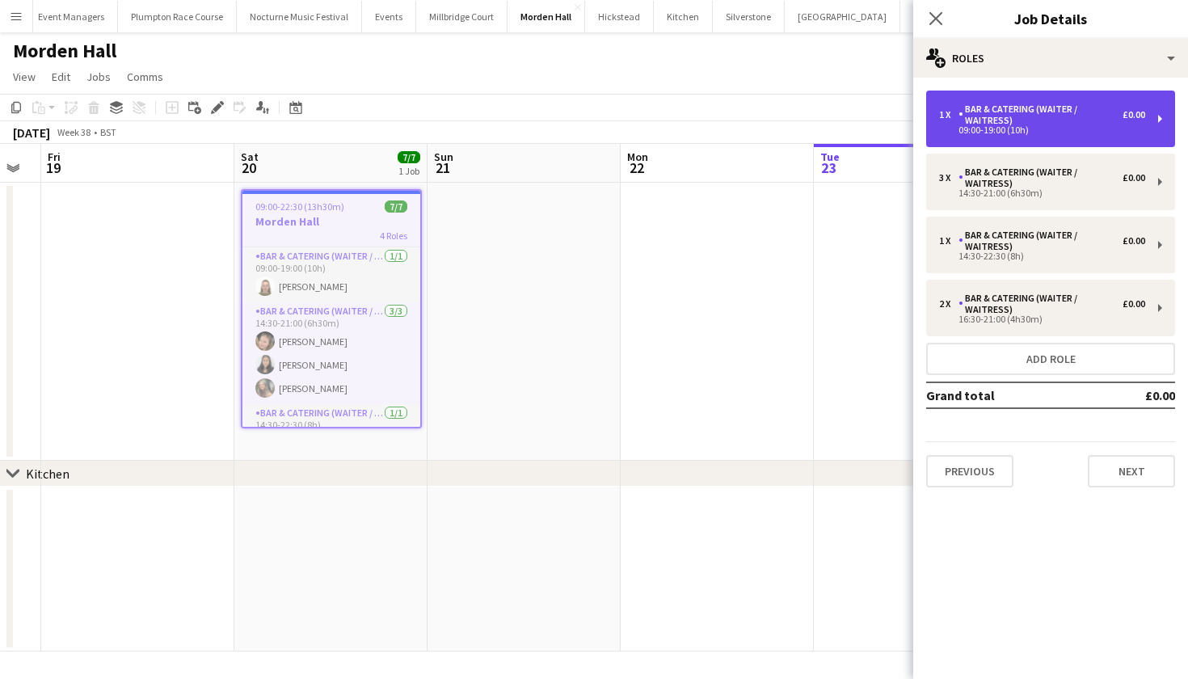
click at [994, 108] on div "Bar & Catering (Waiter / waitress)" at bounding box center [1041, 114] width 164 height 23
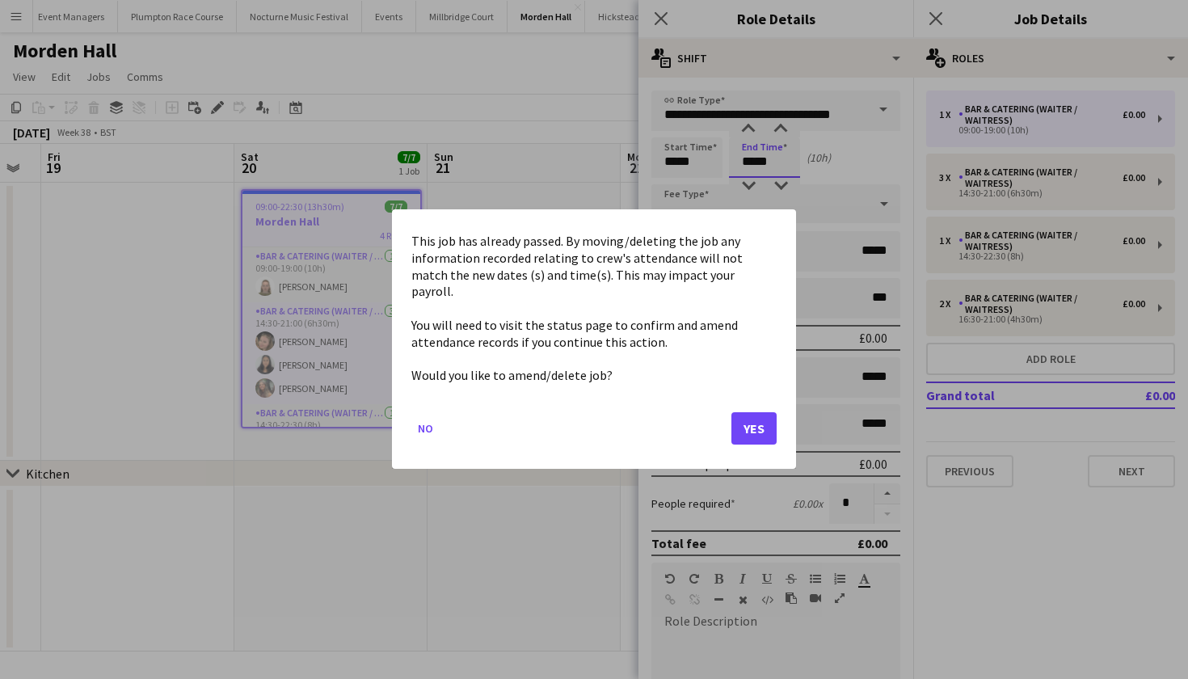
click at [757, 163] on body "Menu Boards Boards Boards All jobs Status Workforce Workforce My Workforce Recr…" at bounding box center [594, 339] width 1188 height 679
click at [753, 413] on button "Yes" at bounding box center [754, 429] width 45 height 32
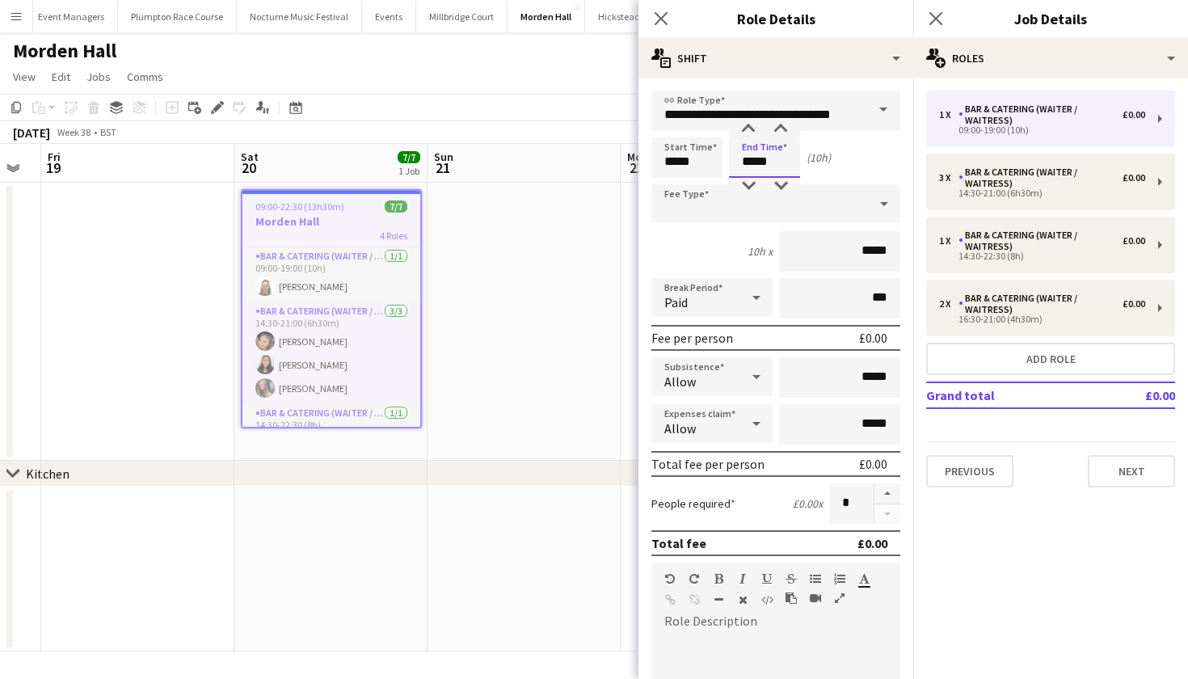
click at [752, 162] on input "*****" at bounding box center [764, 157] width 71 height 40
type input "*****"
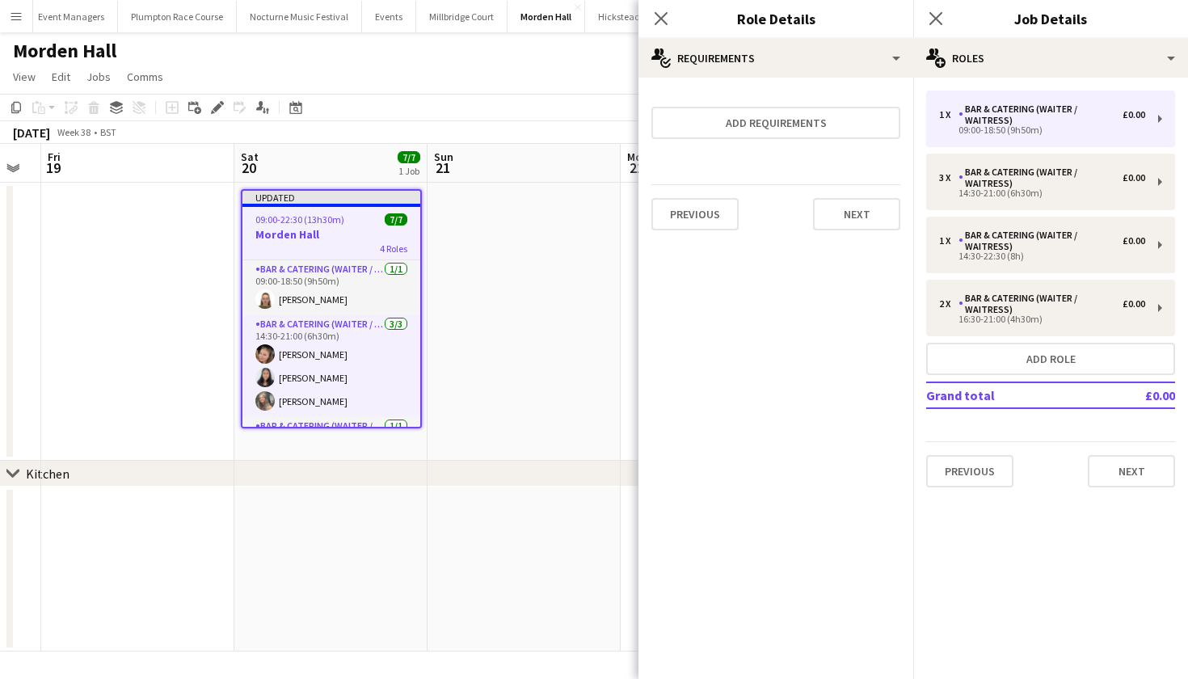
click at [462, 260] on app-date-cell at bounding box center [524, 322] width 193 height 278
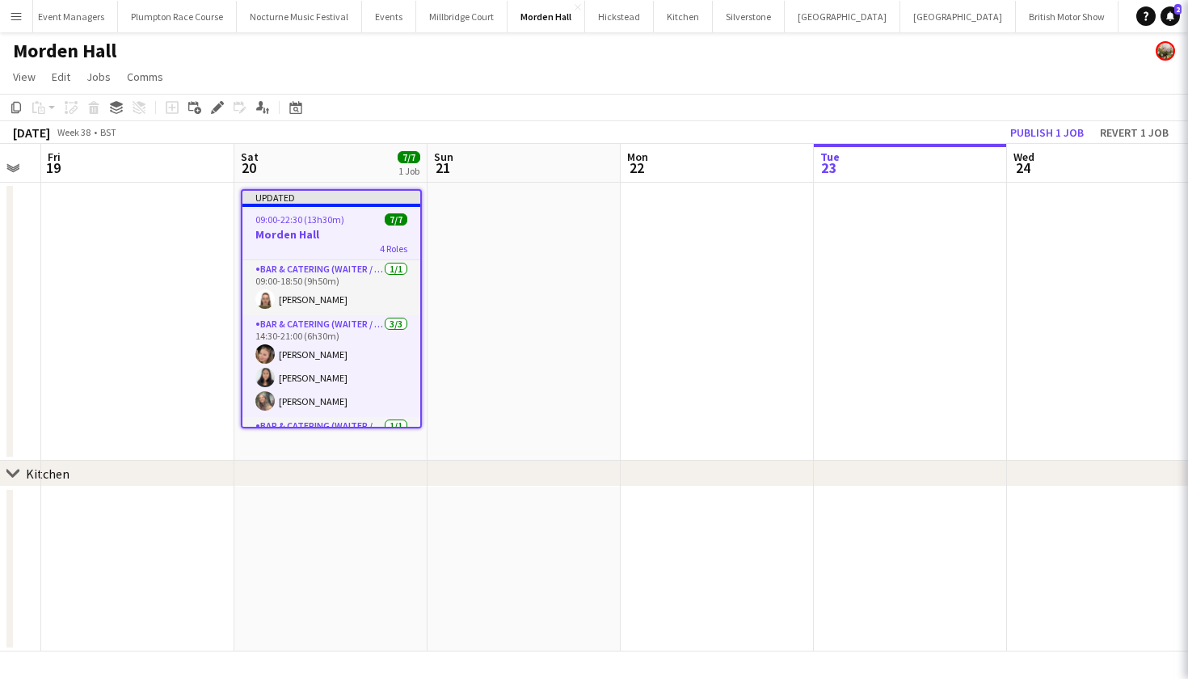
scroll to position [0, 344]
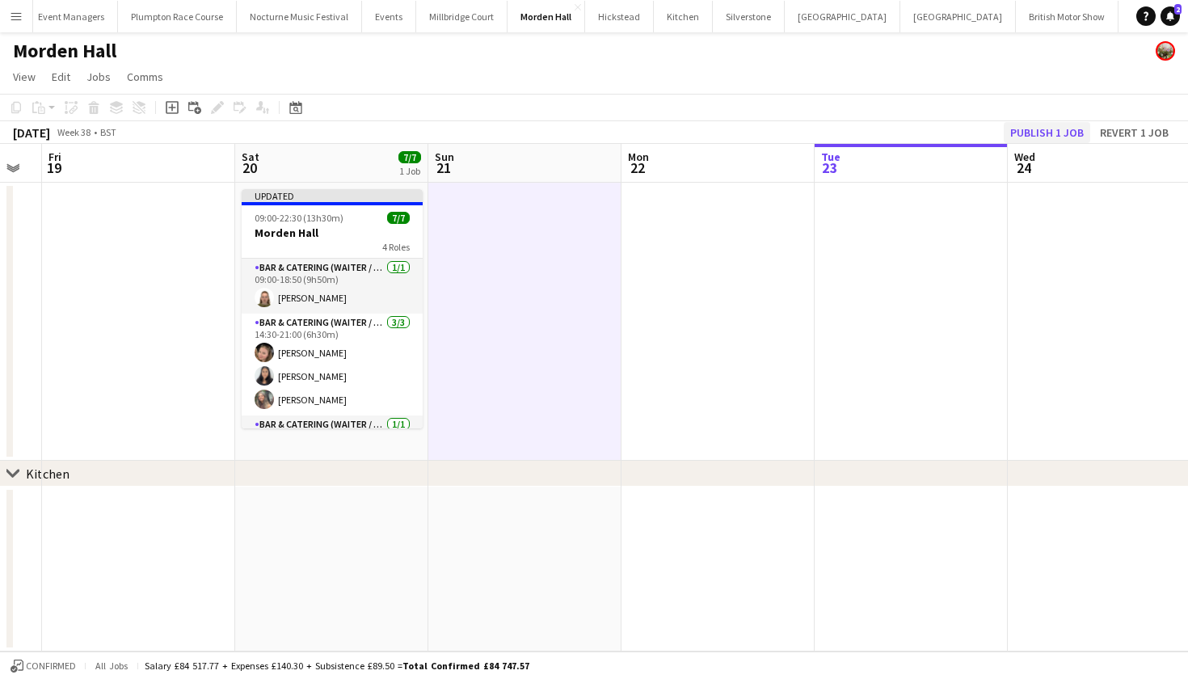
click at [1027, 135] on button "Publish 1 job" at bounding box center [1047, 132] width 86 height 21
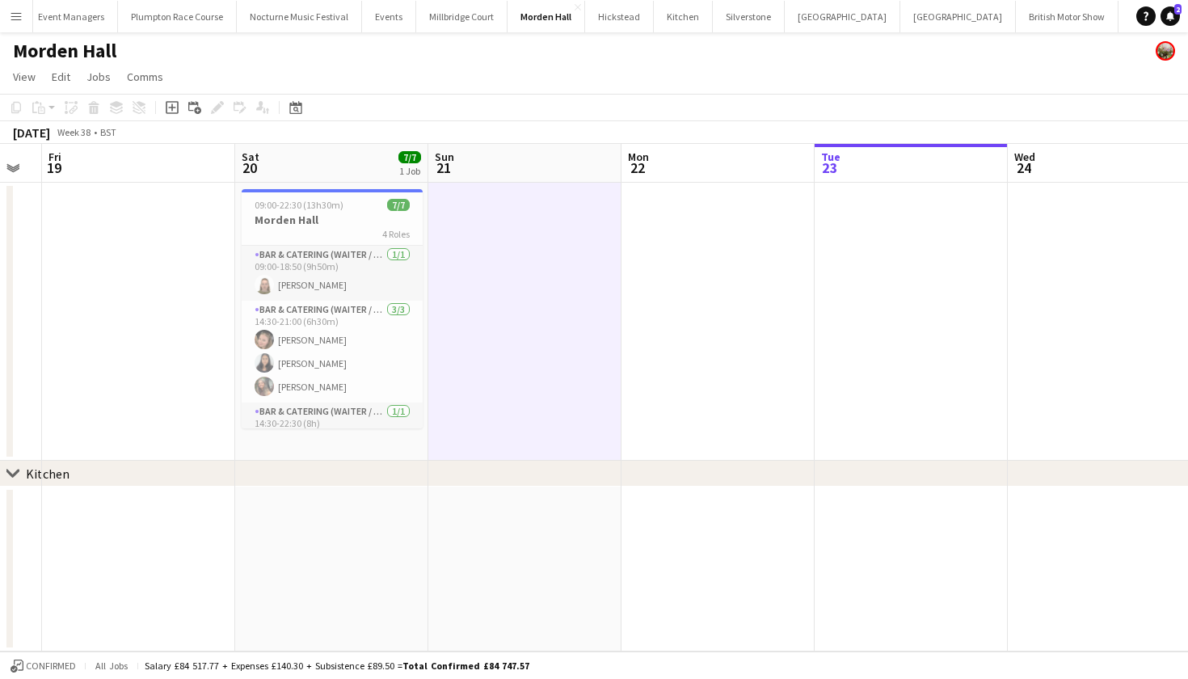
click at [18, 22] on app-icon "Menu" at bounding box center [16, 16] width 13 height 13
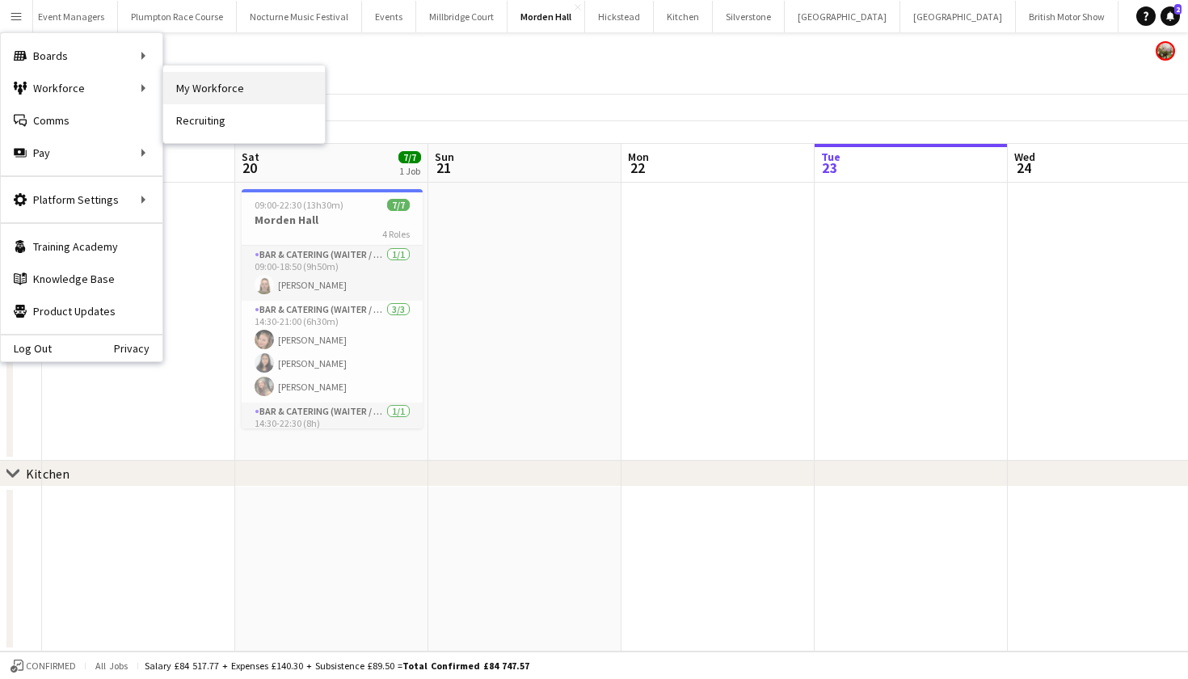
click at [203, 91] on link "My Workforce" at bounding box center [244, 88] width 162 height 32
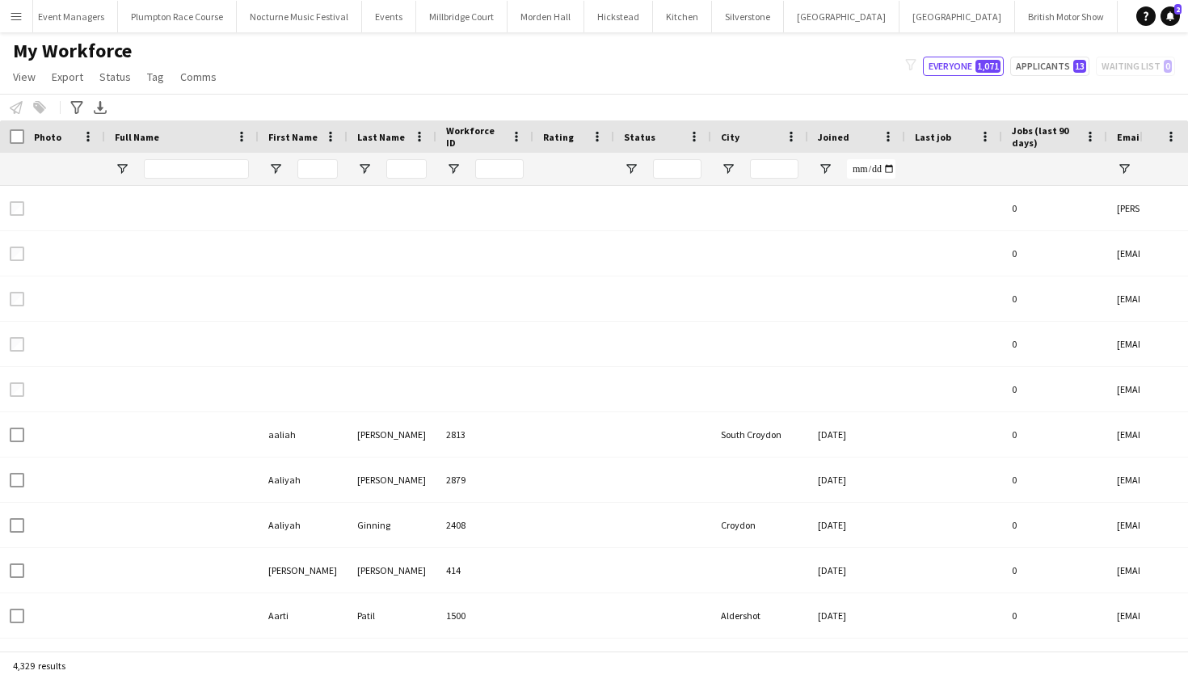
type input "****"
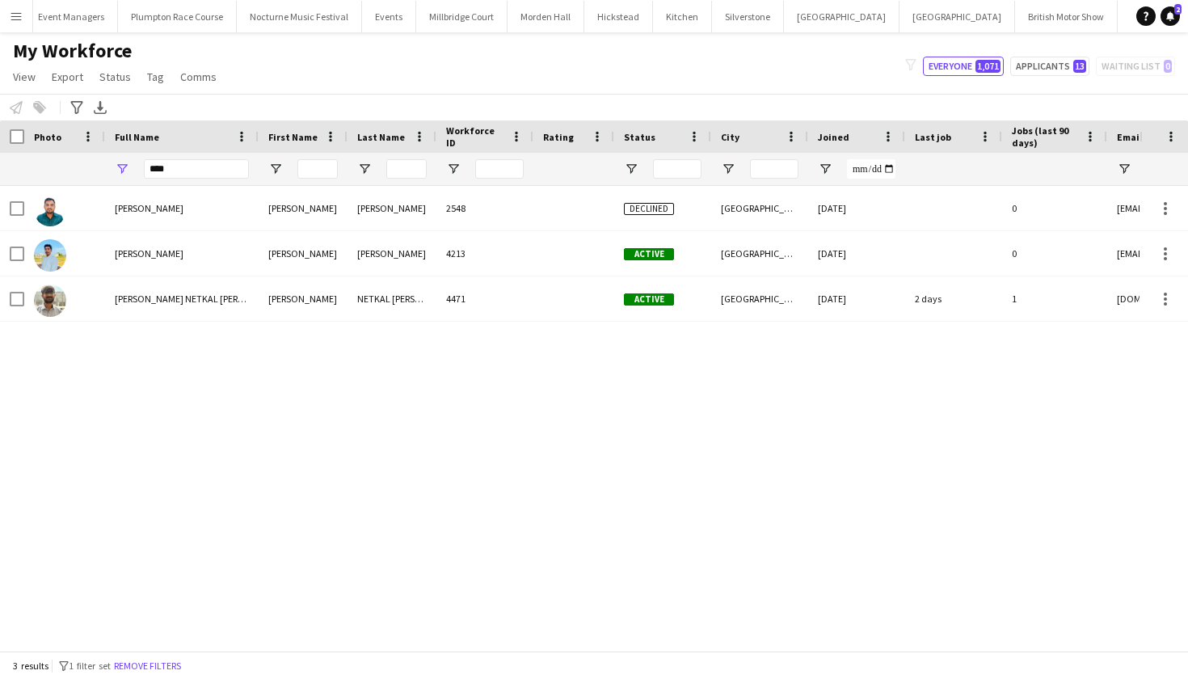
click at [18, 20] on app-icon "Menu" at bounding box center [16, 16] width 13 height 13
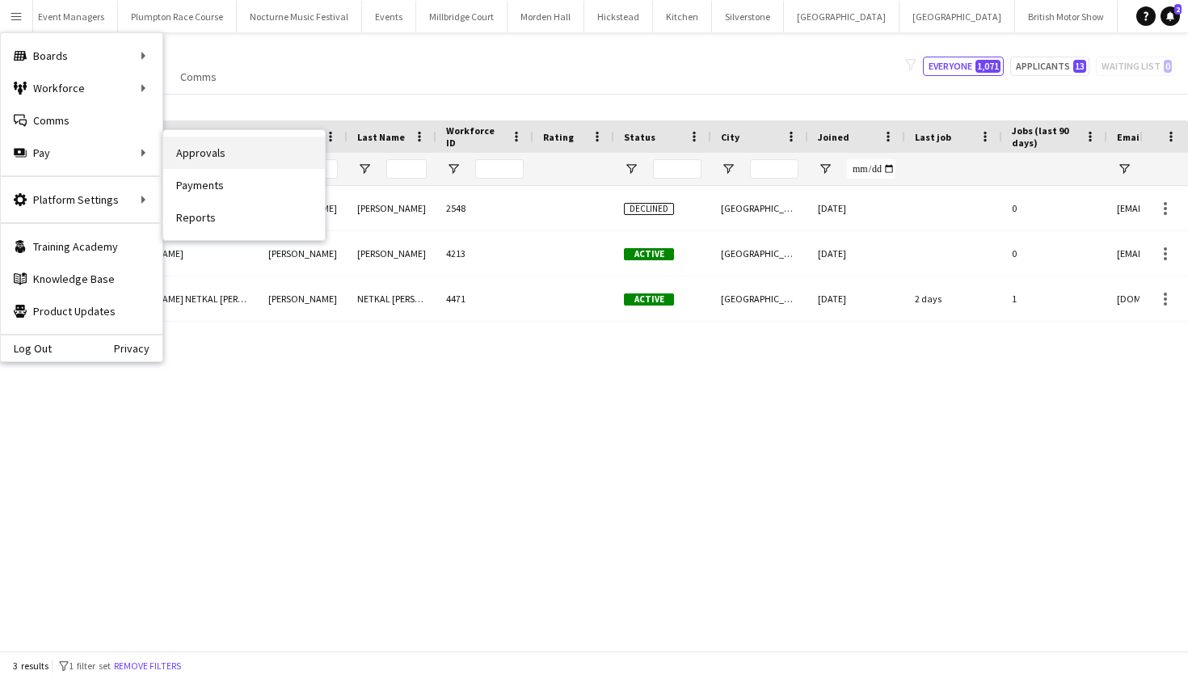
click at [221, 153] on link "Approvals" at bounding box center [244, 153] width 162 height 32
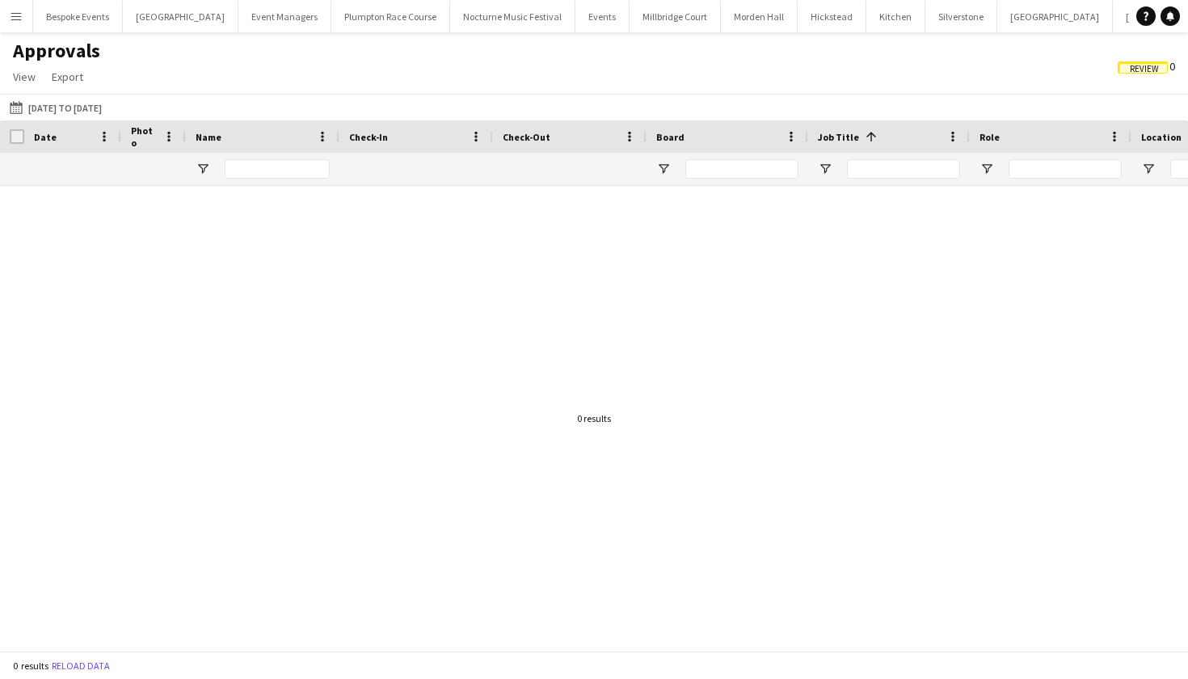
click at [17, 12] on app-icon "Menu" at bounding box center [16, 16] width 13 height 13
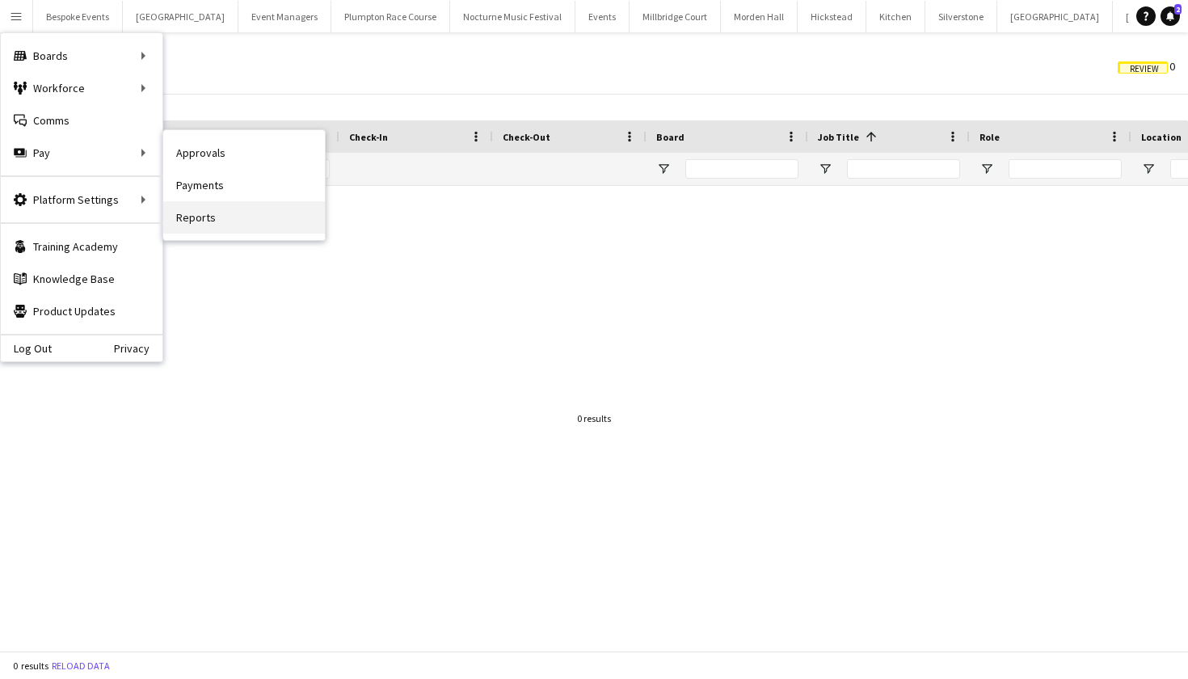
click at [216, 221] on link "Reports" at bounding box center [244, 217] width 162 height 32
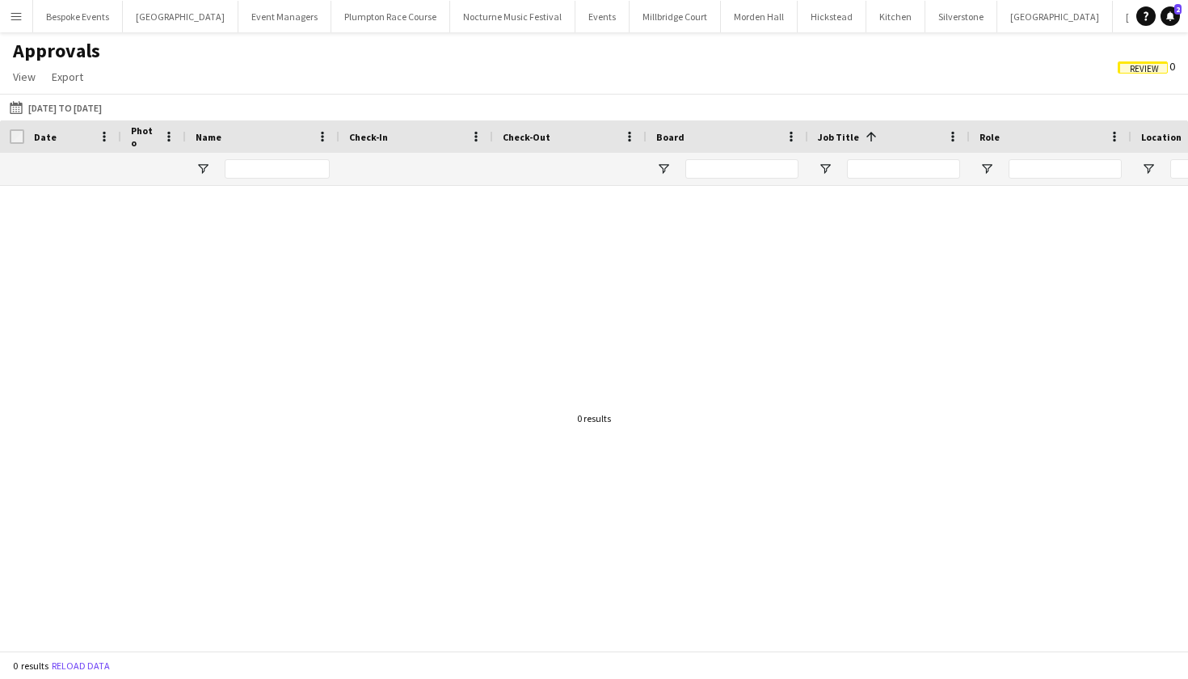
click at [20, 16] on app-icon "Menu" at bounding box center [16, 16] width 13 height 13
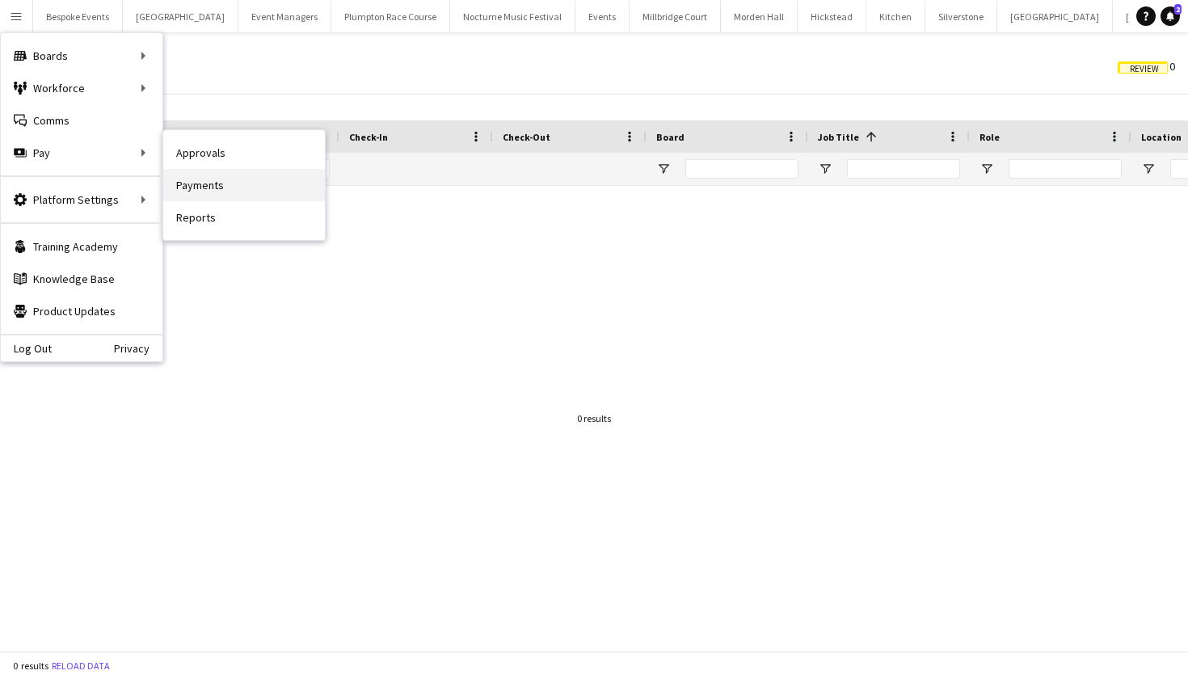
click at [202, 175] on link "Payments" at bounding box center [244, 185] width 162 height 32
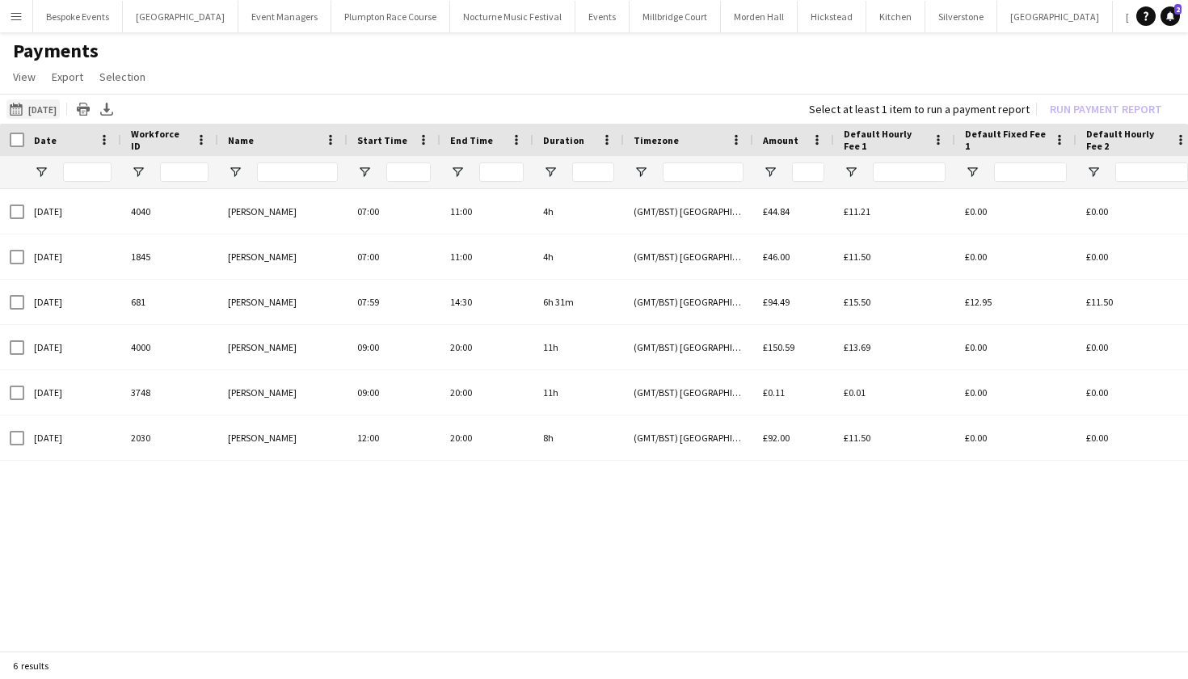
click at [43, 110] on button "18-08-2025 18-08-2025" at bounding box center [32, 108] width 53 height 19
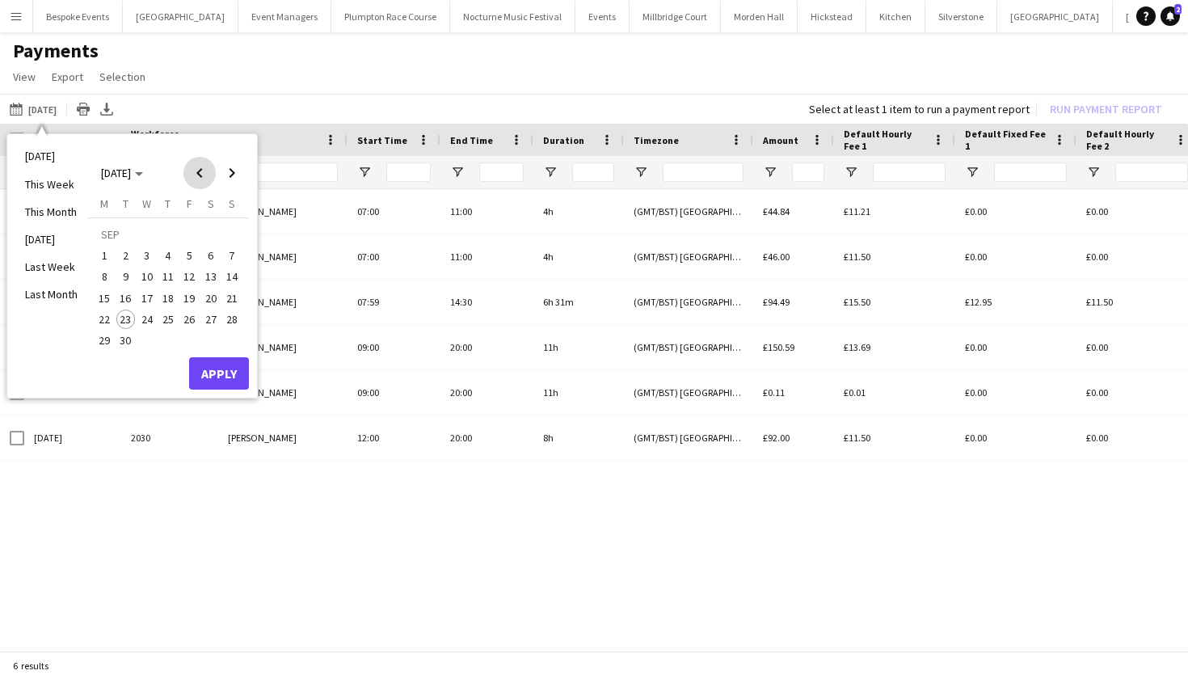
click at [200, 177] on span "Previous month" at bounding box center [199, 173] width 32 height 32
click at [106, 297] on span "18" at bounding box center [104, 302] width 19 height 19
click at [238, 169] on span "Next month" at bounding box center [232, 173] width 32 height 32
click at [230, 297] on span "21" at bounding box center [231, 298] width 19 height 19
click at [223, 375] on button "Apply" at bounding box center [219, 373] width 60 height 32
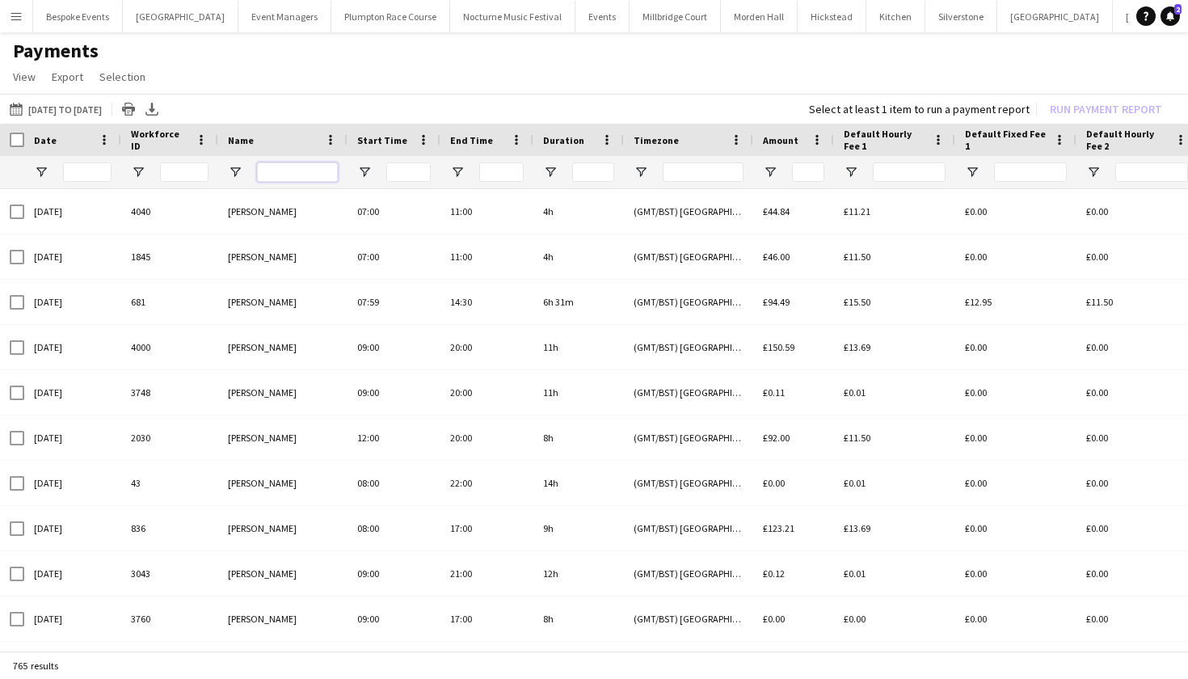
click at [271, 175] on input "Name Filter Input" at bounding box center [297, 171] width 81 height 19
type input "*"
click at [296, 172] on input "******" at bounding box center [297, 171] width 81 height 19
type input "*"
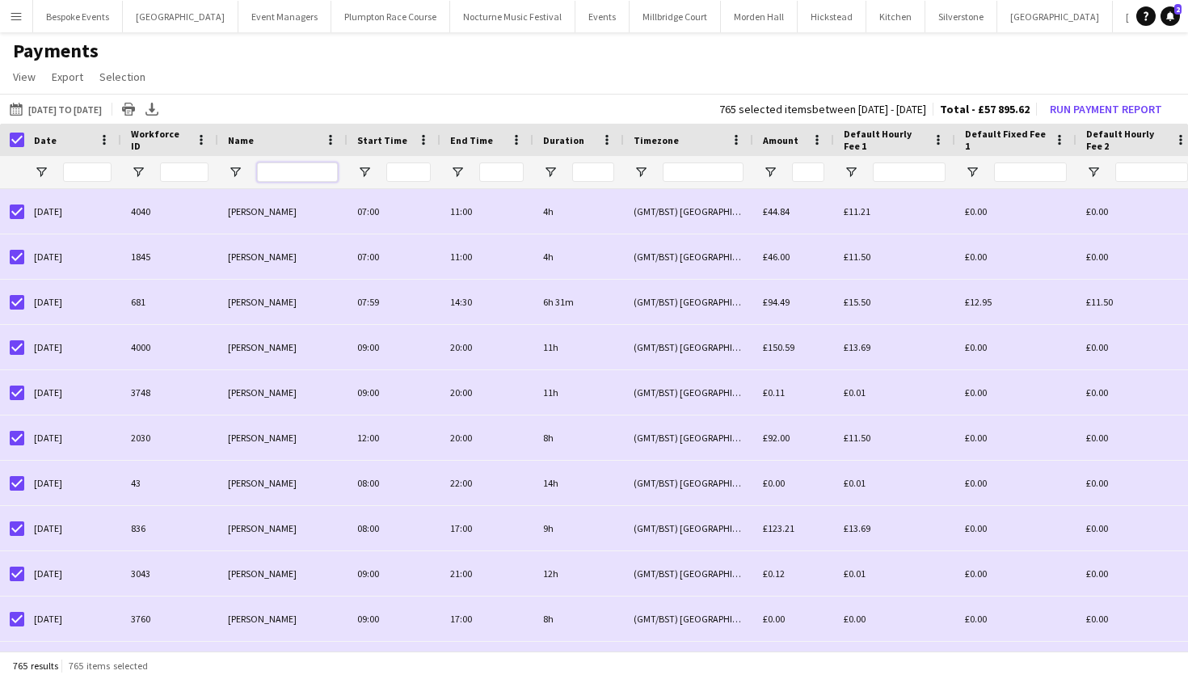
click at [281, 176] on input "Name Filter Input" at bounding box center [297, 171] width 81 height 19
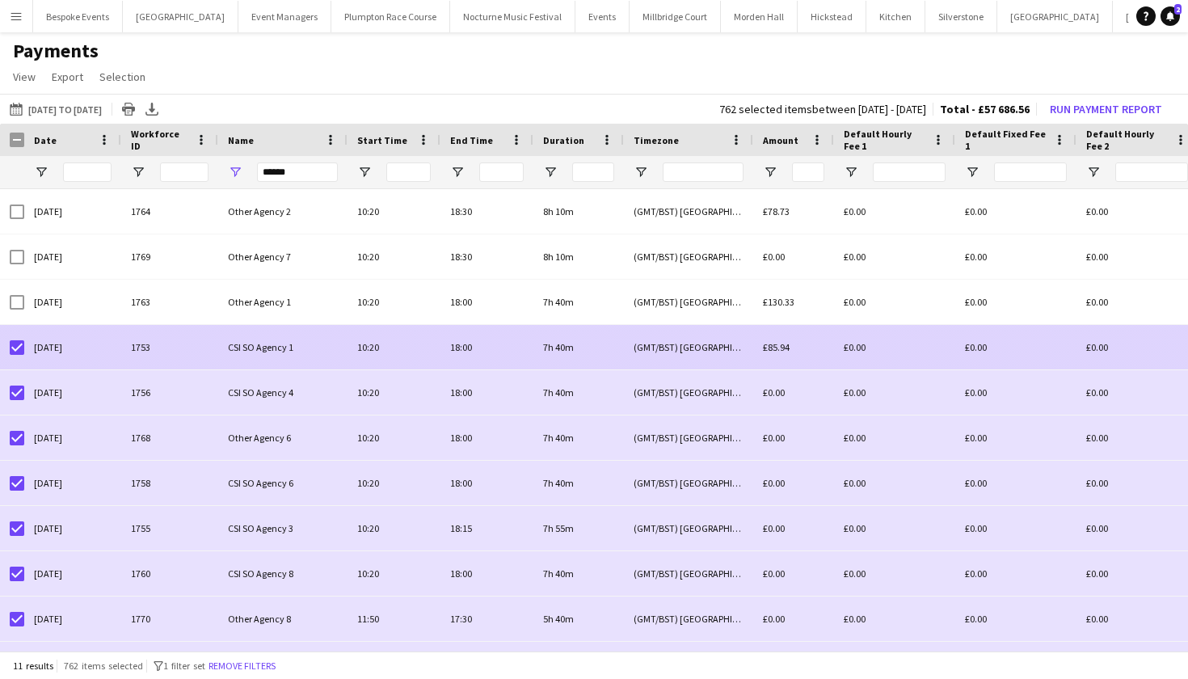
click at [18, 338] on div at bounding box center [17, 347] width 15 height 45
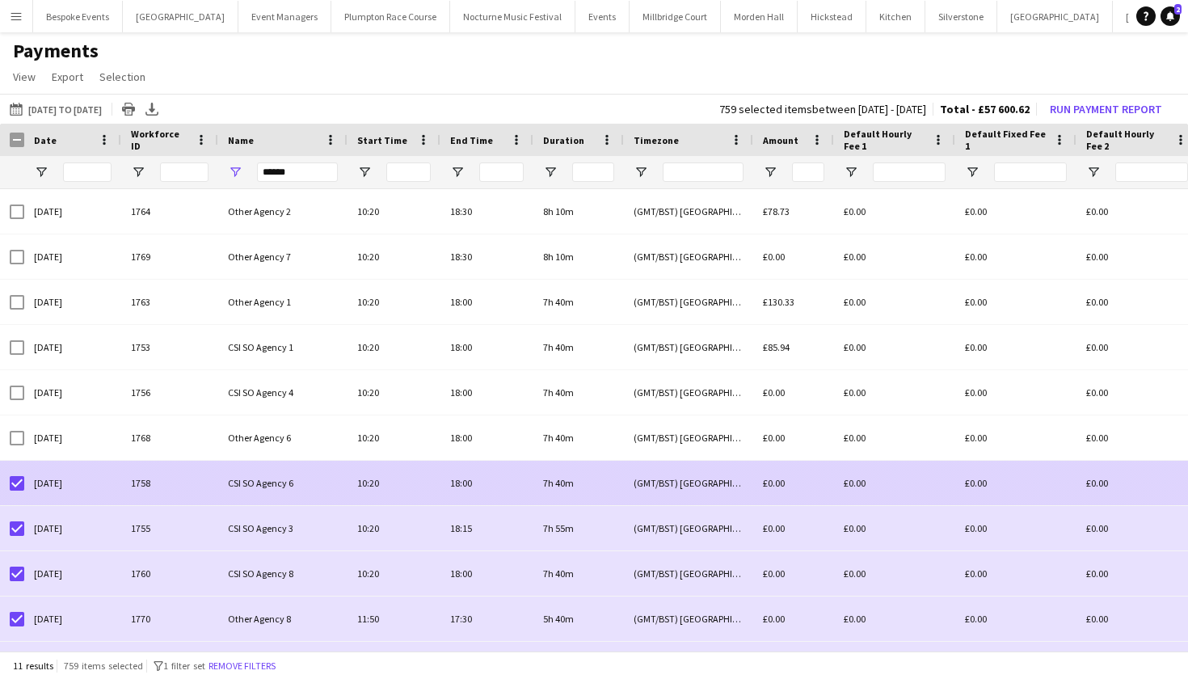
click at [18, 475] on div at bounding box center [17, 483] width 15 height 45
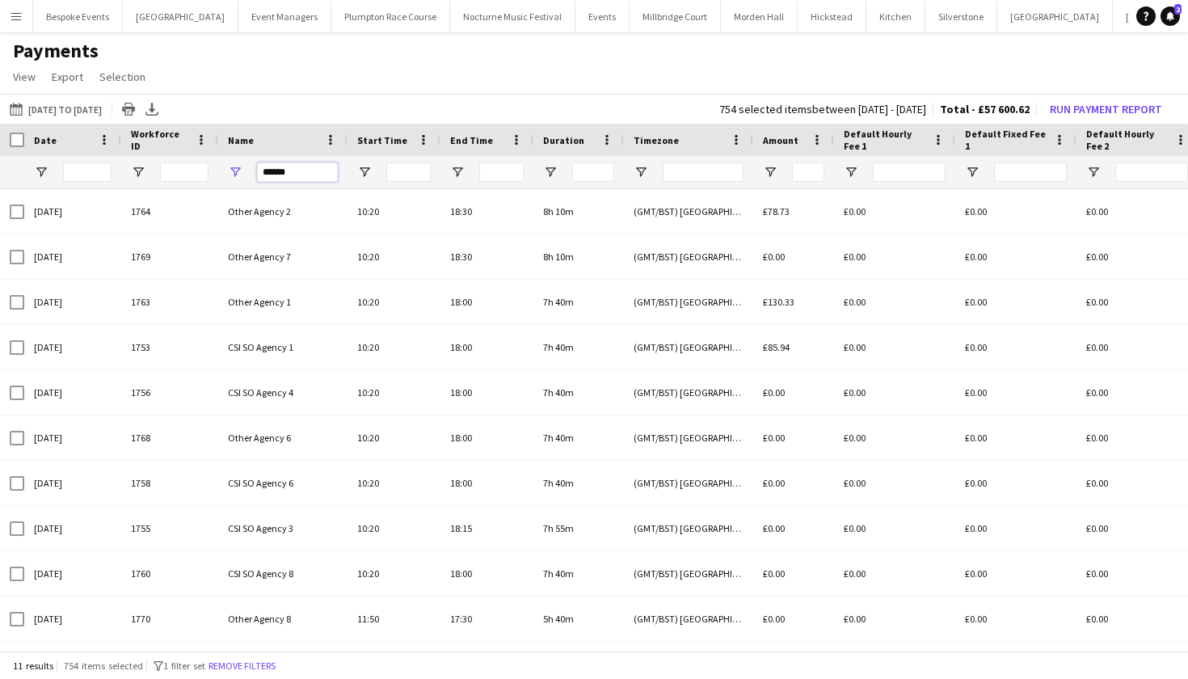
click at [315, 169] on input "******" at bounding box center [297, 171] width 81 height 19
type input "*"
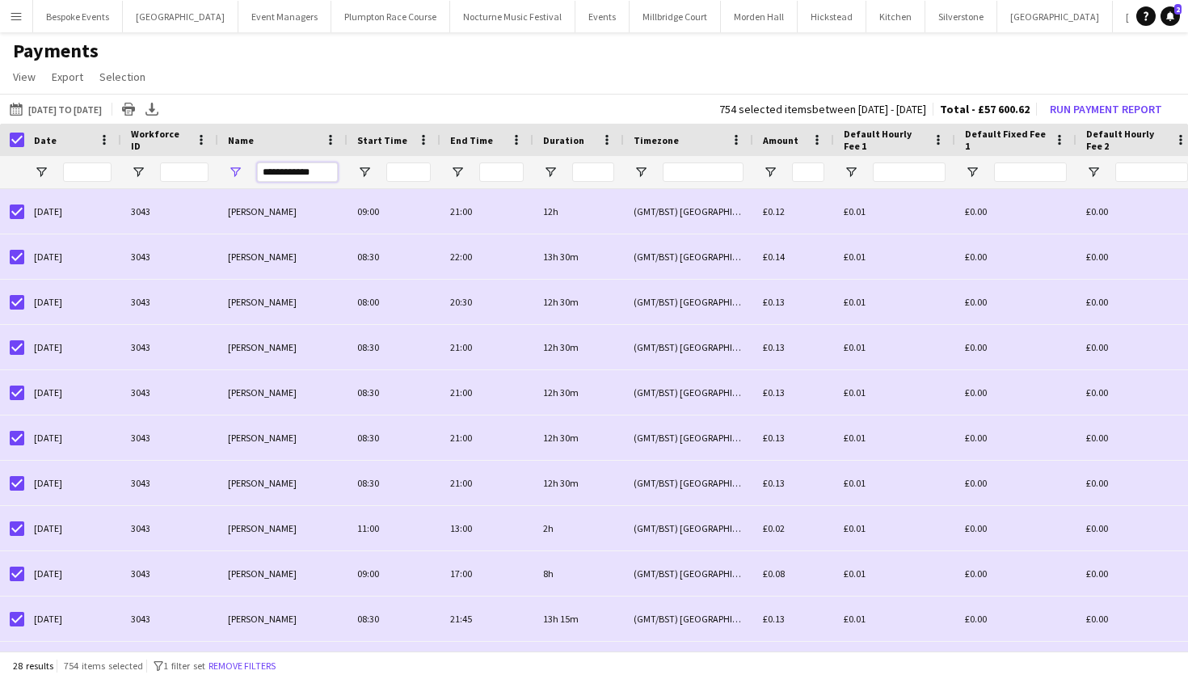
type input "**********"
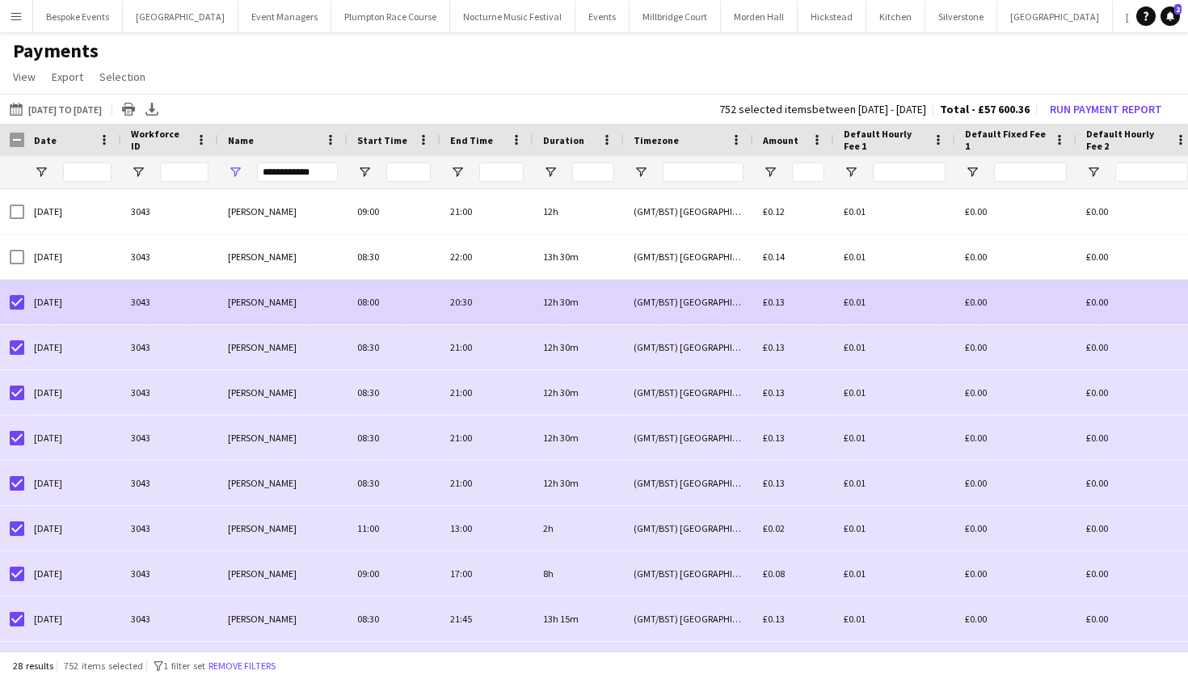
click at [20, 310] on div at bounding box center [17, 302] width 15 height 45
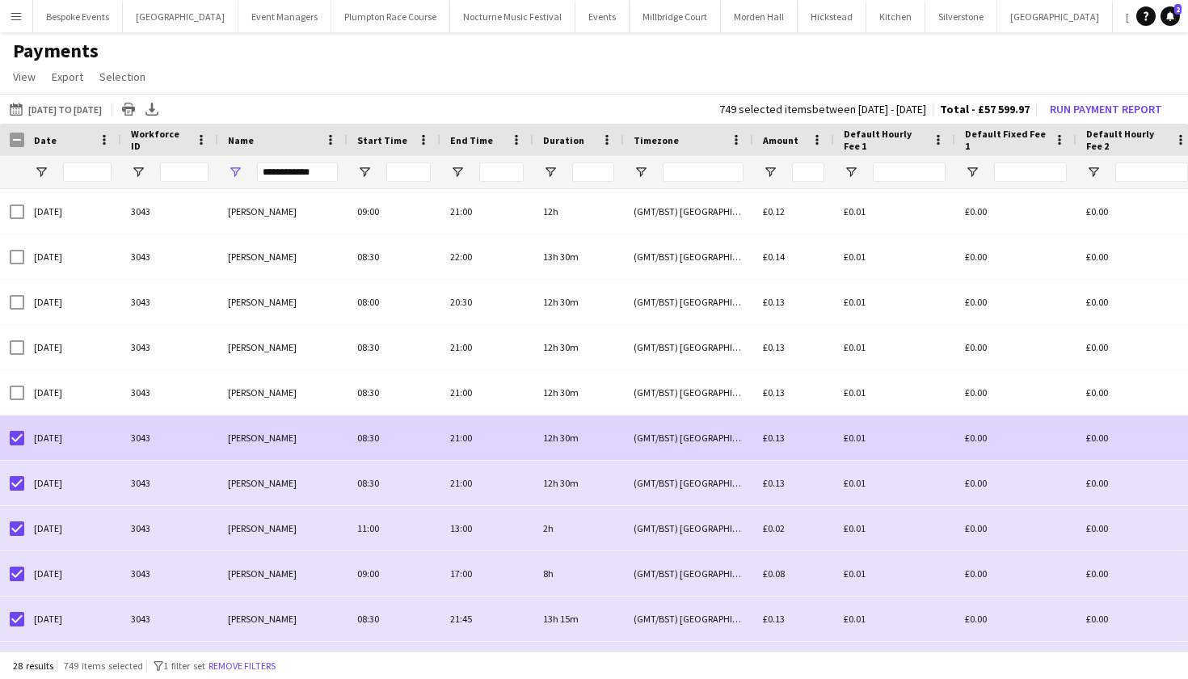
click at [13, 446] on div at bounding box center [17, 437] width 15 height 45
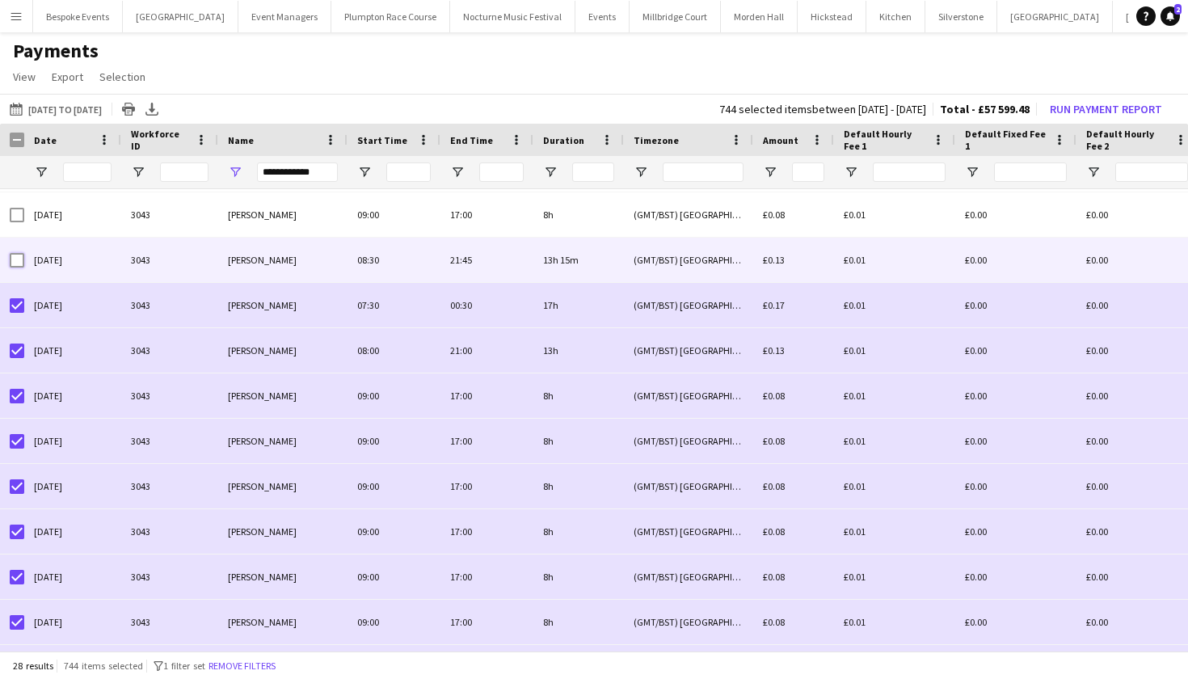
scroll to position [362, 0]
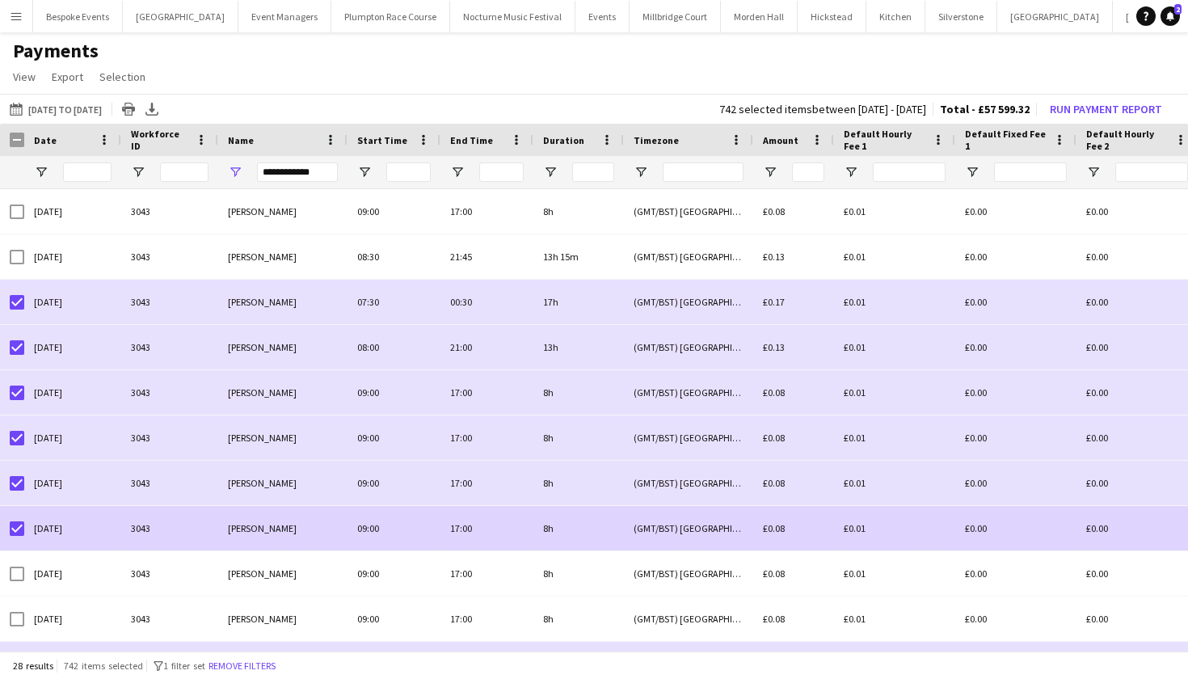
click at [17, 521] on div at bounding box center [17, 528] width 15 height 45
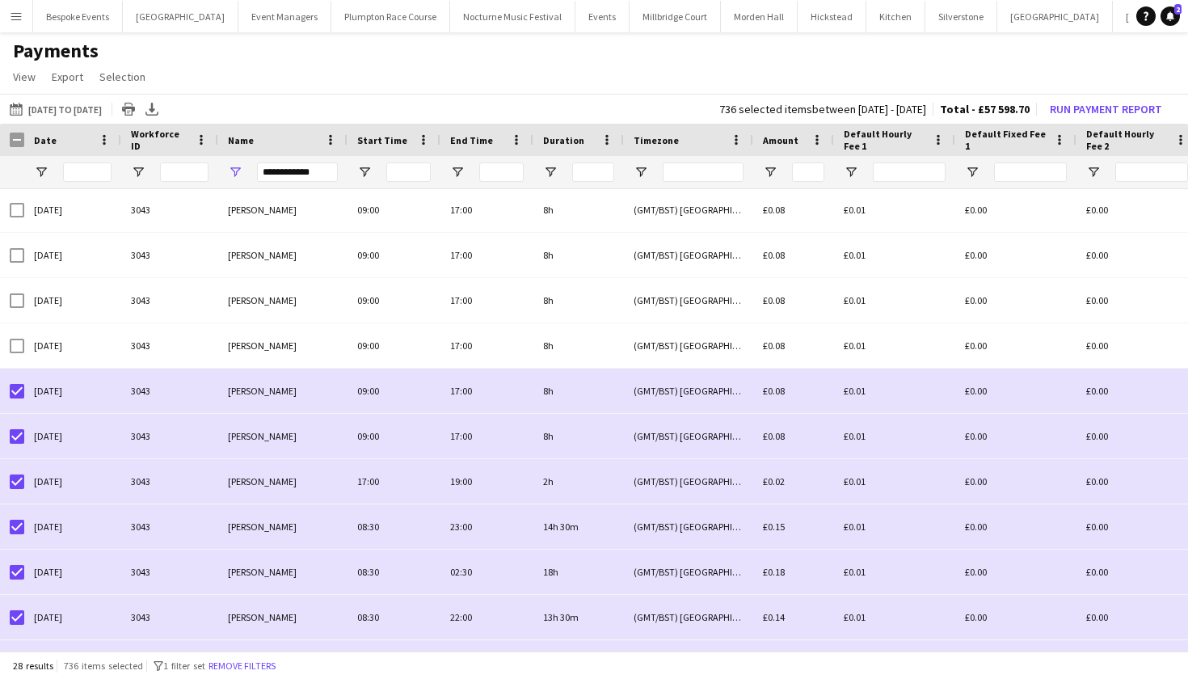
scroll to position [689, 0]
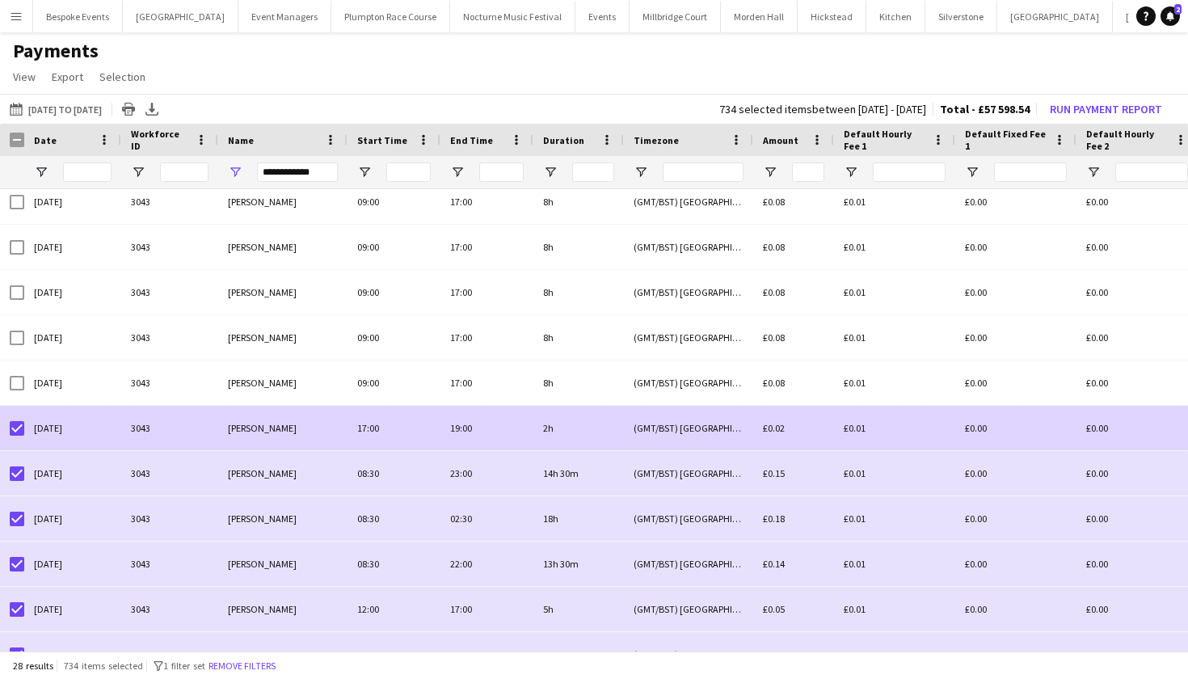
click at [16, 439] on div at bounding box center [17, 428] width 15 height 45
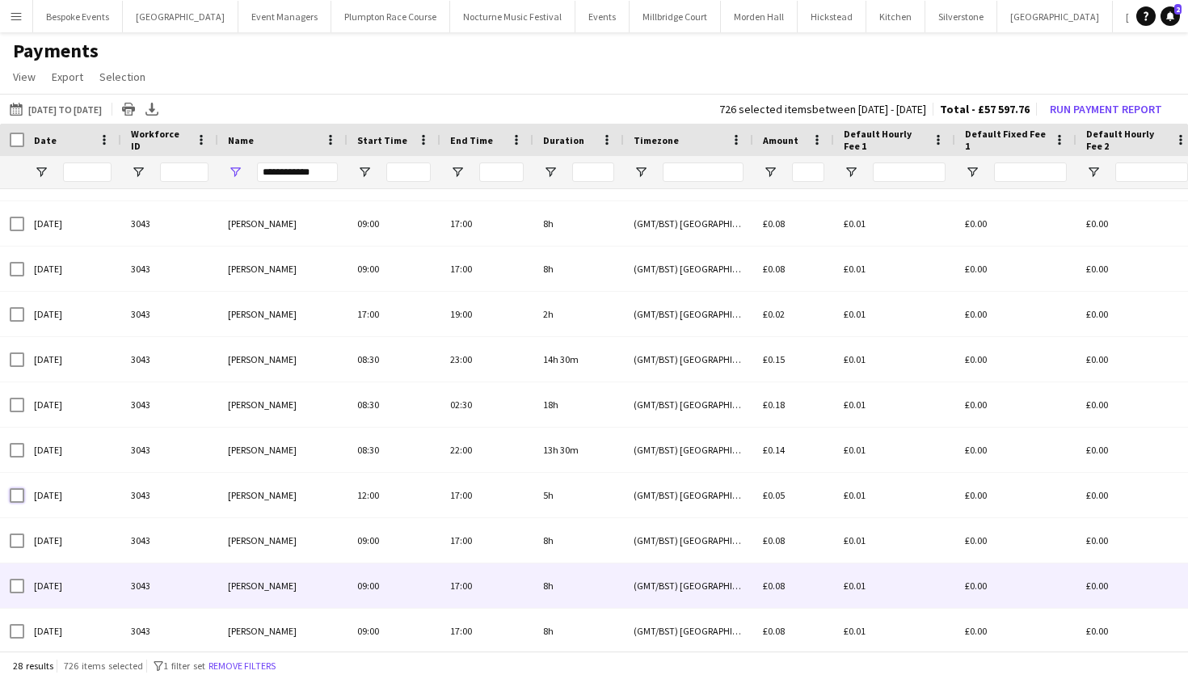
scroll to position [0, 0]
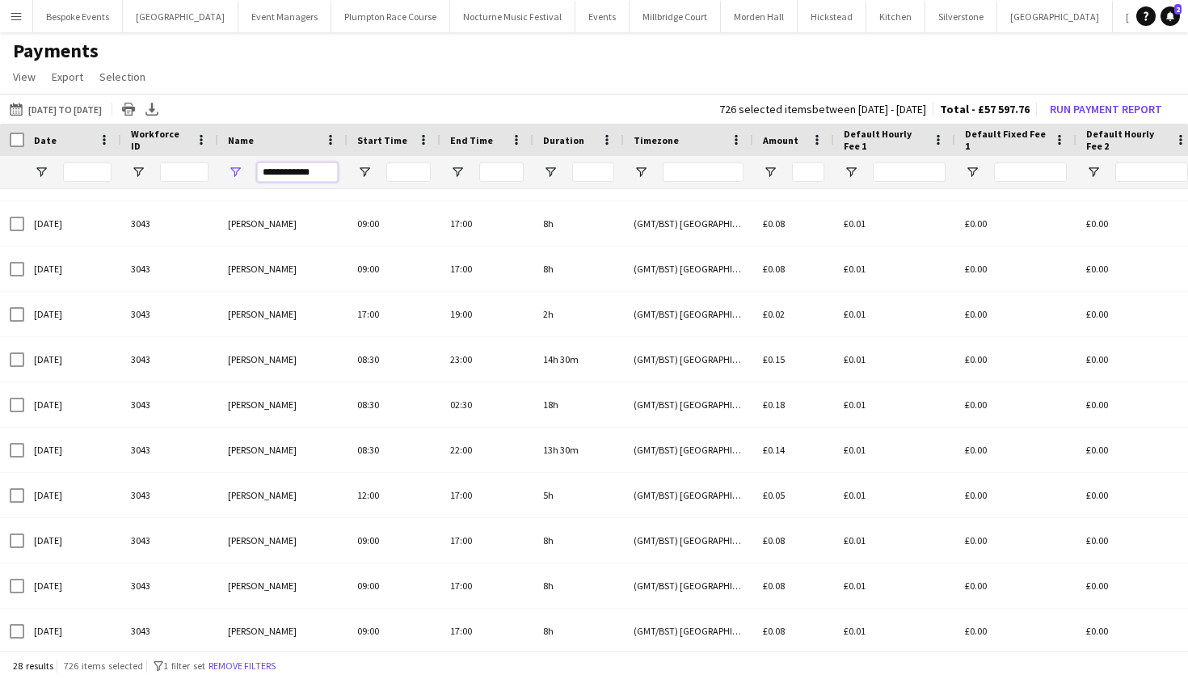
drag, startPoint x: 318, startPoint y: 173, endPoint x: 257, endPoint y: 158, distance: 63.1
click at [257, 158] on div "**********" at bounding box center [297, 172] width 81 height 32
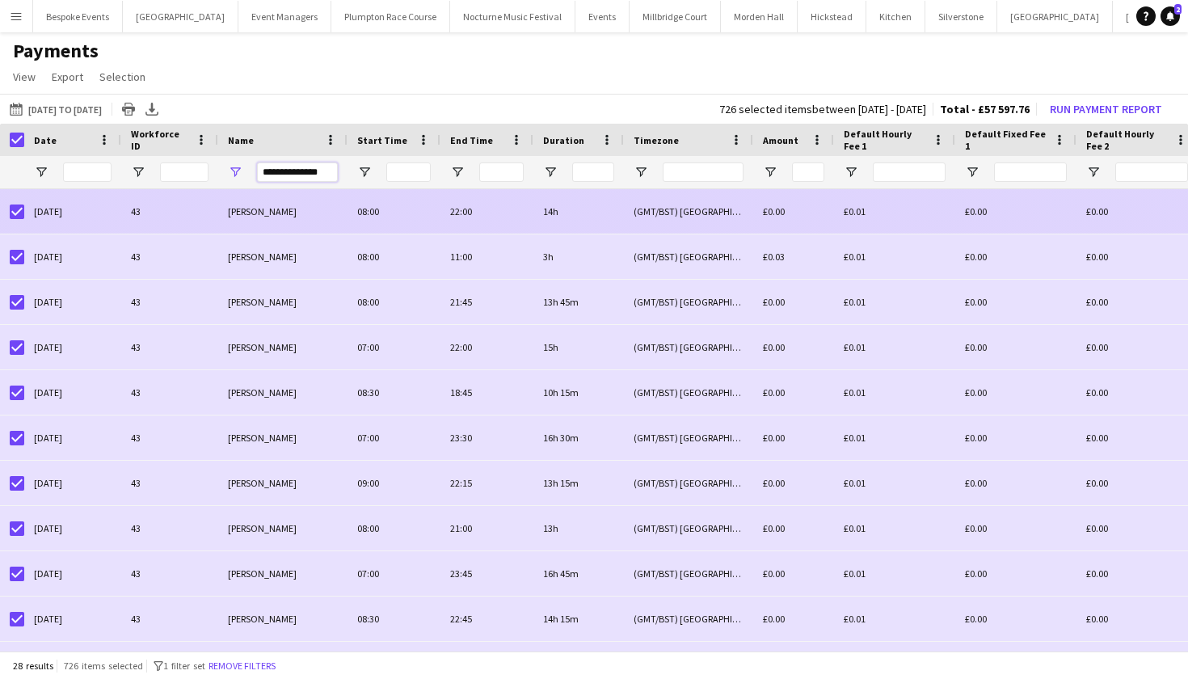
type input "**********"
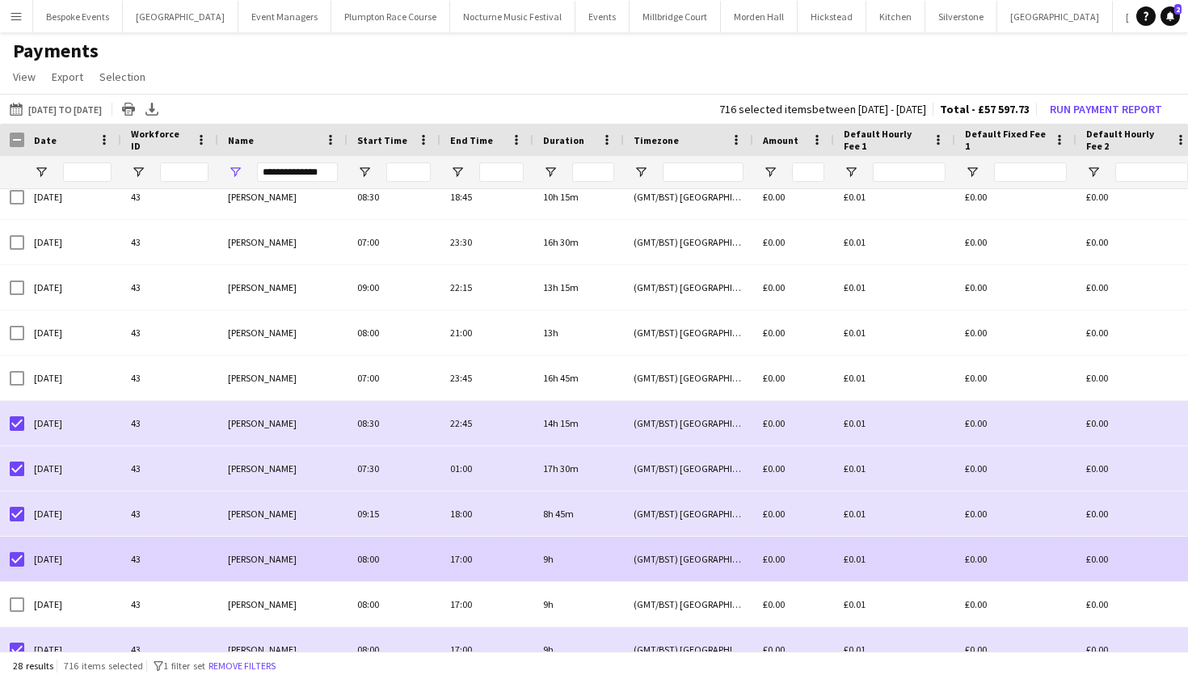
click at [18, 551] on div at bounding box center [17, 559] width 15 height 45
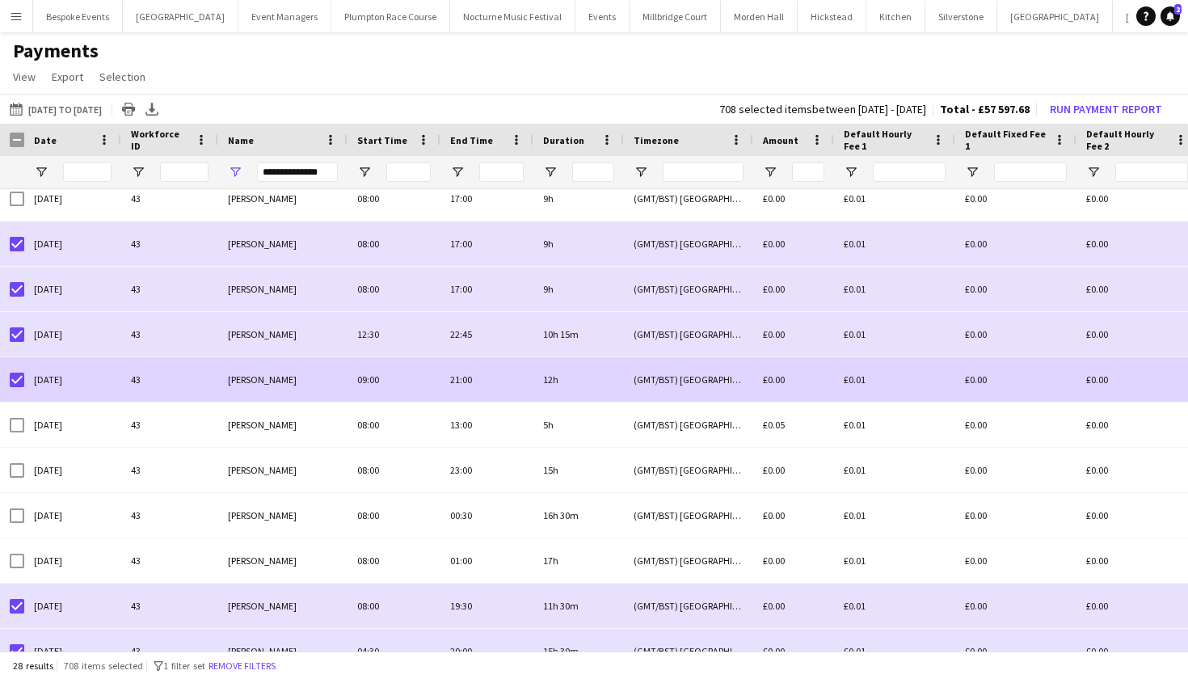
click at [17, 387] on div at bounding box center [17, 379] width 15 height 45
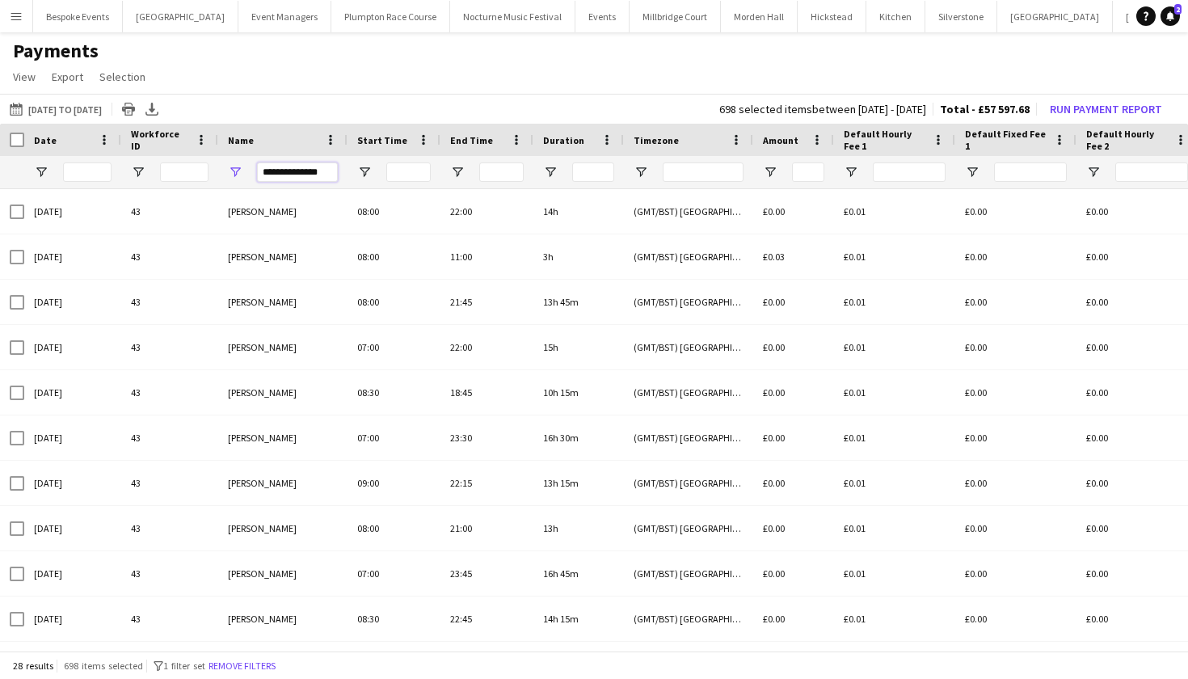
drag, startPoint x: 324, startPoint y: 174, endPoint x: 246, endPoint y: 176, distance: 78.4
click at [246, 176] on div "**********" at bounding box center [282, 172] width 129 height 32
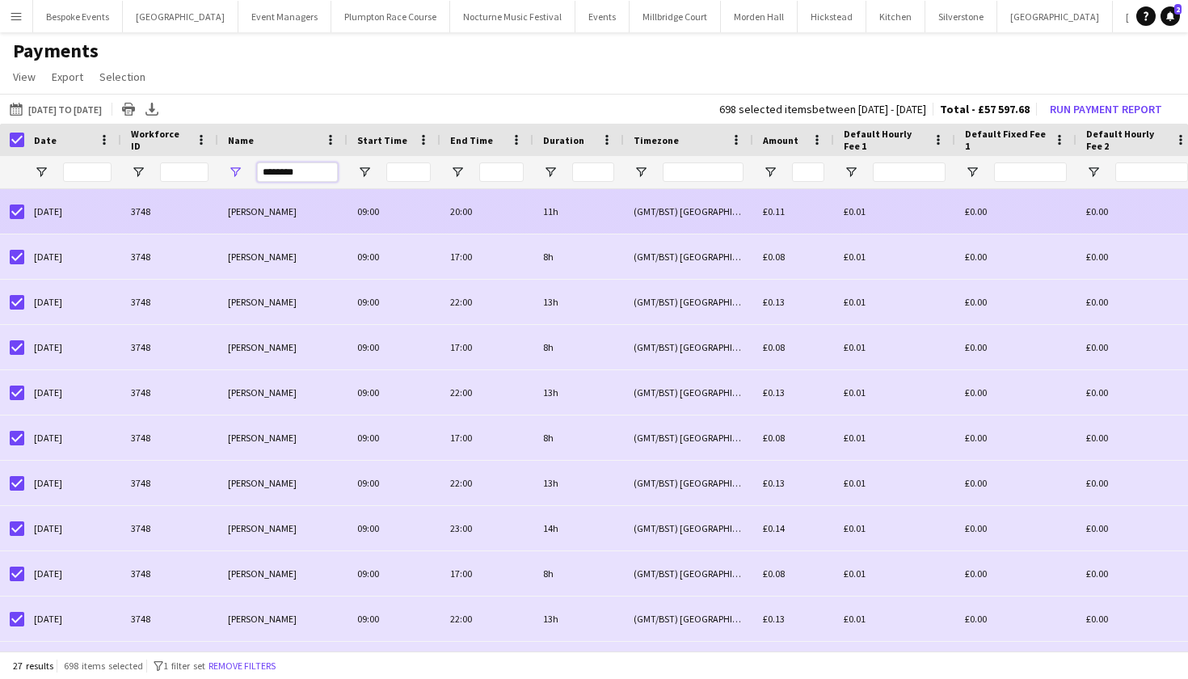
type input "********"
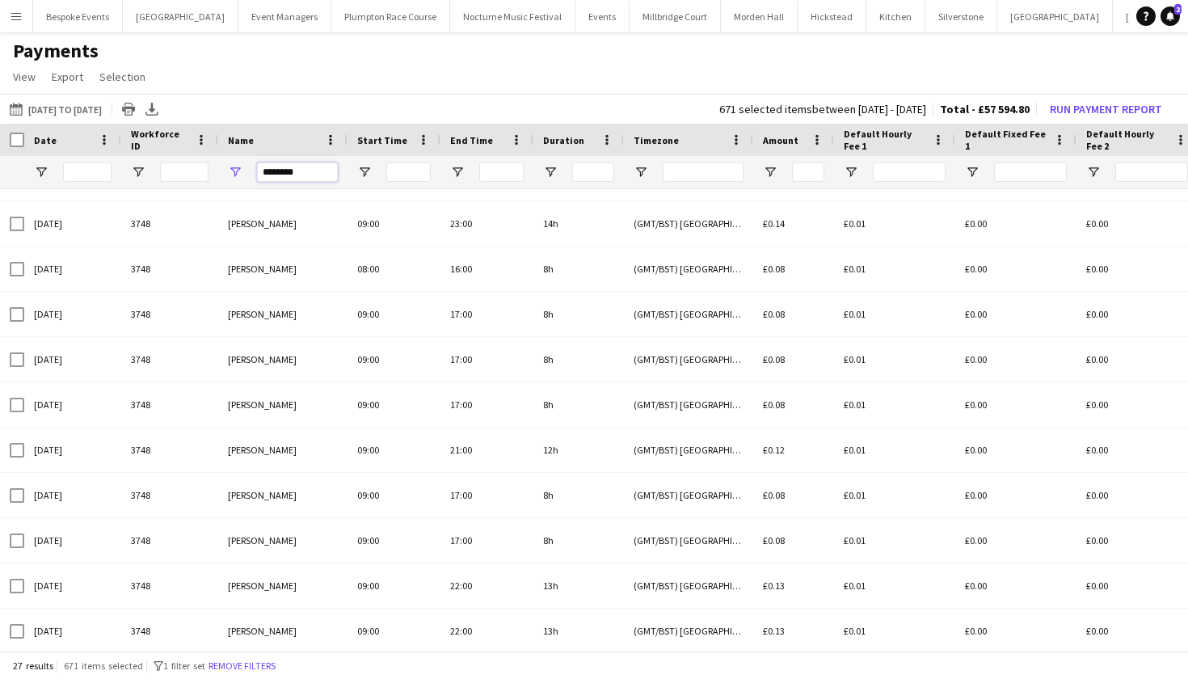
drag, startPoint x: 303, startPoint y: 173, endPoint x: 238, endPoint y: 175, distance: 65.5
click at [238, 175] on div "********" at bounding box center [282, 172] width 129 height 32
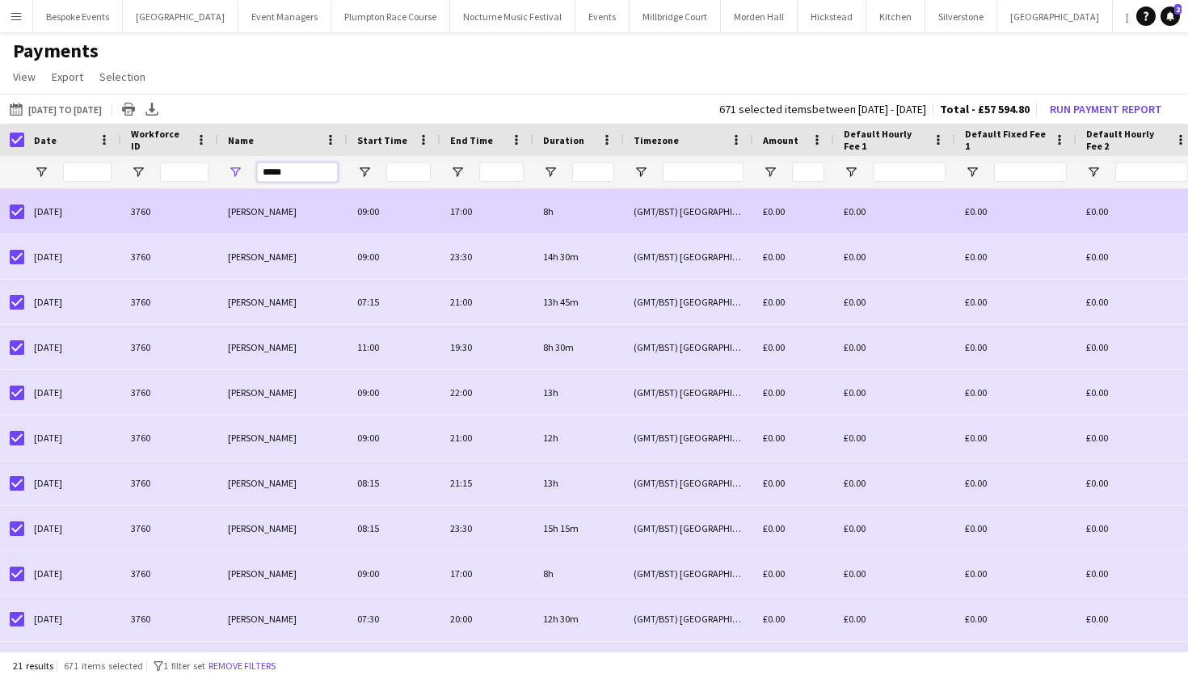
type input "*****"
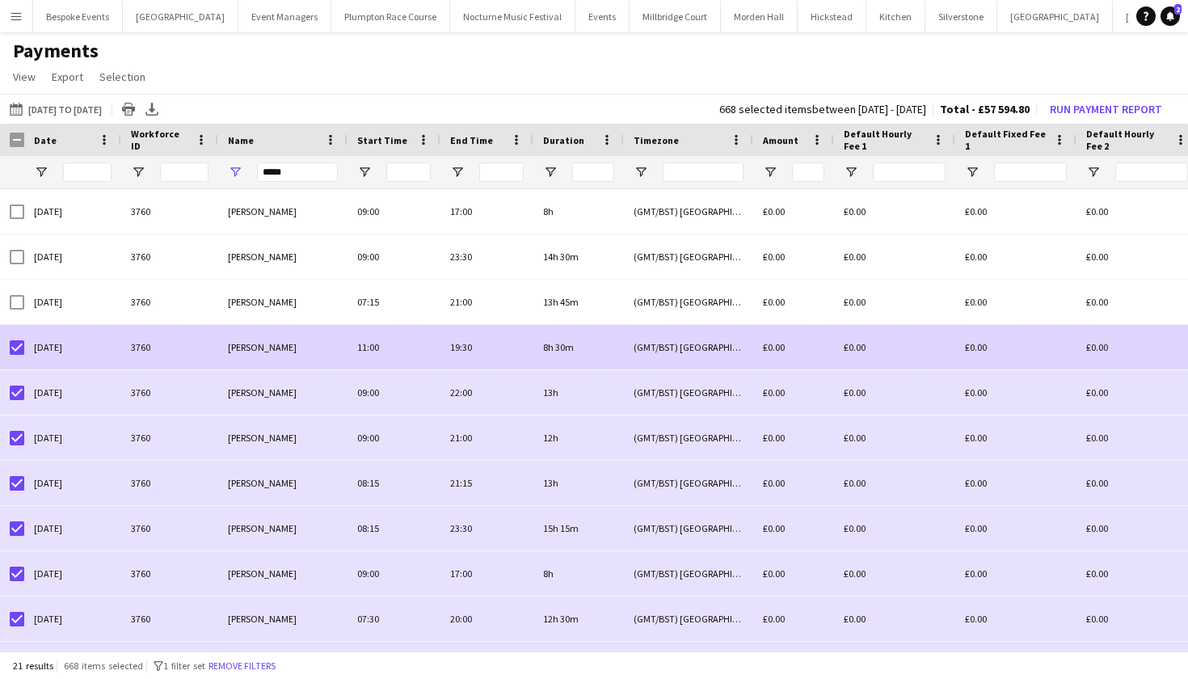
click at [19, 363] on div at bounding box center [17, 347] width 15 height 45
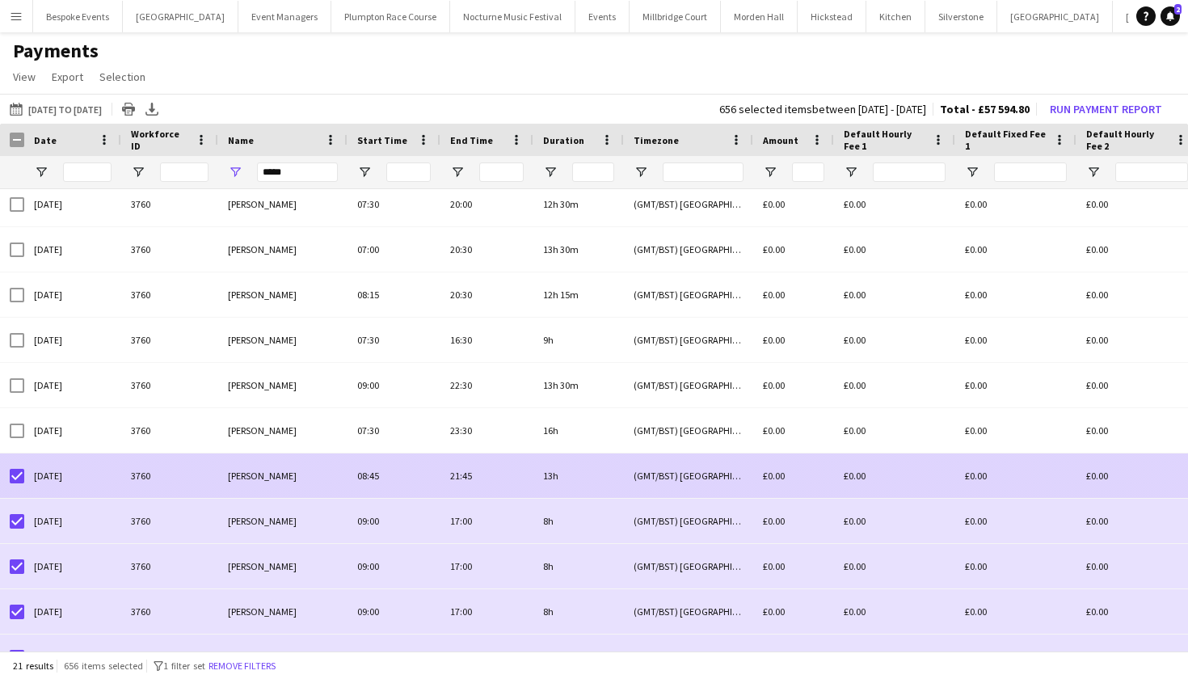
click at [15, 485] on div at bounding box center [17, 475] width 15 height 45
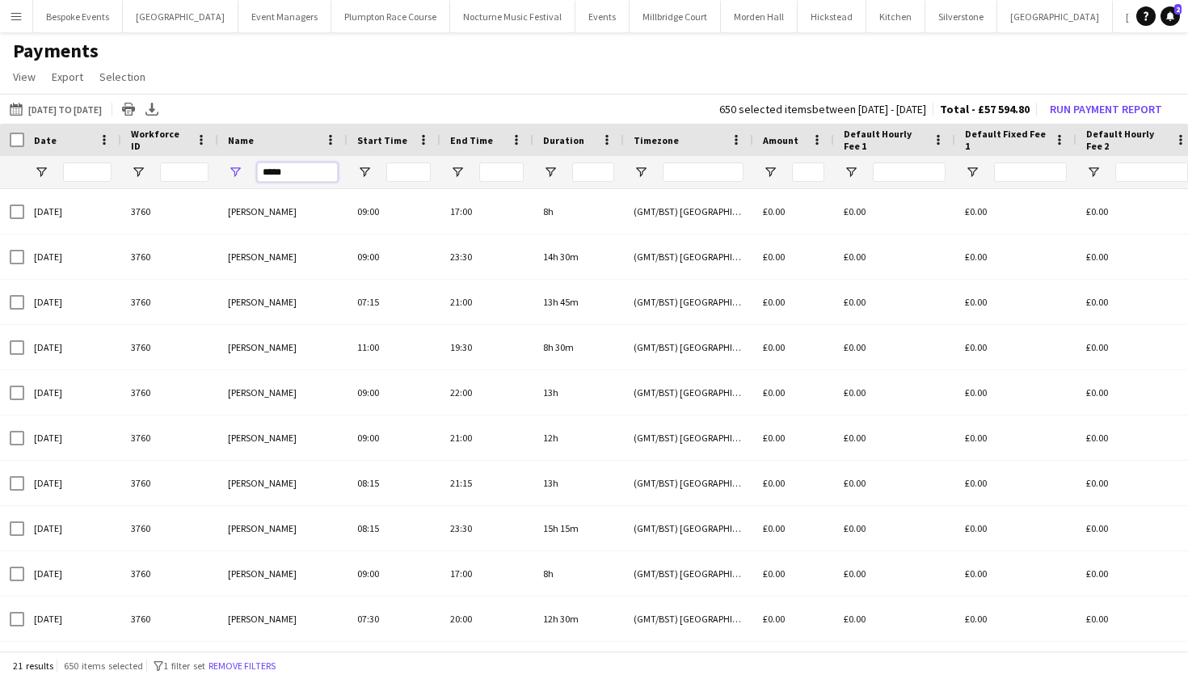
drag, startPoint x: 300, startPoint y: 175, endPoint x: 262, endPoint y: 170, distance: 38.3
click at [262, 170] on input "*****" at bounding box center [297, 171] width 81 height 19
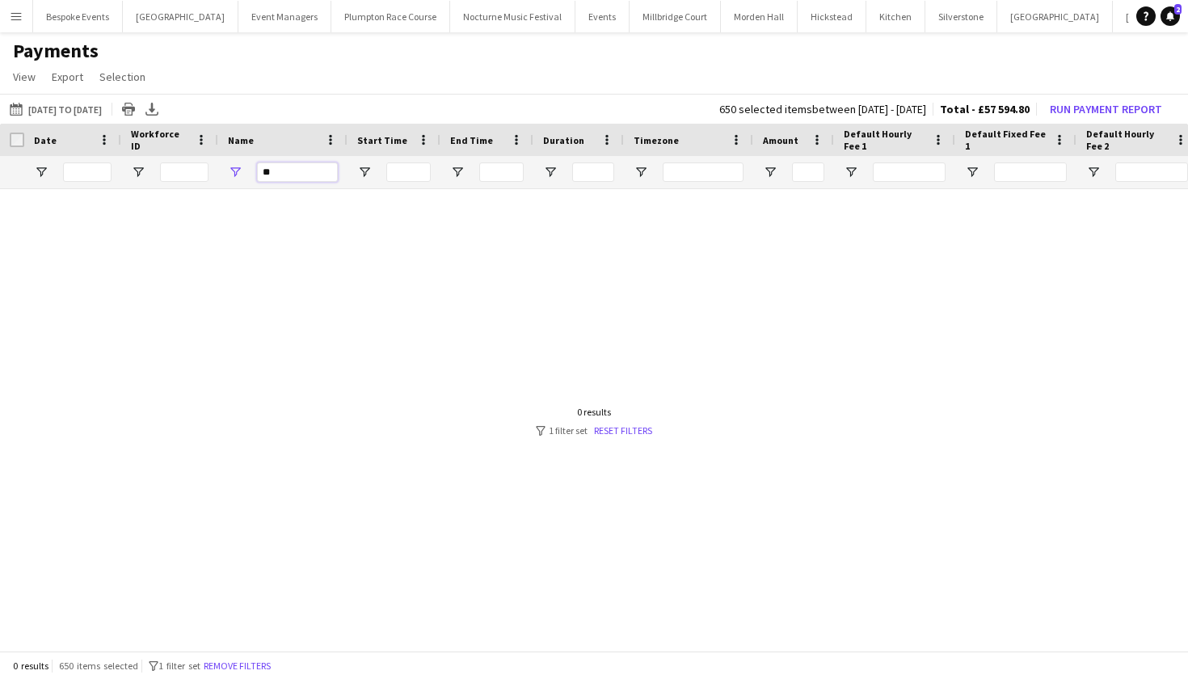
type input "*"
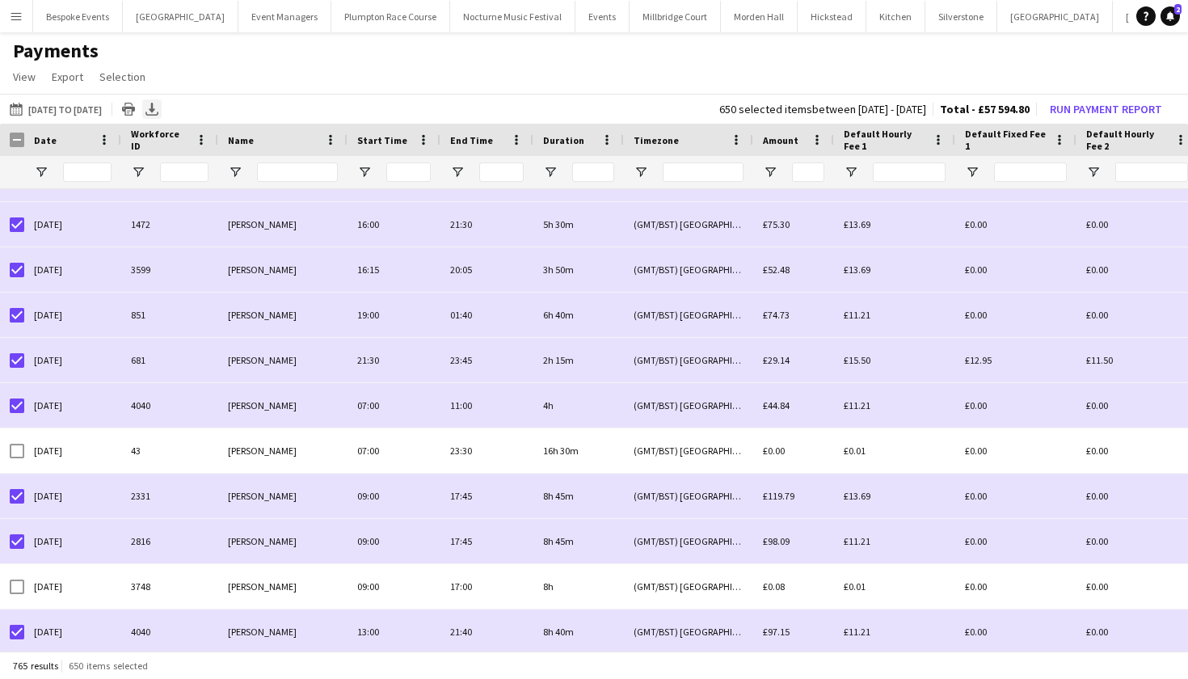
click at [155, 112] on icon at bounding box center [152, 108] width 6 height 10
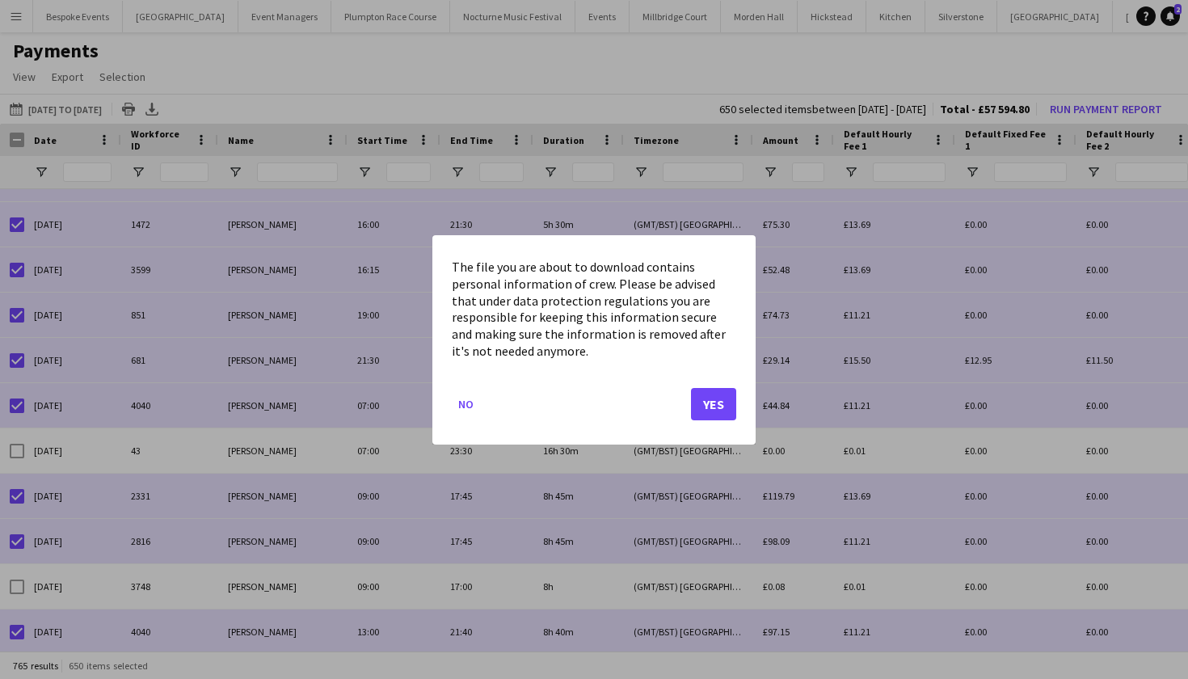
click at [720, 407] on button "Yes" at bounding box center [713, 403] width 45 height 32
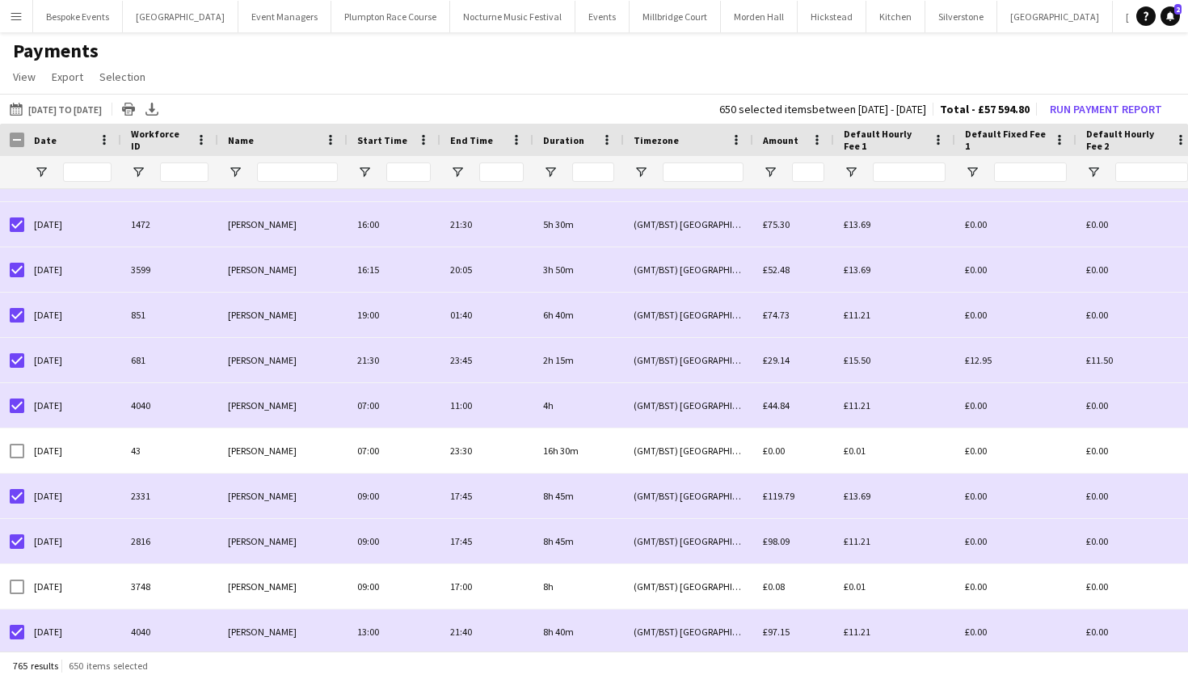
click at [822, 71] on app-page-menu "View Customise view Customise filters Reset Filters Reset View Reset All Export…" at bounding box center [594, 78] width 1188 height 31
click at [1124, 112] on button "Run Payment Report" at bounding box center [1105, 109] width 125 height 21
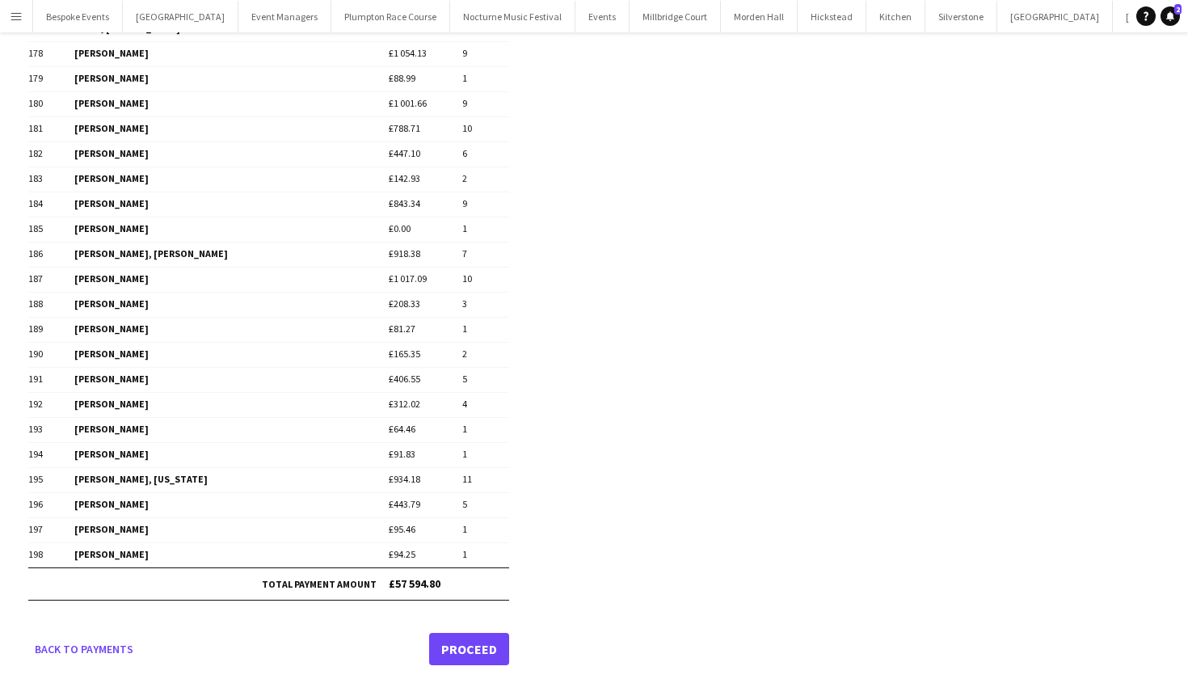
scroll to position [4606, 0]
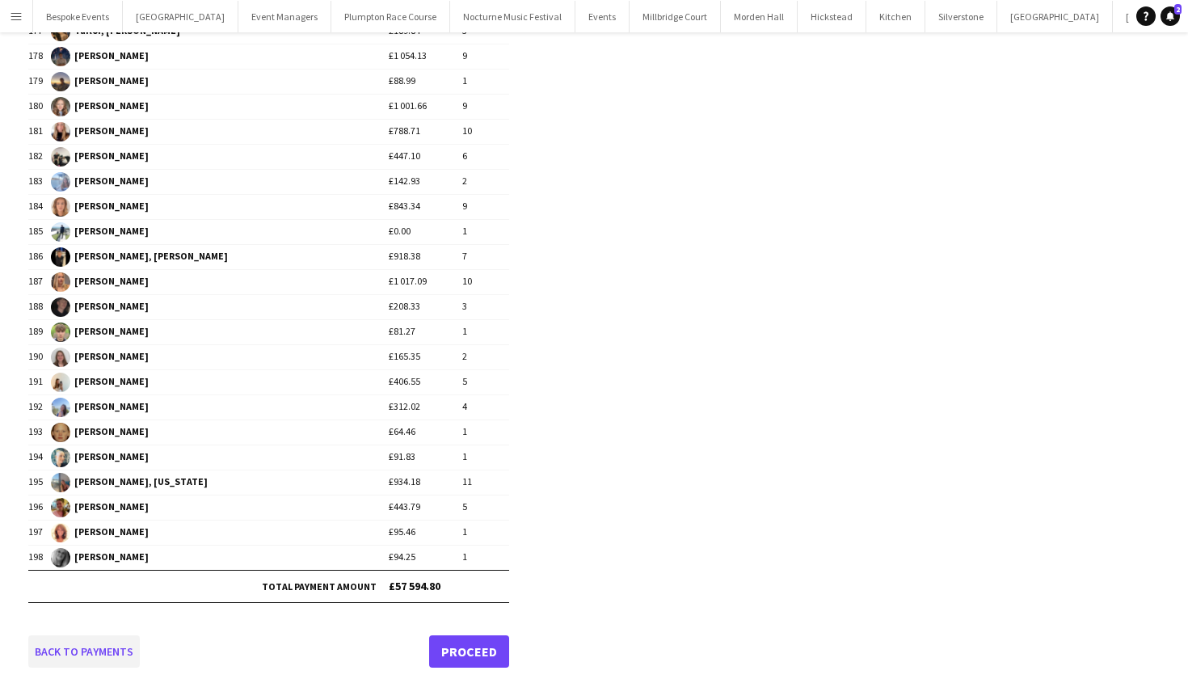
click at [126, 646] on link "Back to payments" at bounding box center [84, 651] width 112 height 32
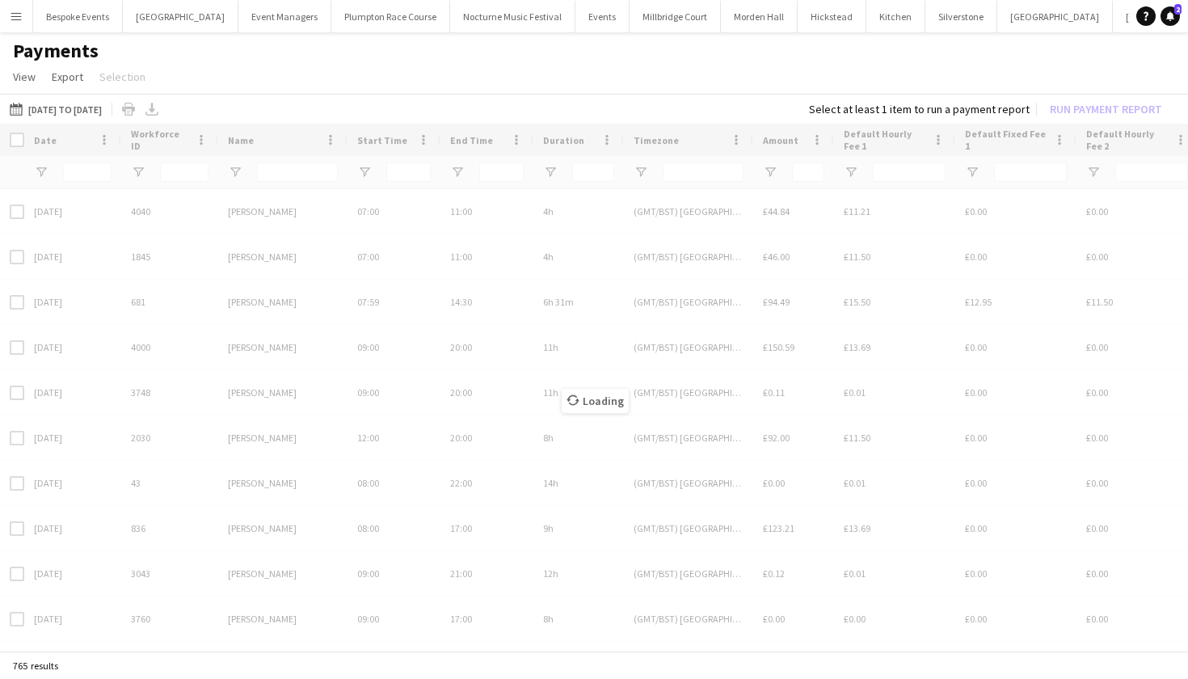
scroll to position [0, 0]
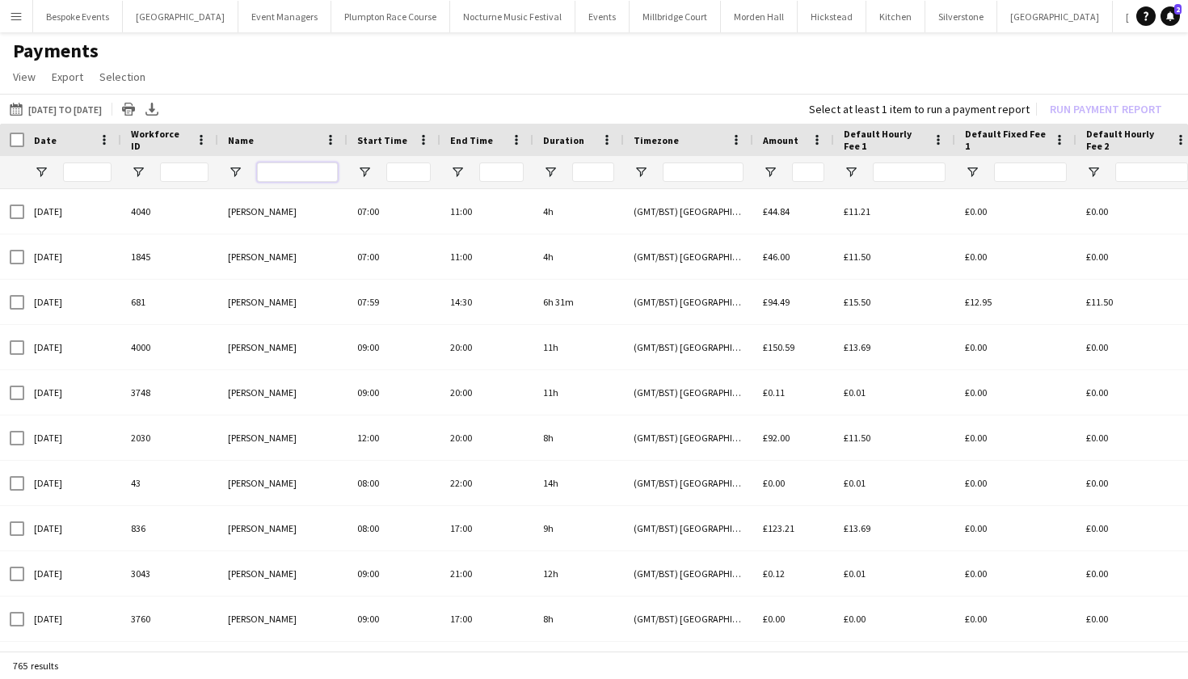
click at [278, 175] on input "Name Filter Input" at bounding box center [297, 171] width 81 height 19
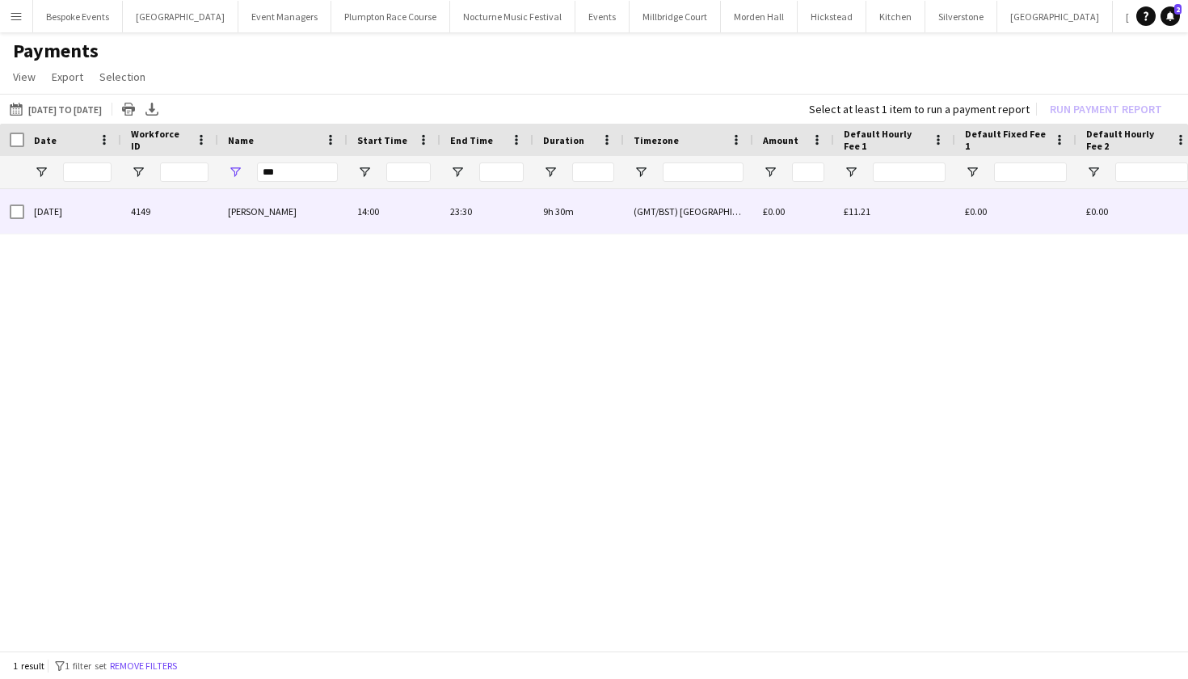
click at [227, 217] on div "Emily Bonser" at bounding box center [282, 211] width 129 height 44
click at [543, 207] on div "9h 30m" at bounding box center [578, 211] width 91 height 44
click at [120, 217] on div "06-09-2025" at bounding box center [72, 211] width 97 height 44
click at [120, 218] on div "06-09-2025" at bounding box center [72, 211] width 97 height 44
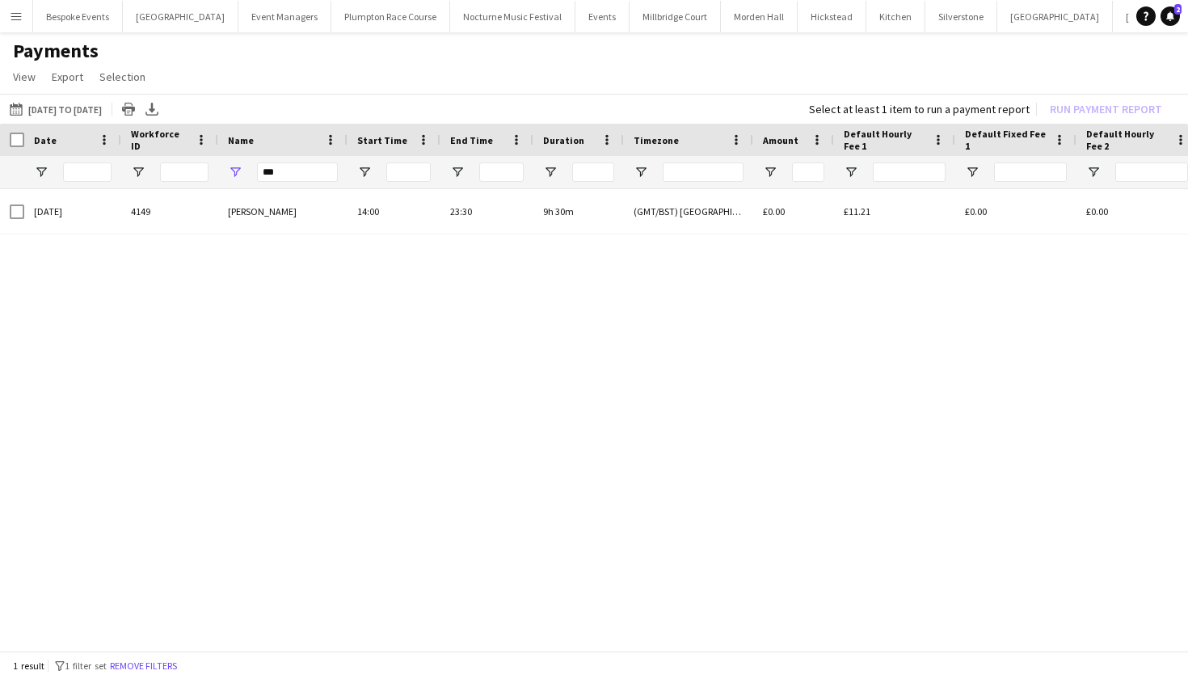
click at [555, 259] on div "06-09-2025 4149 Emily Bonser 14:00 23:30 9h 30m (GMT/BST) London £0.00 £11.21 £…" at bounding box center [594, 421] width 1188 height 465
click at [282, 176] on input "***" at bounding box center [297, 171] width 81 height 19
type input "*"
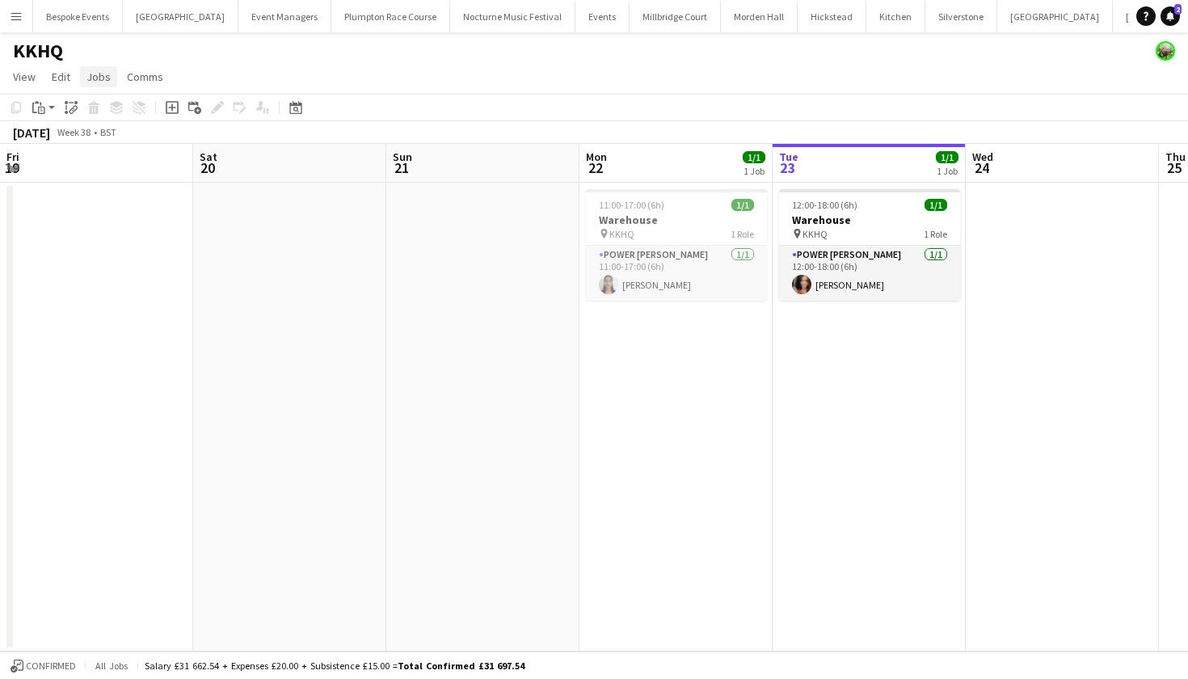
scroll to position [0, 483]
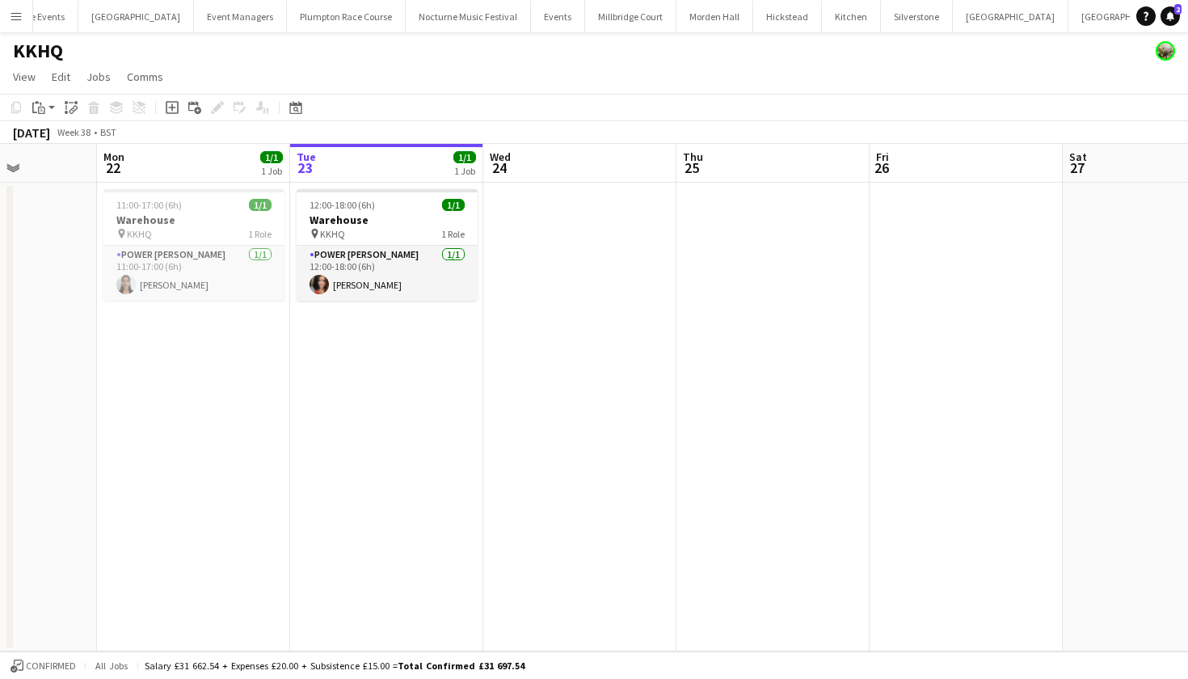
click at [11, 18] on app-icon "Menu" at bounding box center [16, 16] width 13 height 13
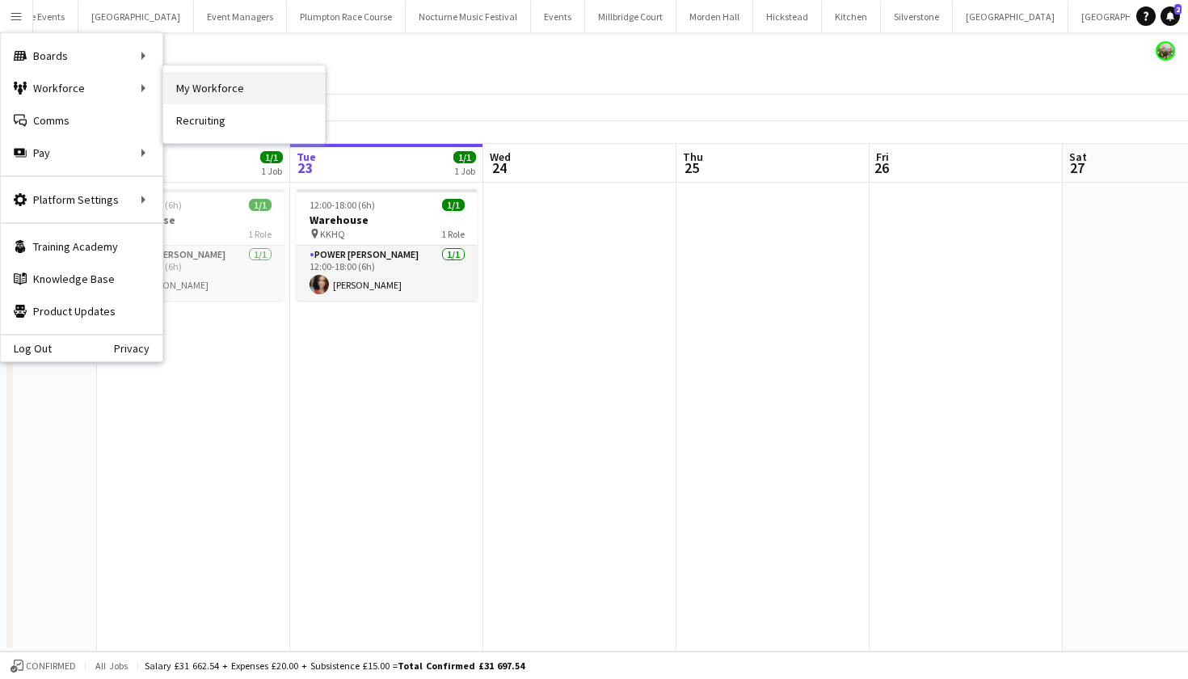
click at [193, 88] on link "My Workforce" at bounding box center [244, 88] width 162 height 32
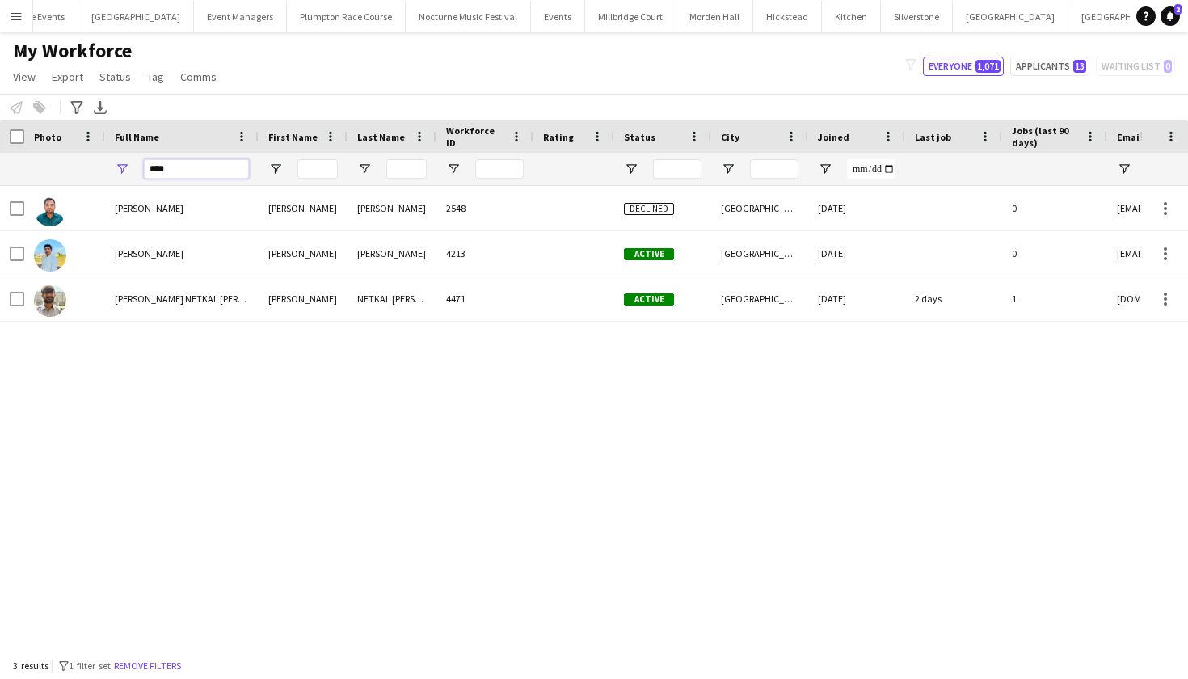
drag, startPoint x: 203, startPoint y: 173, endPoint x: 136, endPoint y: 173, distance: 67.1
click at [136, 173] on div "****" at bounding box center [182, 169] width 154 height 32
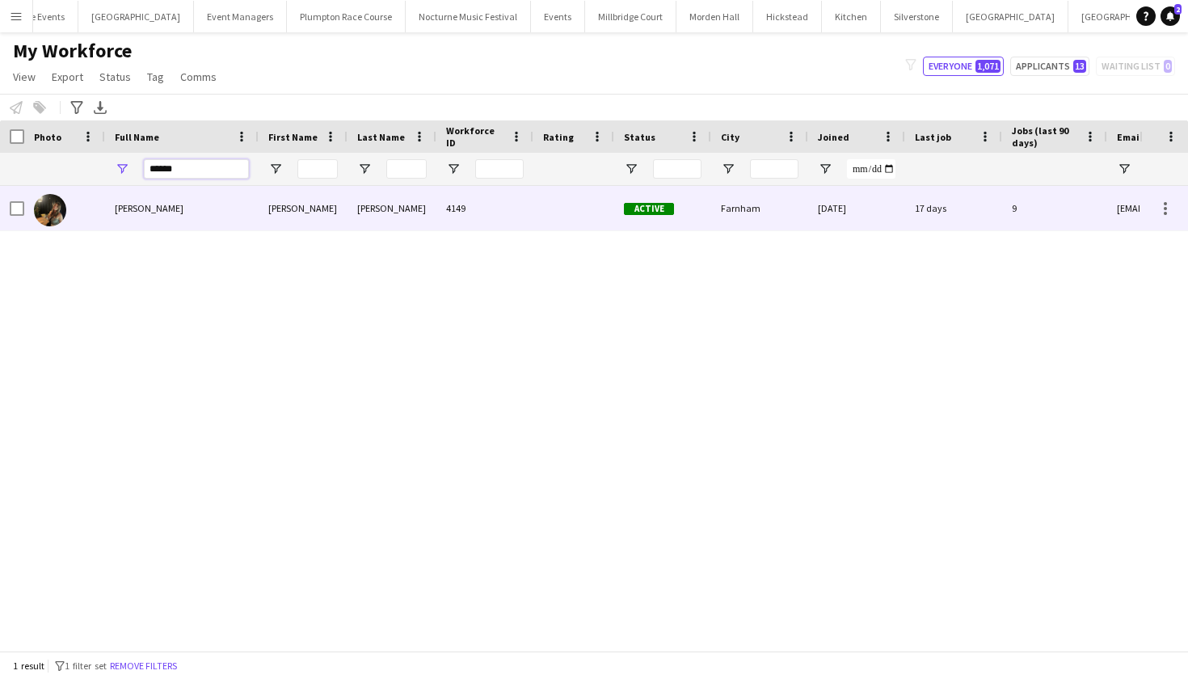
type input "******"
click at [117, 213] on span "[PERSON_NAME]" at bounding box center [149, 208] width 69 height 12
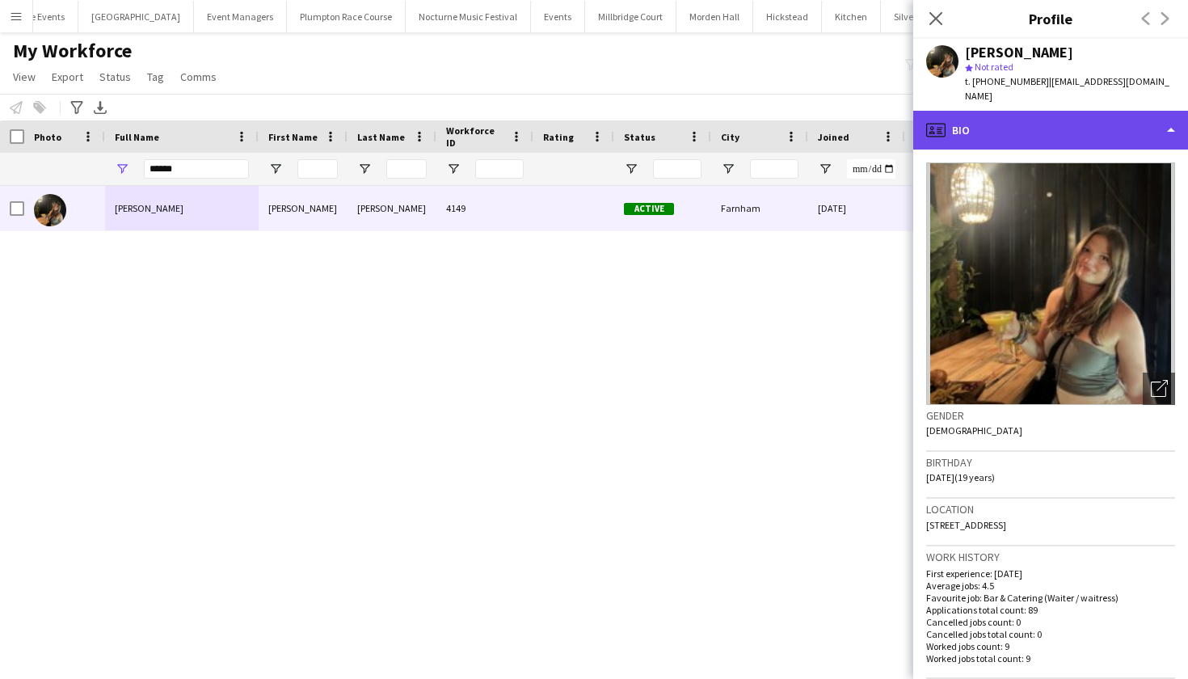
click at [1056, 117] on div "profile Bio" at bounding box center [1050, 130] width 275 height 39
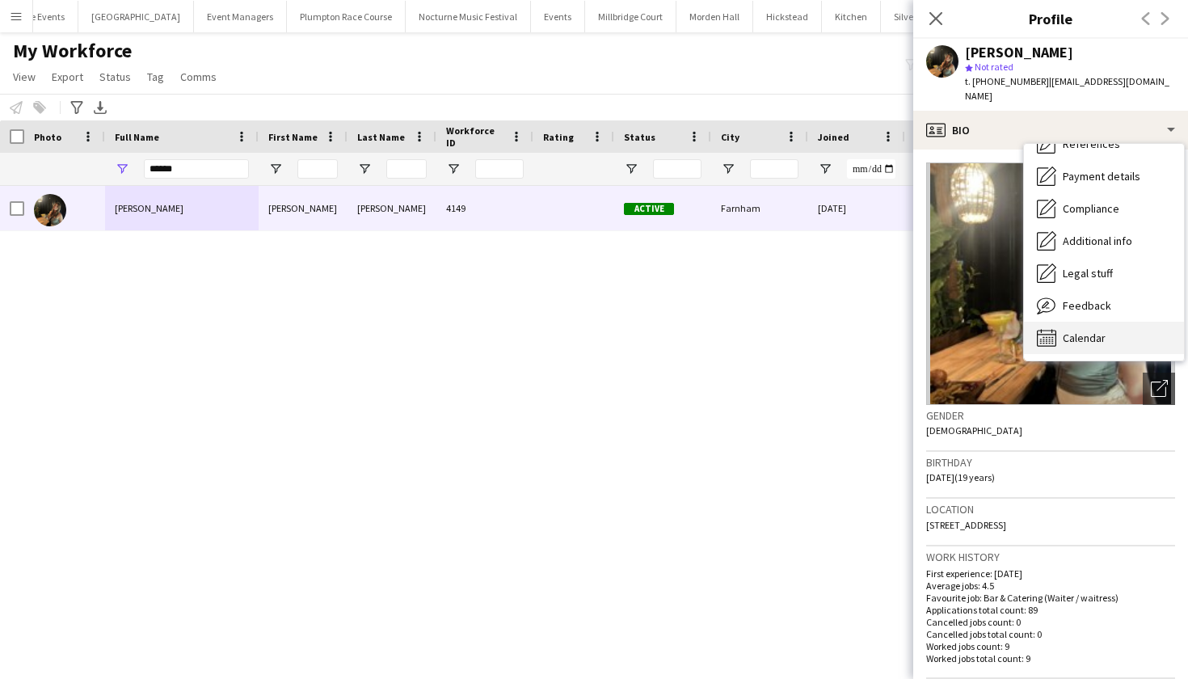
scroll to position [184, 0]
click at [1088, 331] on span "Calendar" at bounding box center [1084, 338] width 43 height 15
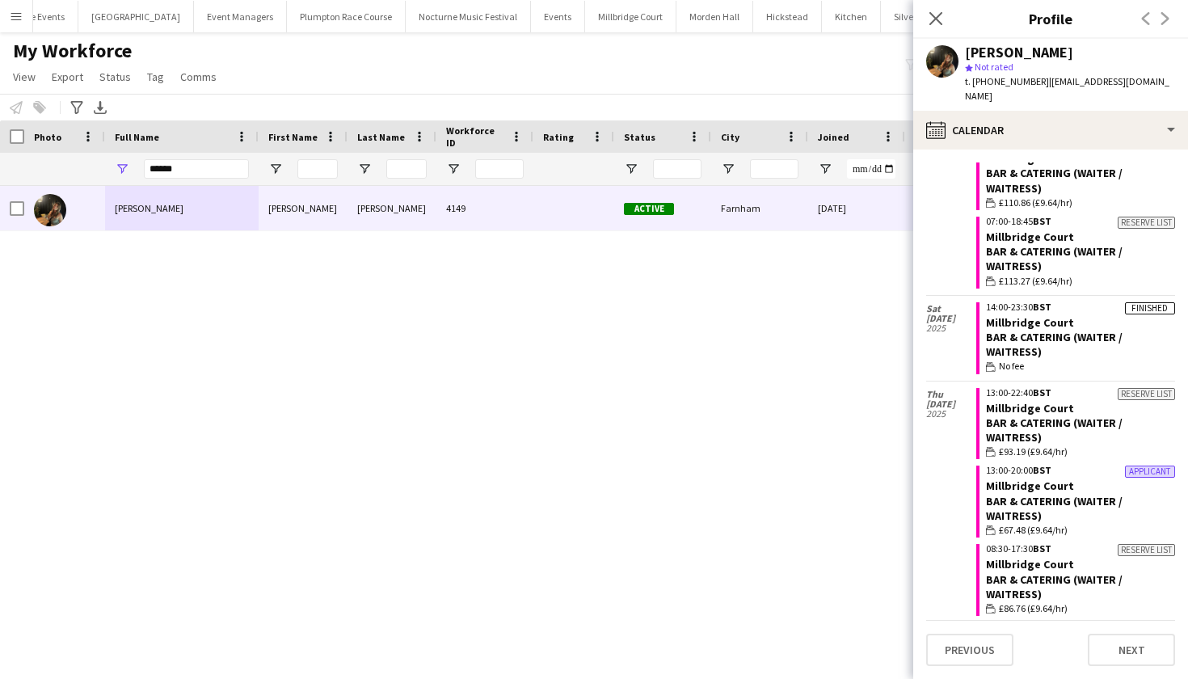
scroll to position [378, 0]
click at [1014, 314] on link "Millbridge Court" at bounding box center [1030, 321] width 88 height 15
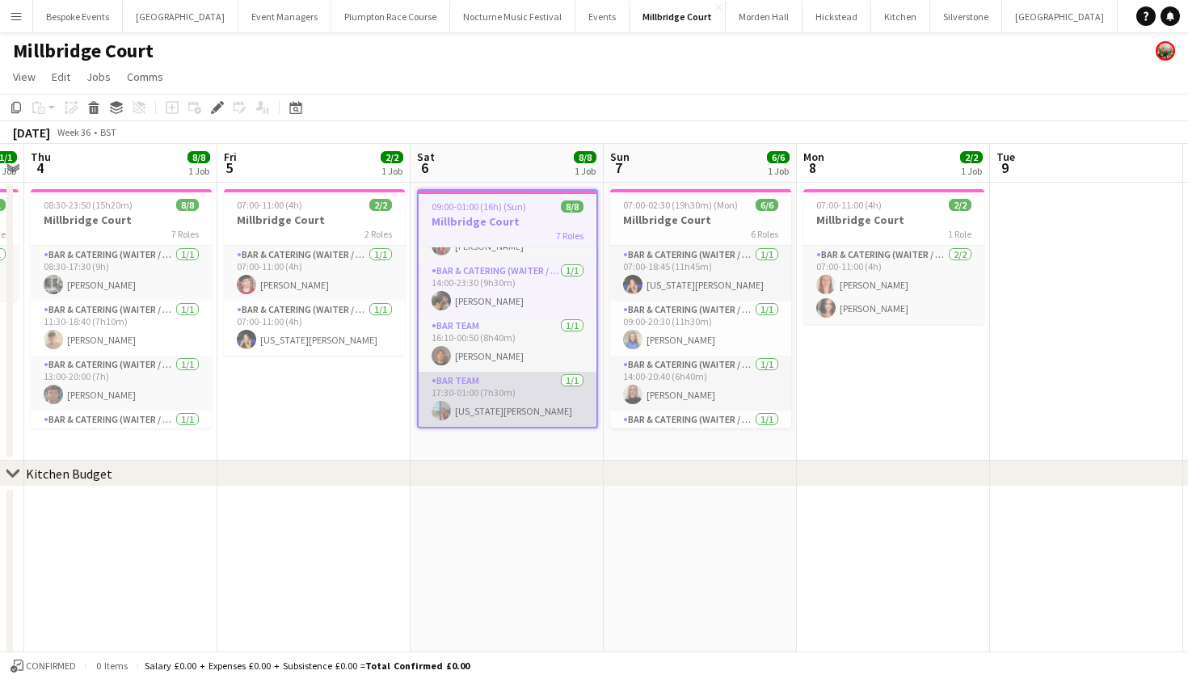
scroll to position [172, 0]
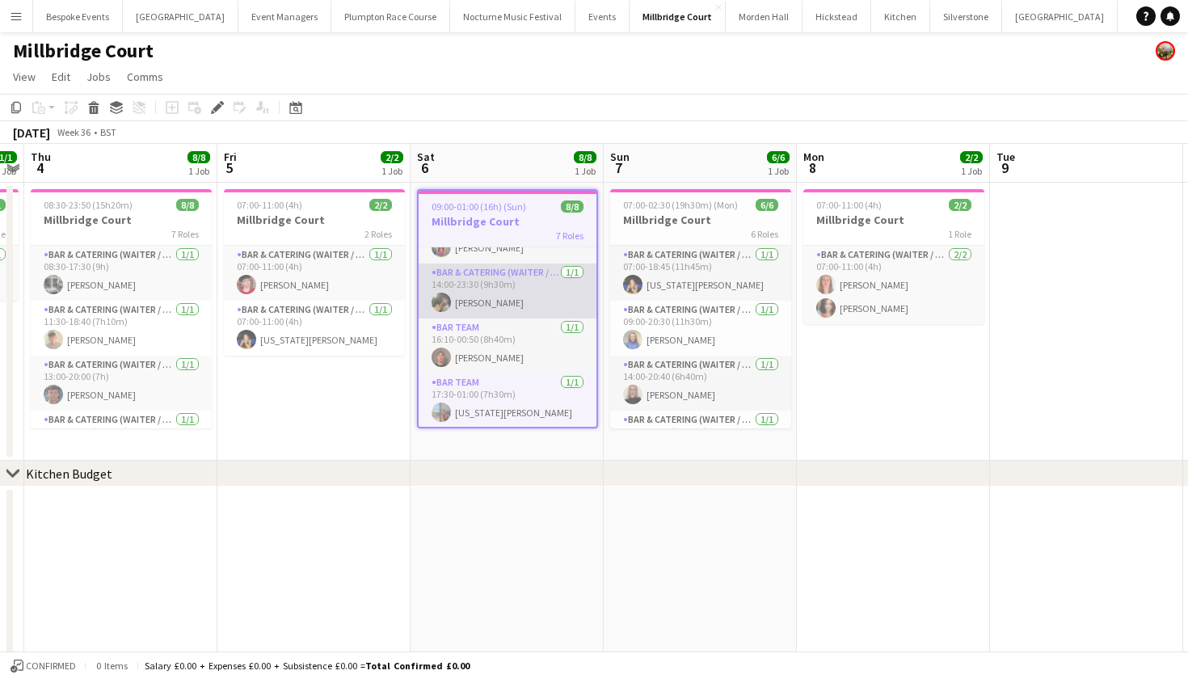
click at [467, 282] on app-card-role "Bar & Catering (Waiter / waitress) [DATE] 14:00-23:30 (9h30m) [PERSON_NAME]" at bounding box center [508, 291] width 178 height 55
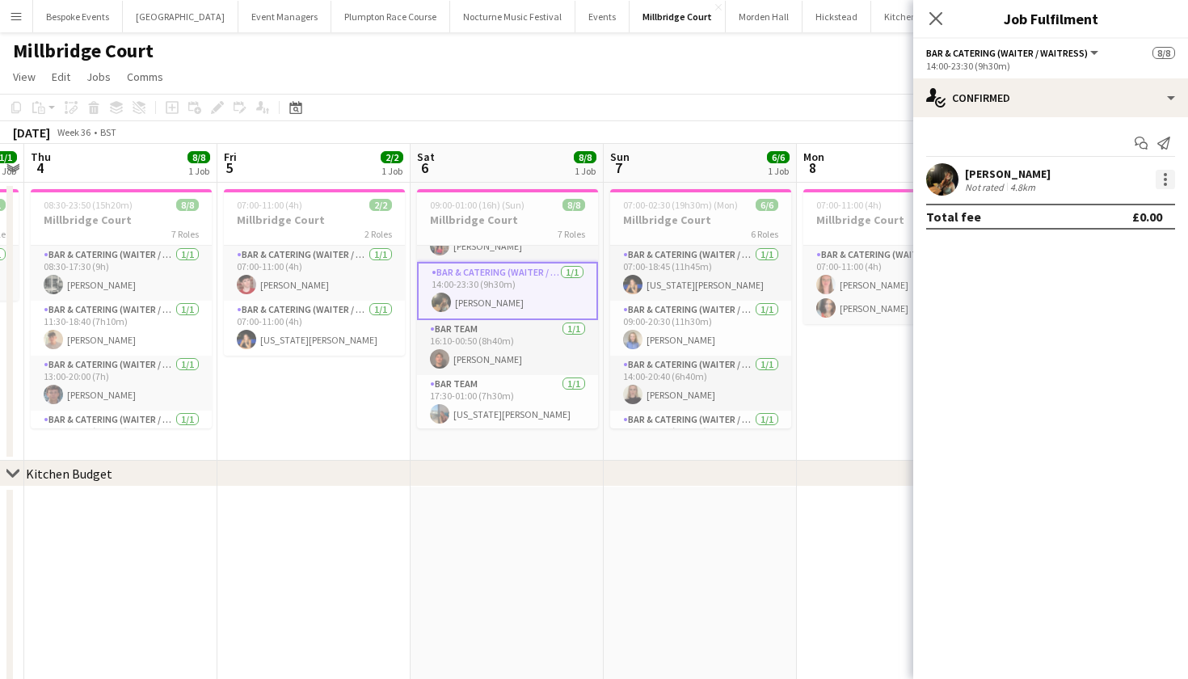
click at [1162, 180] on div at bounding box center [1165, 179] width 19 height 19
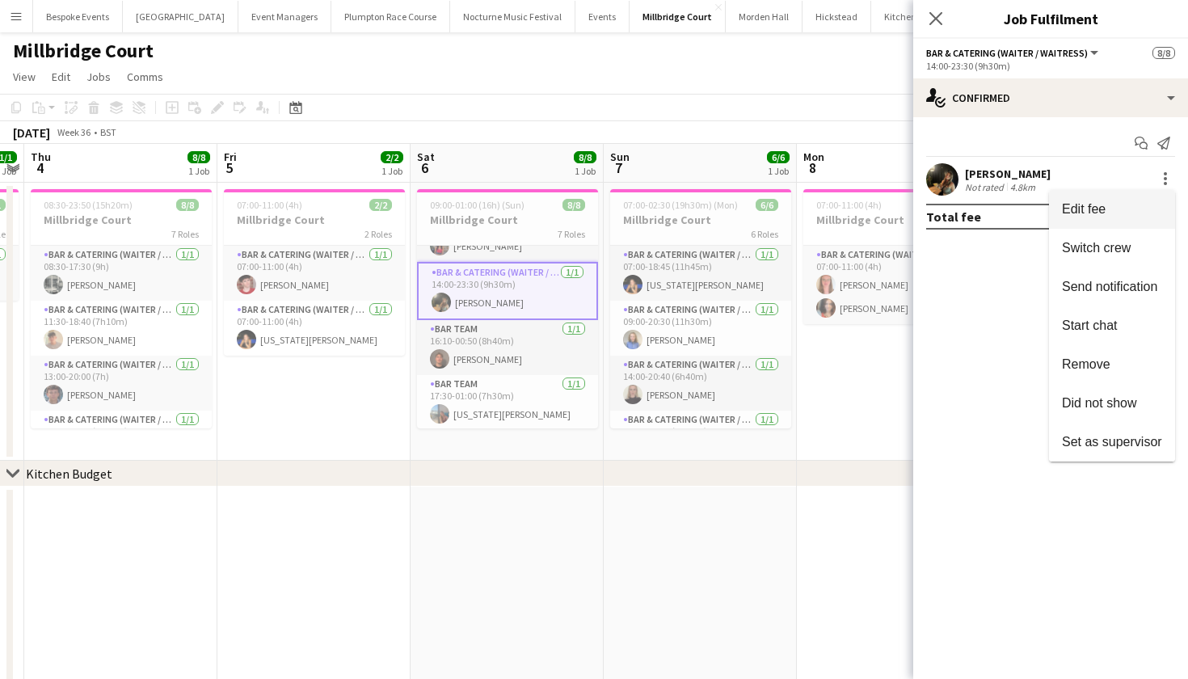
click at [1132, 204] on span "Edit fee" at bounding box center [1112, 209] width 100 height 15
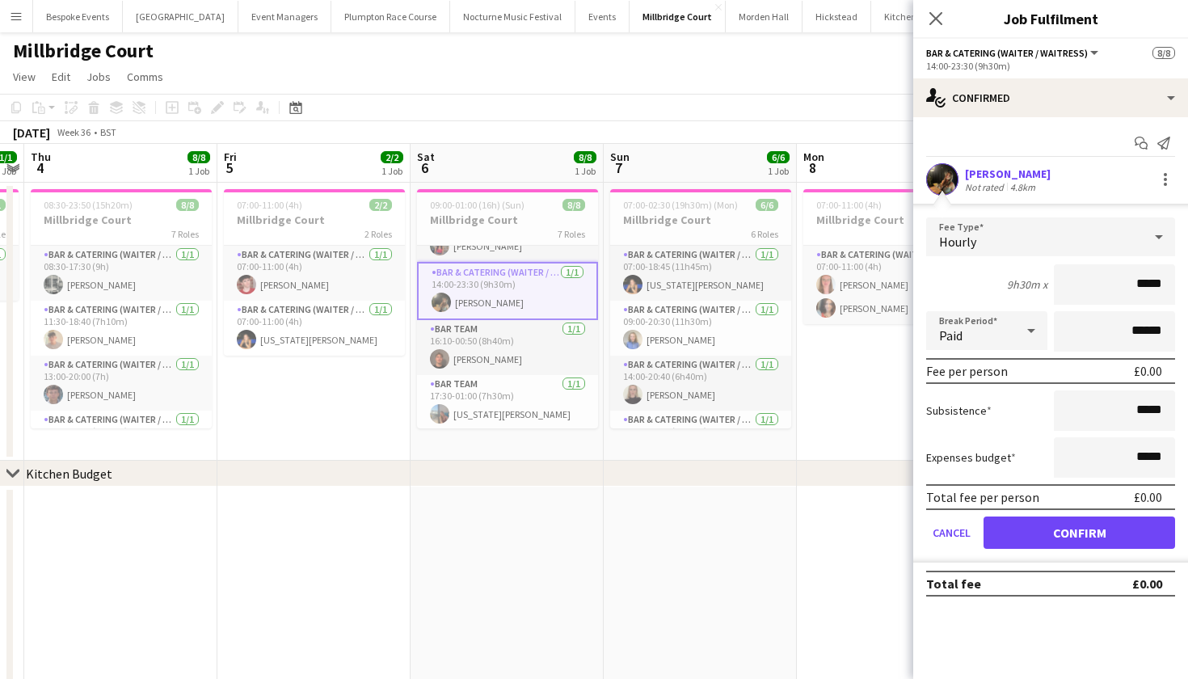
click at [1114, 236] on div "Hourly" at bounding box center [1034, 236] width 217 height 39
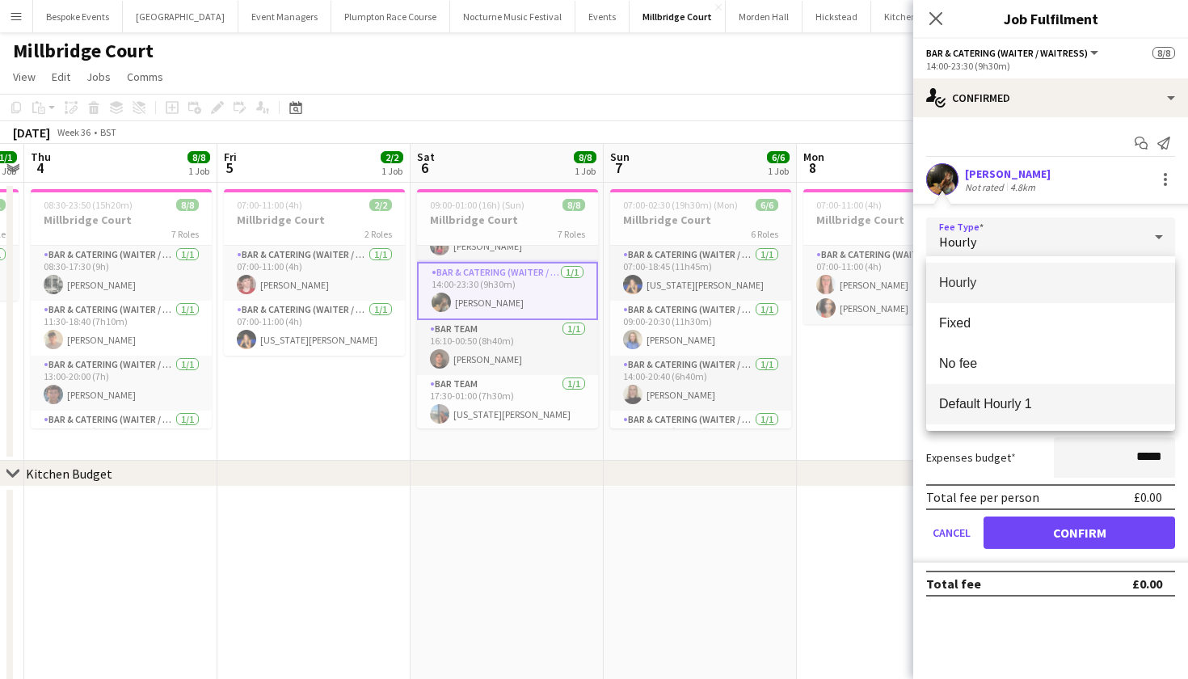
click at [1071, 401] on span "Default Hourly 1" at bounding box center [1050, 403] width 223 height 15
type input "******"
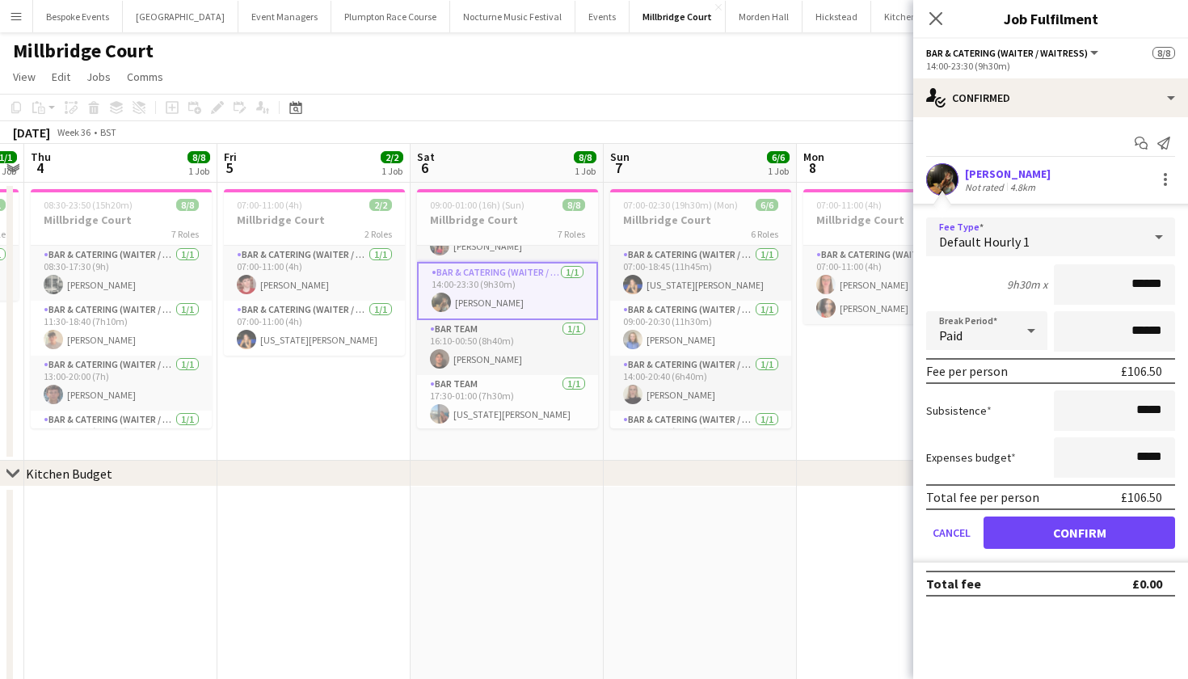
click at [1077, 525] on button "Confirm" at bounding box center [1080, 532] width 192 height 32
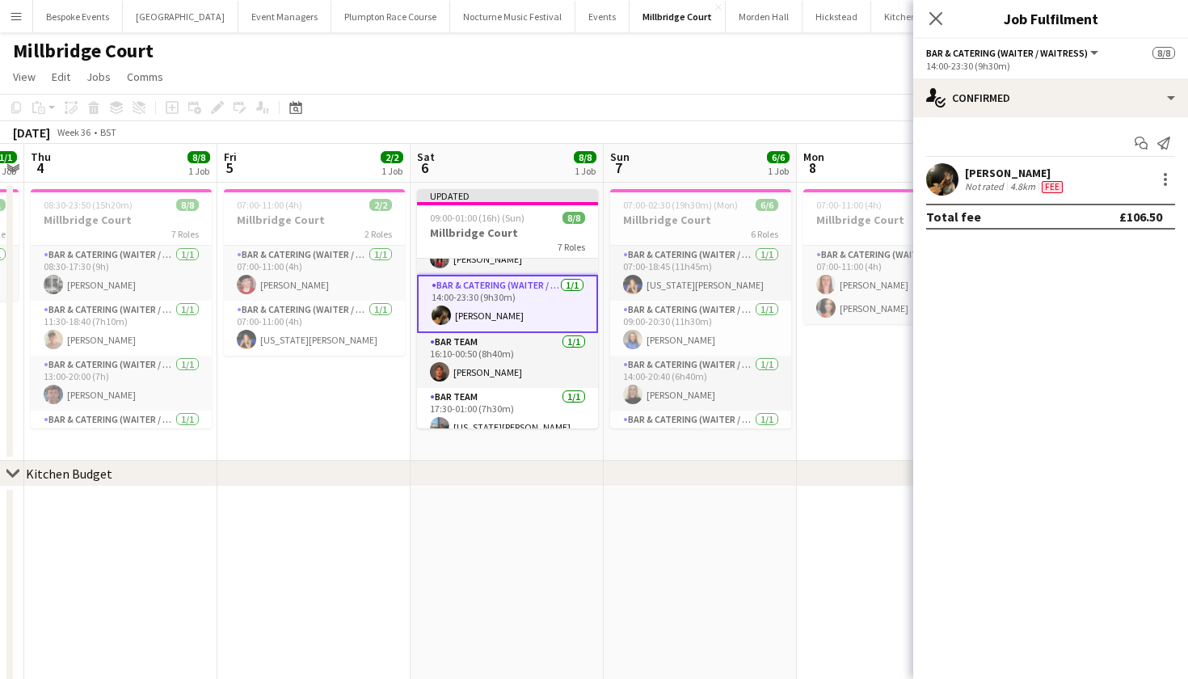
click at [801, 501] on app-date-cell at bounding box center [893, 622] width 193 height 271
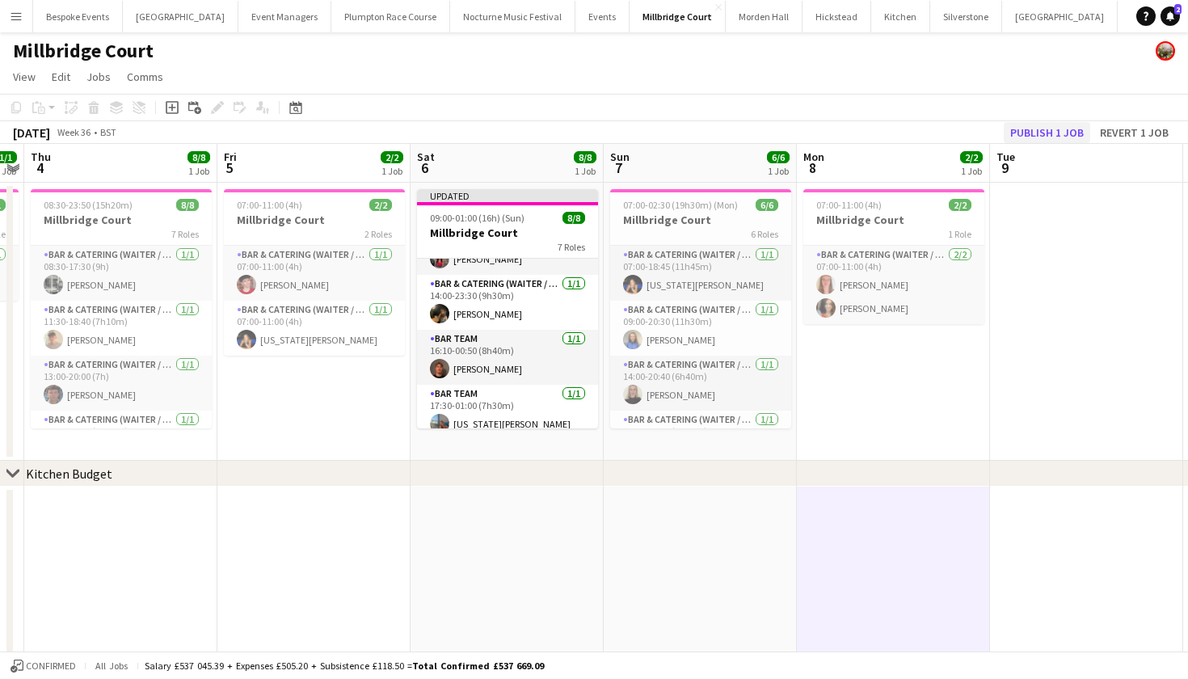
click at [1043, 129] on button "Publish 1 job" at bounding box center [1047, 132] width 86 height 21
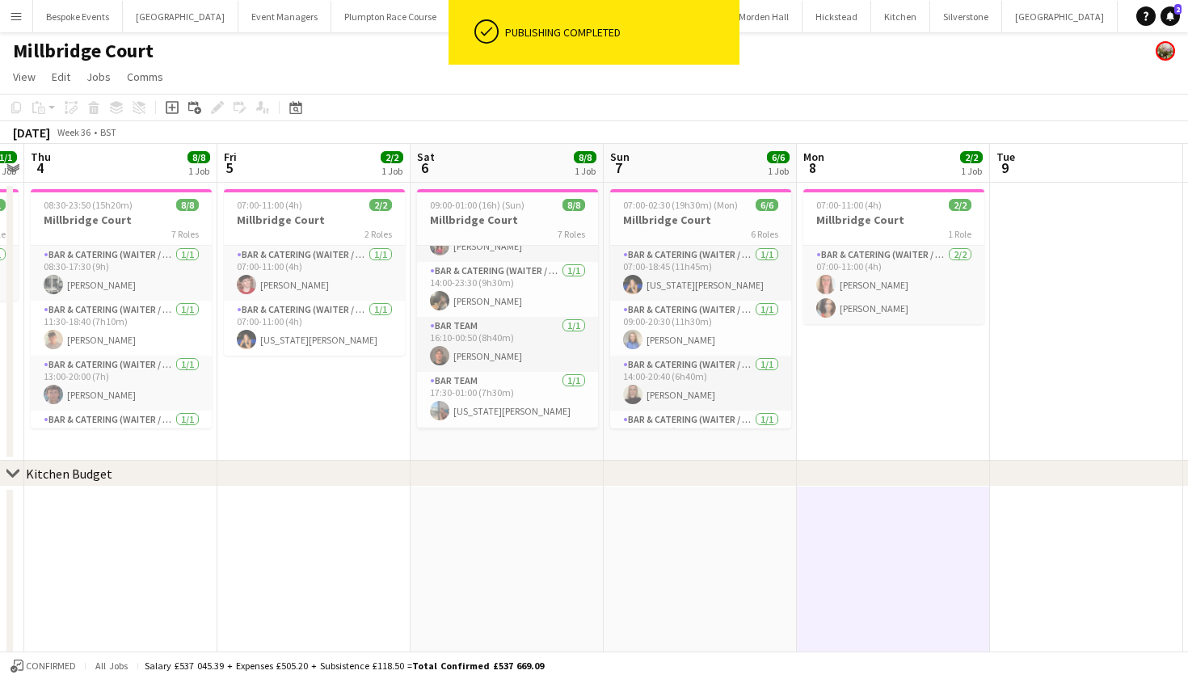
click at [19, 17] on app-icon "Menu" at bounding box center [16, 16] width 13 height 13
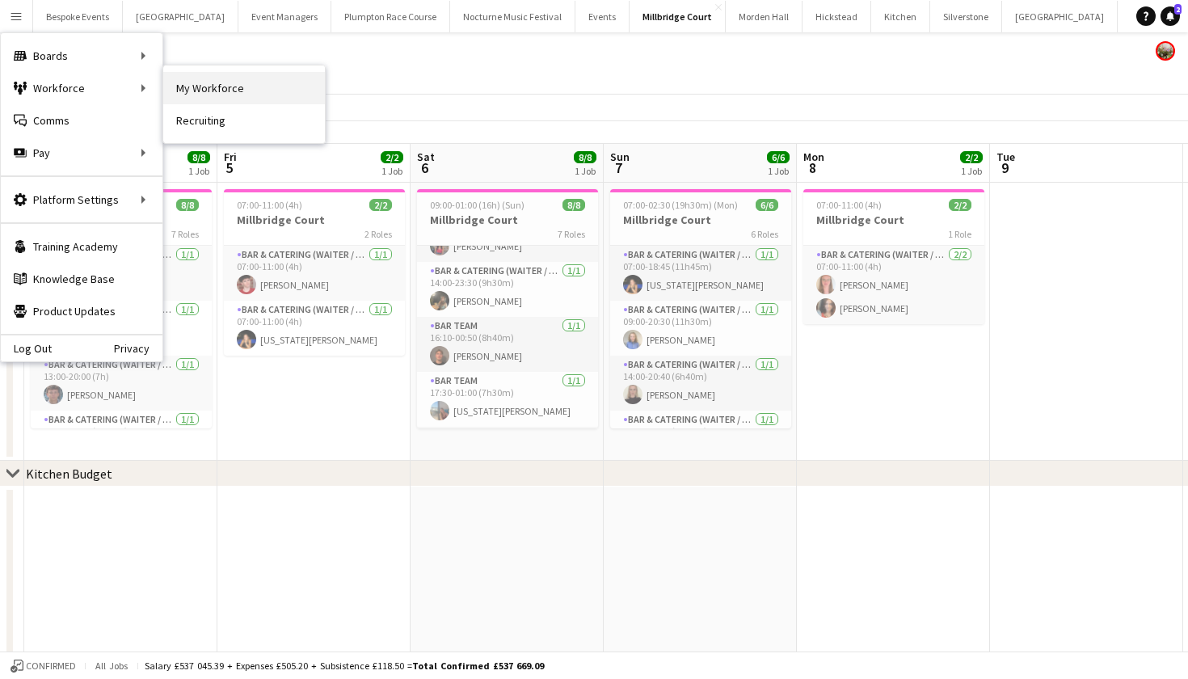
click at [180, 88] on link "My Workforce" at bounding box center [244, 88] width 162 height 32
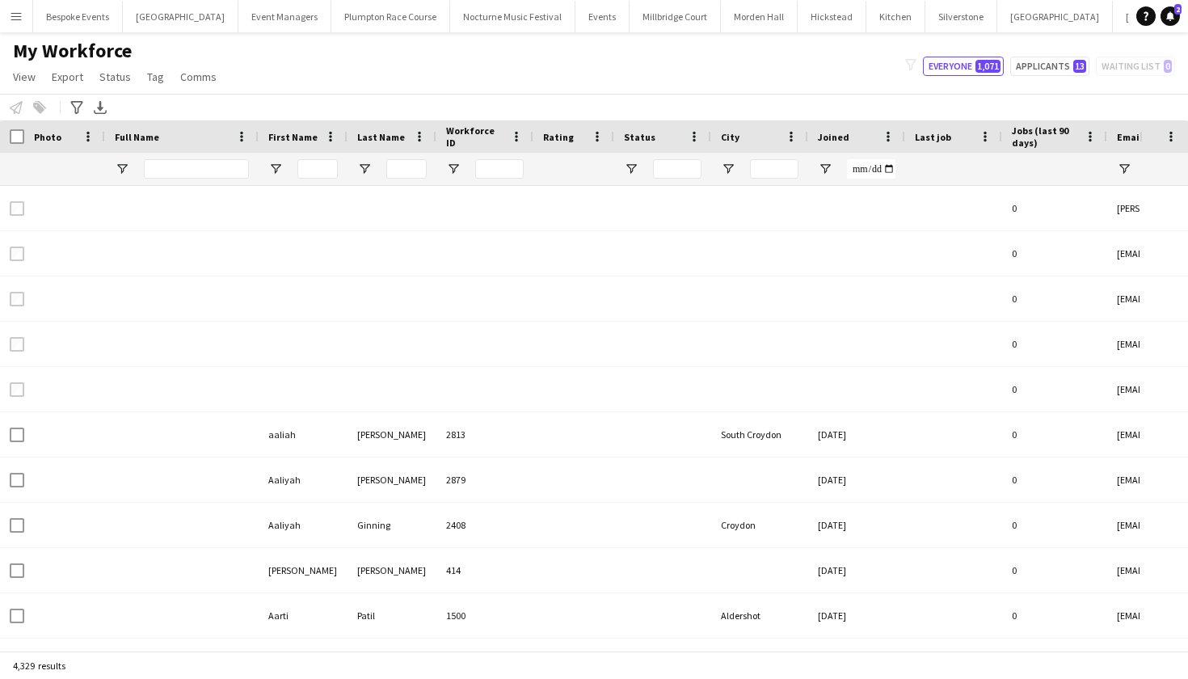
type input "******"
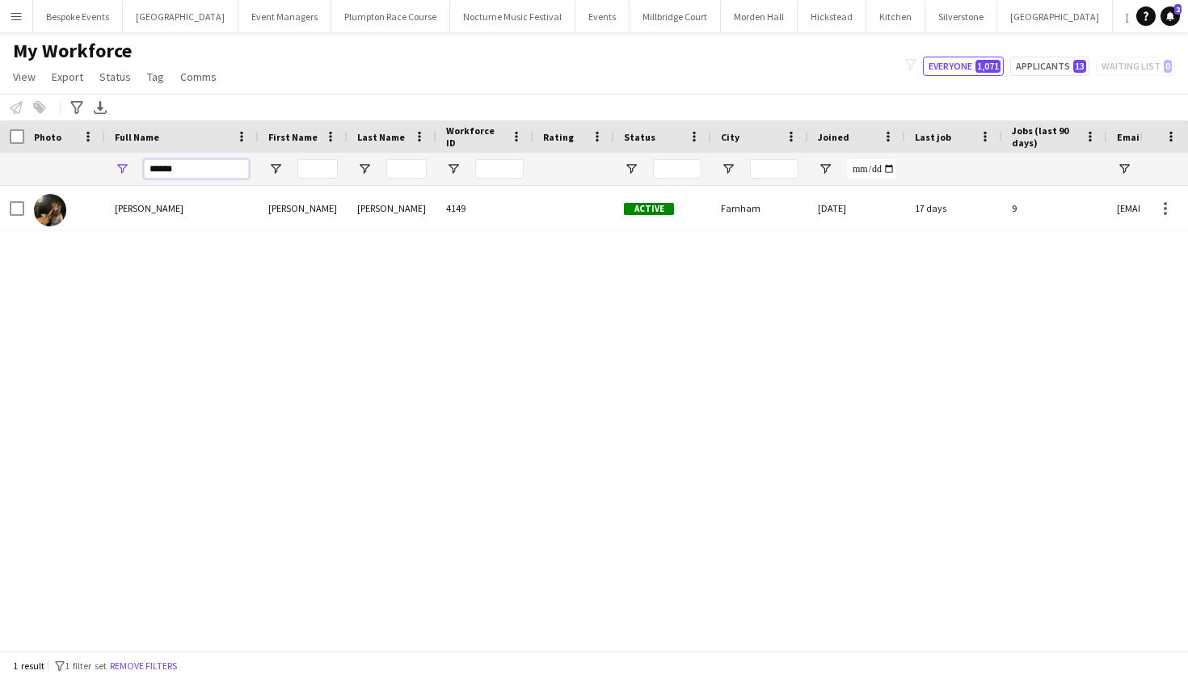
drag, startPoint x: 193, startPoint y: 167, endPoint x: 132, endPoint y: 167, distance: 61.4
click at [132, 167] on div "******" at bounding box center [182, 169] width 154 height 32
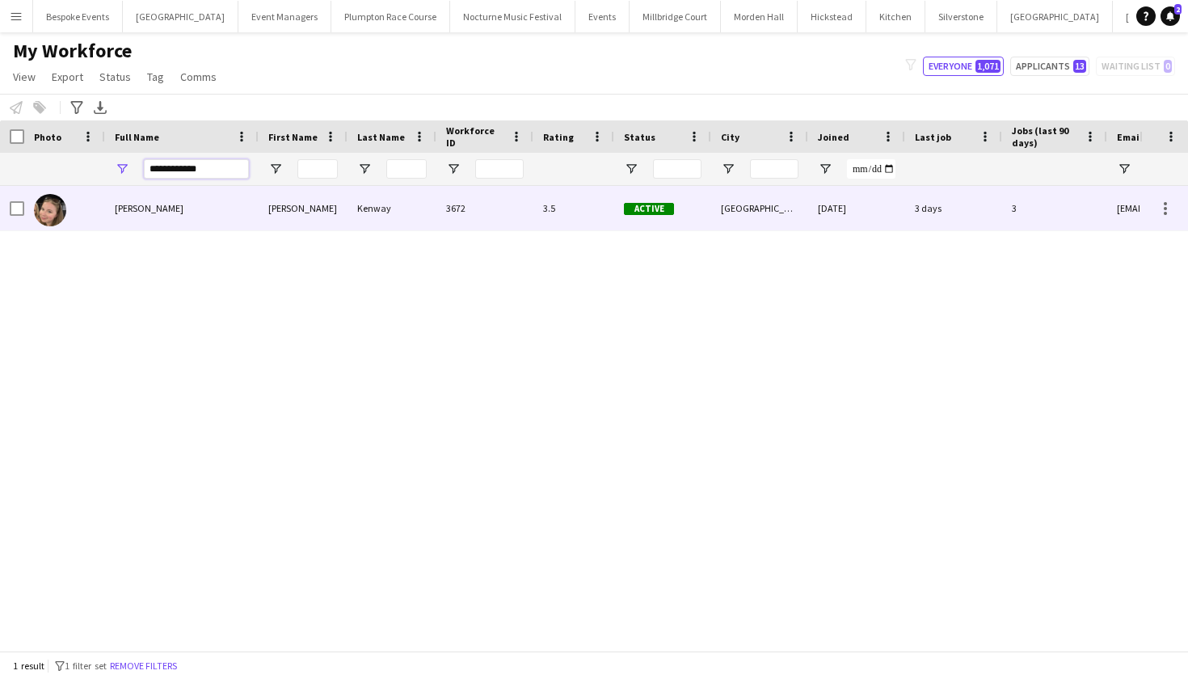
type input "**********"
click at [130, 203] on span "[PERSON_NAME]" at bounding box center [149, 208] width 69 height 12
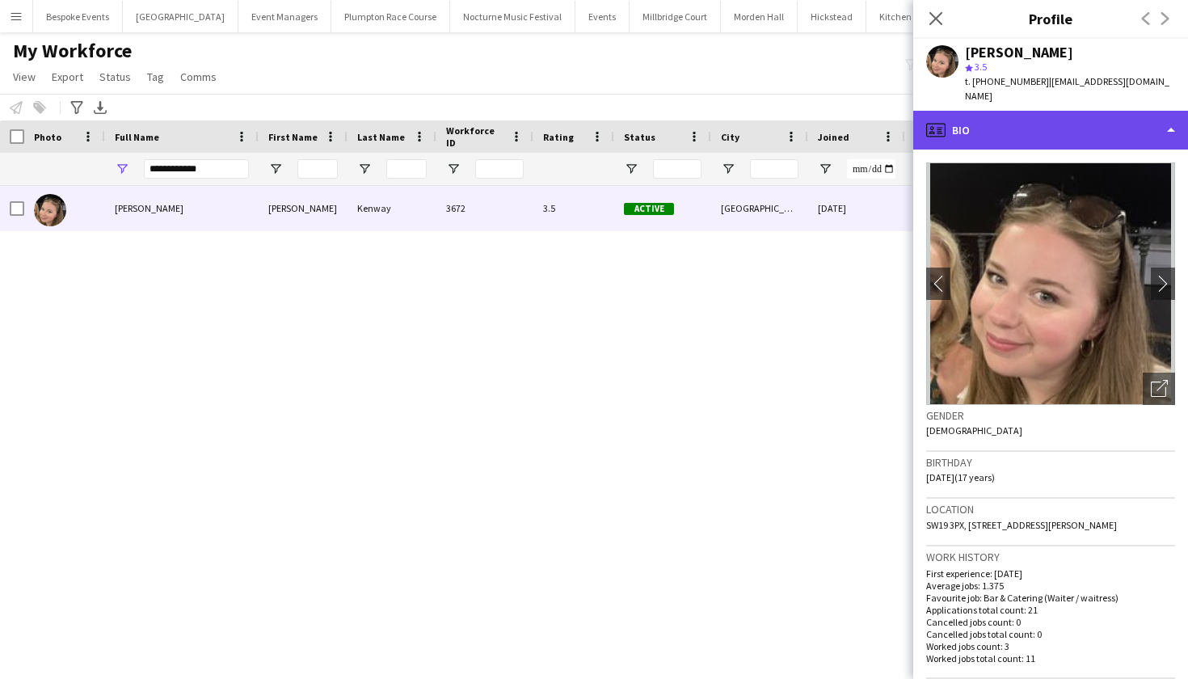
click at [1109, 111] on div "profile Bio" at bounding box center [1050, 130] width 275 height 39
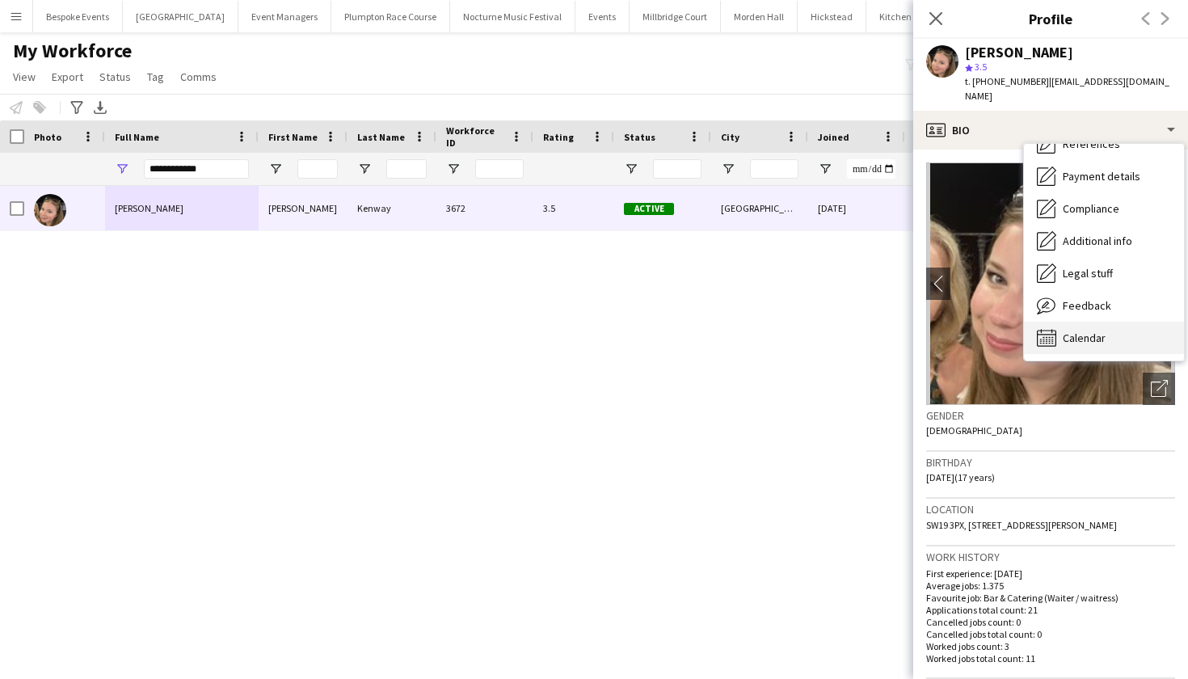
scroll to position [184, 0]
click at [1091, 331] on span "Calendar" at bounding box center [1084, 338] width 43 height 15
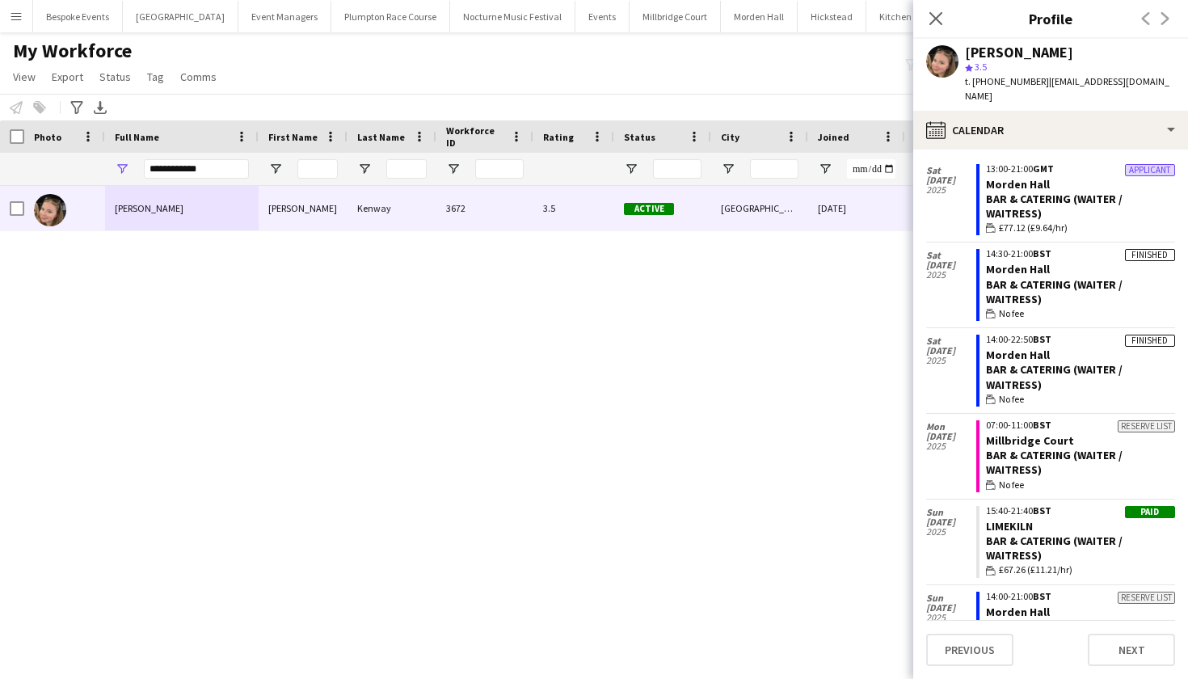
scroll to position [40, 0]
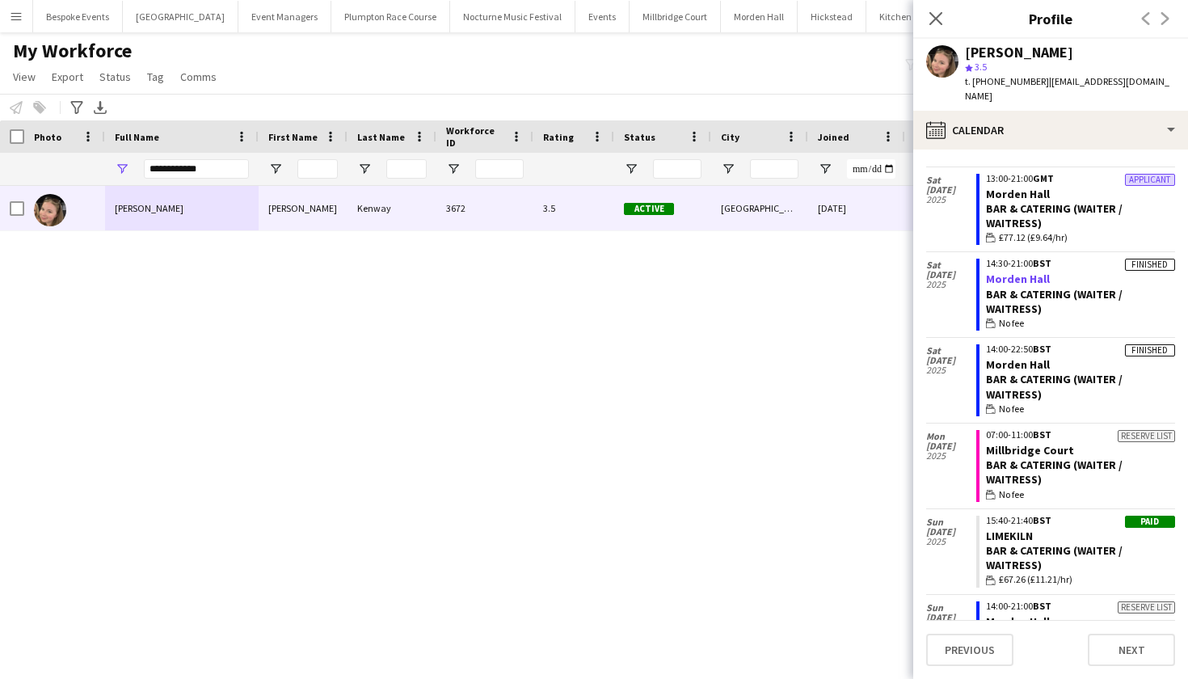
click at [1013, 272] on link "Morden Hall" at bounding box center [1018, 279] width 64 height 15
click at [1018, 357] on link "Morden Hall" at bounding box center [1018, 364] width 64 height 15
click at [1025, 187] on link "Morden Hall" at bounding box center [1018, 194] width 64 height 15
click at [1014, 272] on link "Morden Hall" at bounding box center [1018, 279] width 64 height 15
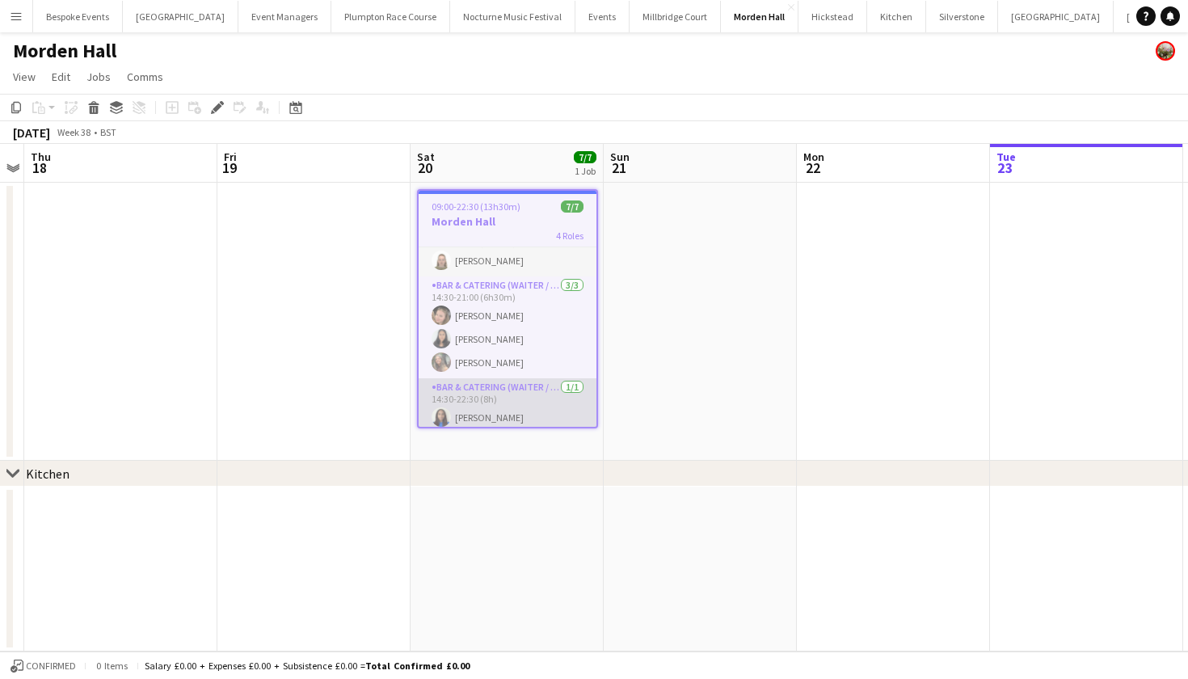
scroll to position [1, 0]
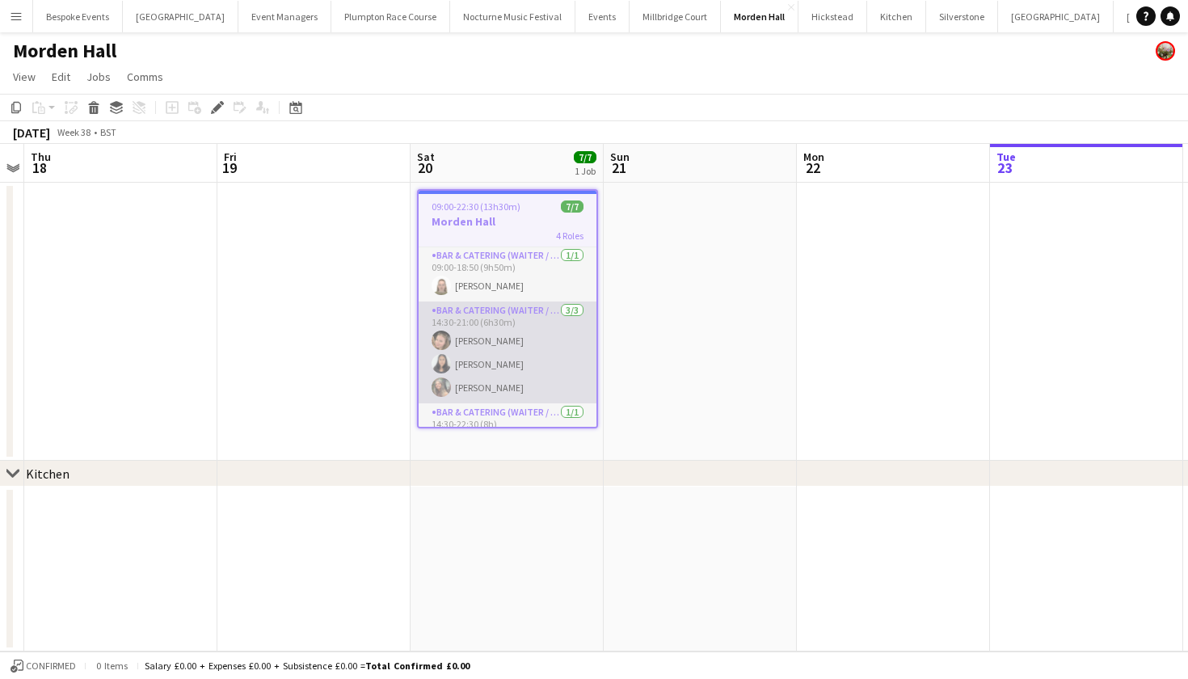
click at [535, 333] on app-card-role "Bar & Catering (Waiter / waitress) [DATE] 14:30-21:00 (6h30m) [PERSON_NAME] [PE…" at bounding box center [508, 352] width 178 height 102
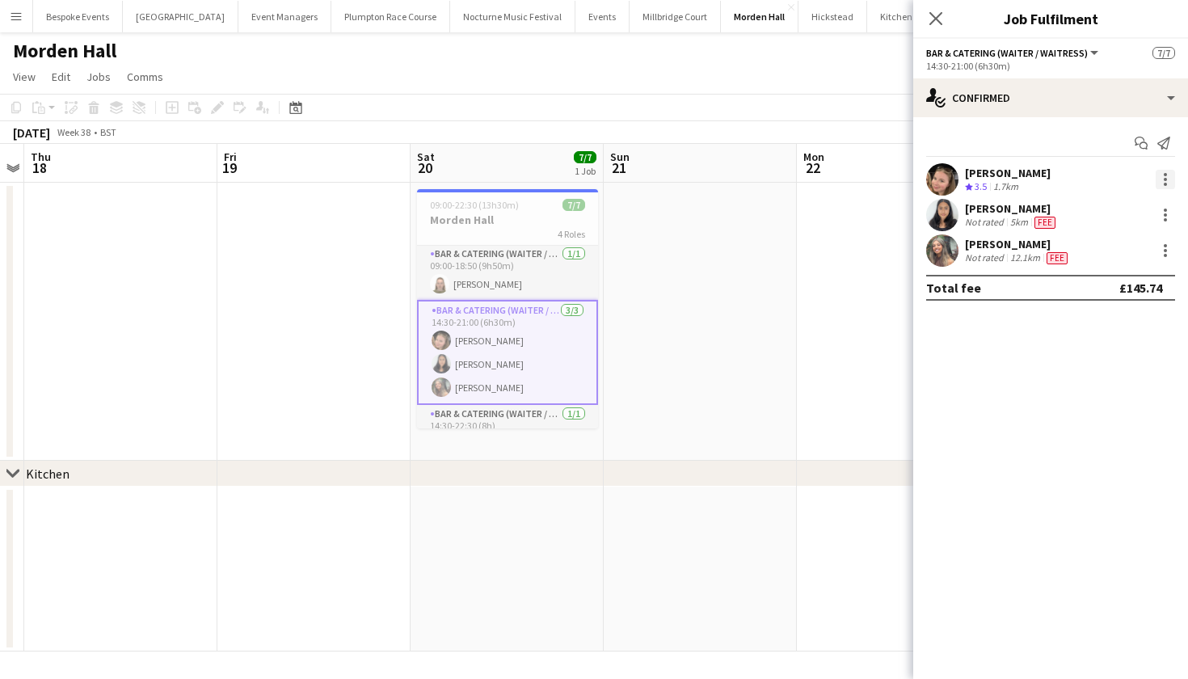
click at [1168, 181] on div at bounding box center [1165, 179] width 19 height 19
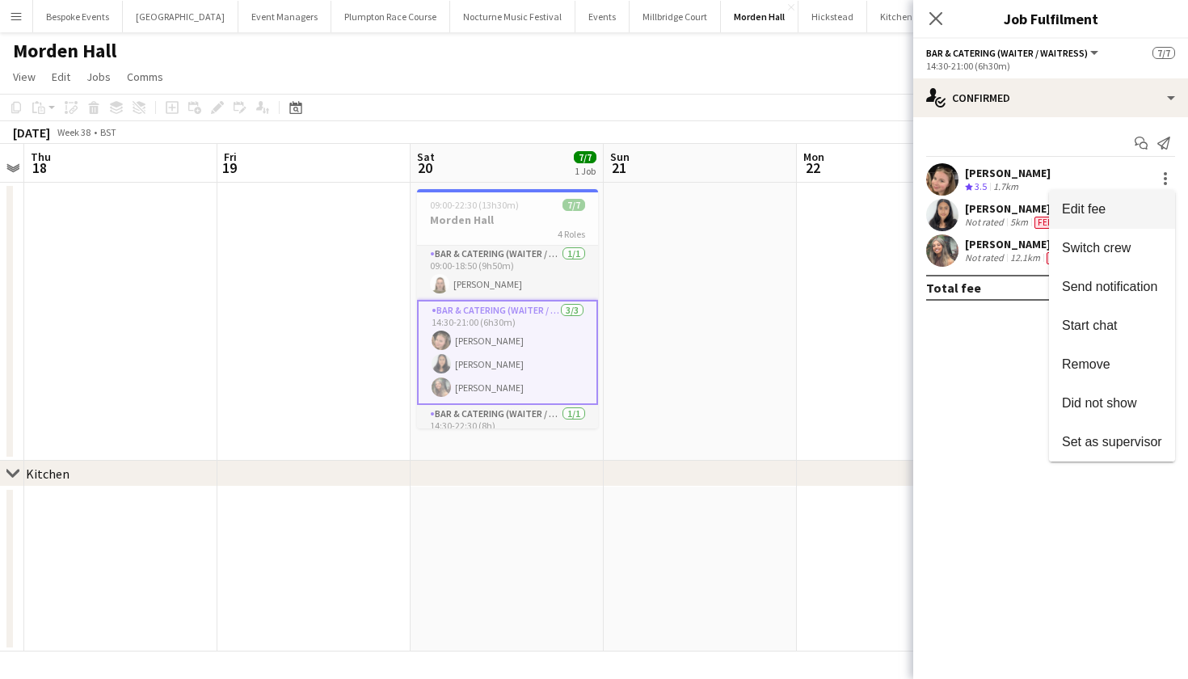
click at [1107, 197] on button "Edit fee" at bounding box center [1112, 209] width 126 height 39
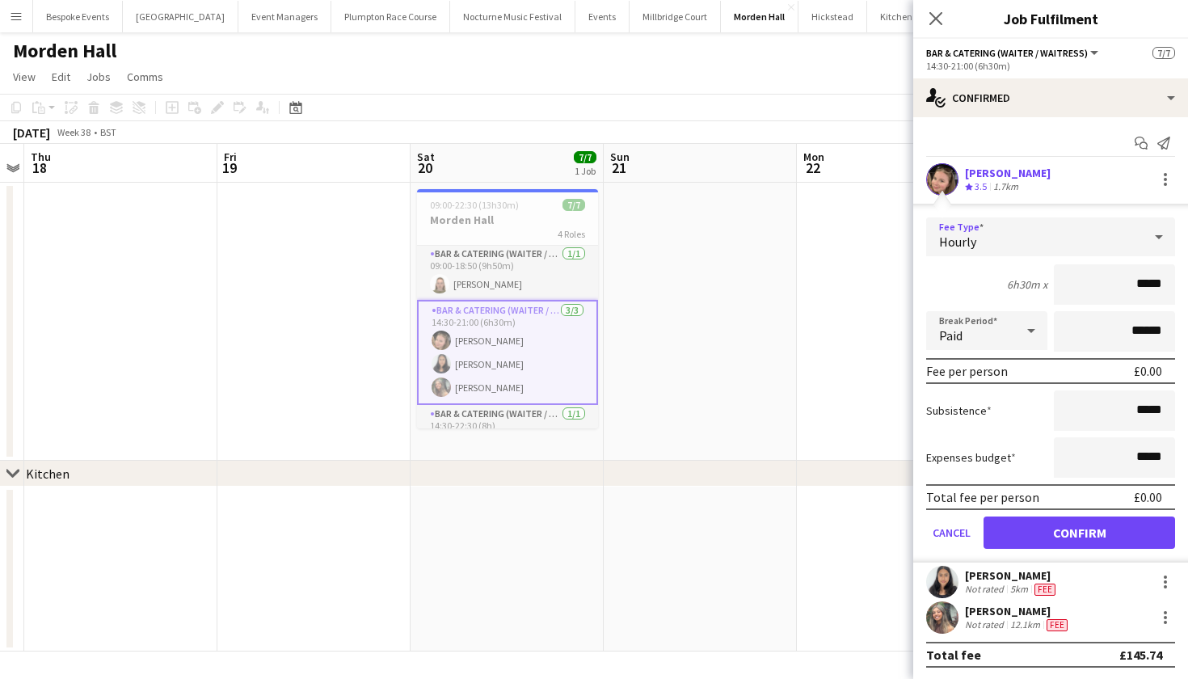
click at [1076, 229] on div "Hourly" at bounding box center [1034, 236] width 217 height 39
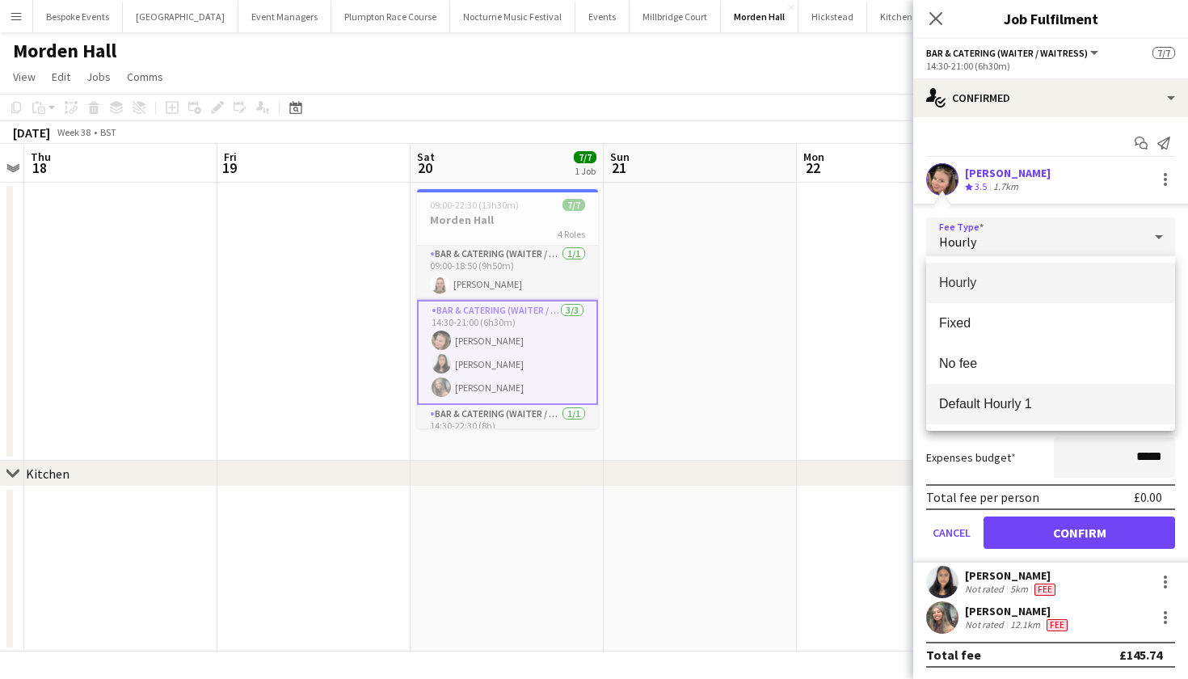
click at [1060, 397] on span "Default Hourly 1" at bounding box center [1050, 403] width 223 height 15
type input "******"
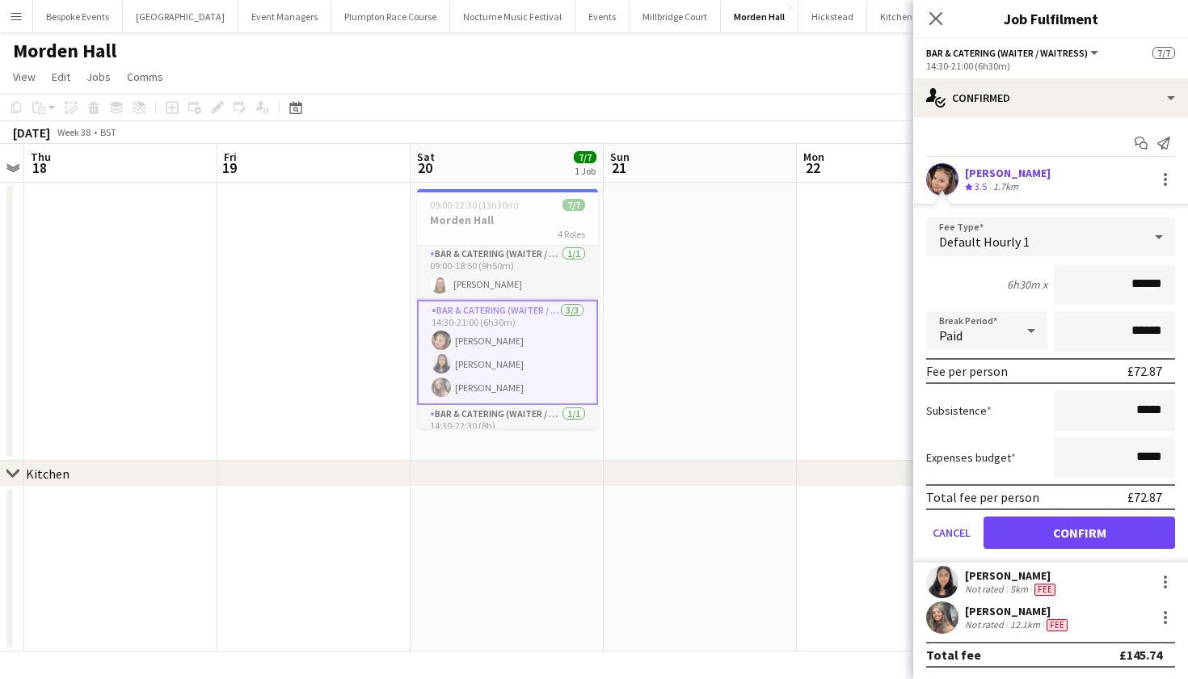
click at [1063, 525] on button "Confirm" at bounding box center [1080, 532] width 192 height 32
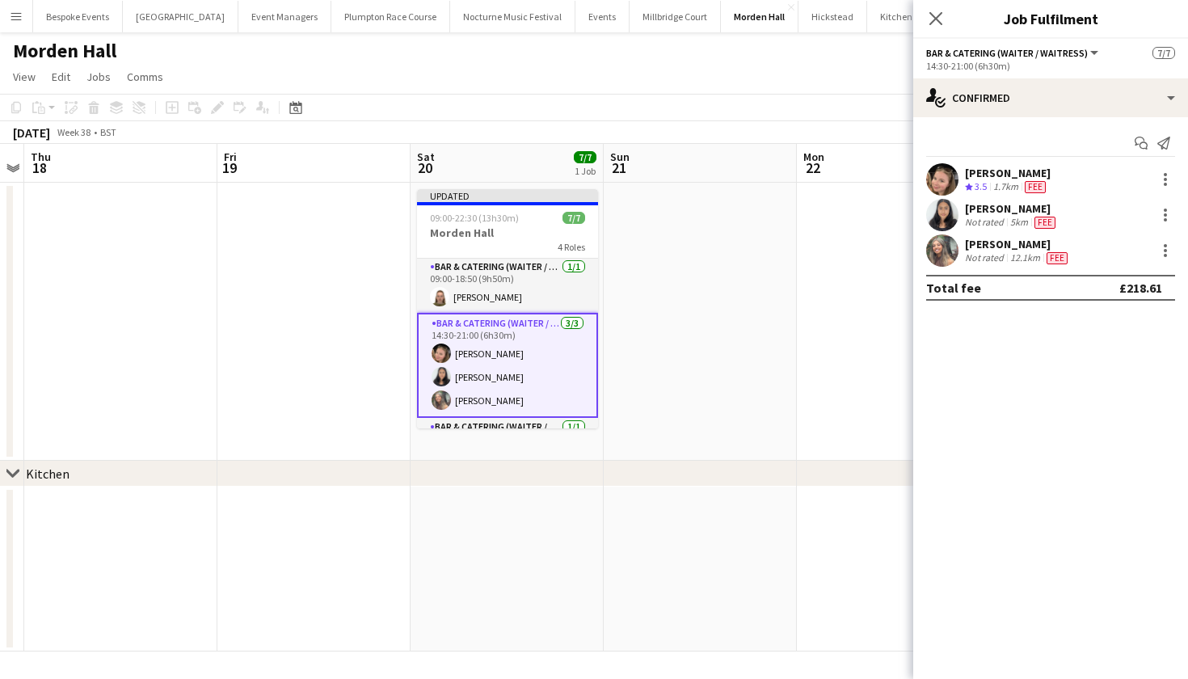
click at [795, 345] on app-date-cell at bounding box center [700, 322] width 193 height 278
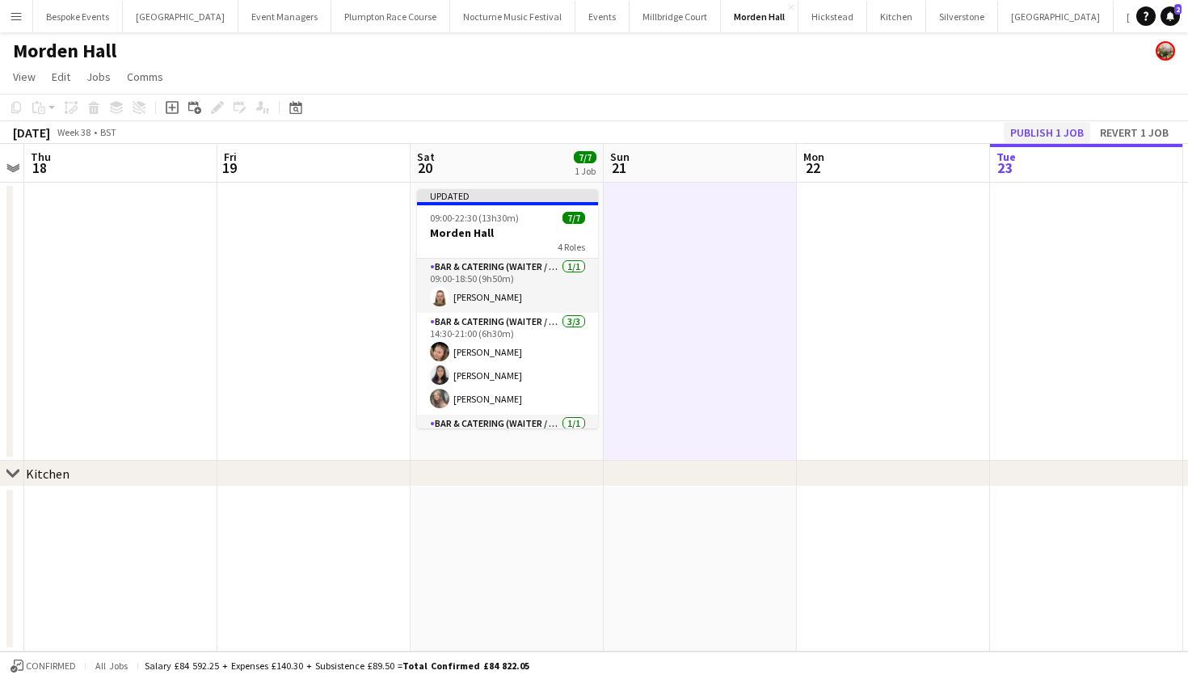
click at [1021, 129] on button "Publish 1 job" at bounding box center [1047, 132] width 86 height 21
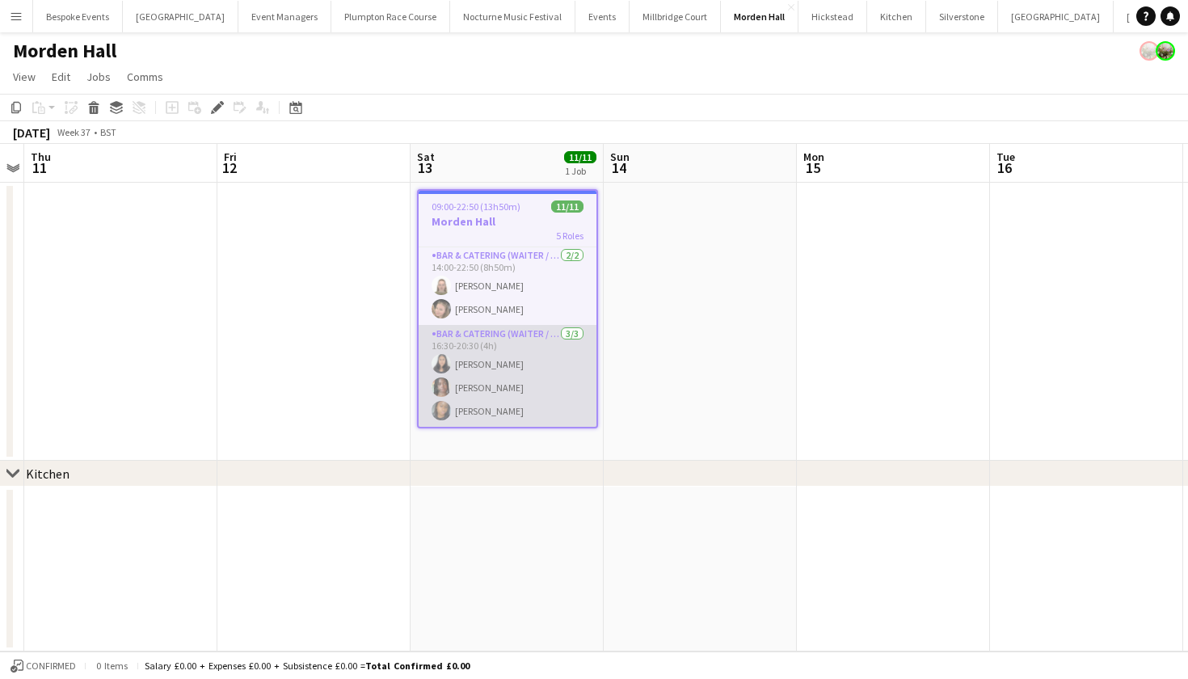
scroll to position [236, 0]
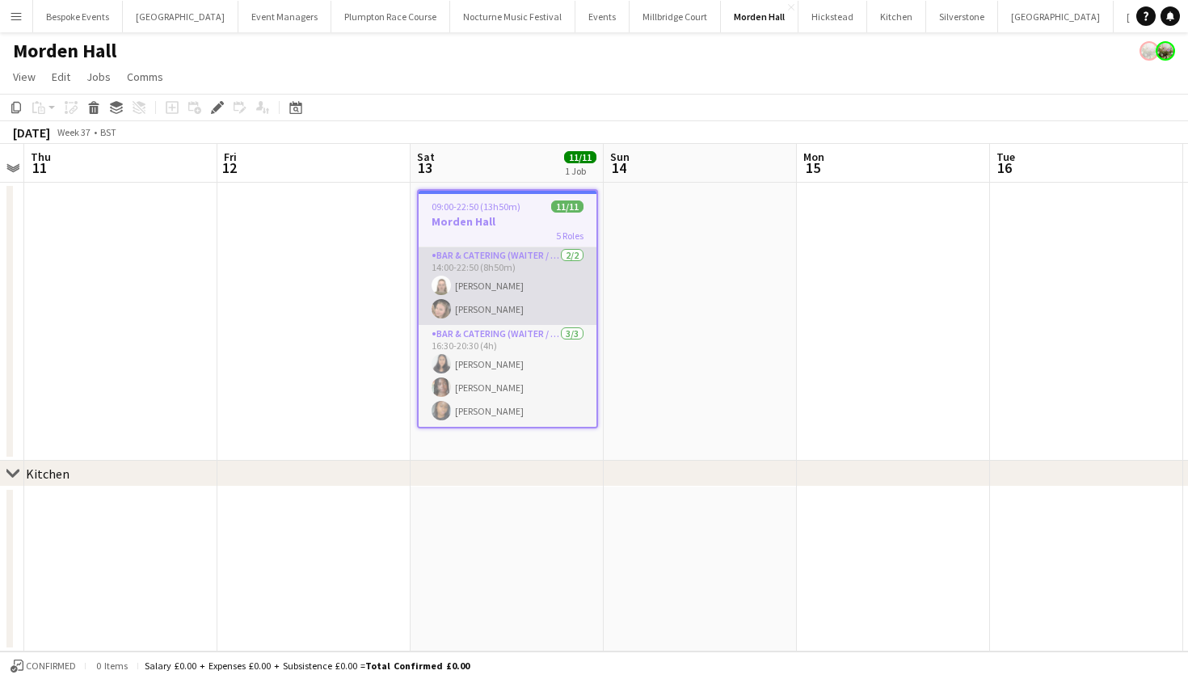
click at [550, 315] on app-card-role "Bar & Catering (Waiter / waitress) 2/2 14:00-22:50 (8h50m) Marina Mann Rosie Ke…" at bounding box center [508, 286] width 178 height 78
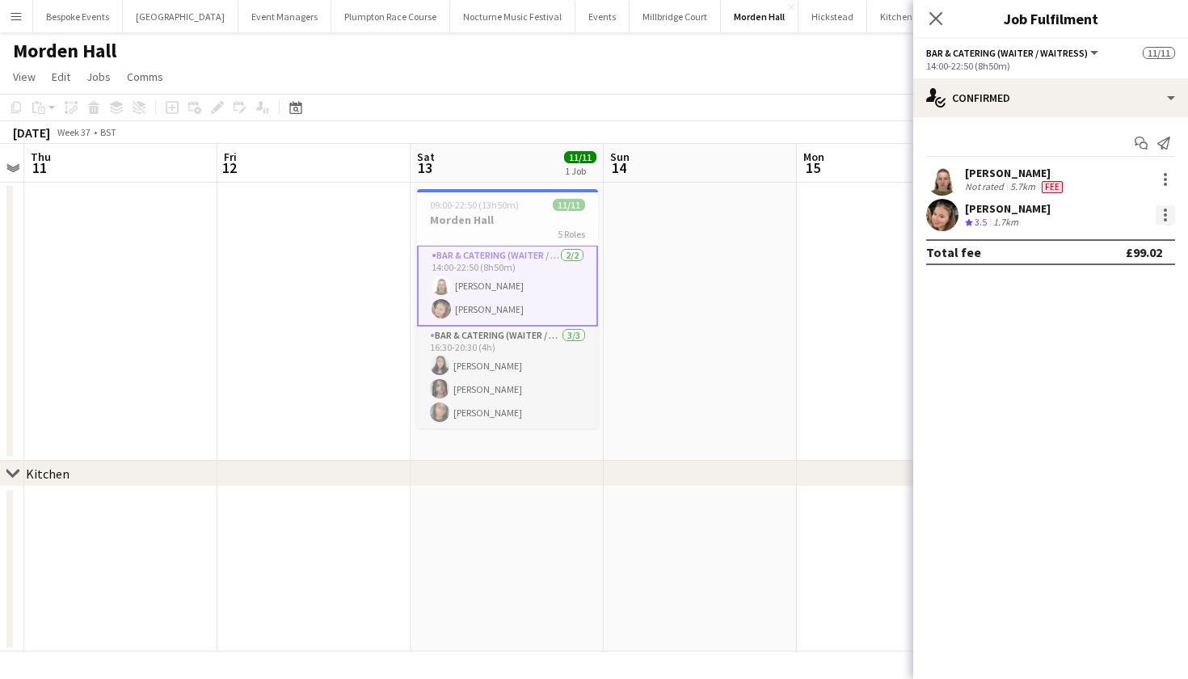
click at [1171, 213] on div at bounding box center [1165, 214] width 19 height 19
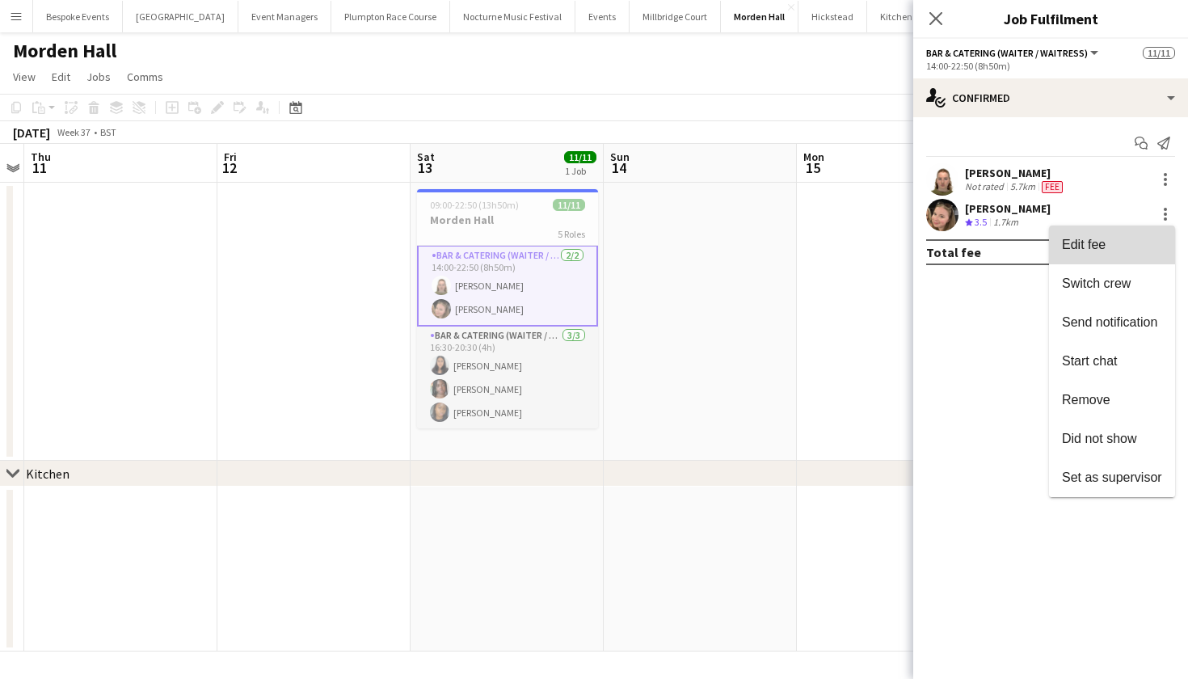
click at [1115, 247] on span "Edit fee" at bounding box center [1112, 245] width 100 height 15
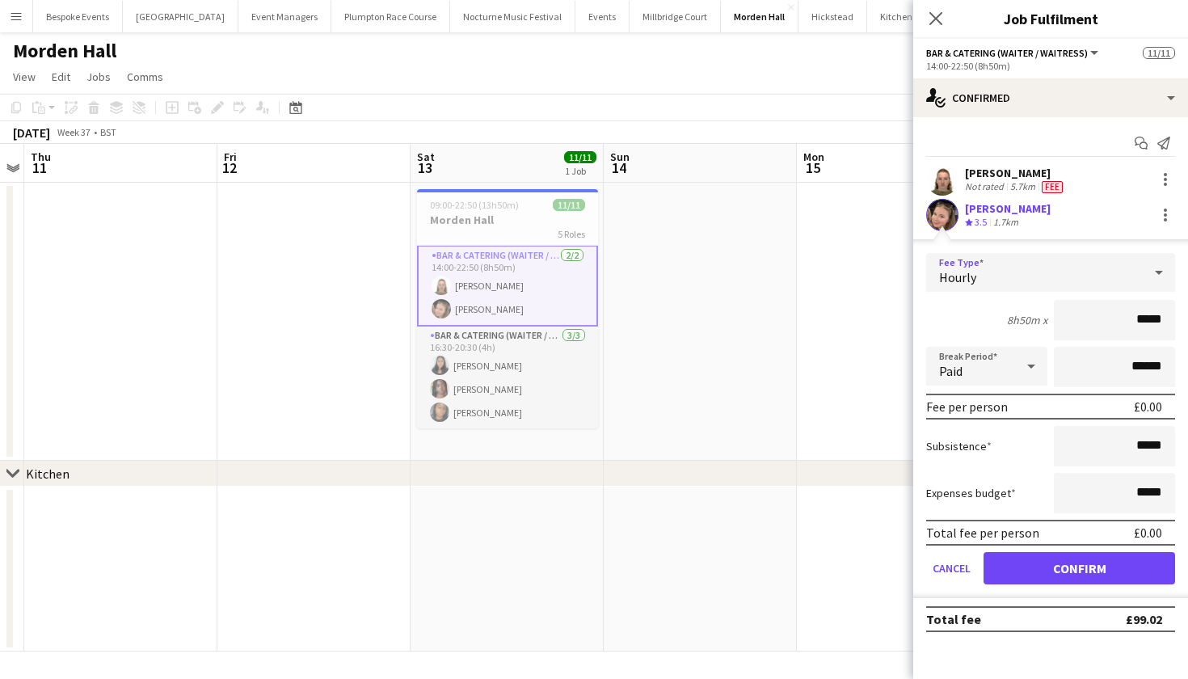
click at [1109, 266] on div "Hourly" at bounding box center [1034, 272] width 217 height 39
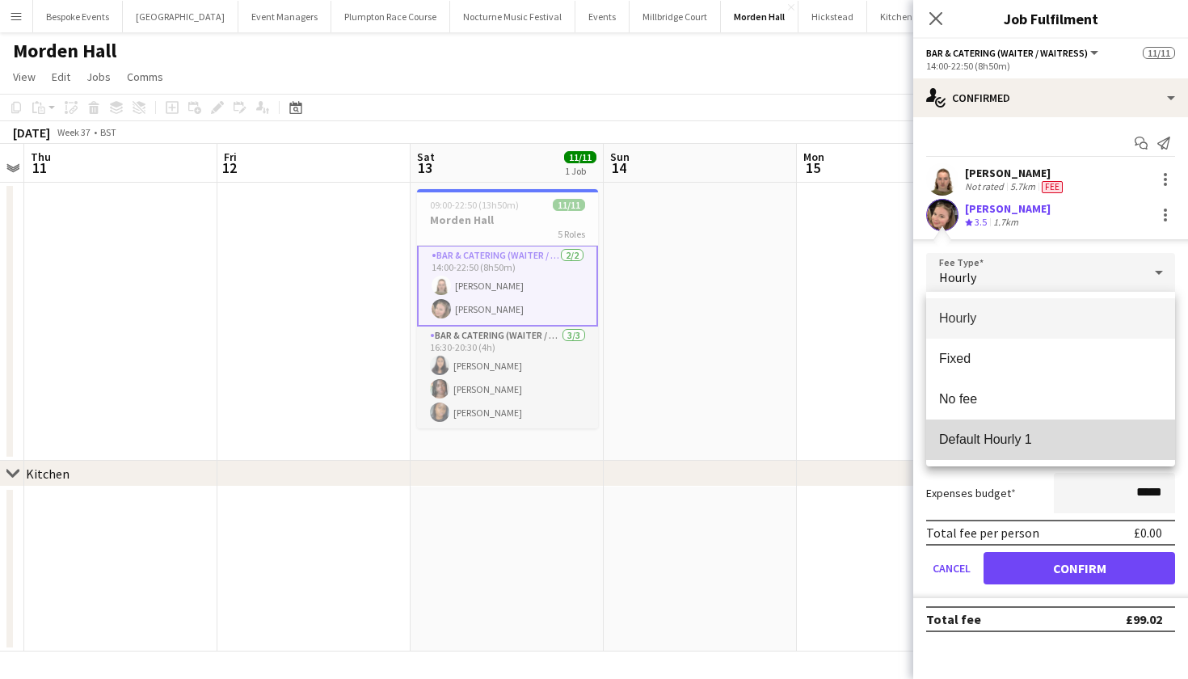
click at [1065, 436] on span "Default Hourly 1" at bounding box center [1050, 439] width 223 height 15
type input "******"
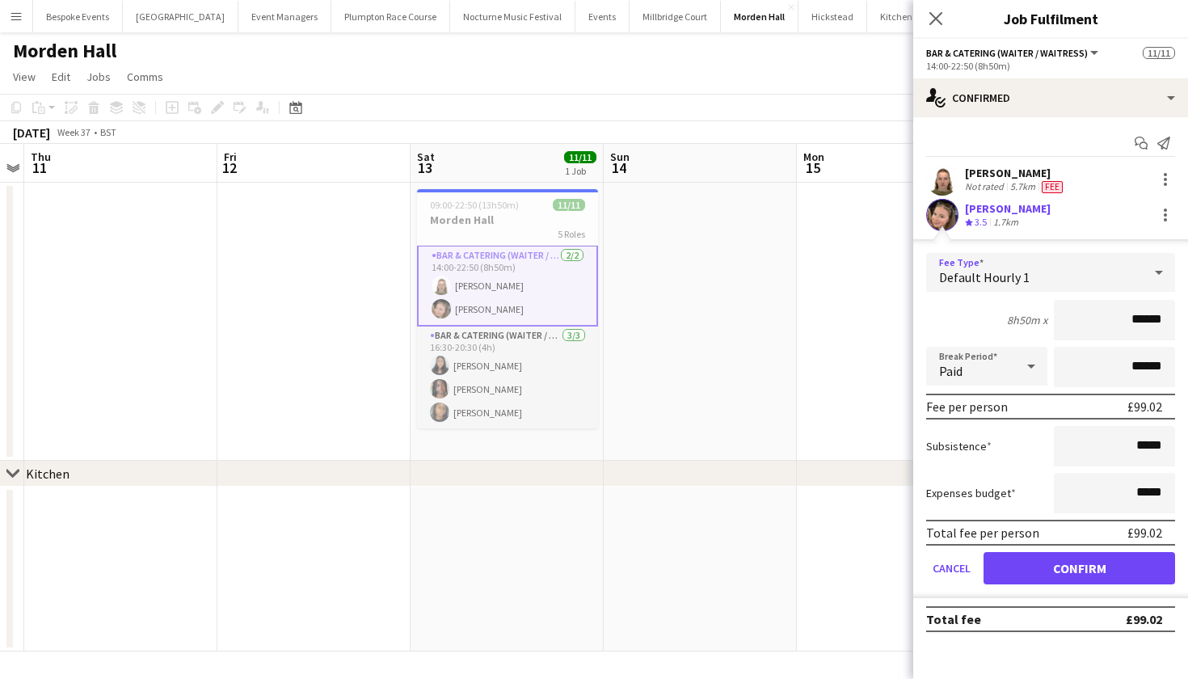
click at [1064, 575] on button "Confirm" at bounding box center [1080, 568] width 192 height 32
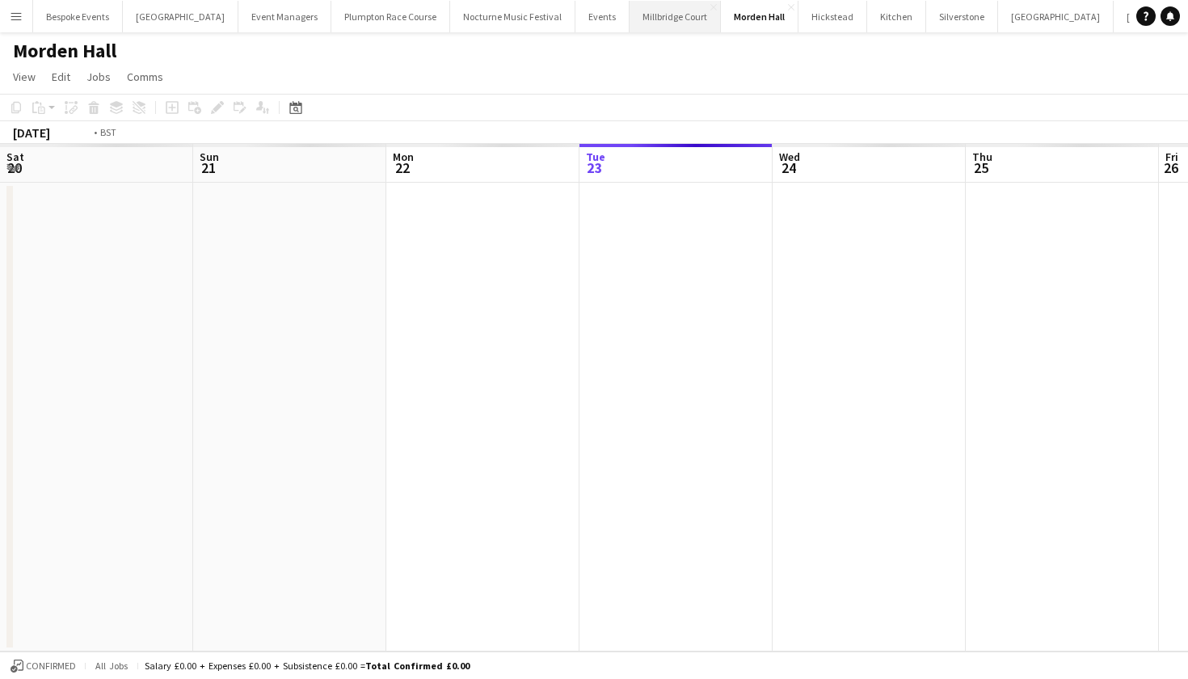
scroll to position [0, 555]
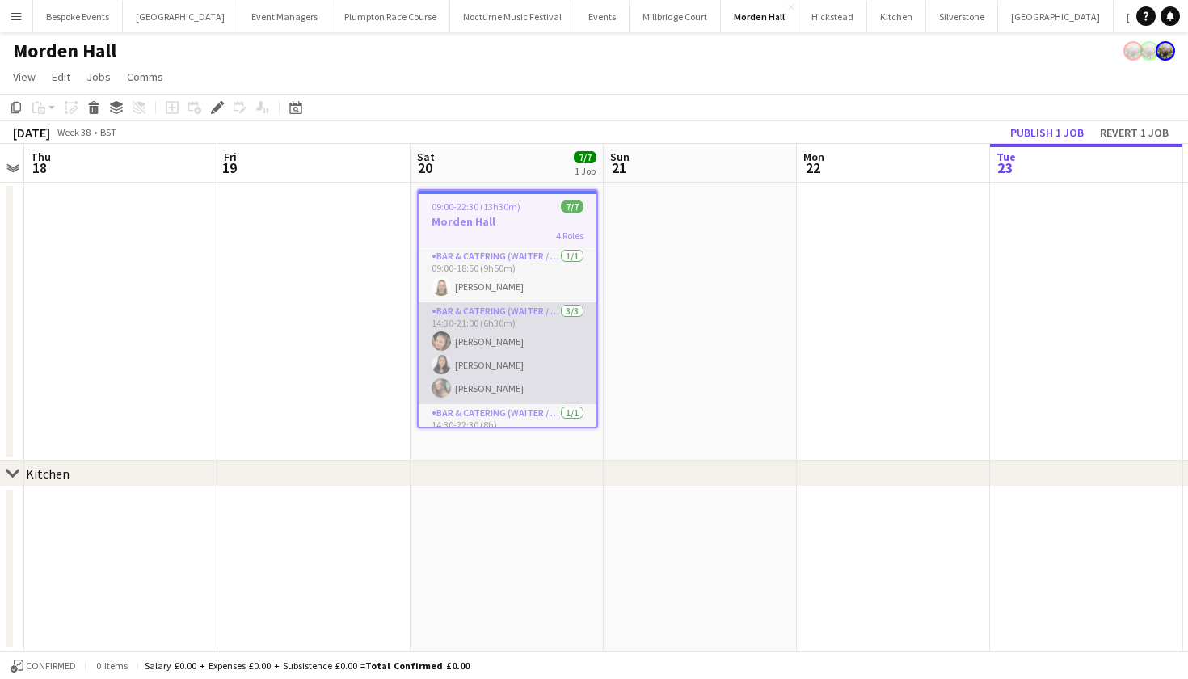
click at [526, 339] on app-card-role "Bar & Catering (Waiter / waitress) [DATE] 14:30-21:00 (6h30m) [PERSON_NAME] [PE…" at bounding box center [508, 353] width 178 height 102
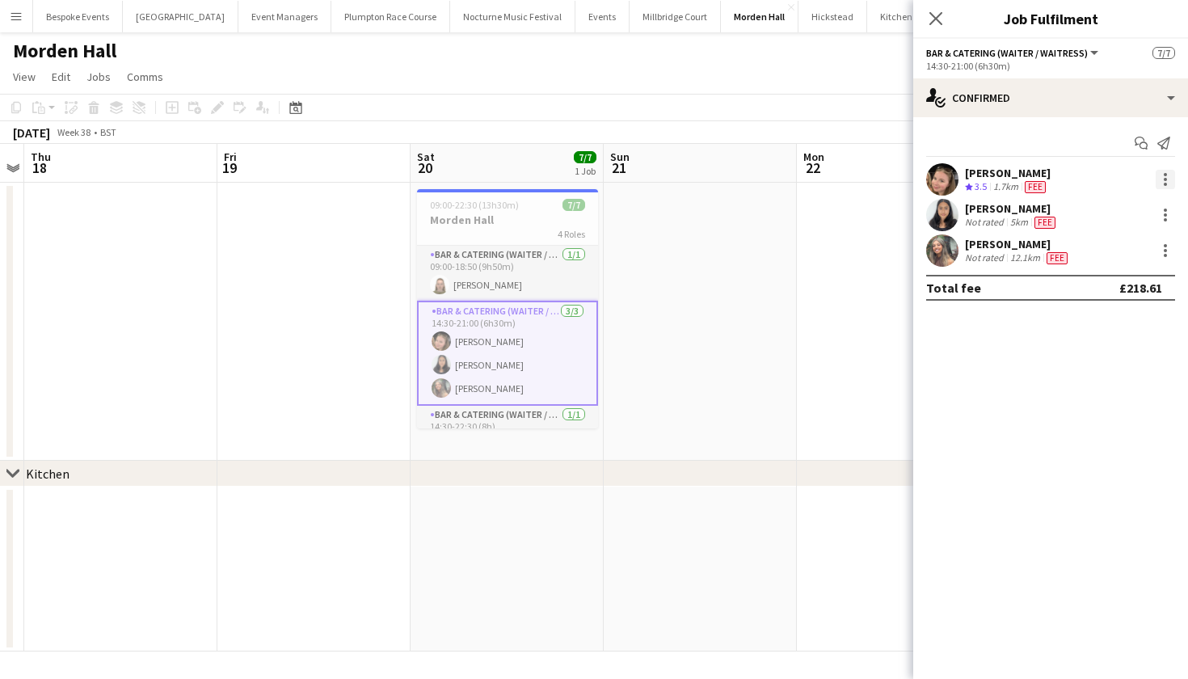
click at [1157, 182] on div at bounding box center [1165, 179] width 19 height 19
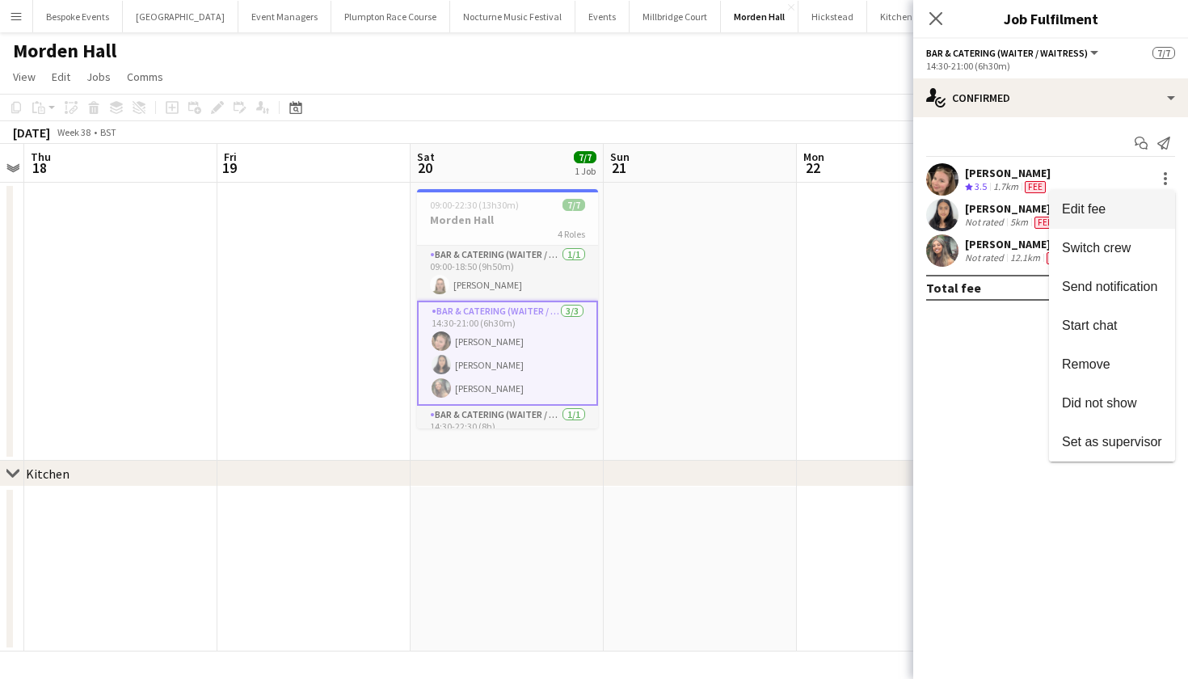
click at [1146, 207] on span "Edit fee" at bounding box center [1112, 209] width 100 height 15
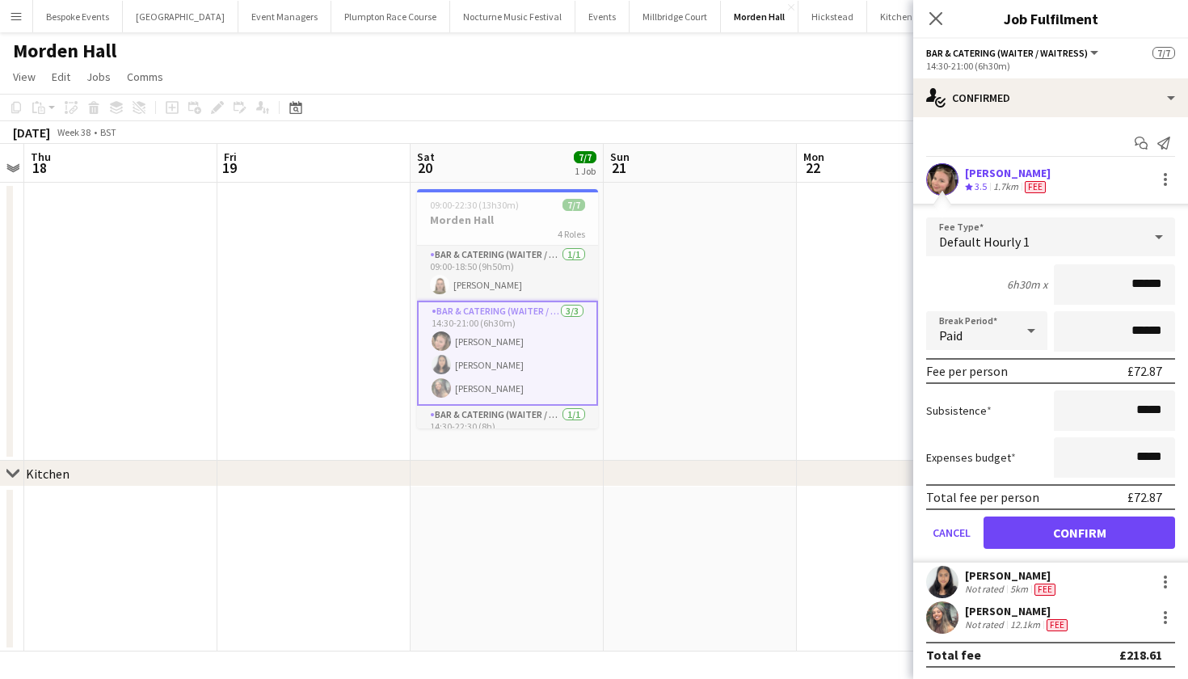
click at [605, 285] on app-date-cell at bounding box center [700, 322] width 193 height 278
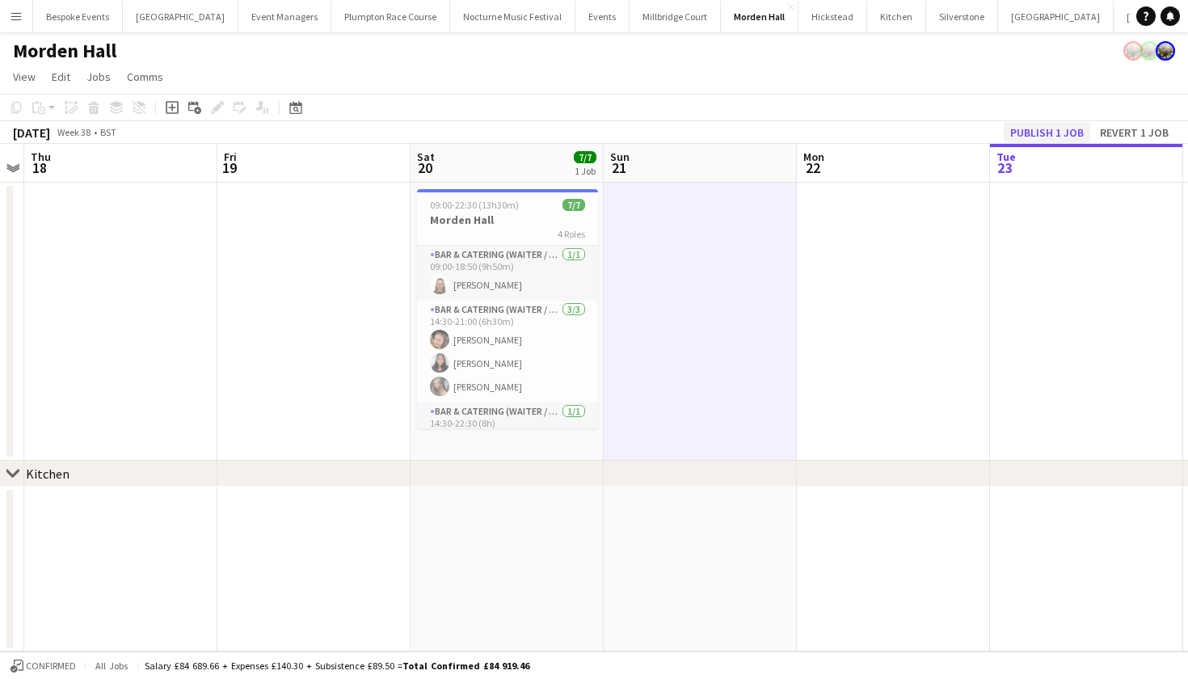
click at [1077, 132] on button "Publish 1 job" at bounding box center [1047, 132] width 86 height 21
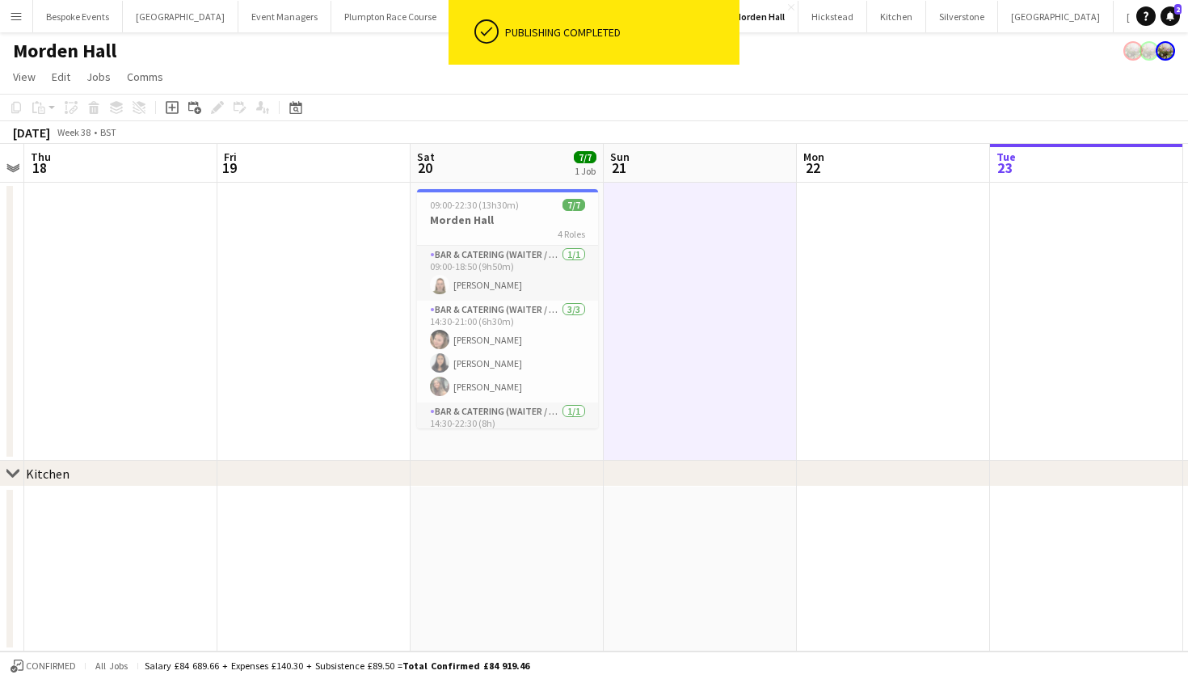
click at [854, 59] on div "Morden Hall" at bounding box center [594, 47] width 1188 height 31
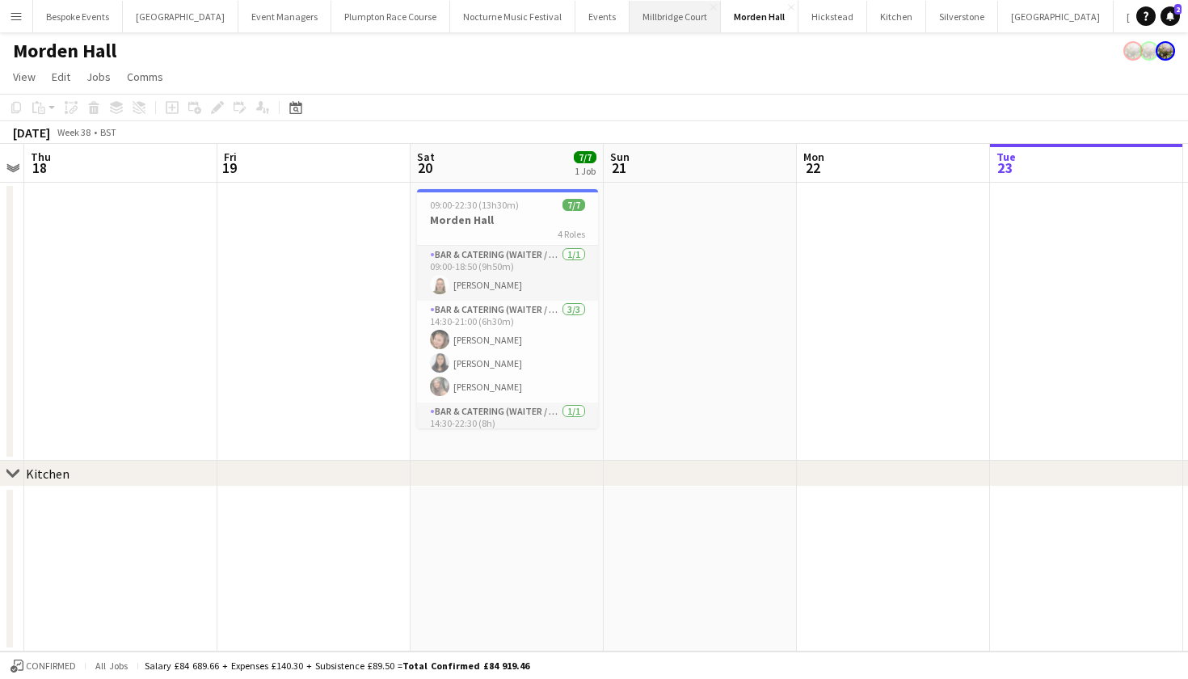
click at [638, 10] on button "[GEOGRAPHIC_DATA]" at bounding box center [675, 17] width 91 height 32
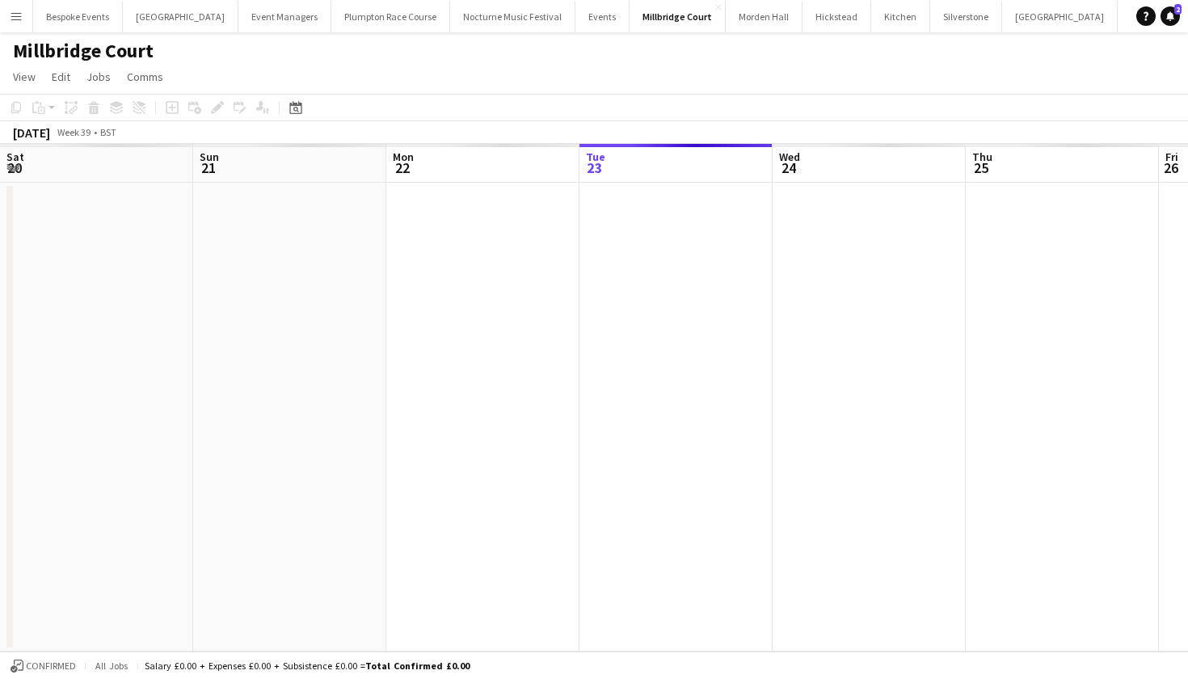
scroll to position [0, 386]
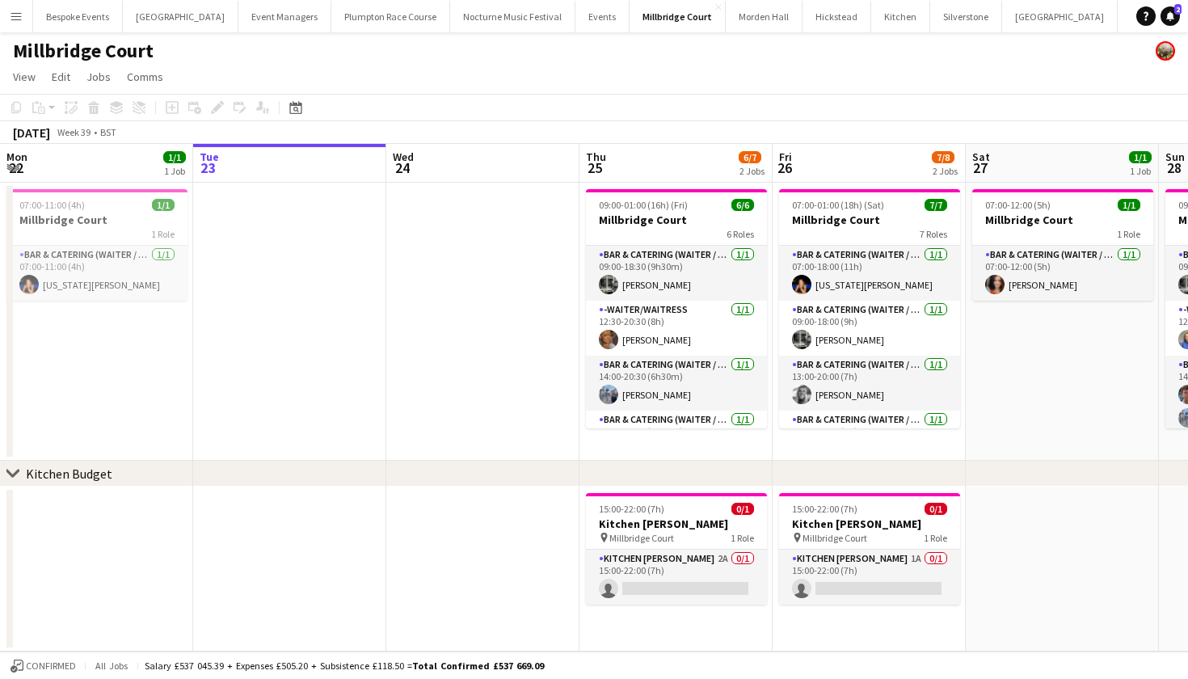
click at [17, 19] on app-icon "Menu" at bounding box center [16, 16] width 13 height 13
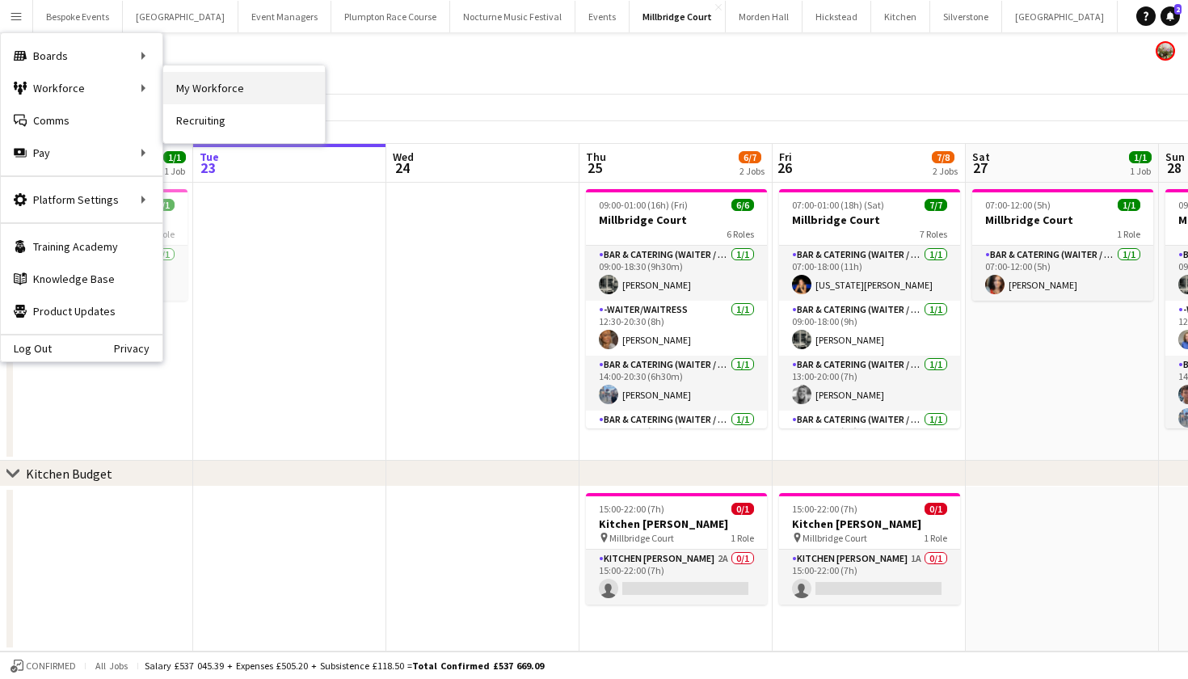
click at [204, 77] on link "My Workforce" at bounding box center [244, 88] width 162 height 32
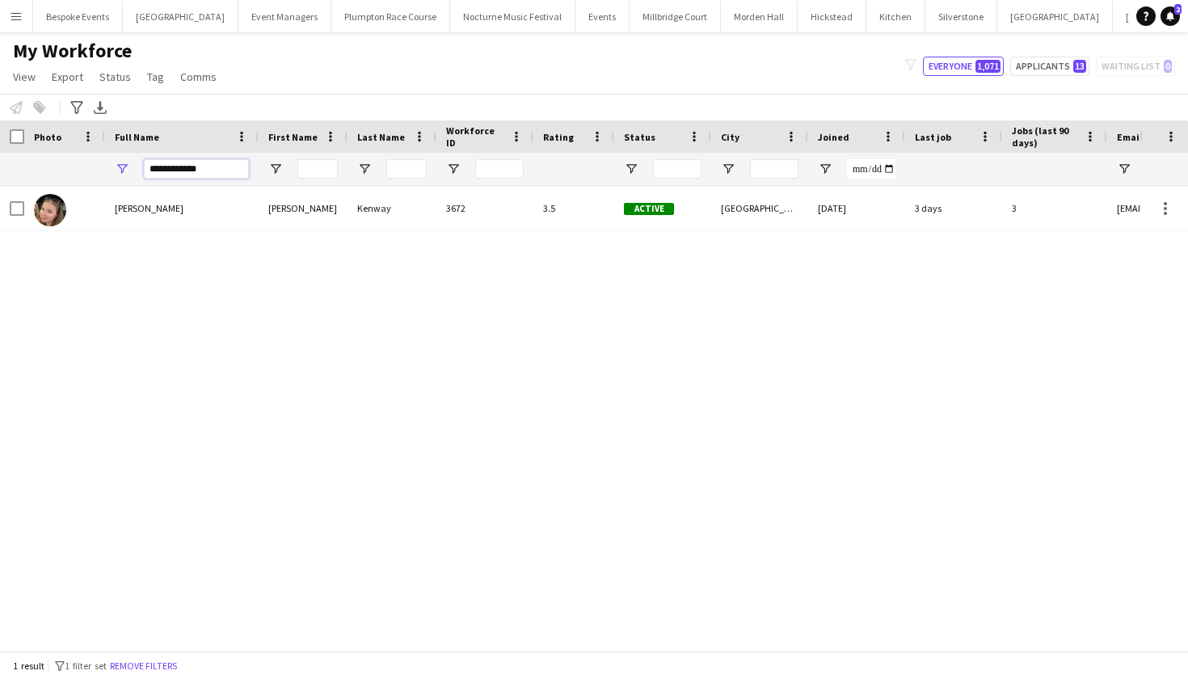
drag, startPoint x: 212, startPoint y: 167, endPoint x: 136, endPoint y: 167, distance: 76.0
click at [136, 167] on div "**********" at bounding box center [182, 169] width 154 height 32
type input "**********"
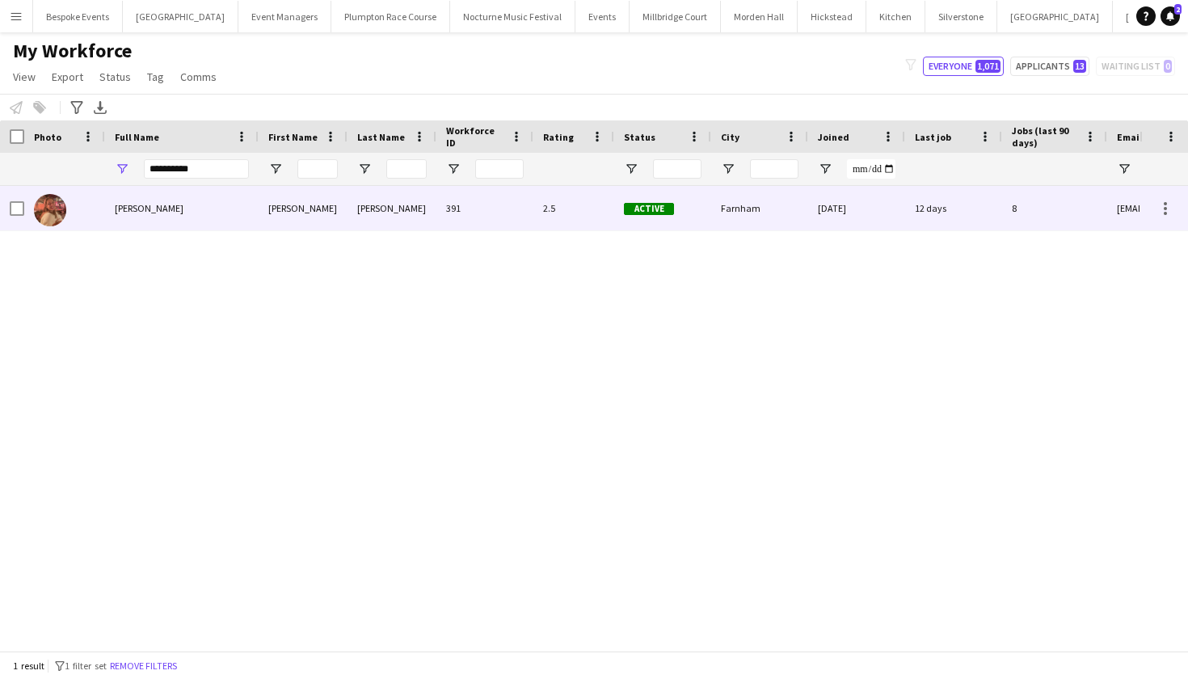
click at [111, 216] on div "[PERSON_NAME]" at bounding box center [182, 208] width 154 height 44
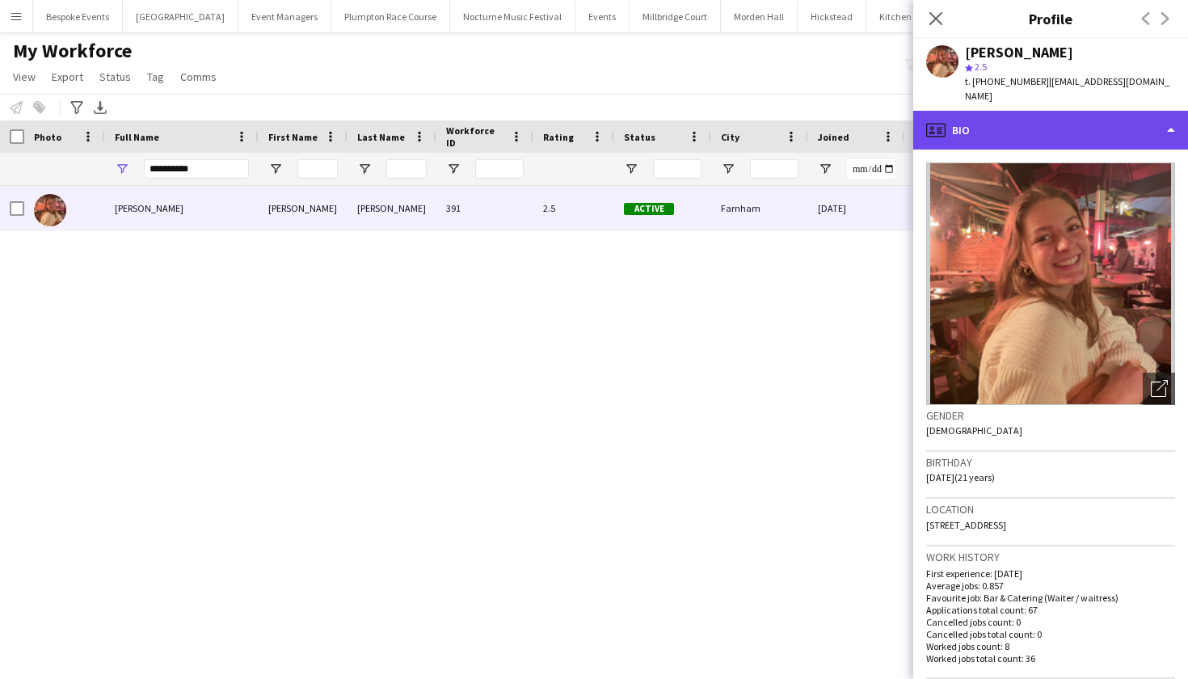
click at [1035, 111] on div "profile Bio" at bounding box center [1050, 130] width 275 height 39
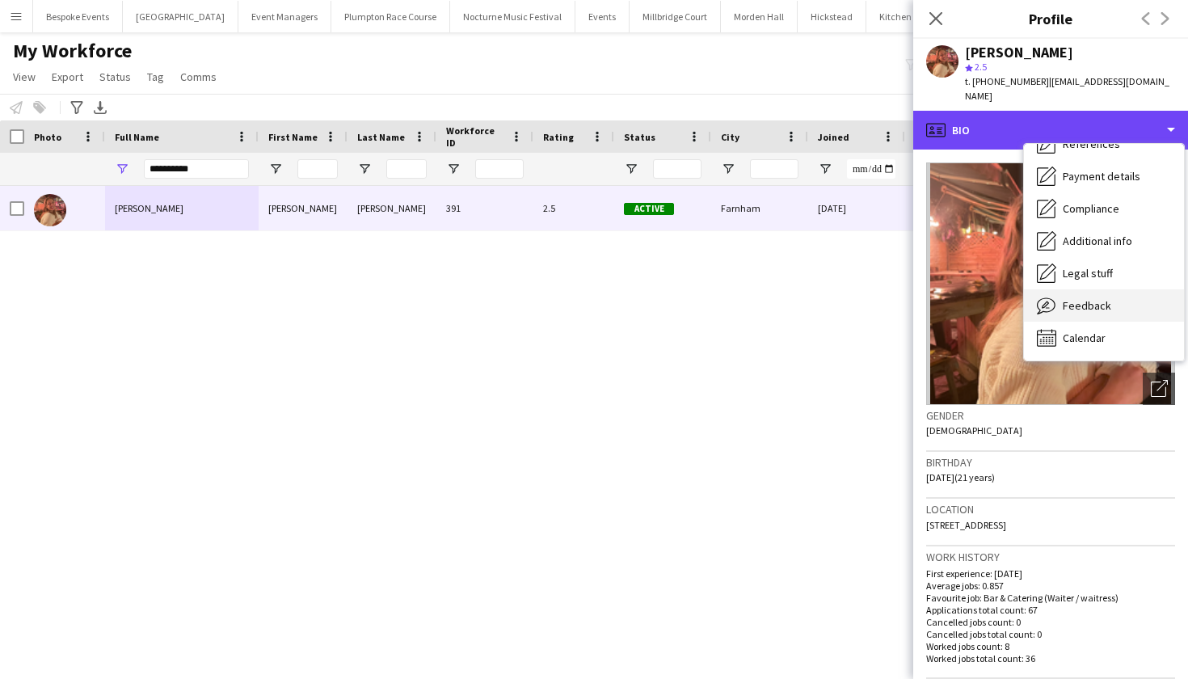
scroll to position [184, 0]
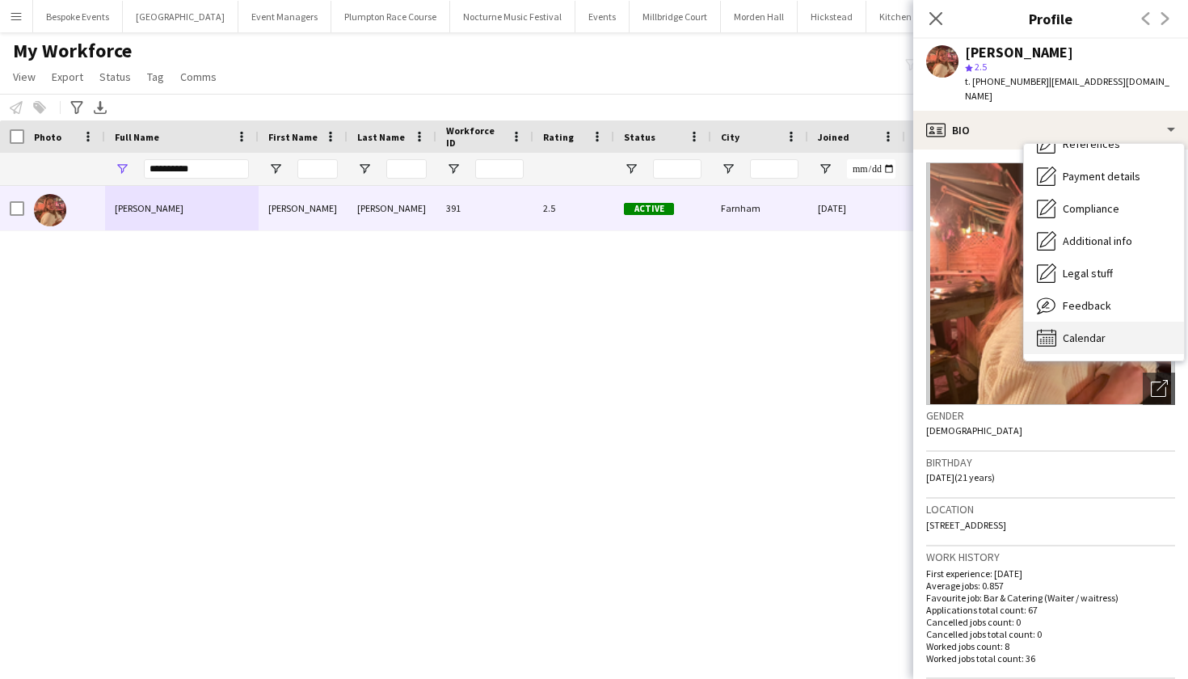
click at [1097, 331] on span "Calendar" at bounding box center [1084, 338] width 43 height 15
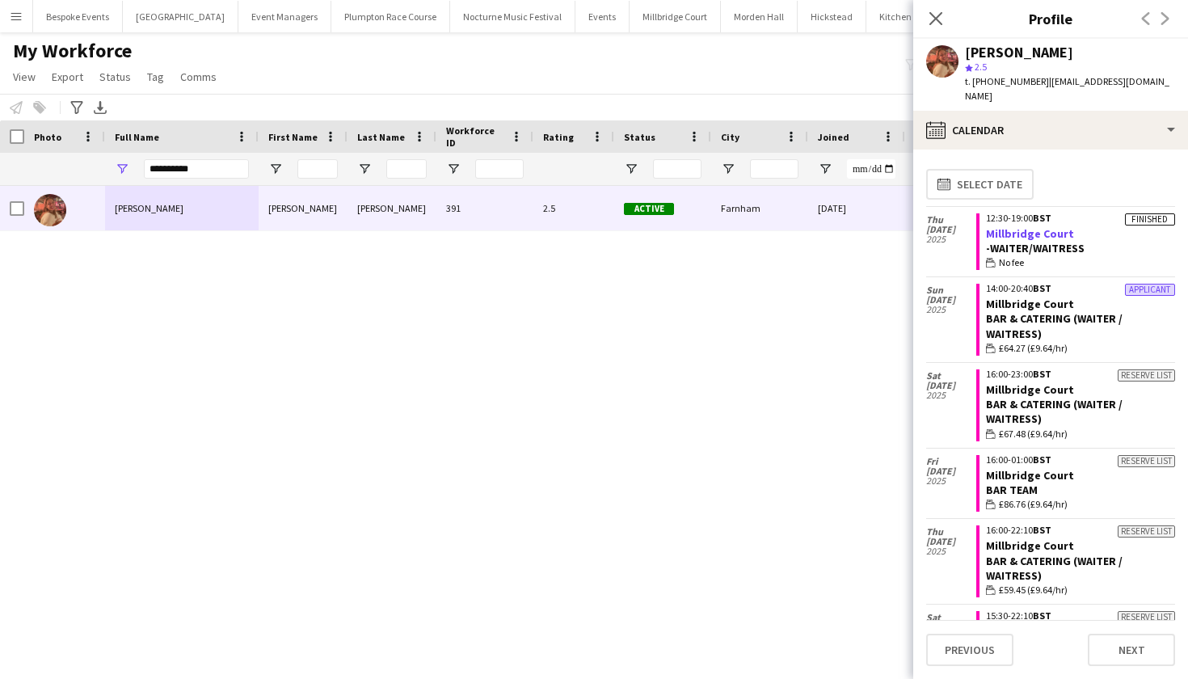
click at [1029, 226] on link "Millbridge Court" at bounding box center [1030, 233] width 88 height 15
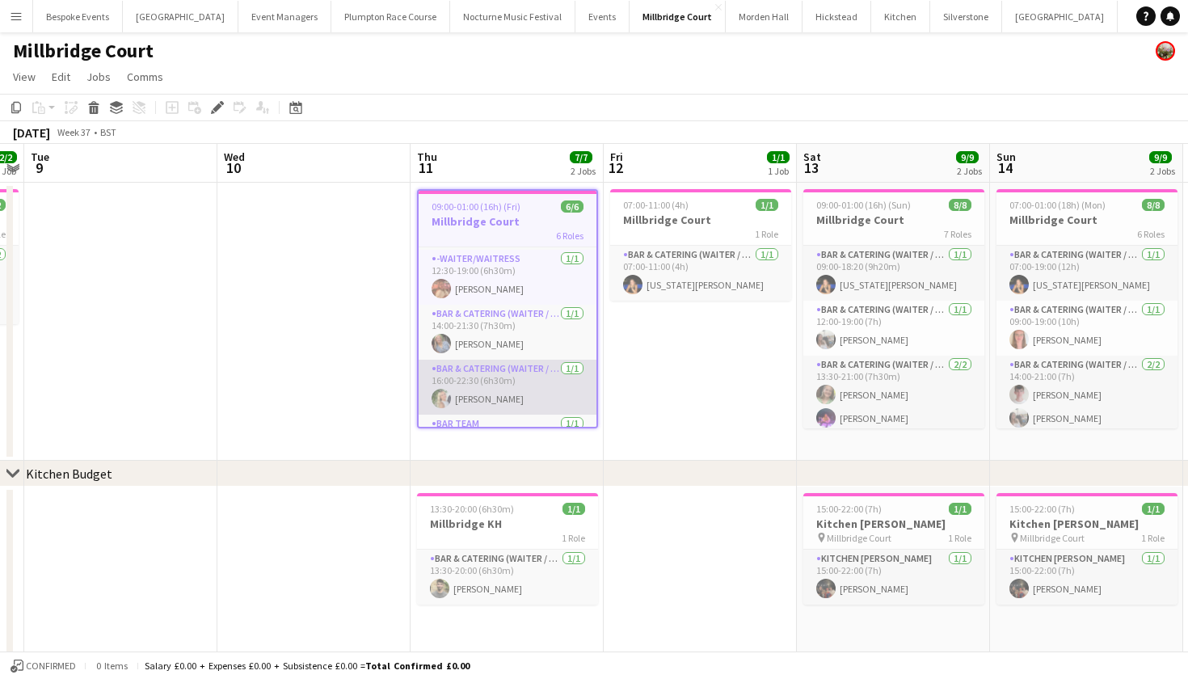
scroll to position [44, 0]
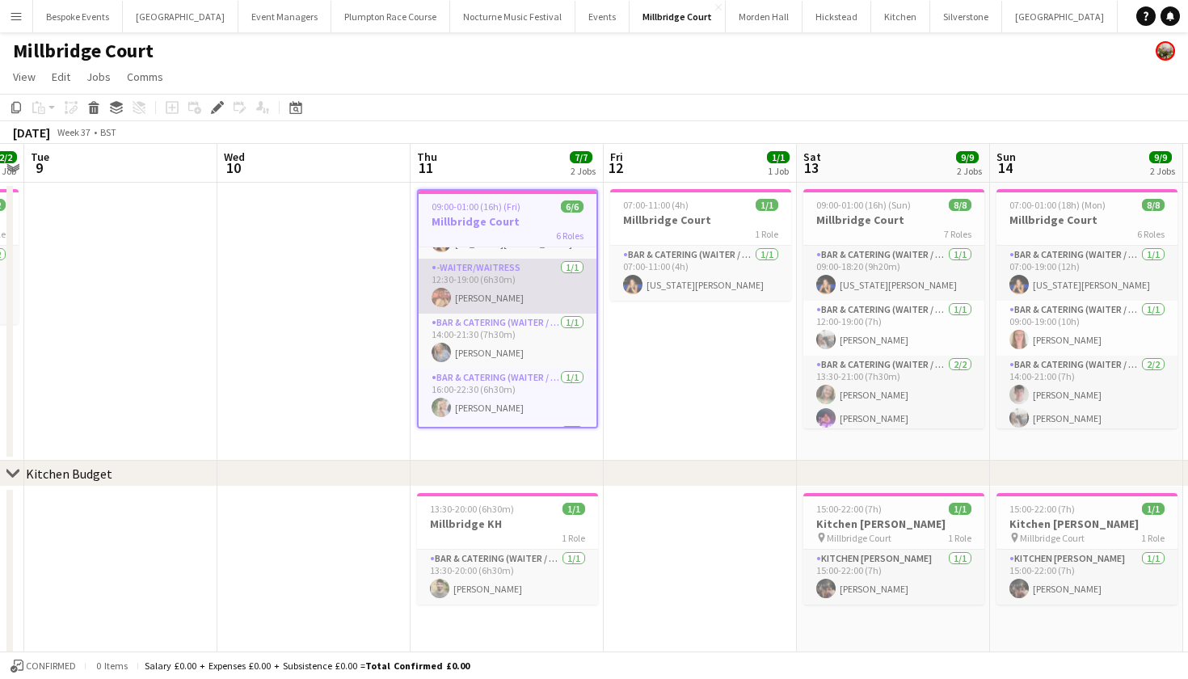
click at [500, 294] on app-card-role "-Waiter/Waitress [DATE] 12:30-19:00 (6h30m) [PERSON_NAME]" at bounding box center [508, 286] width 178 height 55
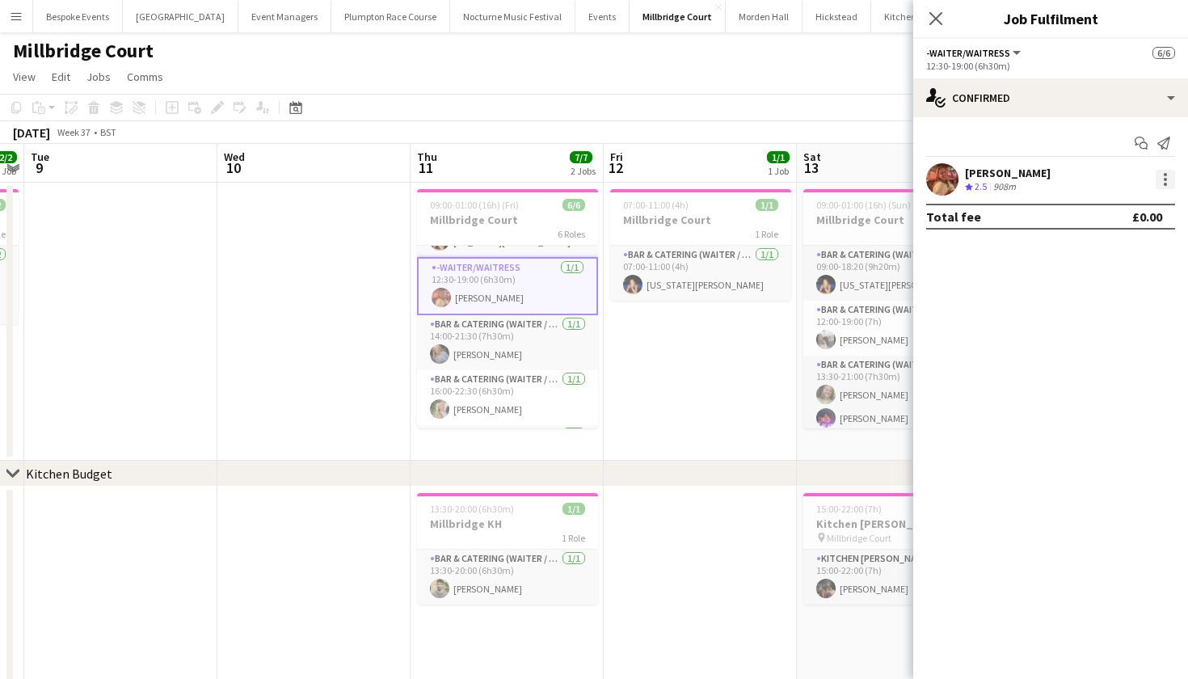
click at [1166, 182] on div at bounding box center [1165, 179] width 19 height 19
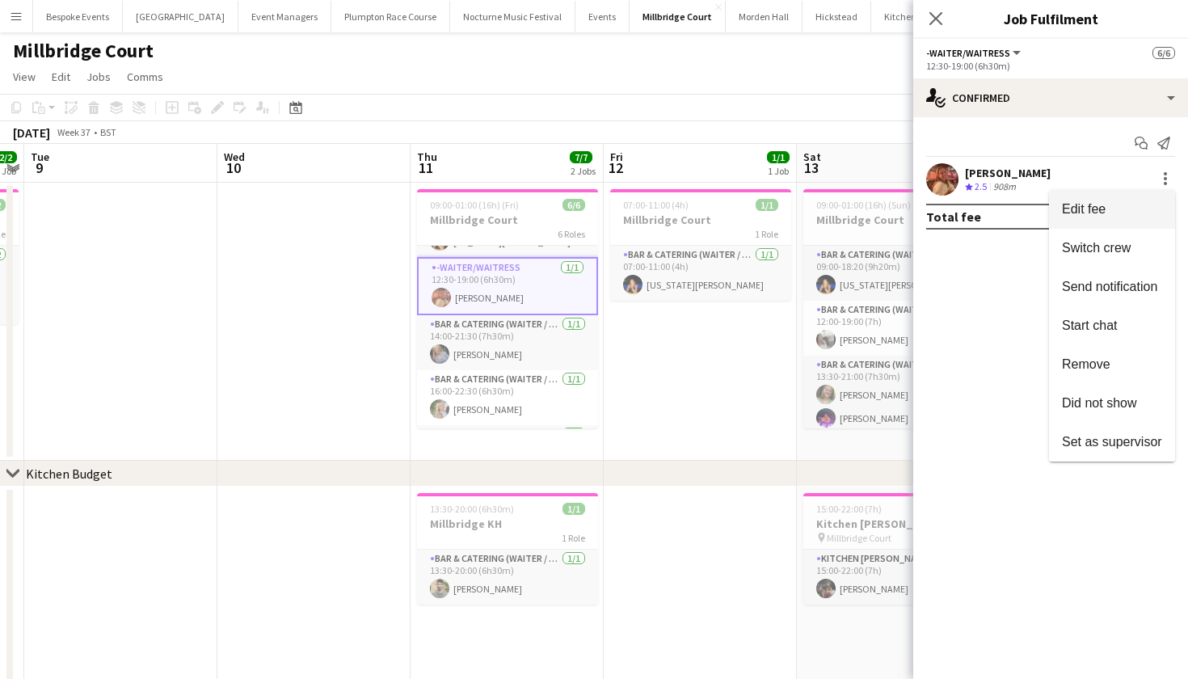
click at [1125, 207] on span "Edit fee" at bounding box center [1112, 209] width 100 height 15
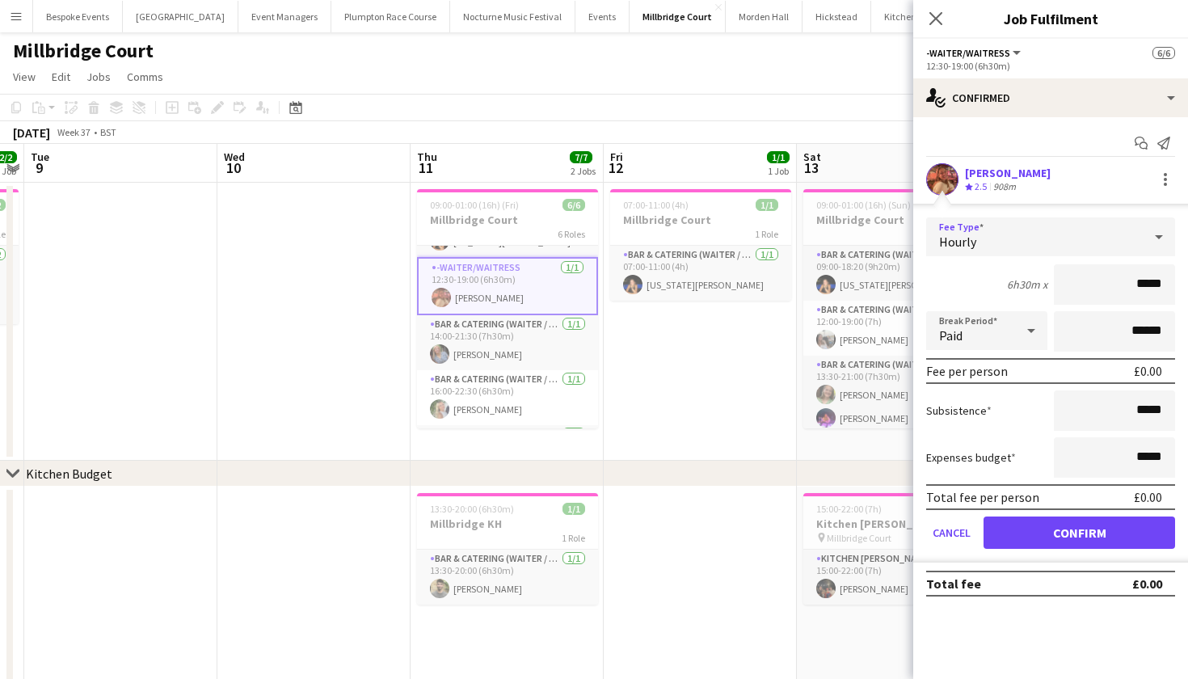
click at [1093, 238] on div "Hourly" at bounding box center [1034, 236] width 217 height 39
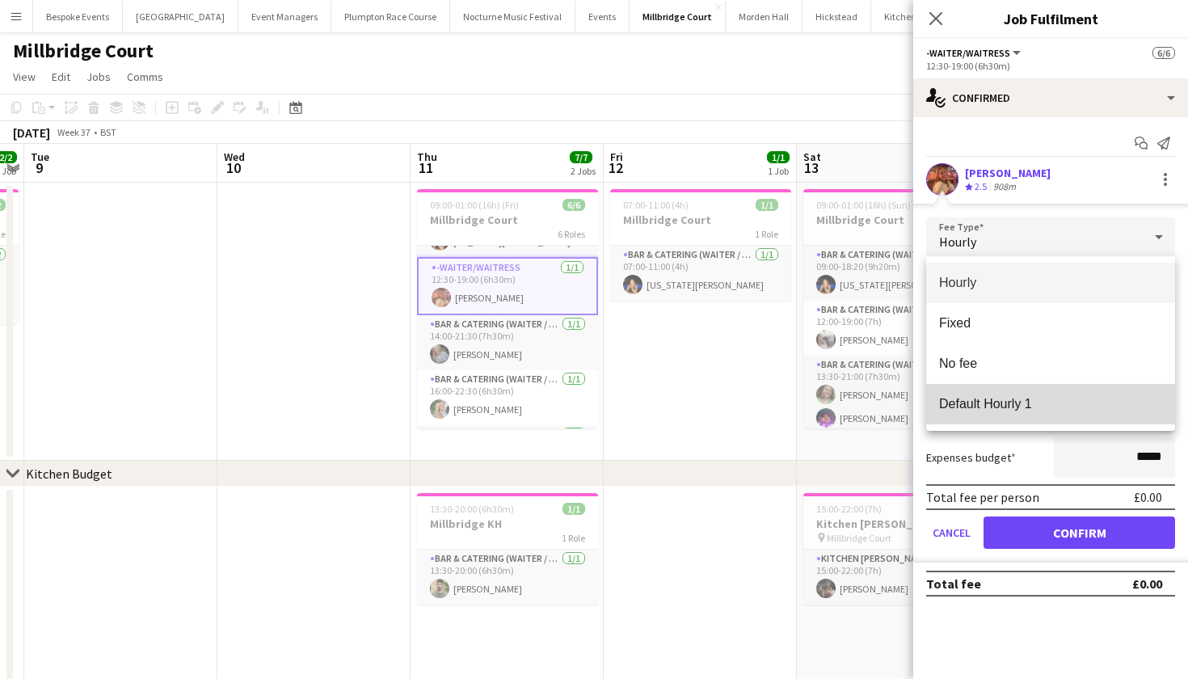
click at [1075, 397] on span "Default Hourly 1" at bounding box center [1050, 403] width 223 height 15
type input "******"
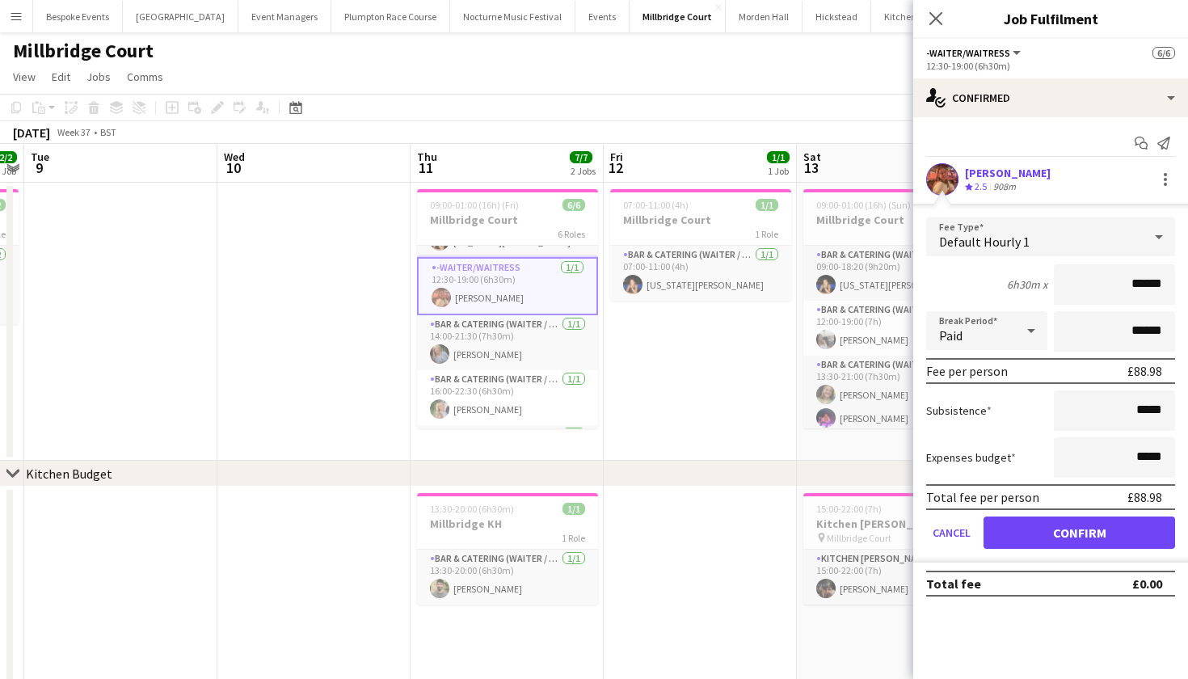
click at [1072, 530] on button "Confirm" at bounding box center [1080, 532] width 192 height 32
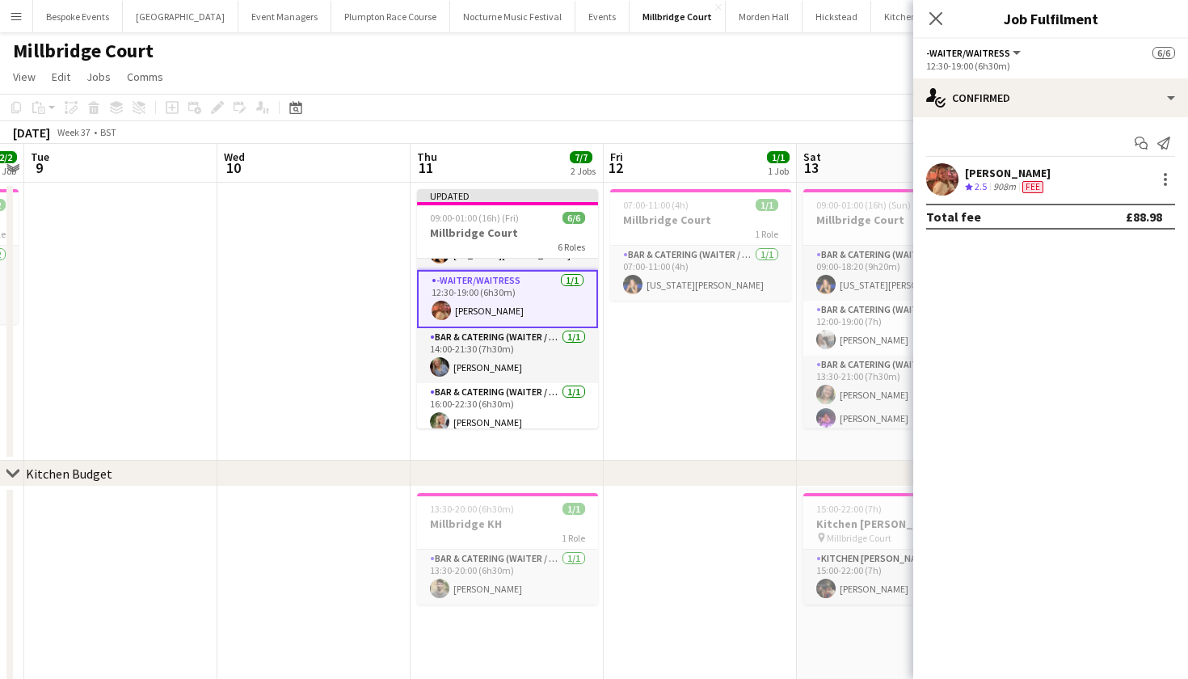
click at [263, 420] on app-date-cell at bounding box center [313, 322] width 193 height 278
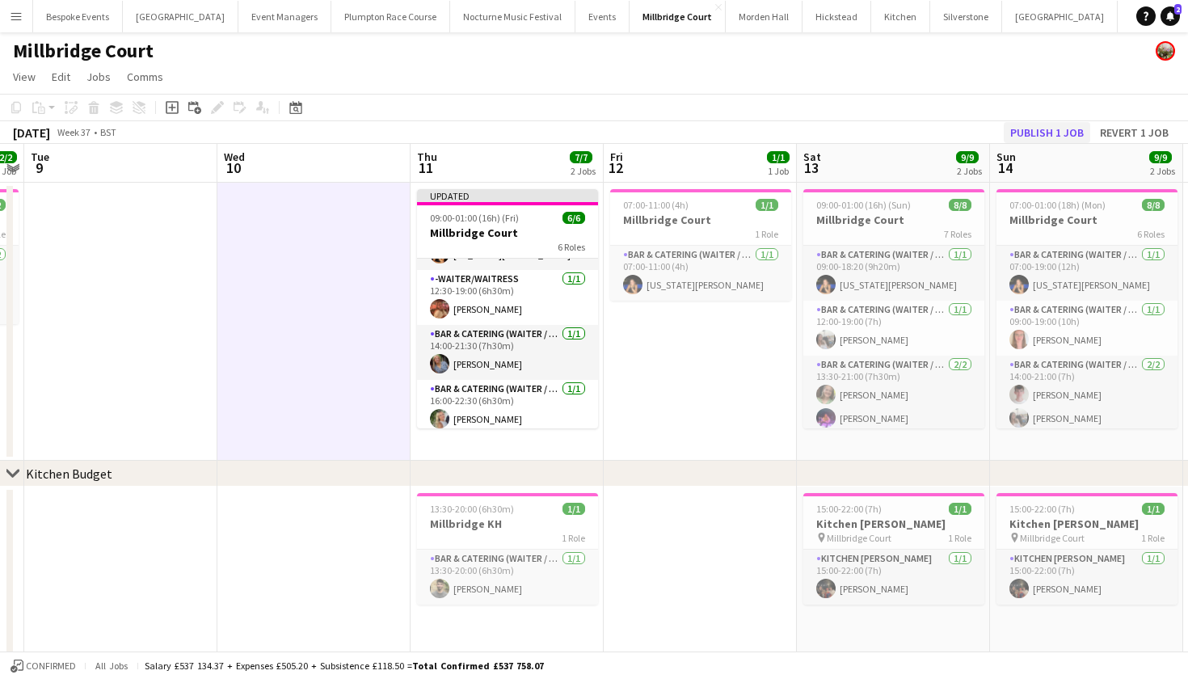
click at [1058, 128] on button "Publish 1 job" at bounding box center [1047, 132] width 86 height 21
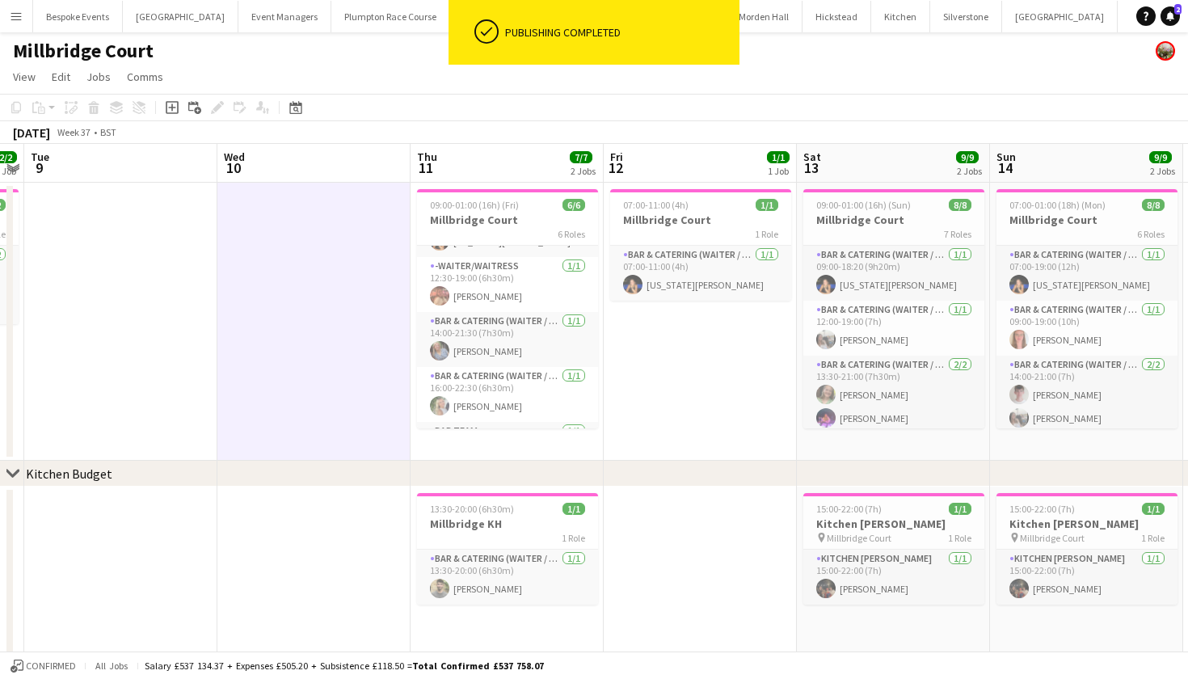
click at [15, 22] on app-icon "Menu" at bounding box center [16, 16] width 13 height 13
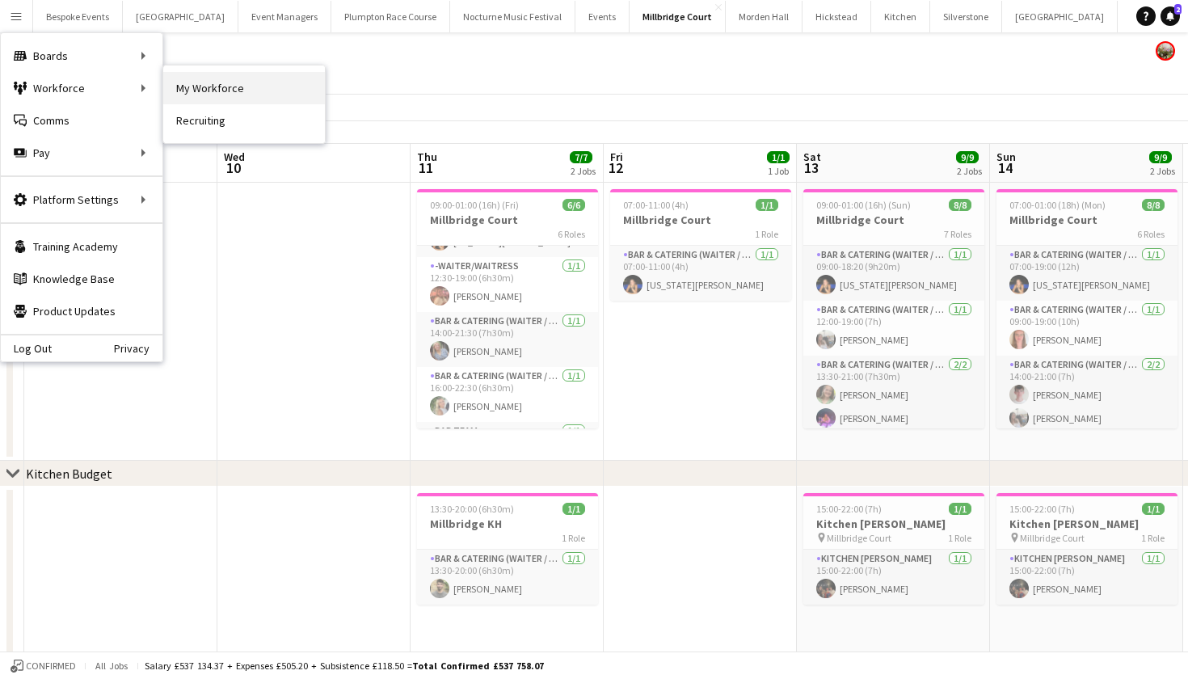
click at [229, 91] on link "My Workforce" at bounding box center [244, 88] width 162 height 32
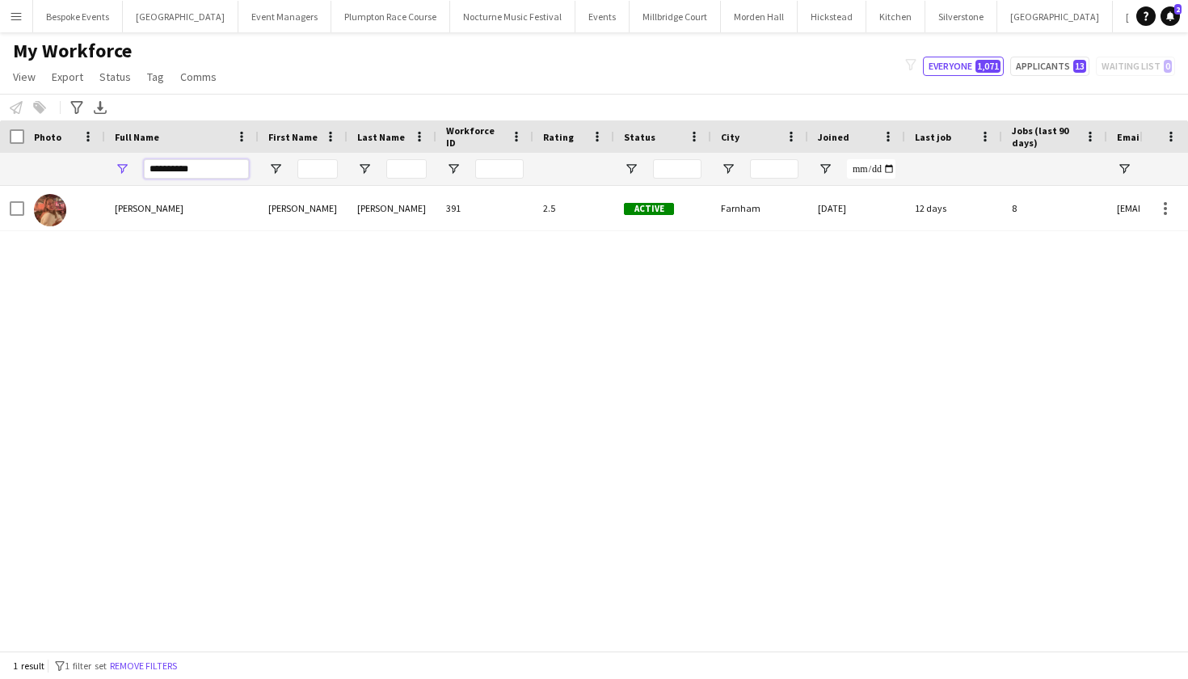
drag, startPoint x: 204, startPoint y: 165, endPoint x: 129, endPoint y: 167, distance: 76.0
click at [129, 167] on div "**********" at bounding box center [182, 169] width 154 height 32
type input "*****"
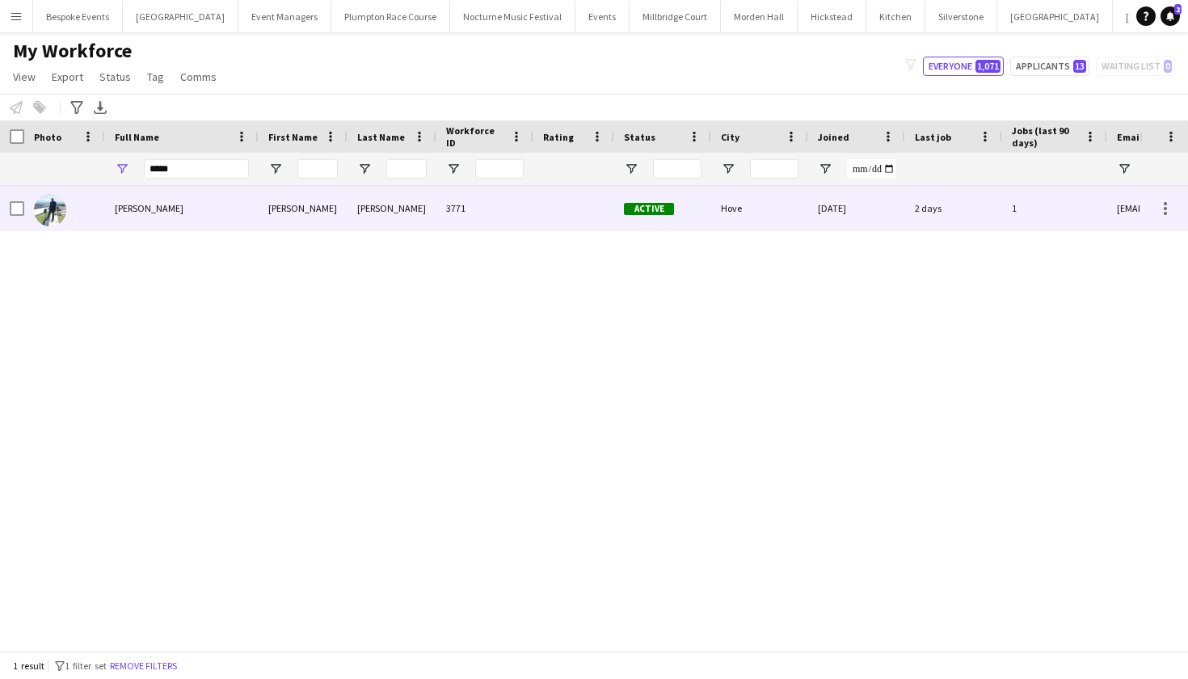
click at [131, 206] on span "[PERSON_NAME]" at bounding box center [149, 208] width 69 height 12
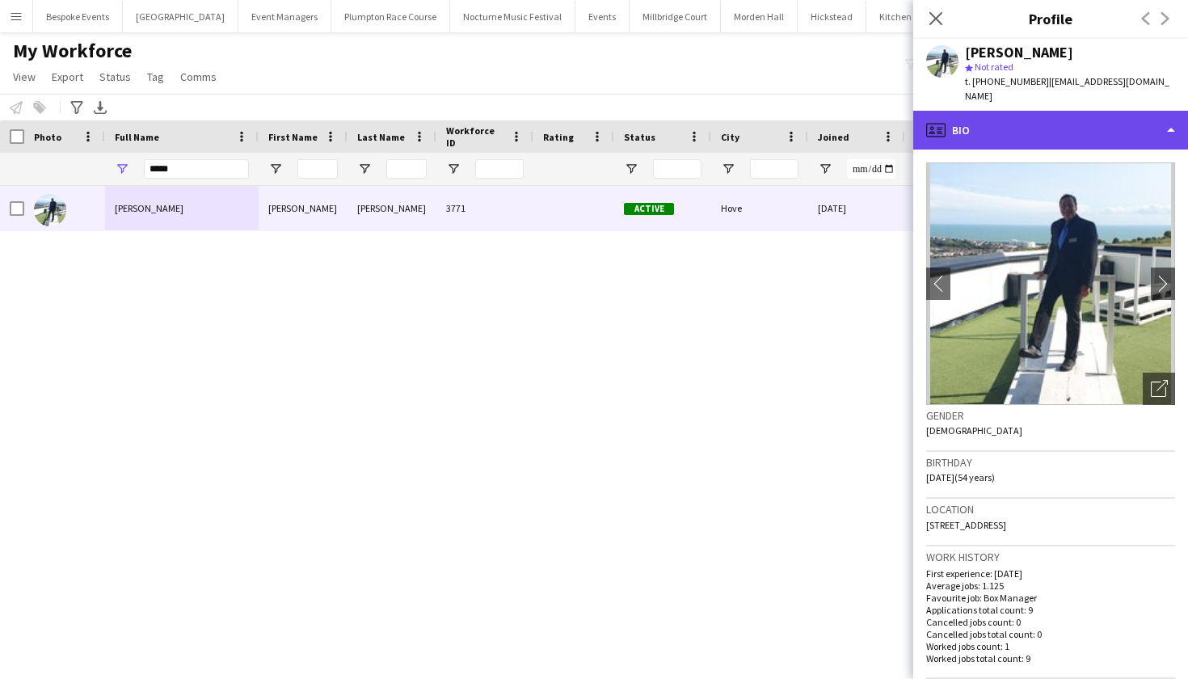
click at [1162, 124] on div "profile Bio" at bounding box center [1050, 130] width 275 height 39
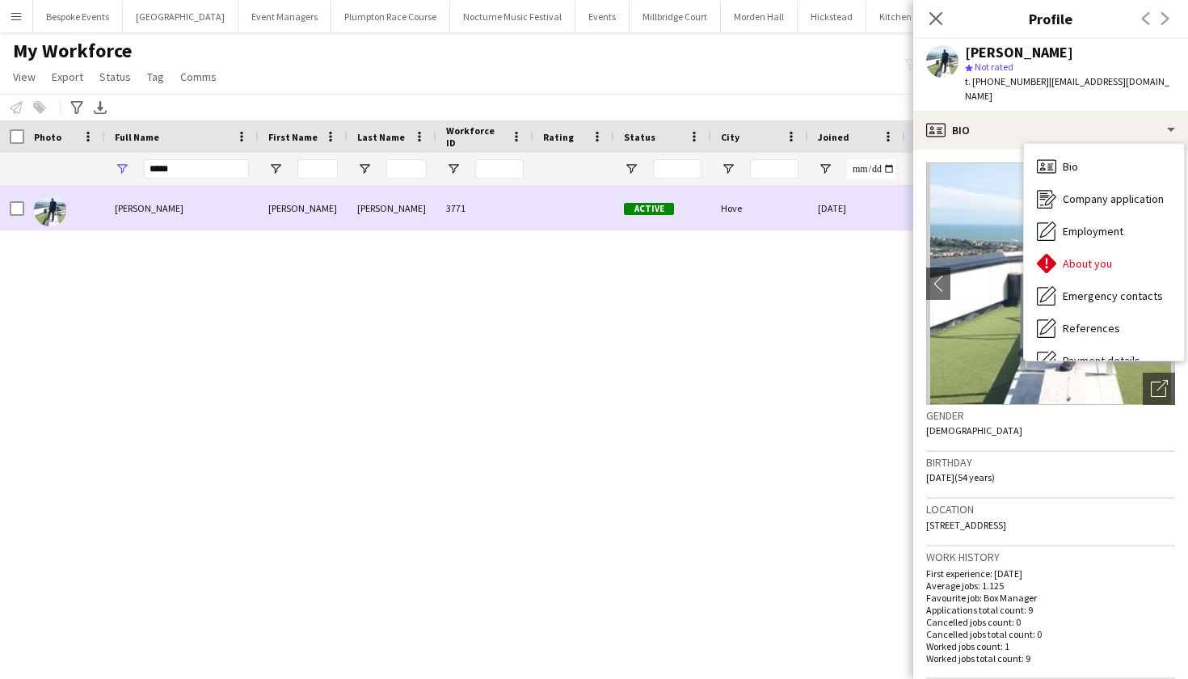
click at [882, 225] on div "05-01-2025" at bounding box center [856, 208] width 97 height 44
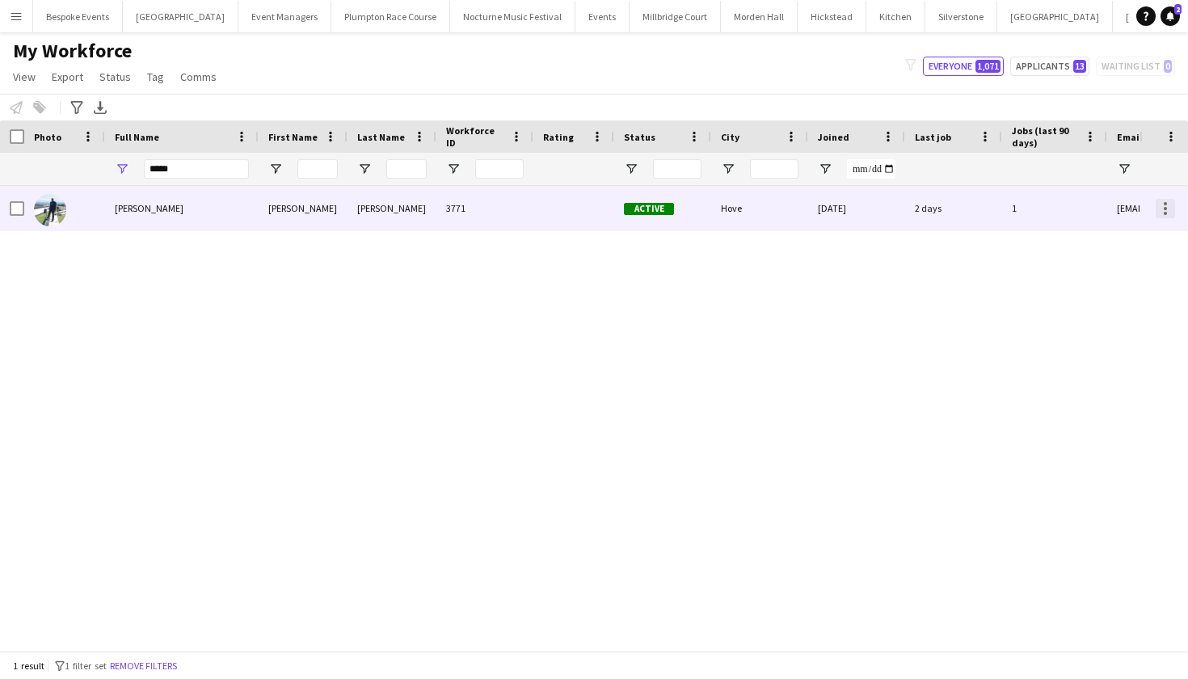
click at [1166, 209] on div at bounding box center [1165, 208] width 3 height 3
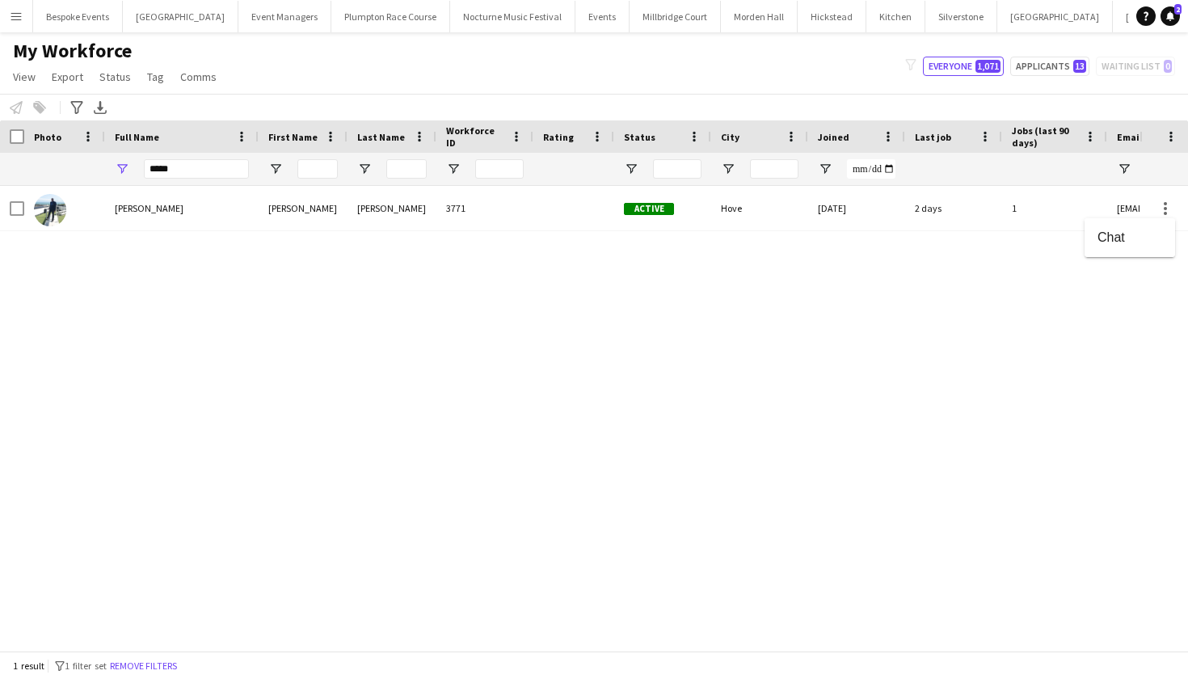
click at [930, 218] on div at bounding box center [594, 339] width 1188 height 679
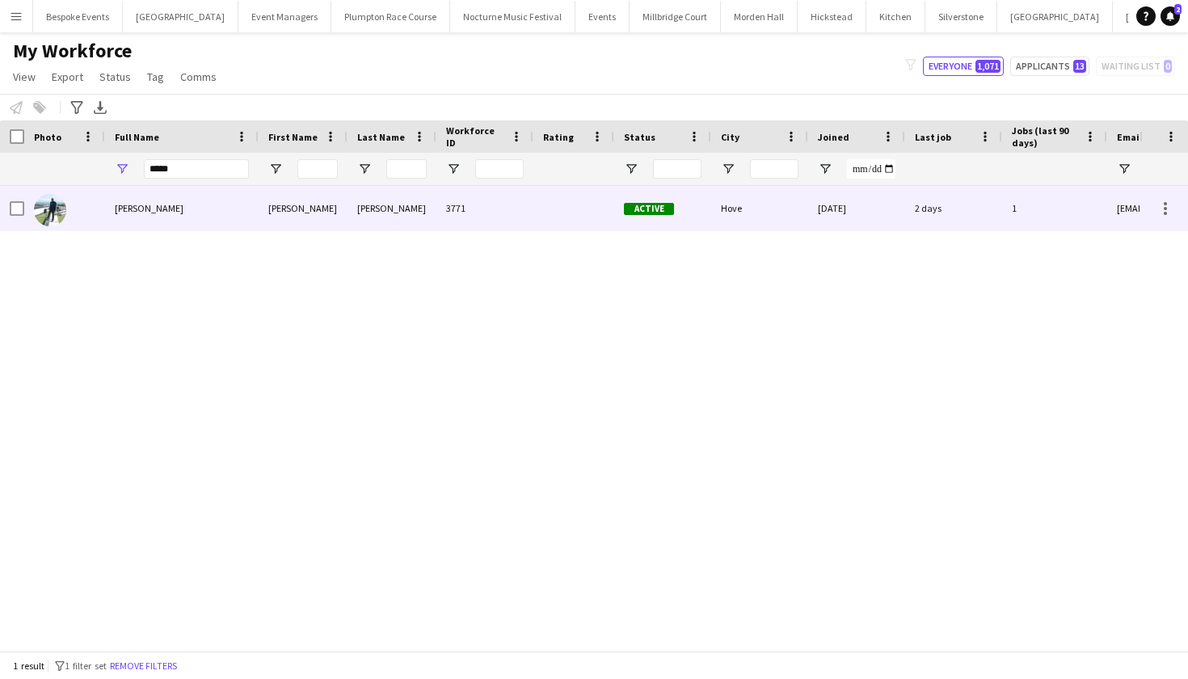
click at [848, 201] on div "05-01-2025" at bounding box center [856, 208] width 97 height 44
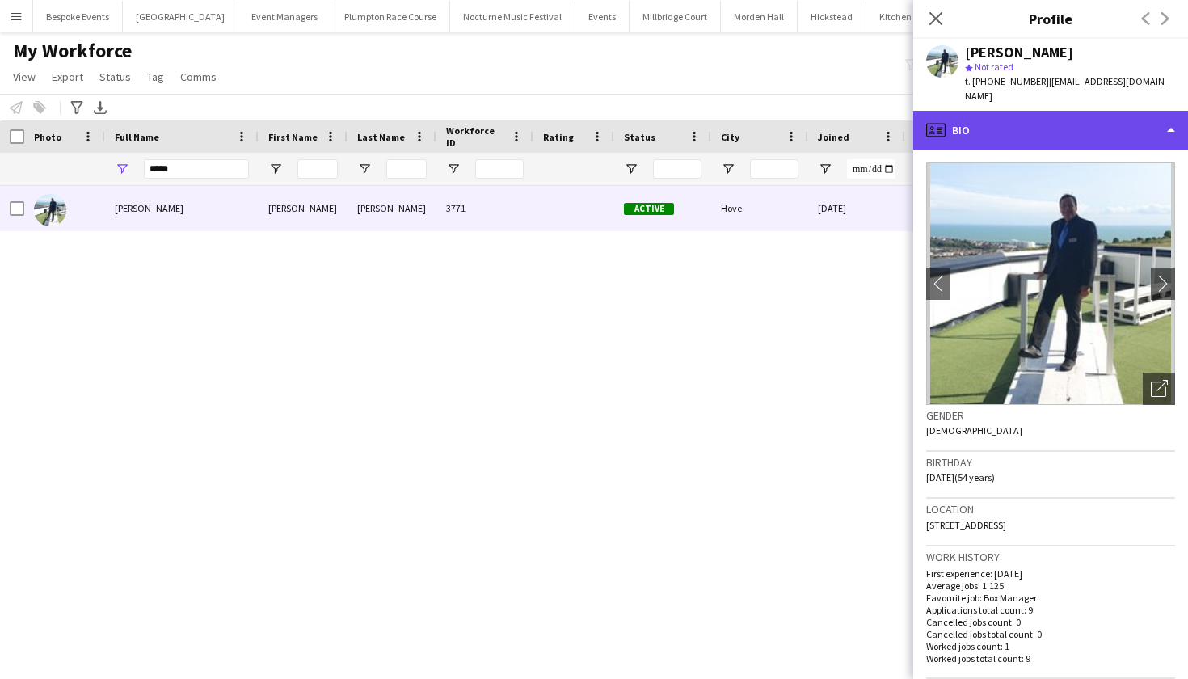
click at [1123, 115] on div "profile Bio" at bounding box center [1050, 130] width 275 height 39
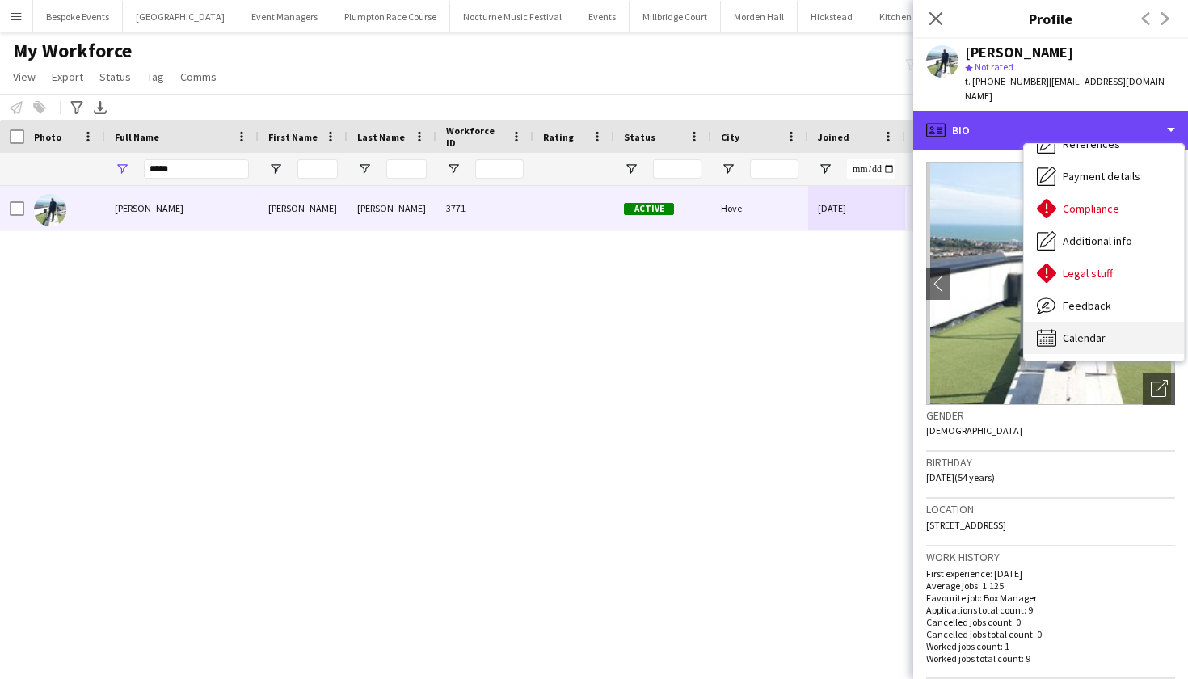
scroll to position [184, 0]
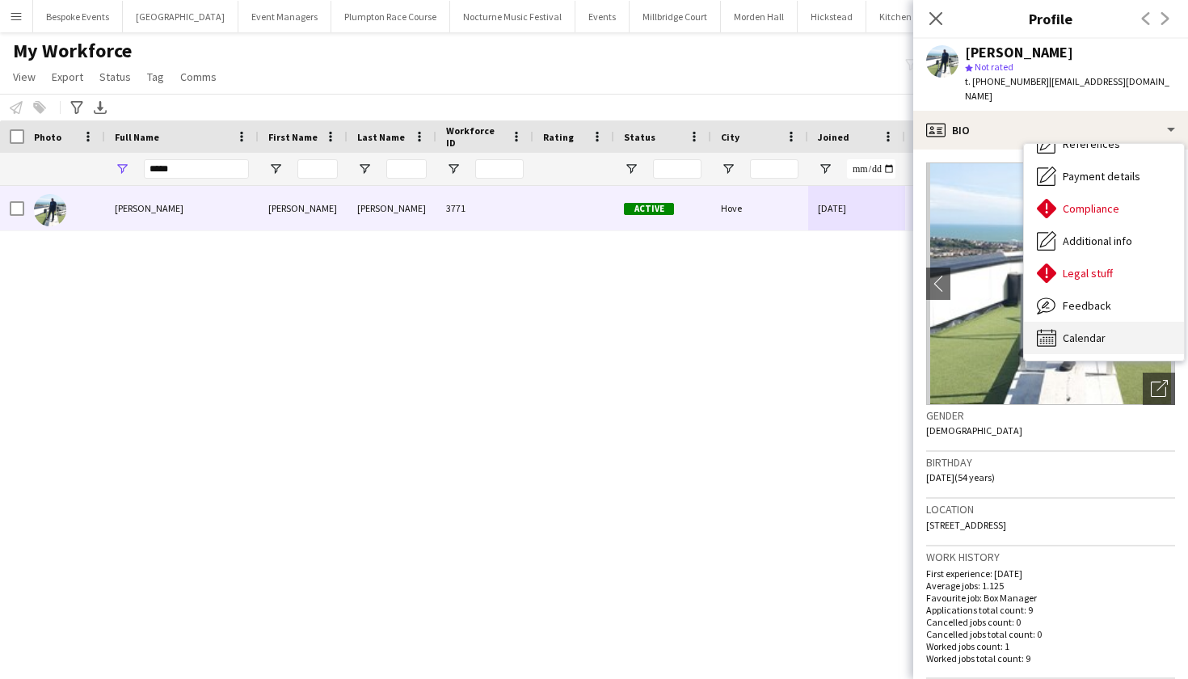
click at [1102, 331] on span "Calendar" at bounding box center [1084, 338] width 43 height 15
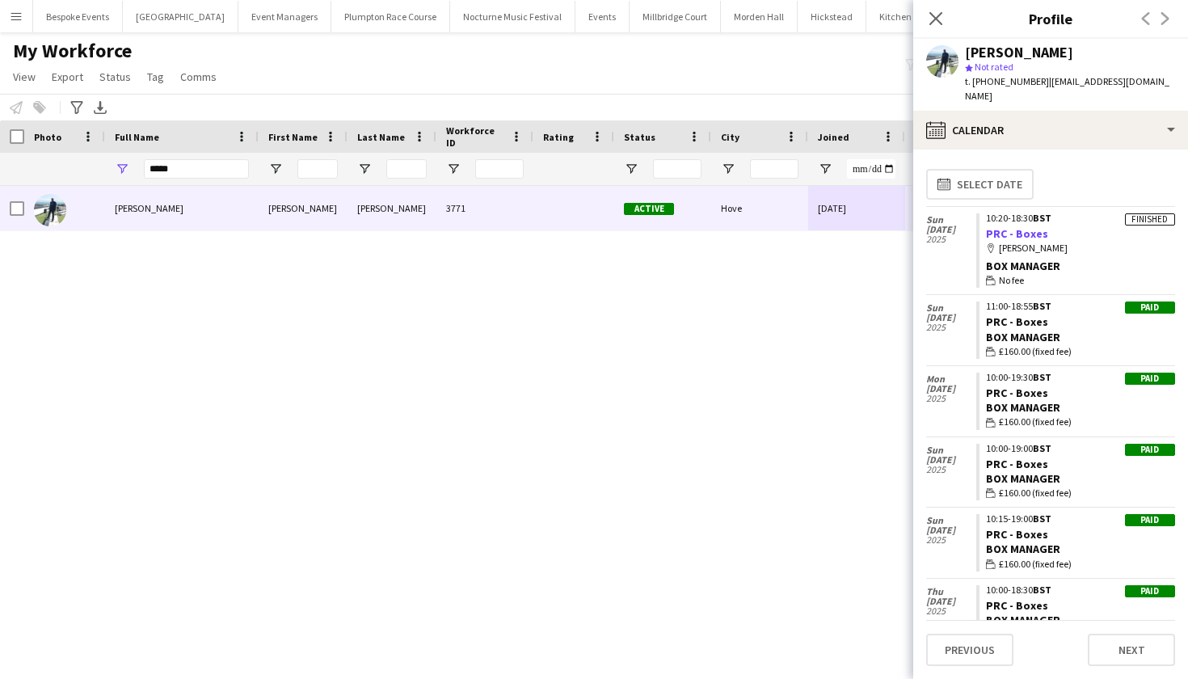
click at [1013, 226] on link "PRC - Boxes" at bounding box center [1017, 233] width 62 height 15
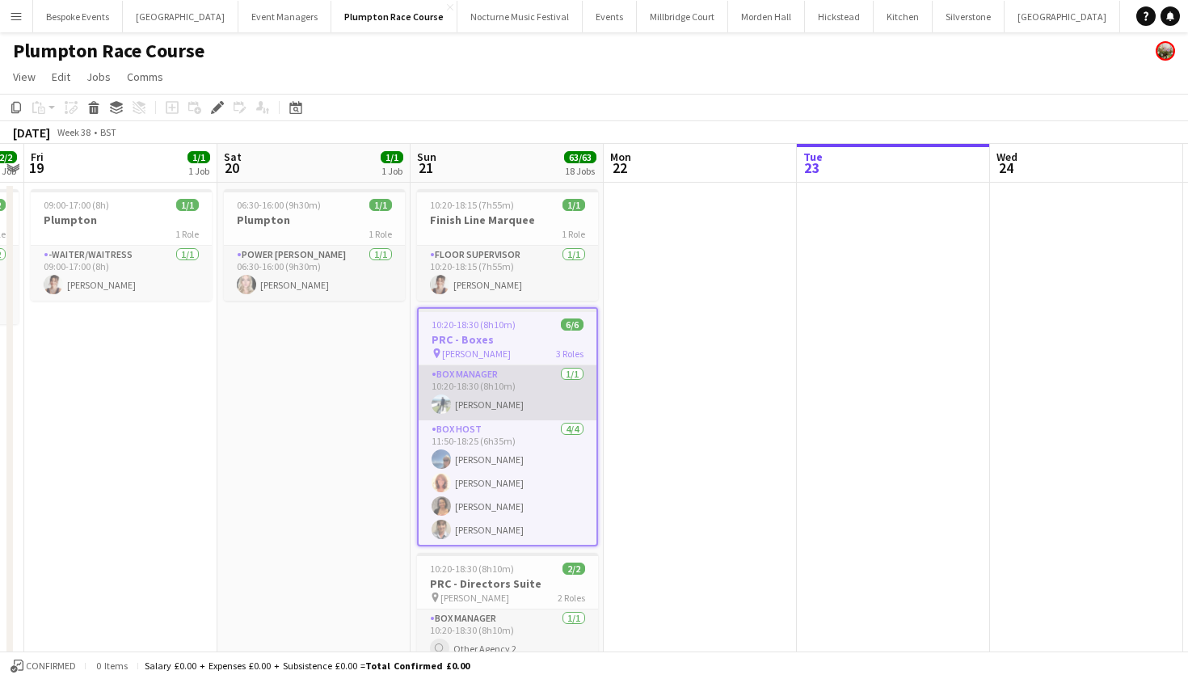
click at [485, 391] on app-card-role "Box Manager [DATE] 10:20-18:30 (8h10m) [PERSON_NAME]" at bounding box center [508, 392] width 178 height 55
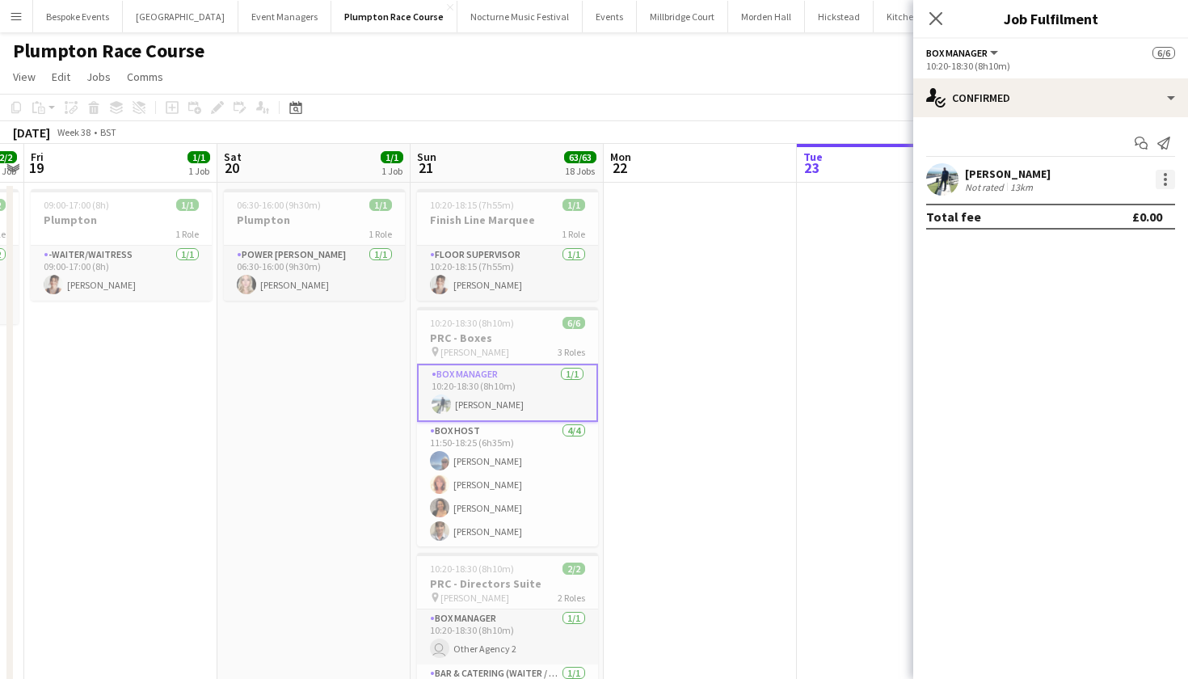
click at [1170, 179] on div at bounding box center [1165, 179] width 19 height 19
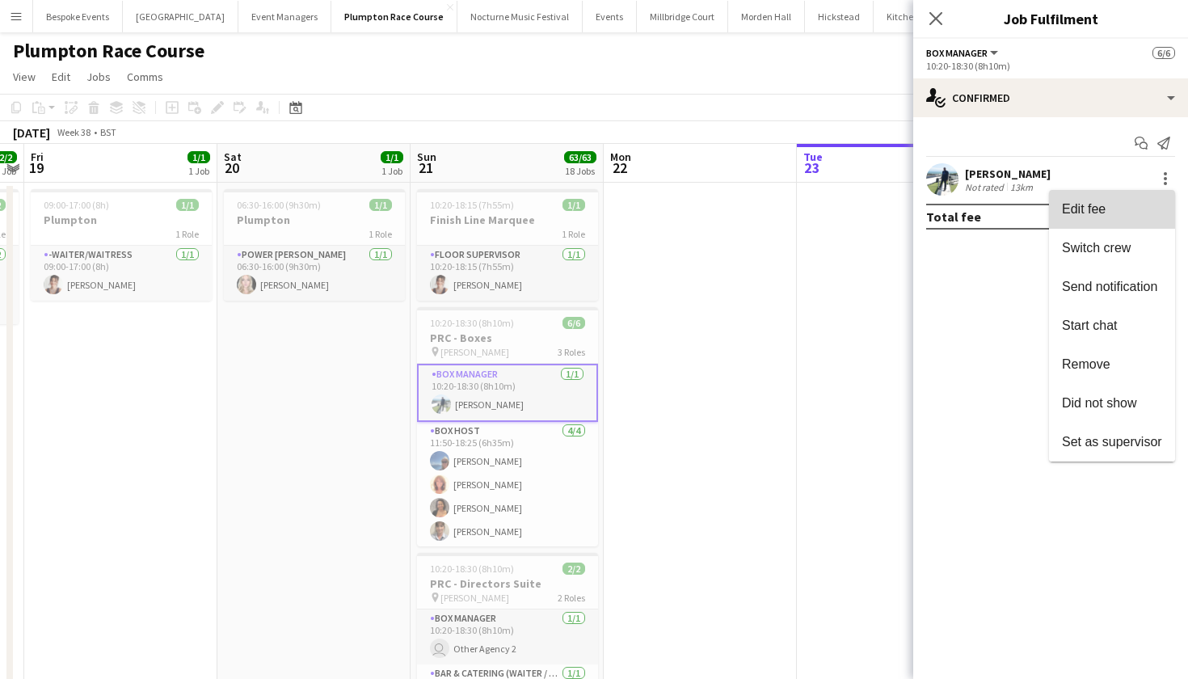
click at [1132, 217] on button "Edit fee" at bounding box center [1112, 209] width 126 height 39
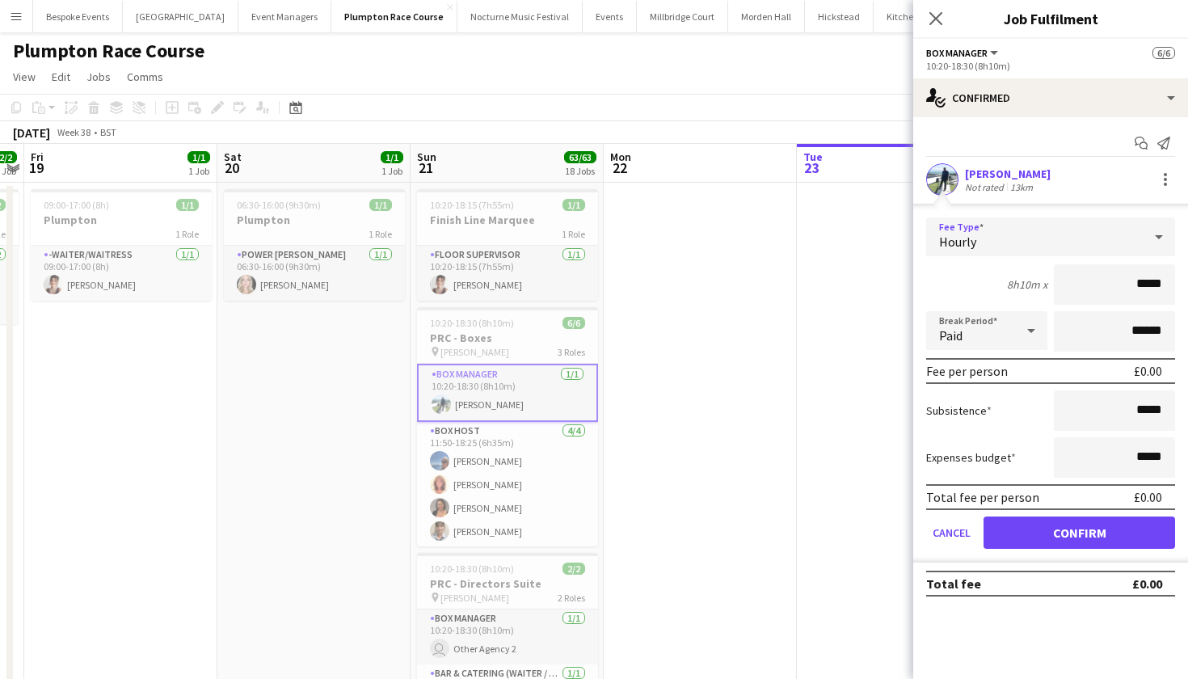
click at [1075, 222] on div "Hourly" at bounding box center [1034, 236] width 217 height 39
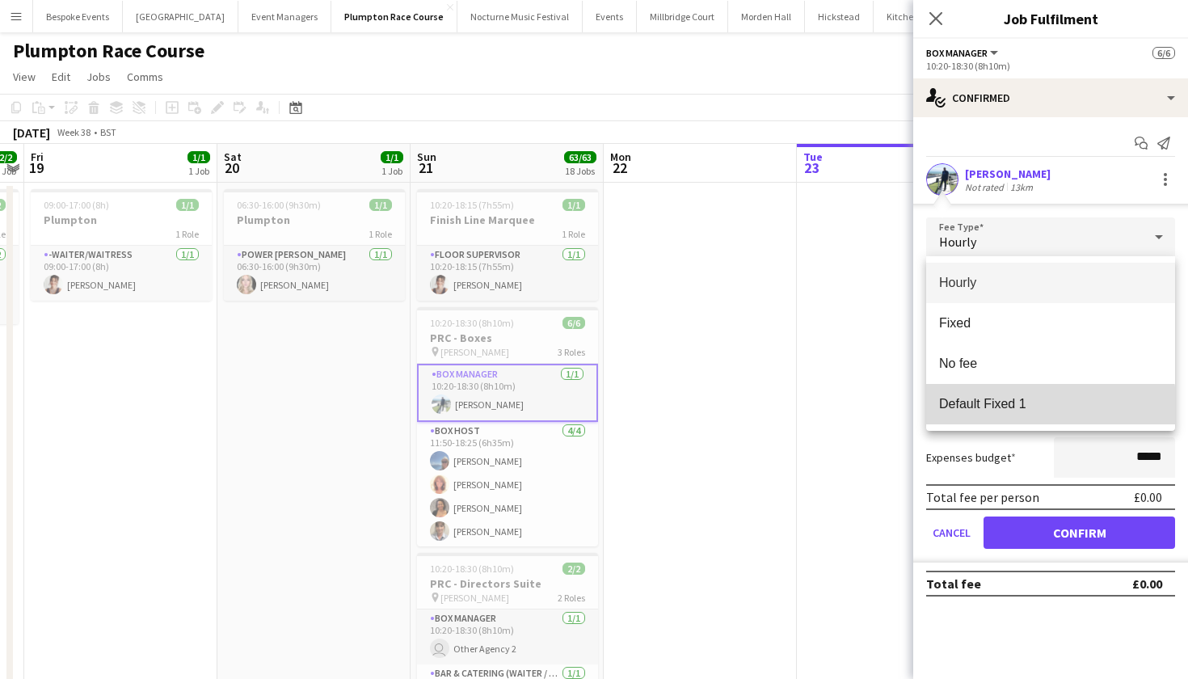
click at [1031, 407] on span "Default Fixed 1" at bounding box center [1050, 403] width 223 height 15
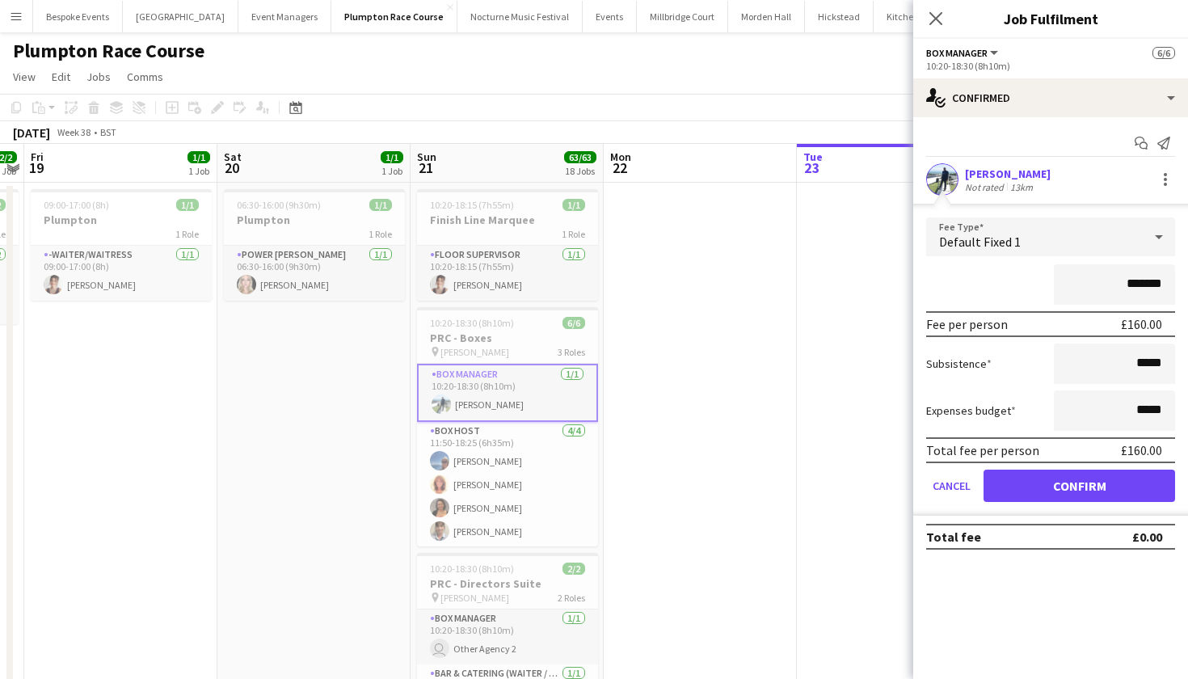
click at [1089, 480] on button "Confirm" at bounding box center [1080, 486] width 192 height 32
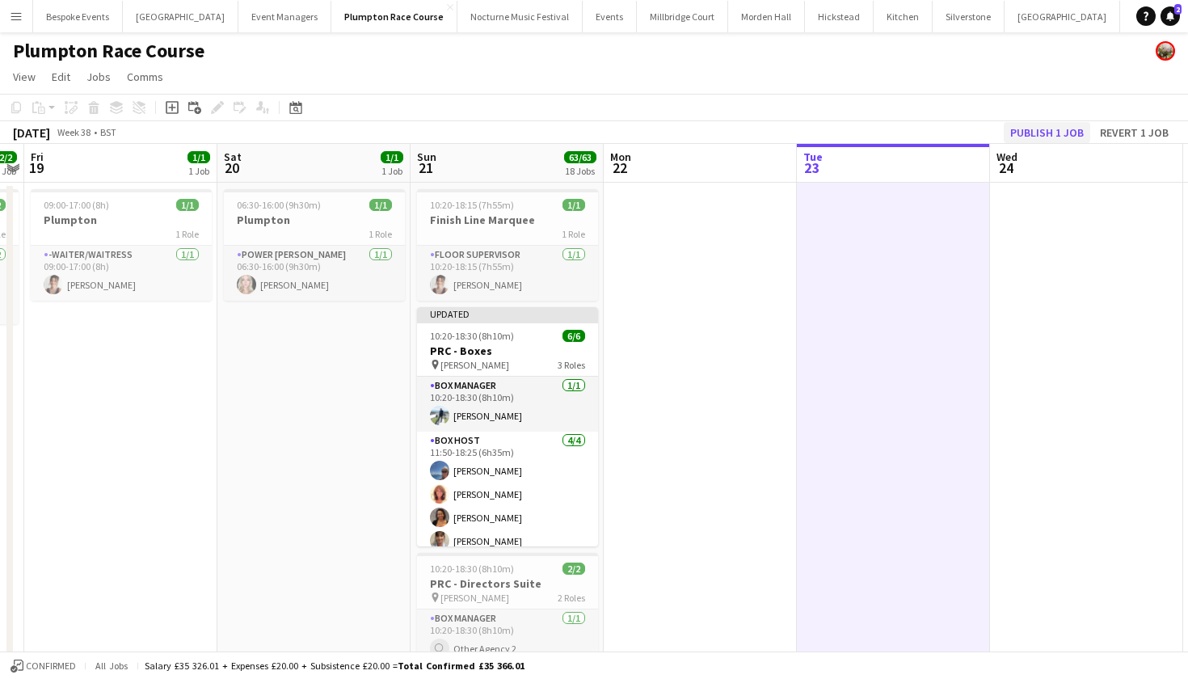
click at [1053, 124] on button "Publish 1 job" at bounding box center [1047, 132] width 86 height 21
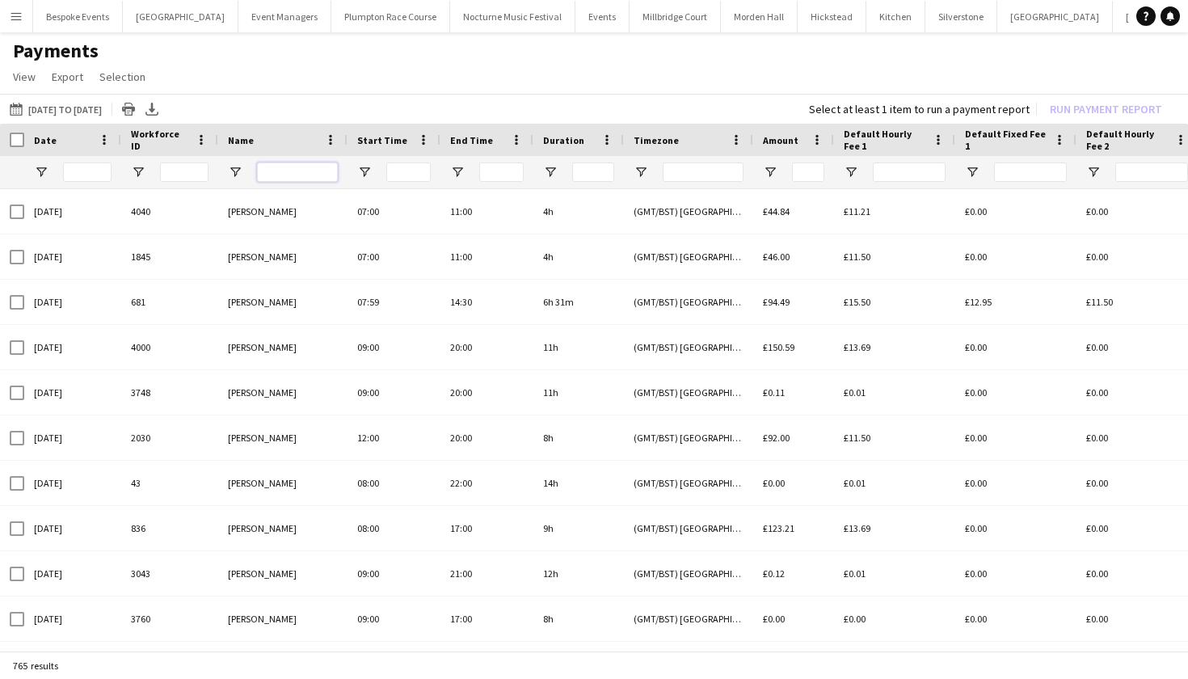
click at [284, 167] on input "Name Filter Input" at bounding box center [297, 171] width 81 height 19
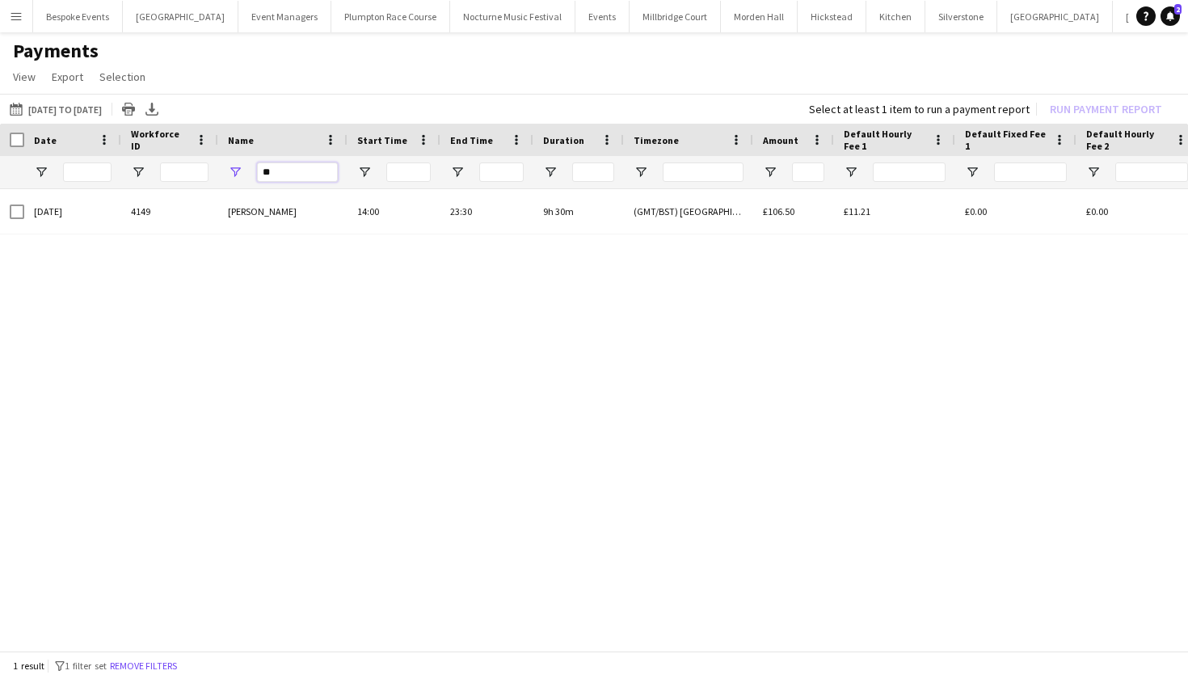
type input "*"
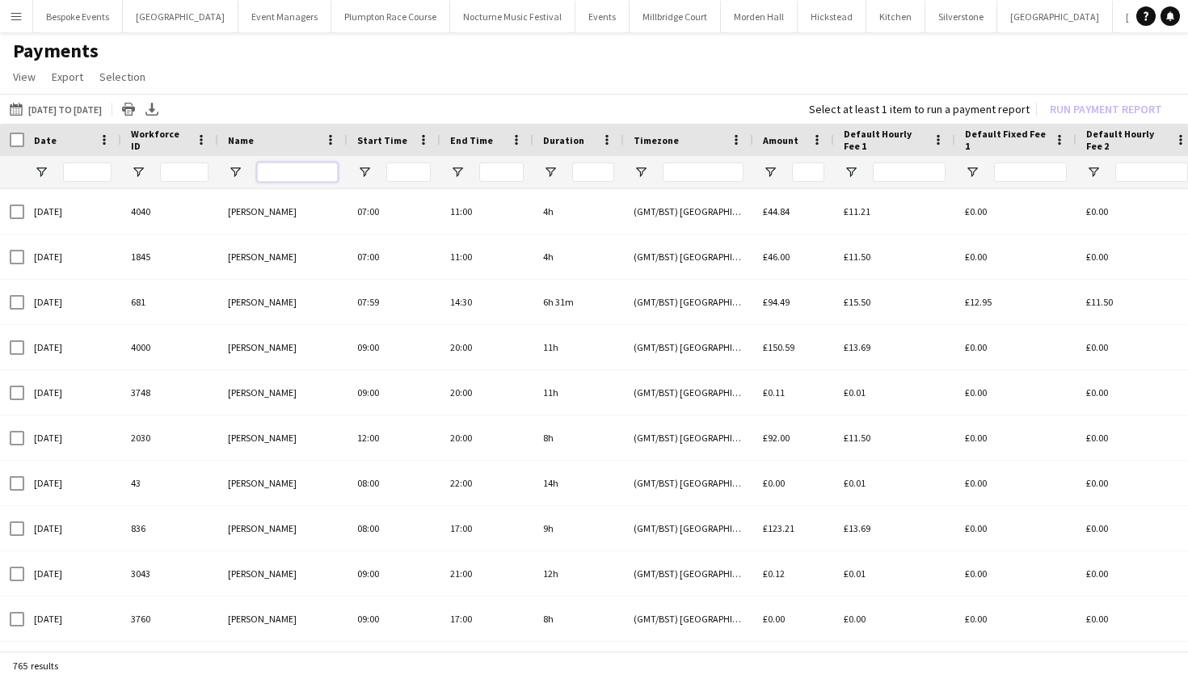
click at [283, 175] on input "Name Filter Input" at bounding box center [297, 171] width 81 height 19
type input "******"
drag, startPoint x: 305, startPoint y: 171, endPoint x: 245, endPoint y: 171, distance: 59.8
click at [245, 171] on div "******" at bounding box center [282, 172] width 129 height 32
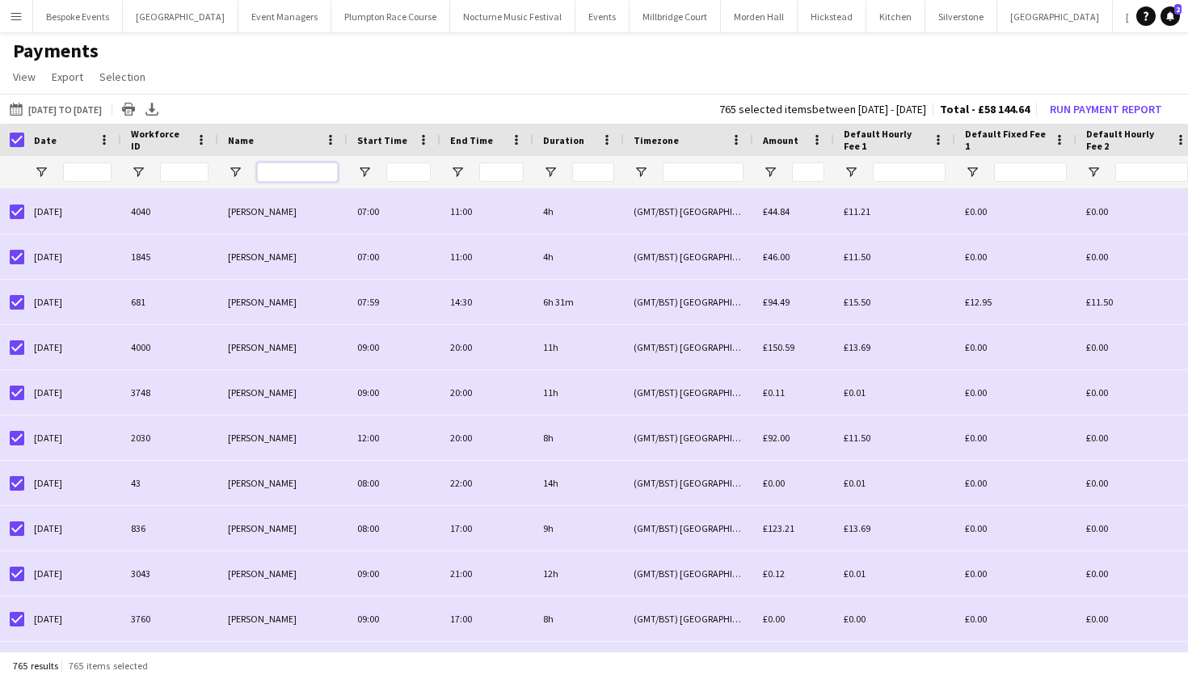
click at [300, 171] on input "Name Filter Input" at bounding box center [297, 171] width 81 height 19
type input "******"
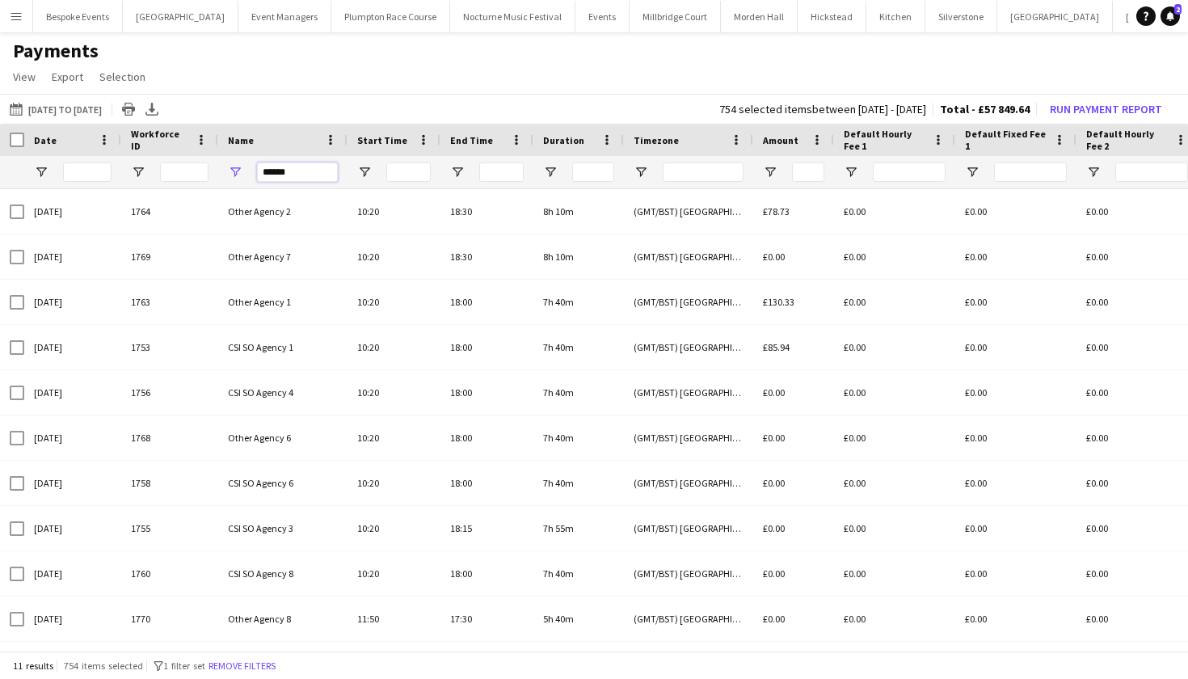
drag, startPoint x: 293, startPoint y: 174, endPoint x: 255, endPoint y: 171, distance: 38.1
click at [255, 171] on div "******" at bounding box center [282, 172] width 129 height 32
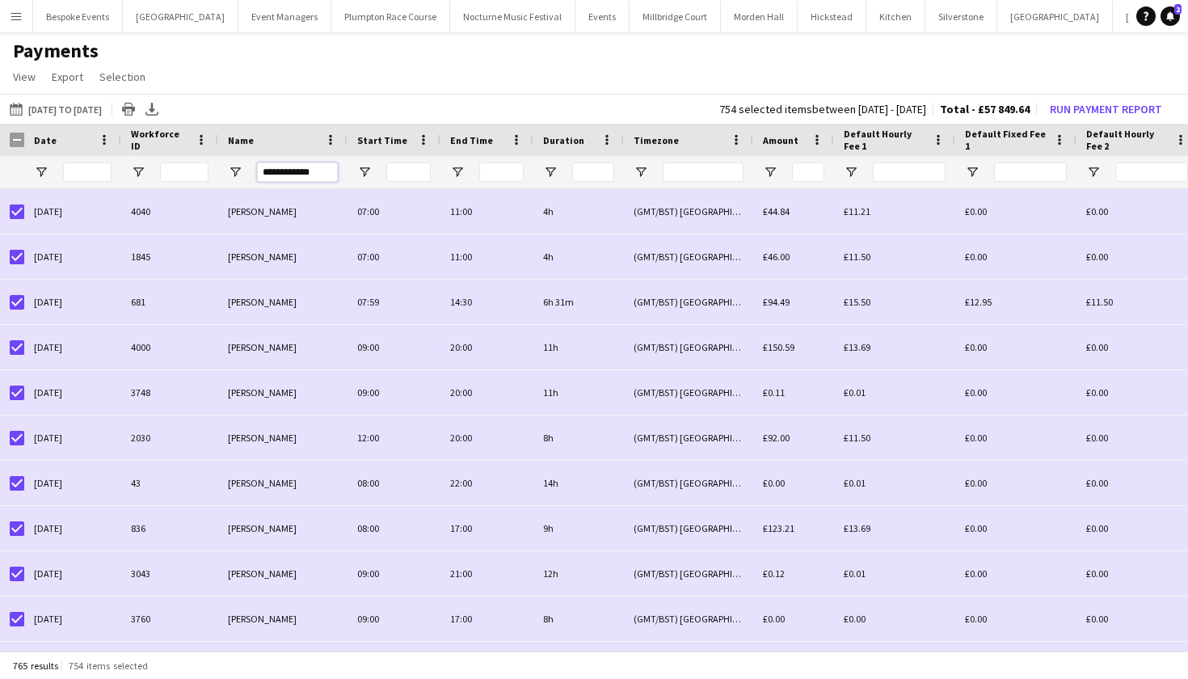
type input "**********"
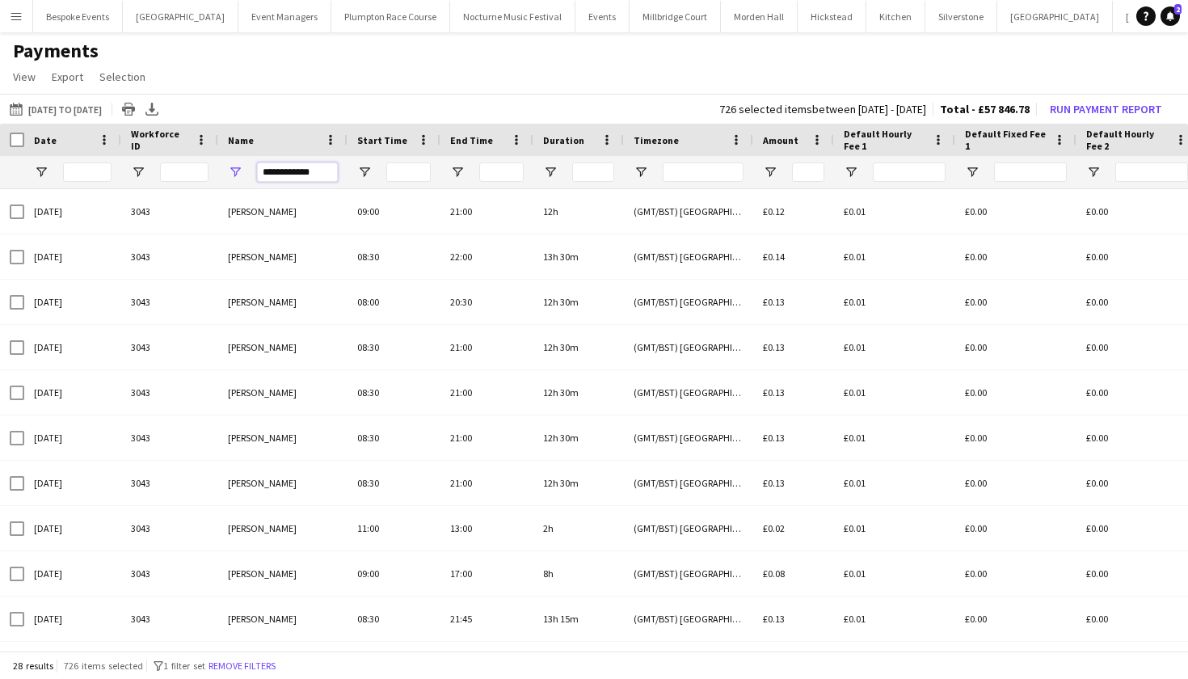
drag, startPoint x: 317, startPoint y: 177, endPoint x: 250, endPoint y: 175, distance: 67.1
click at [250, 175] on div "**********" at bounding box center [282, 172] width 129 height 32
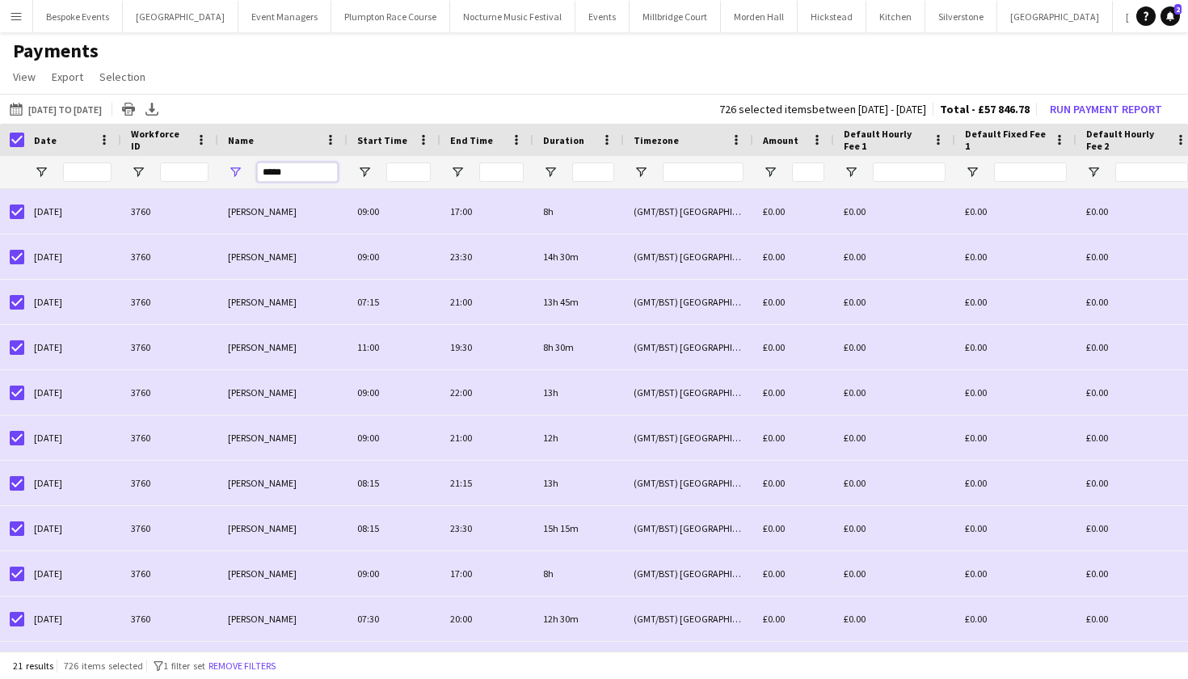
type input "*****"
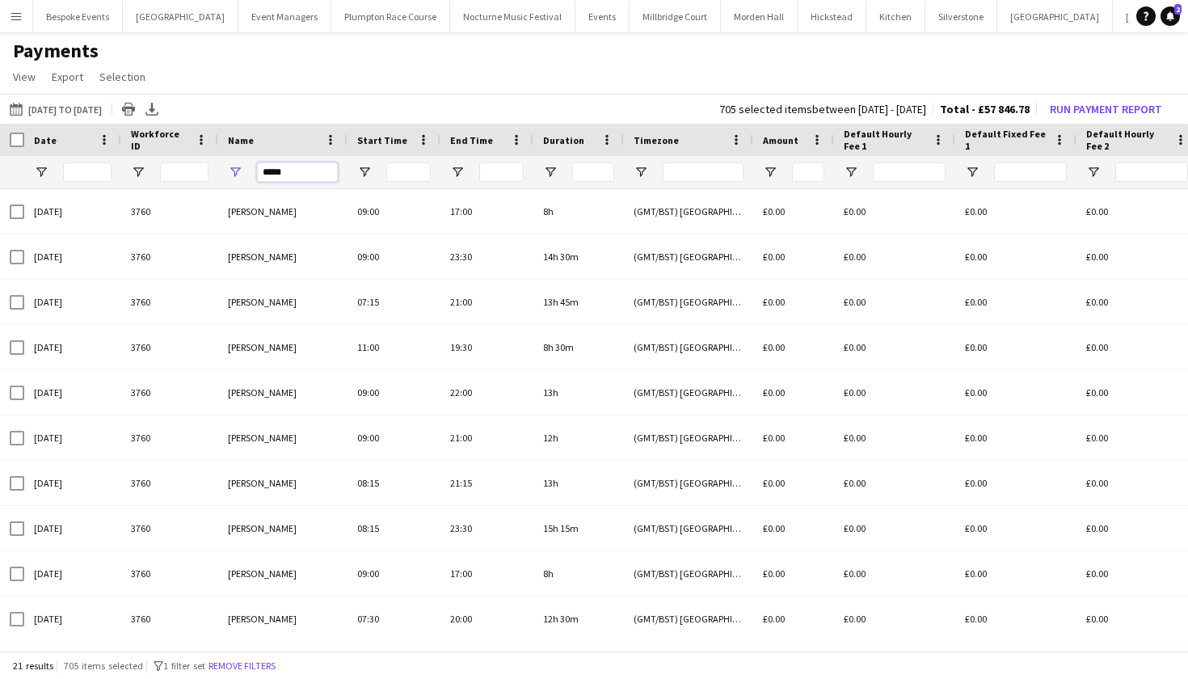
drag, startPoint x: 306, startPoint y: 172, endPoint x: 242, endPoint y: 167, distance: 63.2
click at [242, 168] on div "*****" at bounding box center [282, 172] width 129 height 32
click at [287, 176] on input "****" at bounding box center [297, 171] width 81 height 19
type input "*"
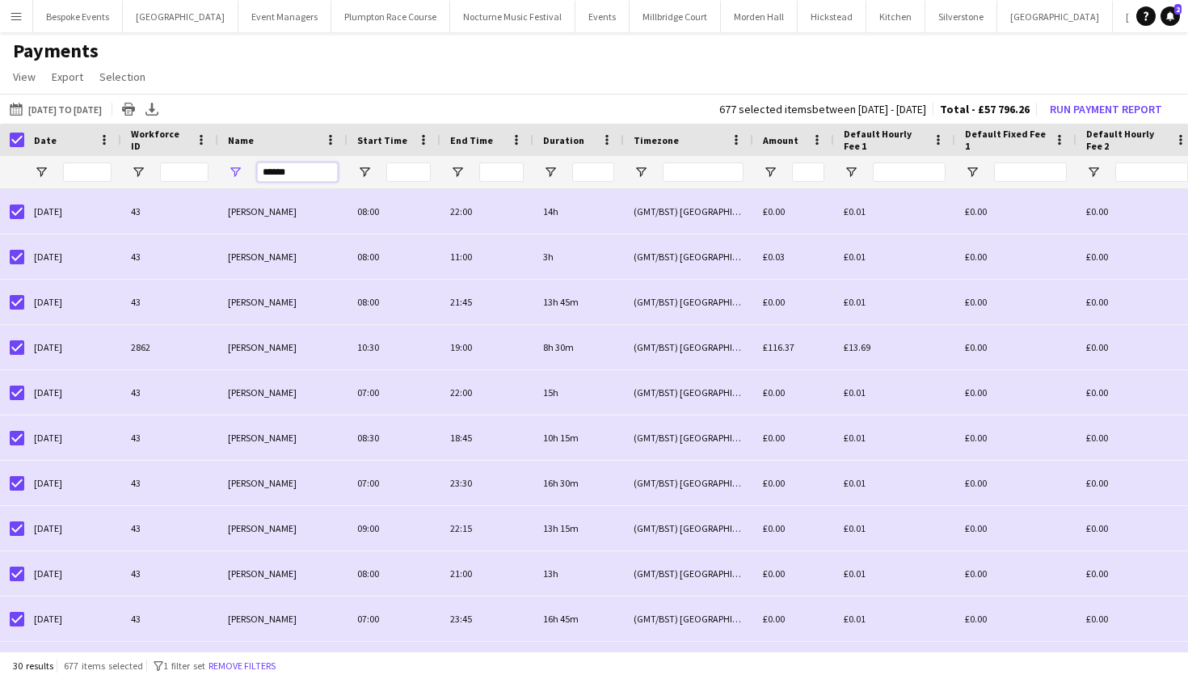
type input "******"
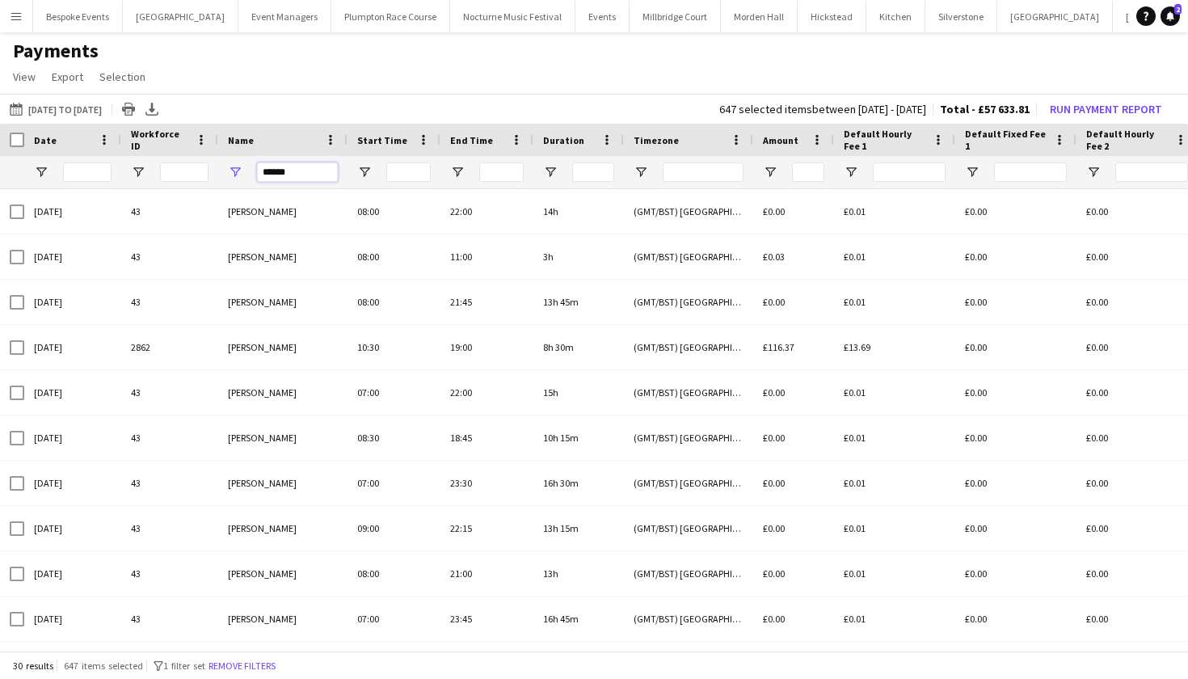
drag, startPoint x: 312, startPoint y: 172, endPoint x: 243, endPoint y: 172, distance: 68.7
click at [243, 172] on div "******" at bounding box center [282, 172] width 129 height 32
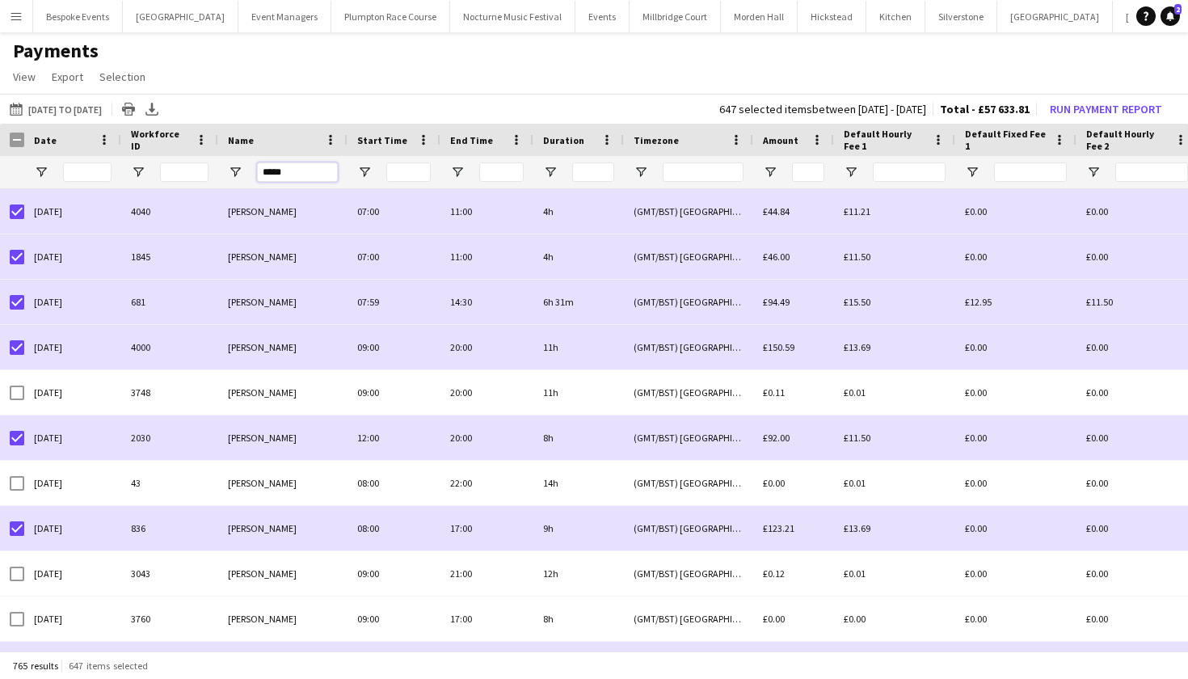
type input "******"
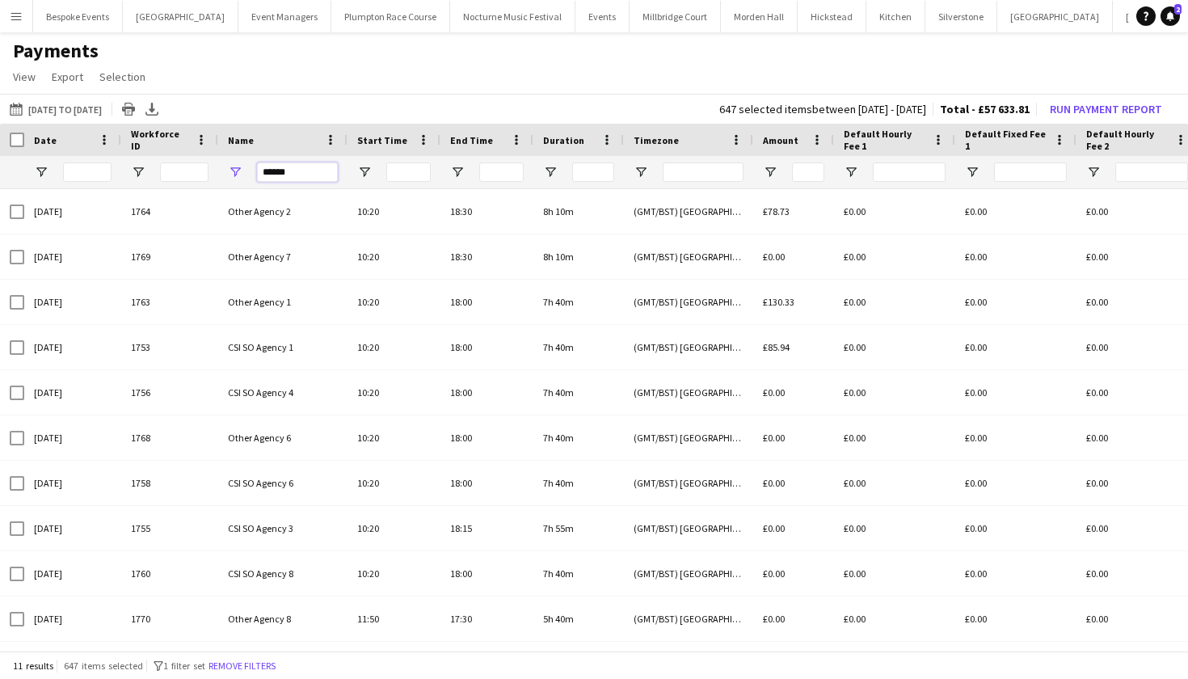
drag, startPoint x: 301, startPoint y: 167, endPoint x: 255, endPoint y: 165, distance: 46.1
click at [255, 165] on div "******" at bounding box center [282, 172] width 129 height 32
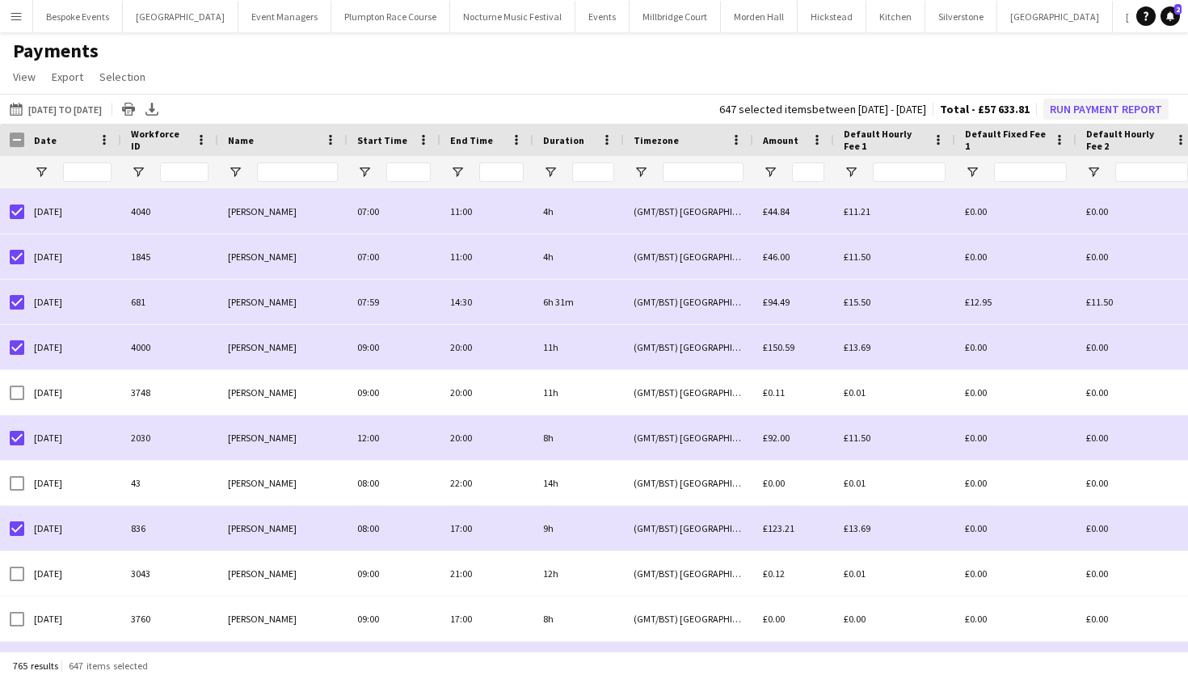
click at [1110, 110] on button "Run Payment Report" at bounding box center [1105, 109] width 125 height 21
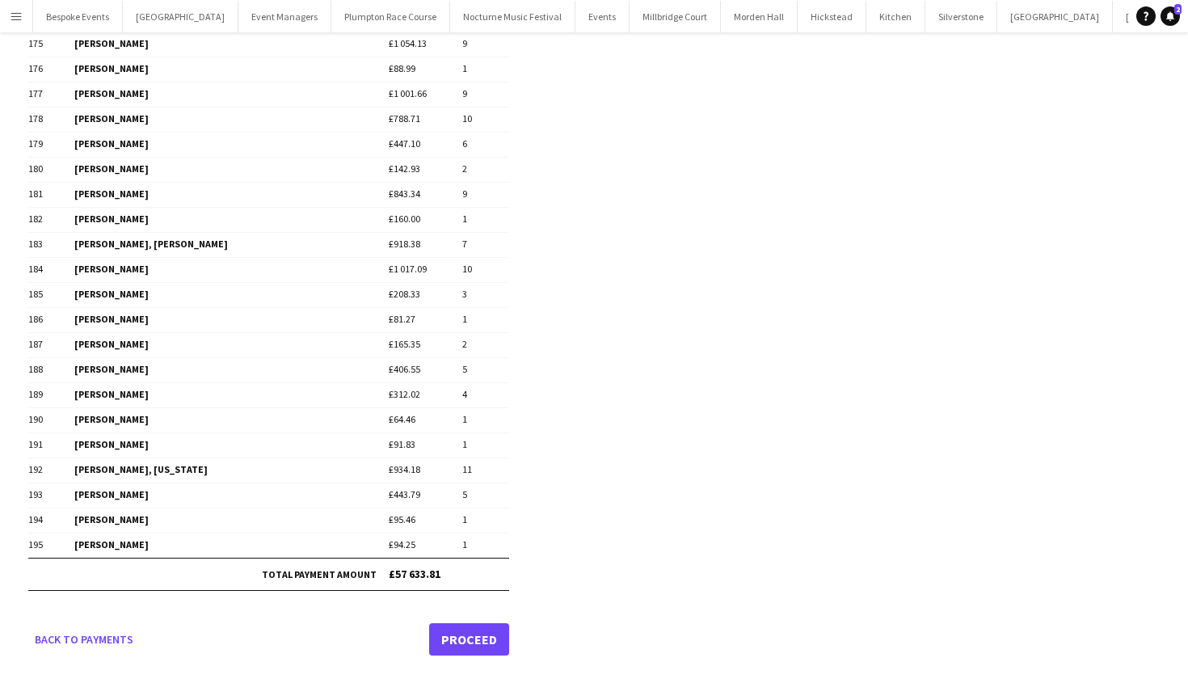
scroll to position [4543, 0]
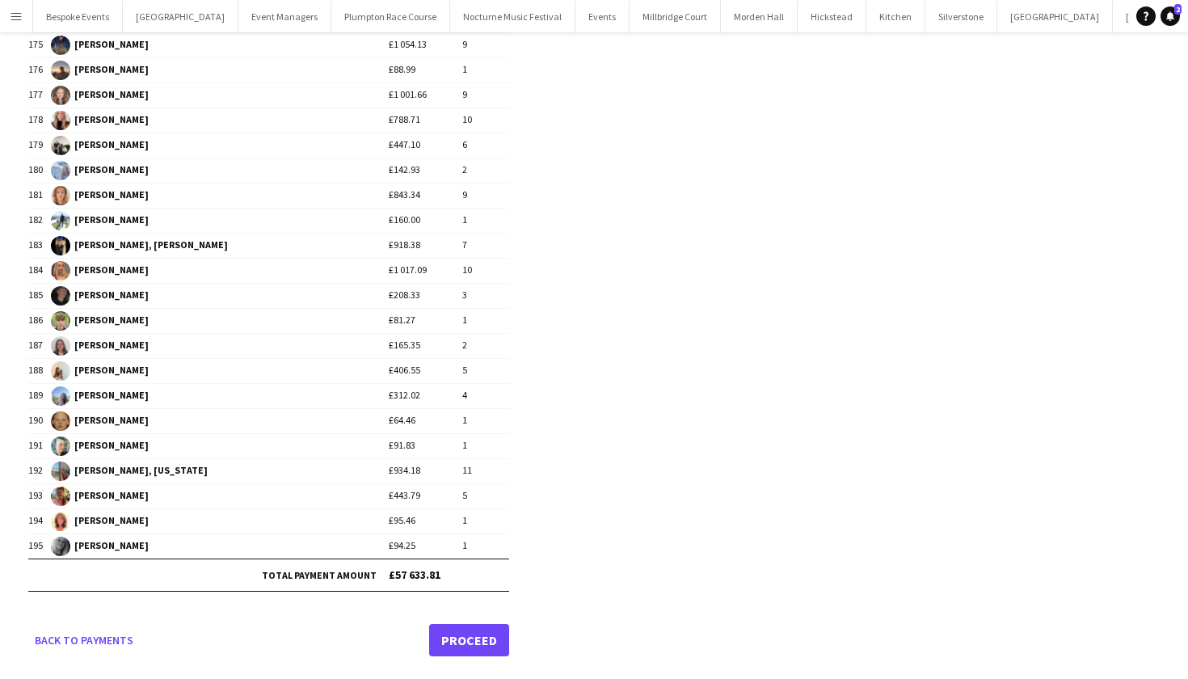
click at [477, 639] on link "Proceed" at bounding box center [469, 640] width 80 height 32
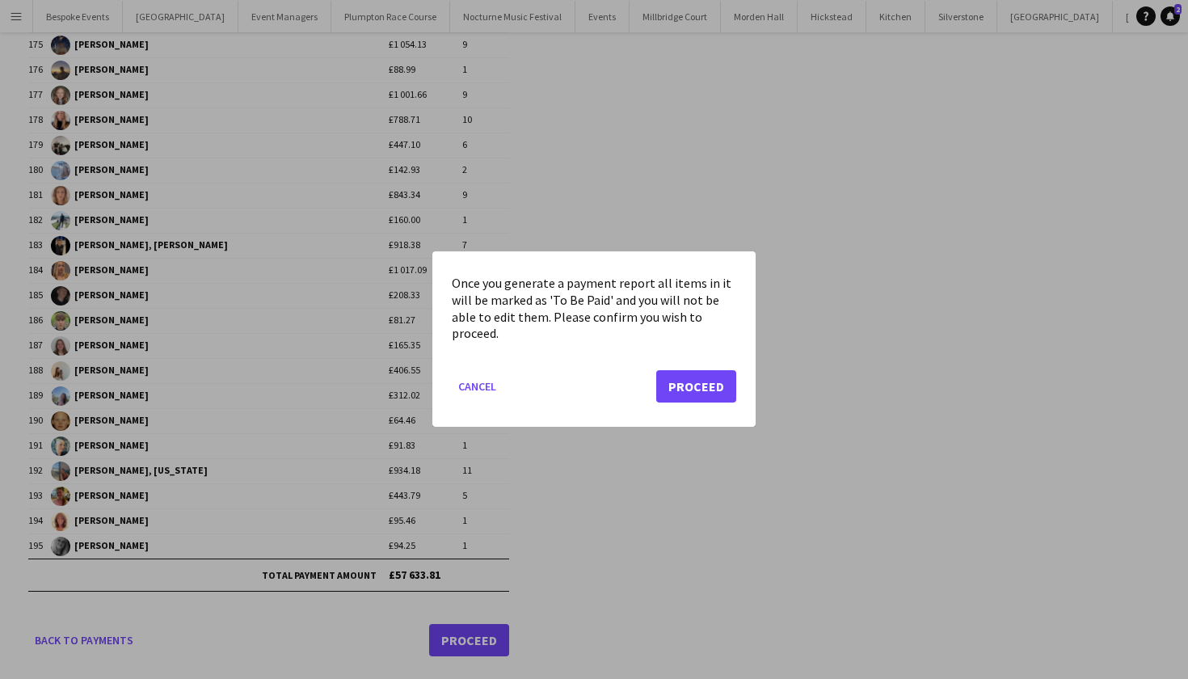
scroll to position [0, 0]
click at [694, 383] on button "Proceed" at bounding box center [696, 387] width 80 height 32
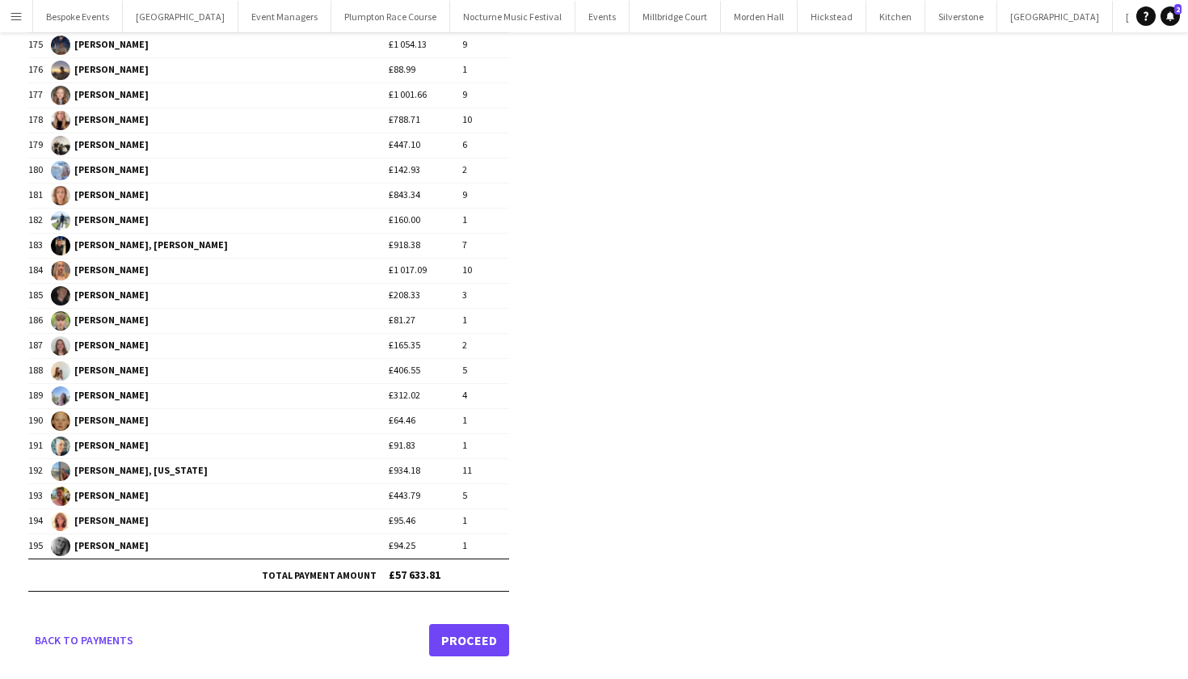
scroll to position [4543, 0]
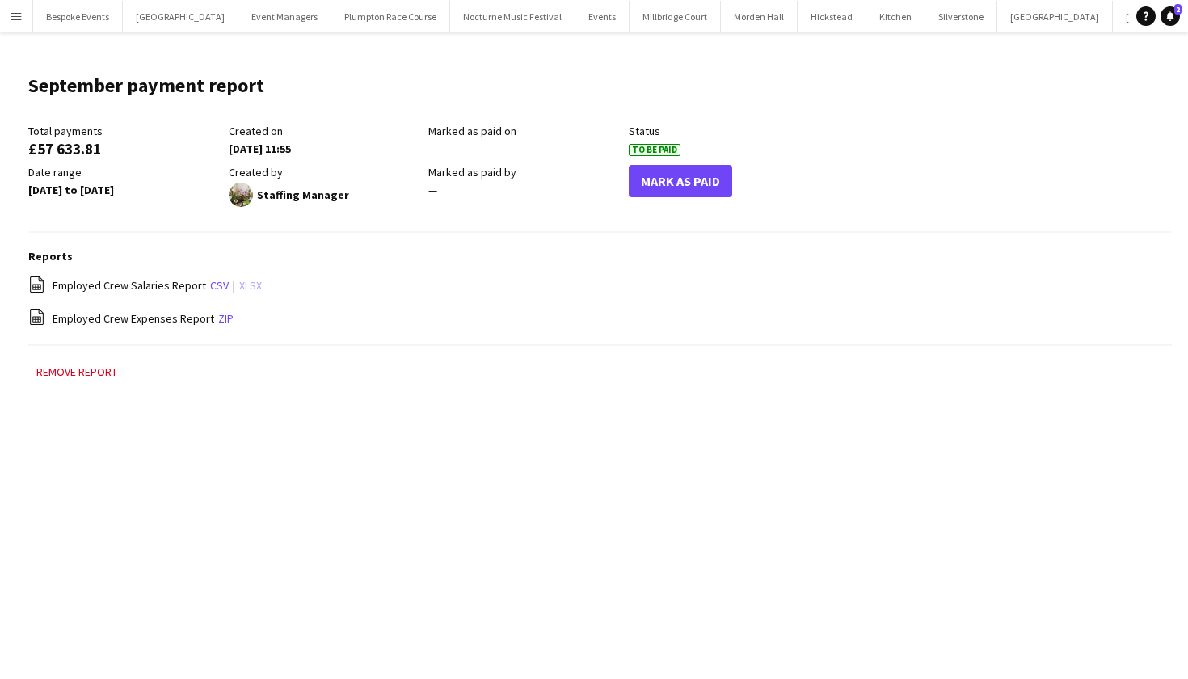
click at [246, 289] on link "xlsx" at bounding box center [250, 285] width 23 height 15
click at [245, 289] on link "xlsx" at bounding box center [250, 285] width 23 height 15
click at [390, 91] on header "September payment report Edit this field" at bounding box center [600, 92] width 1144 height 63
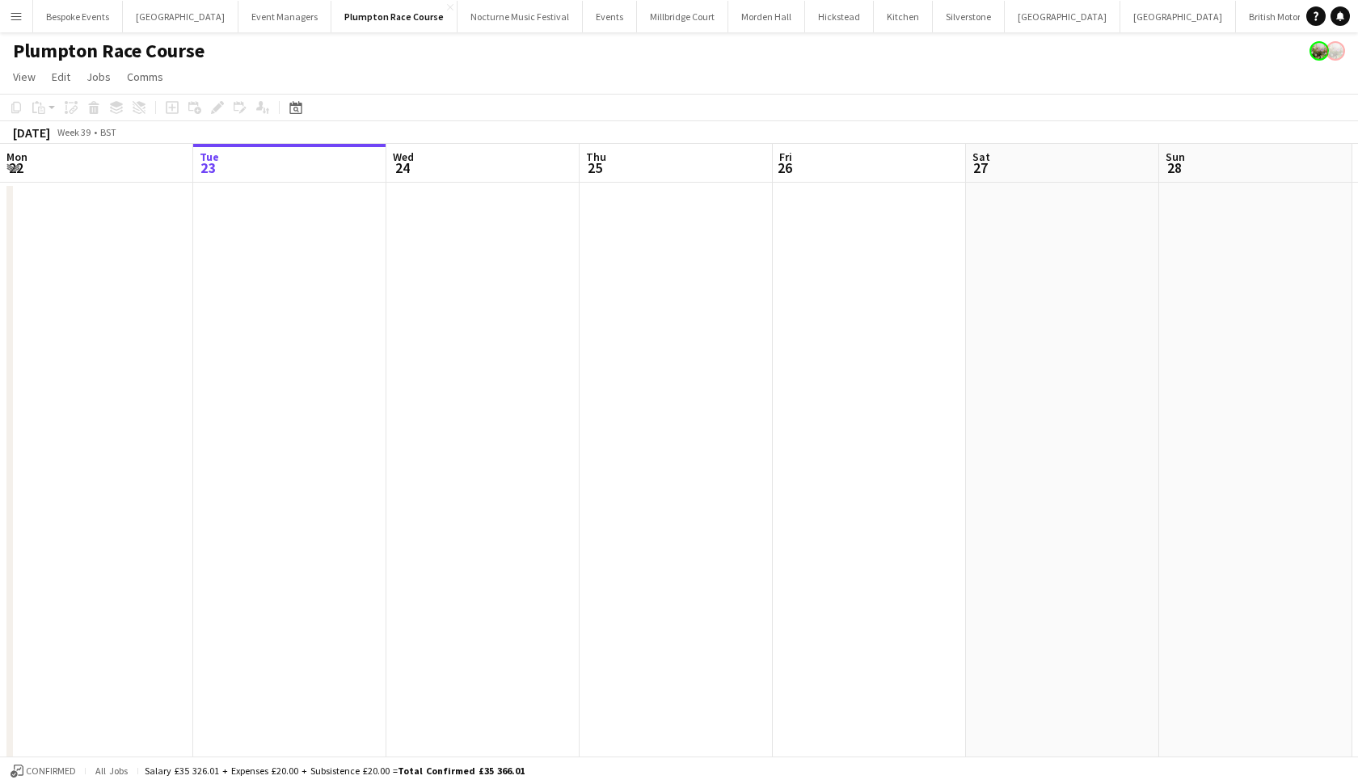
click at [18, 15] on app-icon "Menu" at bounding box center [16, 16] width 13 height 13
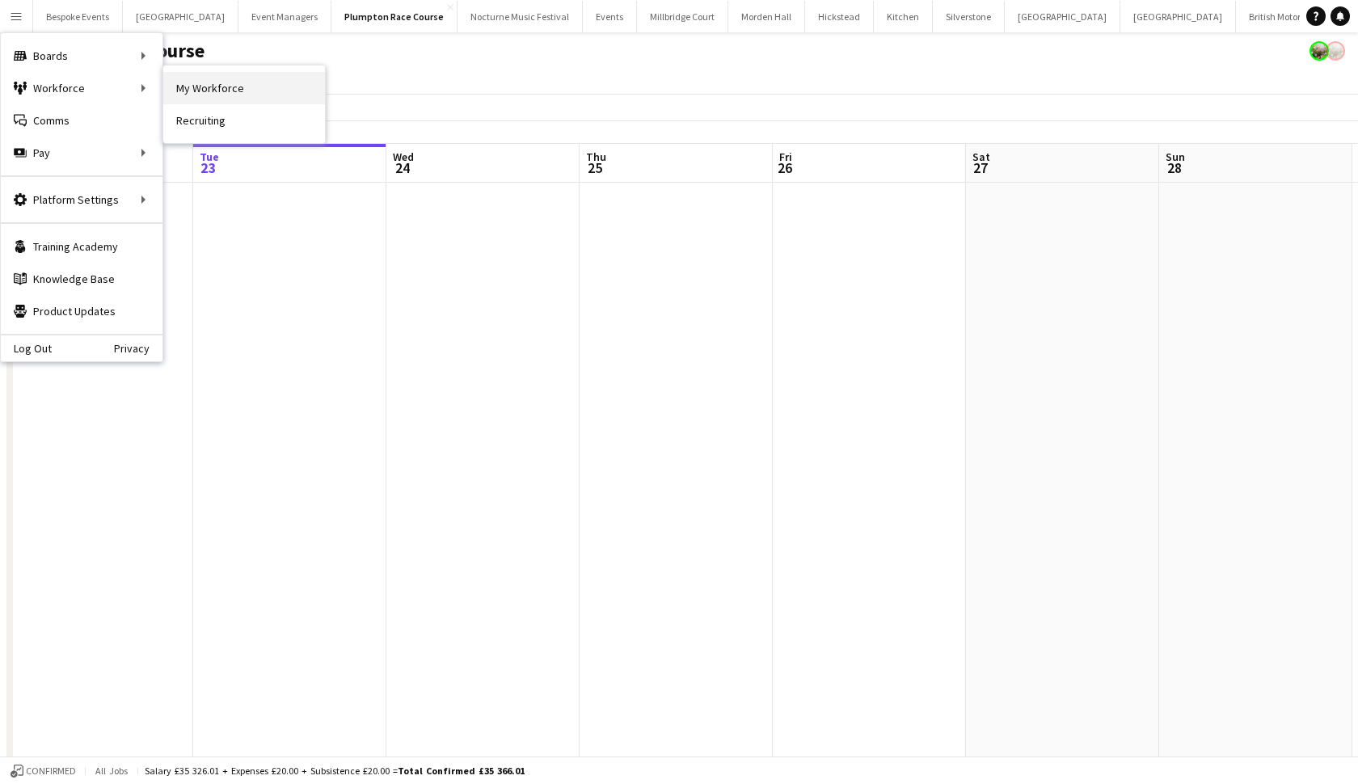
click at [208, 84] on link "My Workforce" at bounding box center [244, 88] width 162 height 32
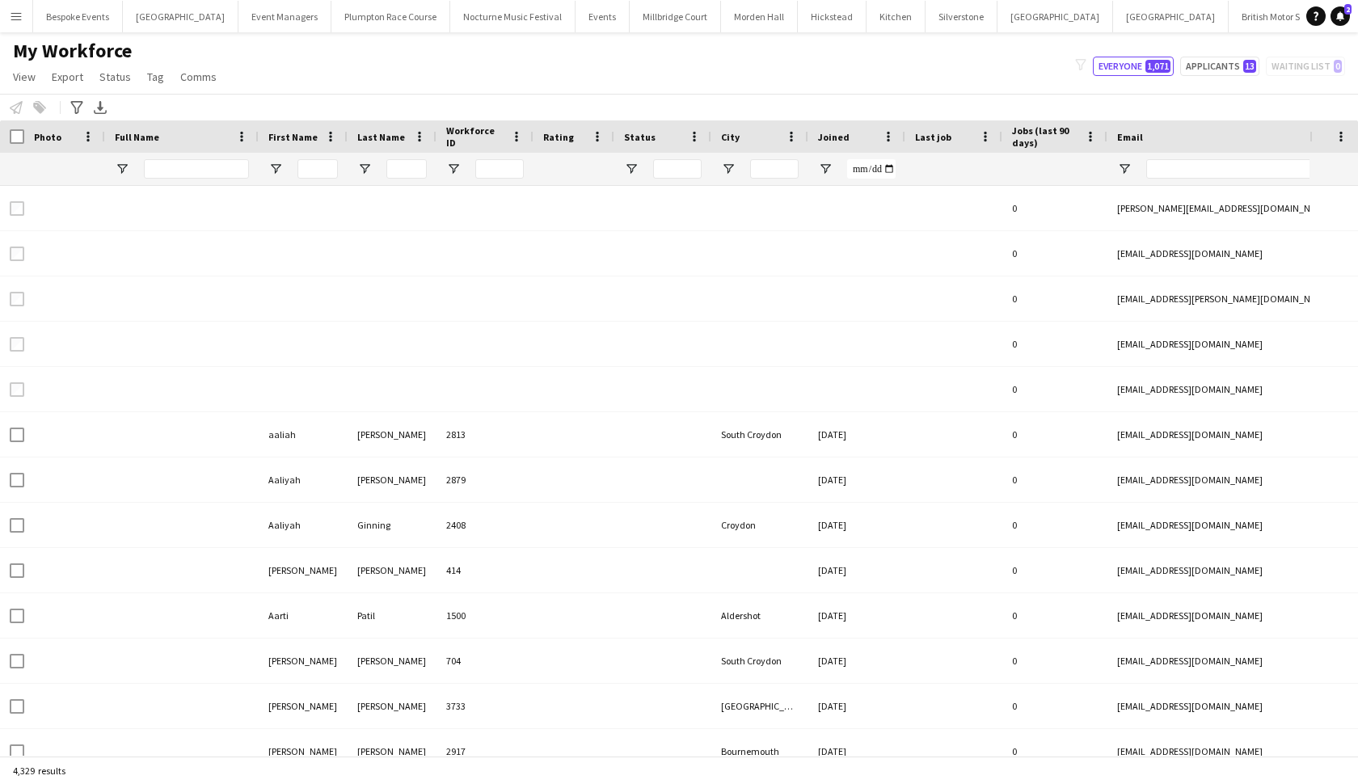
type input "*****"
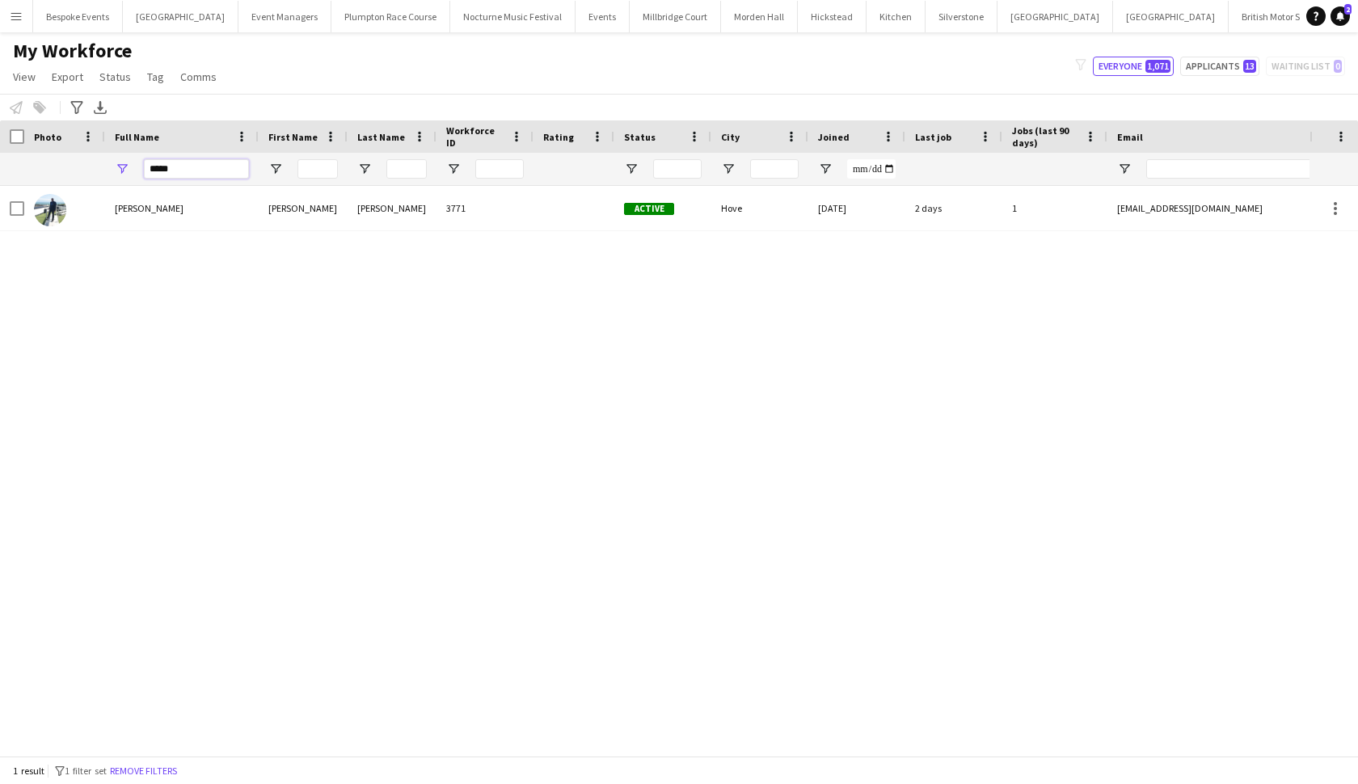
drag, startPoint x: 193, startPoint y: 167, endPoint x: 122, endPoint y: 167, distance: 71.1
click at [122, 167] on div "*****" at bounding box center [182, 169] width 154 height 32
click at [111, 213] on div "[PERSON_NAME]" at bounding box center [182, 208] width 154 height 44
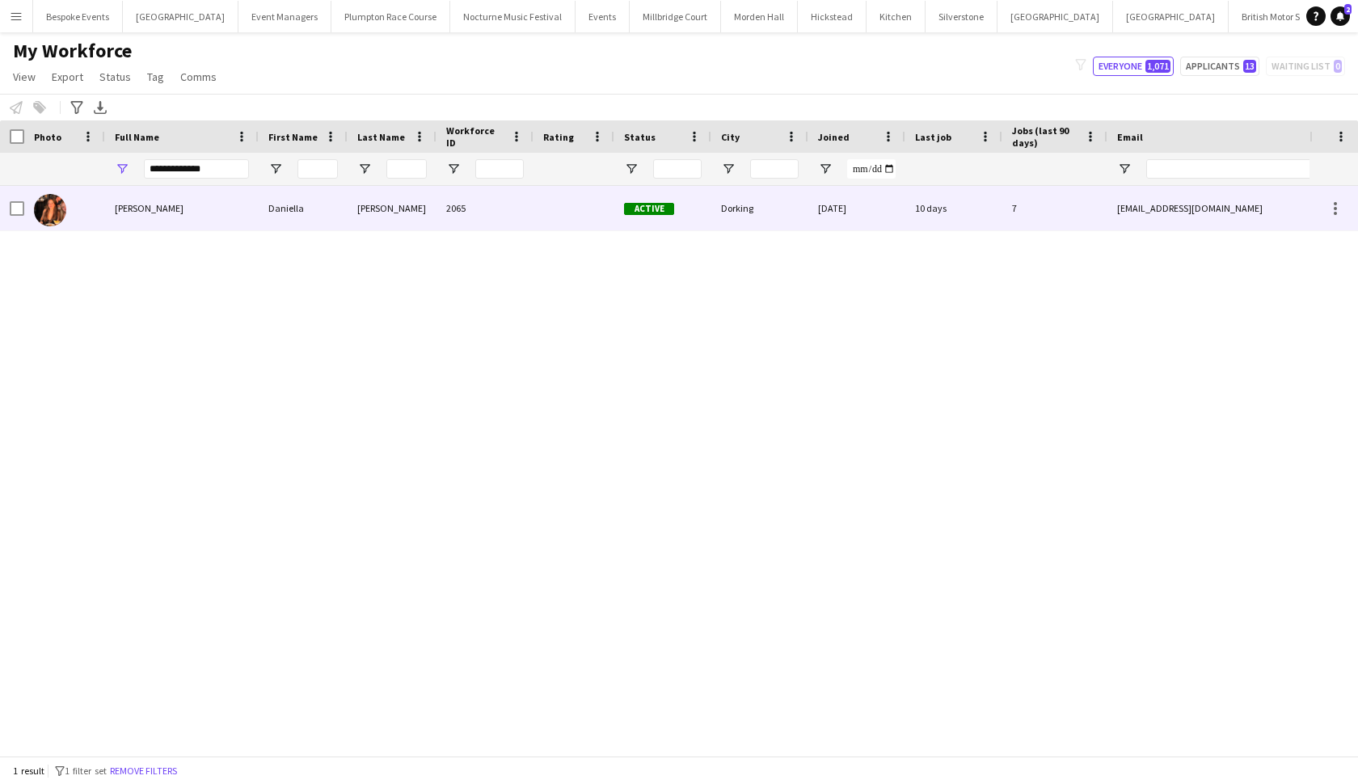
click at [119, 210] on span "[PERSON_NAME]" at bounding box center [149, 208] width 69 height 12
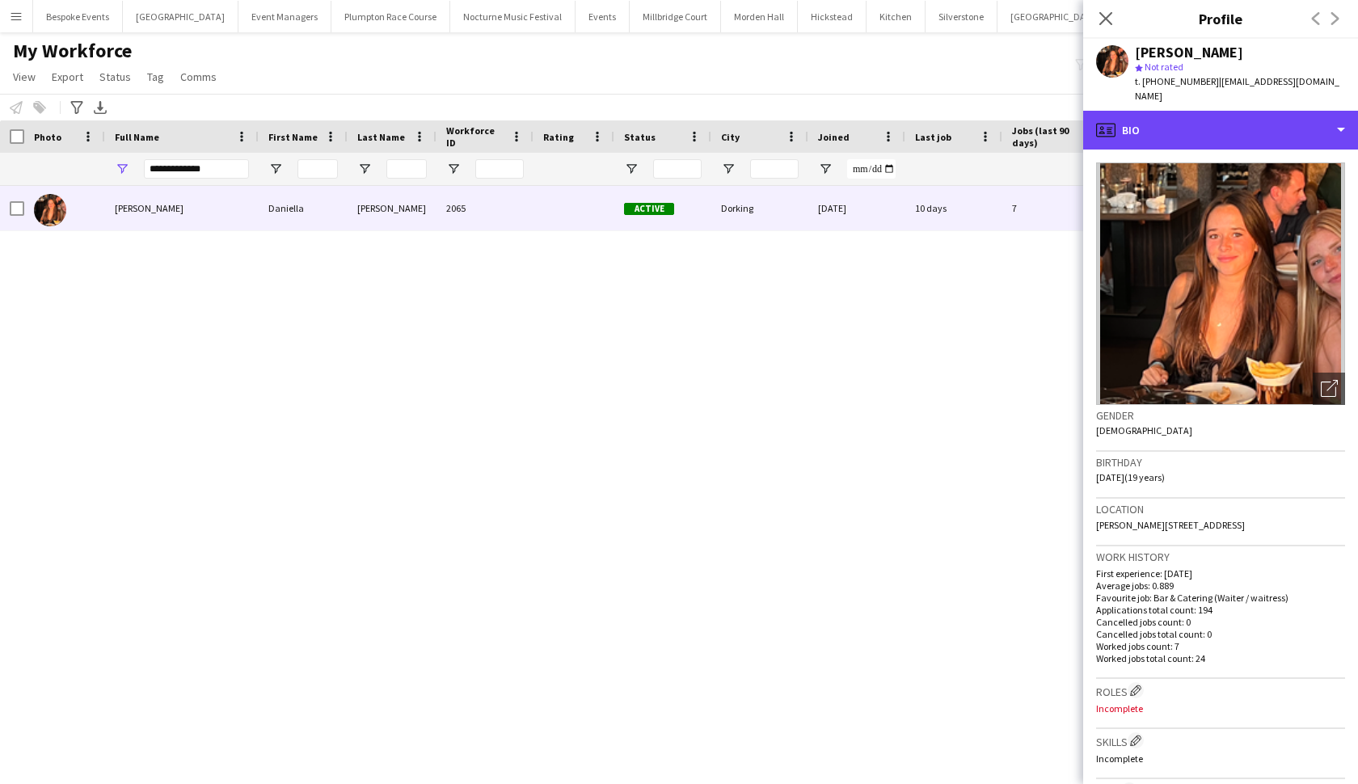
click at [1165, 111] on div "profile Bio" at bounding box center [1220, 130] width 275 height 39
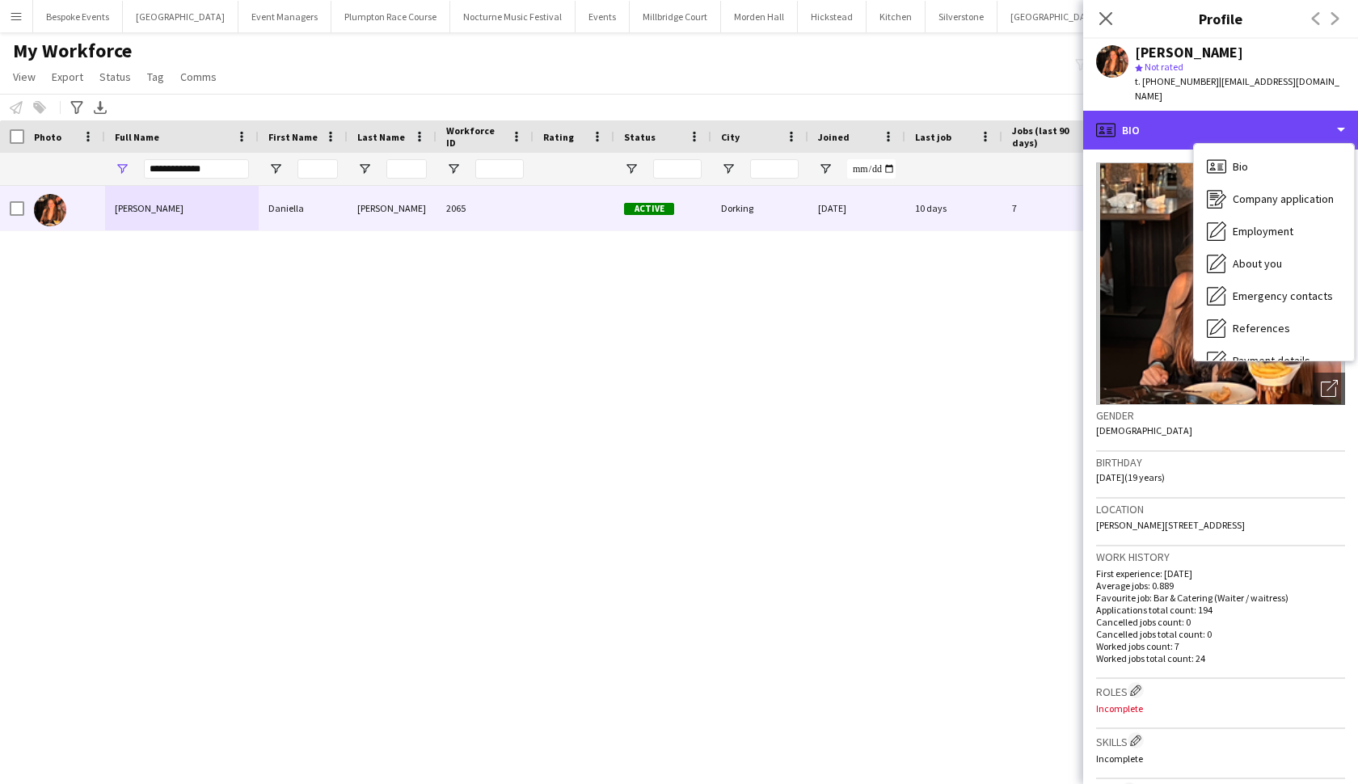
click at [1165, 111] on div "profile Bio" at bounding box center [1220, 130] width 275 height 39
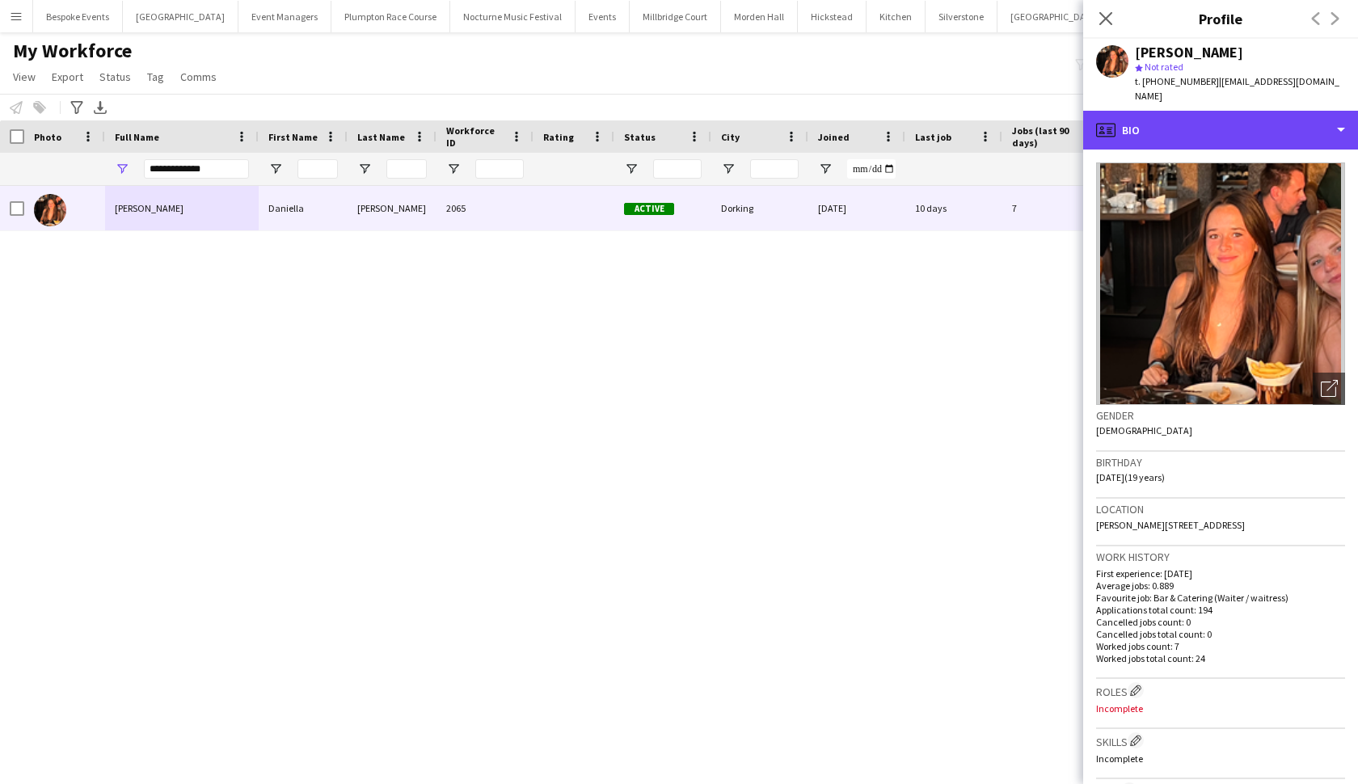
click at [1165, 111] on div "profile Bio" at bounding box center [1220, 130] width 275 height 39
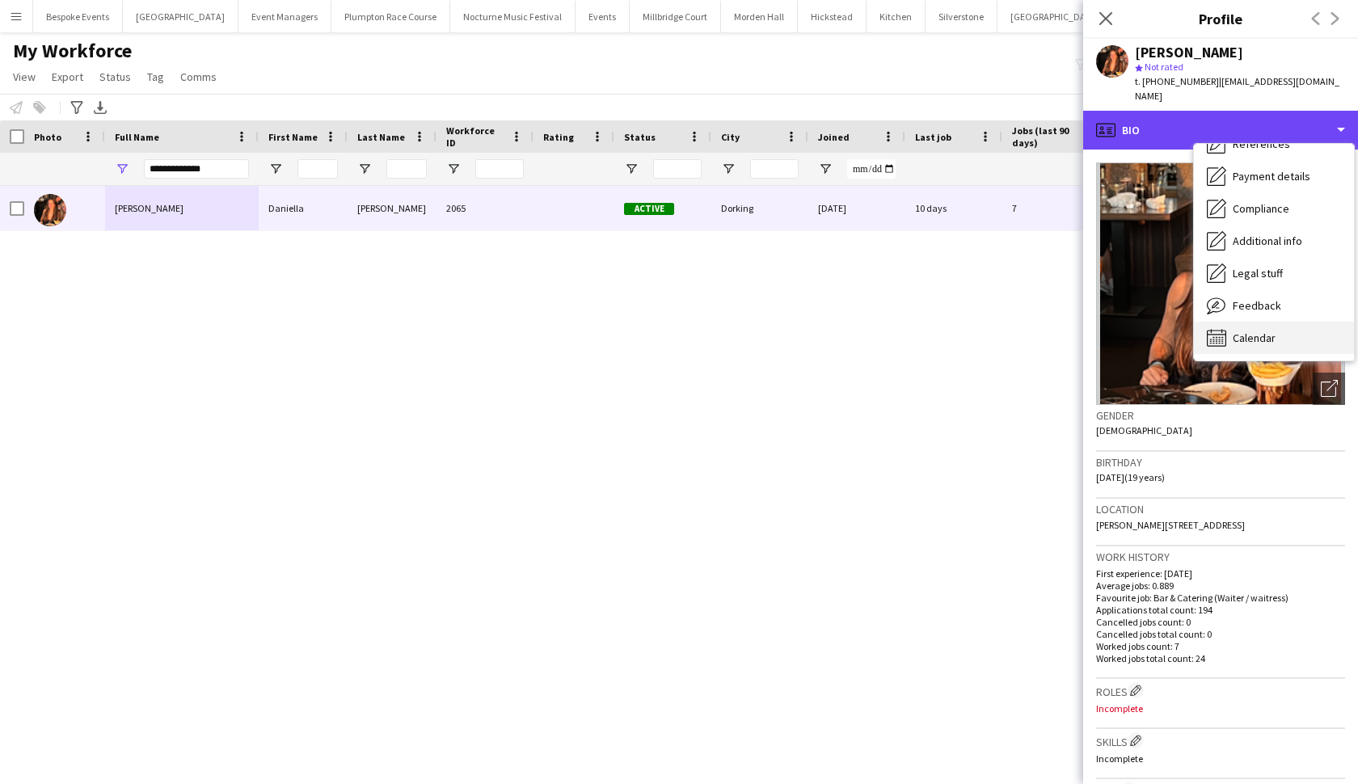
scroll to position [185, 0]
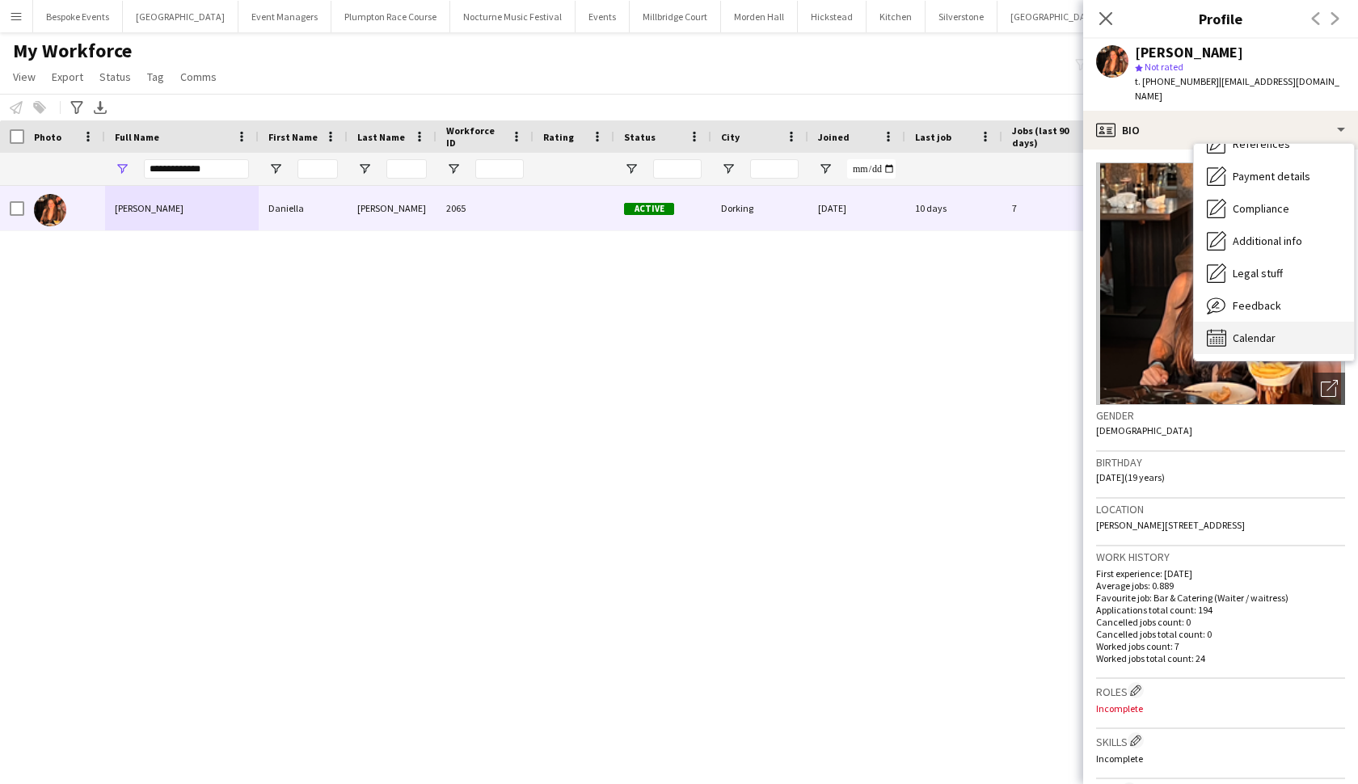
click at [1242, 331] on span "Calendar" at bounding box center [1254, 338] width 43 height 15
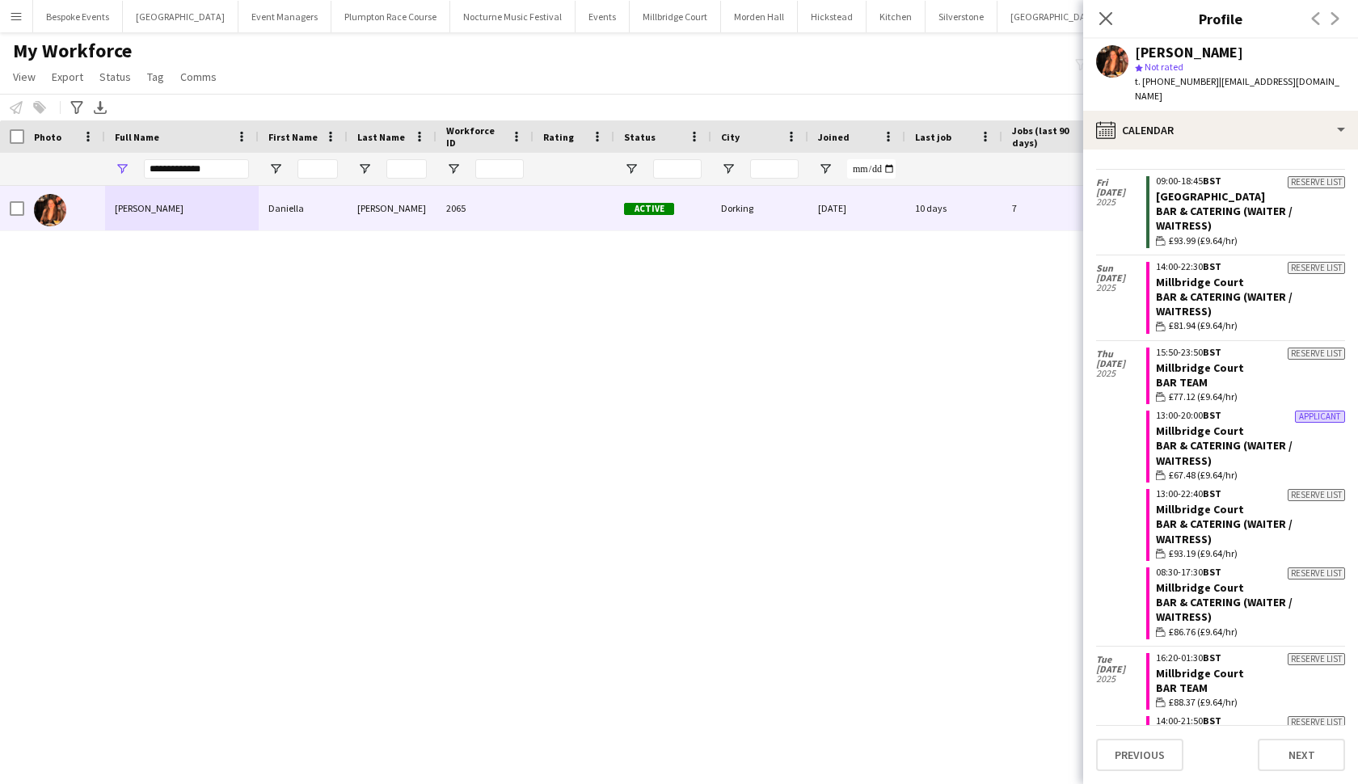
scroll to position [325, 0]
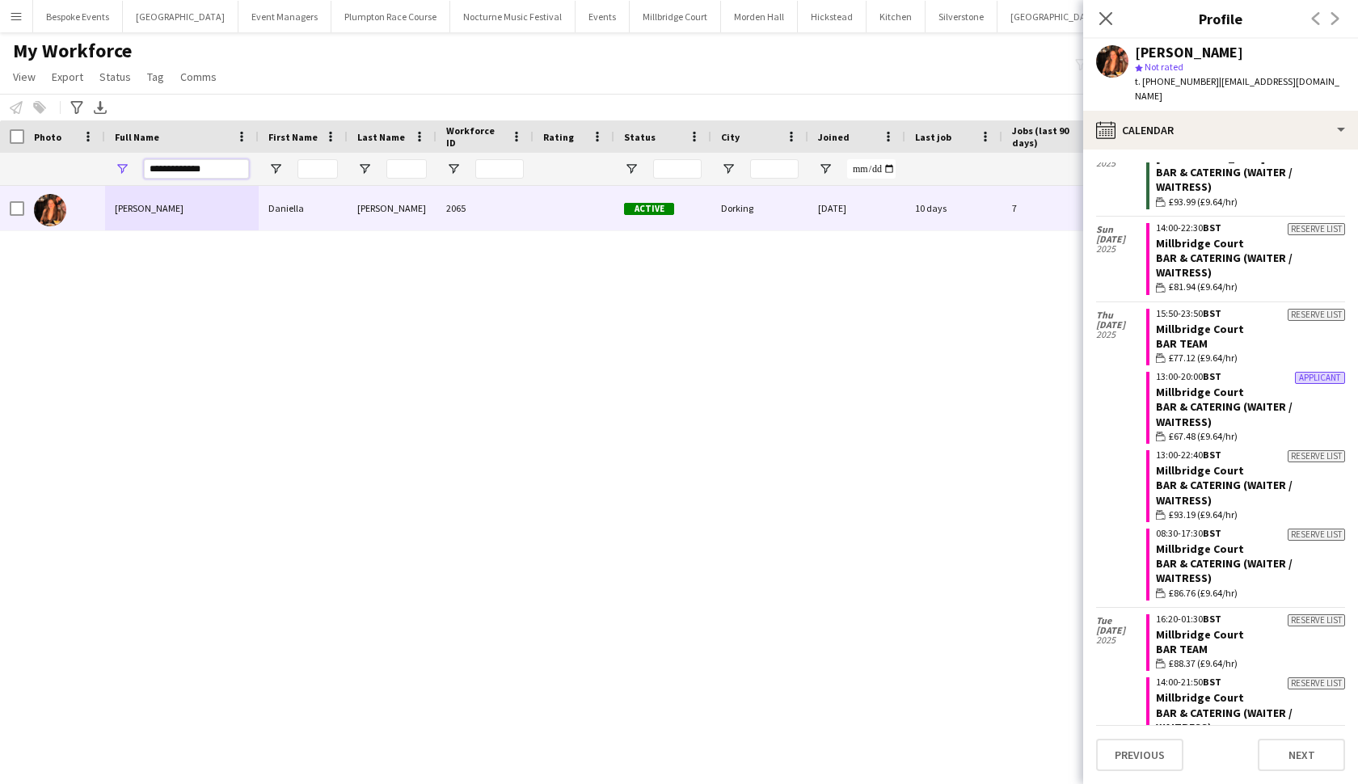
click at [223, 171] on input "**********" at bounding box center [196, 168] width 105 height 19
type input "*"
type input "**********"
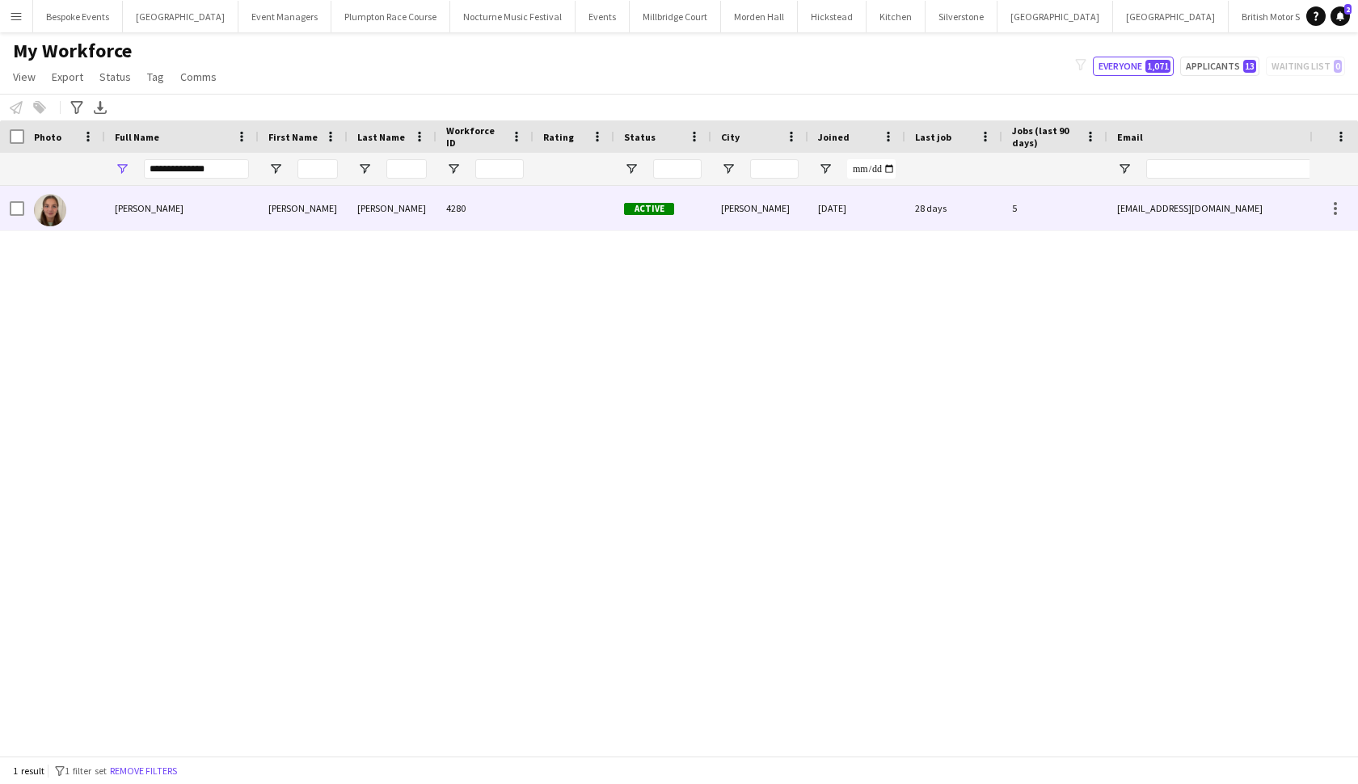
click at [137, 210] on span "[PERSON_NAME]" at bounding box center [149, 208] width 69 height 12
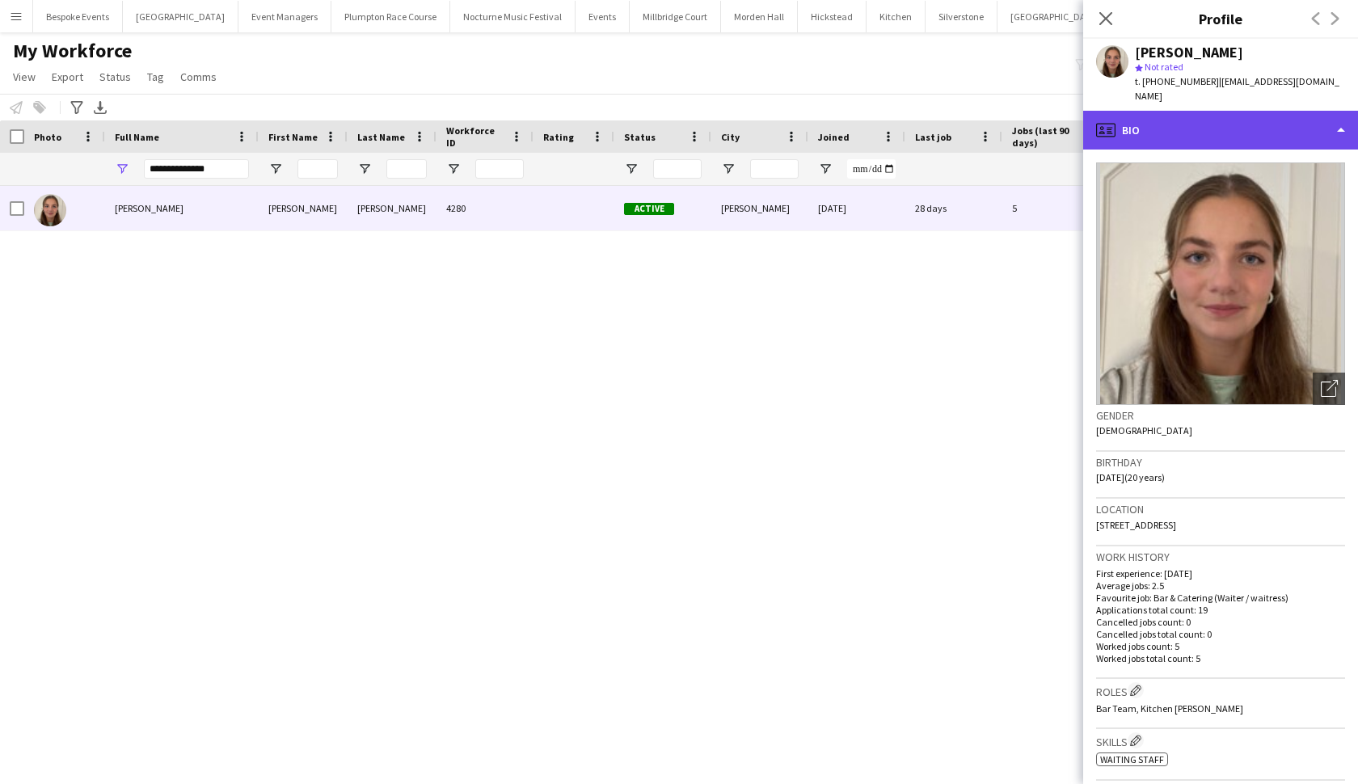
click at [1166, 116] on div "profile Bio" at bounding box center [1220, 130] width 275 height 39
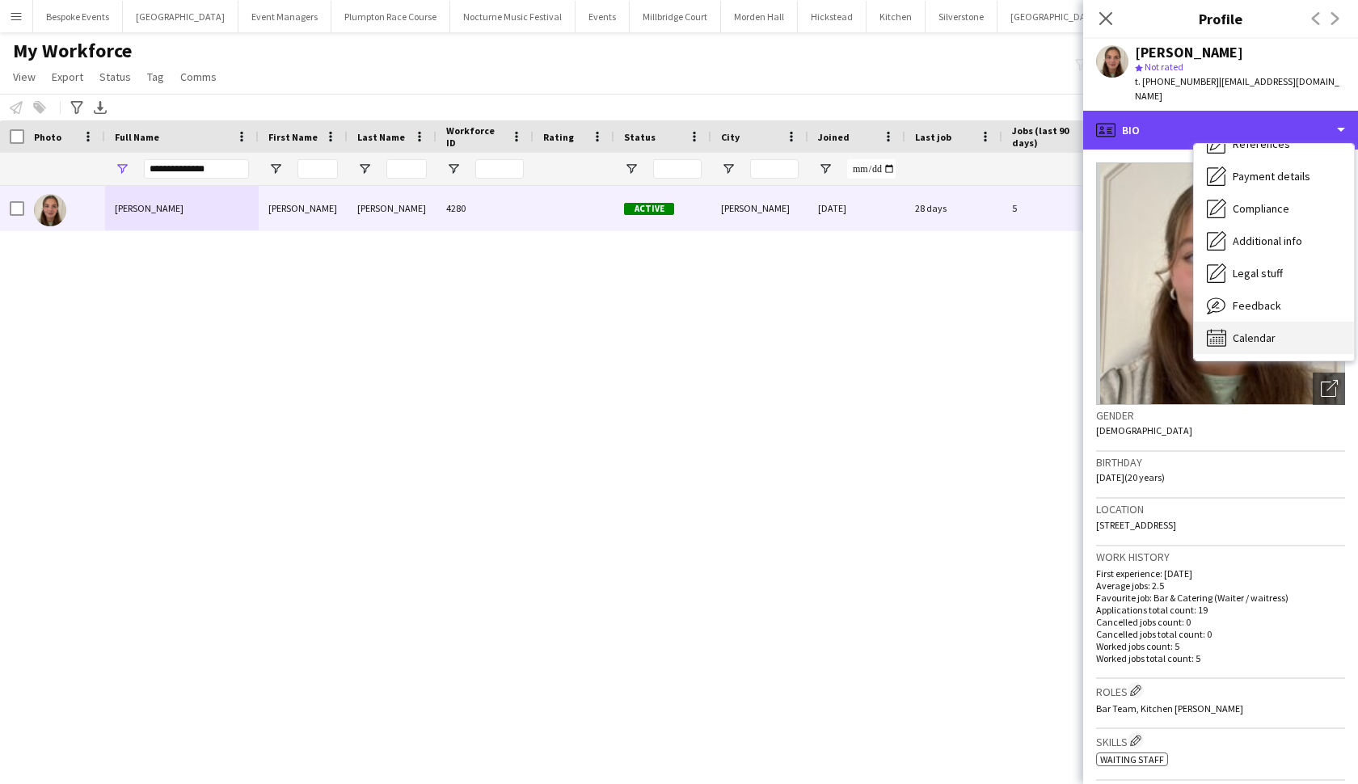
scroll to position [185, 0]
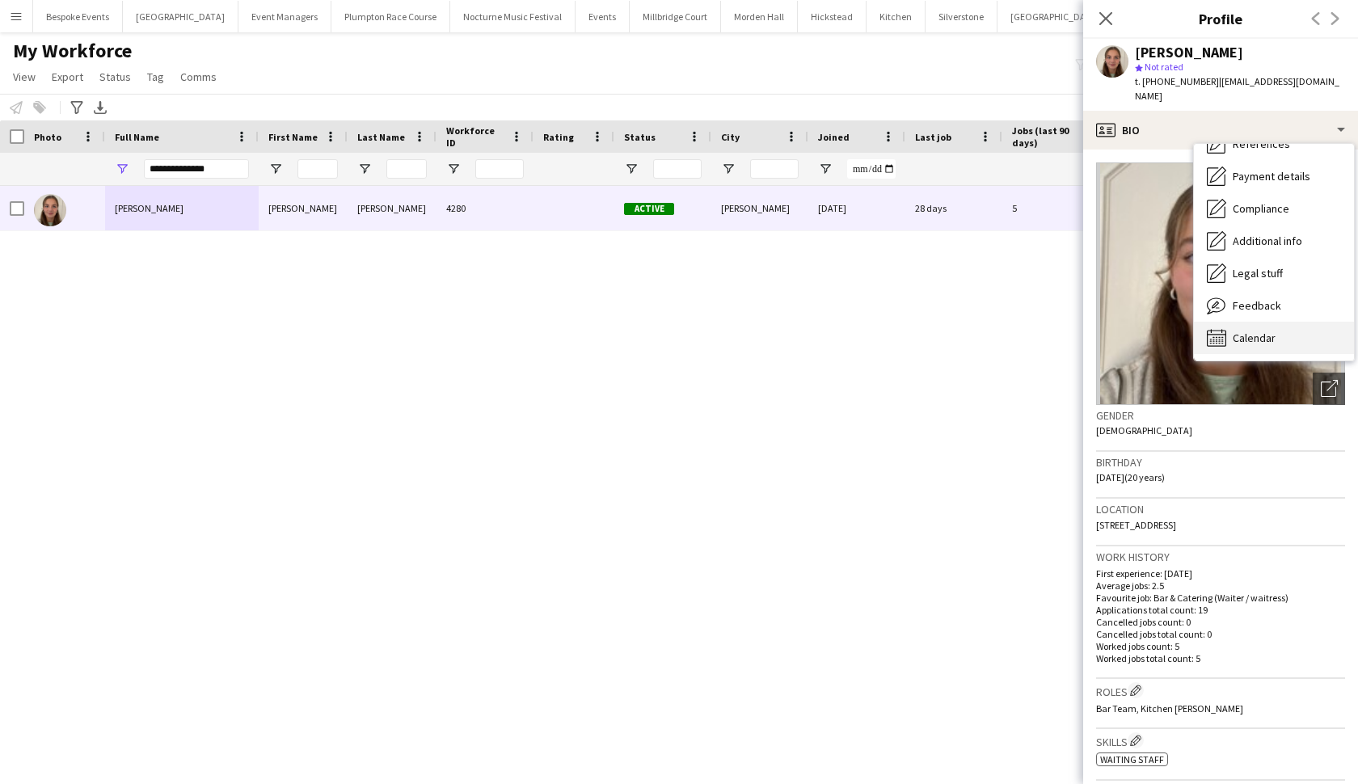
click at [1229, 322] on div "Calendar Calendar" at bounding box center [1274, 338] width 160 height 32
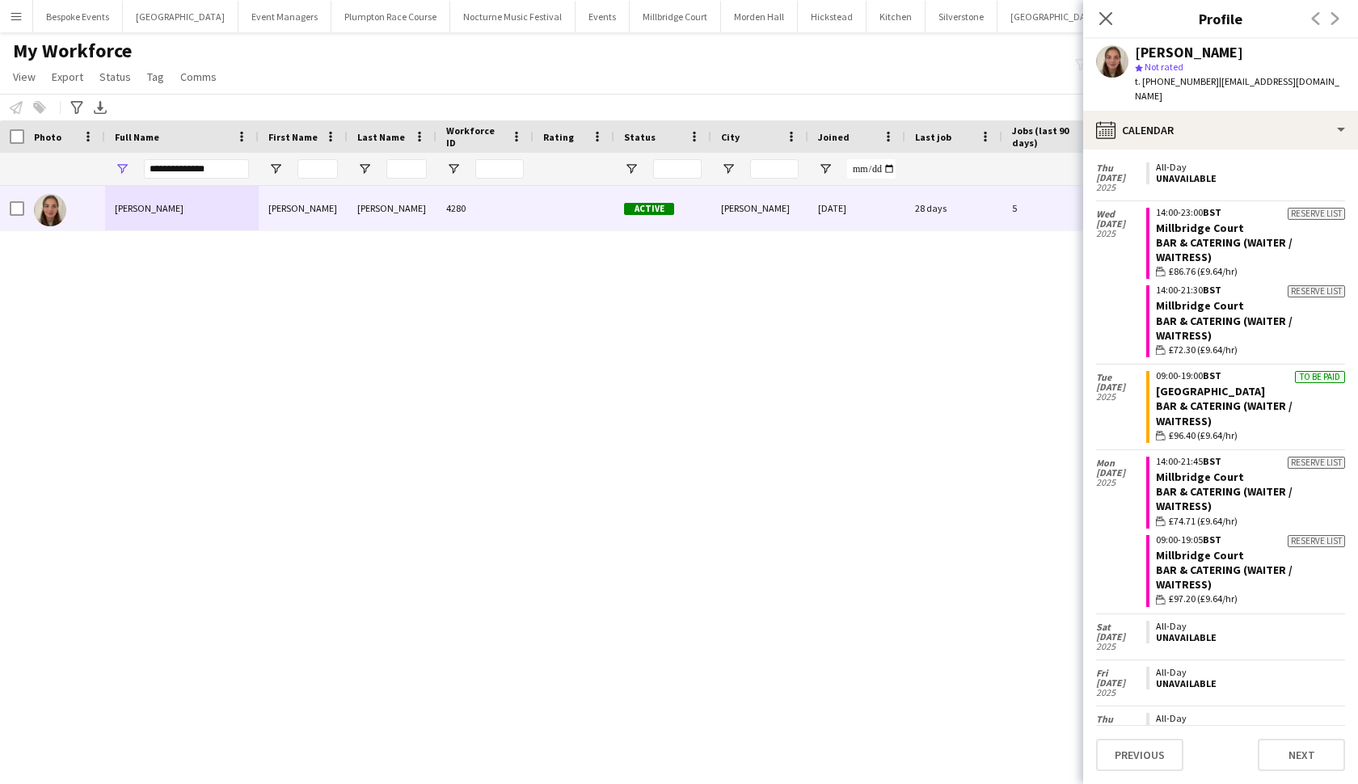
scroll to position [4013, 0]
click at [1118, 69] on app-user-avatar at bounding box center [1112, 61] width 32 height 32
click at [1107, 19] on icon "Close pop-in" at bounding box center [1105, 18] width 15 height 15
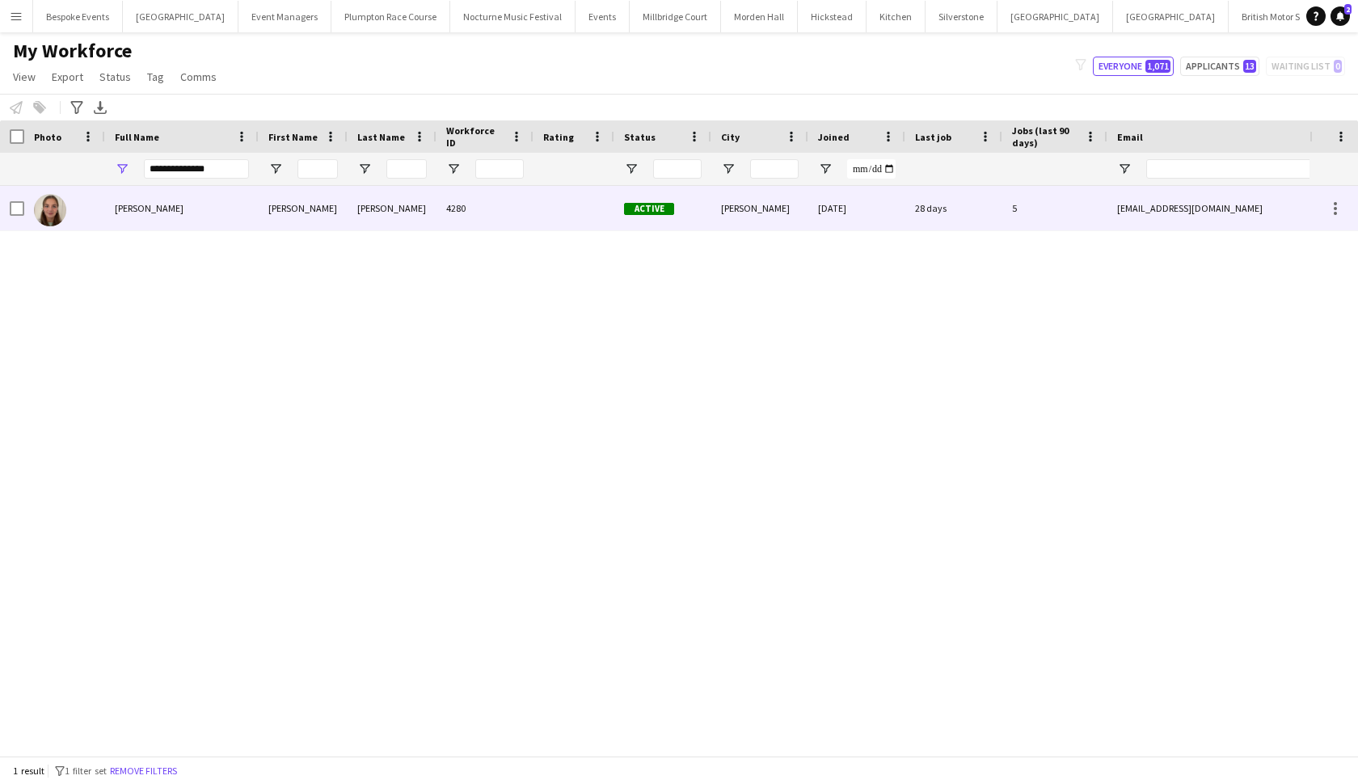
click at [1035, 210] on div "5" at bounding box center [1054, 208] width 105 height 44
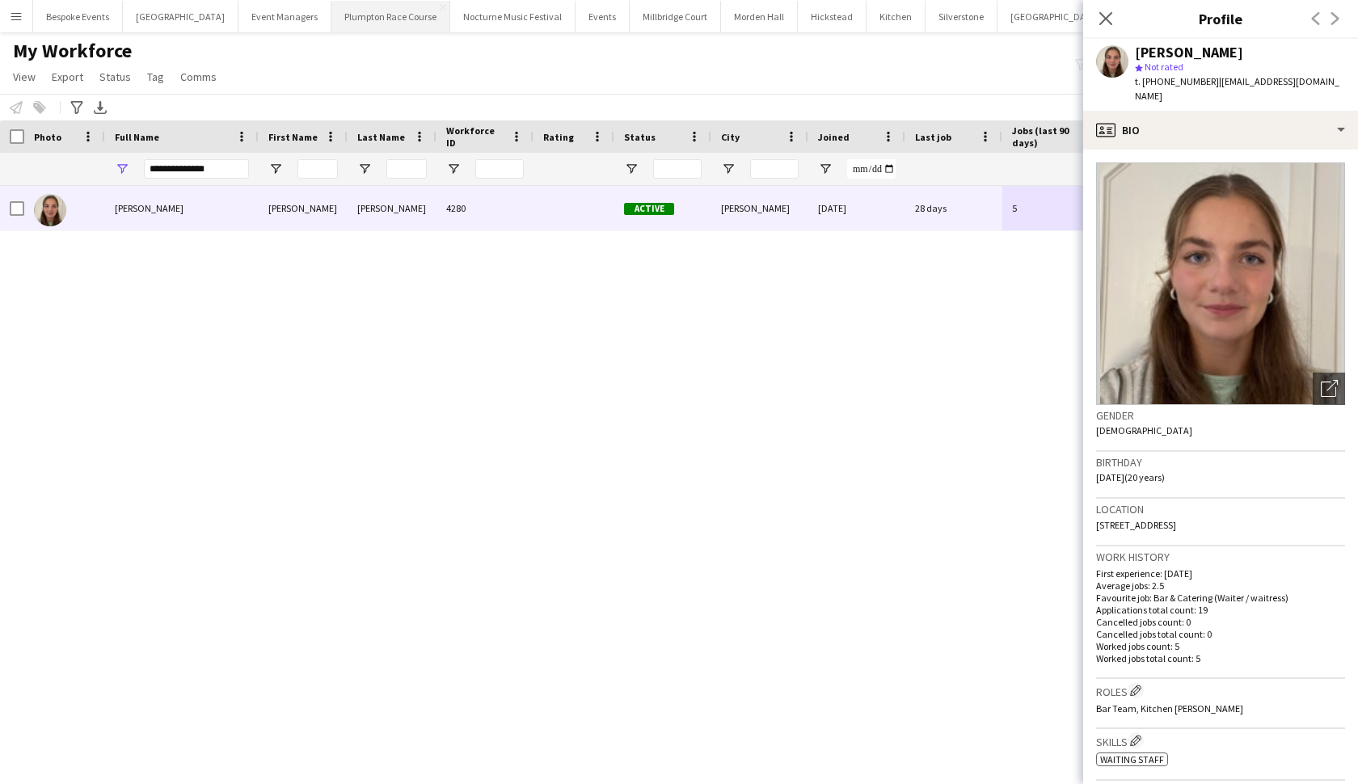
click at [395, 6] on button "Plumpton Race Course Close" at bounding box center [390, 17] width 119 height 32
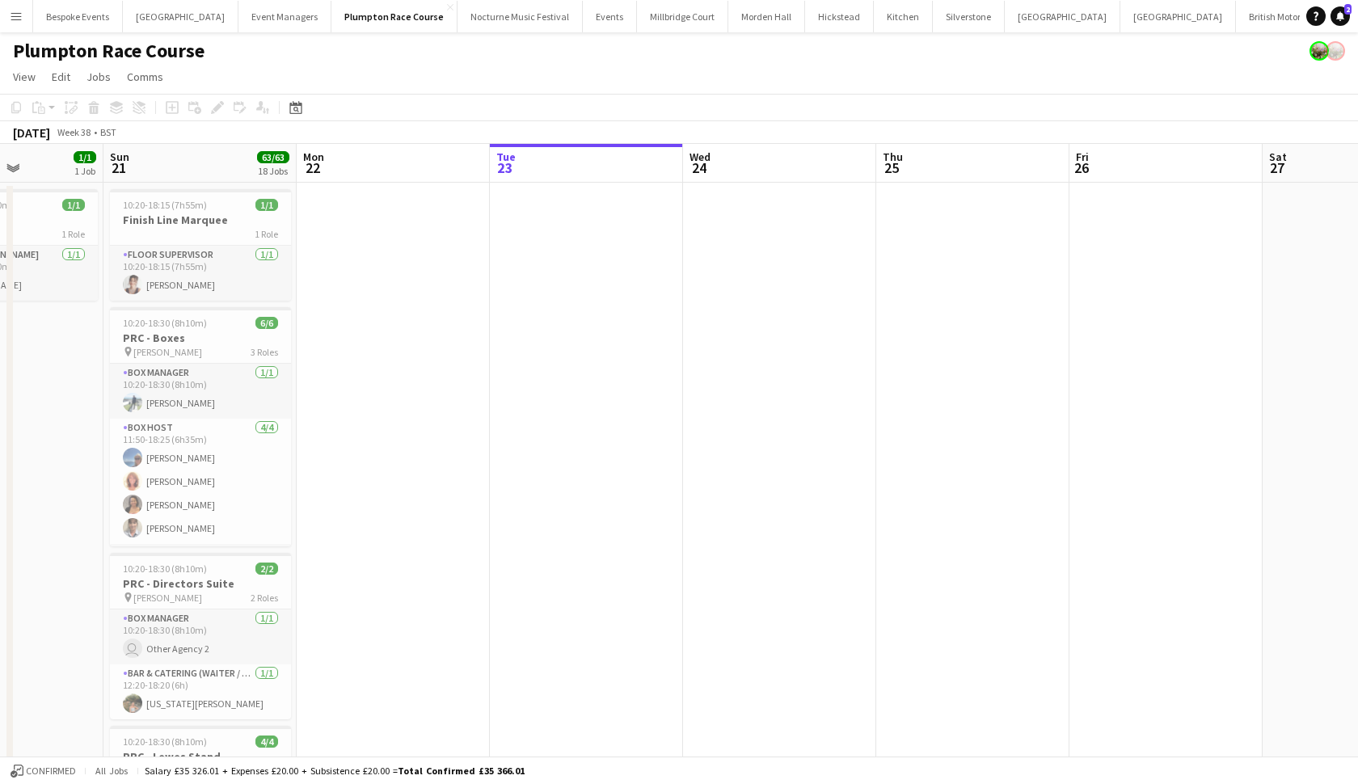
scroll to position [0, 444]
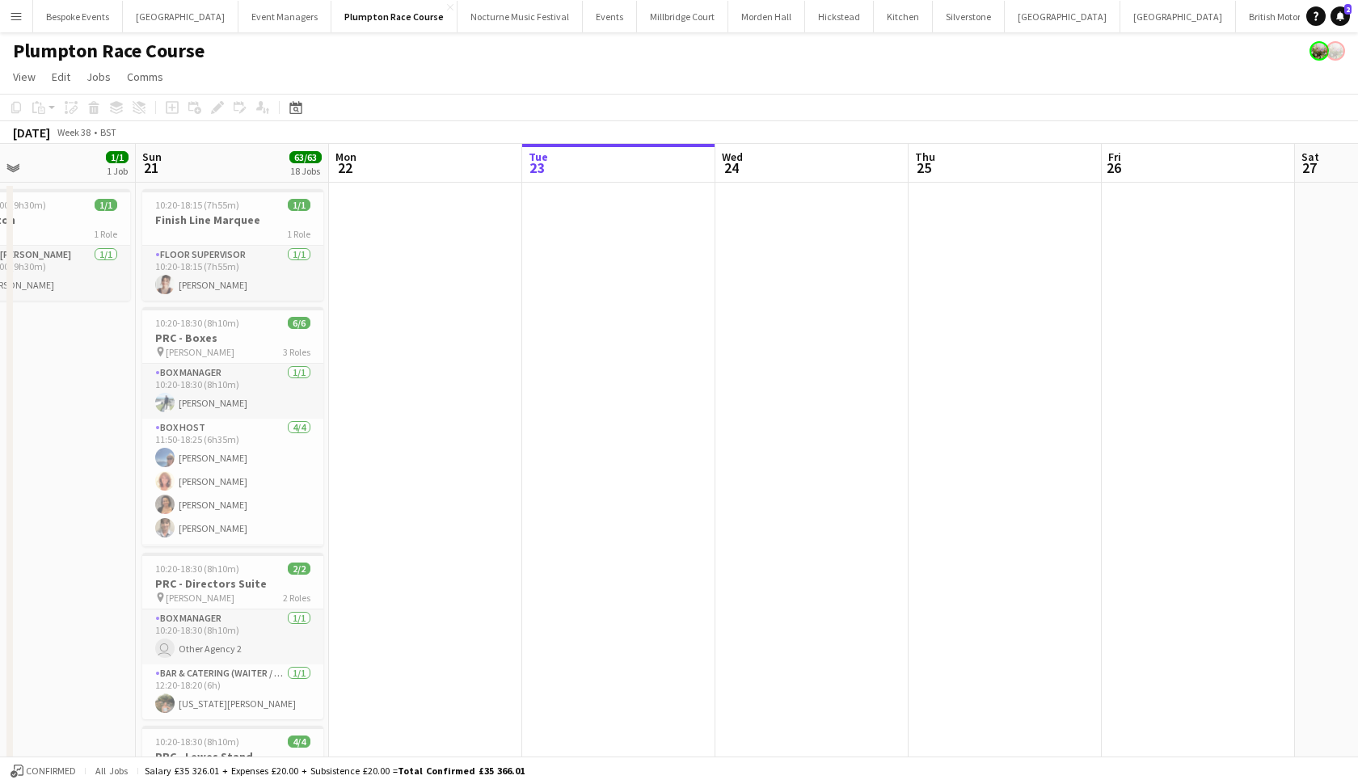
click at [20, 9] on button "Menu" at bounding box center [16, 16] width 32 height 32
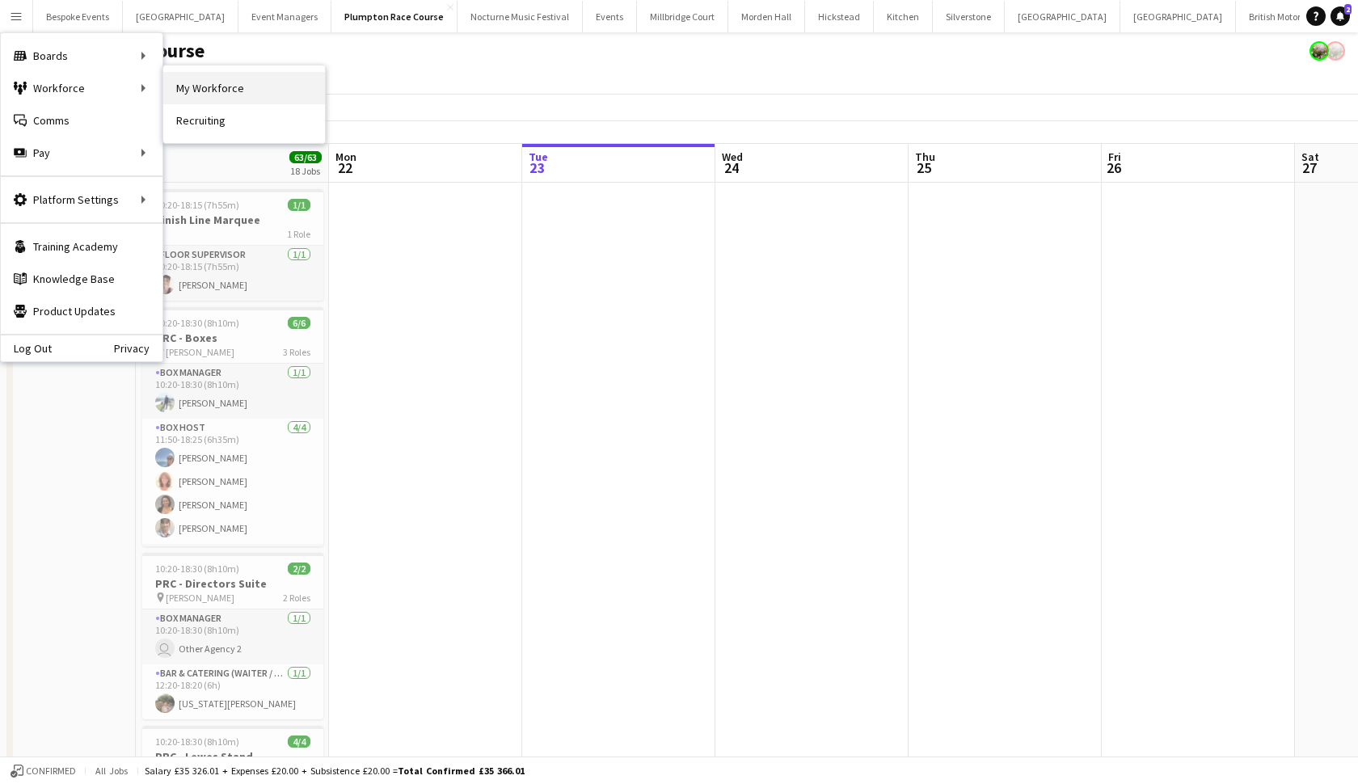
click at [204, 81] on link "My Workforce" at bounding box center [244, 88] width 162 height 32
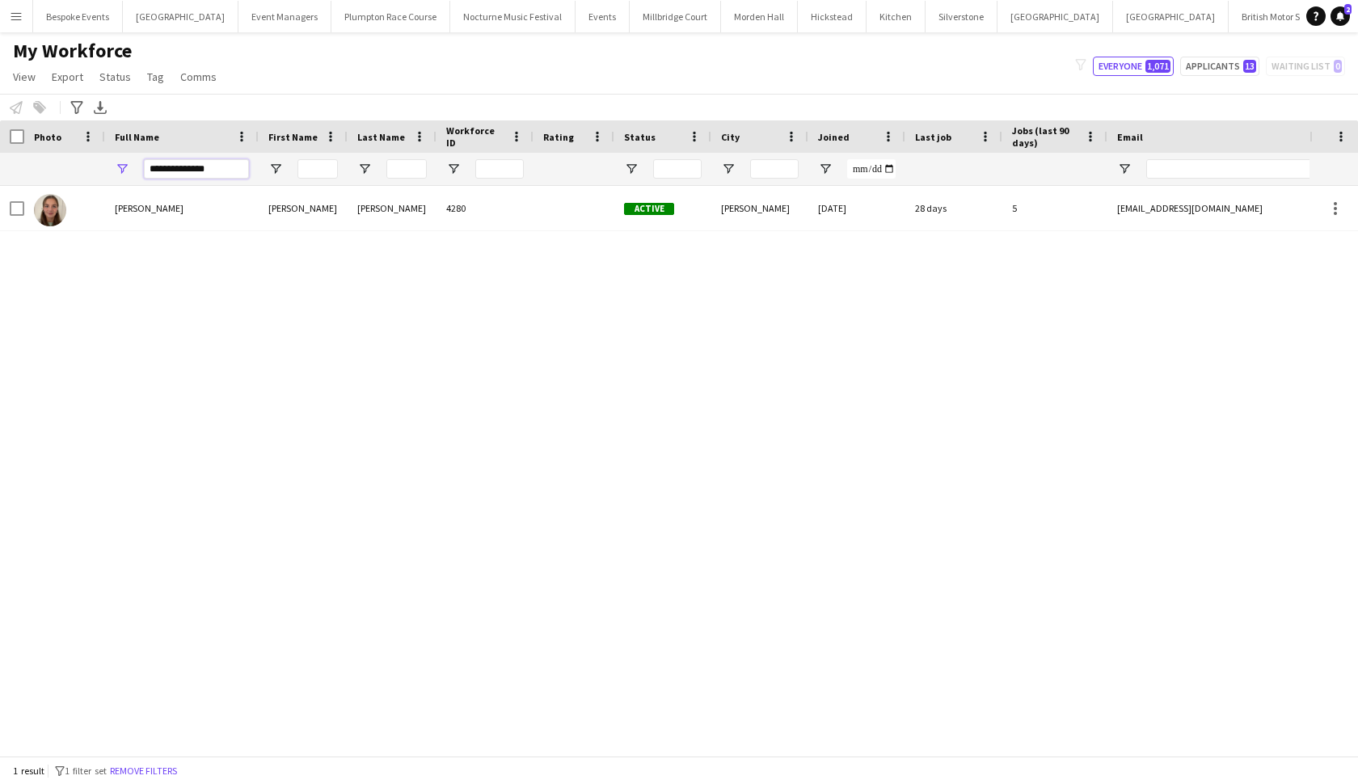
drag, startPoint x: 230, startPoint y: 168, endPoint x: 120, endPoint y: 158, distance: 111.2
click at [120, 158] on div "**********" at bounding box center [182, 169] width 154 height 32
type input "******"
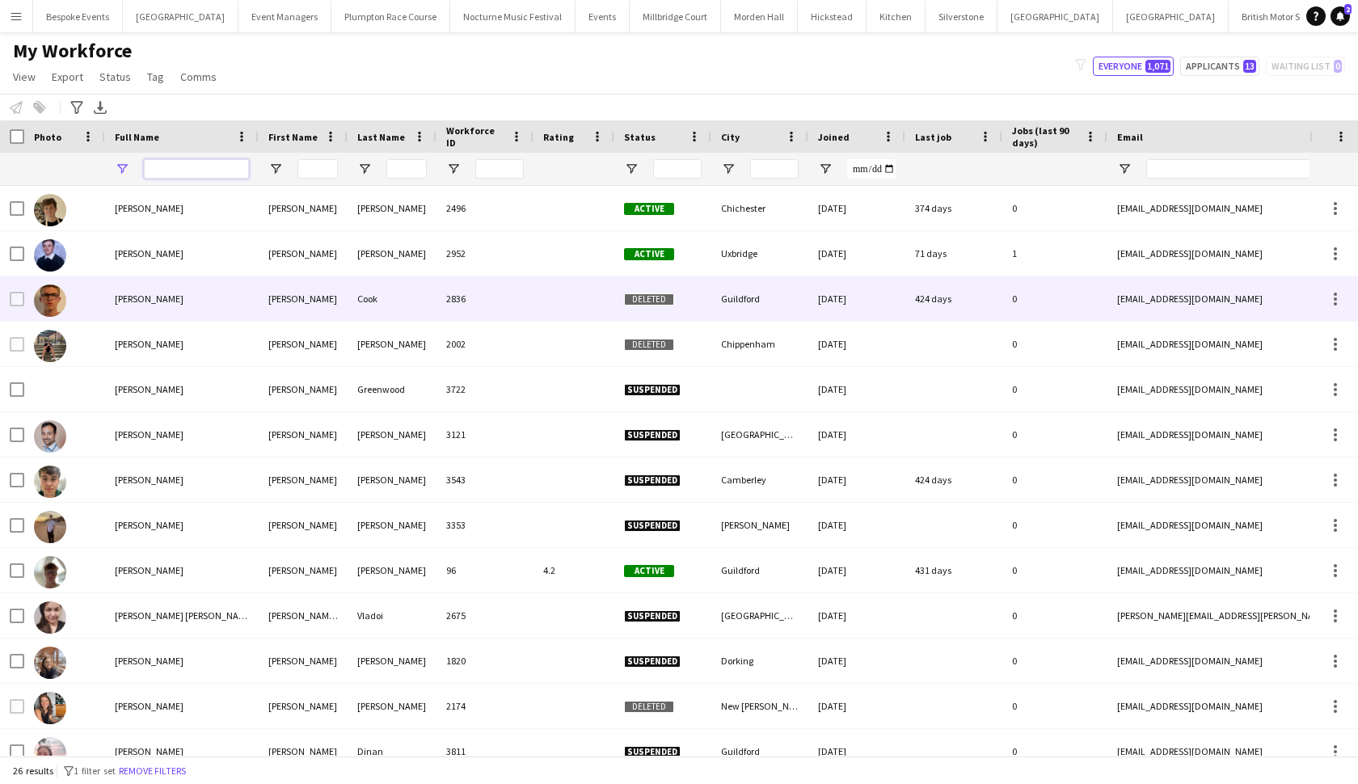
type input "**********"
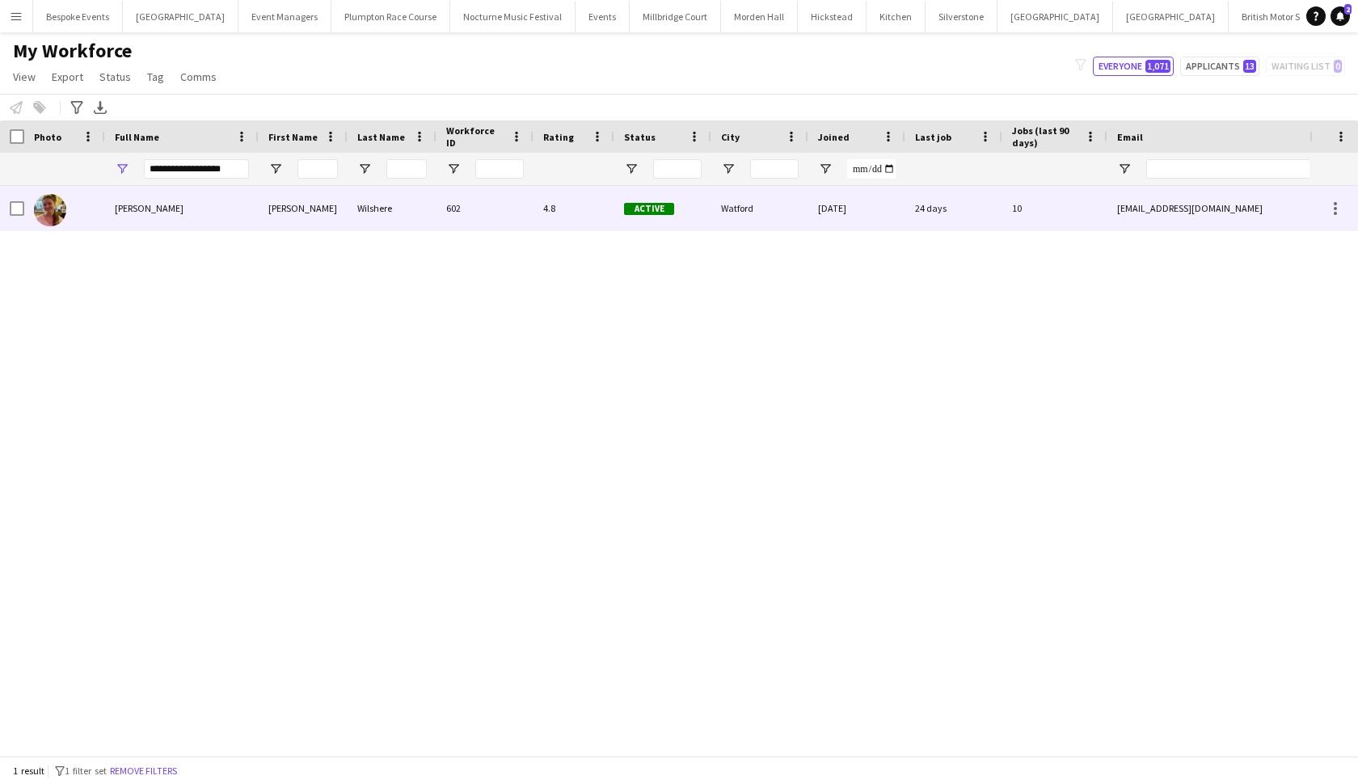
click at [550, 203] on div "4.8" at bounding box center [573, 208] width 81 height 44
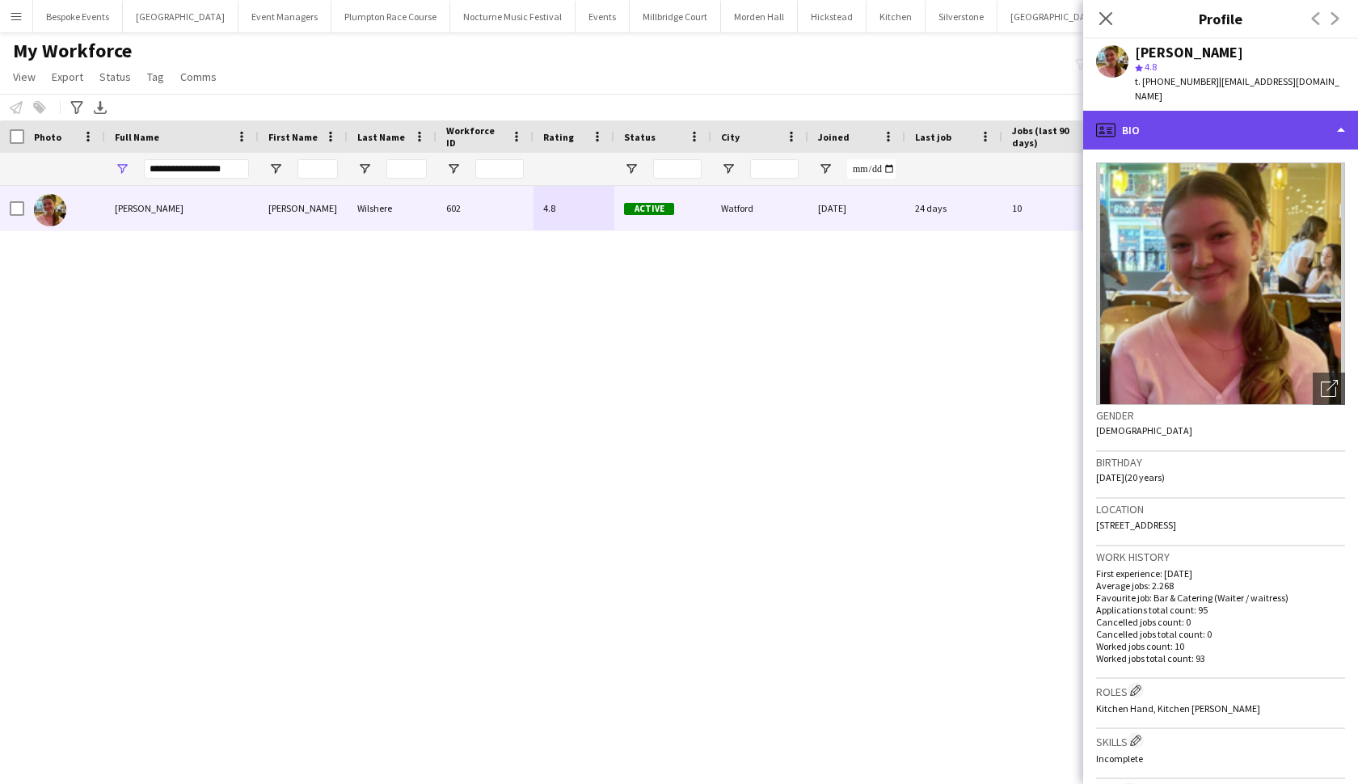
click at [1170, 115] on div "profile Bio" at bounding box center [1220, 130] width 275 height 39
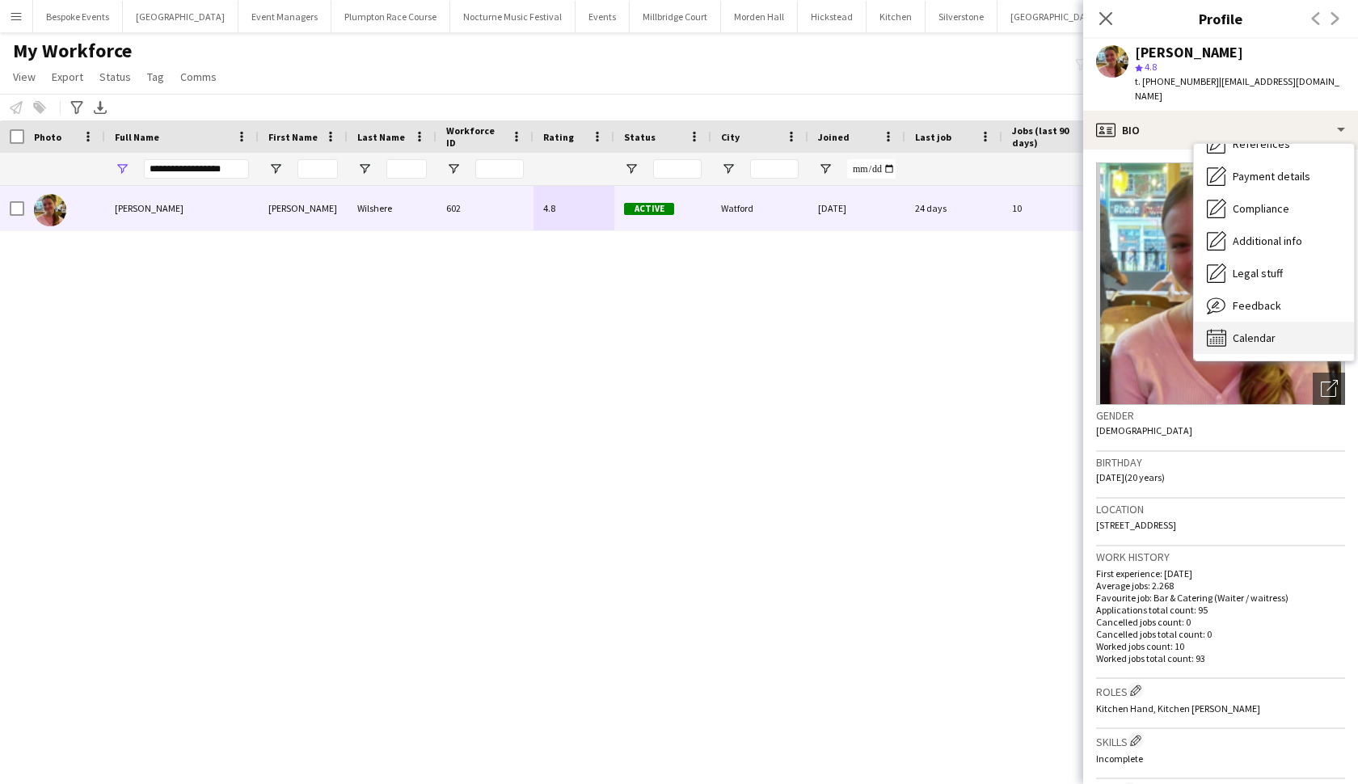
scroll to position [184, 0]
click at [1233, 331] on span "Calendar" at bounding box center [1254, 338] width 43 height 15
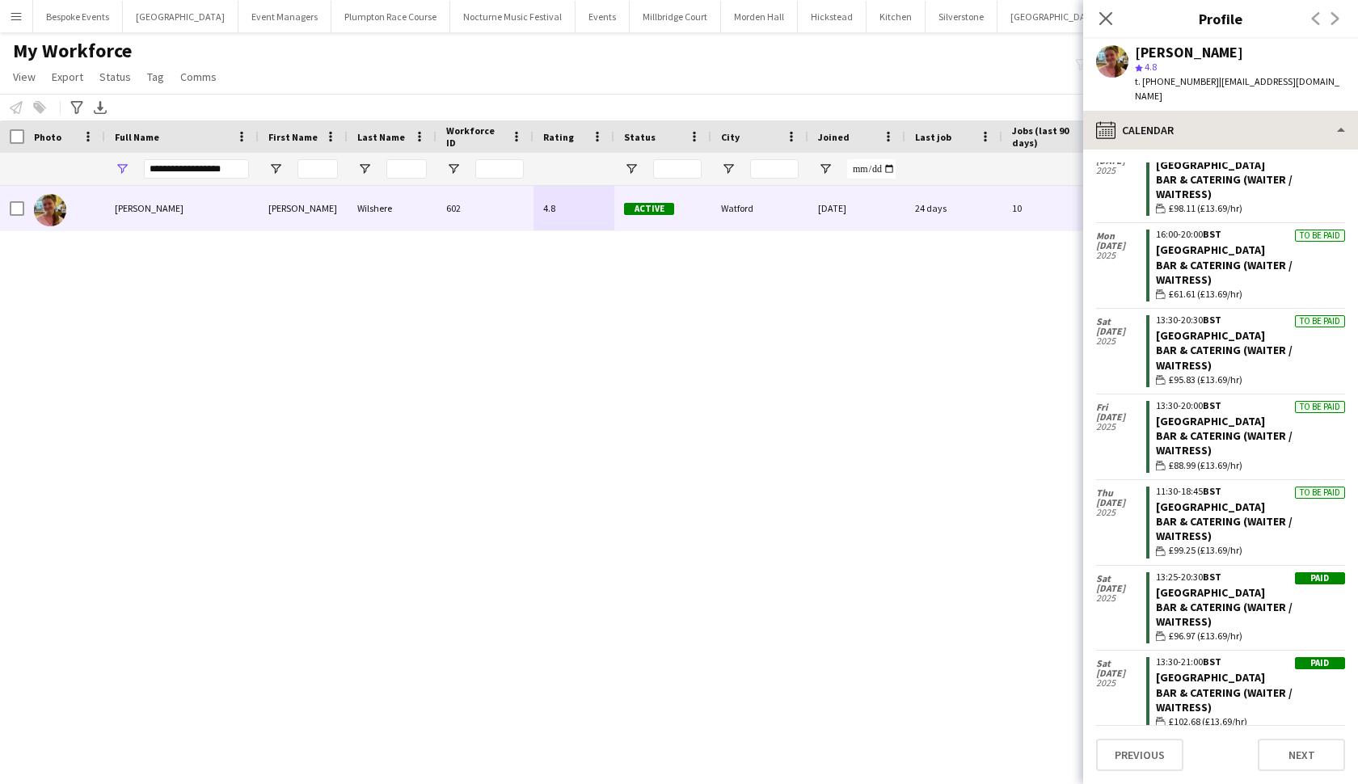
scroll to position [0, 0]
click at [1123, 67] on app-user-avatar at bounding box center [1112, 61] width 32 height 32
click at [968, 295] on div "[PERSON_NAME] [PERSON_NAME] 602 4.8 Active [GEOGRAPHIC_DATA] [DATE] 24 days 10 …" at bounding box center [654, 471] width 1309 height 570
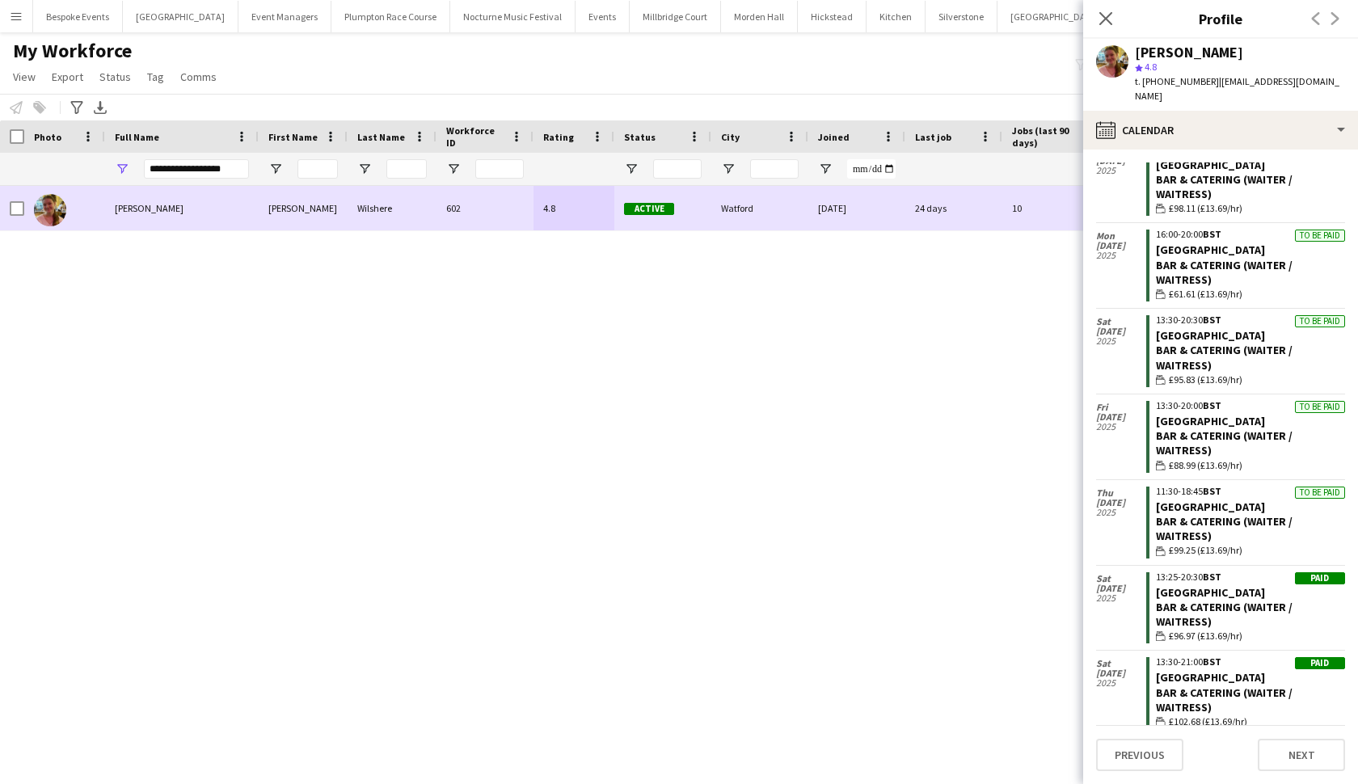
click at [931, 219] on div "24 days" at bounding box center [953, 208] width 97 height 44
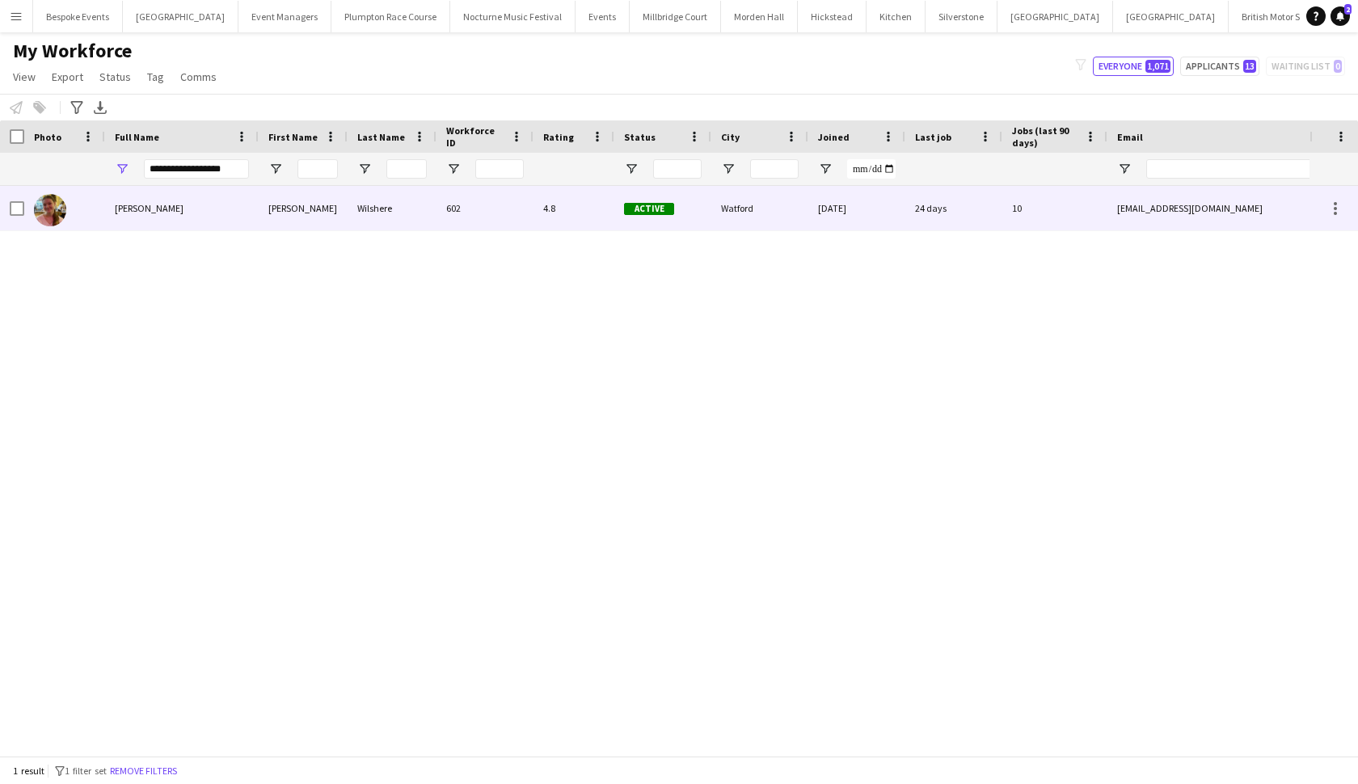
click at [931, 219] on div "24 days" at bounding box center [953, 208] width 97 height 44
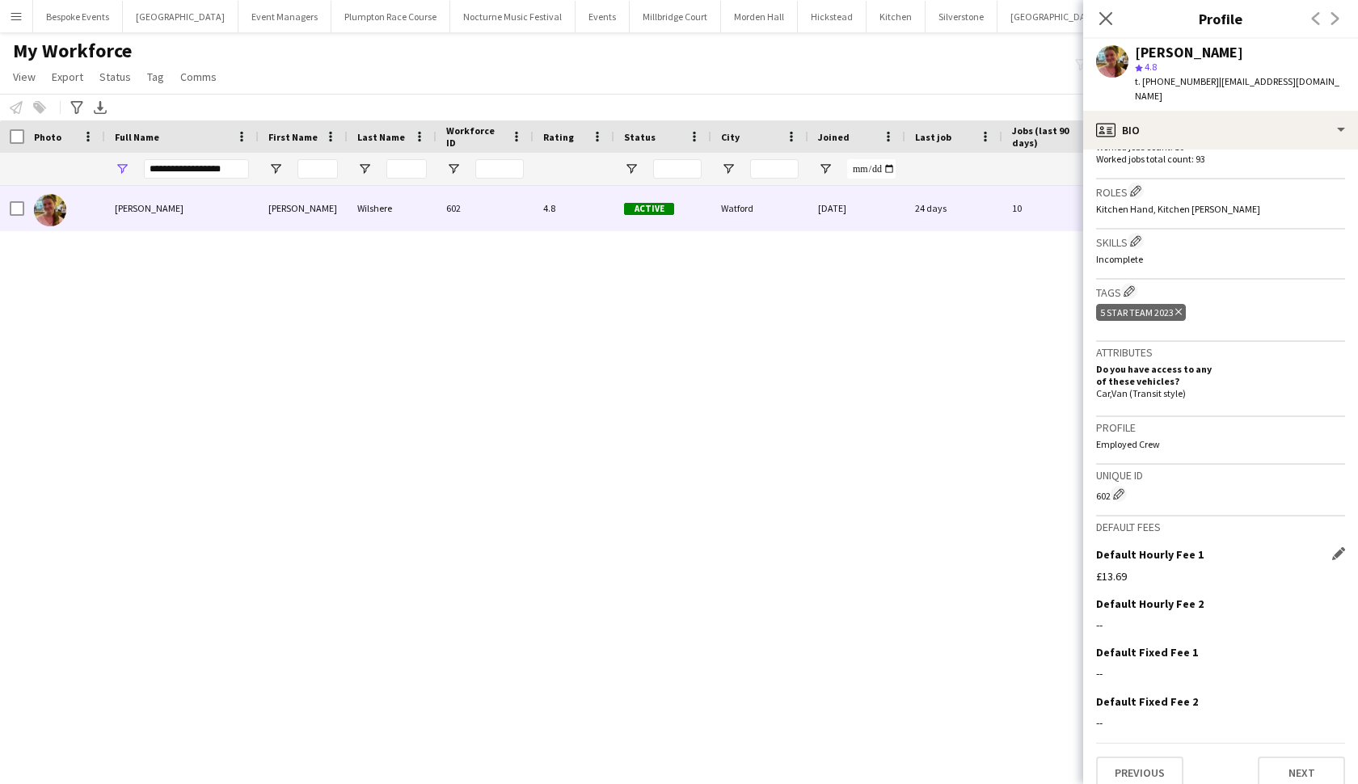
scroll to position [499, 0]
click at [1339, 548] on app-icon "Edit this field" at bounding box center [1338, 554] width 13 height 13
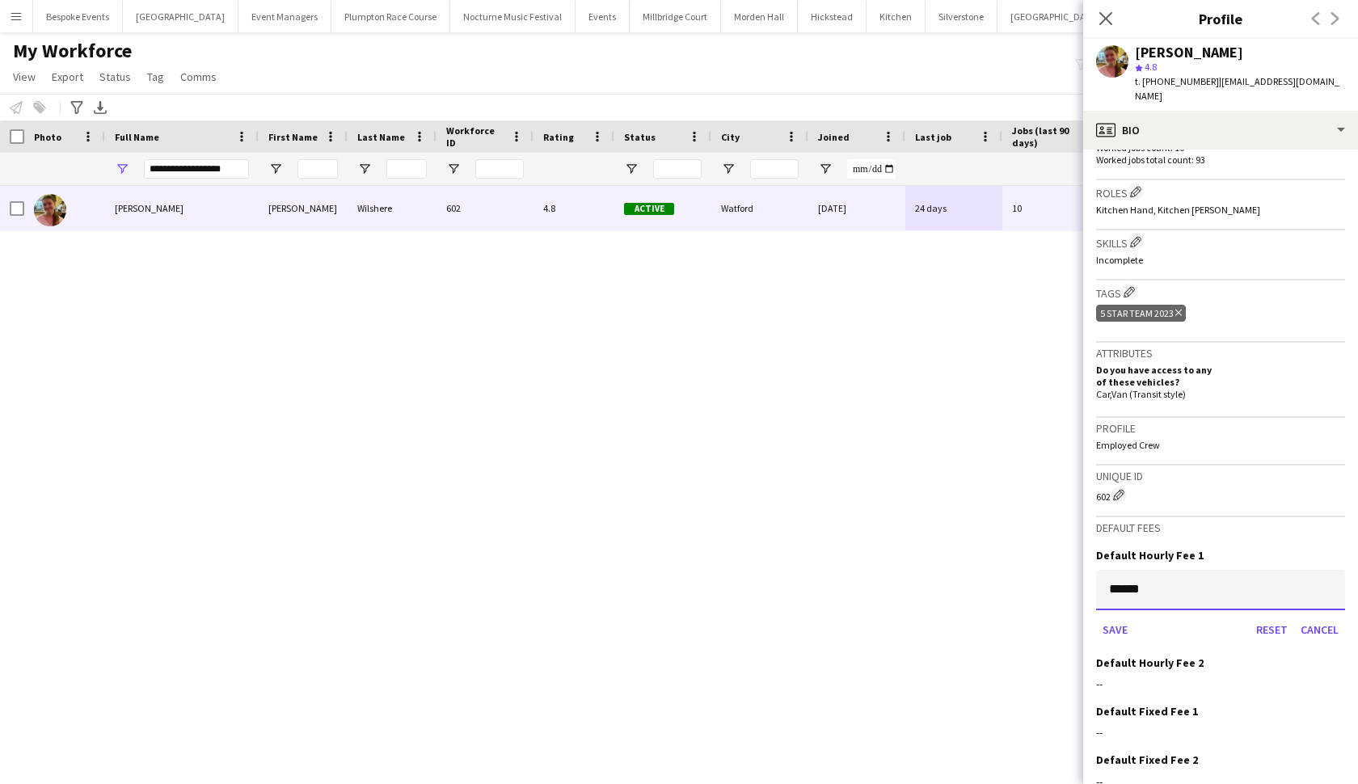
click at [1161, 570] on input "******" at bounding box center [1220, 590] width 249 height 40
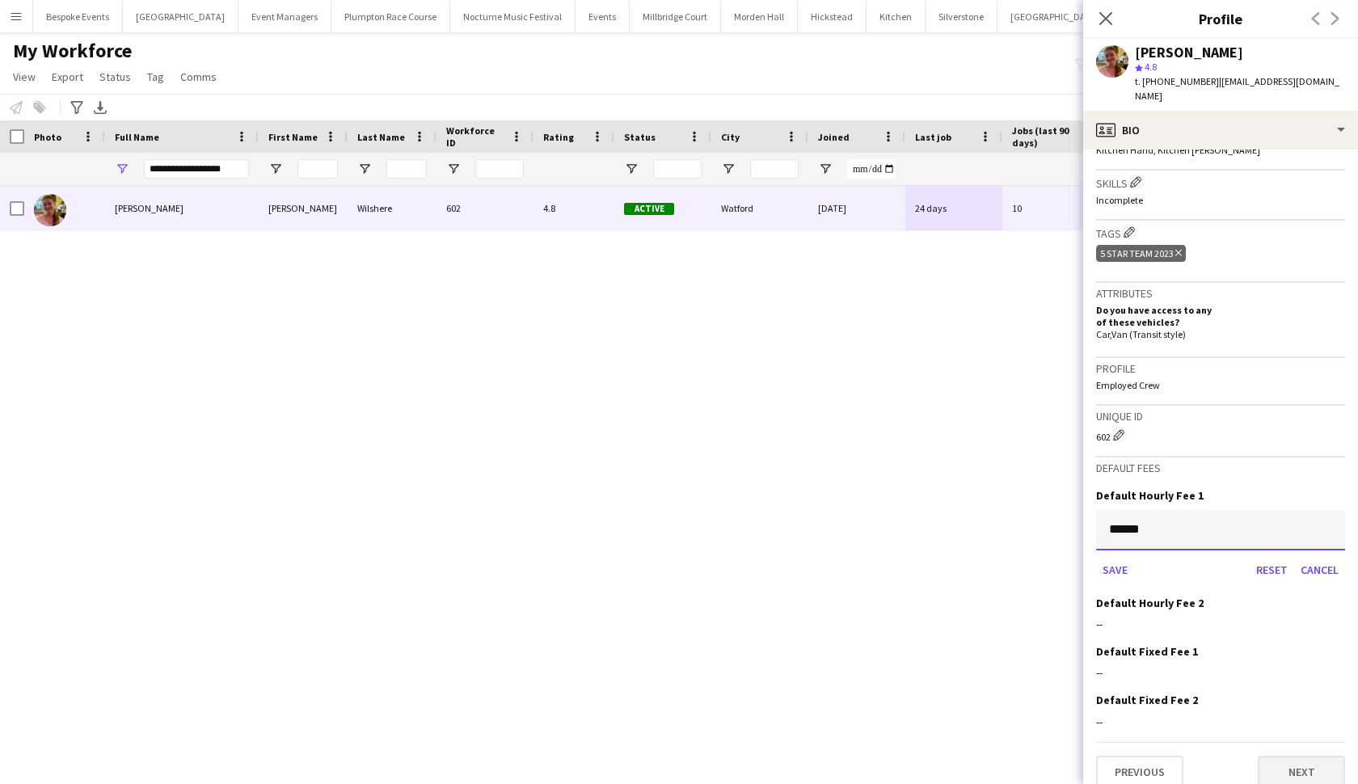
scroll to position [557, 0]
type input "******"
click at [1283, 757] on button "Next" at bounding box center [1301, 773] width 87 height 32
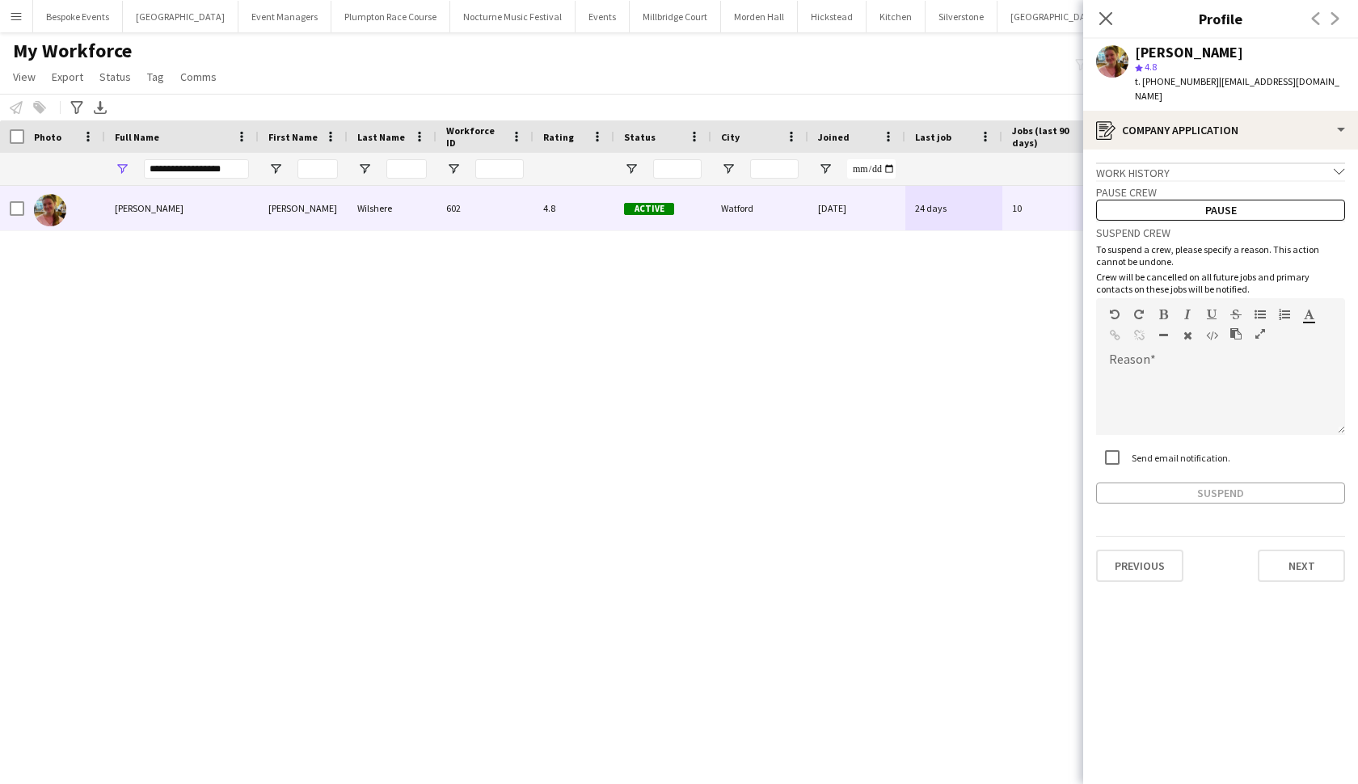
click at [946, 377] on div "[PERSON_NAME] [PERSON_NAME] 602 4.8 Active [GEOGRAPHIC_DATA] [DATE] 24 days 10 …" at bounding box center [654, 471] width 1309 height 570
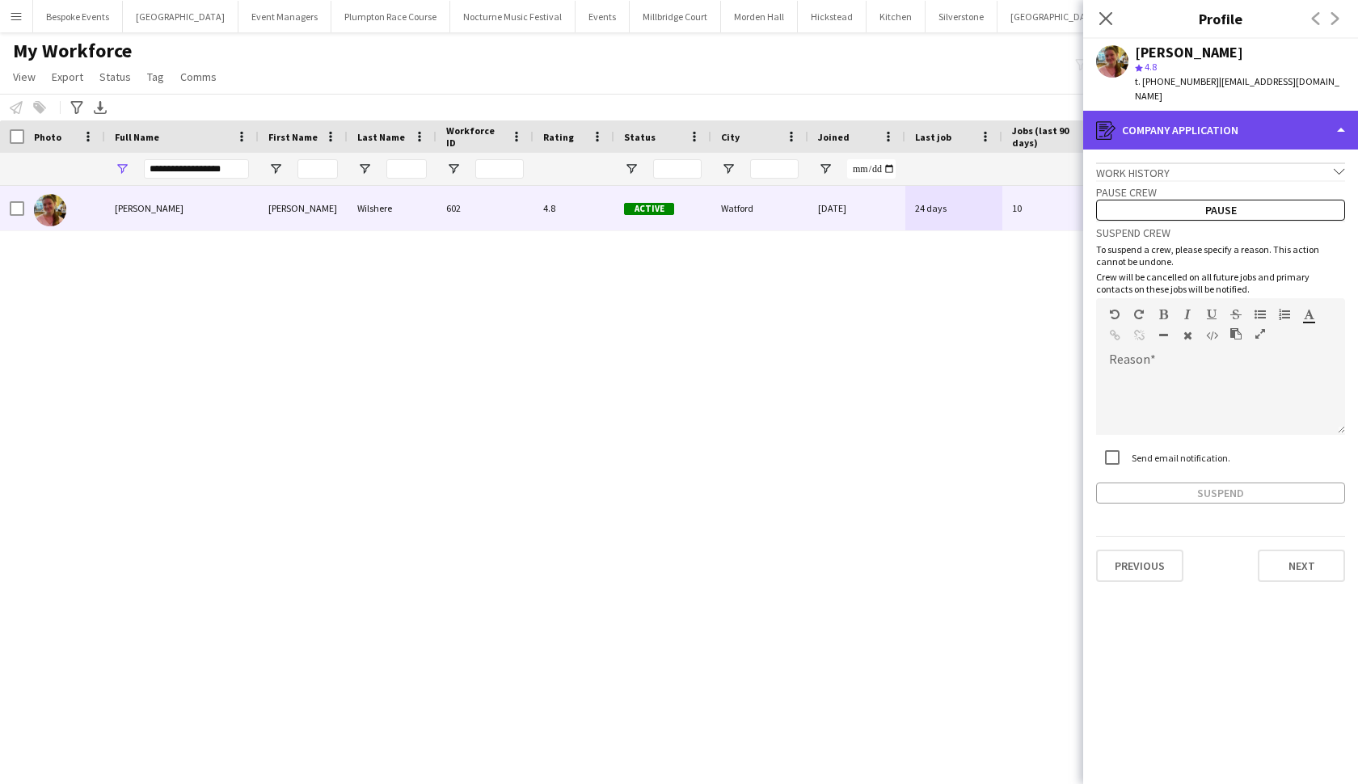
click at [1133, 120] on div "register Company application" at bounding box center [1220, 130] width 275 height 39
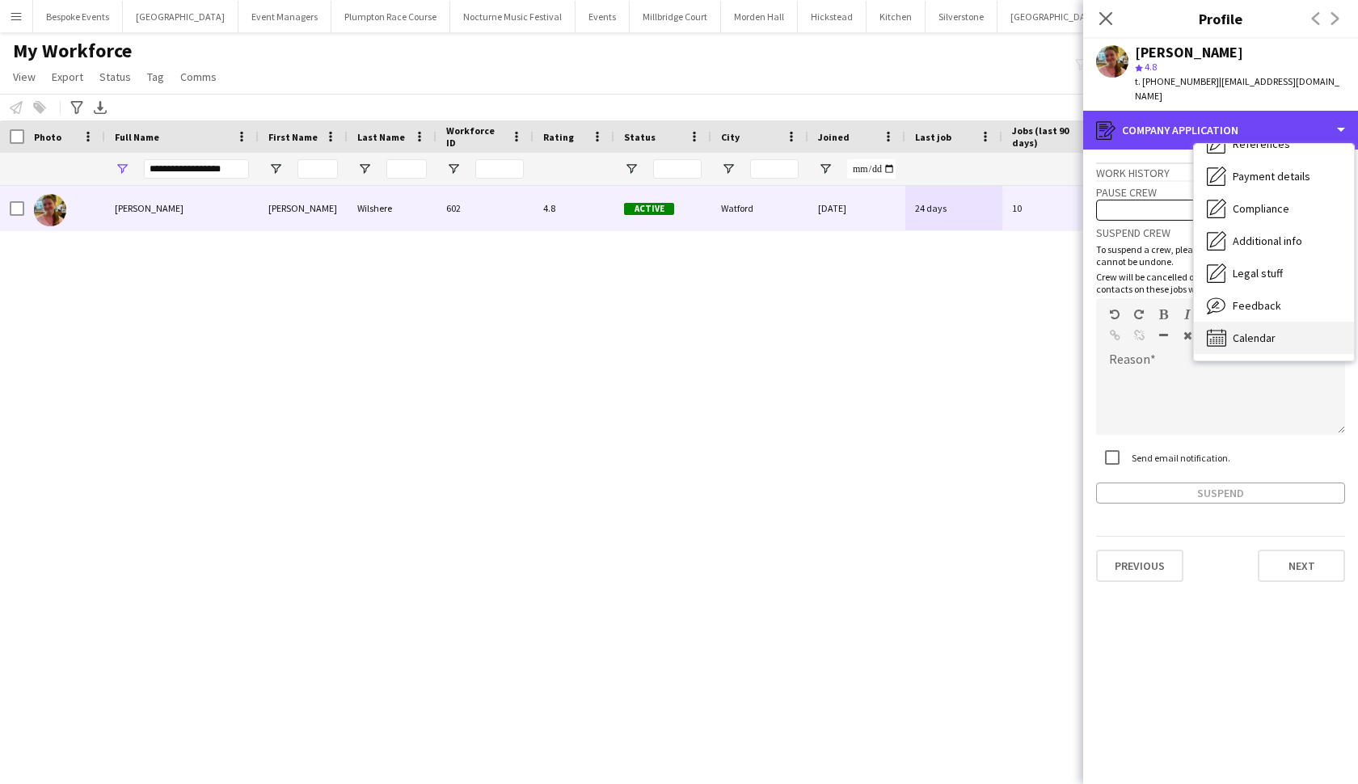
scroll to position [185, 0]
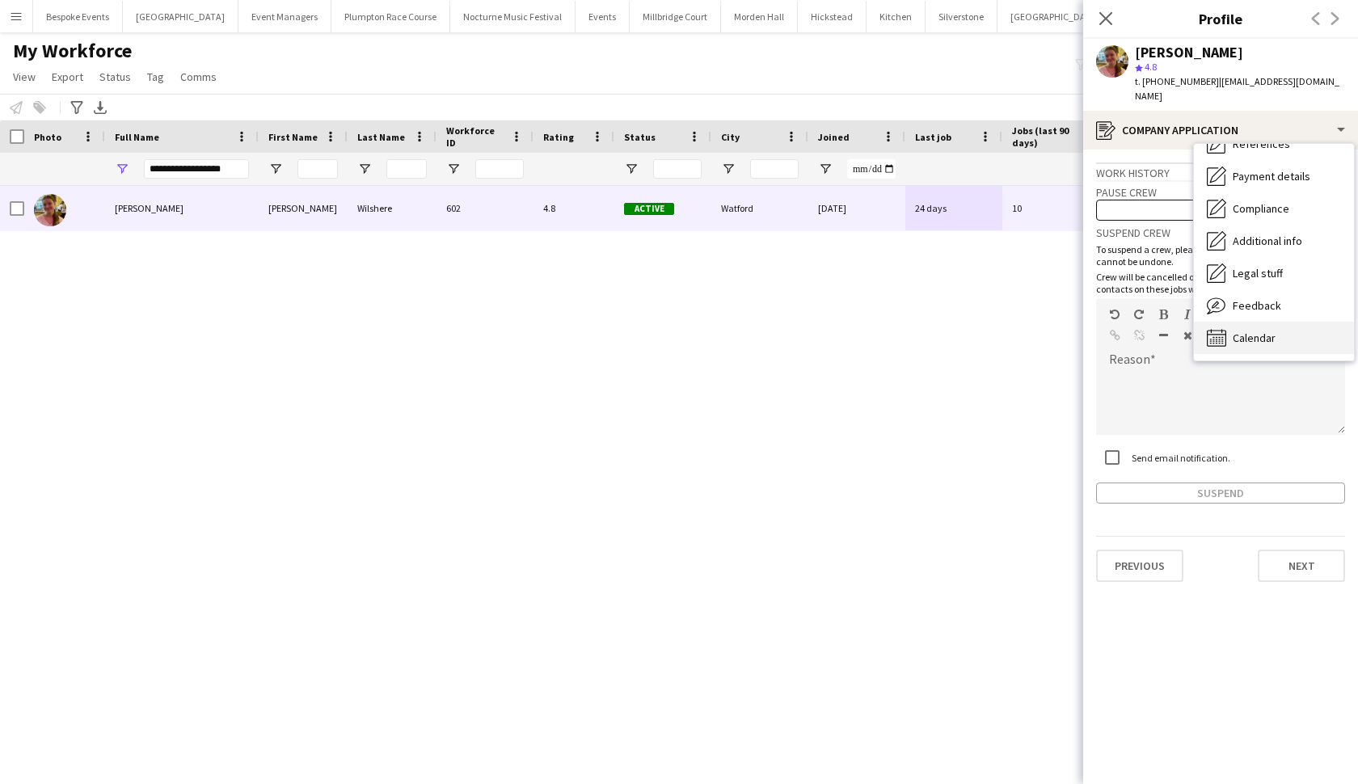
click at [1234, 331] on span "Calendar" at bounding box center [1254, 338] width 43 height 15
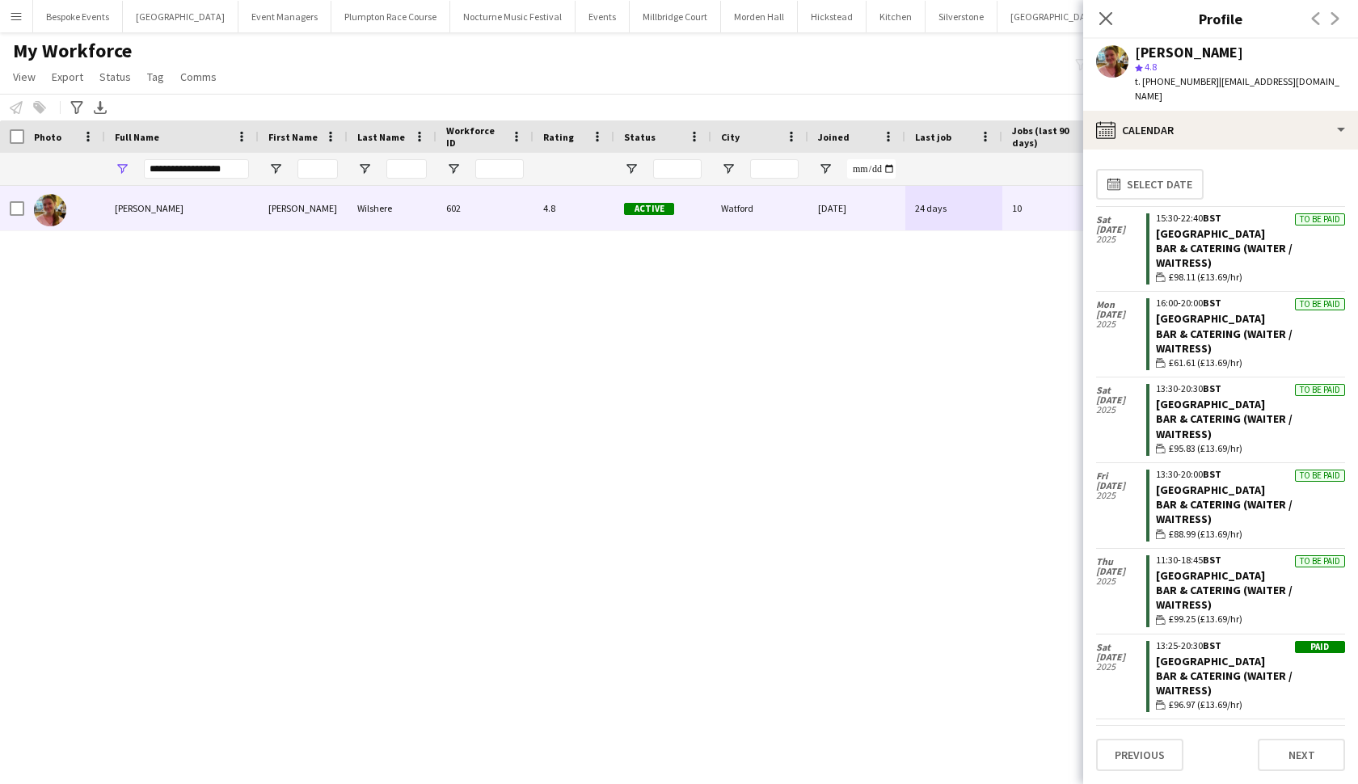
scroll to position [0, 0]
click at [985, 340] on div "[PERSON_NAME] [PERSON_NAME] 602 4.8 Active [GEOGRAPHIC_DATA] [DATE] 24 days 10 …" at bounding box center [654, 471] width 1309 height 570
click at [1107, 23] on icon "Close pop-in" at bounding box center [1105, 18] width 15 height 15
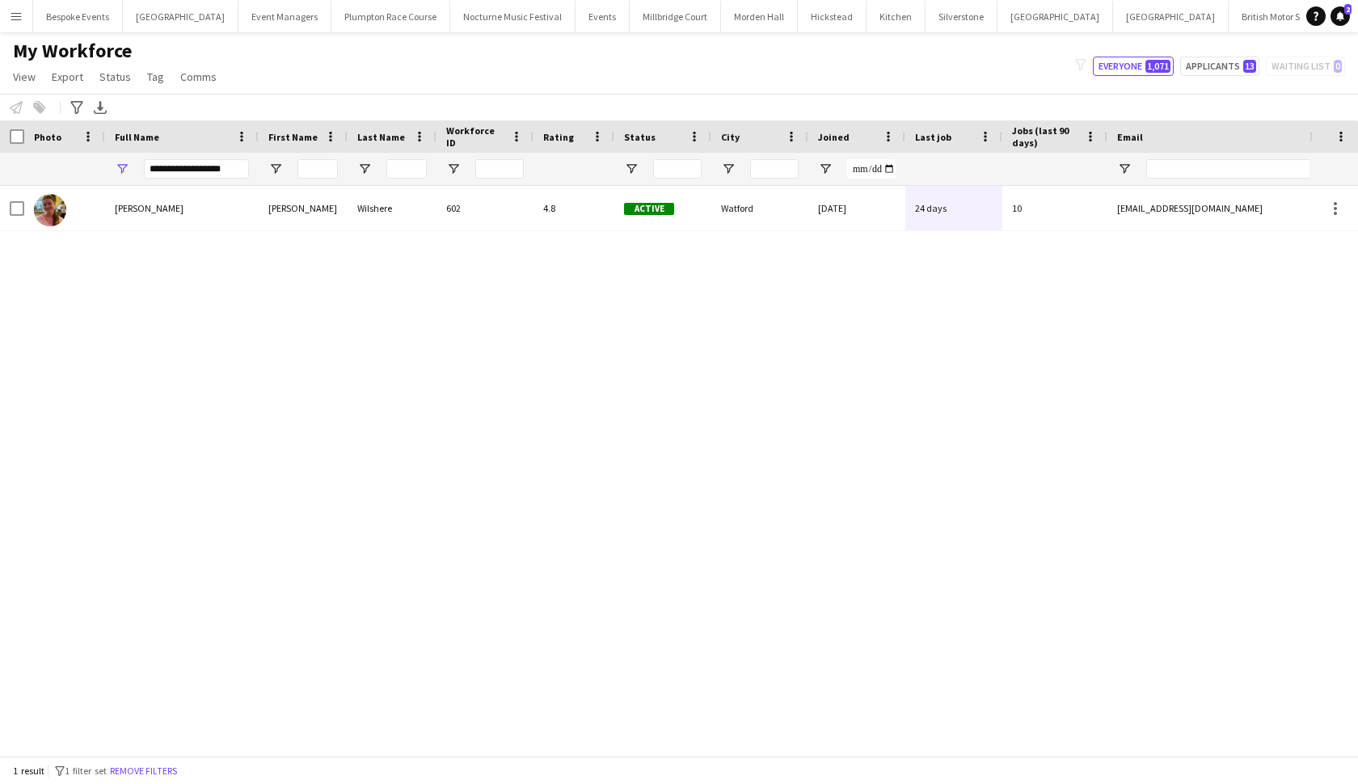
click at [1208, 85] on div "My Workforce View Views Default view mena New Starter New view Update view Dele…" at bounding box center [679, 66] width 1358 height 55
